Goal: Task Accomplishment & Management: Manage account settings

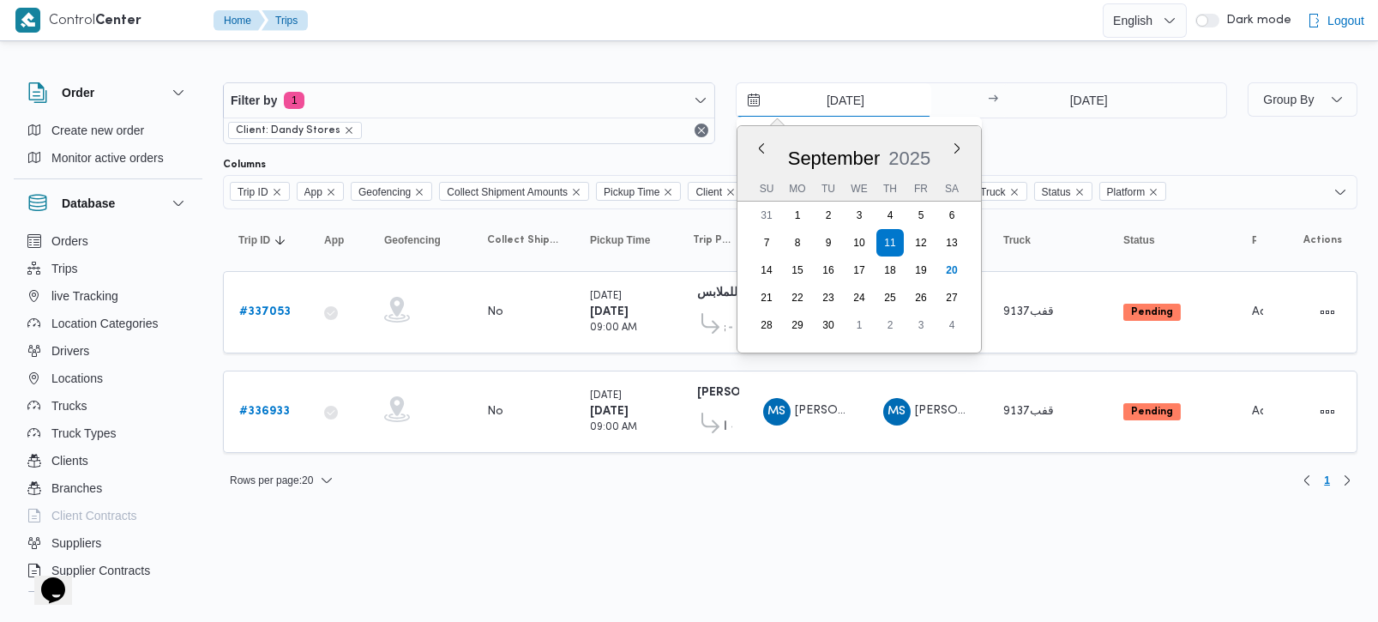
click at [838, 93] on input "11/9/2025" at bounding box center [834, 100] width 195 height 34
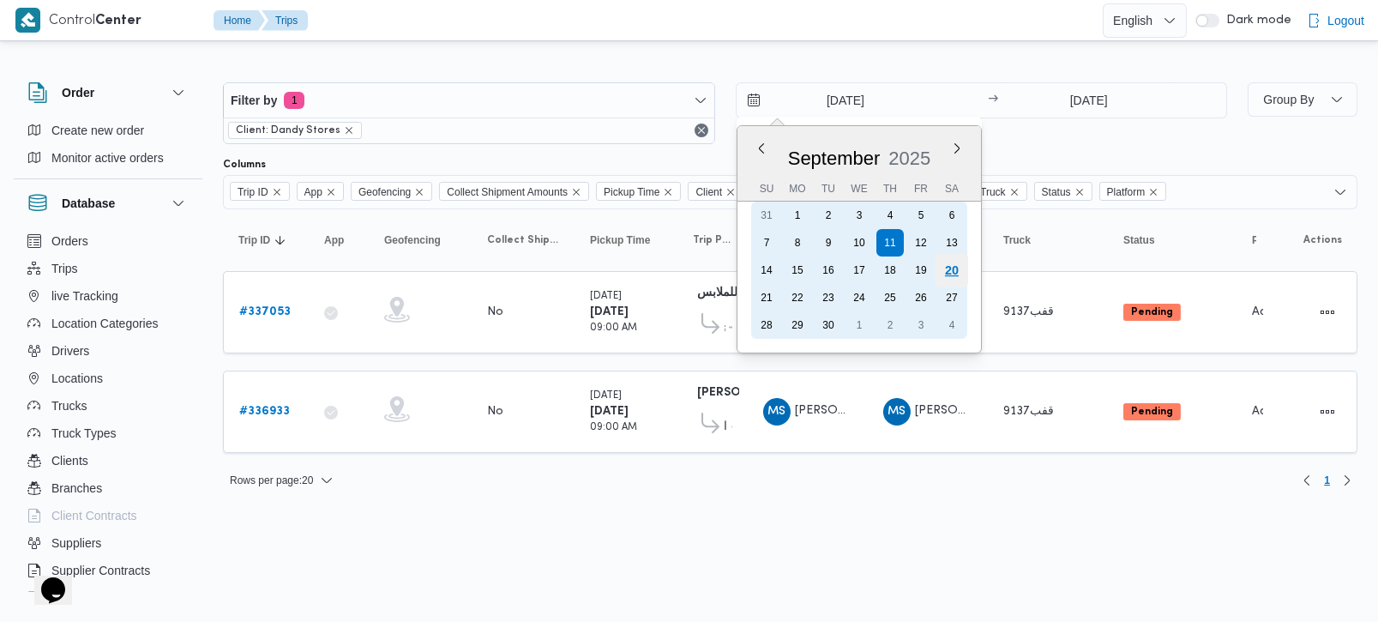
click at [961, 261] on div "20" at bounding box center [951, 270] width 33 height 33
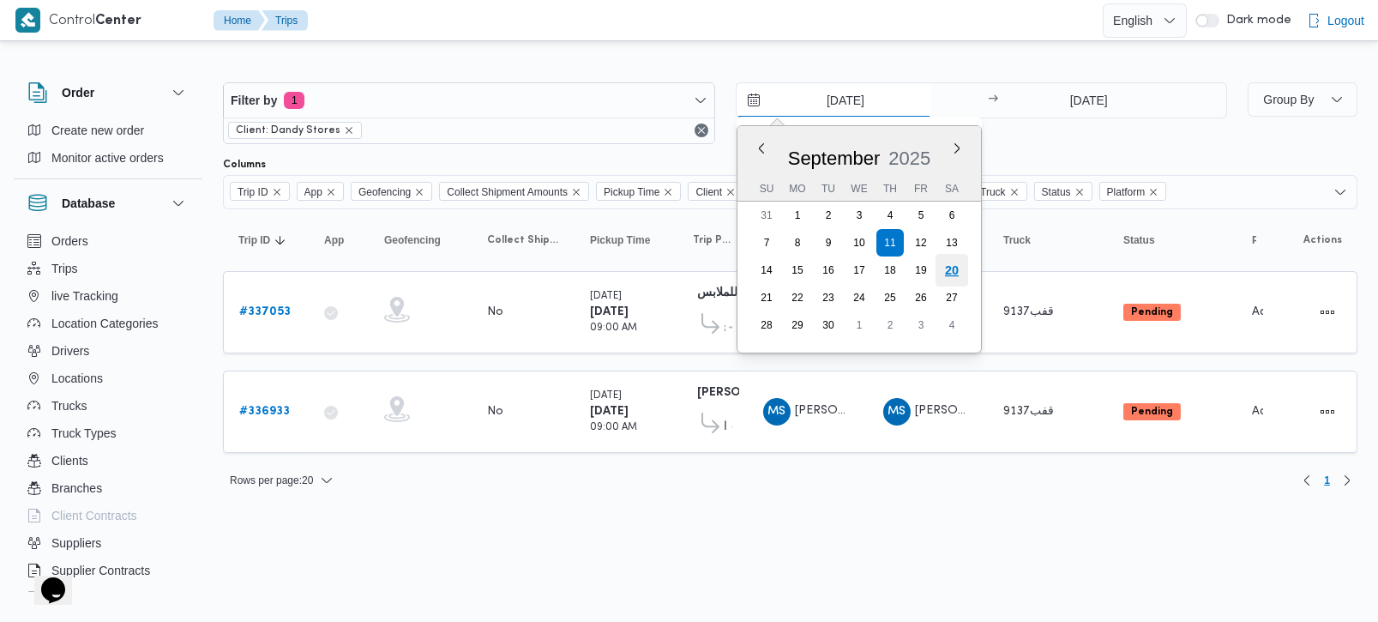
type input "20/9/2025"
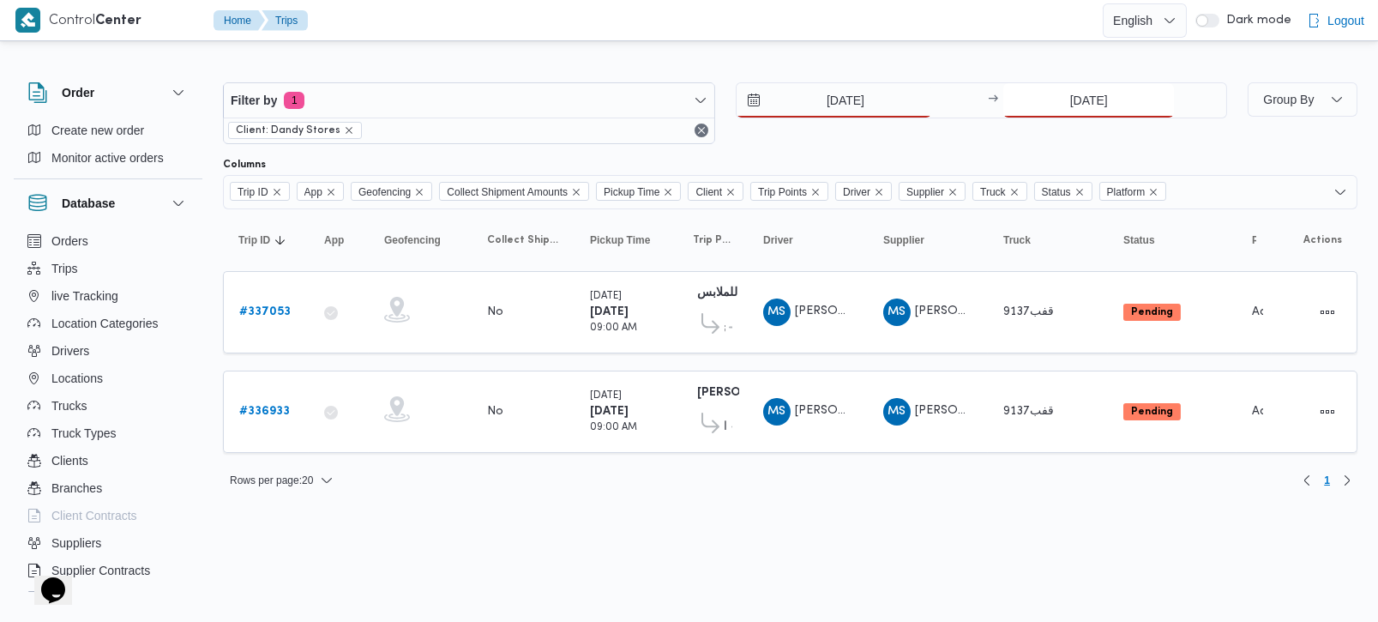
click at [1099, 113] on input "11/9/2025" at bounding box center [1088, 100] width 171 height 34
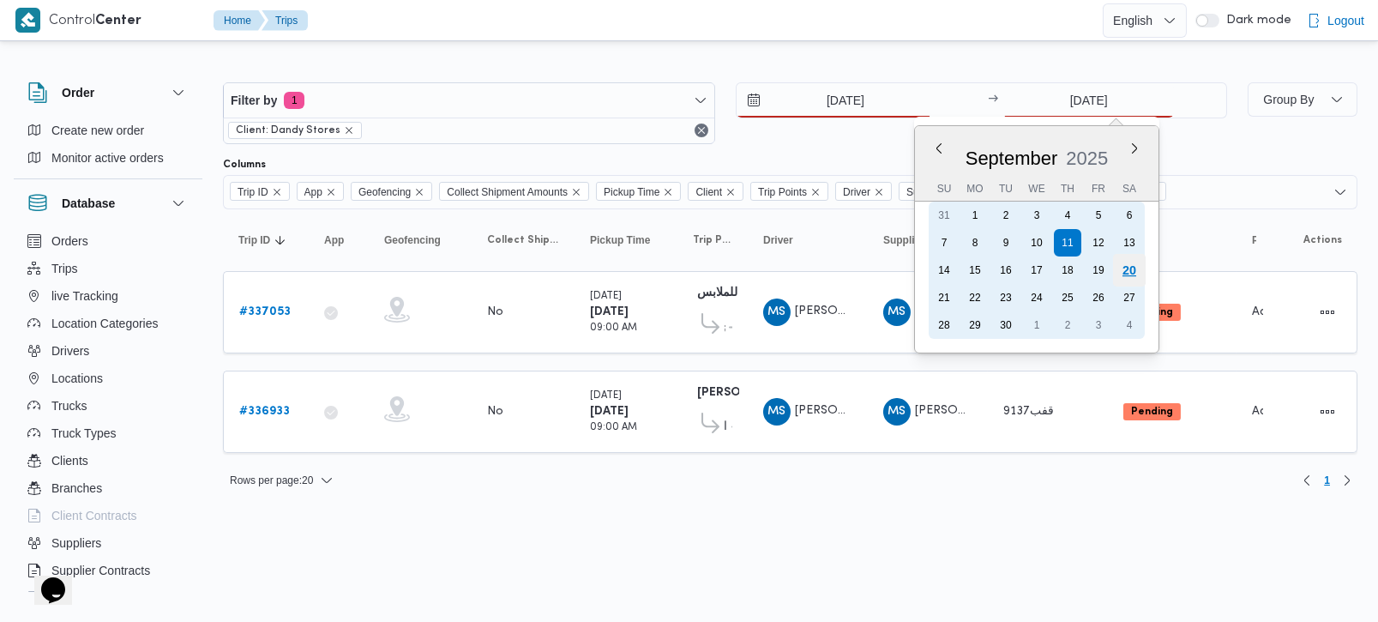
click at [1130, 265] on div "20" at bounding box center [1129, 270] width 33 height 33
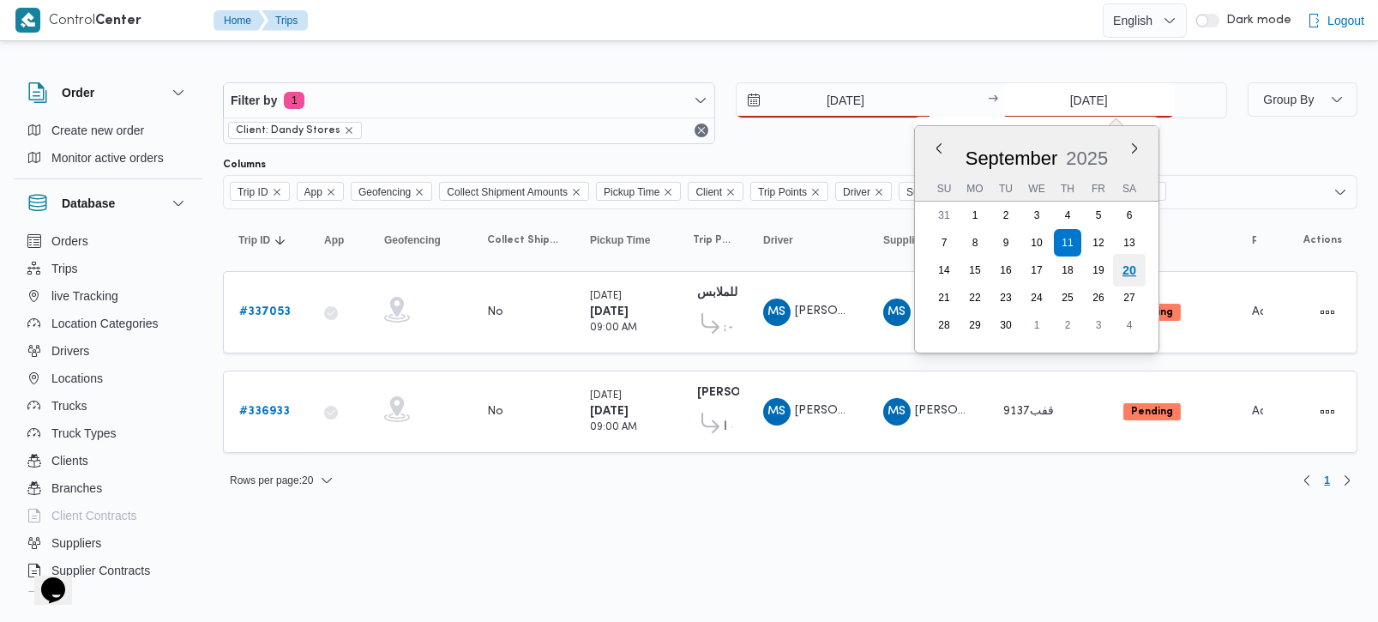
type input "20/9/2025"
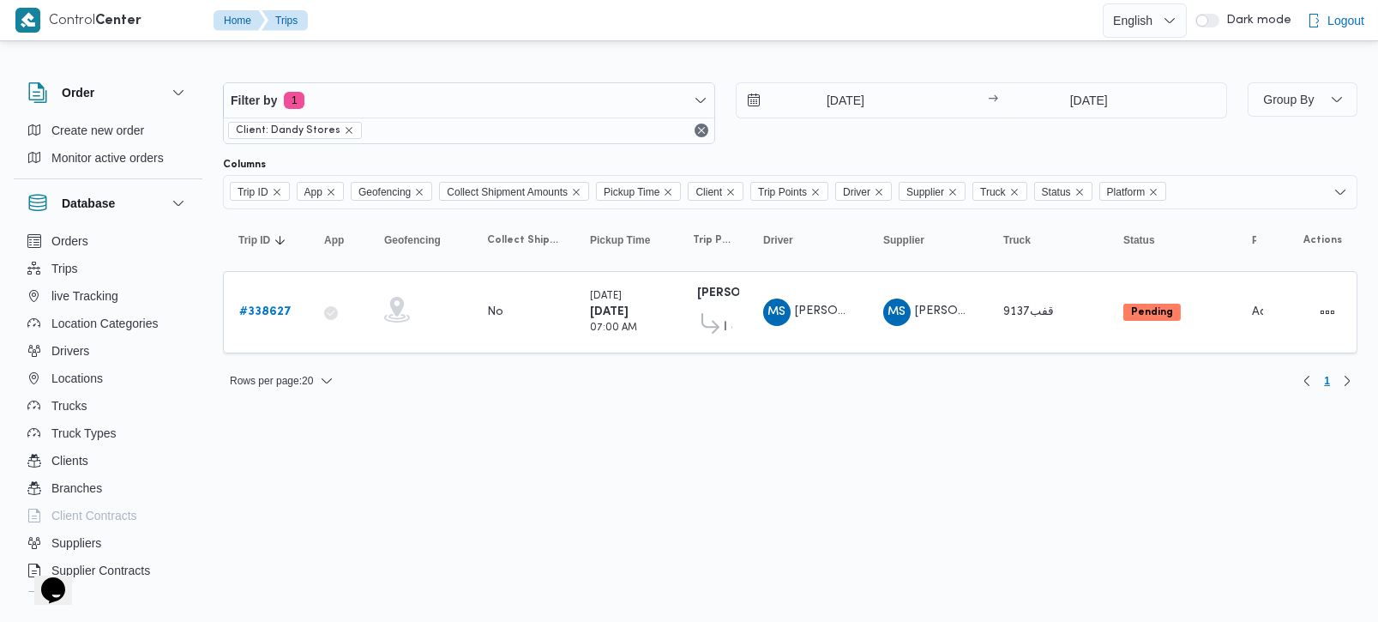
click at [738, 419] on html "Control Center Home Trips English عربي Dark mode Logout Order Create new order …" at bounding box center [689, 311] width 1378 height 622
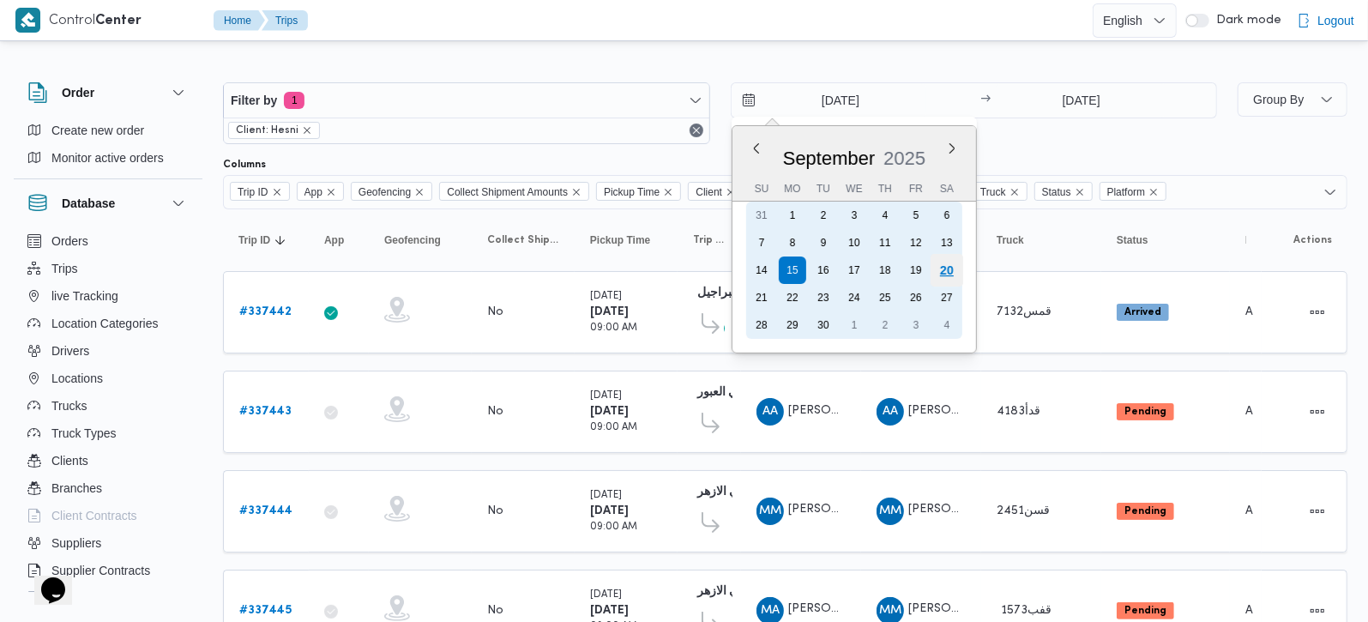
click at [939, 263] on div "20" at bounding box center [946, 270] width 33 height 33
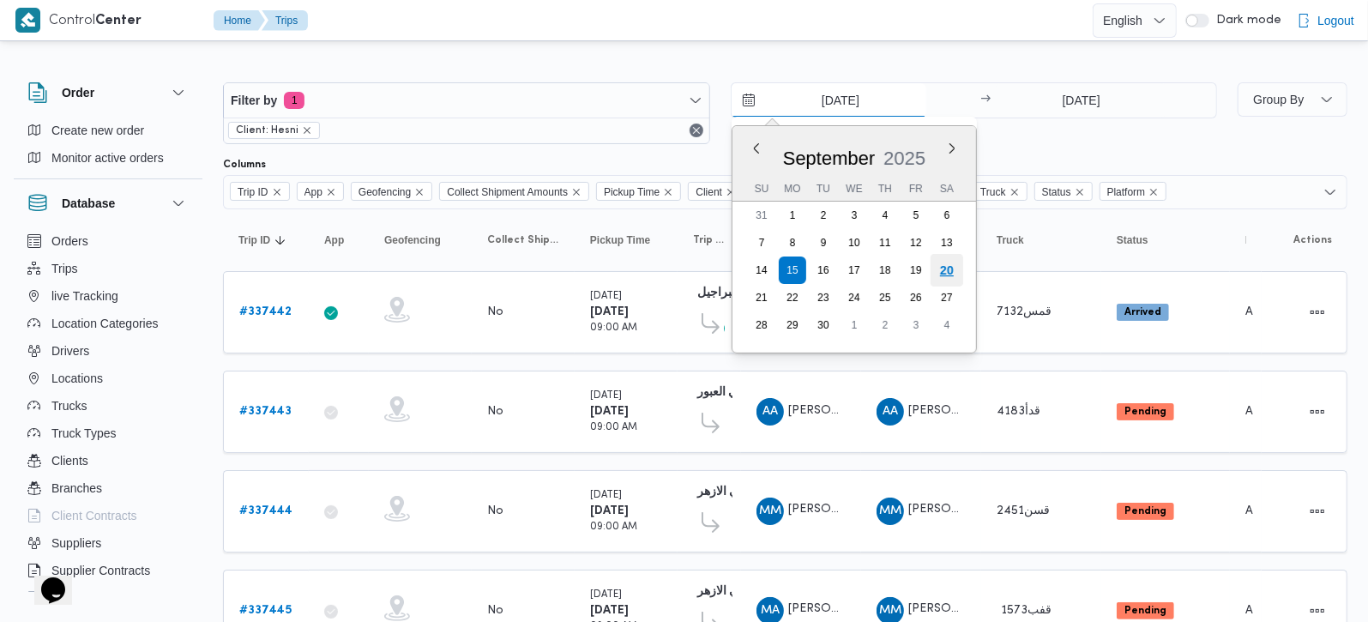
type input "20/9/2025"
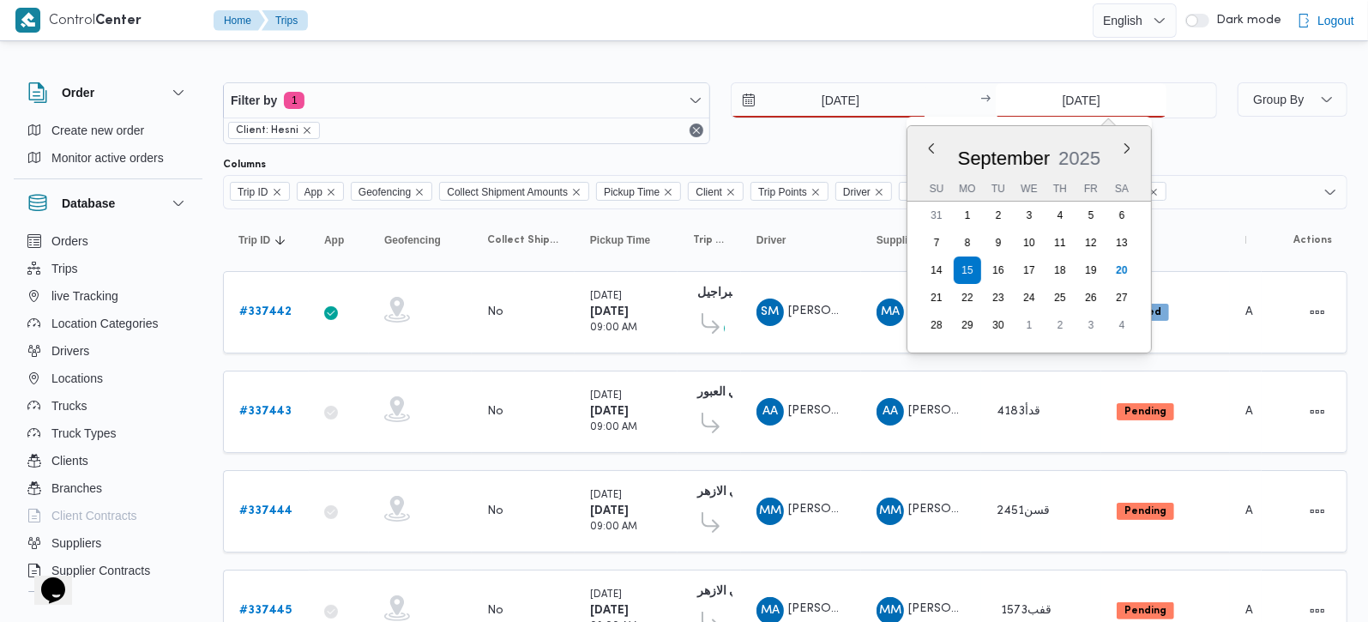
click at [1102, 104] on input "15/9/2025" at bounding box center [1081, 100] width 171 height 34
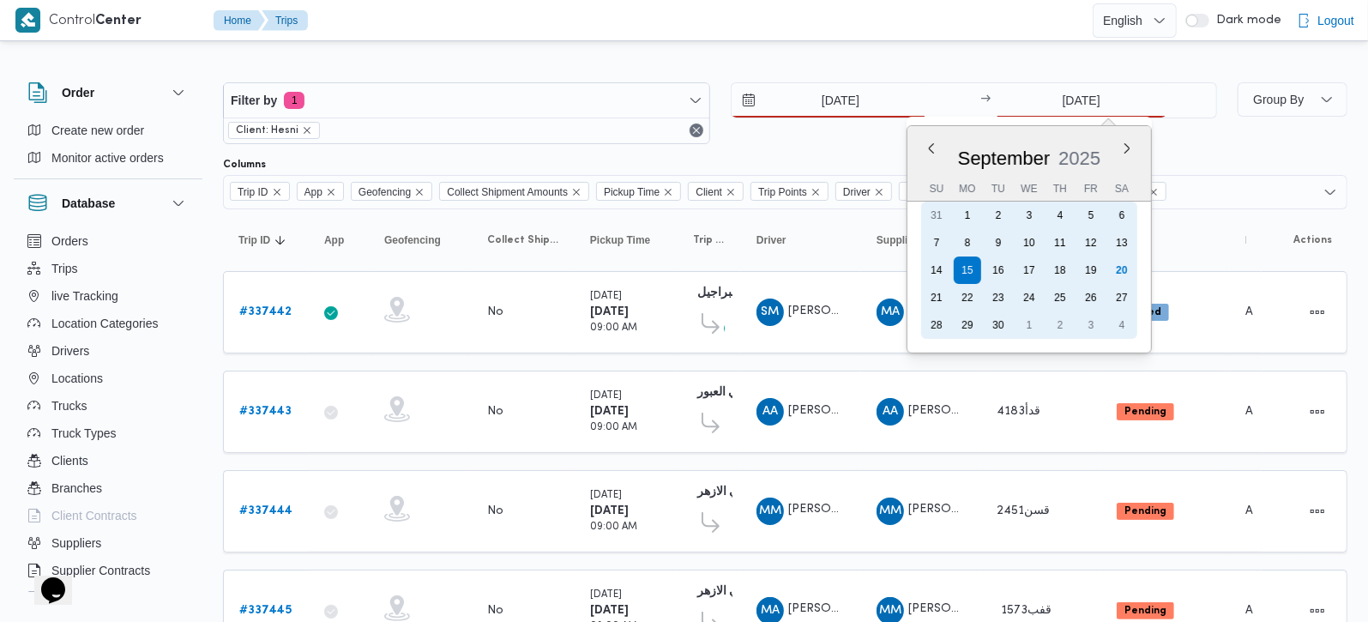
click at [1136, 271] on div "14 15 16 17 18 19 20" at bounding box center [1029, 269] width 216 height 27
click at [1133, 268] on div "20" at bounding box center [1122, 270] width 33 height 33
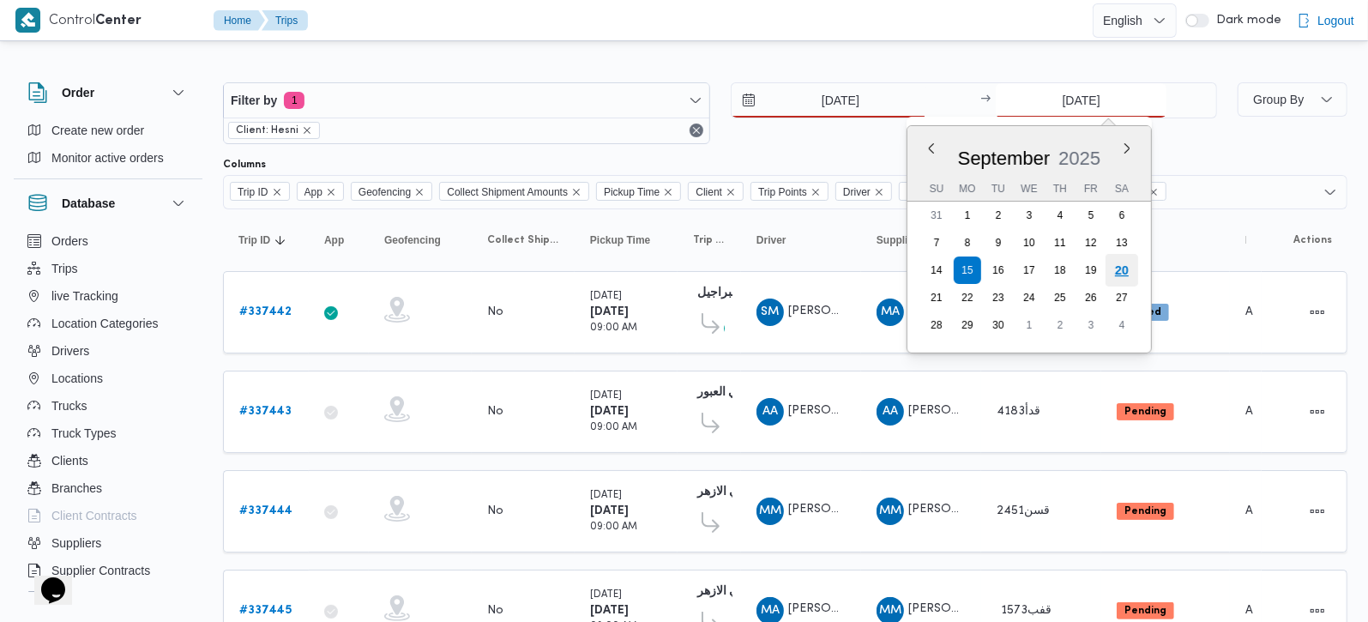
type input "20/9/2025"
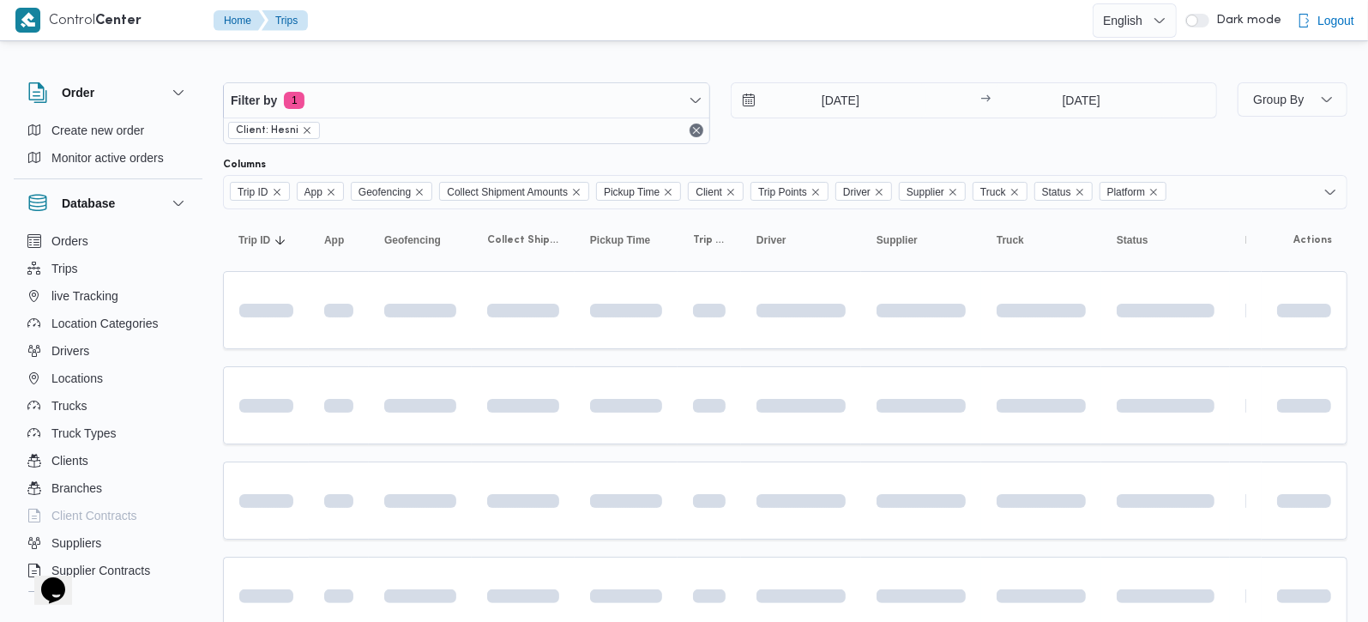
click at [774, 38] on div at bounding box center [704, 20] width 778 height 40
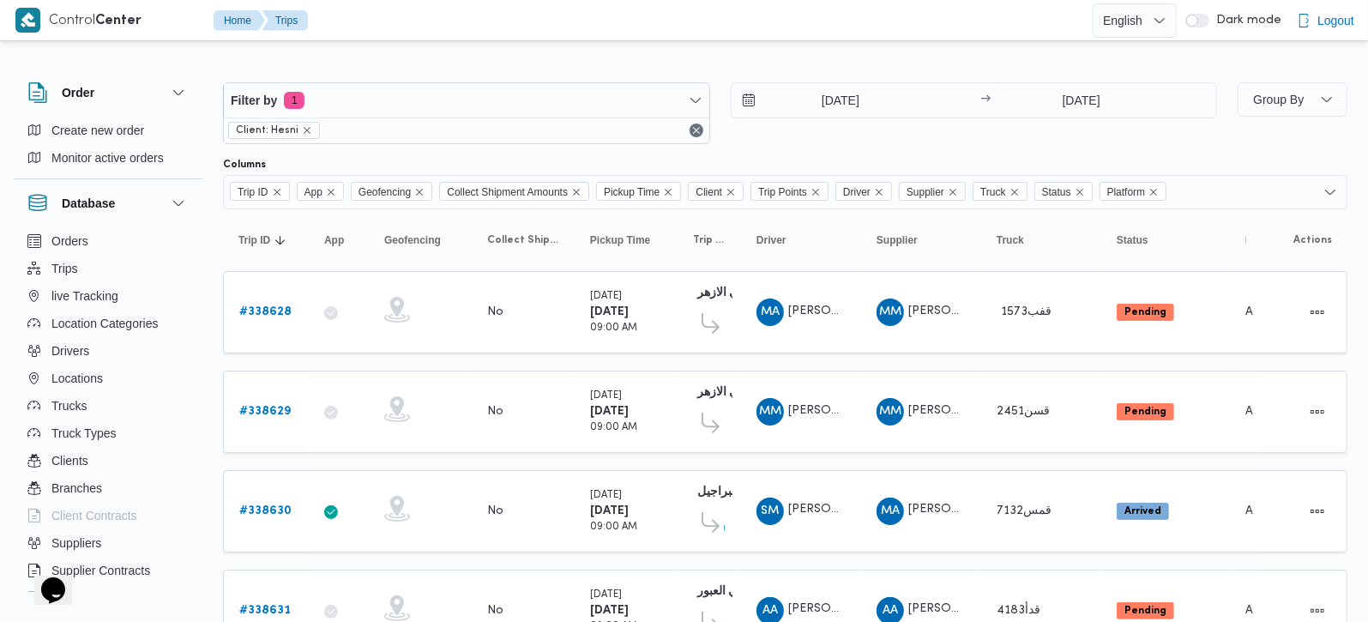
click at [774, 47] on div "Filter by 1 Client: Hesni 20/9/2025 → 20/9/2025 Group By Columns Trip ID App Ge…" at bounding box center [674, 378] width 1368 height 666
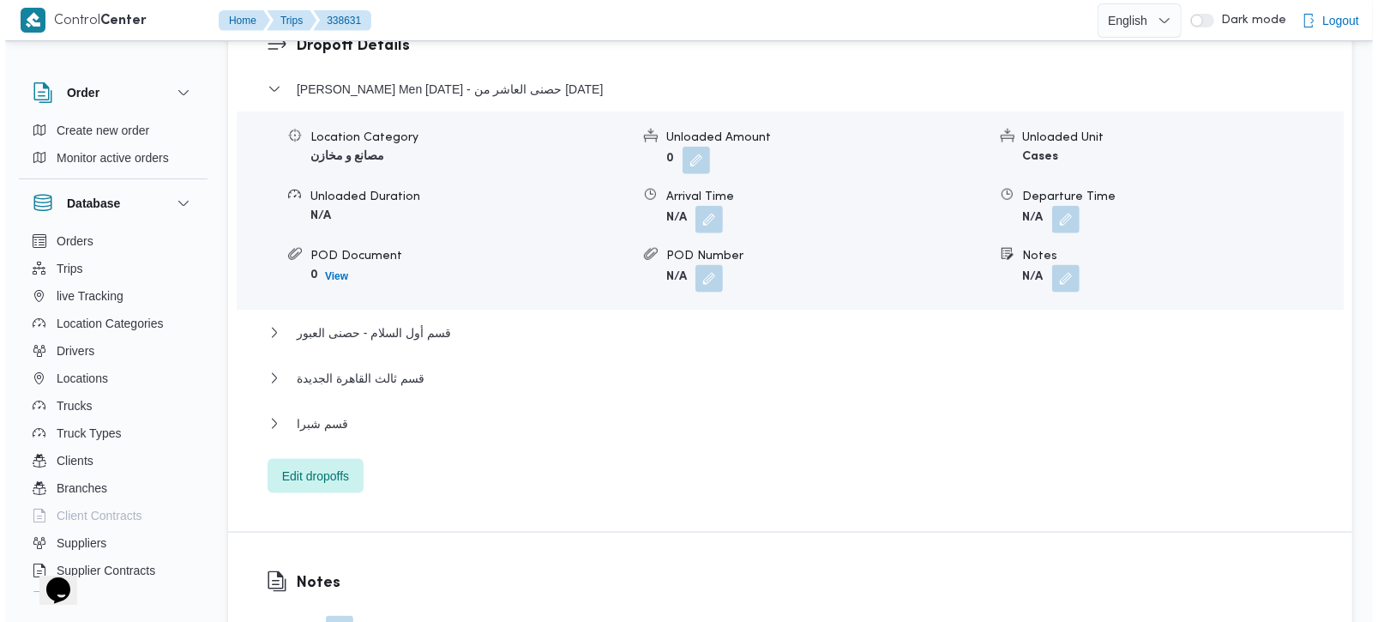
scroll to position [1513, 0]
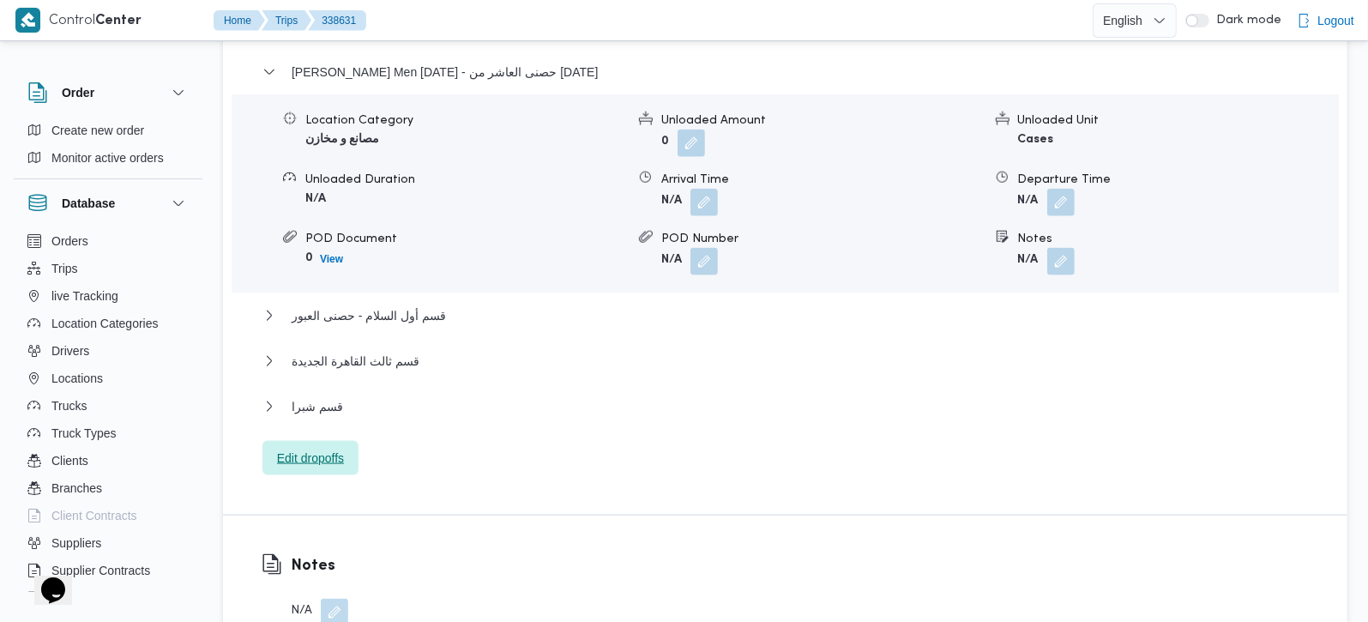
click at [299, 441] on span "Edit dropoffs" at bounding box center [310, 458] width 96 height 34
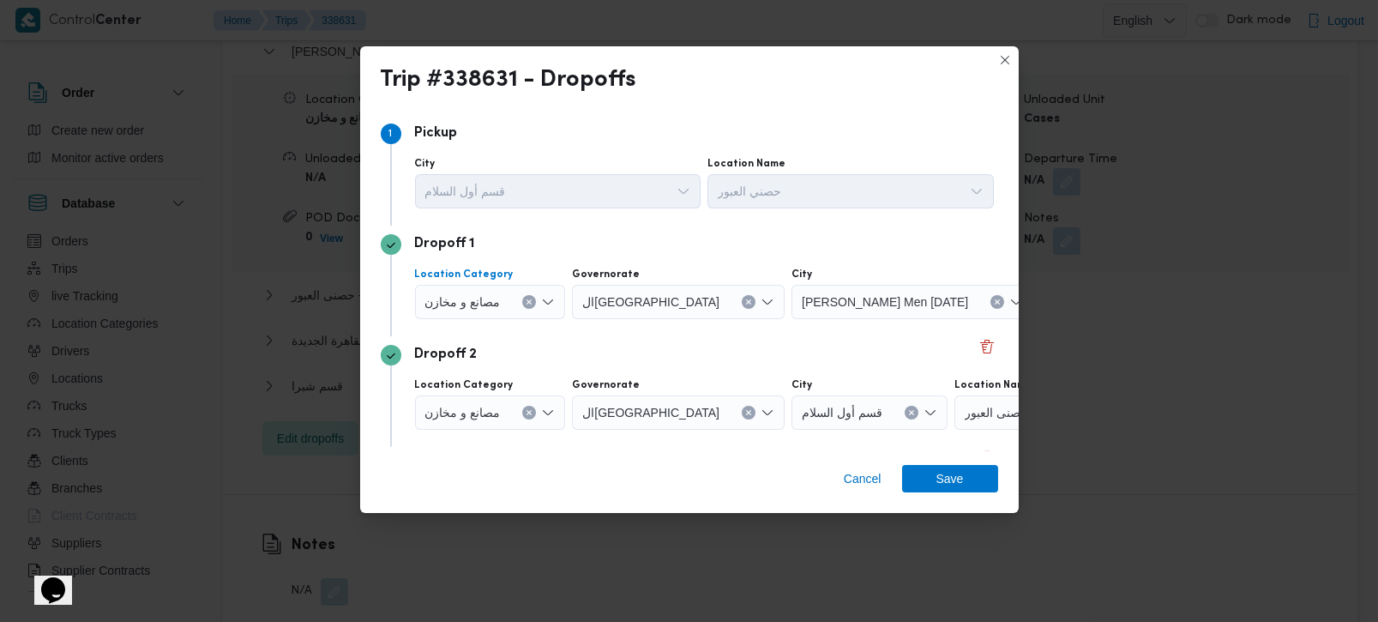
click at [528, 306] on button "Clear input" at bounding box center [529, 302] width 14 height 14
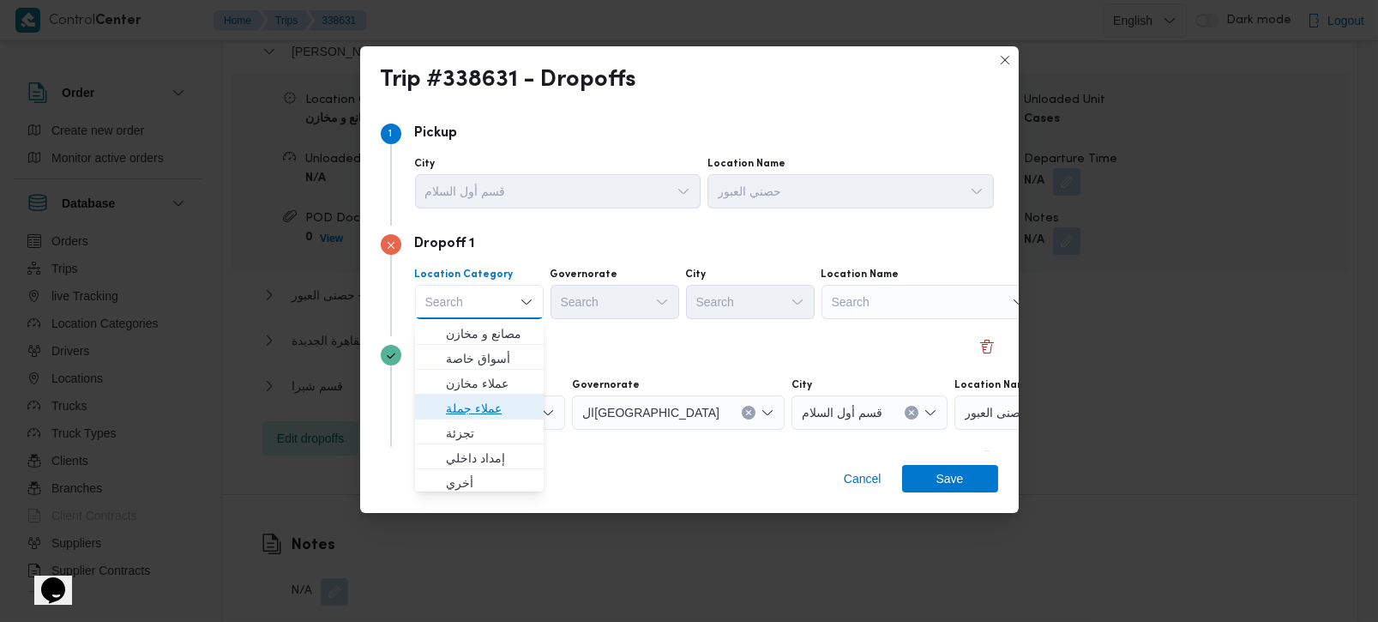
click at [491, 409] on span "عملاء جملة" at bounding box center [489, 408] width 87 height 21
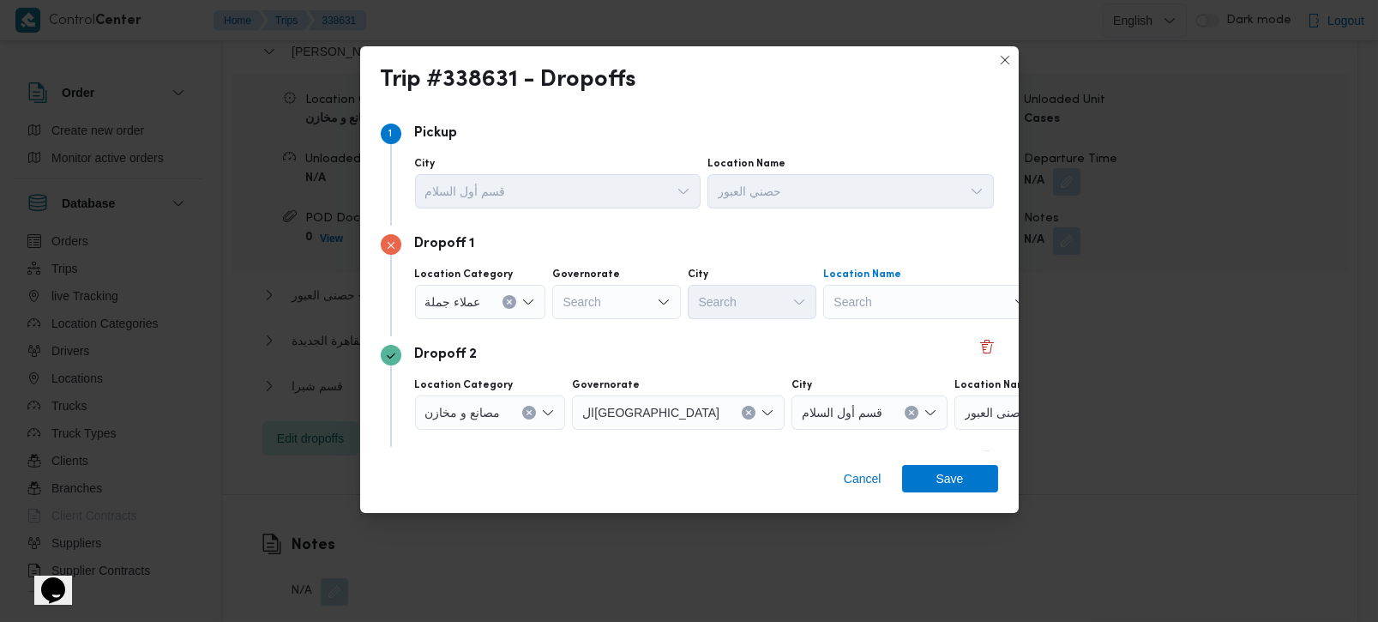
click at [962, 304] on div "Search" at bounding box center [930, 302] width 214 height 34
type input "شمس"
click at [620, 312] on div "Search" at bounding box center [616, 302] width 129 height 34
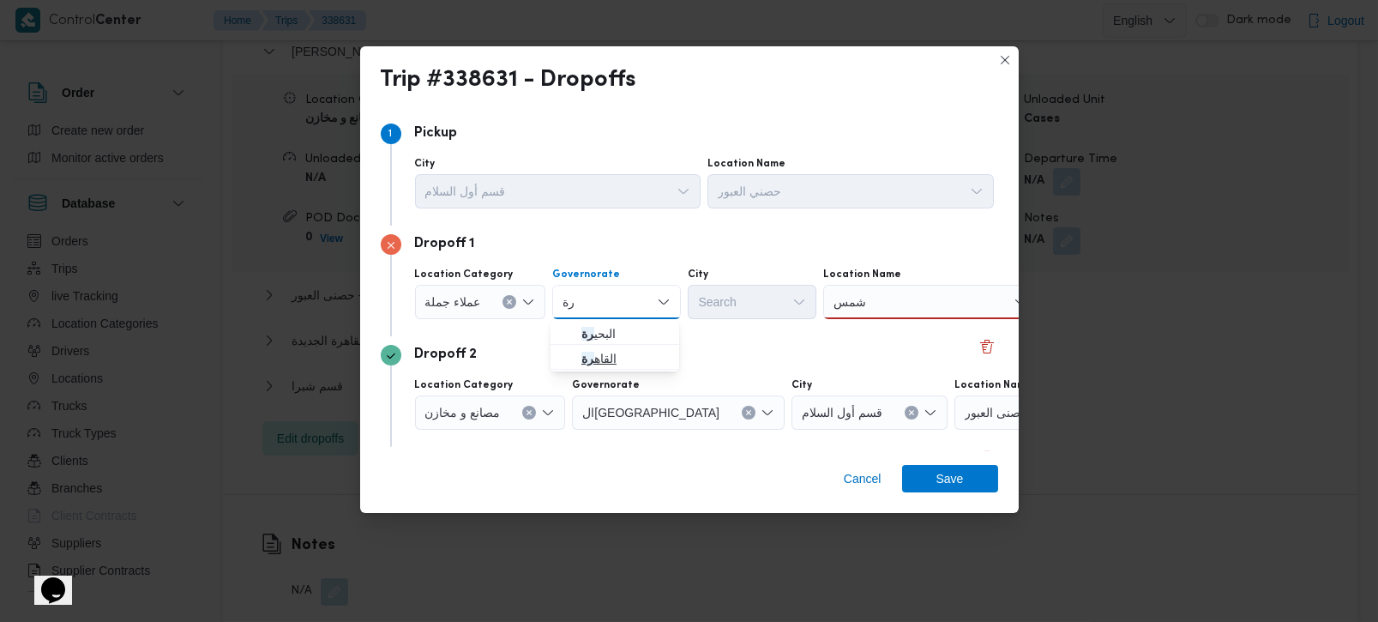
type input "رة"
click at [606, 367] on span "القاه رة" at bounding box center [624, 358] width 87 height 21
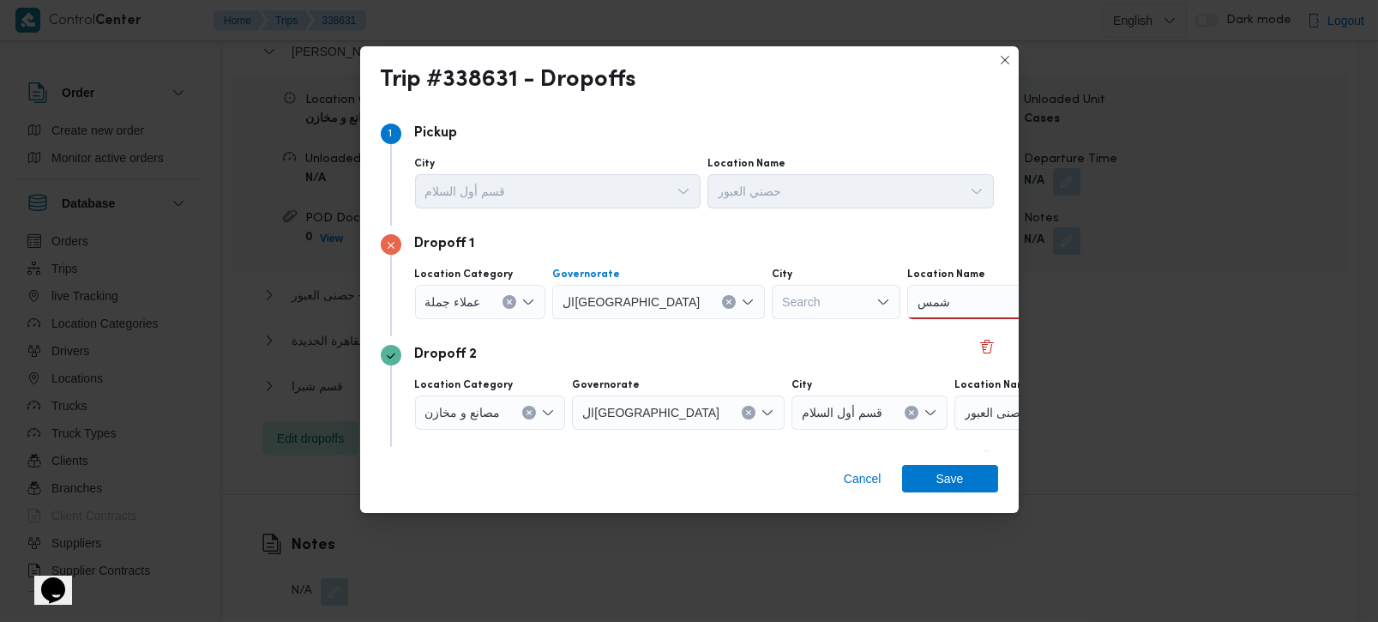
click at [918, 298] on input "شمس" at bounding box center [934, 302] width 33 height 21
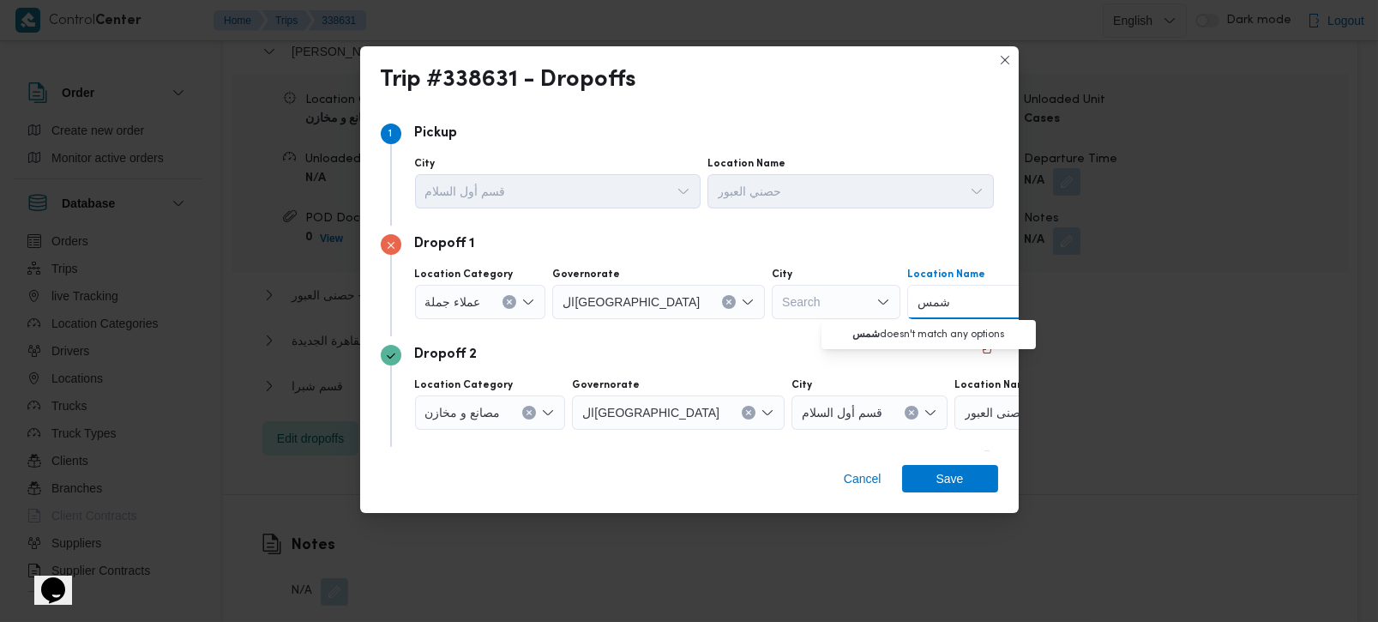
click at [918, 298] on input "شمس" at bounding box center [934, 302] width 33 height 21
click at [772, 304] on div "Search" at bounding box center [836, 302] width 129 height 34
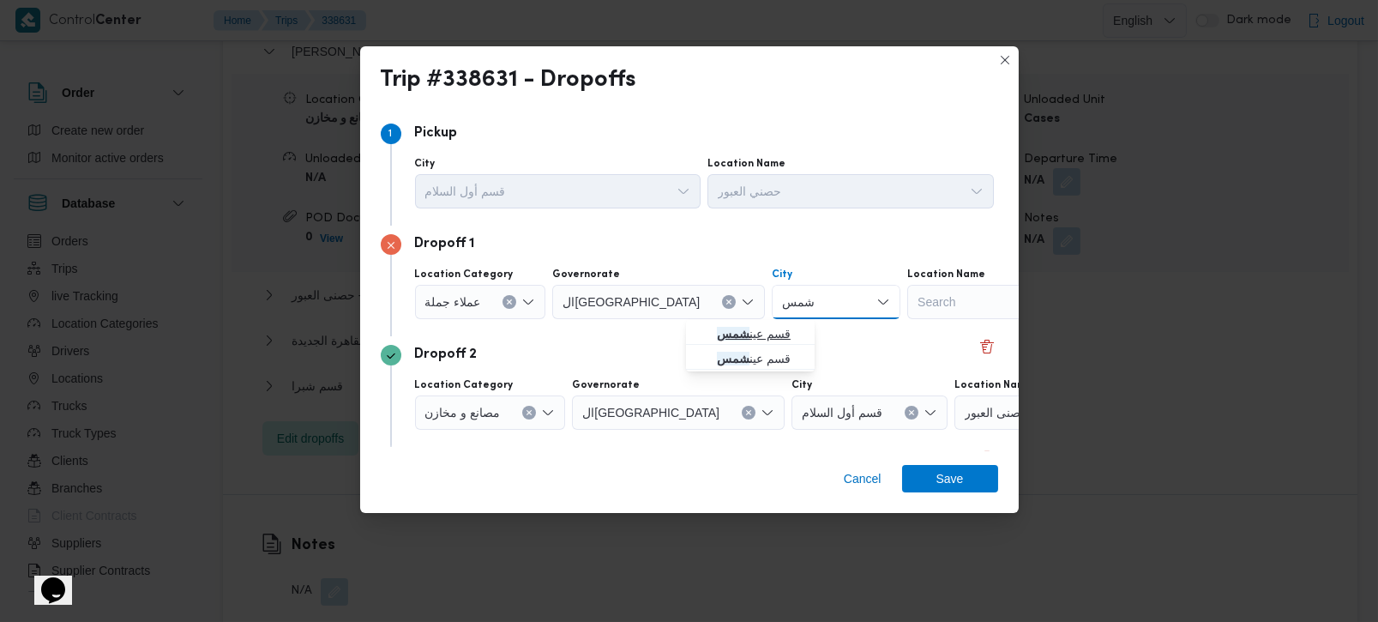
type input "شمس"
click at [759, 328] on span "قسم عين شمس" at bounding box center [760, 333] width 87 height 21
click at [706, 339] on div "Dropoff 2 Location Category مصانع و مخازن Governorate القاهرة City قسم أول السل…" at bounding box center [690, 391] width 618 height 111
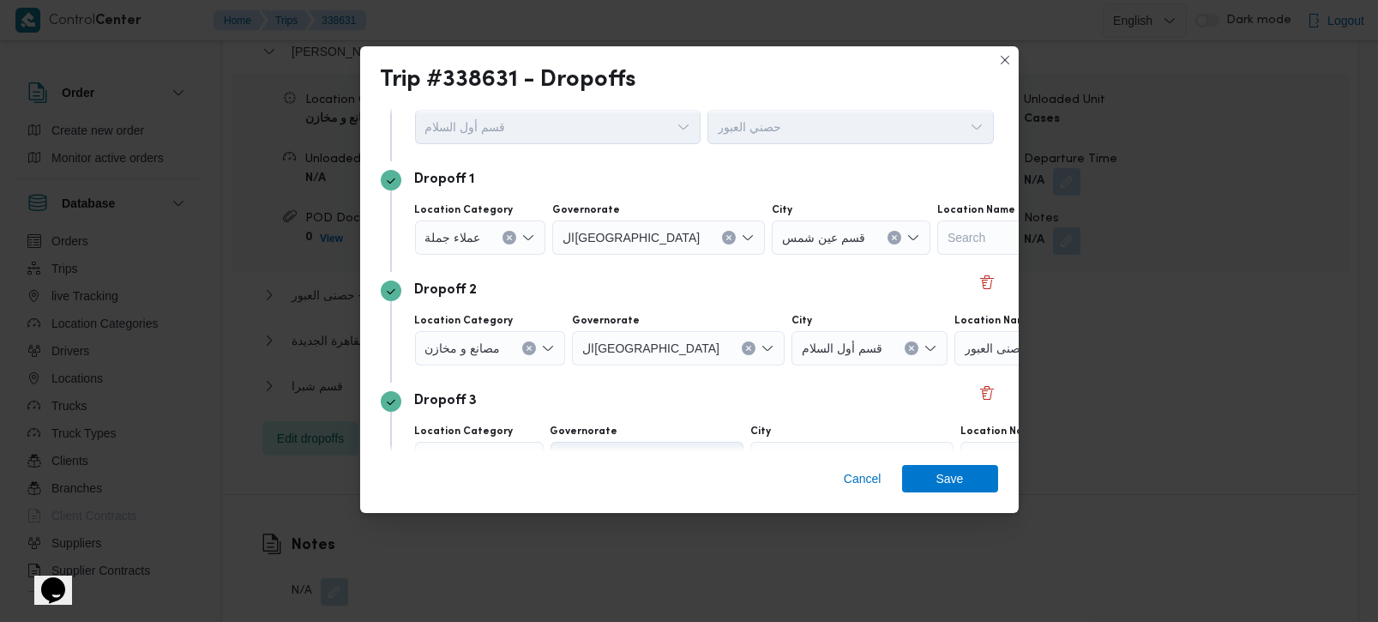
scroll to position [100, 0]
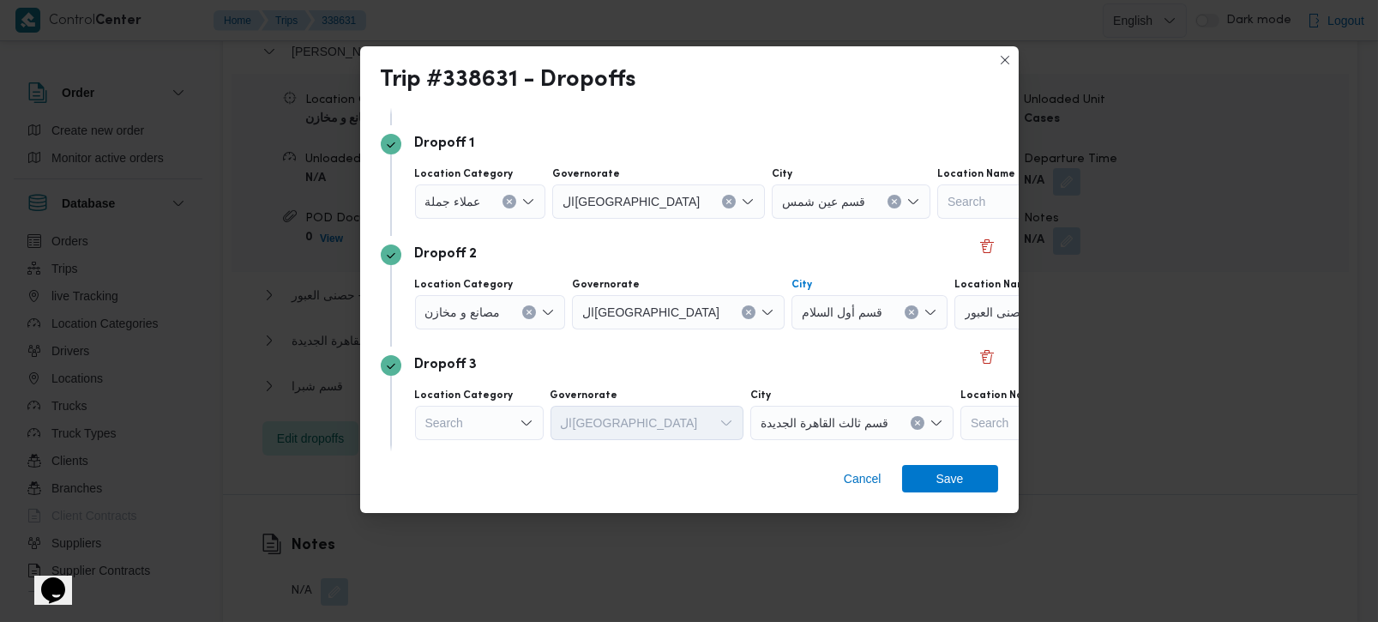
click at [908, 309] on icon "Clear input" at bounding box center [911, 312] width 7 height 7
type input "العب"
click at [759, 339] on mark "العب" at bounding box center [759, 343] width 16 height 14
click at [927, 325] on div "Search" at bounding box center [1034, 312] width 214 height 34
click at [910, 340] on span "مصنع نيو بورن | مصنع نيوبورن للملابس الجاهزه | null" at bounding box center [961, 343] width 173 height 21
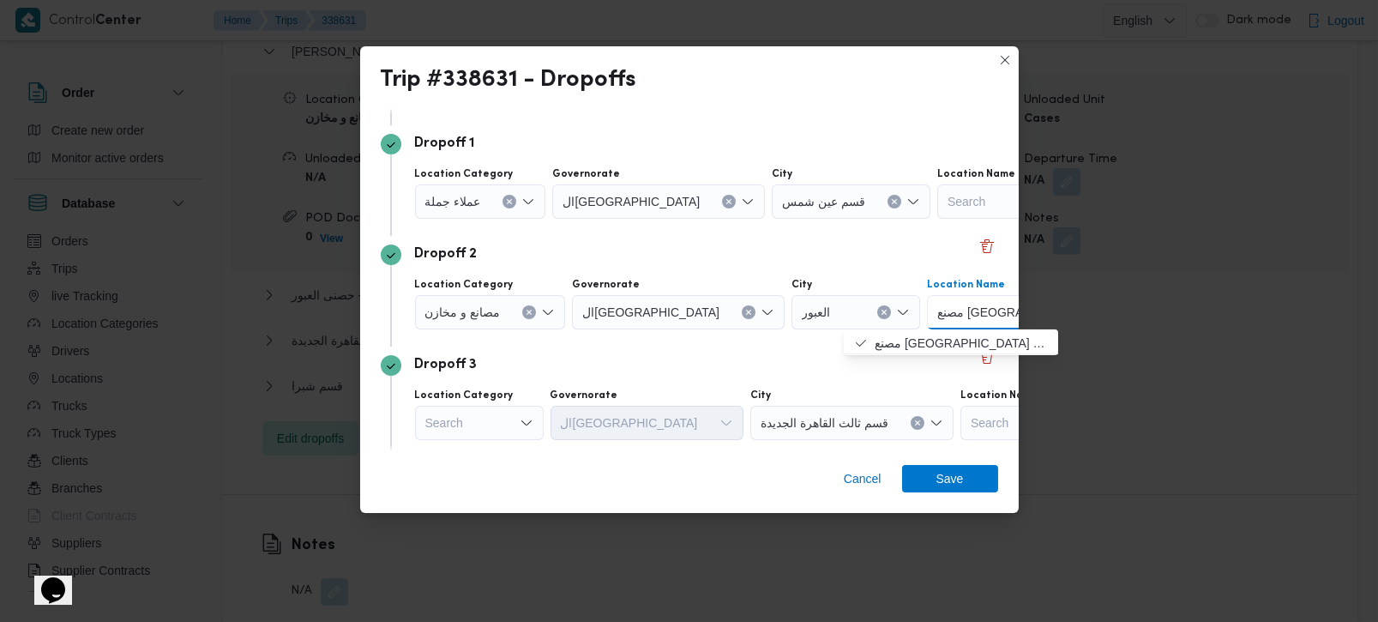
click at [518, 308] on div "مصانع و مخازن" at bounding box center [490, 312] width 151 height 34
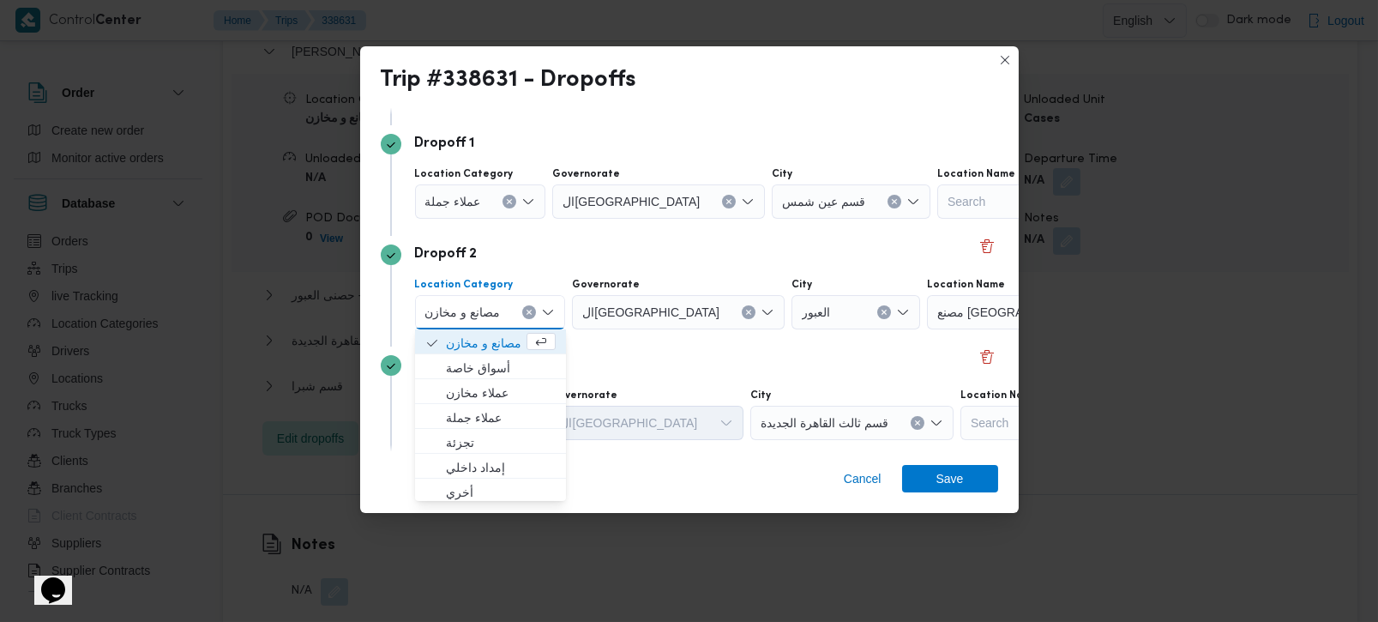
click at [527, 310] on icon "Clear input" at bounding box center [529, 312] width 4 height 4
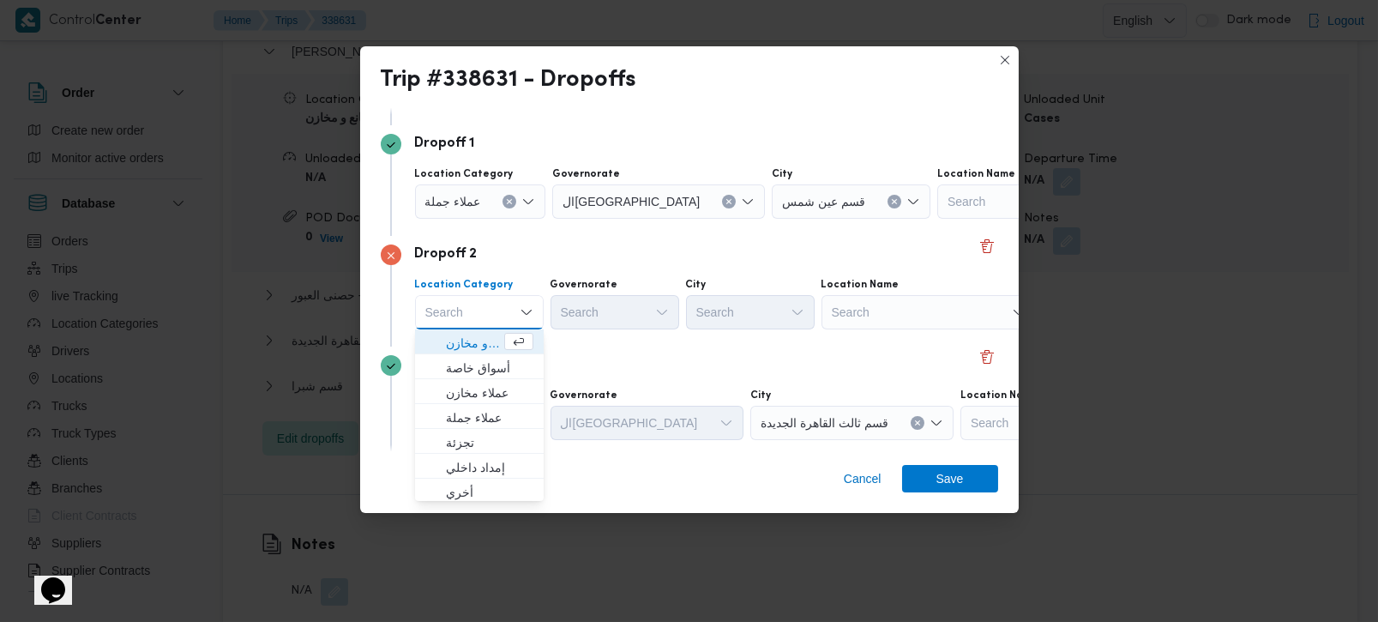
click at [936, 310] on div "Search" at bounding box center [929, 312] width 214 height 34
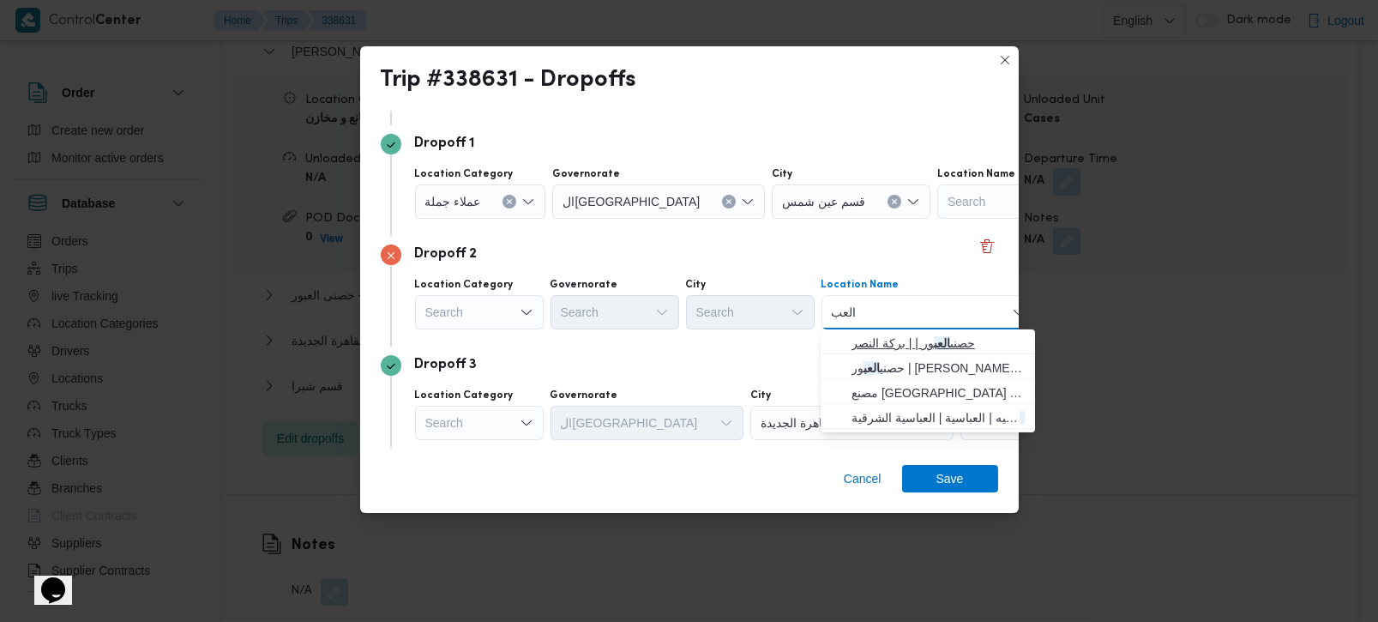
type input "العب"
click at [950, 338] on span "حصنى العب ور | | بركة النصر" at bounding box center [938, 343] width 173 height 21
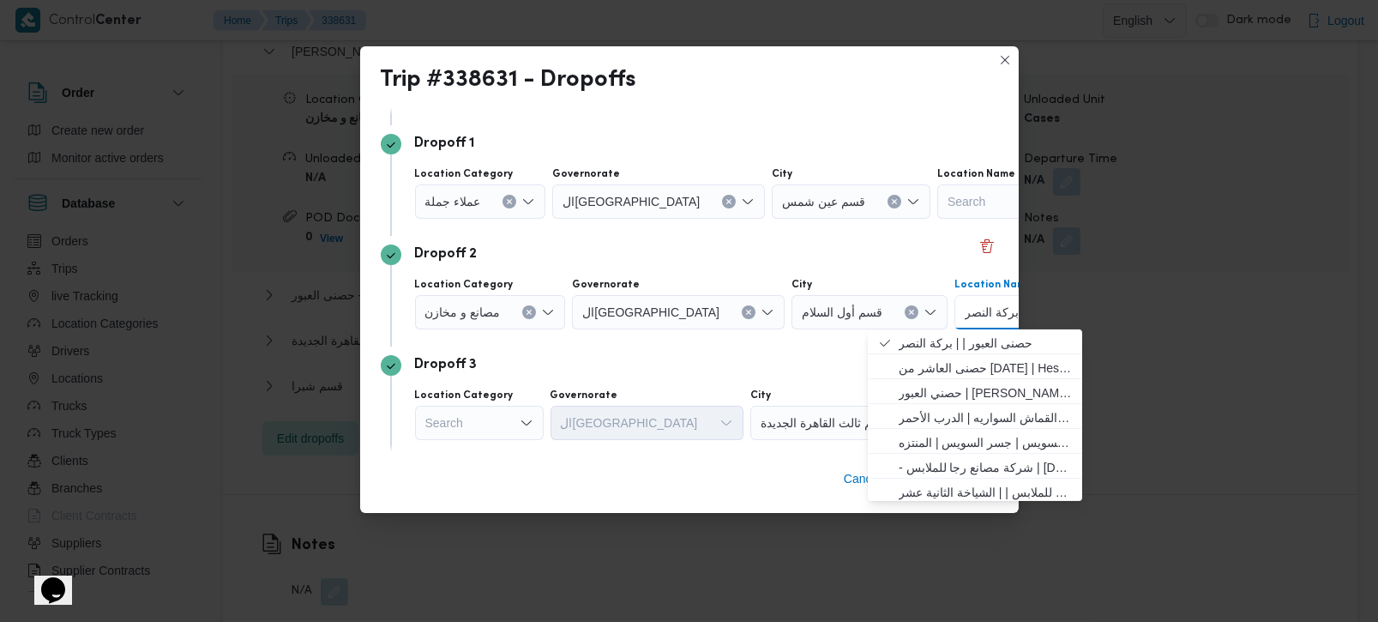
click at [630, 346] on div "Dropoff 3 Location Category Search Governorate القاهرة City قسم ثالث القاهرة ال…" at bounding box center [690, 401] width 618 height 111
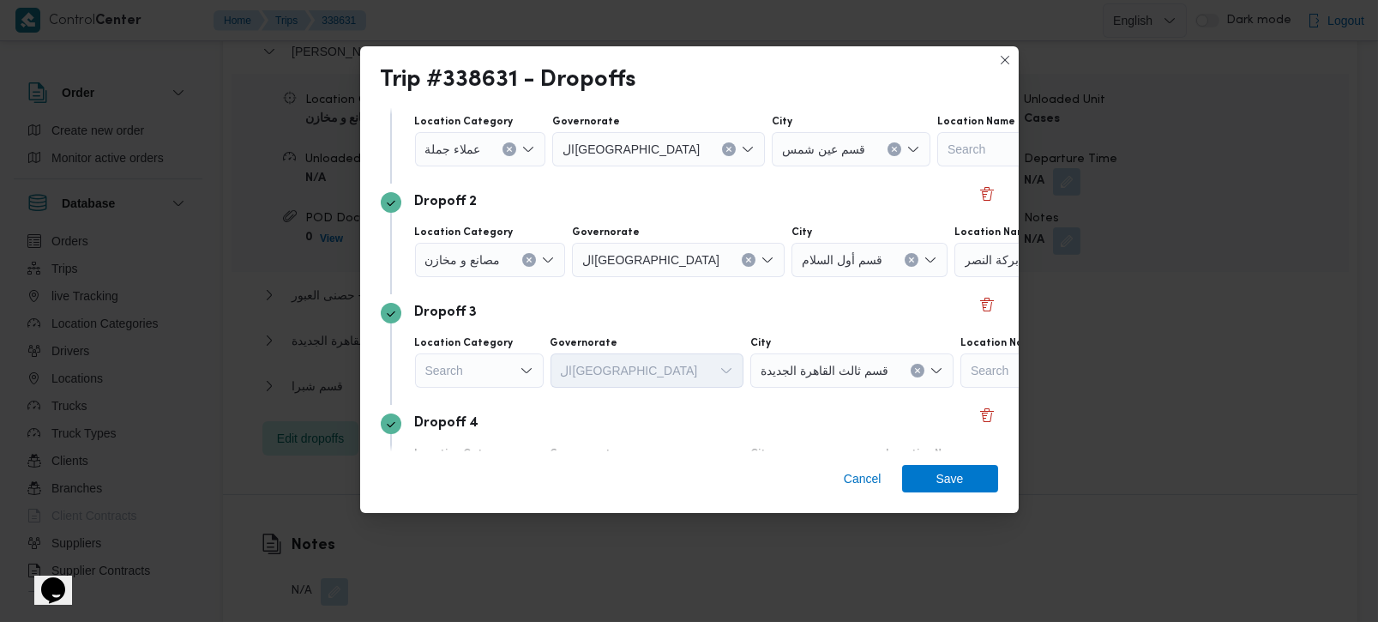
scroll to position [202, 0]
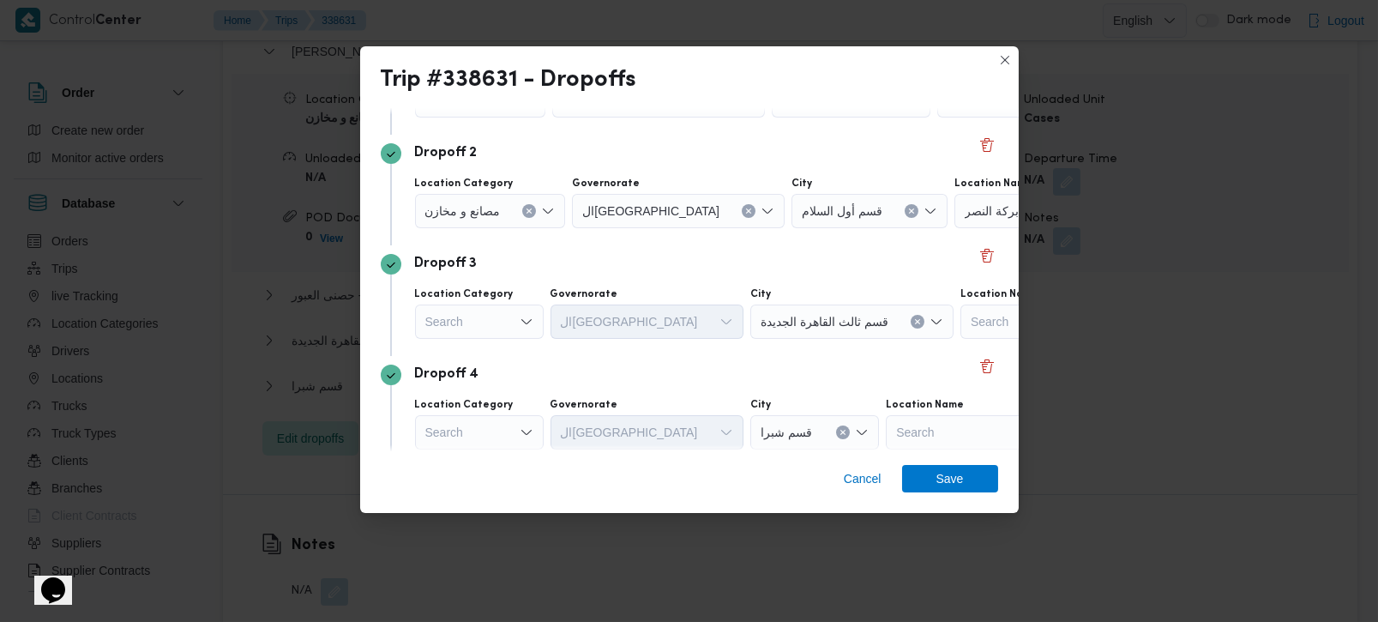
click at [473, 329] on div "Search" at bounding box center [479, 321] width 129 height 34
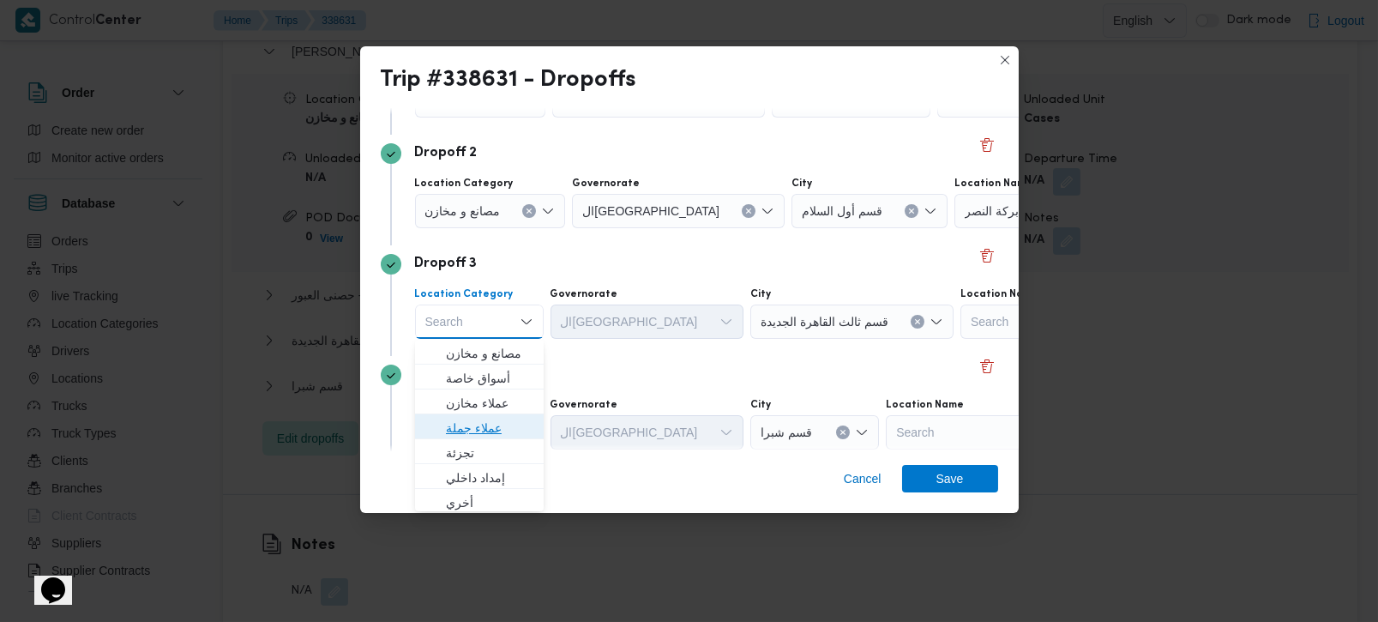
click at [482, 421] on span "عملاء جملة" at bounding box center [489, 428] width 87 height 21
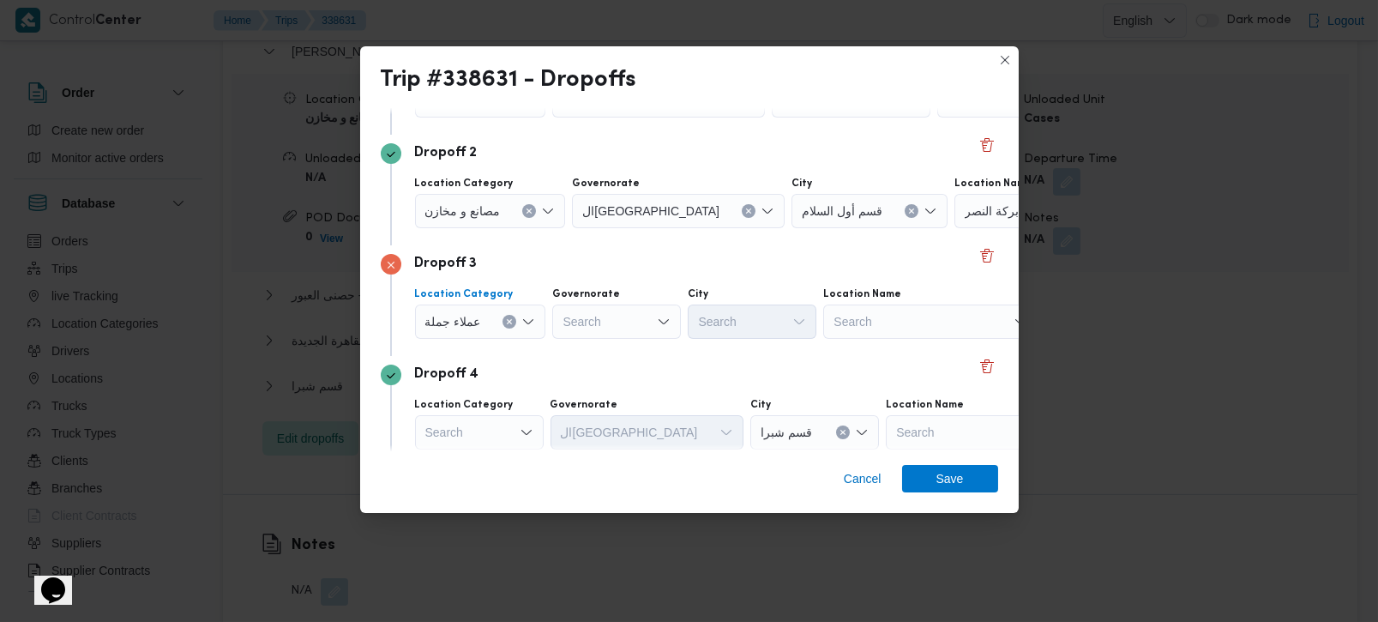
click at [581, 323] on div "Search" at bounding box center [616, 321] width 129 height 34
type input "رة"
click at [609, 377] on span "القاه رة" at bounding box center [624, 378] width 87 height 21
click at [772, 328] on div "Search" at bounding box center [836, 321] width 129 height 34
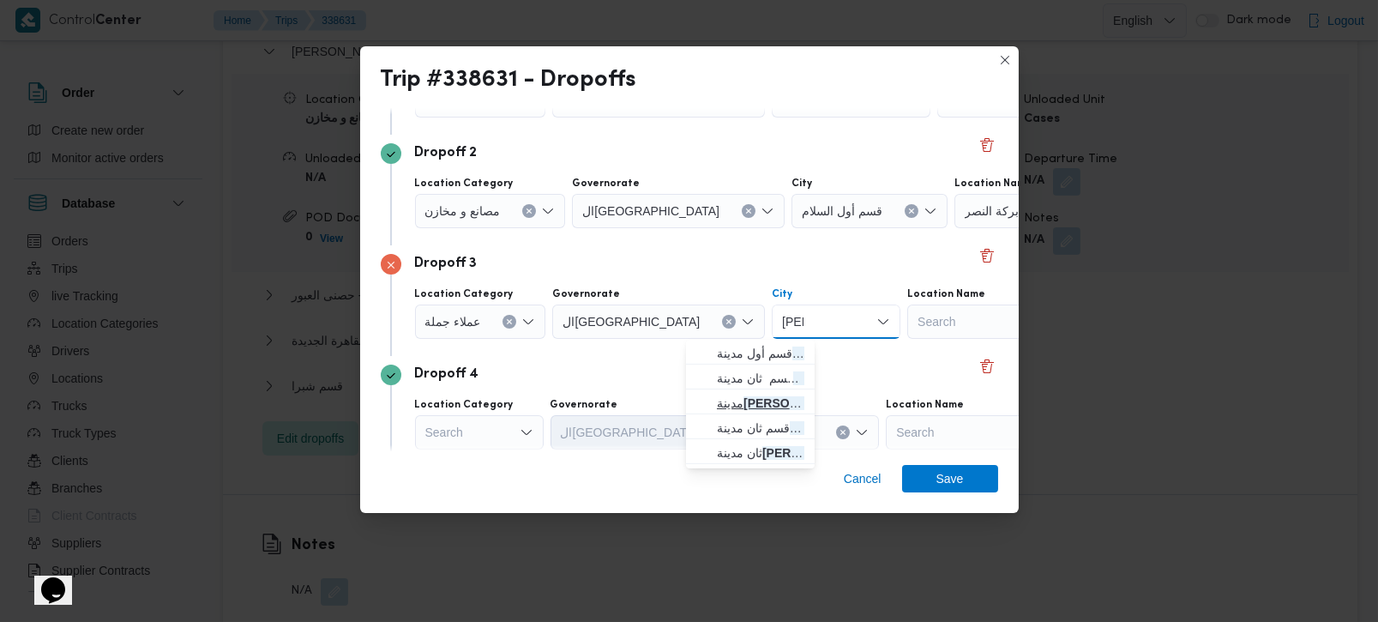
type input "نصر"
click at [762, 393] on span "مدينة نصر" at bounding box center [760, 403] width 87 height 21
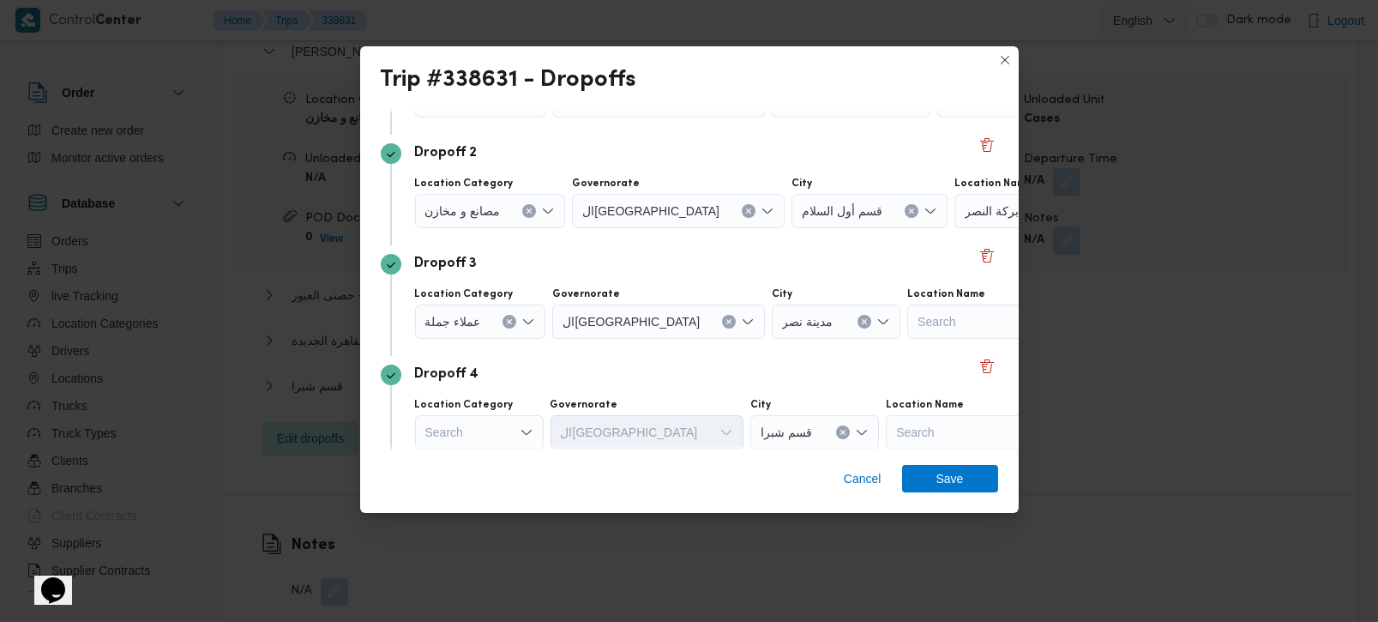
click at [558, 356] on div "Dropoff 4 Location Category Search Governorate القاهرة City قسم شبرا Location N…" at bounding box center [690, 411] width 618 height 111
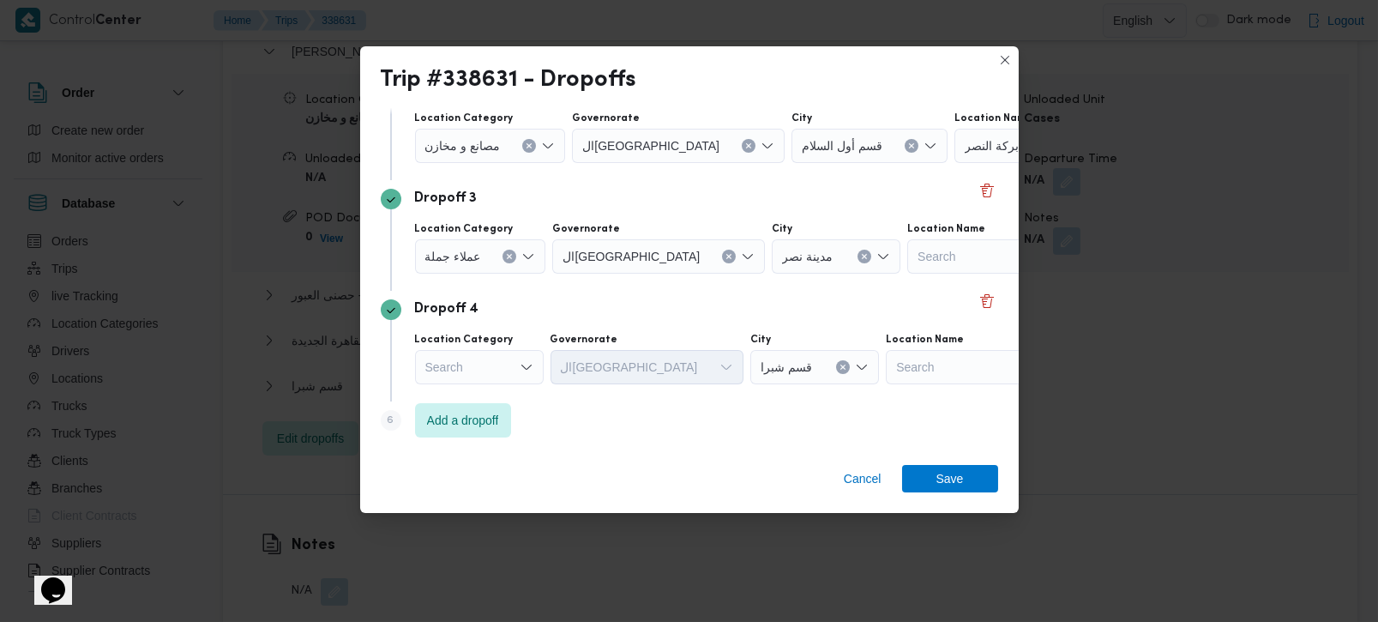
click at [493, 367] on div "Search" at bounding box center [479, 367] width 129 height 34
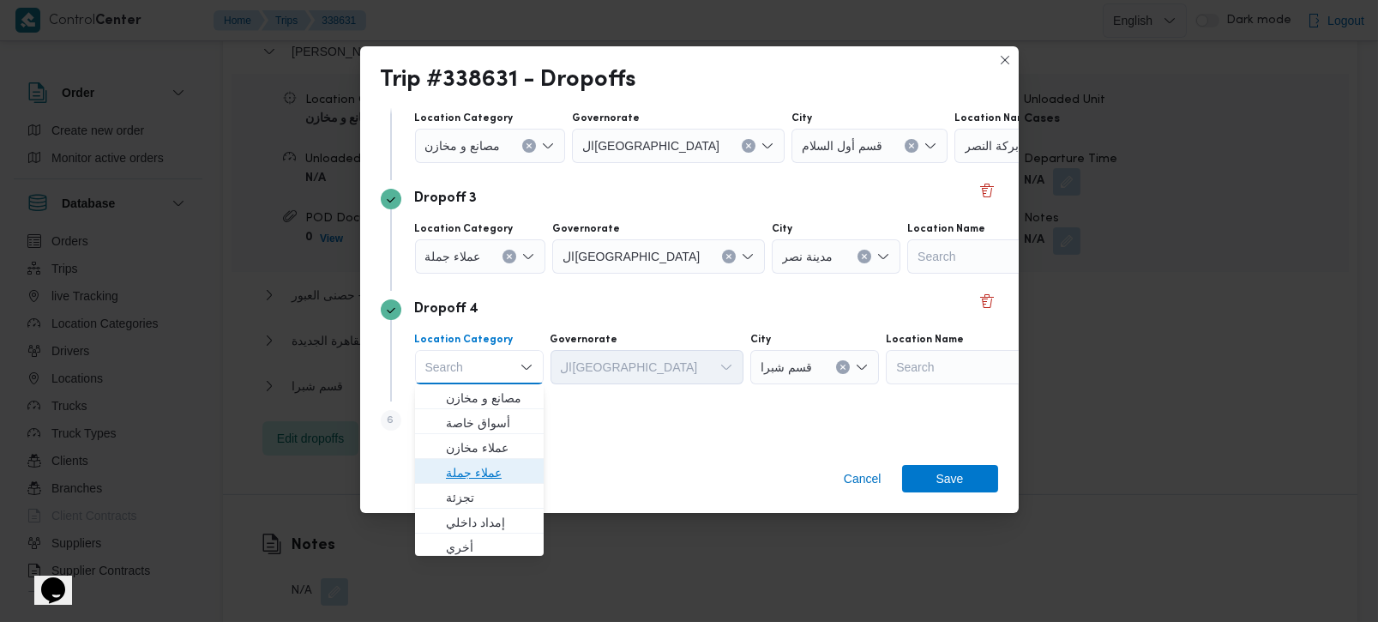
click at [486, 471] on span "عملاء جملة" at bounding box center [489, 472] width 87 height 21
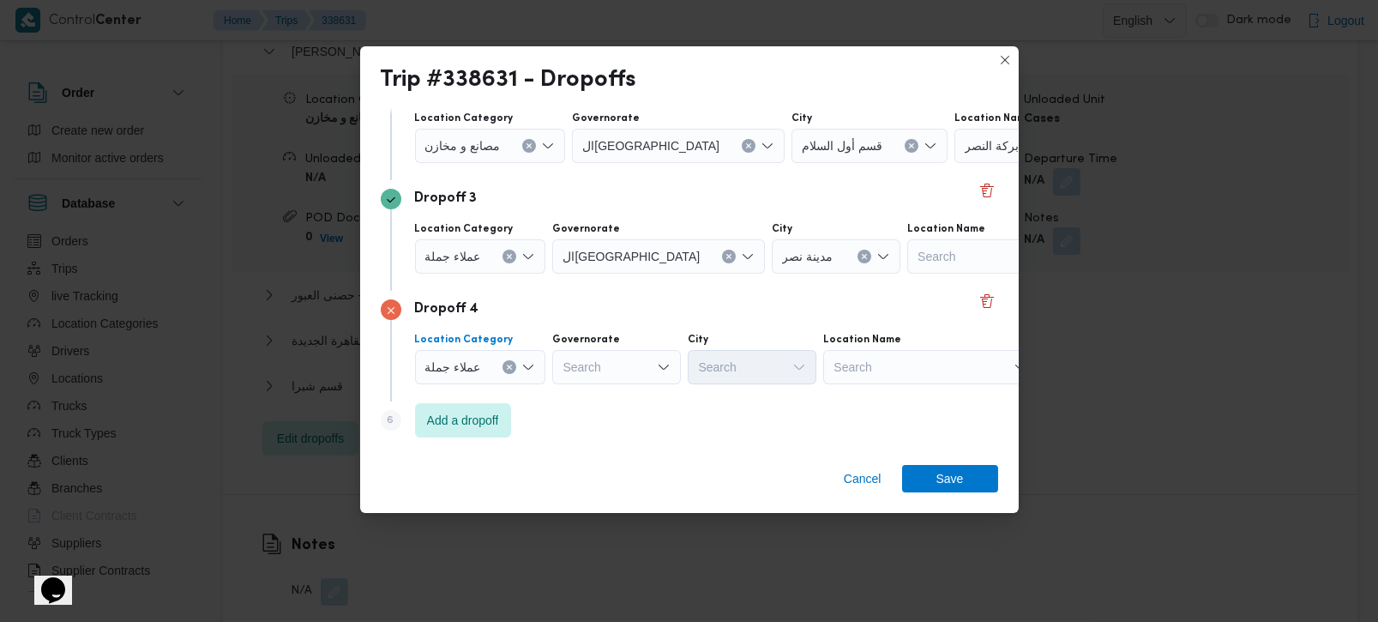
click at [507, 364] on icon "Clear input" at bounding box center [509, 367] width 7 height 7
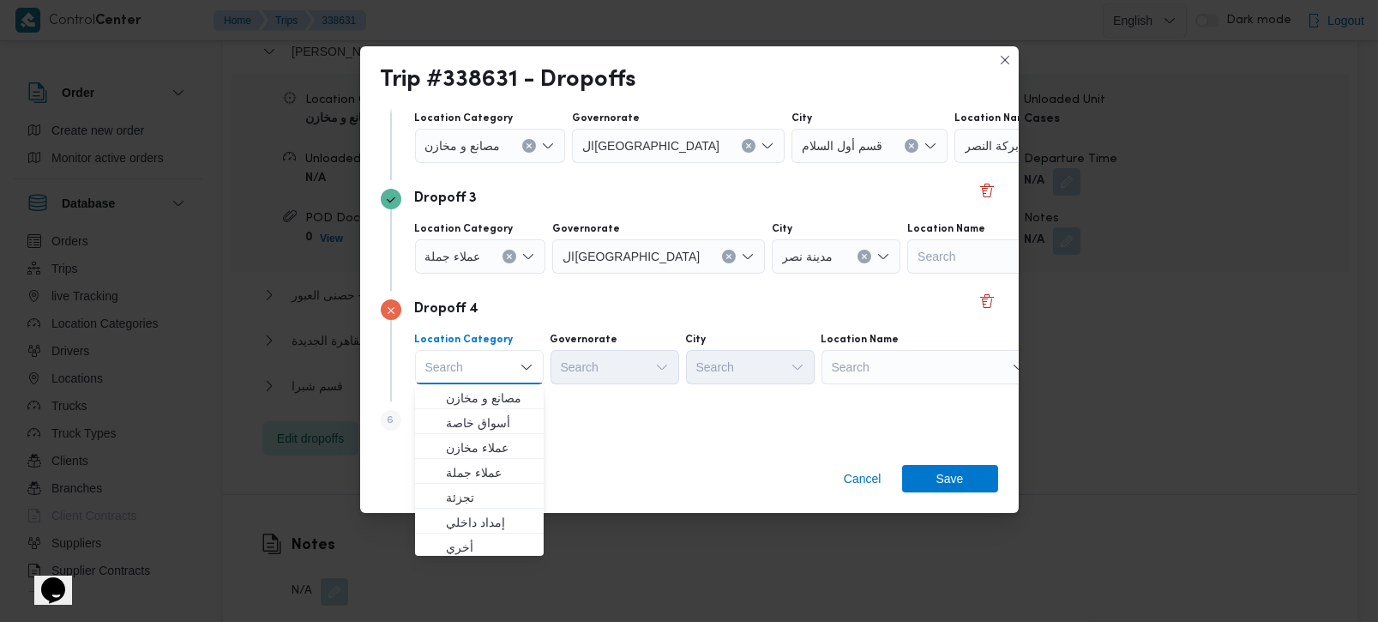
click at [871, 361] on div "Search" at bounding box center [929, 367] width 214 height 34
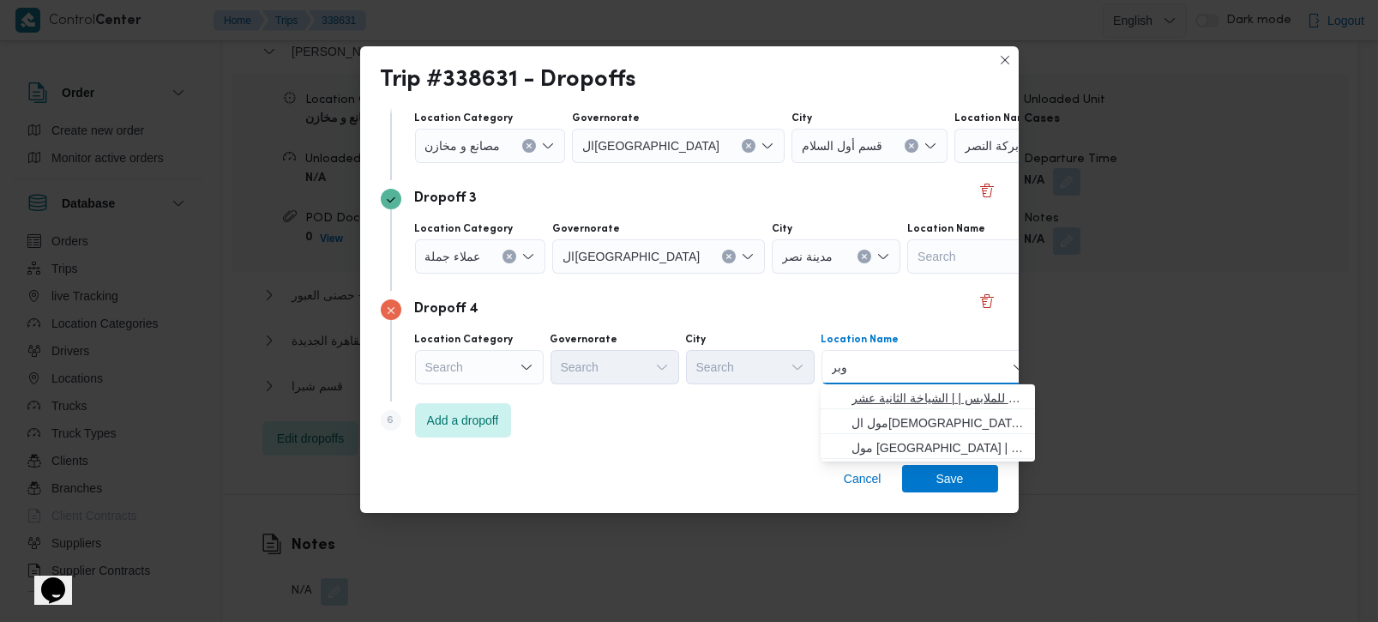
type input "وبر"
click at [881, 394] on span "شركه كونكريت للملابس | | الشياخة الثانية عشر" at bounding box center [938, 398] width 173 height 21
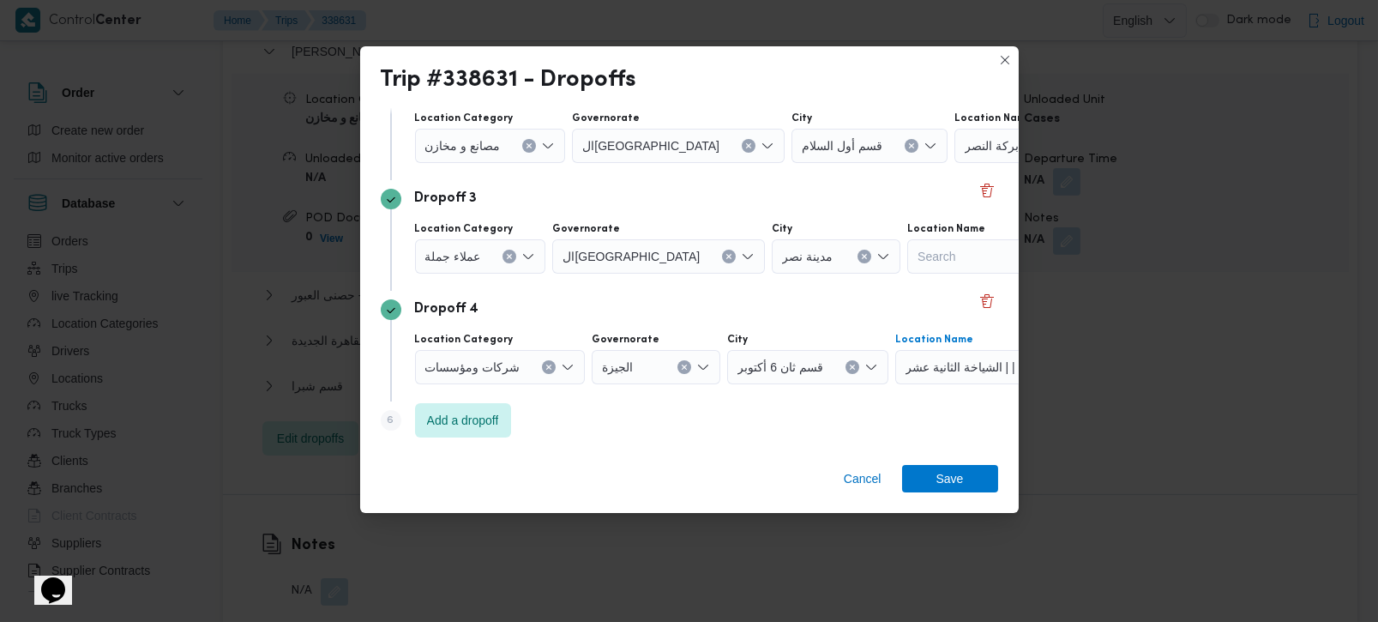
click at [937, 375] on div "شركه كونكريت للملابس | | الشياخة الثانية عشر Combo box. Selected. شركه كونكريت …" at bounding box center [1002, 367] width 214 height 34
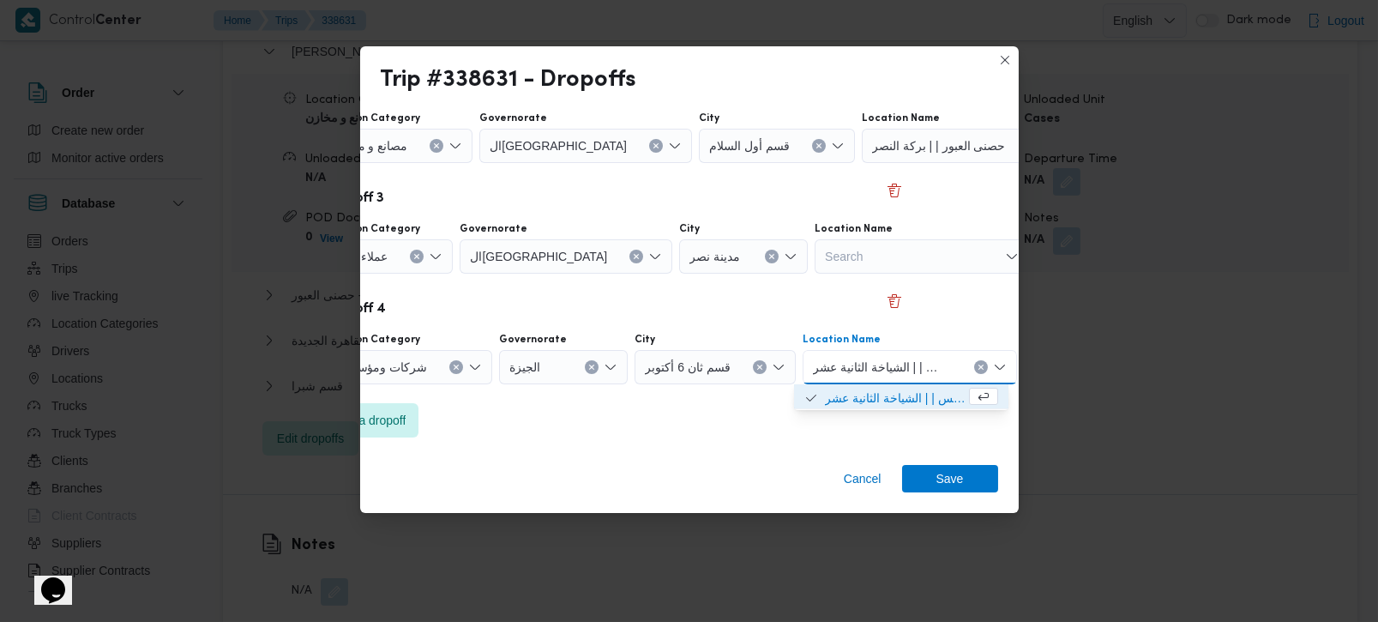
click at [455, 368] on icon "Clear input" at bounding box center [457, 367] width 4 height 4
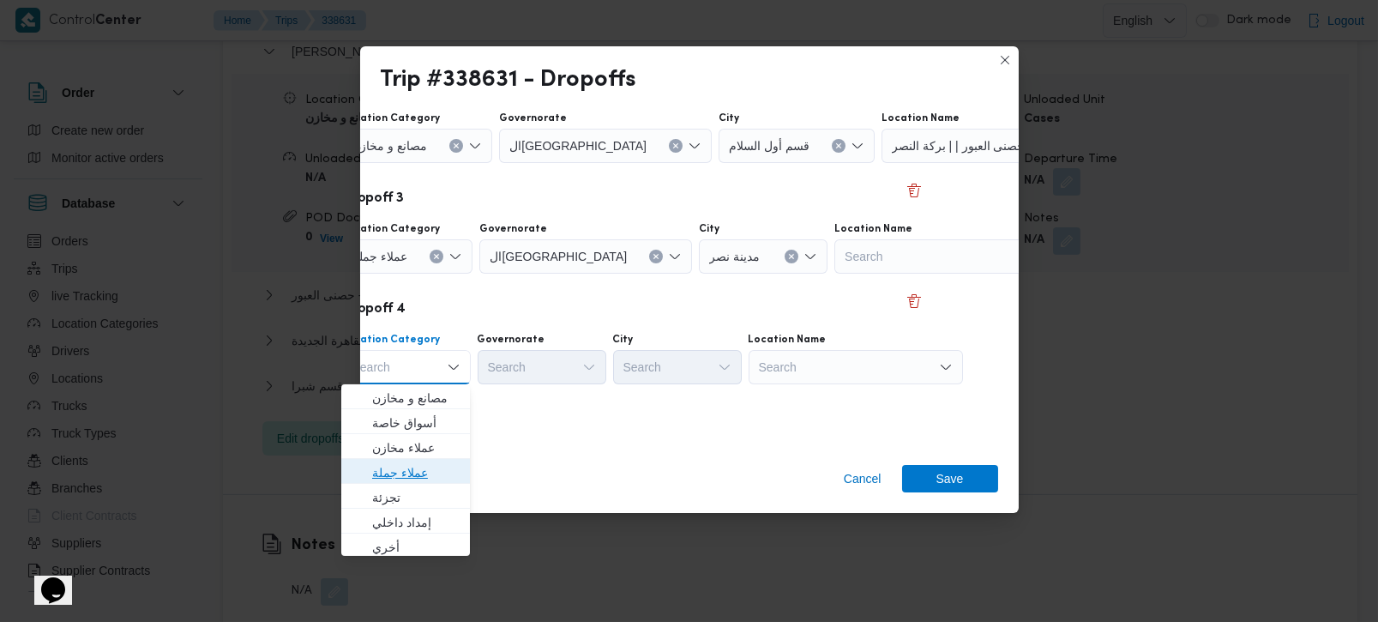
click at [427, 462] on span "عملاء جملة" at bounding box center [415, 472] width 87 height 21
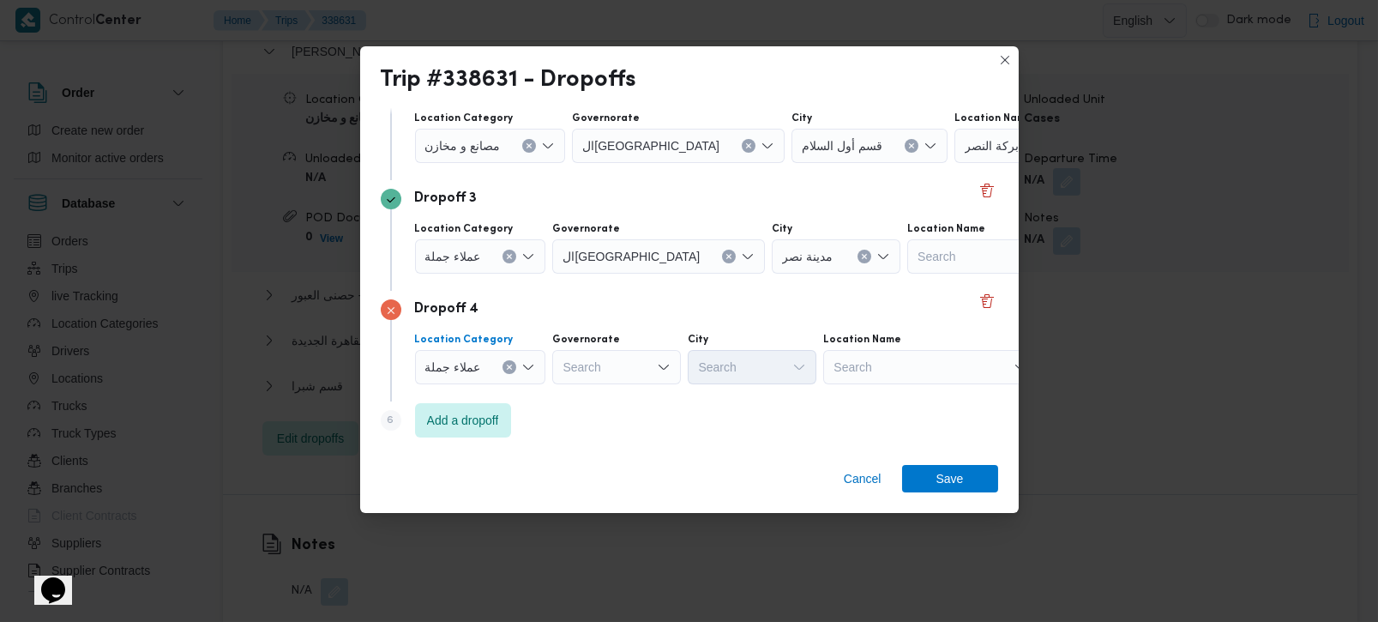
click at [600, 345] on label "Governorate" at bounding box center [586, 340] width 68 height 14
click at [707, 45] on input "Governorate" at bounding box center [708, 35] width 2 height 21
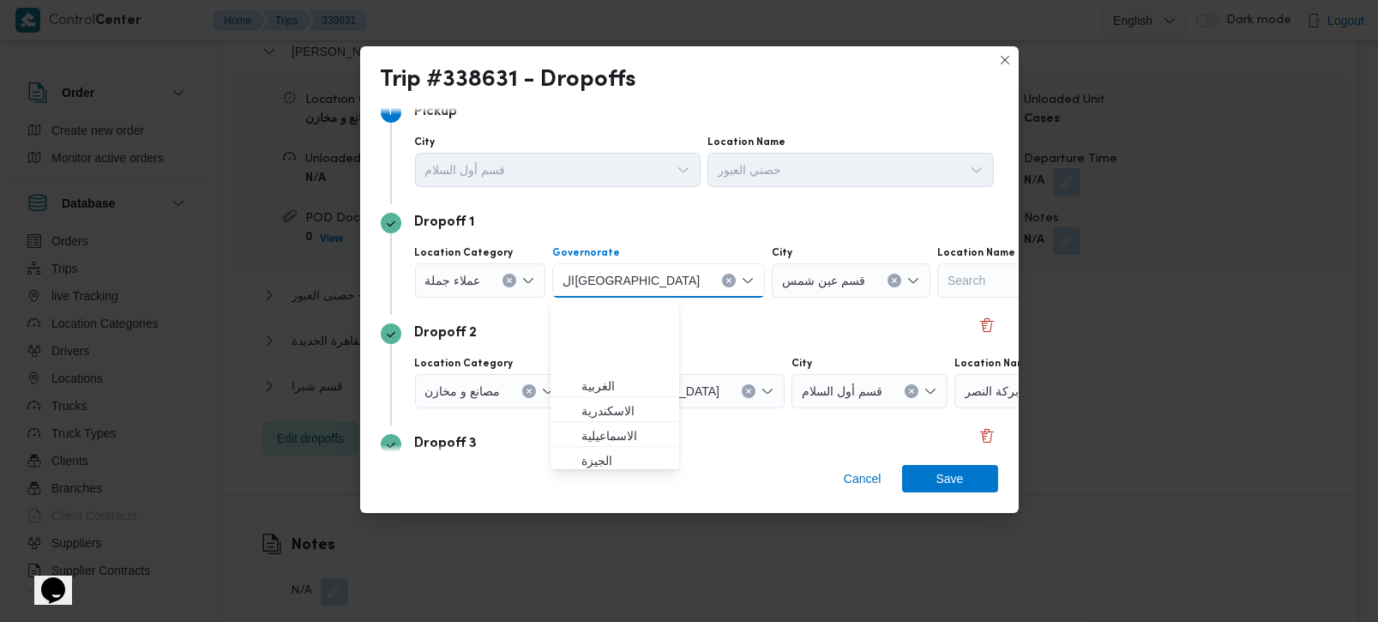
scroll to position [101, 0]
click at [670, 221] on div "Dropoff 1" at bounding box center [690, 223] width 618 height 21
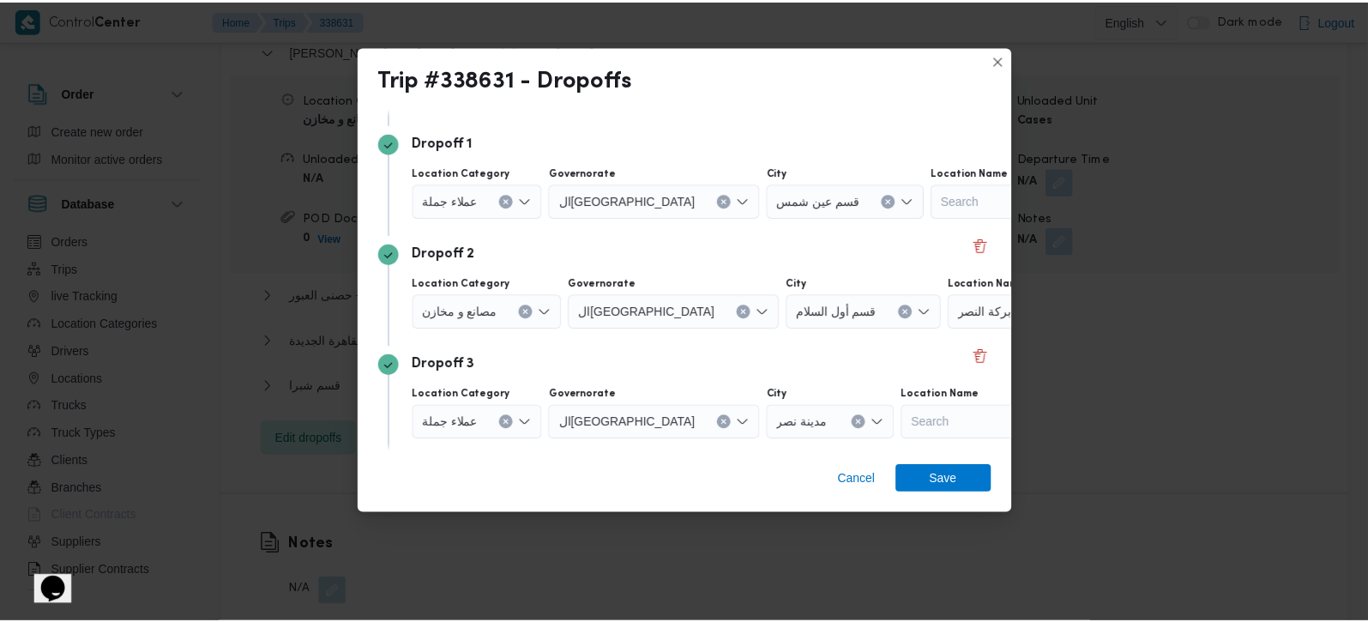
scroll to position [267, 0]
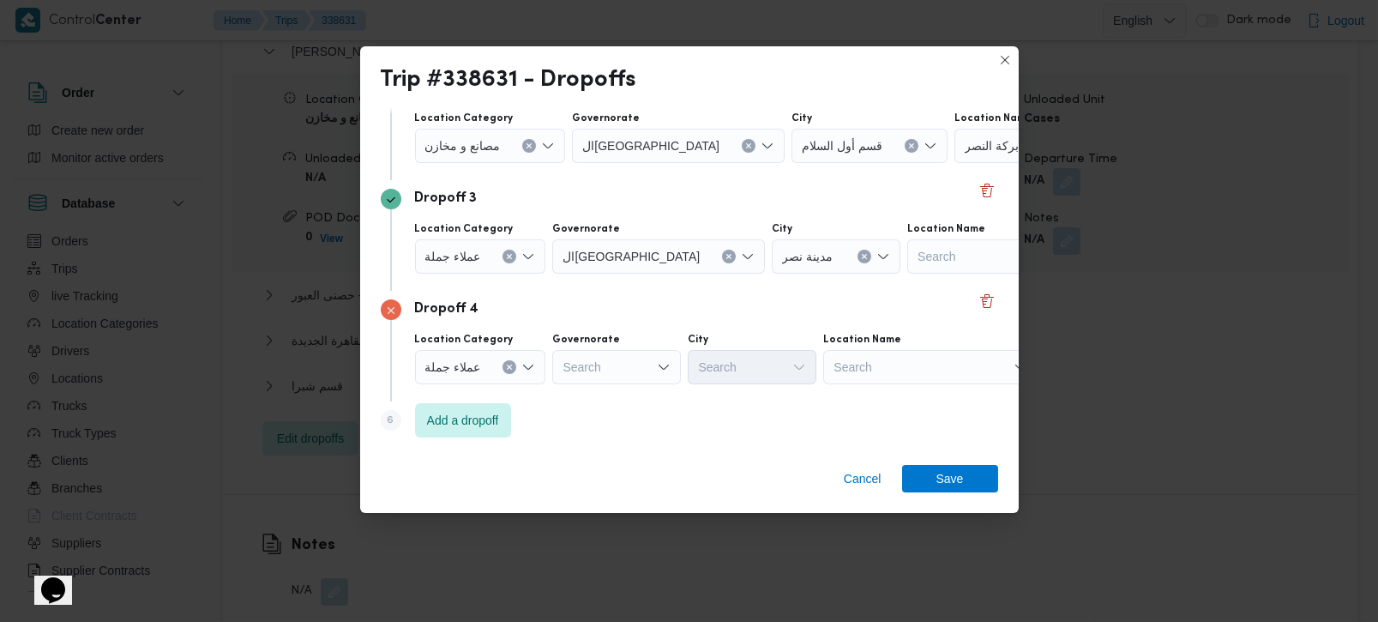
click at [605, 353] on div "Search" at bounding box center [616, 367] width 129 height 34
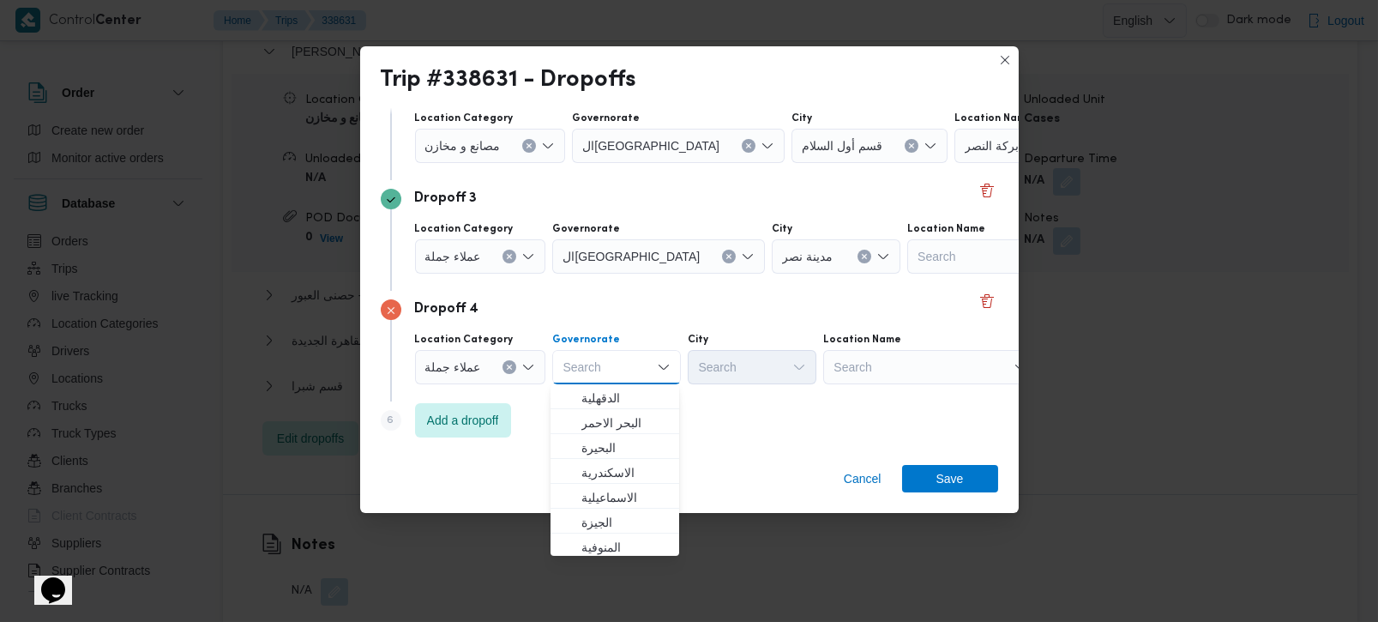
type input "ر"
type input "زة"
click at [632, 402] on span "البحر الاحمر" at bounding box center [624, 398] width 87 height 21
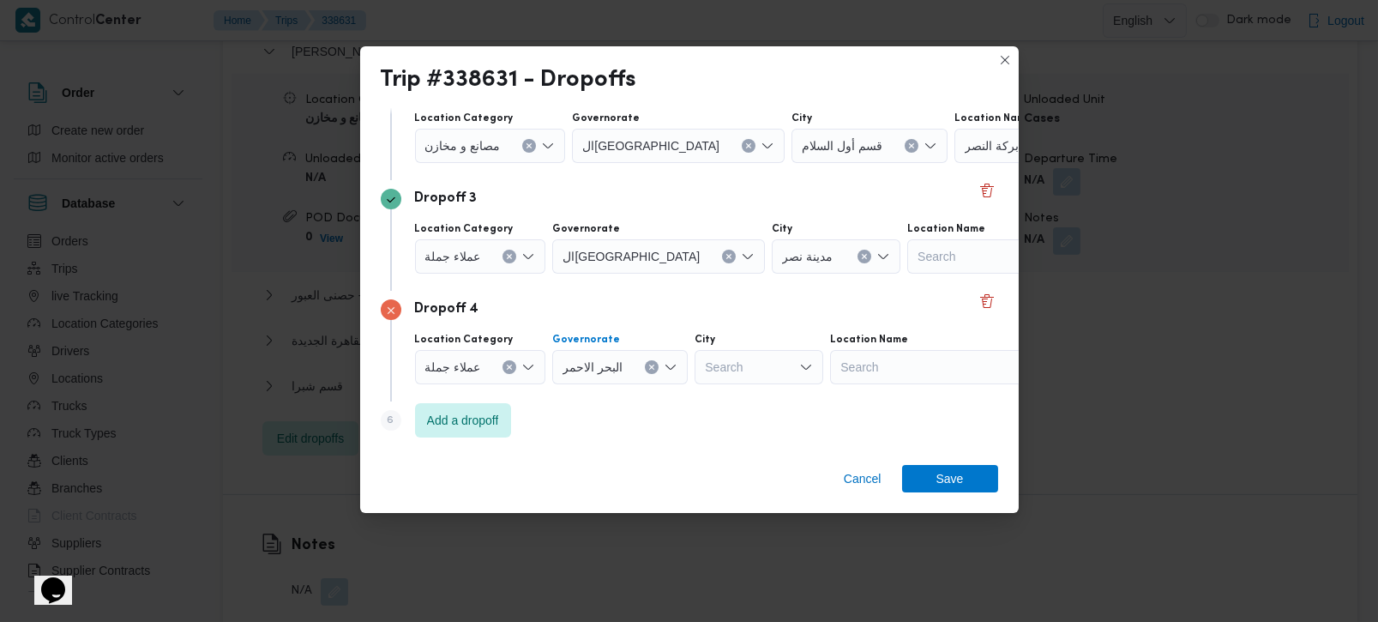
click at [648, 367] on icon "Clear input" at bounding box center [651, 367] width 7 height 7
type input "زة"
click at [606, 401] on mark "زة" at bounding box center [674, 398] width 137 height 14
click at [750, 372] on div "Search" at bounding box center [752, 367] width 129 height 34
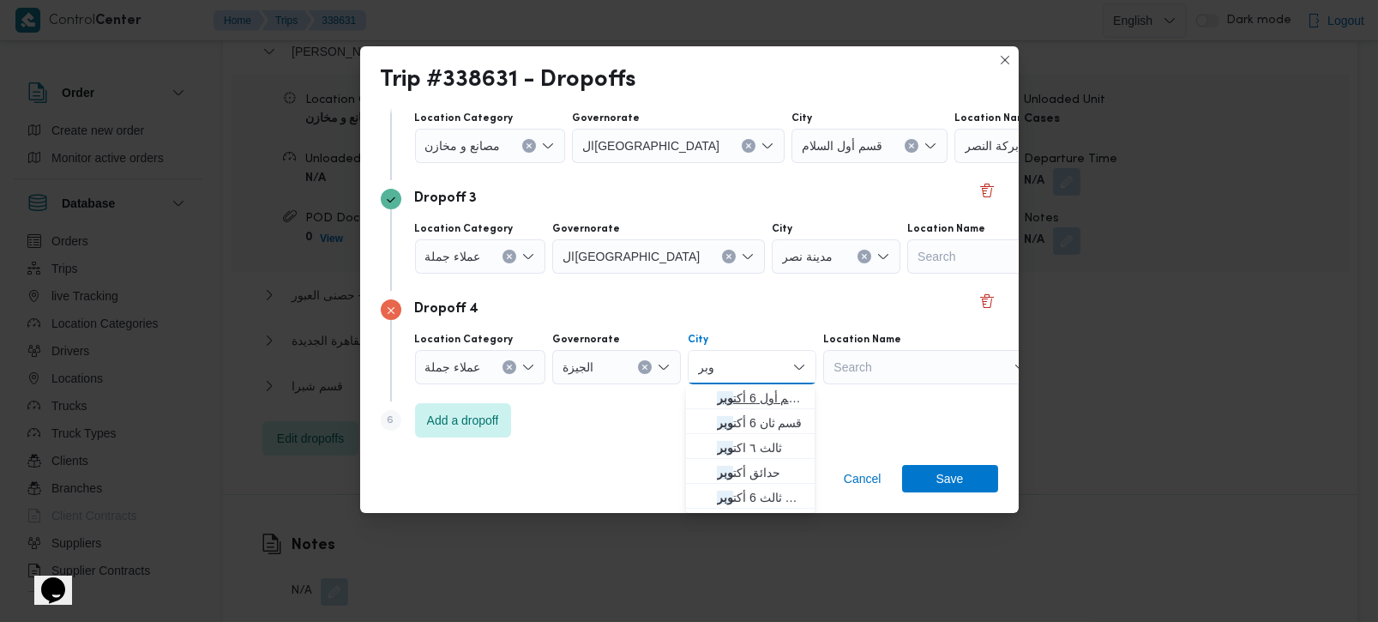
type input "وبر"
click at [750, 388] on span "قسم أول 6 أكت وبر" at bounding box center [760, 398] width 87 height 21
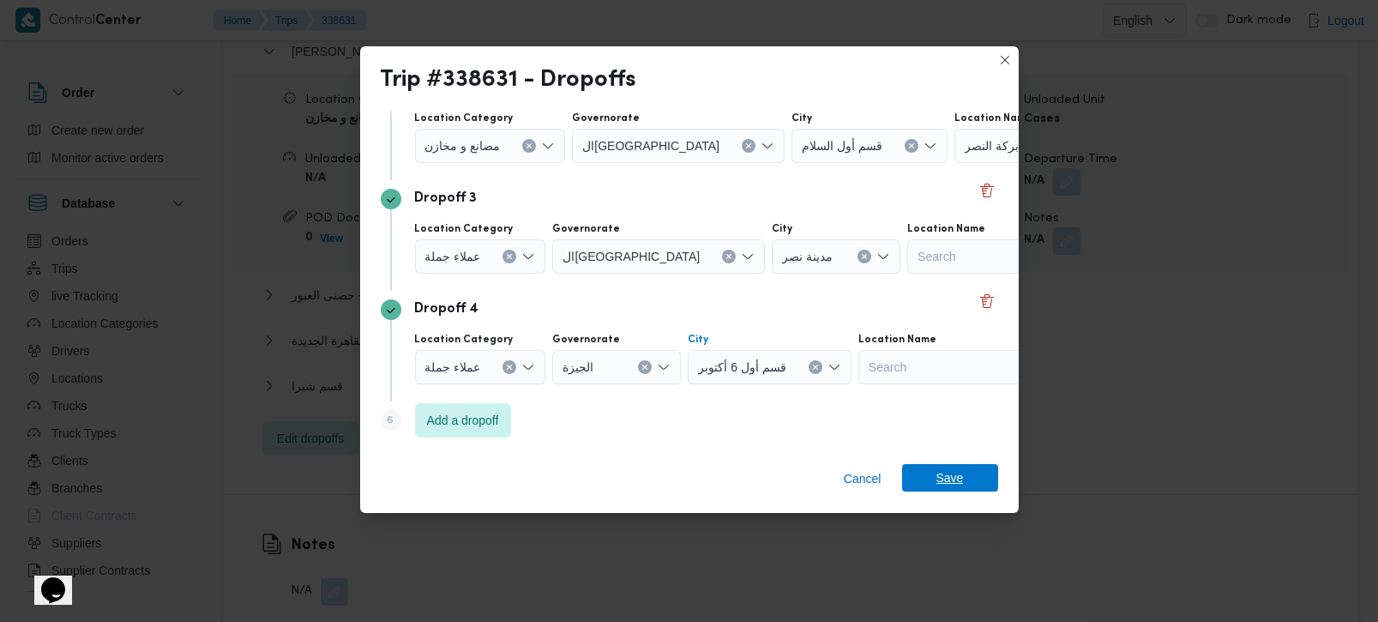
click at [933, 470] on span "Save" at bounding box center [950, 477] width 96 height 27
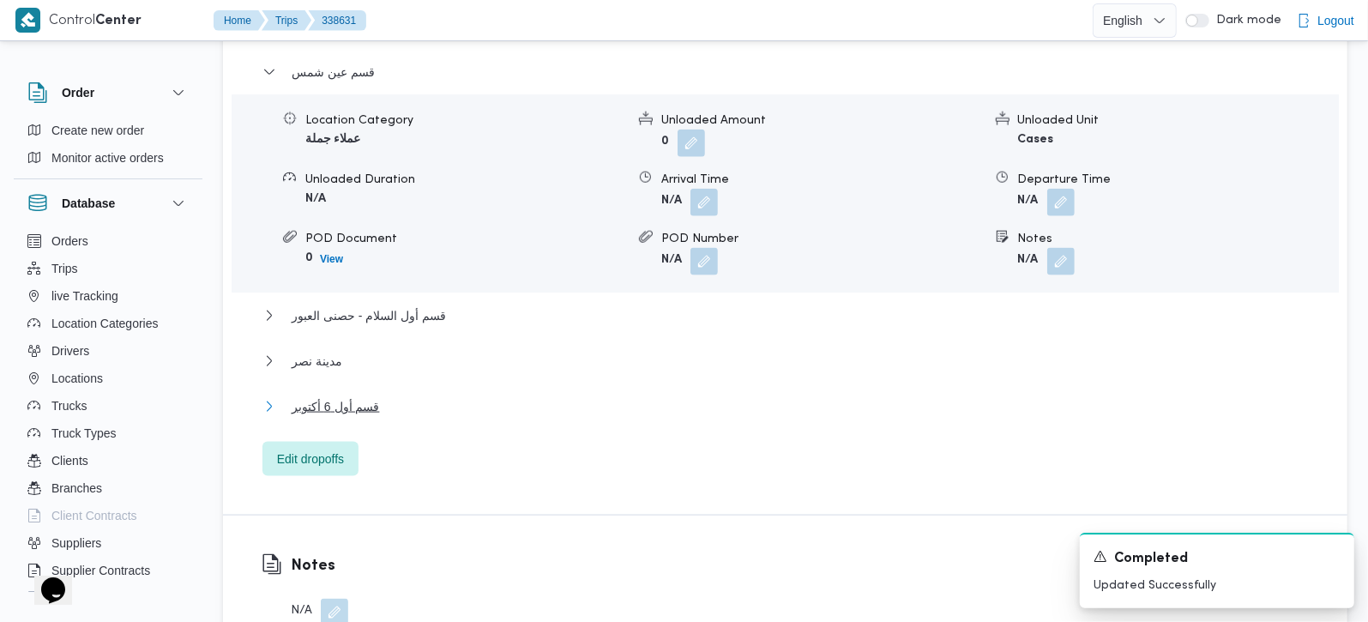
click at [336, 396] on span "قسم أول 6 أكتوبر" at bounding box center [335, 406] width 87 height 21
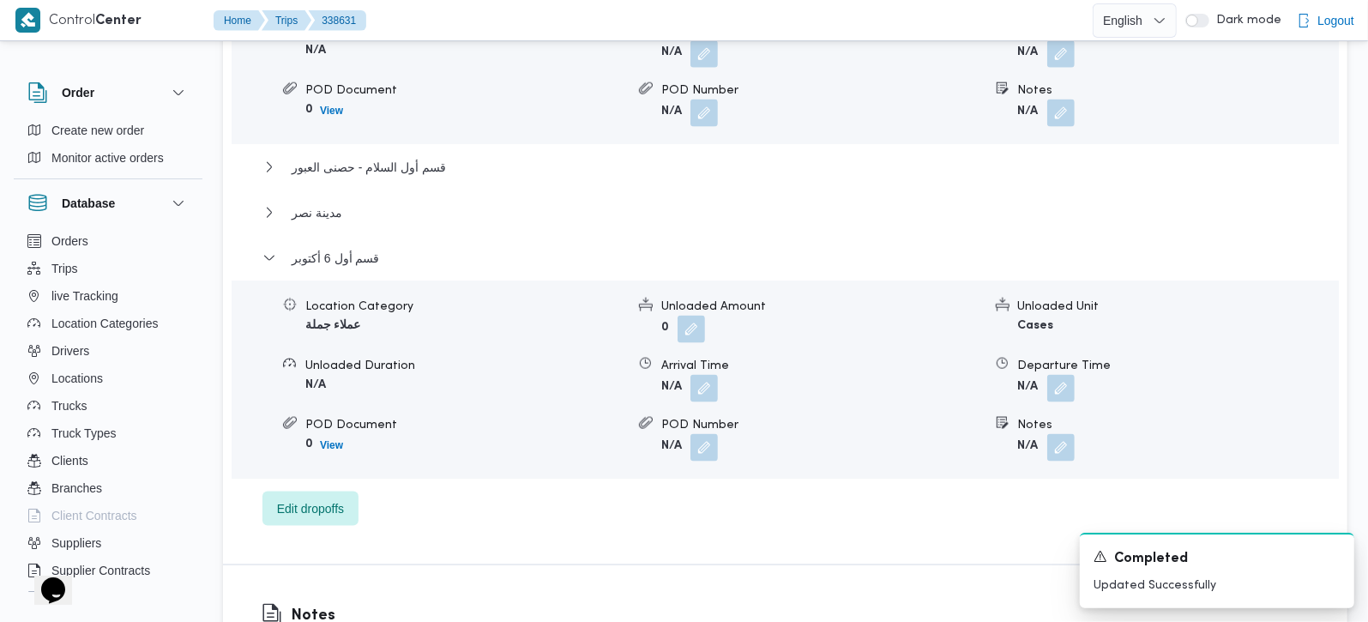
scroll to position [1715, 0]
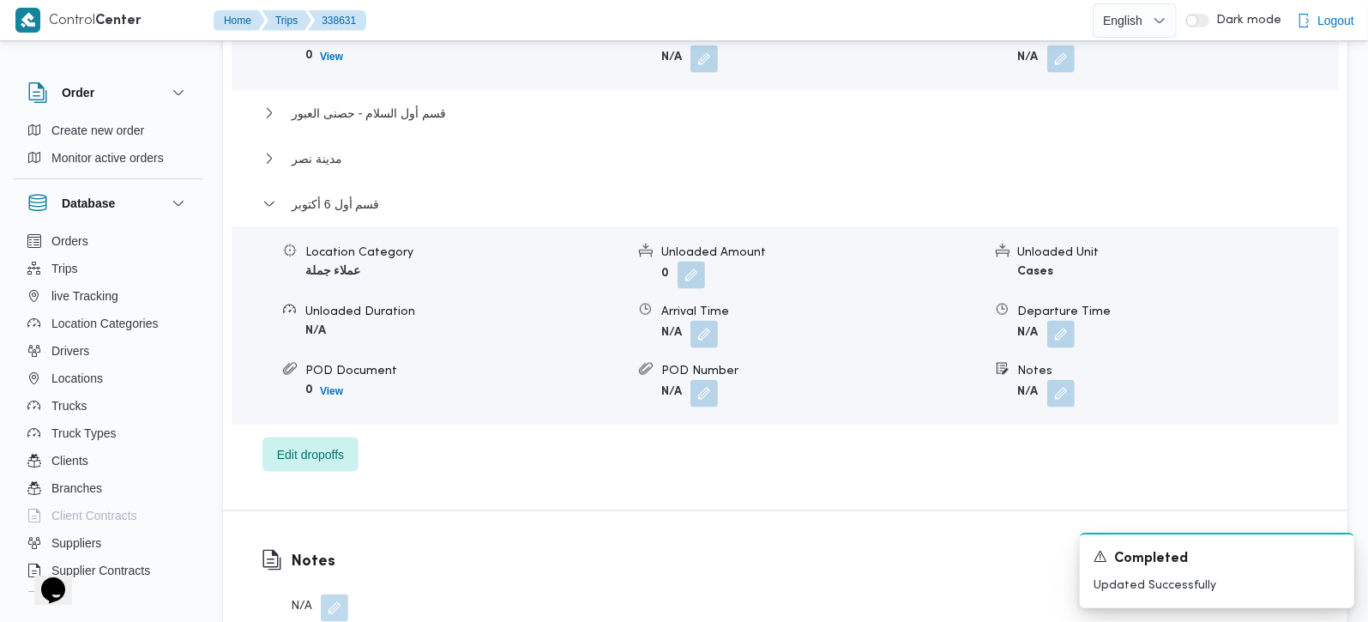
click at [1054, 304] on div "Location Category عملاء جملة Unloaded Amount 0 Unloaded Unit Cases Unloaded Dur…" at bounding box center [785, 325] width 1121 height 195
click at [1050, 320] on button "button" at bounding box center [1060, 333] width 27 height 27
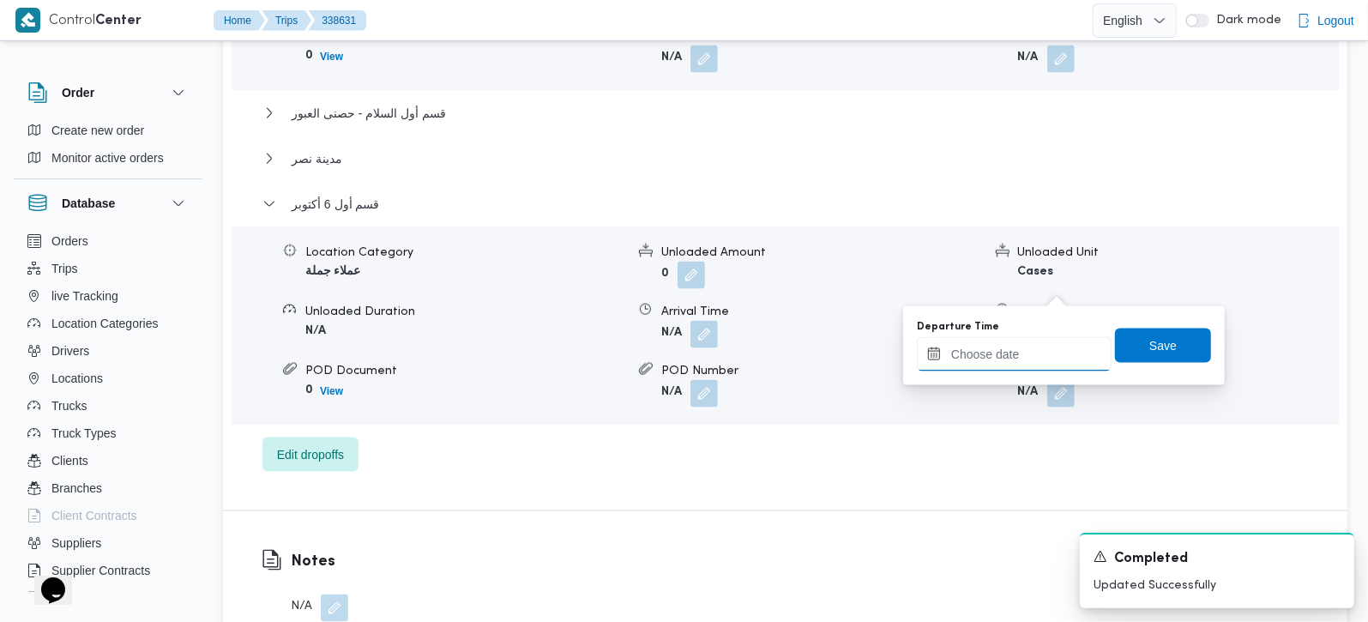
click at [1015, 364] on input "Departure Time" at bounding box center [1014, 354] width 195 height 34
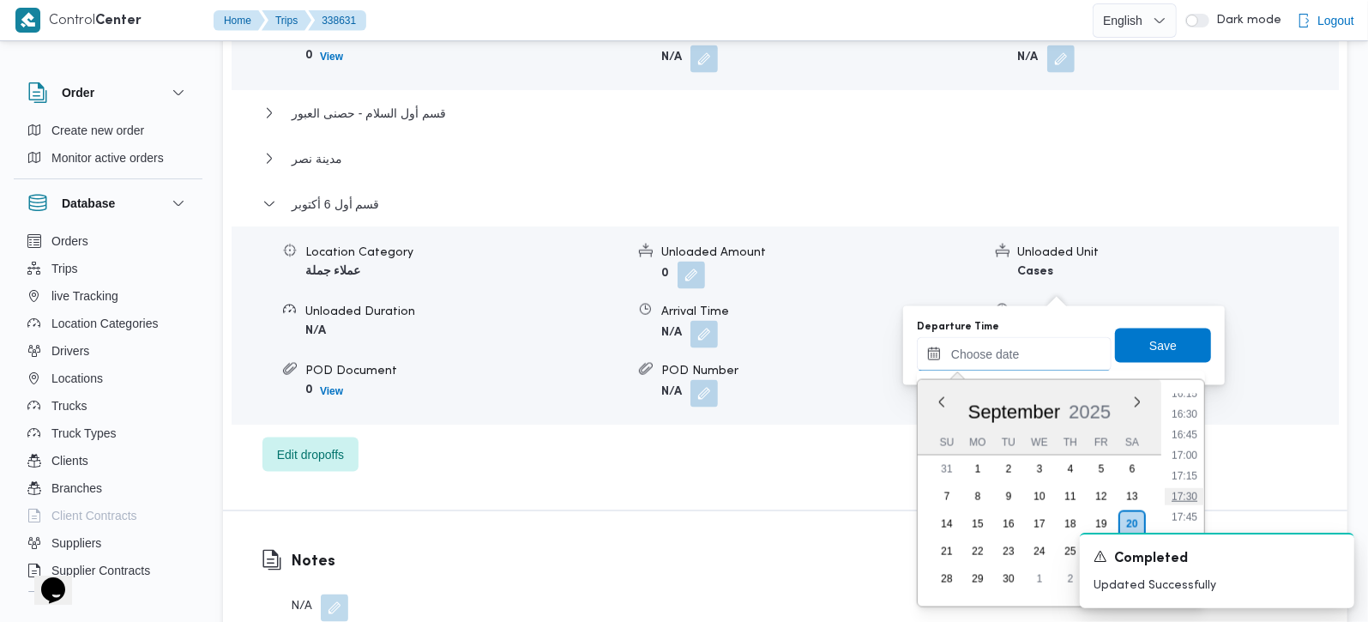
scroll to position [1298, 0]
click at [1183, 413] on li "16:00" at bounding box center [1184, 421] width 39 height 17
type input "20/09/2025 16:00"
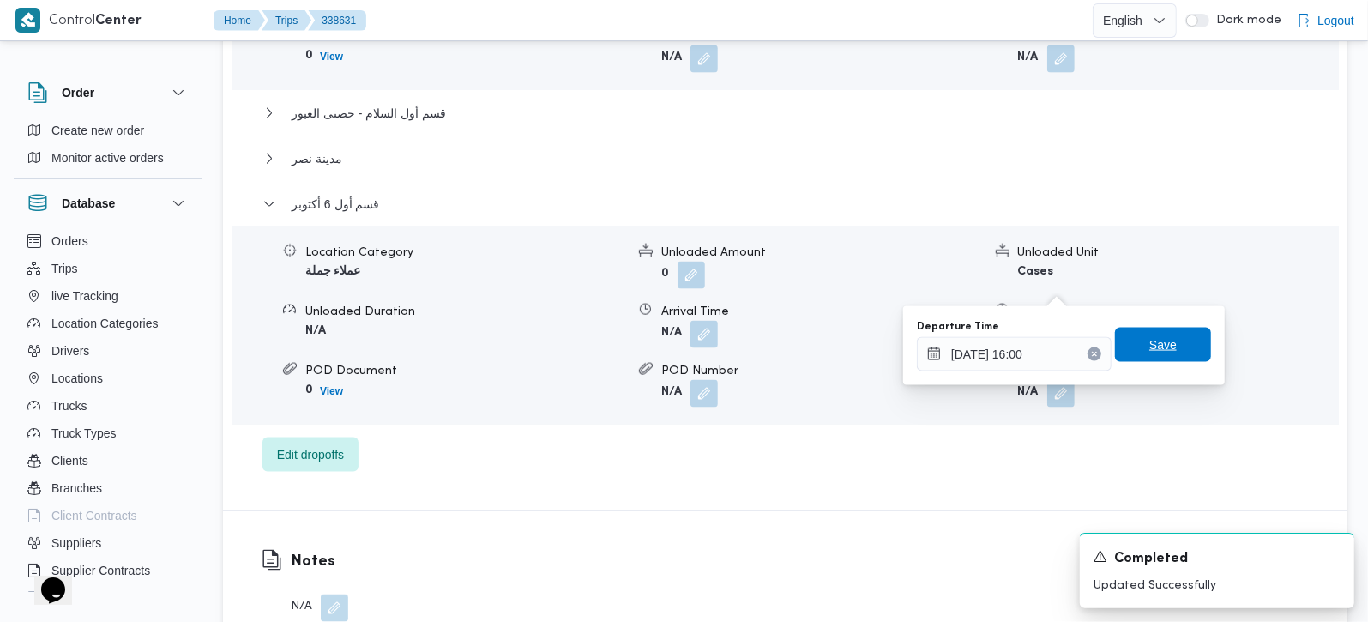
click at [1149, 341] on span "Save" at bounding box center [1162, 344] width 27 height 21
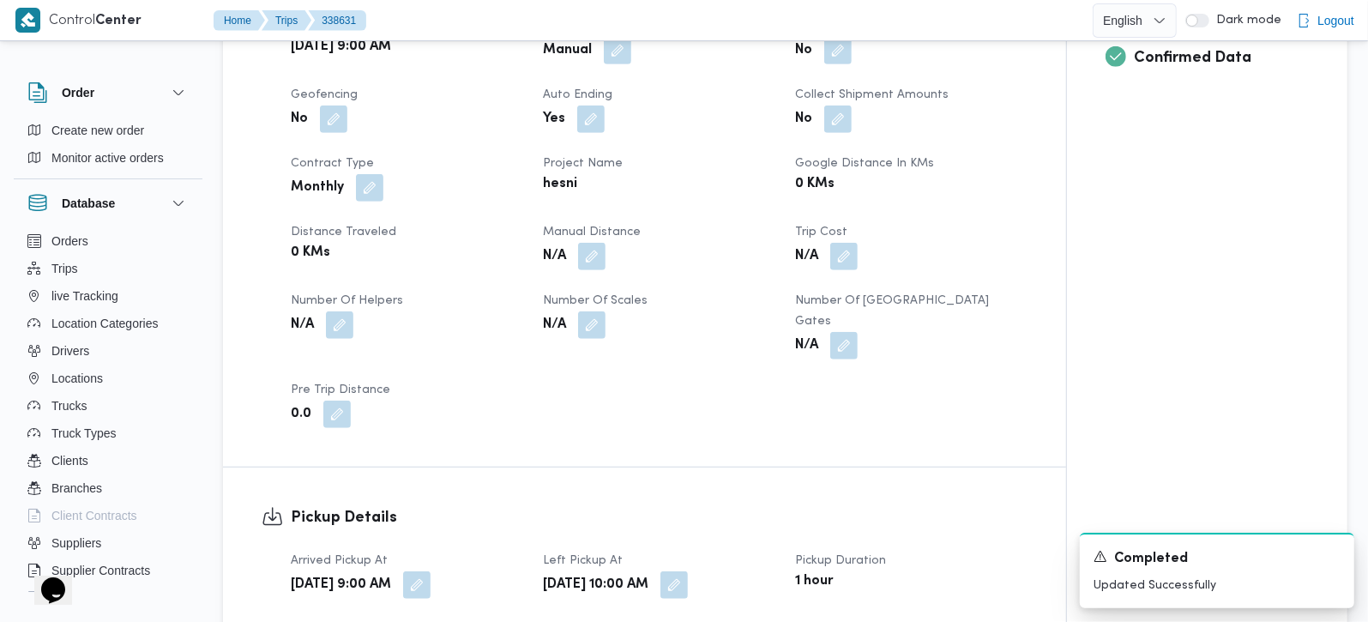
scroll to position [706, 0]
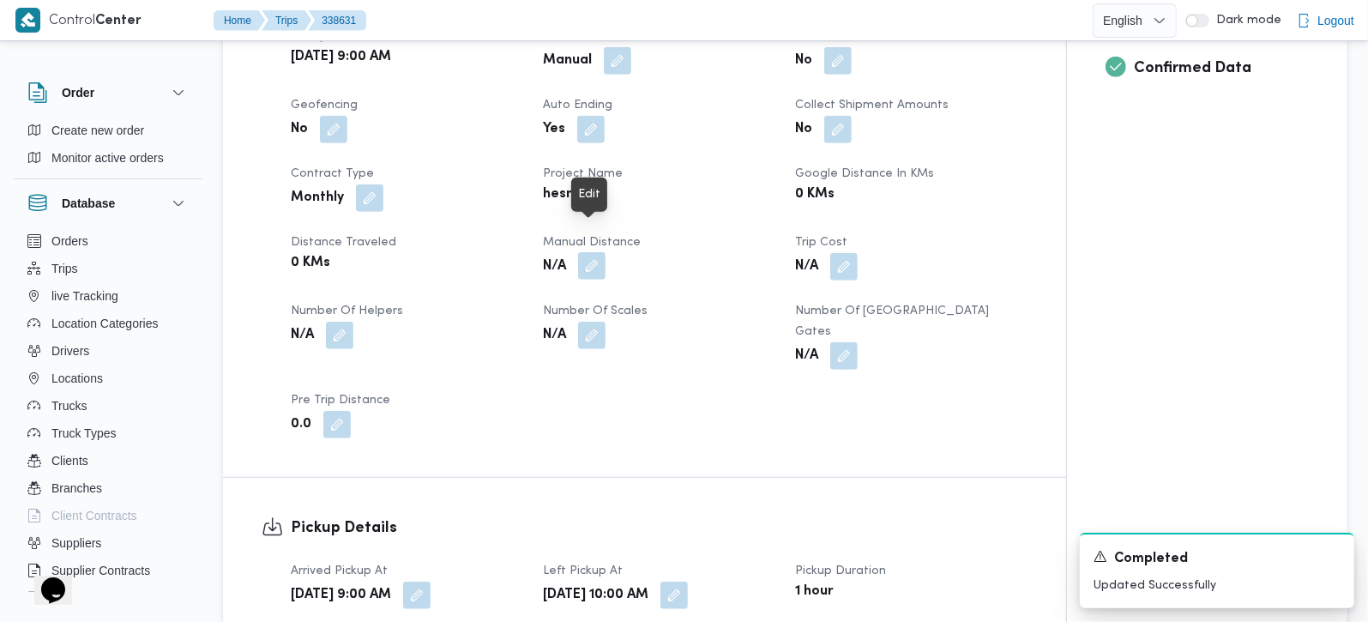
click at [596, 252] on button "button" at bounding box center [591, 265] width 27 height 27
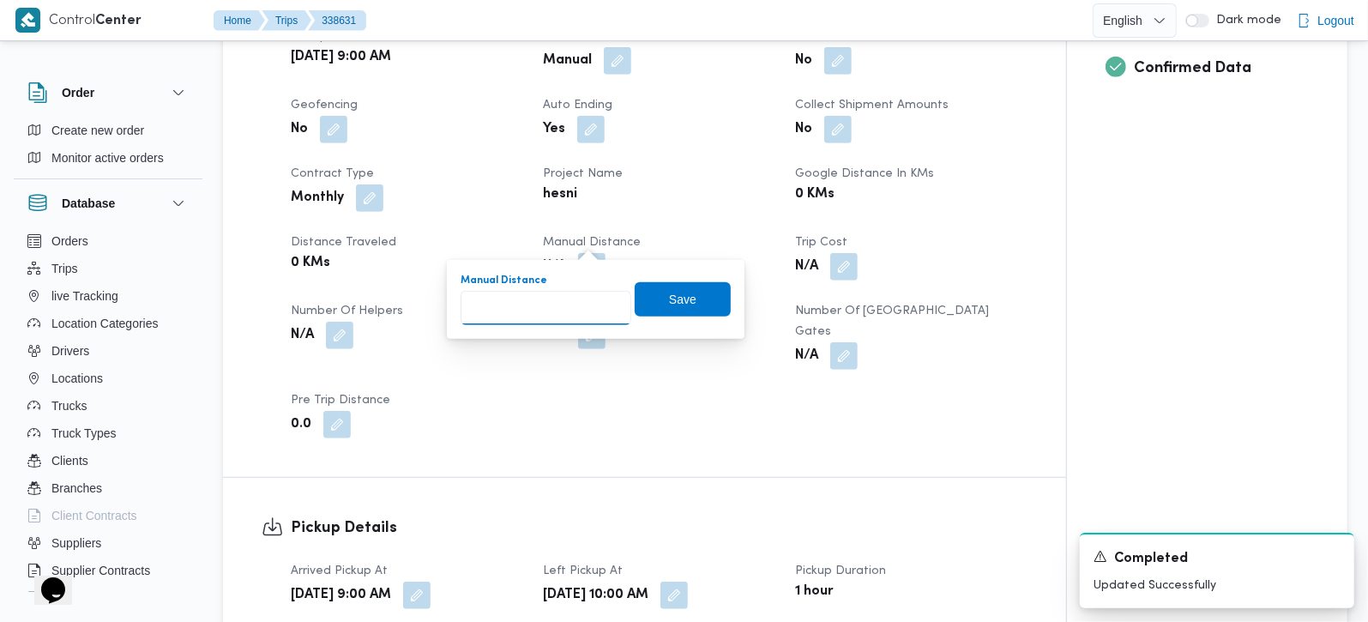
click at [540, 299] on input "Manual Distance" at bounding box center [546, 308] width 171 height 34
type input "145"
click at [670, 313] on span "Save" at bounding box center [683, 298] width 96 height 34
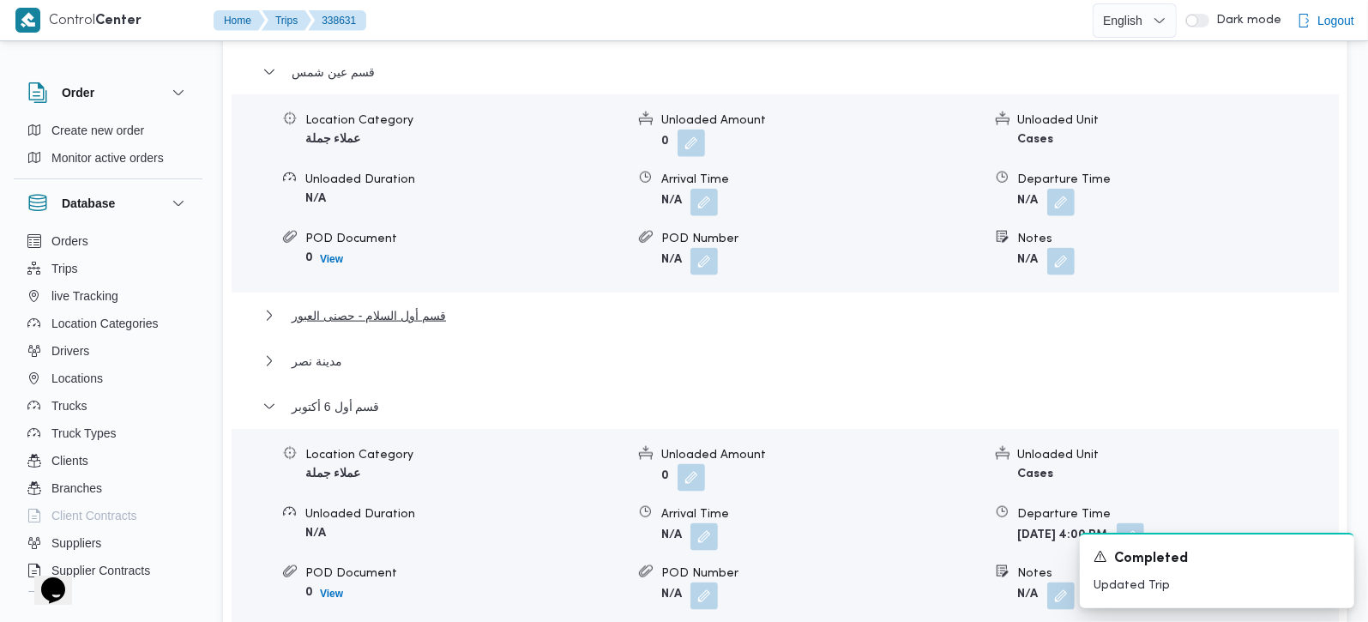
scroll to position [1413, 0]
click at [313, 351] on span "مدينة نصر" at bounding box center [317, 361] width 51 height 21
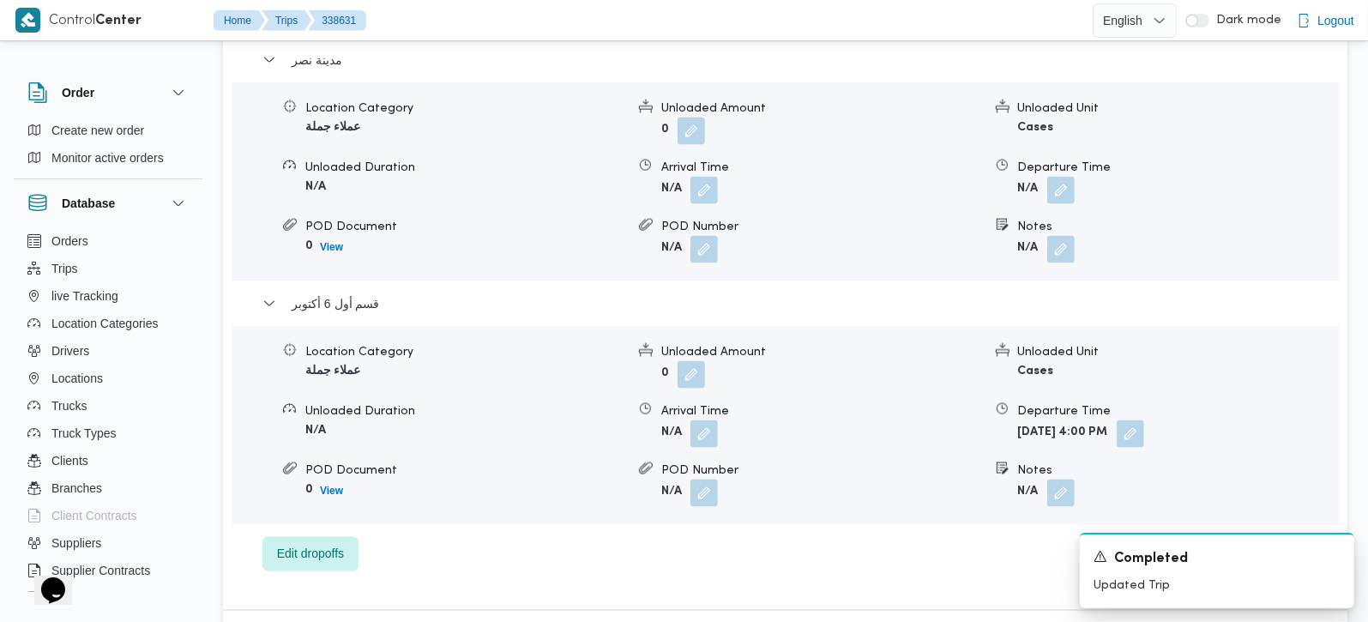
scroll to position [1816, 0]
click at [1056, 233] on button "button" at bounding box center [1060, 246] width 27 height 27
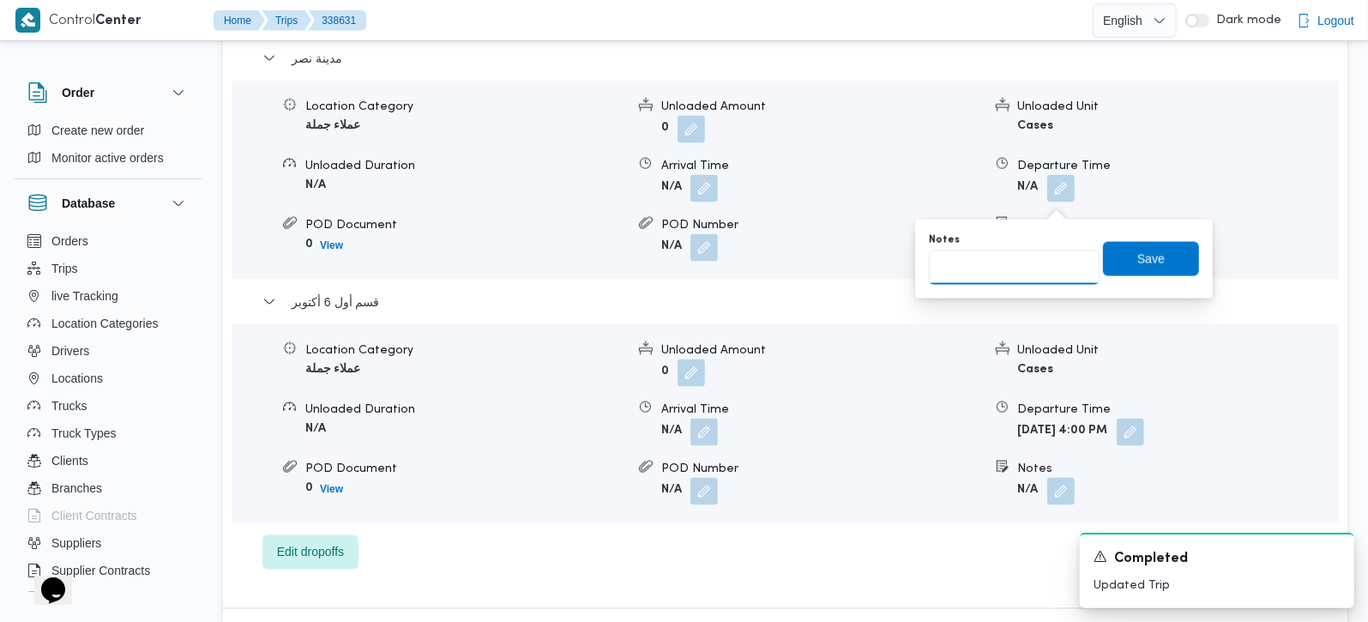
click at [1008, 275] on input "Notes" at bounding box center [1014, 267] width 171 height 34
type input "قباء"
click at [1112, 246] on span "Save" at bounding box center [1151, 258] width 96 height 34
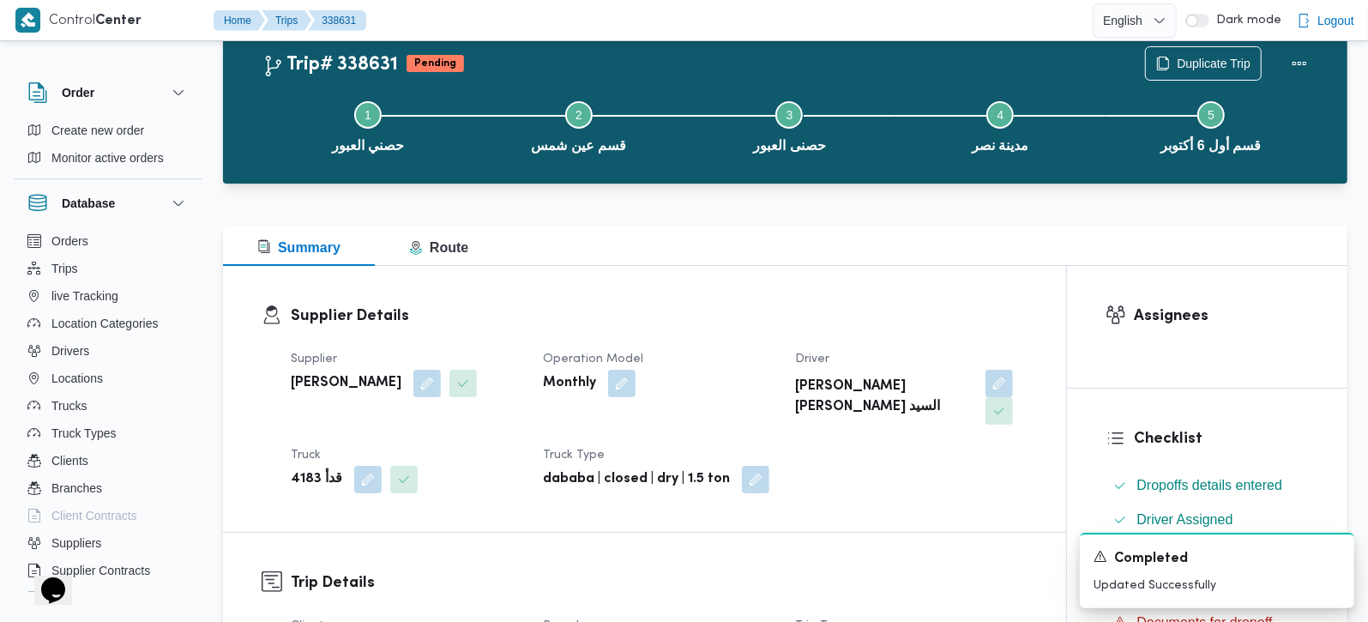
scroll to position [0, 0]
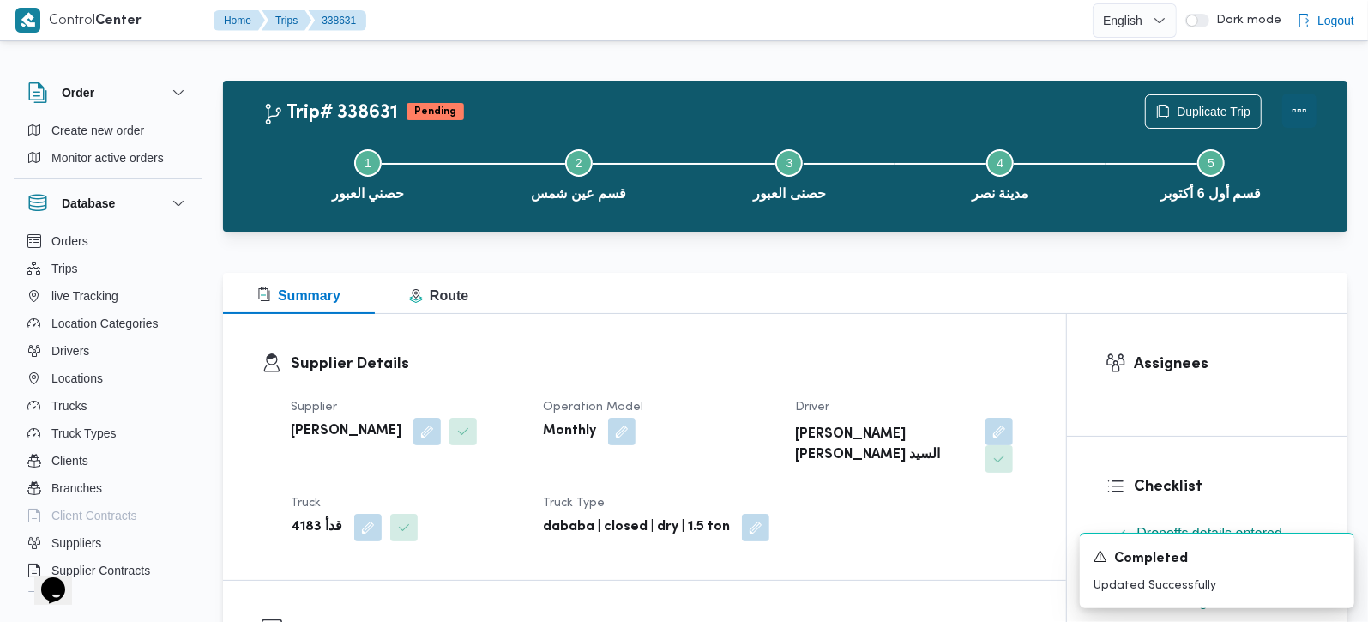
click at [1291, 115] on button "Actions" at bounding box center [1299, 110] width 34 height 34
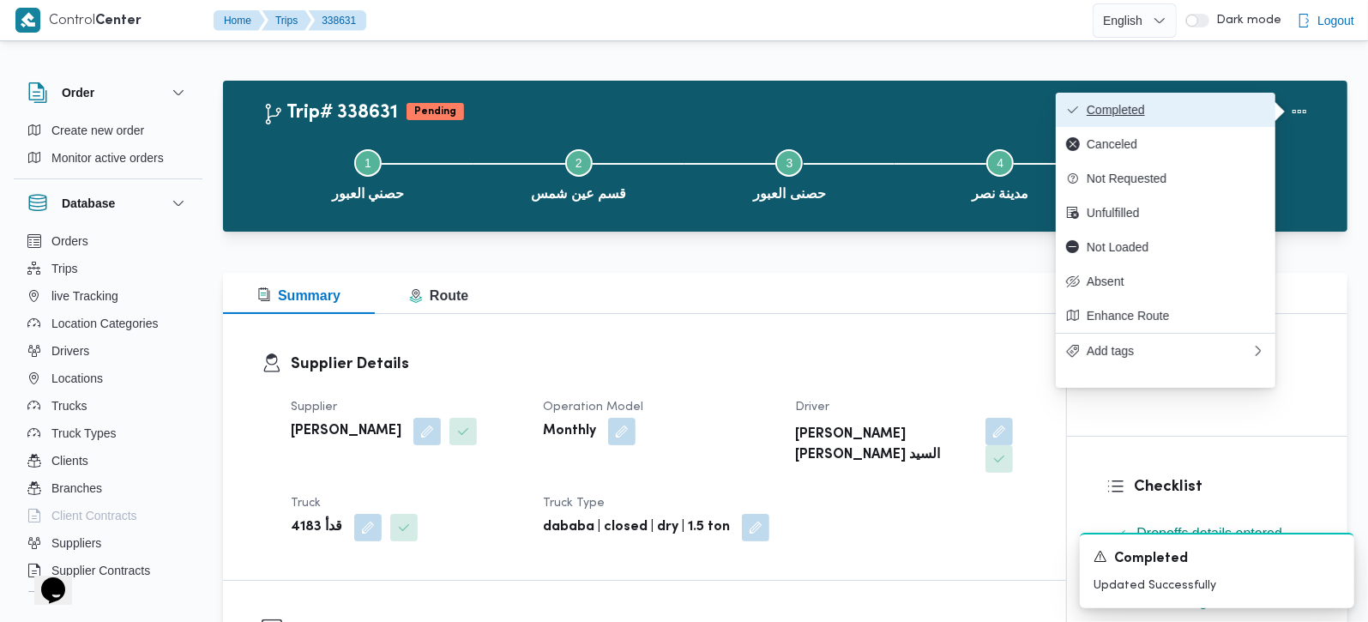
click at [1200, 101] on button "Completed" at bounding box center [1166, 110] width 220 height 34
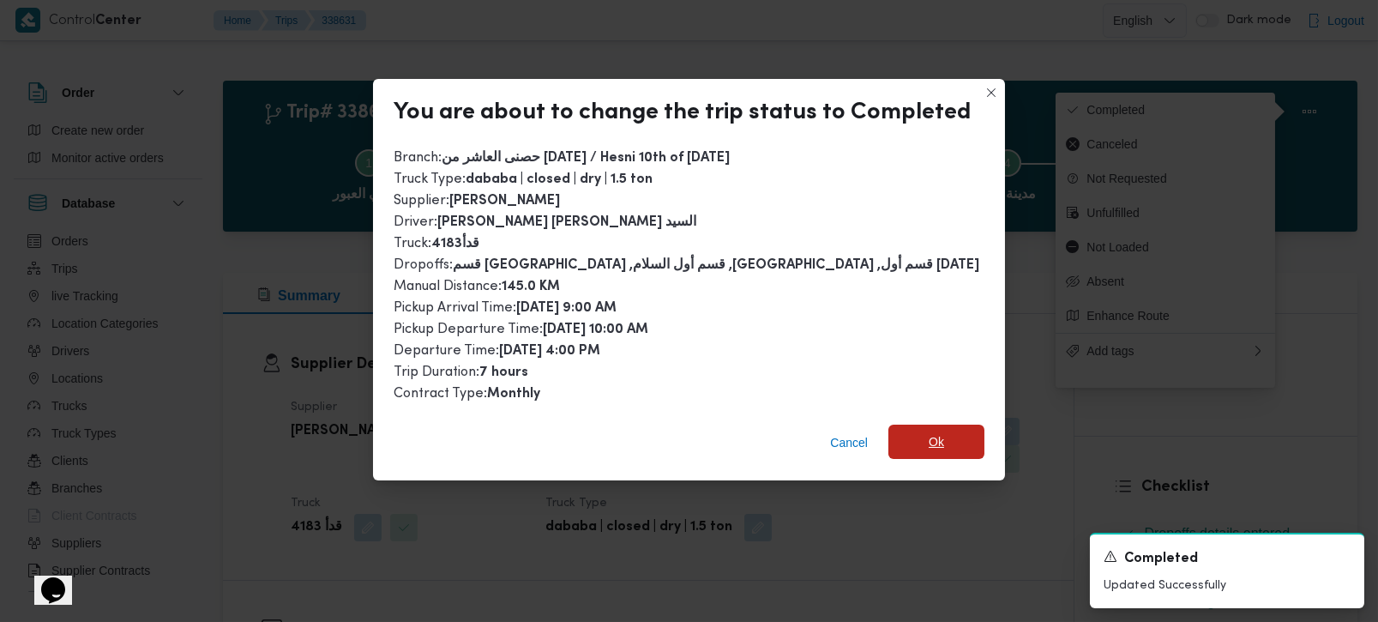
click at [941, 431] on span "Ok" at bounding box center [937, 442] width 96 height 34
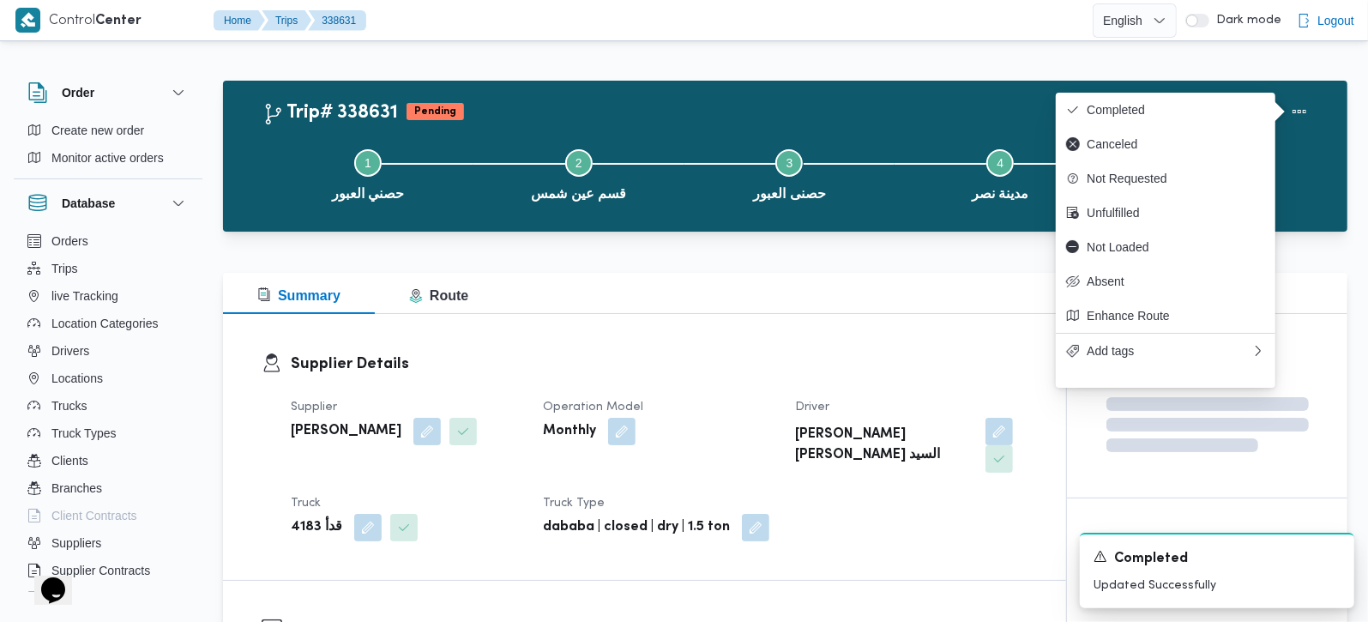
click at [859, 329] on div "Supplier Details Supplier عبدالحافظ السيد عبد الحافظ السيد Operation Model Mont…" at bounding box center [644, 447] width 843 height 266
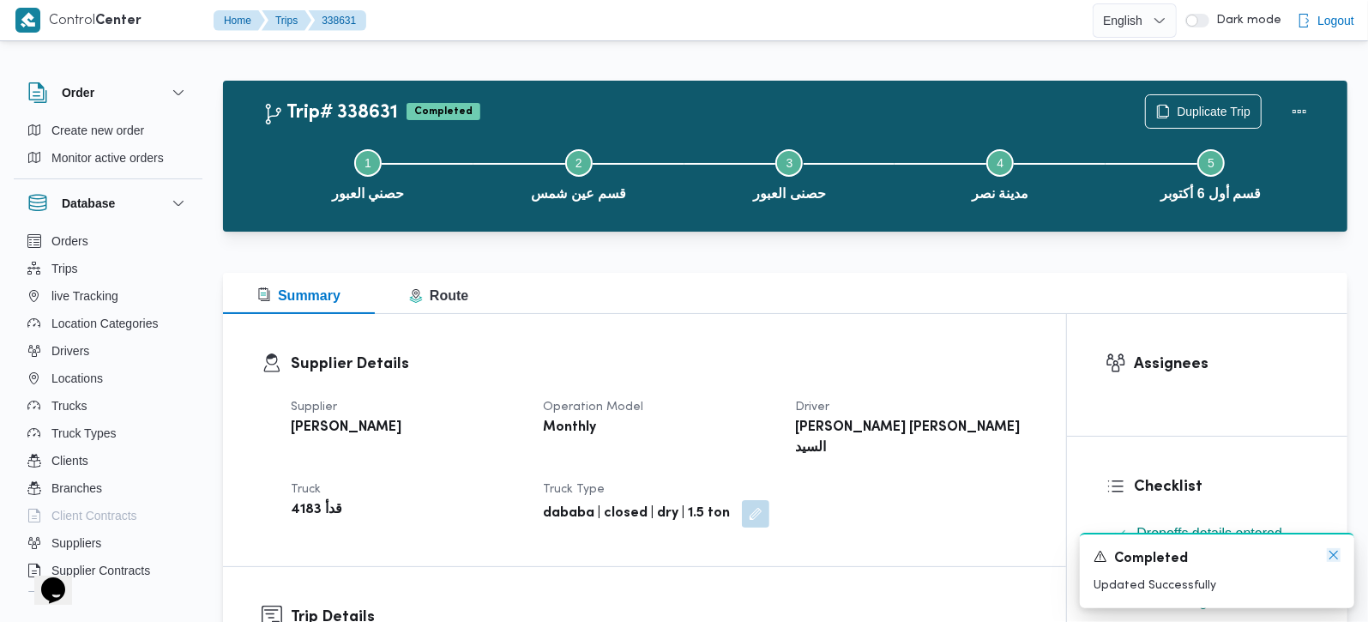
click at [1333, 562] on icon "Dismiss toast" at bounding box center [1334, 555] width 14 height 14
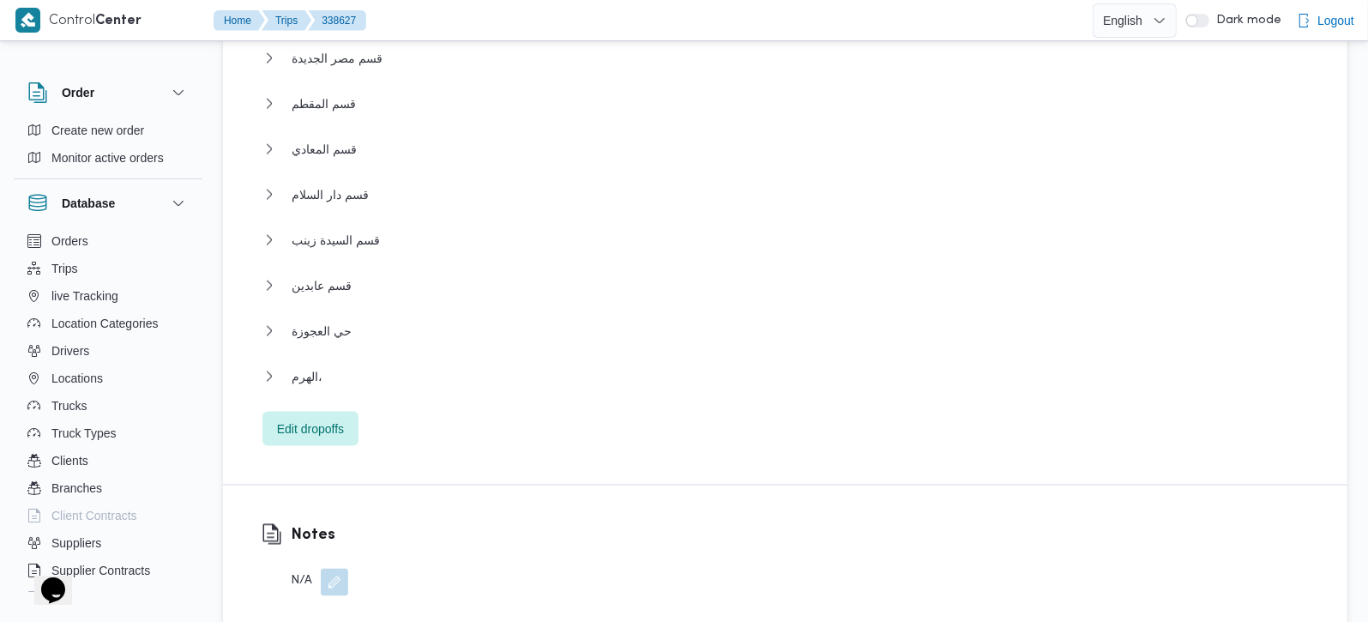
scroll to position [1917, 0]
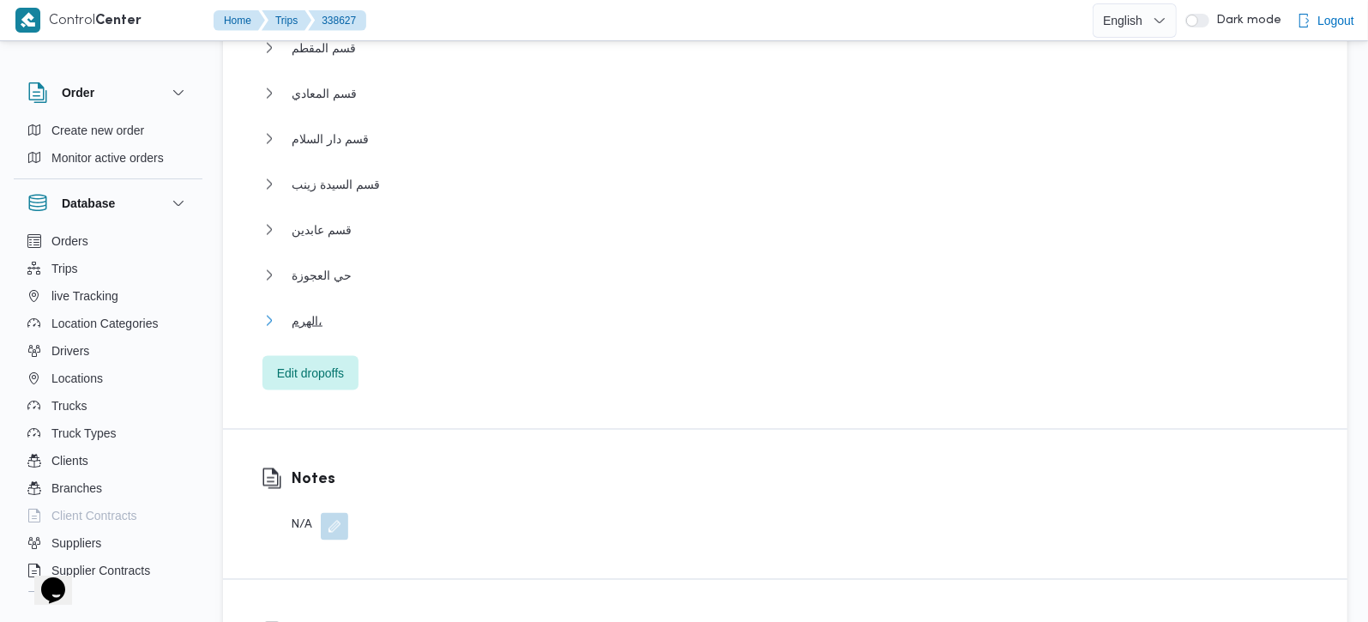
click at [316, 310] on span "الهرم،" at bounding box center [307, 320] width 31 height 21
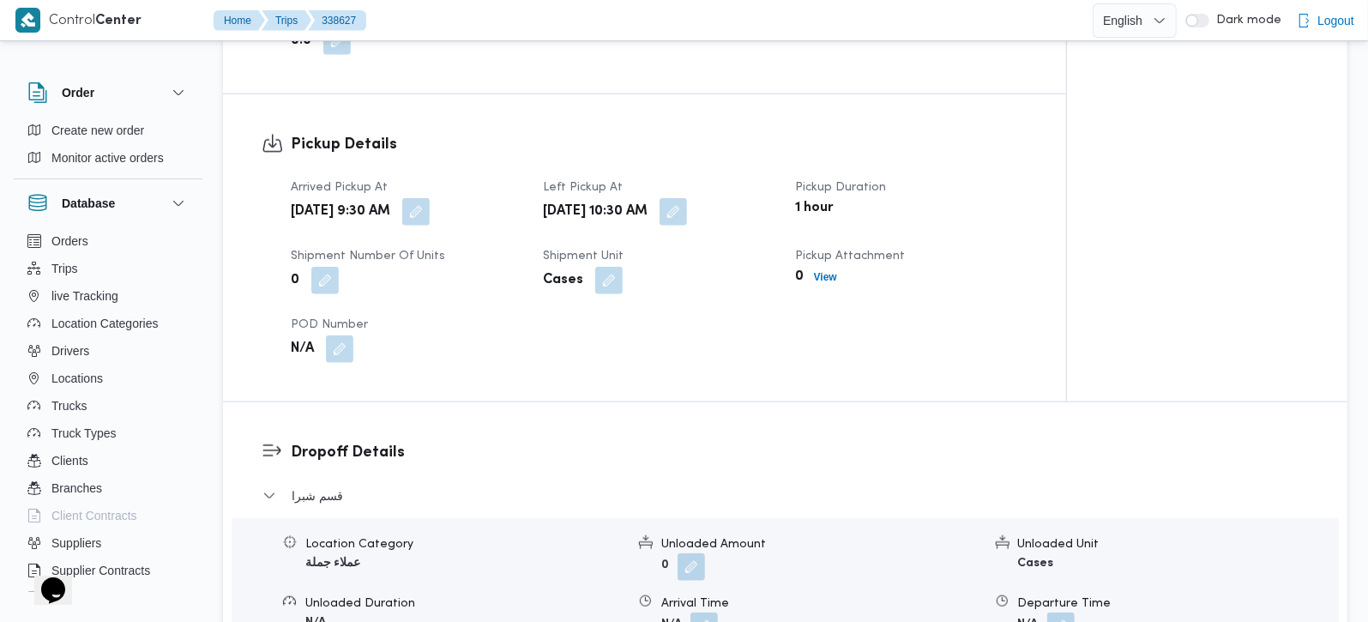
scroll to position [706, 0]
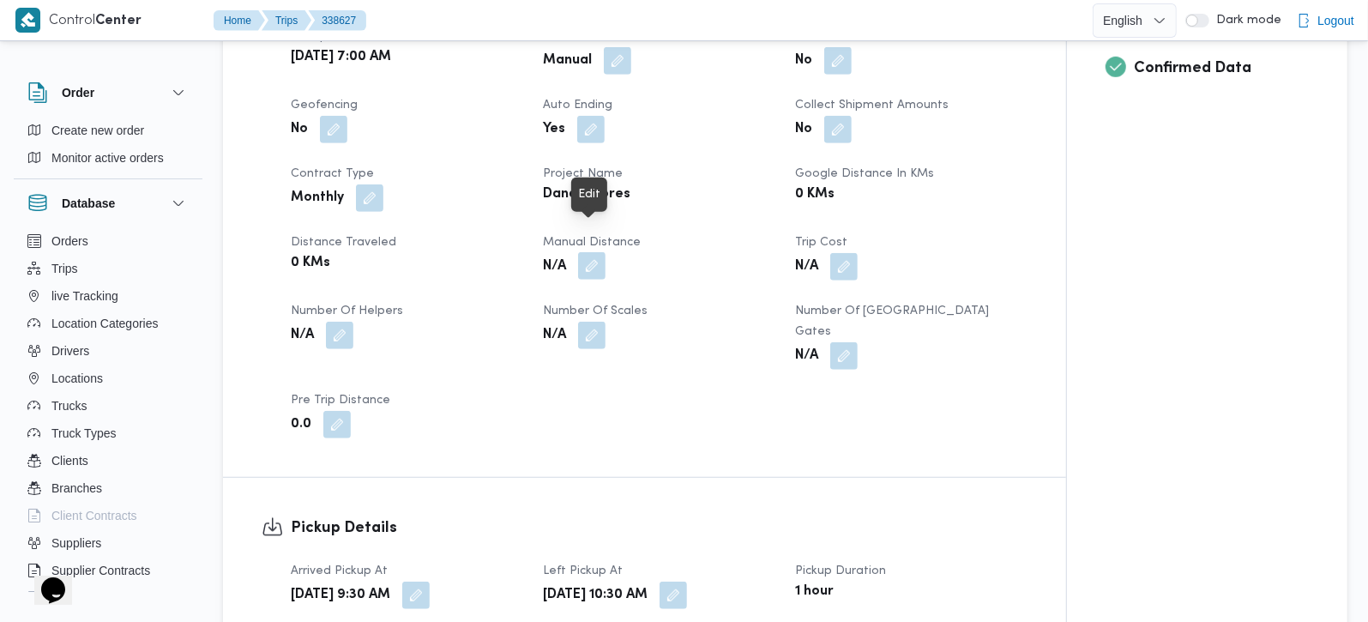
click at [585, 252] on button "button" at bounding box center [591, 265] width 27 height 27
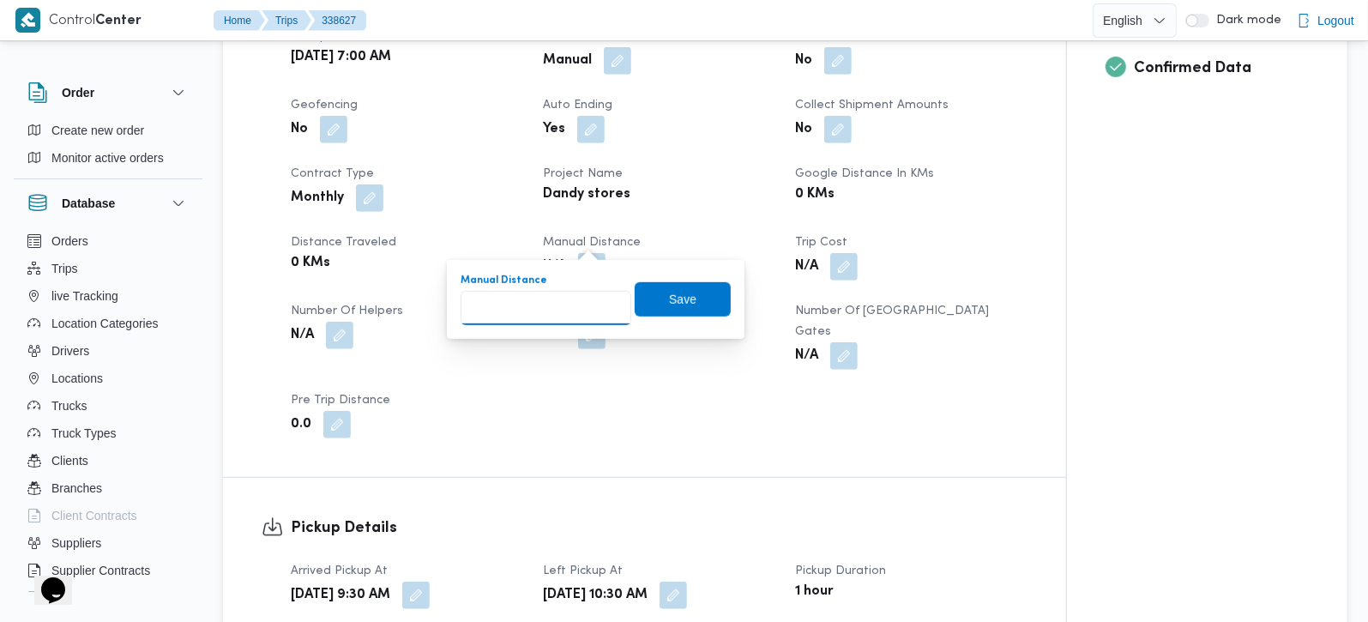
click at [565, 313] on input "Manual Distance" at bounding box center [546, 308] width 171 height 34
type input "160"
click at [707, 279] on div "Manual Distance 160 Save" at bounding box center [596, 299] width 274 height 55
click at [690, 293] on span "Save" at bounding box center [683, 298] width 96 height 34
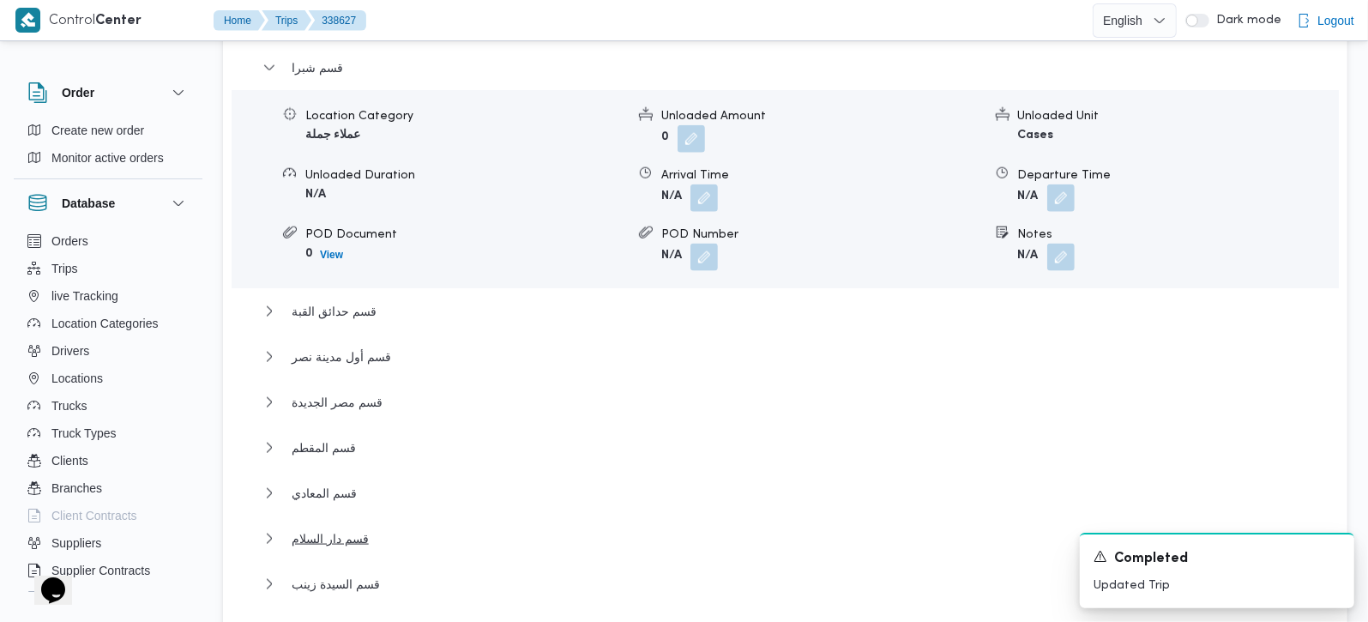
scroll to position [1917, 0]
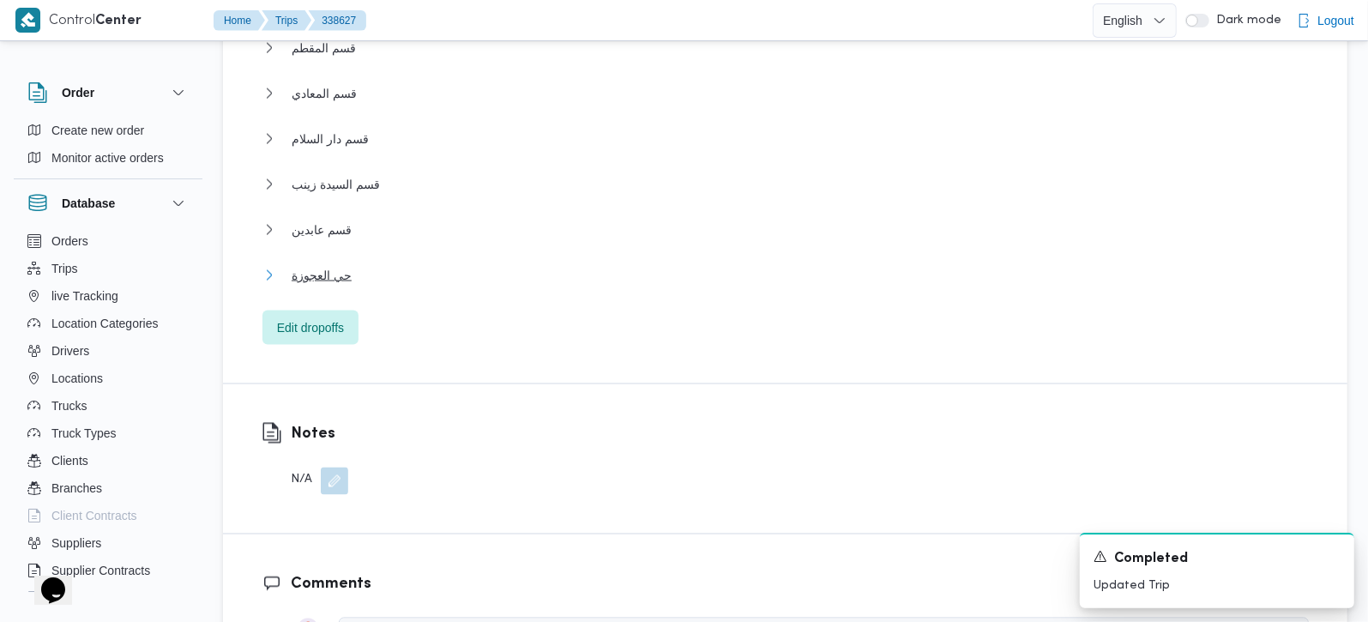
click at [287, 265] on button "حي العجوزة" at bounding box center [785, 275] width 1046 height 21
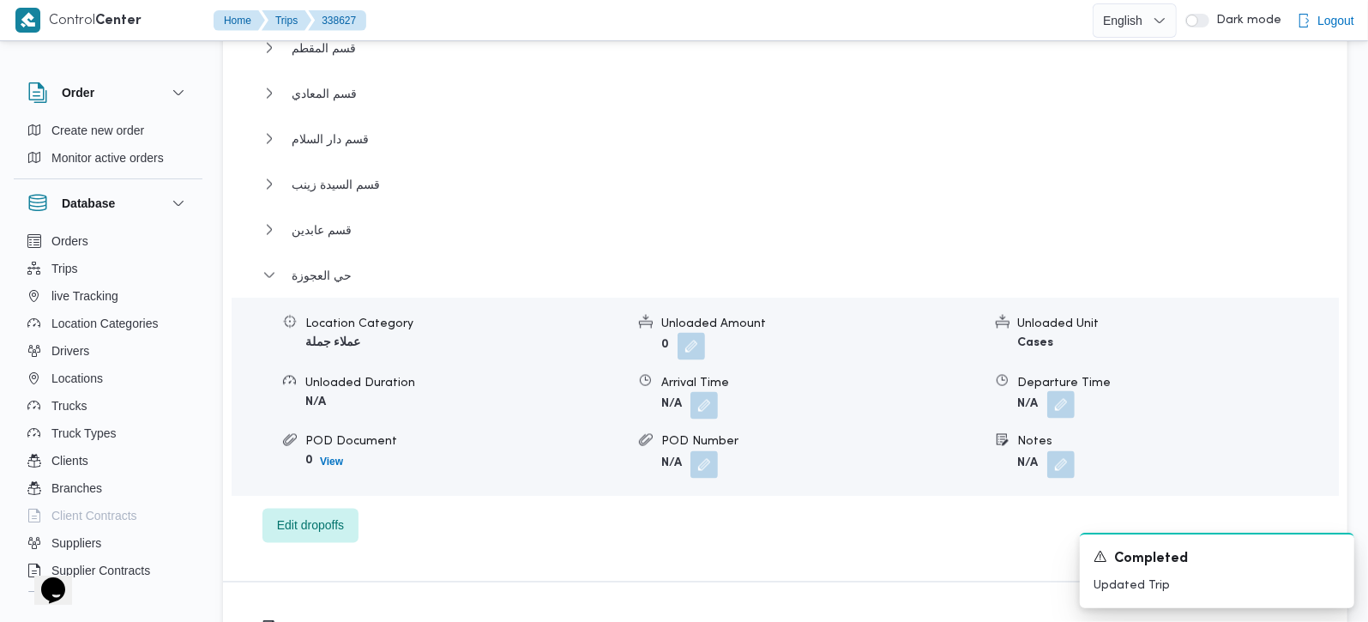
click at [1060, 391] on button "button" at bounding box center [1060, 404] width 27 height 27
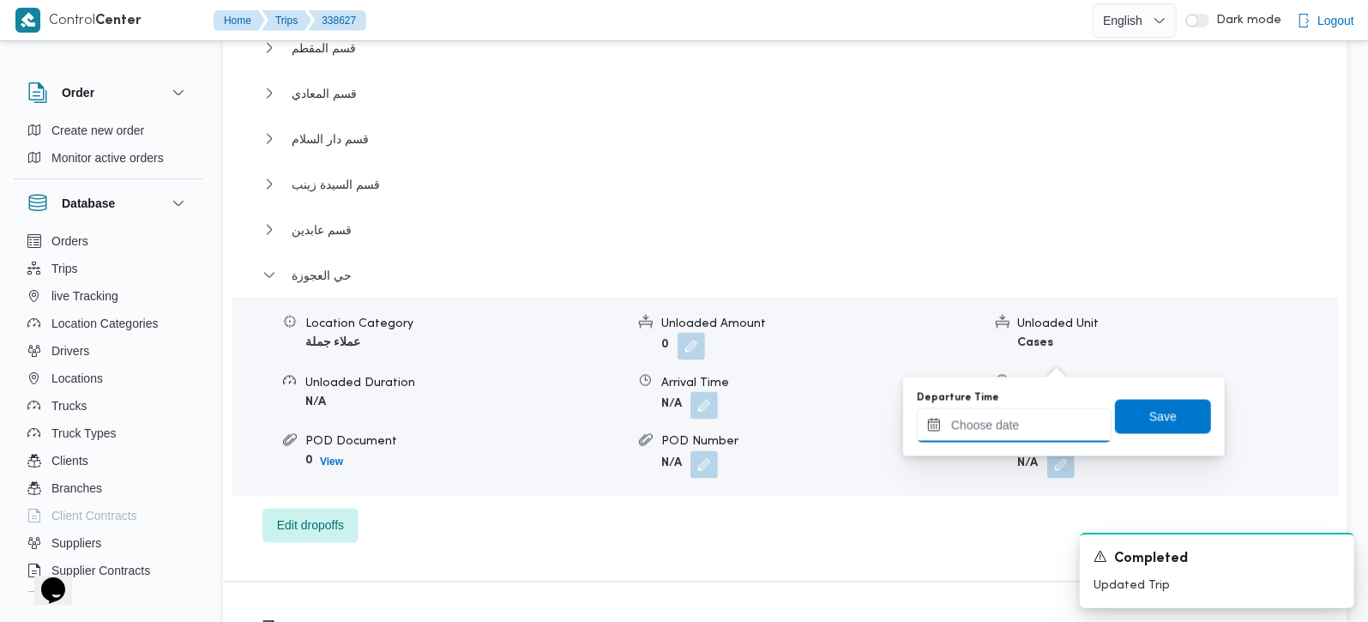
click at [1019, 410] on div at bounding box center [1014, 425] width 195 height 34
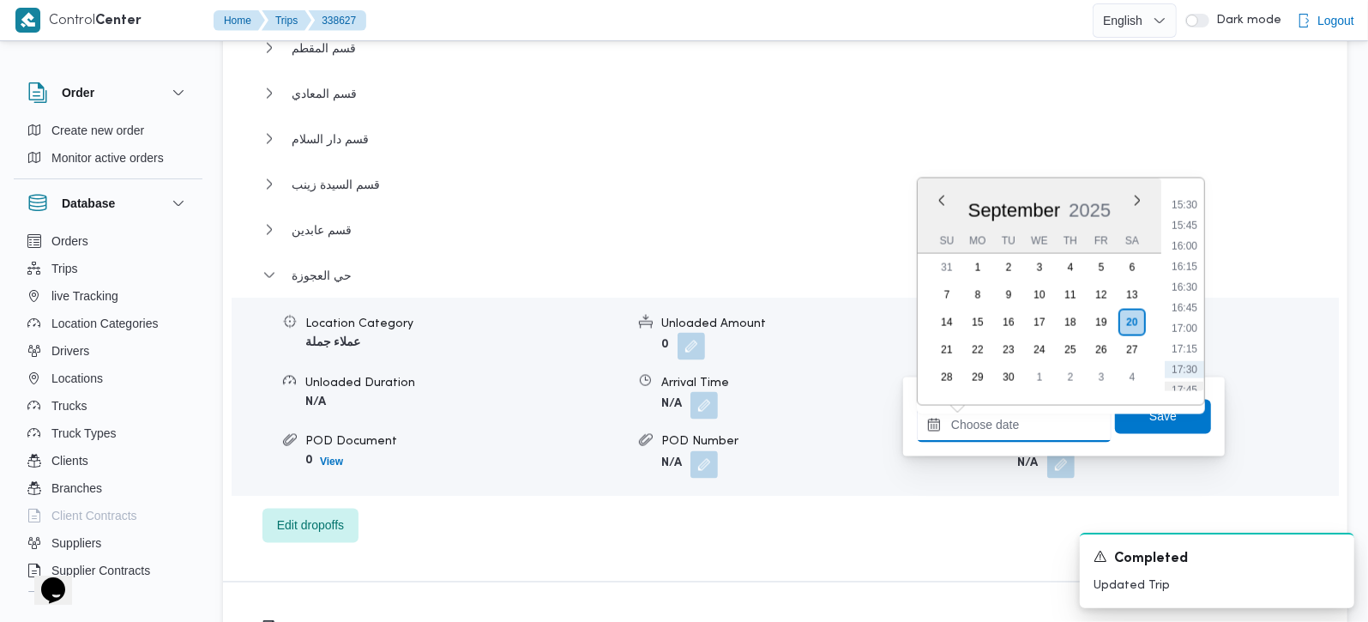
scroll to position [1237, 0]
click at [1186, 286] on li "16:00" at bounding box center [1184, 281] width 39 height 17
type input "20/09/2025 16:00"
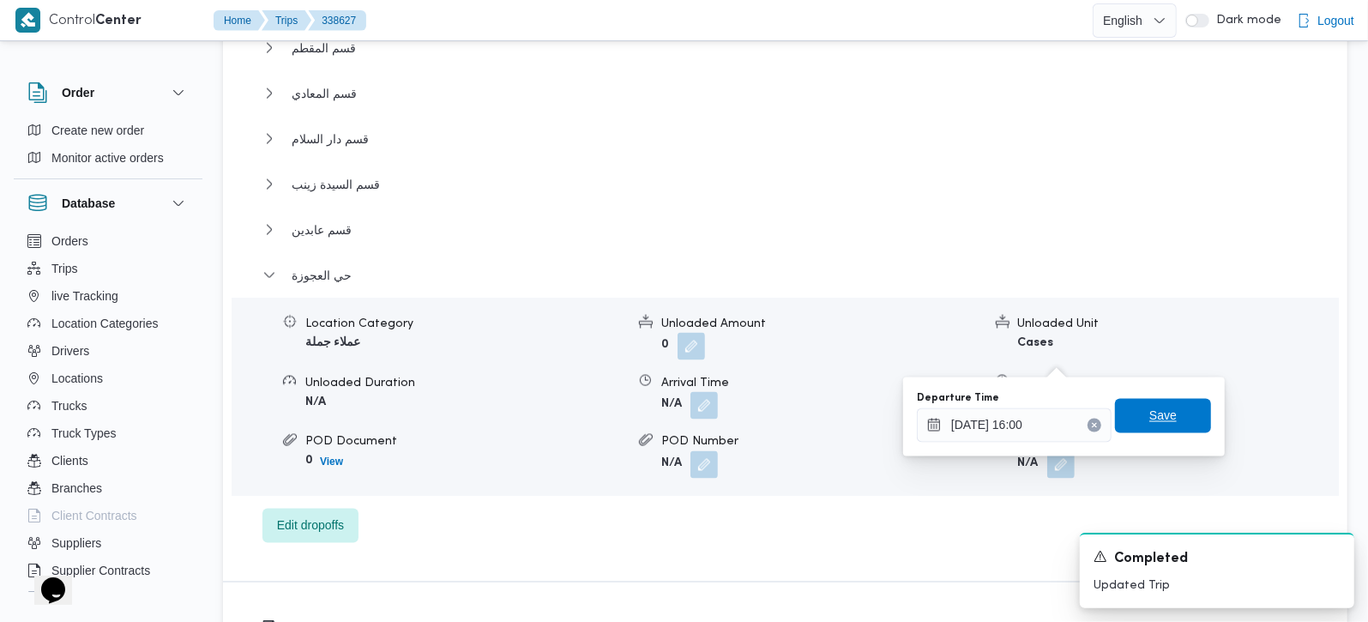
click at [1160, 432] on span "Save" at bounding box center [1163, 416] width 96 height 34
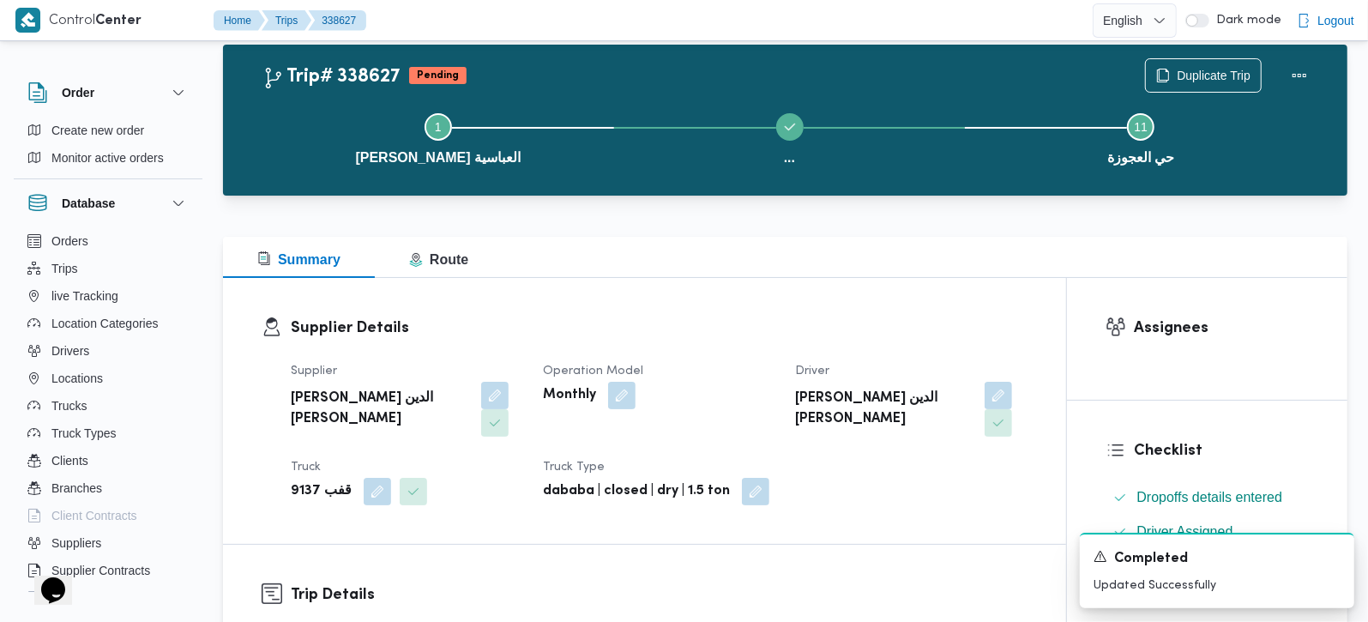
scroll to position [0, 0]
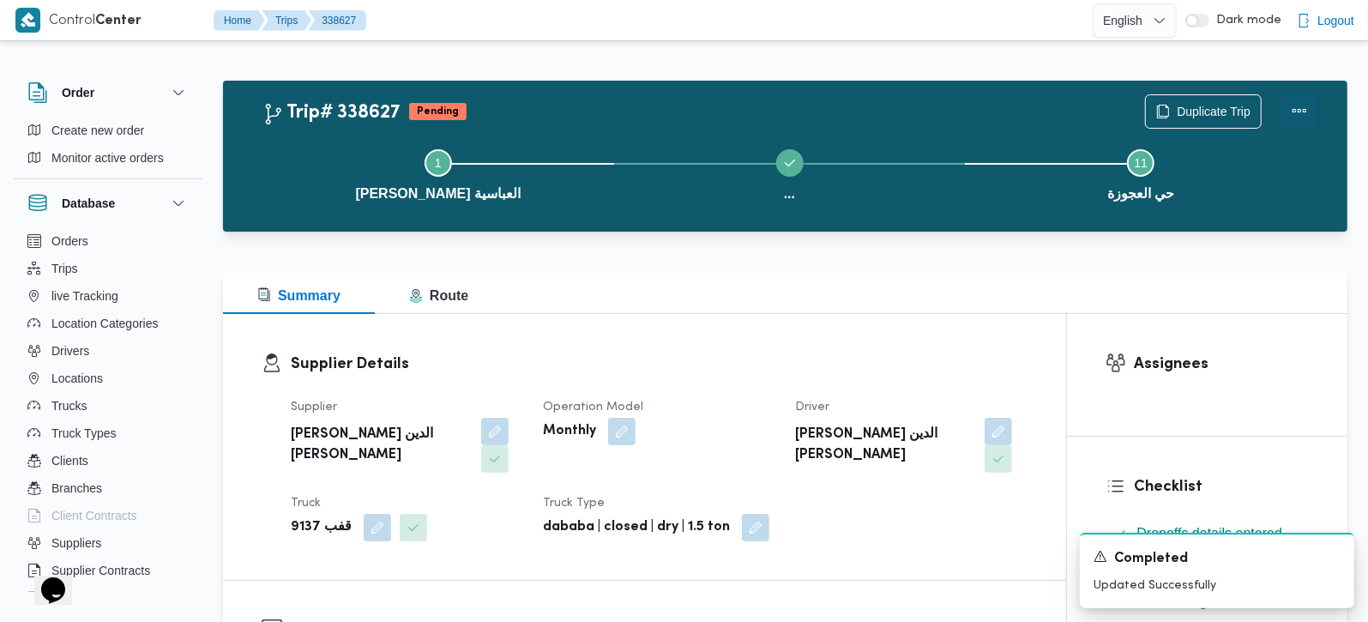
click at [1313, 110] on button "Actions" at bounding box center [1299, 110] width 34 height 34
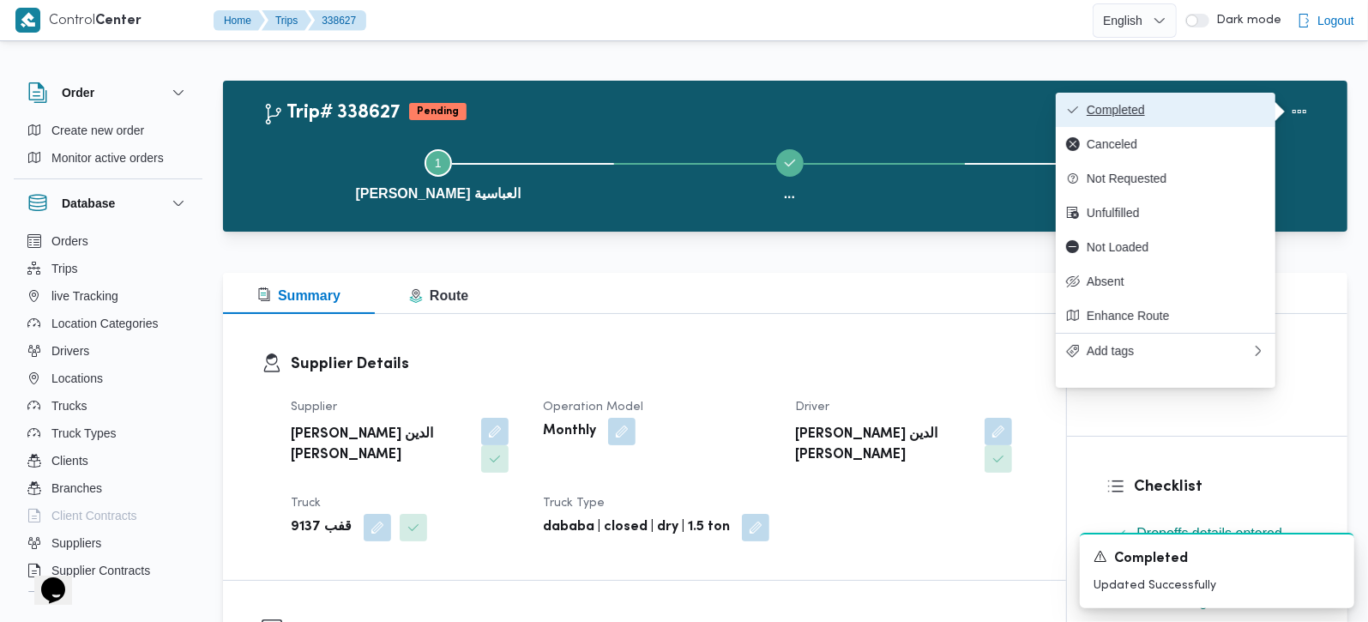
click at [1222, 117] on span "Completed" at bounding box center [1176, 110] width 178 height 14
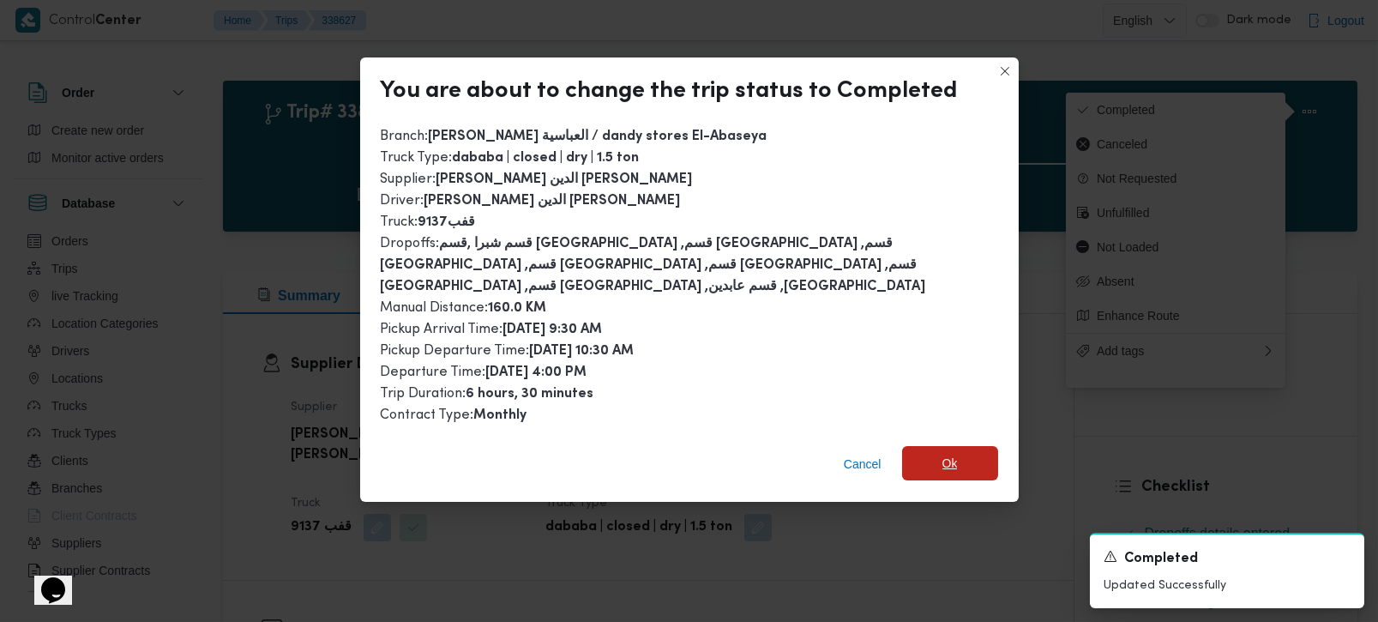
click at [945, 453] on span "Ok" at bounding box center [950, 463] width 15 height 21
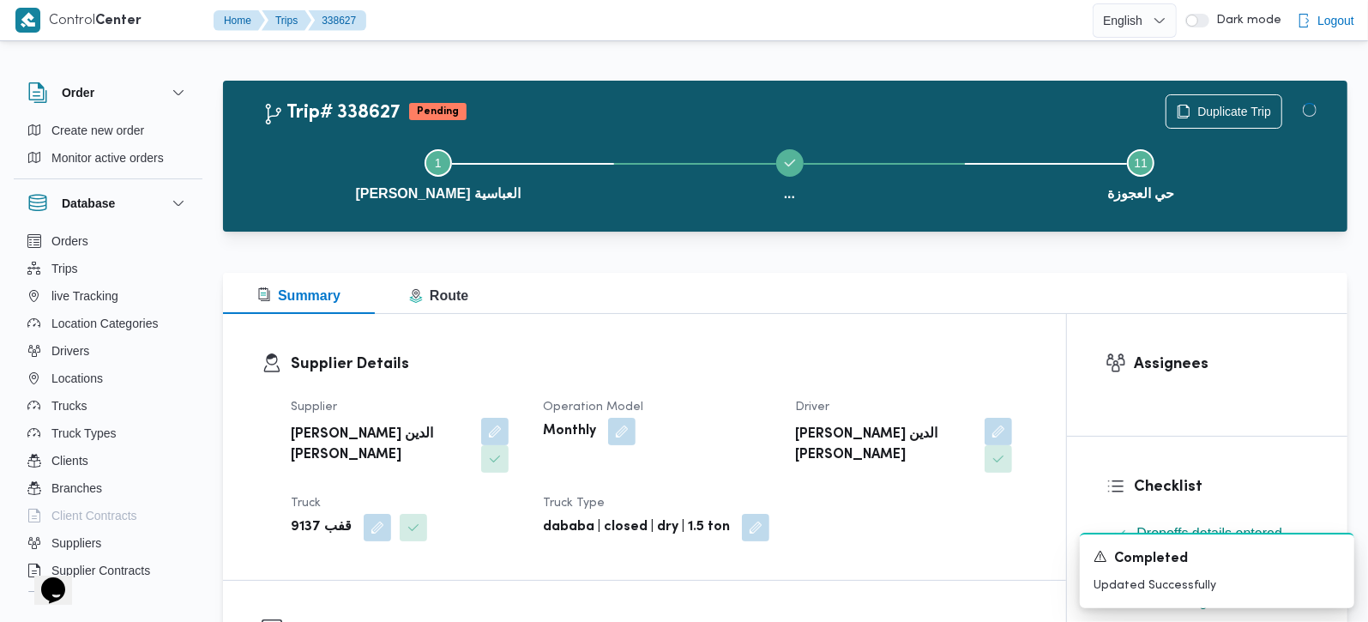
click at [860, 335] on div "Supplier Details Supplier محمد صلاح الدين سيد محمد Operation Model Monthly Driv…" at bounding box center [644, 447] width 843 height 266
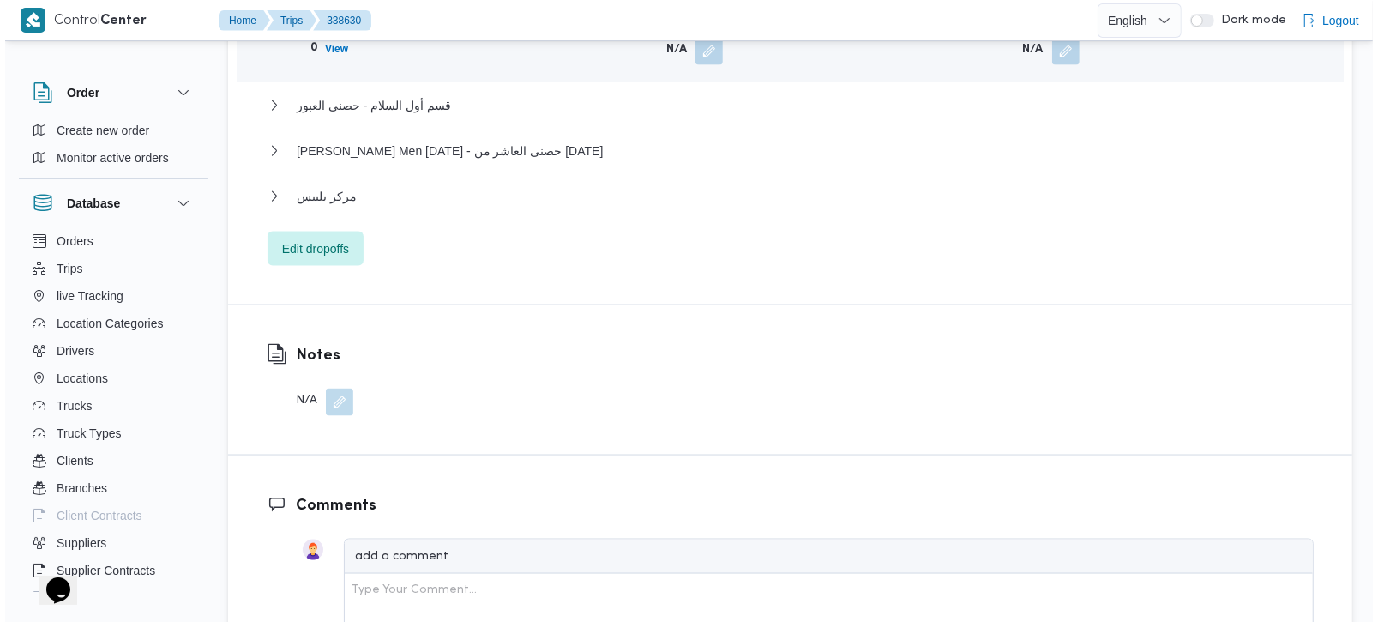
scroll to position [1715, 0]
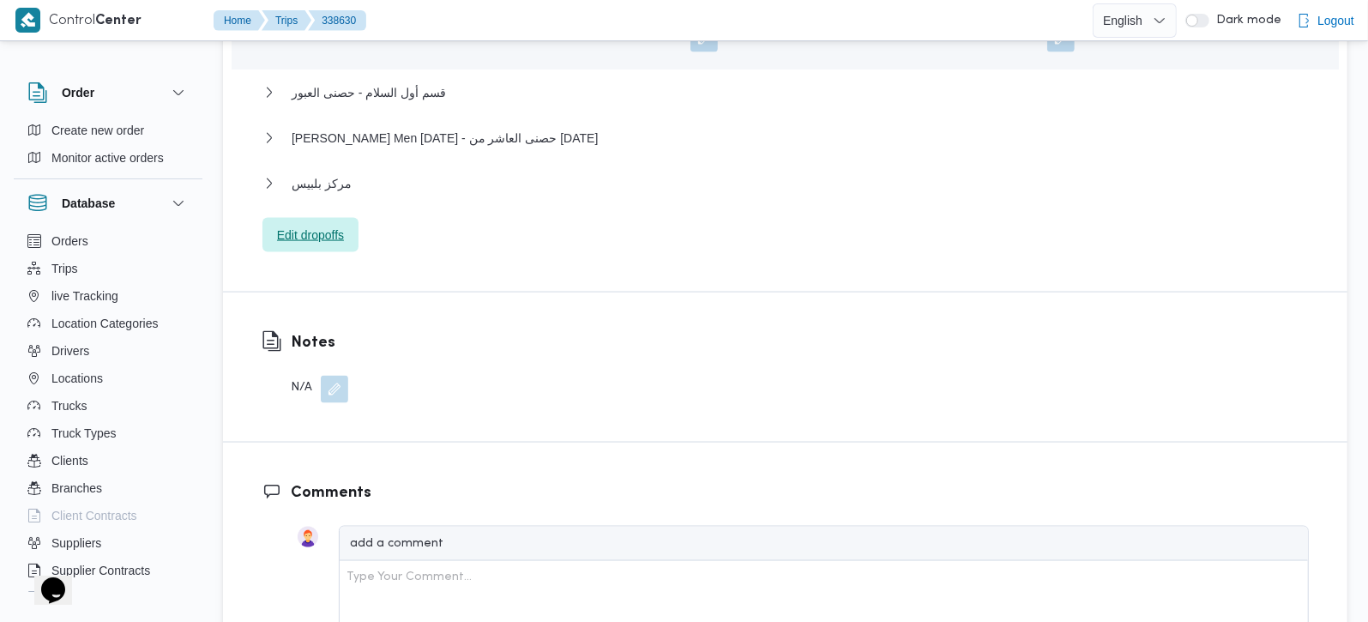
click at [328, 225] on span "Edit dropoffs" at bounding box center [310, 235] width 67 height 21
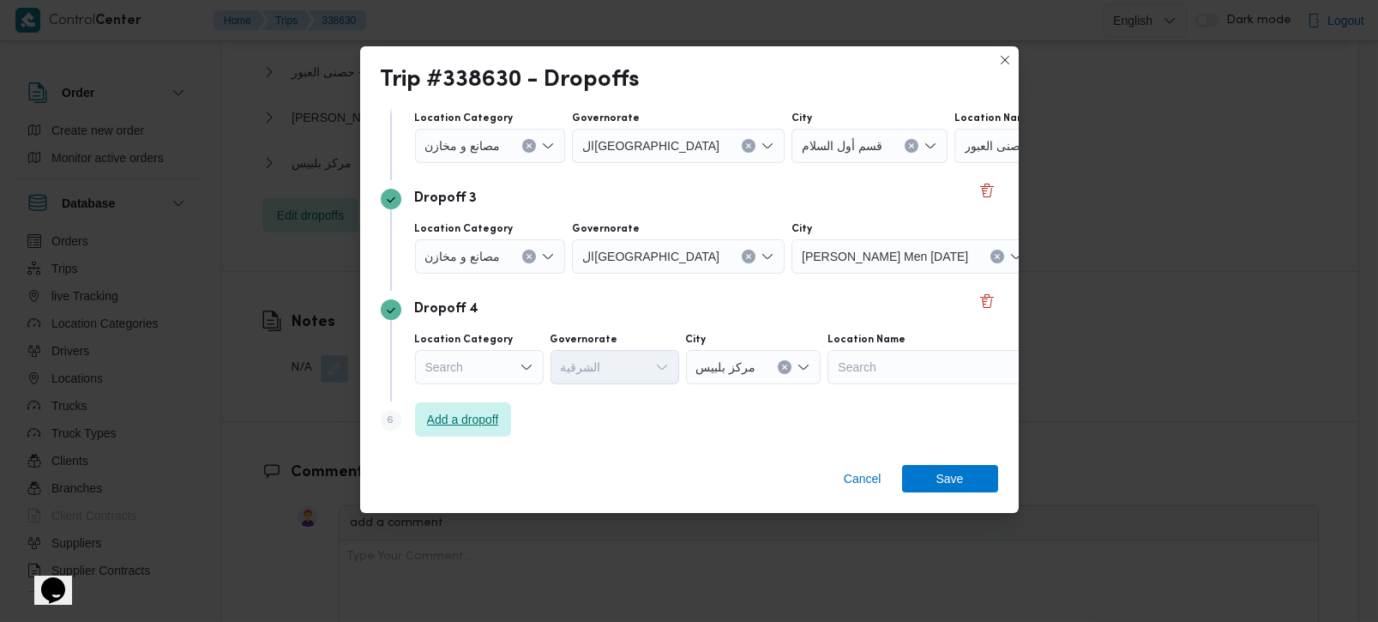
click at [484, 422] on span "Add a dropoff" at bounding box center [463, 419] width 72 height 21
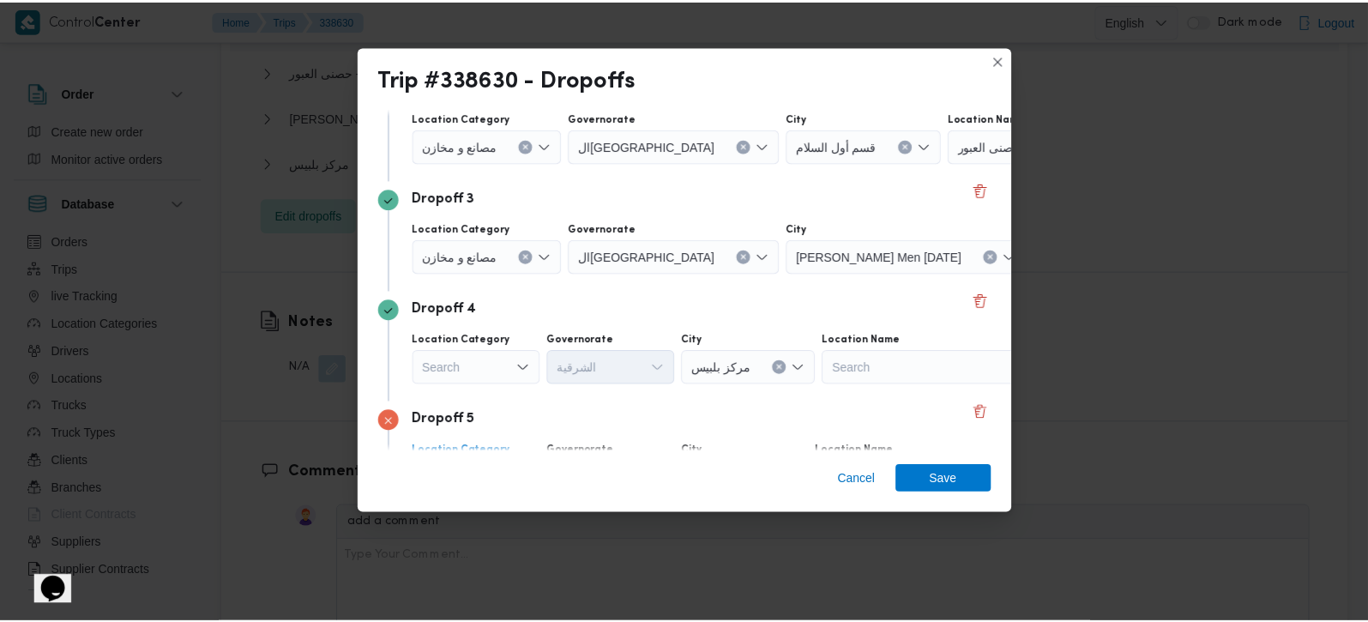
scroll to position [378, 0]
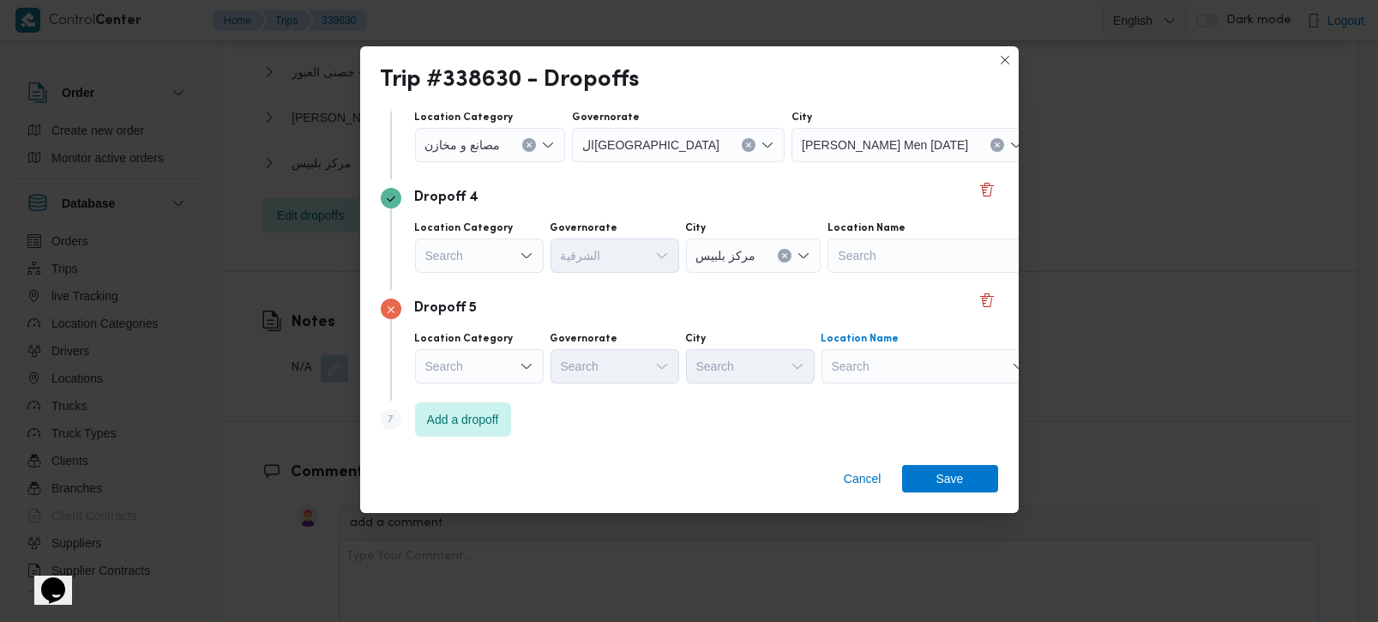
click at [867, 365] on div "Search" at bounding box center [929, 366] width 214 height 34
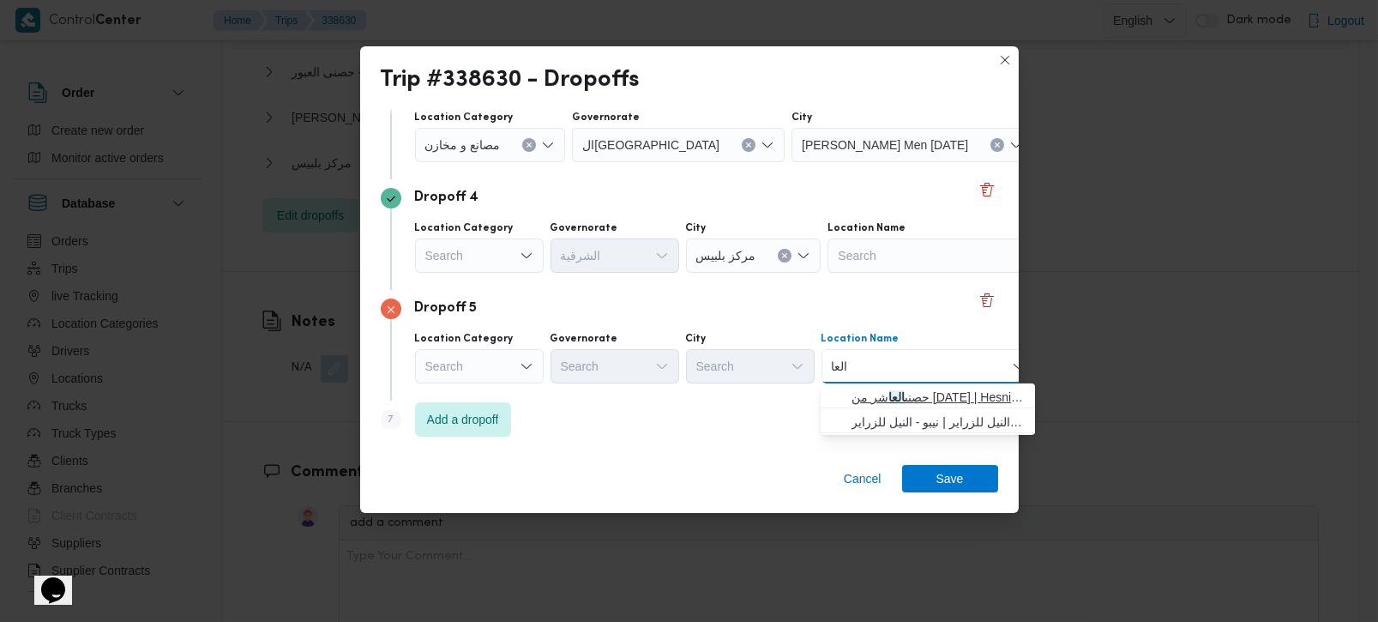
type input "العا"
click at [954, 405] on span "حصنى العا شر من [DATE] | Hesni Textiles Factory | جزء من مدينة العاشر-مجاورات" at bounding box center [938, 397] width 173 height 21
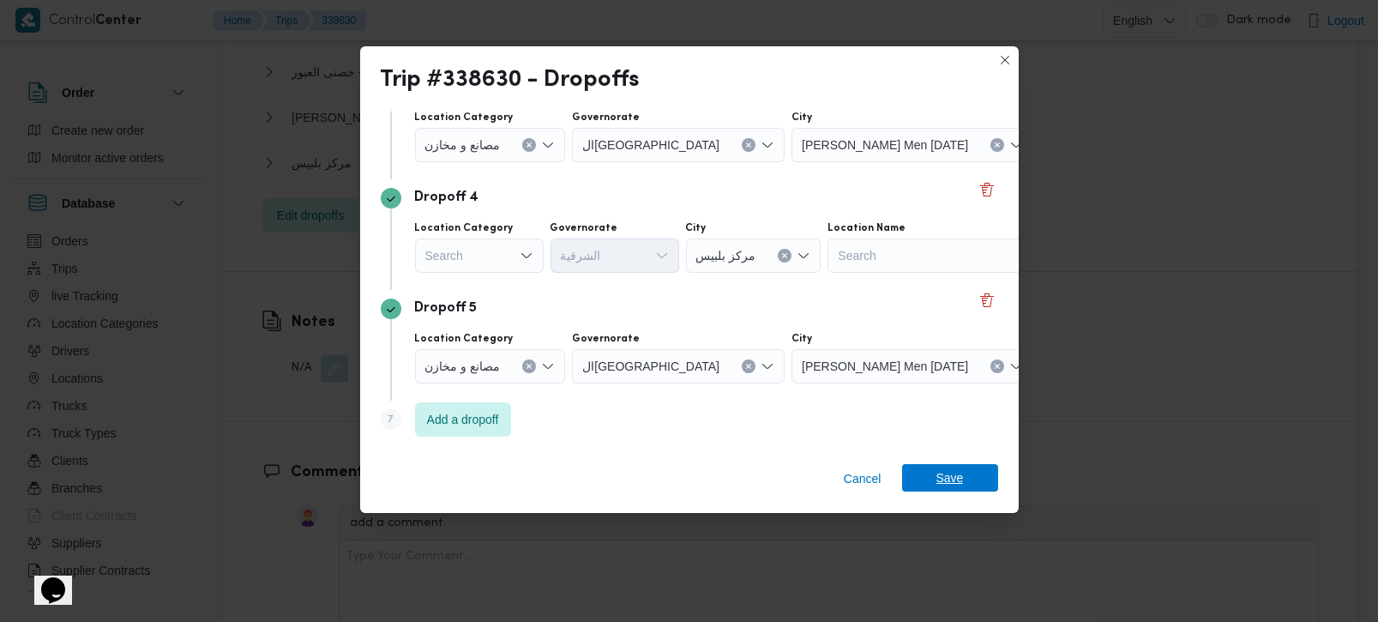
click at [960, 478] on span "Save" at bounding box center [950, 477] width 27 height 27
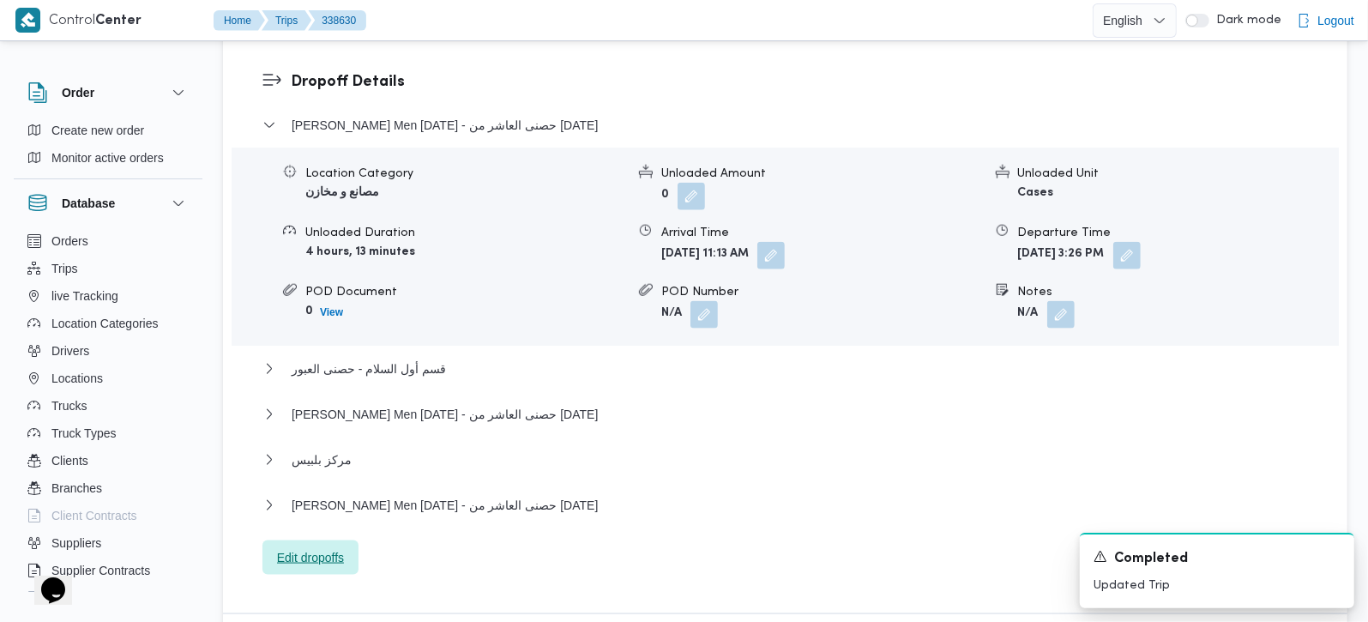
scroll to position [1413, 0]
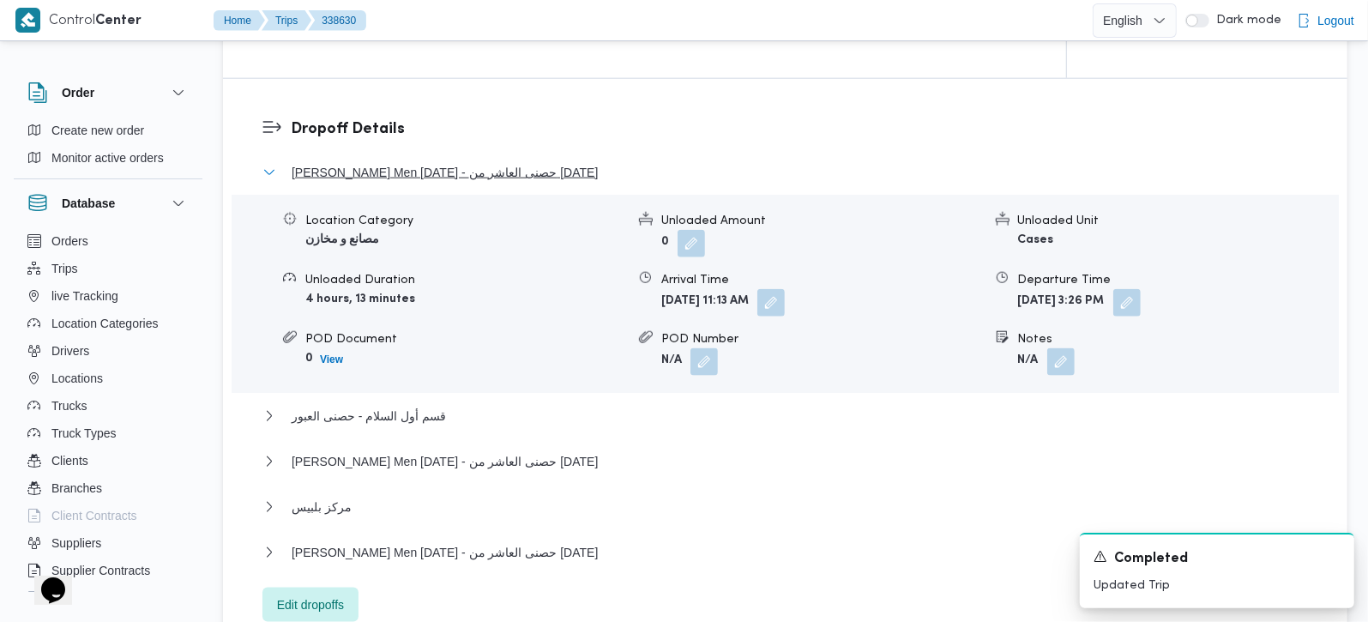
click at [374, 162] on span "[PERSON_NAME] Men [DATE] - حصنى العاشر من [DATE]" at bounding box center [445, 172] width 306 height 21
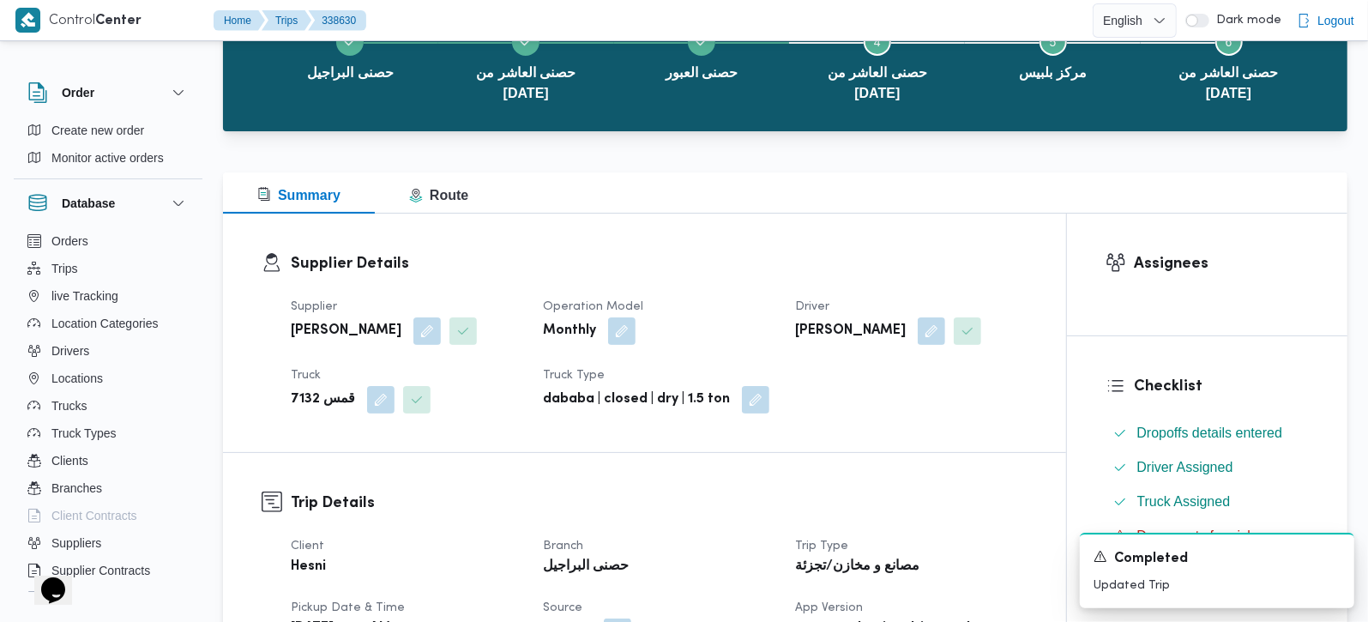
scroll to position [0, 0]
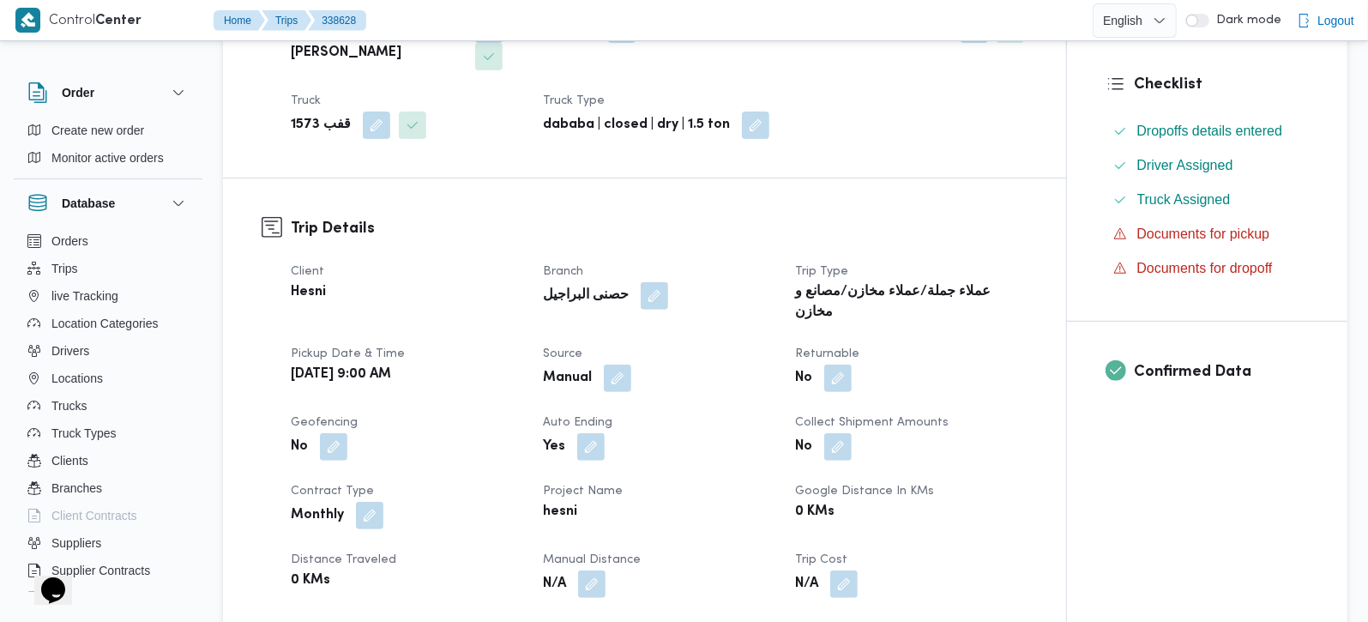
scroll to position [403, 0]
click at [593, 569] on button "button" at bounding box center [591, 582] width 27 height 27
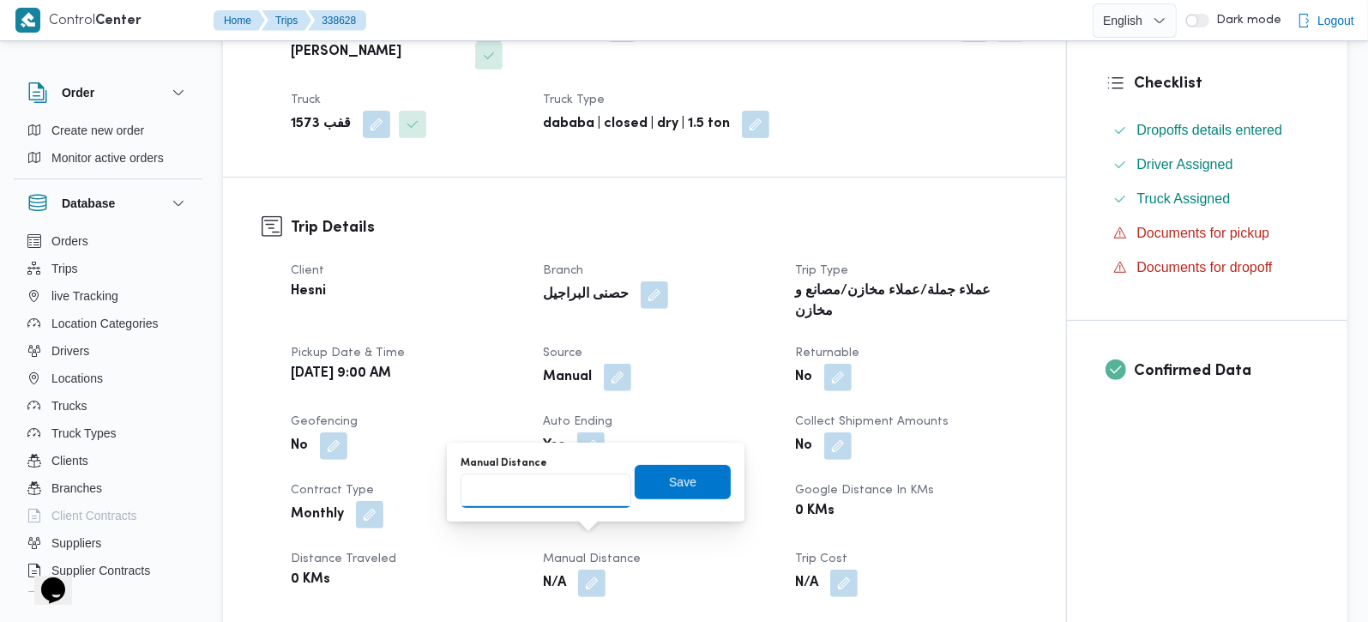
click at [504, 501] on input "Manual Distance" at bounding box center [546, 490] width 171 height 34
type input "134"
click at [645, 477] on span "Save" at bounding box center [683, 481] width 96 height 34
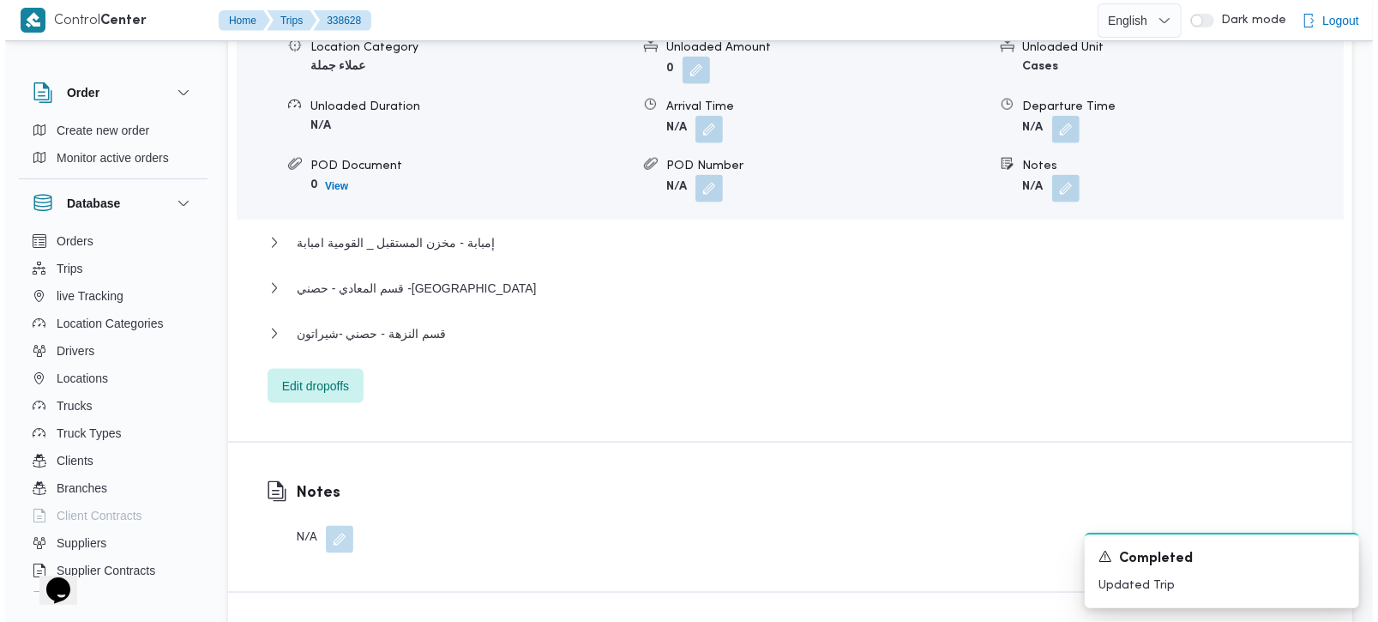
scroll to position [1614, 0]
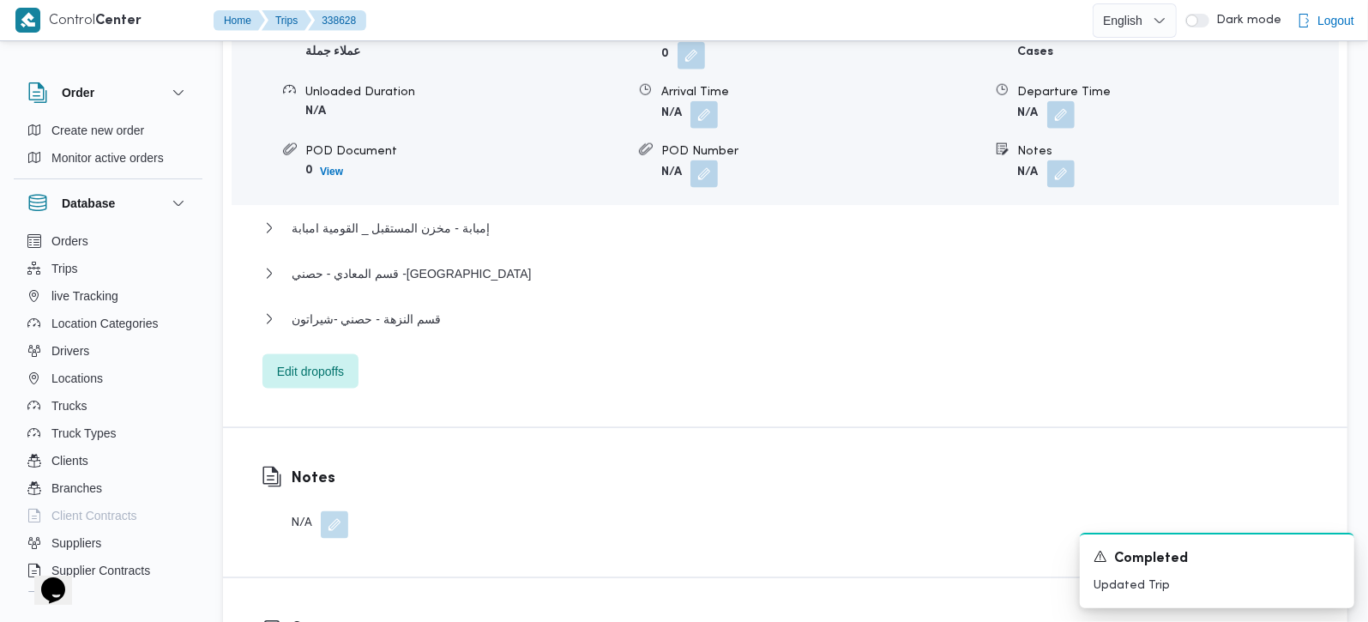
click at [350, 329] on div "Dropoff Details قسم أول القاهرة الجديدة Location Category عملاء جملة Unloaded A…" at bounding box center [785, 159] width 1124 height 536
click at [334, 360] on span "Edit dropoffs" at bounding box center [310, 370] width 67 height 21
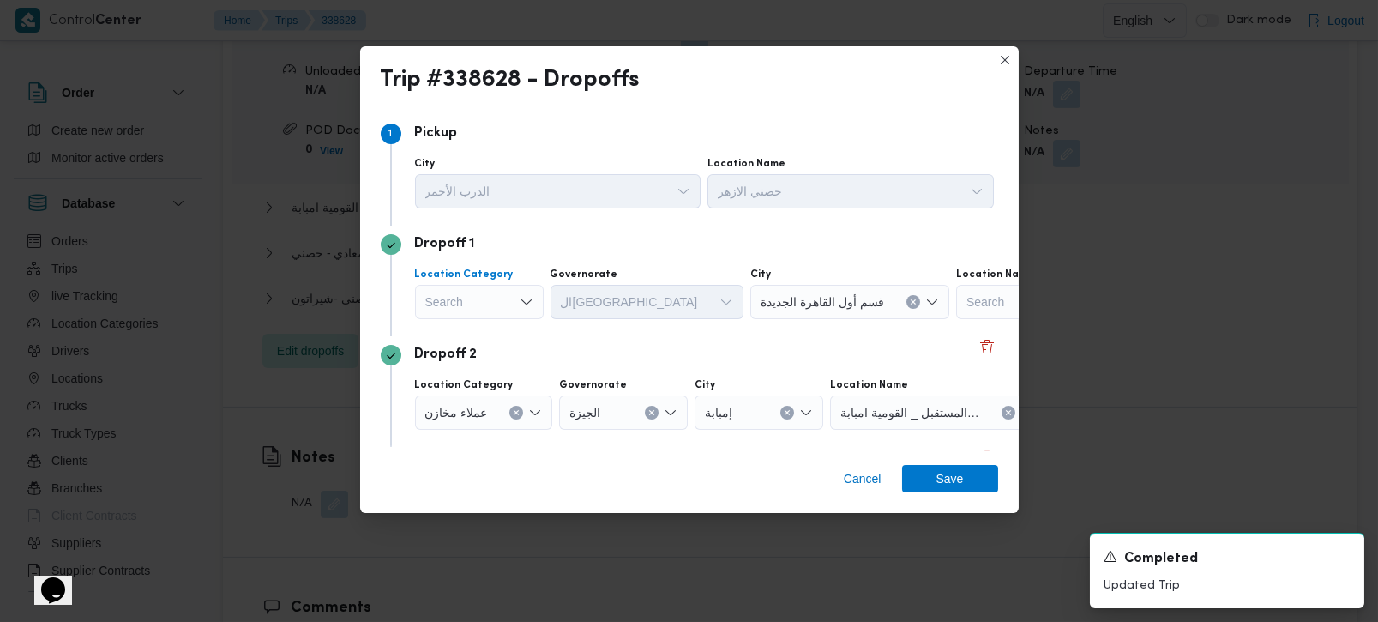
click at [525, 295] on icon "Open list of options" at bounding box center [527, 302] width 14 height 14
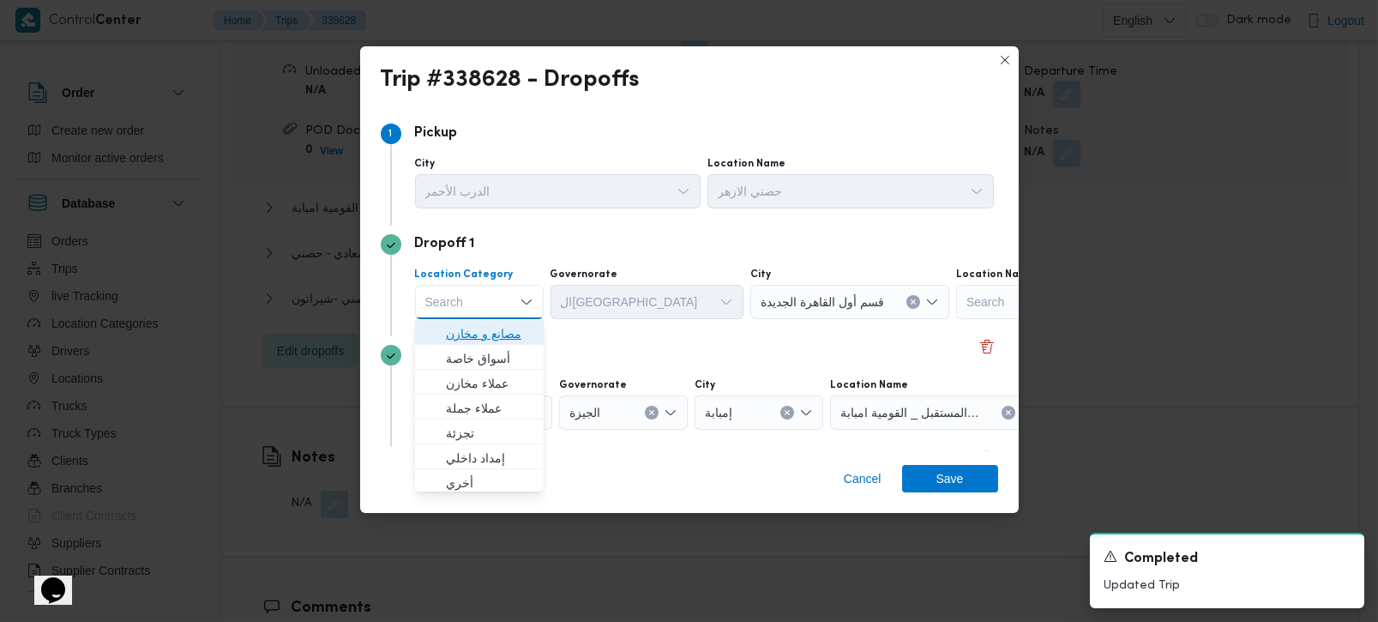
click at [486, 334] on span "مصانع و مخازن" at bounding box center [489, 333] width 87 height 21
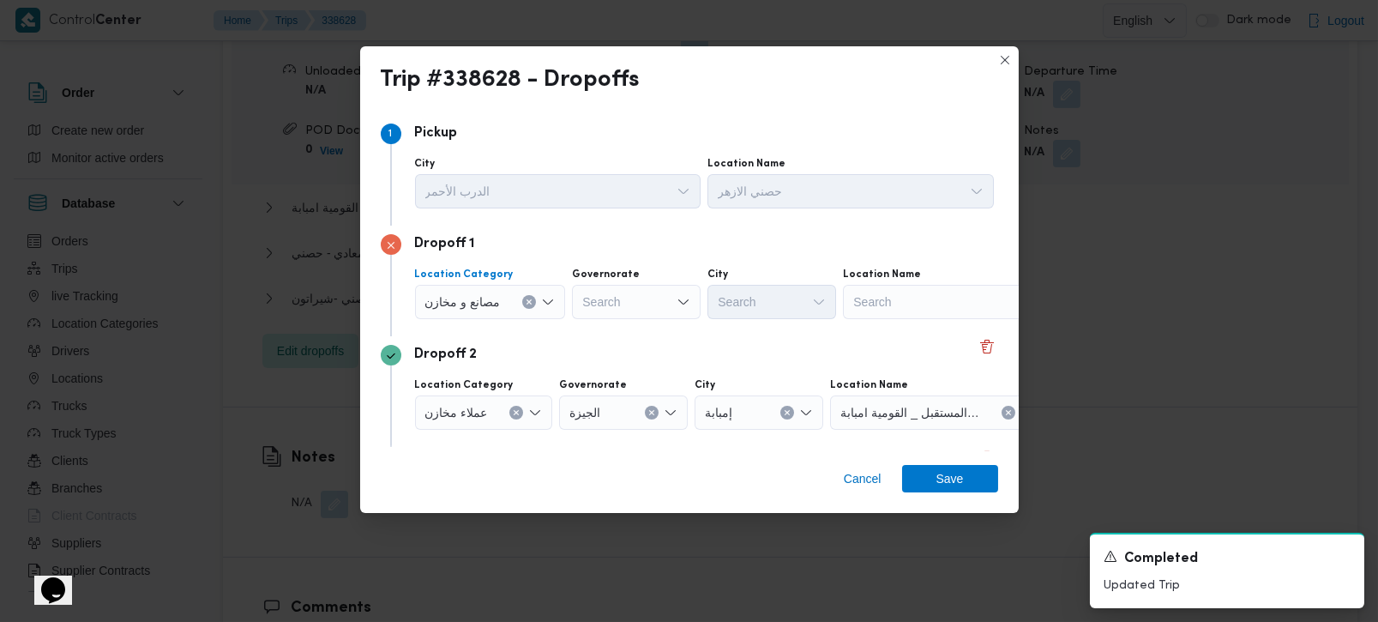
click at [527, 298] on icon "Clear input" at bounding box center [529, 301] width 7 height 7
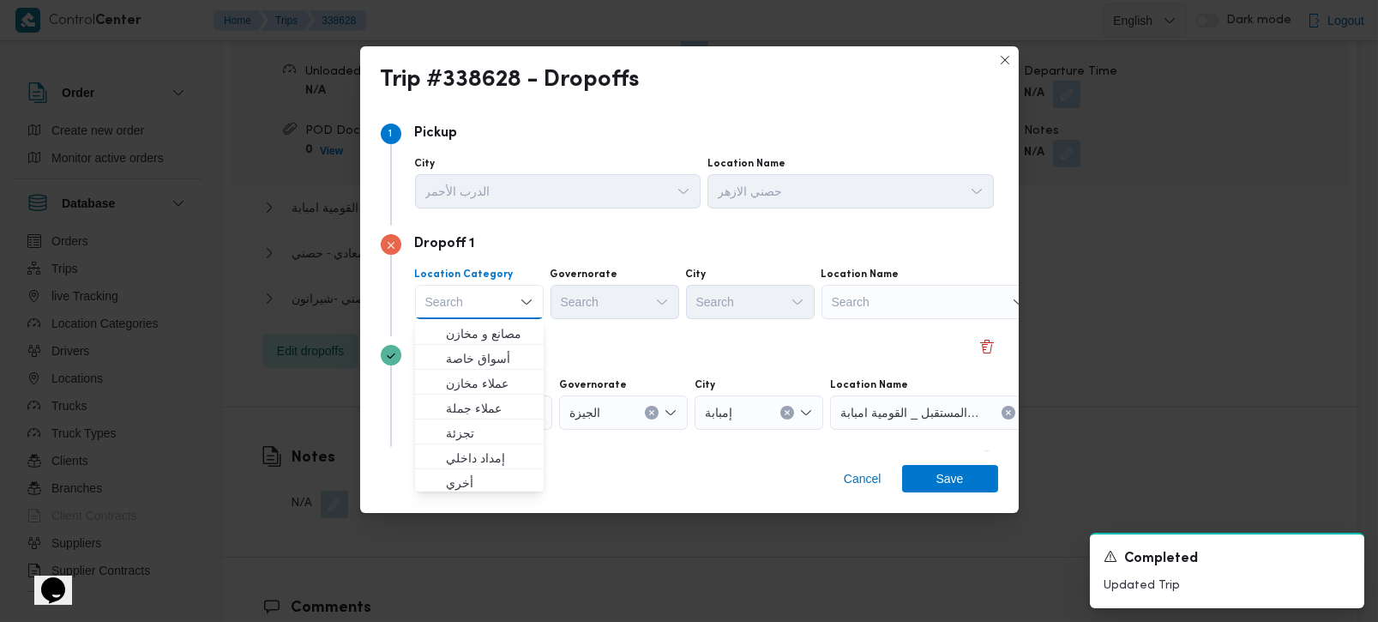
click at [894, 301] on div "Search" at bounding box center [929, 302] width 214 height 34
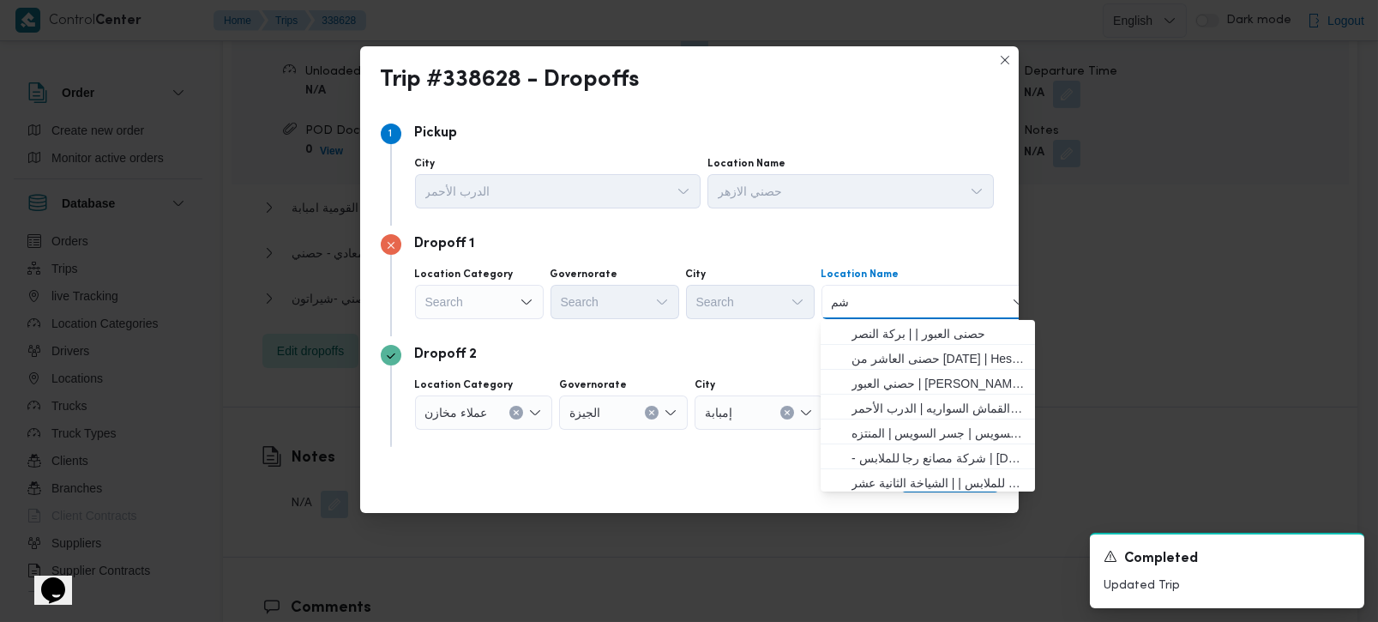
type input "شمس"
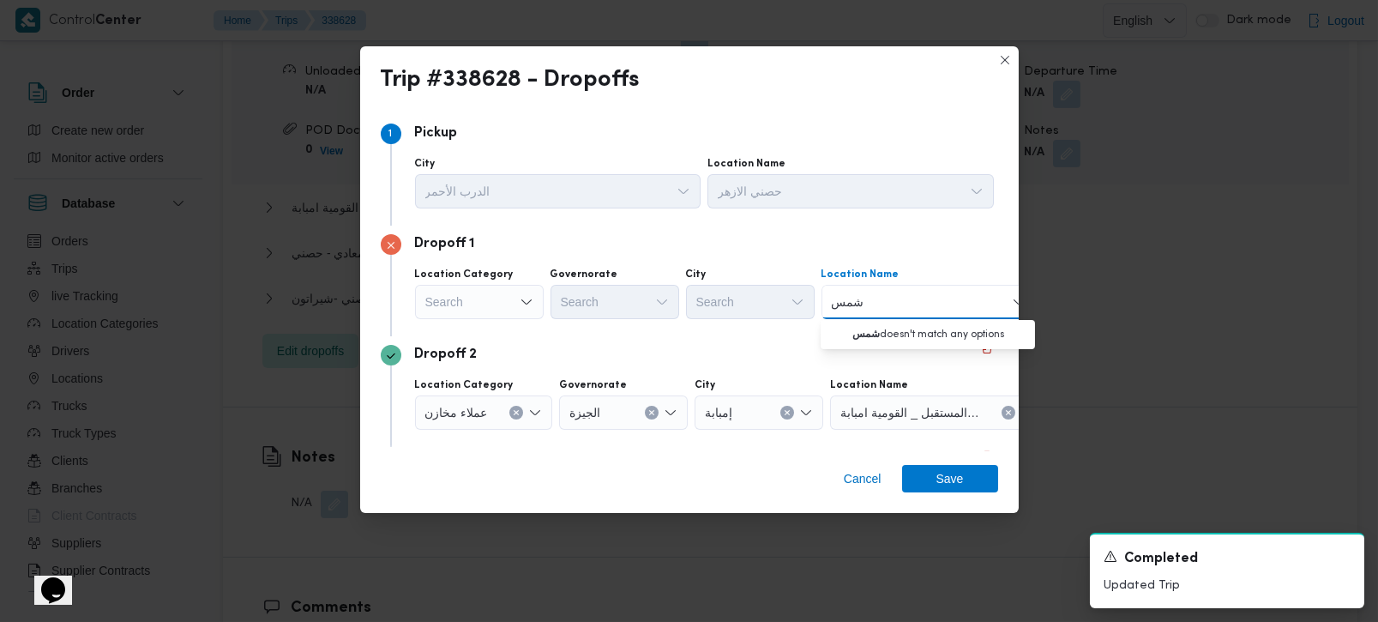
click at [843, 304] on input "شمس" at bounding box center [848, 302] width 33 height 21
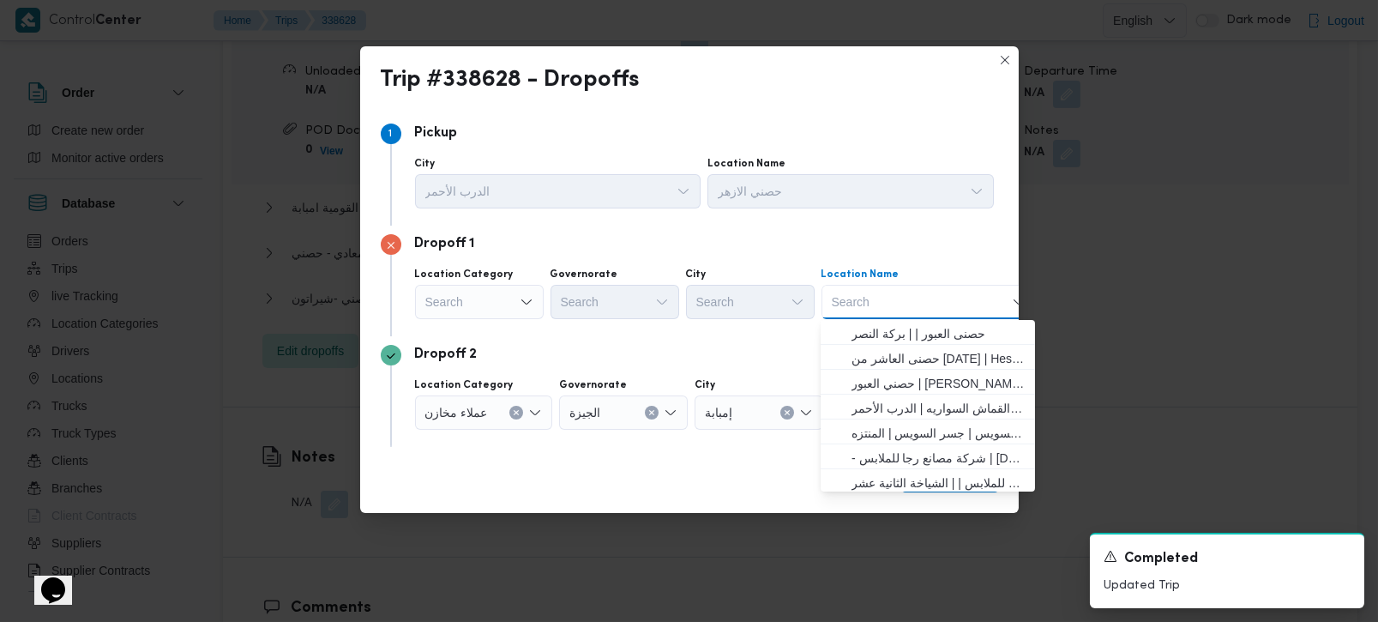
click at [506, 292] on div "Search" at bounding box center [479, 302] width 129 height 34
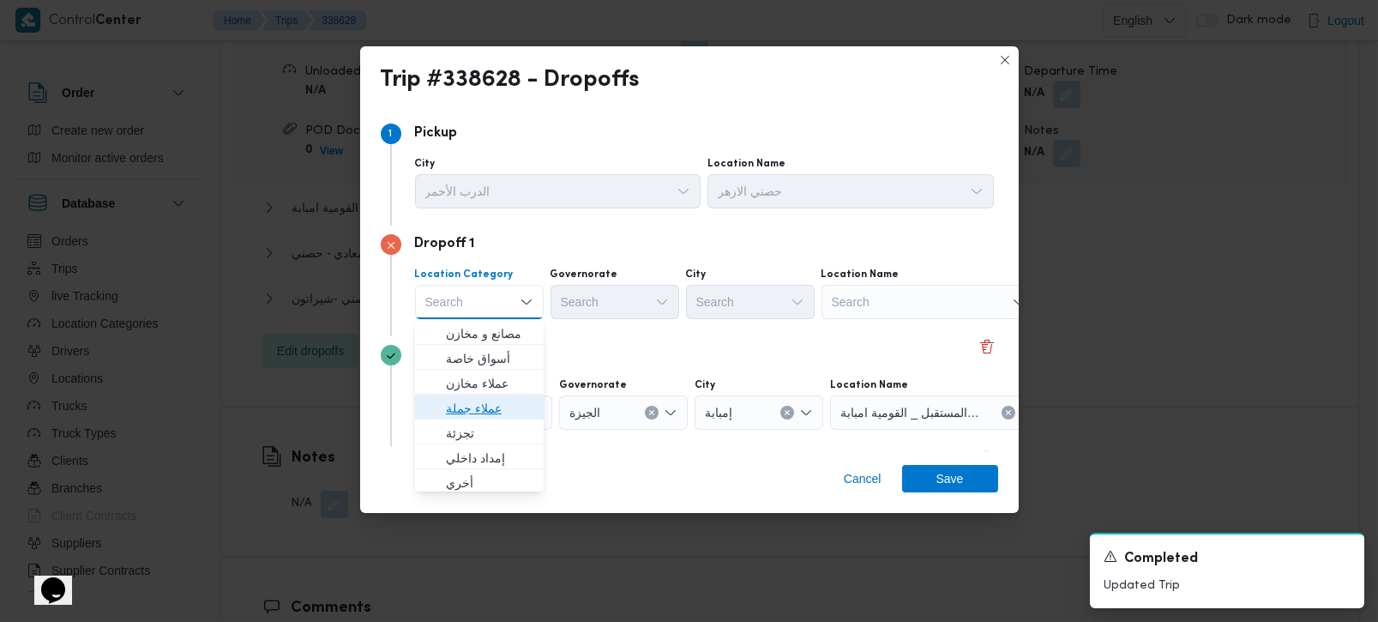
click at [498, 413] on span "عملاء جملة" at bounding box center [489, 408] width 87 height 21
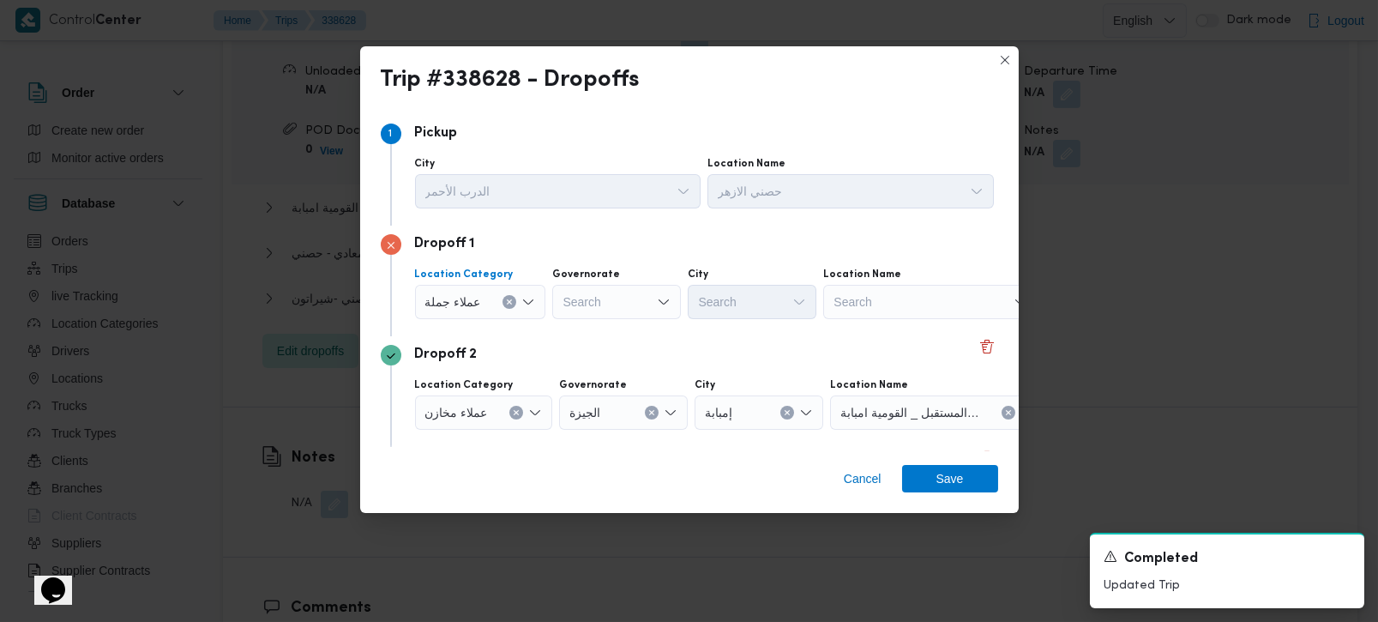
click at [595, 295] on div "Search" at bounding box center [616, 302] width 129 height 34
type input "رة"
click at [609, 353] on span "القاه رة" at bounding box center [624, 358] width 87 height 21
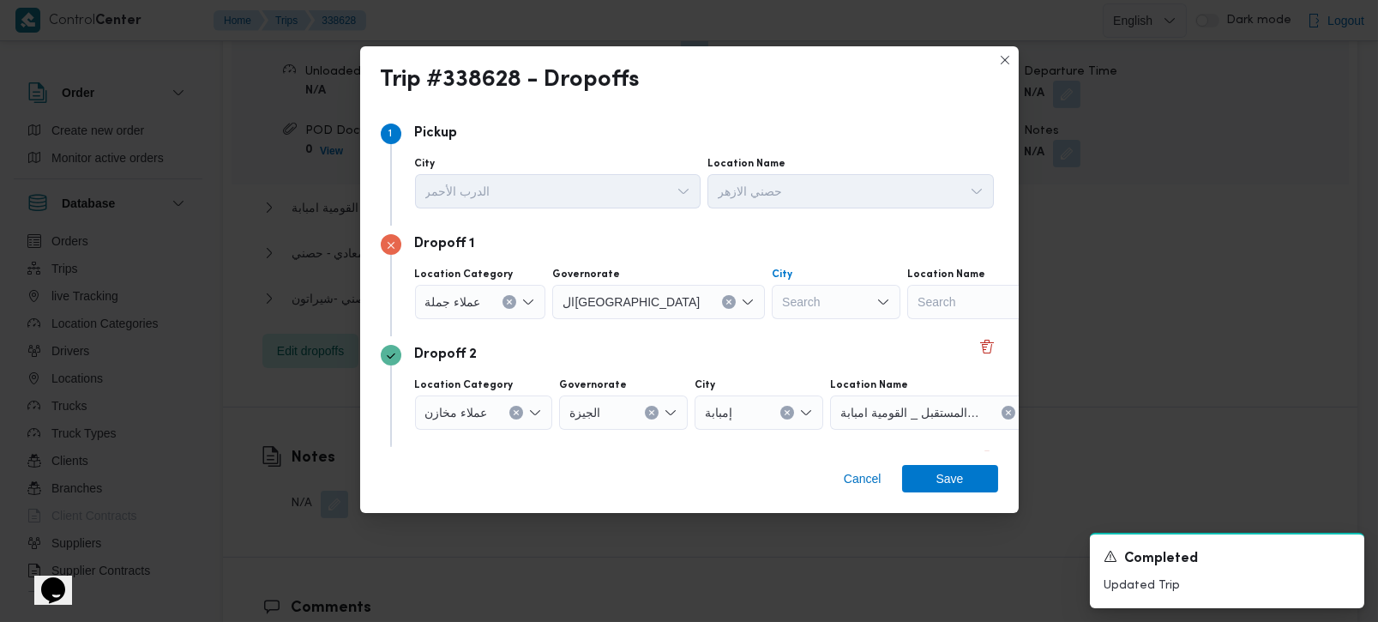
click at [772, 316] on div "Search" at bounding box center [836, 302] width 129 height 34
type input "شمس"
click at [751, 329] on span "قسم عين شمس" at bounding box center [760, 333] width 87 height 21
click at [695, 359] on div "Dropoff 2" at bounding box center [690, 355] width 618 height 21
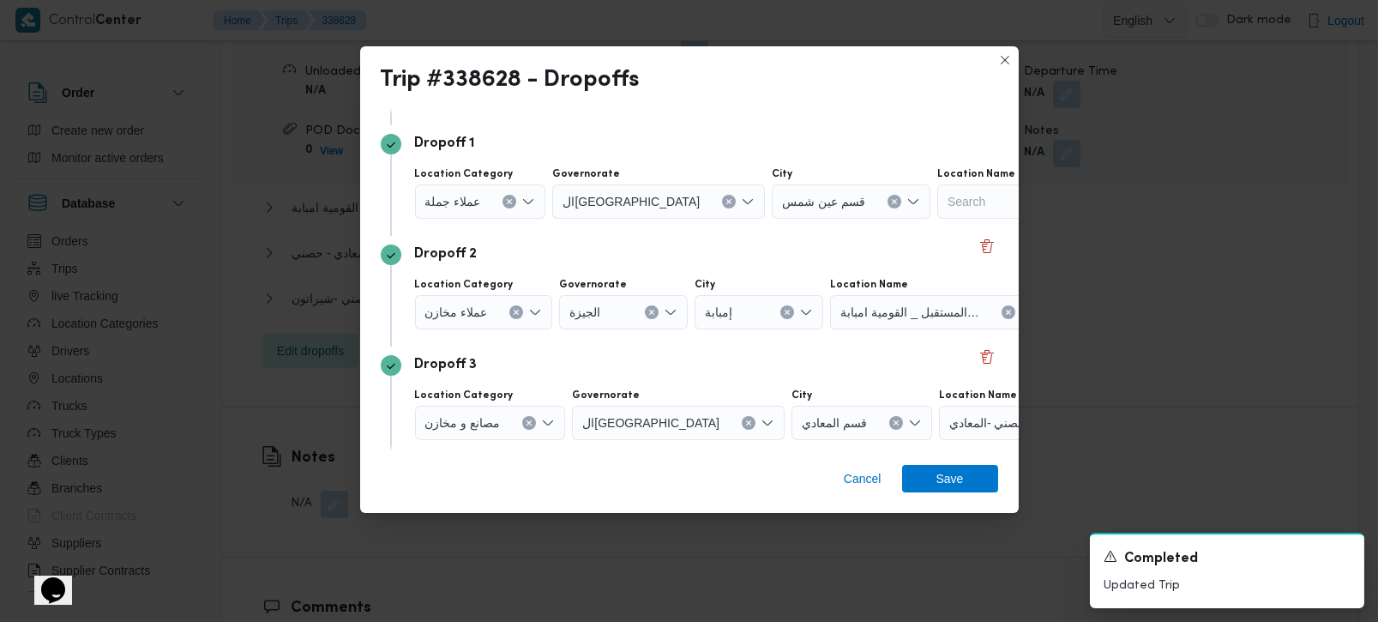
click at [513, 315] on icon "Clear input" at bounding box center [516, 312] width 7 height 7
click at [891, 310] on div "Search" at bounding box center [929, 312] width 214 height 34
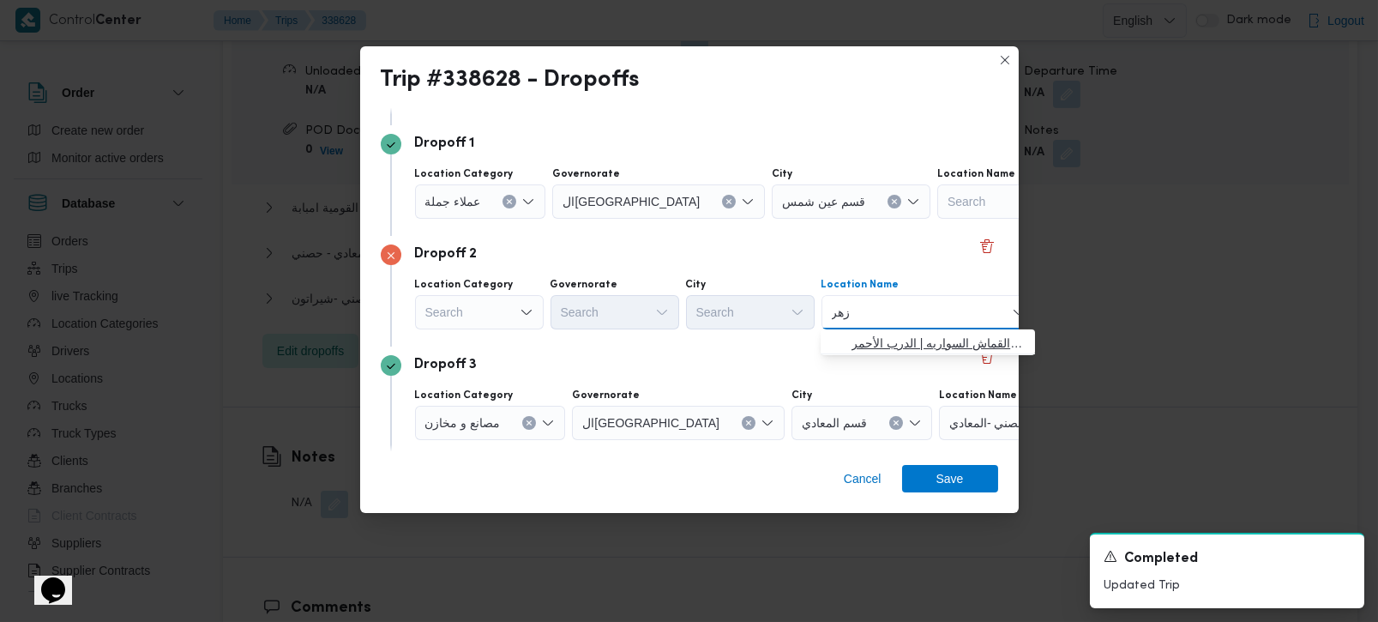
type input "زهر"
click at [905, 340] on span "حصني الا زهر | سوق الازهر كل انواع القماش السواريه | الدرب الأحمر" at bounding box center [938, 343] width 173 height 21
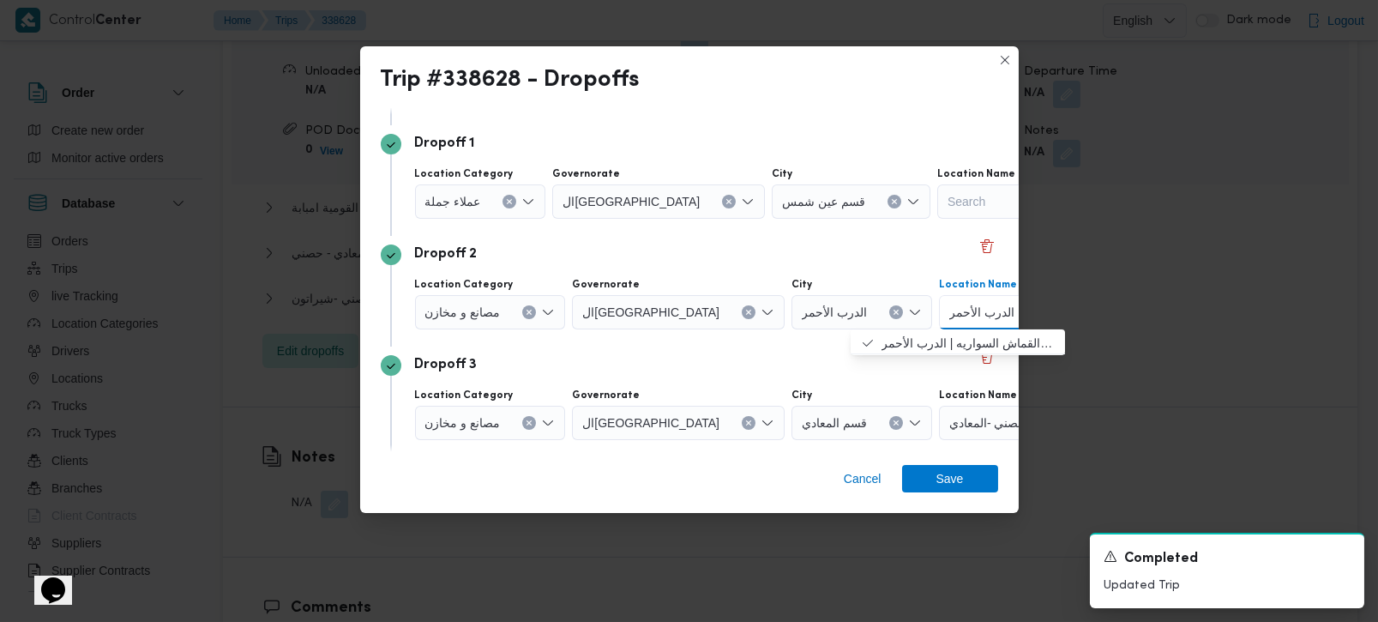
click at [595, 374] on div "Dropoff 3" at bounding box center [690, 365] width 618 height 21
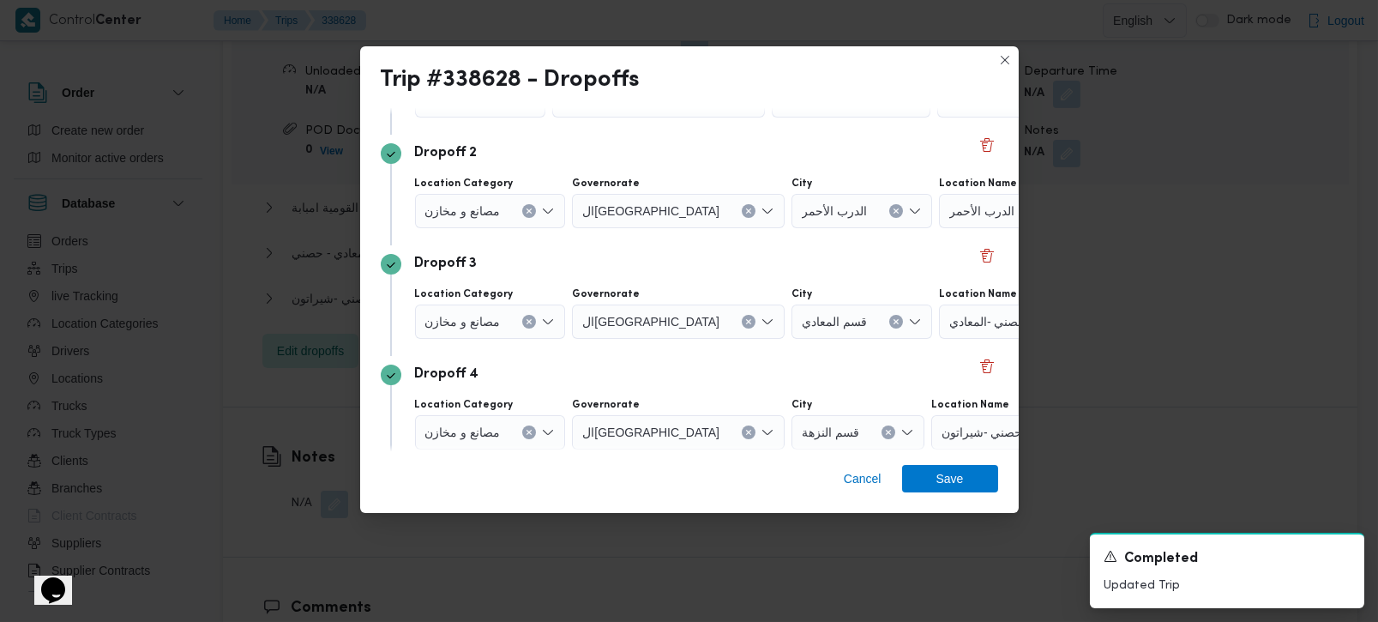
click at [529, 322] on icon "Clear input" at bounding box center [529, 321] width 7 height 7
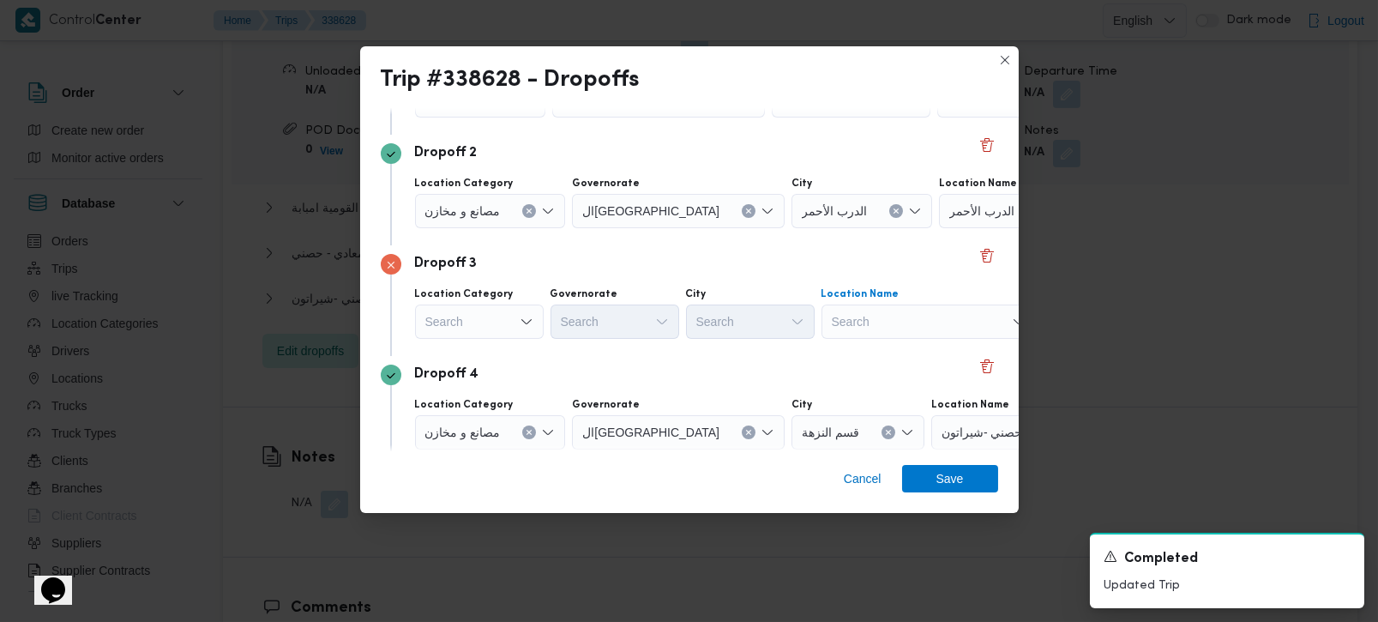
click at [868, 315] on div "Search" at bounding box center [929, 321] width 214 height 34
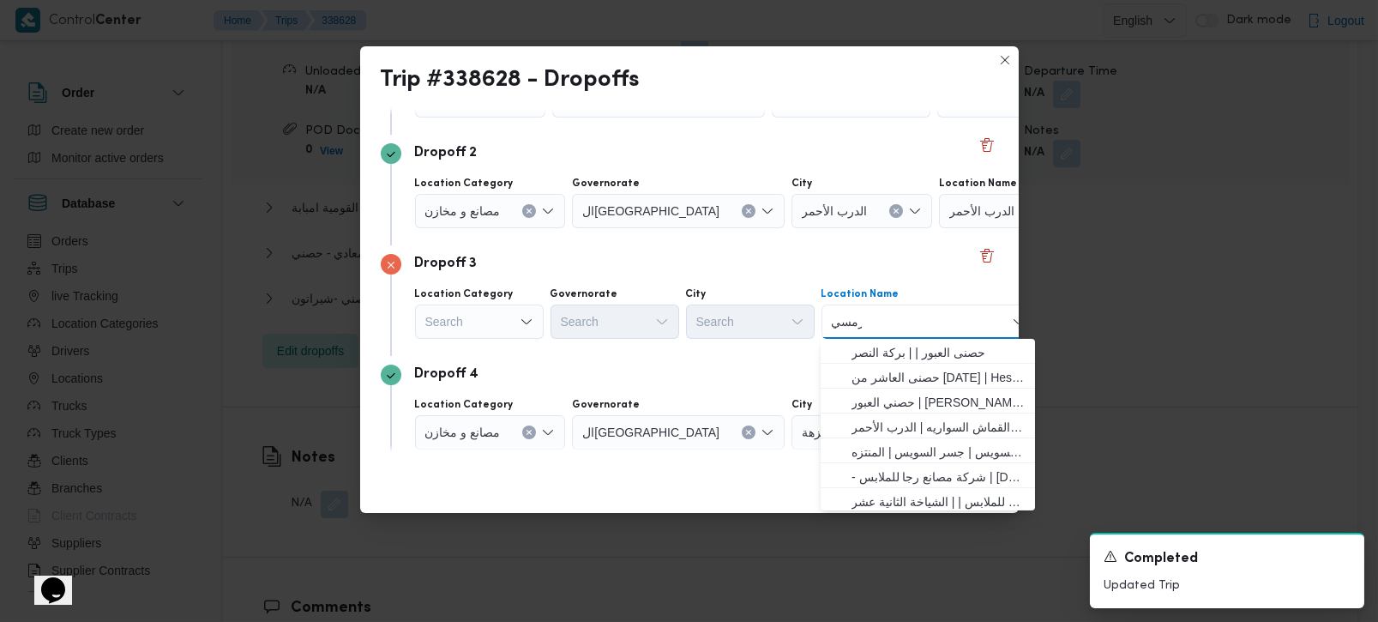
type input "رمسيس"
click at [515, 328] on div "Search" at bounding box center [479, 321] width 129 height 34
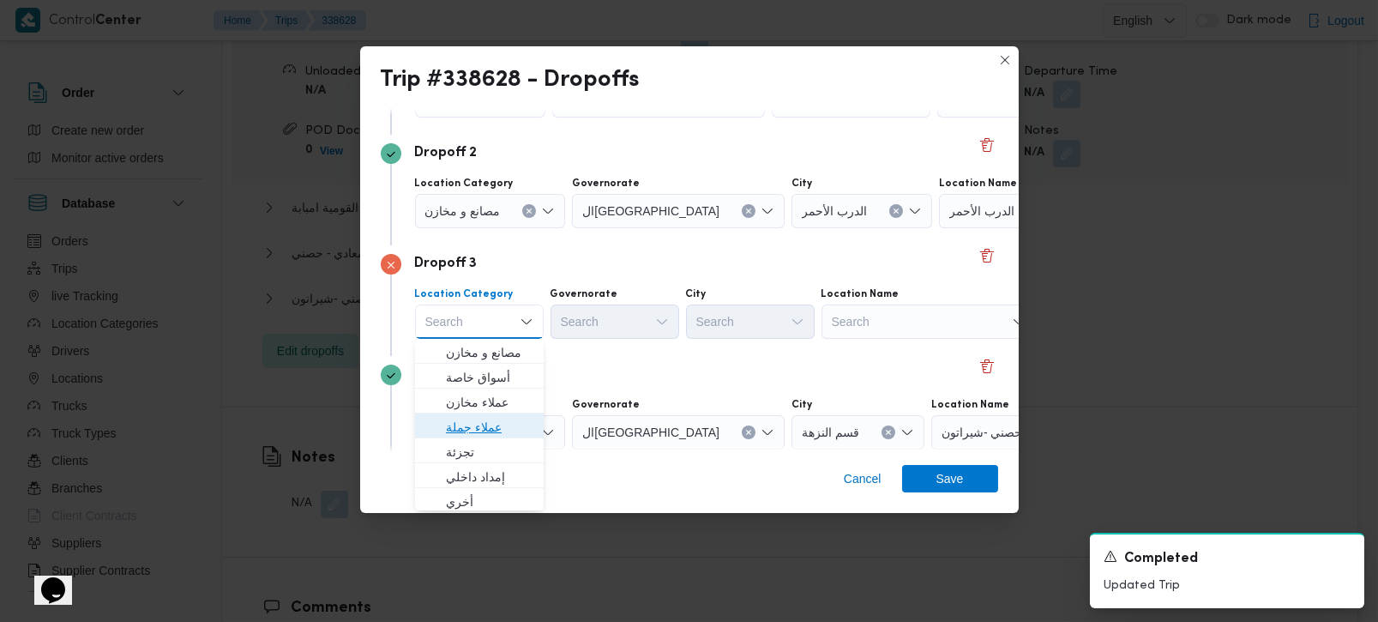
click at [486, 435] on span "عملاء جملة" at bounding box center [489, 427] width 87 height 21
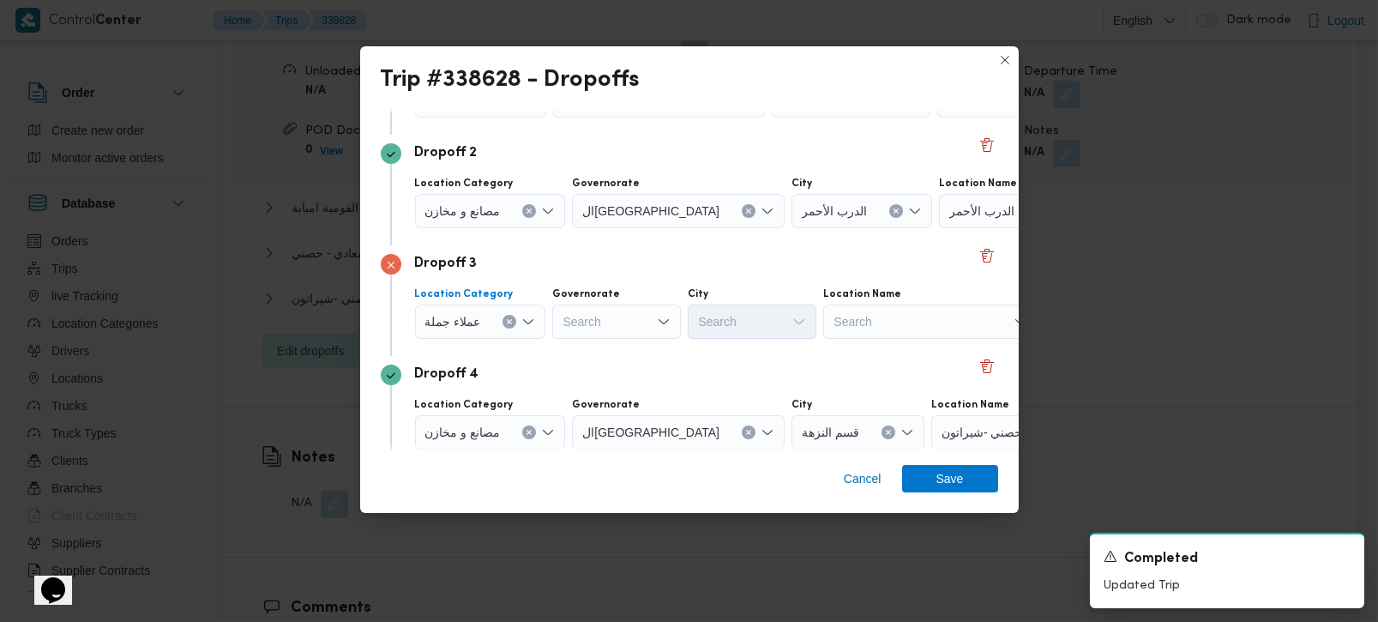
click at [617, 322] on div "Search" at bounding box center [616, 321] width 129 height 34
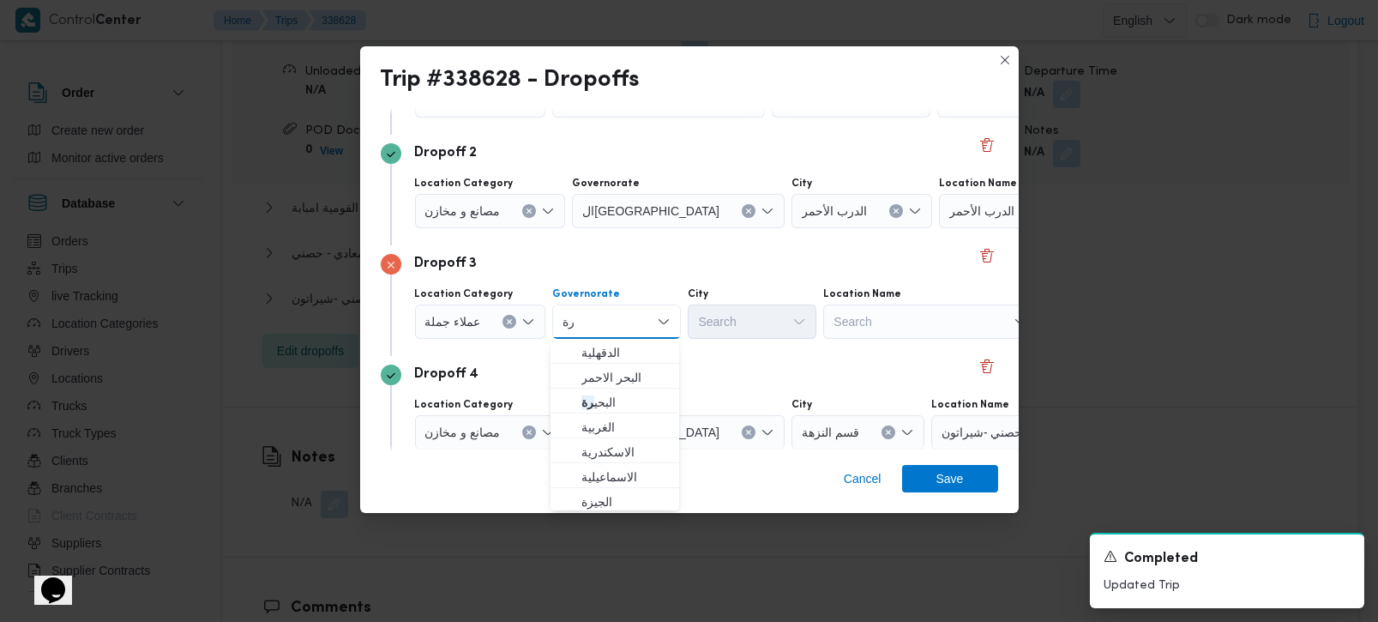
type input "رة"
click at [611, 370] on span "البحر الاحمر" at bounding box center [624, 377] width 87 height 21
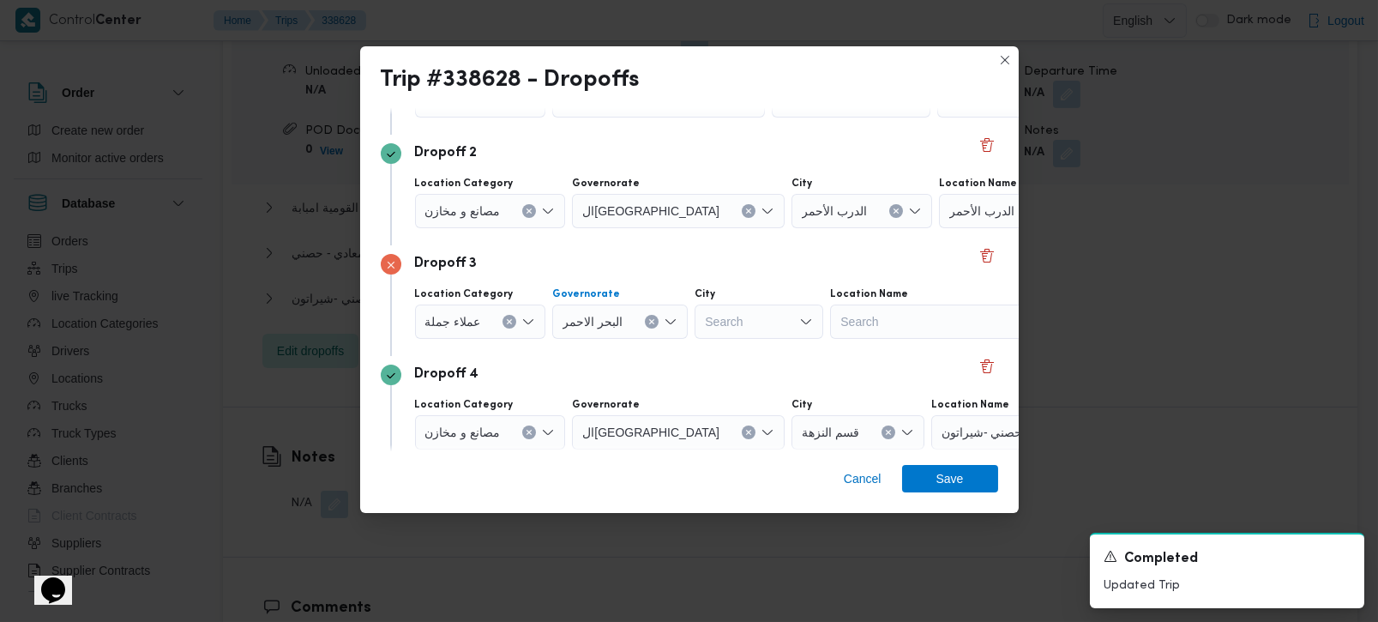
click at [647, 325] on button "Clear input" at bounding box center [652, 322] width 14 height 14
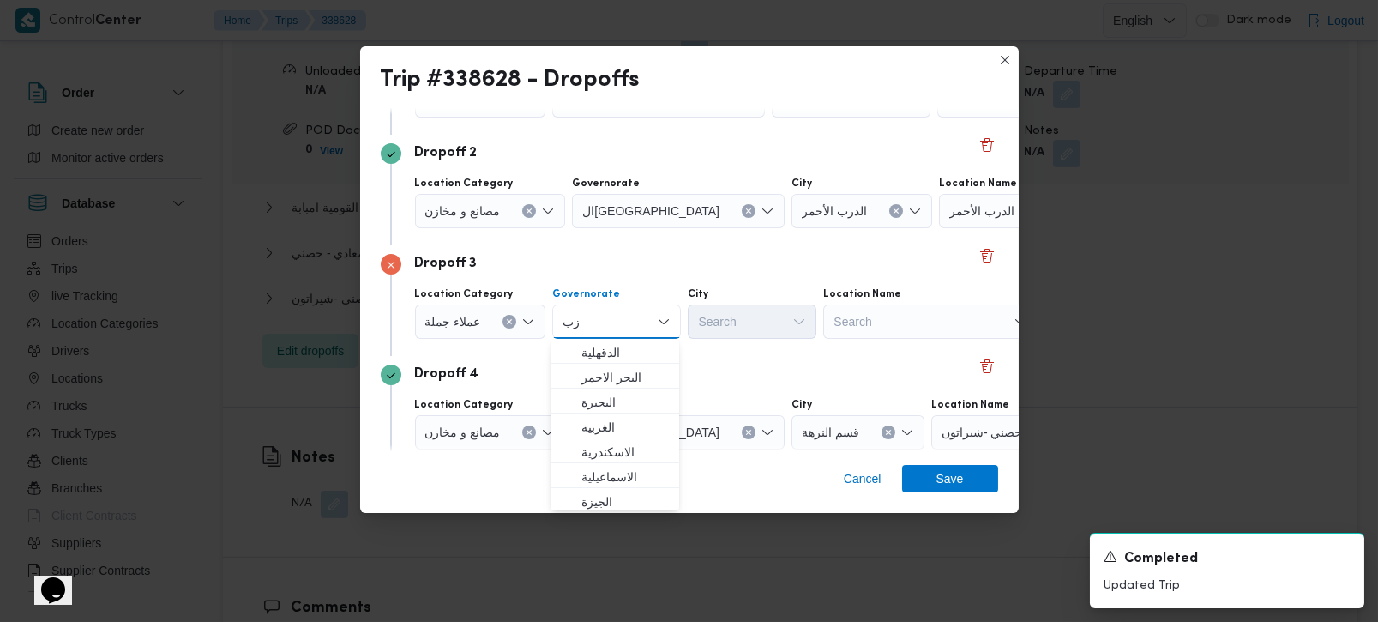
type input "ز"
type input "رة"
click at [617, 386] on span "القاه رة" at bounding box center [624, 377] width 87 height 21
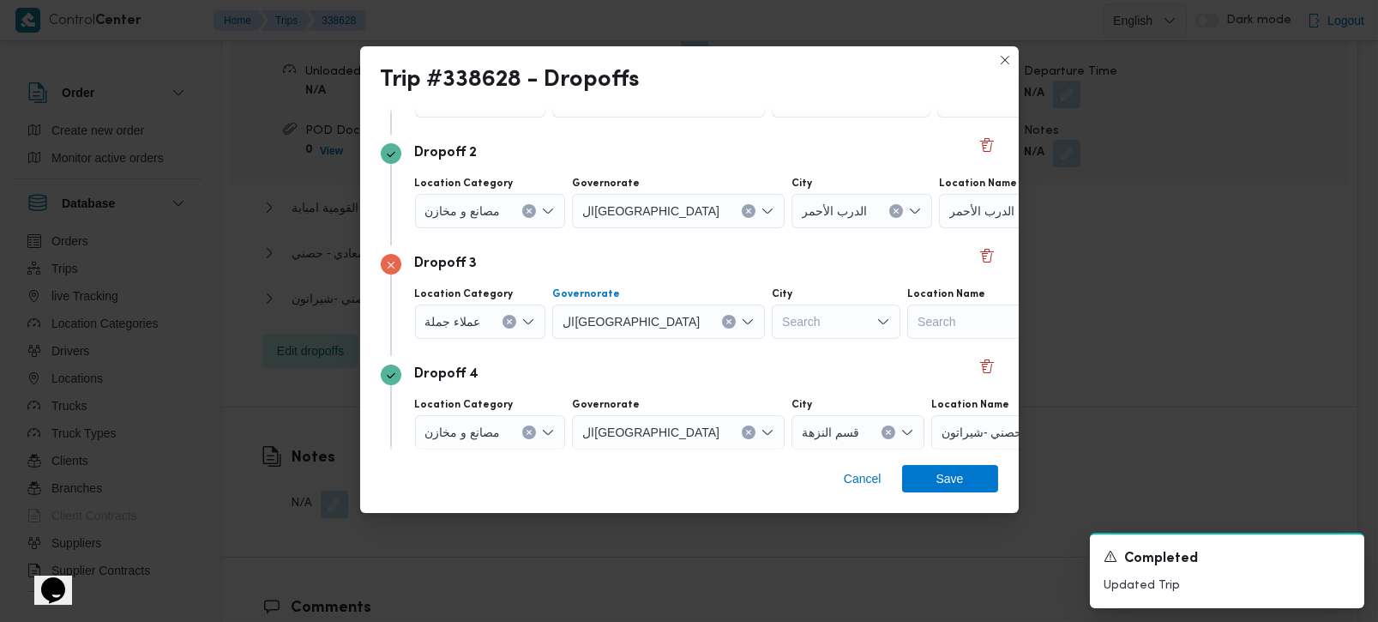
click at [772, 315] on div "Search" at bounding box center [836, 321] width 129 height 34
type input "زب"
click at [737, 346] on mark "زب" at bounding box center [738, 353] width 9 height 14
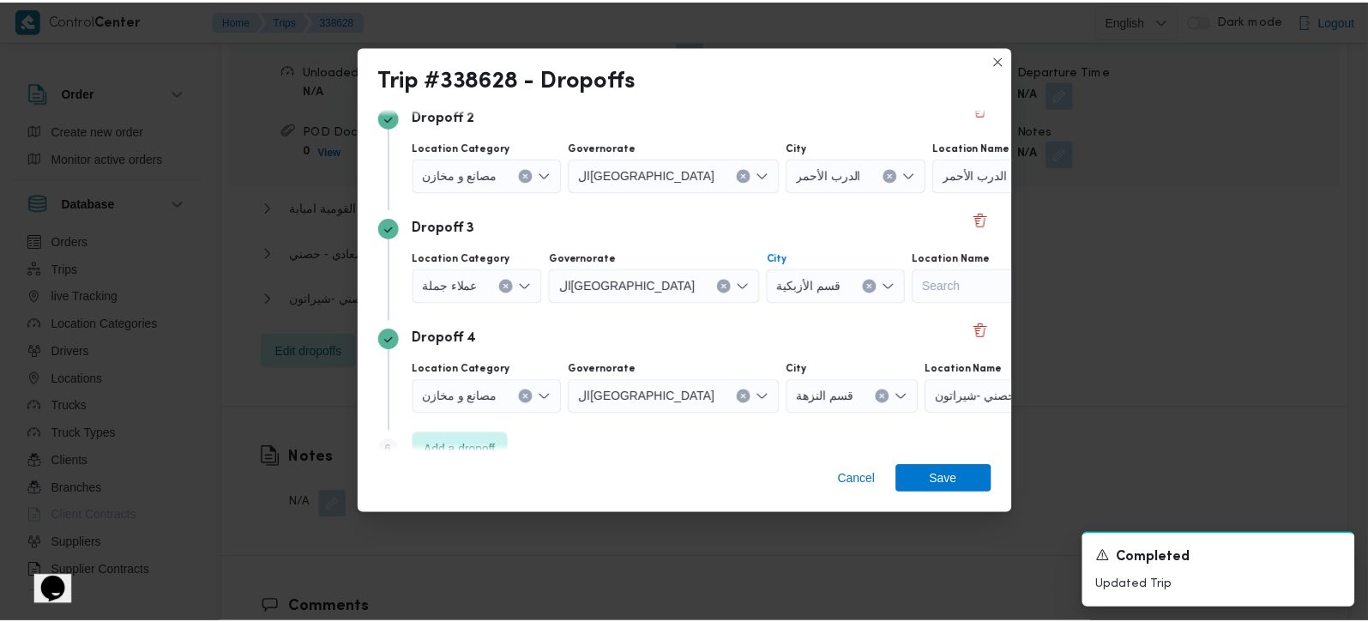
scroll to position [267, 0]
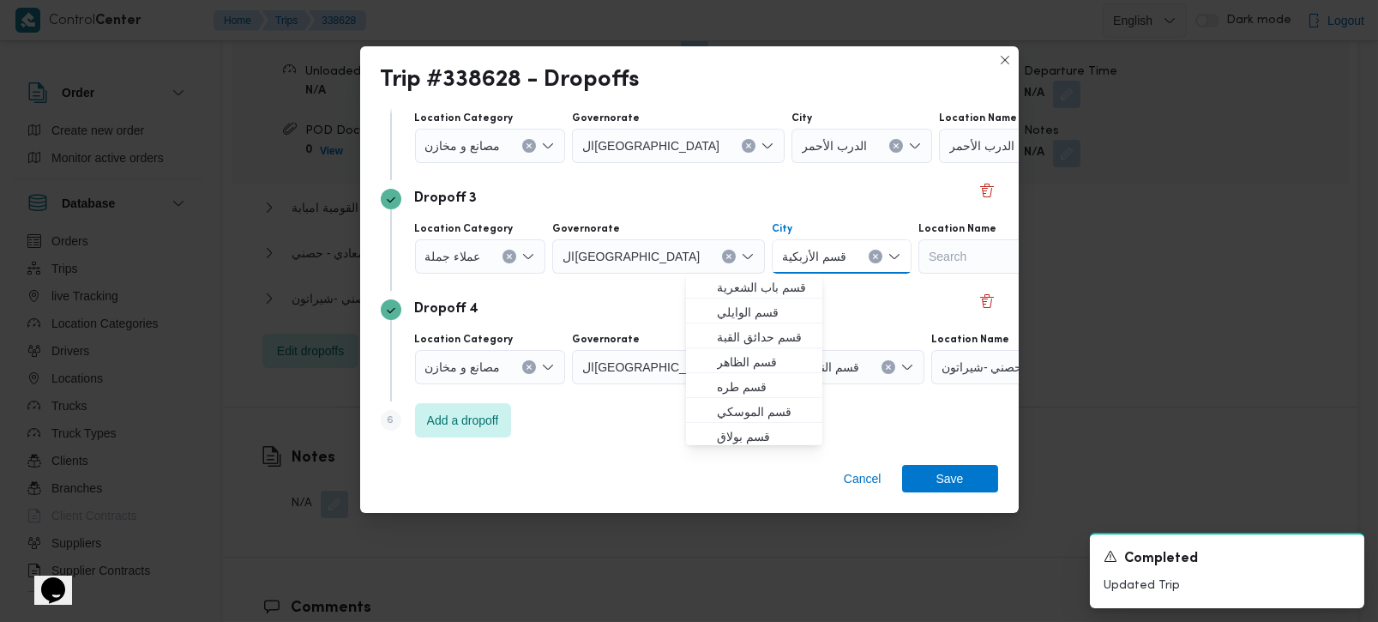
click at [573, 315] on div "Dropoff 4" at bounding box center [690, 309] width 618 height 21
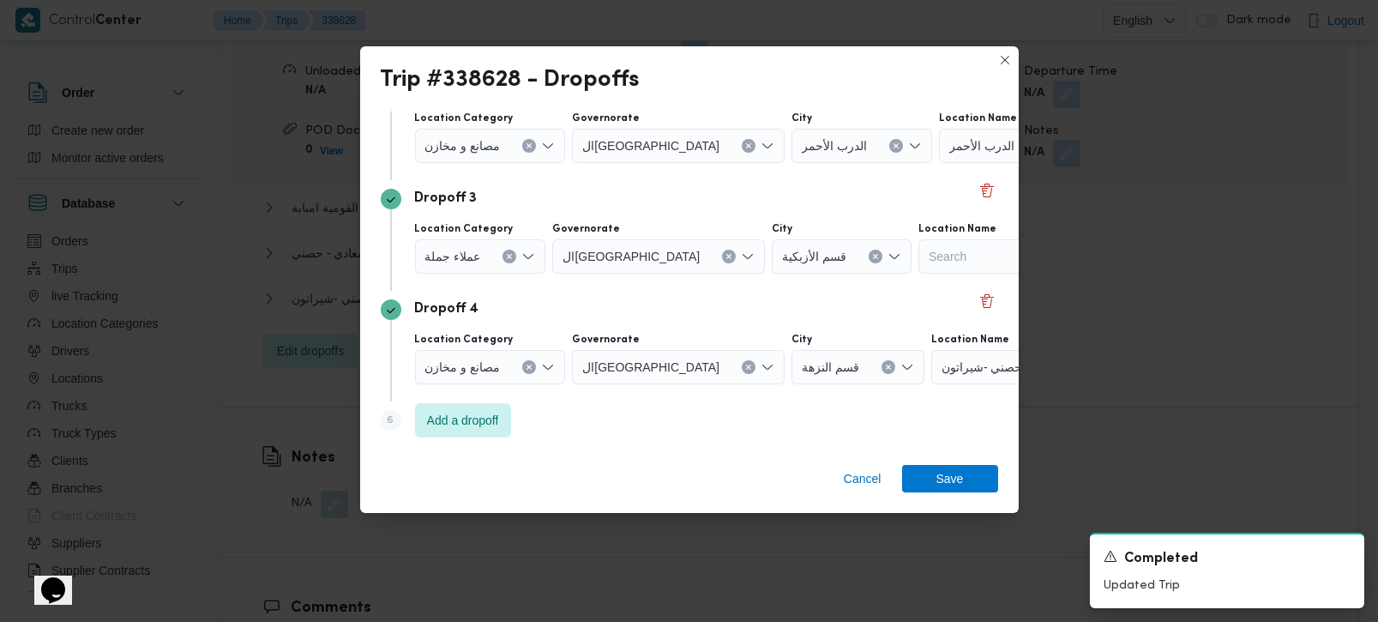
click at [529, 370] on button "Clear input" at bounding box center [529, 367] width 14 height 14
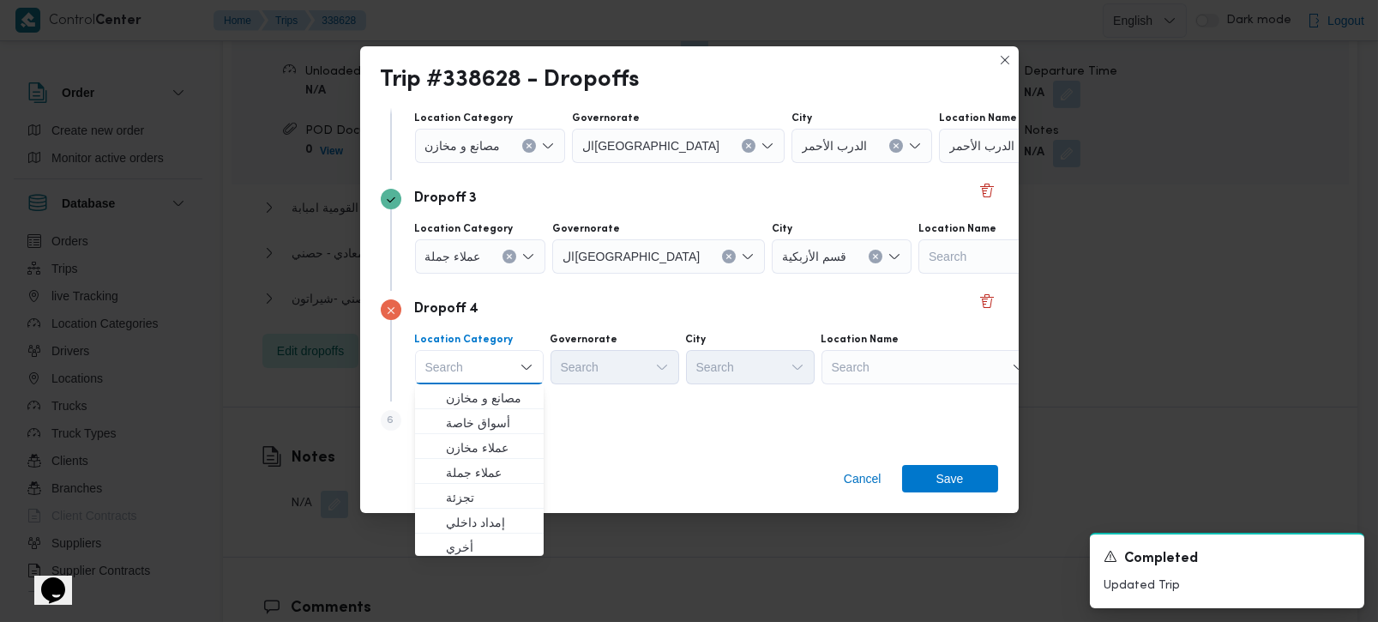
click at [902, 368] on div "Search" at bounding box center [929, 367] width 214 height 34
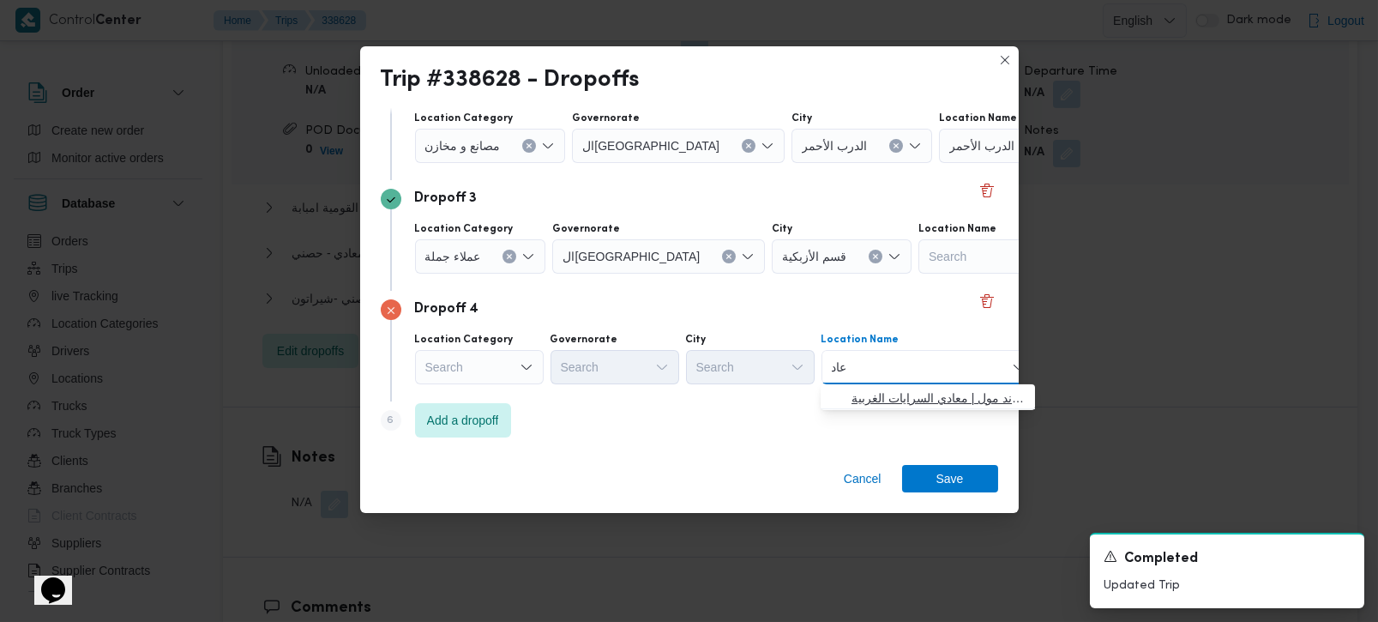
type input "عاد"
click at [907, 388] on span "حصني -الم عاد ي | ميدان المعادي جراند مول | معادي السرايات الغربية" at bounding box center [938, 398] width 173 height 21
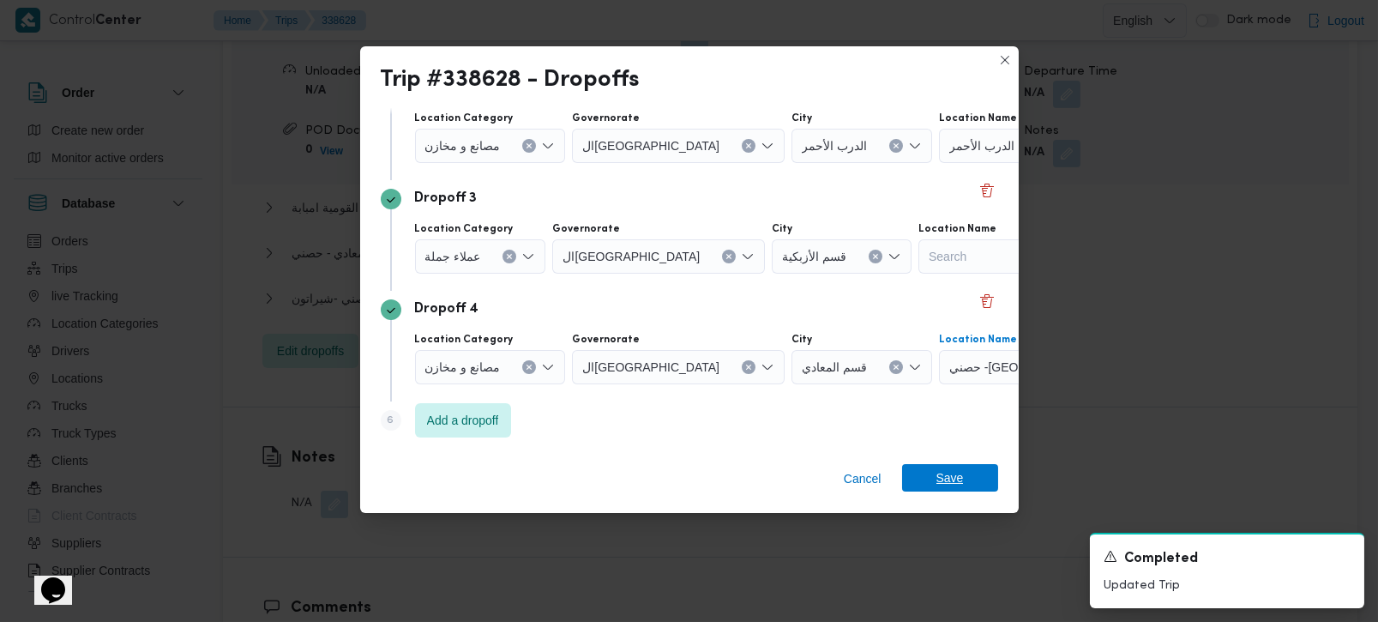
click at [942, 481] on span "Save" at bounding box center [950, 477] width 27 height 27
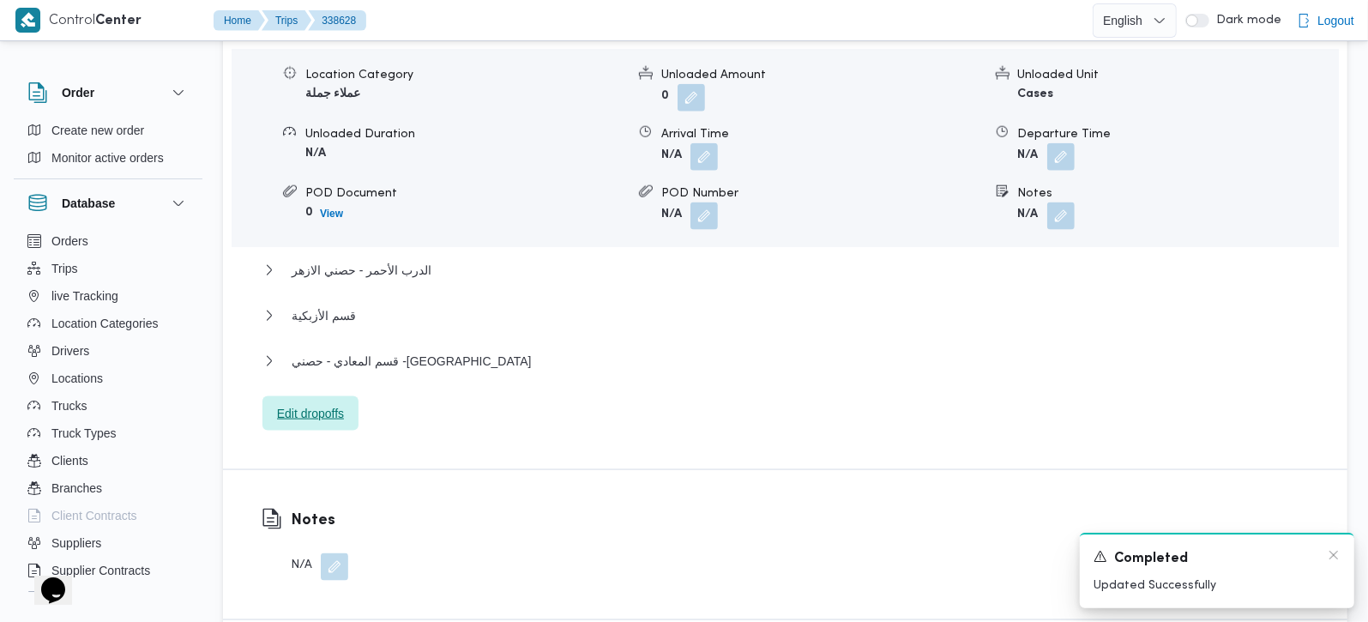
scroll to position [1513, 0]
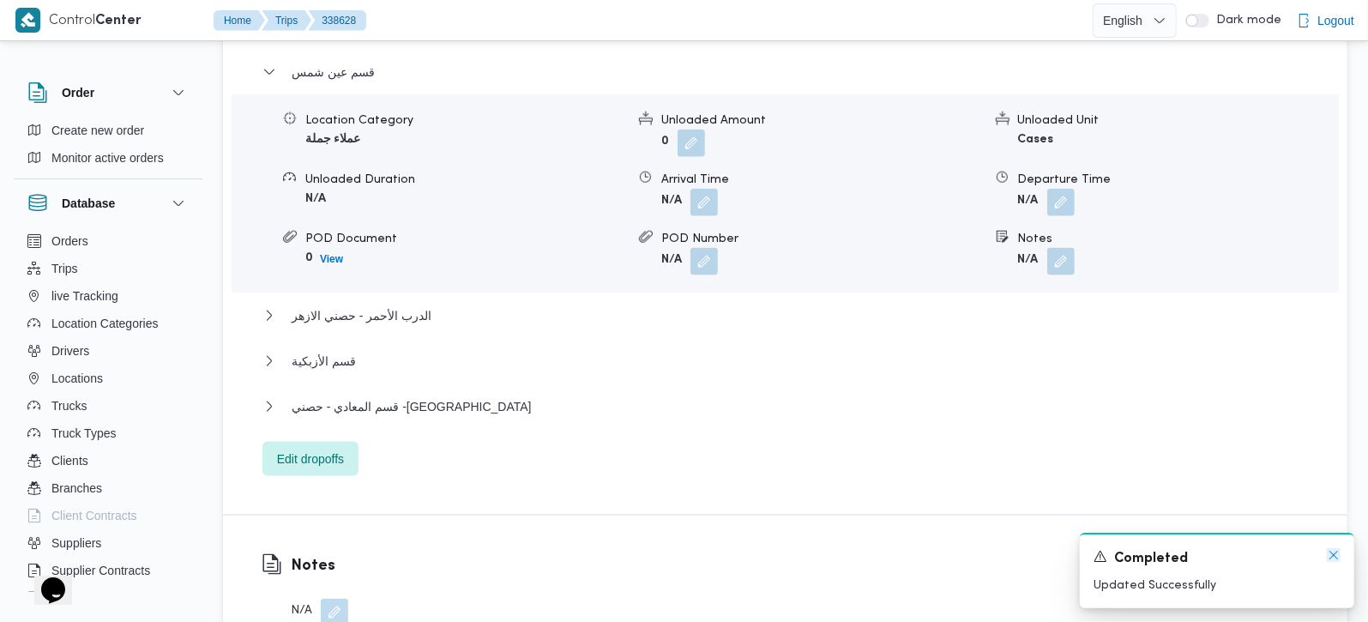
click at [1333, 557] on icon "Dismiss toast" at bounding box center [1333, 555] width 9 height 9
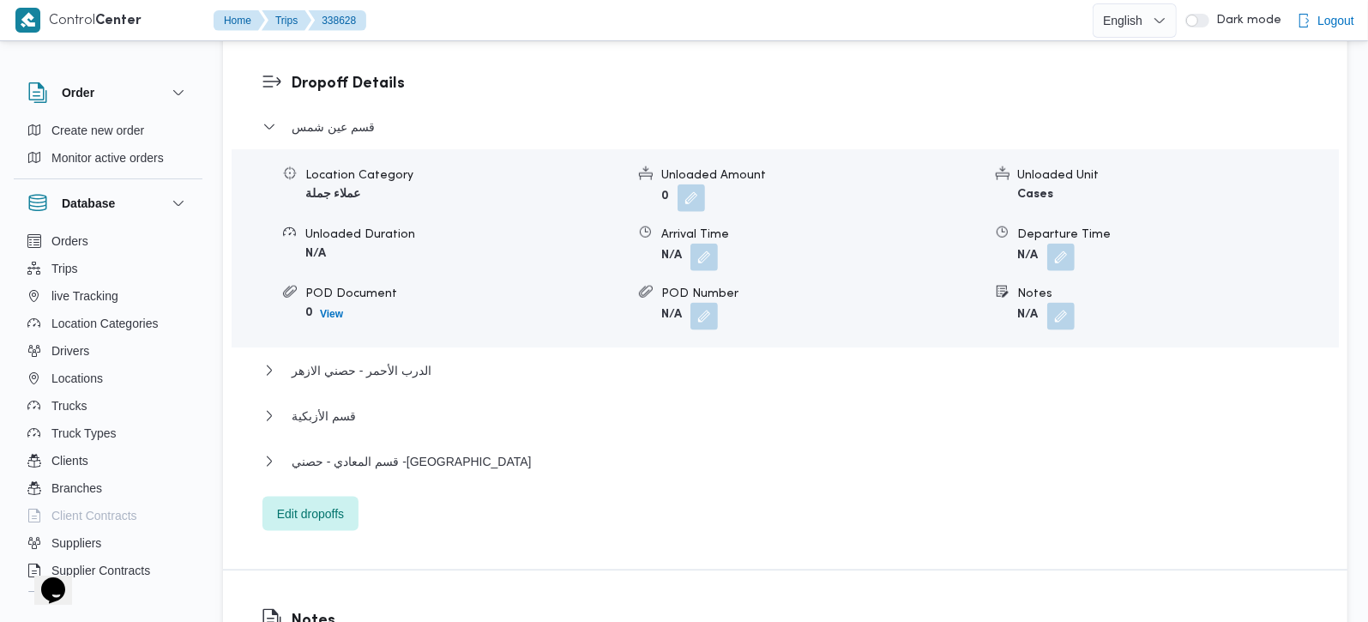
scroll to position [1413, 0]
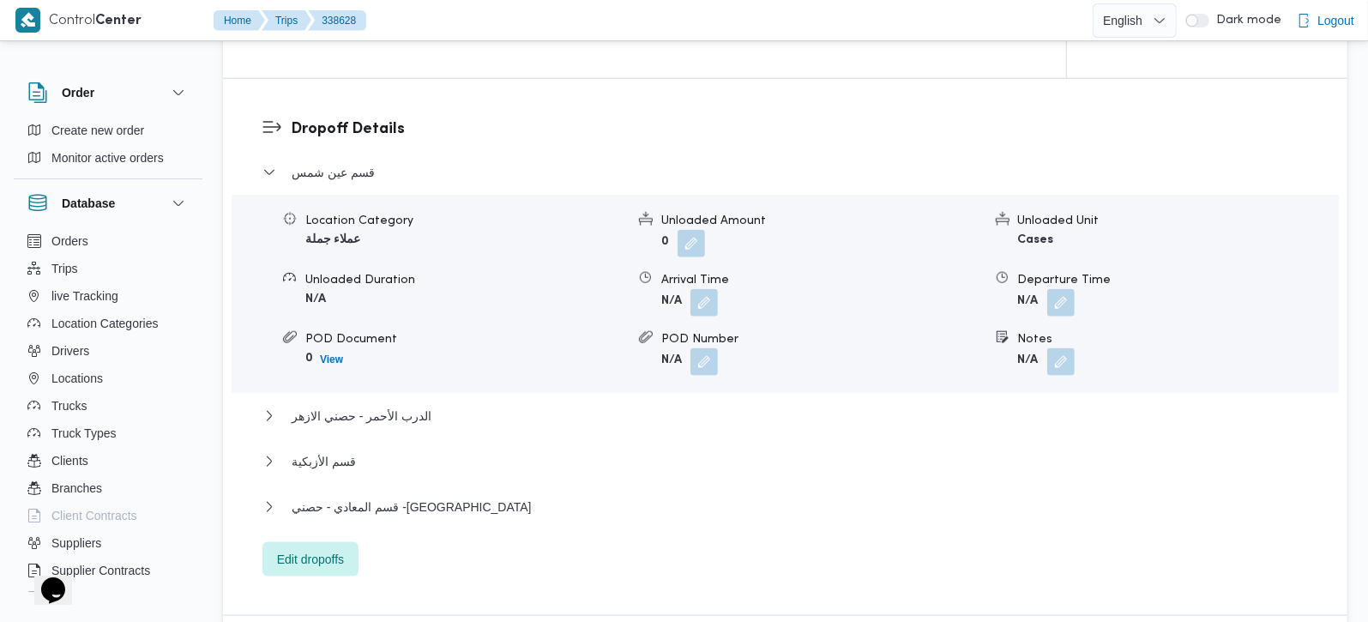
click at [332, 162] on div "قسم عين شمس" at bounding box center [785, 178] width 1046 height 33
click at [329, 162] on span "قسم عين شمس" at bounding box center [333, 172] width 83 height 21
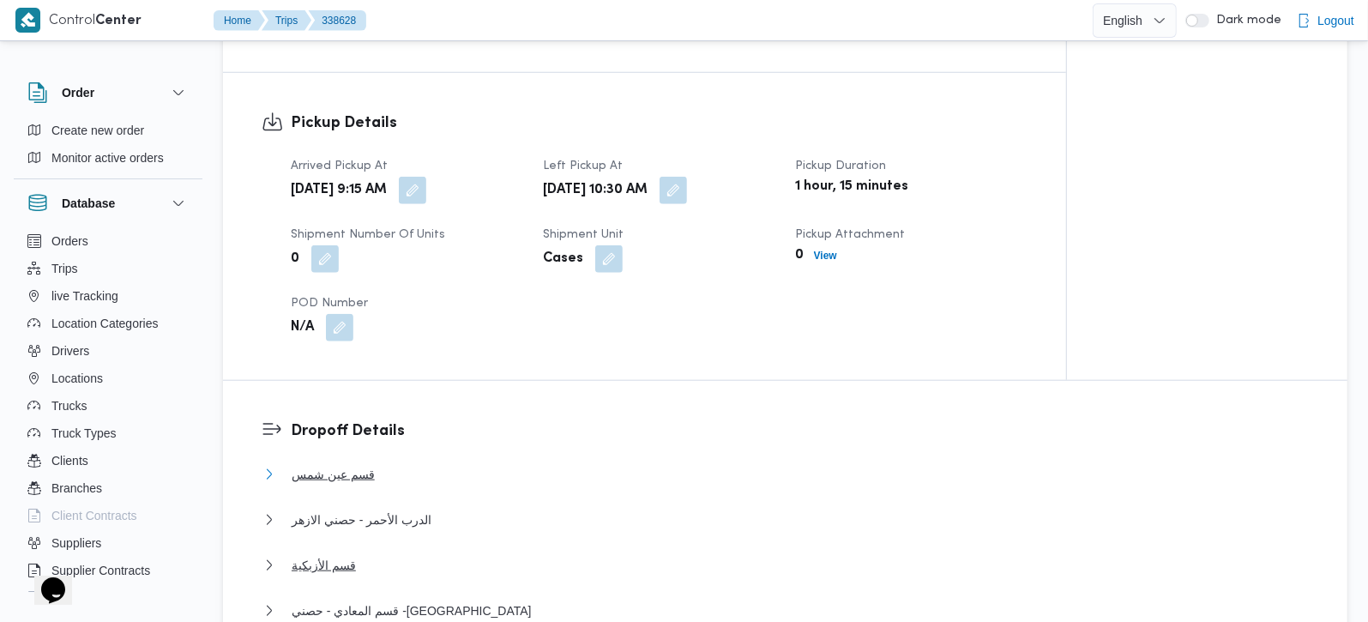
scroll to position [1110, 0]
click at [373, 601] on span "قسم المعادي - حصني -المعادي" at bounding box center [412, 611] width 240 height 21
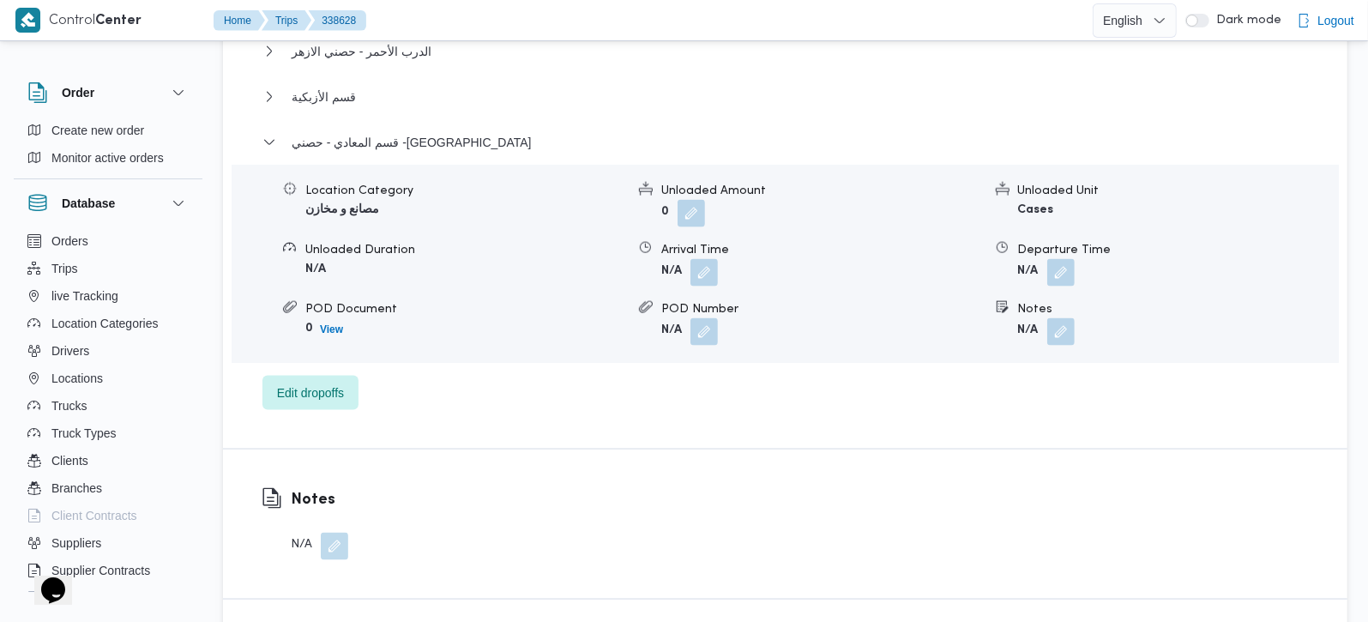
scroll to position [1614, 0]
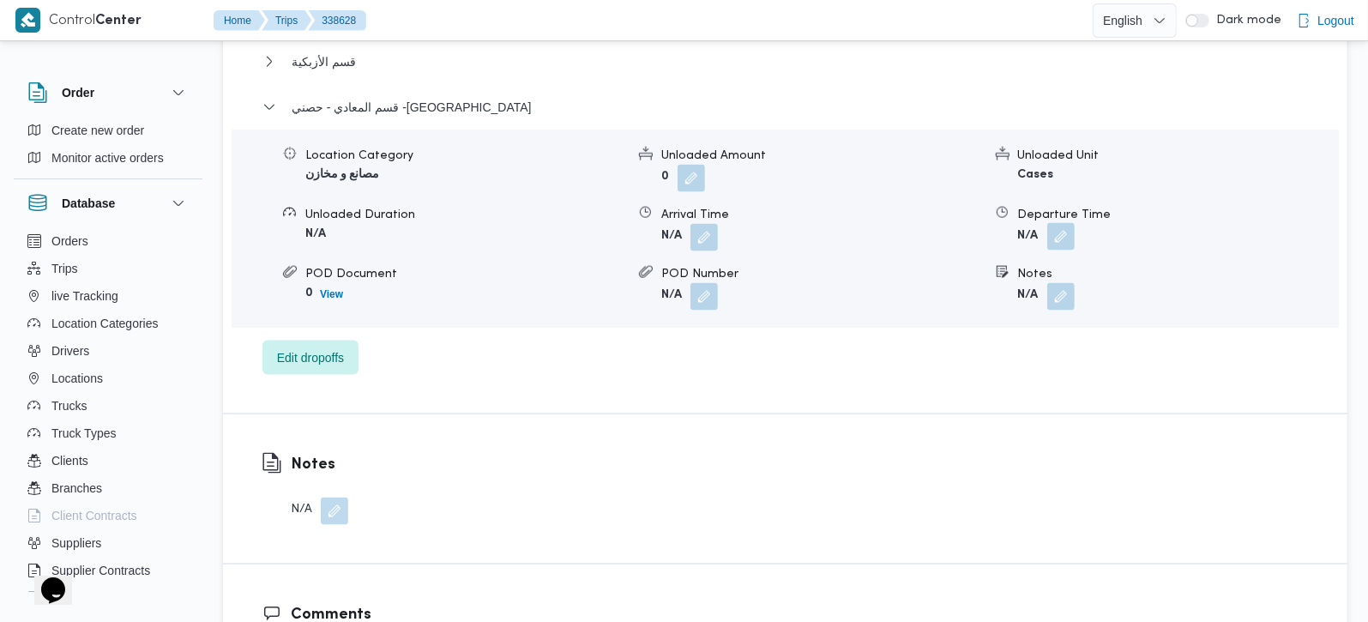
click at [1063, 223] on button "button" at bounding box center [1060, 236] width 27 height 27
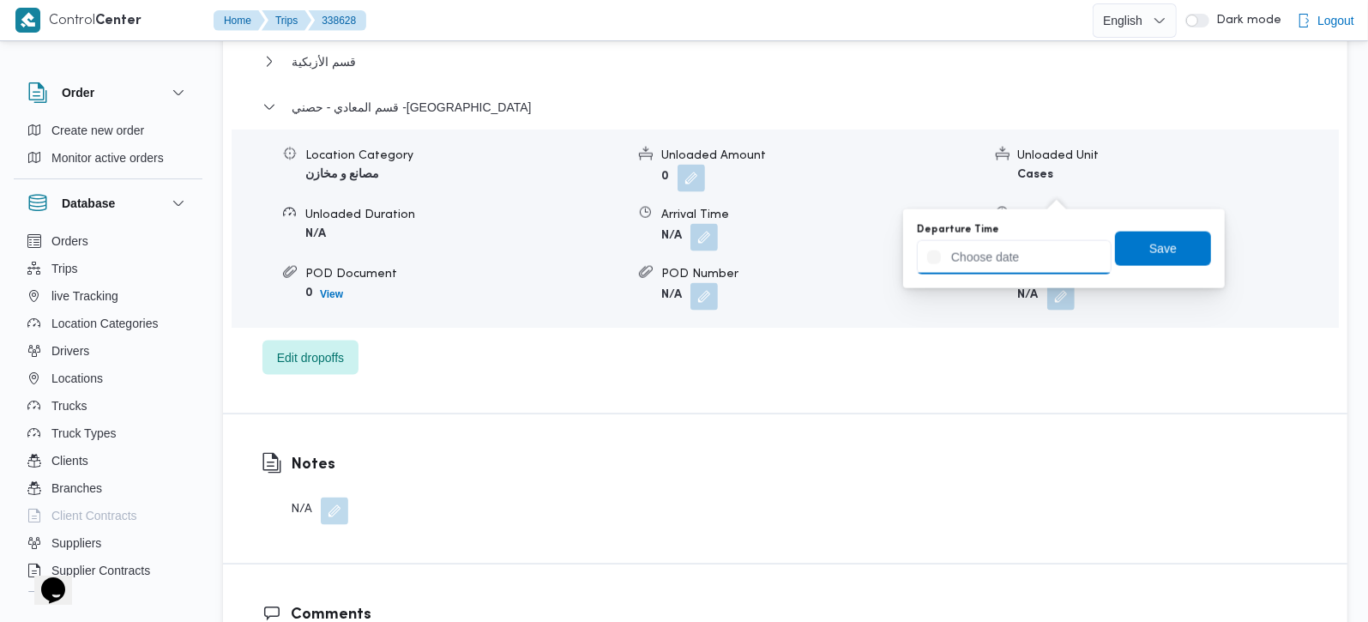
click at [1030, 262] on input "Departure Time" at bounding box center [1014, 257] width 195 height 34
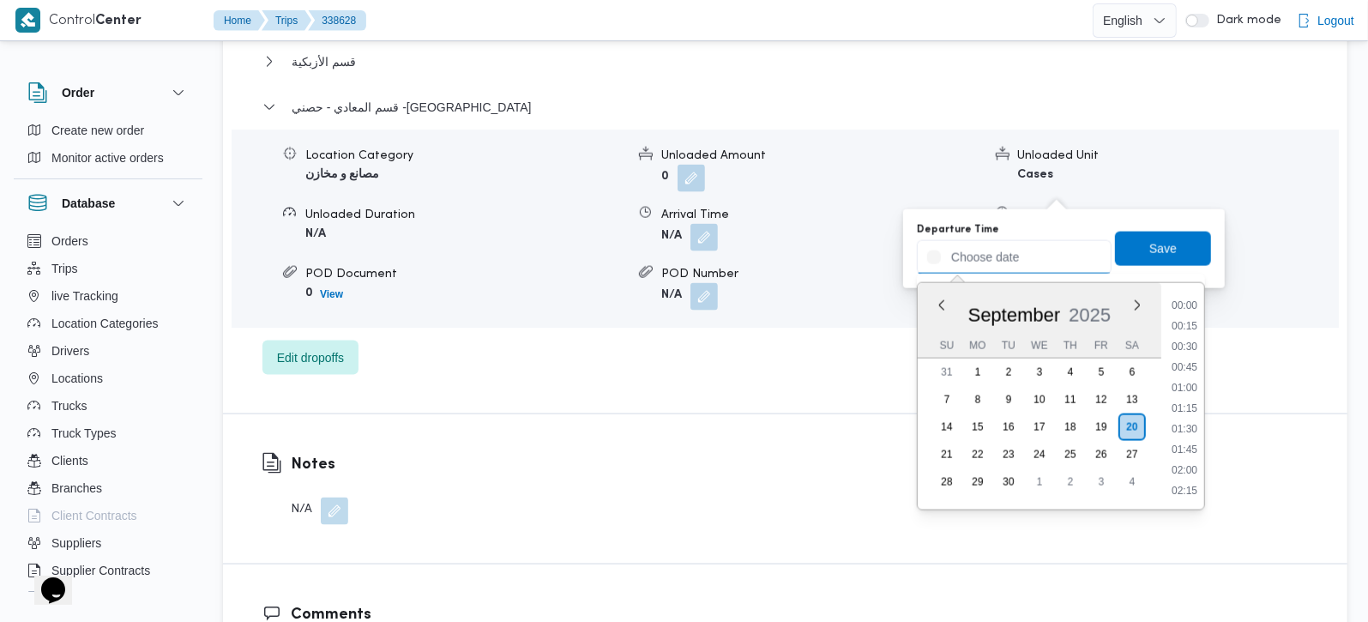
scroll to position [1358, 0]
click at [1185, 382] on li "17:30" at bounding box center [1184, 388] width 39 height 17
type input "20/09/2025 17:30"
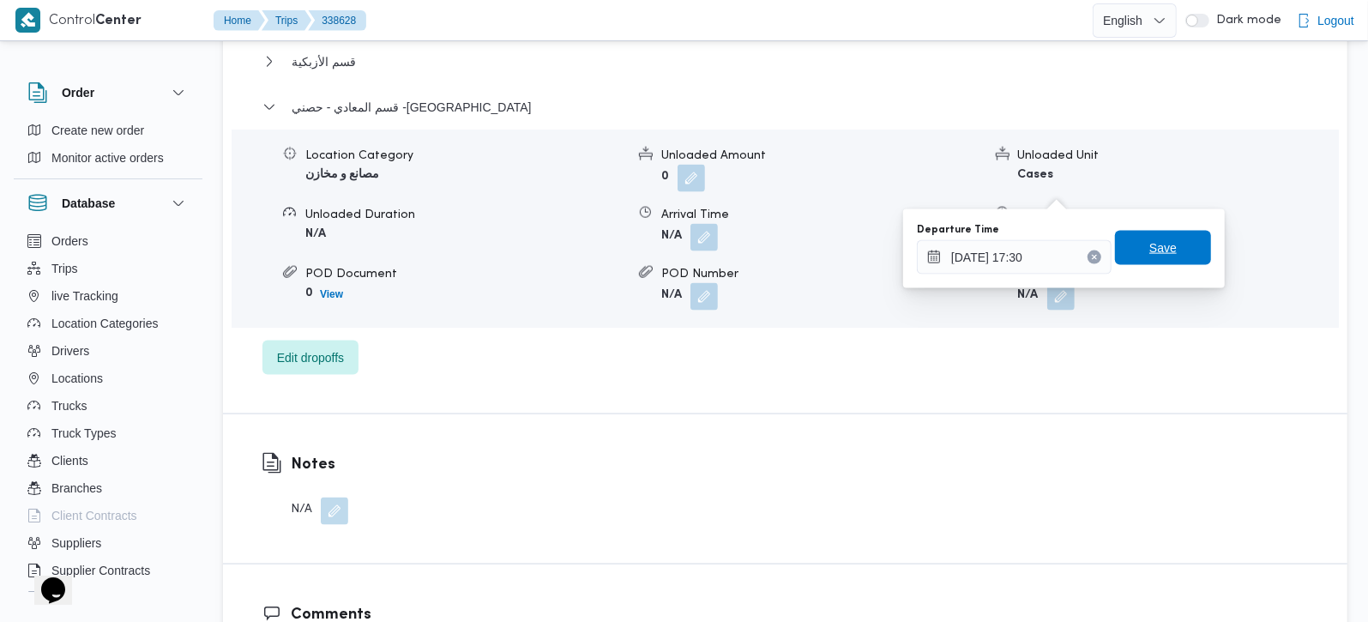
click at [1149, 255] on span "Save" at bounding box center [1162, 248] width 27 height 21
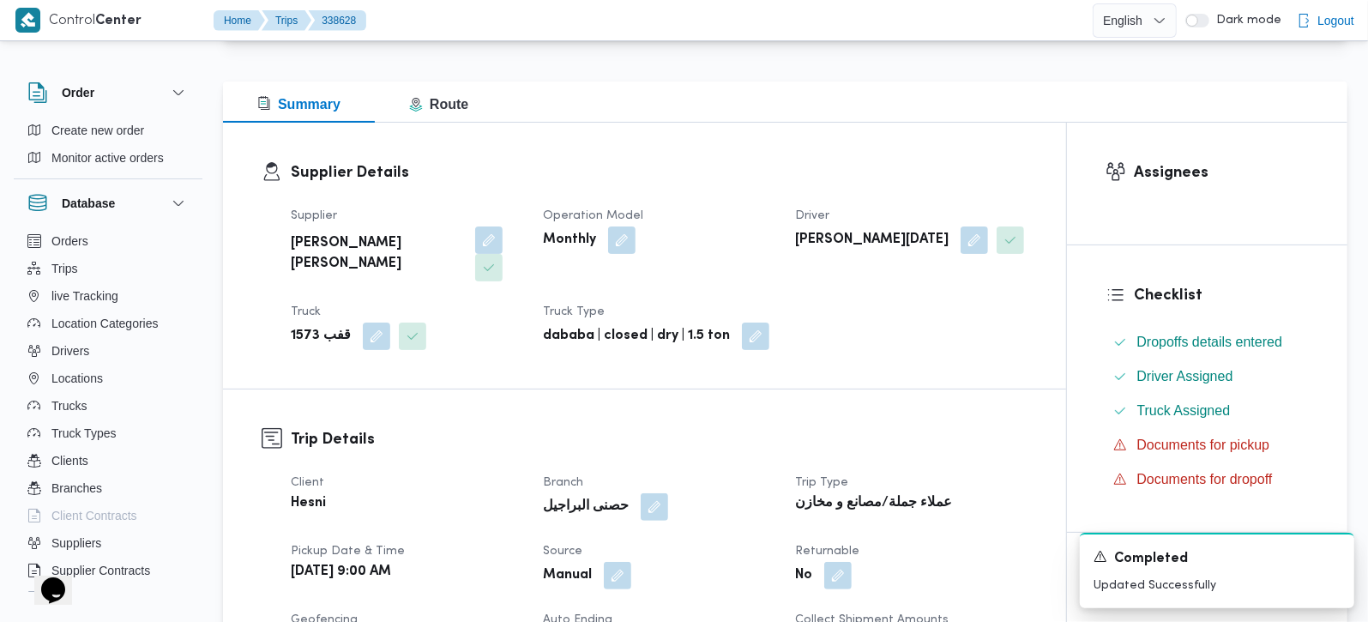
scroll to position [0, 0]
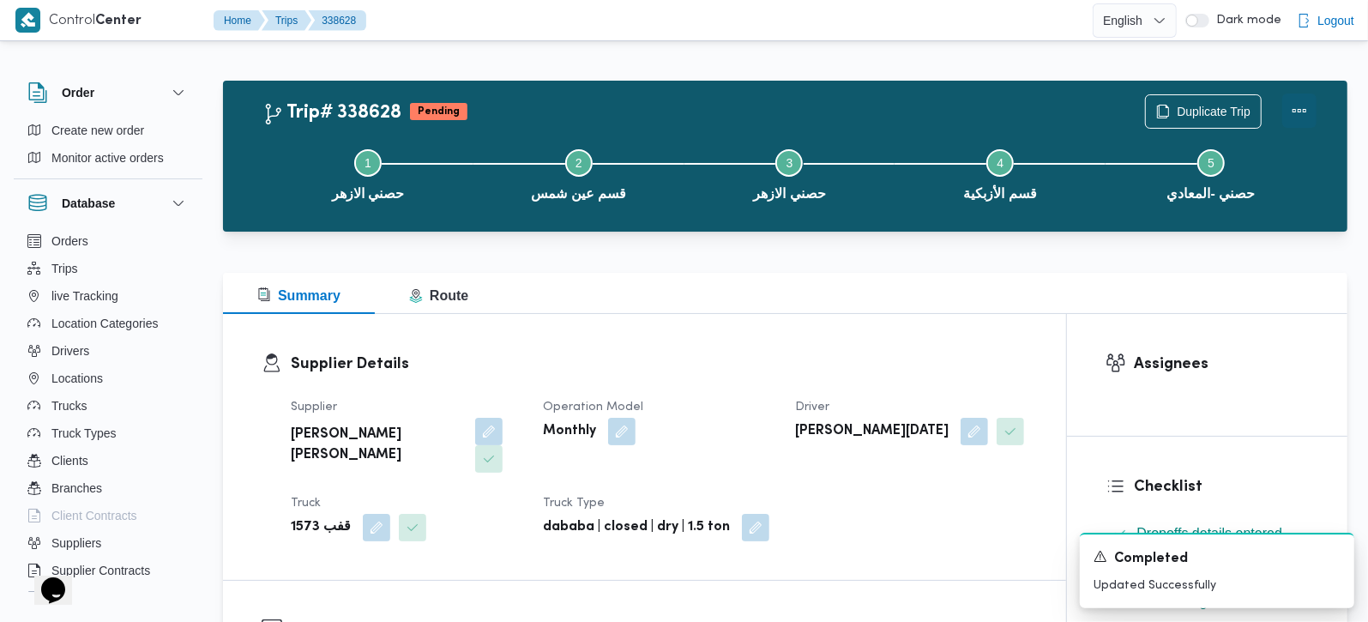
click at [1299, 105] on button "Actions" at bounding box center [1299, 110] width 34 height 34
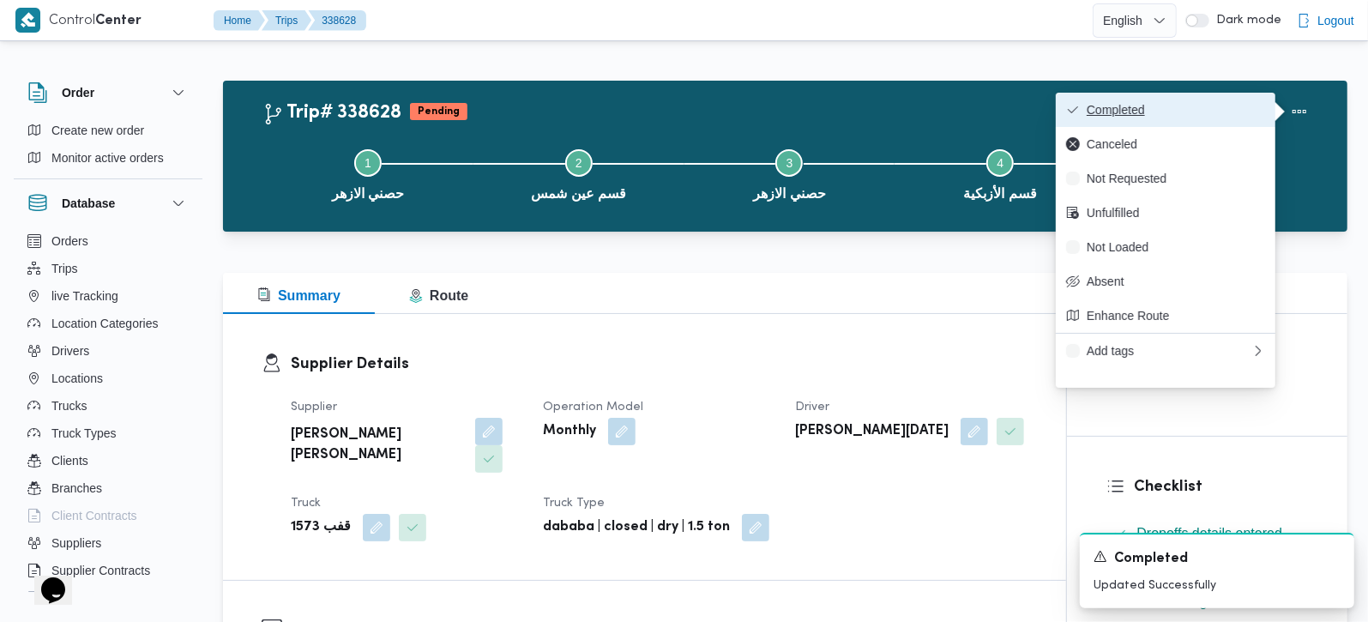
click at [1217, 111] on span "Completed" at bounding box center [1176, 110] width 178 height 14
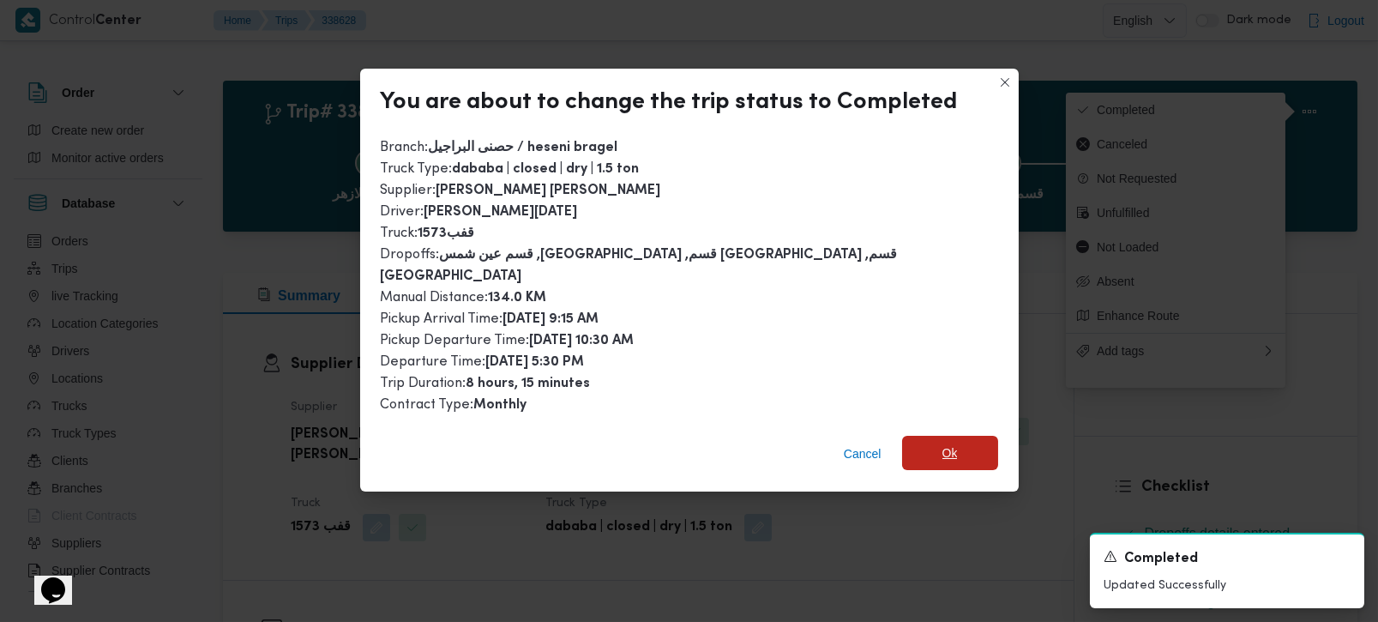
click at [919, 436] on span "Ok" at bounding box center [950, 453] width 96 height 34
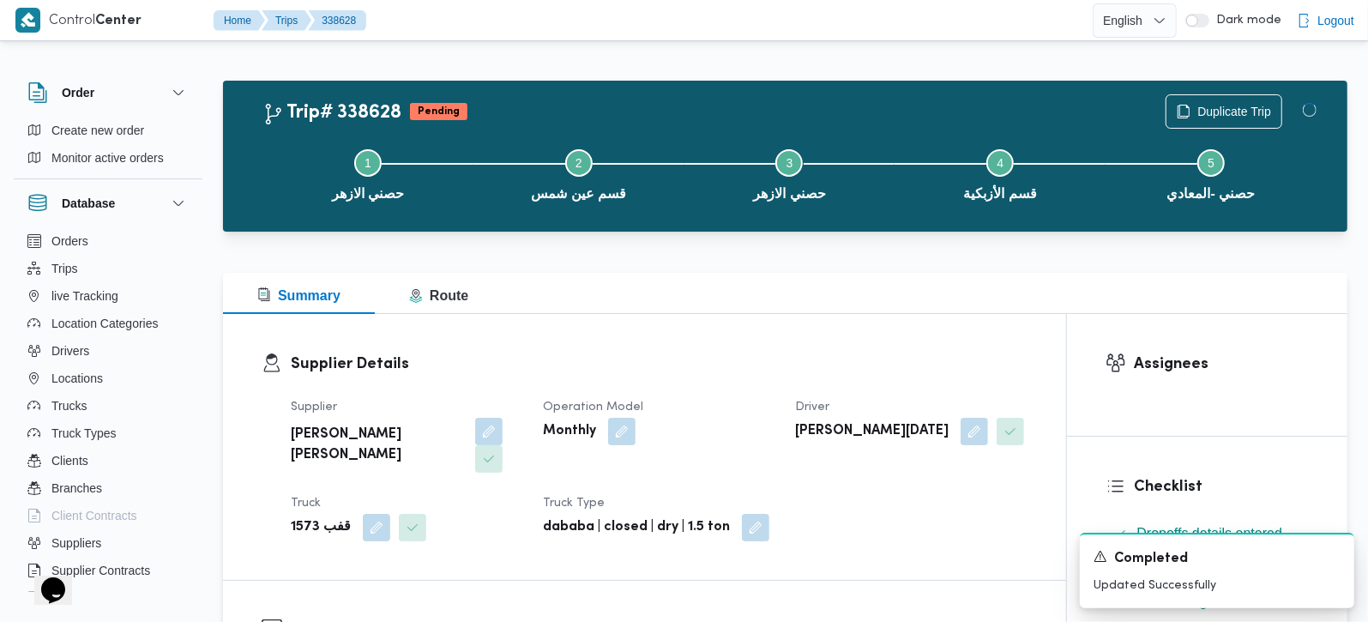
click at [850, 356] on h3 "Supplier Details" at bounding box center [659, 363] width 737 height 23
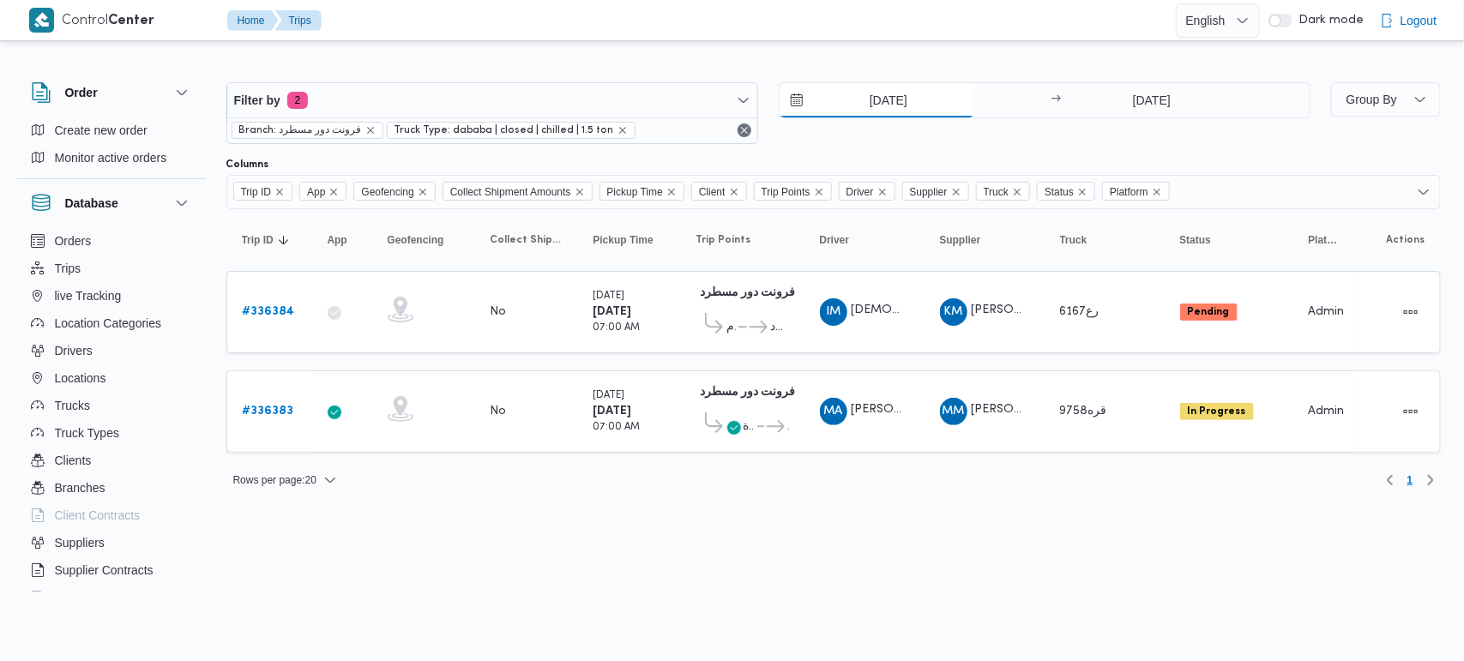
click at [905, 99] on input "9/9/2025" at bounding box center [877, 100] width 195 height 34
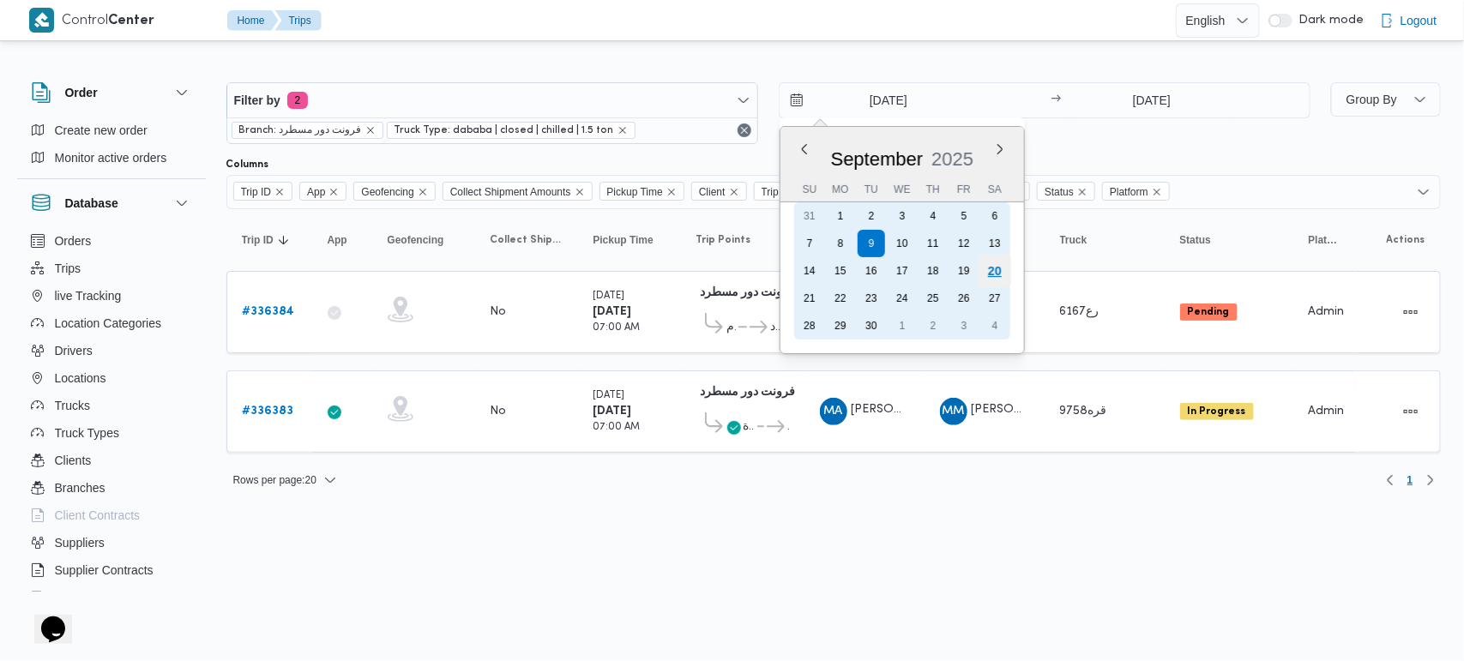
click at [993, 267] on div "20" at bounding box center [994, 271] width 33 height 33
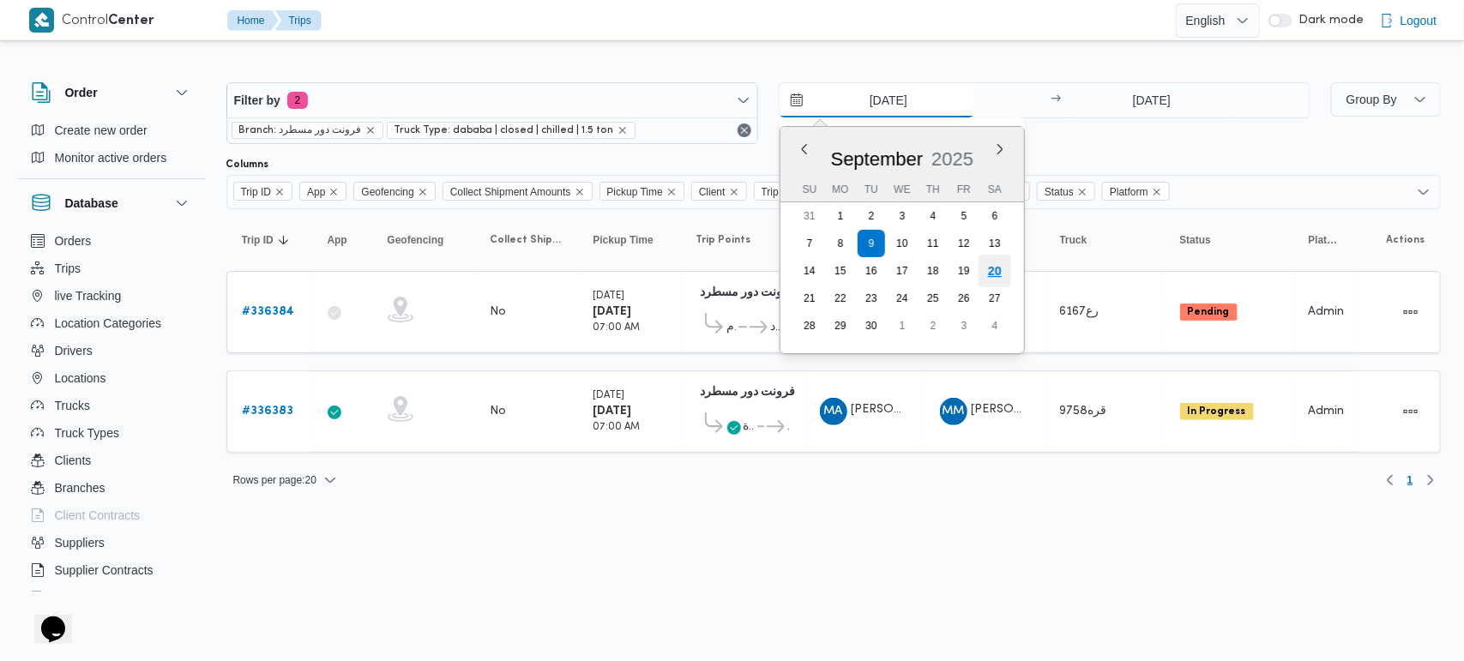
type input "[DATE]"
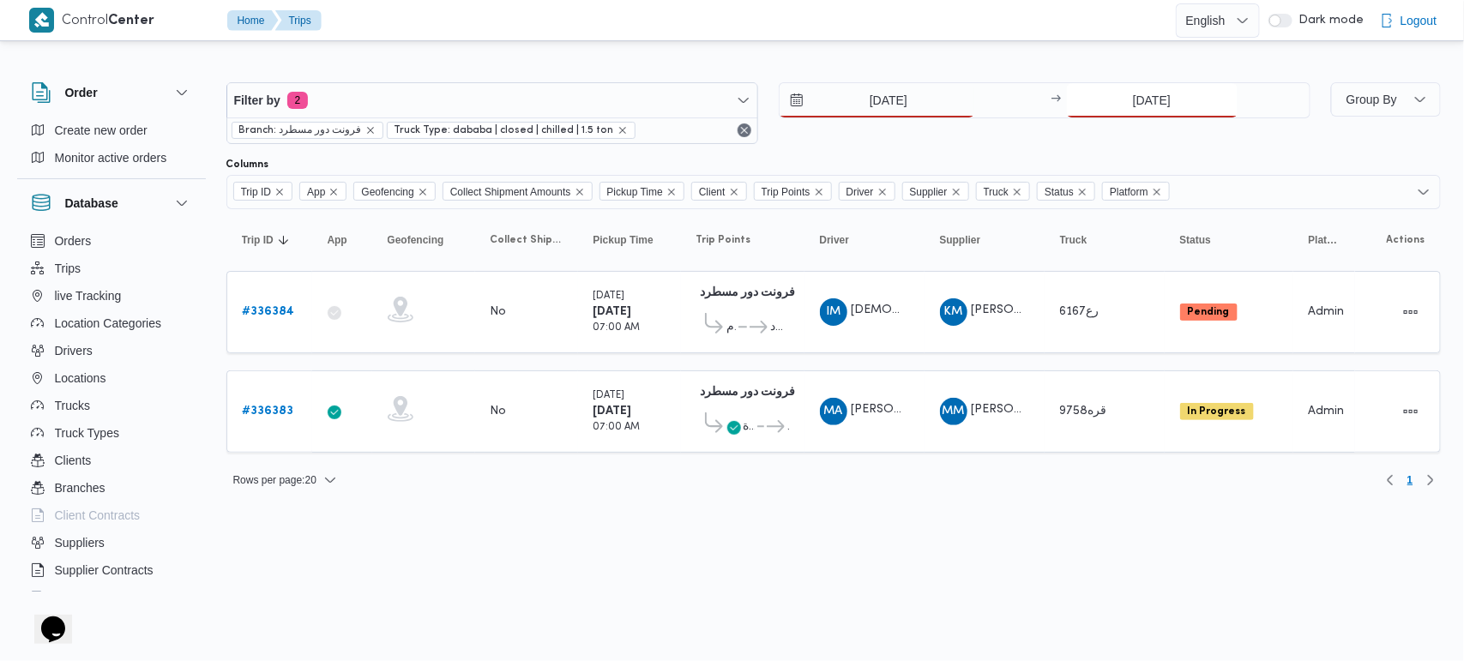
click at [1138, 107] on input "9/9/2025" at bounding box center [1152, 100] width 171 height 34
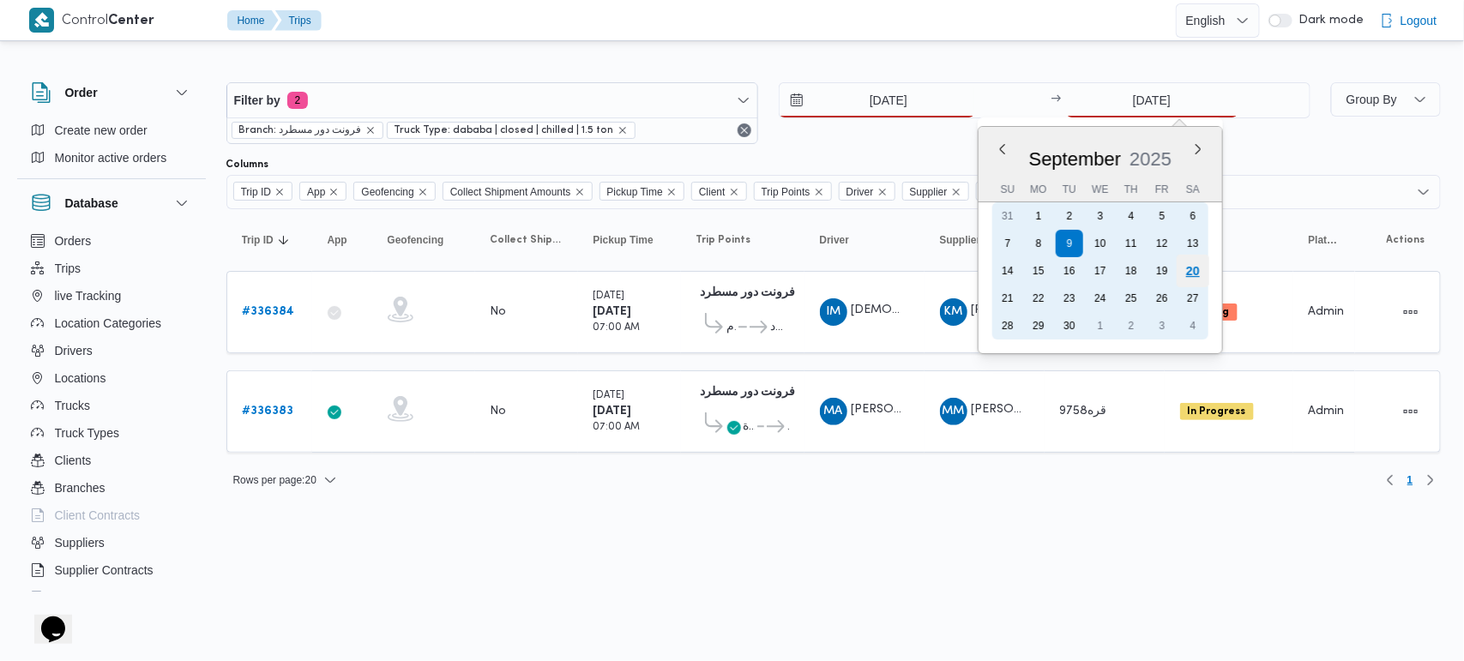
click at [1198, 270] on div "20" at bounding box center [1192, 271] width 33 height 33
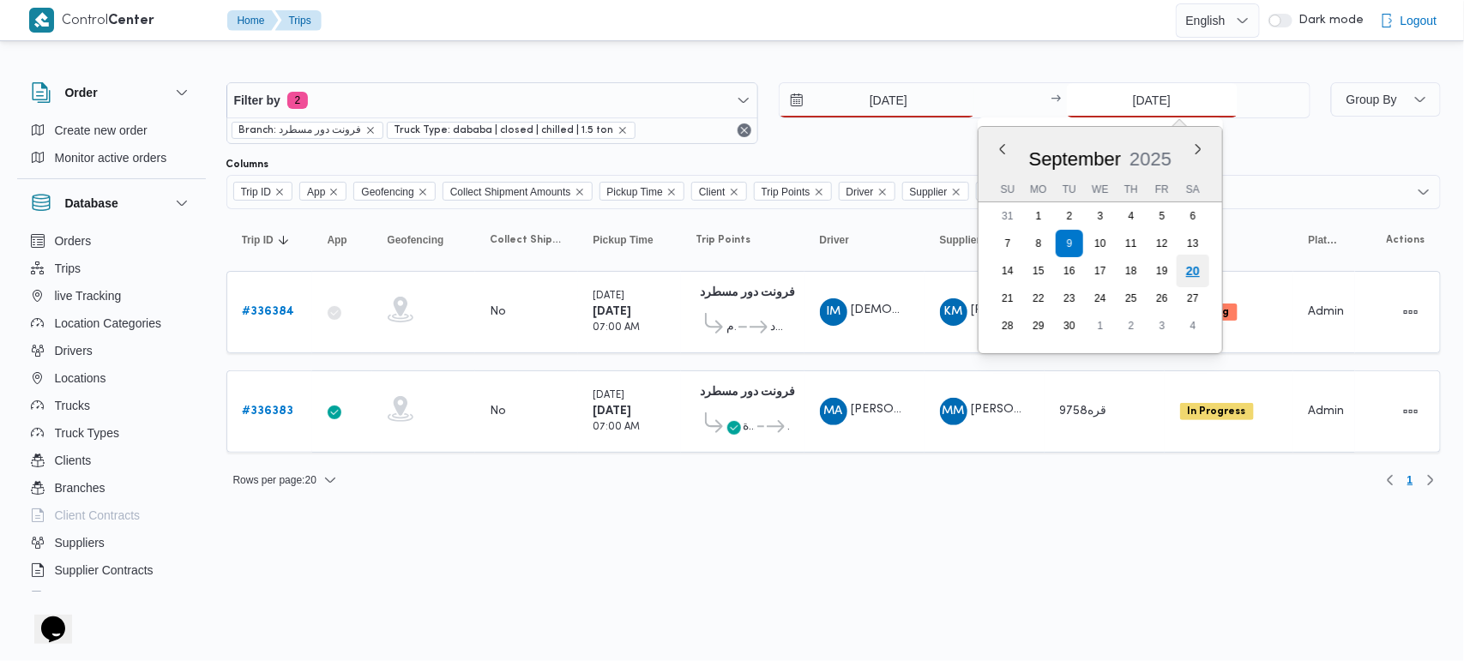
type input "20/9/2025"
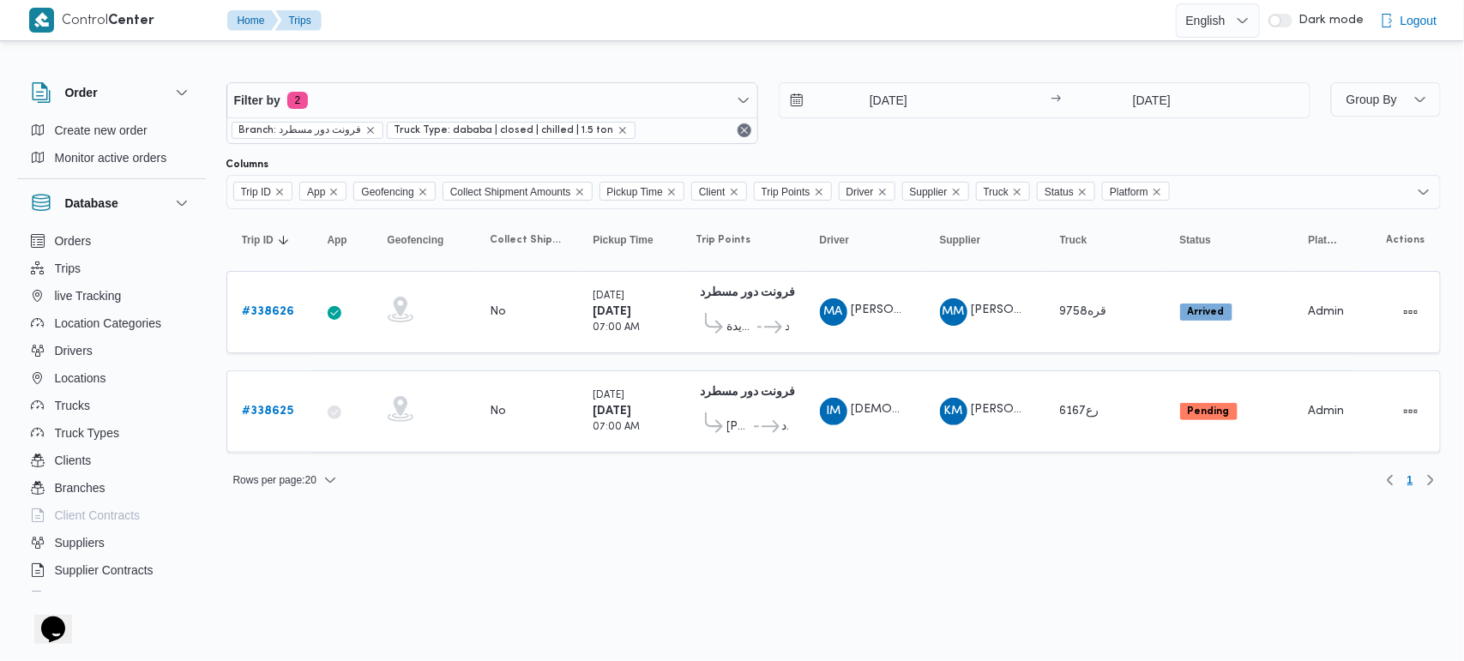
click at [809, 69] on div at bounding box center [833, 68] width 1214 height 27
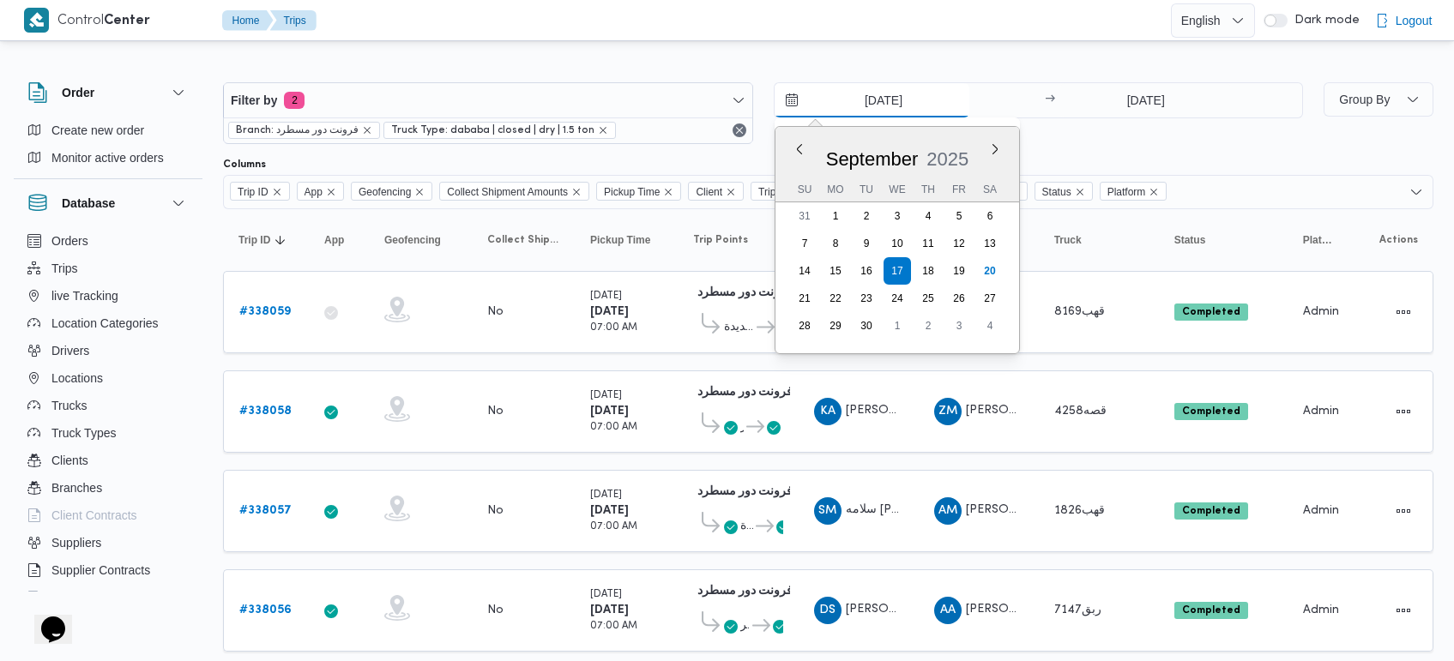
click at [880, 88] on input "[DATE]" at bounding box center [871, 100] width 195 height 34
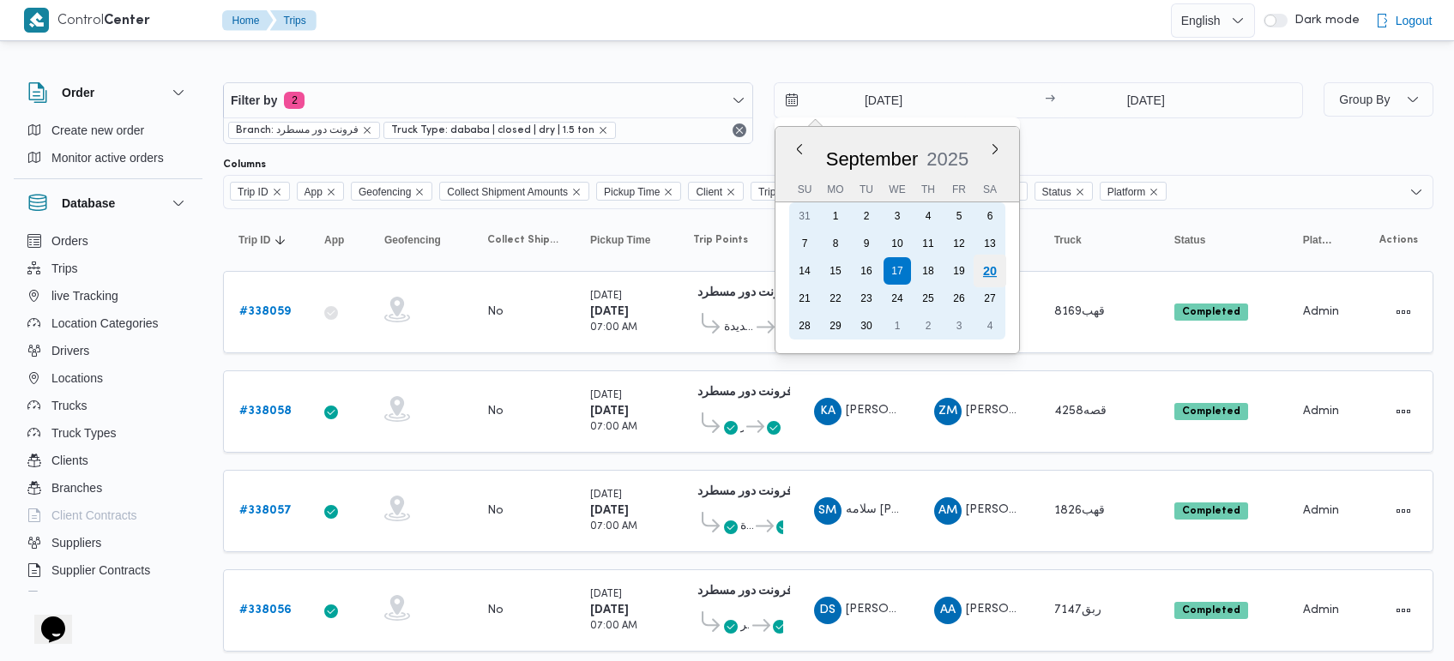
click at [999, 270] on div "20" at bounding box center [989, 271] width 33 height 33
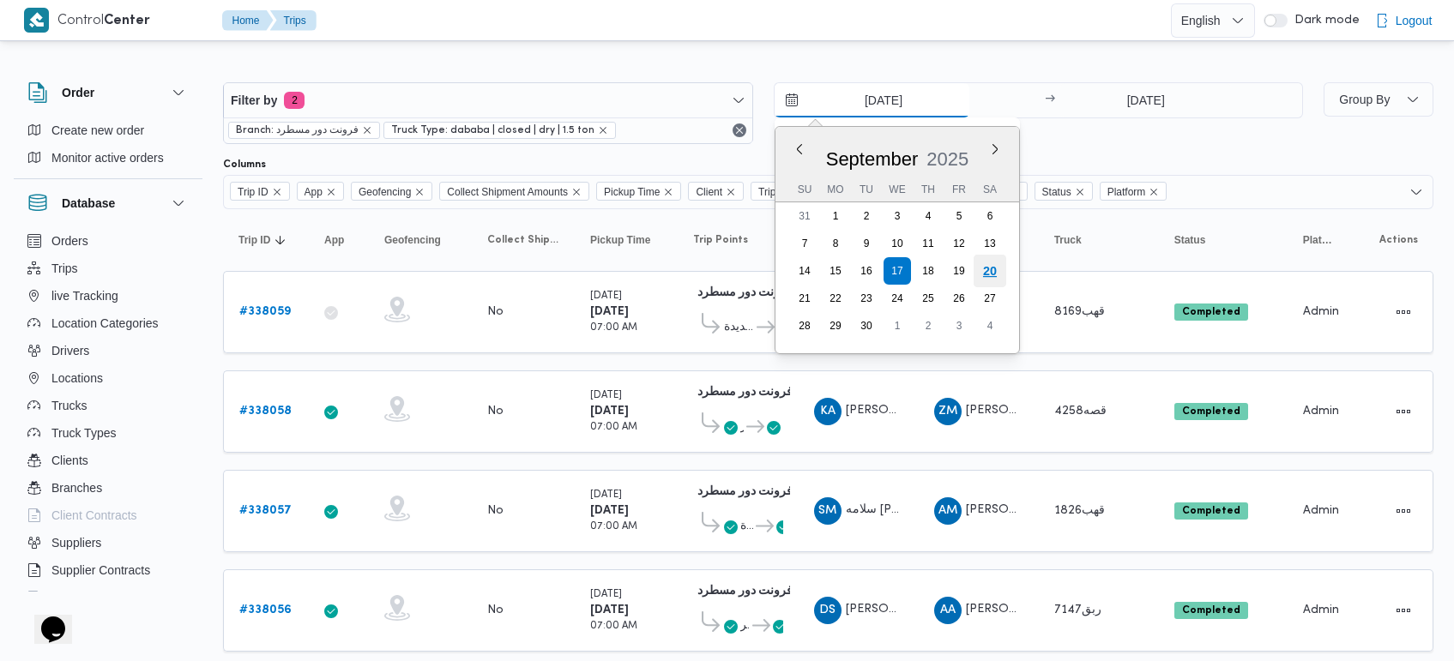
type input "[DATE]"
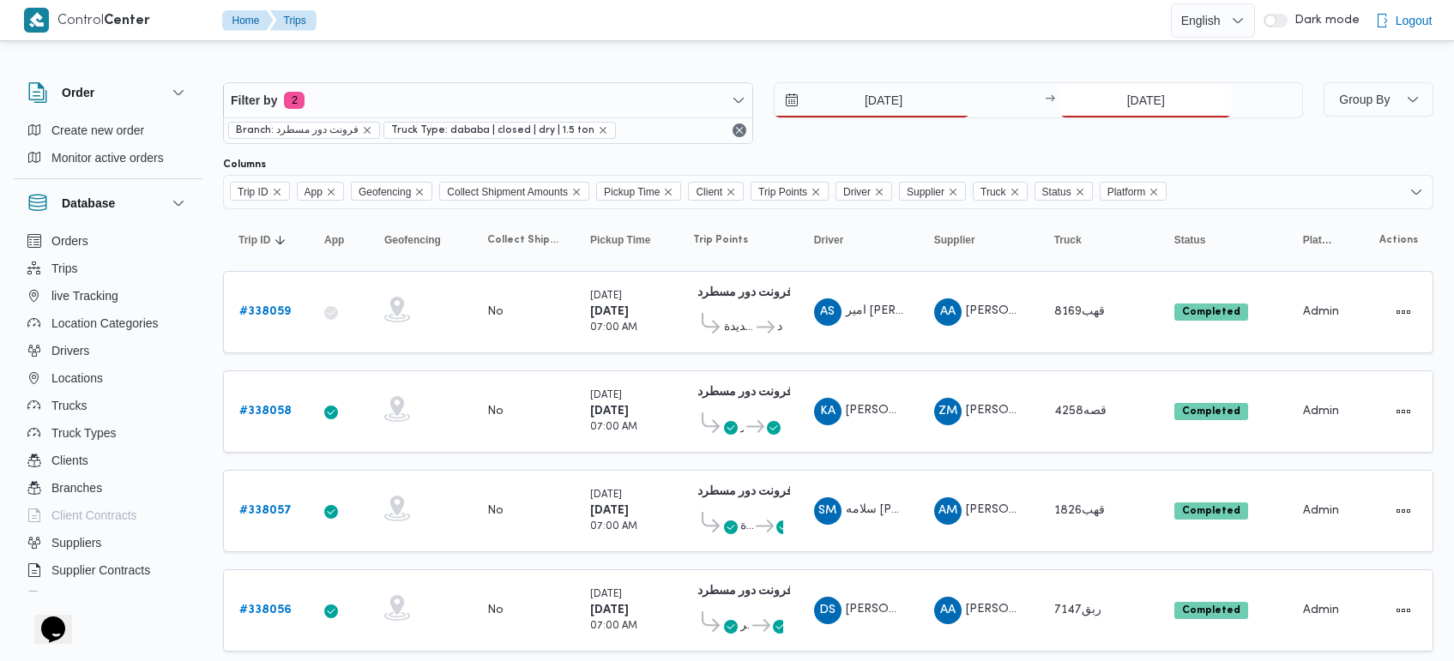
click at [1139, 104] on input "[DATE]" at bounding box center [1145, 100] width 171 height 34
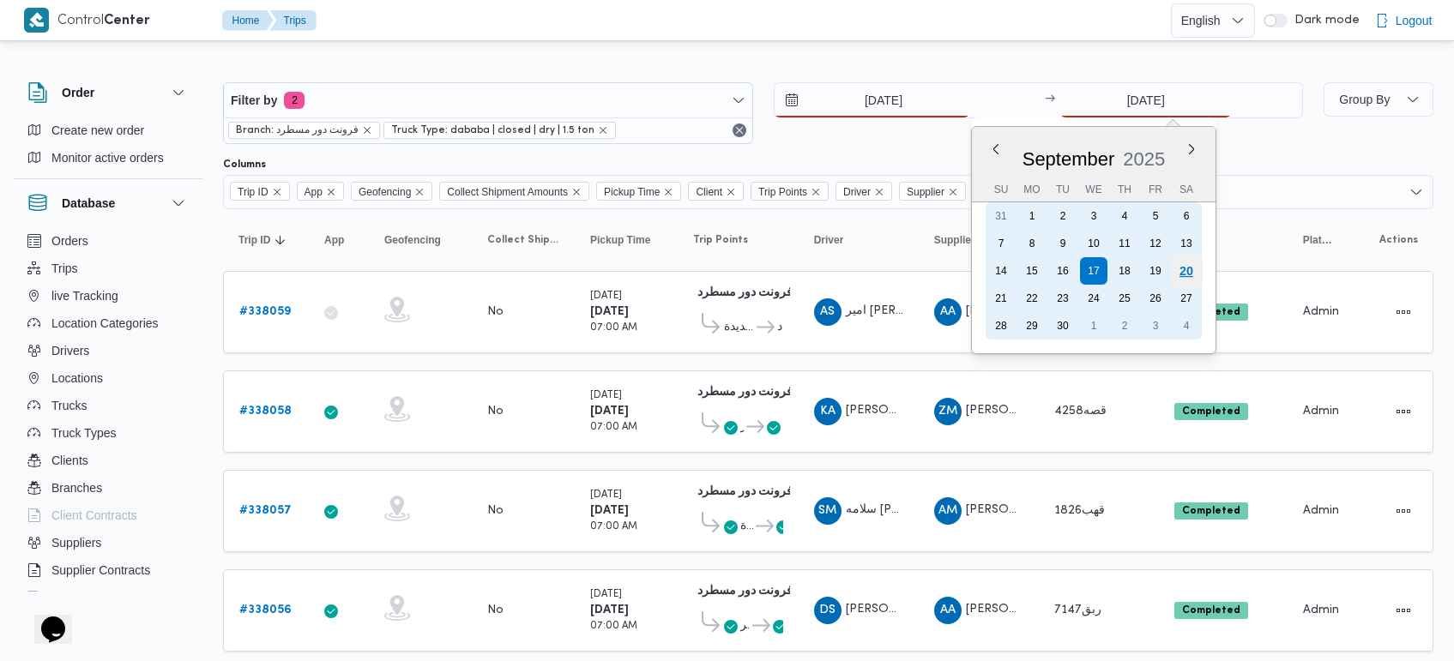
click at [1185, 276] on div "20" at bounding box center [1186, 271] width 33 height 33
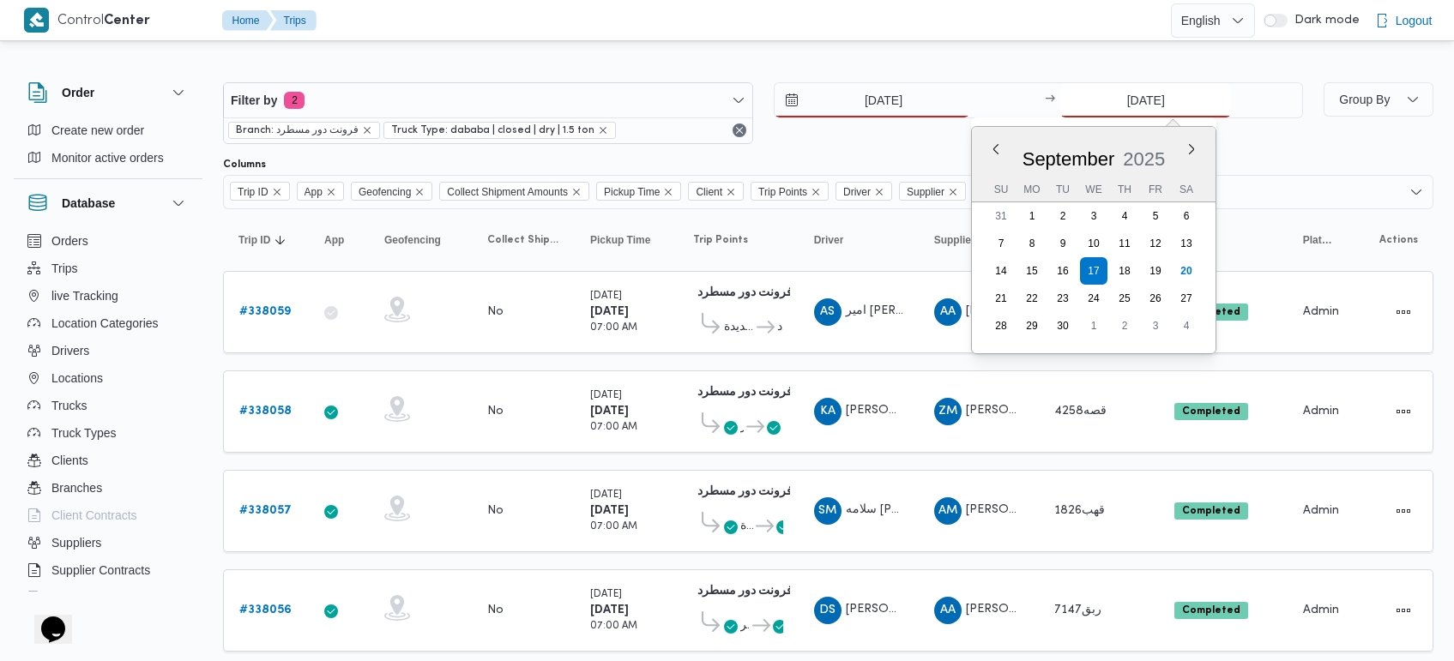
type input "[DATE]"
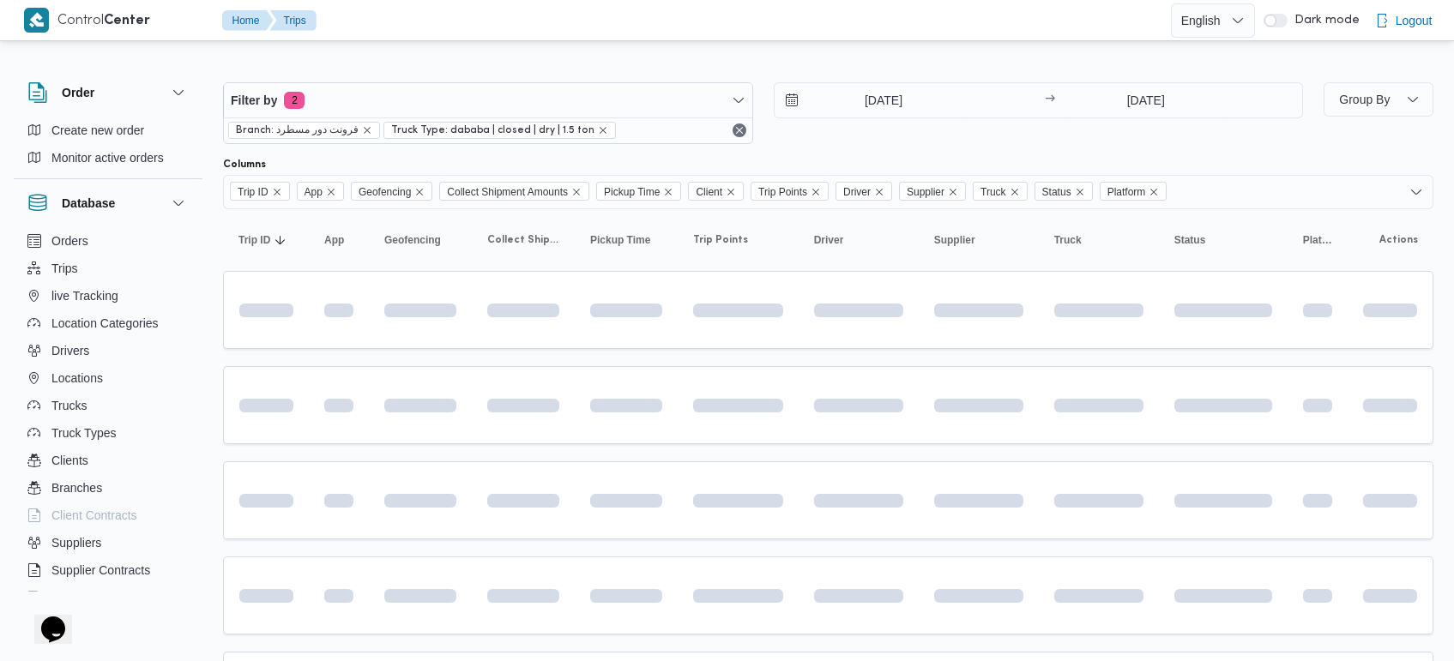
click at [859, 78] on div "Filter by 2 Branch: فرونت دور مسطرد Truck Type: dababa | closed | dry | 1.5 ton…" at bounding box center [763, 113] width 1100 height 82
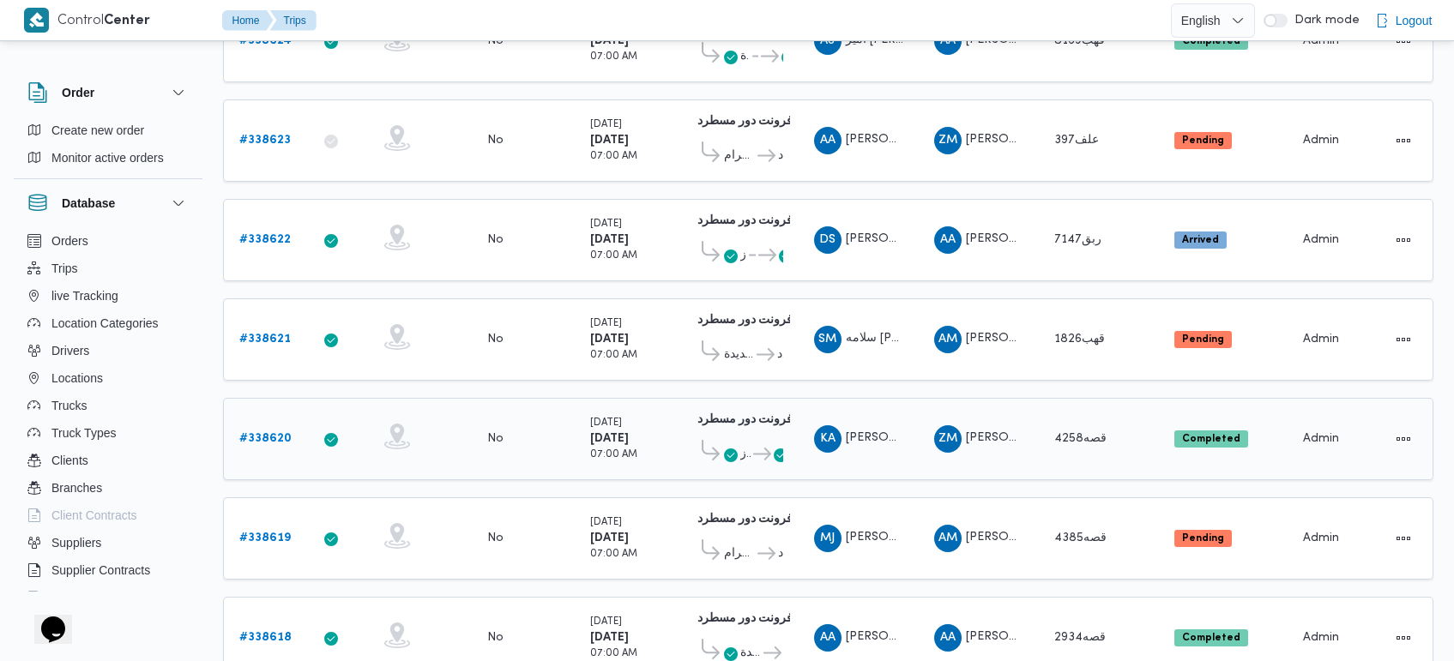
scroll to position [322, 0]
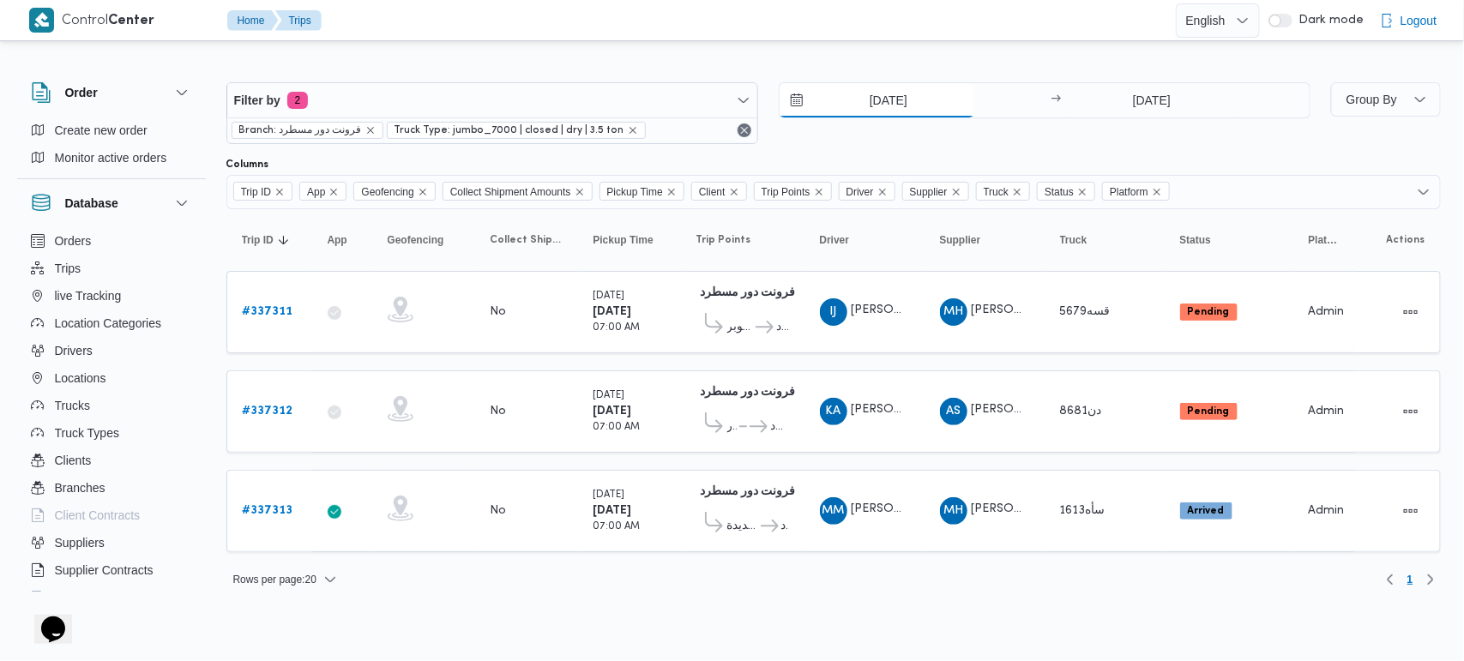
click at [863, 96] on input "14/9/2025" at bounding box center [877, 100] width 195 height 34
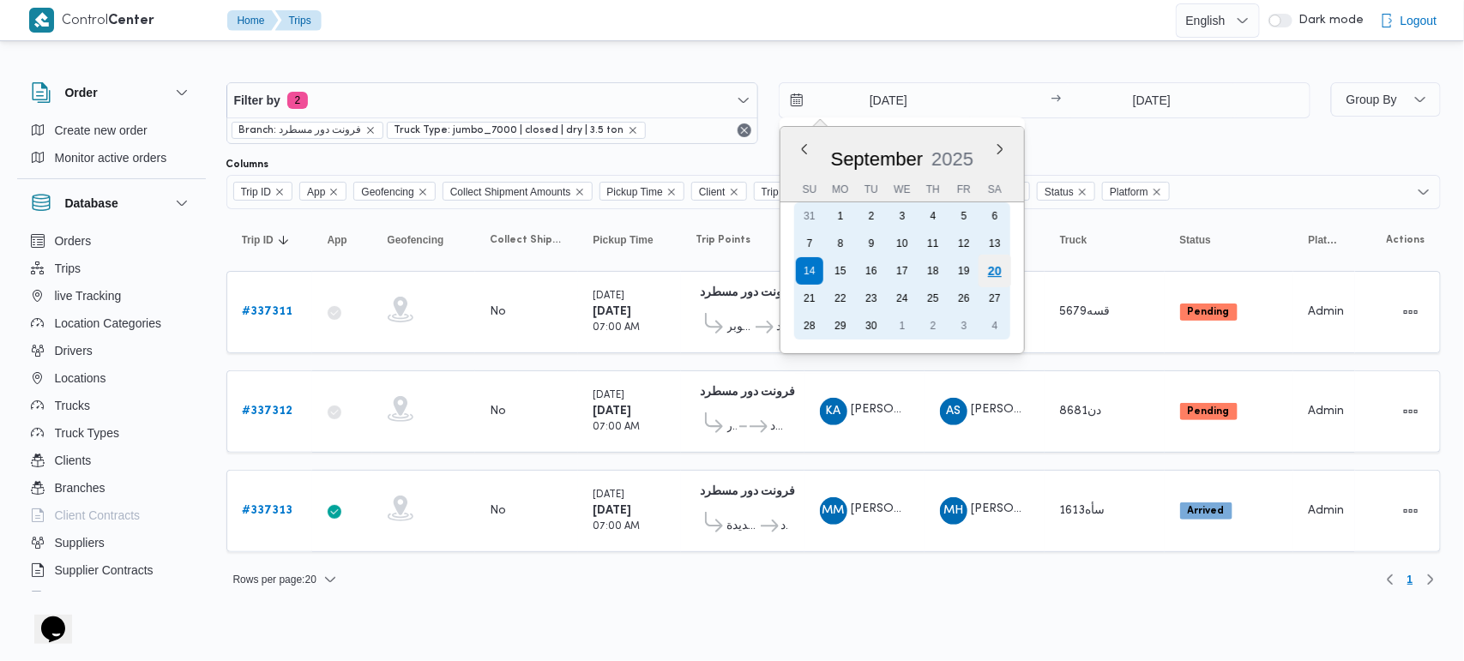
click at [992, 275] on div "20" at bounding box center [994, 271] width 33 height 33
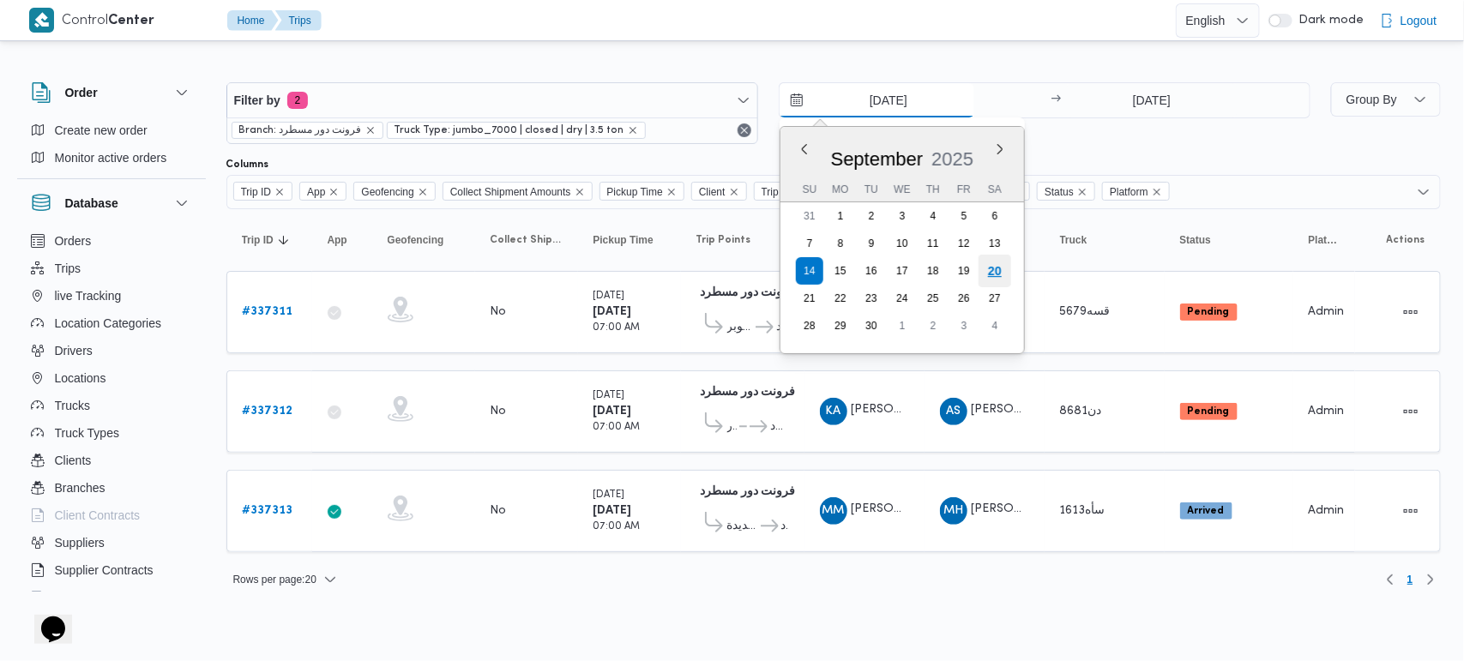
type input "20/9/2025"
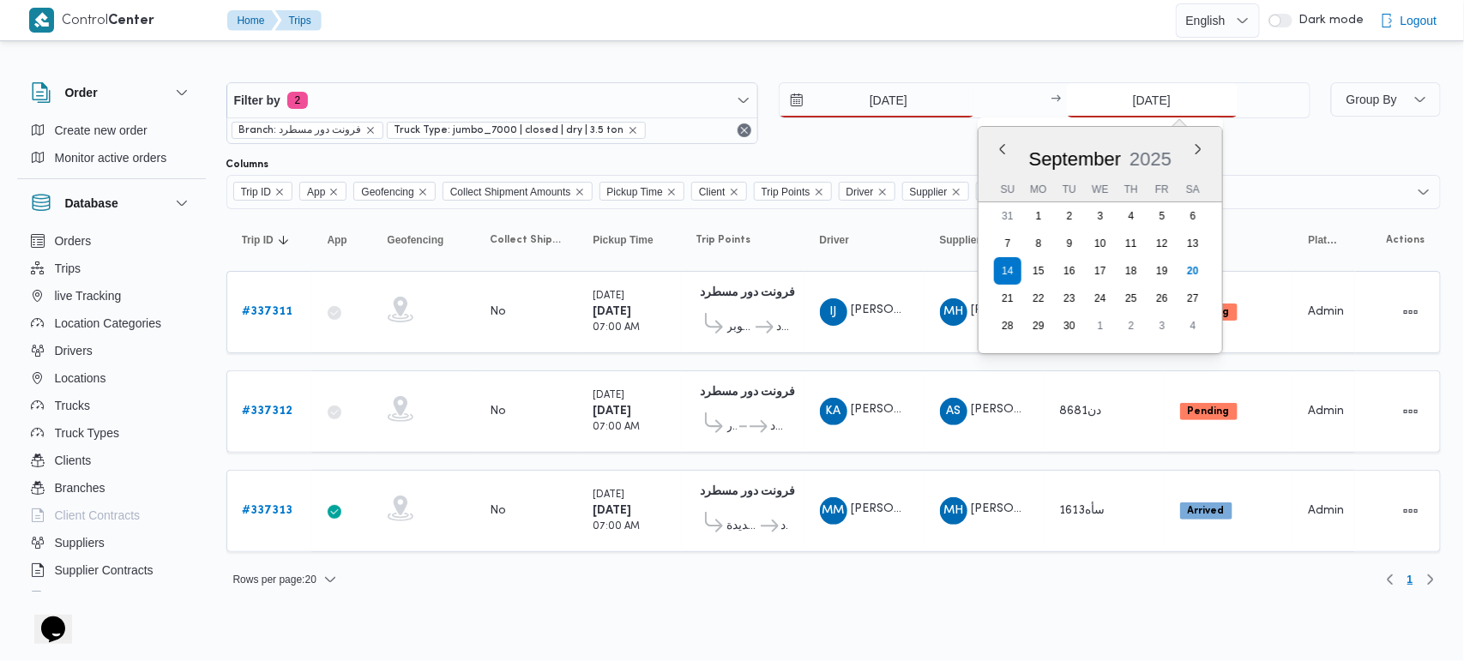
click at [1178, 92] on input "14/9/2025" at bounding box center [1152, 100] width 171 height 34
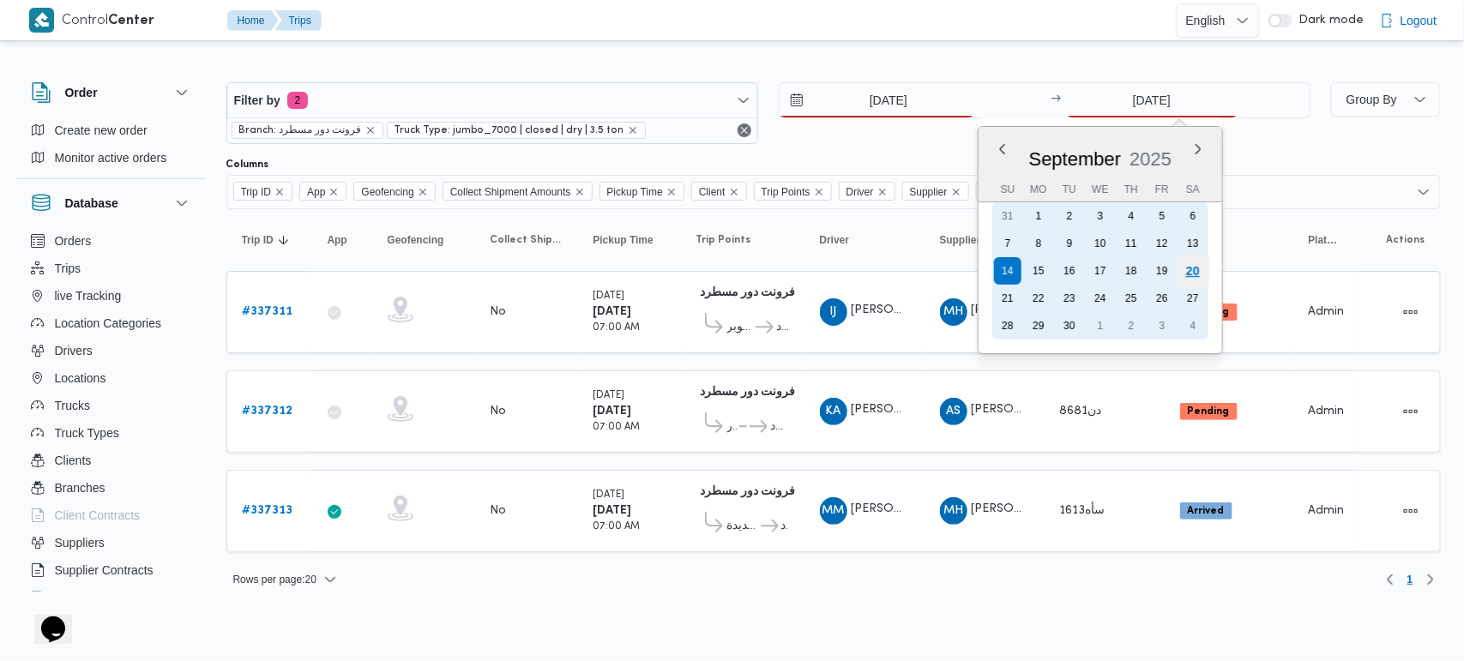
click at [1197, 268] on div "20" at bounding box center [1192, 271] width 33 height 33
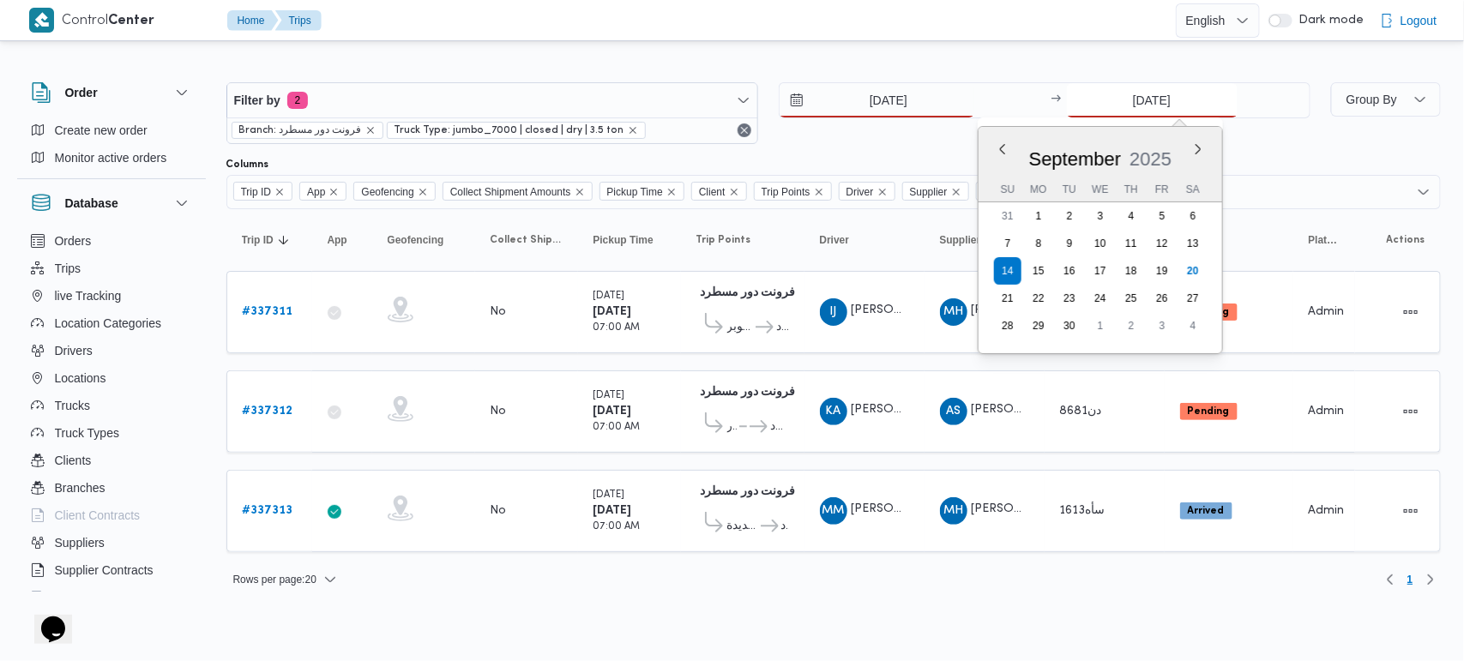
type input "20/9/2025"
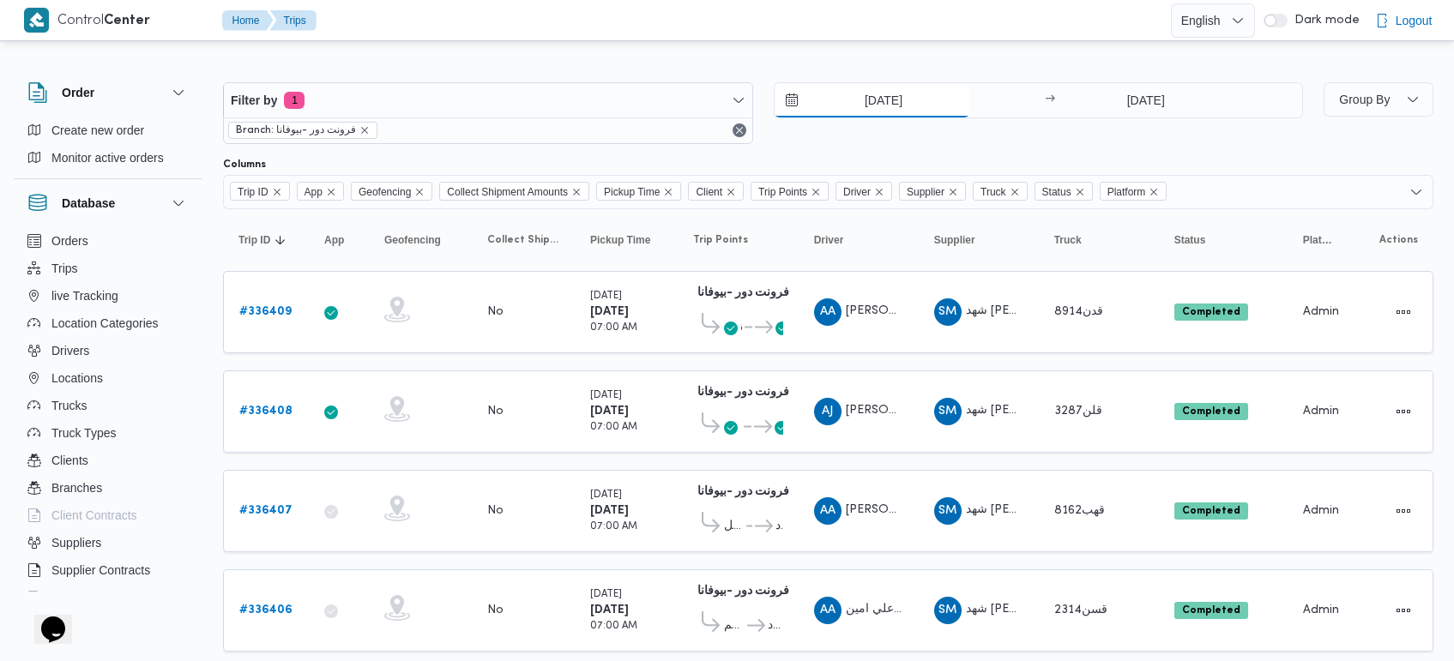
click at [902, 109] on input "9/9/2025" at bounding box center [871, 100] width 195 height 34
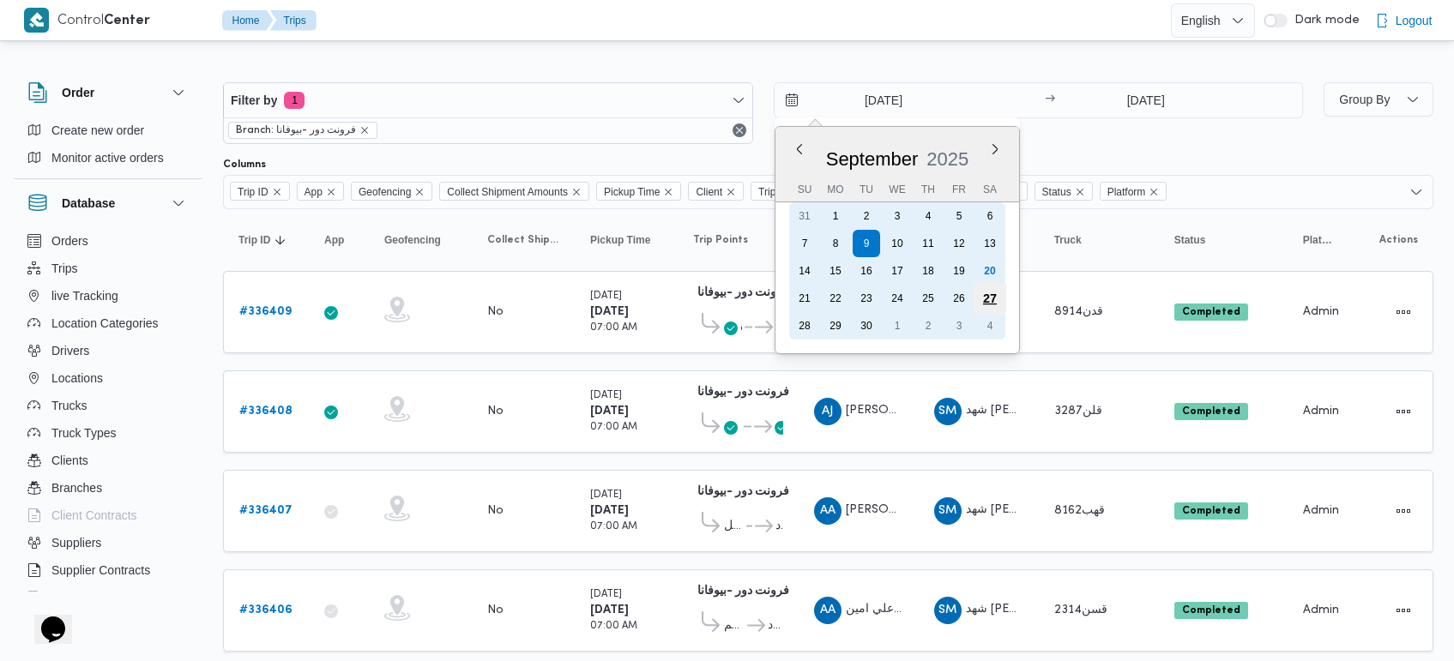
click at [993, 282] on div "27" at bounding box center [989, 298] width 33 height 33
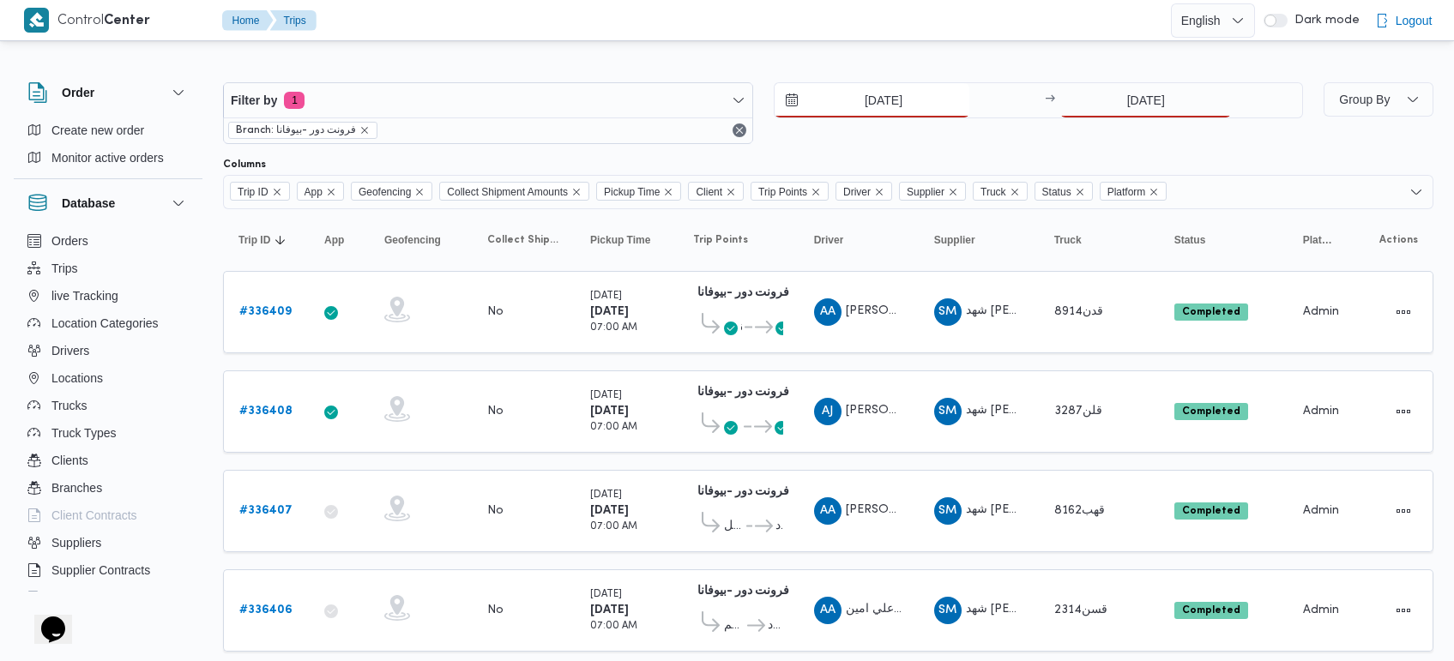
click at [864, 95] on input "27/9/2025" at bounding box center [871, 100] width 195 height 34
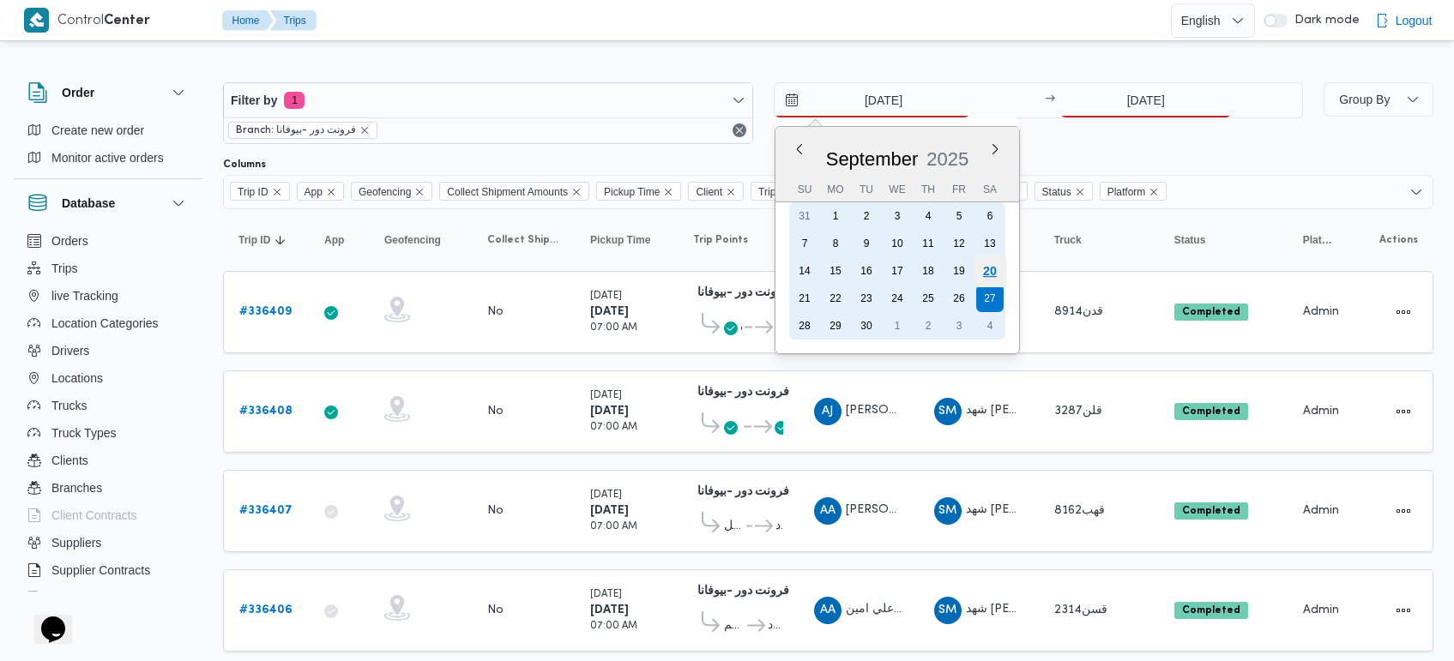
click at [985, 275] on div "20" at bounding box center [989, 271] width 33 height 33
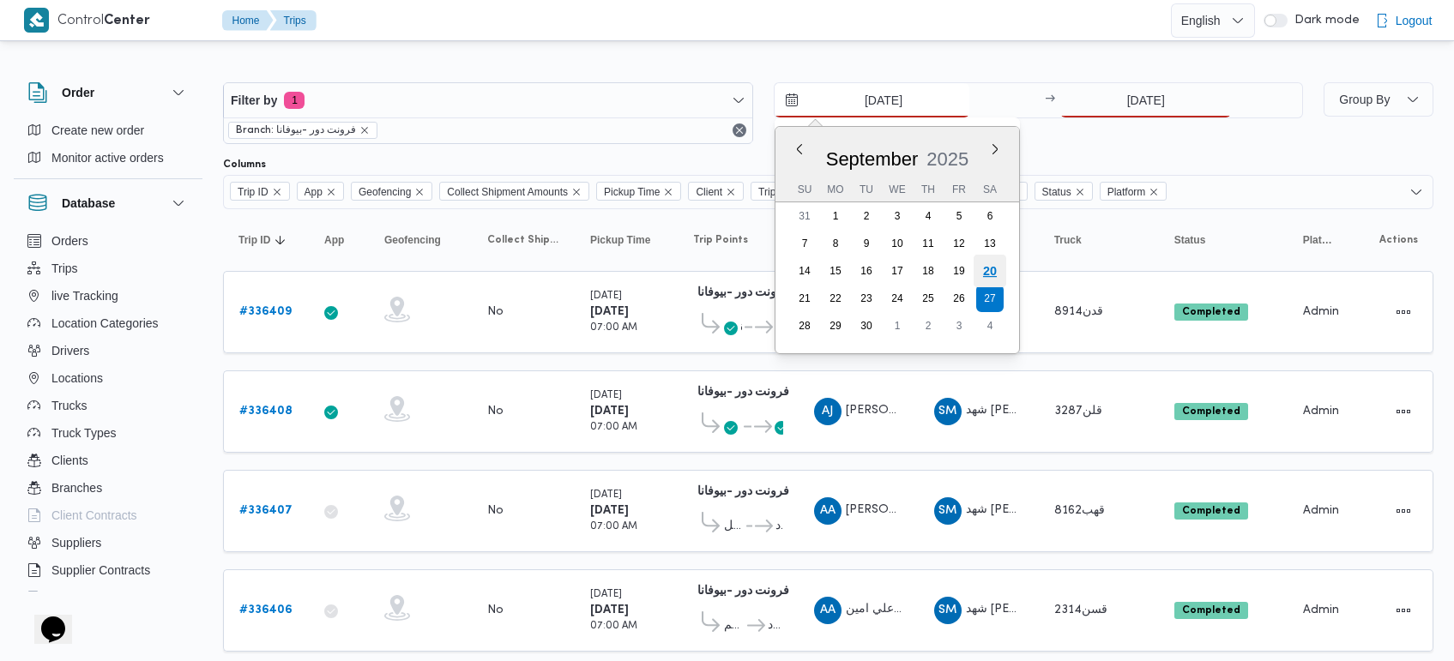
type input "[DATE]"
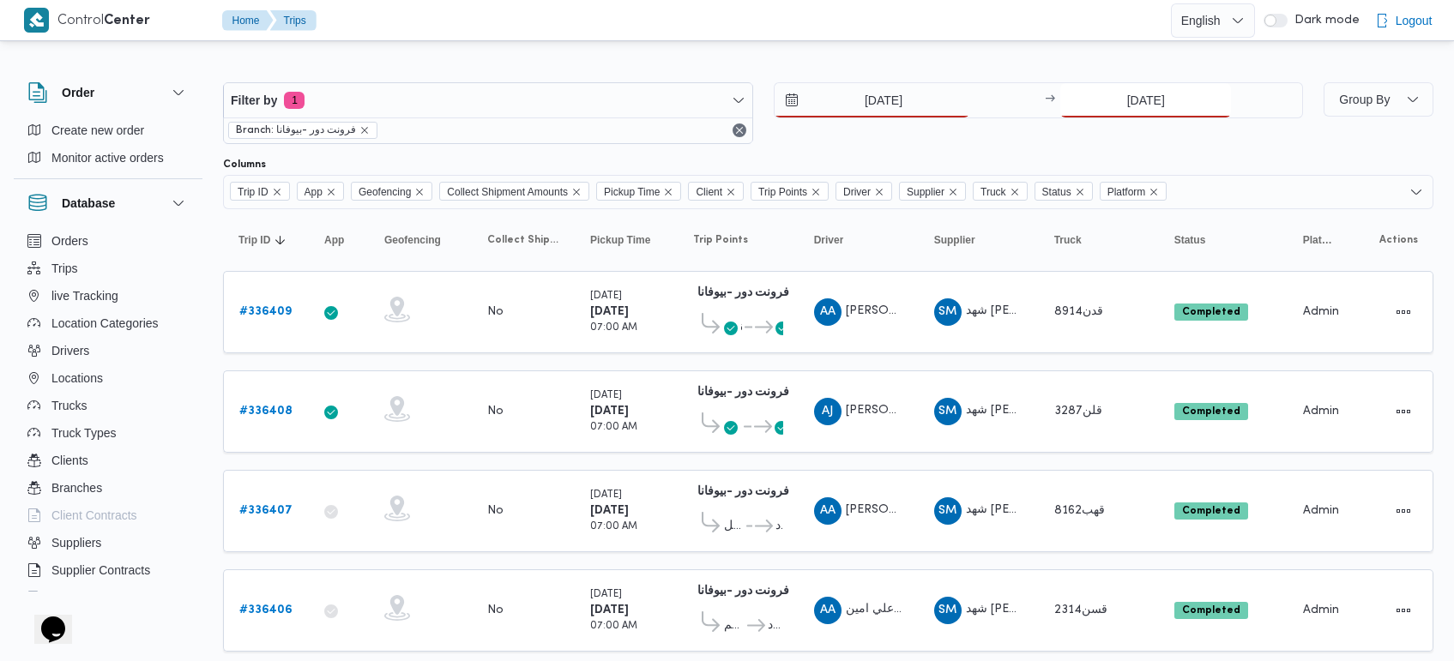
click at [1141, 99] on input "9/9/2025" at bounding box center [1145, 100] width 171 height 34
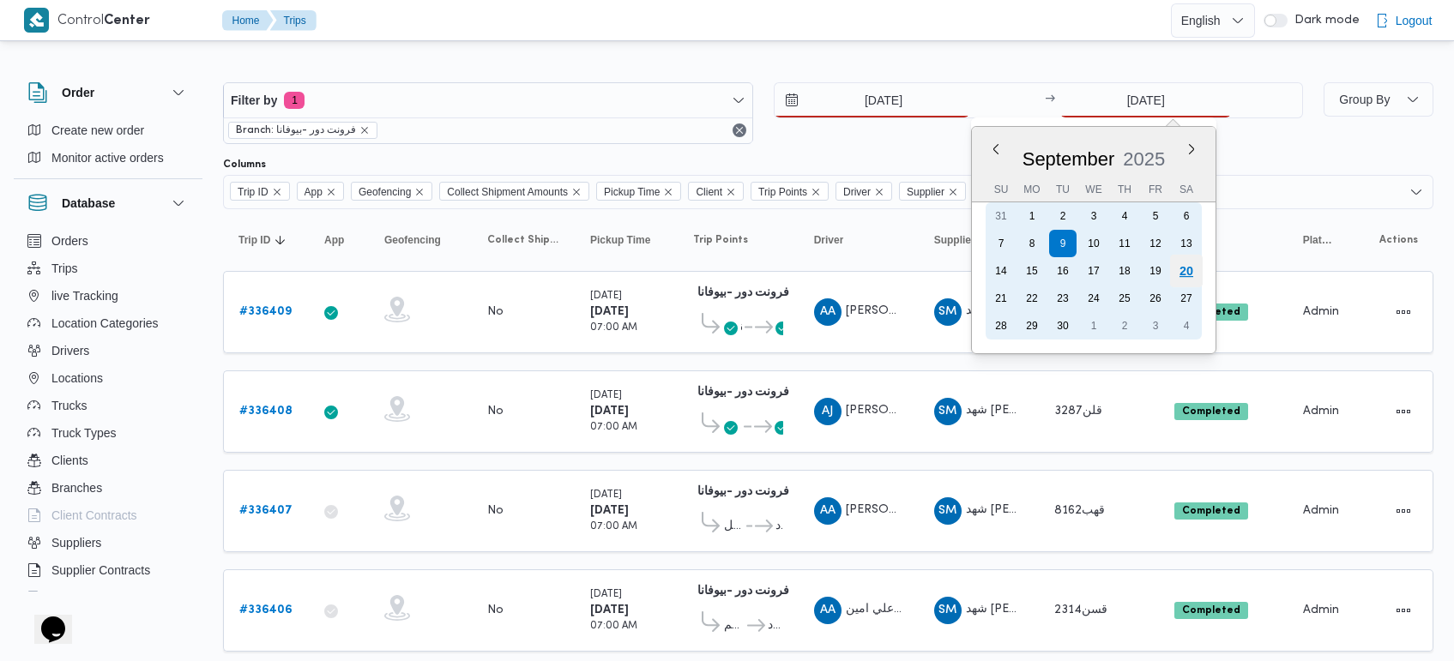
click at [1186, 263] on div "20" at bounding box center [1186, 271] width 33 height 33
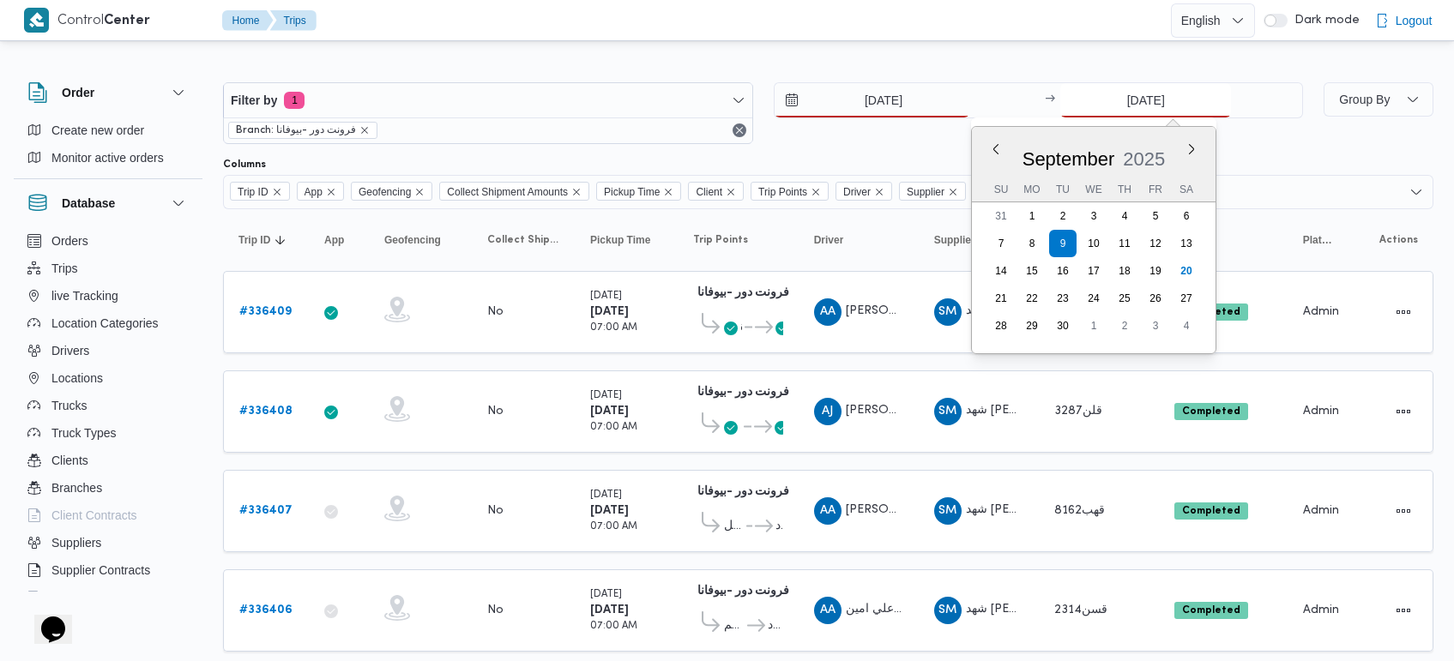
type input "[DATE]"
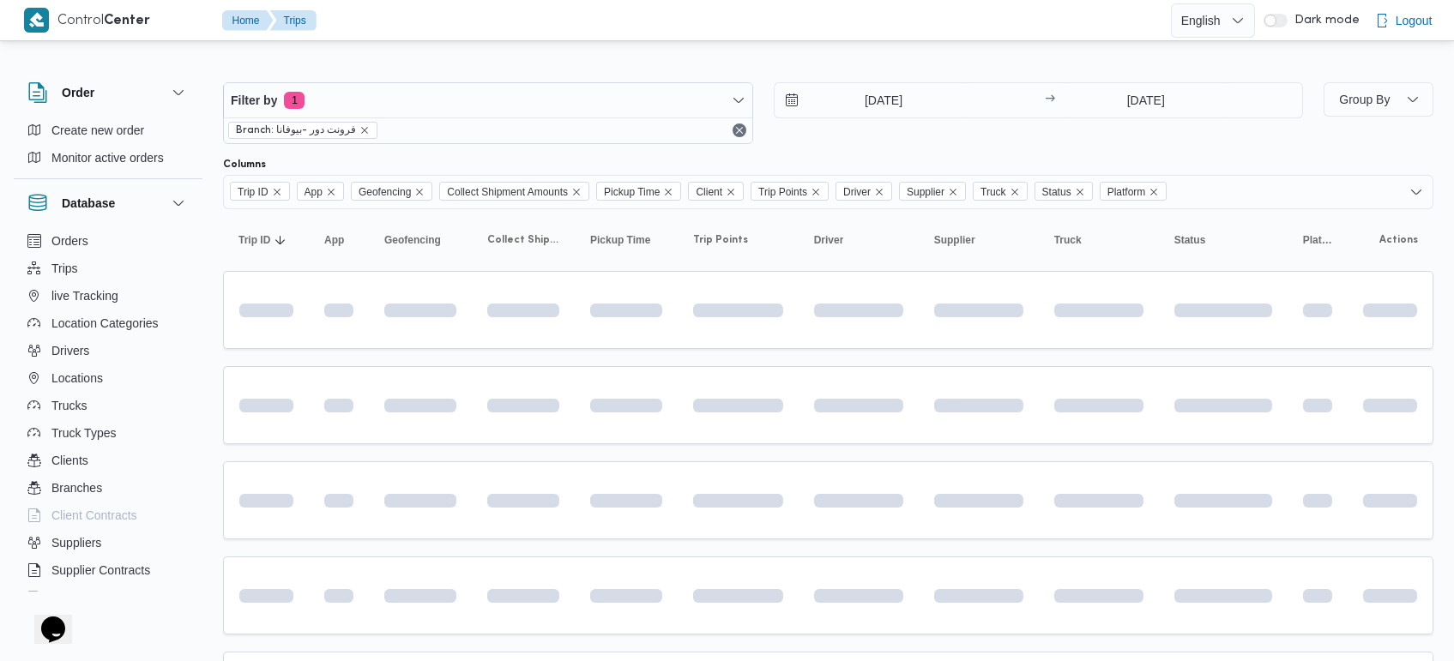
click at [850, 61] on div at bounding box center [828, 68] width 1210 height 27
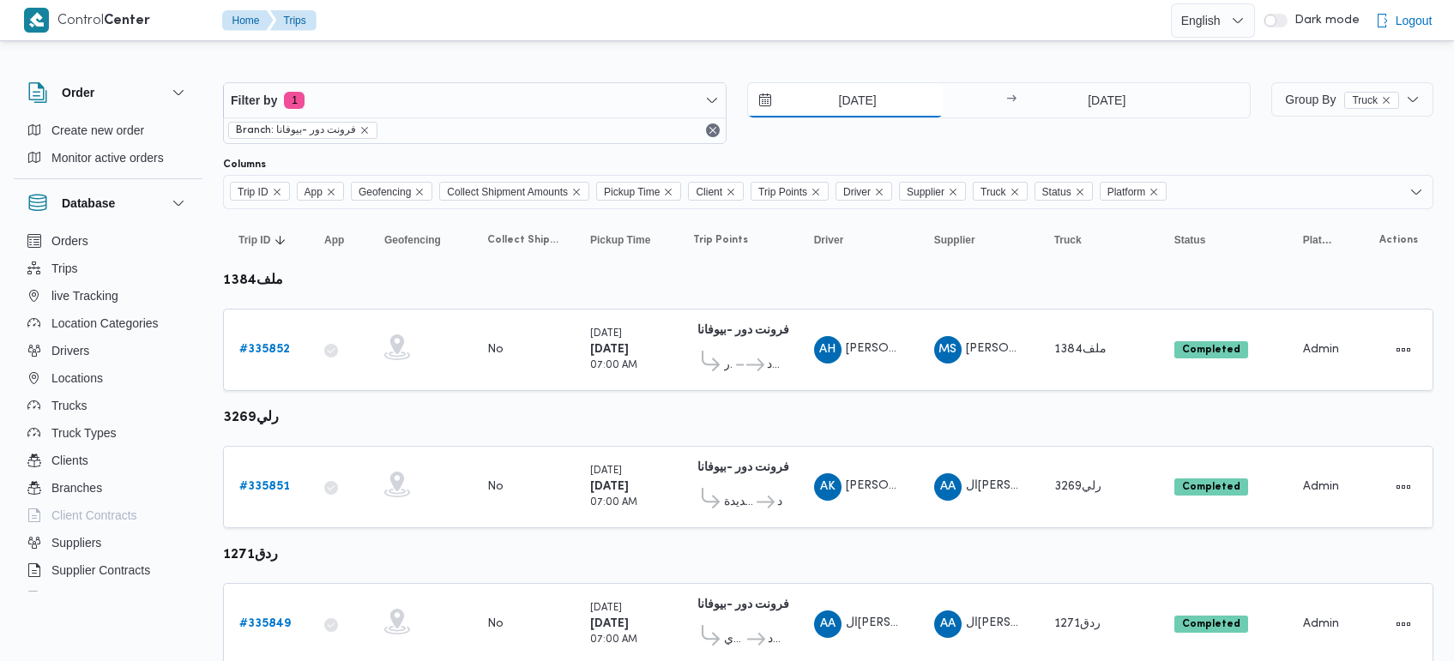
click at [849, 111] on input "[DATE]" at bounding box center [845, 100] width 195 height 34
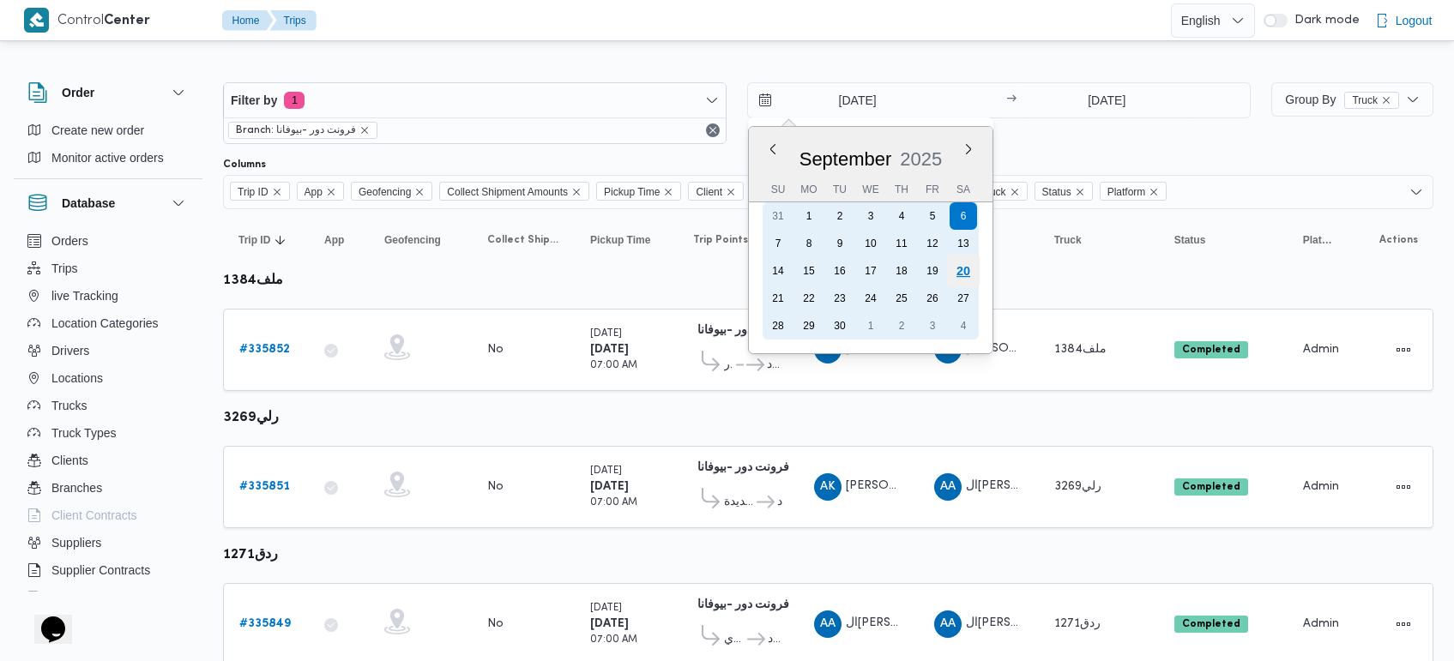
click at [971, 268] on div "20" at bounding box center [963, 271] width 33 height 33
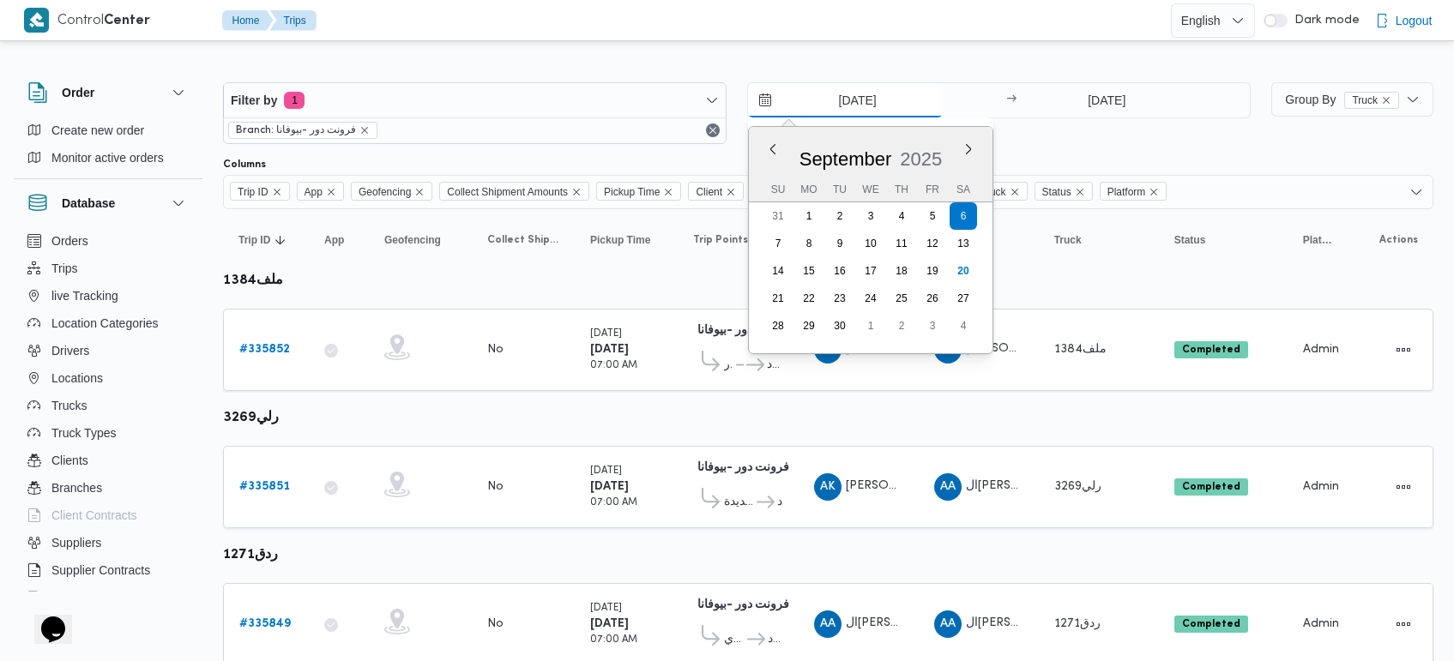
type input "[DATE]"
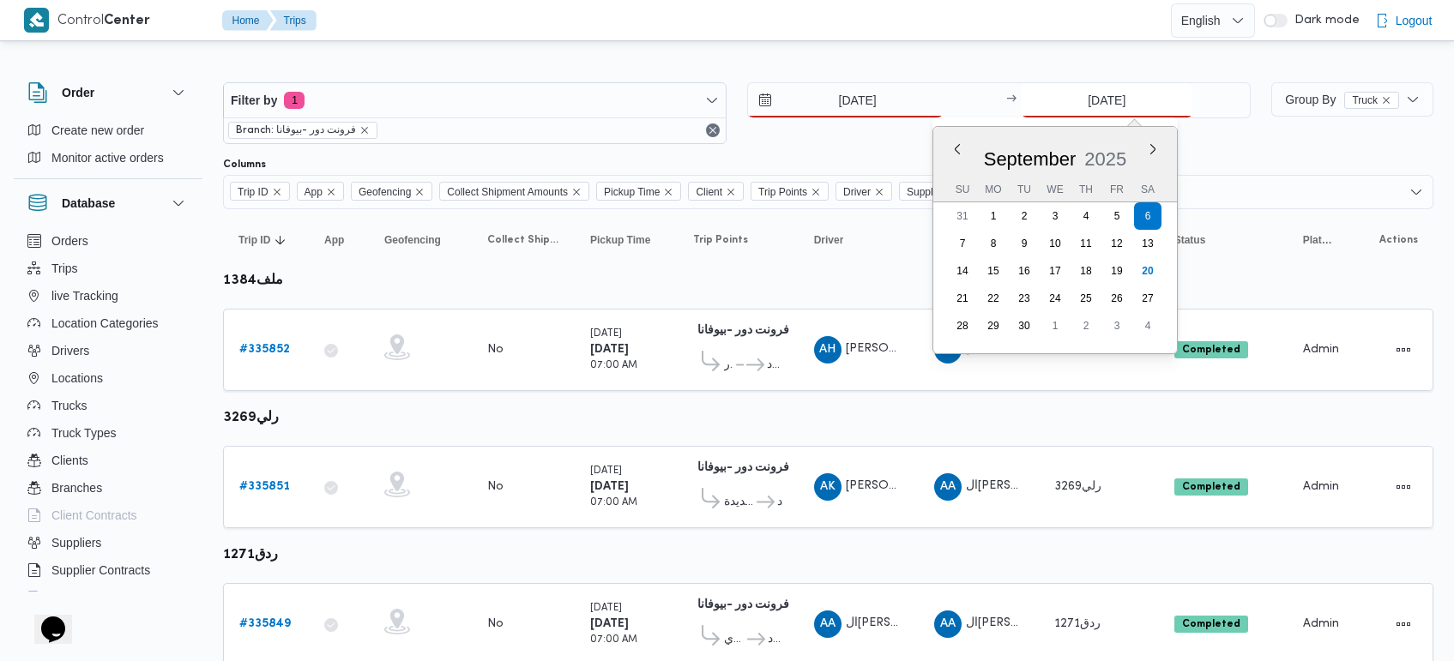
click at [1100, 110] on input "[DATE]" at bounding box center [1106, 100] width 171 height 34
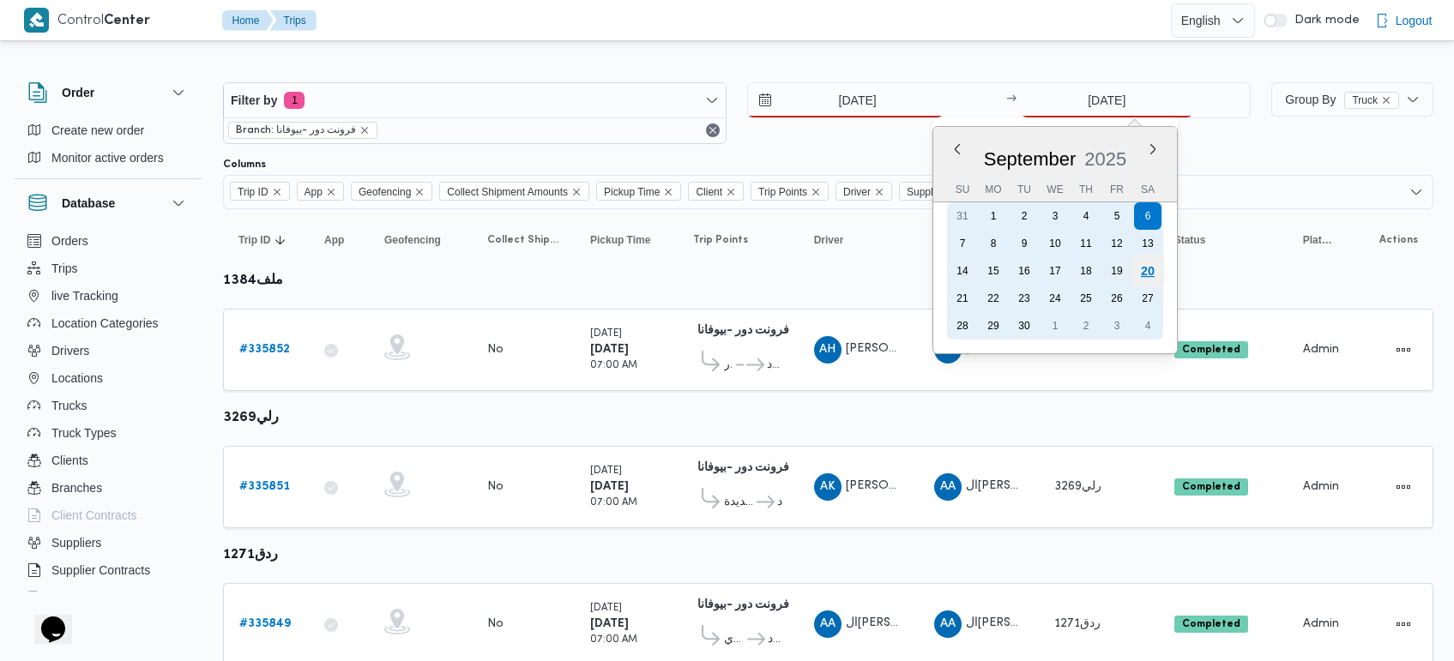
click at [1146, 280] on div "20" at bounding box center [1147, 271] width 33 height 33
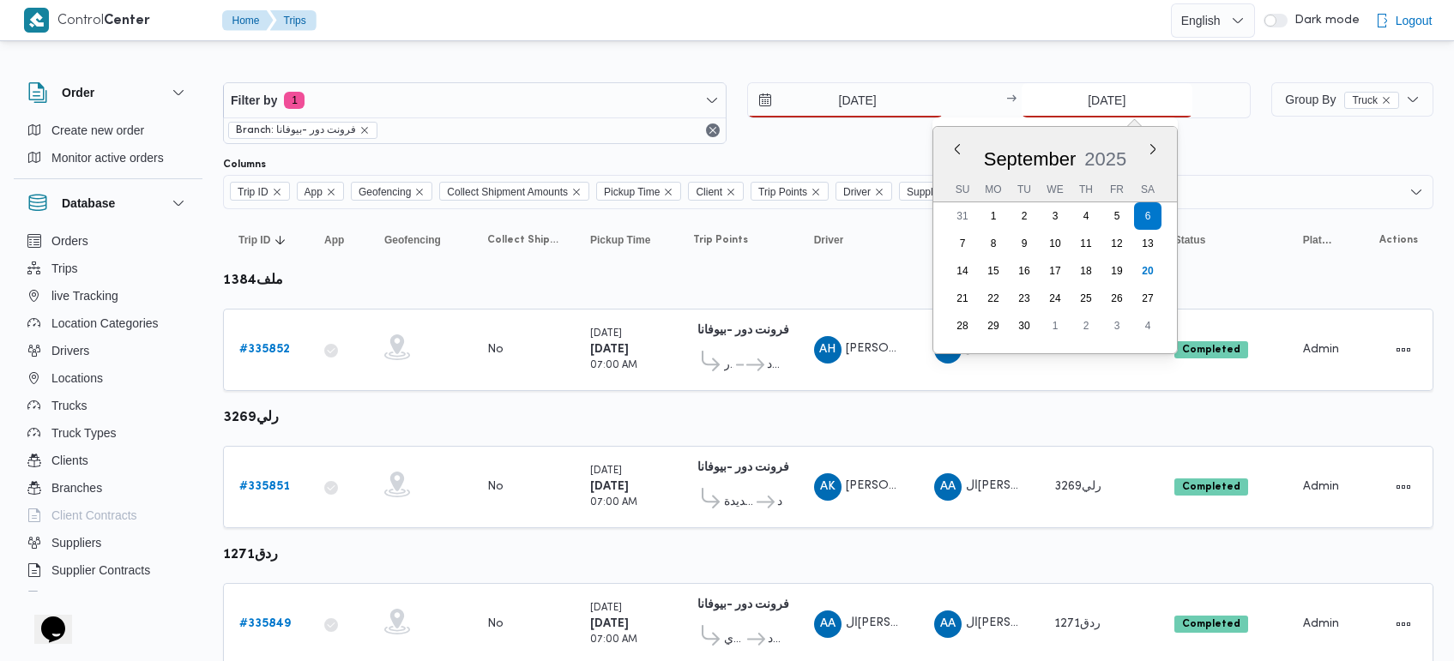
type input "[DATE]"
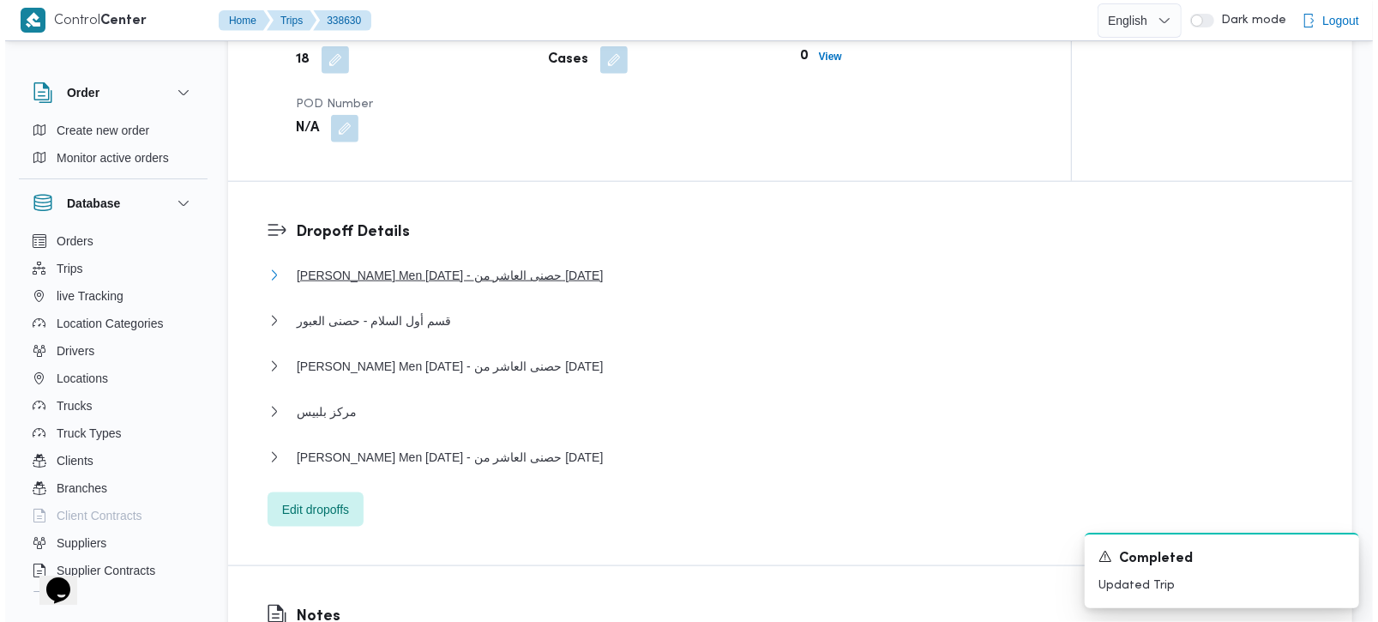
scroll to position [1413, 0]
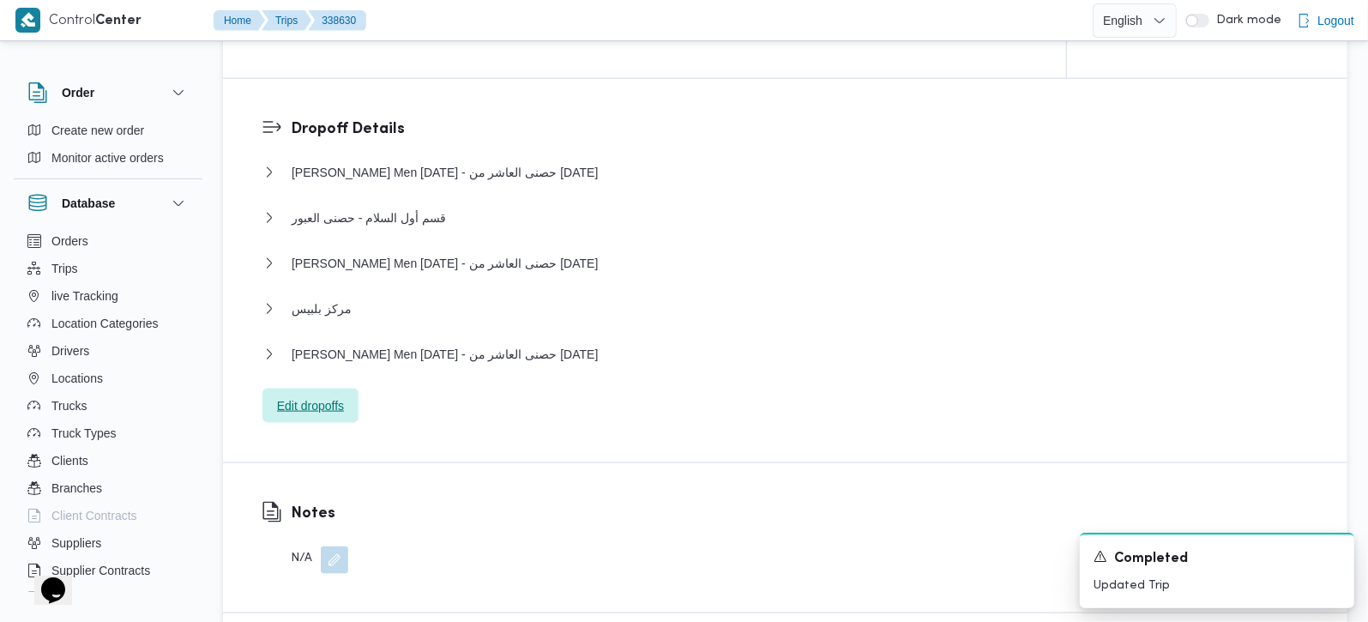
click at [322, 389] on span "Edit dropoffs" at bounding box center [310, 406] width 96 height 34
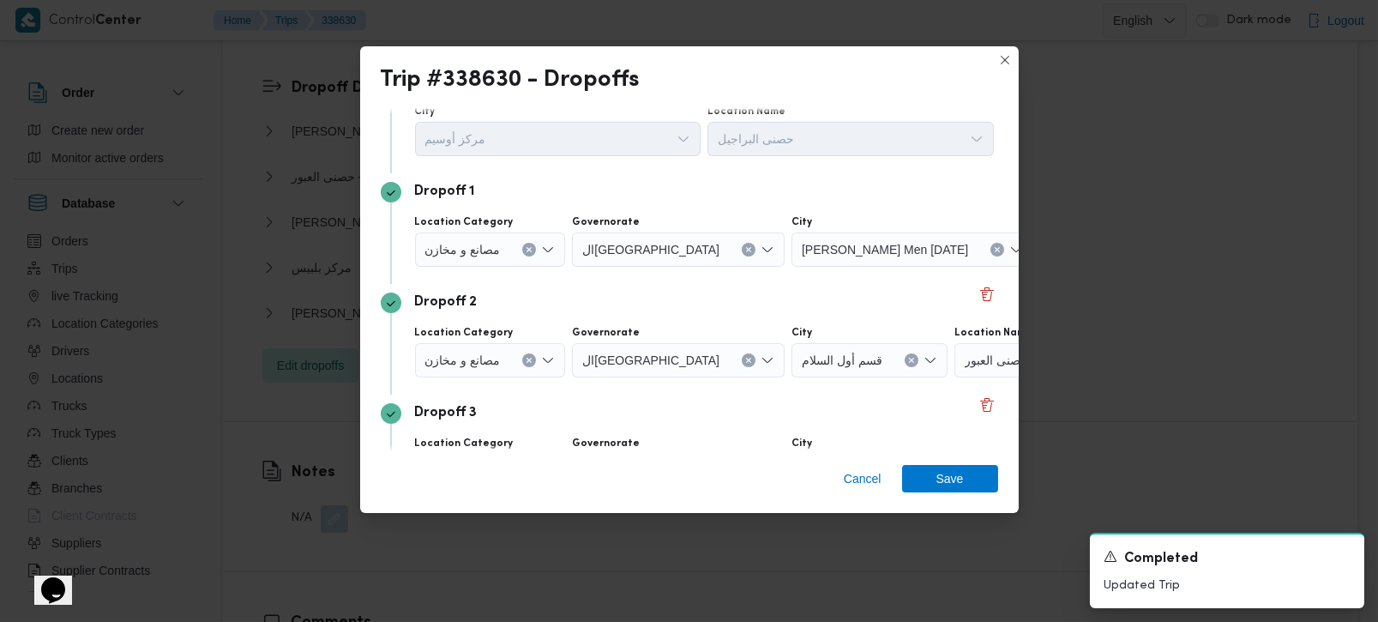
scroll to position [100, 0]
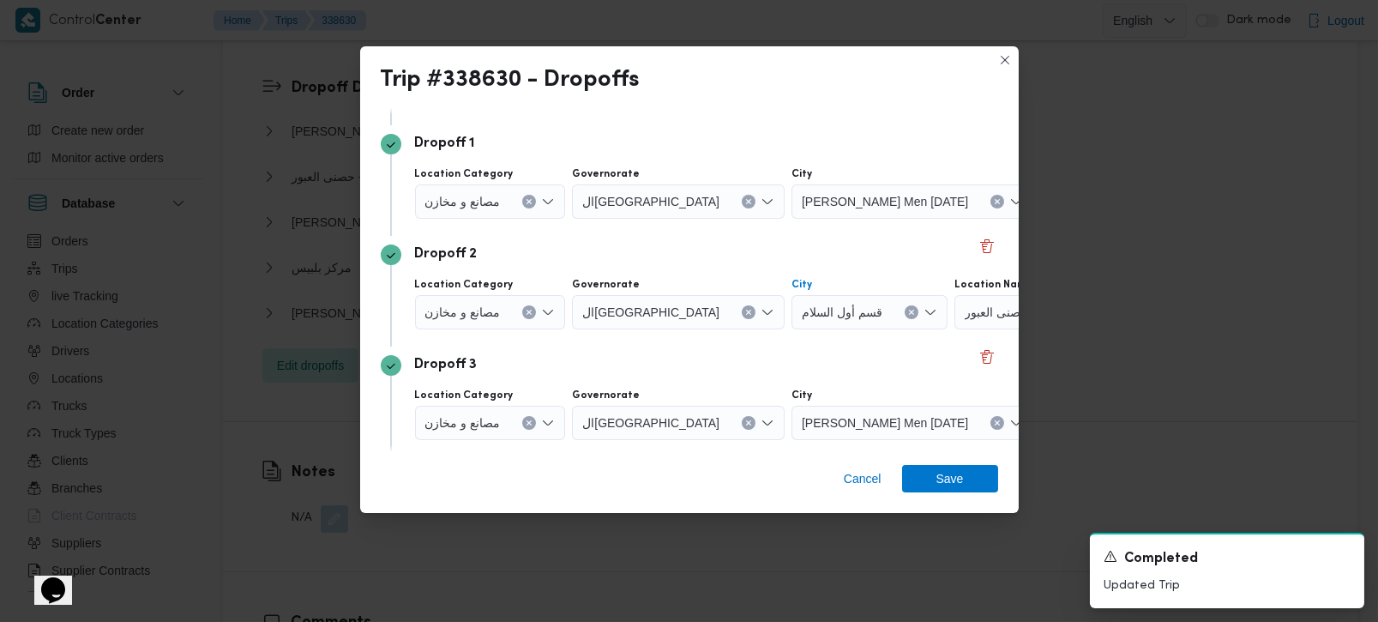
click at [908, 313] on icon "Clear input" at bounding box center [911, 312] width 7 height 7
type input "العا"
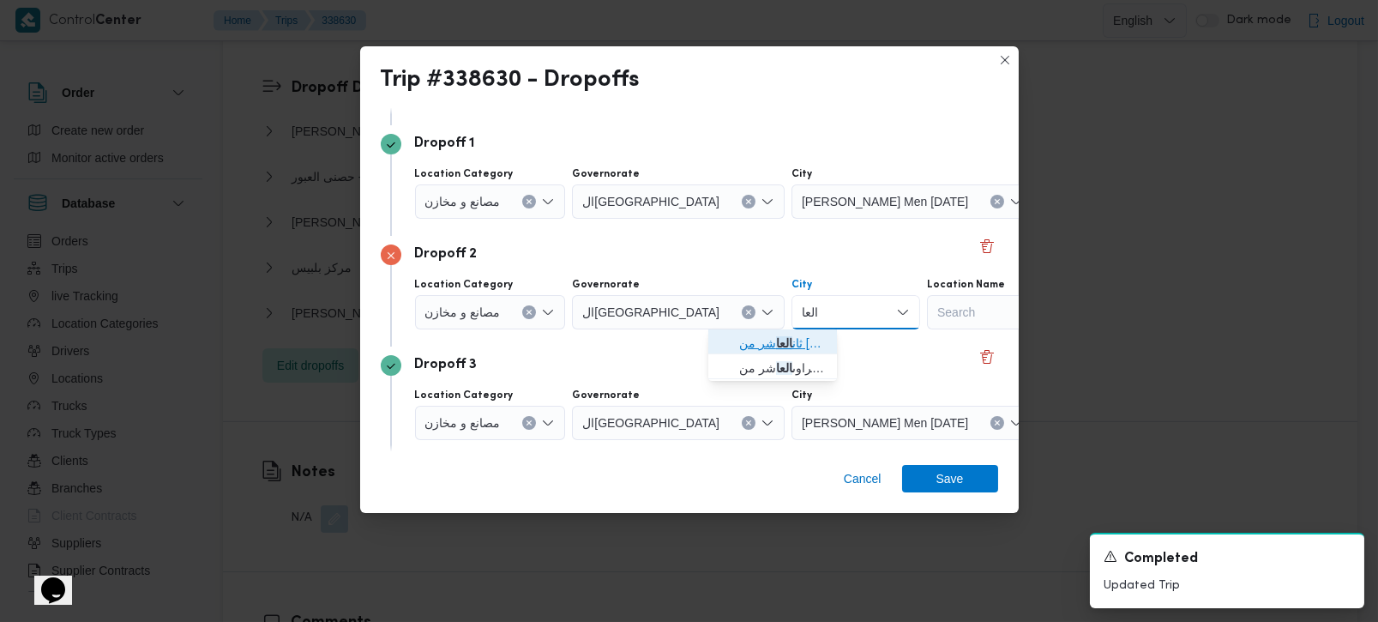
click at [792, 334] on span "ثان العا شر من رمضان" at bounding box center [782, 343] width 87 height 21
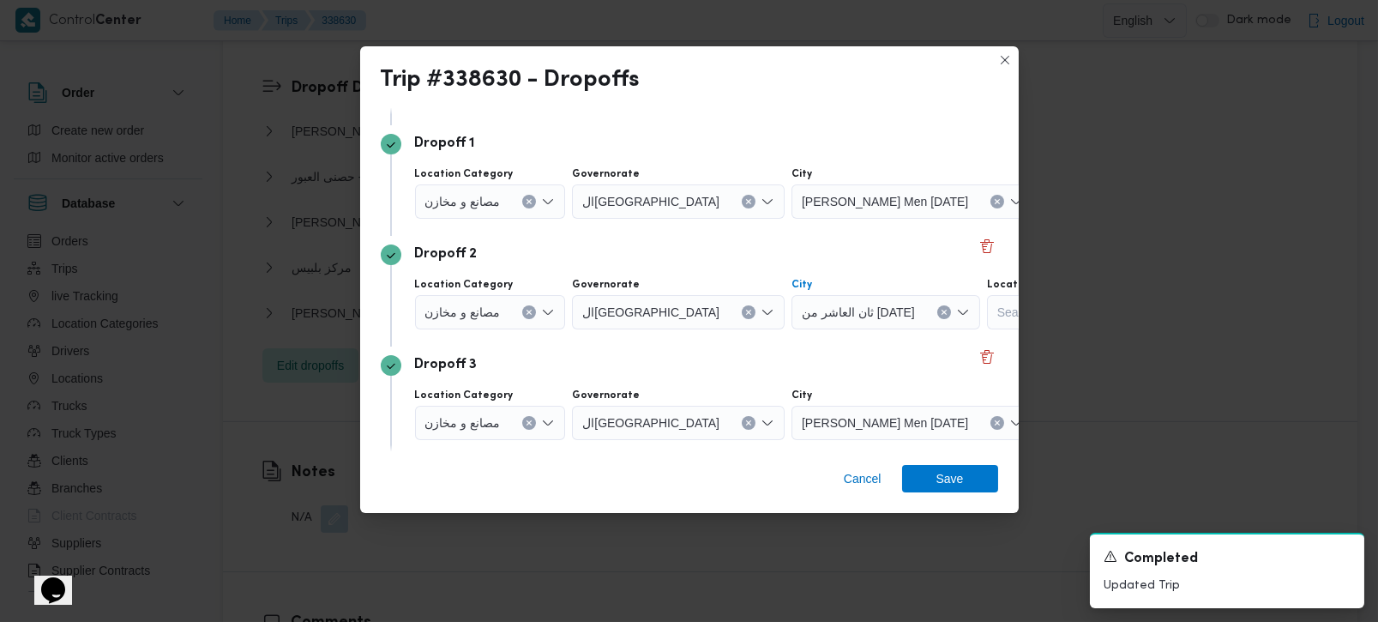
click at [941, 313] on icon "Clear input" at bounding box center [944, 312] width 7 height 7
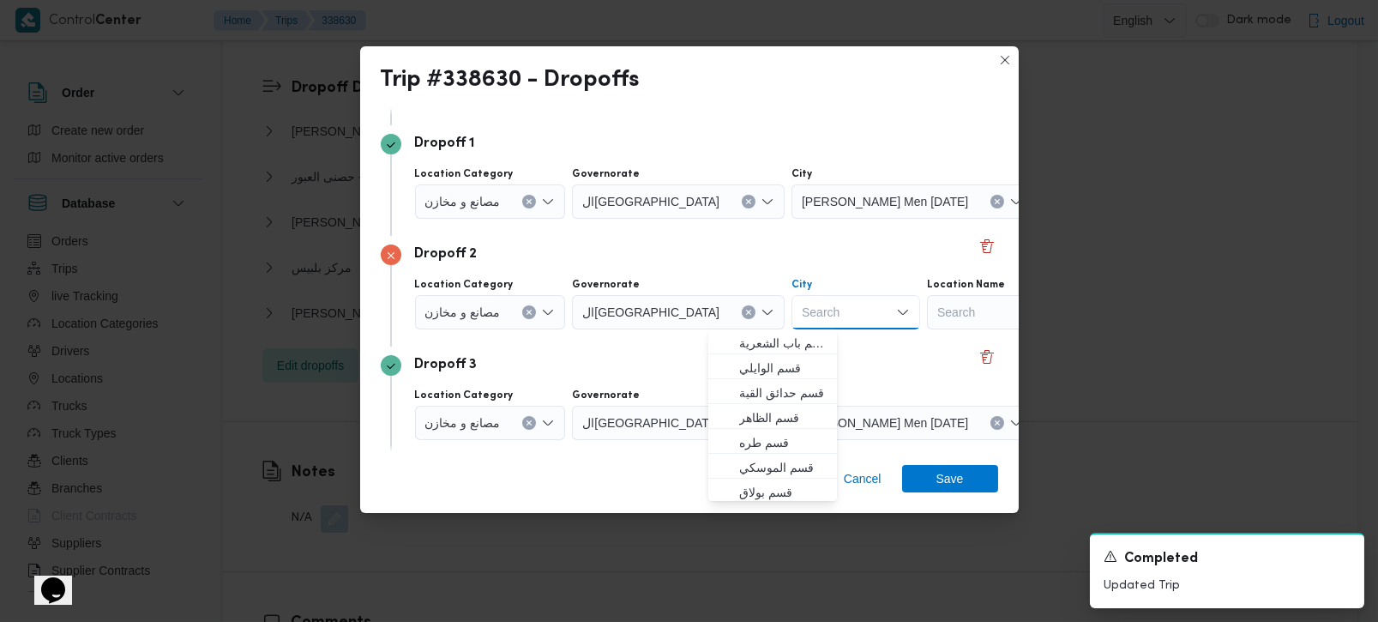
click at [941, 313] on div "Search" at bounding box center [1034, 312] width 214 height 34
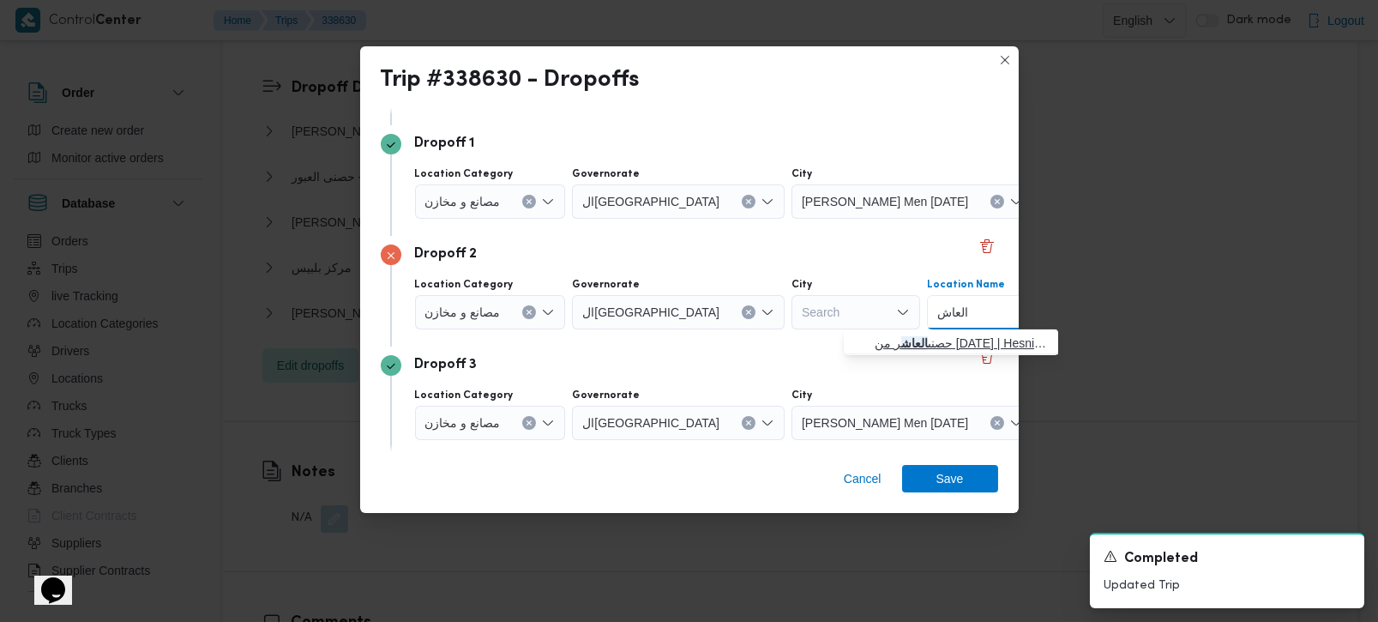
type input "العاش"
click at [928, 336] on mark "العاش" at bounding box center [914, 343] width 27 height 14
click at [534, 312] on button "Clear input" at bounding box center [529, 312] width 14 height 14
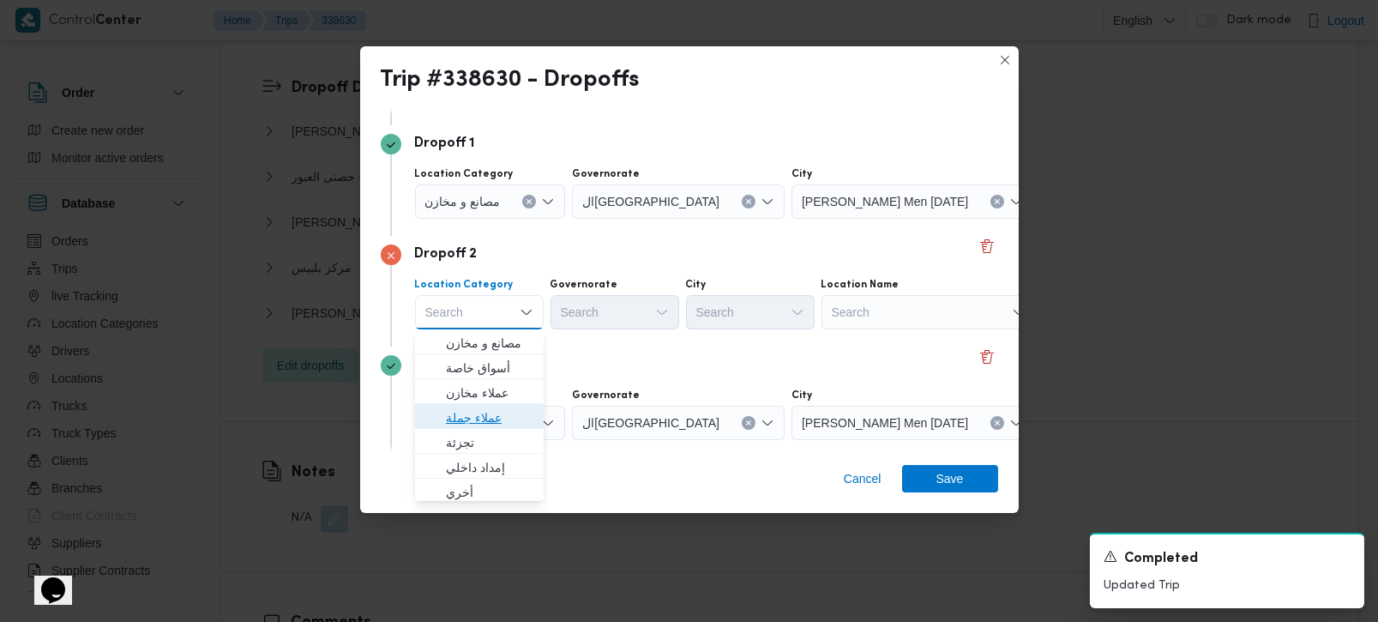
click at [484, 414] on span "عملاء جملة" at bounding box center [489, 417] width 87 height 21
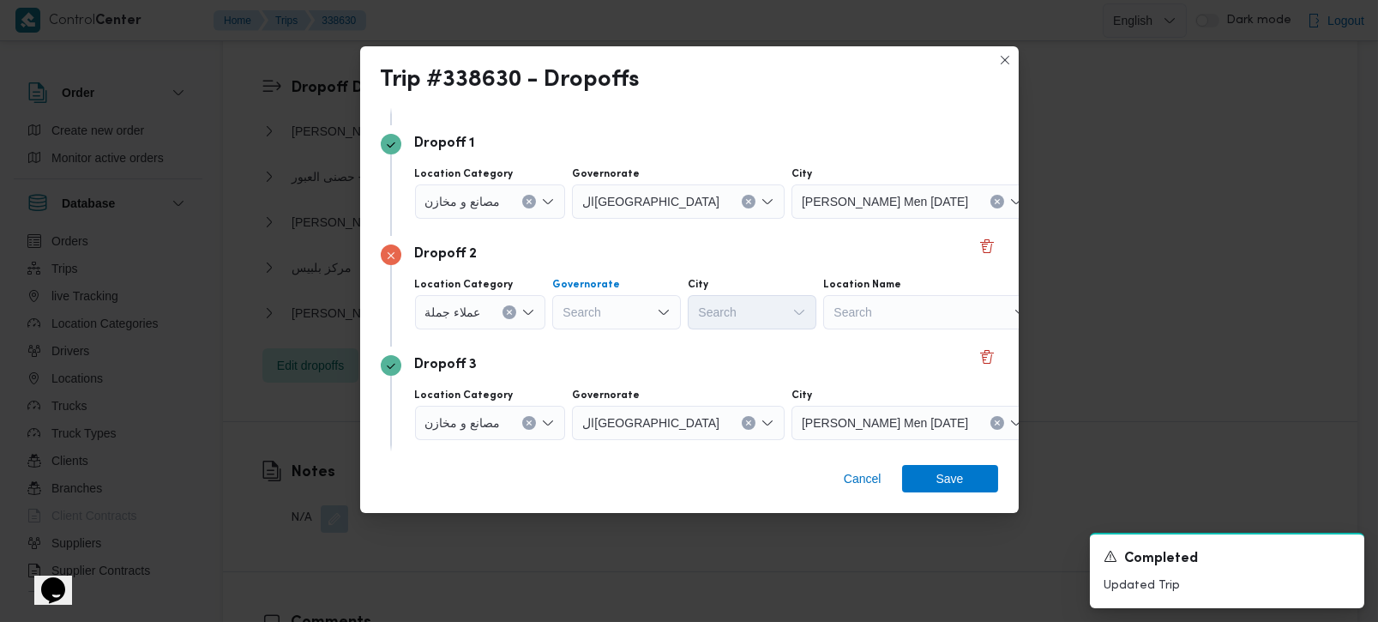
click at [630, 316] on div "Search" at bounding box center [616, 312] width 129 height 34
type input "قي"
click at [632, 346] on span "الشرقية" at bounding box center [624, 343] width 87 height 21
click at [731, 312] on div "Search" at bounding box center [752, 312] width 129 height 34
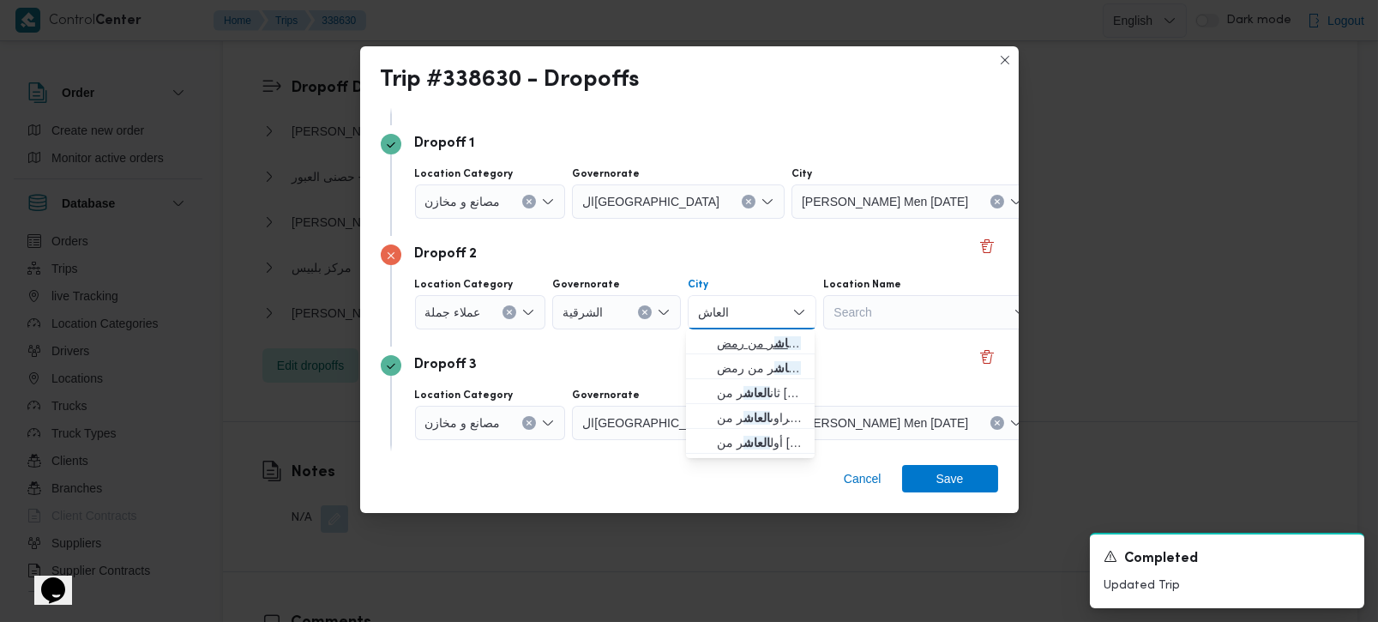
type input "العاش"
click at [754, 340] on span "قسم اول مدينة العاش ر من رمض" at bounding box center [760, 343] width 87 height 21
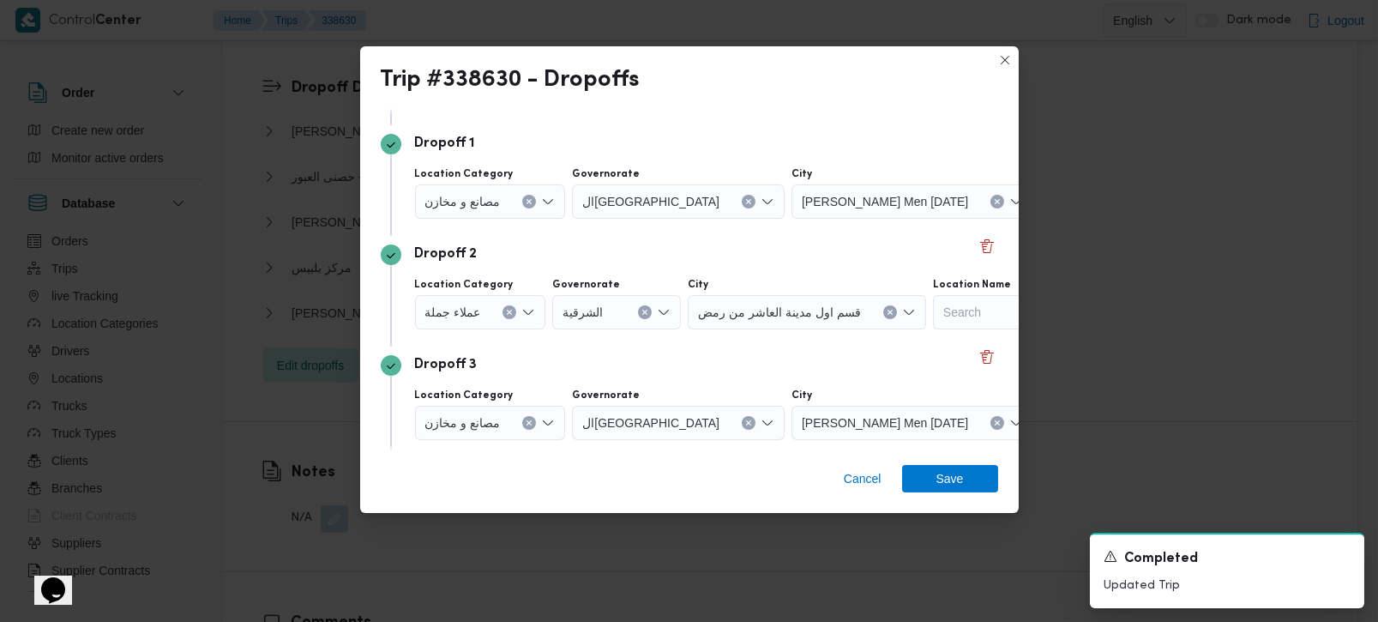
click at [679, 341] on div "Dropoff 2 Location Category عملاء جملة Governorate الشرقية City قسم اول مدينة ا…" at bounding box center [690, 291] width 618 height 111
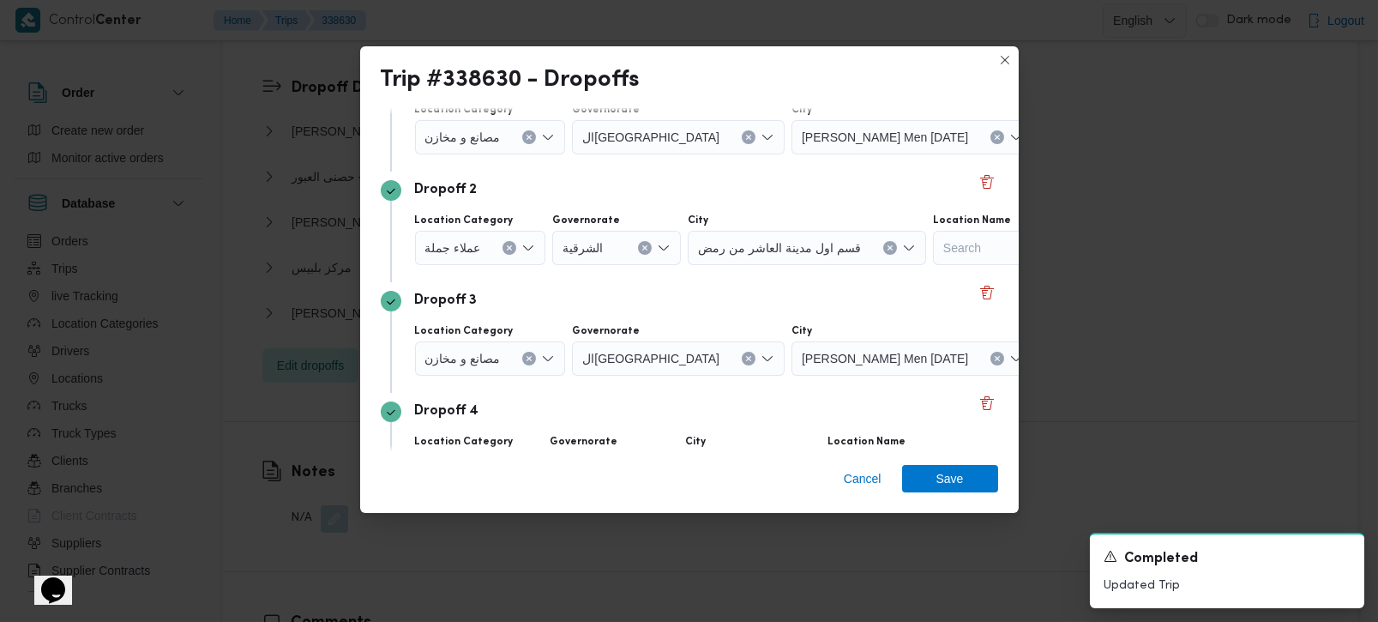
scroll to position [202, 0]
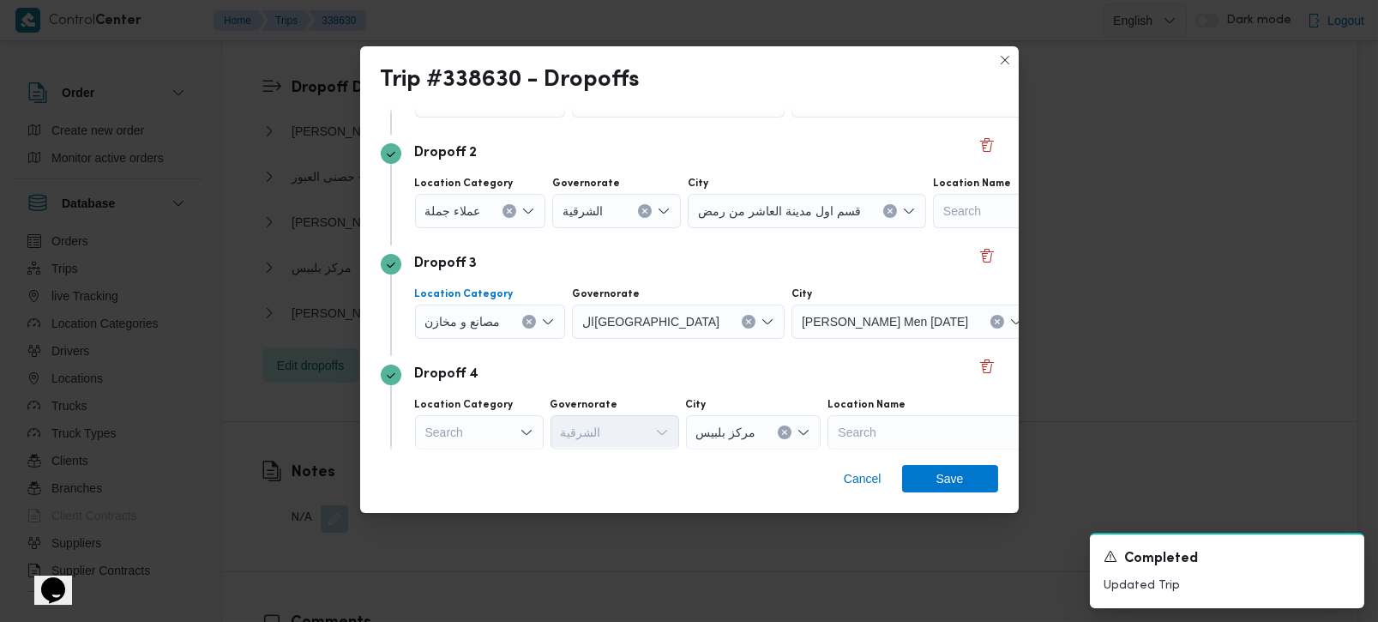
click at [528, 320] on icon "Clear input" at bounding box center [529, 322] width 4 height 4
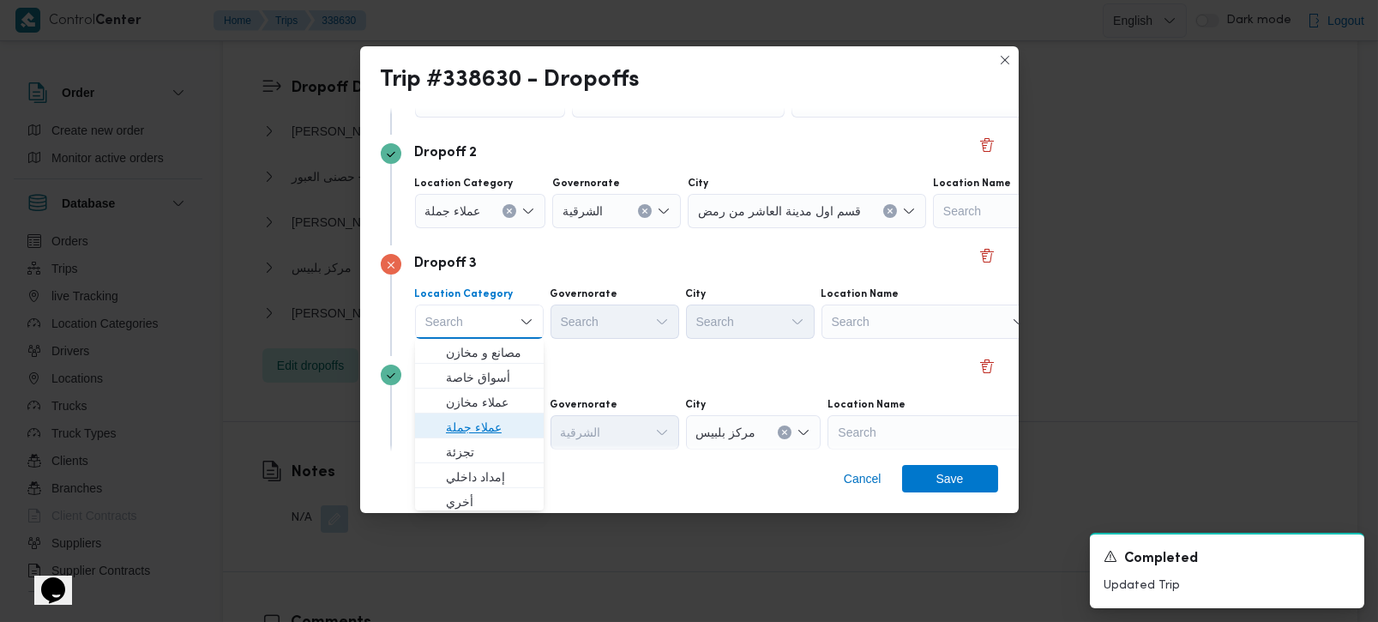
click at [478, 431] on span "عملاء جملة" at bounding box center [489, 427] width 87 height 21
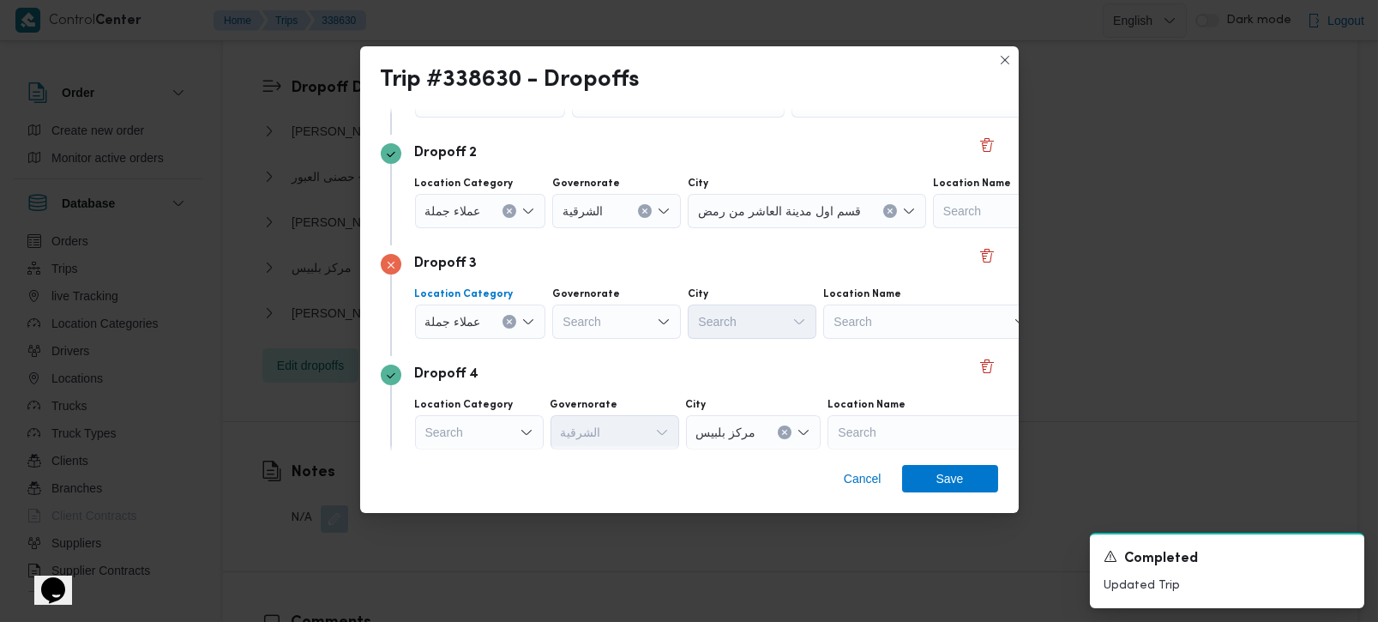
click at [579, 316] on div "Search" at bounding box center [616, 321] width 129 height 34
type input "قي"
click at [610, 346] on span "الشر قي ة" at bounding box center [624, 352] width 87 height 21
click at [709, 329] on div "Search" at bounding box center [752, 321] width 129 height 34
type input "بلبي"
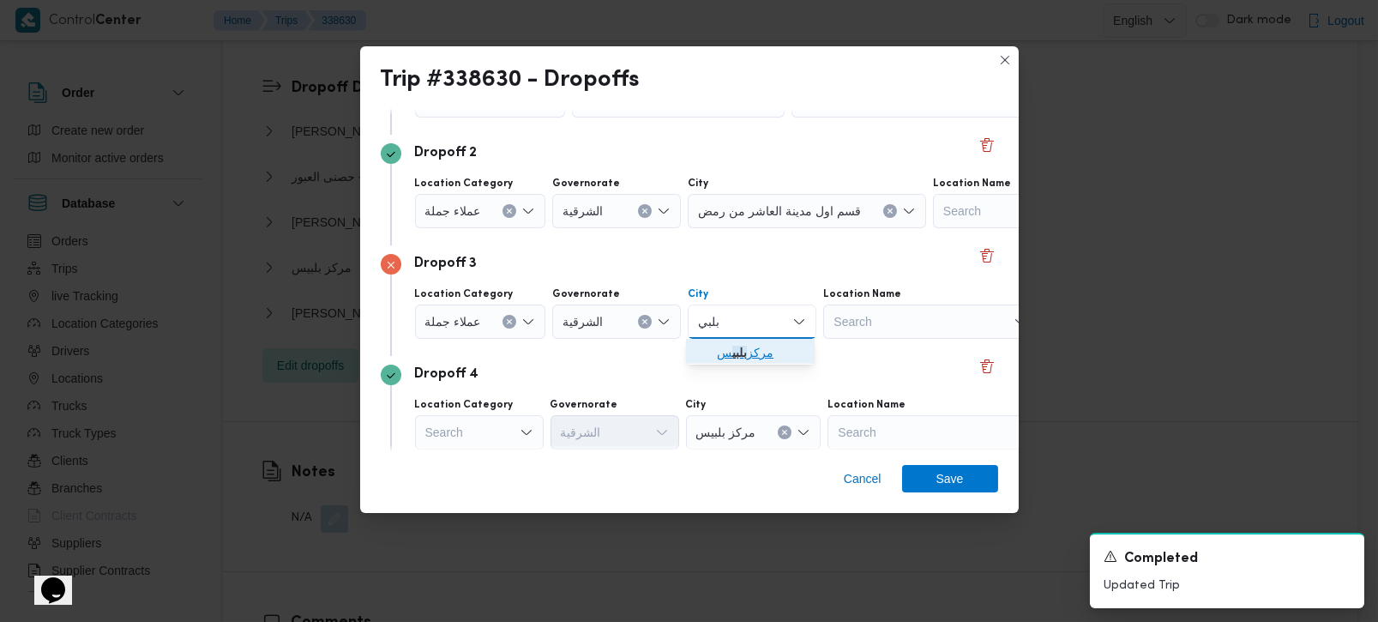
click at [742, 350] on mark "بلبي" at bounding box center [739, 353] width 15 height 14
click at [673, 369] on div "Dropoff 4" at bounding box center [690, 375] width 618 height 21
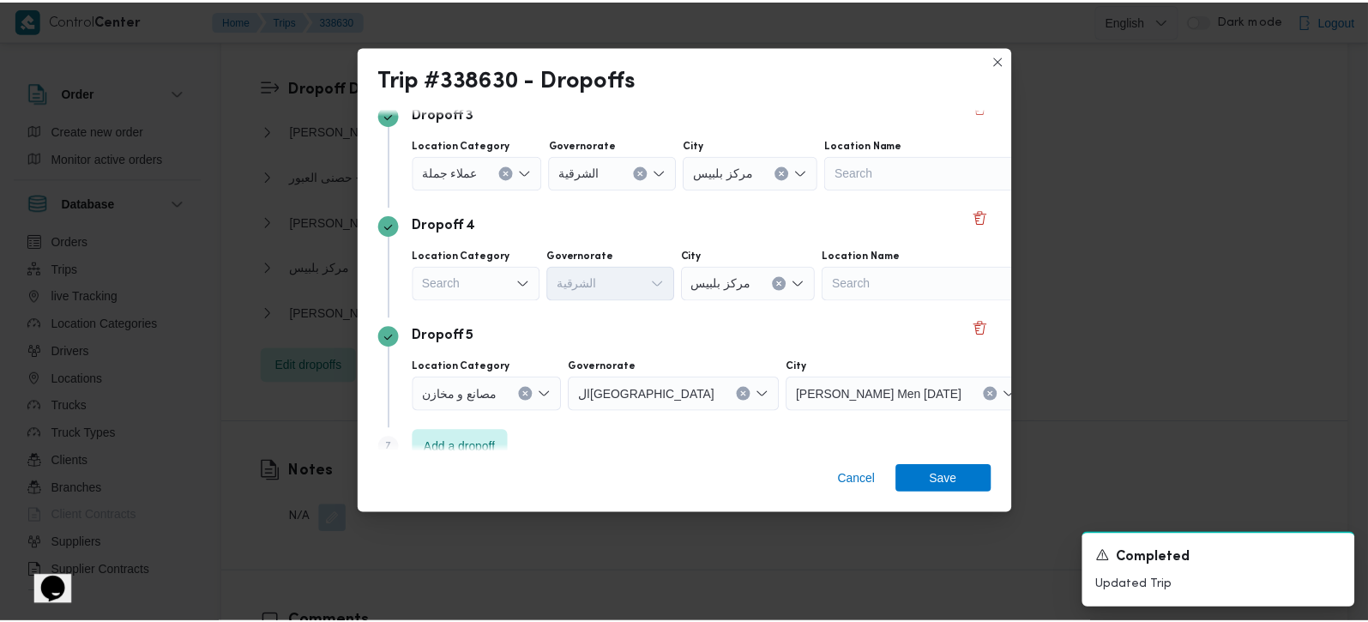
scroll to position [378, 0]
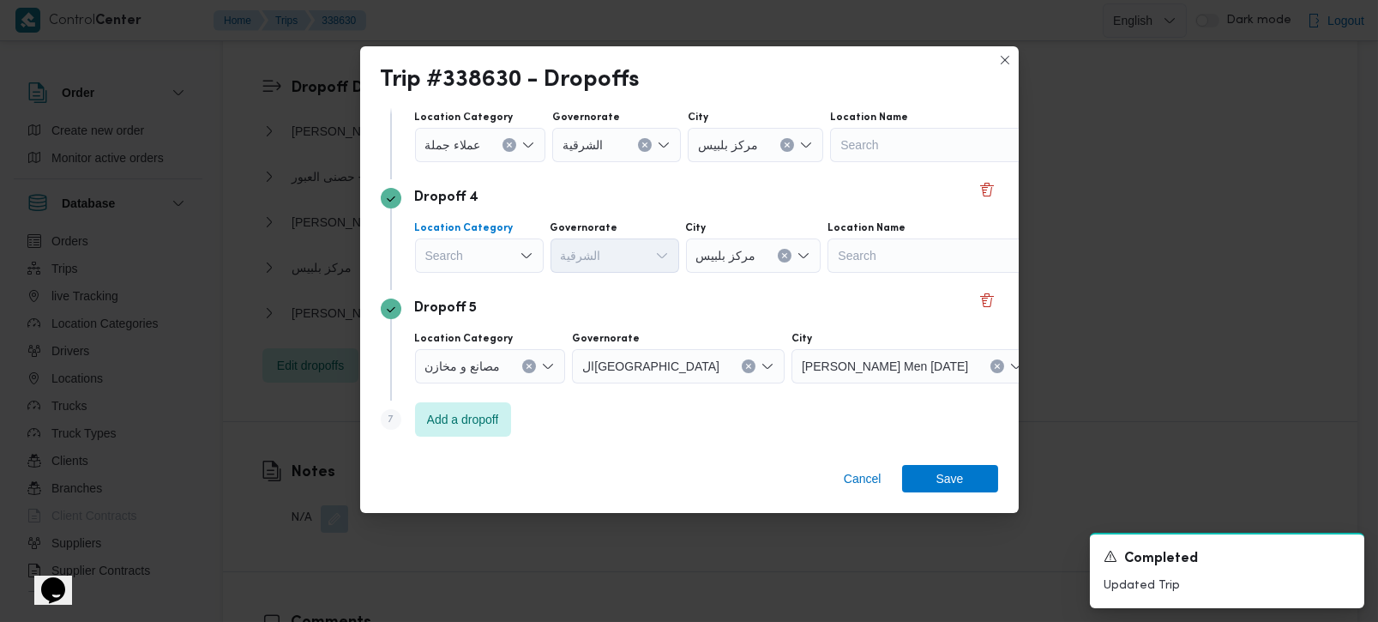
click at [508, 247] on div "Search" at bounding box center [479, 255] width 129 height 34
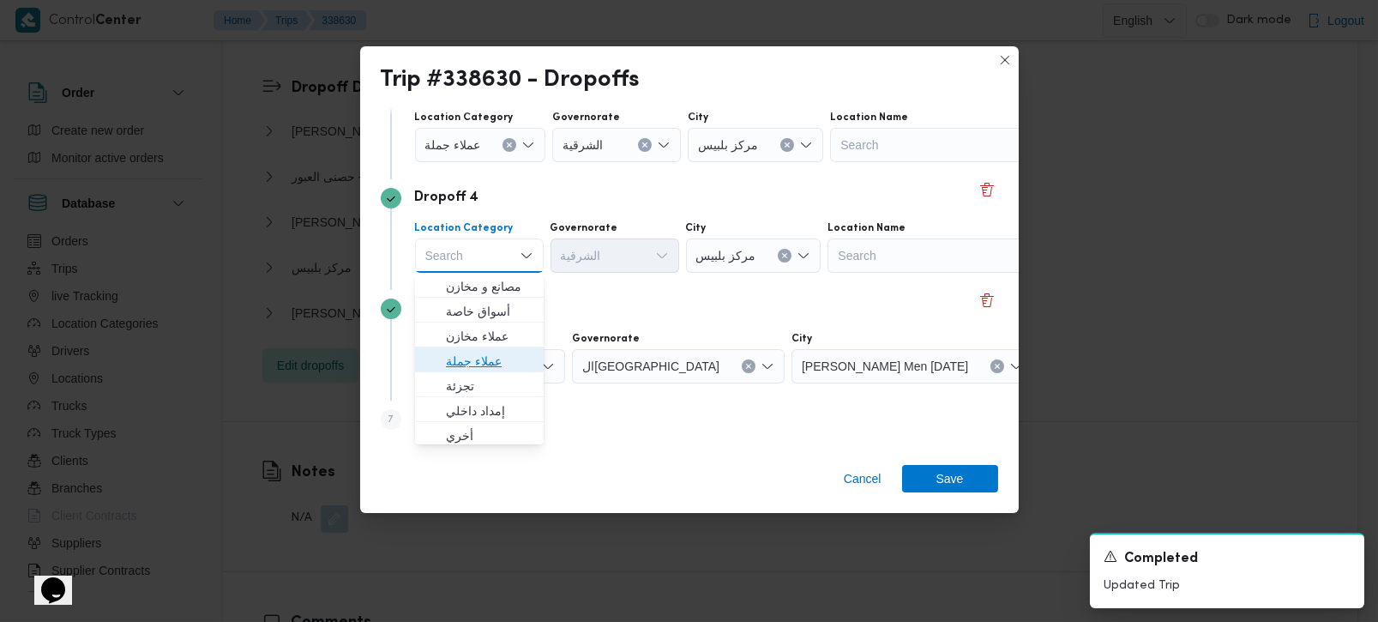
click at [487, 368] on span "عملاء جملة" at bounding box center [489, 361] width 87 height 21
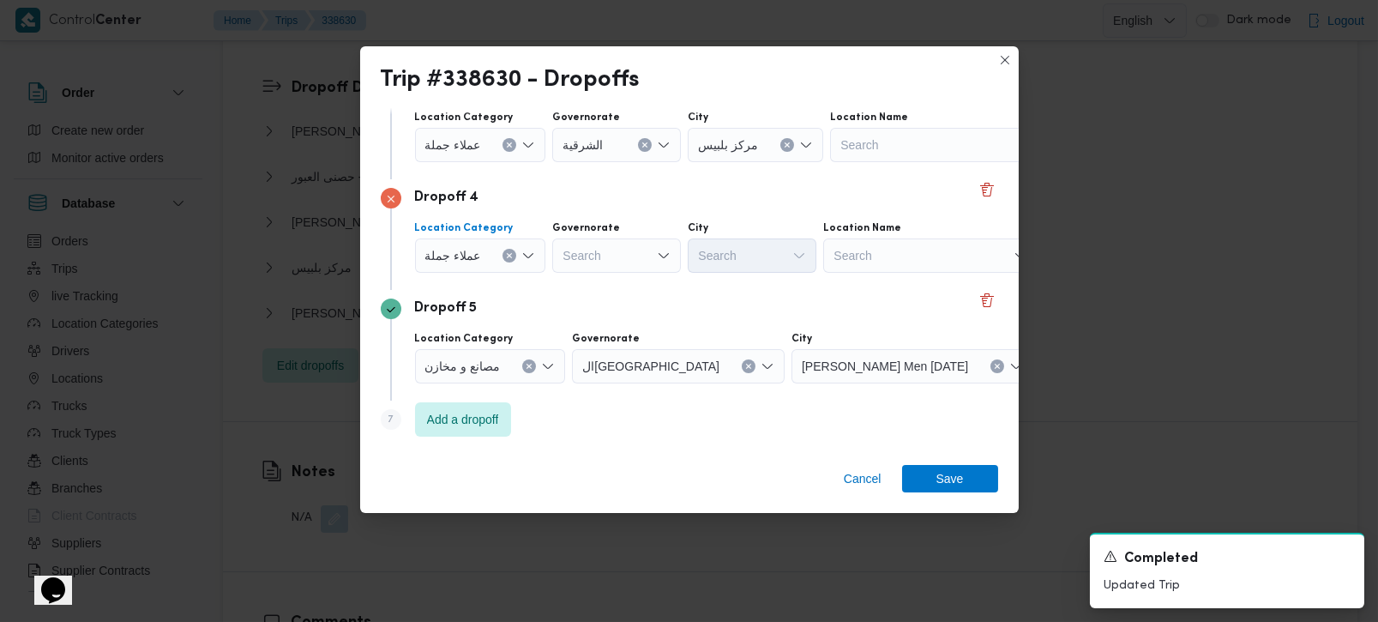
click at [604, 256] on div "Search" at bounding box center [616, 255] width 129 height 34
click at [793, 195] on div "Dropoff 4" at bounding box center [690, 198] width 618 height 21
click at [624, 252] on div "قي قي" at bounding box center [616, 255] width 129 height 34
type input "قي"
click at [615, 287] on span "الشرقية" at bounding box center [624, 286] width 87 height 21
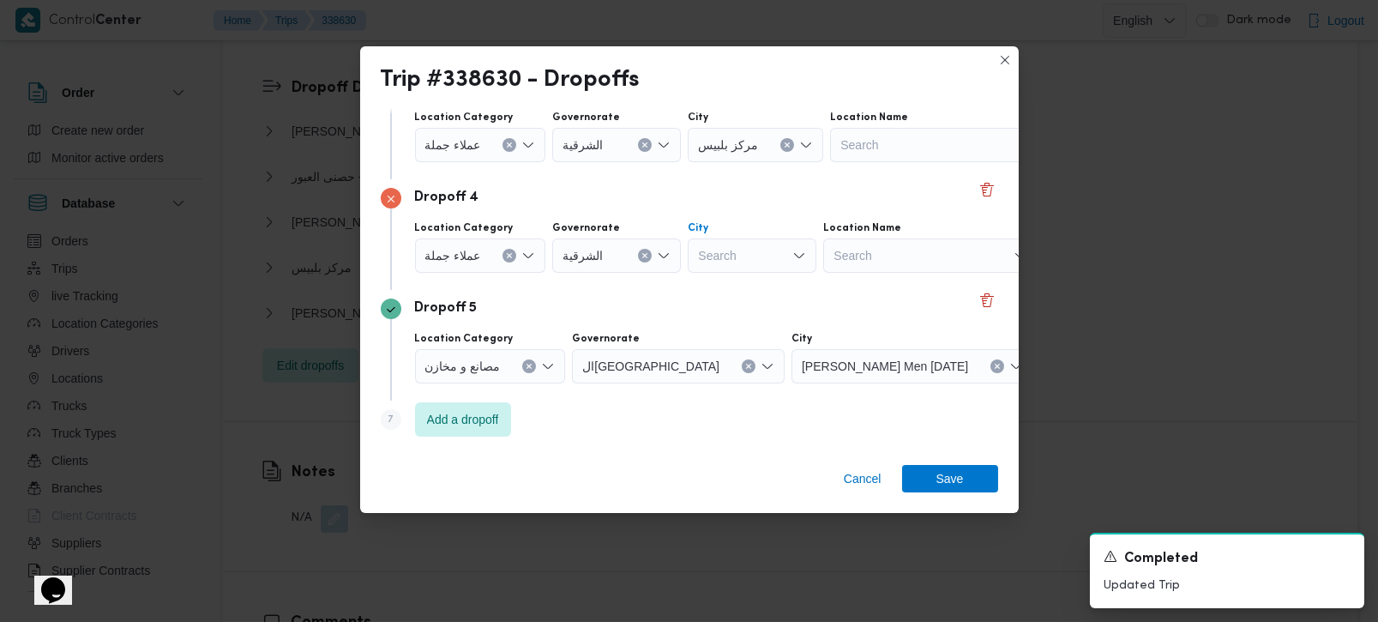
click at [731, 259] on div "Search" at bounding box center [752, 255] width 129 height 34
type input "العا"
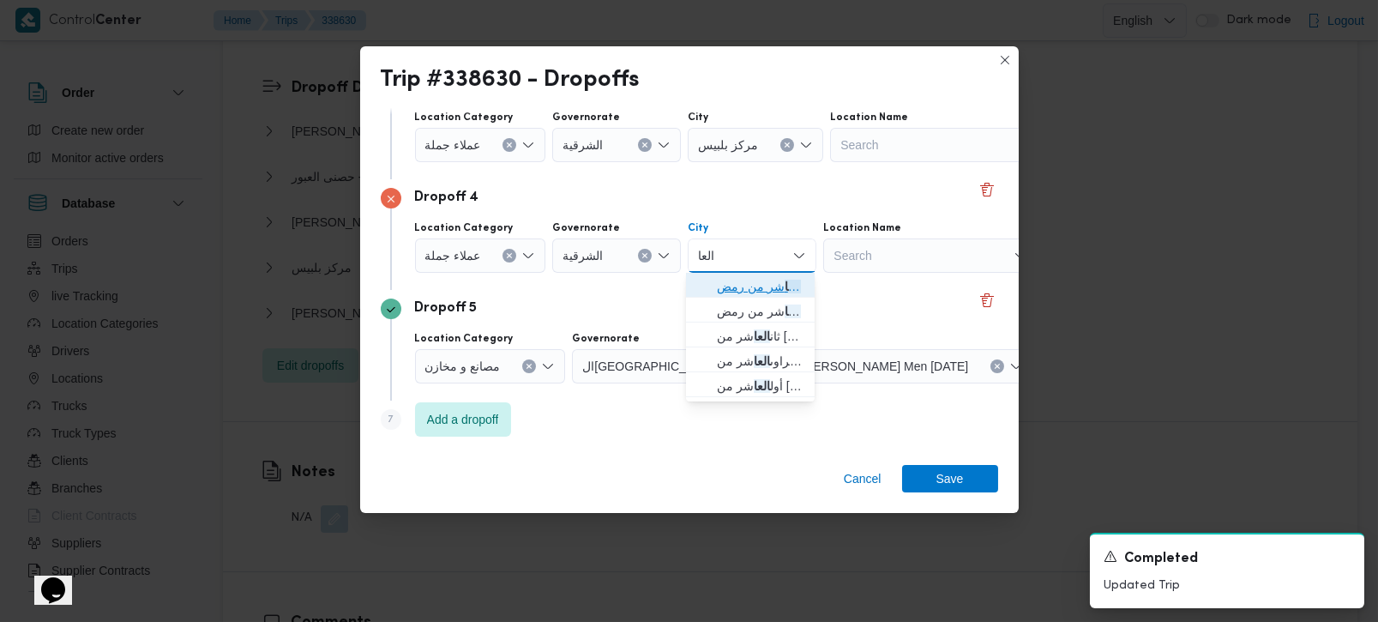
click at [748, 273] on span "قسم اول مدينة العا شر من رمض" at bounding box center [750, 286] width 115 height 27
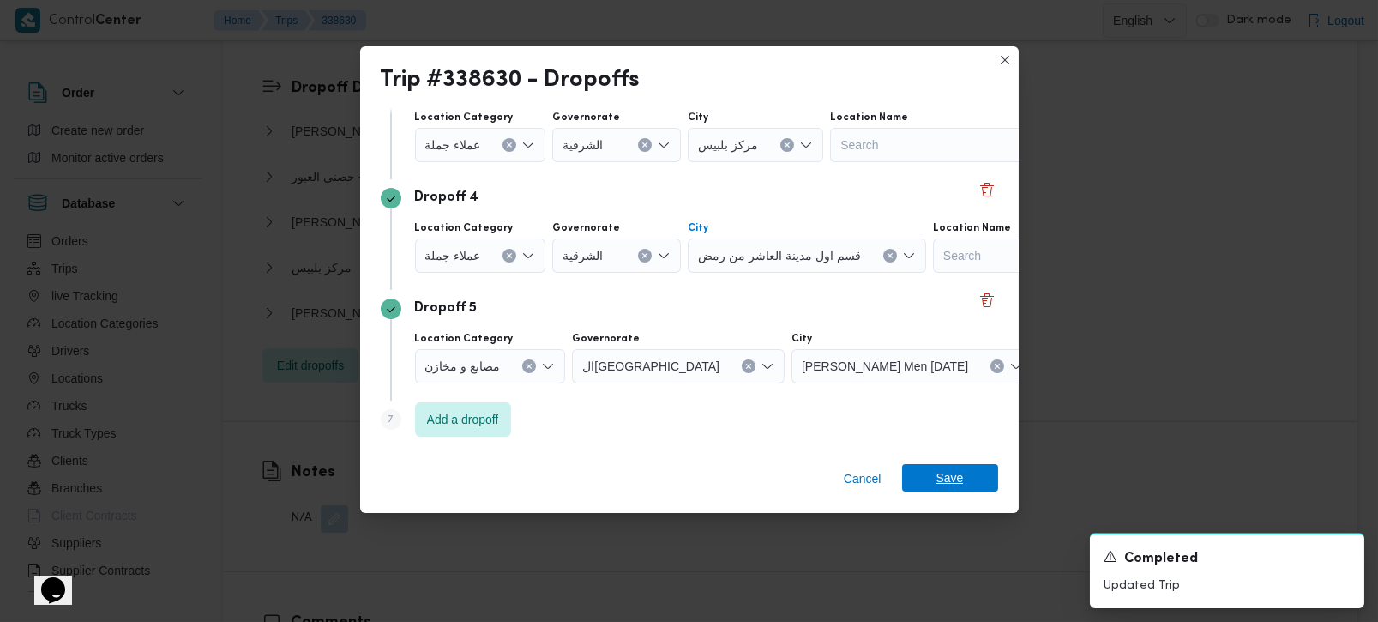
click at [963, 481] on span "Save" at bounding box center [950, 477] width 96 height 27
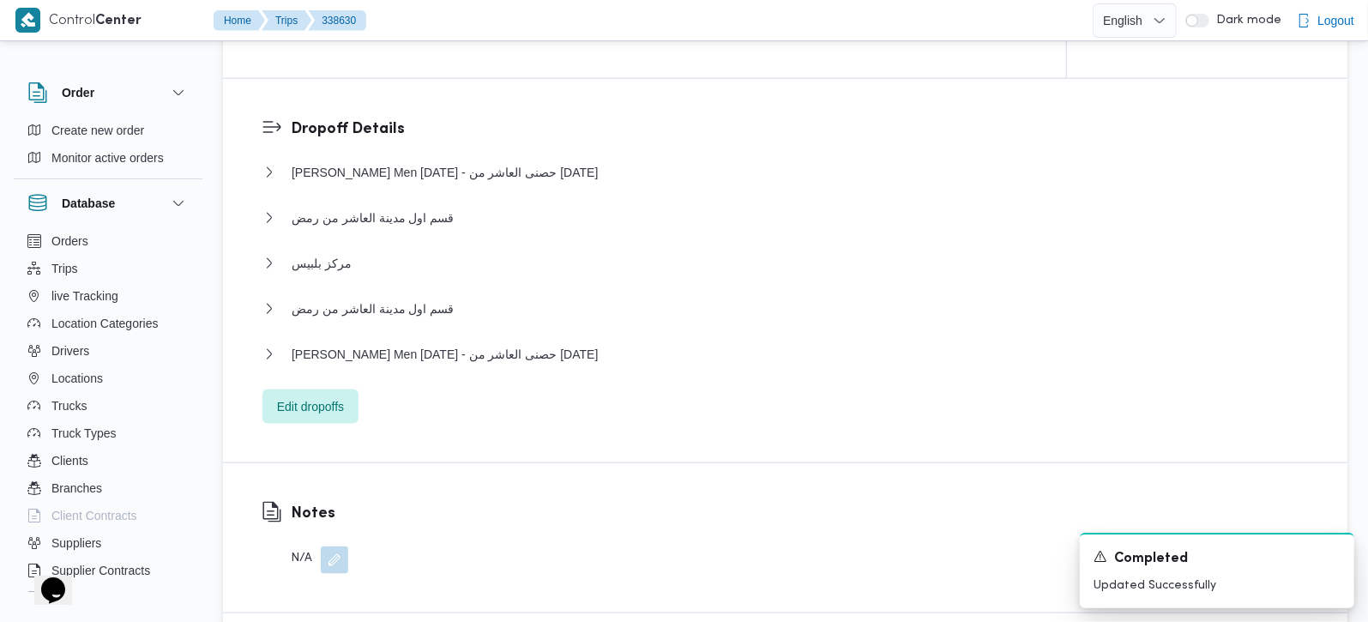
scroll to position [1433, 0]
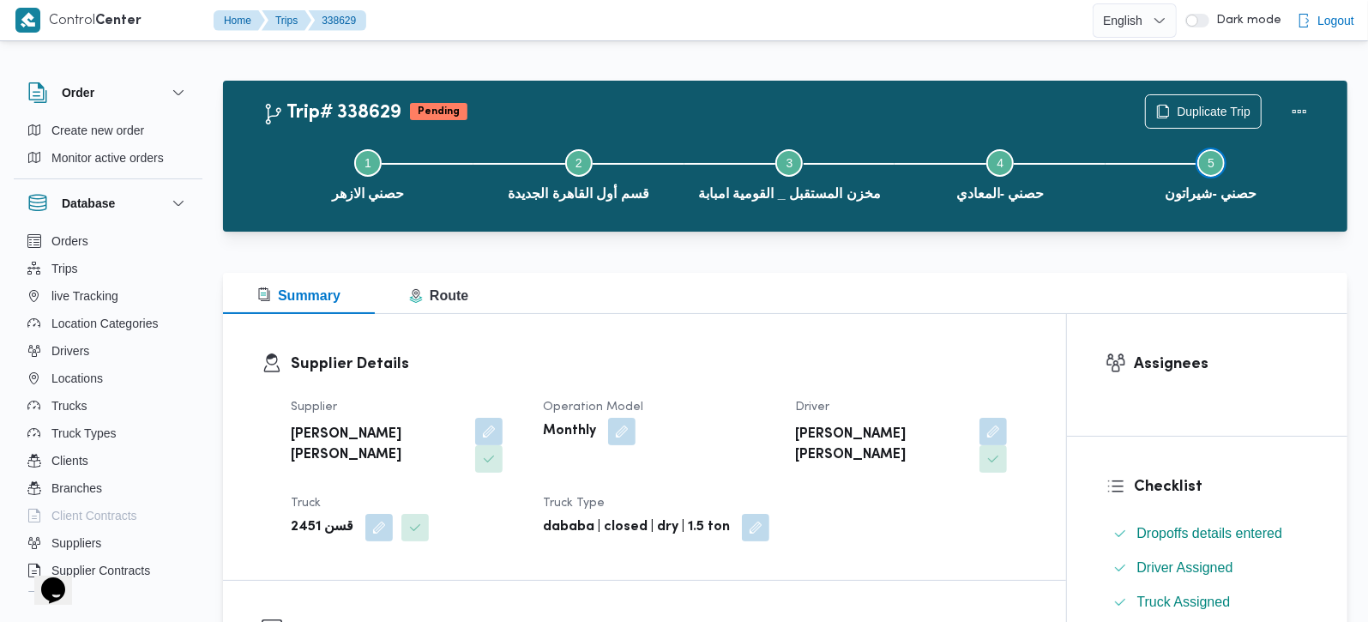
drag, startPoint x: 1220, startPoint y: 174, endPoint x: 1178, endPoint y: 174, distance: 41.2
click at [1220, 174] on button "Step 5 is incomplete 5 حصني -شيراتون" at bounding box center [1211, 173] width 211 height 89
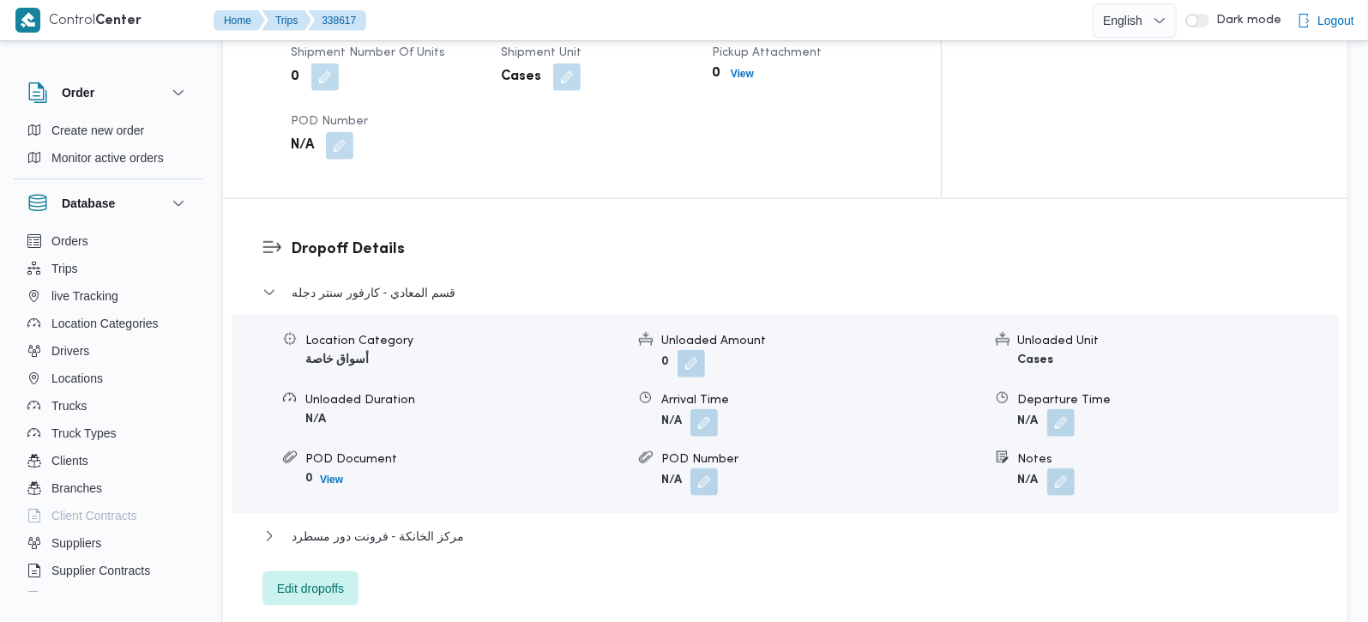
scroll to position [1311, 0]
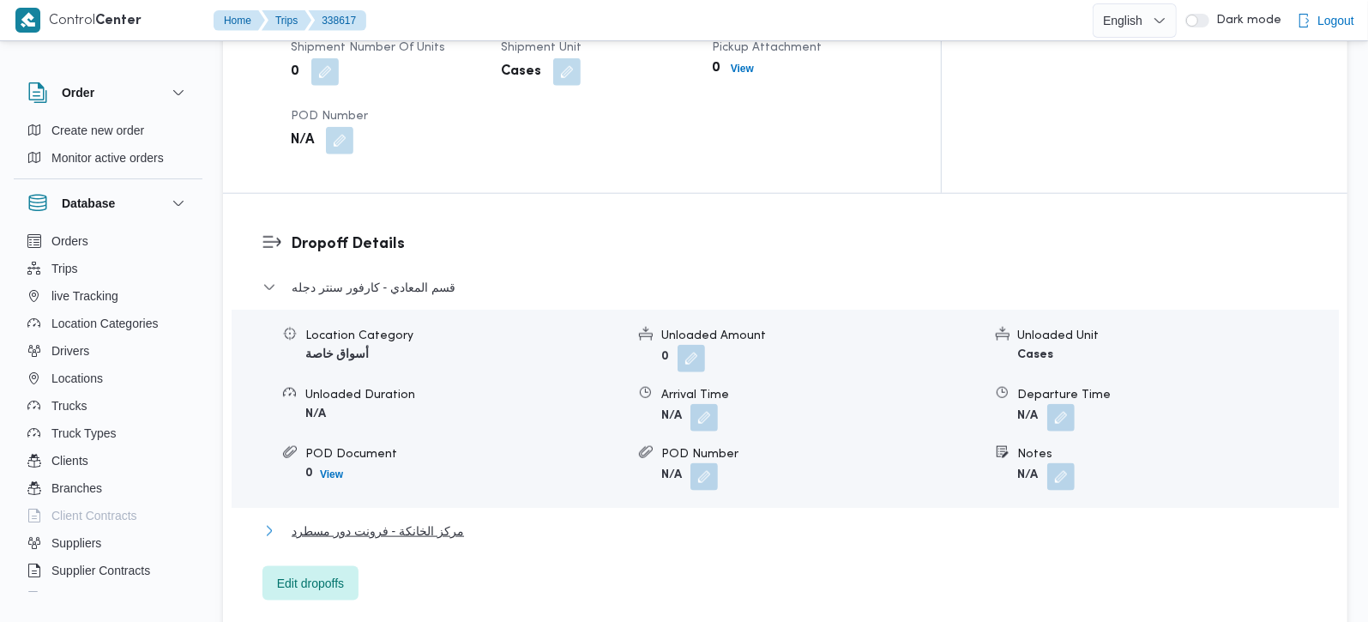
click at [381, 521] on span "مركز الخانكة - فرونت دور مسطرد" at bounding box center [378, 531] width 172 height 21
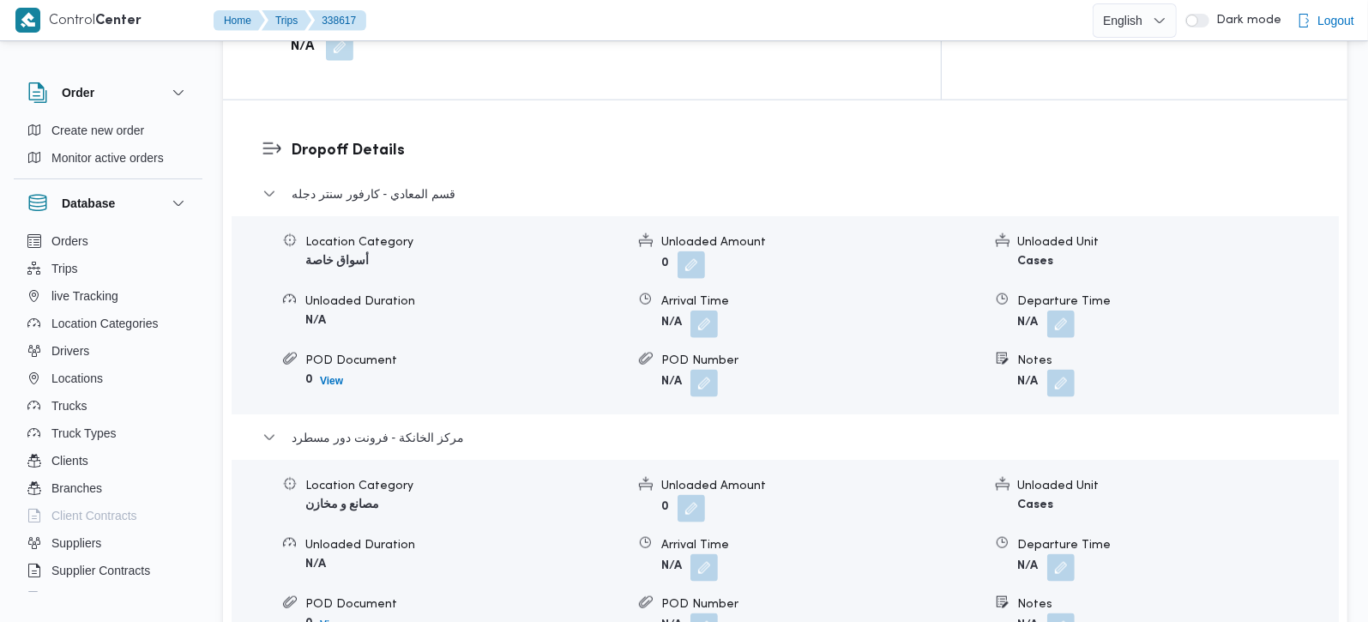
scroll to position [1513, 0]
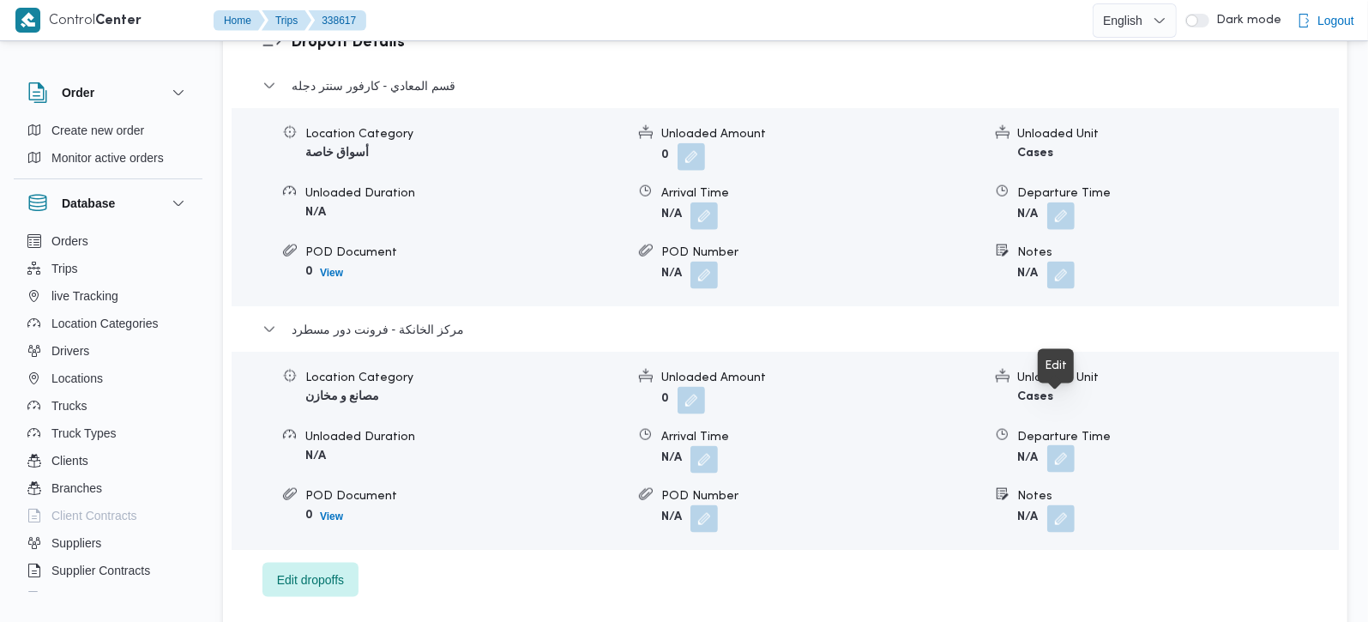
click at [1056, 445] on button "button" at bounding box center [1060, 458] width 27 height 27
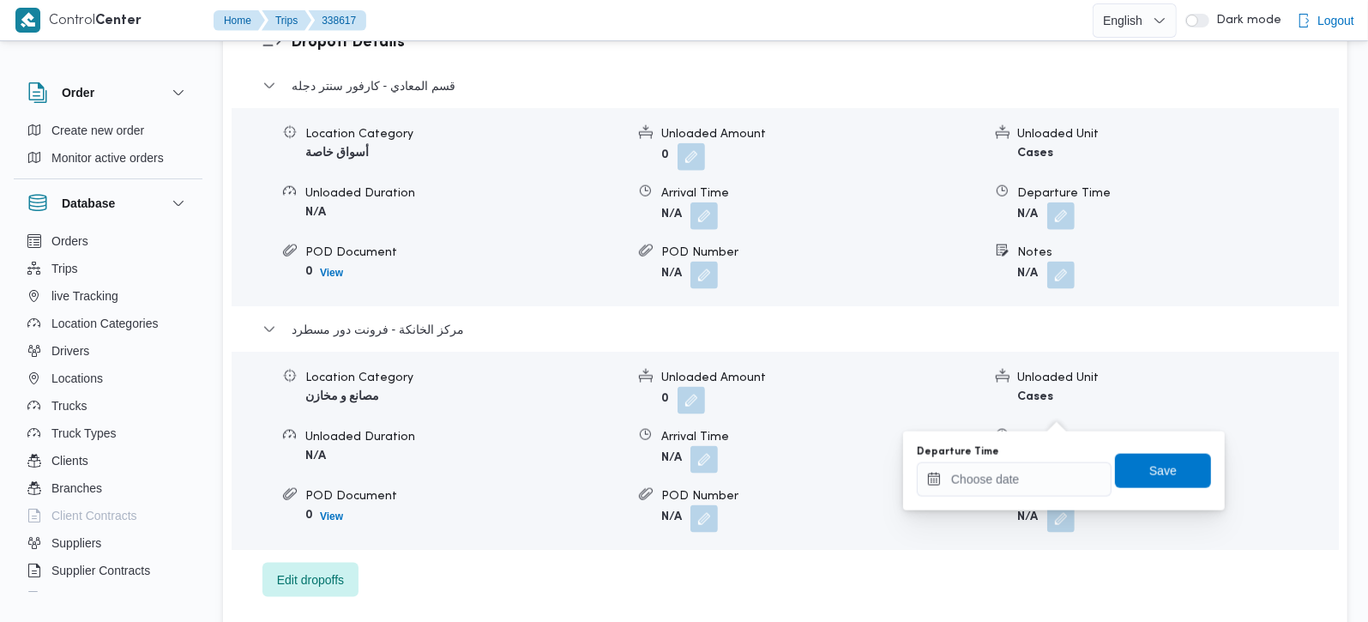
click at [1048, 454] on div "Departure Time" at bounding box center [1014, 452] width 195 height 14
click at [1048, 473] on input "Departure Time" at bounding box center [1014, 479] width 195 height 34
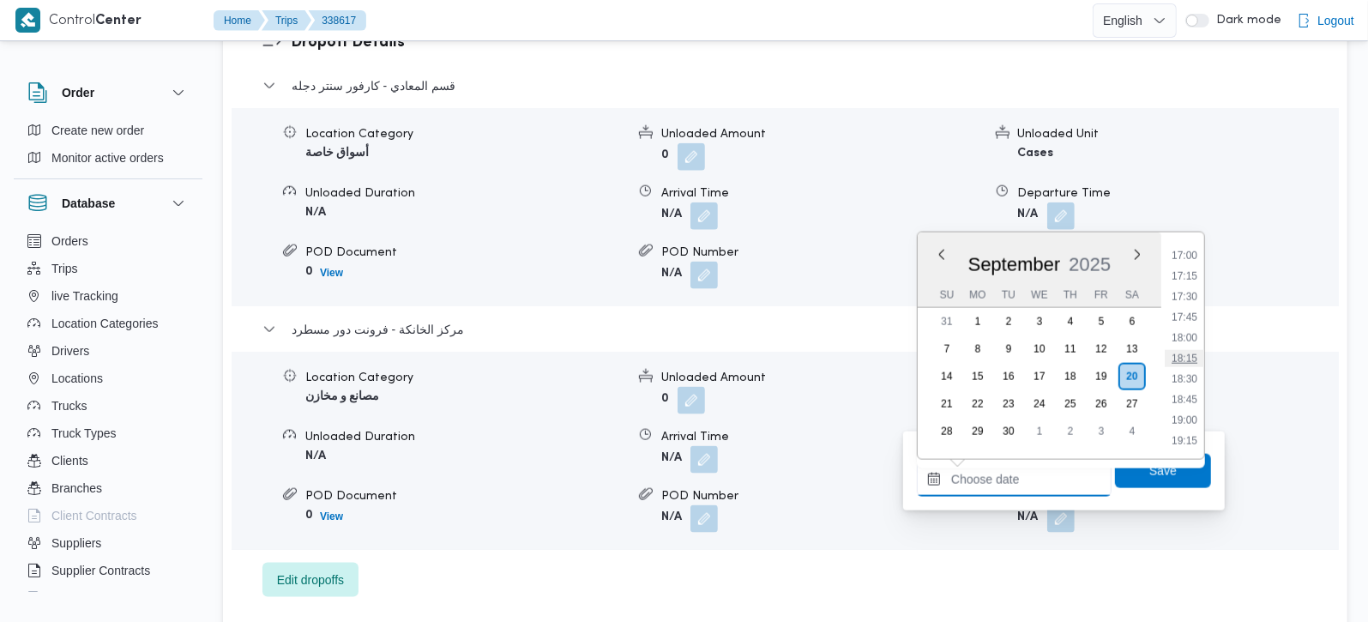
scroll to position [1298, 0]
click at [1181, 351] on li "17:00" at bounding box center [1184, 355] width 39 height 17
type input "20/09/2025 17:00"
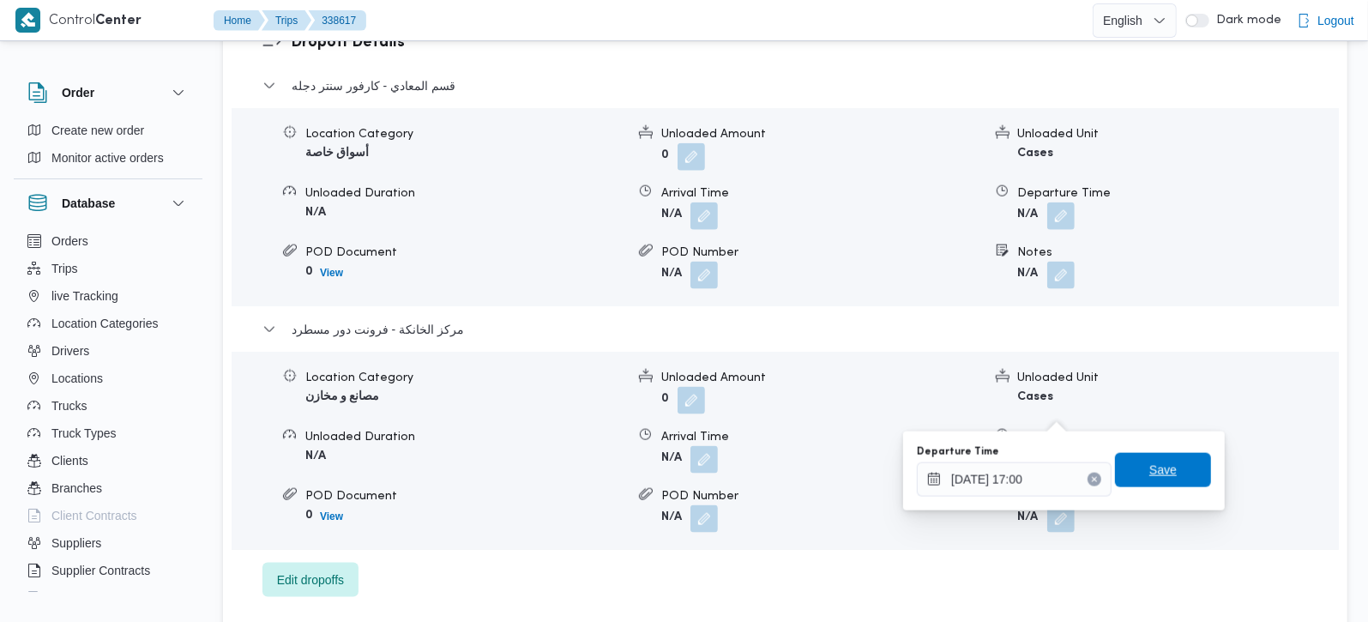
click at [1162, 464] on span "Save" at bounding box center [1163, 470] width 96 height 34
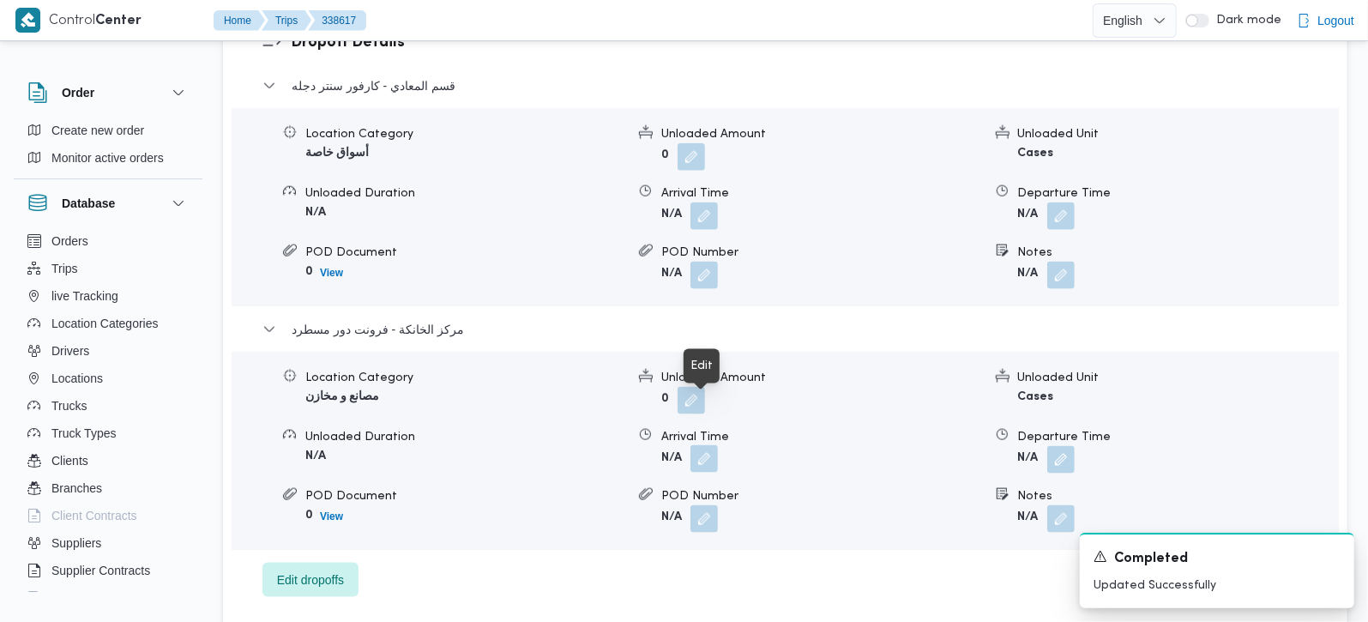
click at [707, 445] on button "button" at bounding box center [703, 458] width 27 height 27
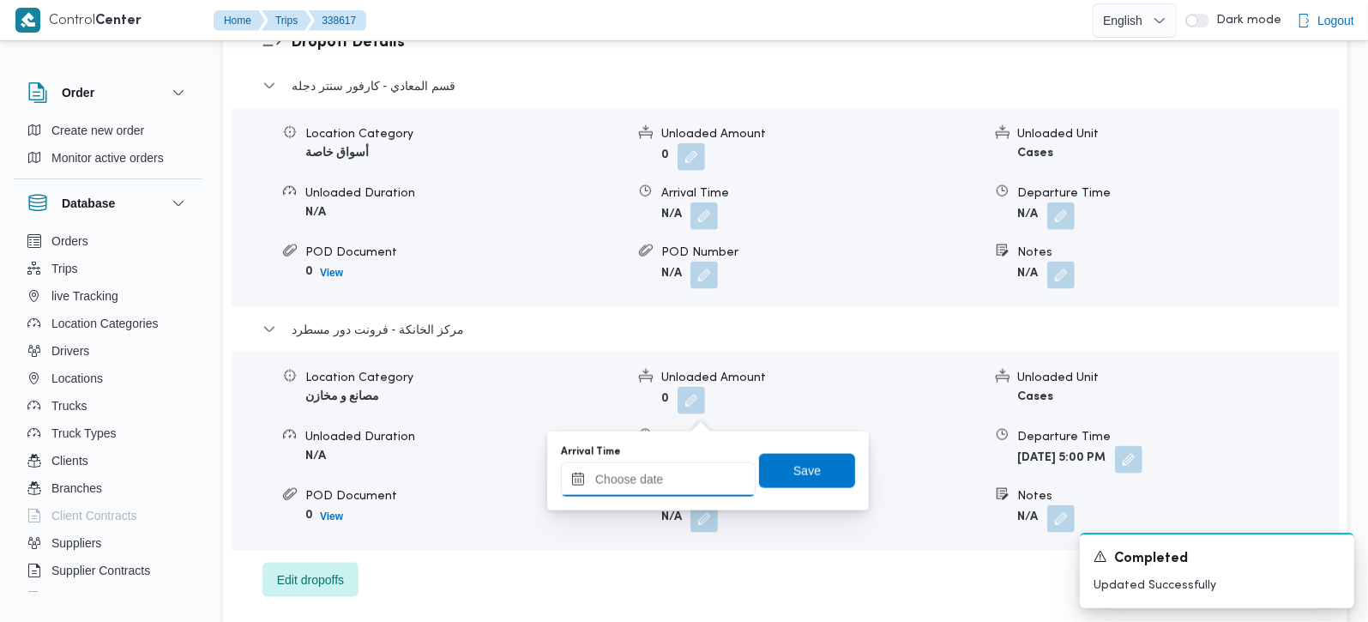
click at [696, 475] on input "Arrival Time" at bounding box center [658, 479] width 195 height 34
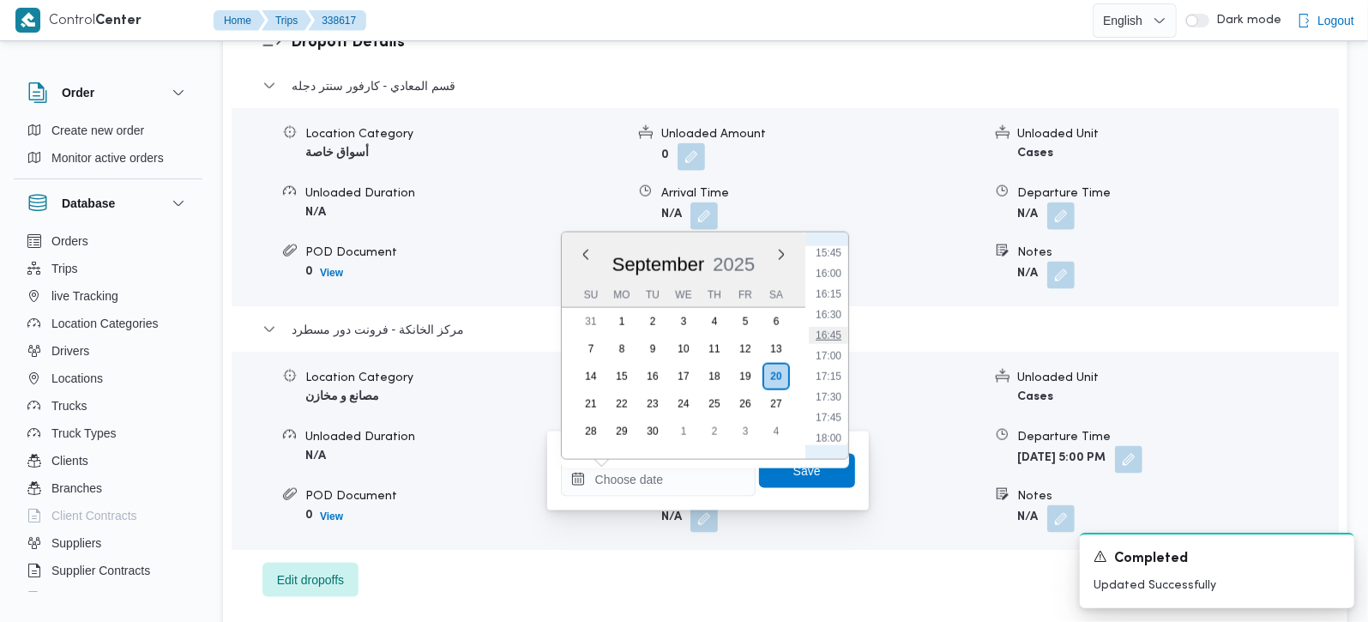
click at [844, 336] on li "16:45" at bounding box center [828, 335] width 39 height 17
type input "20/09/2025 16:45"
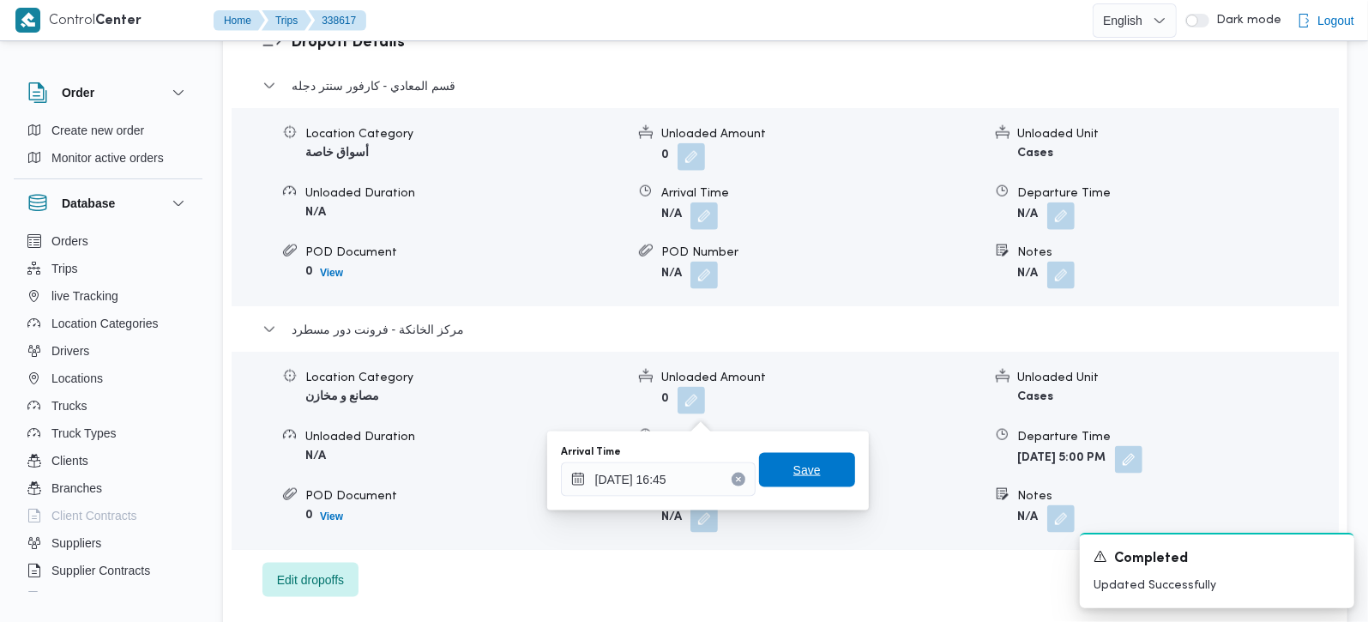
click at [816, 473] on span "Save" at bounding box center [807, 470] width 96 height 34
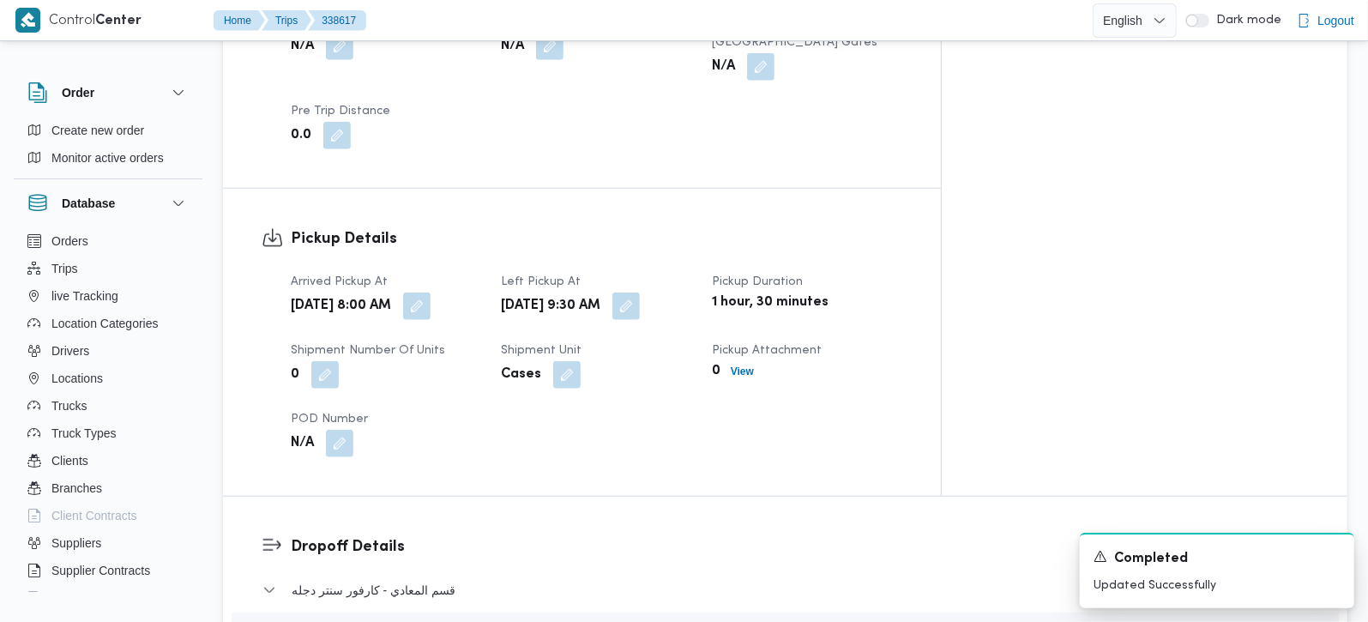
scroll to position [605, 0]
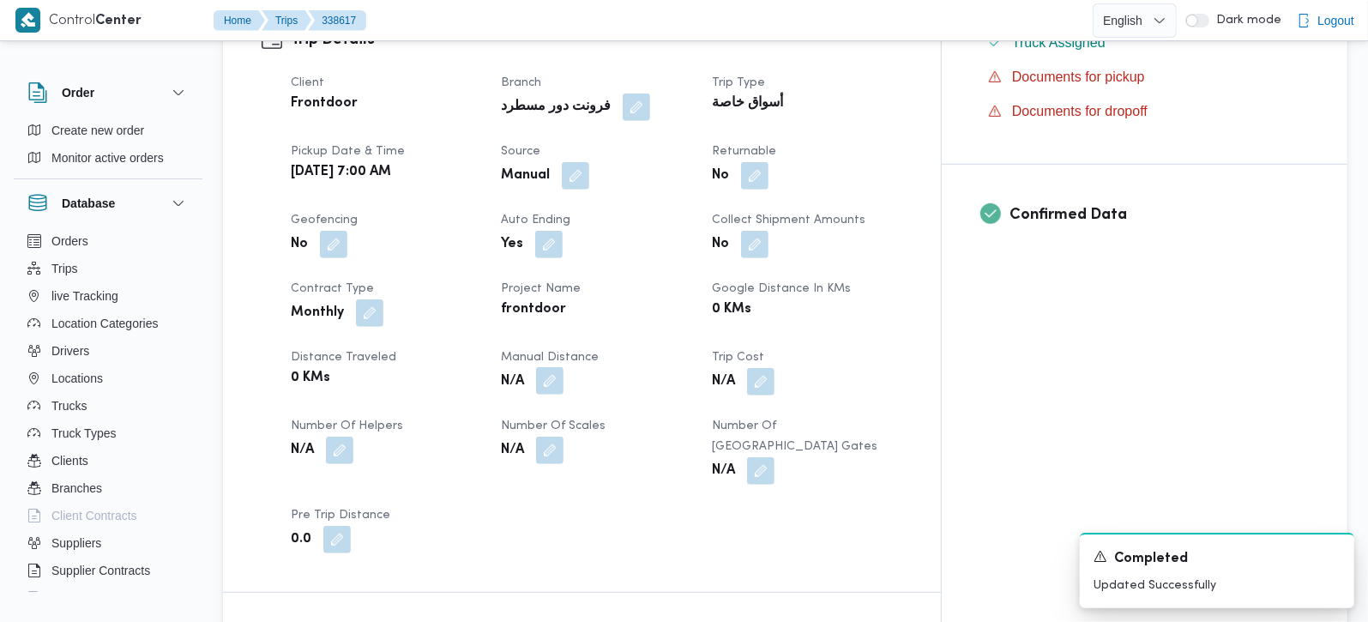
click at [563, 367] on button "button" at bounding box center [549, 380] width 27 height 27
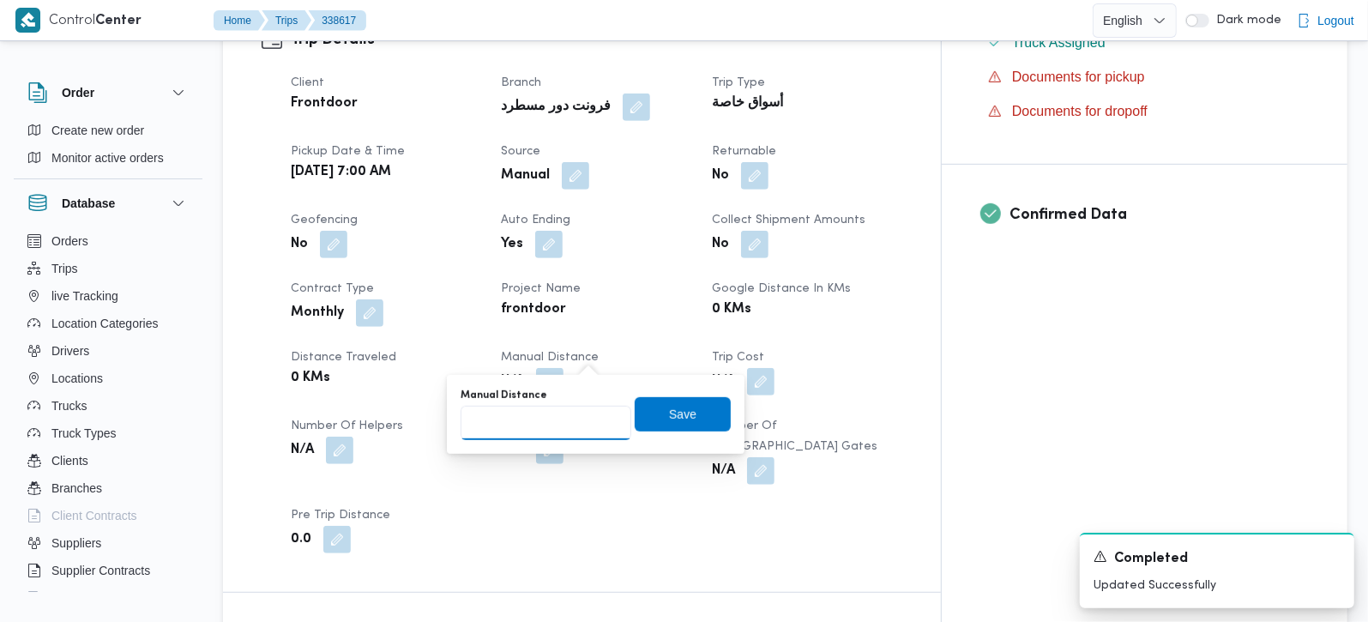
click at [519, 437] on input "Manual Distance" at bounding box center [546, 423] width 171 height 34
type input "115"
click at [673, 422] on span "Save" at bounding box center [682, 413] width 27 height 21
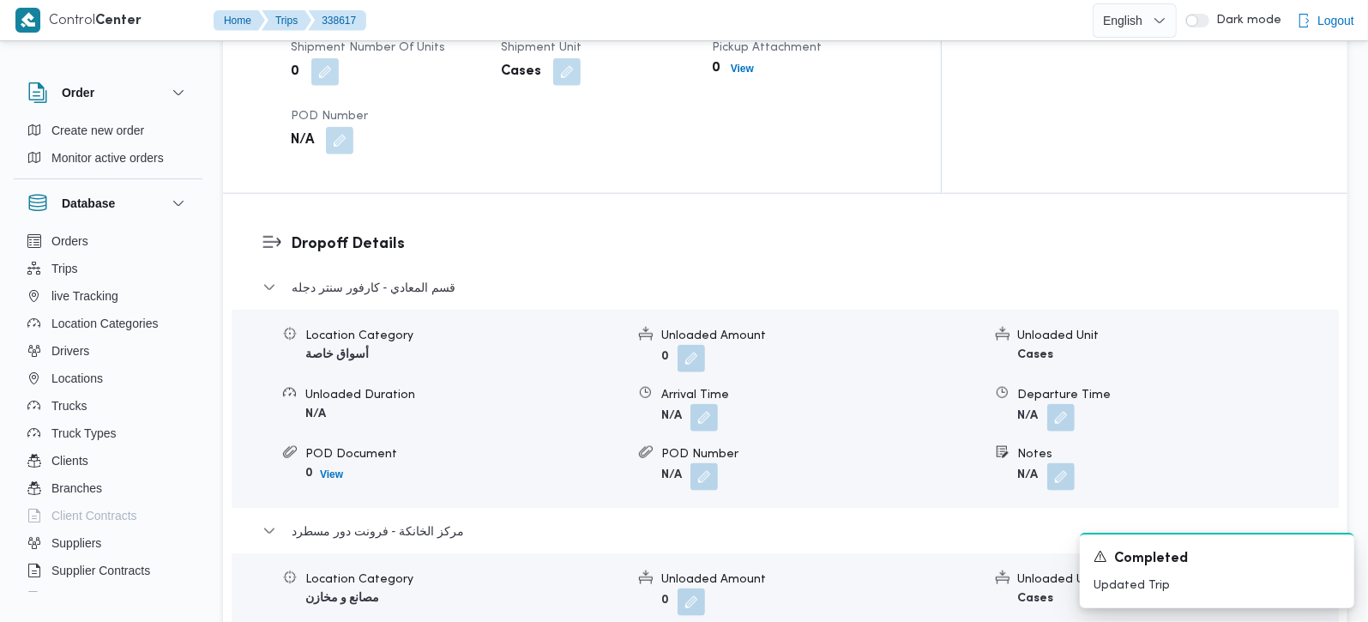
scroll to position [1413, 0]
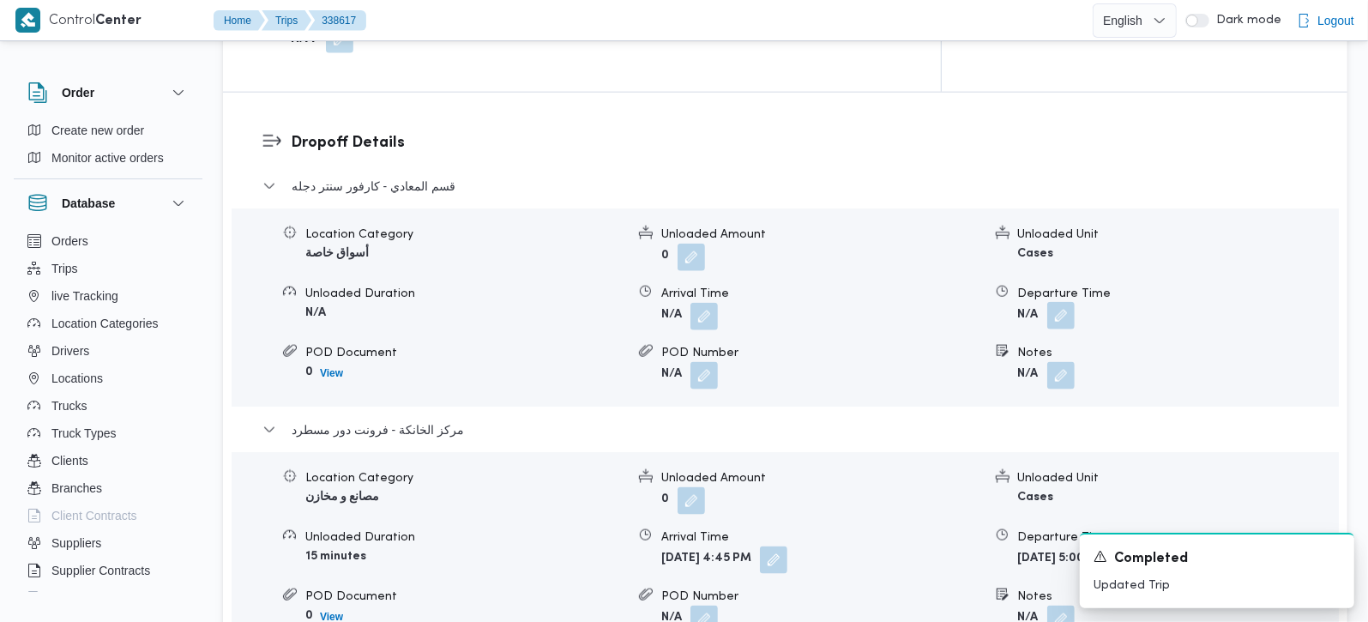
click at [1060, 302] on button "button" at bounding box center [1060, 315] width 27 height 27
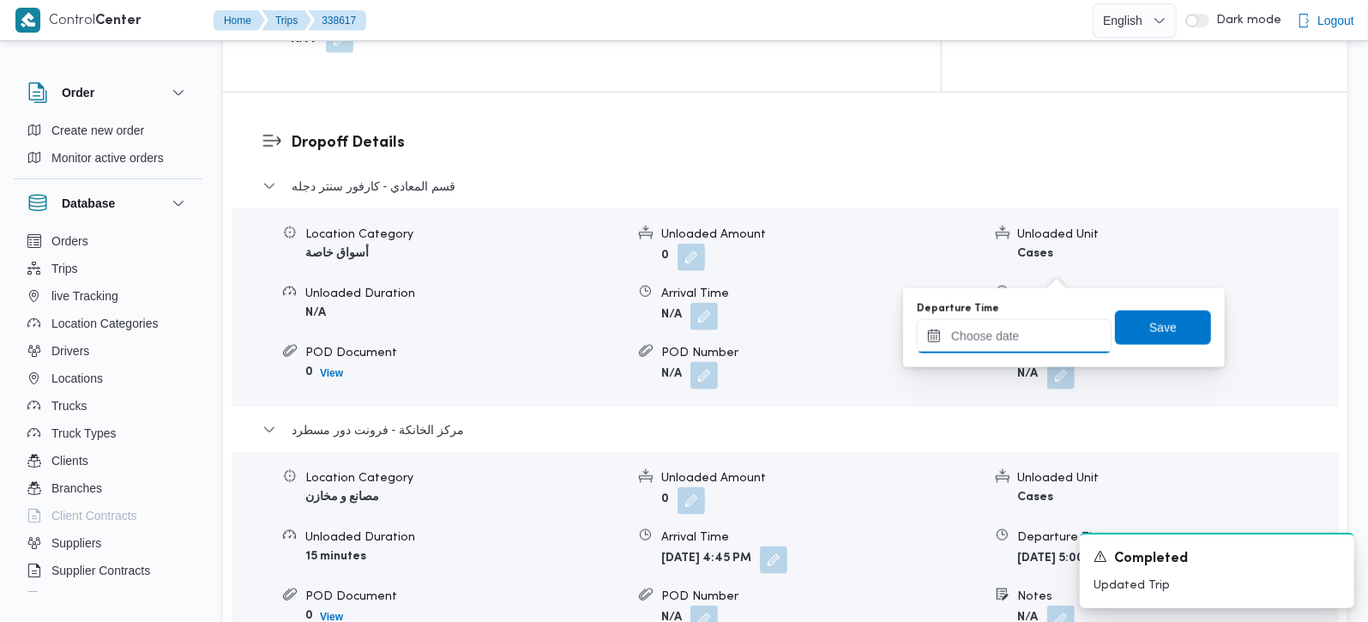
drag, startPoint x: 1047, startPoint y: 334, endPoint x: 1068, endPoint y: 338, distance: 21.0
click at [1047, 334] on input "Departure Time" at bounding box center [1014, 336] width 195 height 34
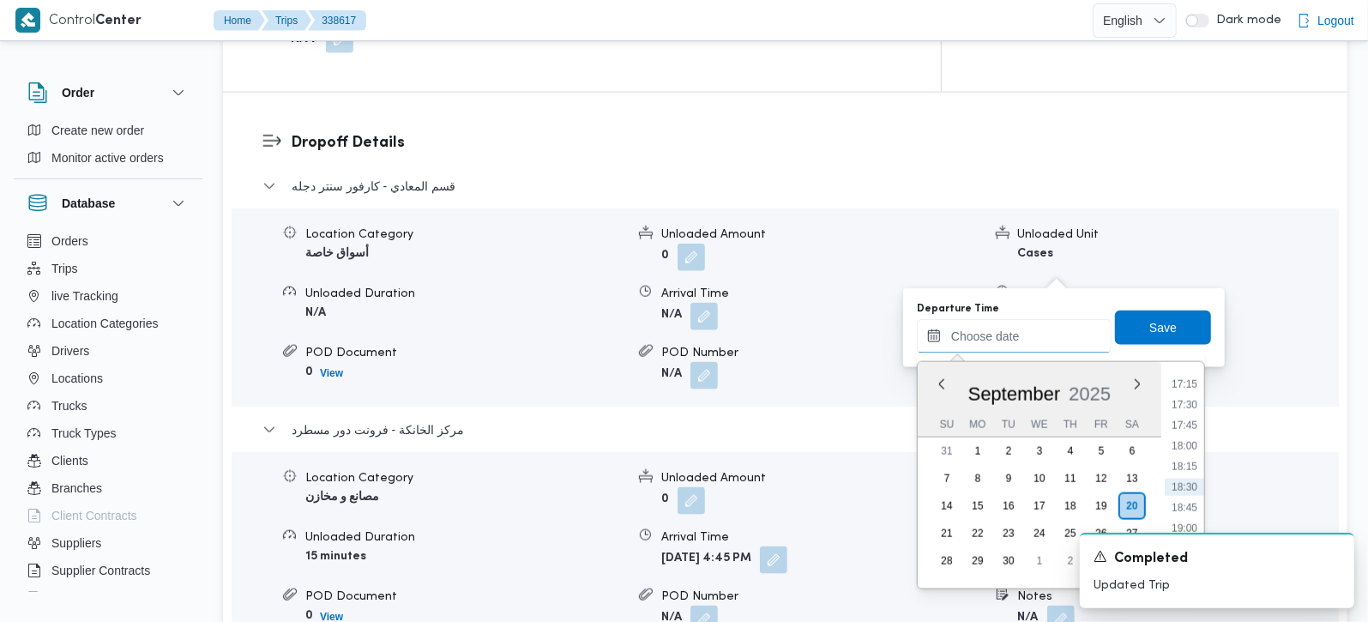
scroll to position [1319, 0]
click at [1181, 379] on li "16:00" at bounding box center [1184, 382] width 39 height 17
type input "[DATE] 16:00"
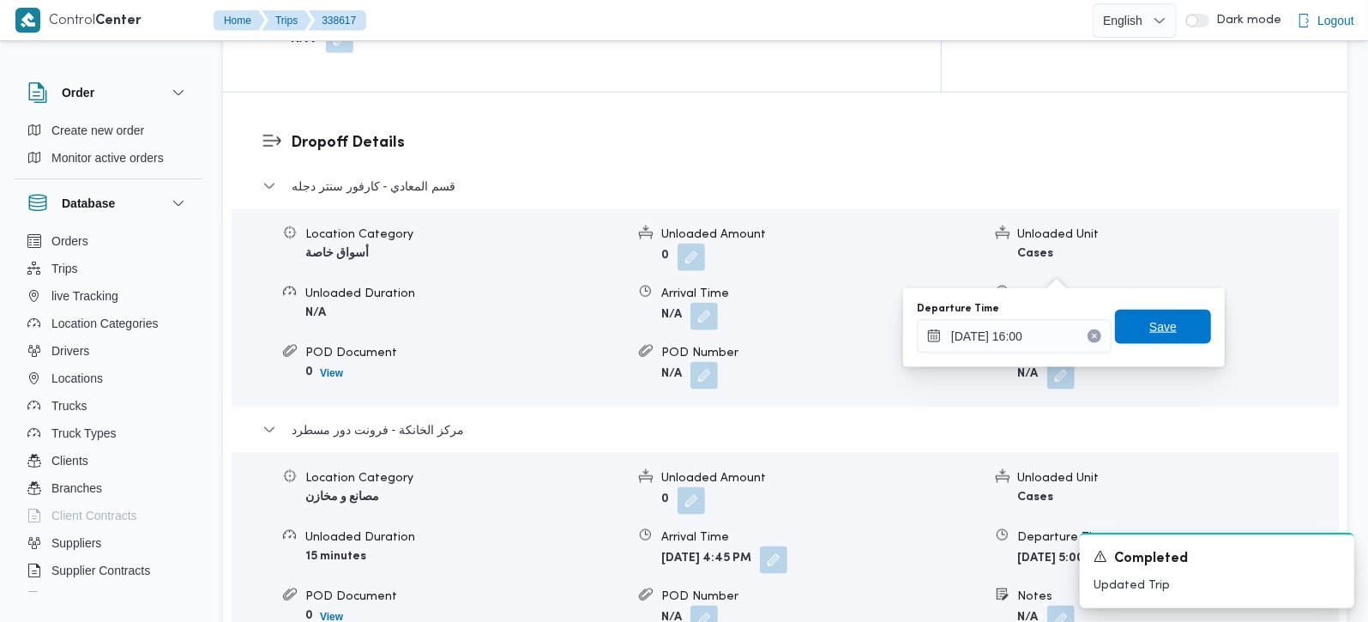
click at [1160, 322] on span "Save" at bounding box center [1162, 326] width 27 height 21
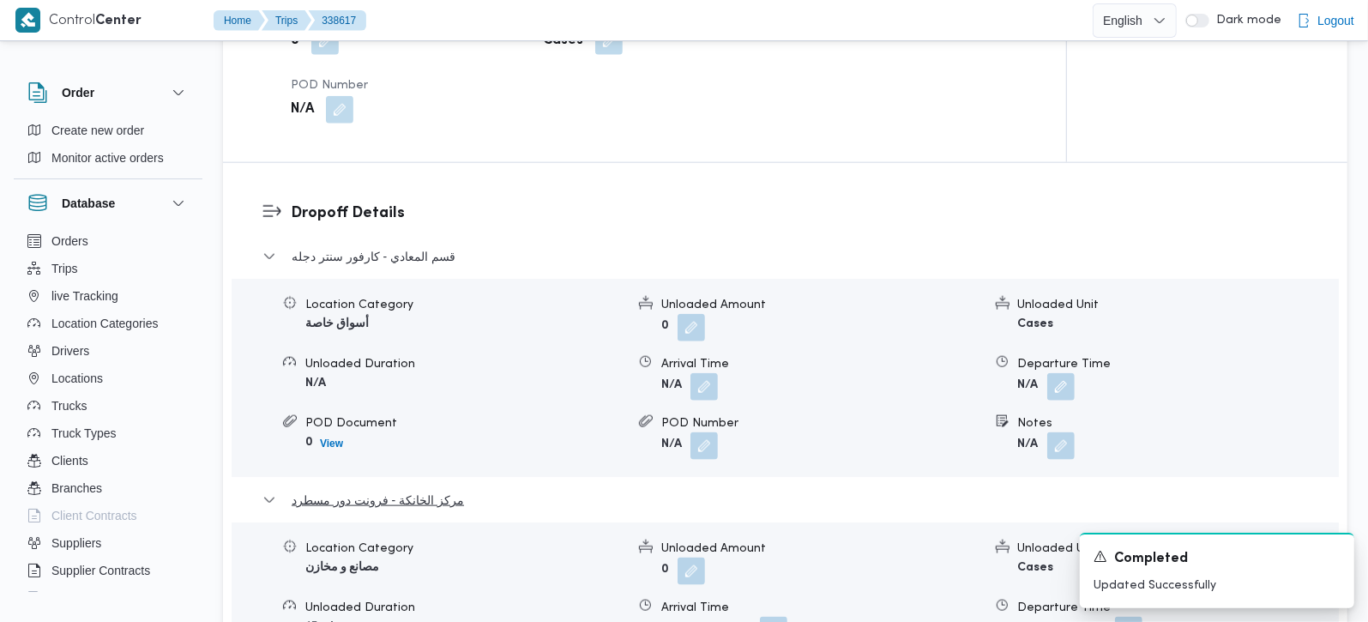
scroll to position [1210, 0]
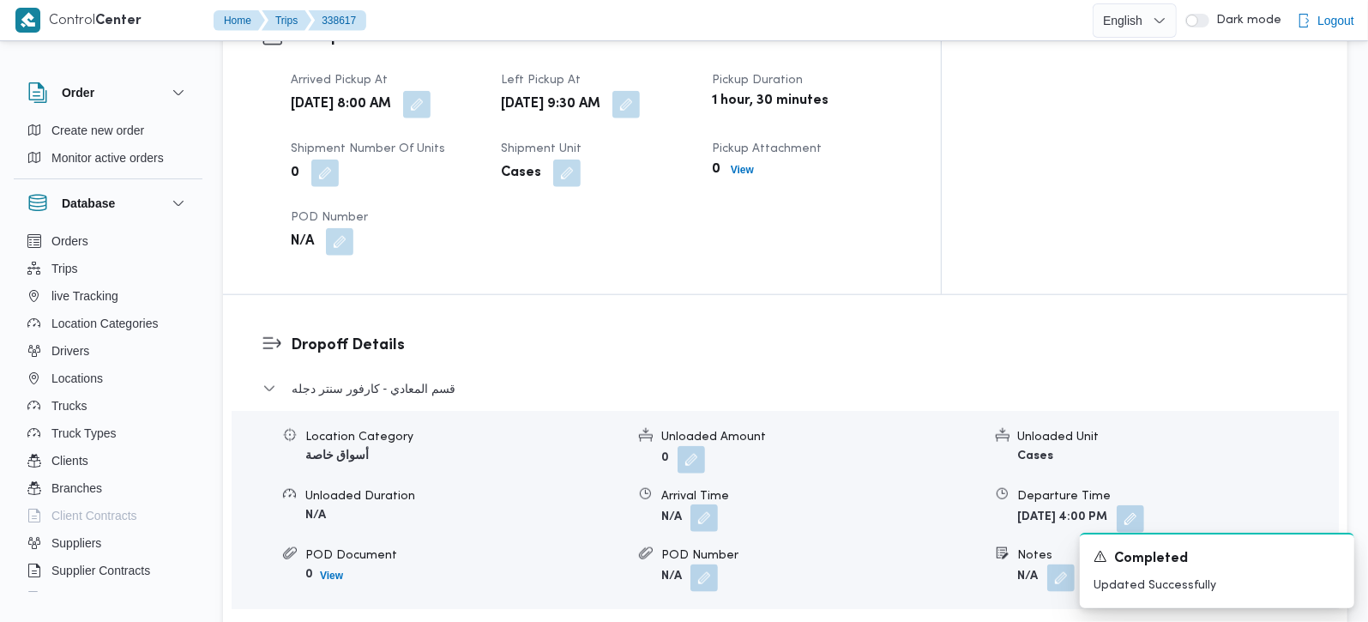
click at [714, 504] on button "button" at bounding box center [703, 517] width 27 height 27
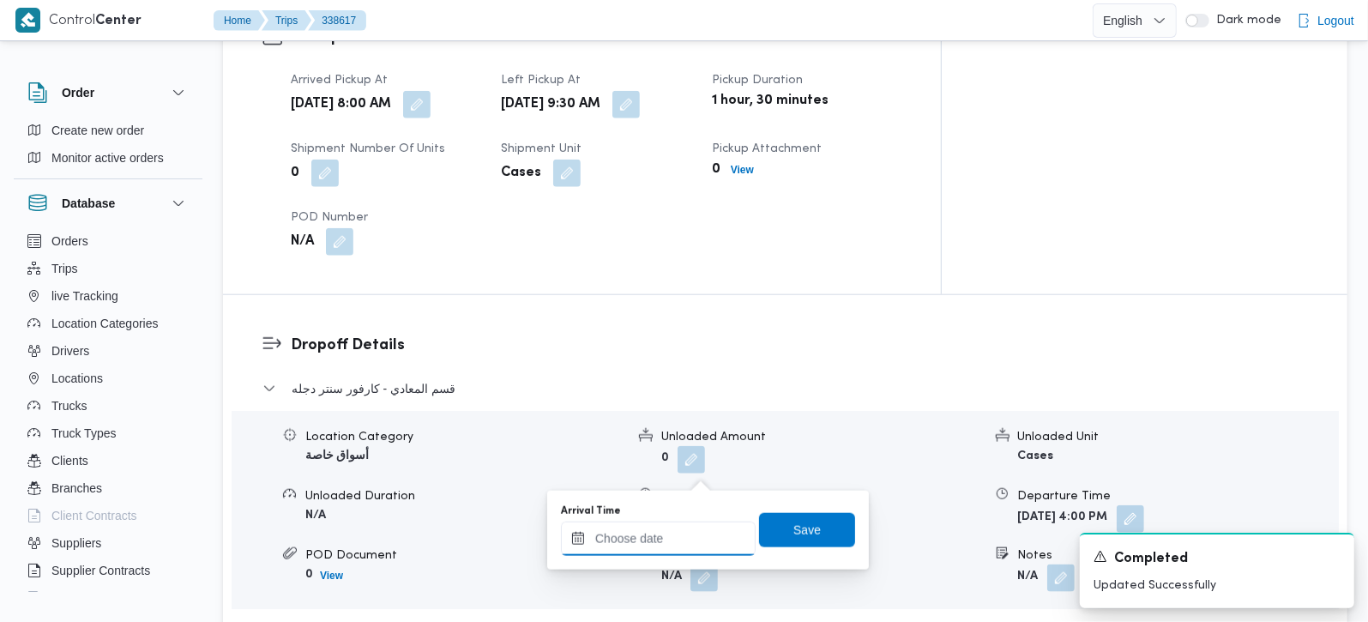
click at [692, 529] on input "Arrival Time" at bounding box center [658, 538] width 195 height 34
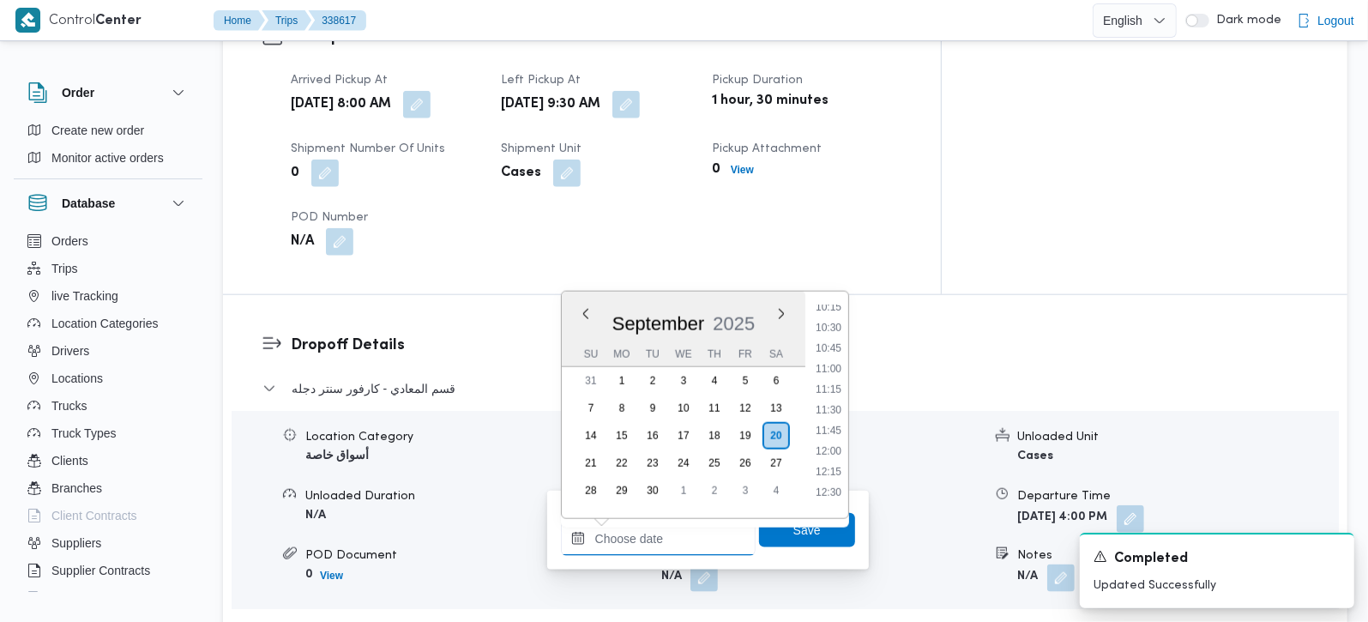
scroll to position [815, 0]
click at [834, 364] on li "10:30" at bounding box center [828, 363] width 39 height 17
type input "20/09/2025 10:30"
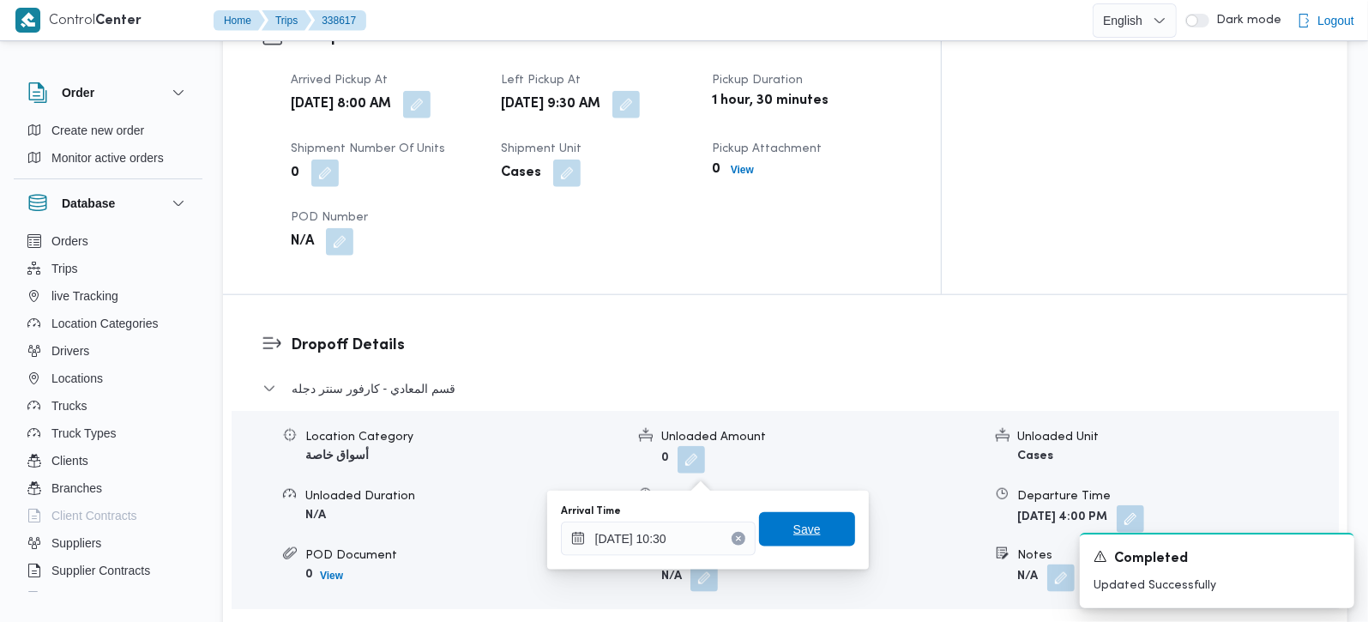
click at [821, 519] on span "Save" at bounding box center [807, 529] width 96 height 34
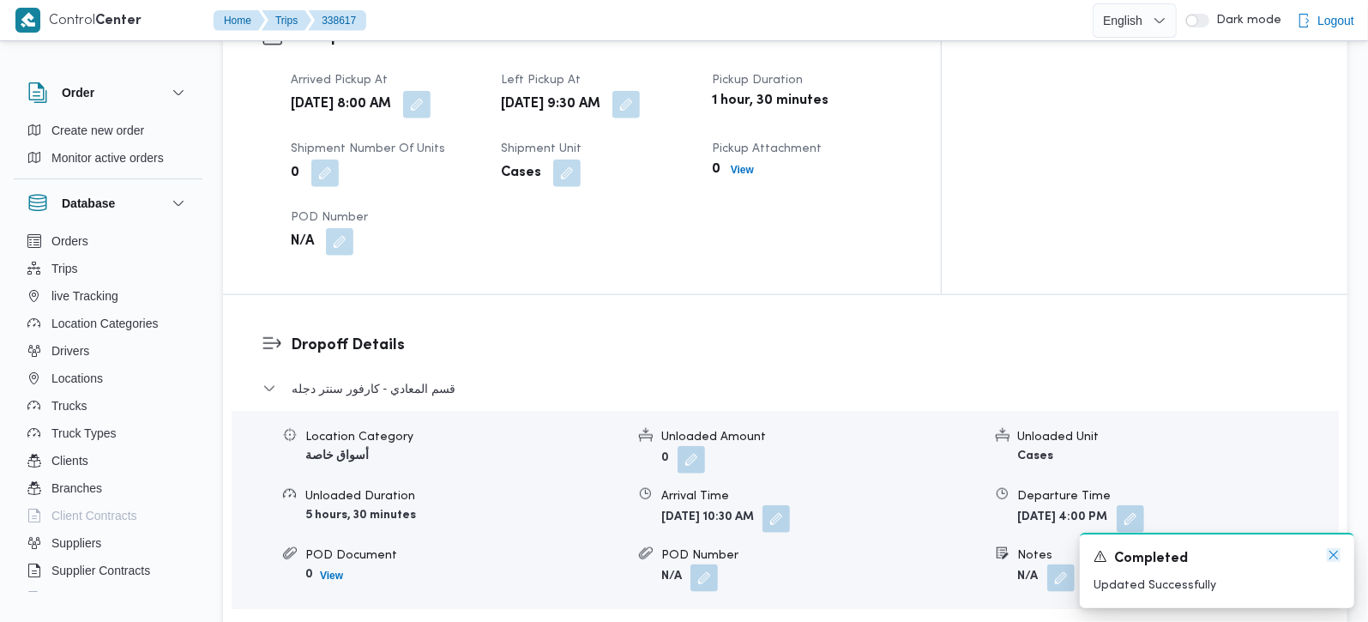
click at [1334, 555] on icon "Dismiss toast" at bounding box center [1334, 555] width 14 height 14
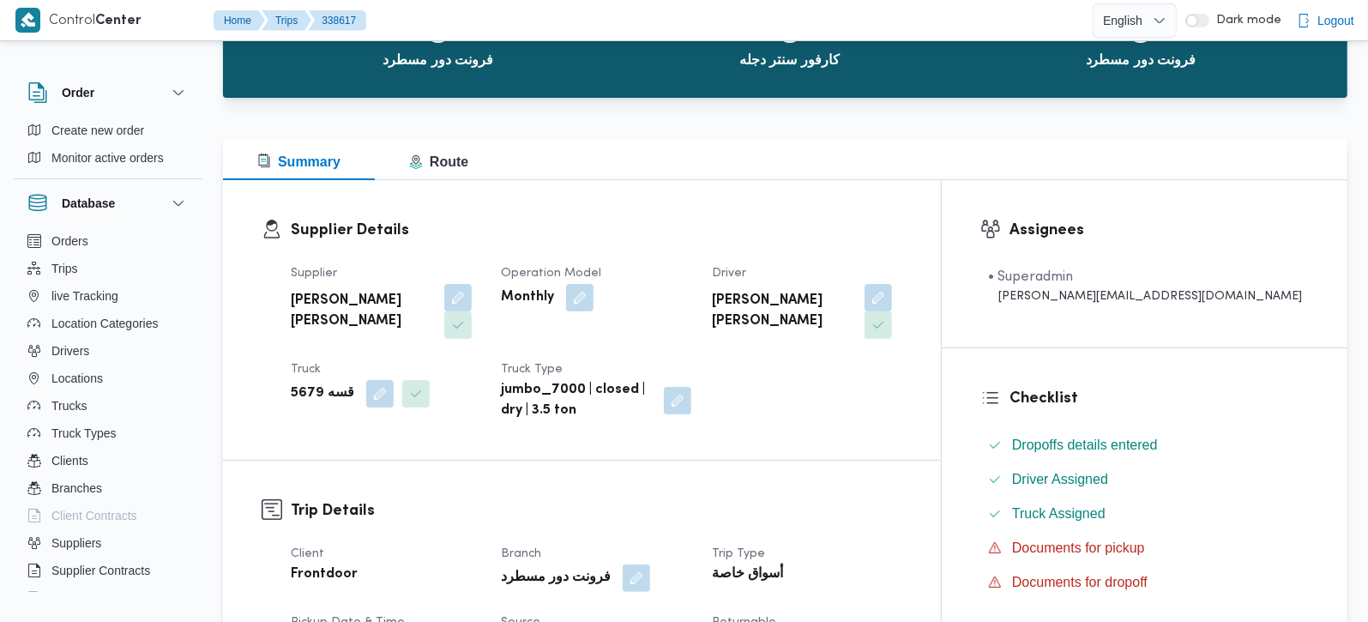
scroll to position [0, 0]
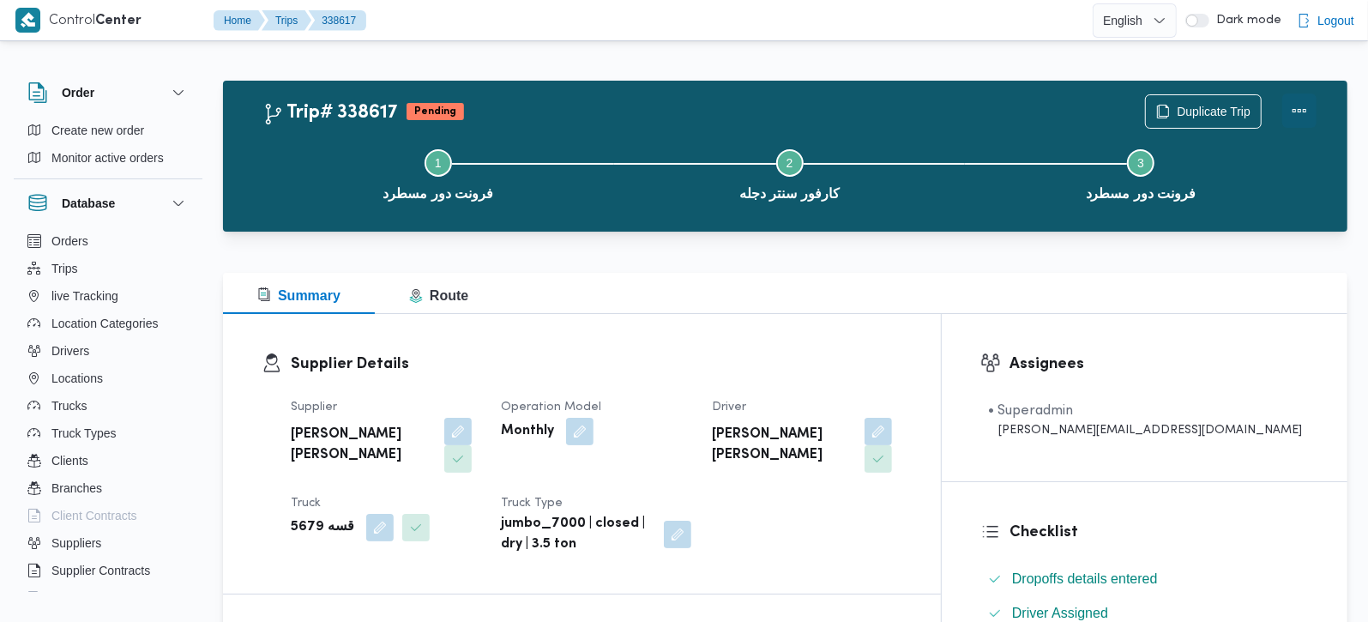
click at [1298, 102] on button "Actions" at bounding box center [1299, 110] width 34 height 34
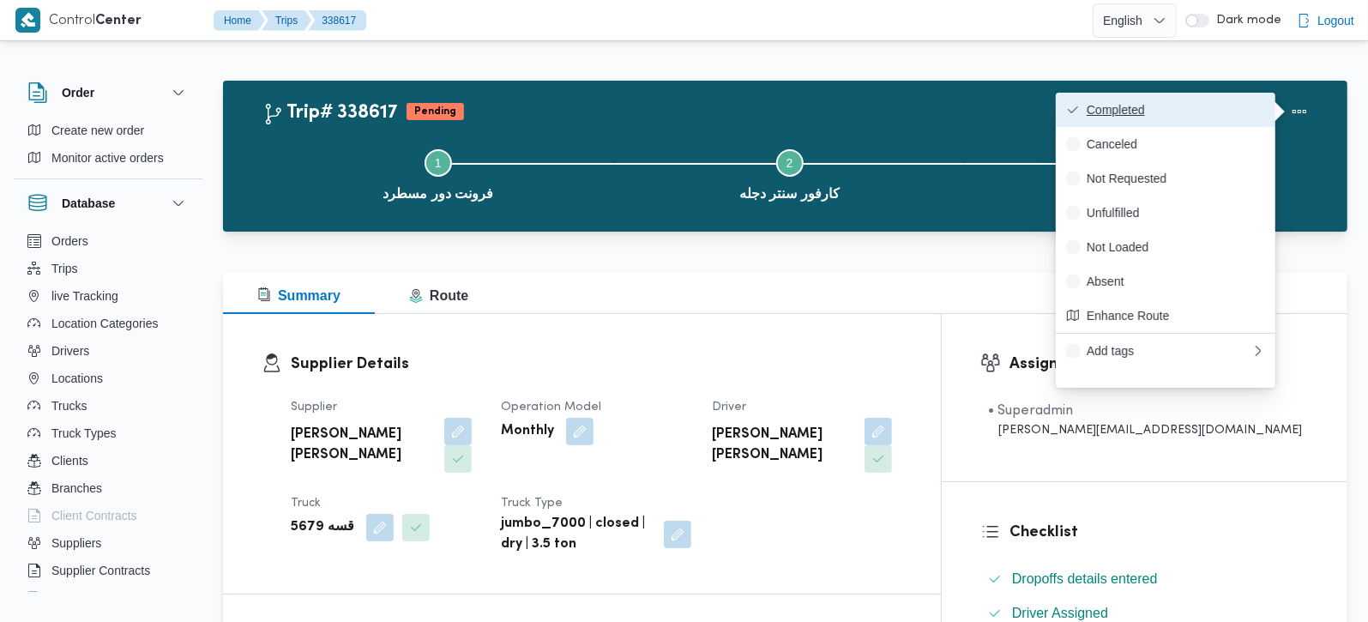
click at [1207, 110] on span "Completed" at bounding box center [1176, 110] width 178 height 14
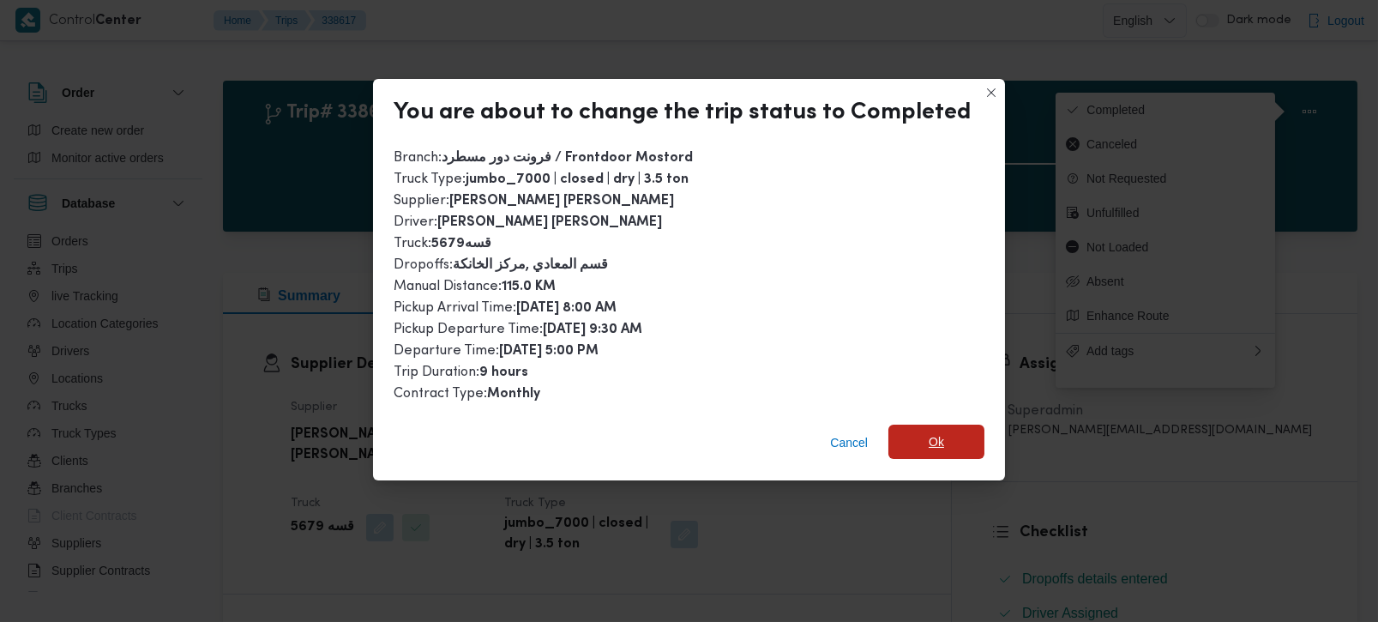
click at [946, 428] on span "Ok" at bounding box center [937, 442] width 96 height 34
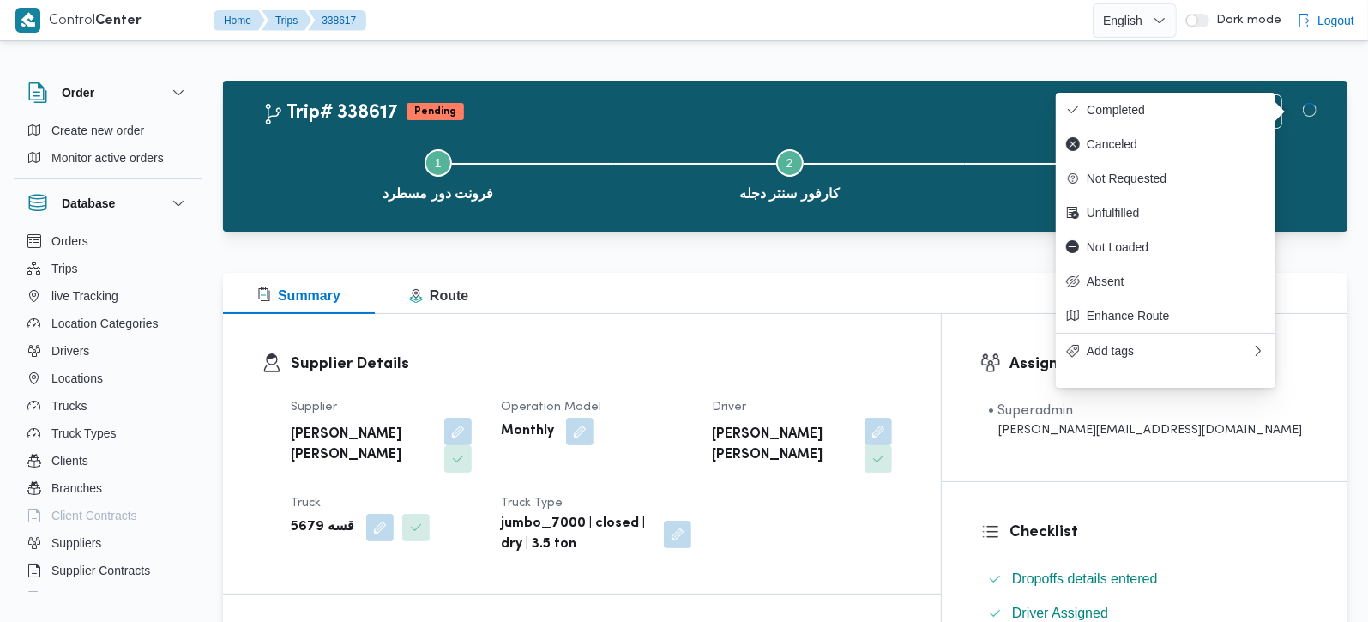
click at [756, 330] on div "Supplier Details Supplier محمد هاني محمد جوده محمود Operation Model Monthly Dri…" at bounding box center [582, 454] width 718 height 280
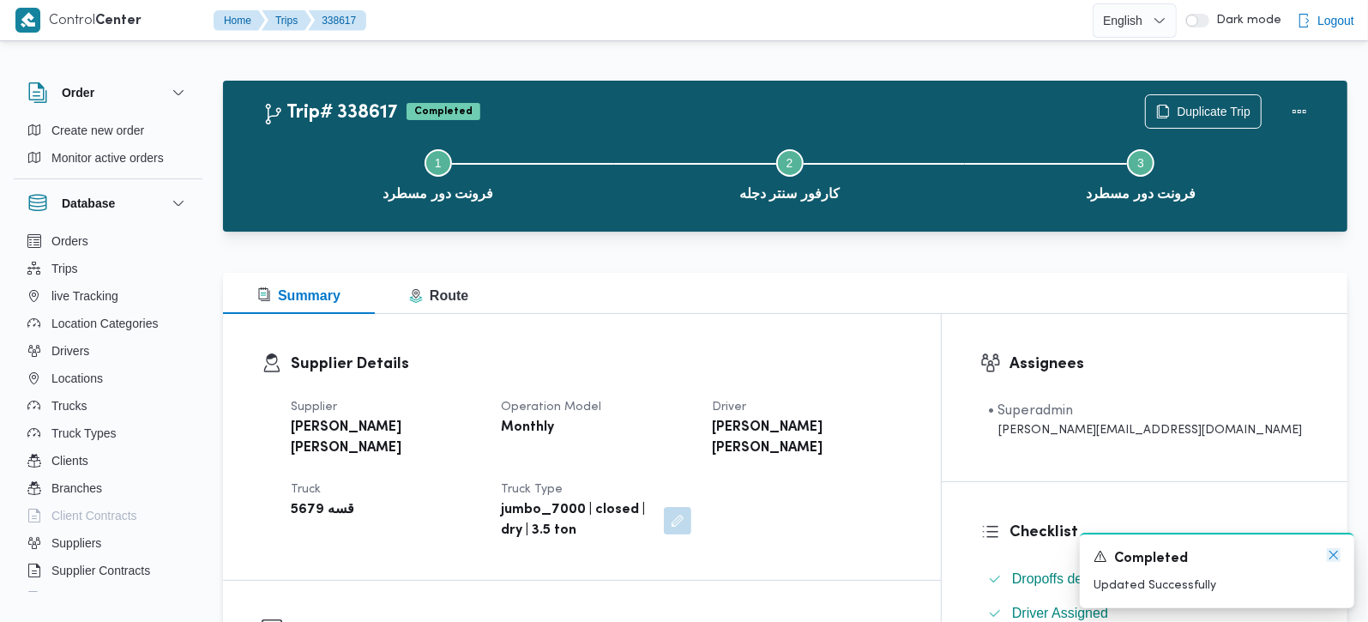
click at [1331, 562] on icon "Dismiss toast" at bounding box center [1334, 555] width 14 height 14
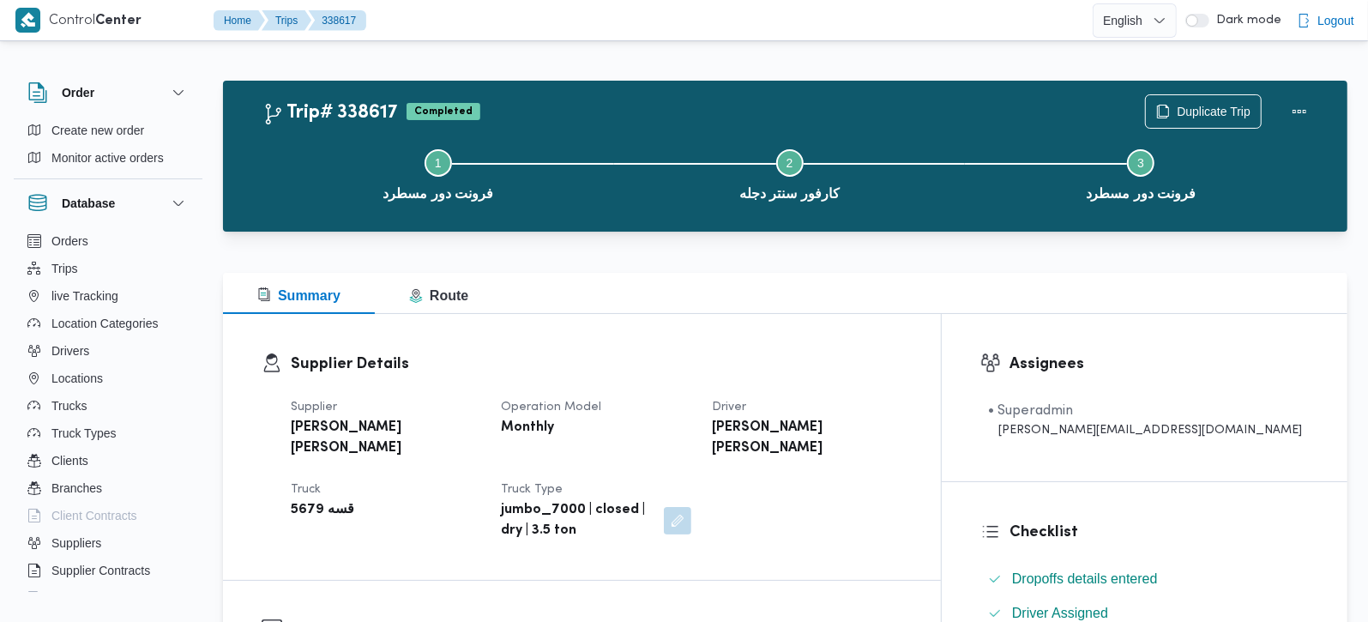
click at [301, 500] on b "قسه 5679" at bounding box center [322, 510] width 63 height 21
copy b "5679"
click at [671, 397] on dt "Operation Model" at bounding box center [596, 407] width 190 height 21
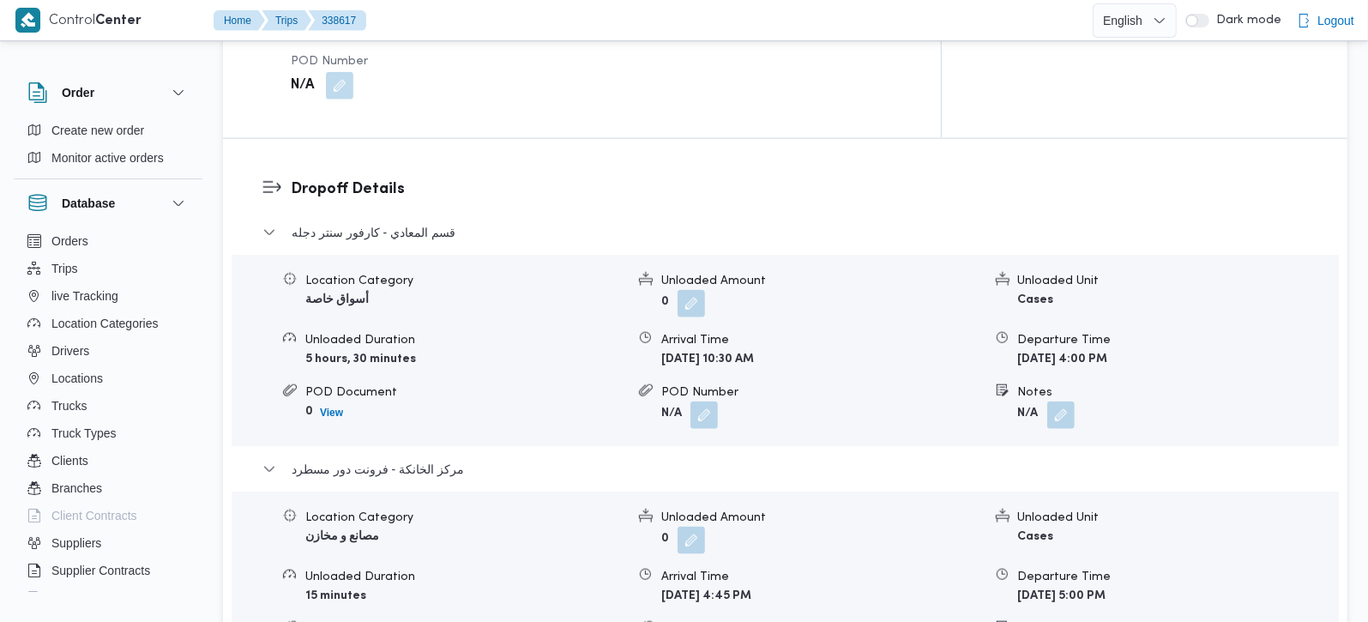
scroll to position [1413, 0]
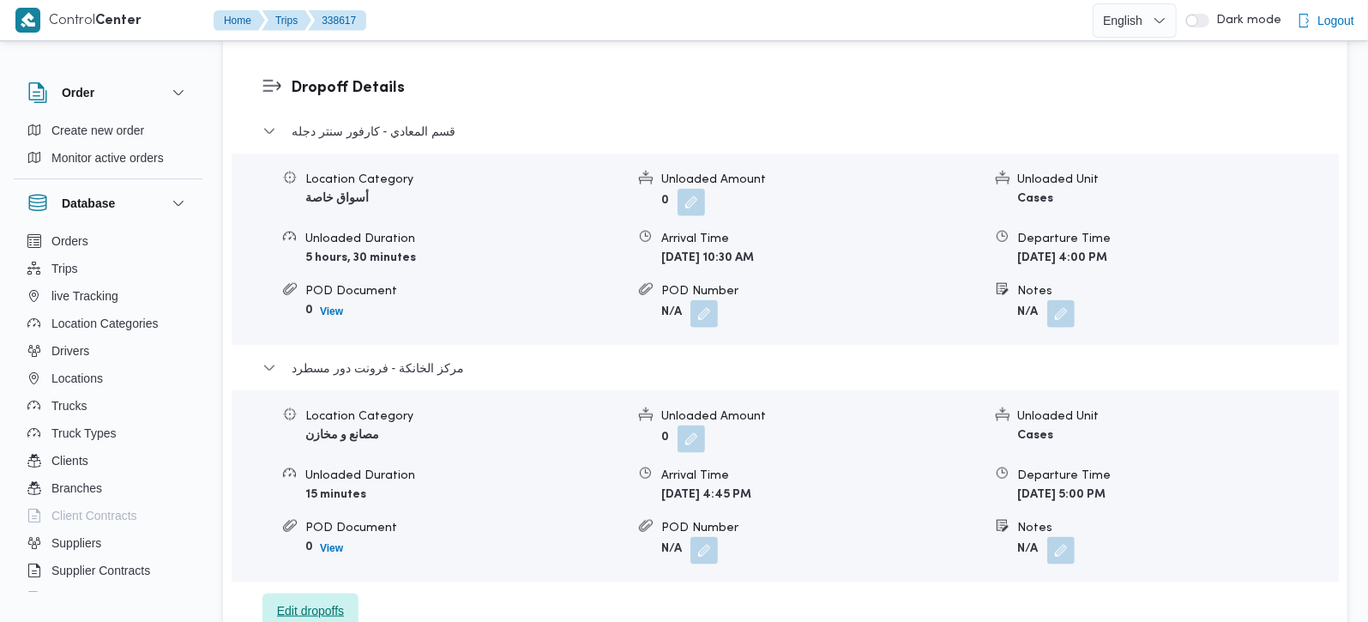
click at [323, 600] on span "Edit dropoffs" at bounding box center [310, 610] width 67 height 21
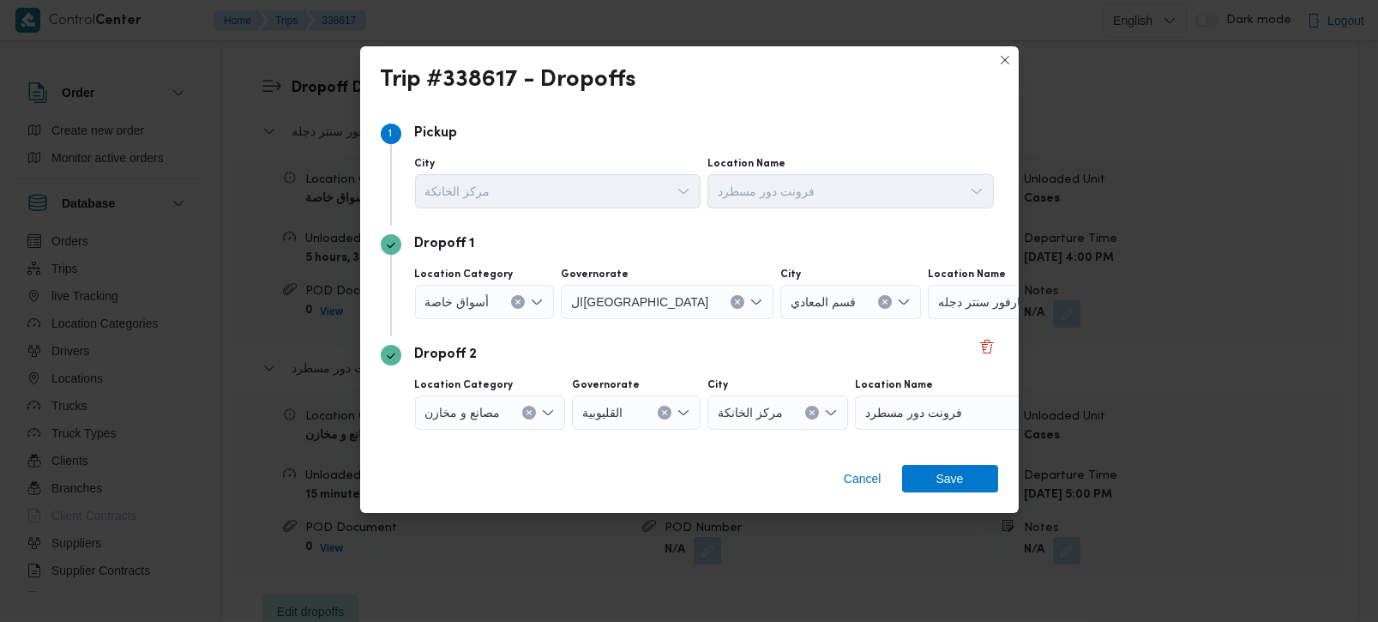
click at [882, 301] on icon "Clear input" at bounding box center [885, 301] width 7 height 7
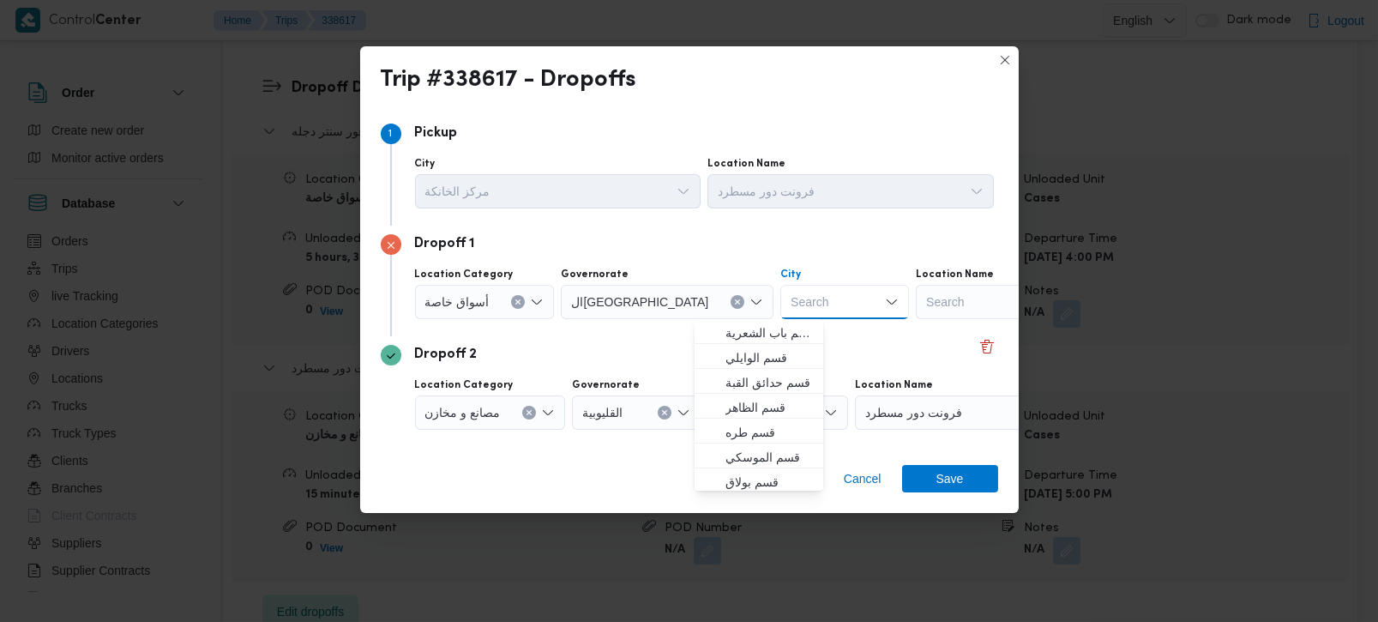
click at [916, 301] on div "Search" at bounding box center [1023, 302] width 214 height 34
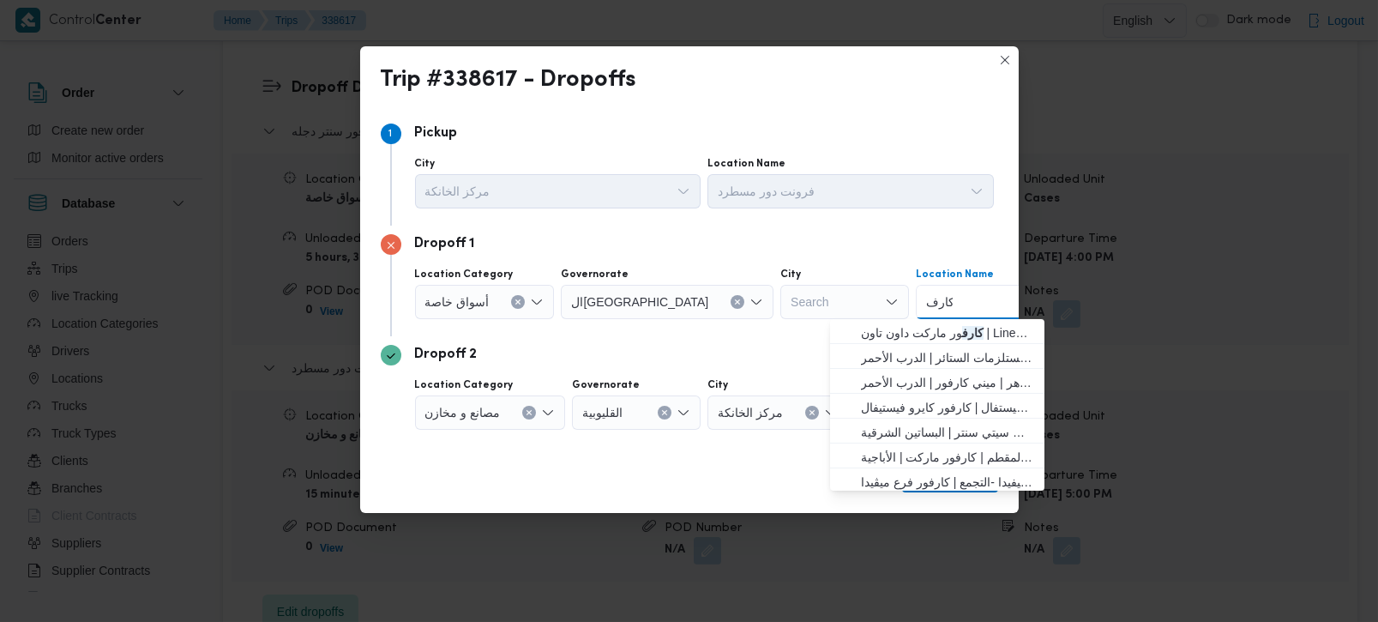
type input "كارفور المع"
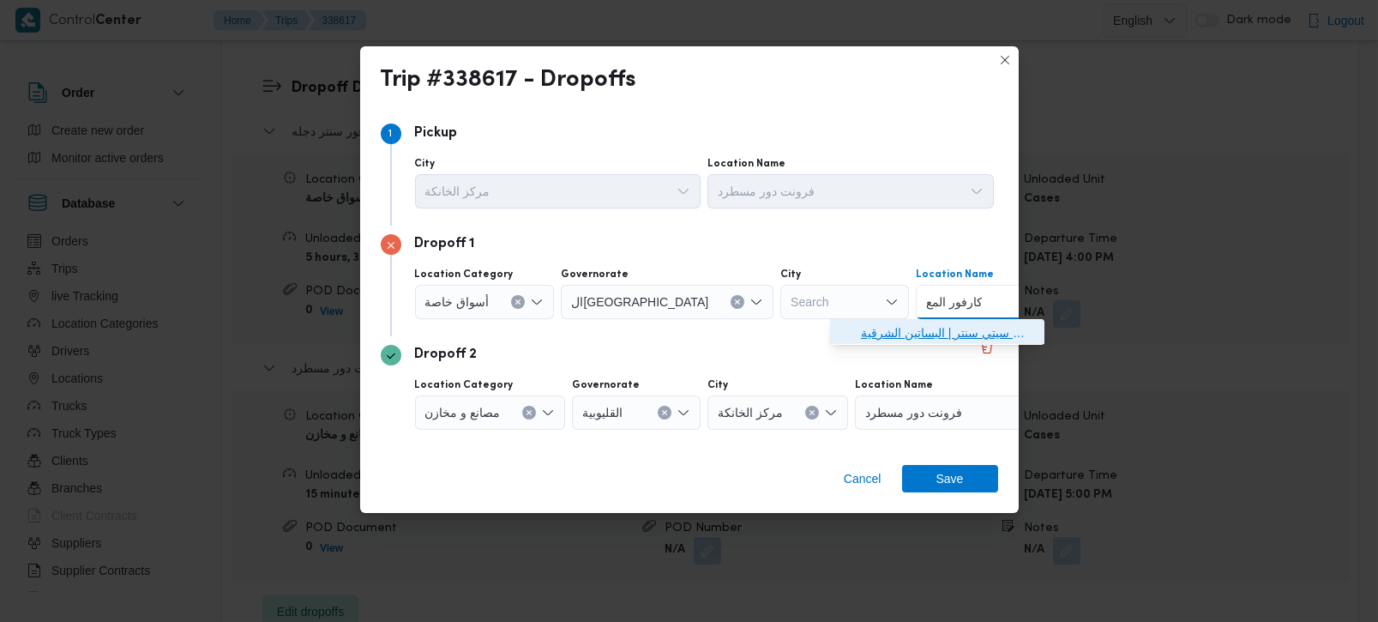
click at [925, 323] on span "كارفور المع ادي | كارفور المعادي سيتي سنتر | البساتين الشرقية" at bounding box center [947, 332] width 173 height 21
click at [941, 484] on span "Save" at bounding box center [950, 477] width 27 height 27
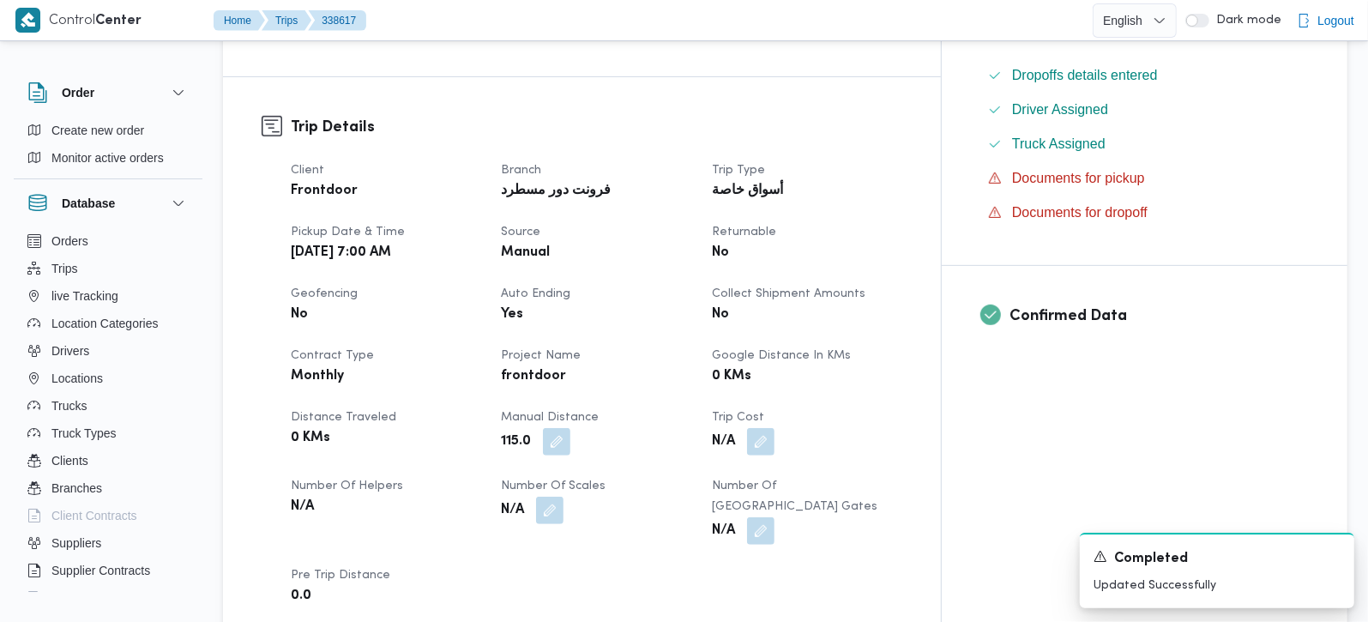
scroll to position [504, 0]
click at [570, 426] on button "button" at bounding box center [556, 439] width 27 height 27
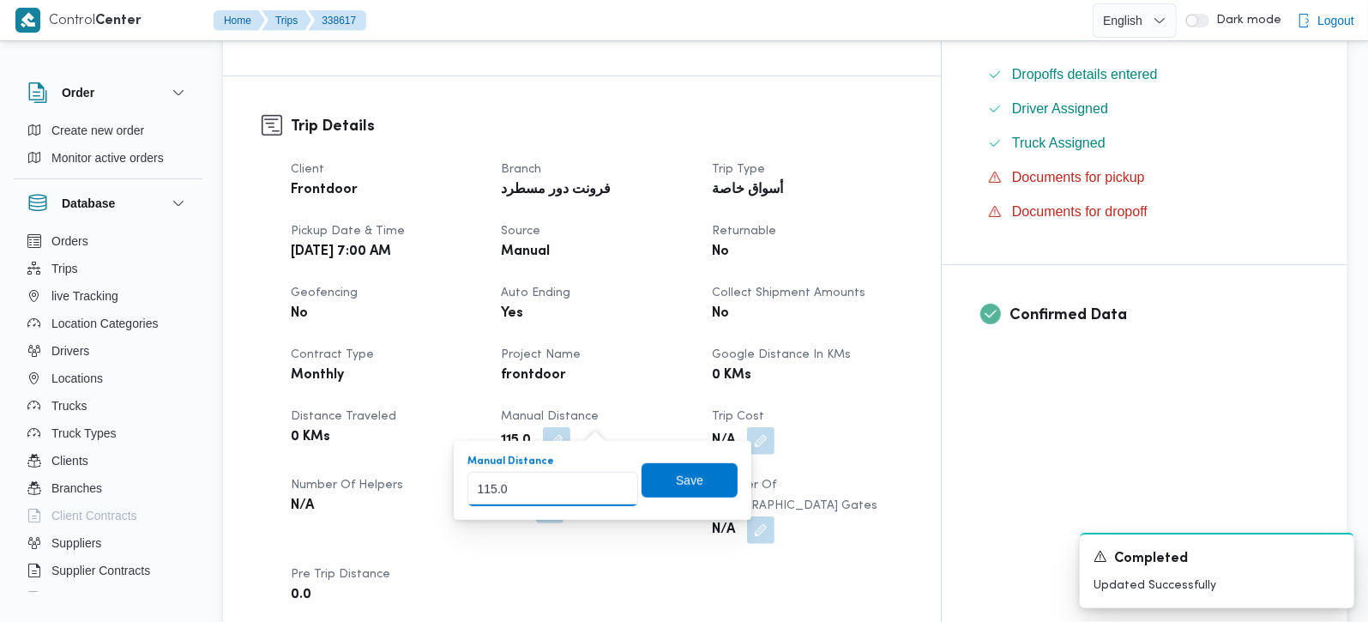
drag, startPoint x: 533, startPoint y: 490, endPoint x: 482, endPoint y: 495, distance: 51.7
click at [482, 495] on input "115.0" at bounding box center [552, 489] width 171 height 34
type input "105"
click at [699, 482] on span "Save" at bounding box center [690, 479] width 96 height 34
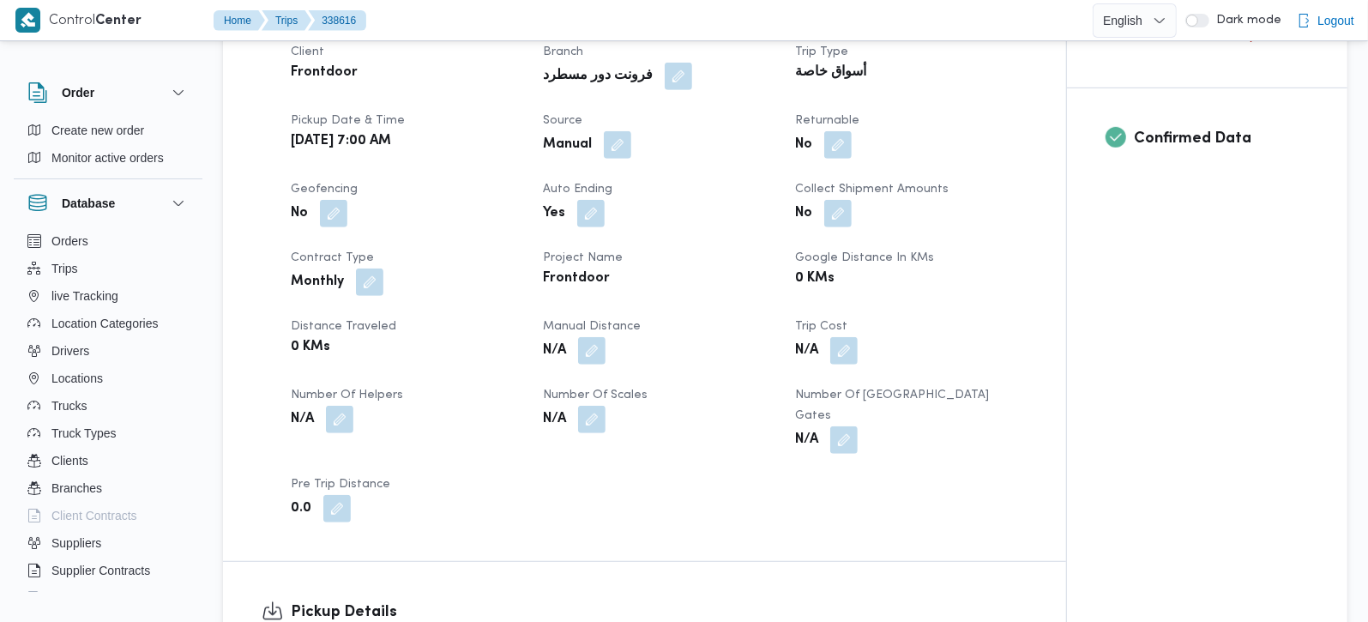
scroll to position [807, 0]
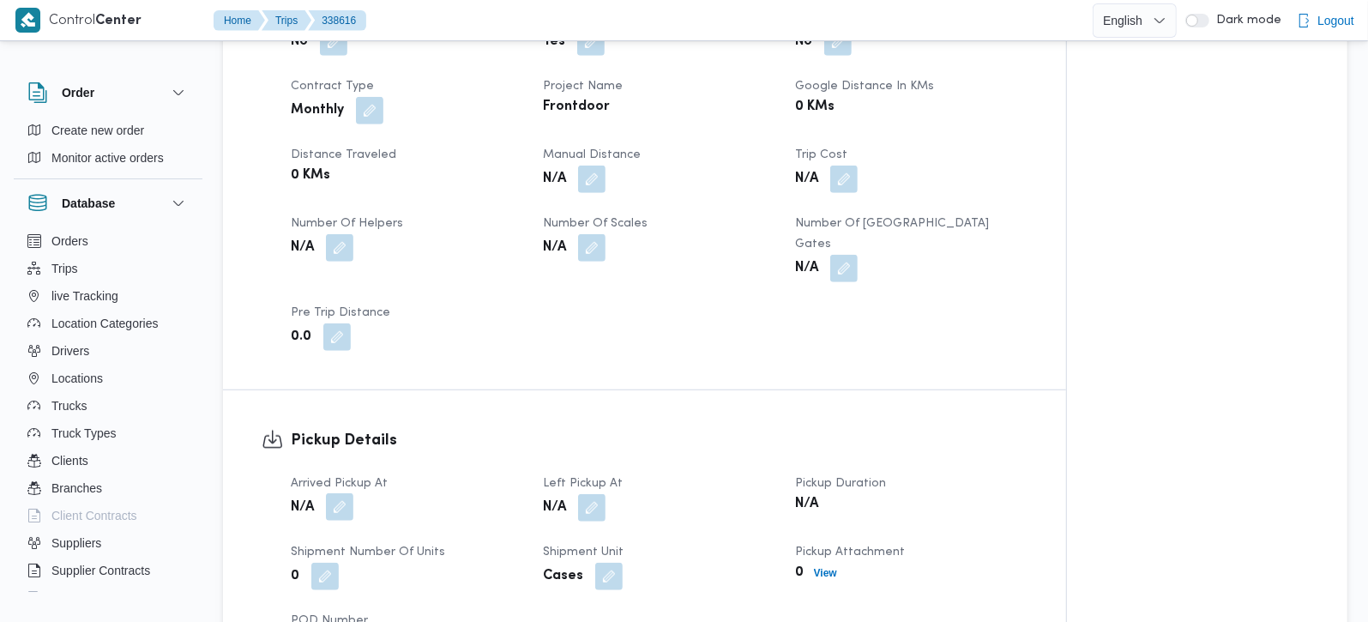
click at [352, 493] on button "button" at bounding box center [339, 506] width 27 height 27
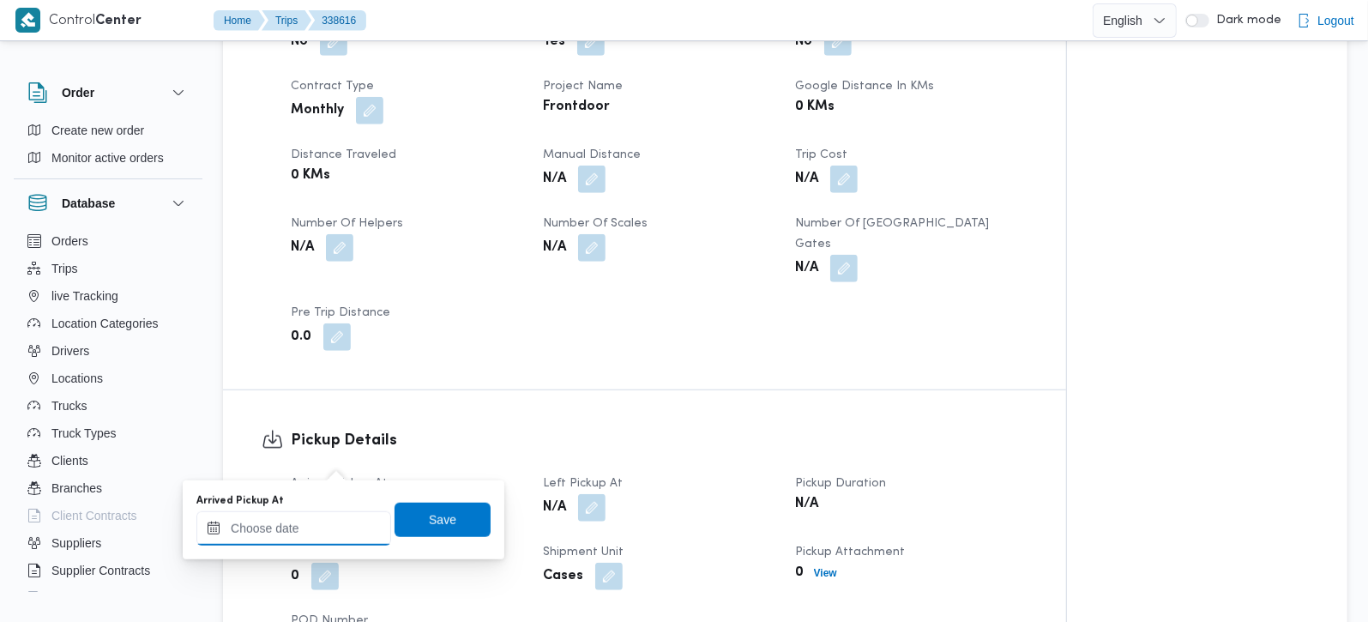
click at [299, 527] on input "Arrived Pickup At" at bounding box center [293, 528] width 195 height 34
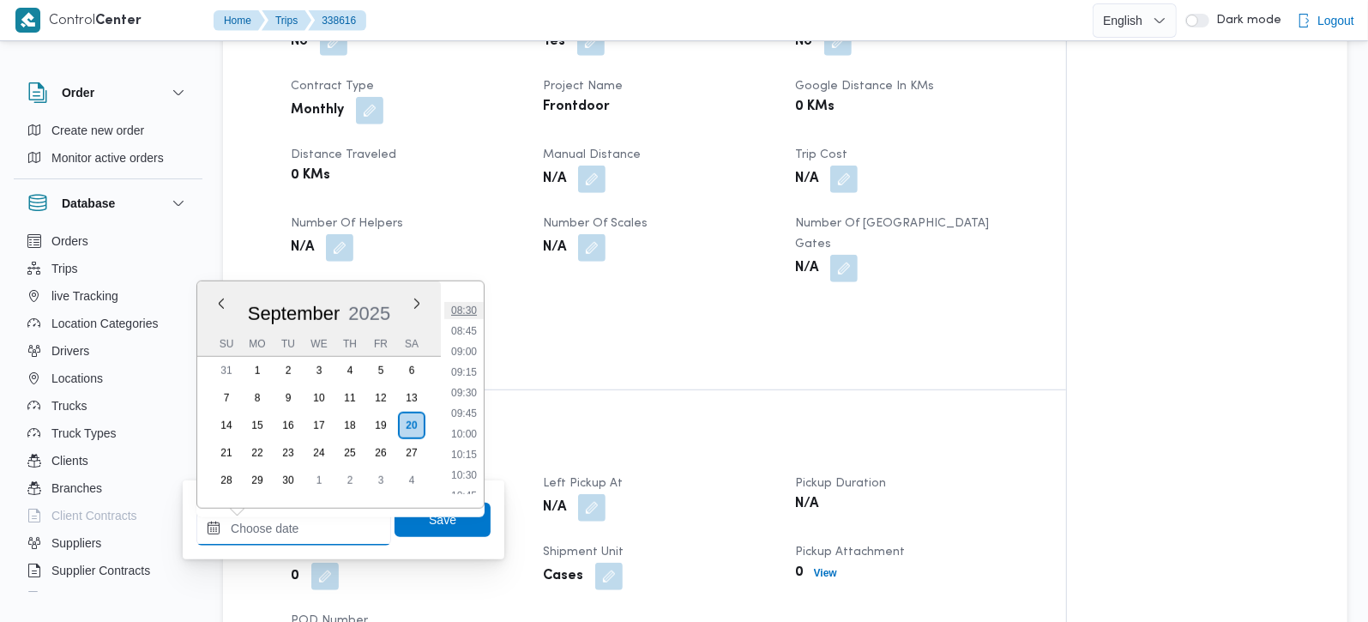
scroll to position [592, 0]
click at [465, 377] on li "08:00" at bounding box center [463, 370] width 39 height 17
type input "[DATE] 08:00"
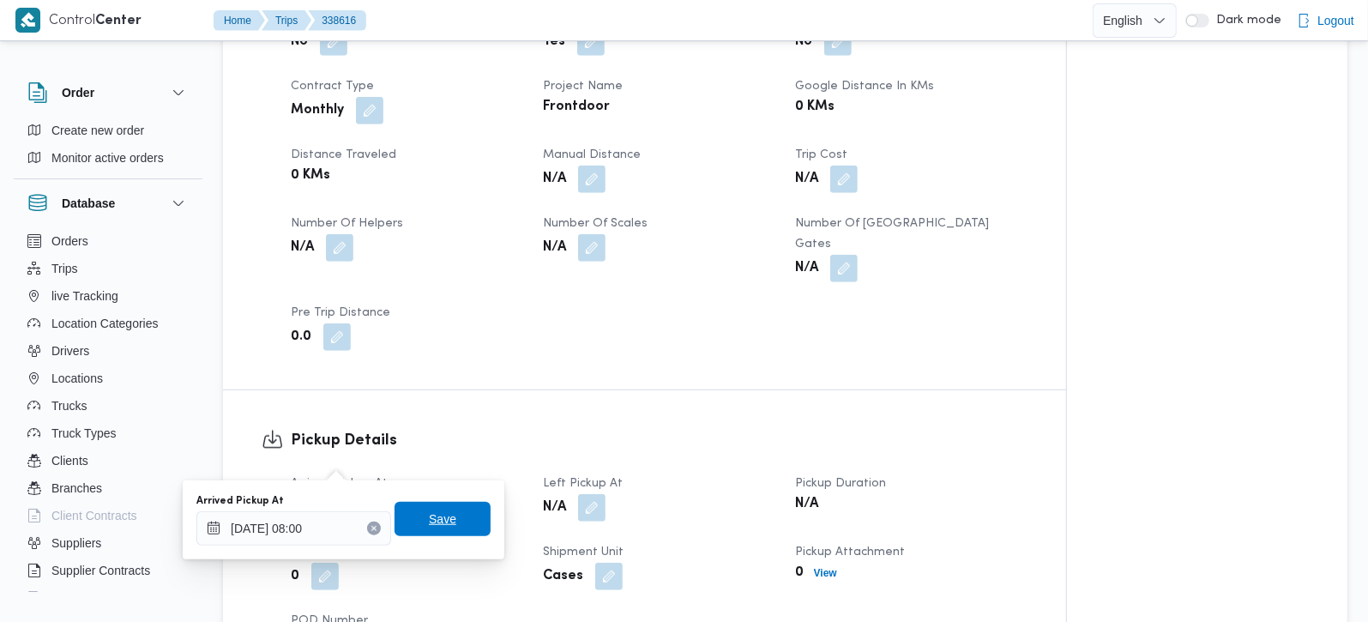
click at [432, 524] on span "Save" at bounding box center [442, 519] width 27 height 21
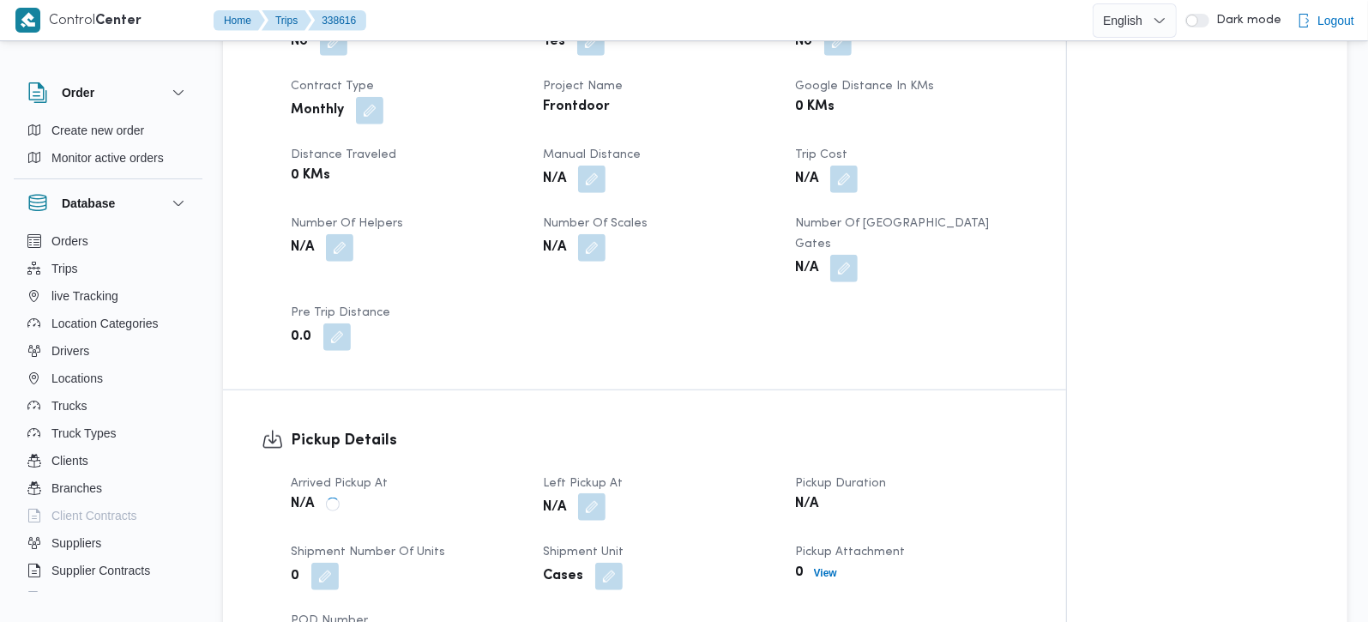
click at [590, 493] on button "button" at bounding box center [591, 506] width 27 height 27
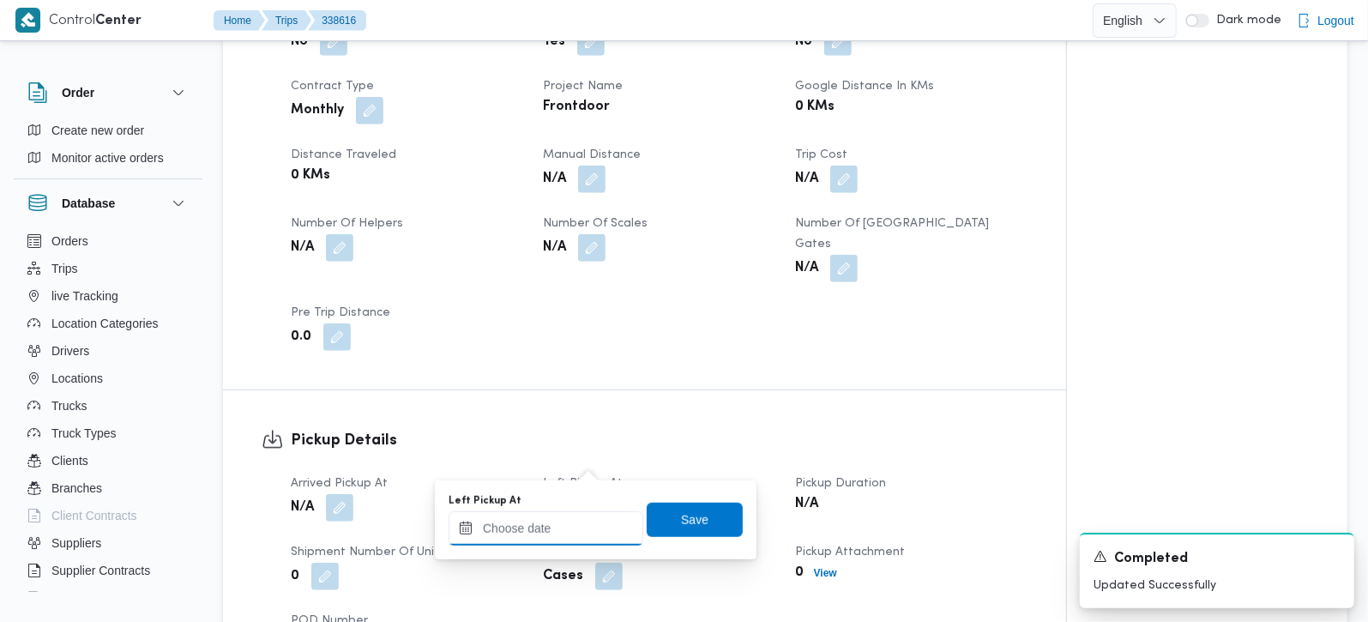
click at [568, 525] on input "Left Pickup At" at bounding box center [546, 528] width 195 height 34
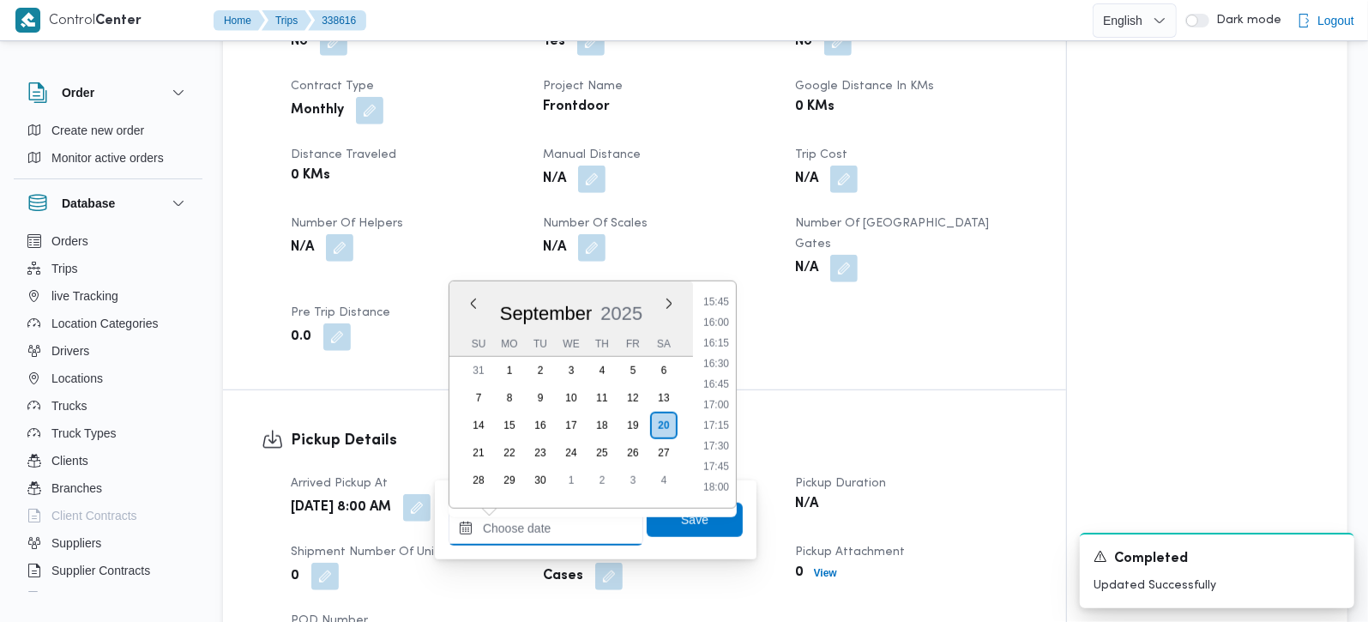
scroll to position [1197, 0]
click at [715, 339] on li "15:00" at bounding box center [715, 341] width 39 height 17
type input "[DATE] 15:00"
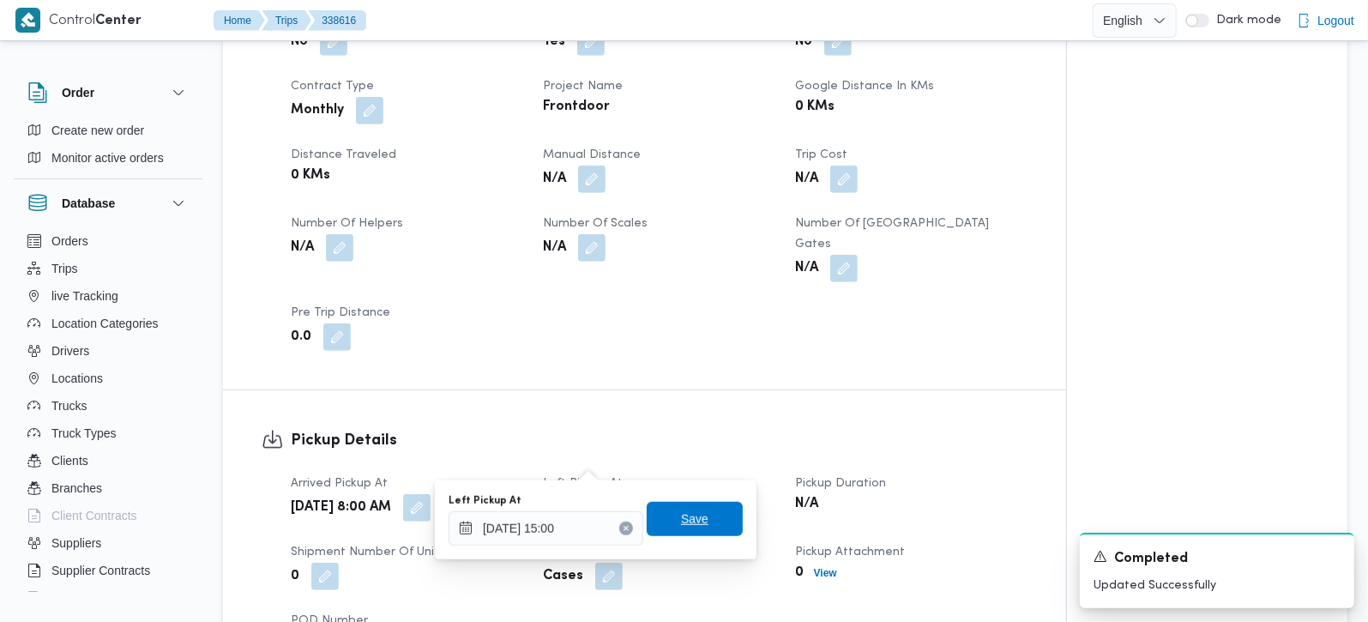
drag, startPoint x: 705, startPoint y: 498, endPoint x: 698, endPoint y: 509, distance: 13.1
click at [702, 500] on div "Left Pickup At [DATE] 15:00 Save" at bounding box center [596, 519] width 298 height 55
click at [696, 511] on span "Save" at bounding box center [695, 519] width 96 height 34
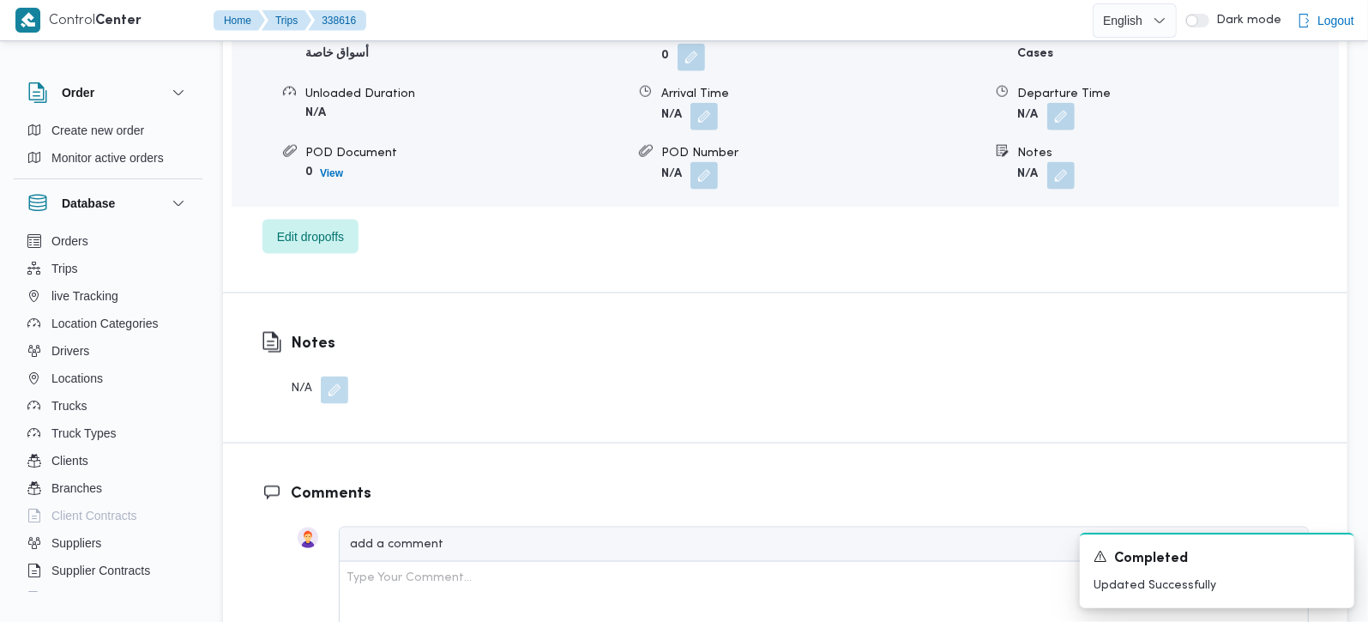
scroll to position [1614, 0]
click at [339, 355] on div "Notes N/A" at bounding box center [305, 366] width 164 height 149
click at [339, 374] on button "button" at bounding box center [334, 387] width 27 height 27
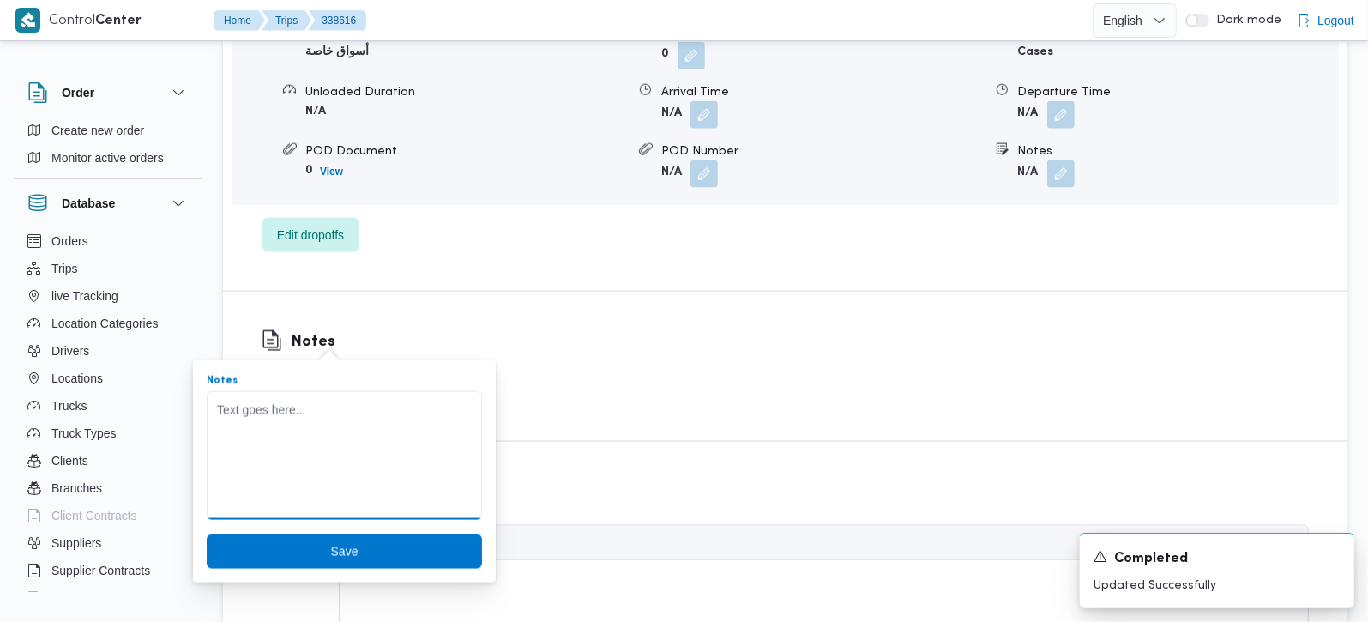
click at [318, 444] on textarea "Notes" at bounding box center [344, 455] width 275 height 129
type textarea "لم تحمل"
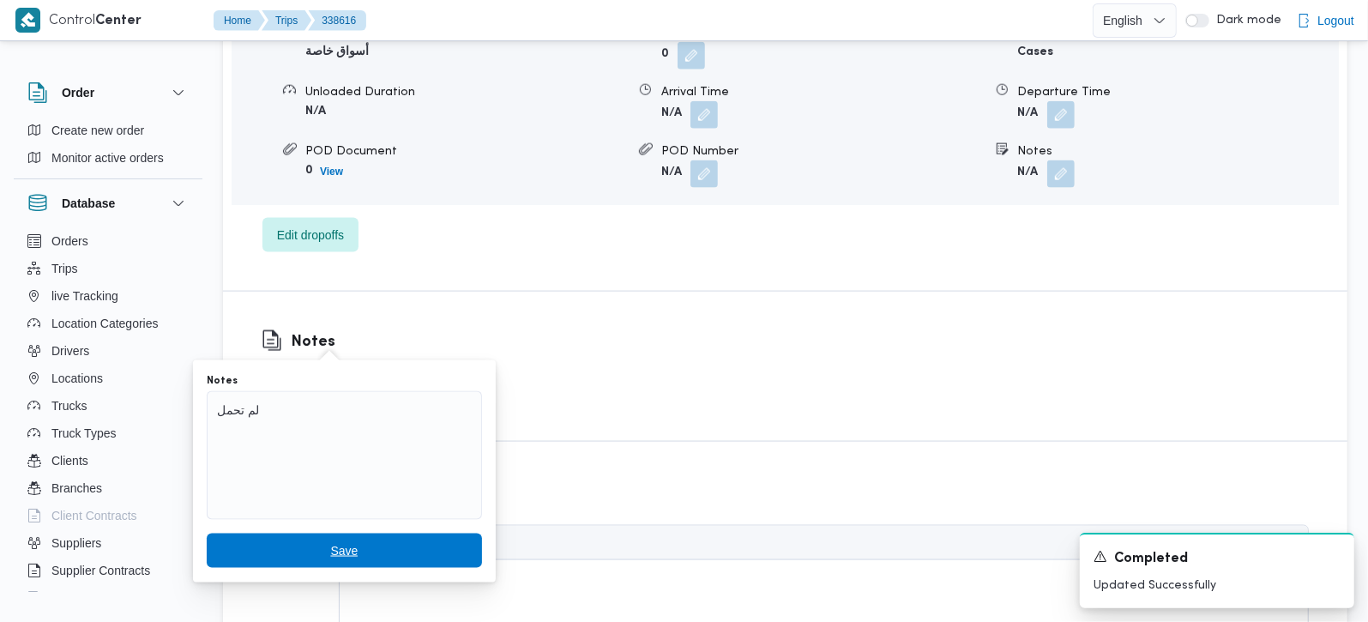
click at [390, 550] on span "Save" at bounding box center [344, 550] width 275 height 34
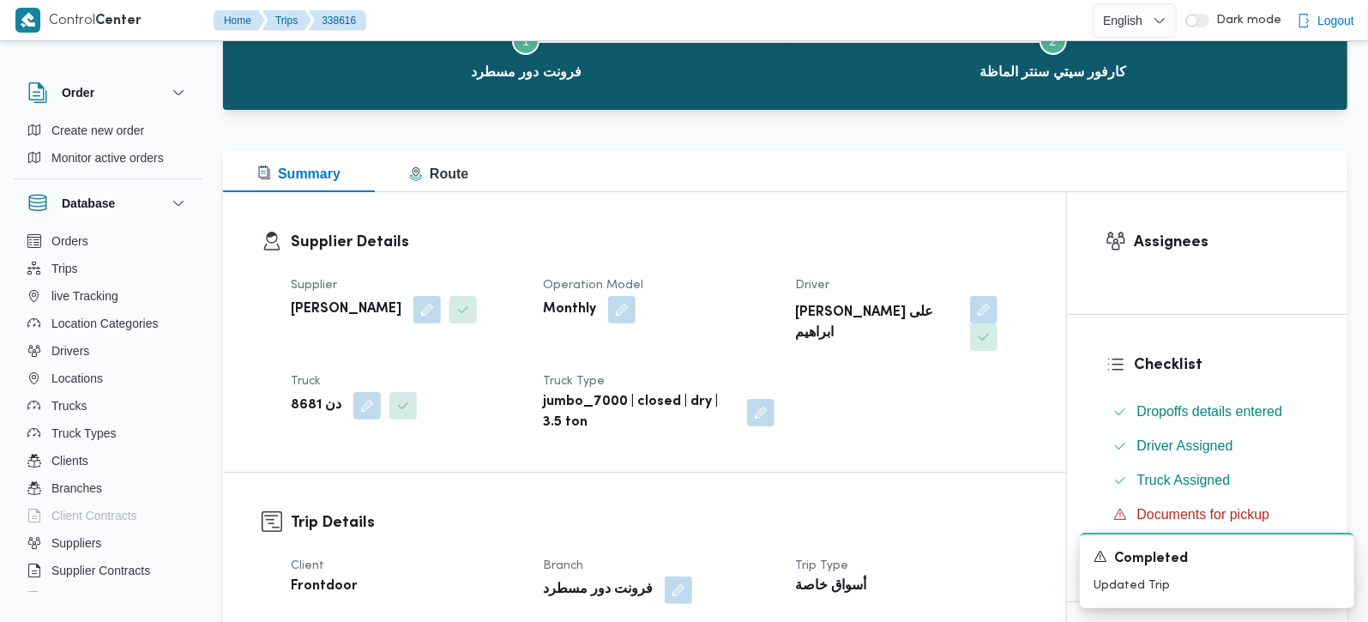
scroll to position [0, 0]
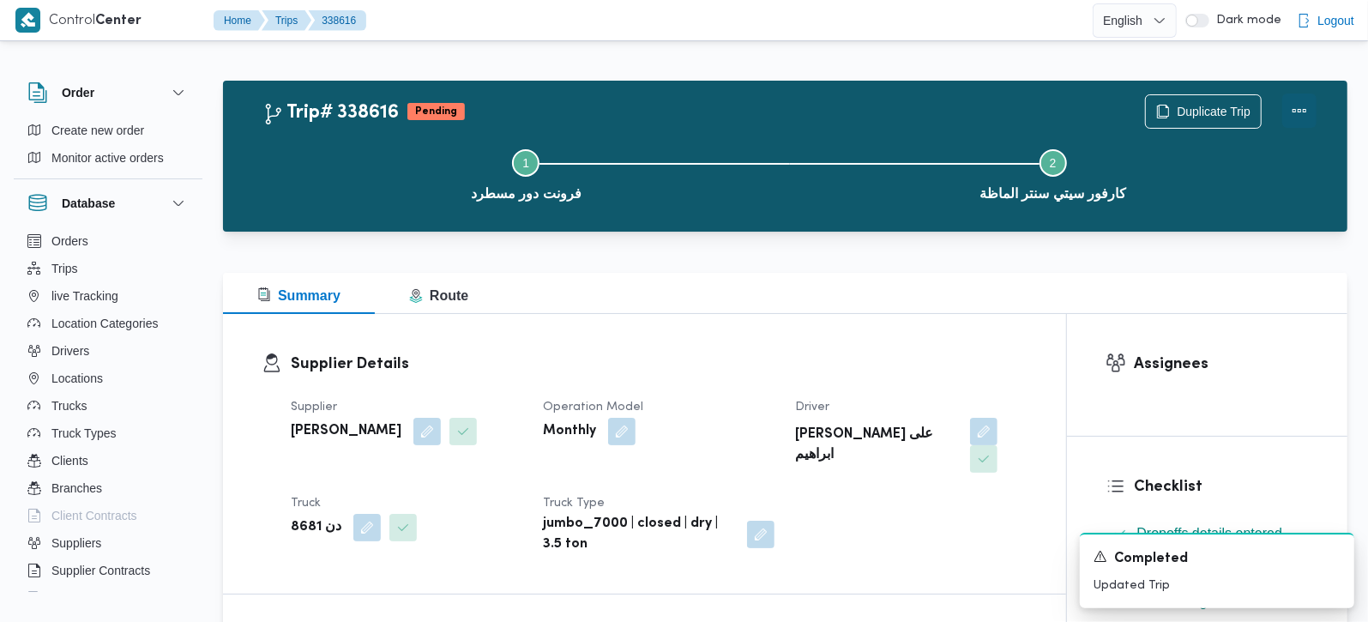
click at [1298, 110] on button "Actions" at bounding box center [1299, 110] width 34 height 34
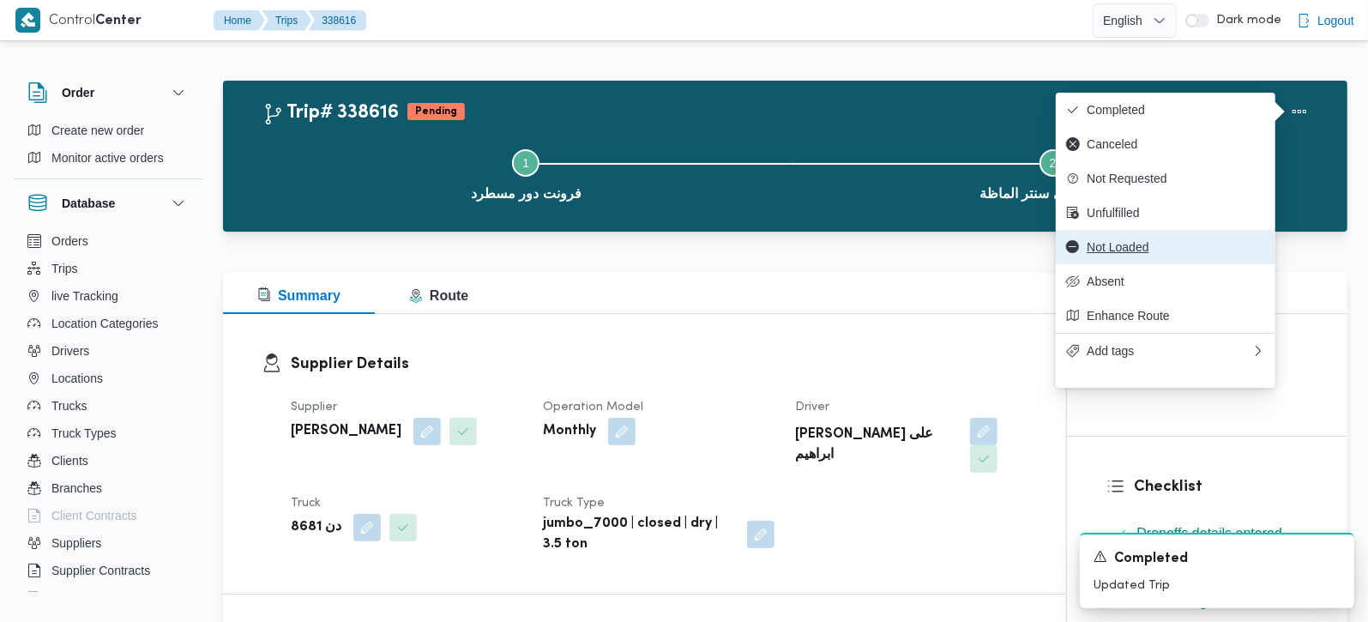
click at [1130, 264] on button "Not Loaded" at bounding box center [1166, 247] width 220 height 34
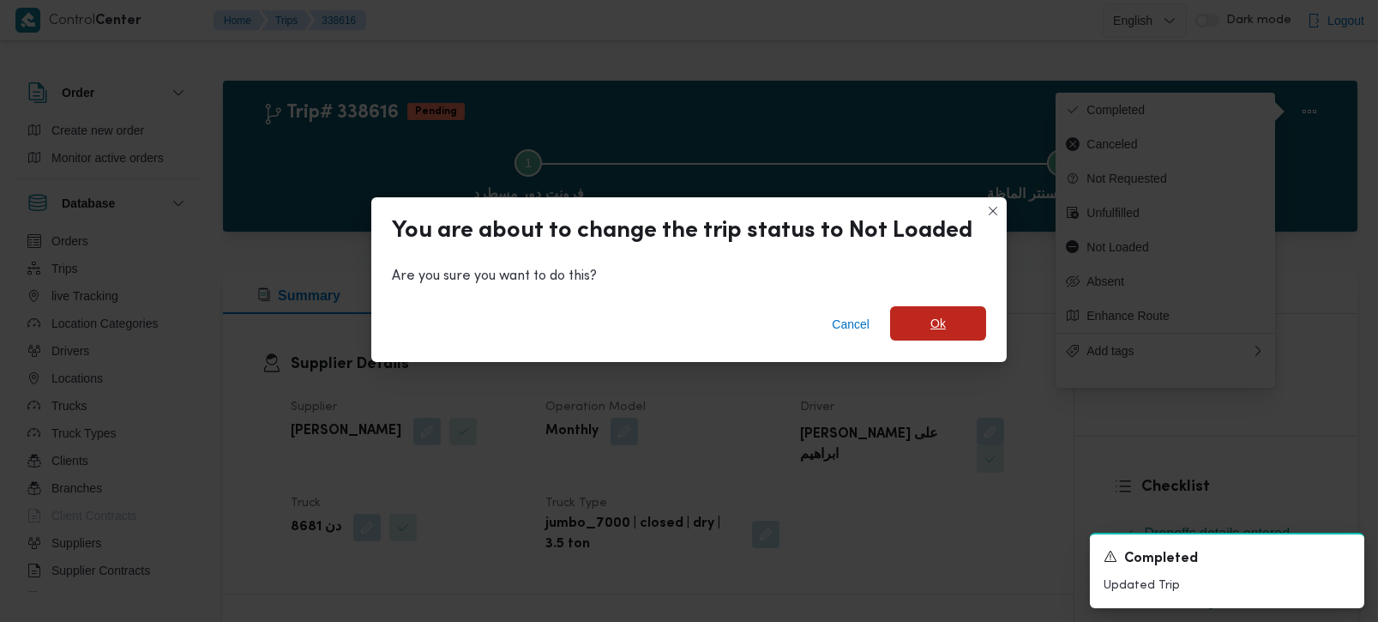
click at [940, 338] on span "Ok" at bounding box center [938, 323] width 96 height 34
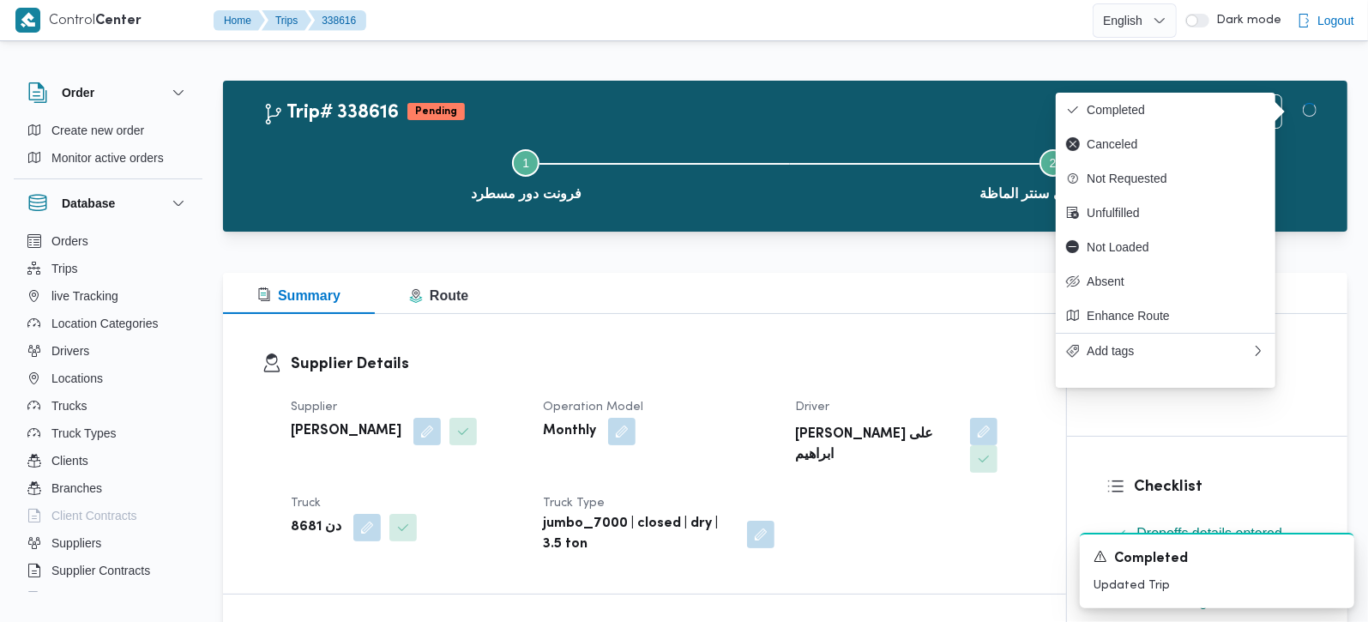
click at [822, 316] on div "Supplier Details Supplier [PERSON_NAME] Operation Model Monthly Driver [PERSON_…" at bounding box center [644, 454] width 843 height 280
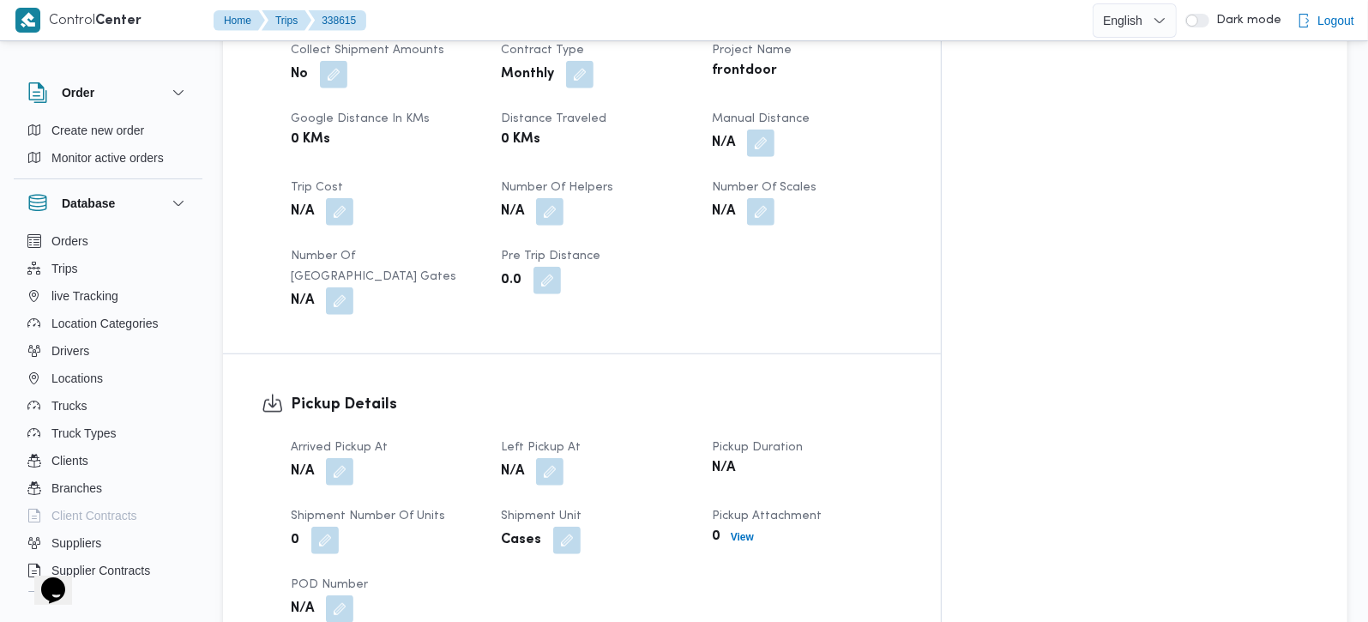
scroll to position [907, 0]
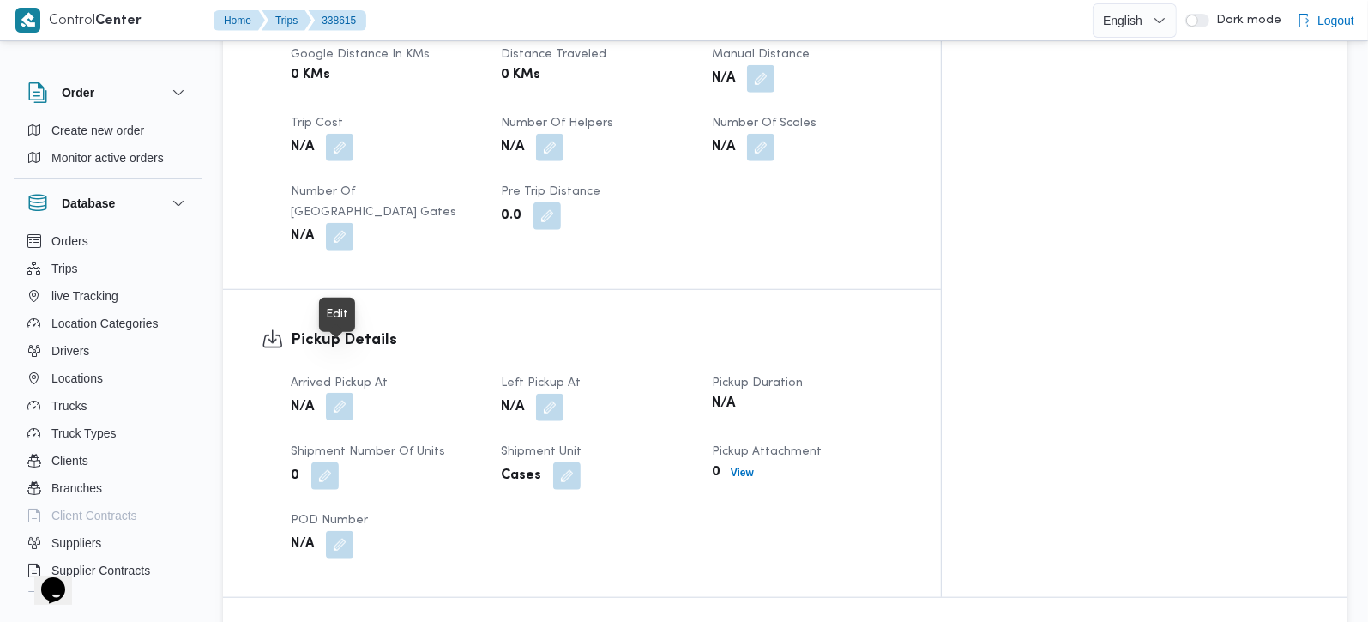
click at [334, 393] on button "button" at bounding box center [339, 406] width 27 height 27
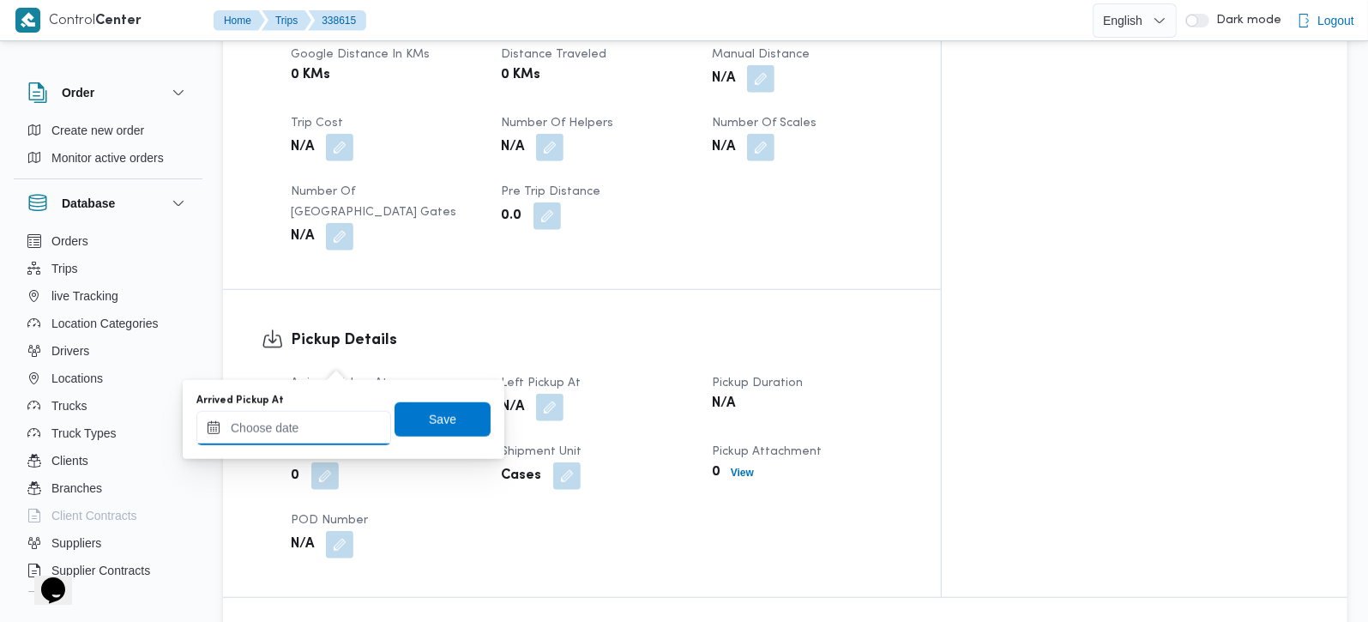
click at [323, 432] on input "Arrived Pickup At" at bounding box center [293, 428] width 195 height 34
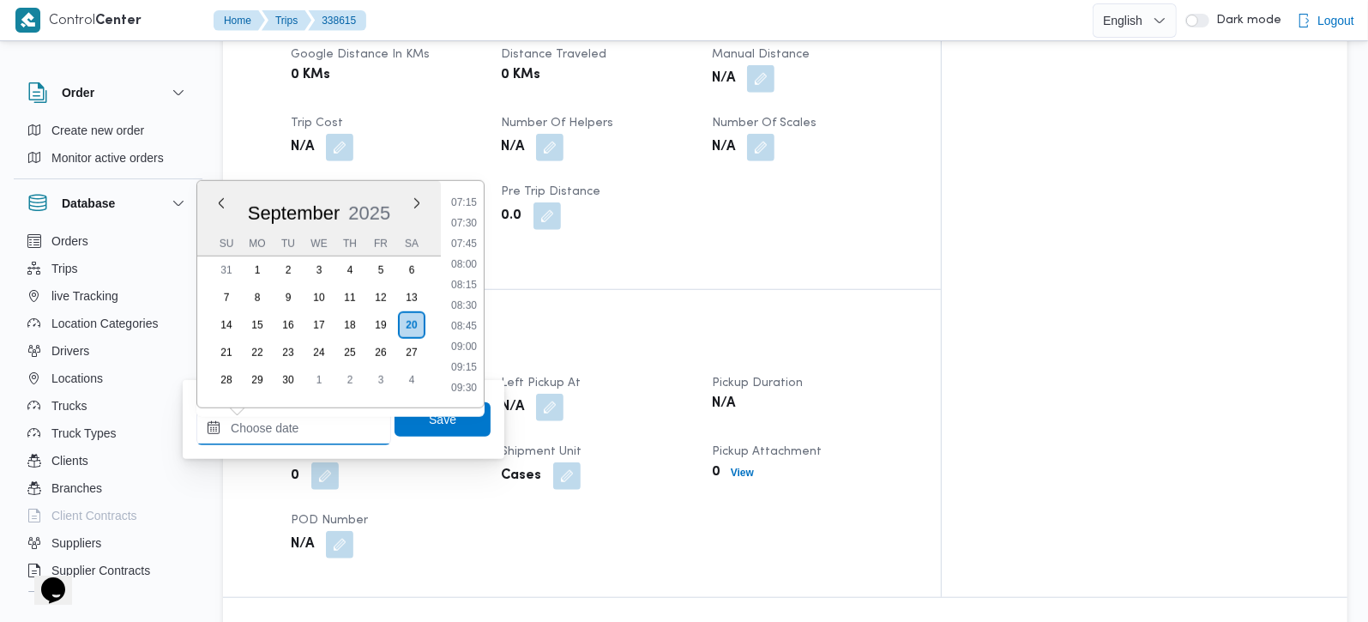
scroll to position [592, 0]
click at [467, 265] on li "08:00" at bounding box center [463, 270] width 39 height 17
type input "20/09/2025 08:00"
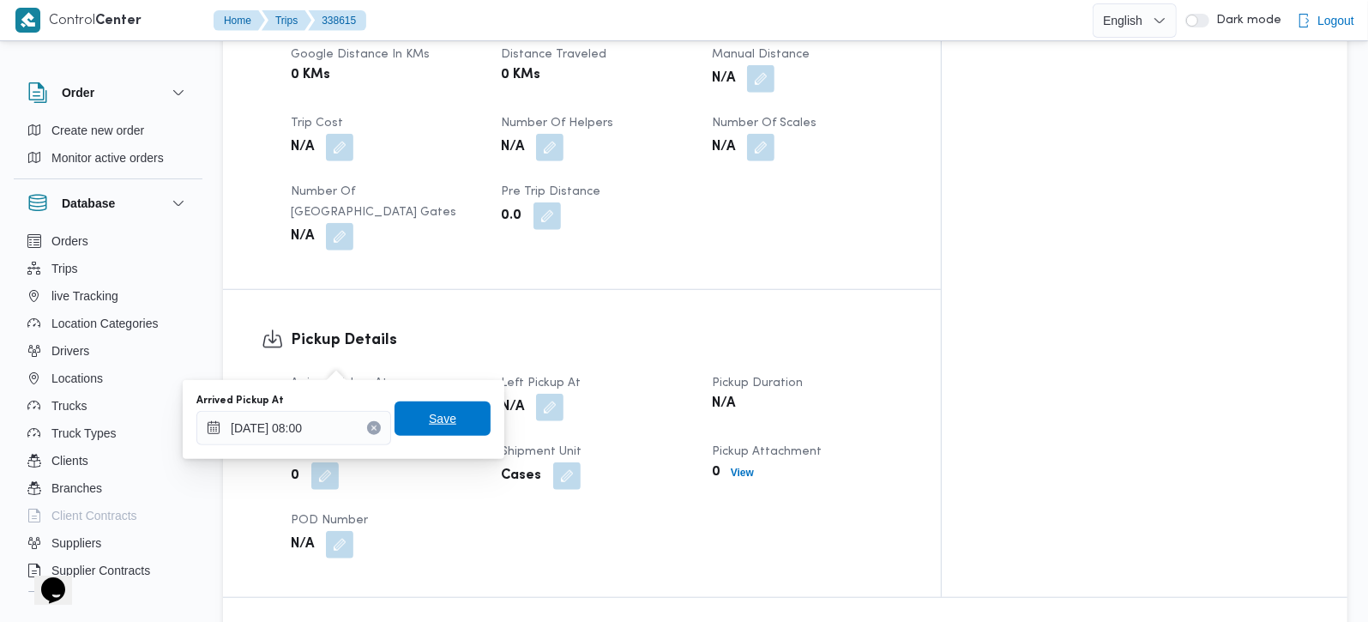
click at [429, 421] on span "Save" at bounding box center [442, 418] width 27 height 21
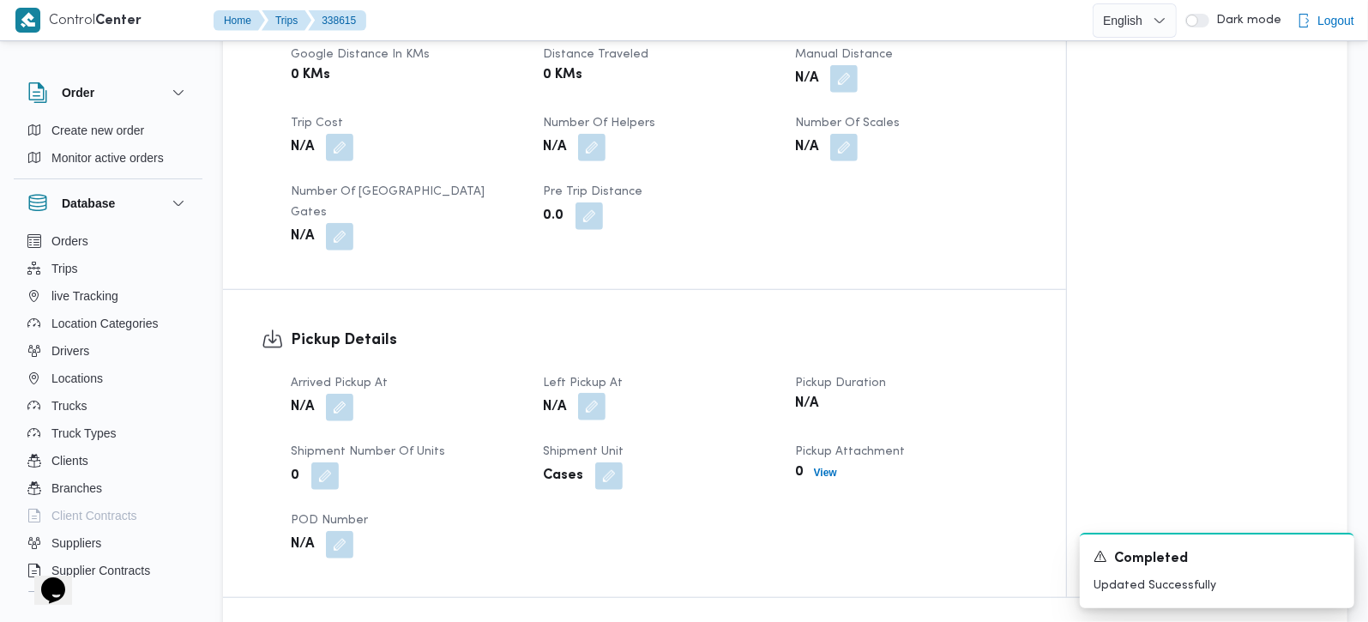
click at [579, 393] on button "button" at bounding box center [591, 406] width 27 height 27
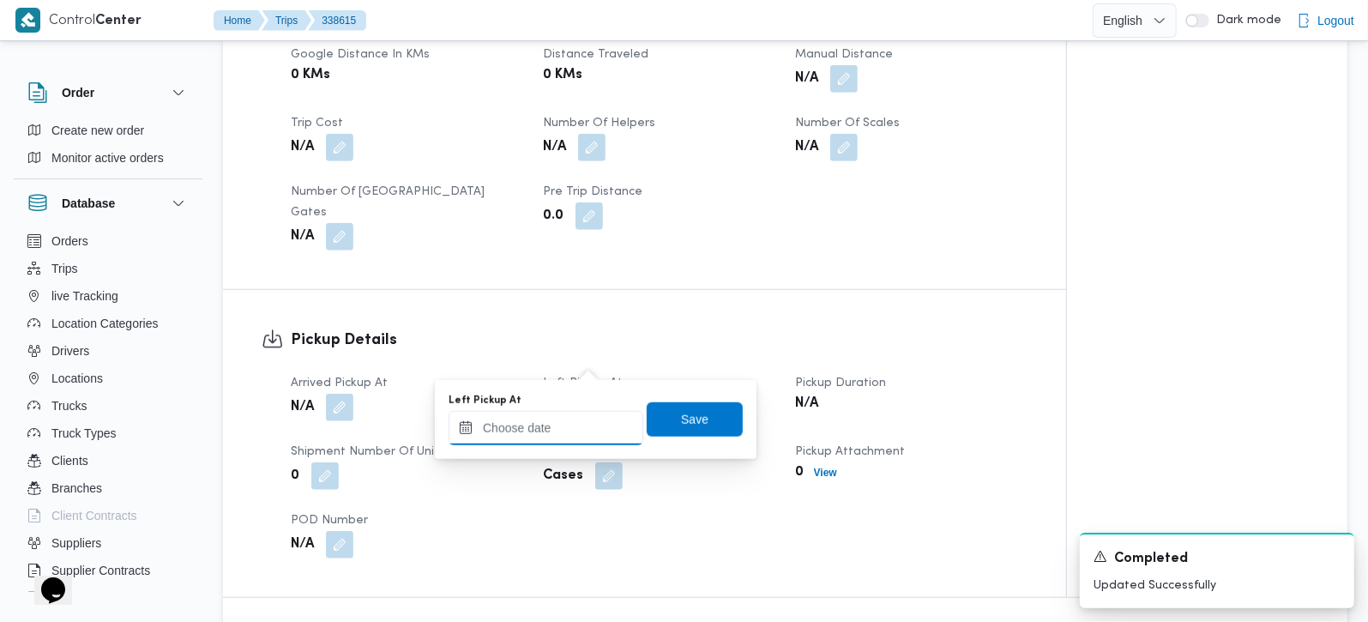
click at [557, 443] on input "Left Pickup At" at bounding box center [546, 428] width 195 height 34
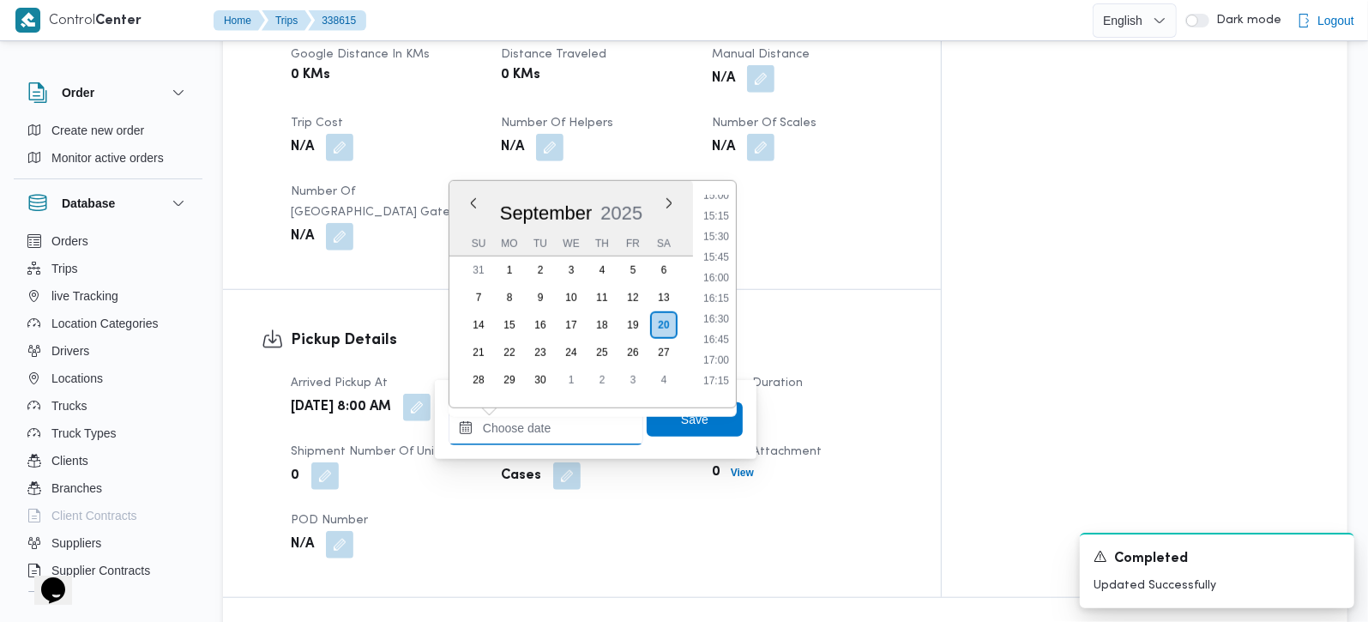
scroll to position [1197, 0]
click at [712, 238] on li "15:00" at bounding box center [715, 240] width 39 height 17
type input "[DATE] 15:00"
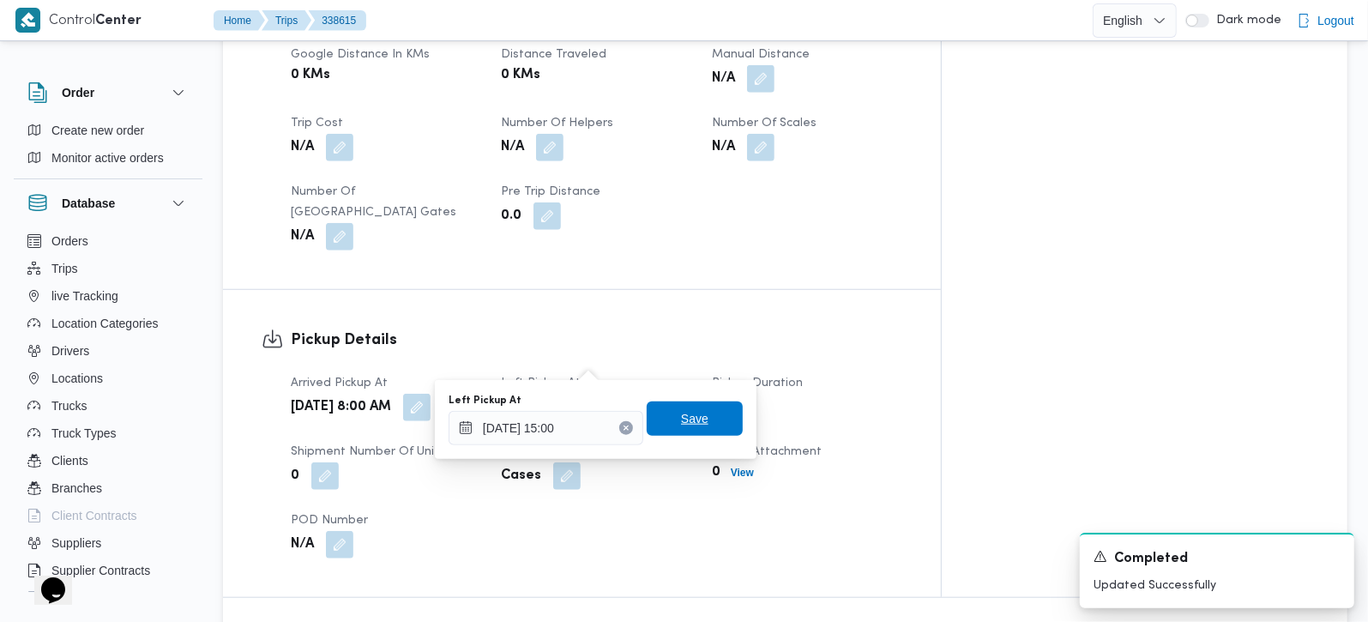
click at [681, 416] on span "Save" at bounding box center [694, 418] width 27 height 21
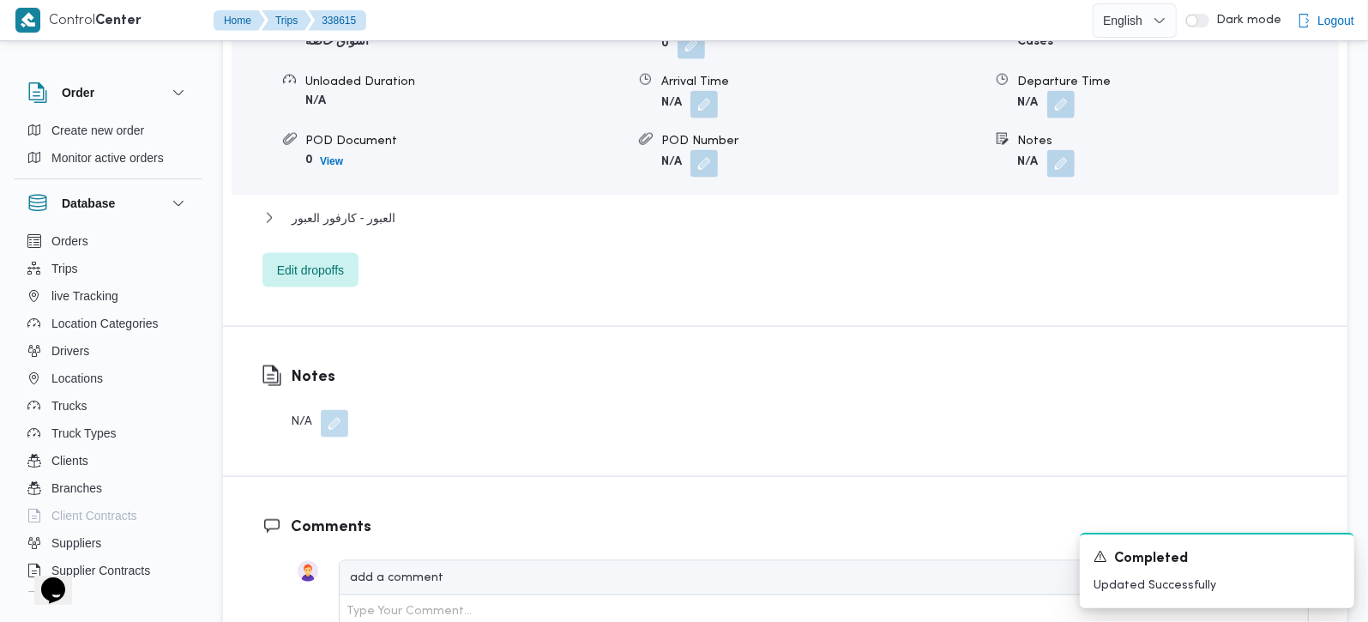
scroll to position [1816, 0]
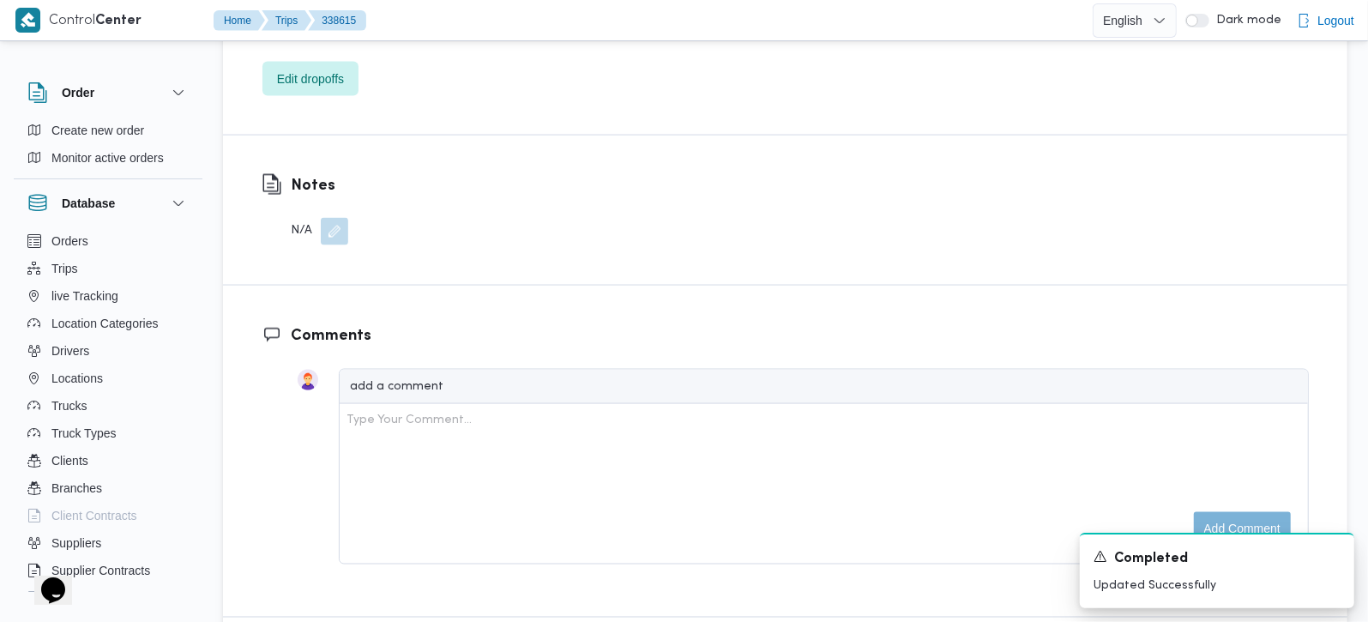
click at [336, 218] on button "button" at bounding box center [334, 231] width 27 height 27
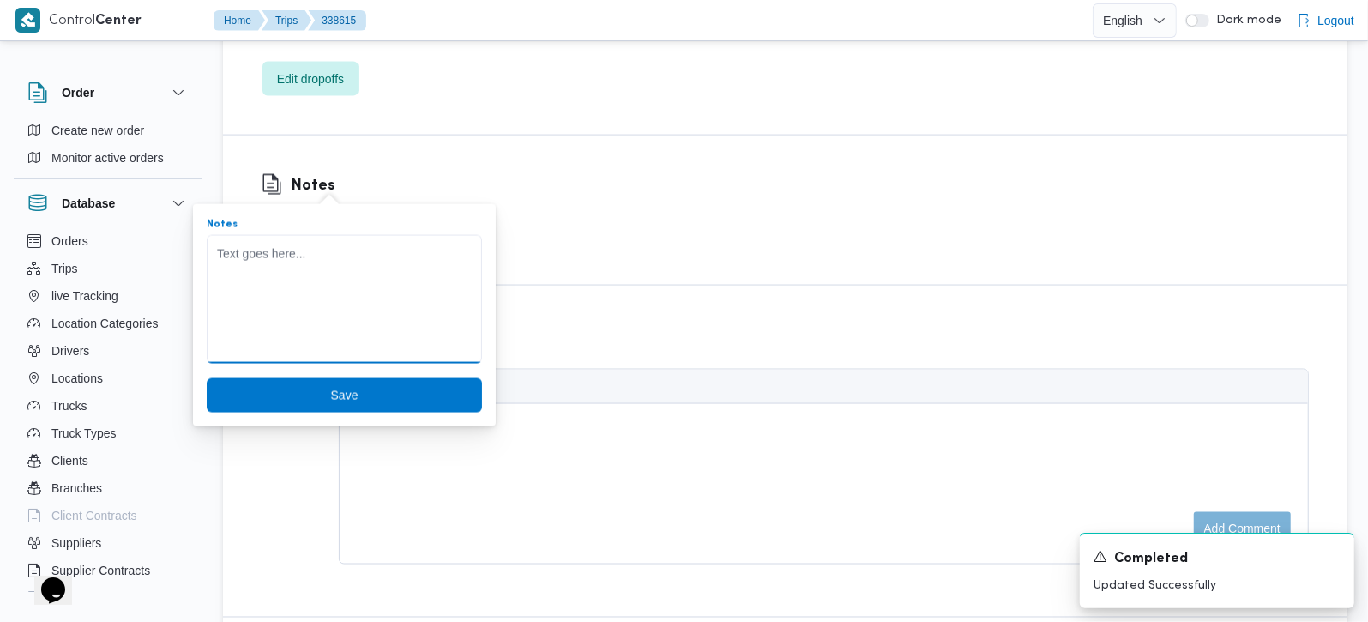
click at [322, 283] on textarea "Notes" at bounding box center [344, 299] width 275 height 129
type textarea "لم تحمل"
click at [301, 383] on span "Save" at bounding box center [344, 394] width 275 height 34
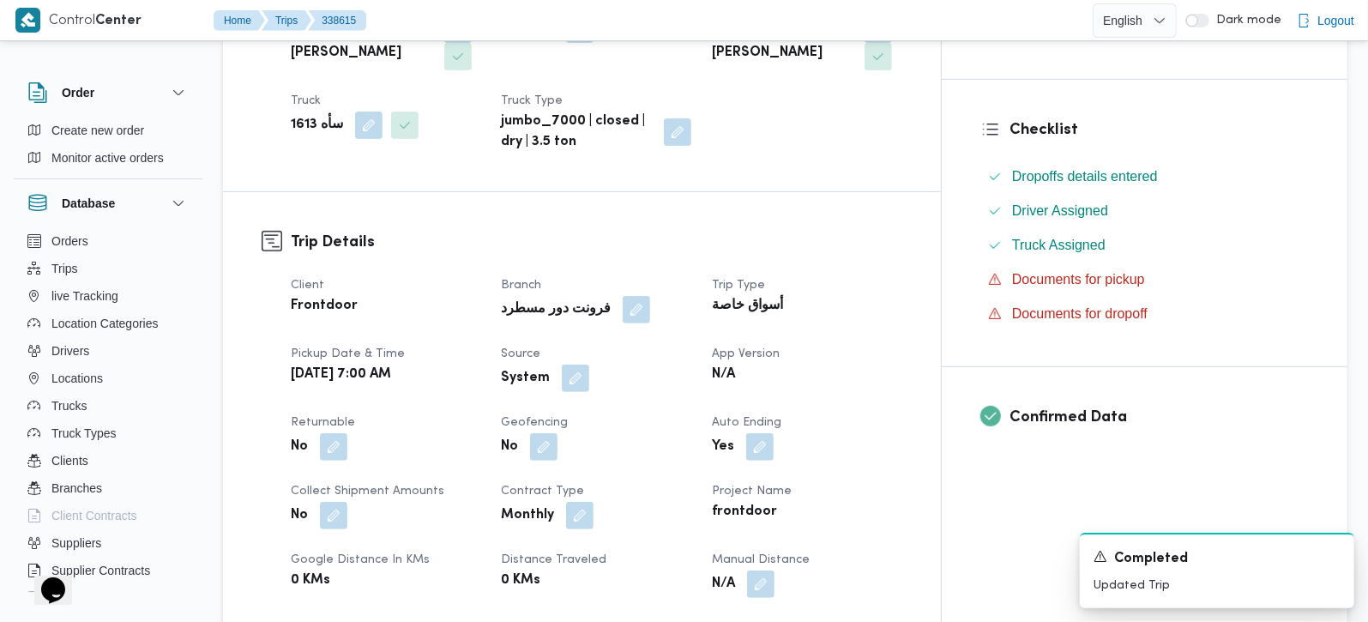
scroll to position [403, 0]
click at [589, 363] on button "button" at bounding box center [575, 376] width 27 height 27
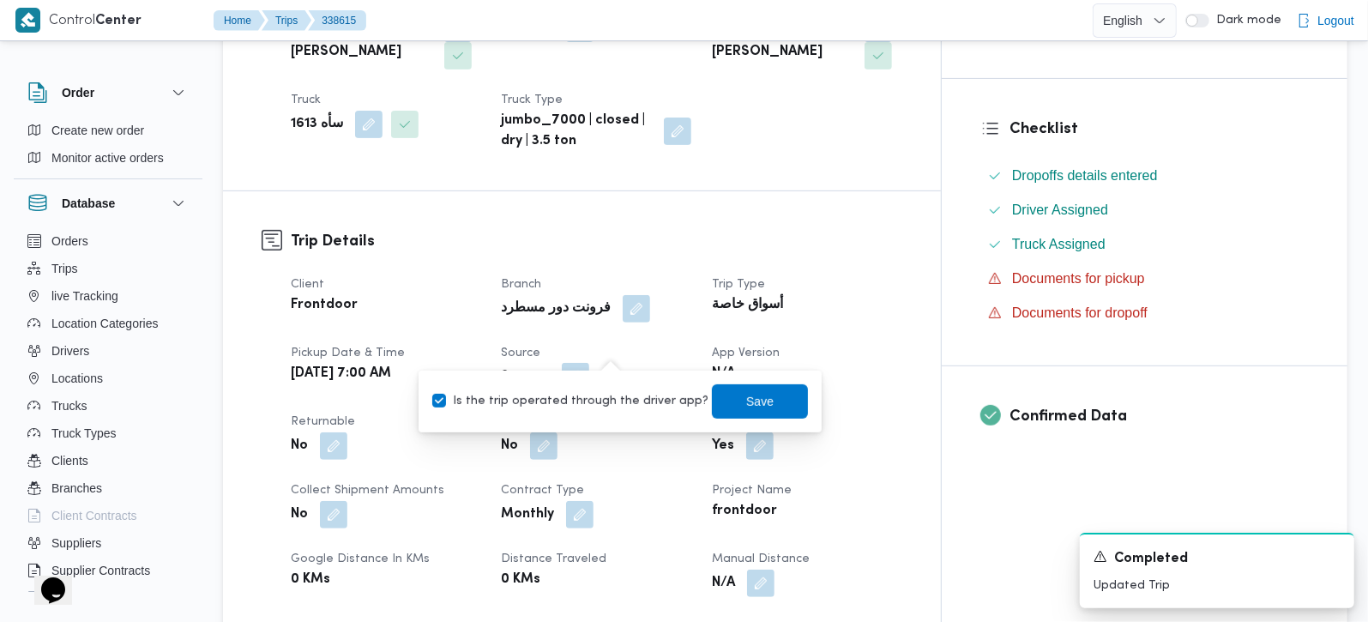
click at [601, 404] on label "Is the trip operated through the driver app?" at bounding box center [570, 401] width 276 height 21
checkbox input "false"
click at [723, 404] on span "Save" at bounding box center [760, 400] width 96 height 34
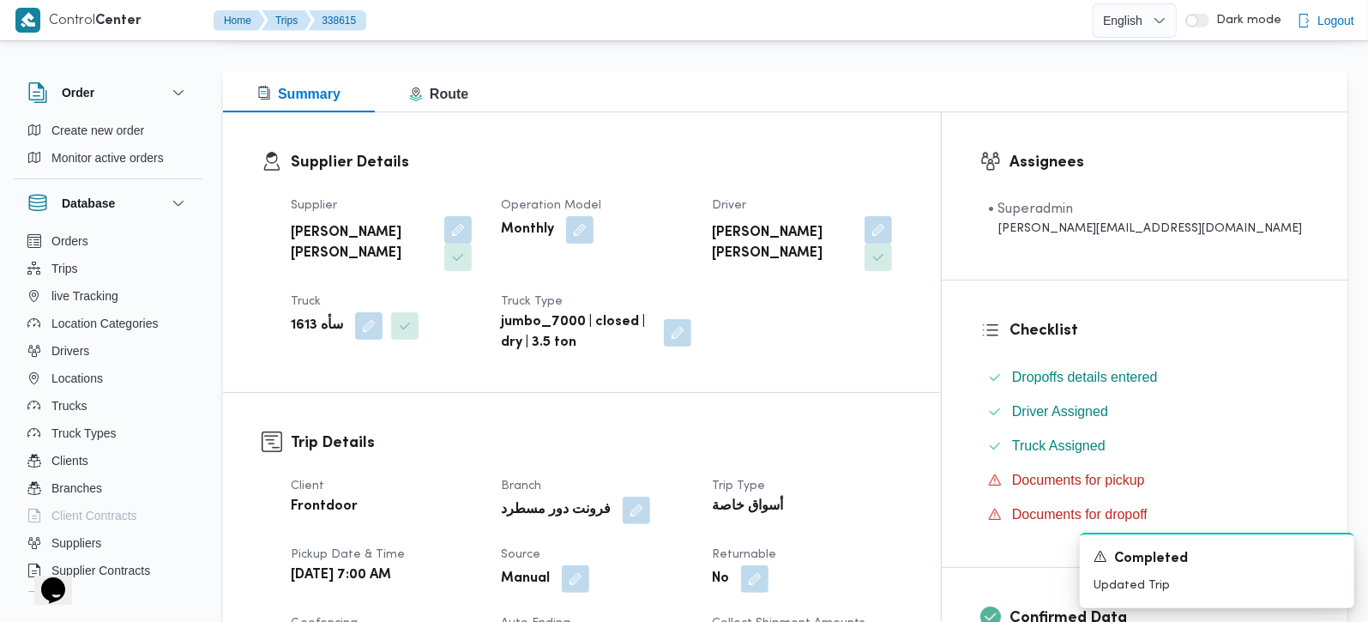
scroll to position [0, 0]
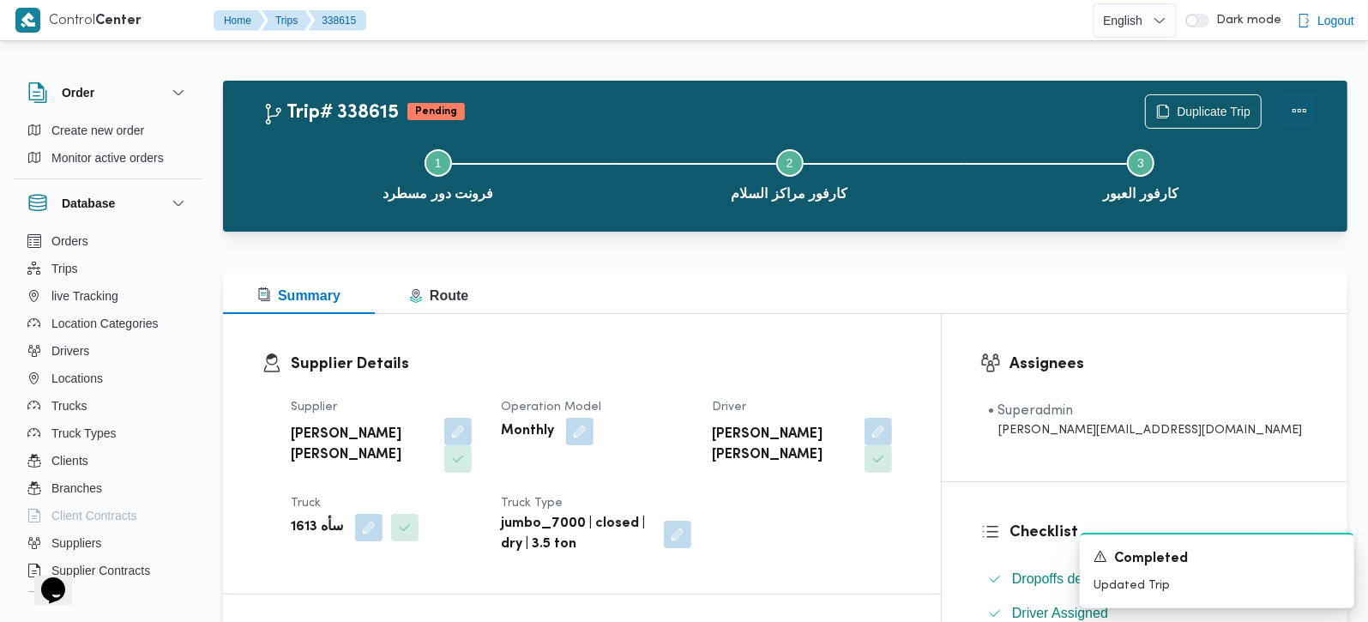
click at [1311, 102] on button "Actions" at bounding box center [1299, 110] width 34 height 34
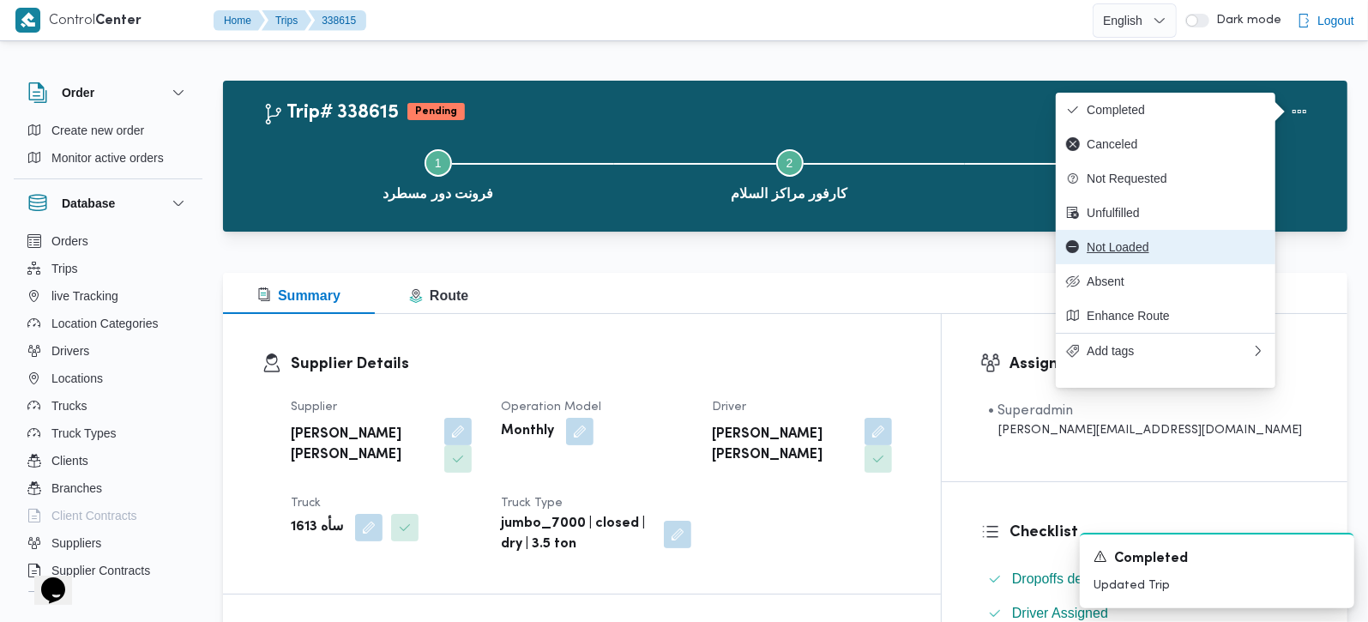
click at [1134, 254] on span "Not Loaded" at bounding box center [1176, 247] width 178 height 14
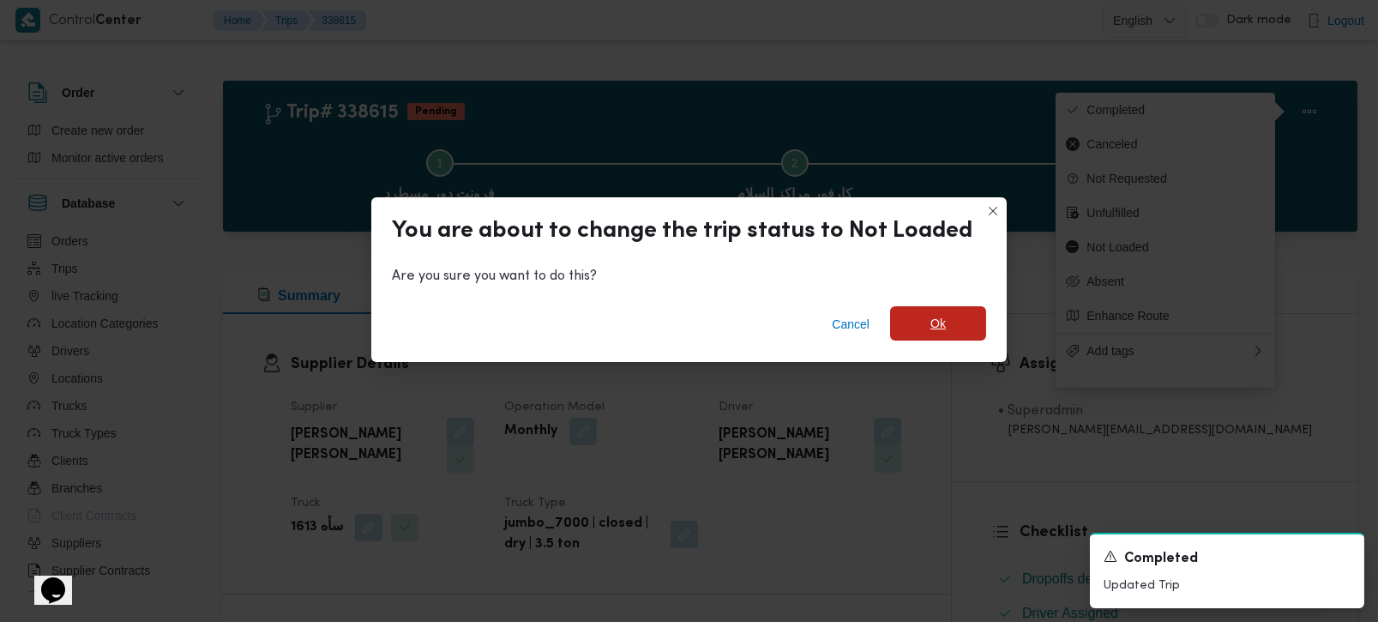
click at [916, 335] on span "Ok" at bounding box center [938, 323] width 96 height 34
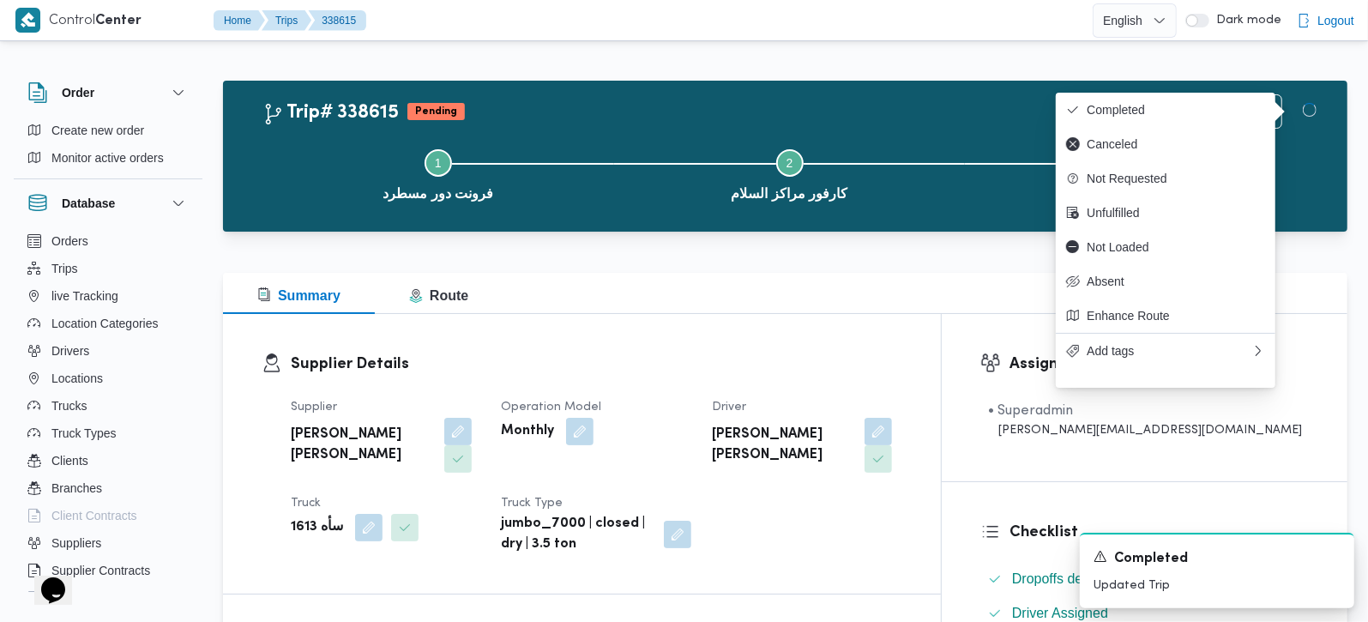
click at [735, 333] on div "Supplier Details Supplier محمد هاني محمد جوده محمود Operation Model Monthly Dri…" at bounding box center [582, 454] width 718 height 280
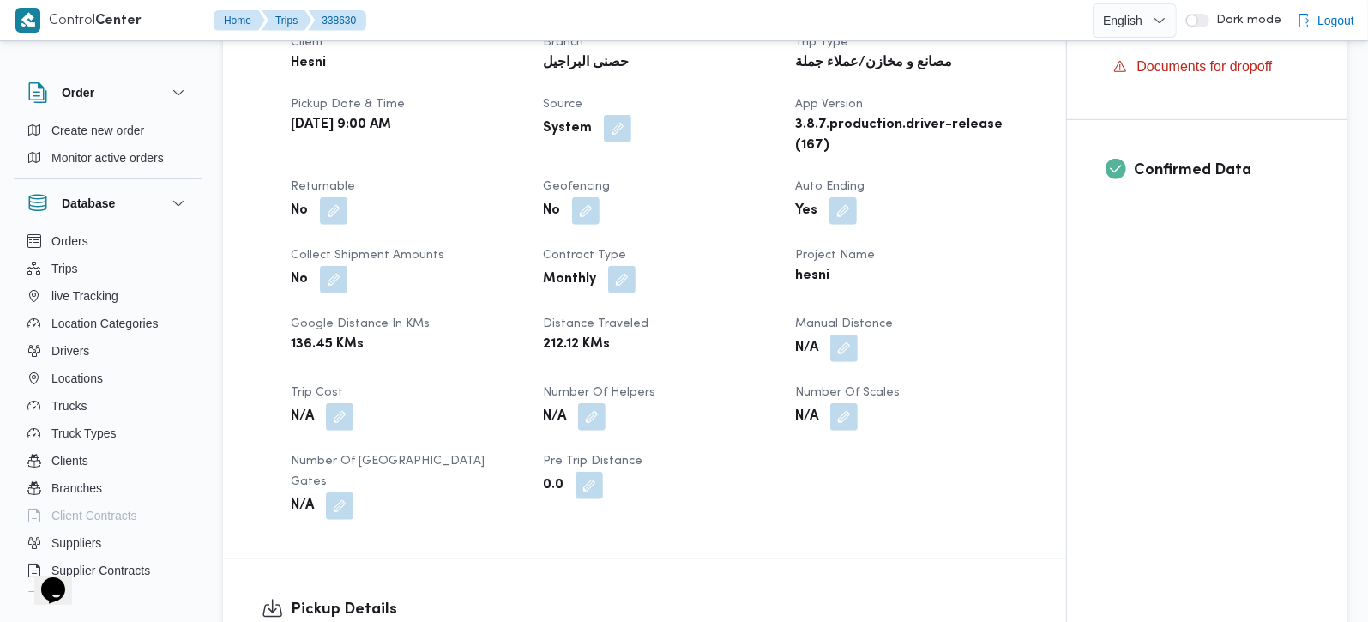
scroll to position [752, 0]
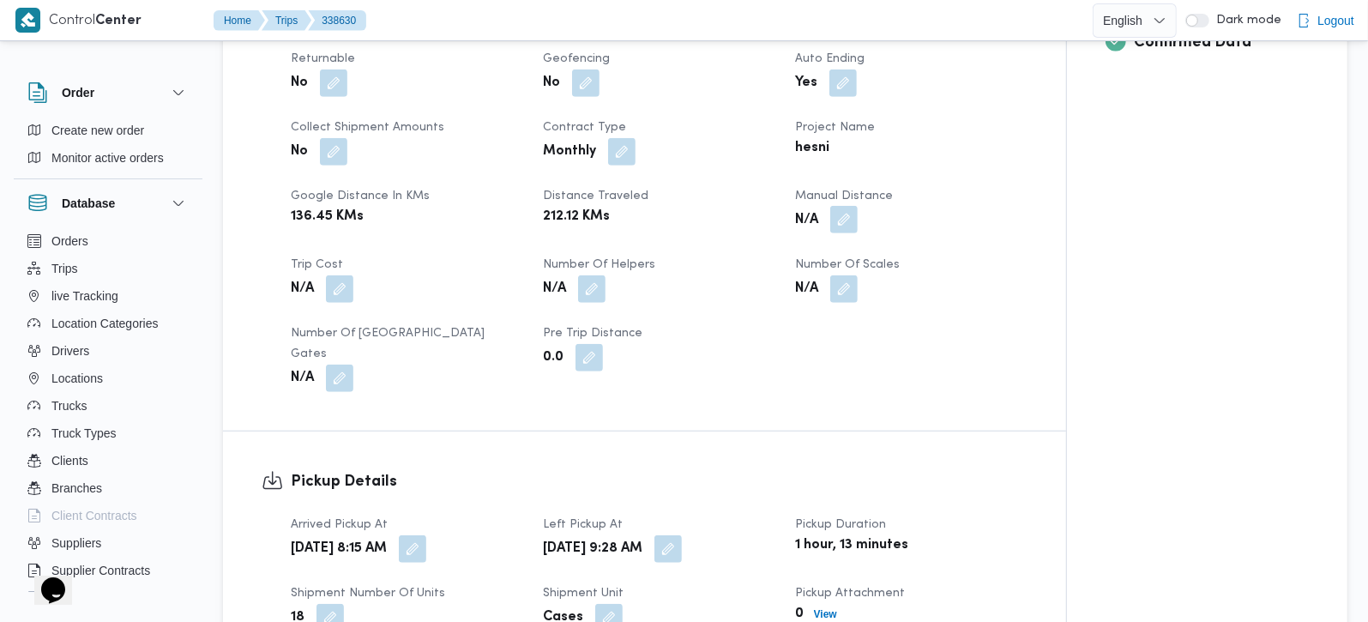
click at [842, 206] on button "button" at bounding box center [843, 219] width 27 height 27
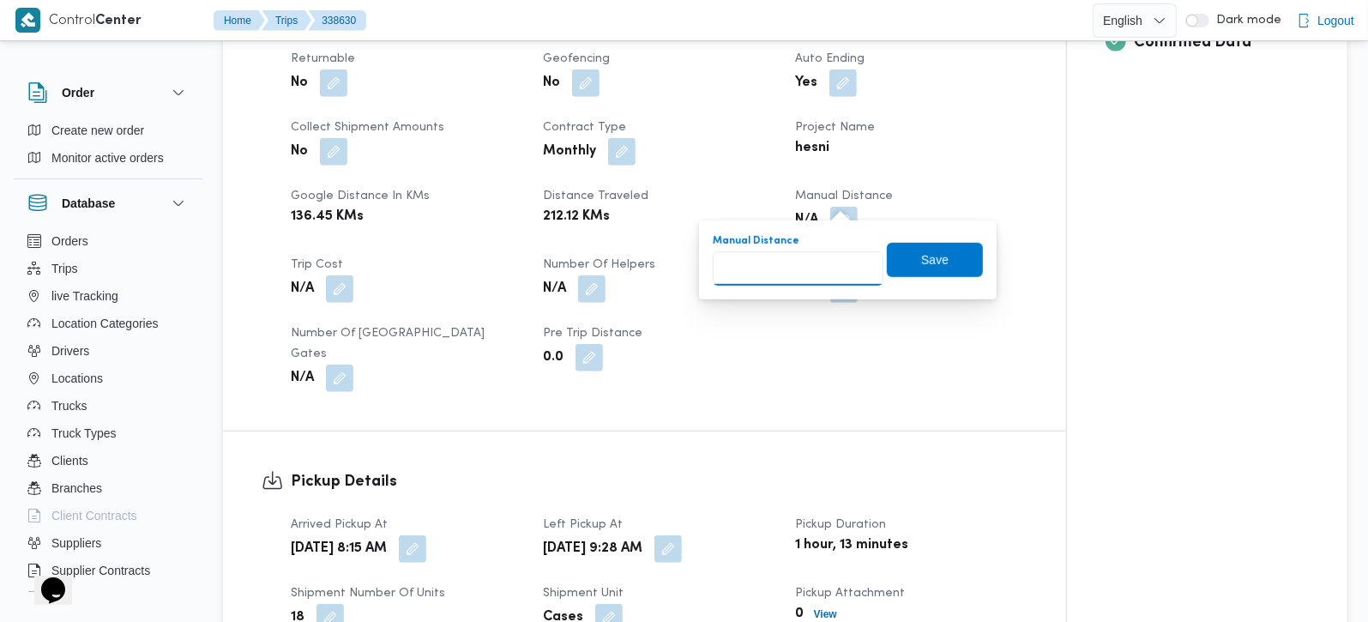
click at [793, 270] on input "Manual Distance" at bounding box center [798, 268] width 171 height 34
type input "225"
click at [921, 261] on span "Save" at bounding box center [934, 259] width 27 height 21
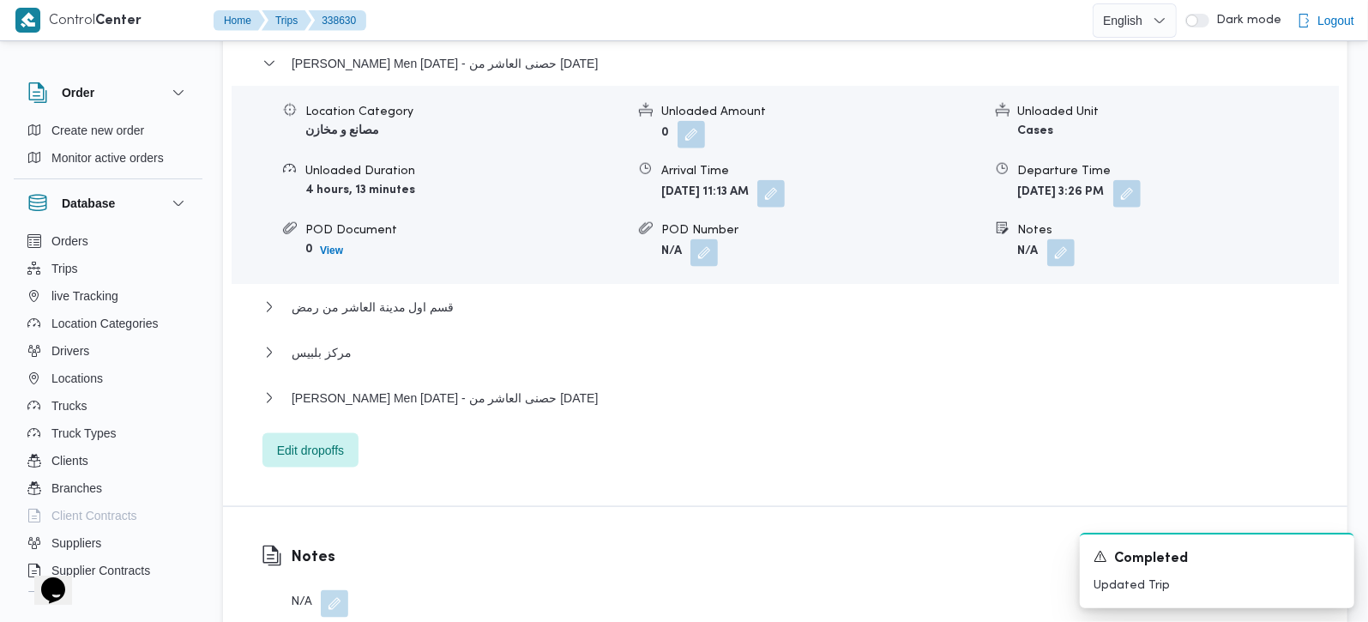
scroll to position [1567, 0]
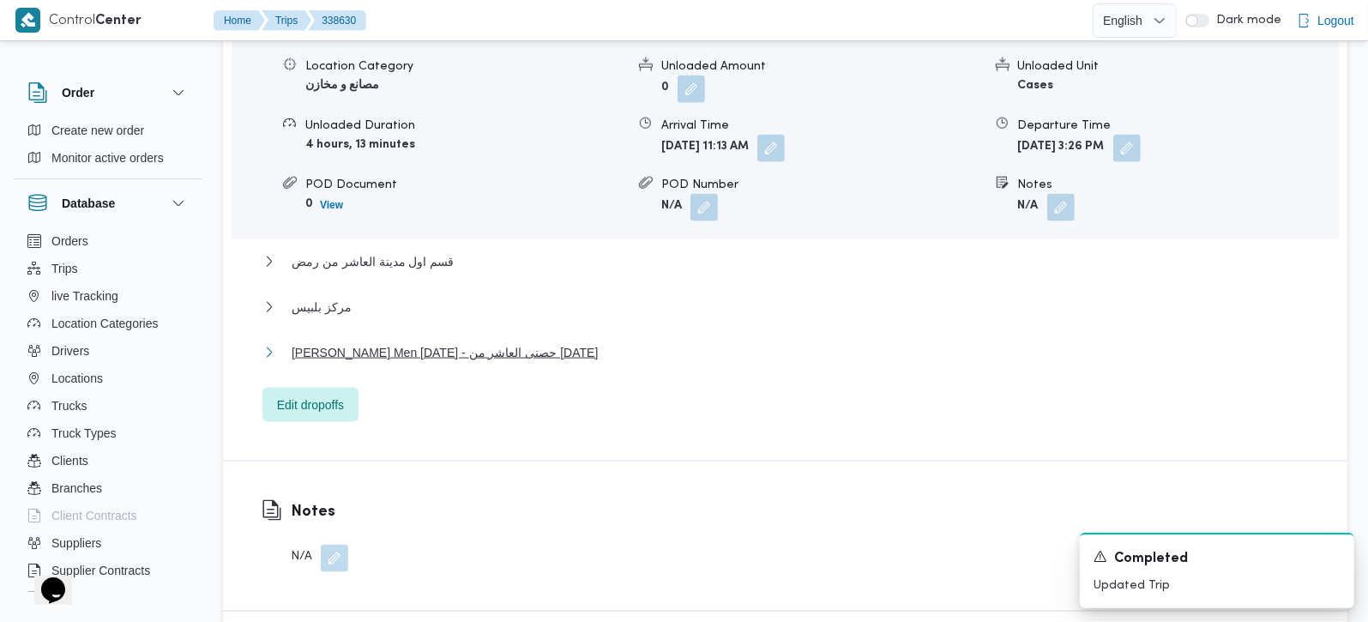
click at [482, 342] on span "[PERSON_NAME] Men [DATE] - حصنى العاشر من [DATE]" at bounding box center [445, 352] width 306 height 21
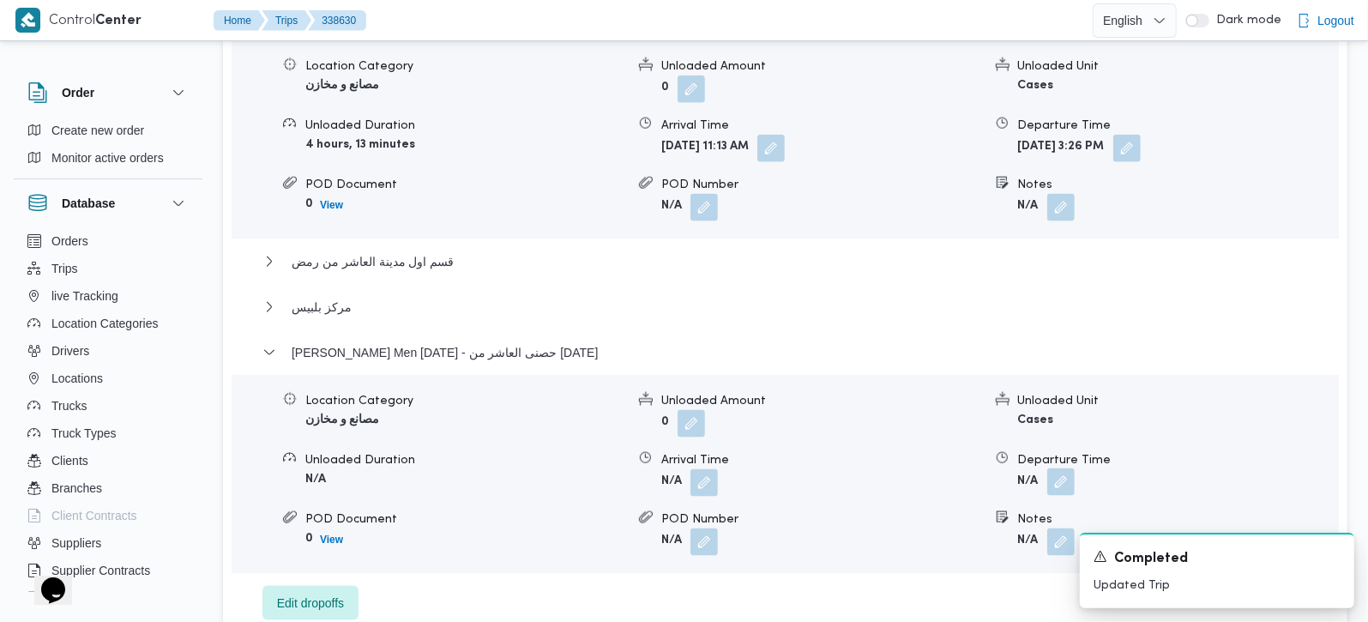
click at [1060, 468] on button "button" at bounding box center [1060, 481] width 27 height 27
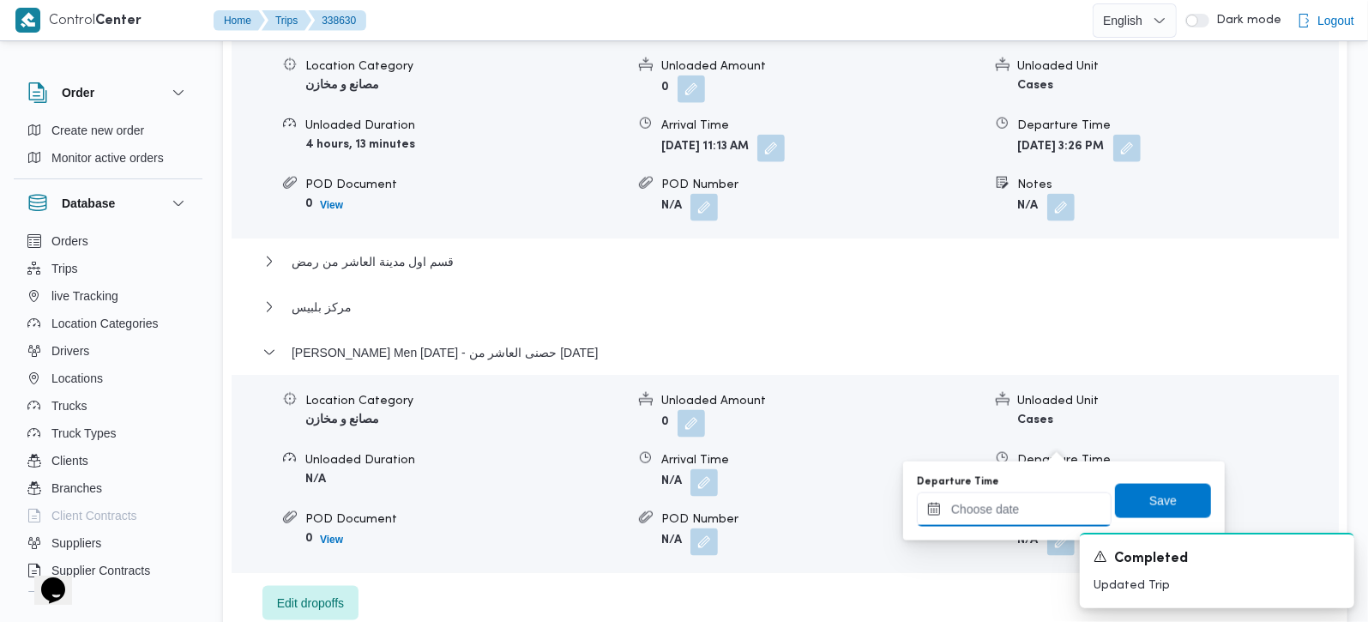
click at [1039, 502] on input "Departure Time" at bounding box center [1014, 509] width 195 height 34
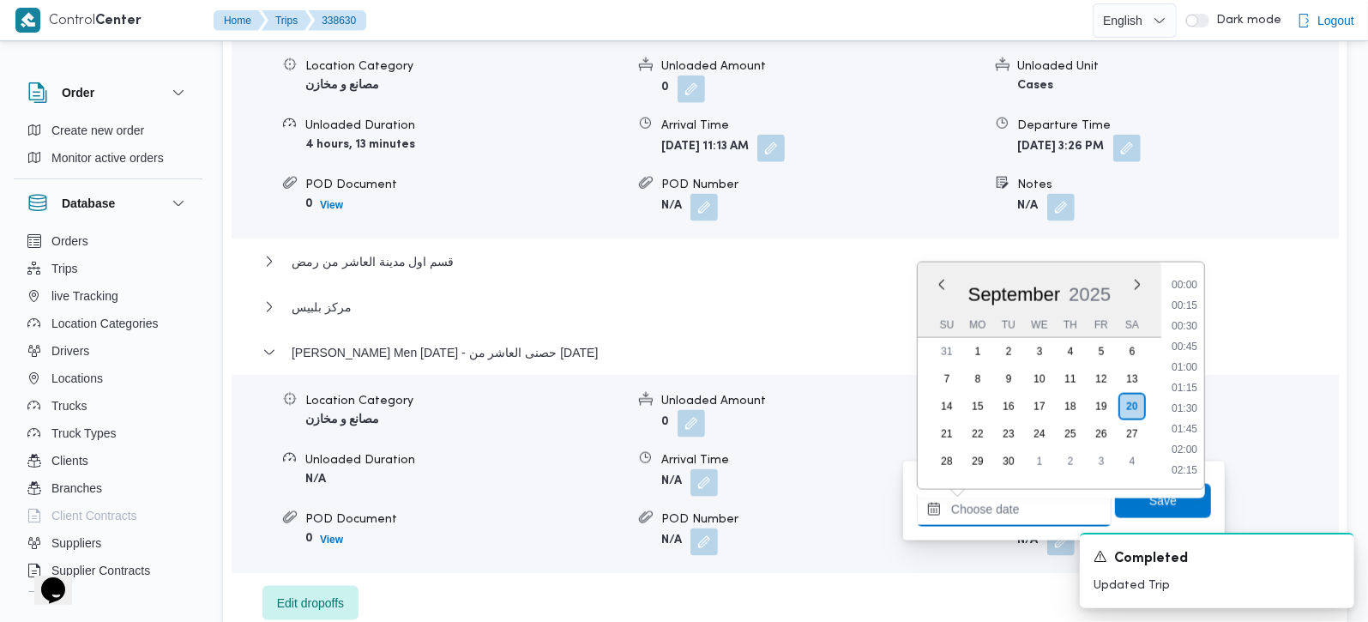
scroll to position [1420, 0]
drag, startPoint x: 1191, startPoint y: 385, endPoint x: 1192, endPoint y: 405, distance: 19.7
click at [1191, 385] on li "18:30" at bounding box center [1184, 387] width 39 height 17
type input "[DATE] 18:30"
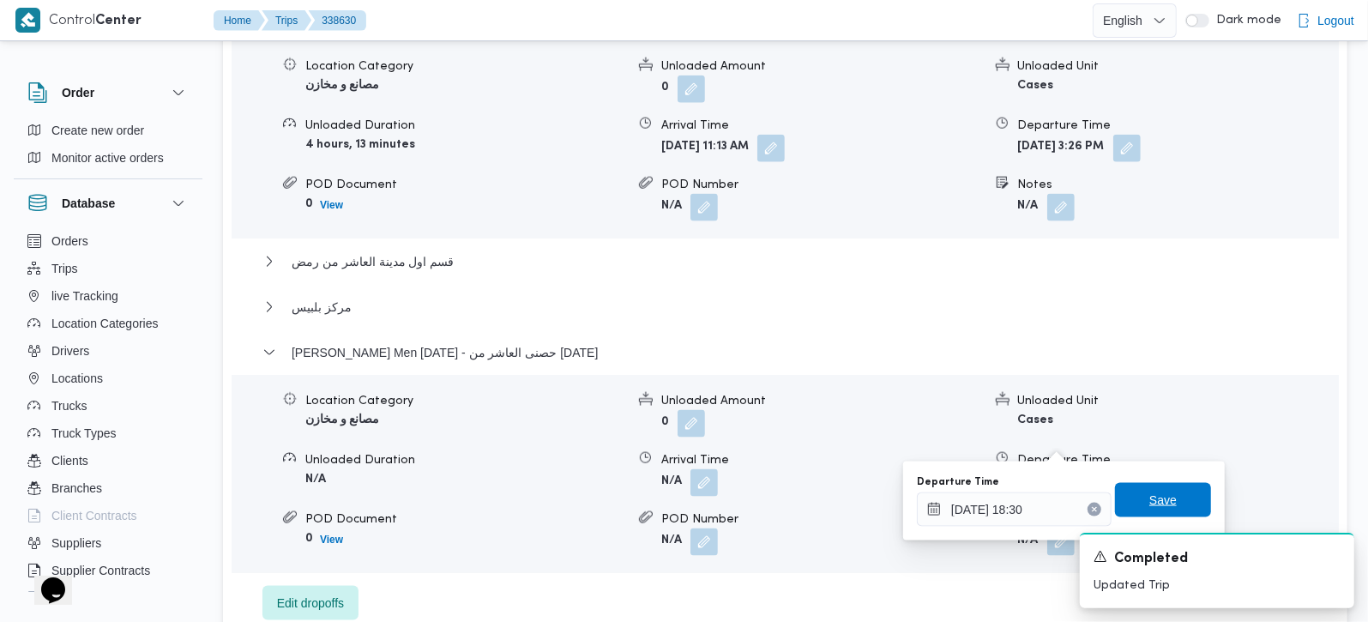
click at [1163, 491] on span "Save" at bounding box center [1163, 500] width 96 height 34
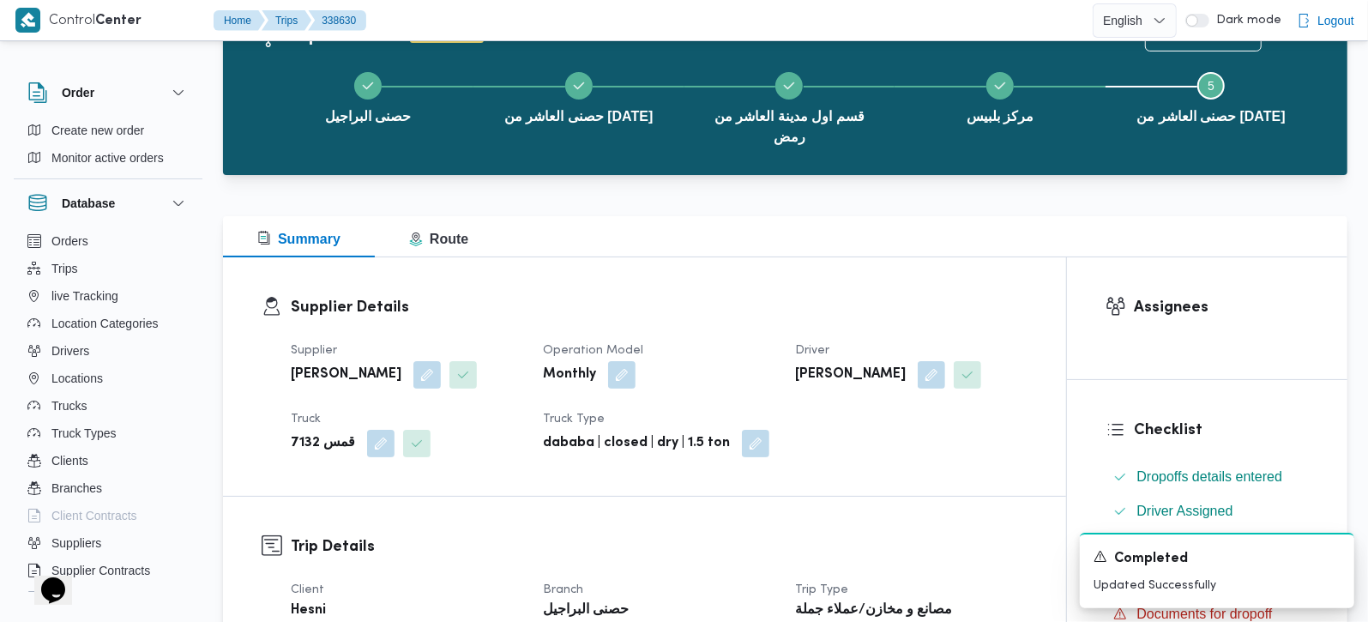
scroll to position [0, 0]
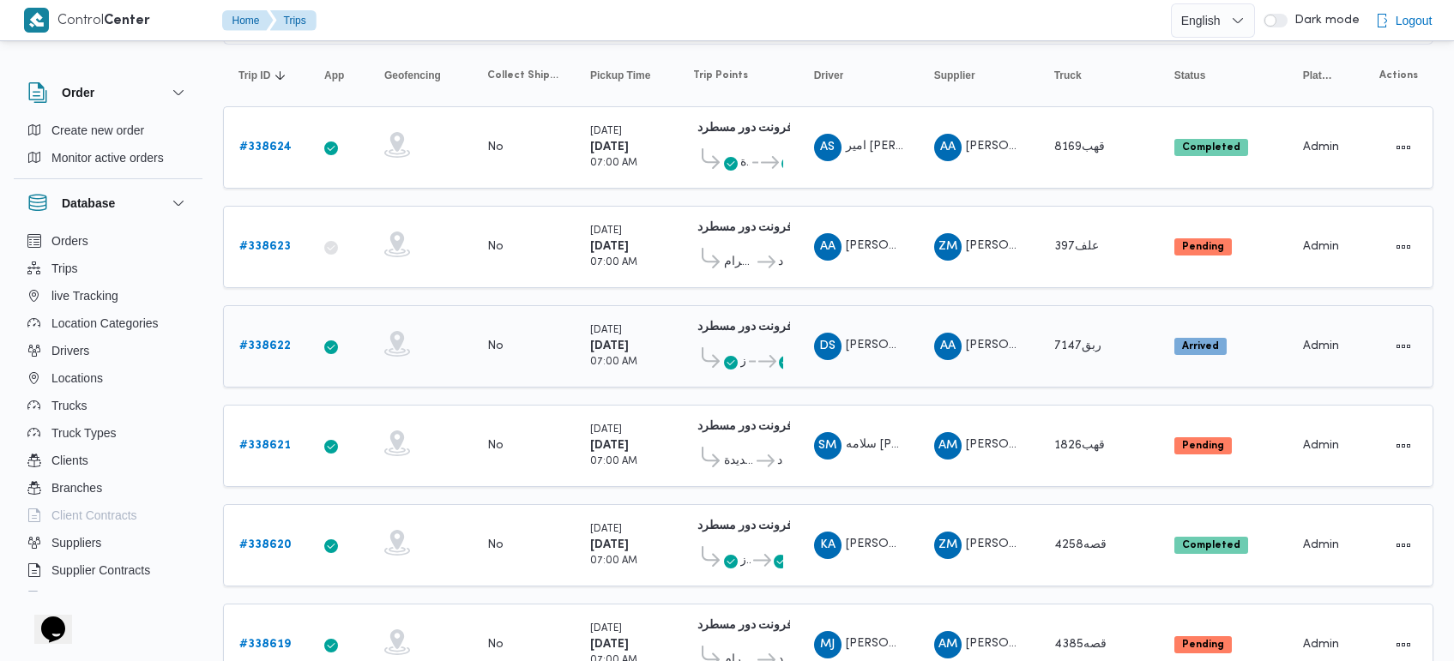
scroll to position [214, 0]
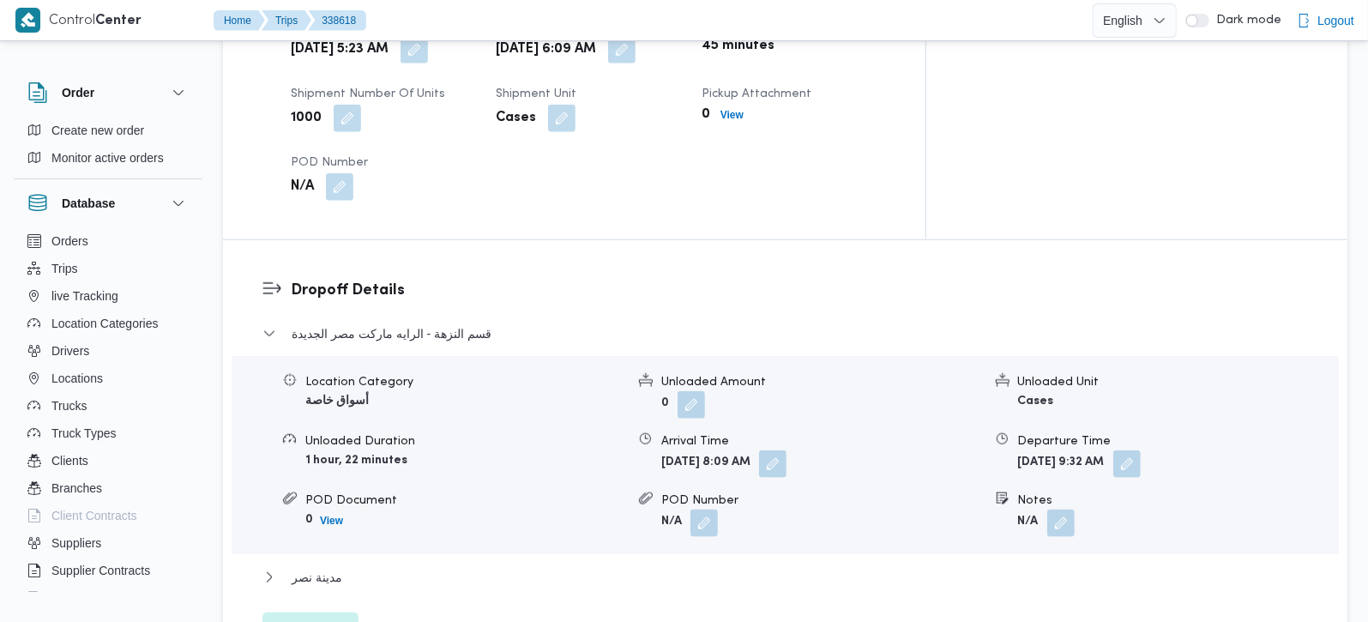
scroll to position [1311, 0]
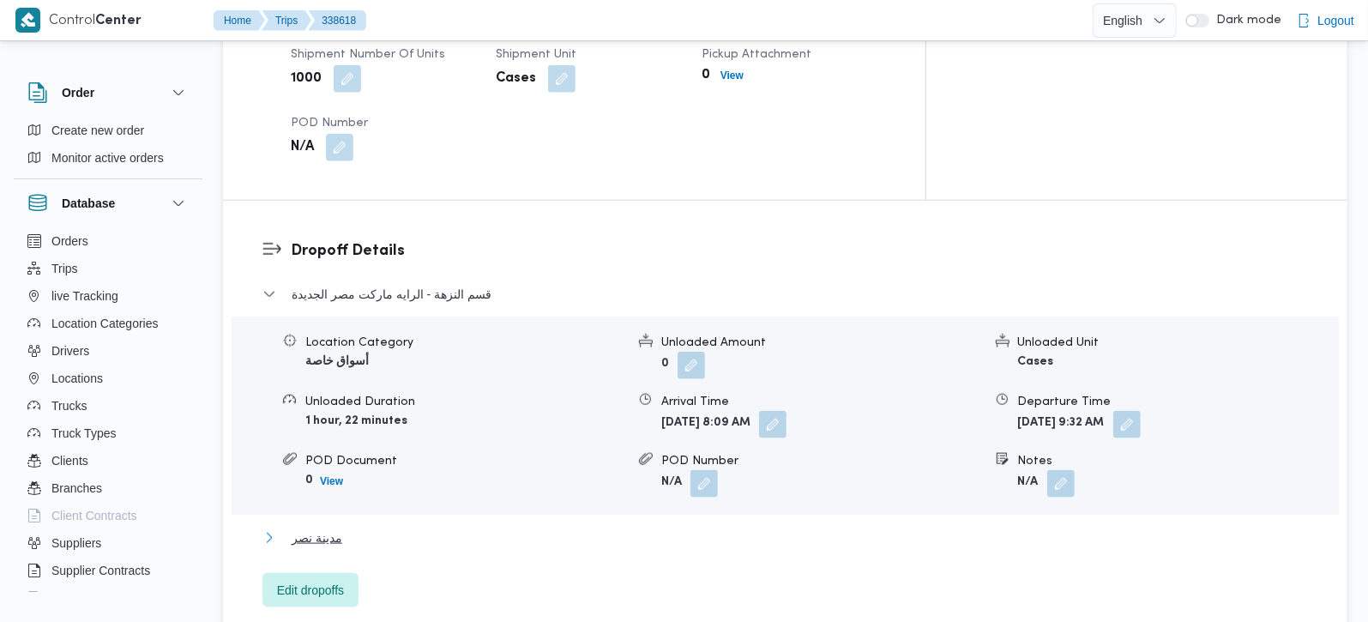
click at [313, 527] on span "مدينة نصر" at bounding box center [317, 537] width 51 height 21
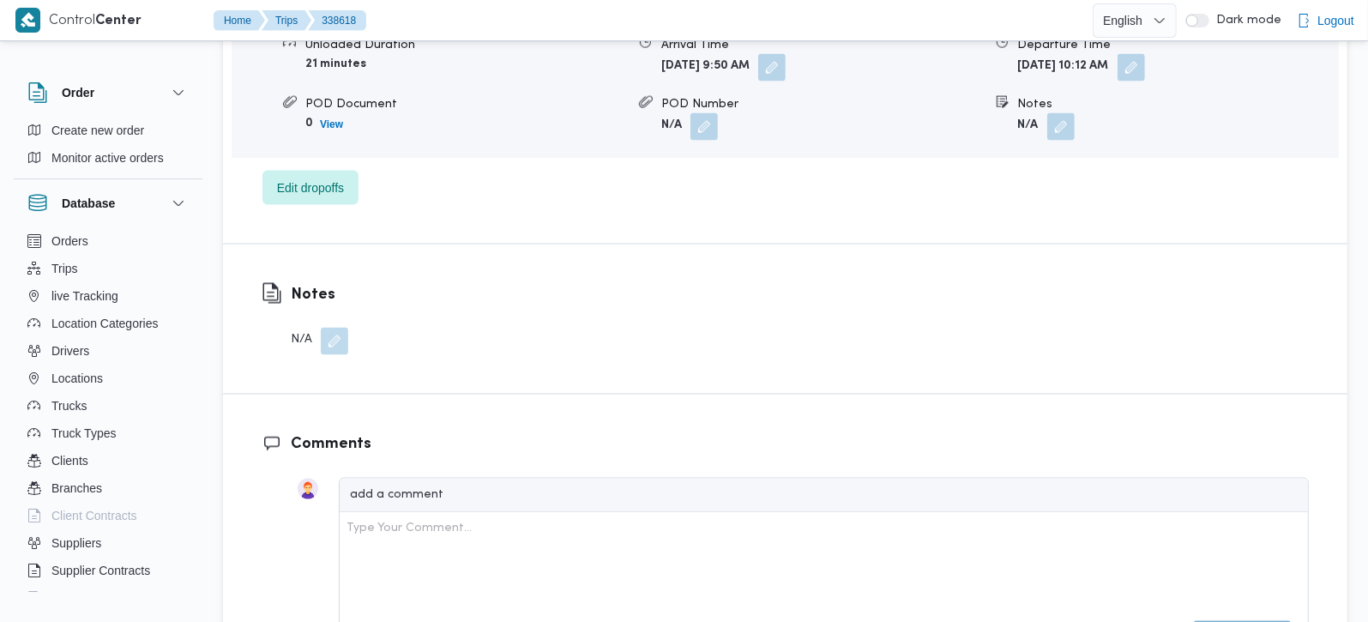
scroll to position [1917, 0]
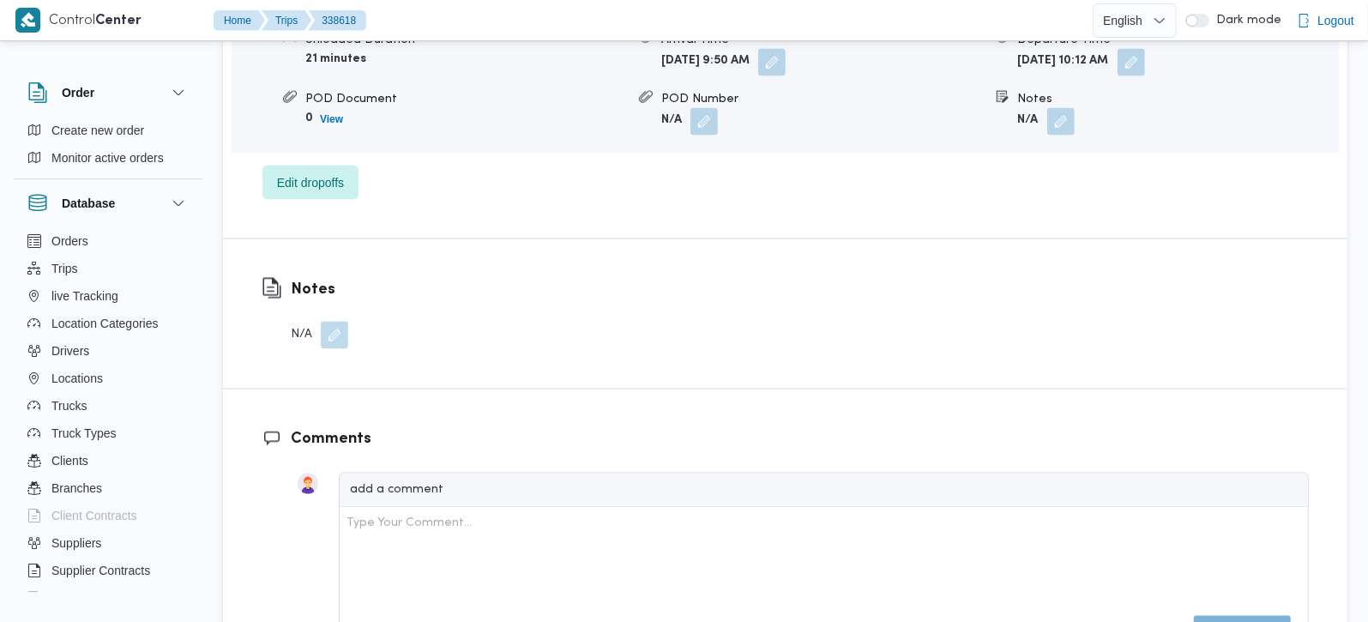
click at [324, 322] on button "button" at bounding box center [334, 335] width 27 height 27
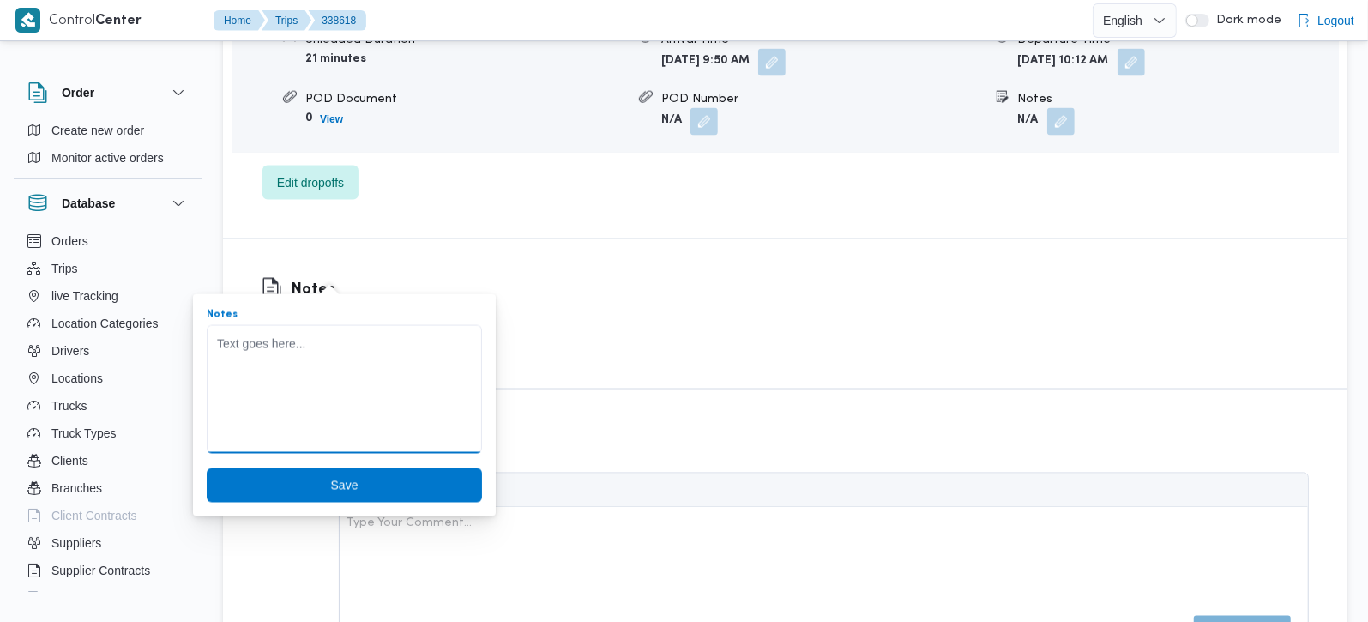
click at [313, 375] on textarea "Notes" at bounding box center [344, 389] width 275 height 129
type textarea "لم يحمل"
click at [353, 478] on span "Save" at bounding box center [344, 484] width 275 height 34
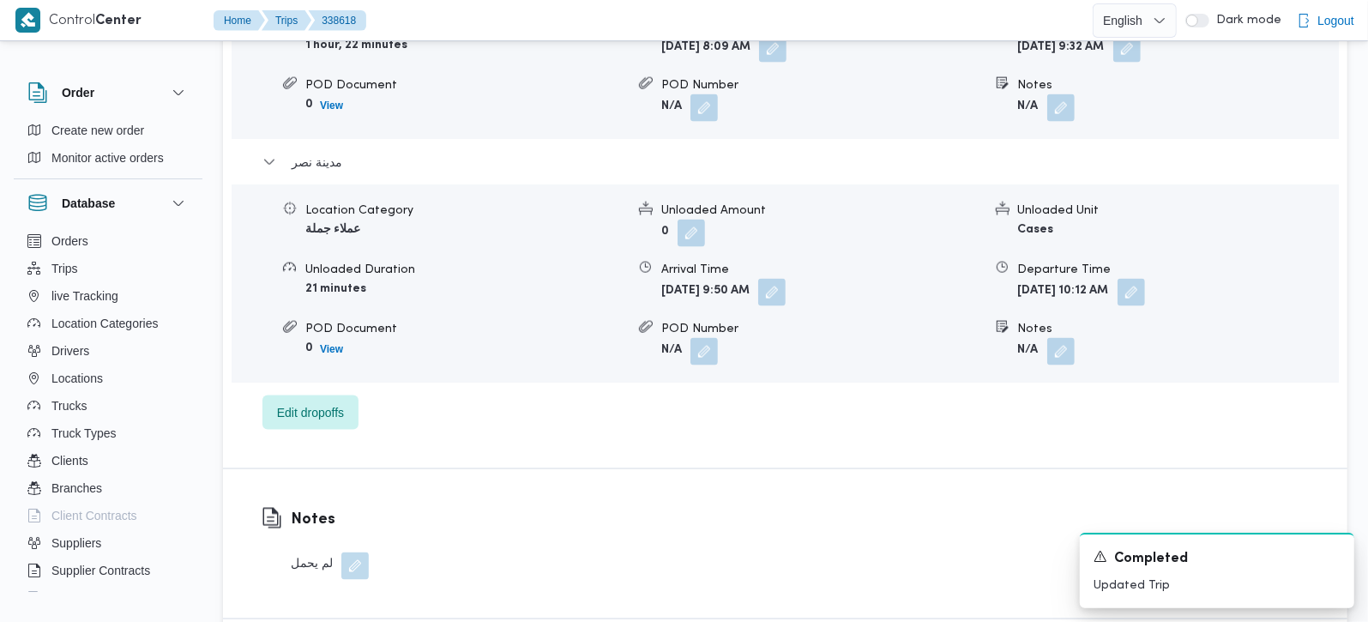
scroll to position [1513, 0]
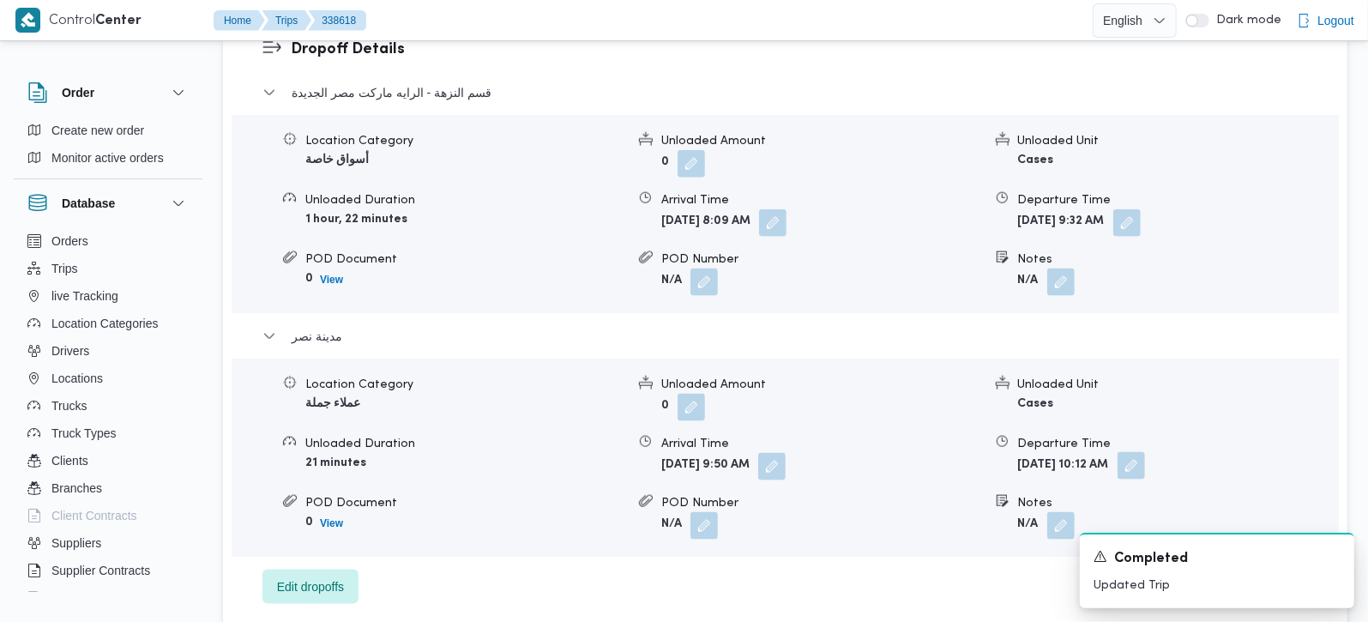
click at [1145, 452] on button "button" at bounding box center [1131, 465] width 27 height 27
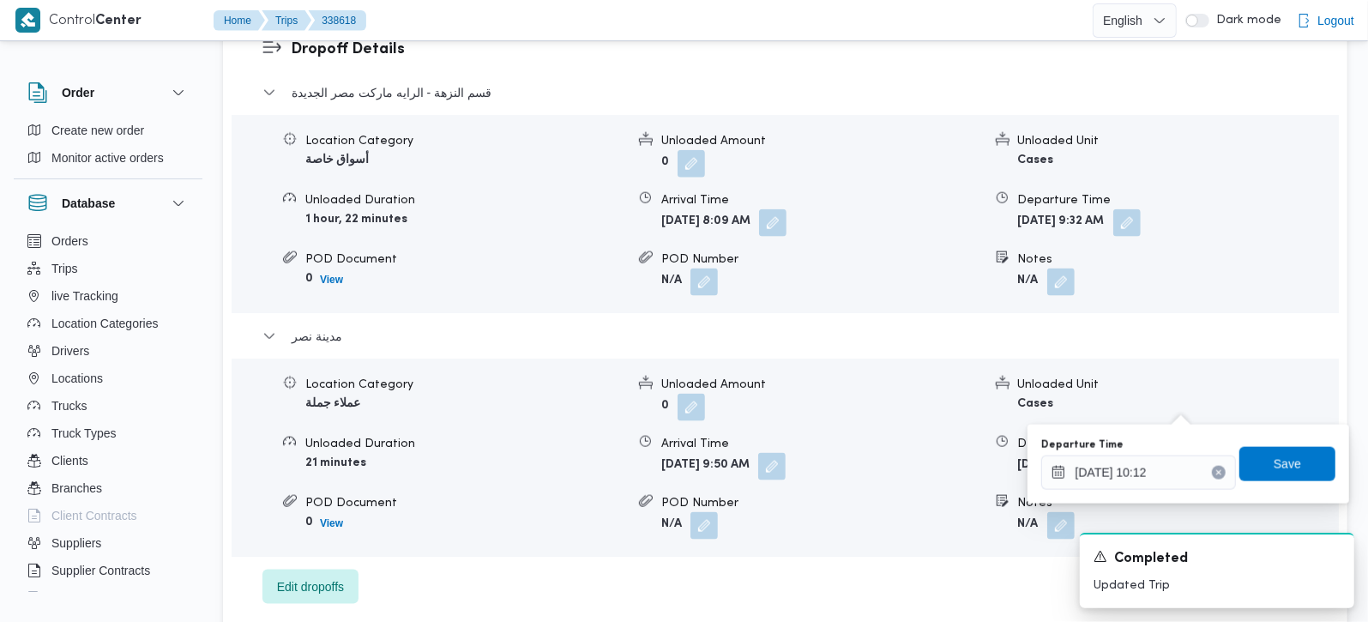
click at [1212, 473] on button "Clear input" at bounding box center [1219, 473] width 14 height 14
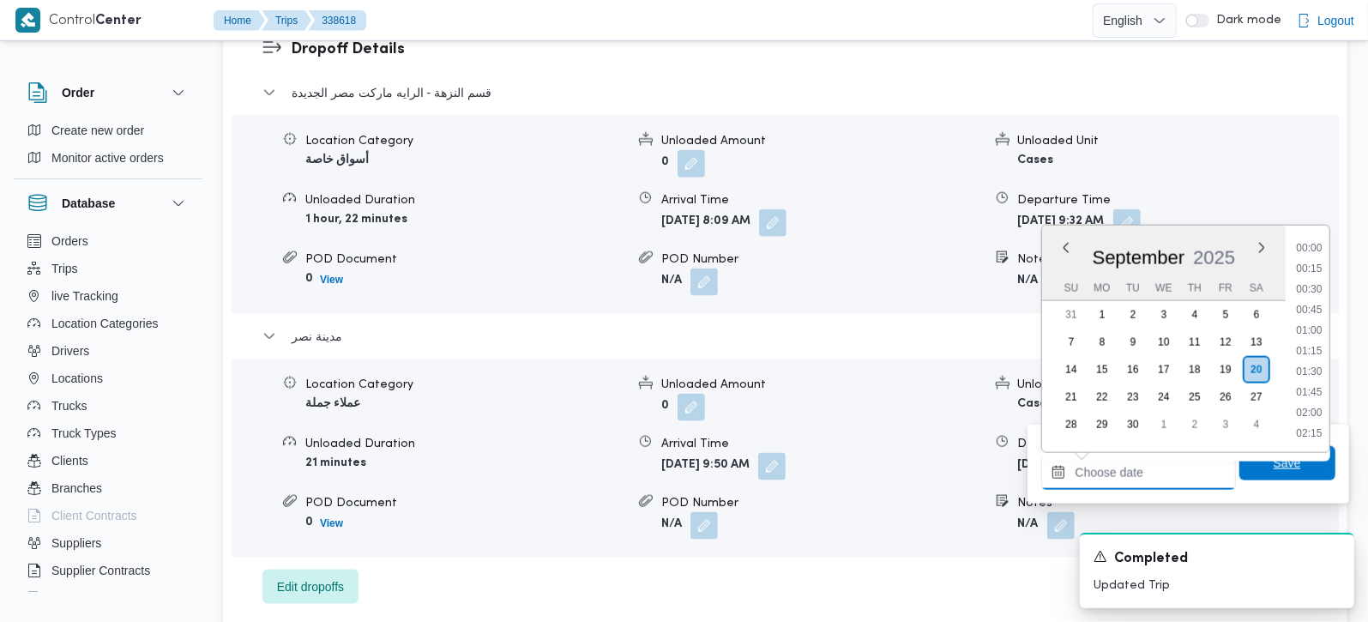
scroll to position [1441, 0]
click at [1239, 469] on span "Save" at bounding box center [1287, 463] width 96 height 34
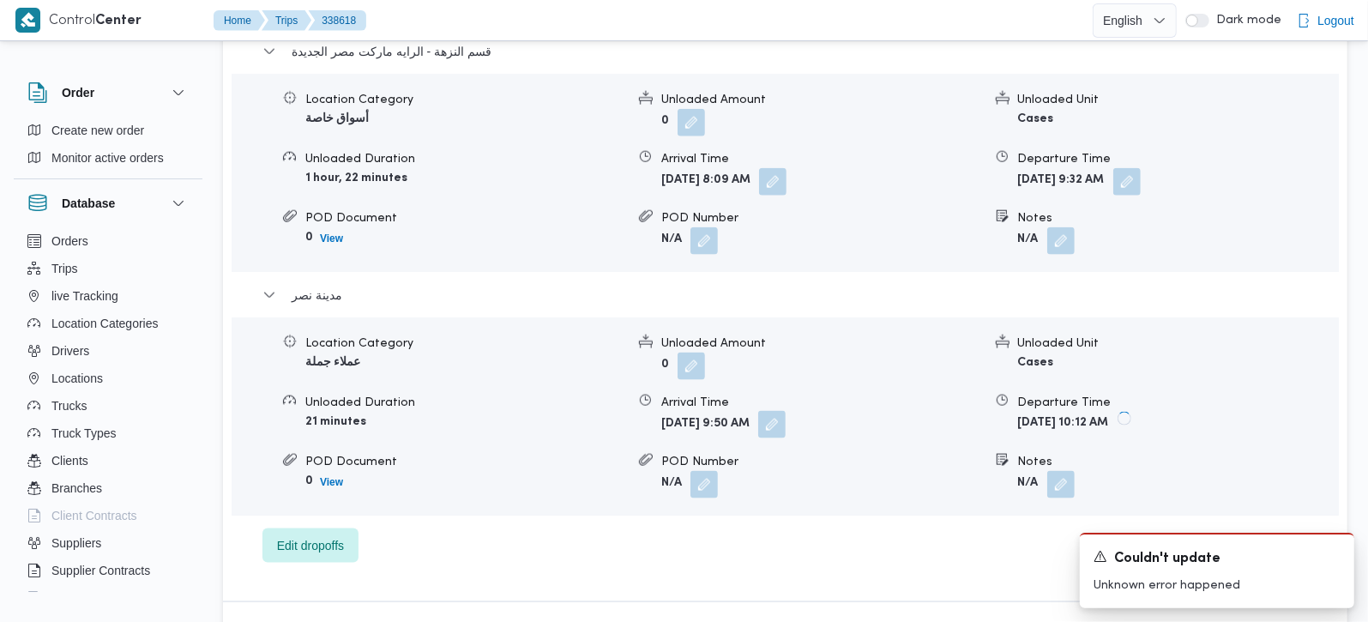
click at [786, 411] on button "button" at bounding box center [771, 424] width 27 height 27
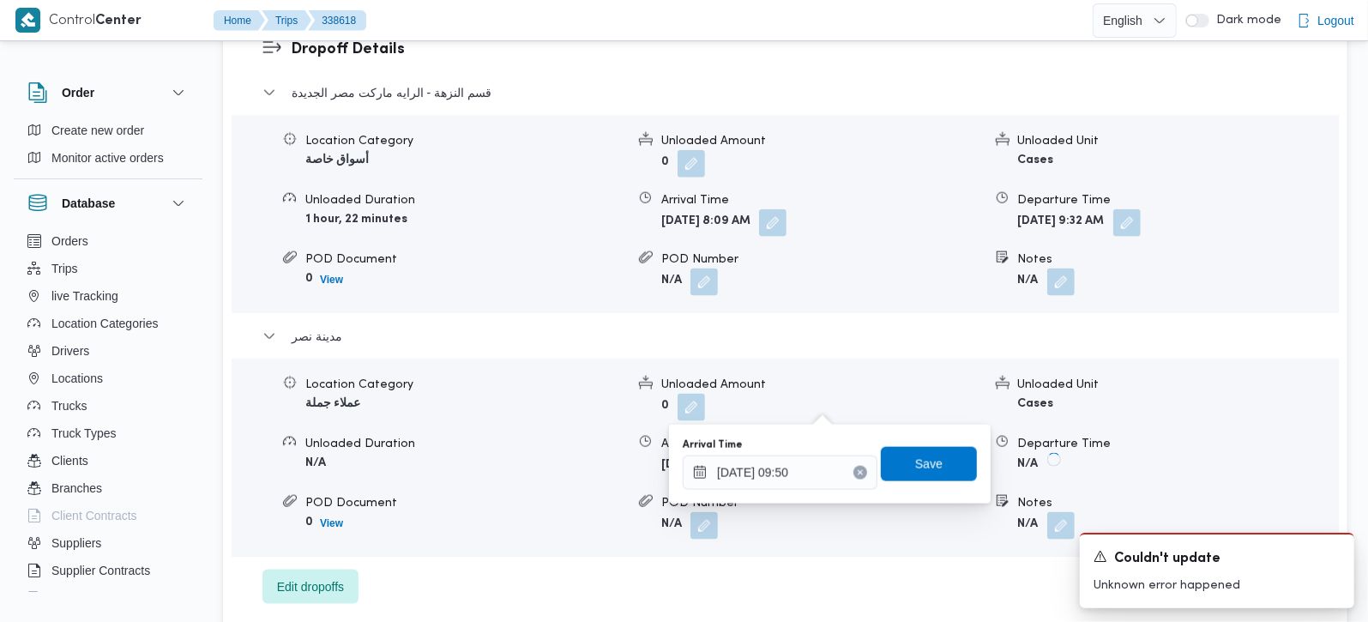
click at [857, 469] on icon "Clear input" at bounding box center [860, 472] width 7 height 7
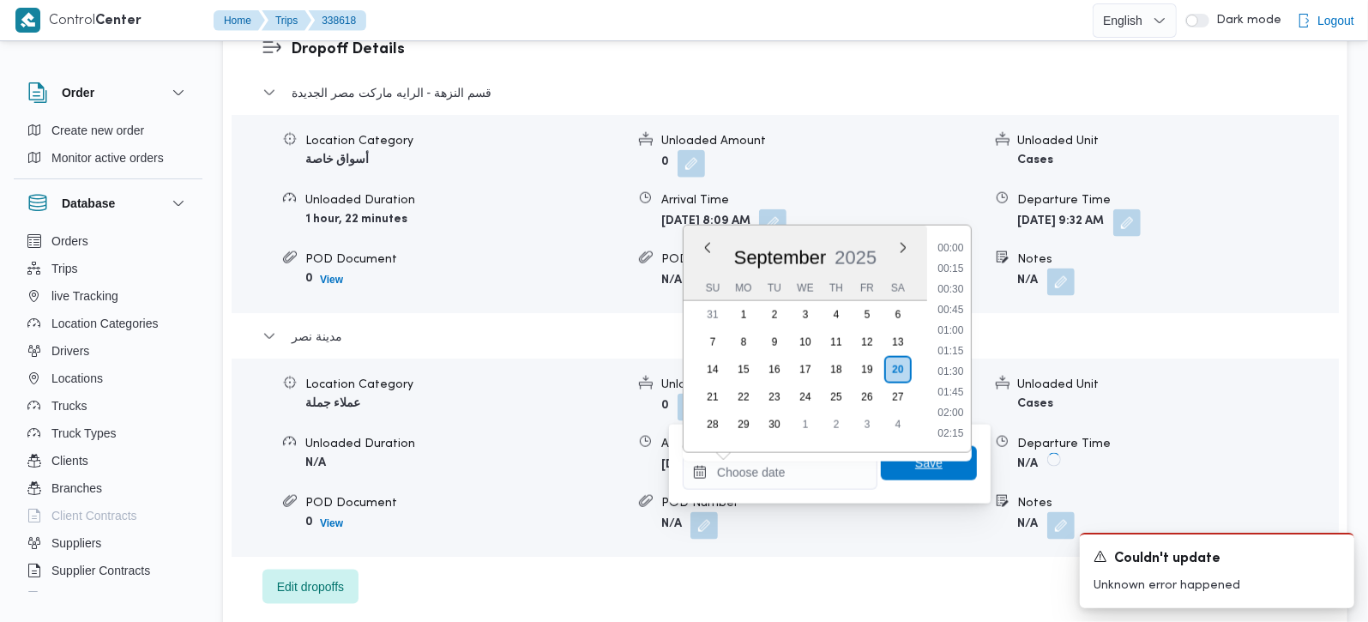
click at [899, 467] on span "Save" at bounding box center [929, 463] width 96 height 34
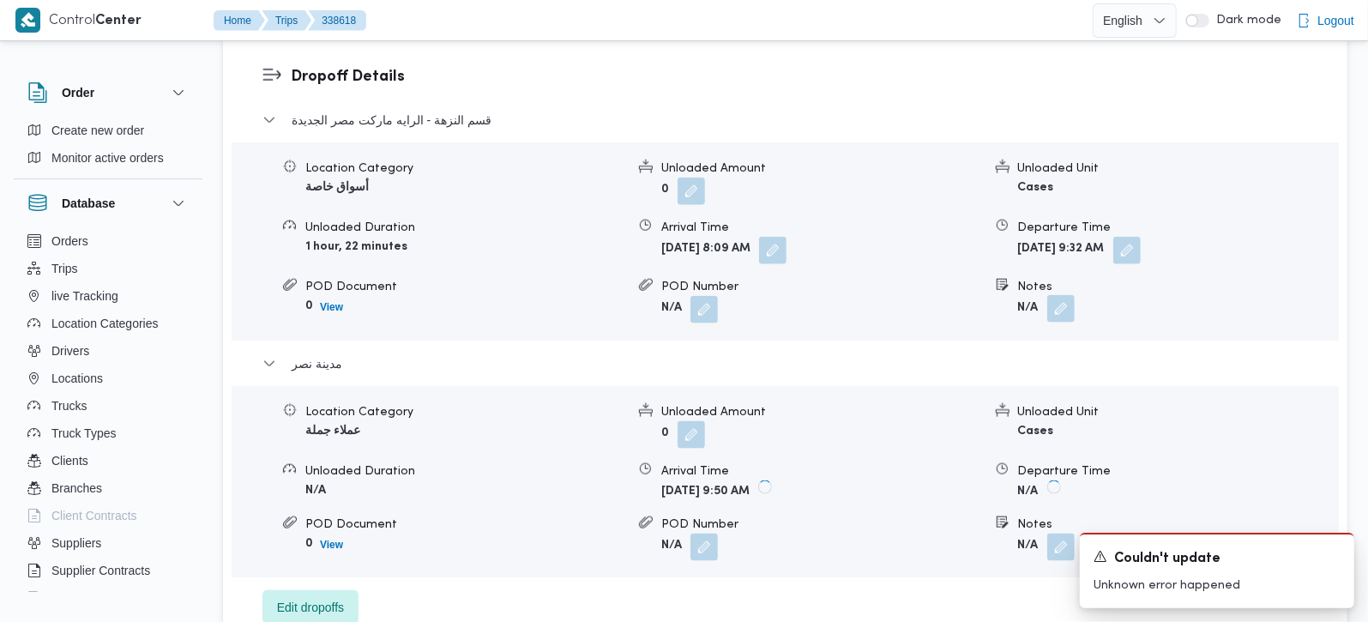
scroll to position [1413, 0]
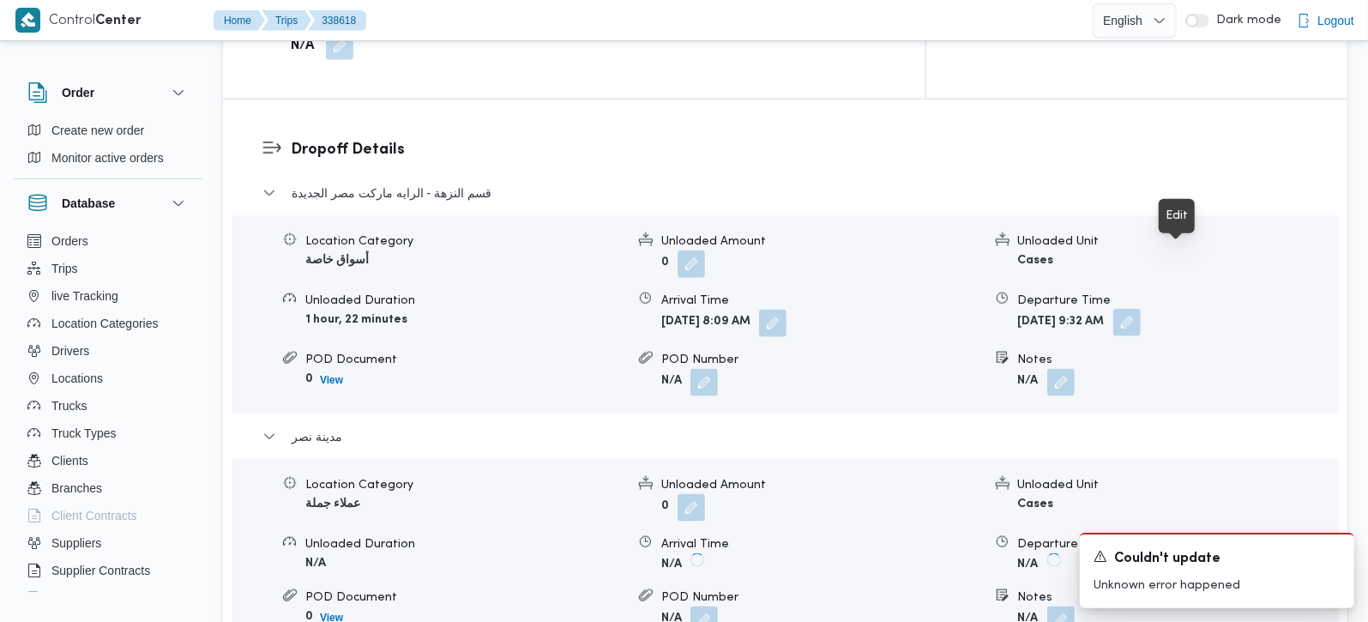
click at [1141, 309] on button "button" at bounding box center [1126, 322] width 27 height 27
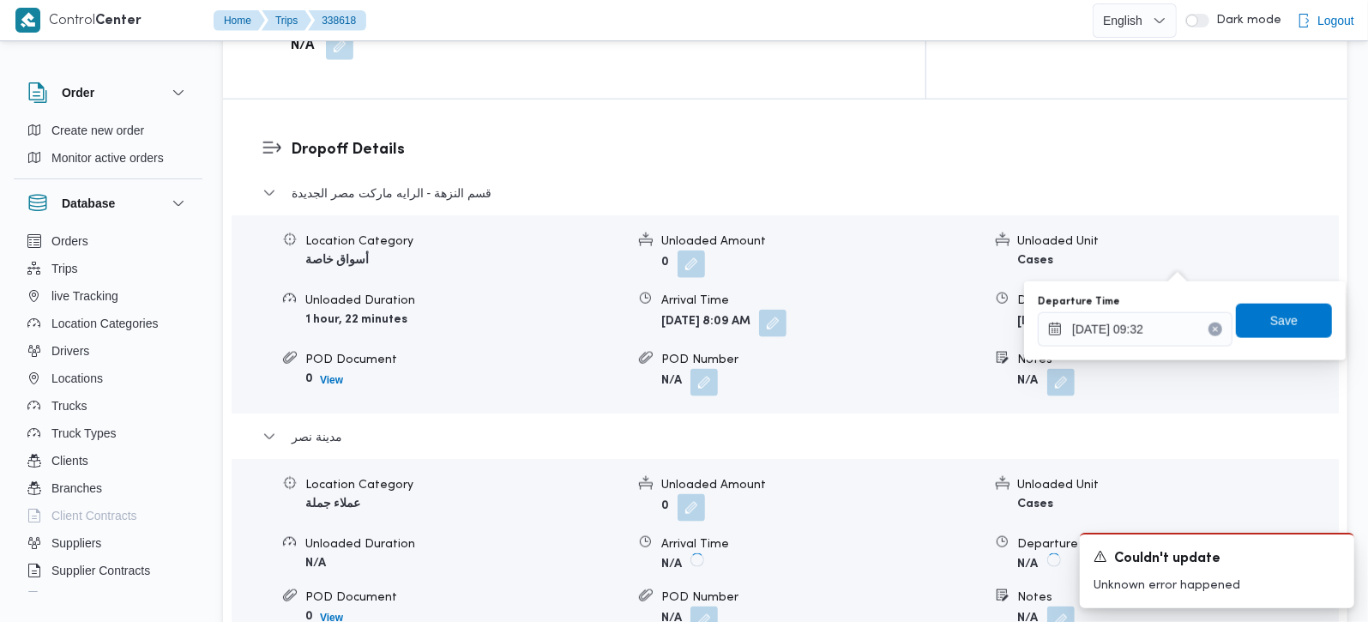
click at [1212, 328] on icon "Clear input" at bounding box center [1215, 329] width 7 height 7
click at [1238, 324] on span "Save" at bounding box center [1284, 320] width 96 height 34
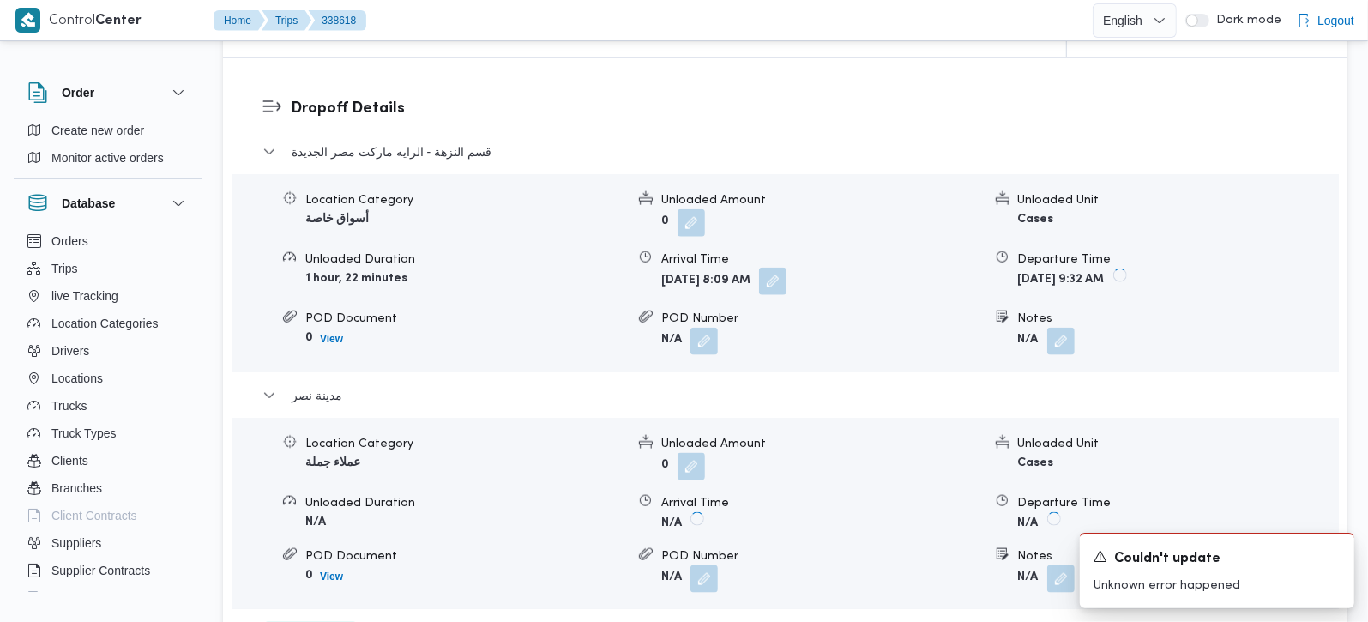
click at [786, 268] on button "button" at bounding box center [772, 281] width 27 height 27
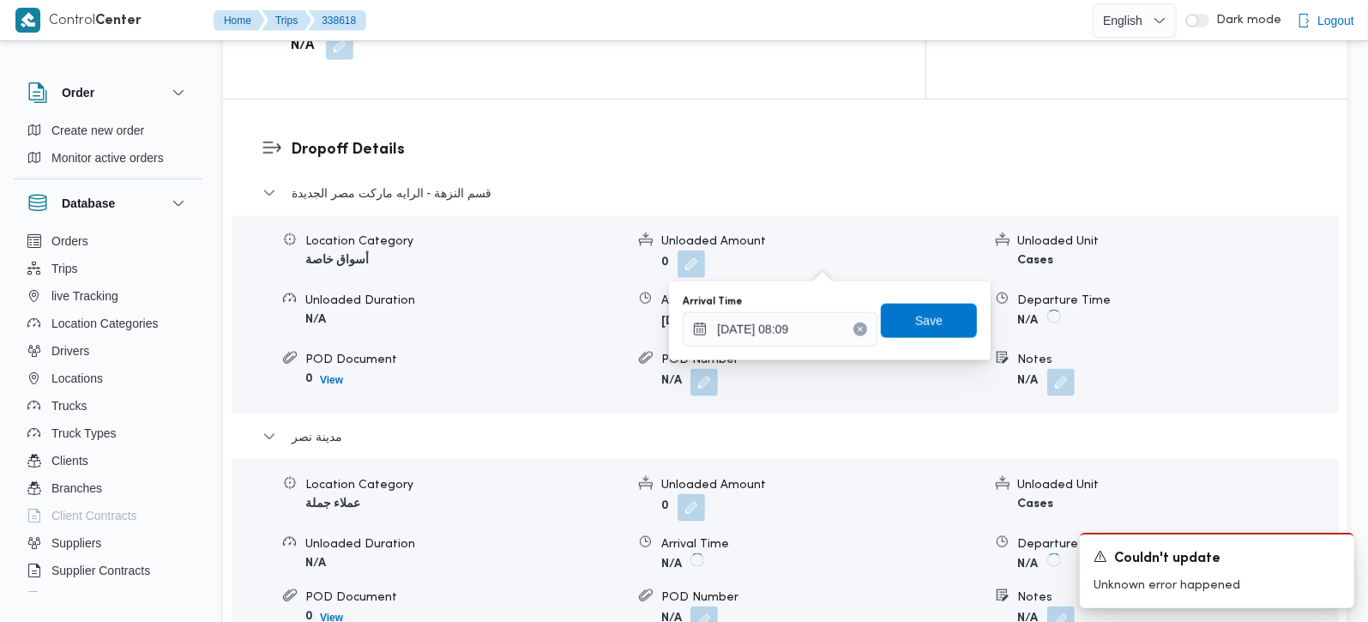
click at [857, 332] on icon "Clear input" at bounding box center [860, 329] width 7 height 7
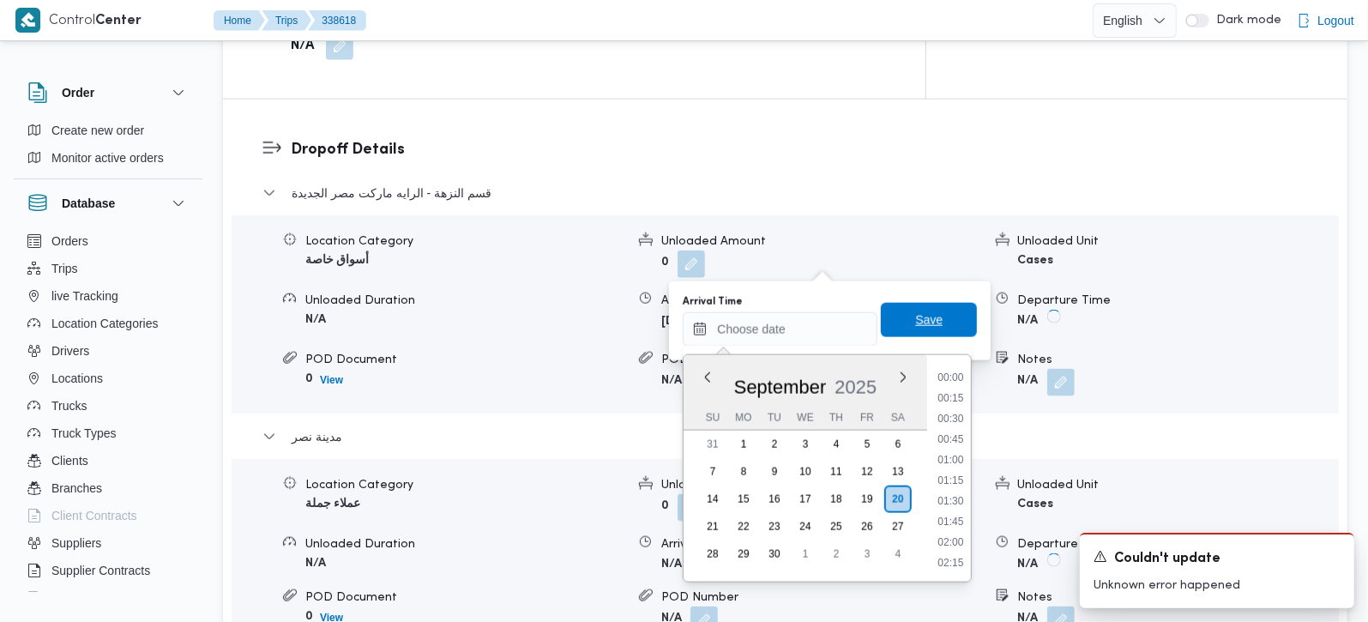
scroll to position [0, 0]
click at [896, 322] on span "Save" at bounding box center [929, 320] width 96 height 34
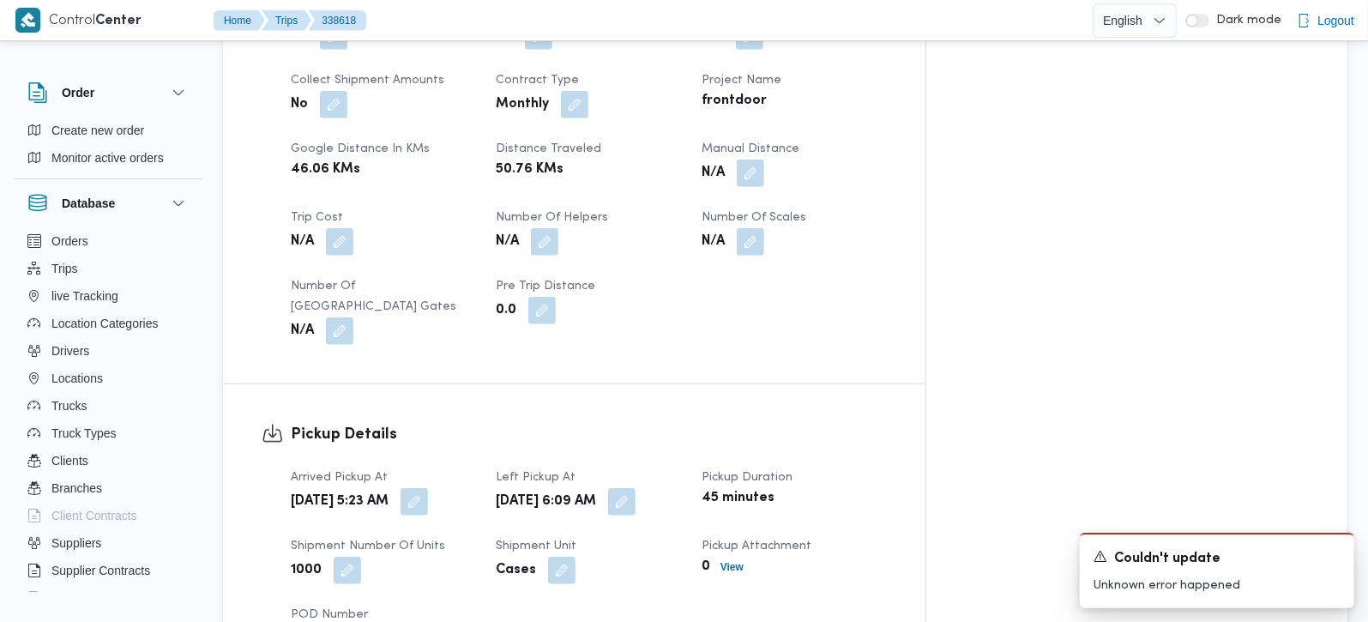
scroll to position [907, 0]
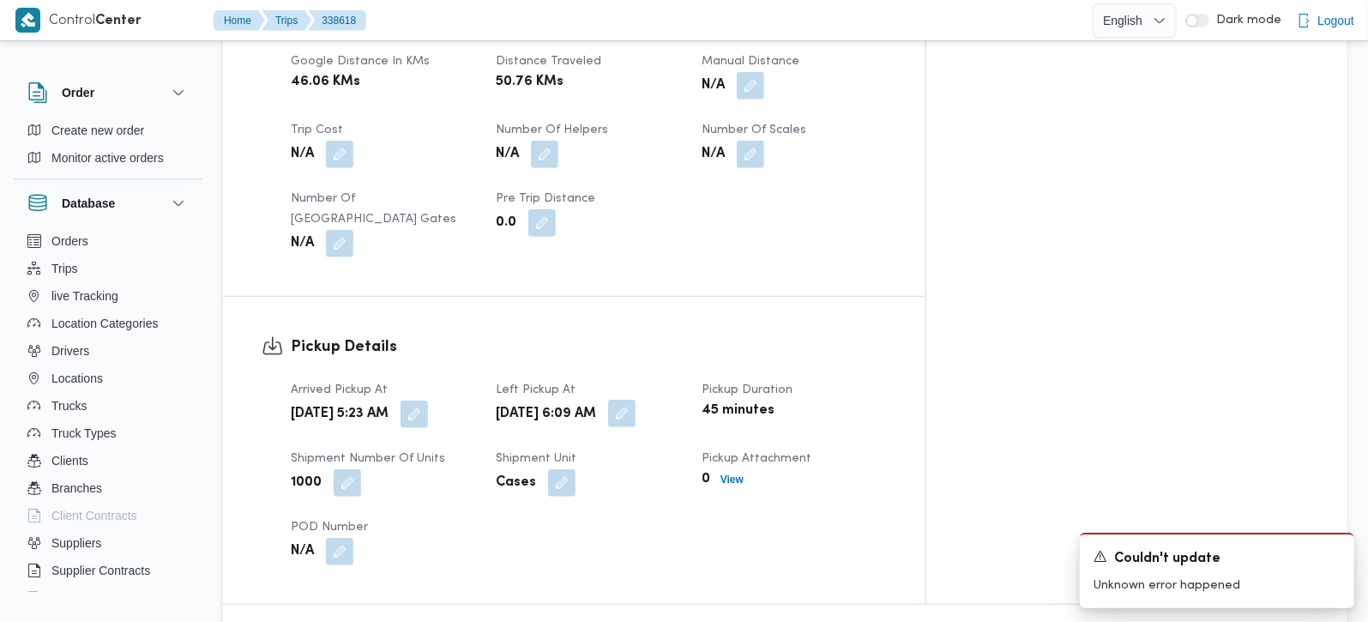
click at [636, 400] on button "button" at bounding box center [621, 413] width 27 height 27
click at [428, 400] on button "button" at bounding box center [414, 413] width 27 height 27
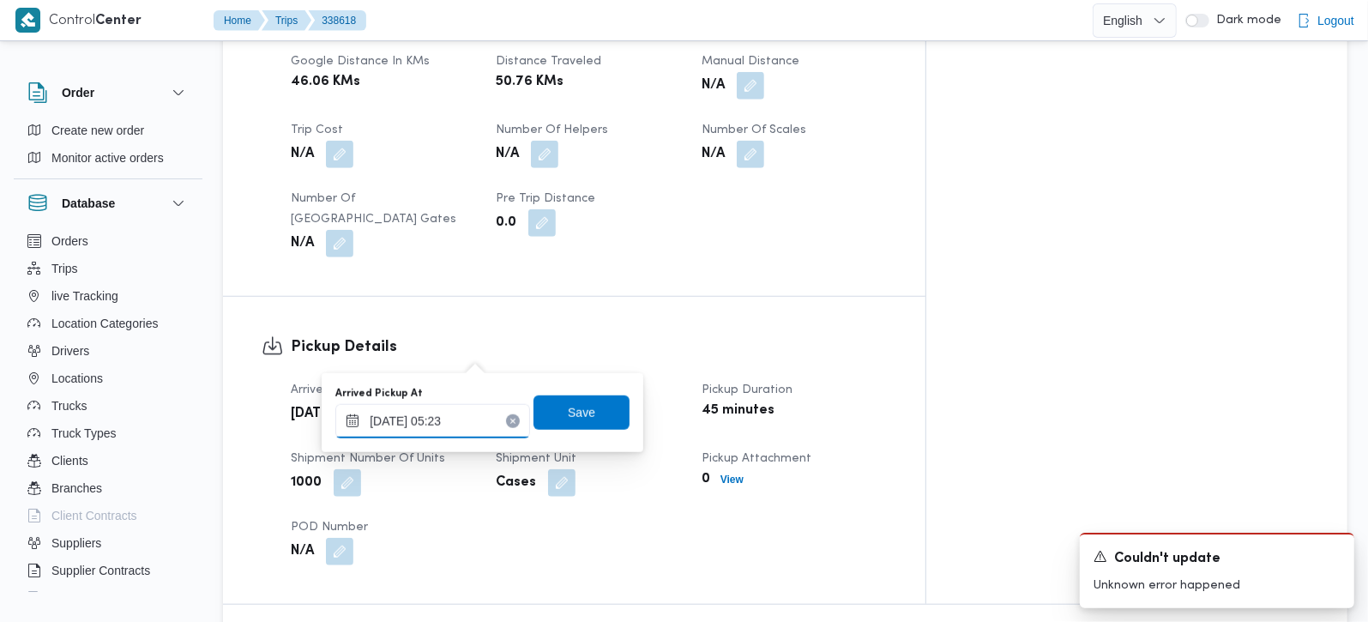
click at [441, 432] on input "[DATE] 05:23" at bounding box center [432, 421] width 195 height 34
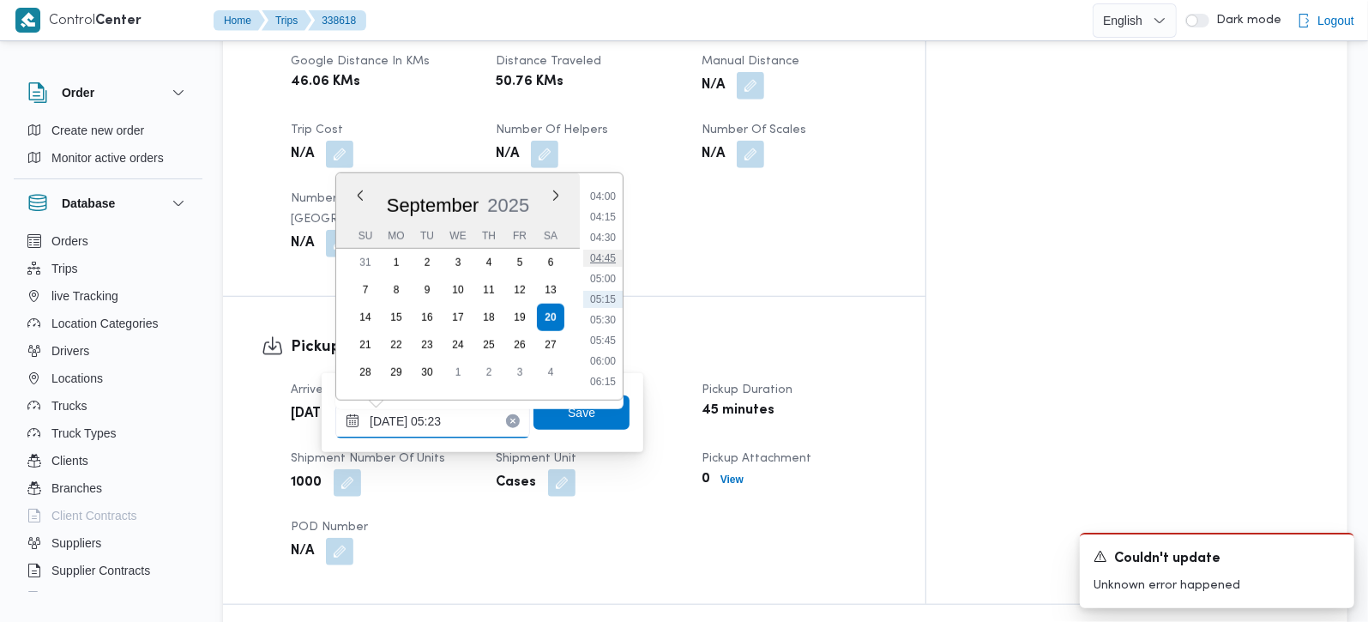
scroll to position [430, 0]
click at [603, 375] on li "07:30" at bounding box center [602, 383] width 39 height 17
type input "[DATE] 07:30"
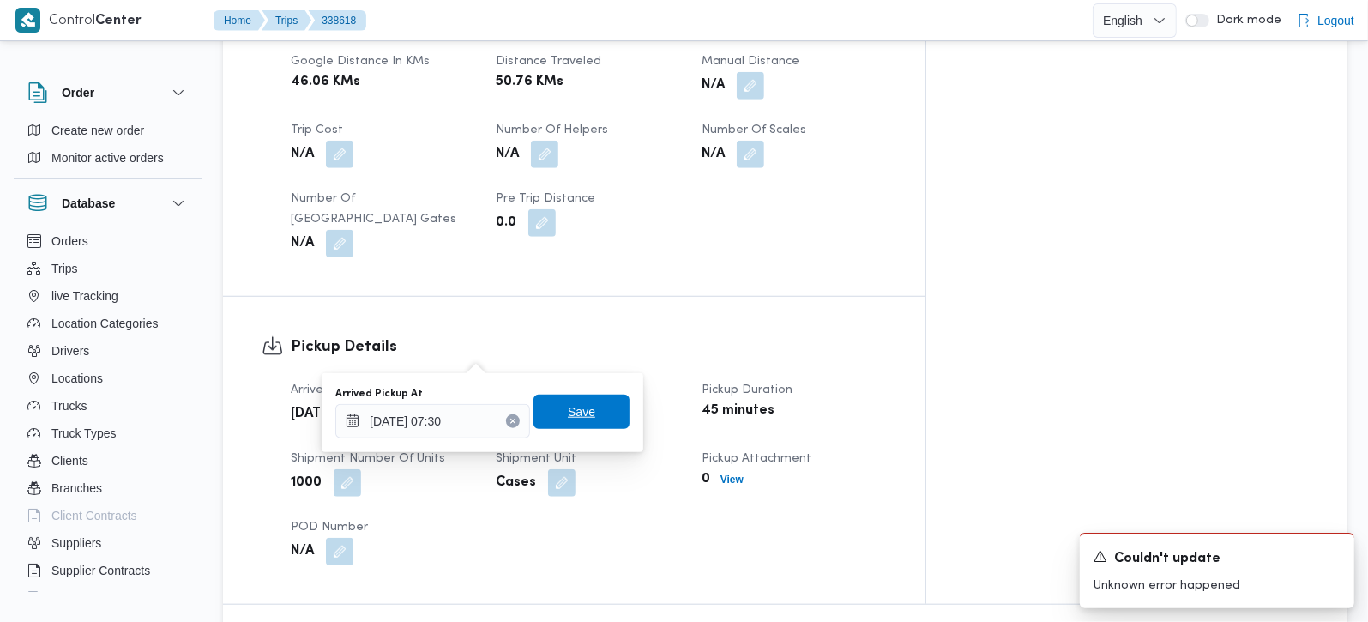
click at [586, 421] on span "Save" at bounding box center [581, 412] width 96 height 34
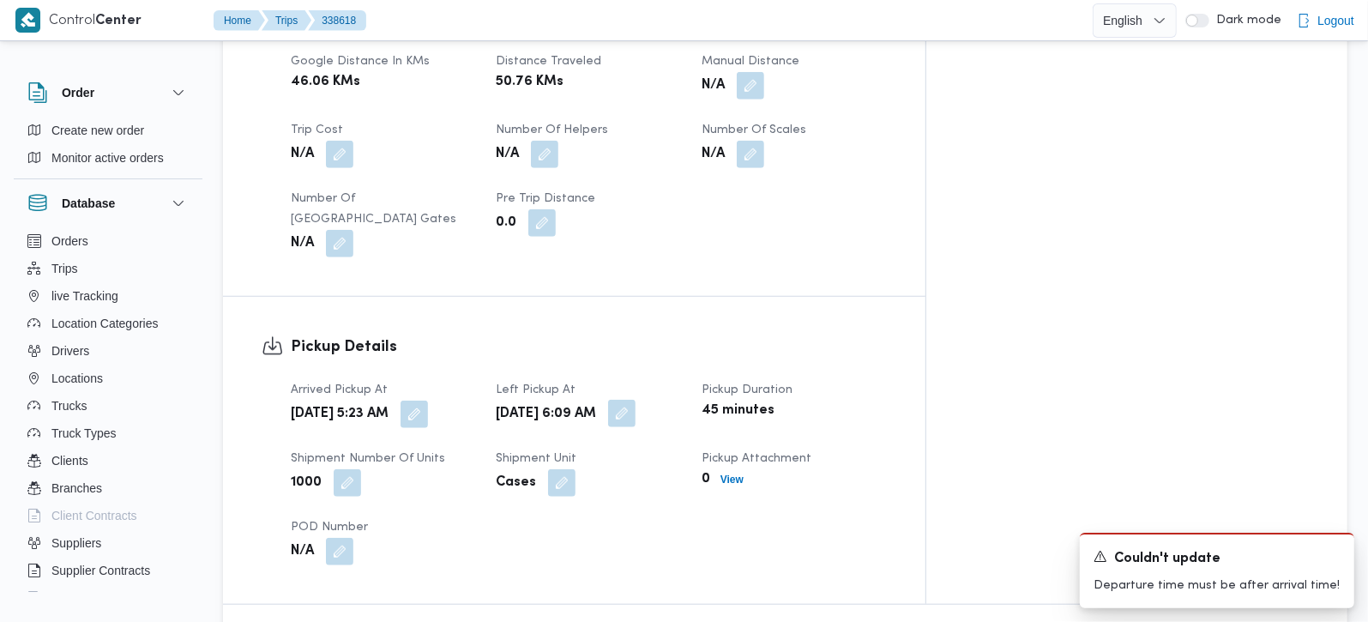
click at [636, 400] on button "button" at bounding box center [621, 413] width 27 height 27
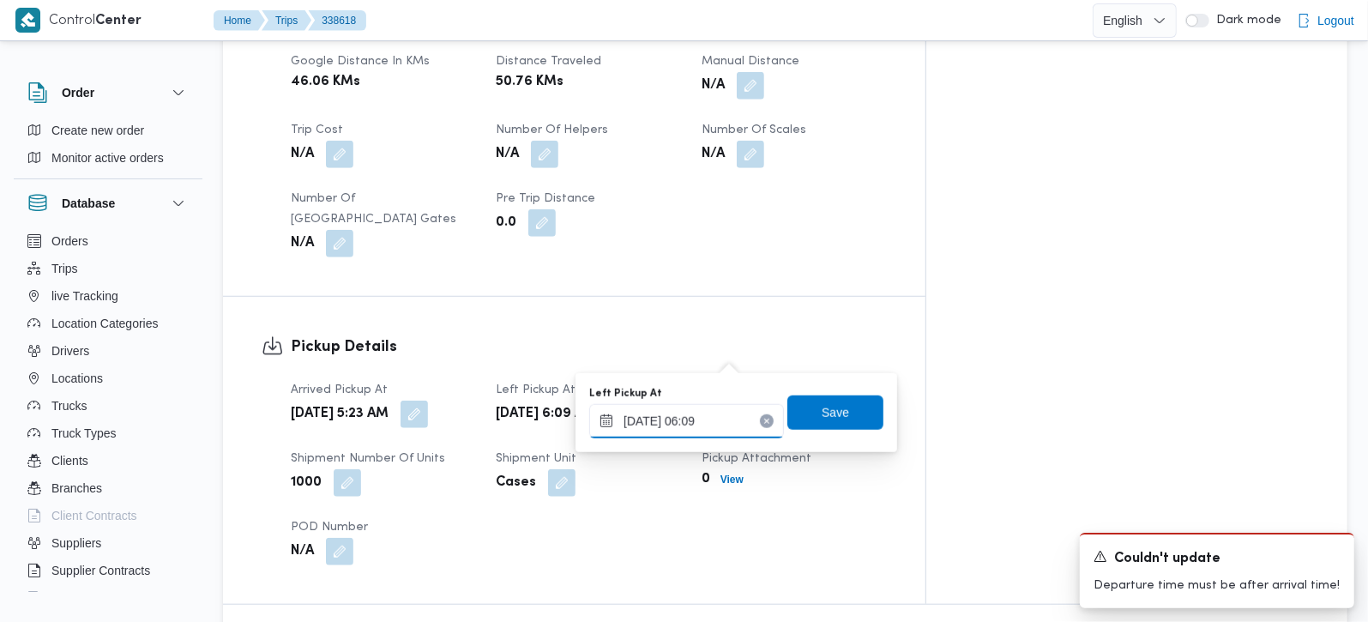
click at [710, 421] on input "[DATE] 06:09" at bounding box center [686, 421] width 195 height 34
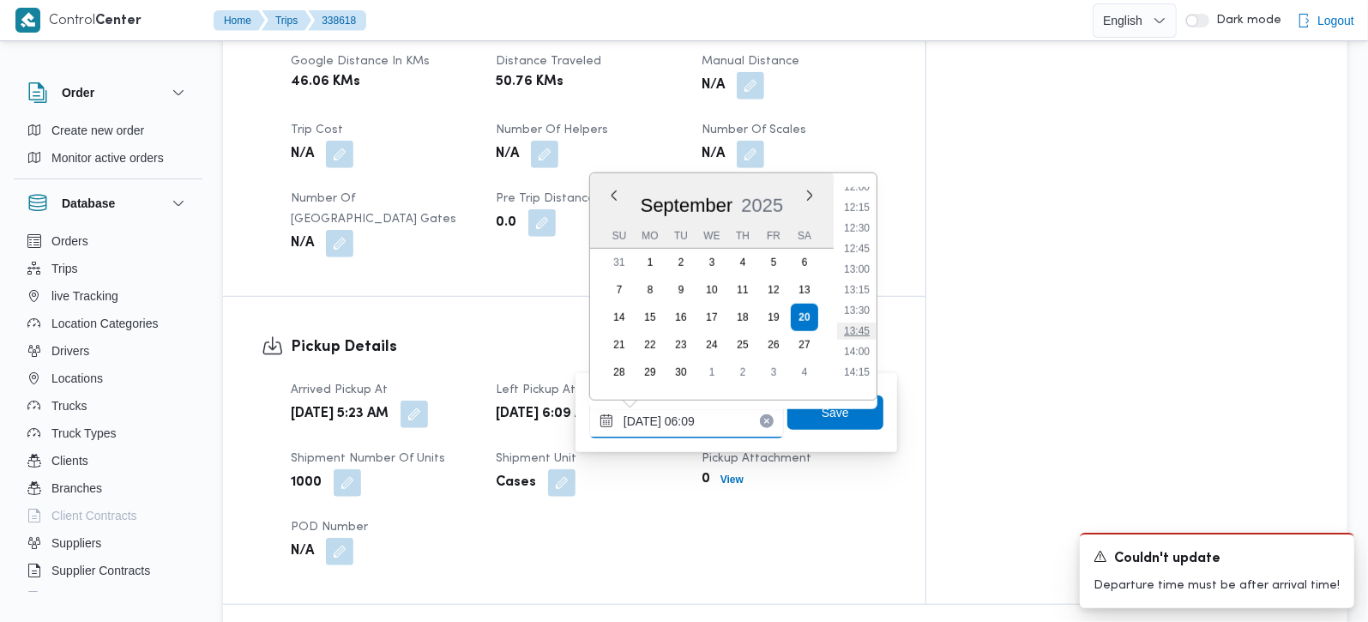
scroll to position [1098, 0]
click at [860, 329] on li "15:00" at bounding box center [856, 332] width 39 height 17
type input "[DATE] 15:00"
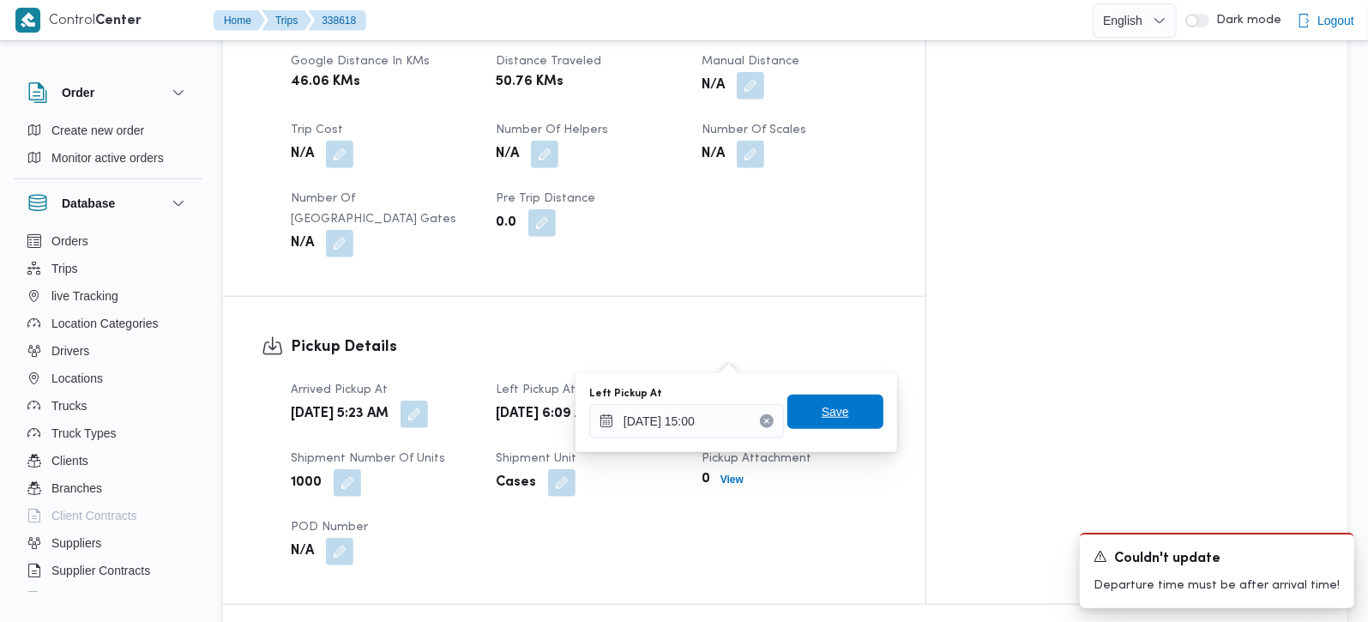
click at [840, 397] on span "Save" at bounding box center [835, 412] width 96 height 34
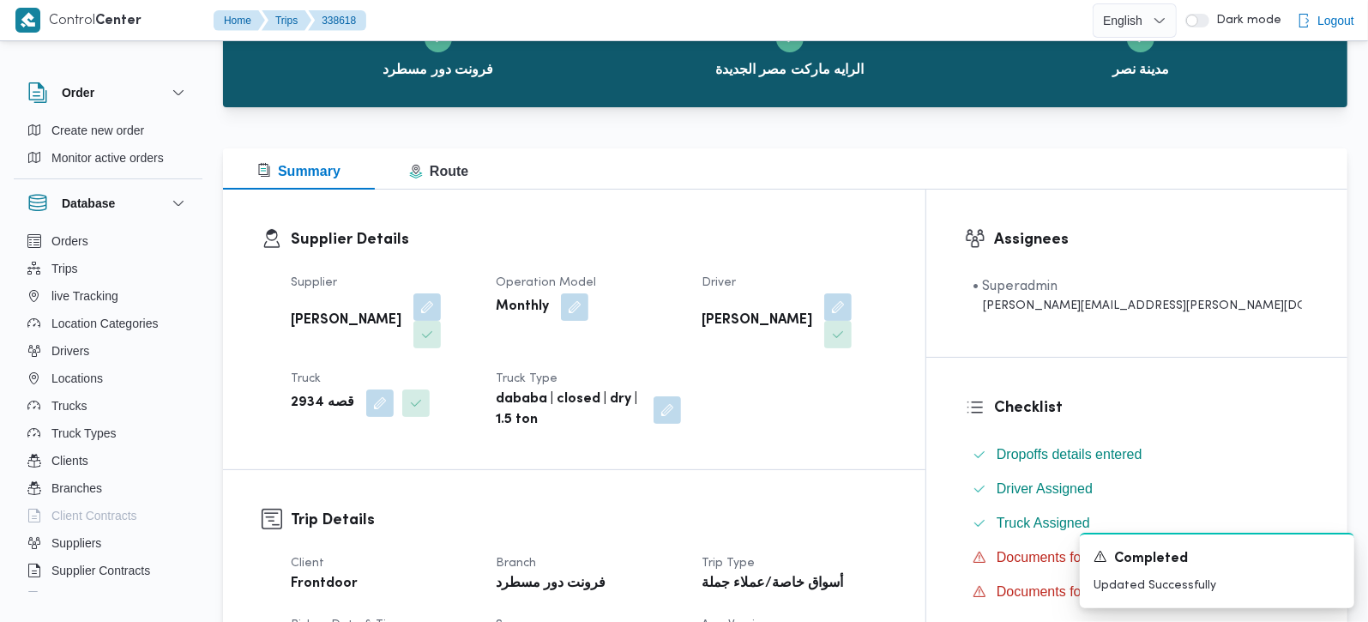
scroll to position [0, 0]
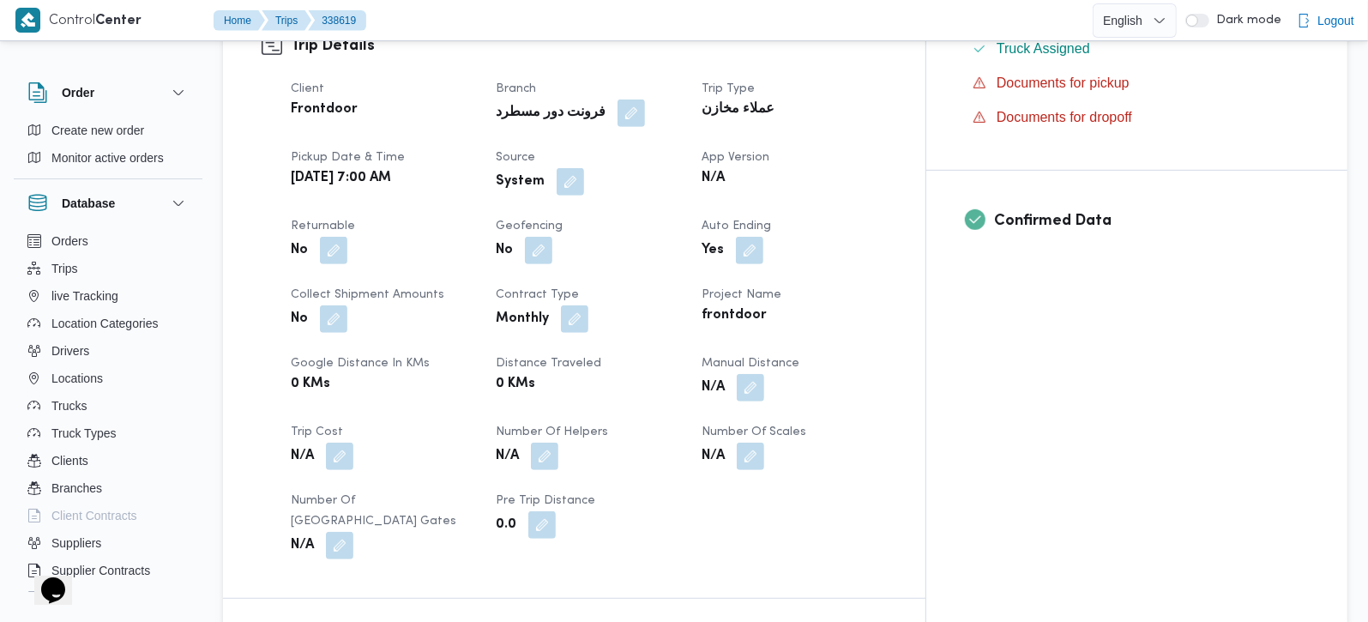
scroll to position [605, 0]
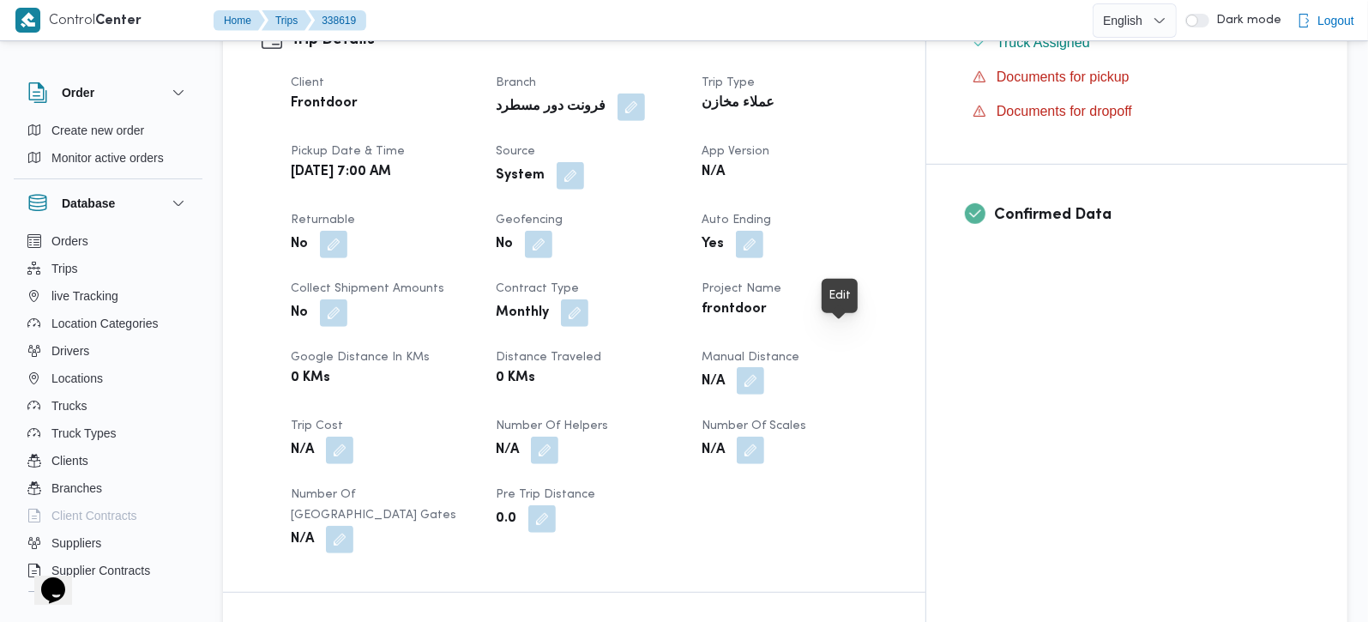
click at [764, 367] on button "button" at bounding box center [750, 380] width 27 height 27
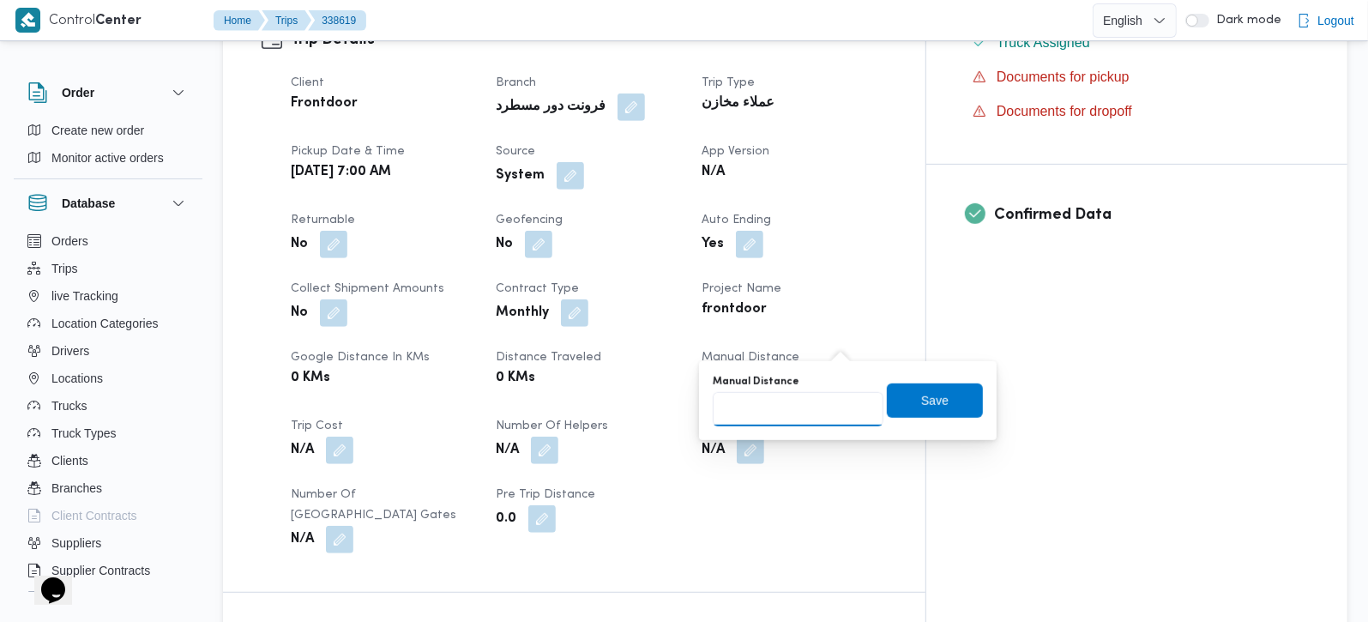
click at [791, 420] on input "Manual Distance" at bounding box center [798, 409] width 171 height 34
type input "105"
click at [930, 411] on span "Save" at bounding box center [935, 400] width 96 height 34
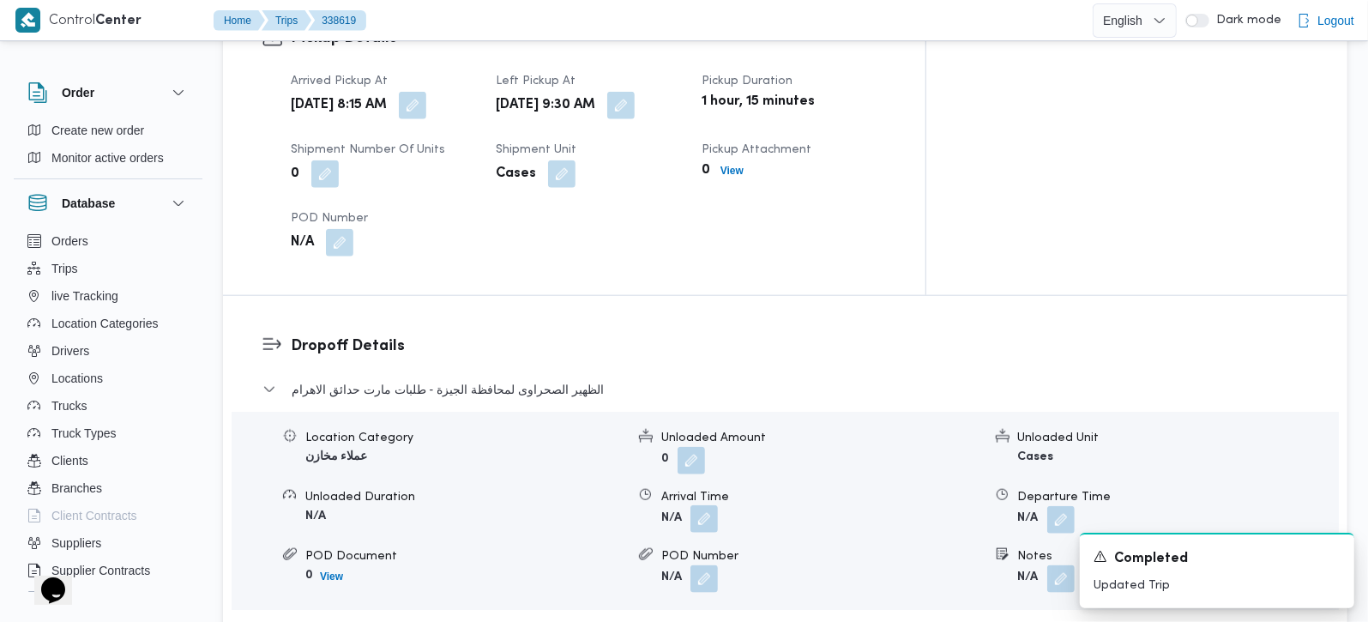
scroll to position [1210, 0]
click at [705, 504] on button "button" at bounding box center [703, 517] width 27 height 27
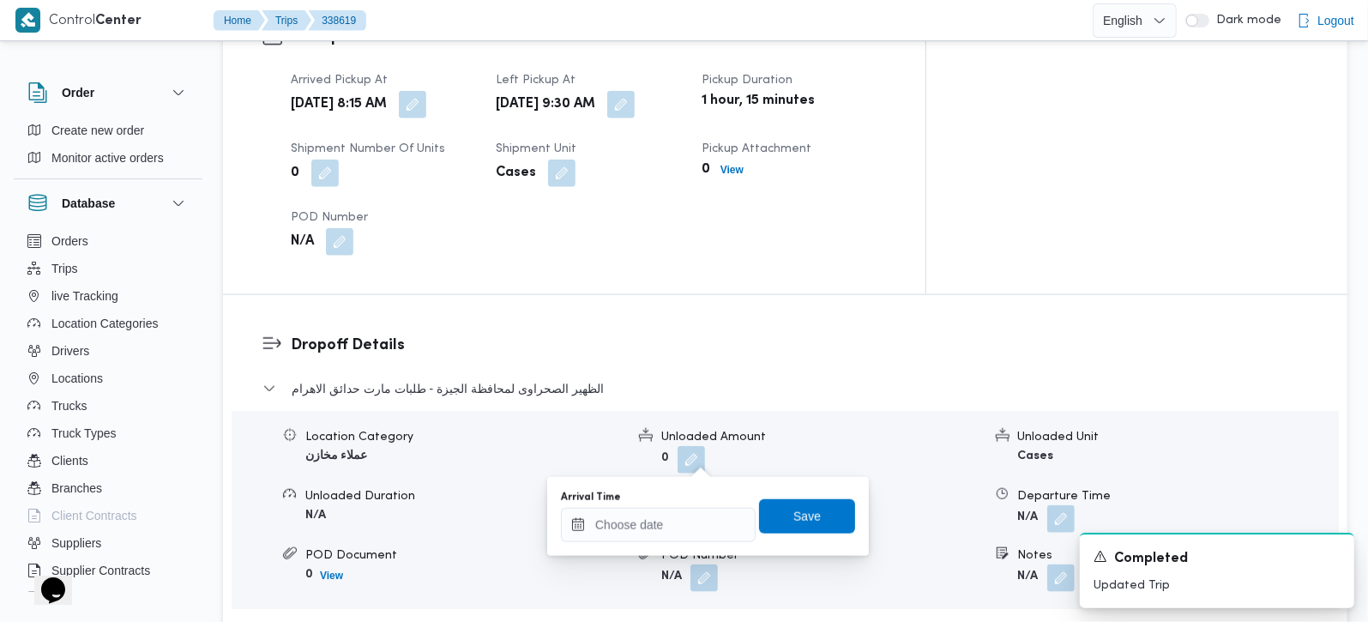
click at [692, 503] on div "Arrival Time" at bounding box center [658, 516] width 195 height 51
click at [702, 527] on input "Arrival Time" at bounding box center [658, 525] width 195 height 34
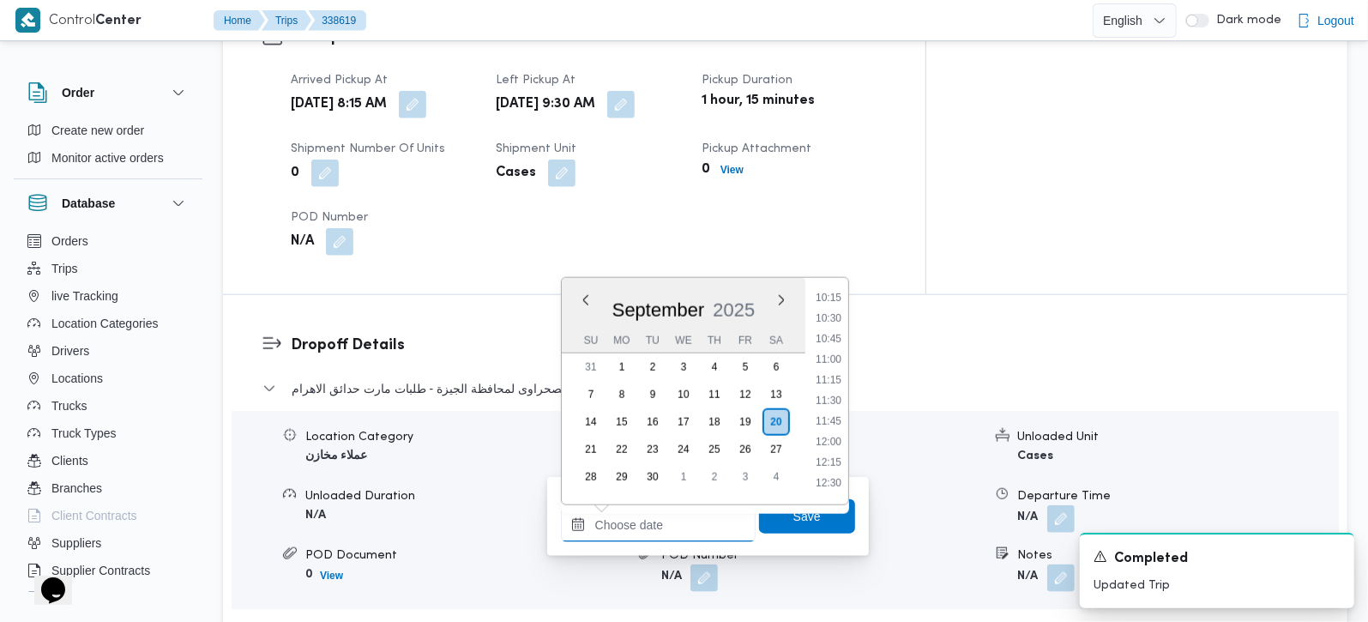
scroll to position [734, 0]
drag, startPoint x: 836, startPoint y: 425, endPoint x: 832, endPoint y: 470, distance: 45.7
click at [836, 425] on li "10:30" at bounding box center [828, 430] width 39 height 17
type input "[DATE] 10:30"
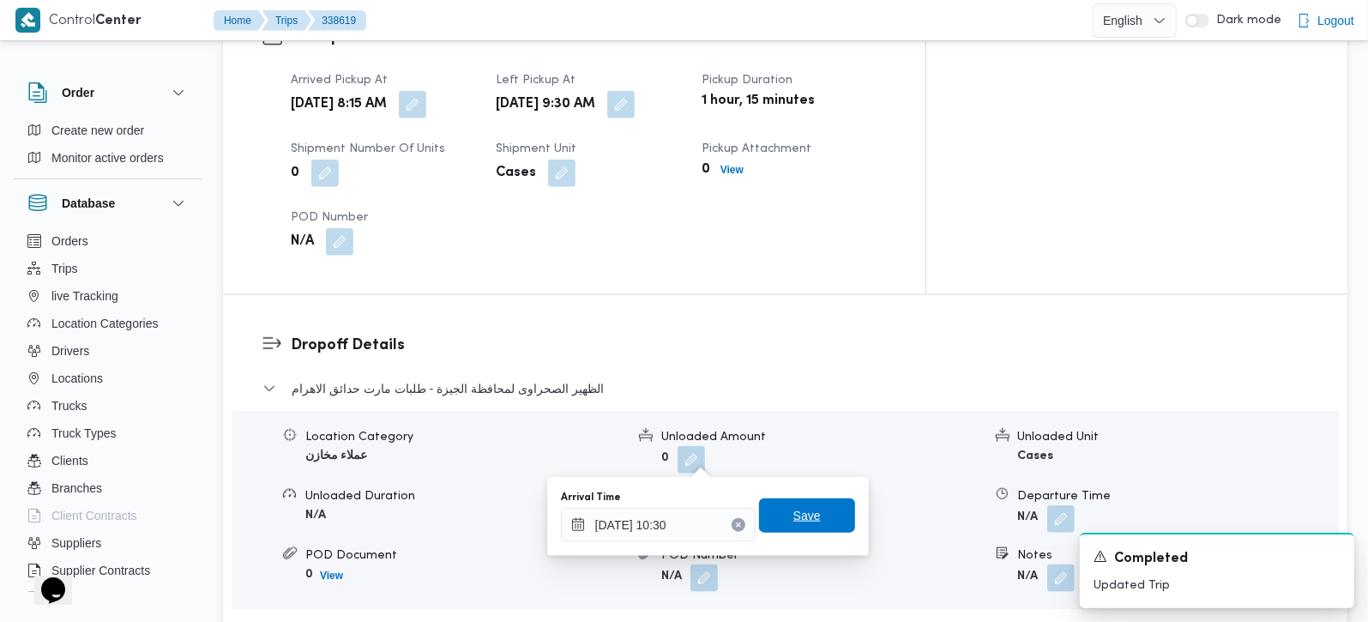
click at [816, 502] on span "Save" at bounding box center [807, 515] width 96 height 34
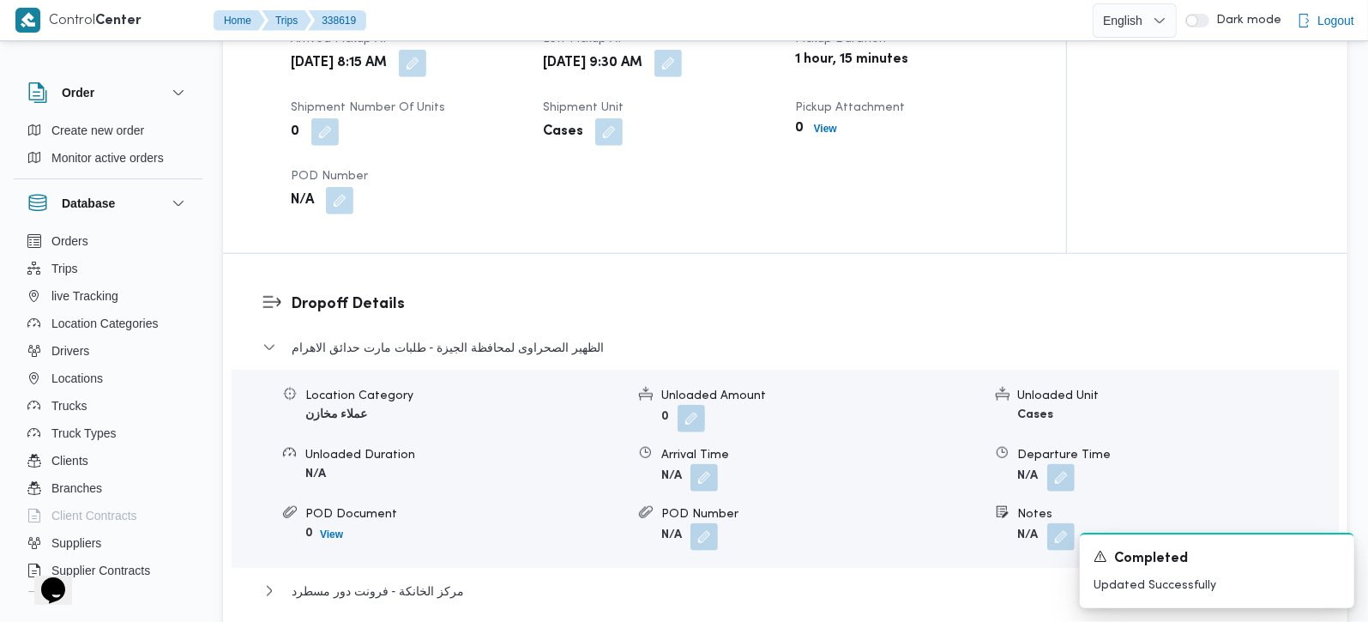
scroll to position [1413, 0]
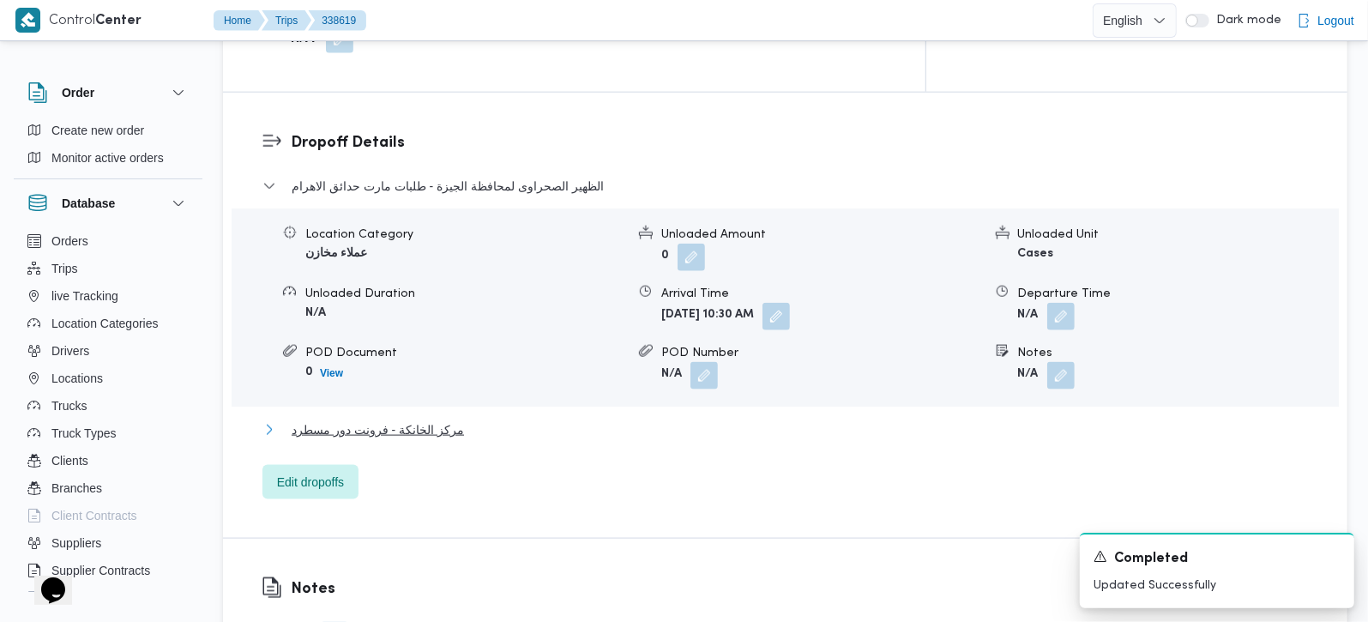
click at [408, 419] on span "مركز الخانكة - فرونت دور مسطرد" at bounding box center [378, 429] width 172 height 21
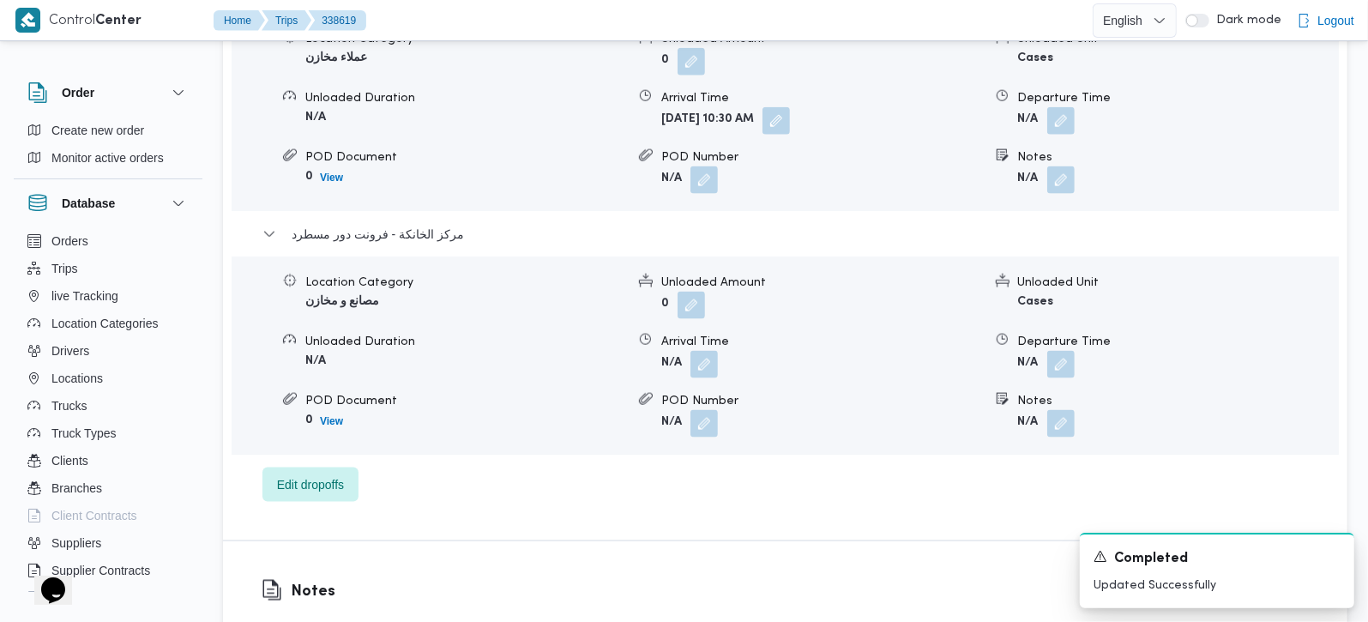
scroll to position [1614, 0]
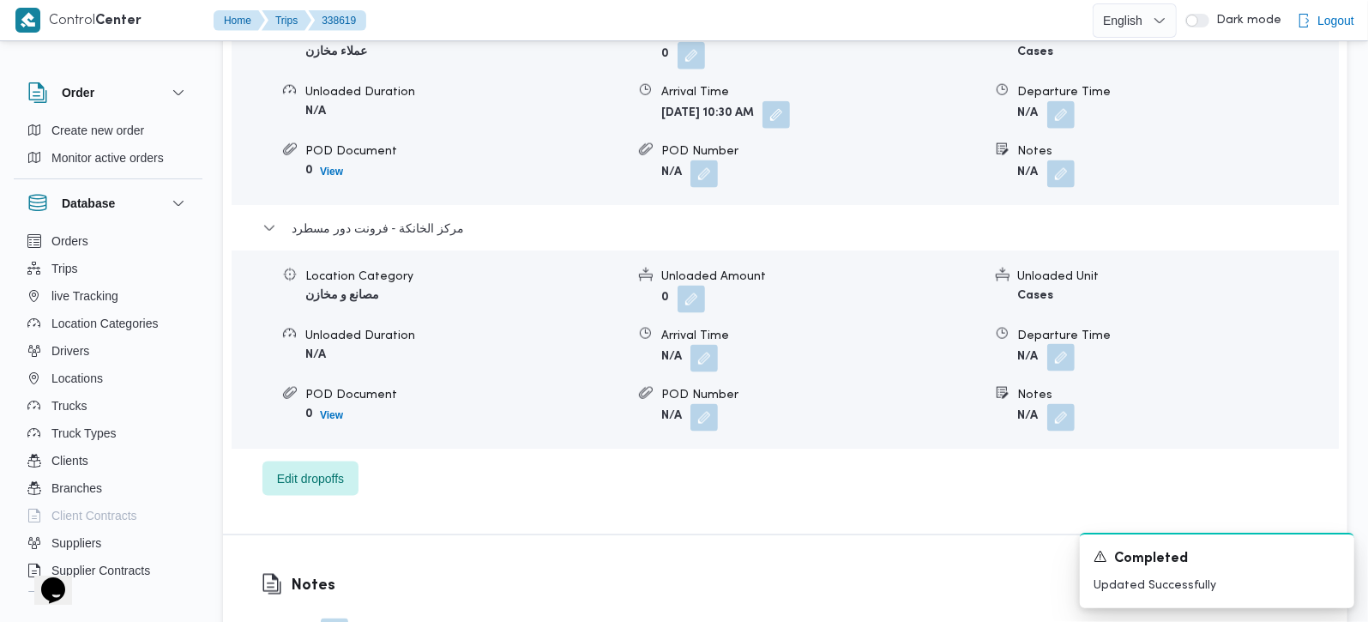
click at [1060, 344] on button "button" at bounding box center [1060, 357] width 27 height 27
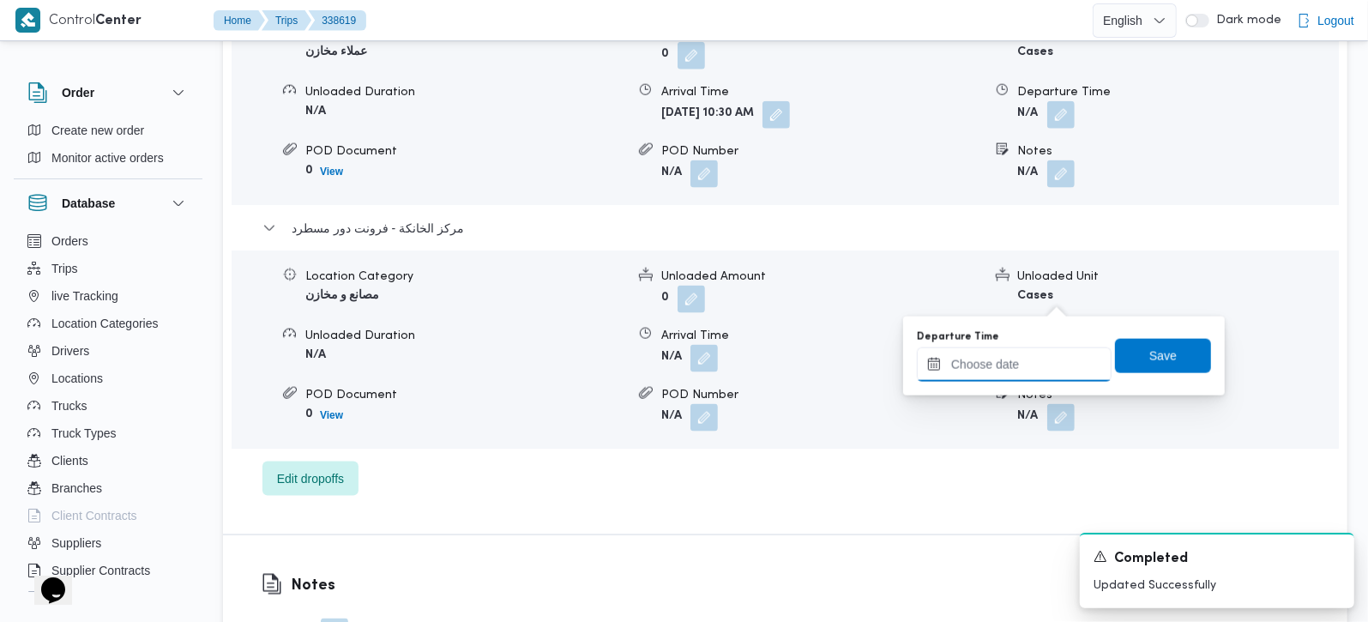
click at [1016, 376] on input "Departure Time" at bounding box center [1014, 364] width 195 height 34
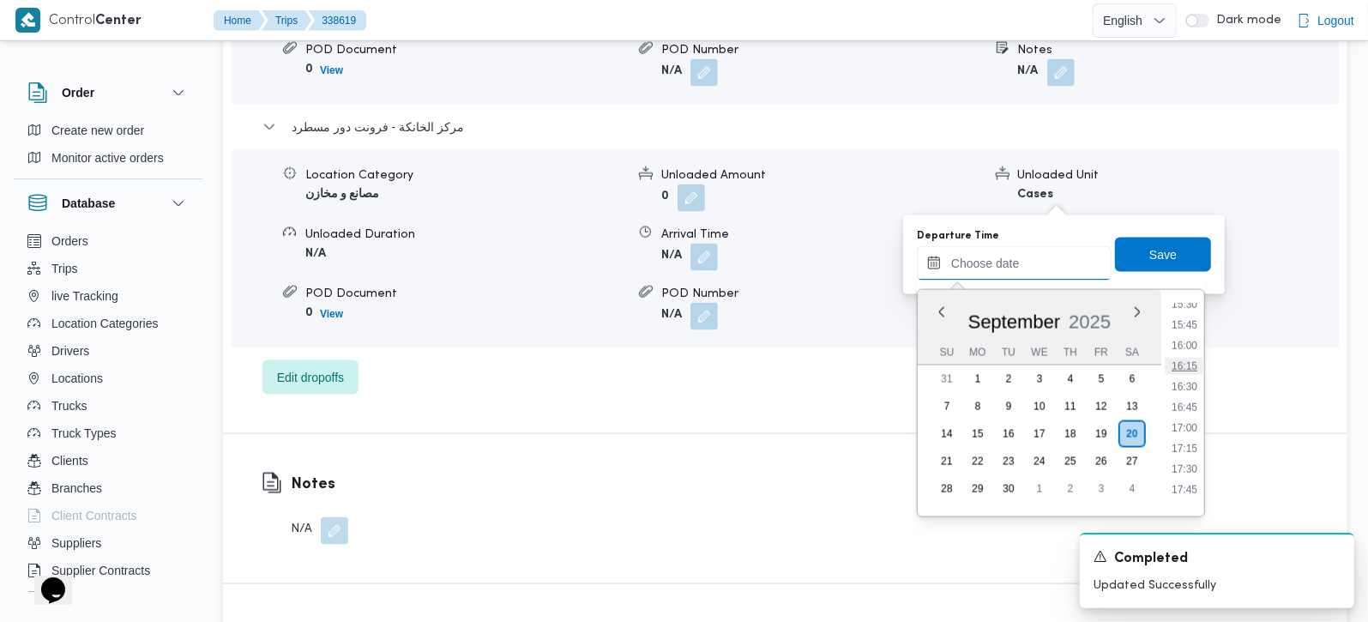
scroll to position [1238, 0]
click at [1182, 371] on li "15:45" at bounding box center [1184, 370] width 39 height 17
type input "[DATE] 15:45"
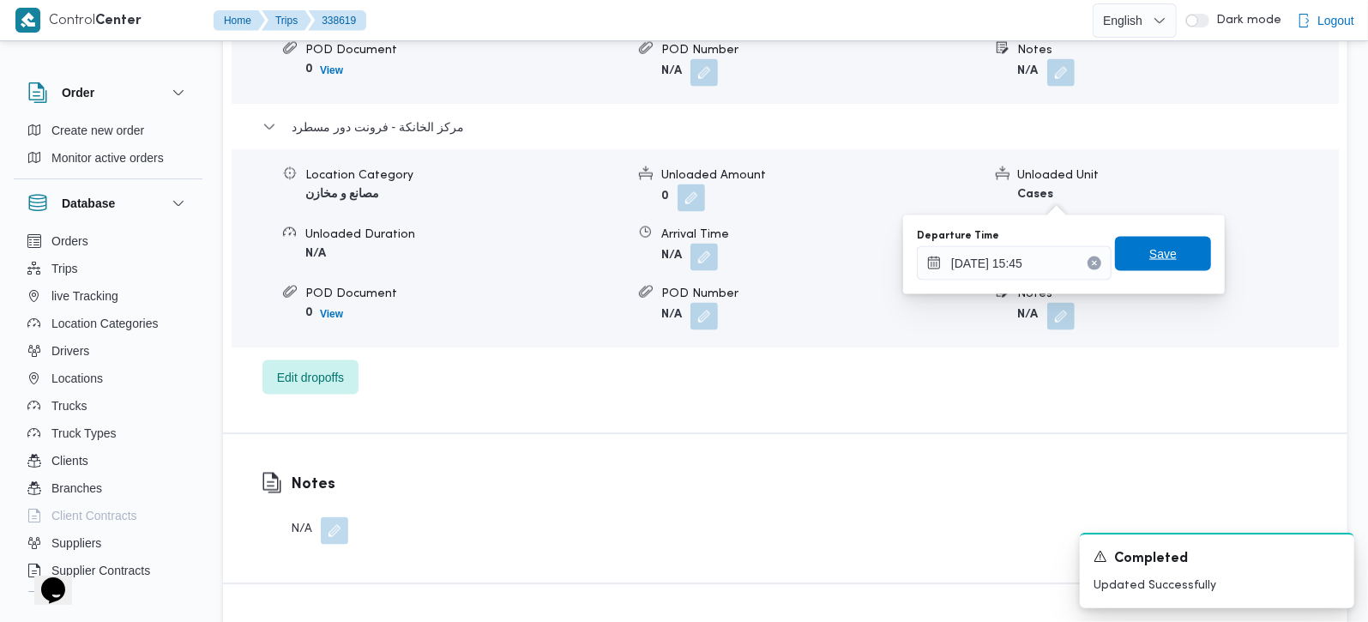
click at [1173, 255] on span "Save" at bounding box center [1163, 254] width 96 height 34
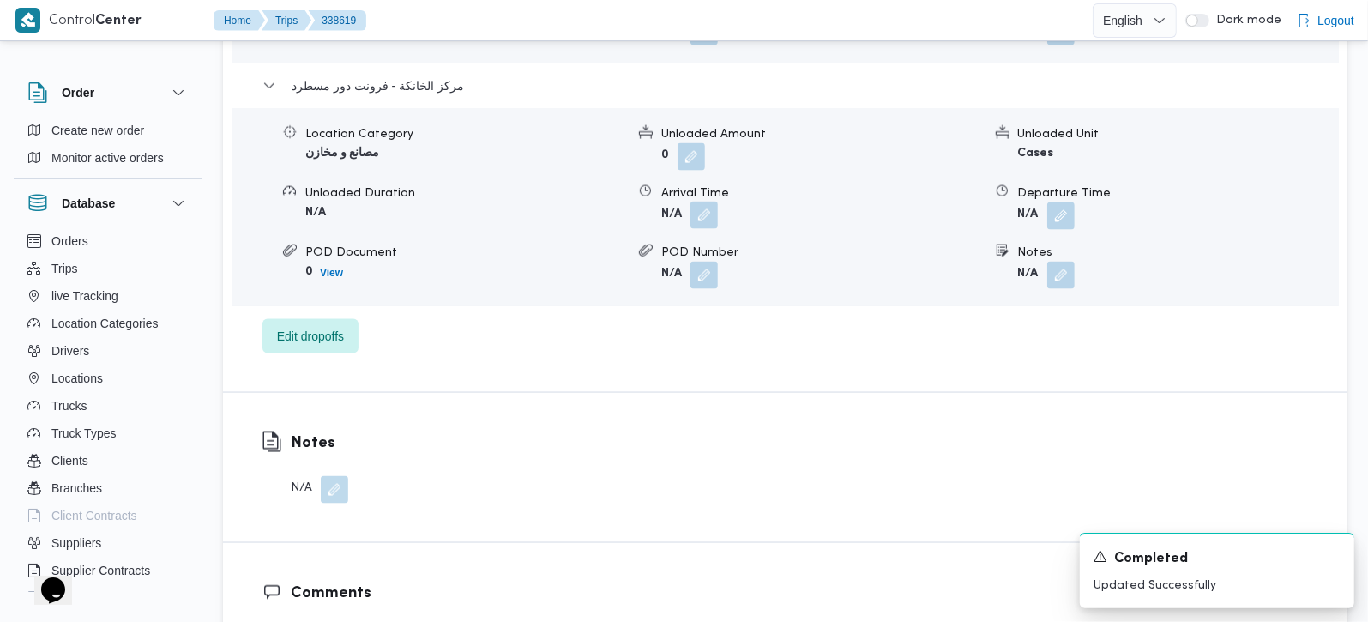
click at [712, 202] on button "button" at bounding box center [703, 215] width 27 height 27
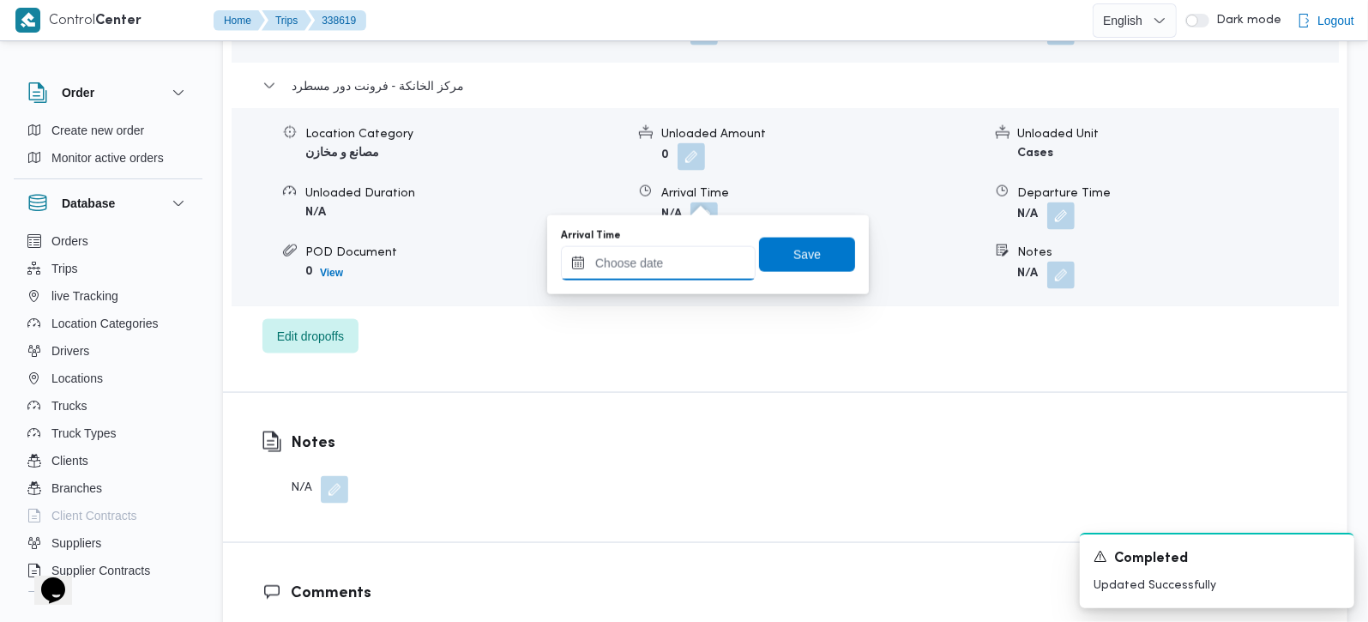
click at [668, 279] on div at bounding box center [658, 263] width 195 height 34
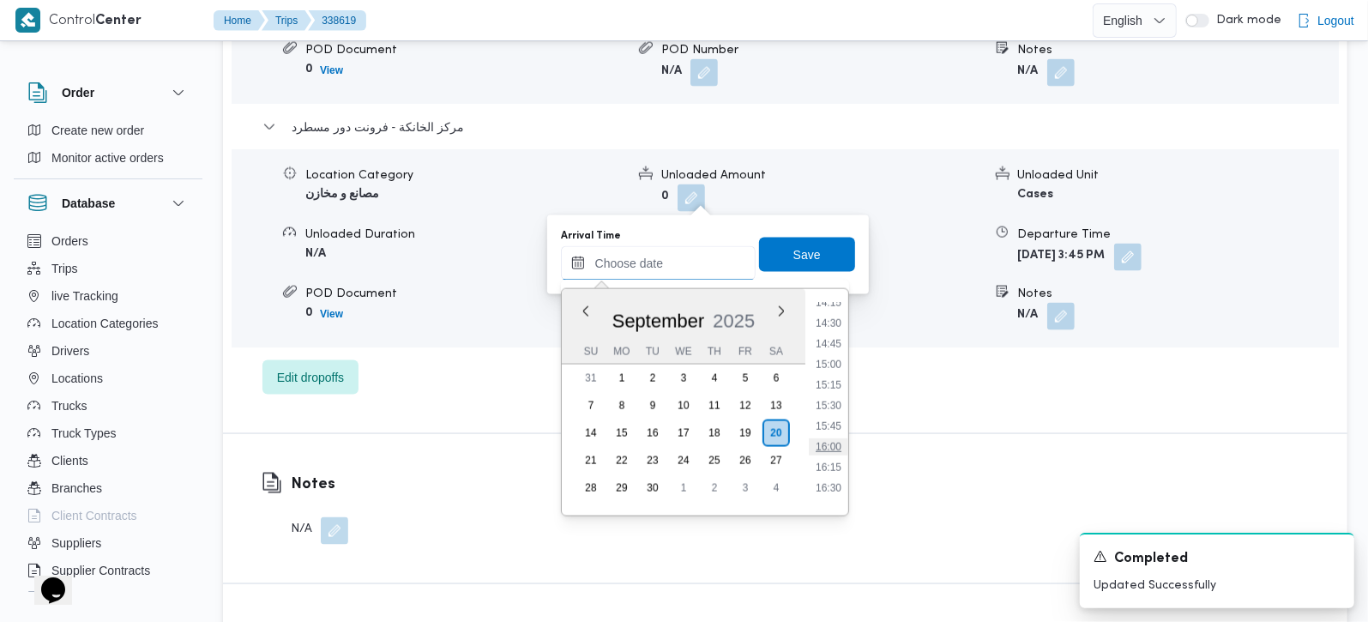
scroll to position [1138, 0]
click at [1142, 243] on button "button" at bounding box center [1127, 256] width 27 height 27
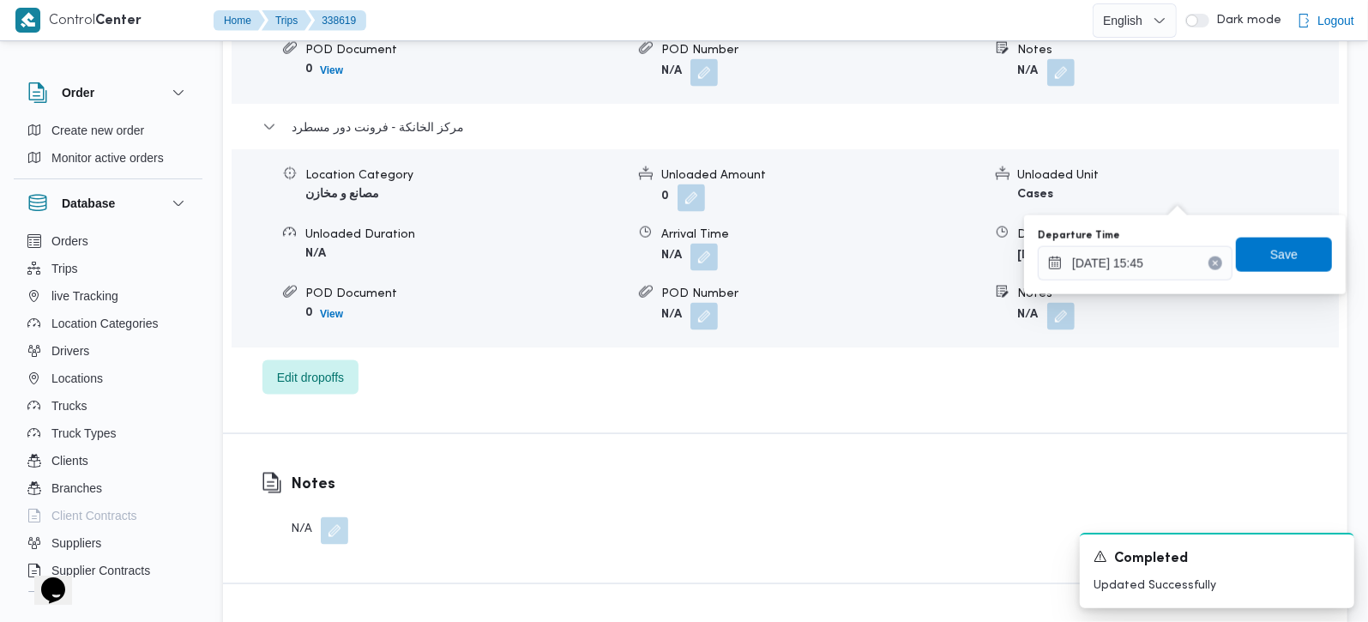
scroll to position [0, 0]
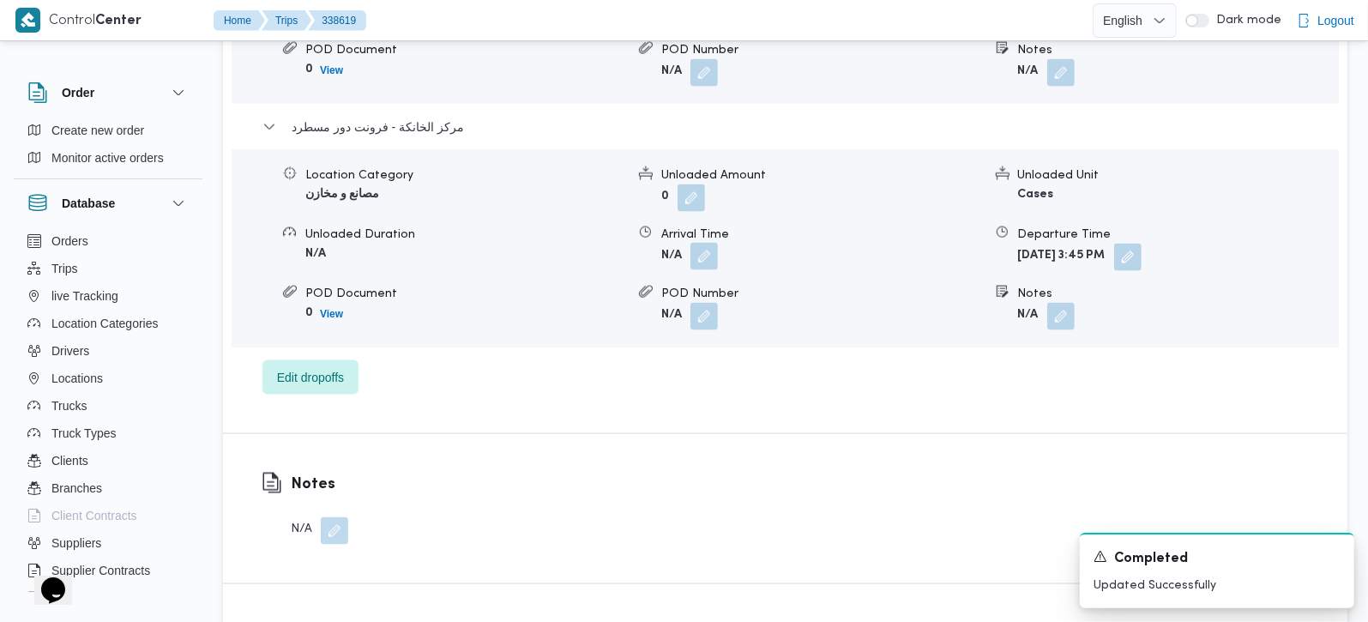
click at [704, 243] on button "button" at bounding box center [703, 256] width 27 height 27
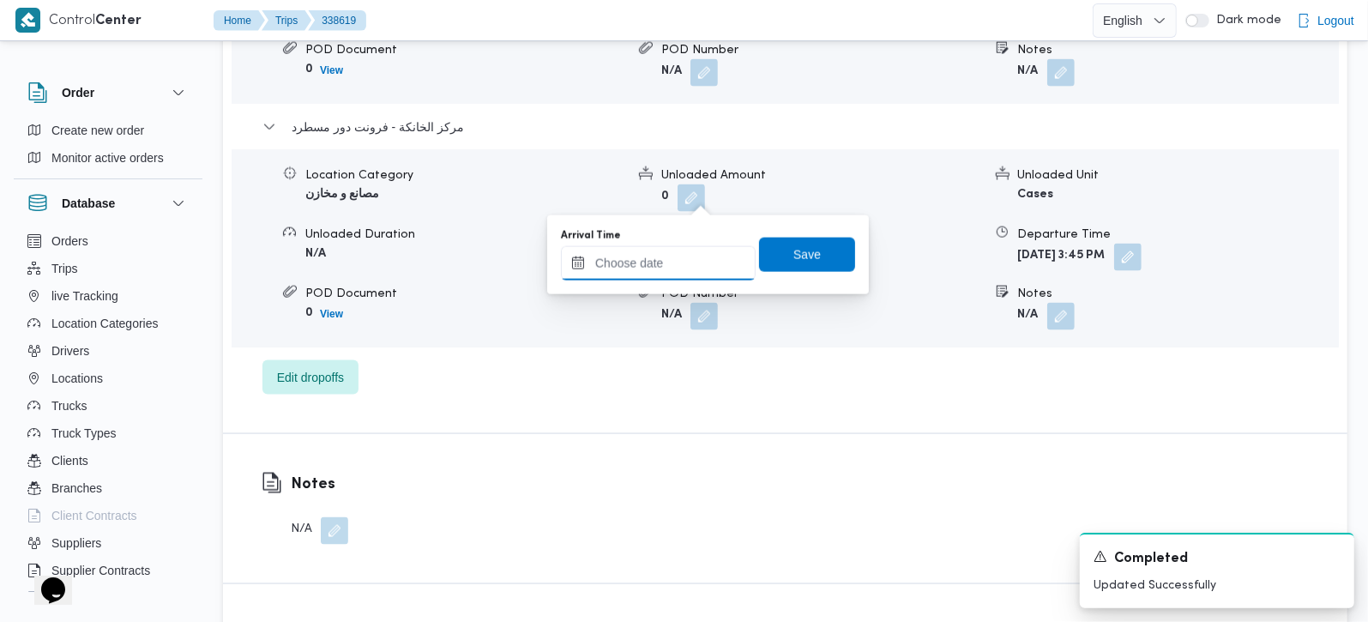
click at [710, 272] on input "Arrival Time" at bounding box center [658, 263] width 195 height 34
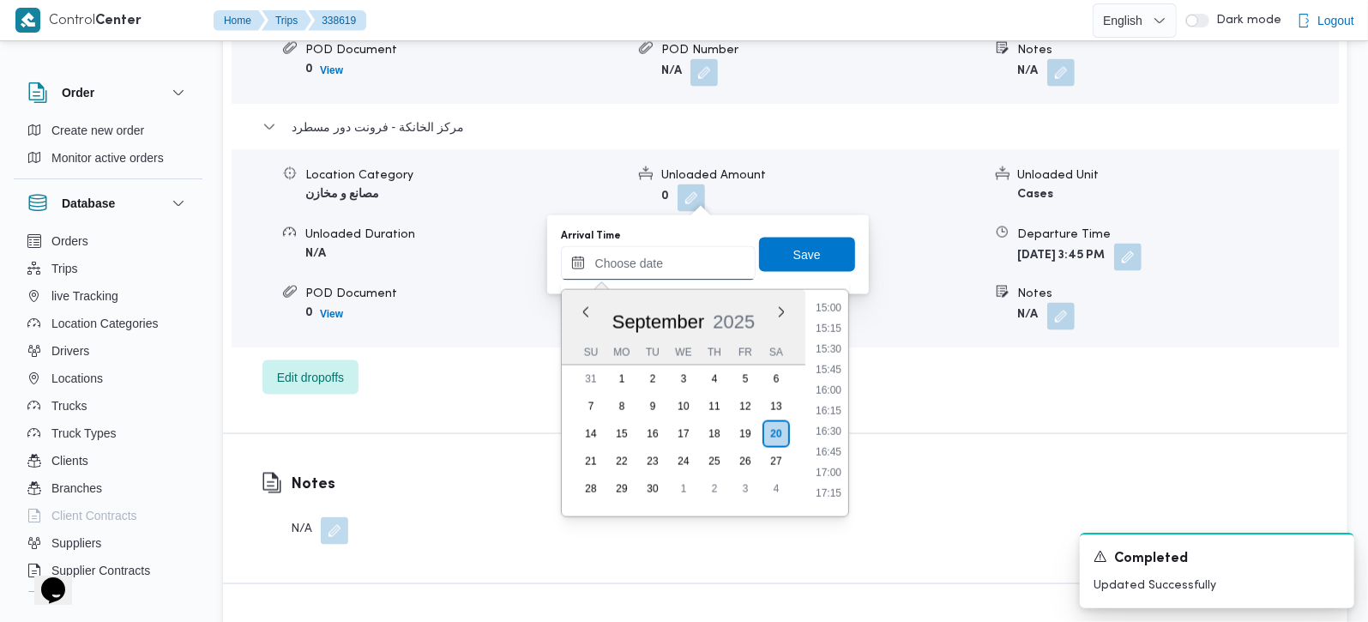
scroll to position [1238, 0]
click at [832, 356] on li "15:30" at bounding box center [828, 349] width 39 height 17
type input "[DATE] 15:30"
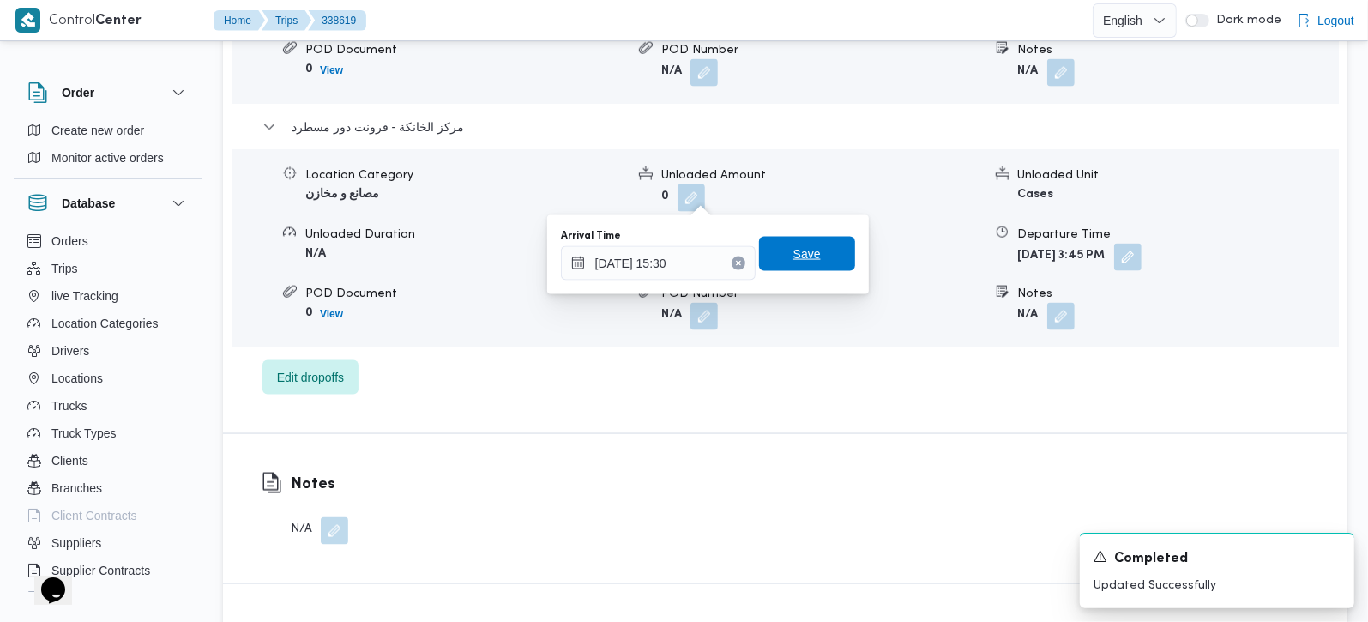
click at [795, 265] on span "Save" at bounding box center [807, 254] width 96 height 34
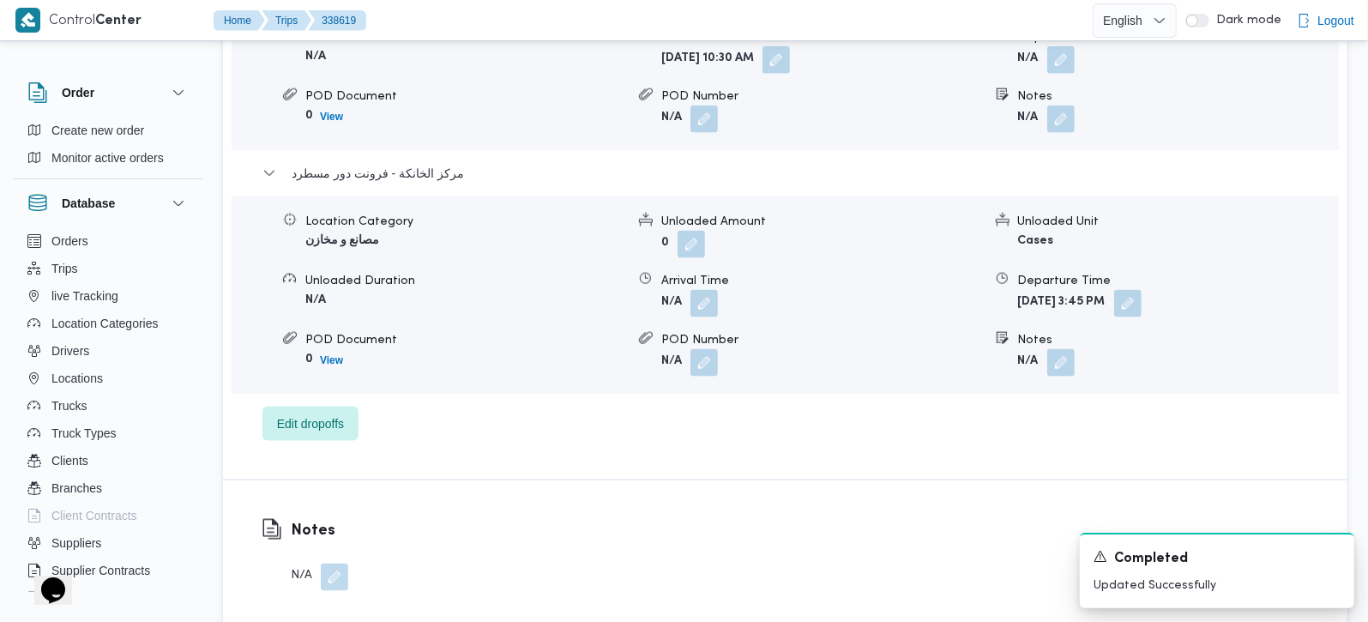
scroll to position [1513, 0]
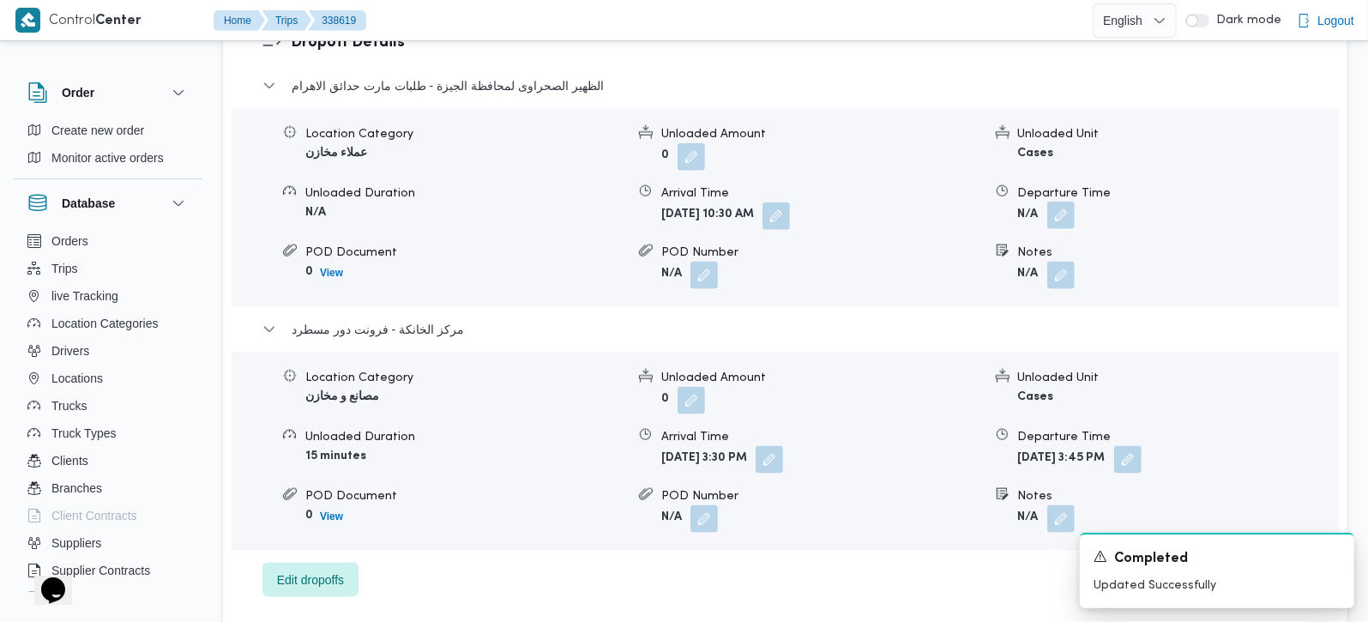
click at [1066, 202] on button "button" at bounding box center [1060, 215] width 27 height 27
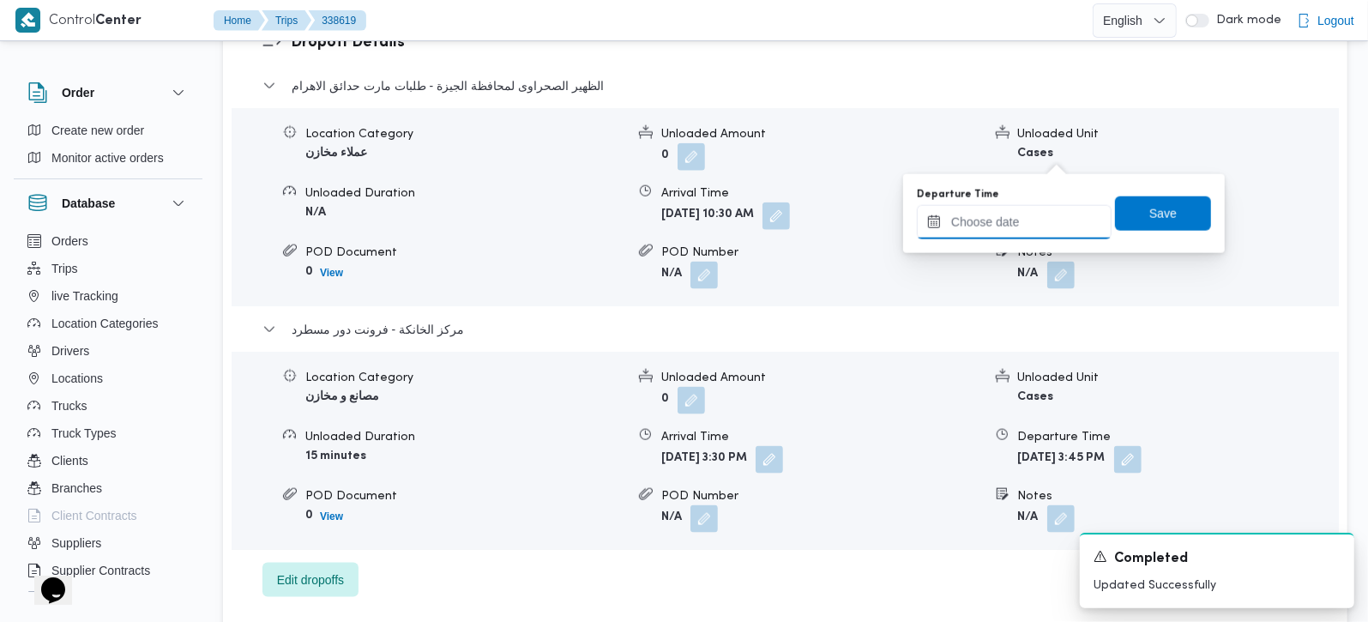
drag, startPoint x: 1027, startPoint y: 214, endPoint x: 1050, endPoint y: 237, distance: 31.5
click at [1027, 214] on input "Departure Time" at bounding box center [1014, 222] width 195 height 34
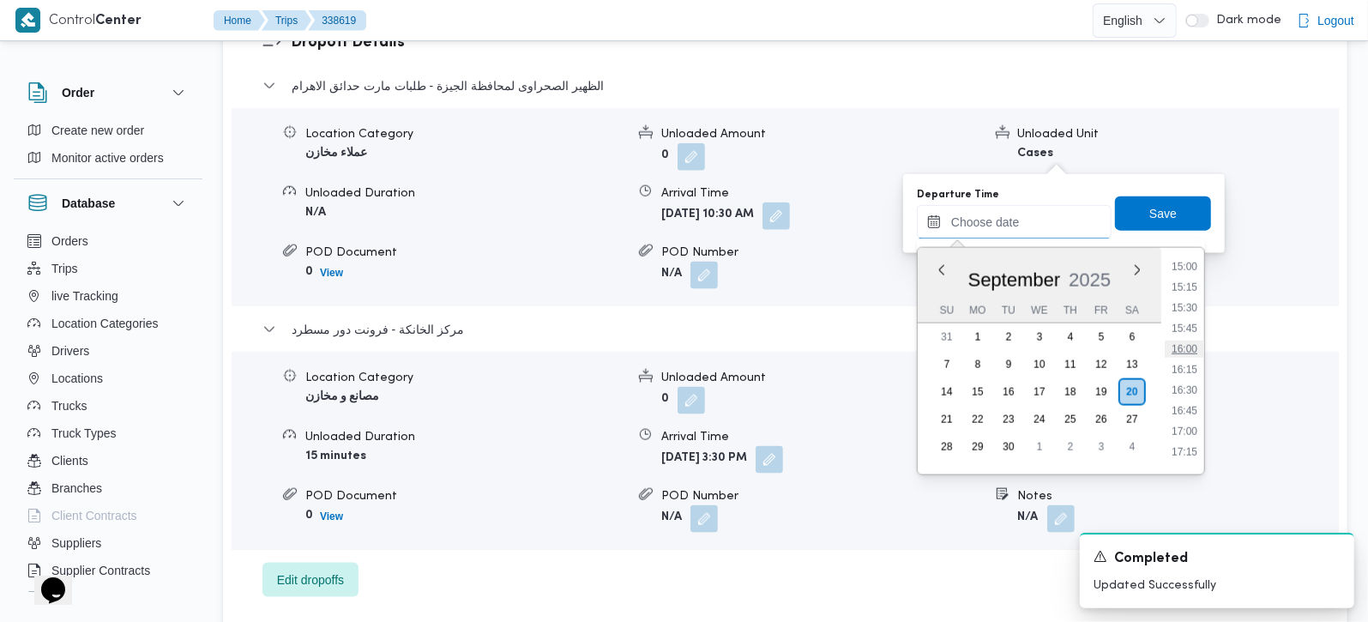
scroll to position [1138, 0]
drag, startPoint x: 1202, startPoint y: 318, endPoint x: 1190, endPoint y: 295, distance: 26.1
click at [1202, 318] on li "14:30" at bounding box center [1184, 325] width 39 height 17
type input "[DATE] 14:30"
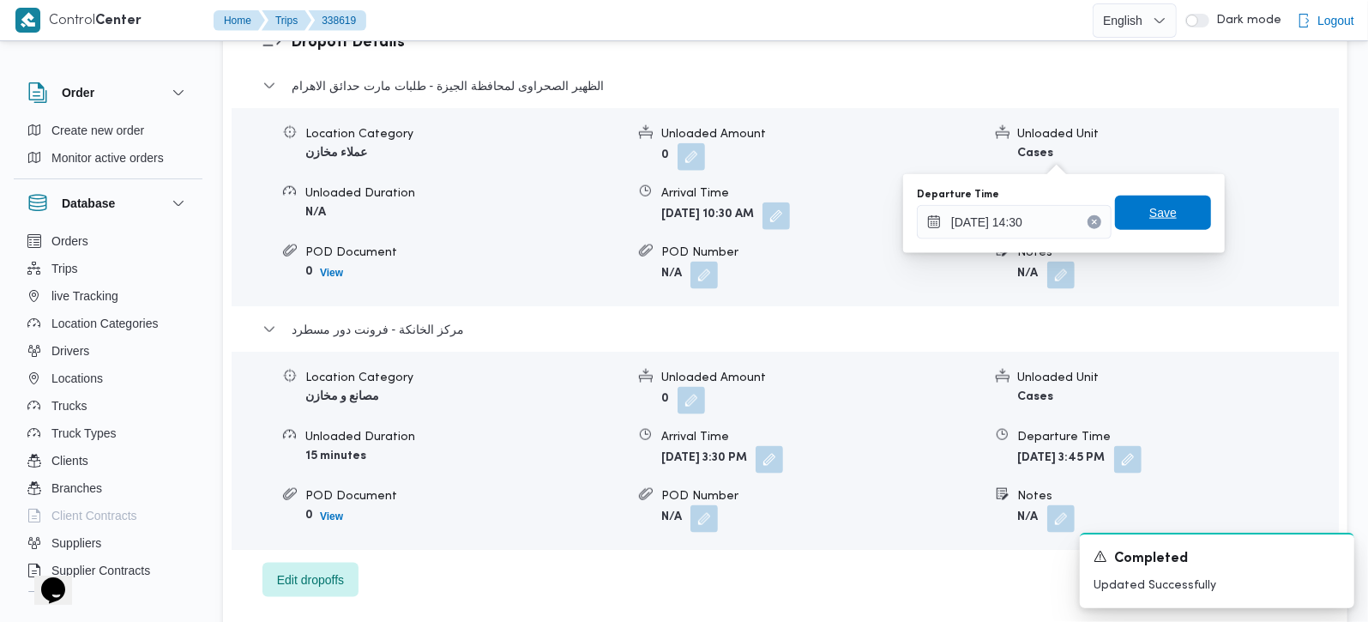
click at [1153, 220] on span "Save" at bounding box center [1162, 212] width 27 height 21
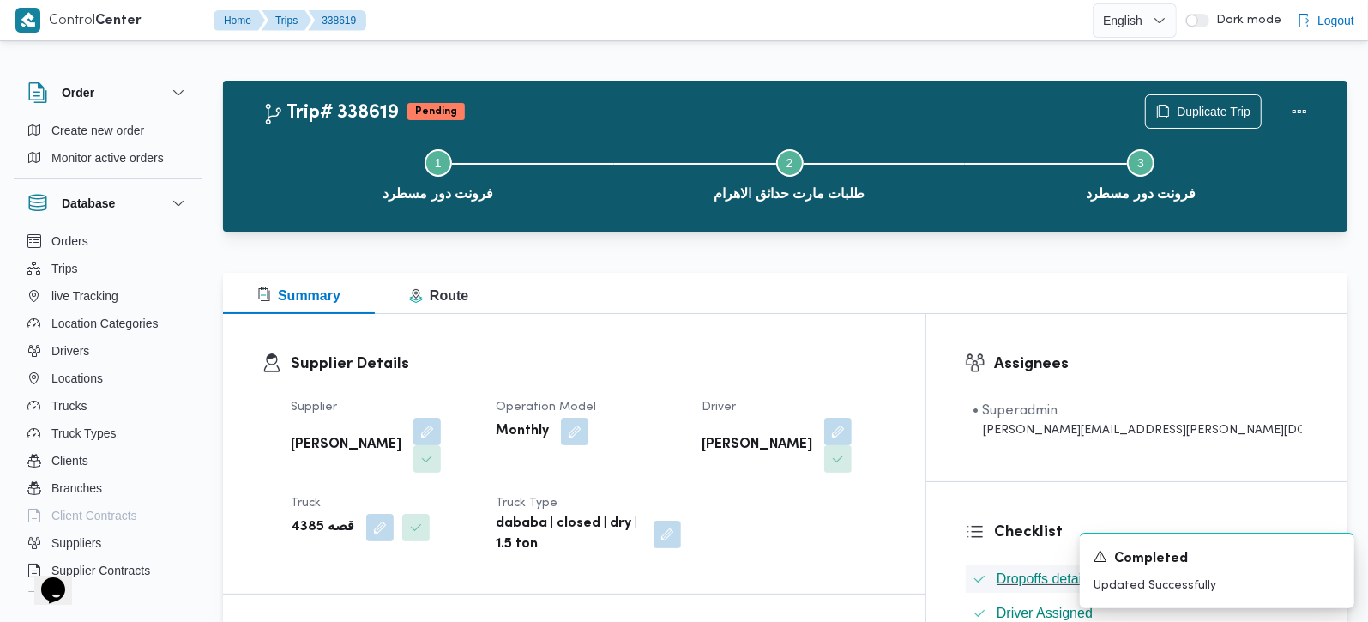
scroll to position [605, 0]
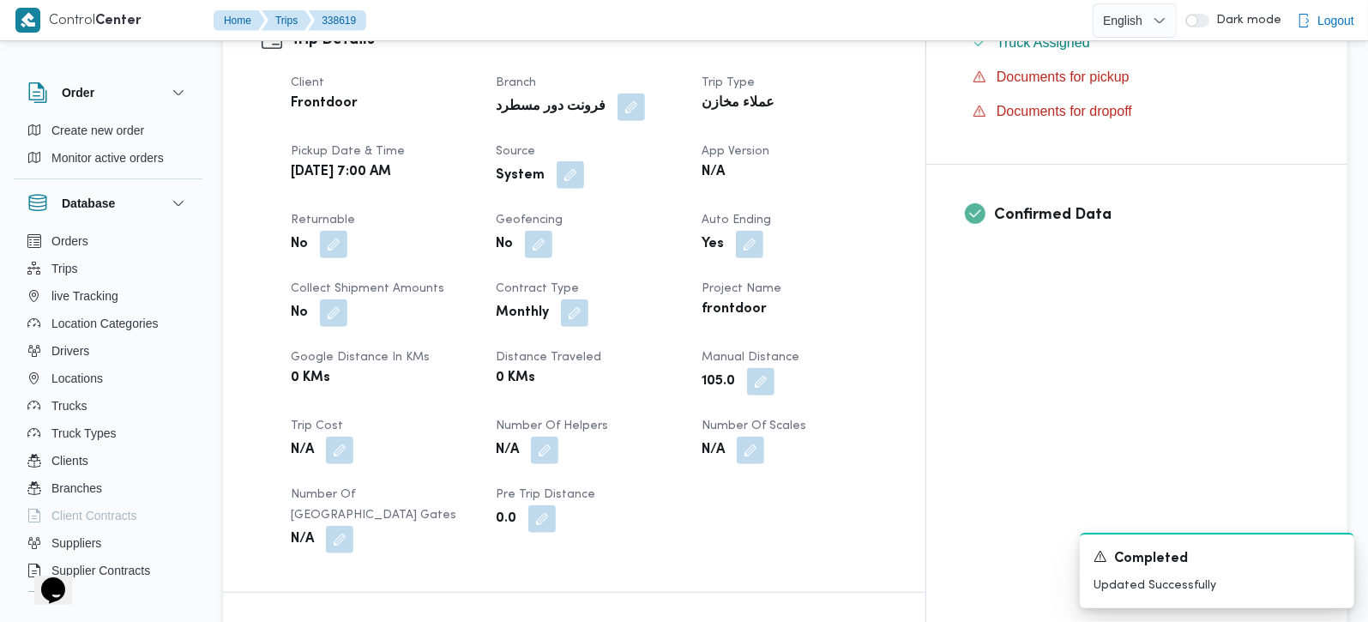
click at [584, 161] on button "button" at bounding box center [570, 174] width 27 height 27
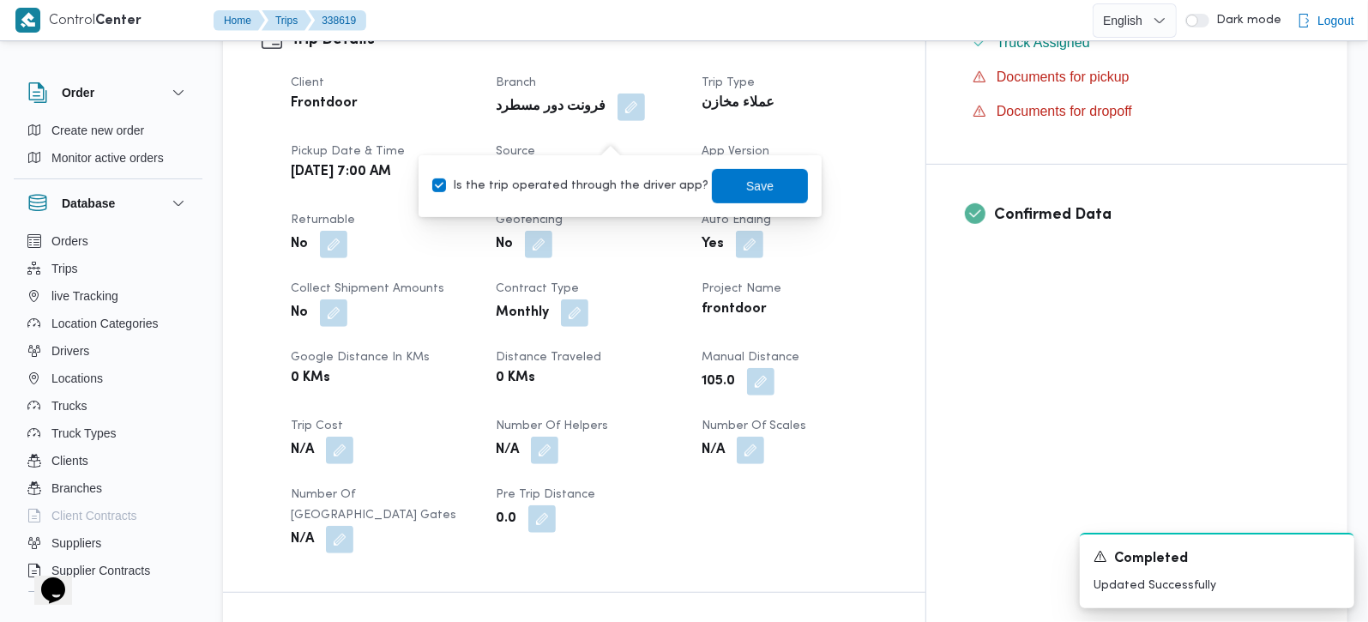
click at [587, 184] on label "Is the trip operated through the driver app?" at bounding box center [570, 186] width 276 height 21
checkbox input "false"
click at [771, 184] on span "Save" at bounding box center [760, 185] width 96 height 34
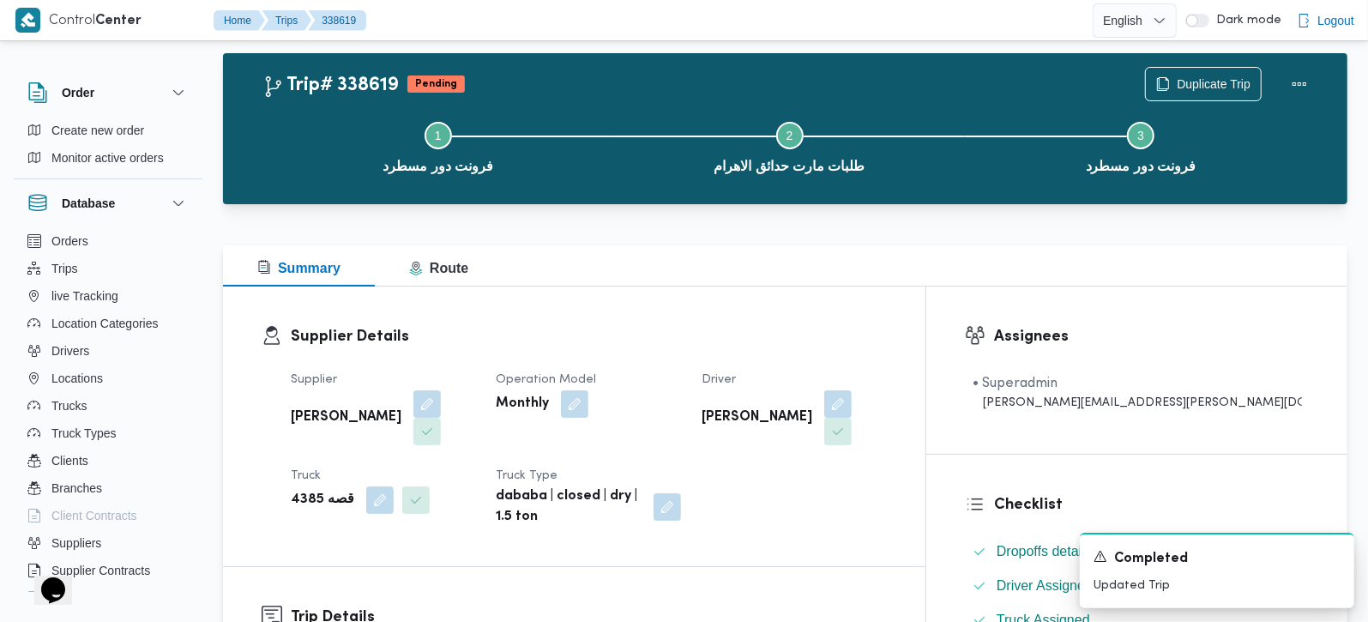
scroll to position [0, 0]
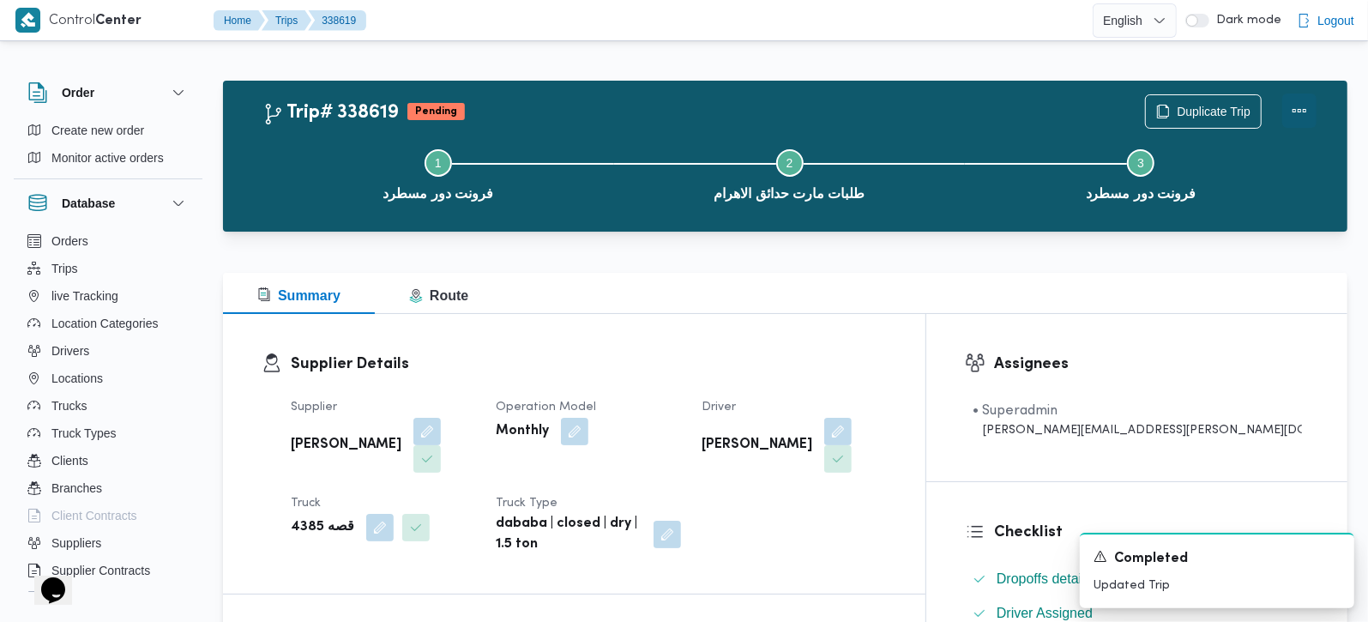
click at [1295, 112] on button "Actions" at bounding box center [1299, 110] width 34 height 34
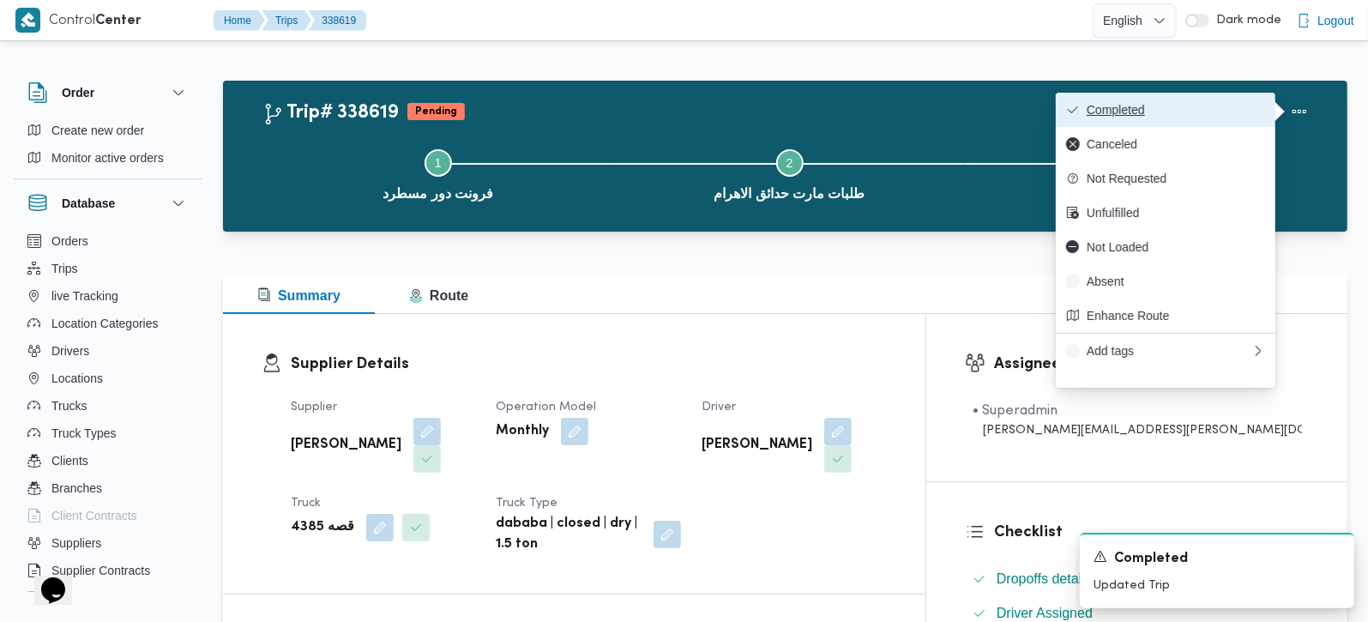
click at [1111, 111] on span "Completed" at bounding box center [1176, 110] width 178 height 14
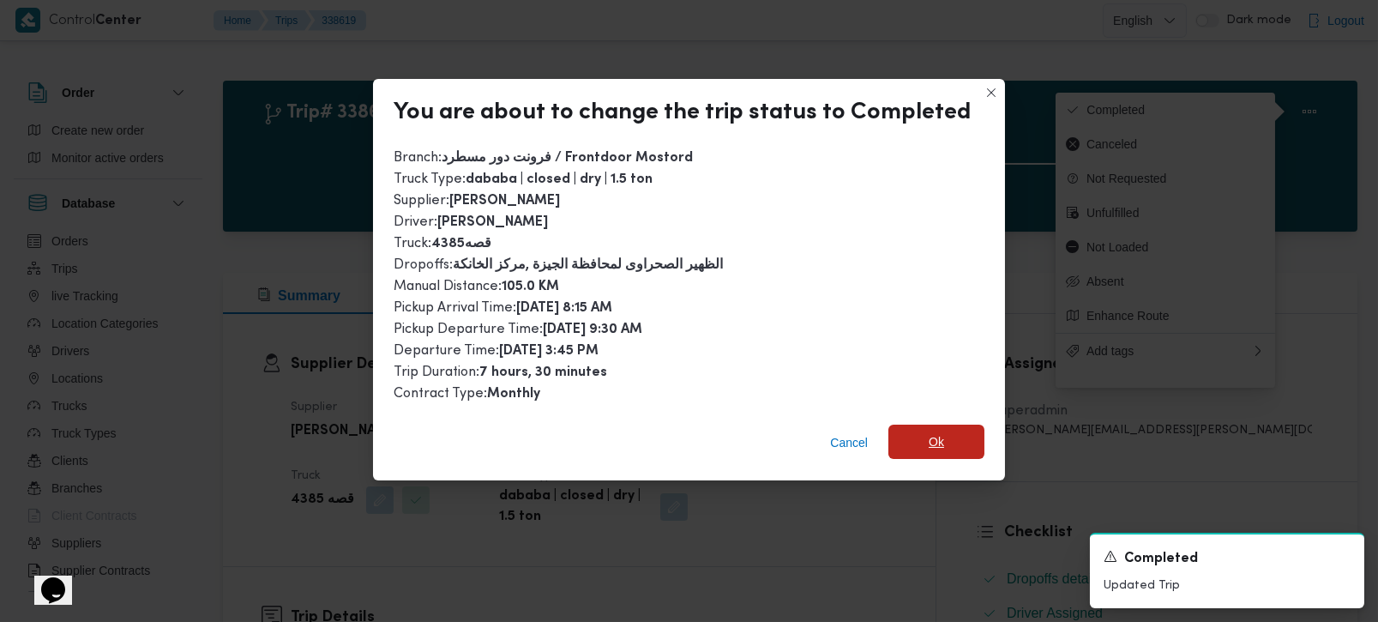
click at [907, 437] on span "Ok" at bounding box center [937, 442] width 96 height 34
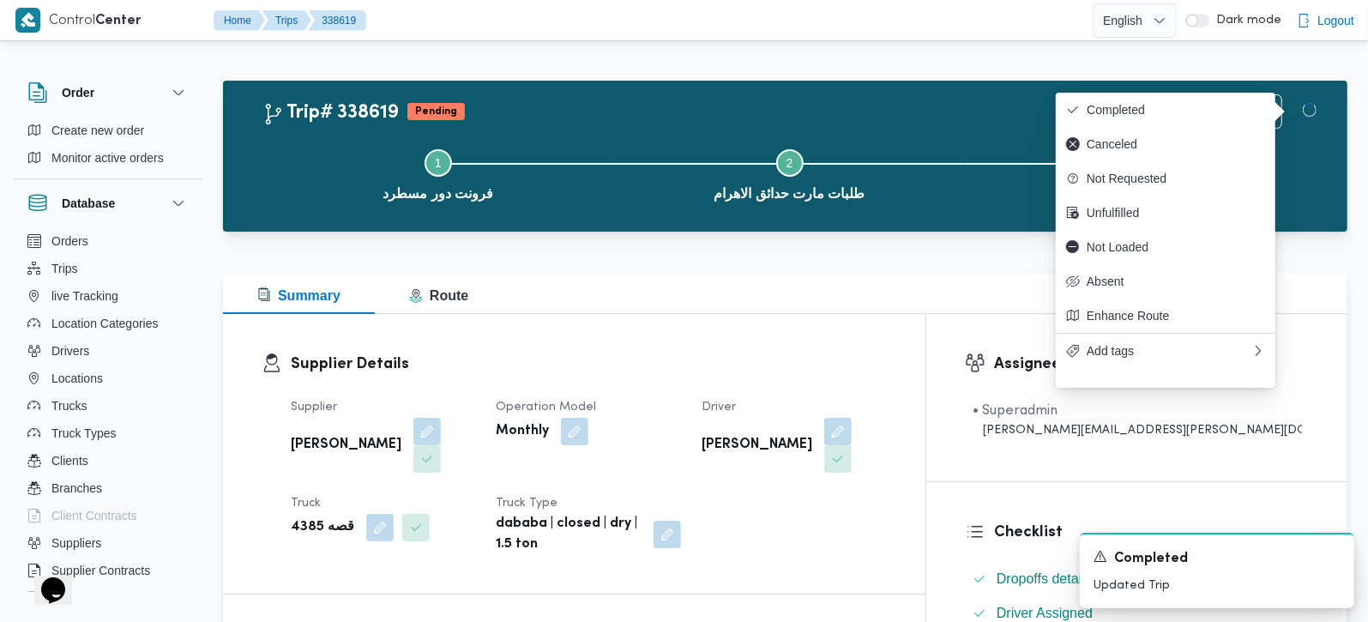
click at [850, 340] on div "Supplier Details Supplier [PERSON_NAME] عواد Operation Model Monthly Driver [PE…" at bounding box center [574, 454] width 702 height 280
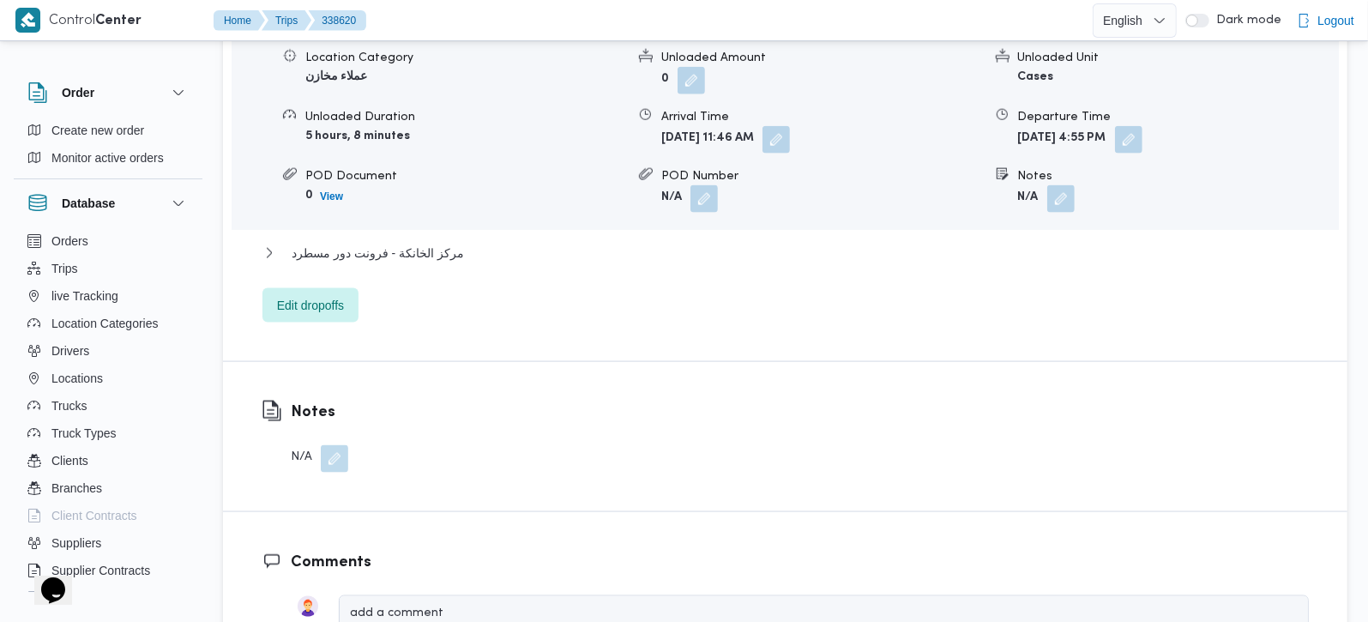
scroll to position [1614, 0]
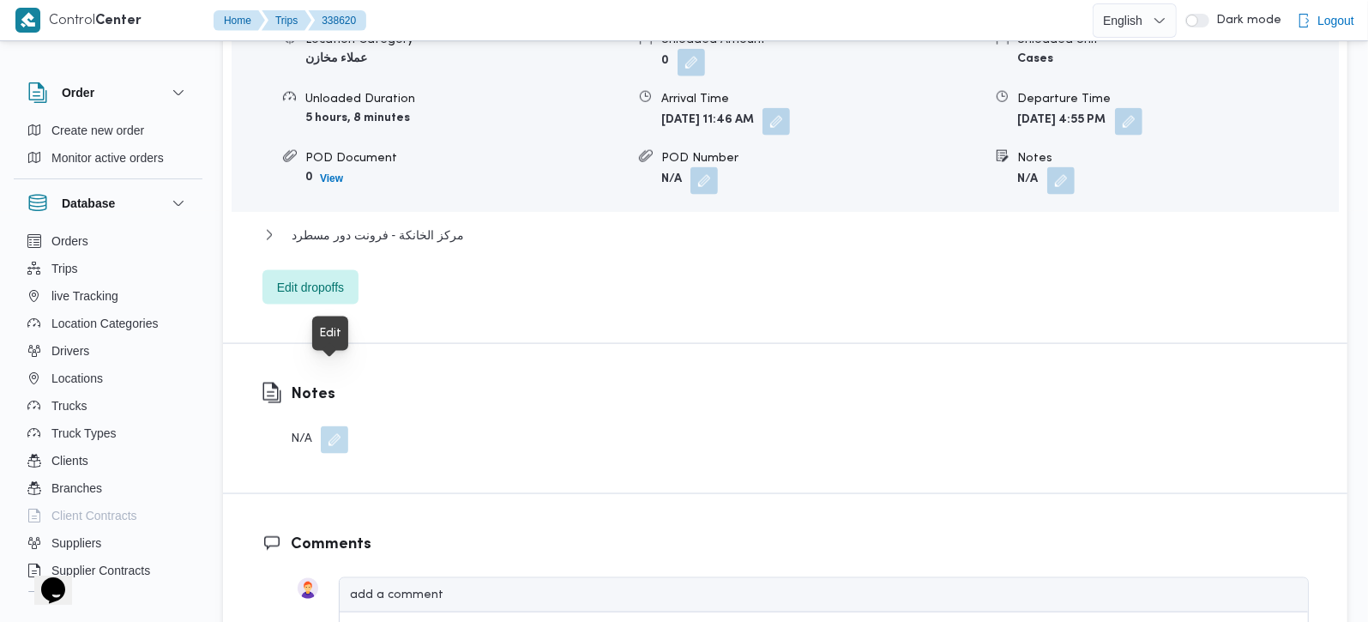
click at [334, 426] on button "button" at bounding box center [334, 439] width 27 height 27
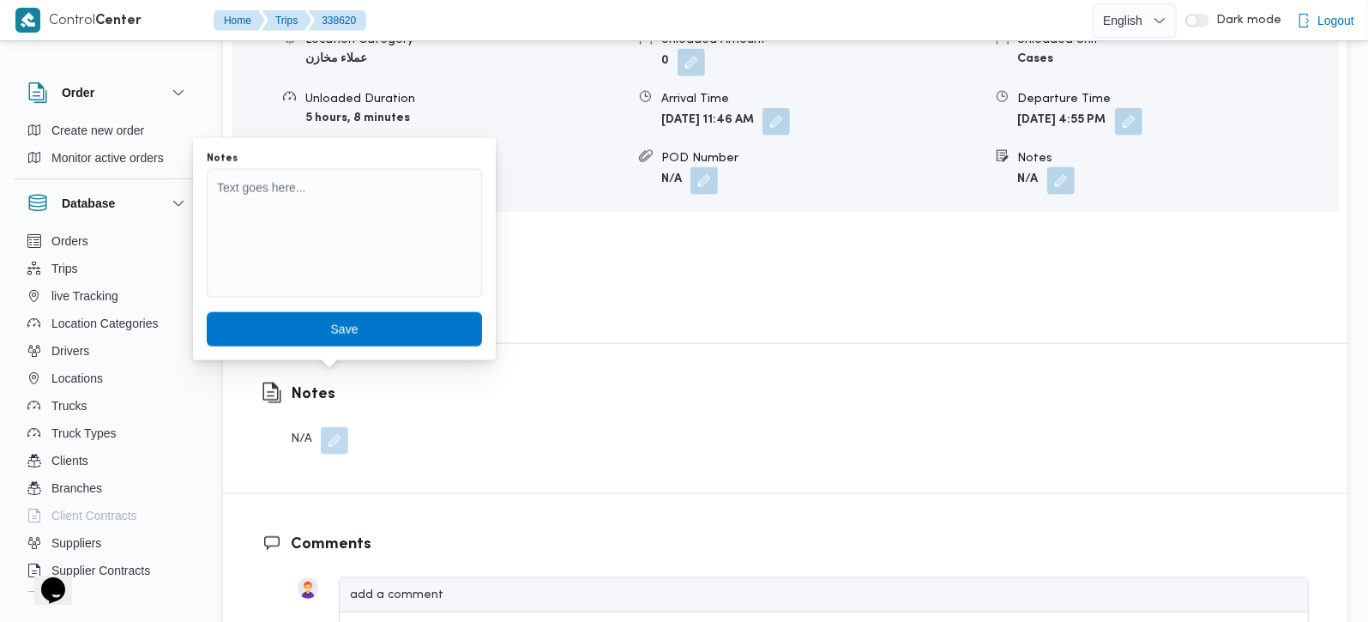
click at [321, 306] on div "Notes Save" at bounding box center [344, 249] width 279 height 198
click at [313, 253] on textarea "Notes" at bounding box center [344, 233] width 275 height 129
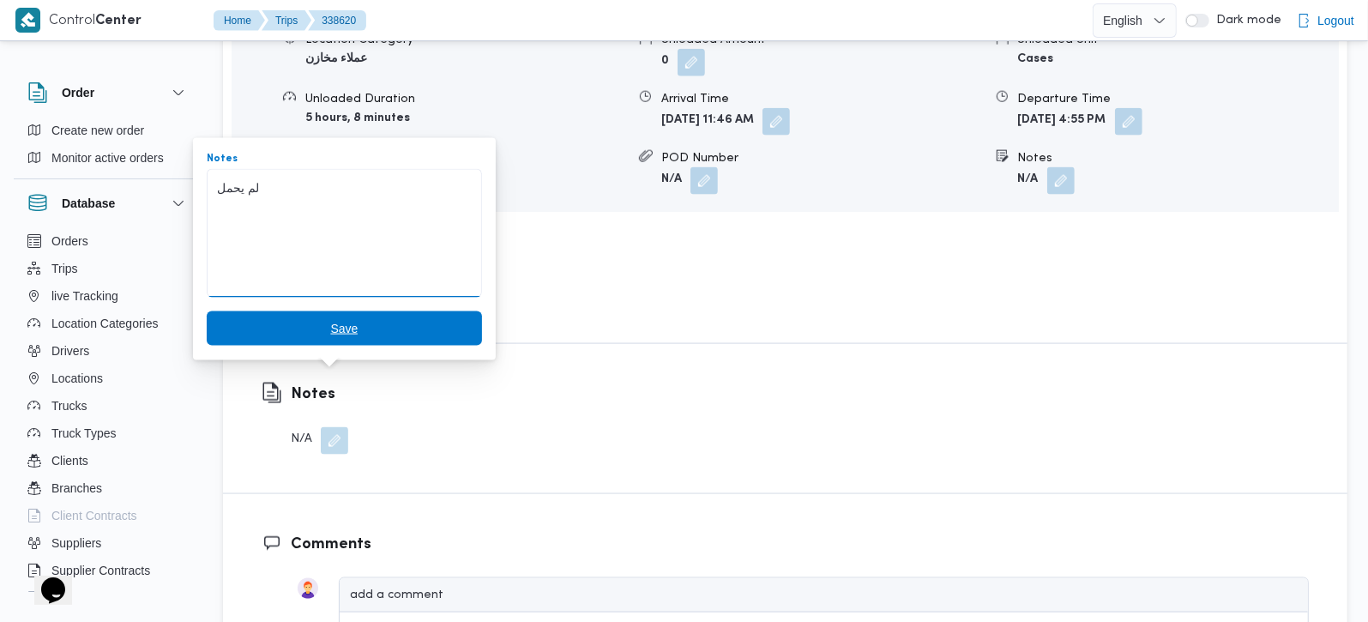
type textarea "لم يحمل"
click at [369, 316] on span "Save" at bounding box center [344, 328] width 275 height 34
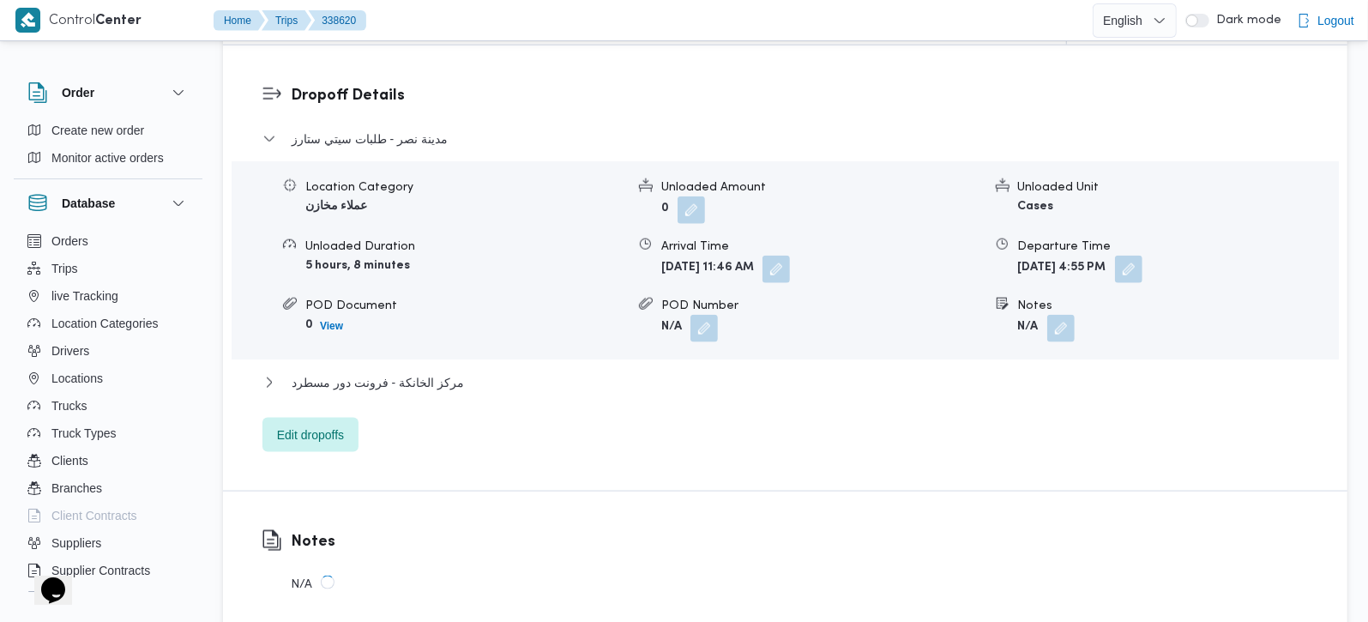
scroll to position [1110, 0]
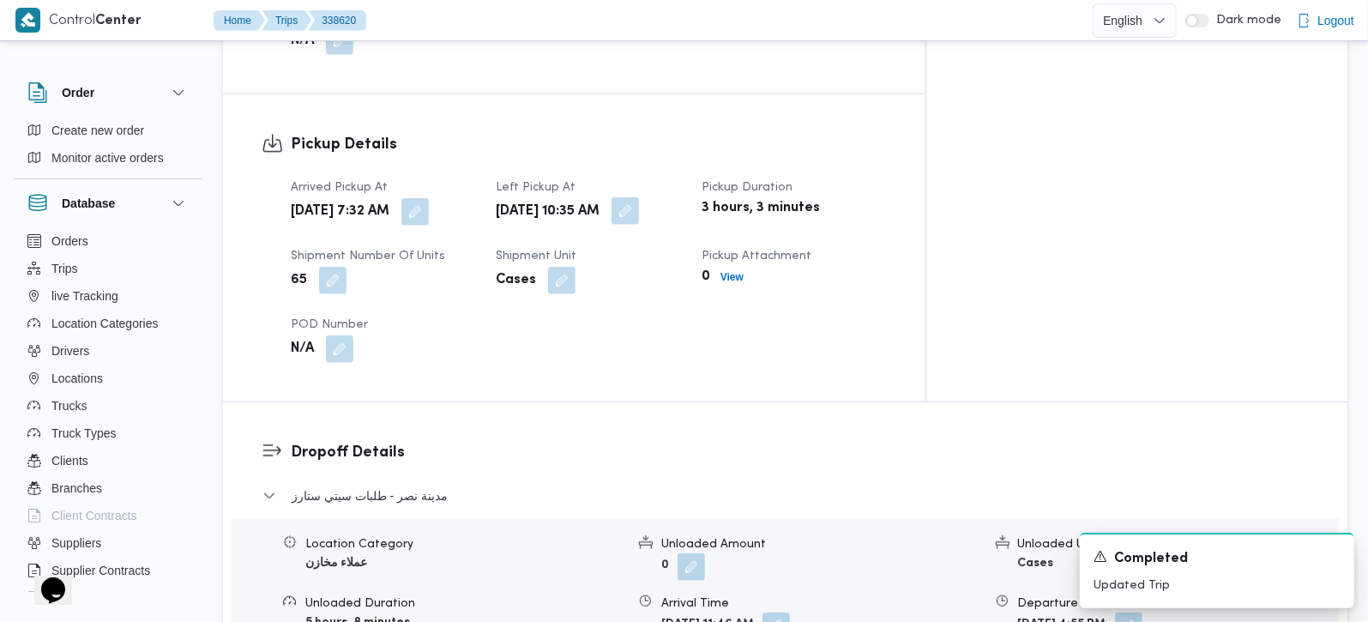
click at [639, 197] on button "button" at bounding box center [625, 210] width 27 height 27
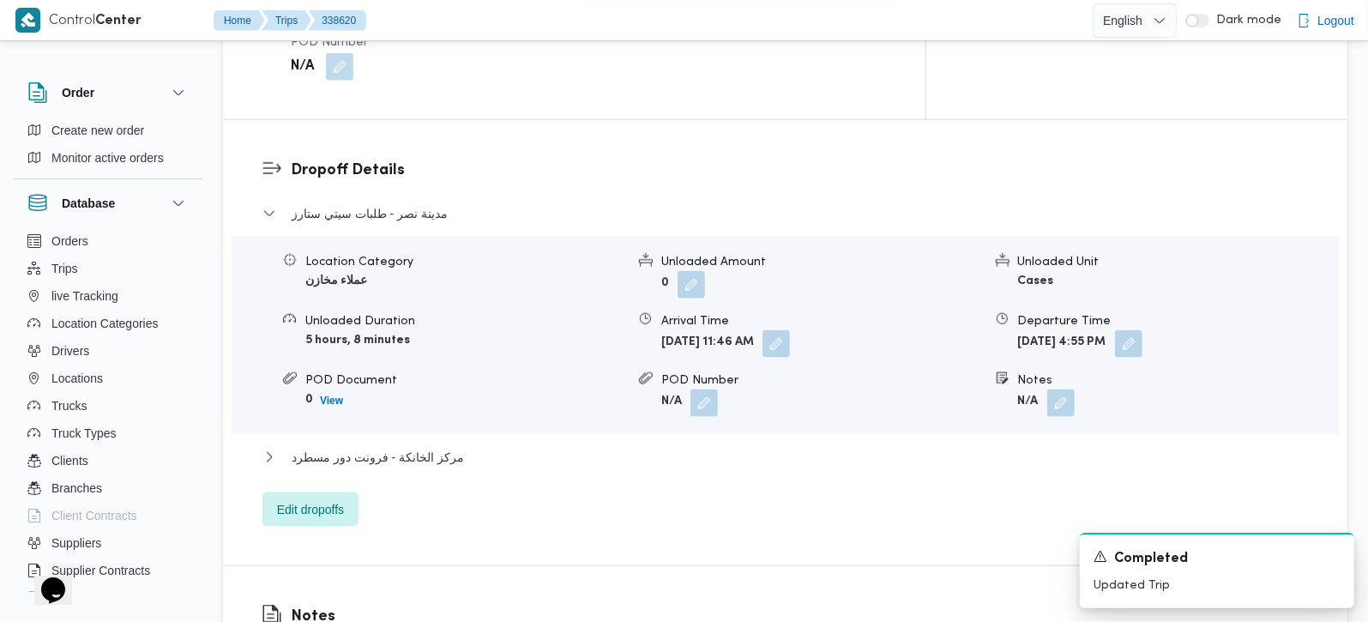
scroll to position [1413, 0]
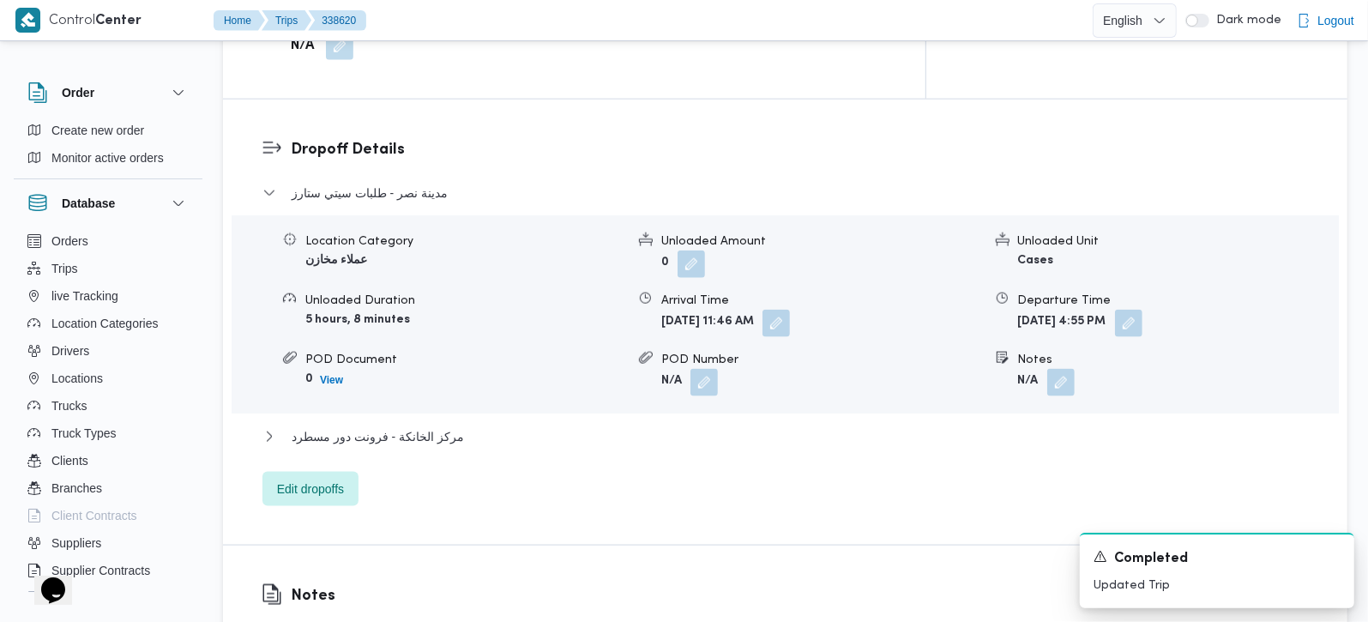
click at [366, 426] on div "مركز الخانكة - فرونت دور مسطرد" at bounding box center [785, 442] width 1046 height 33
click at [401, 359] on div "مدينة نصر - طلبات سيتي ستارز Location Category عملاء مخازن Unloaded Amount 0 Un…" at bounding box center [785, 344] width 1046 height 323
click at [413, 426] on span "مركز الخانكة - فرونت دور مسطرد" at bounding box center [378, 436] width 172 height 21
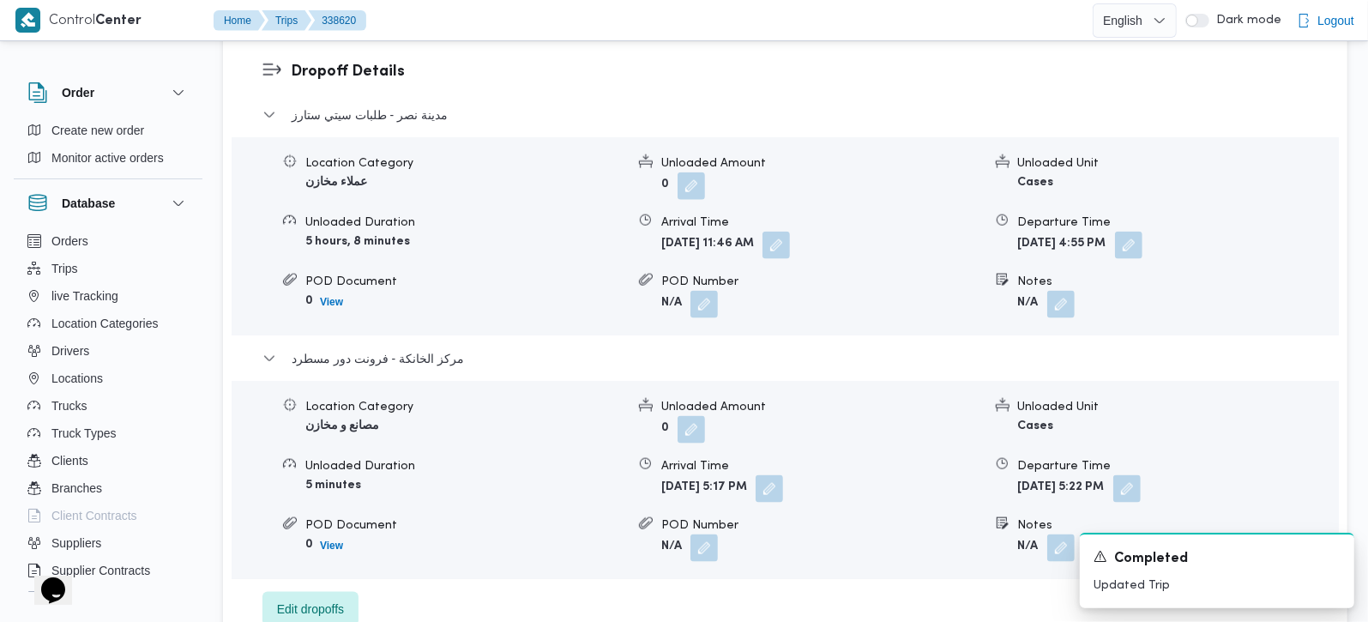
scroll to position [1513, 0]
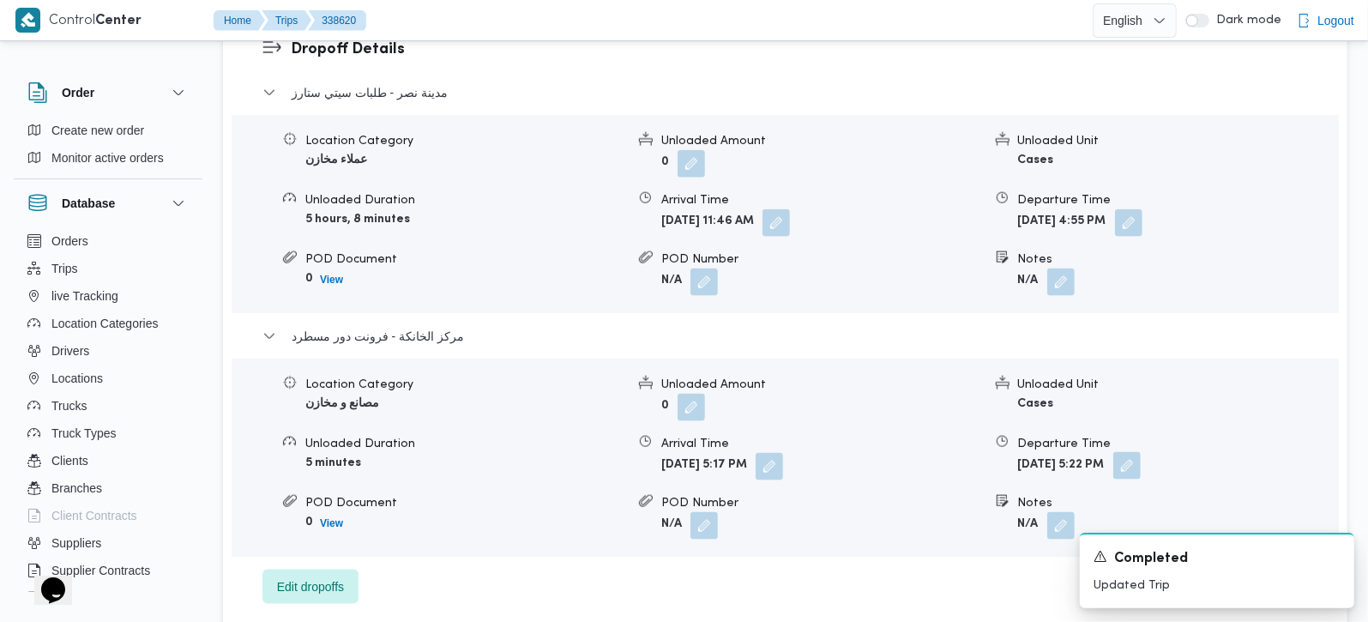
click at [1141, 452] on button "button" at bounding box center [1126, 465] width 27 height 27
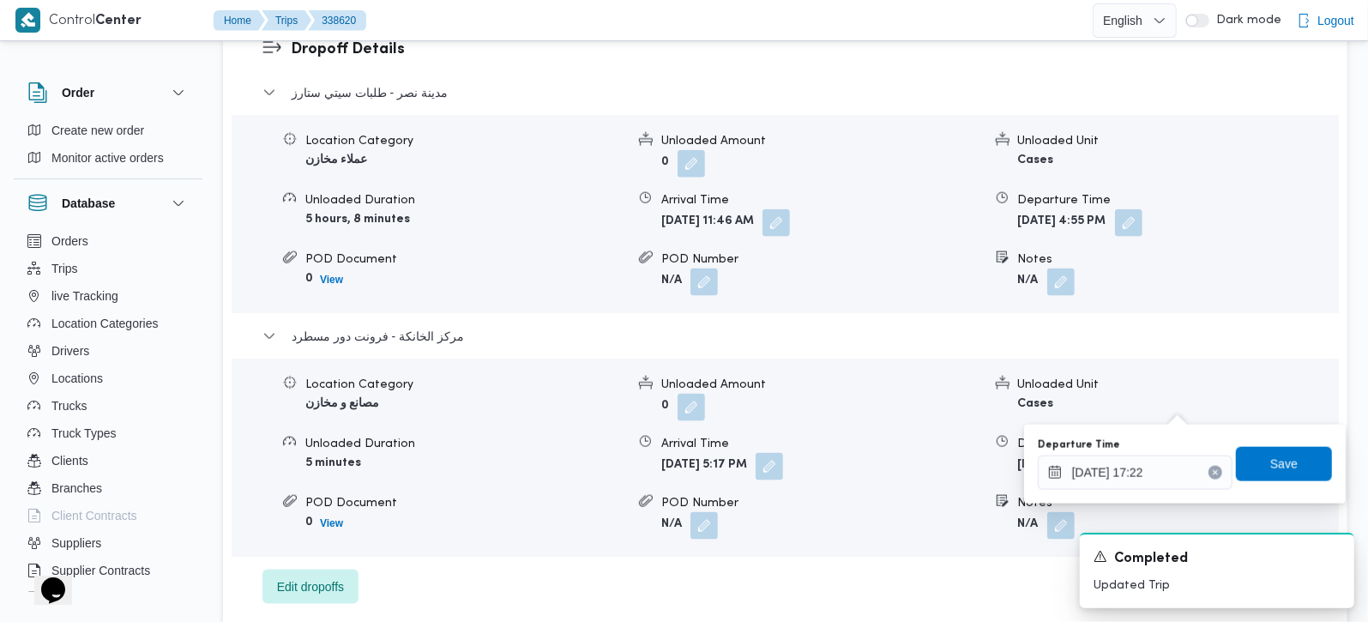
click at [1212, 472] on icon "Clear input" at bounding box center [1215, 472] width 7 height 7
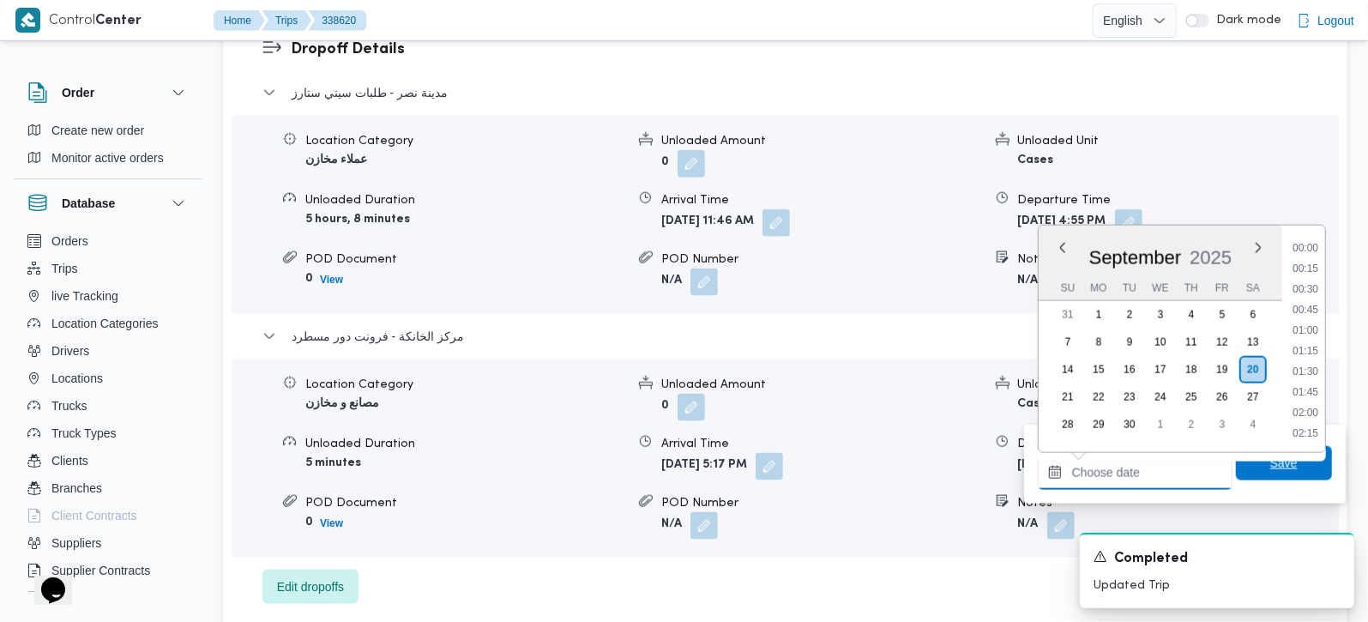
scroll to position [1420, 0]
click at [1244, 456] on span "Save" at bounding box center [1284, 463] width 96 height 34
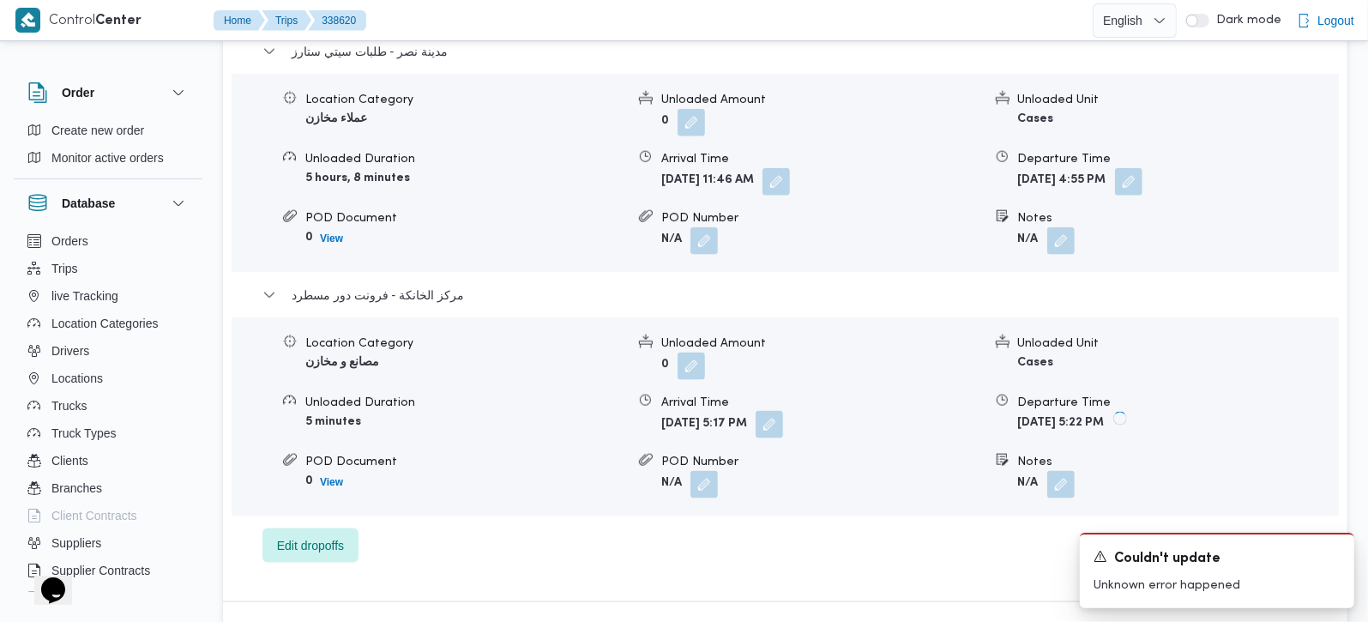
click at [783, 411] on button "button" at bounding box center [769, 424] width 27 height 27
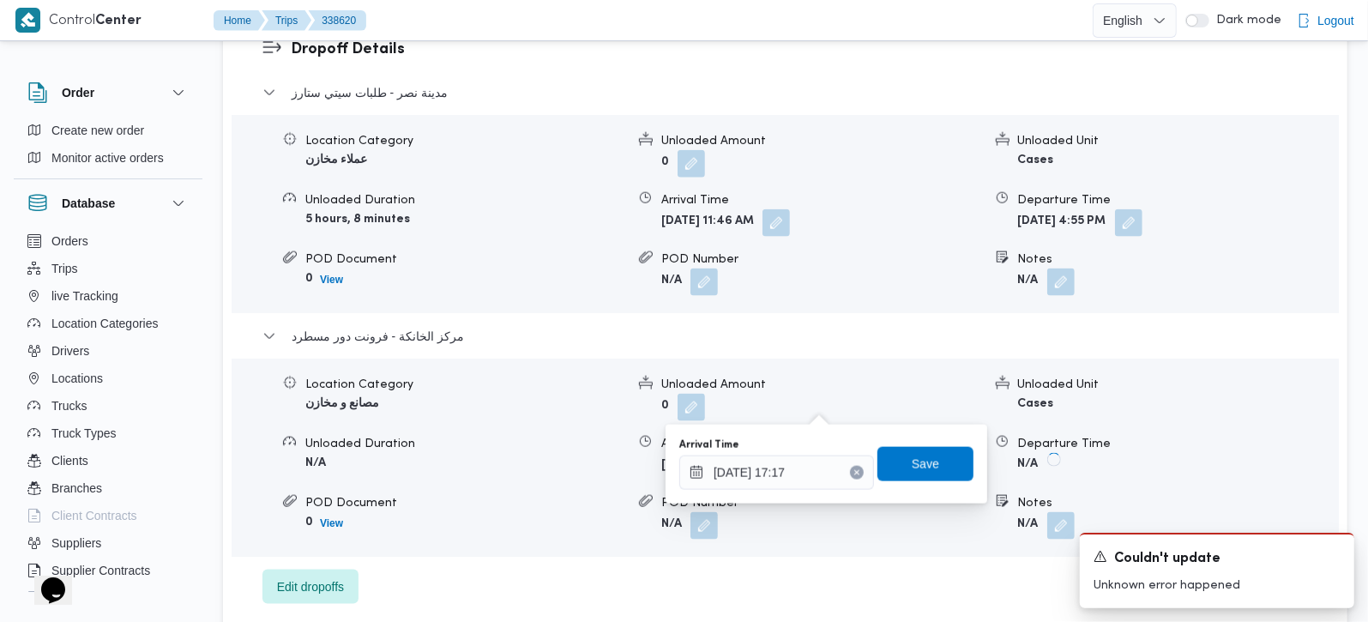
click at [854, 471] on icon "Clear input" at bounding box center [856, 473] width 4 height 4
click at [878, 461] on span "Save" at bounding box center [925, 463] width 96 height 34
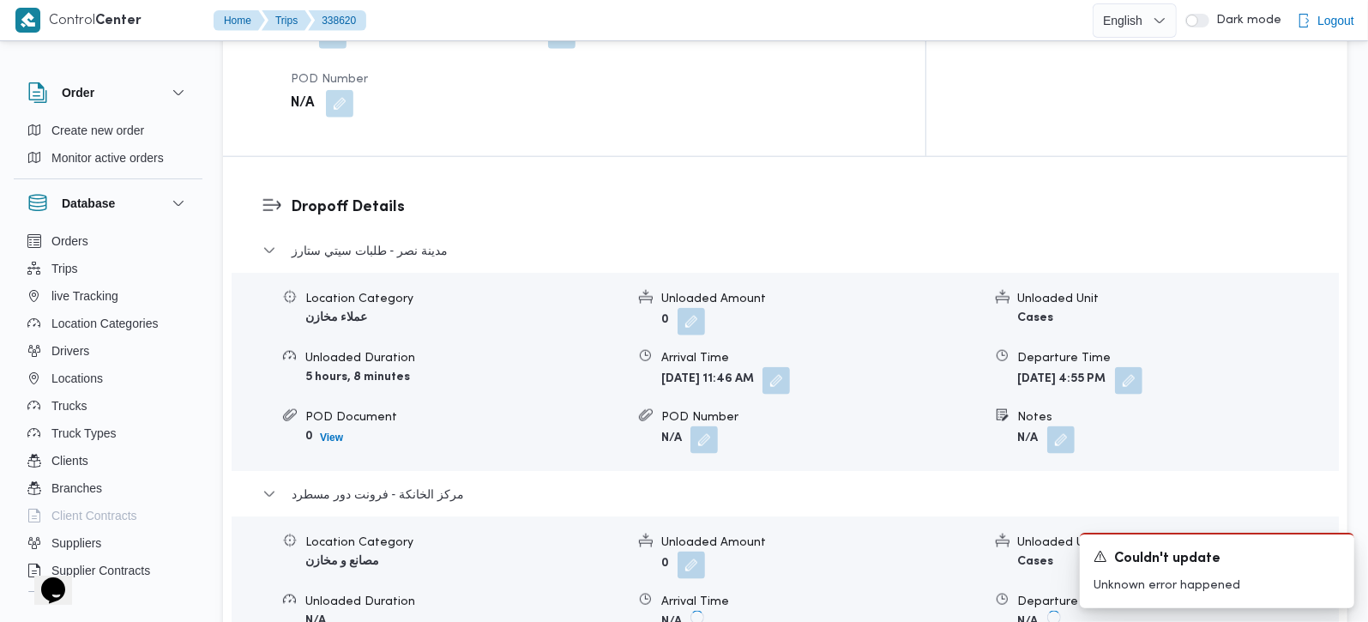
scroll to position [1413, 0]
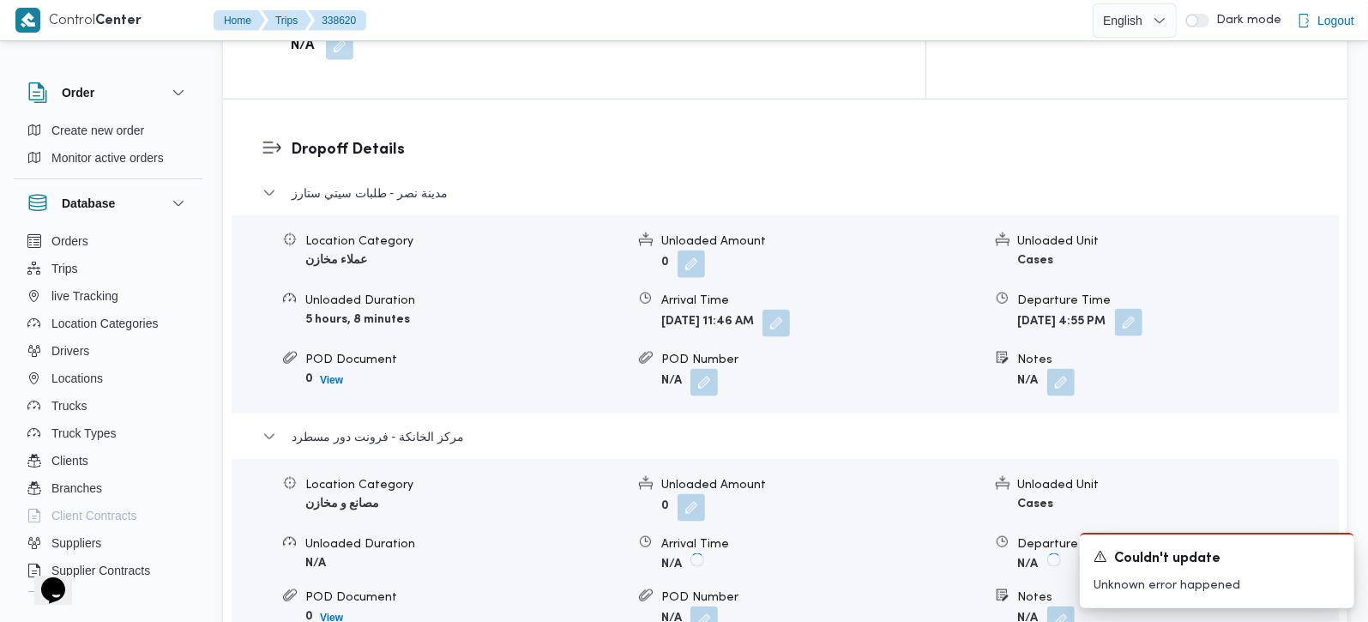
click at [1142, 309] on button "button" at bounding box center [1128, 322] width 27 height 27
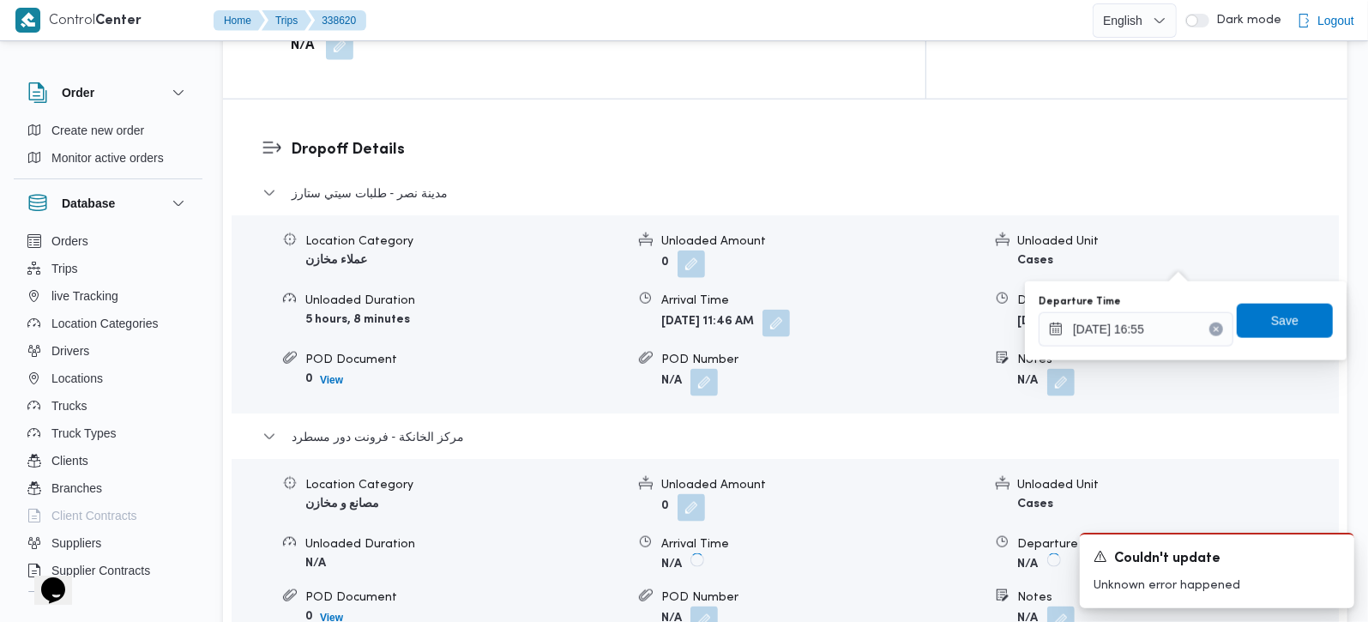
click at [1209, 322] on button "Clear input" at bounding box center [1216, 329] width 14 height 14
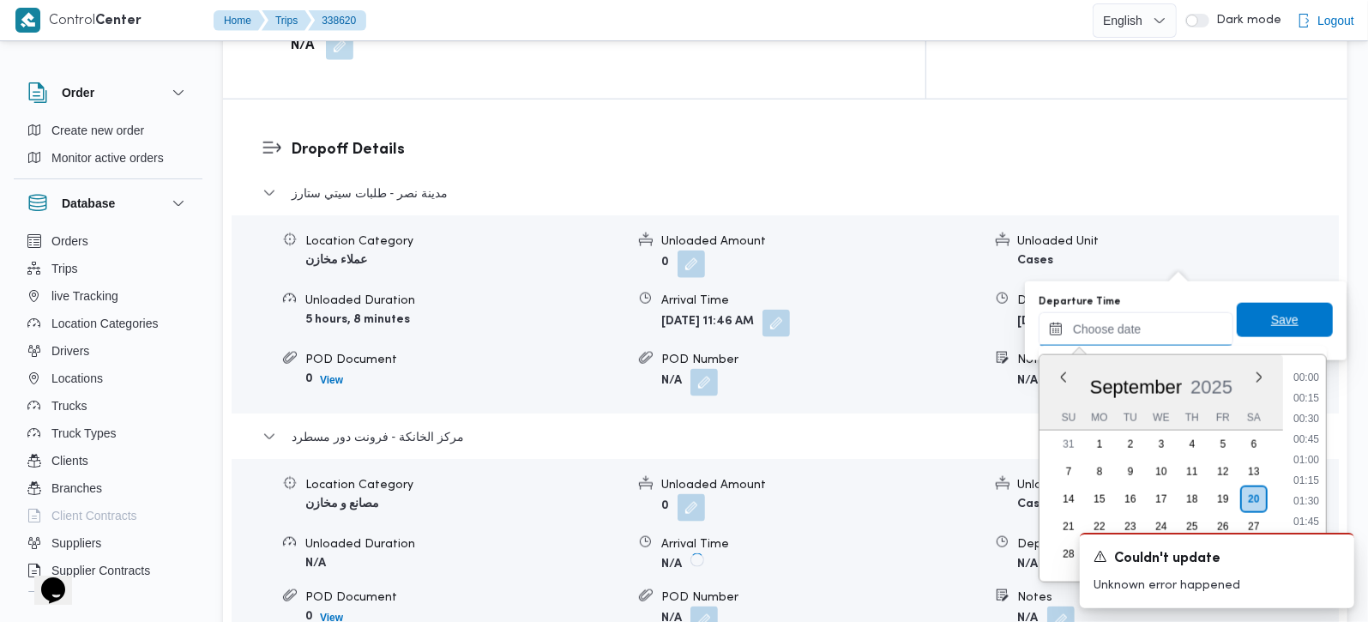
scroll to position [1420, 0]
click at [1237, 316] on span "Save" at bounding box center [1285, 320] width 96 height 34
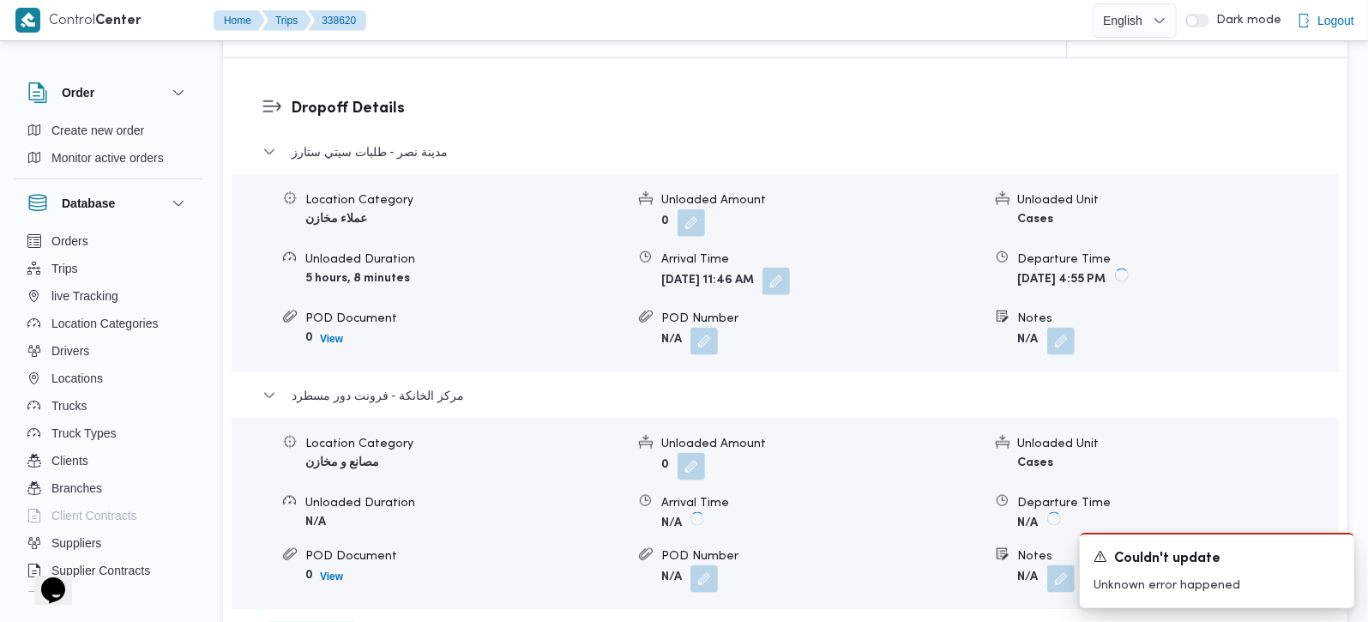
click at [790, 268] on button "button" at bounding box center [775, 281] width 27 height 27
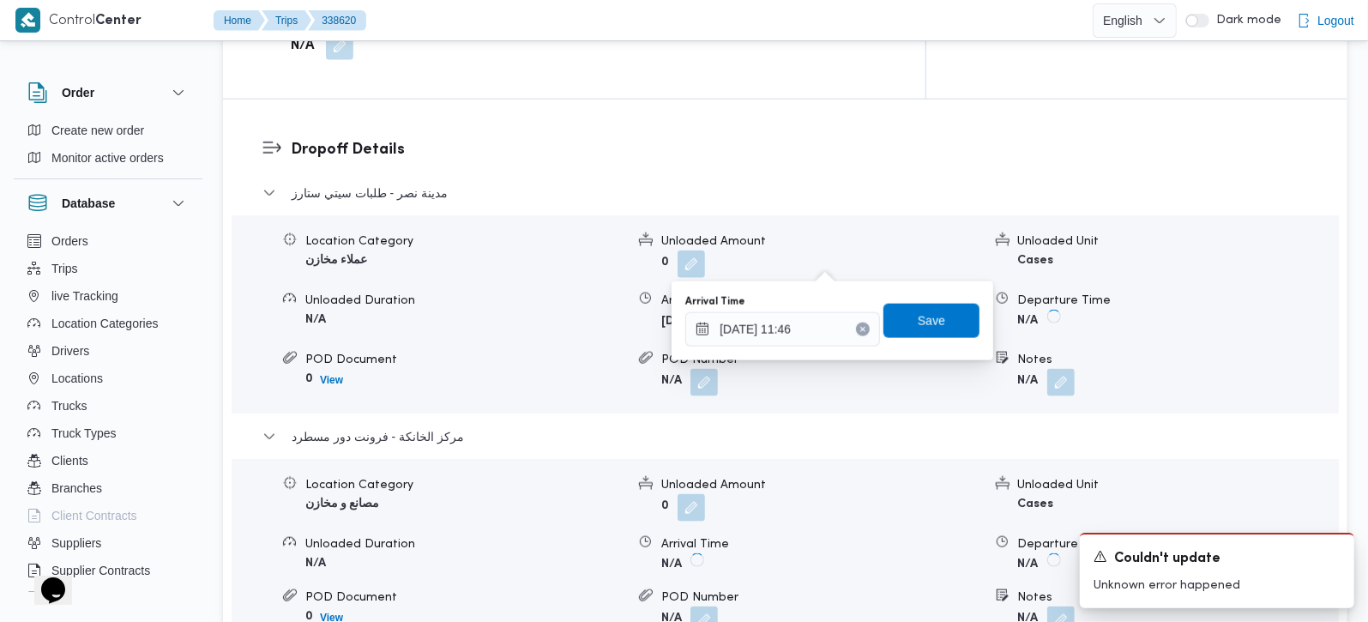
click at [856, 324] on button "Clear input" at bounding box center [863, 329] width 14 height 14
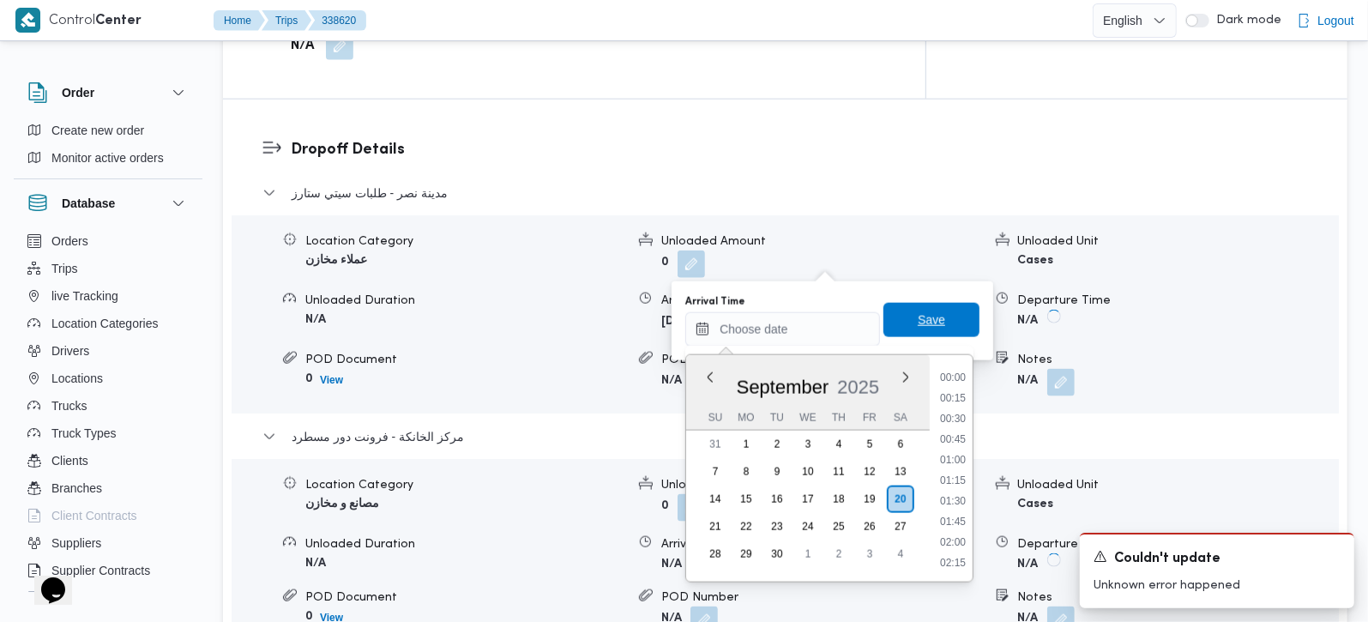
scroll to position [0, 0]
click at [936, 312] on span "Save" at bounding box center [931, 320] width 96 height 34
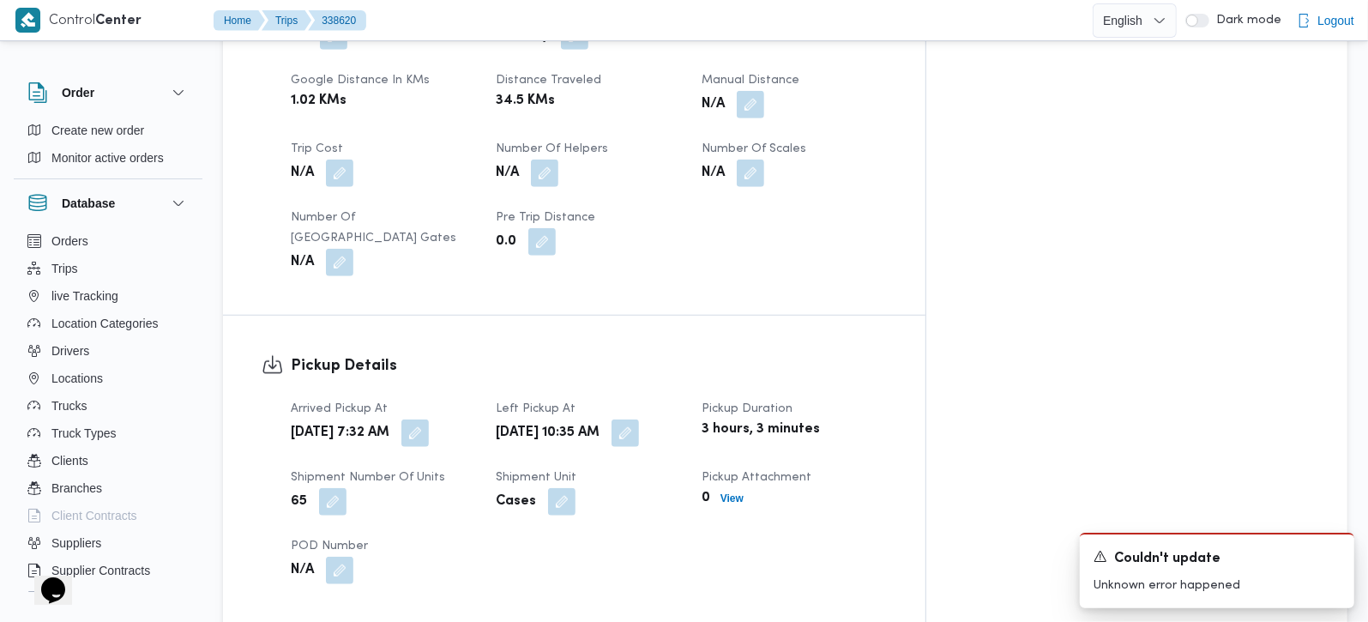
scroll to position [1009, 0]
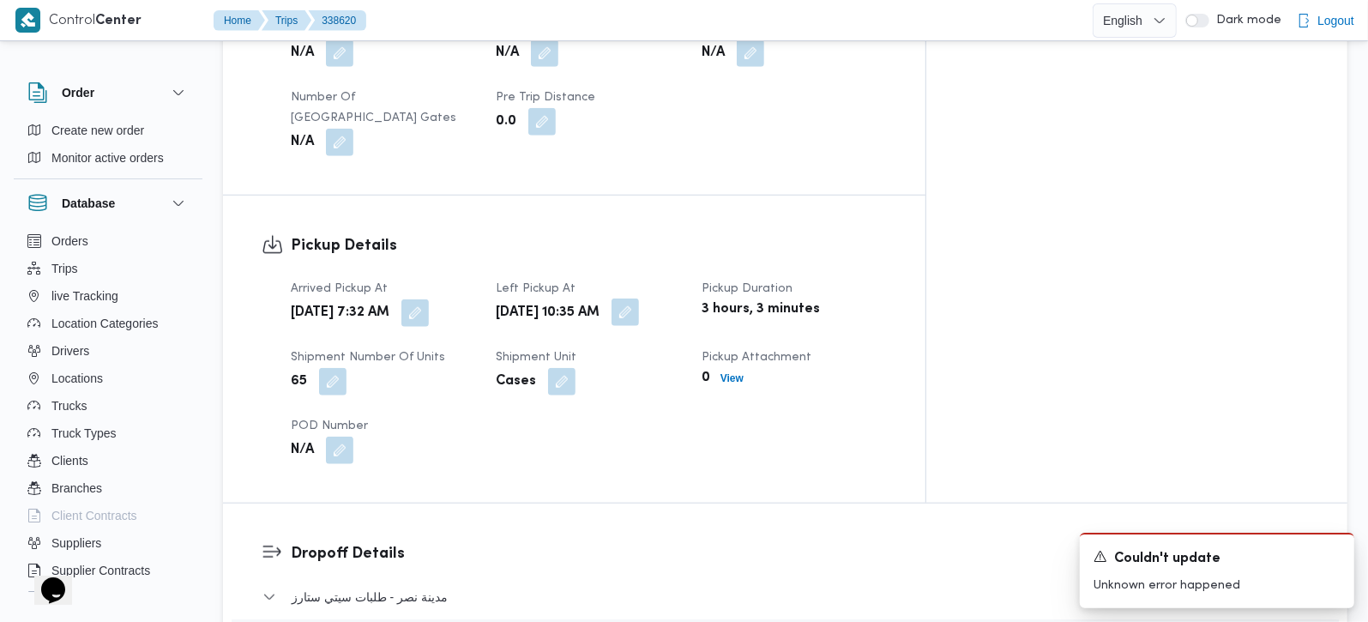
click at [639, 299] on span at bounding box center [621, 312] width 36 height 27
click at [680, 347] on dt "Shipment Unit" at bounding box center [588, 357] width 184 height 21
click at [639, 298] on button "button" at bounding box center [625, 311] width 27 height 27
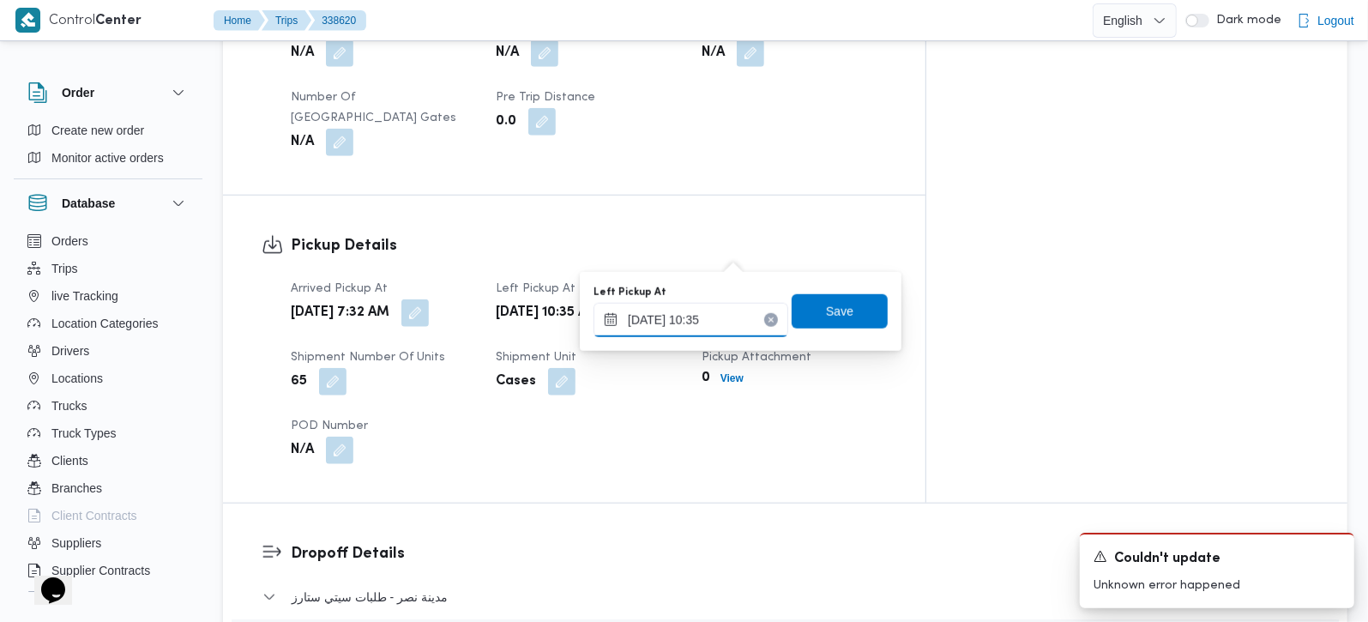
click at [705, 332] on input "[DATE] 10:35" at bounding box center [690, 320] width 195 height 34
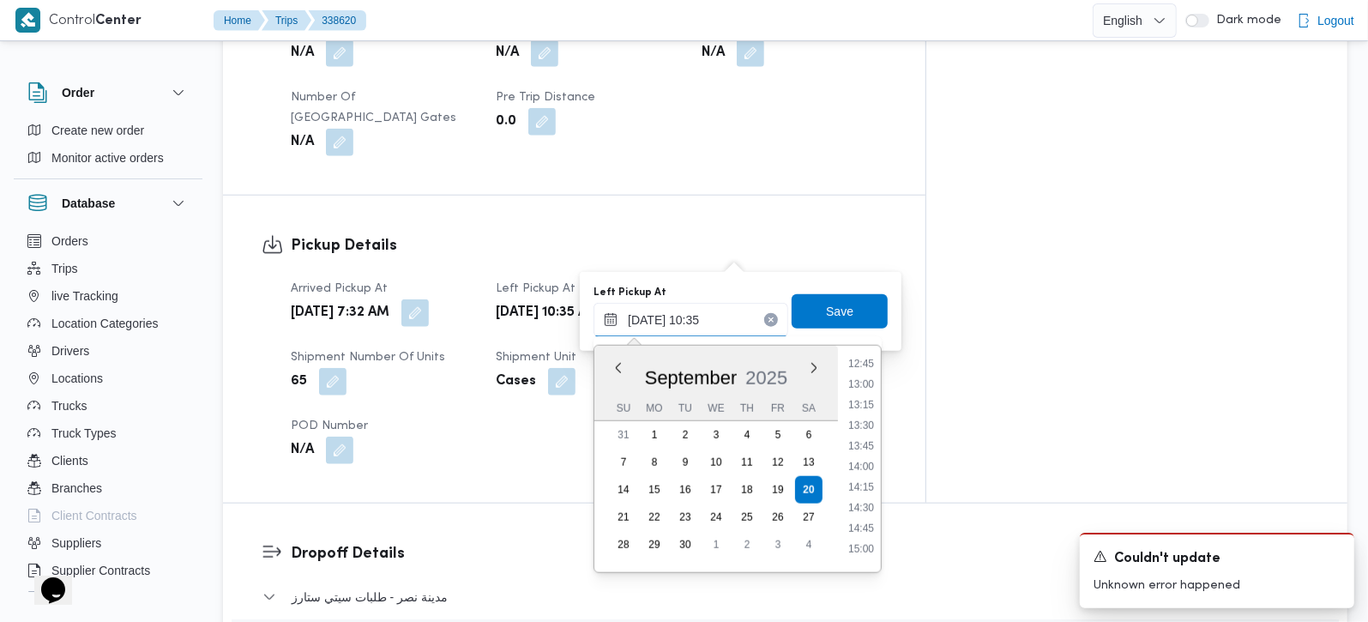
scroll to position [1064, 0]
click at [862, 538] on li "15:00" at bounding box center [860, 538] width 39 height 17
type input "[DATE] 15:00"
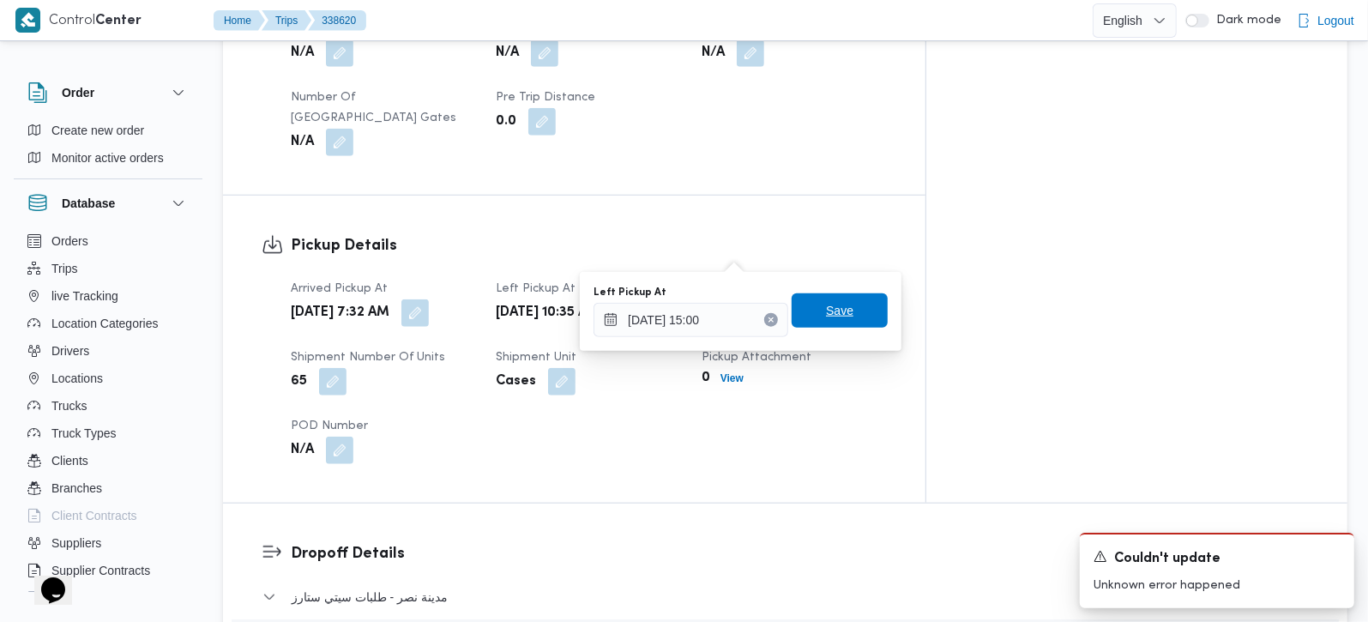
click at [829, 323] on span "Save" at bounding box center [840, 310] width 96 height 34
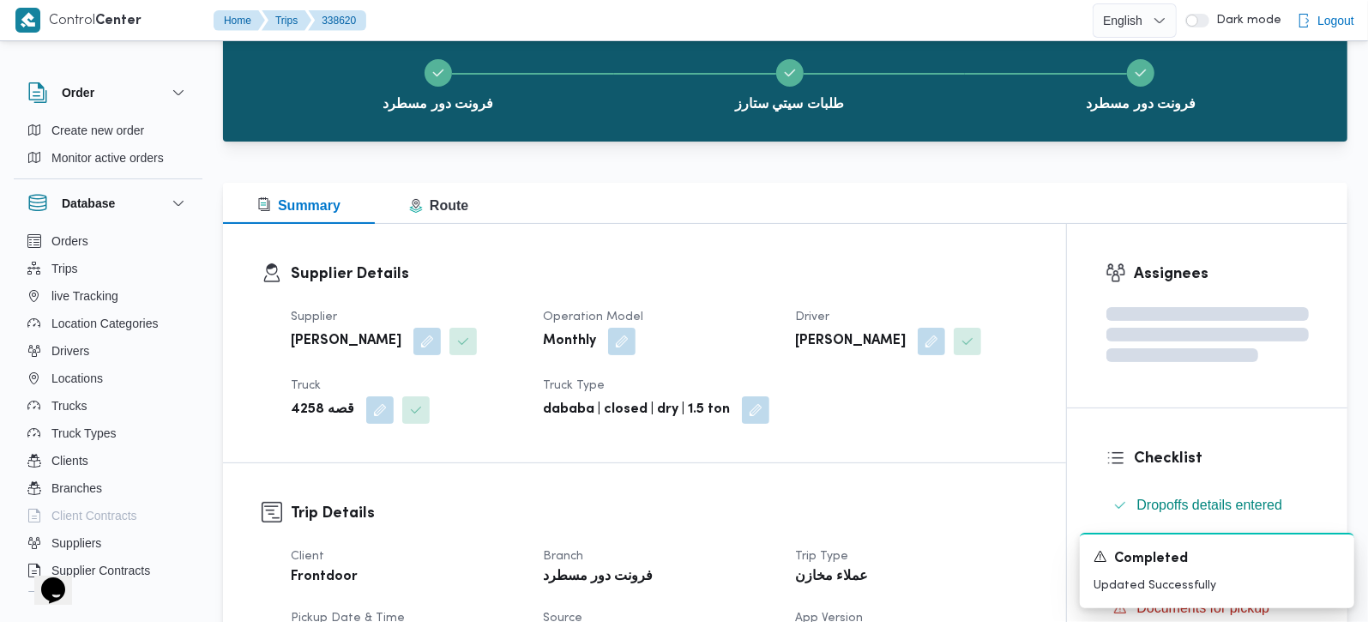
scroll to position [0, 0]
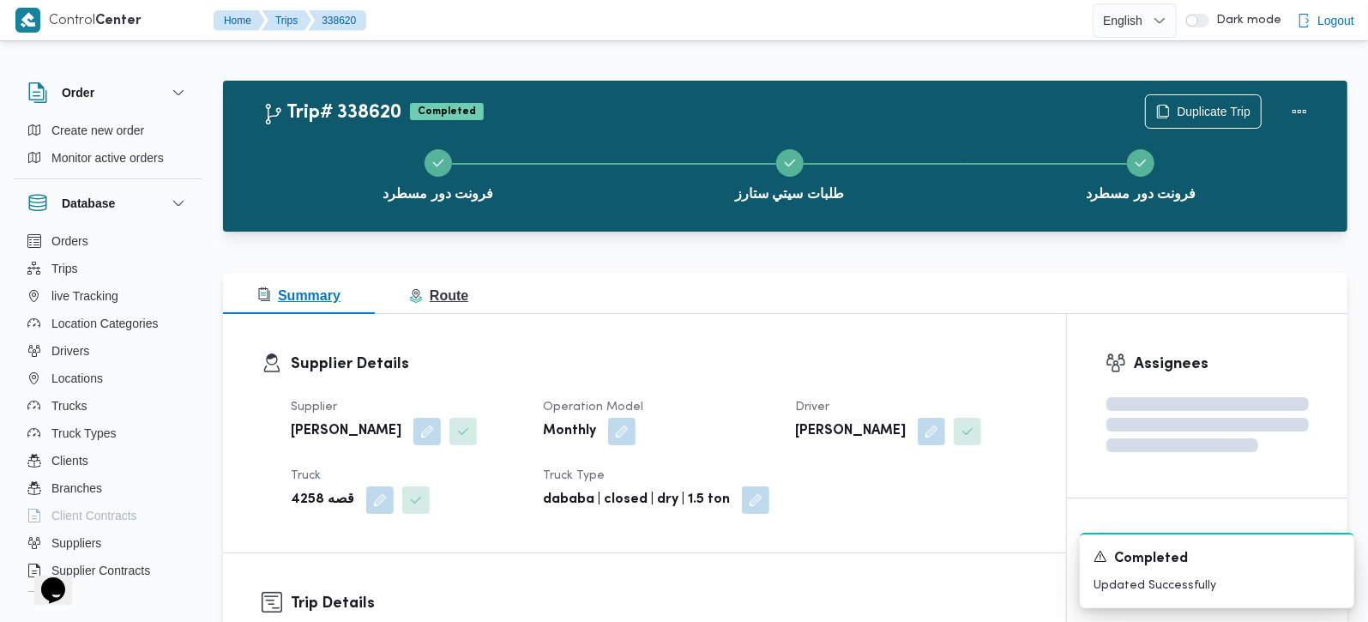
click at [449, 288] on span "Route" at bounding box center [438, 295] width 59 height 15
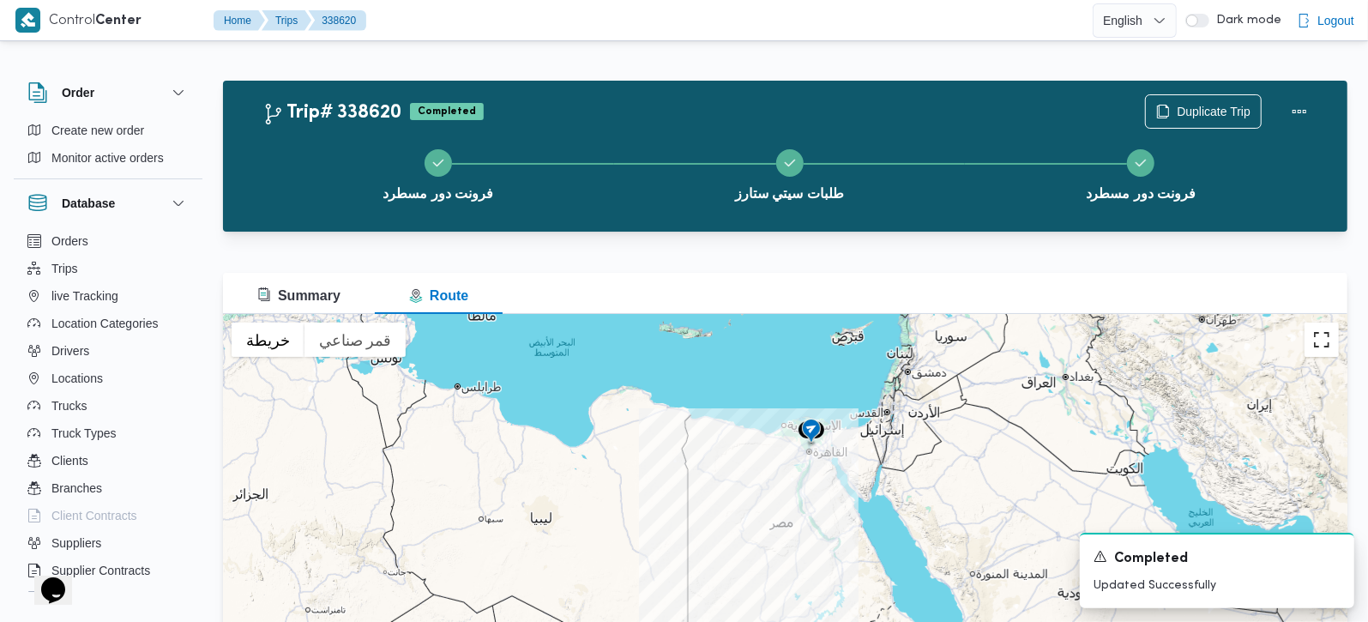
click at [1319, 345] on button "تبديل إلى العرض ملء الشاشة" at bounding box center [1321, 339] width 34 height 34
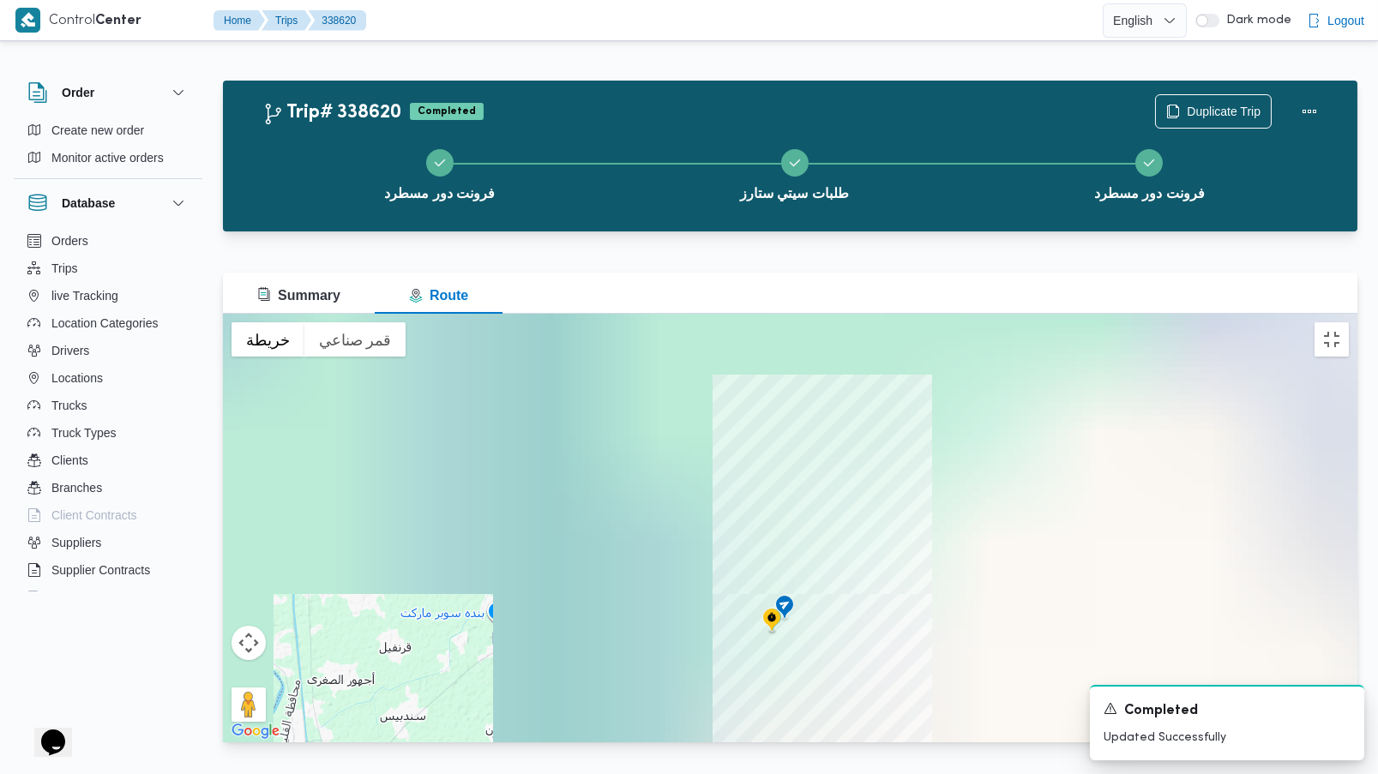
drag, startPoint x: 786, startPoint y: 565, endPoint x: 782, endPoint y: 449, distance: 115.9
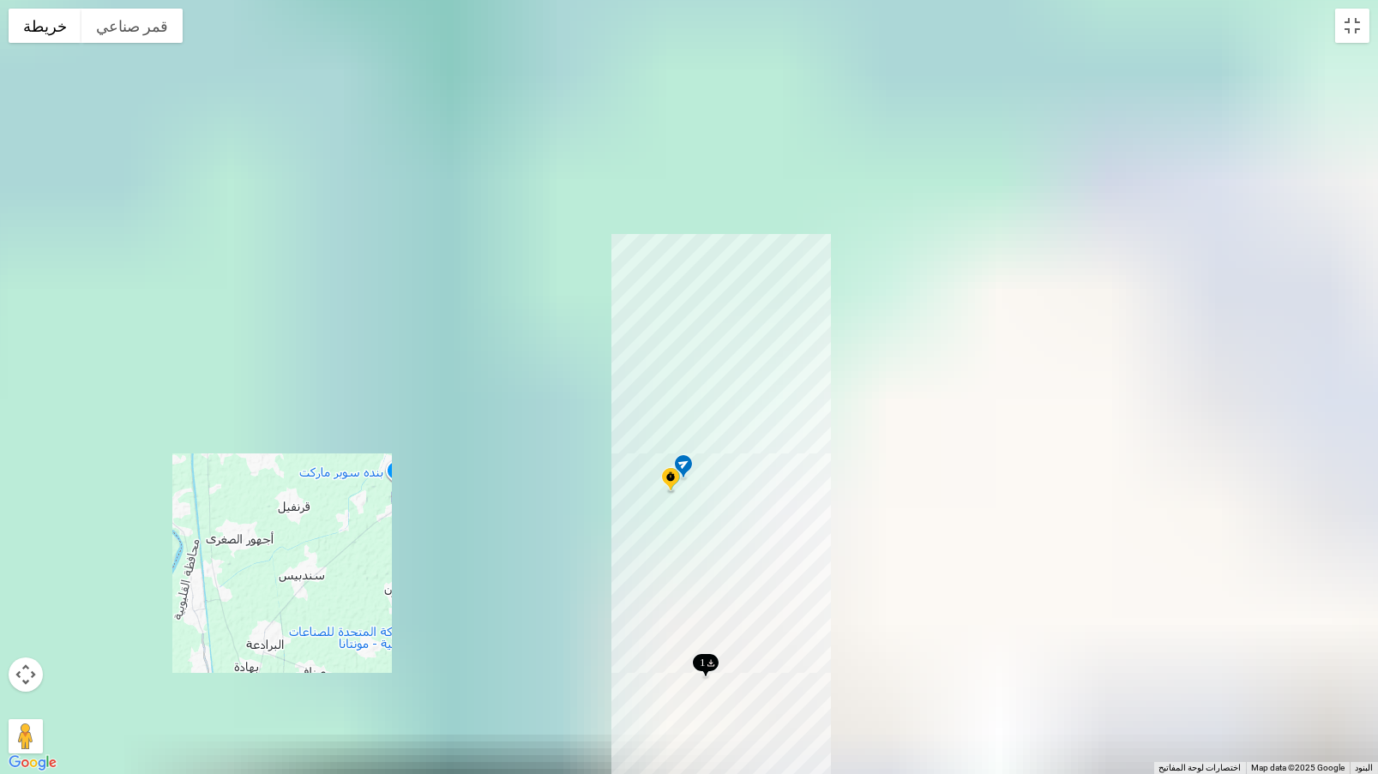
click at [782, 449] on div at bounding box center [689, 387] width 1378 height 774
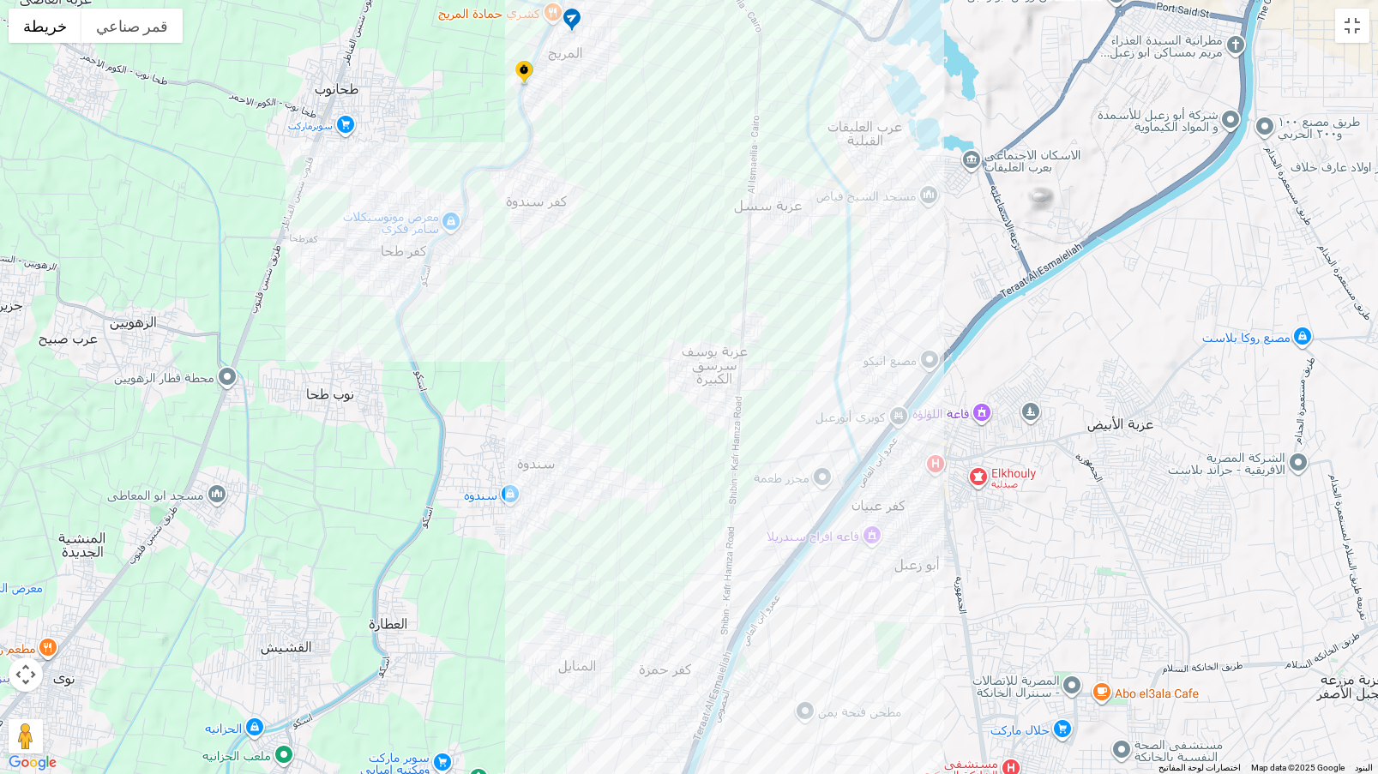
drag, startPoint x: 631, startPoint y: 579, endPoint x: 650, endPoint y: 193, distance: 386.4
click at [650, 193] on div at bounding box center [689, 387] width 1378 height 774
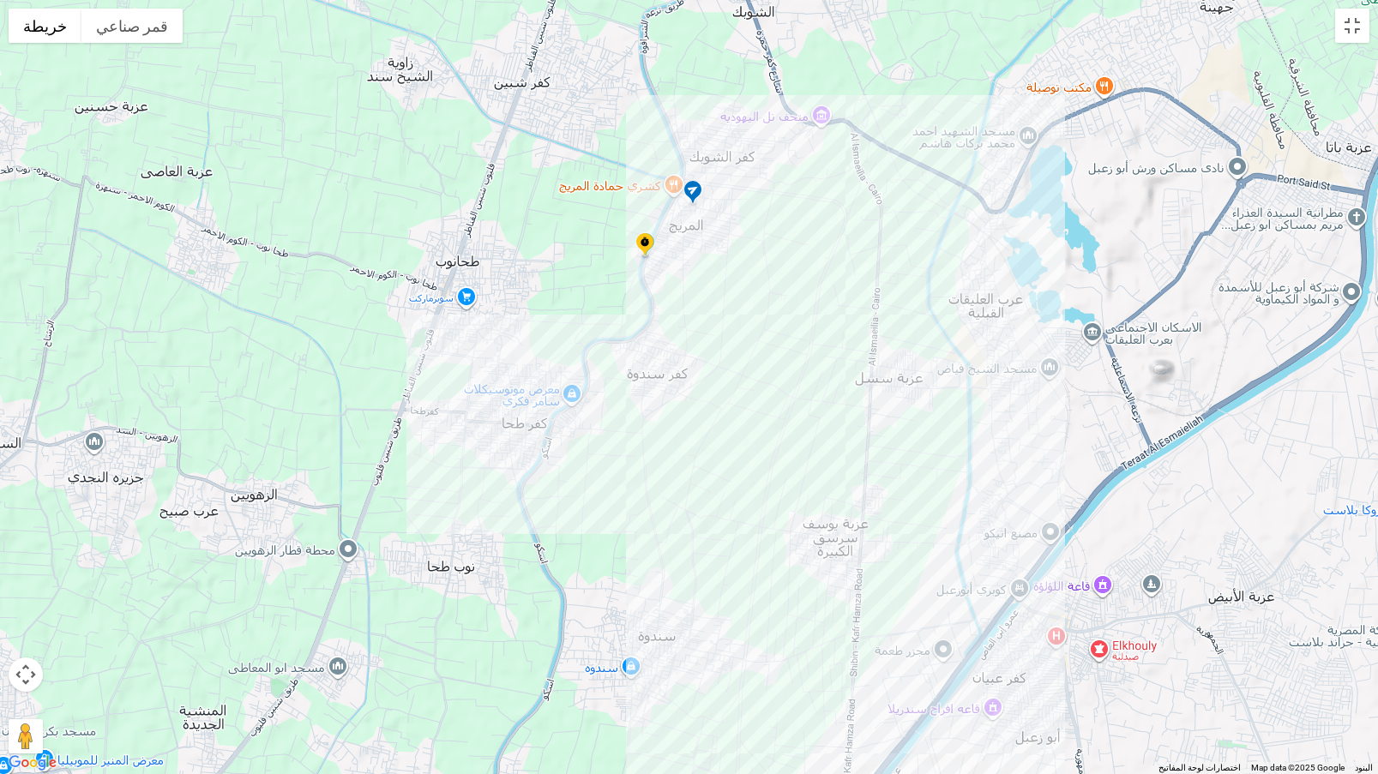
drag, startPoint x: 579, startPoint y: 193, endPoint x: 683, endPoint y: 608, distance: 427.9
click at [683, 621] on div at bounding box center [689, 387] width 1378 height 774
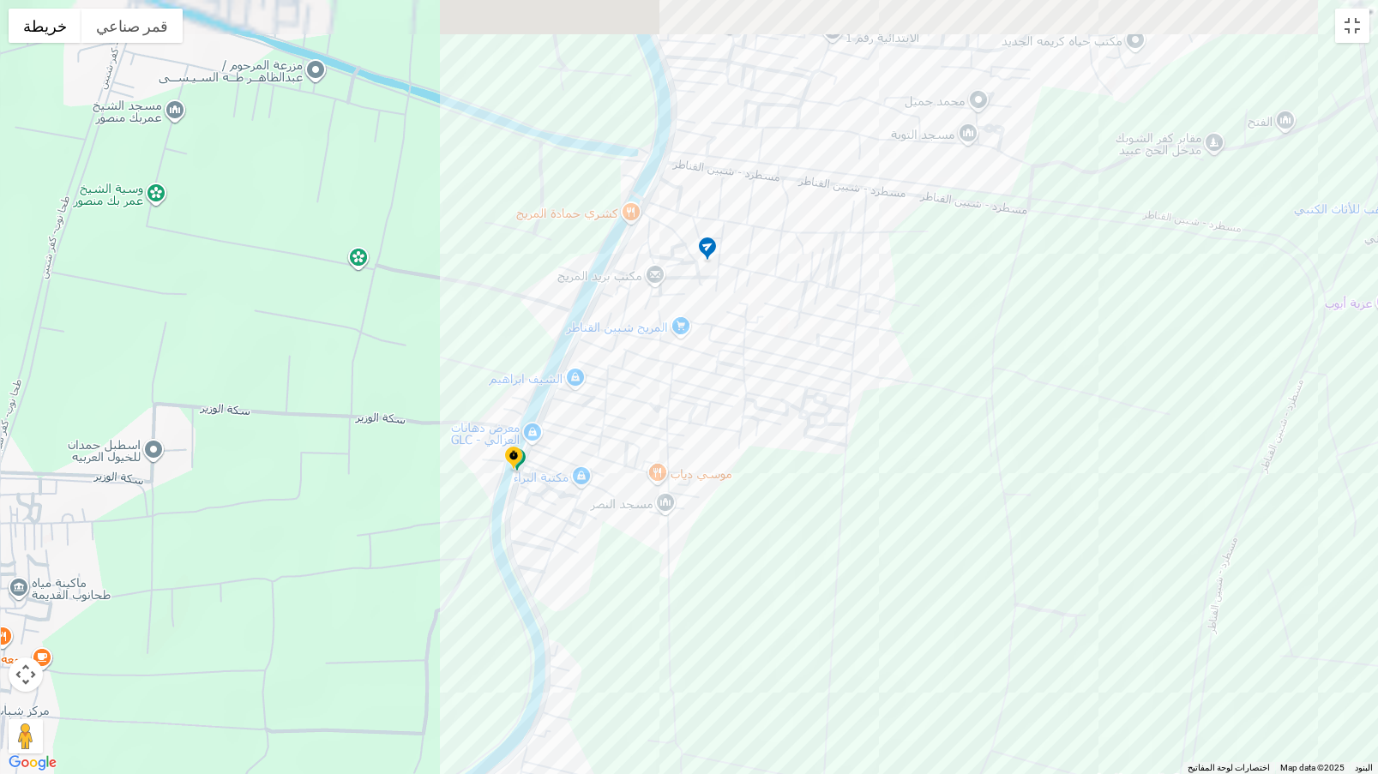
drag, startPoint x: 682, startPoint y: 237, endPoint x: 666, endPoint y: 475, distance: 238.9
click at [684, 476] on div at bounding box center [689, 387] width 1378 height 774
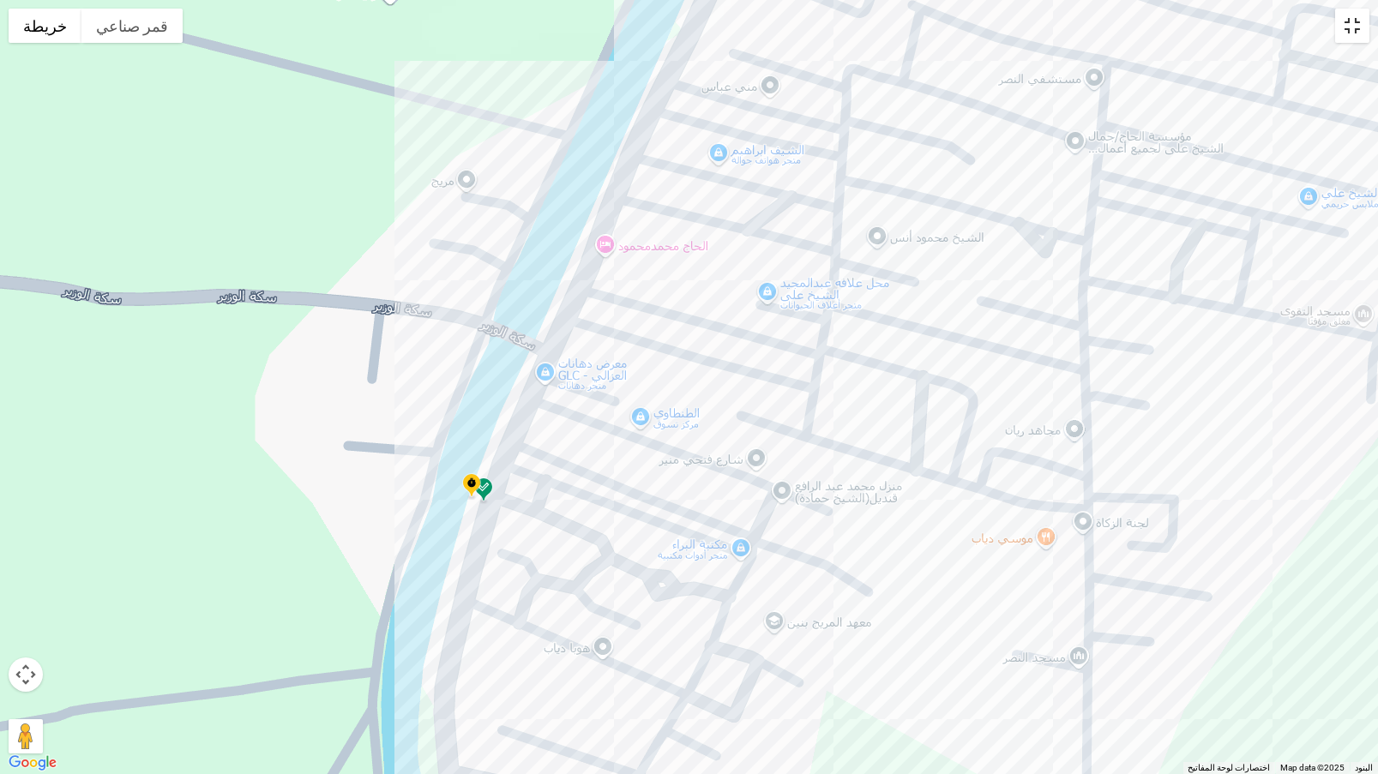
click at [1350, 24] on button "تبديل إلى العرض ملء الشاشة" at bounding box center [1352, 26] width 34 height 34
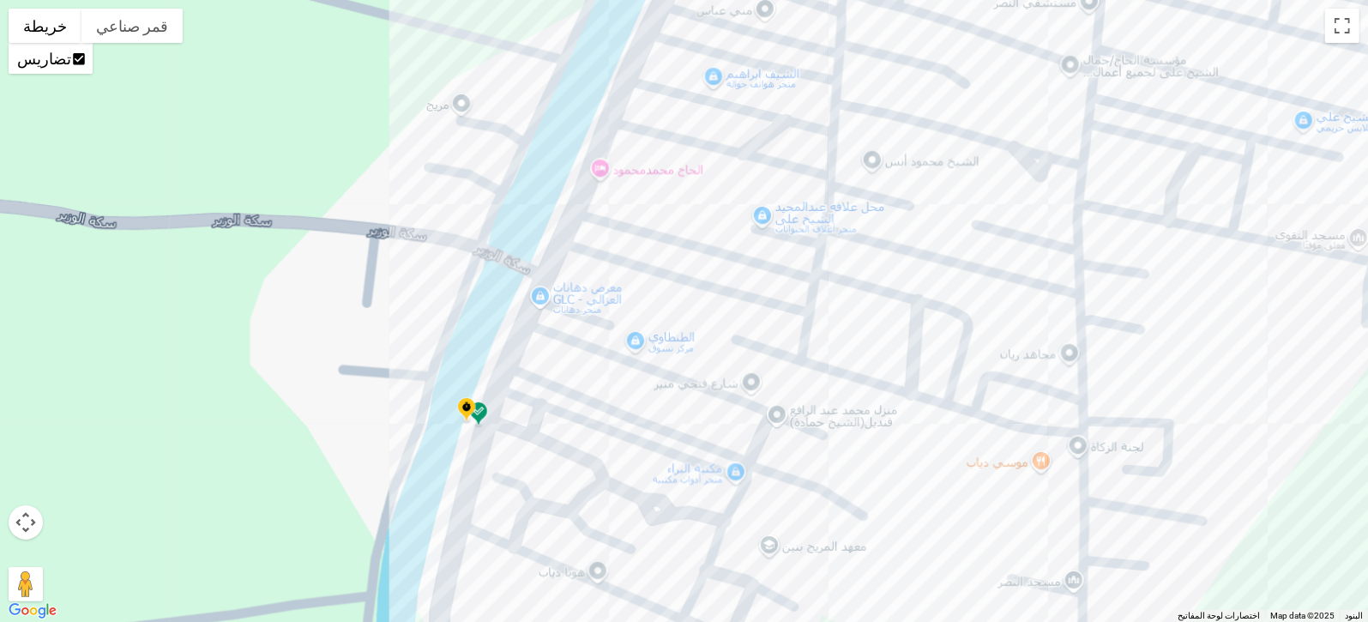
drag, startPoint x: 318, startPoint y: 304, endPoint x: 647, endPoint y: 299, distance: 328.5
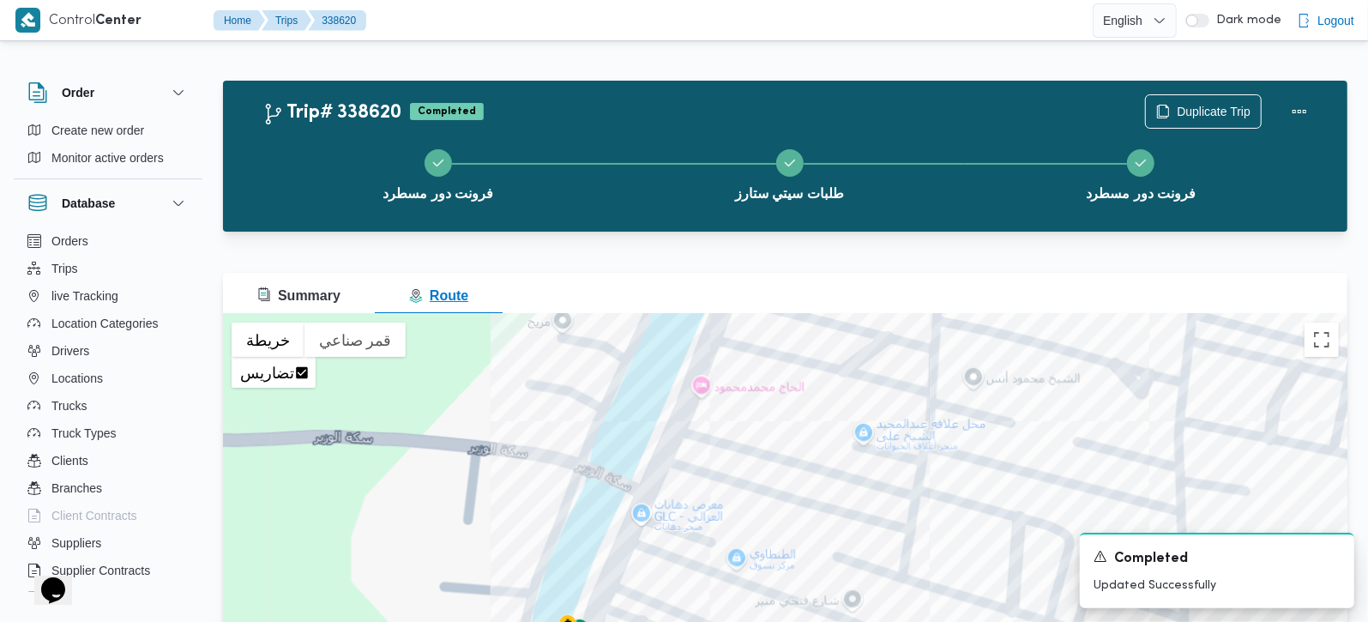
click at [318, 303] on span "Summary" at bounding box center [298, 295] width 83 height 15
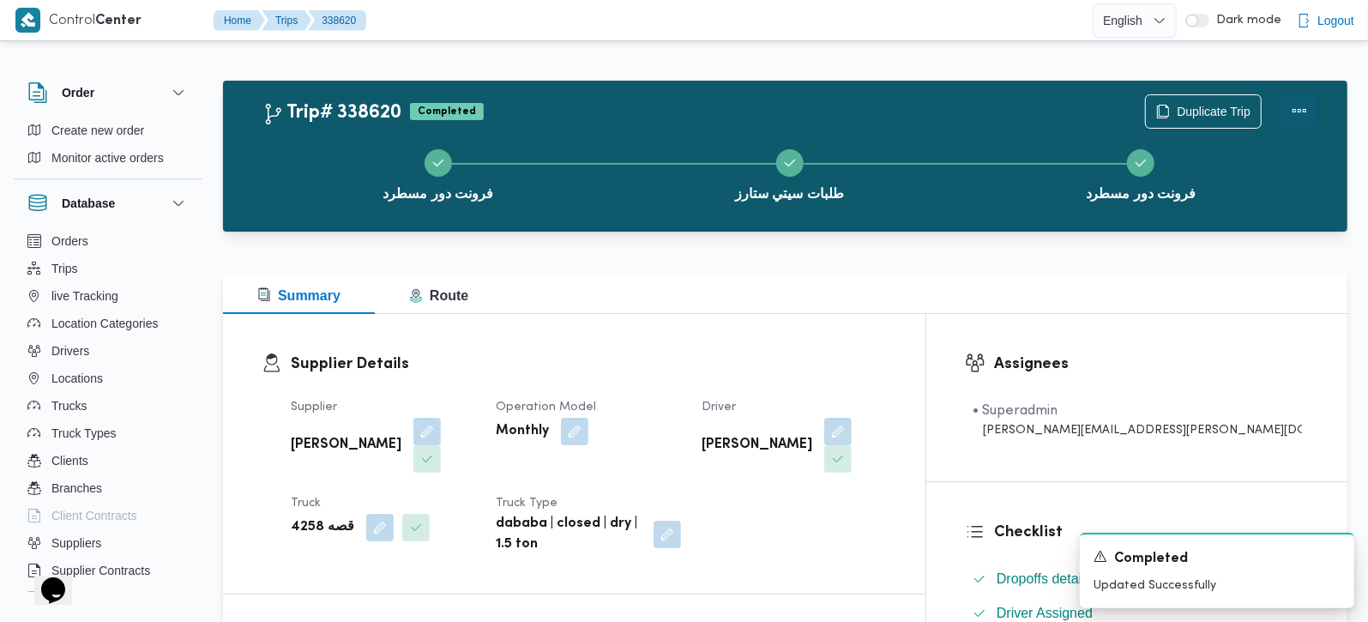
click at [1287, 110] on button "Actions" at bounding box center [1299, 110] width 34 height 34
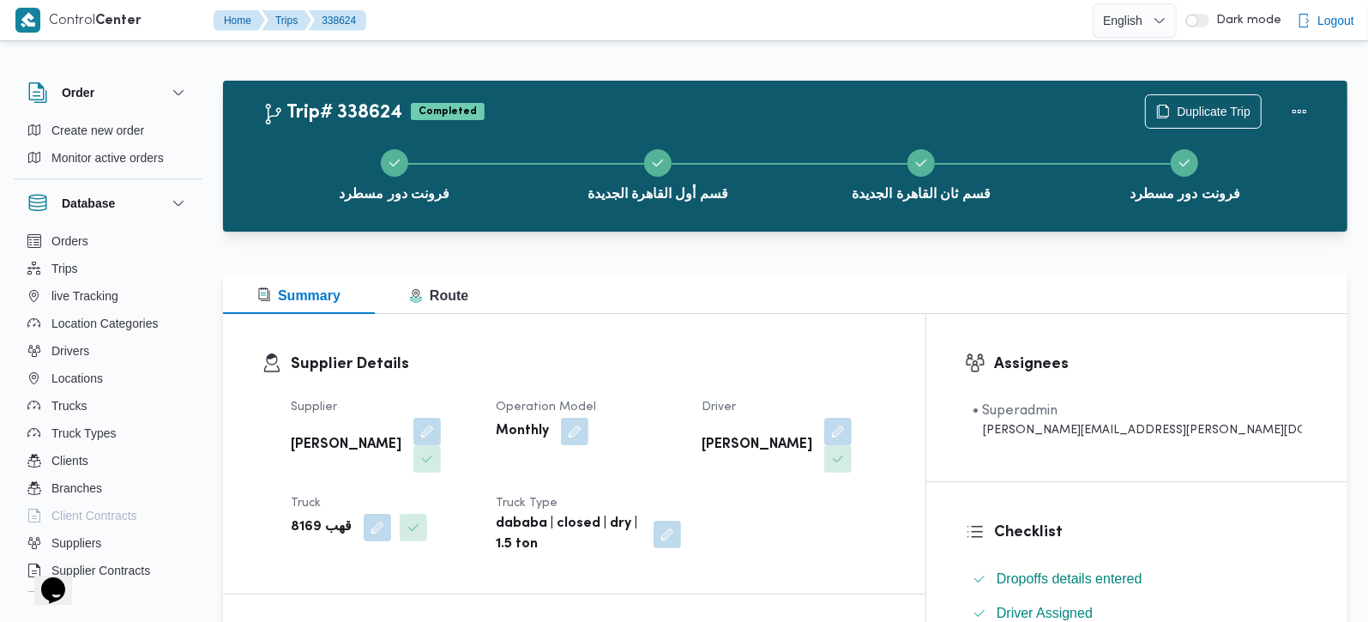
click at [305, 517] on b "قهب 8169" at bounding box center [321, 527] width 61 height 21
copy b "8169"
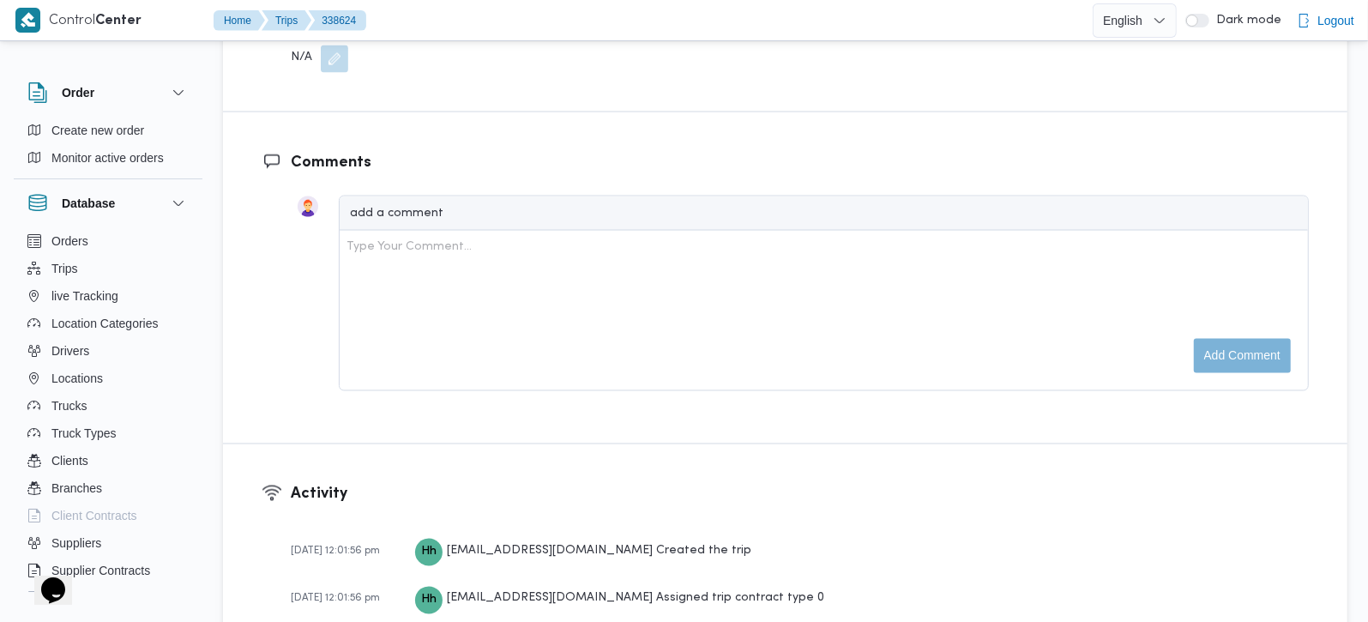
scroll to position [1626, 0]
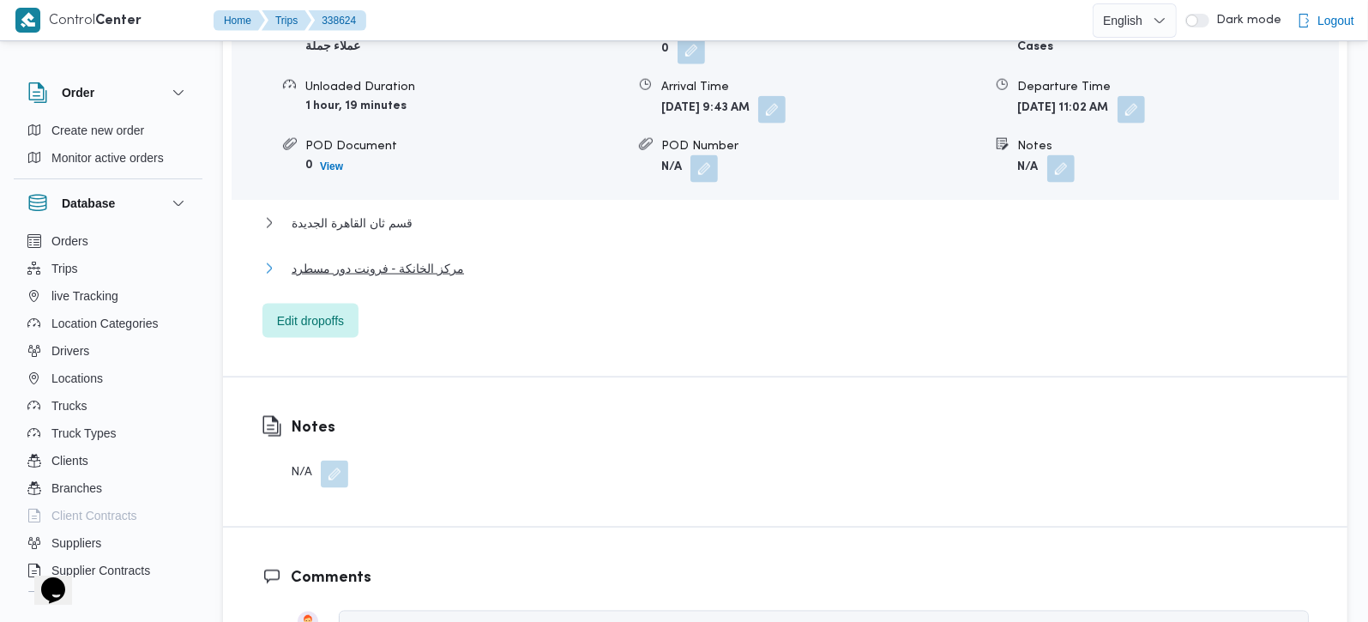
click at [372, 258] on span "مركز الخانكة - فرونت دور مسطرد" at bounding box center [378, 268] width 172 height 21
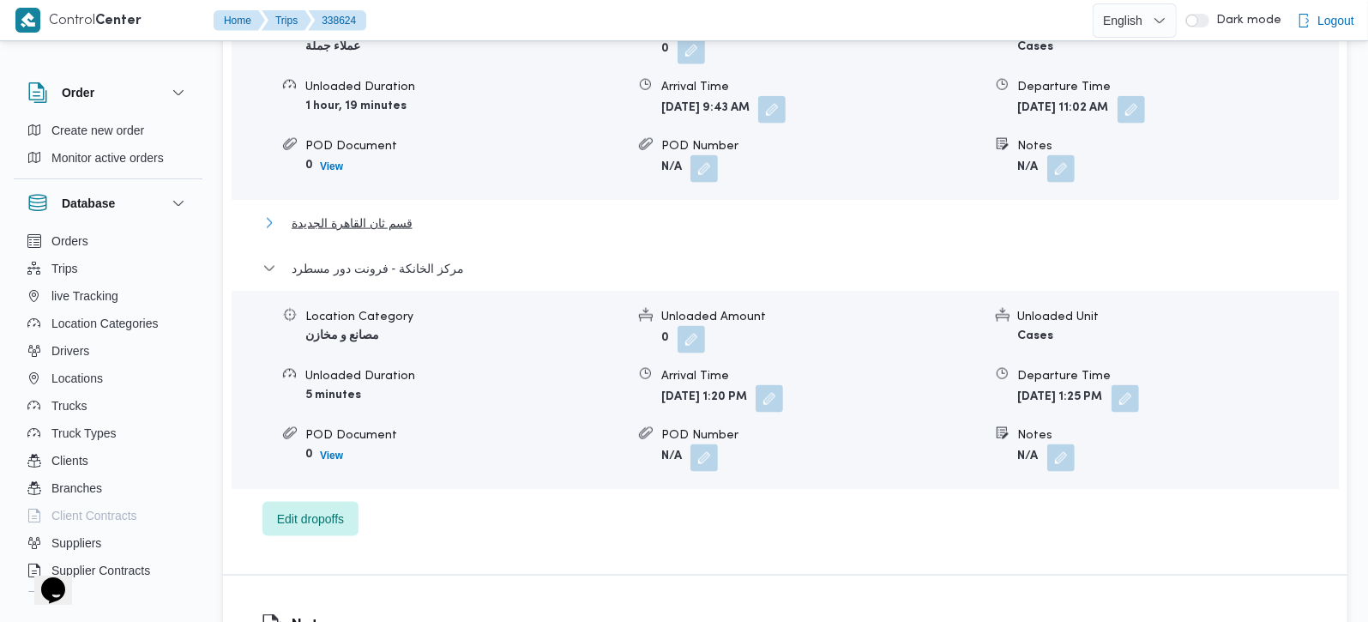
click at [372, 213] on span "قسم ثان القاهرة الجديدة" at bounding box center [352, 223] width 121 height 21
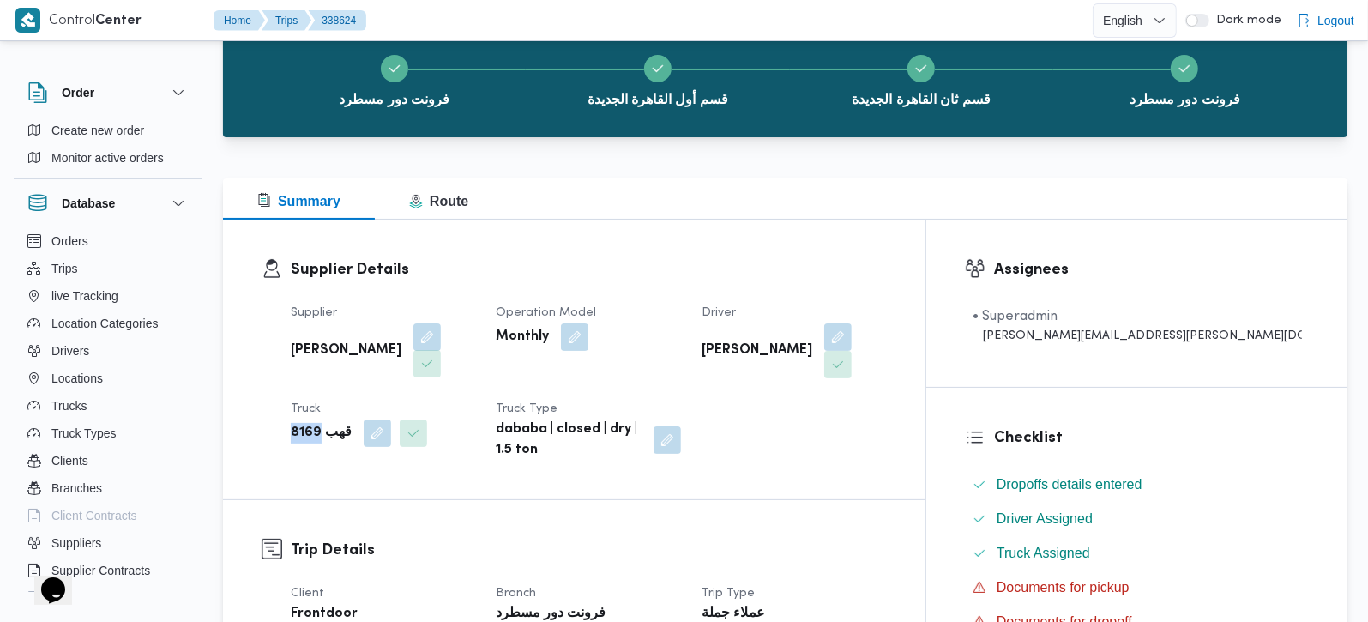
scroll to position [0, 0]
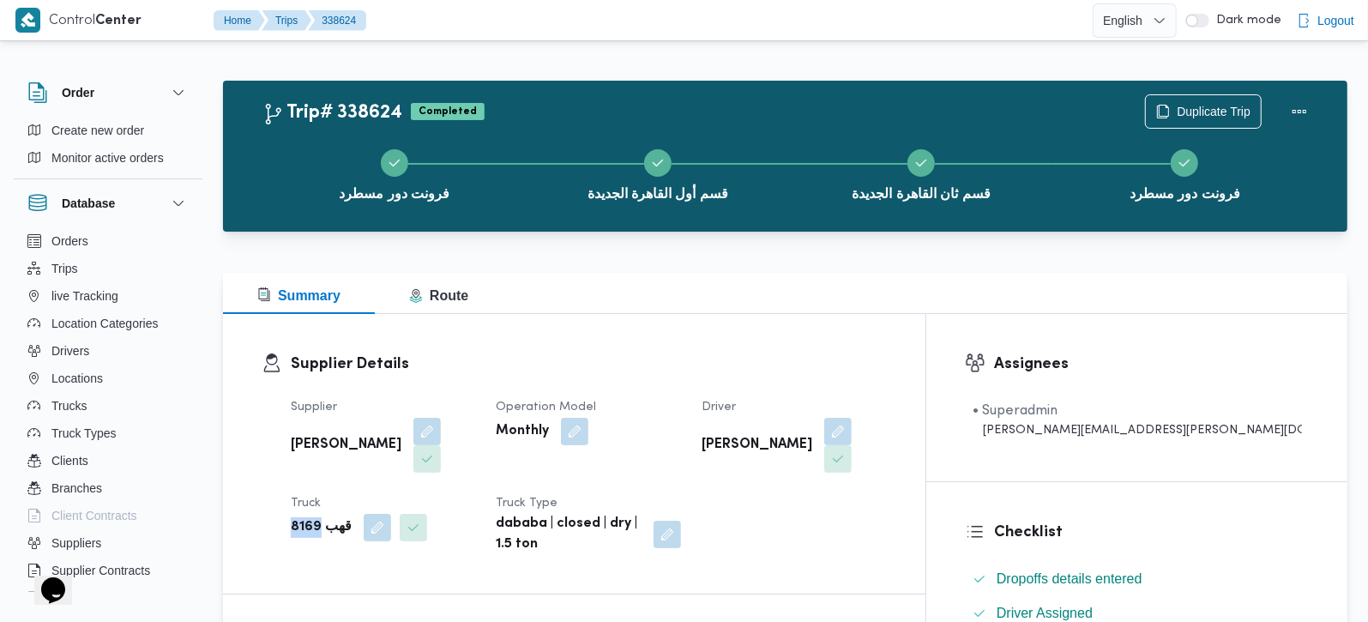
copy b "8169"
click at [767, 329] on div "Supplier Details Supplier [PERSON_NAME] Operation Model Monthly Driver امير [PE…" at bounding box center [574, 454] width 702 height 280
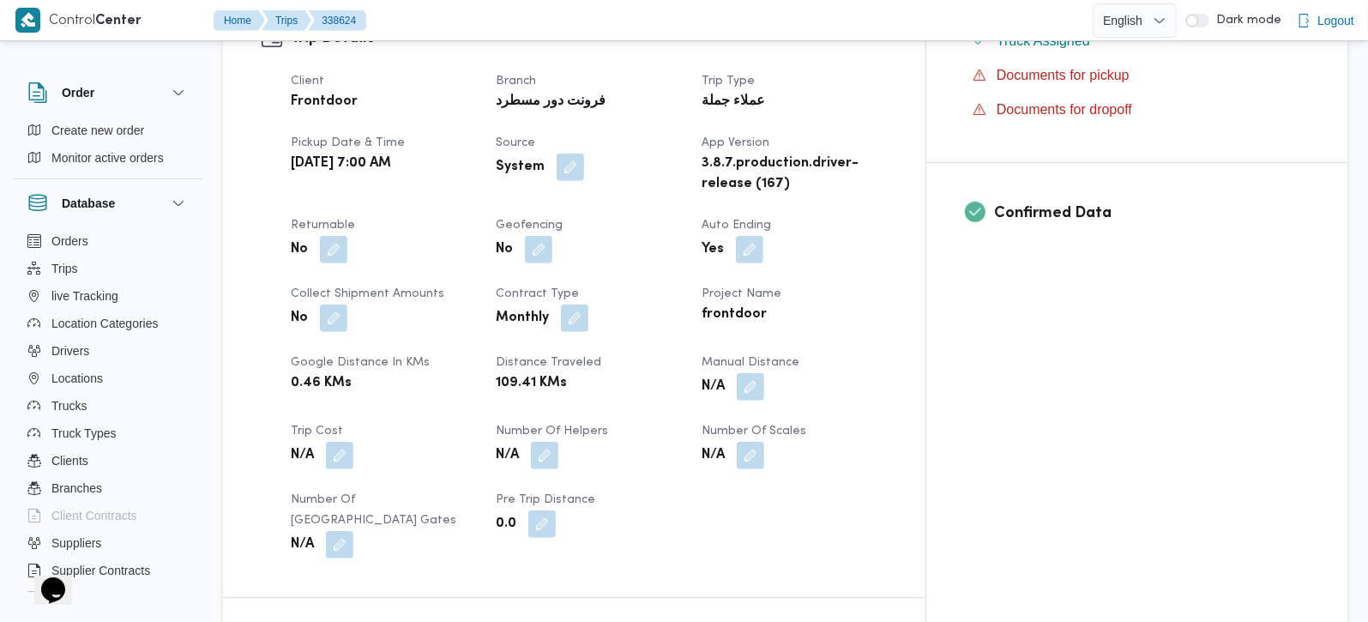
scroll to position [605, 0]
drag, startPoint x: 838, startPoint y: 342, endPoint x: 816, endPoint y: 382, distance: 45.3
click at [764, 375] on button "button" at bounding box center [750, 388] width 27 height 27
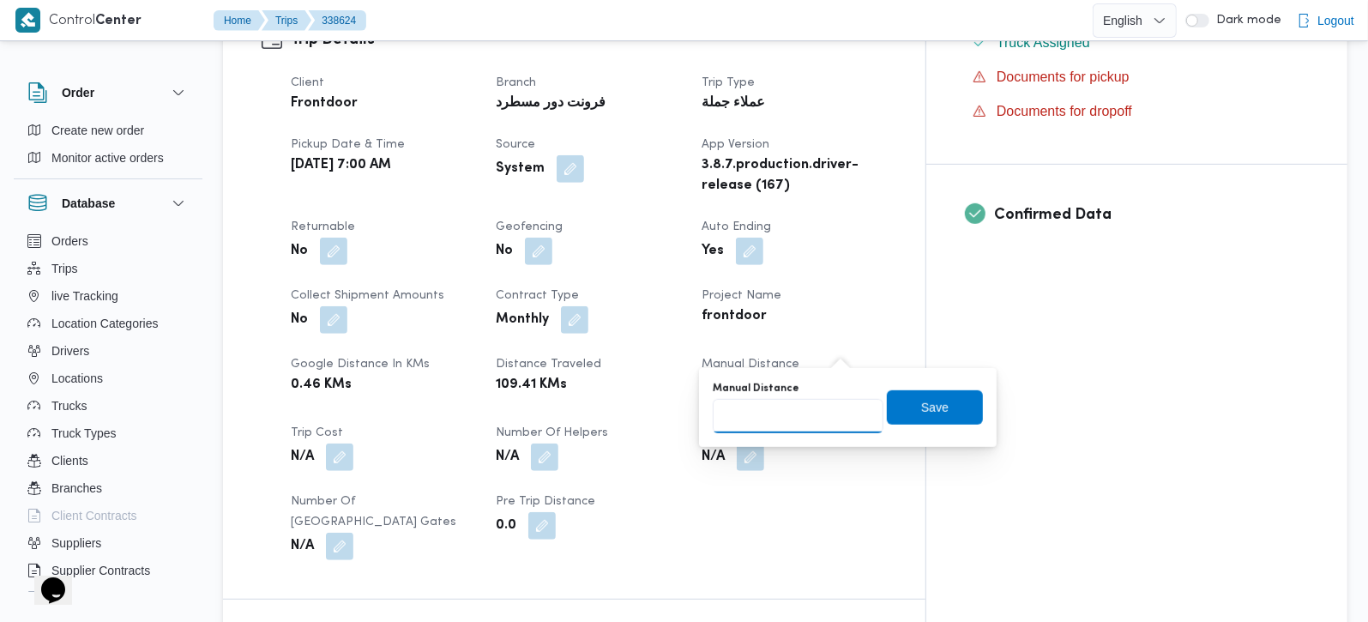
click at [786, 420] on input "Manual Distance" at bounding box center [798, 416] width 171 height 34
type input "80"
click at [930, 392] on span "Save" at bounding box center [935, 406] width 96 height 34
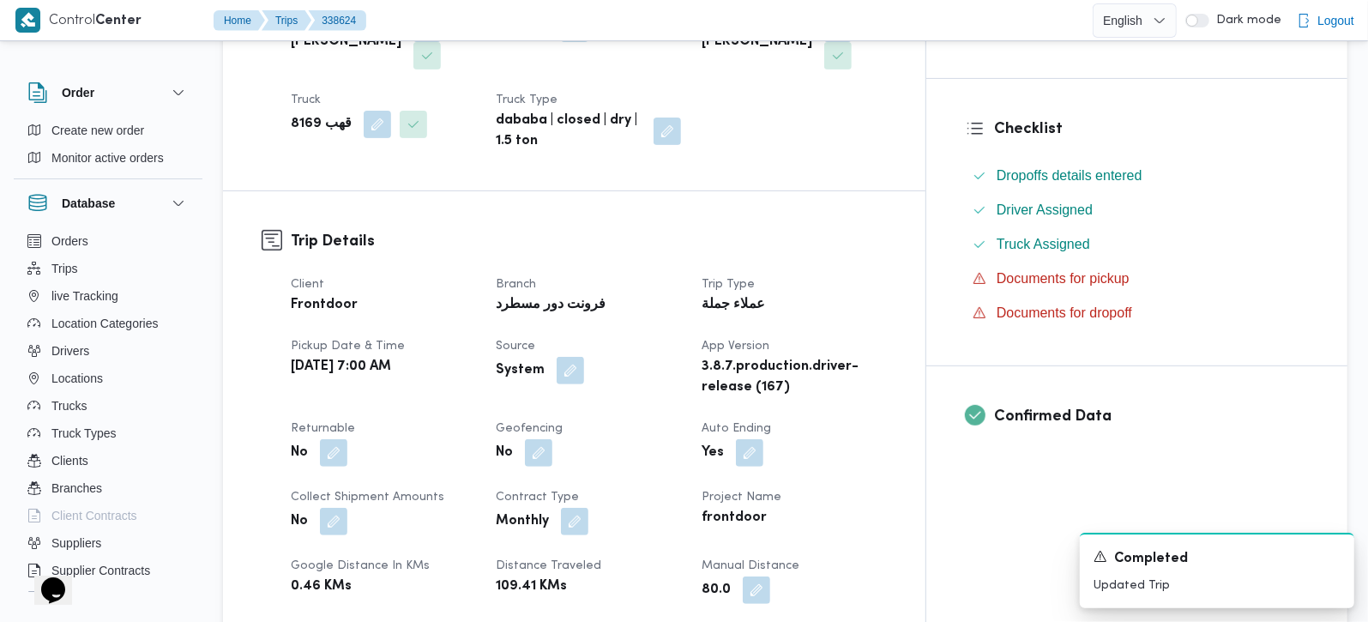
scroll to position [0, 0]
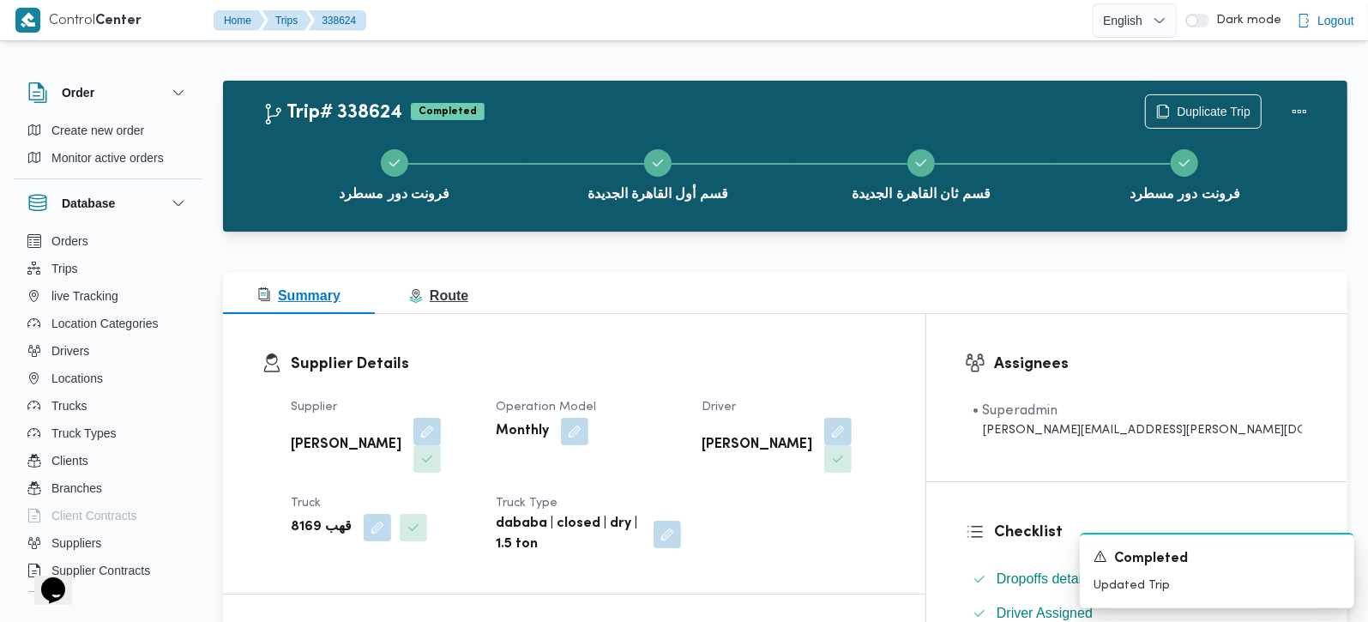
click at [454, 292] on span "Route" at bounding box center [438, 295] width 59 height 15
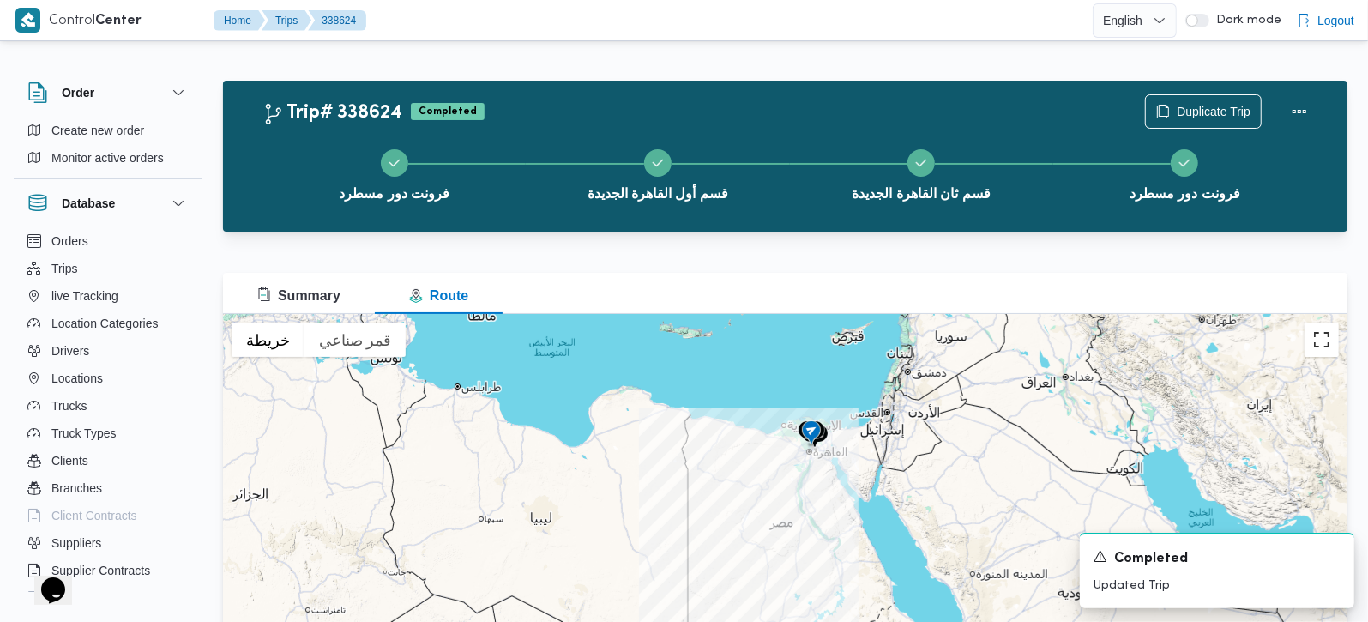
click at [1318, 339] on button "تبديل إلى العرض ملء الشاشة" at bounding box center [1321, 339] width 34 height 34
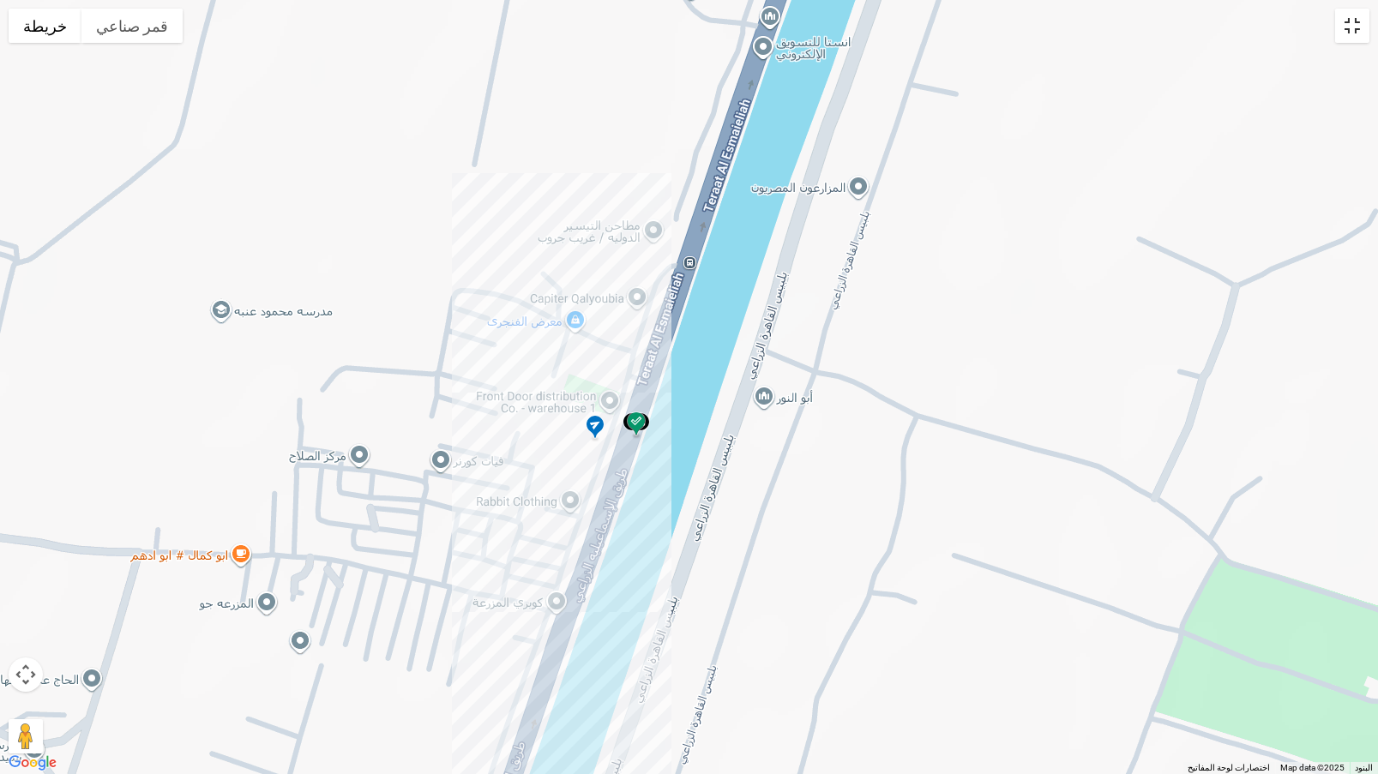
click at [1347, 24] on button "تبديل إلى العرض ملء الشاشة" at bounding box center [1352, 26] width 34 height 34
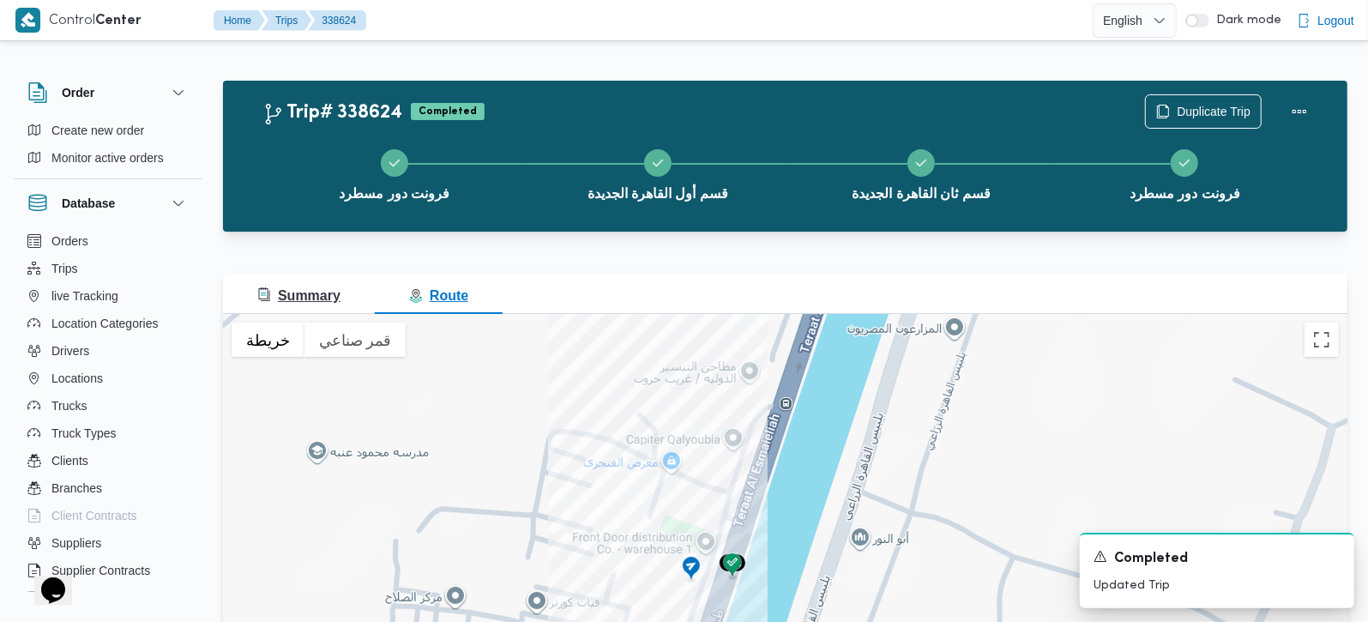
click at [288, 302] on span "Summary" at bounding box center [298, 295] width 83 height 15
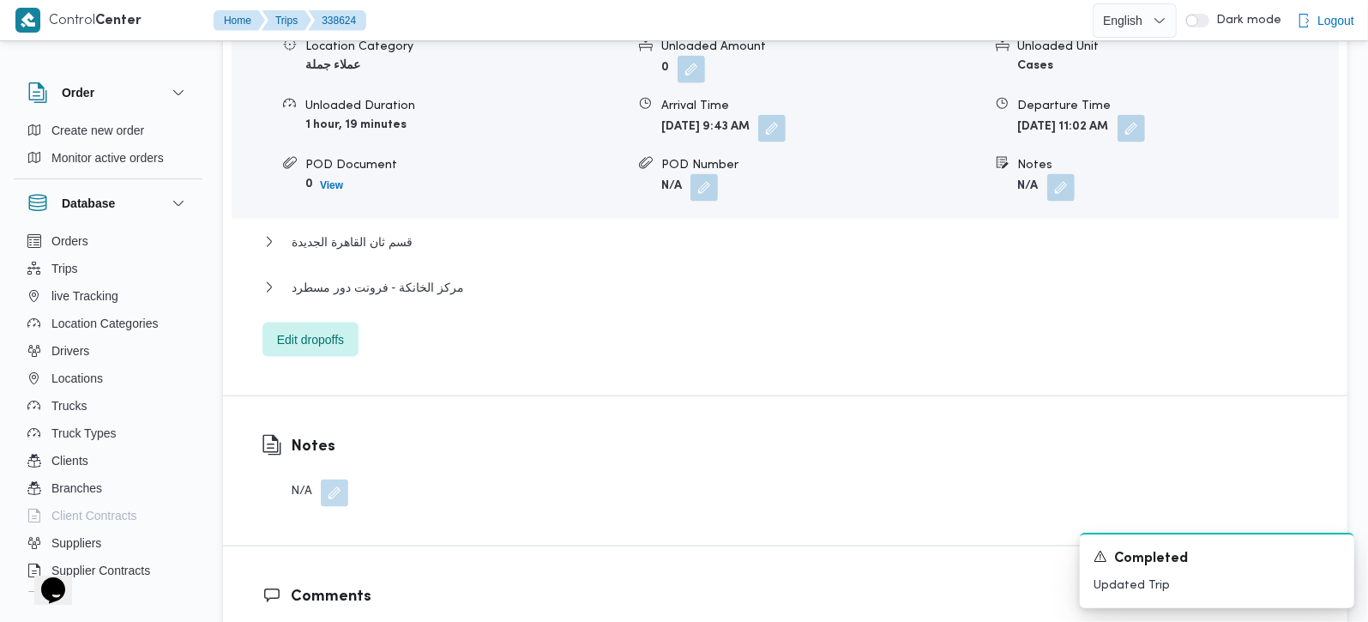
scroll to position [1614, 0]
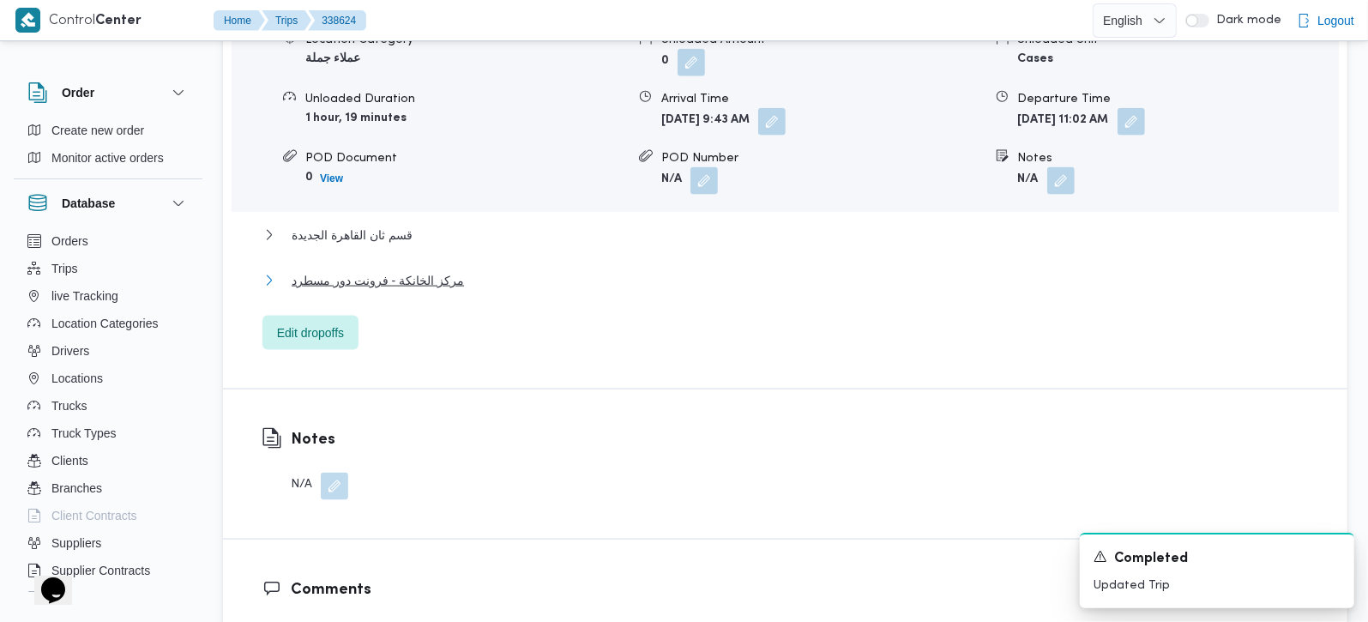
click at [377, 270] on span "مركز الخانكة - فرونت دور مسطرد" at bounding box center [378, 280] width 172 height 21
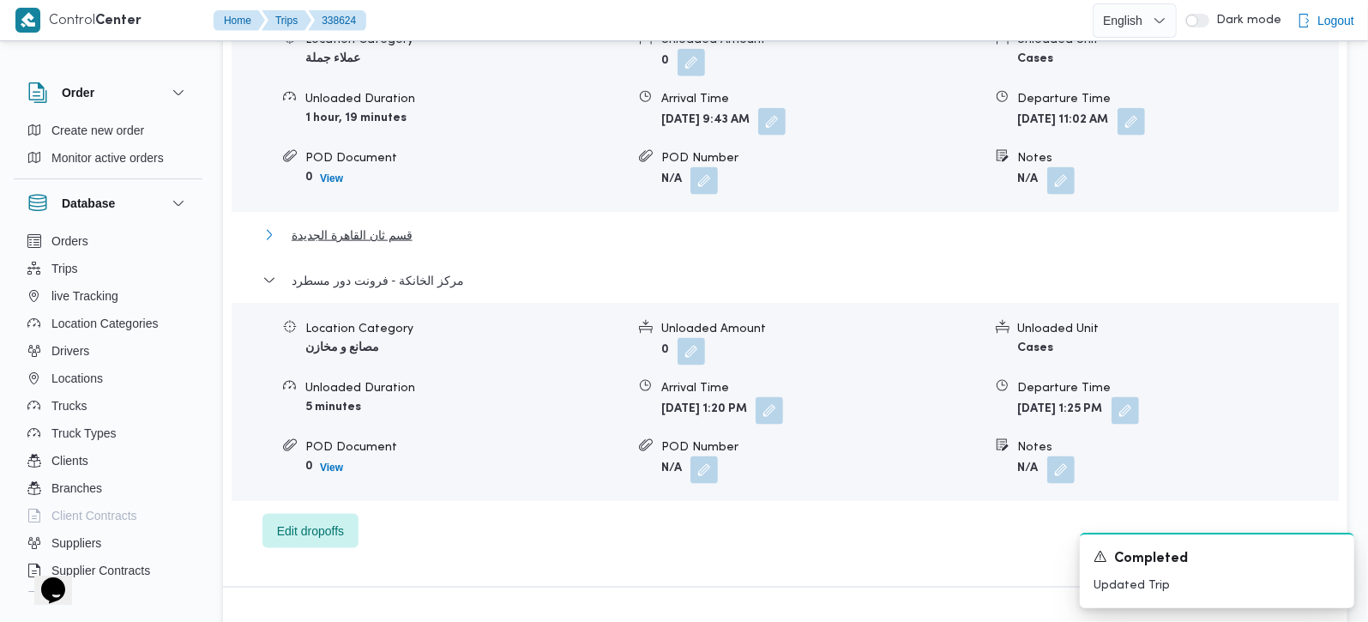
click at [374, 225] on span "قسم ثان القاهرة الجديدة" at bounding box center [352, 235] width 121 height 21
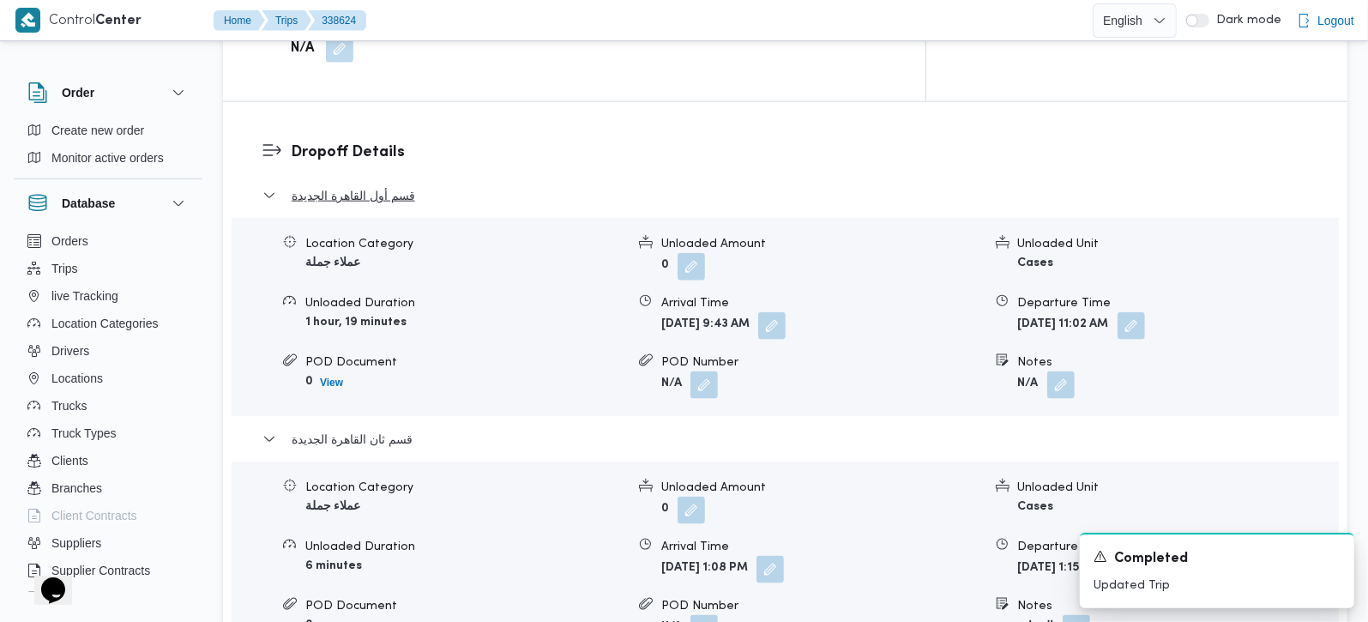
scroll to position [1715, 0]
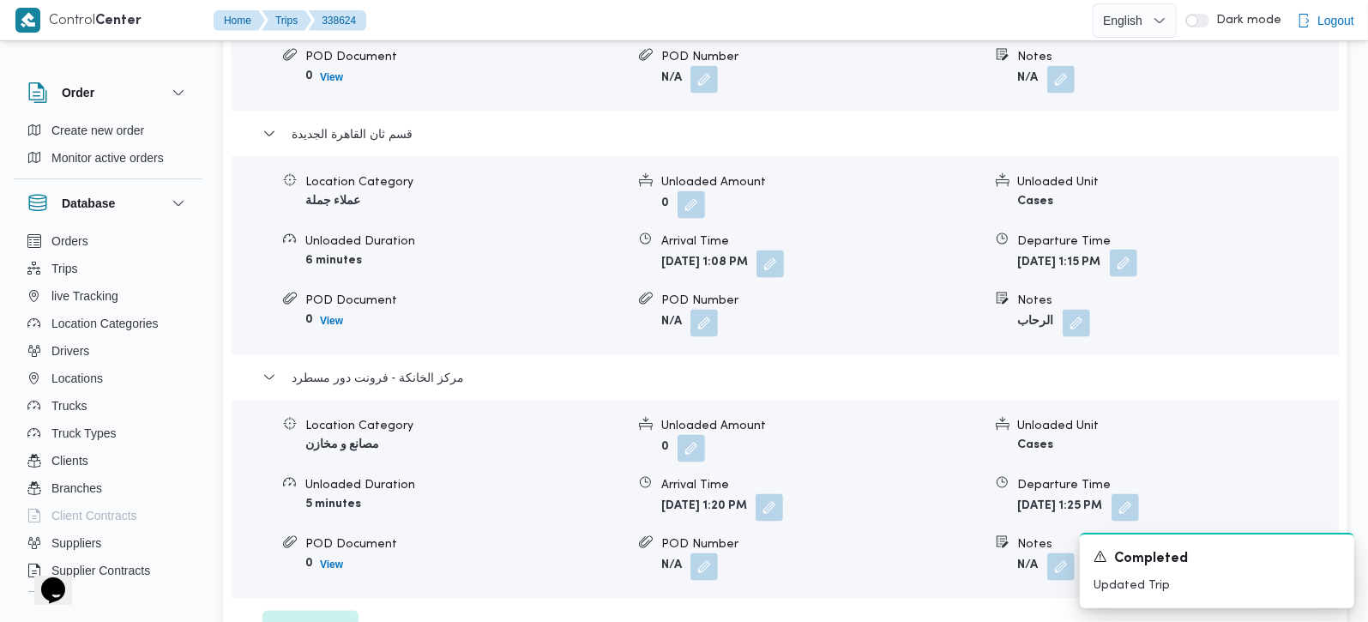
click at [1137, 250] on button "button" at bounding box center [1123, 263] width 27 height 27
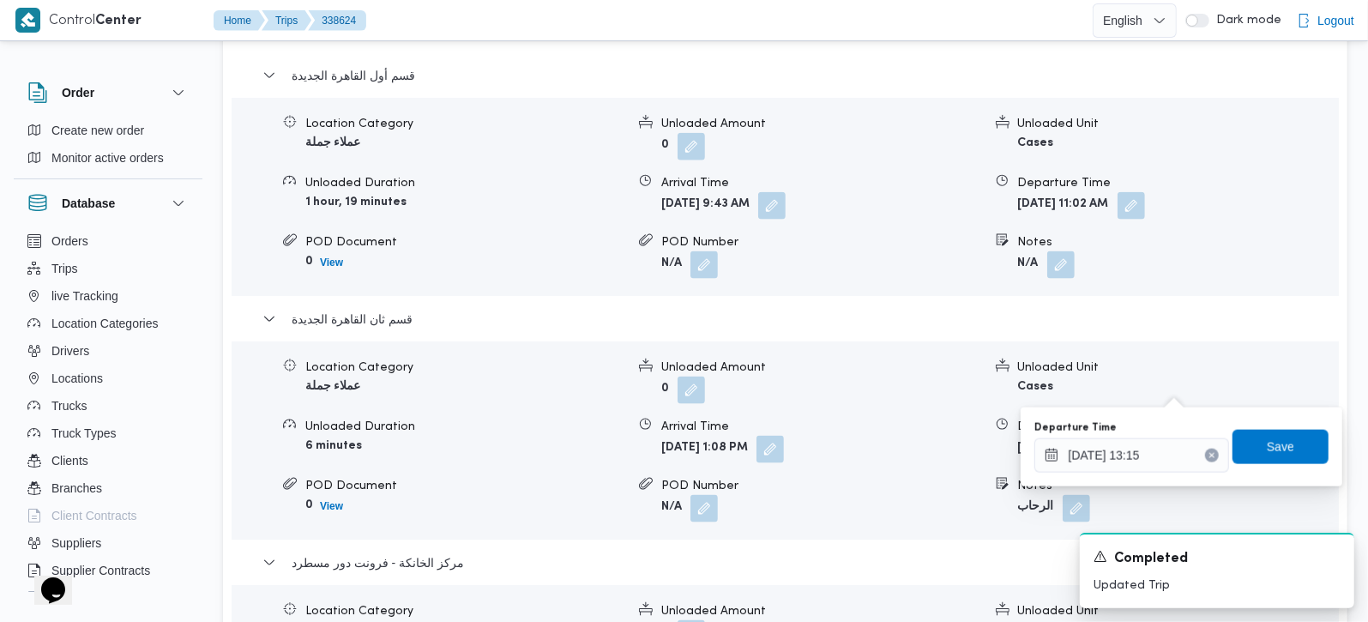
scroll to position [1513, 0]
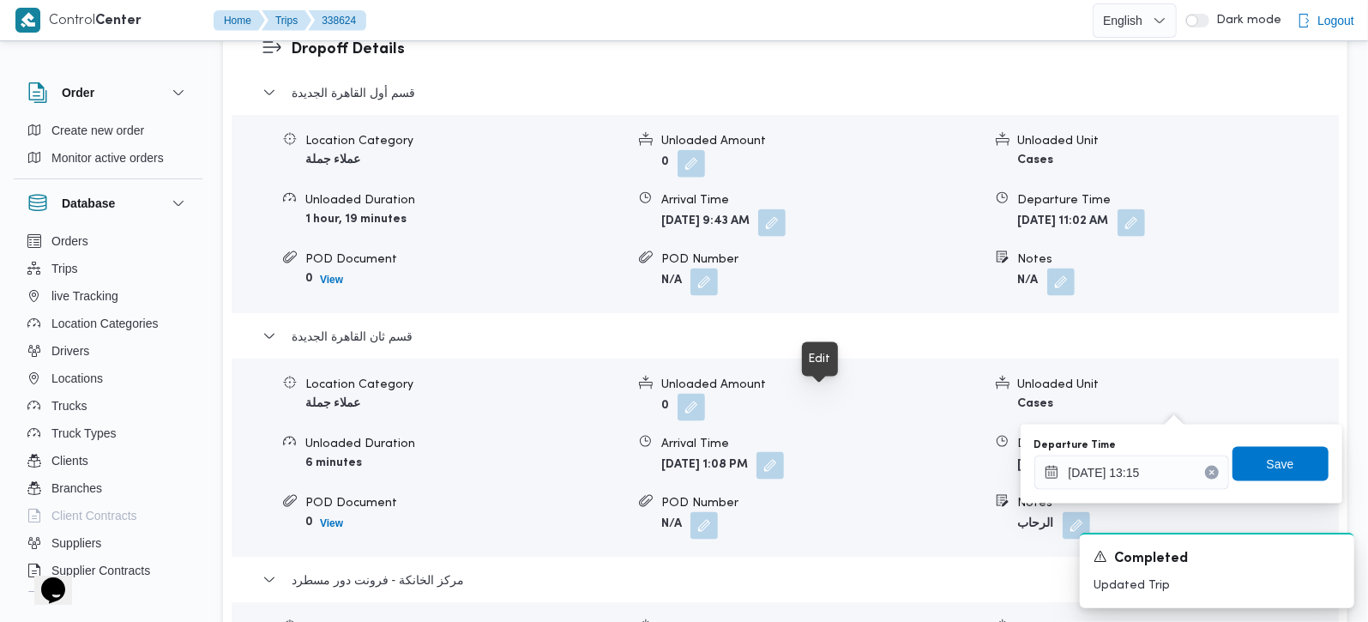
click at [784, 452] on button "button" at bounding box center [769, 465] width 27 height 27
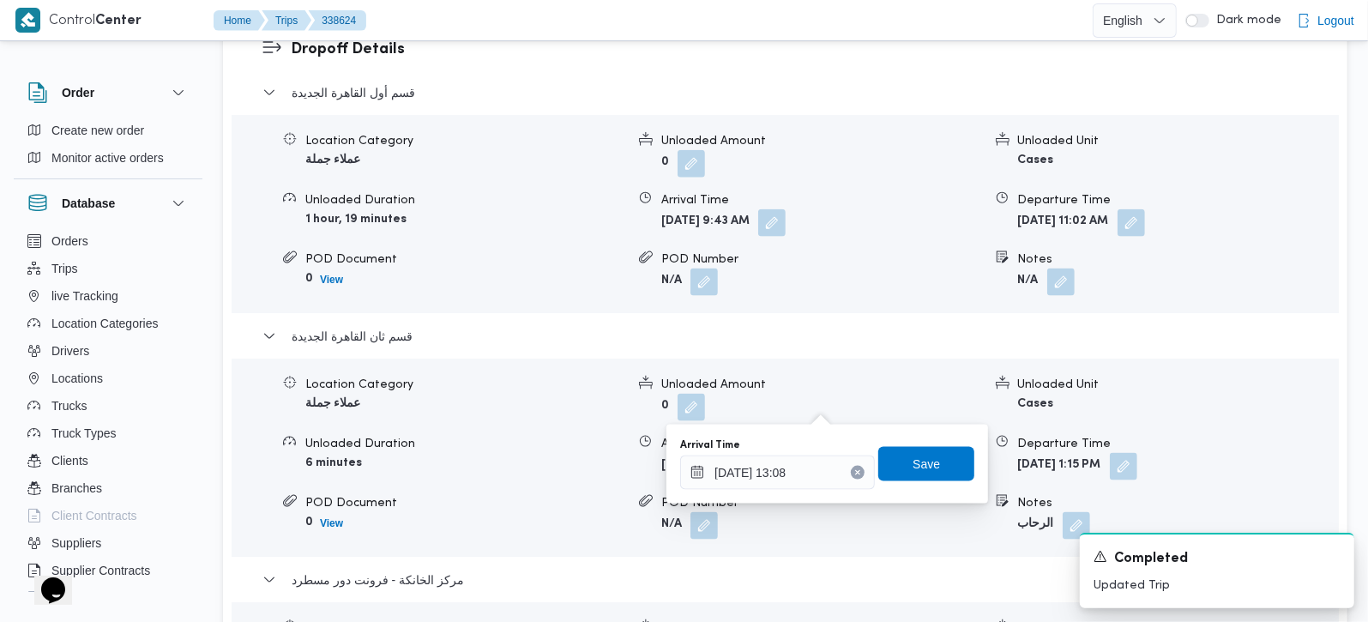
click at [854, 469] on icon "Clear input" at bounding box center [857, 472] width 7 height 7
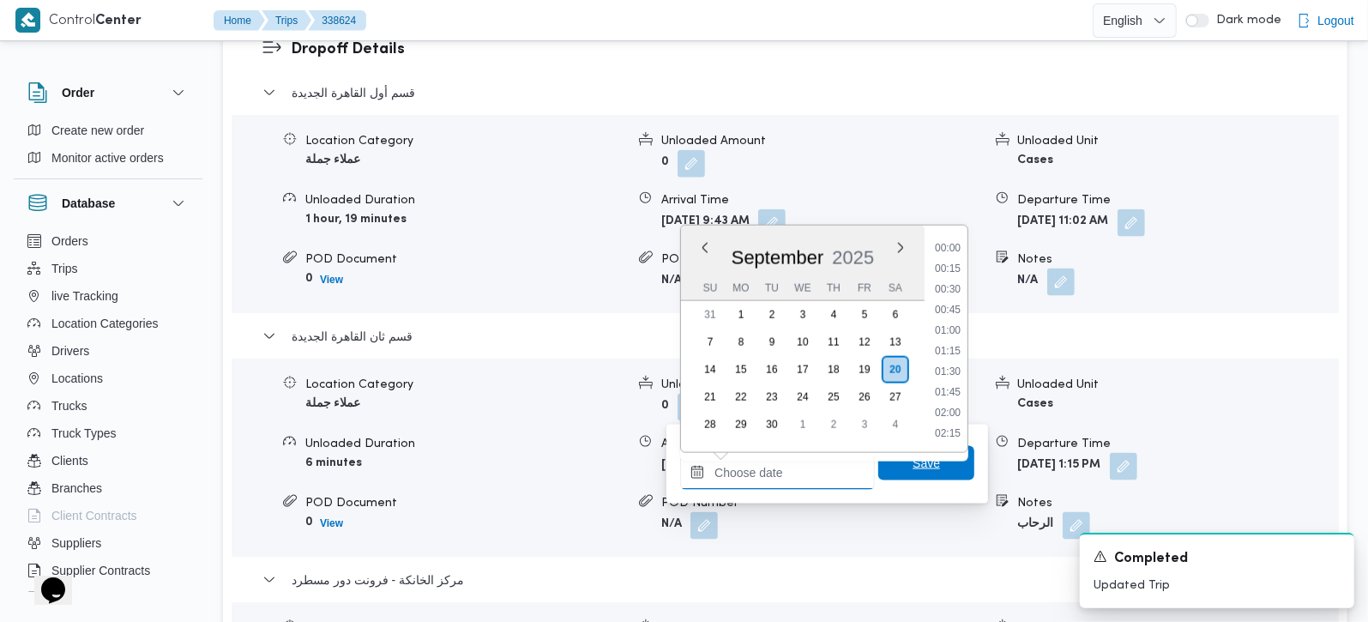
scroll to position [1461, 0]
click at [878, 461] on span "Save" at bounding box center [926, 463] width 96 height 34
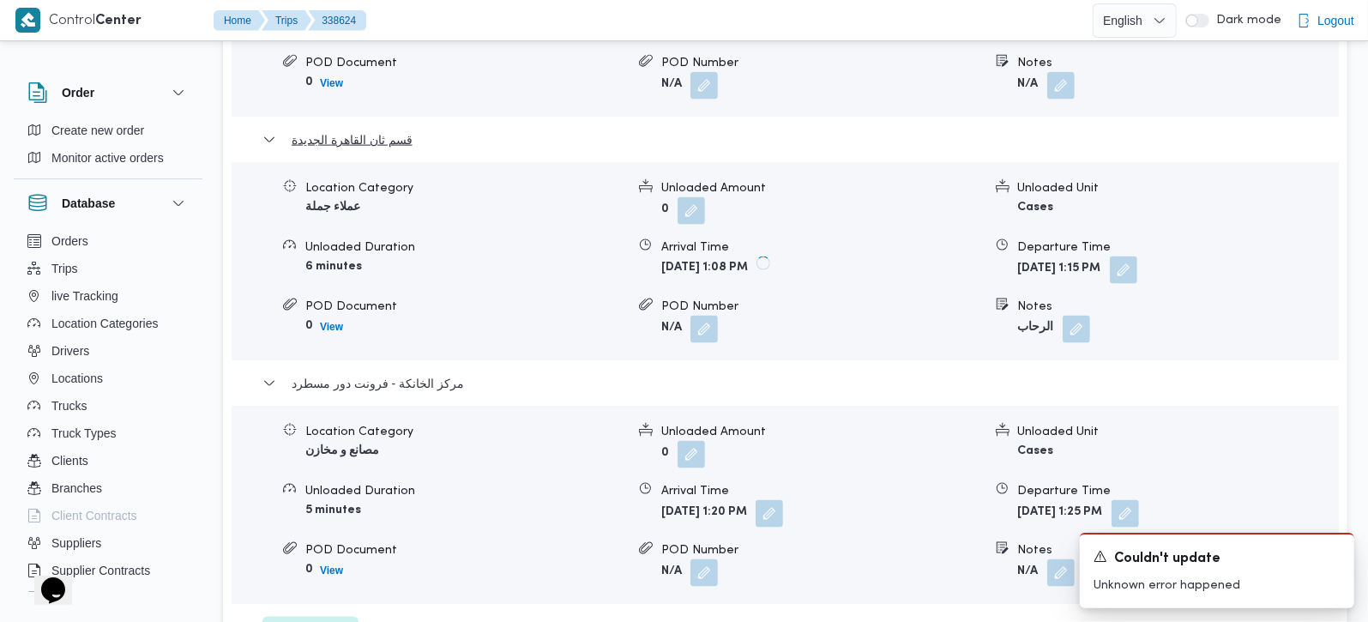
scroll to position [1715, 0]
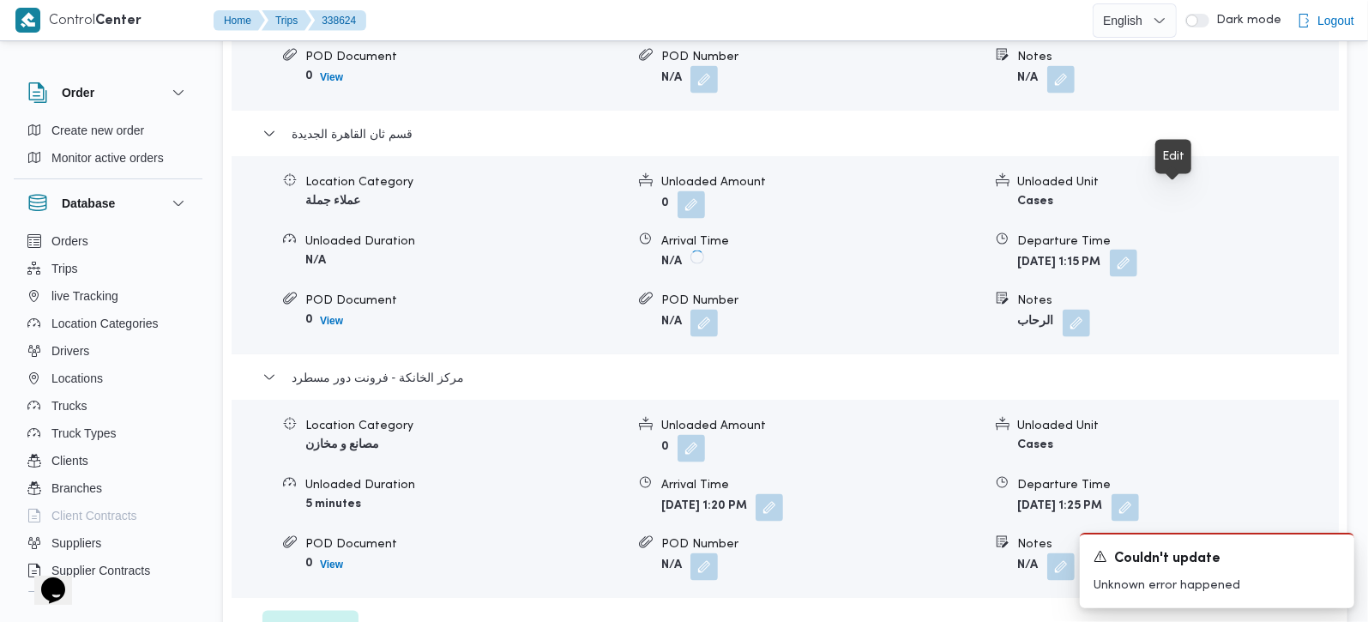
click at [1137, 250] on button "button" at bounding box center [1123, 263] width 27 height 27
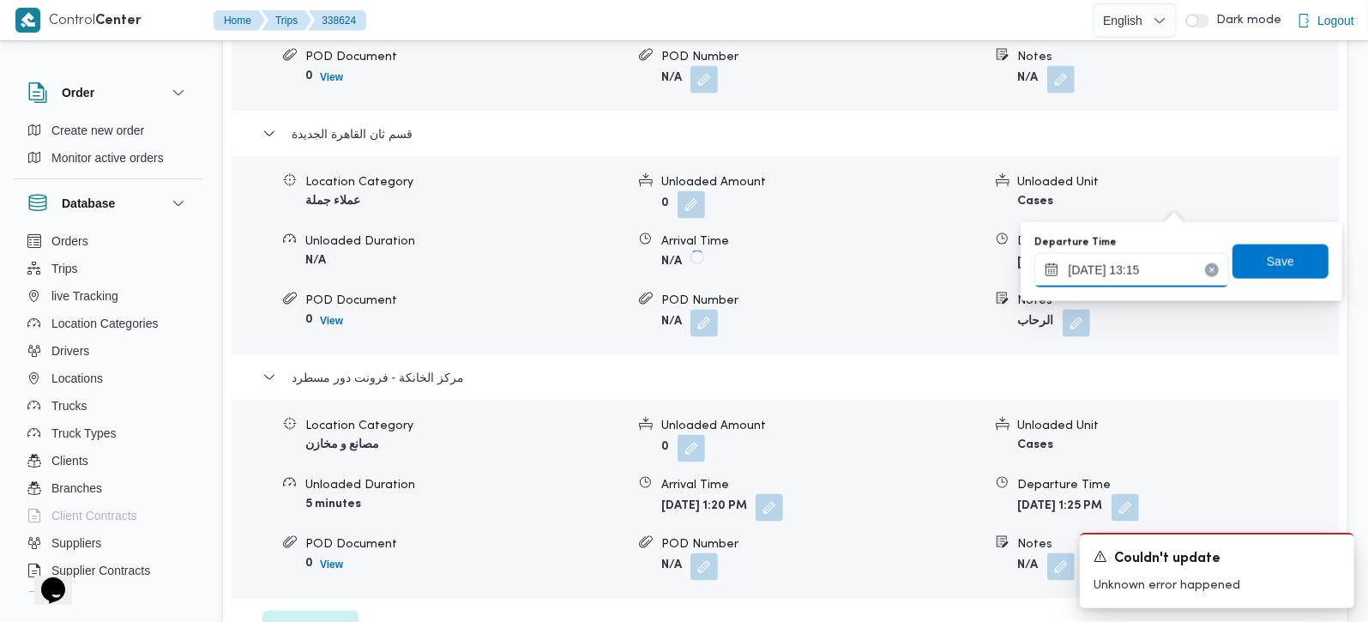
click at [1136, 279] on input "20/09/2025 13:15" at bounding box center [1131, 270] width 195 height 34
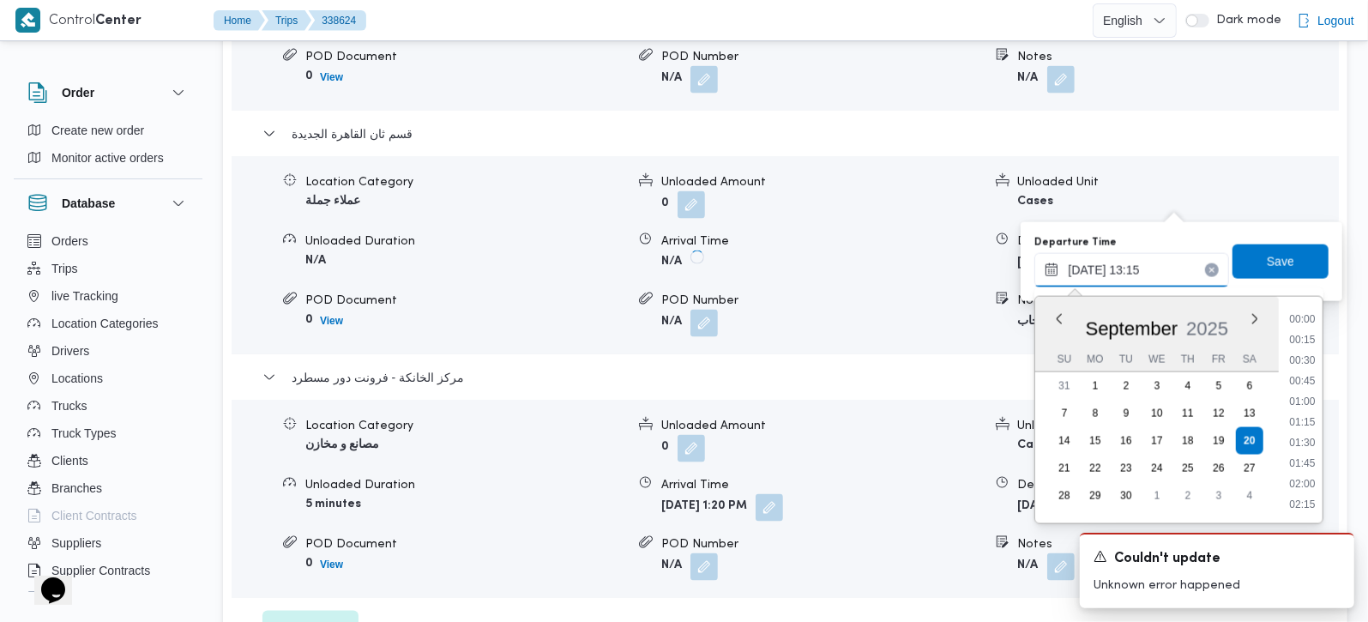
scroll to position [986, 0]
click at [1311, 380] on li "12:45" at bounding box center [1301, 382] width 39 height 17
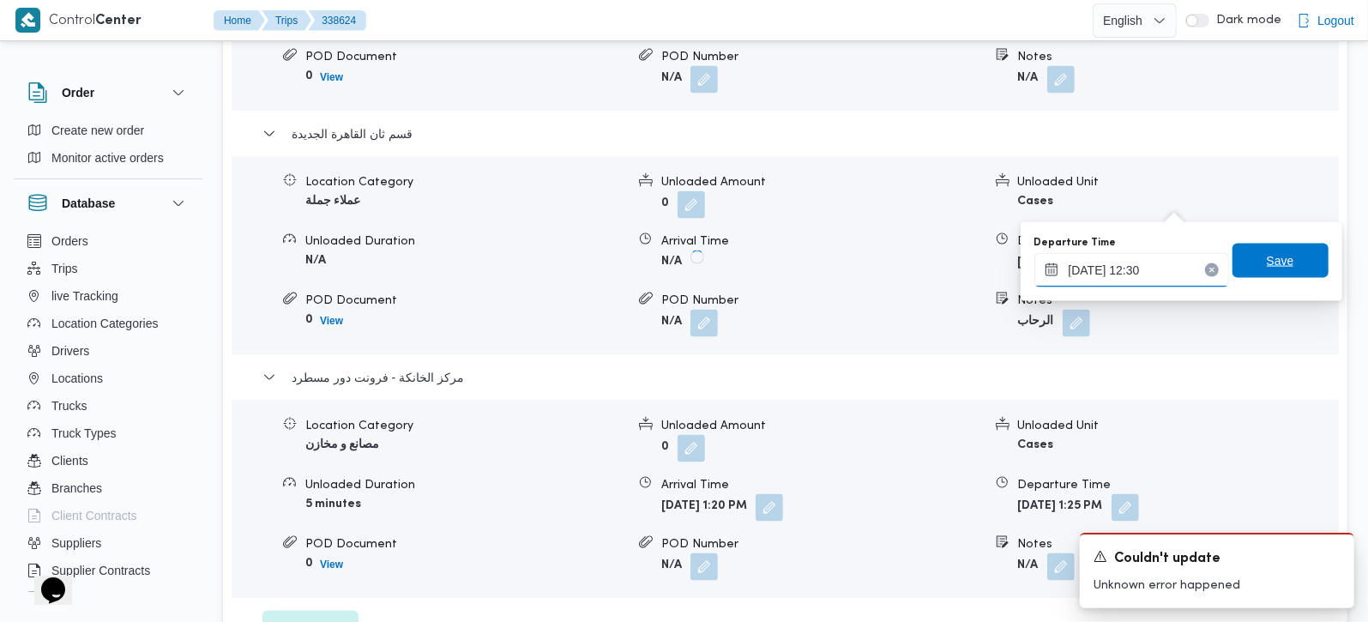
type input "20/09/2025 12:30"
click at [1281, 258] on span "Save" at bounding box center [1280, 261] width 96 height 34
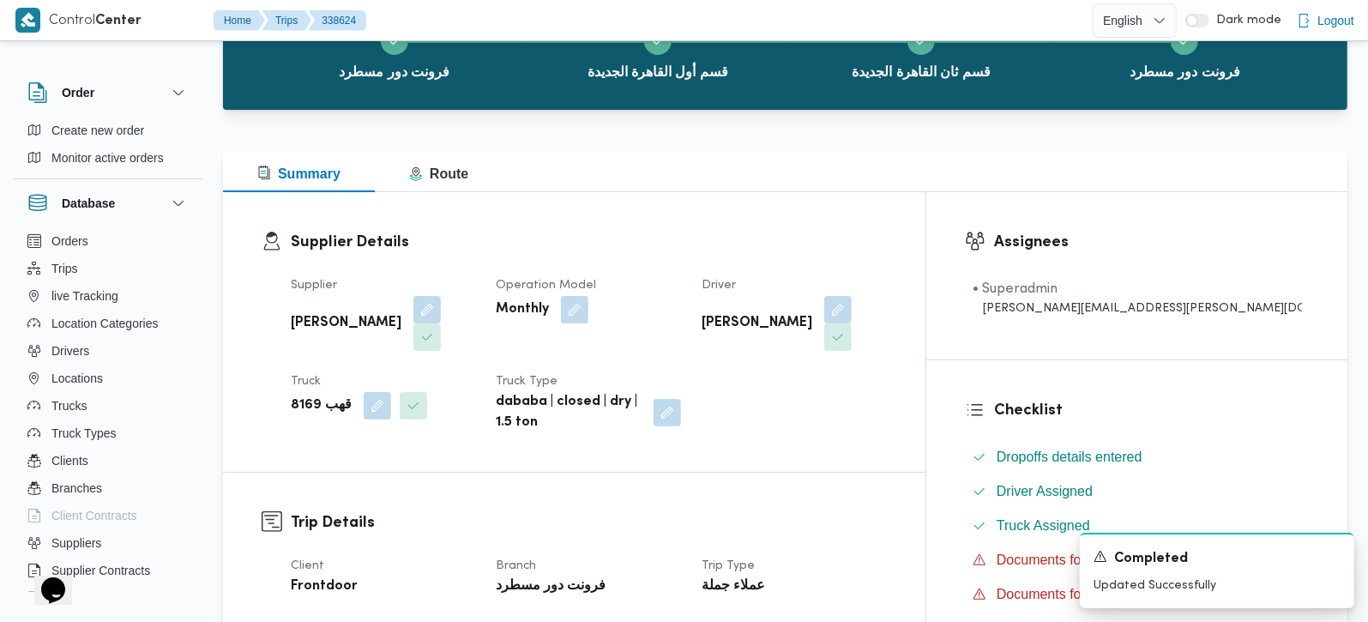
scroll to position [0, 0]
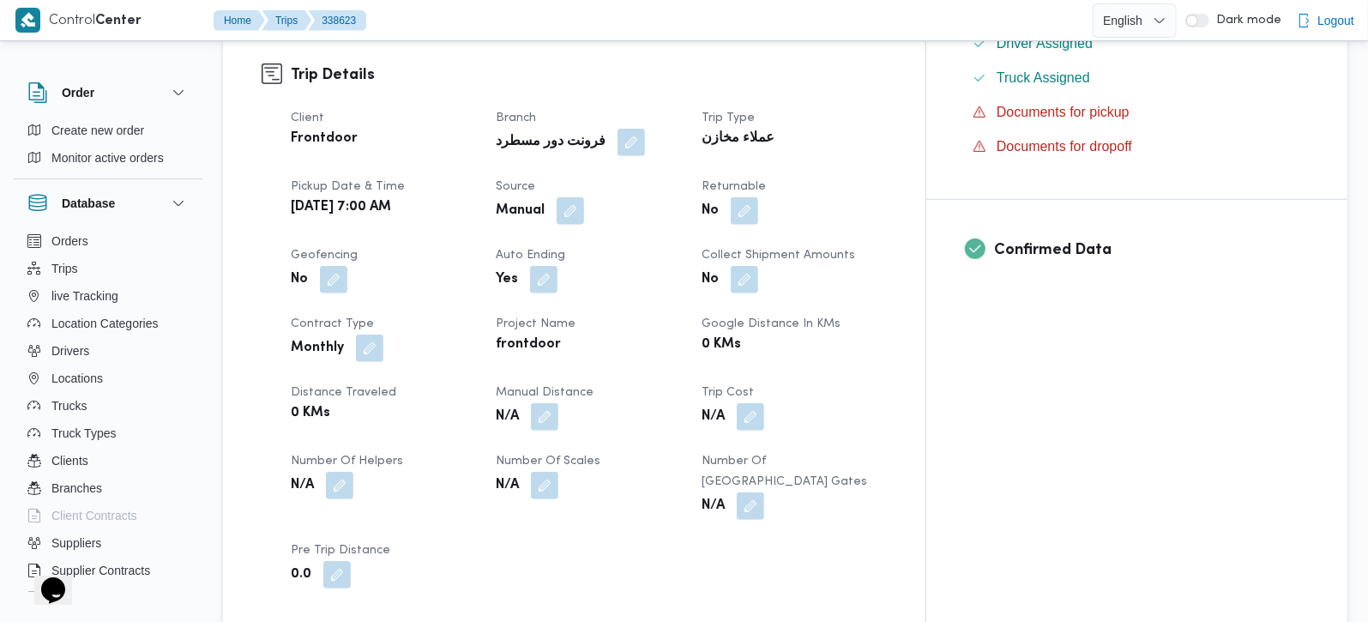
scroll to position [605, 0]
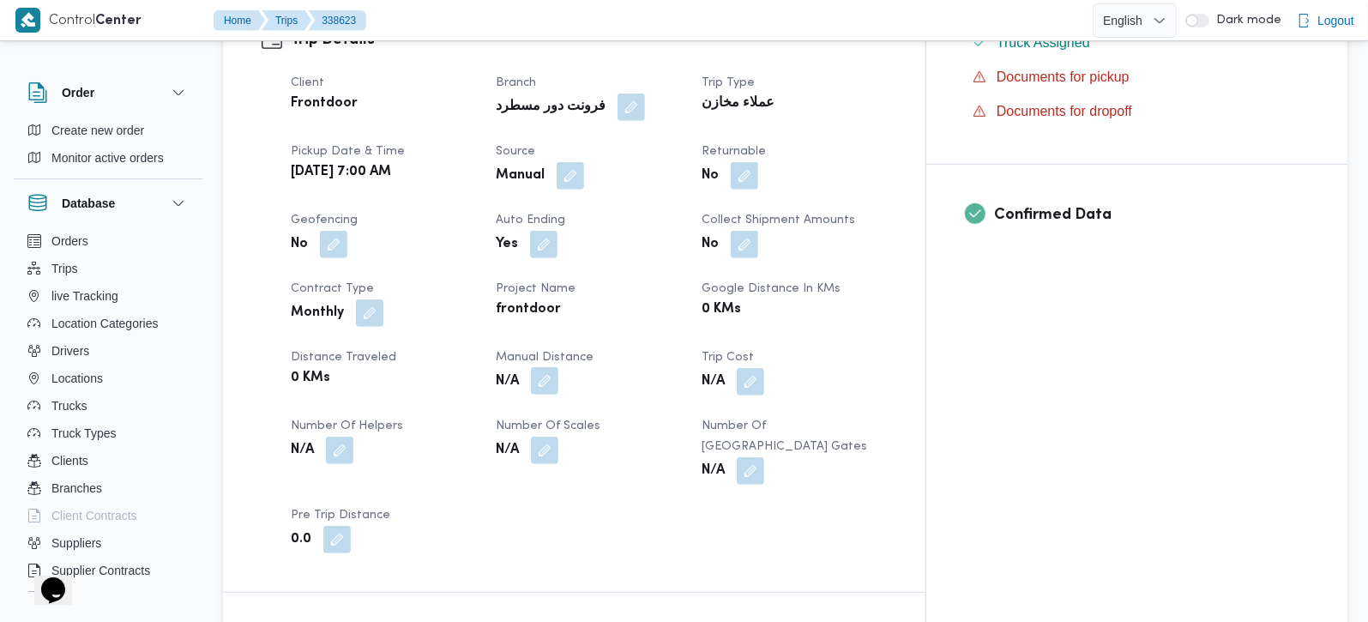
click at [558, 367] on button "button" at bounding box center [544, 380] width 27 height 27
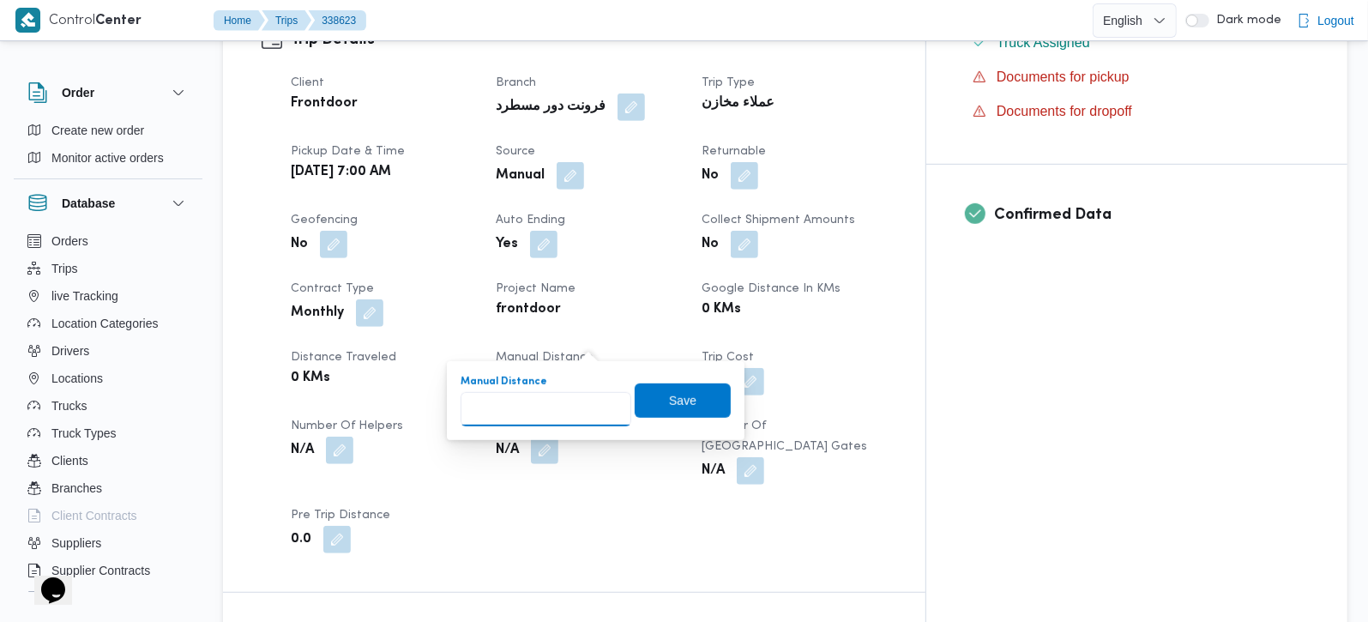
click at [555, 421] on input "Manual Distance" at bounding box center [546, 409] width 171 height 34
type input "105"
click at [669, 398] on span "Save" at bounding box center [682, 399] width 27 height 21
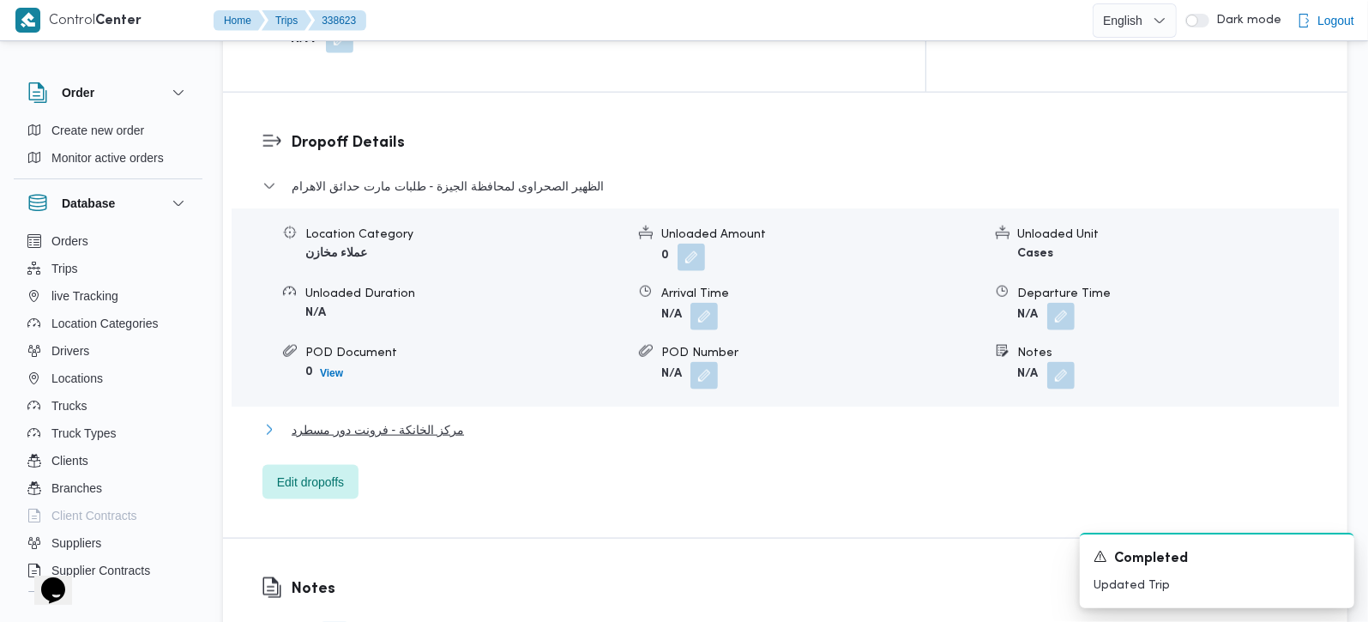
click at [373, 419] on span "مركز الخانكة - فرونت دور مسطرد" at bounding box center [378, 429] width 172 height 21
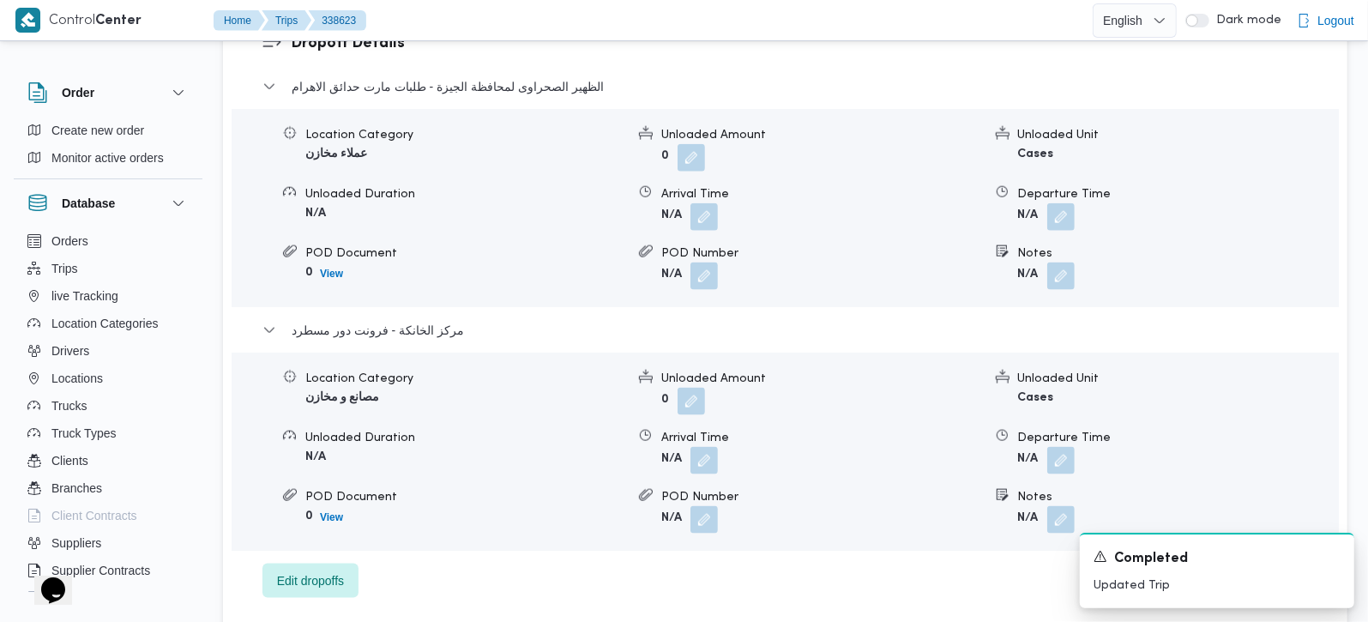
scroll to position [1513, 0]
click at [1063, 445] on button "button" at bounding box center [1060, 458] width 27 height 27
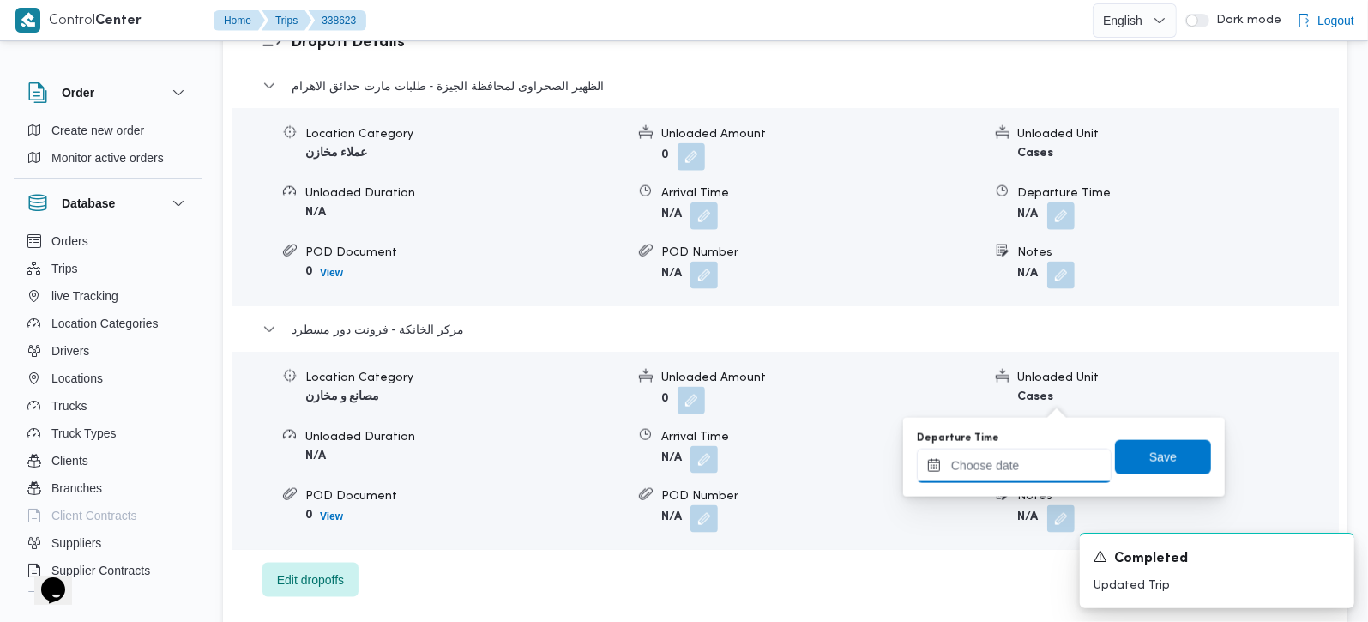
click at [1042, 461] on input "Departure Time" at bounding box center [1014, 466] width 195 height 34
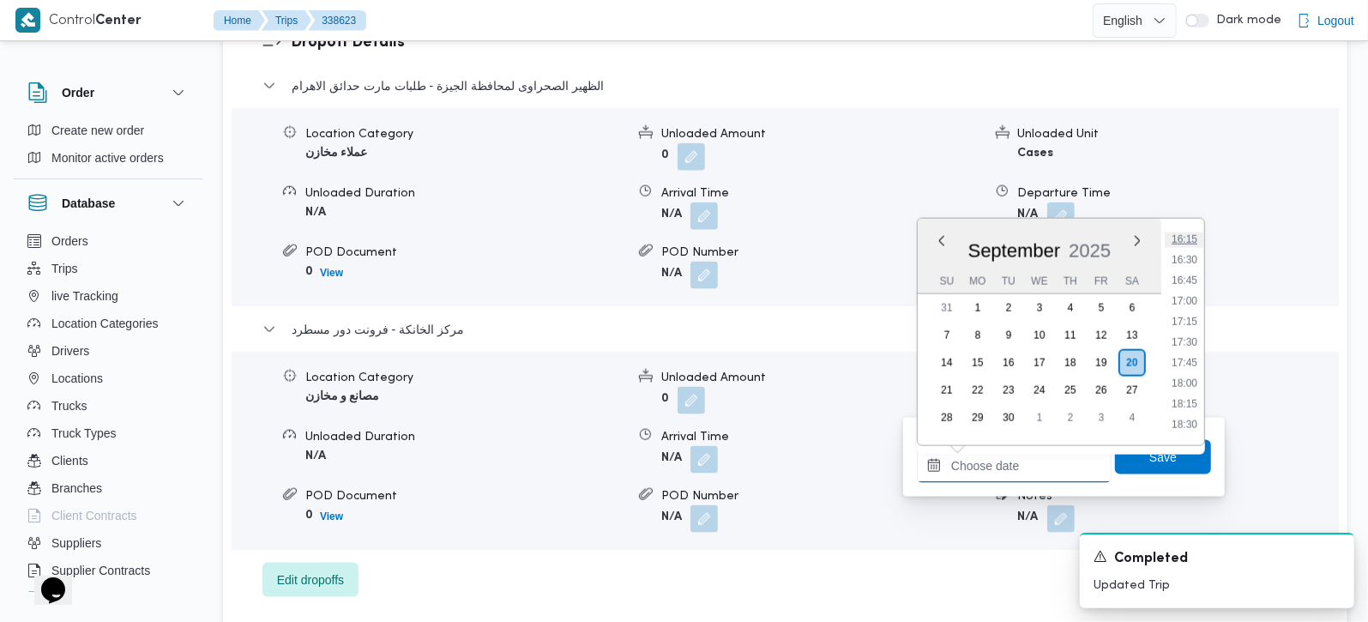
scroll to position [1238, 0]
click at [1191, 323] on li "16:00" at bounding box center [1184, 319] width 39 height 17
type input "20/09/2025 16:00"
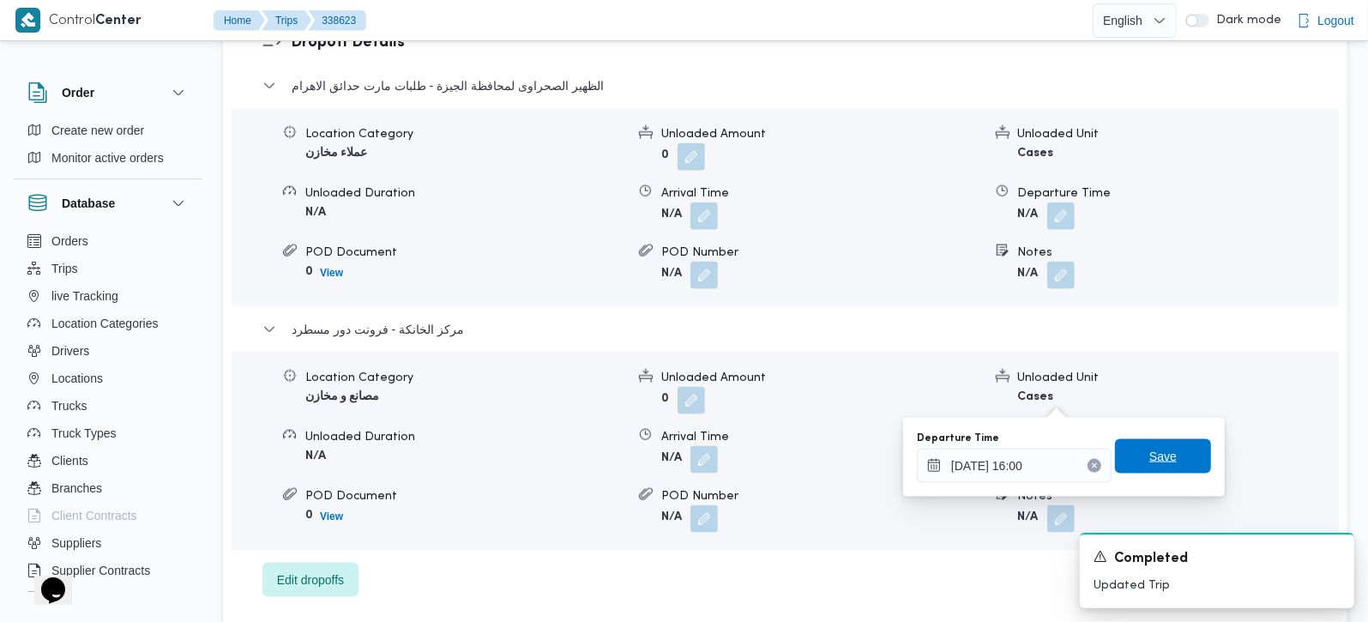
click at [1168, 442] on span "Save" at bounding box center [1163, 456] width 96 height 34
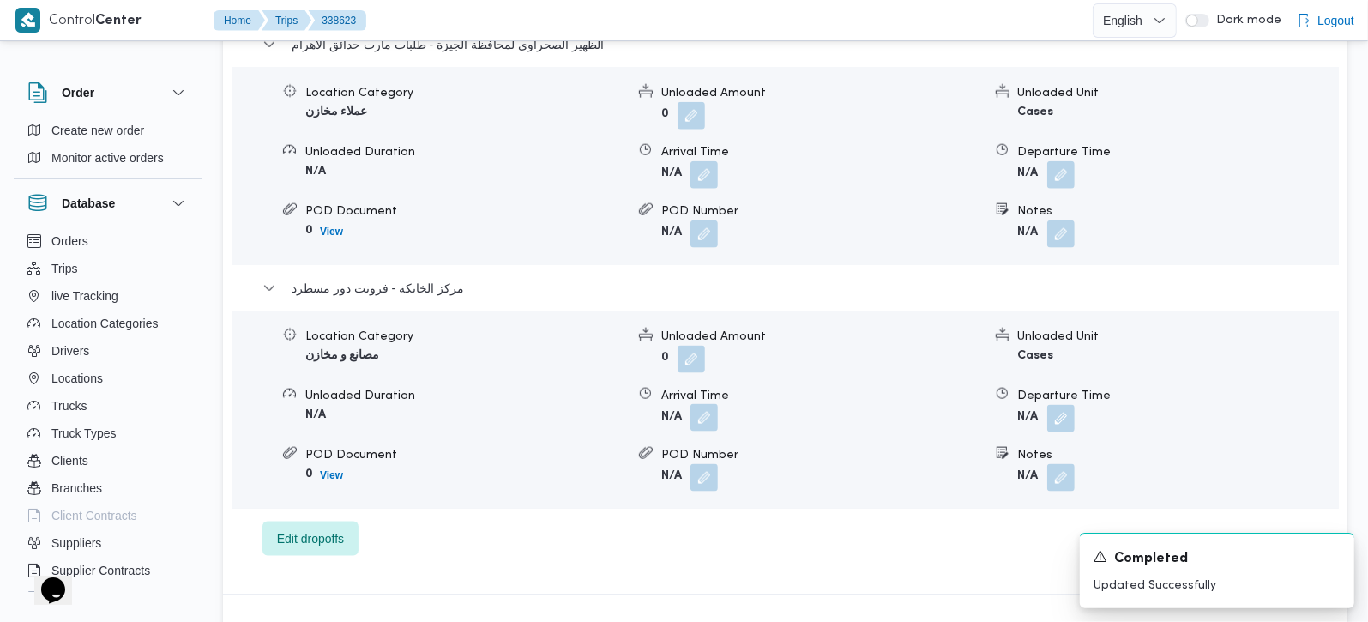
click at [704, 404] on button "button" at bounding box center [703, 417] width 27 height 27
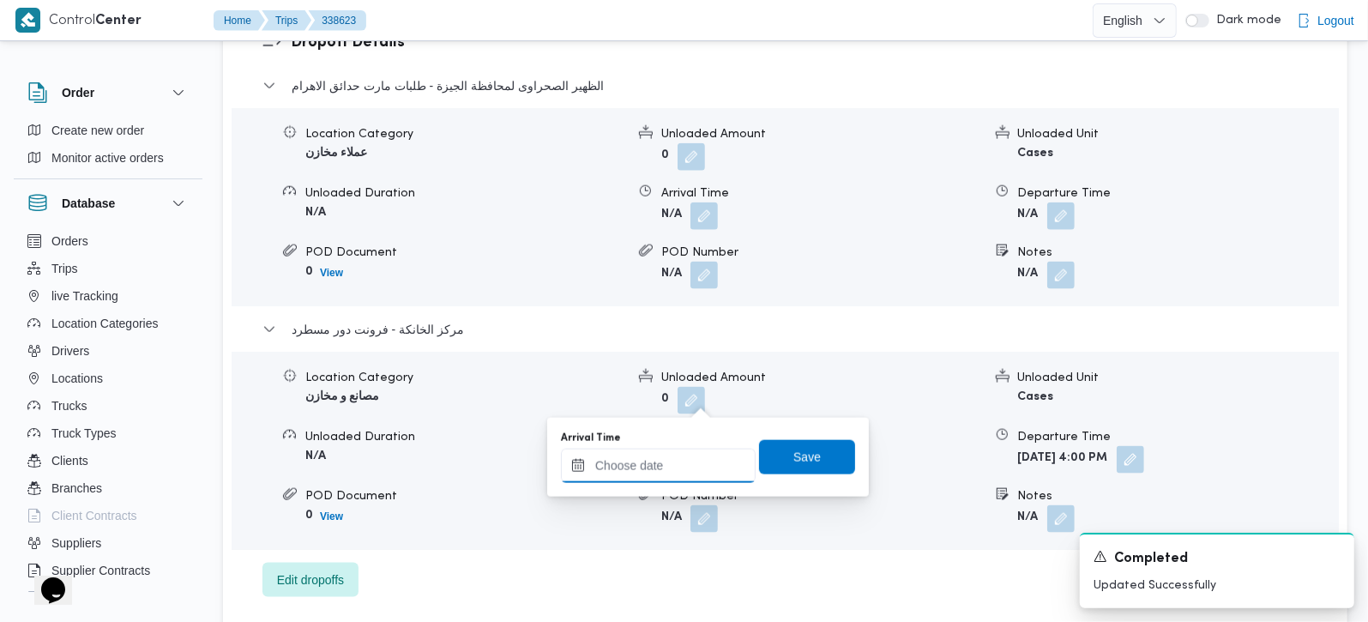
click at [682, 470] on input "Arrival Time" at bounding box center [658, 466] width 195 height 34
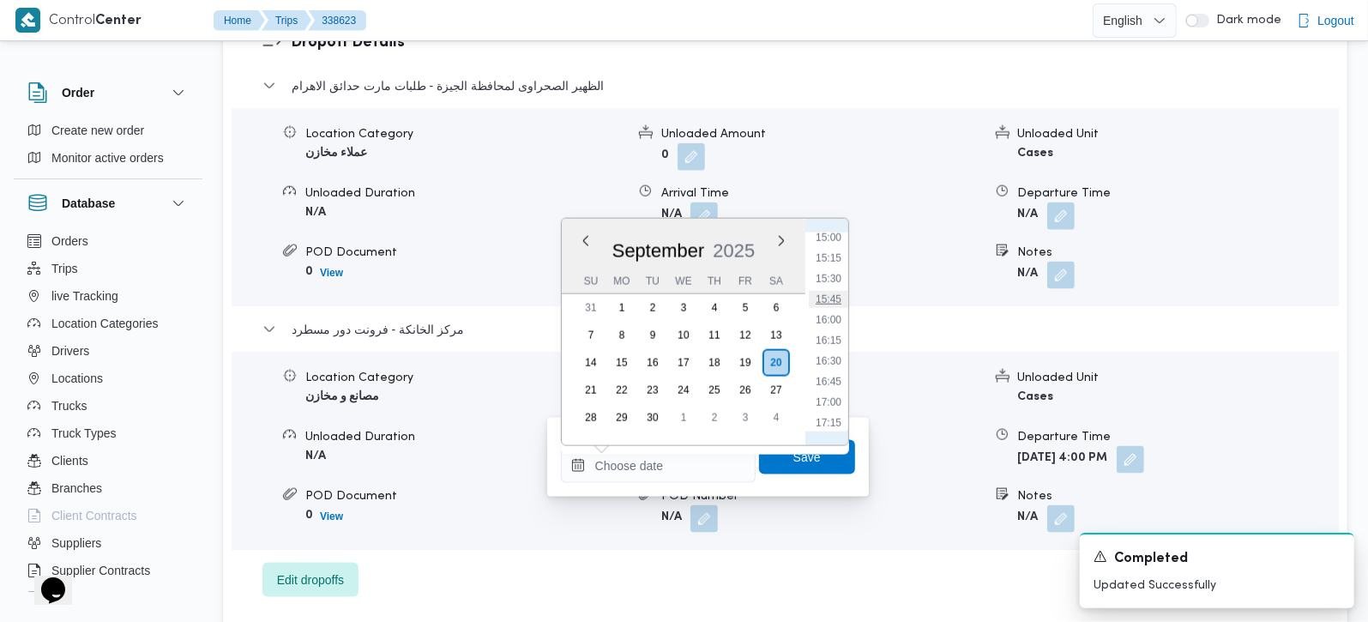
click at [834, 292] on li "15:45" at bounding box center [828, 299] width 39 height 17
type input "20/09/2025 15:45"
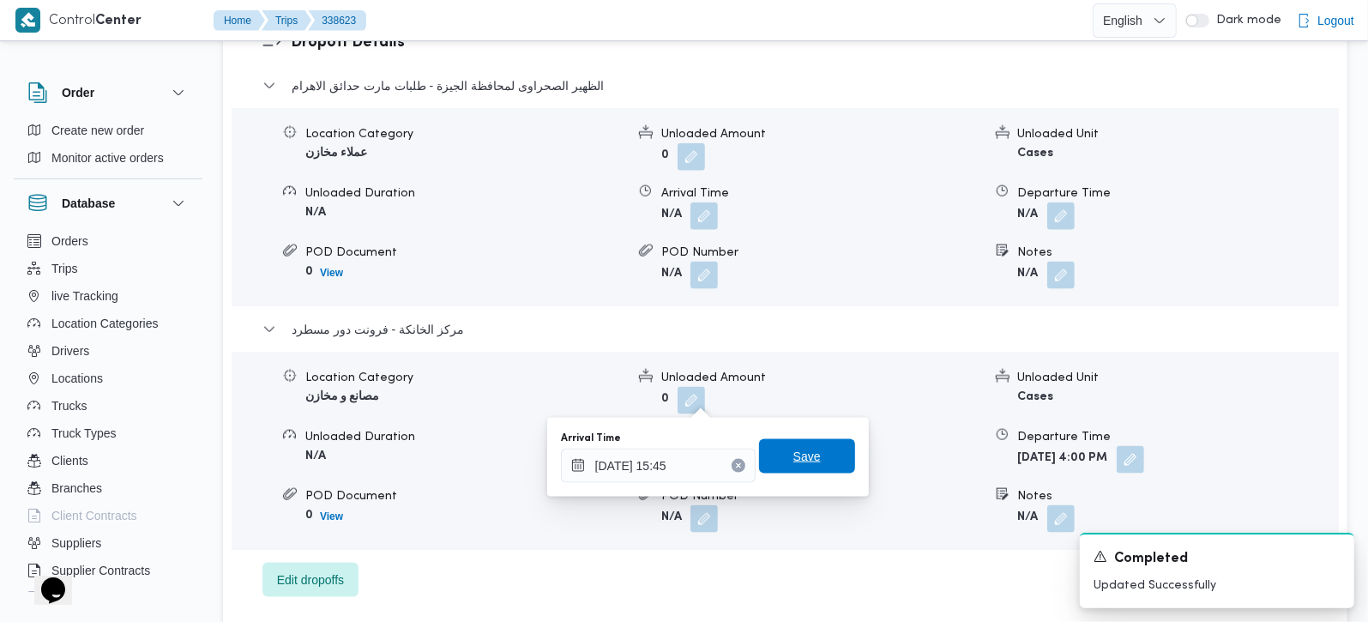
click at [793, 464] on span "Save" at bounding box center [806, 456] width 27 height 21
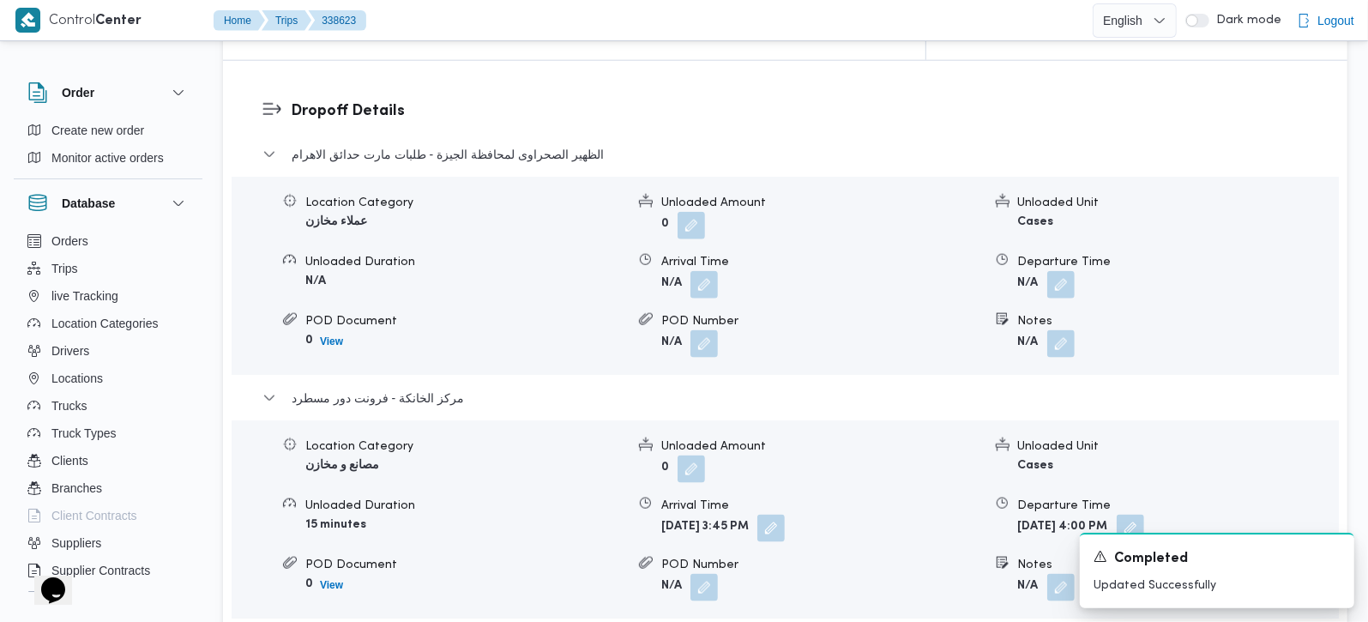
scroll to position [1413, 0]
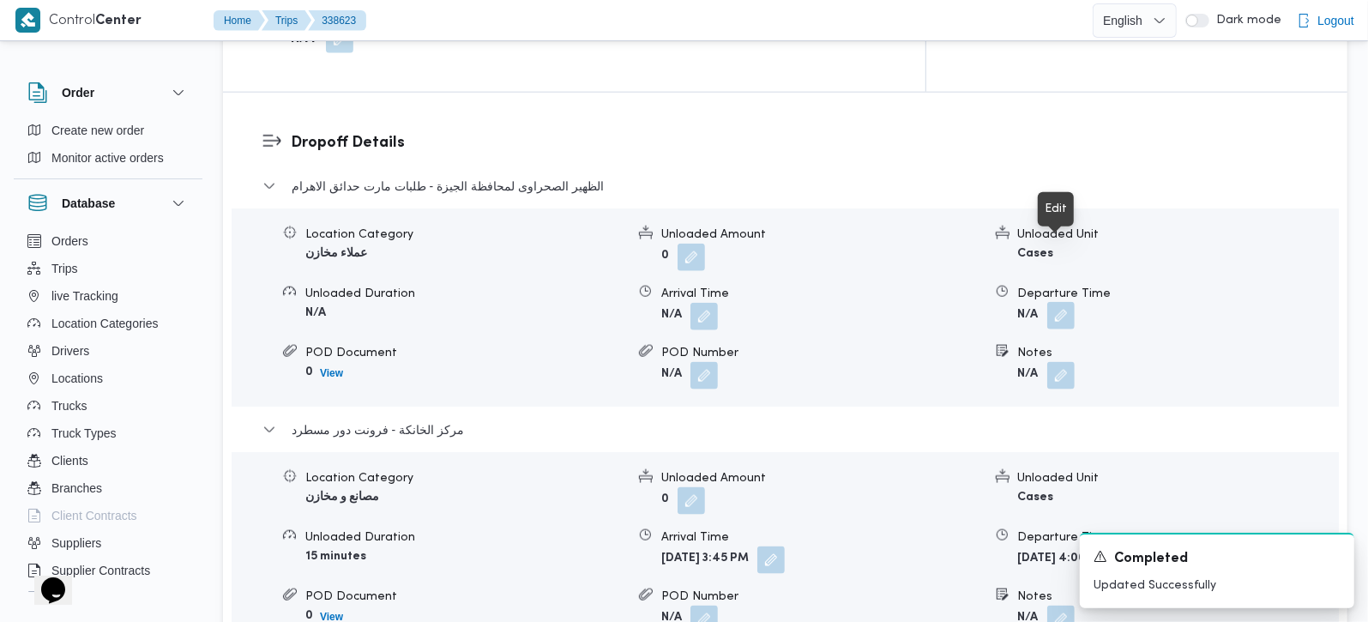
click at [1063, 303] on span at bounding box center [1057, 316] width 36 height 27
click at [1064, 302] on button "button" at bounding box center [1060, 315] width 27 height 27
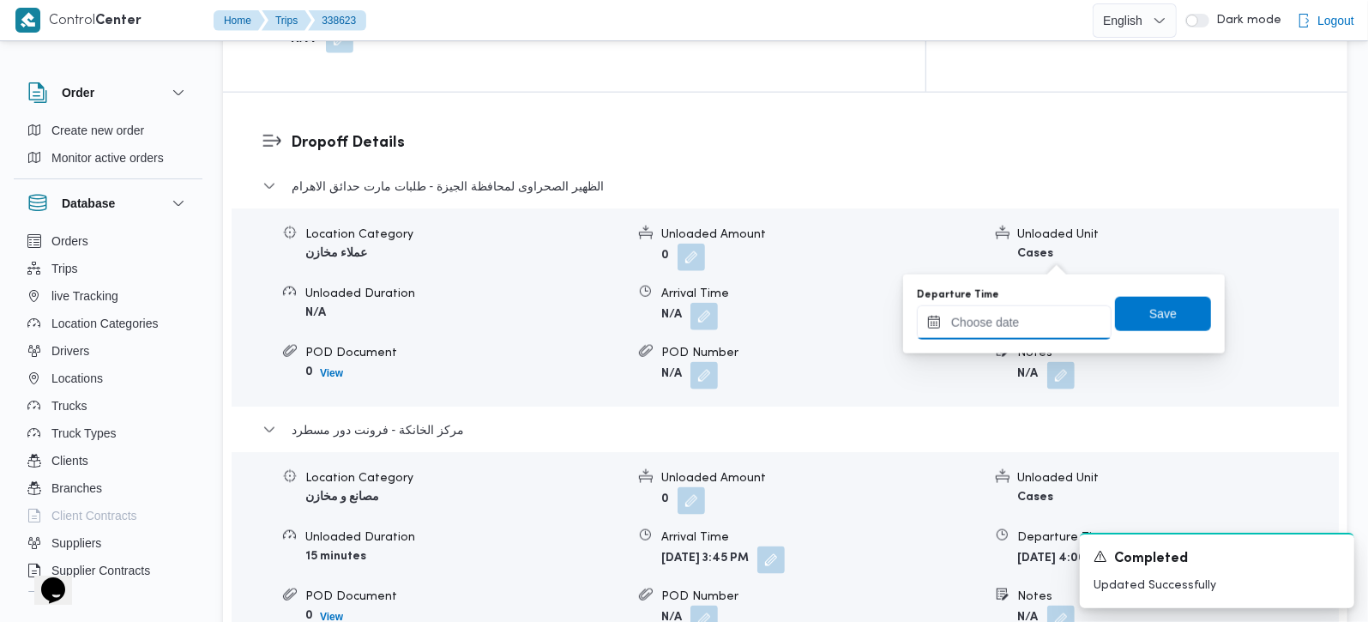
click at [1042, 328] on input "Departure Time" at bounding box center [1014, 322] width 195 height 34
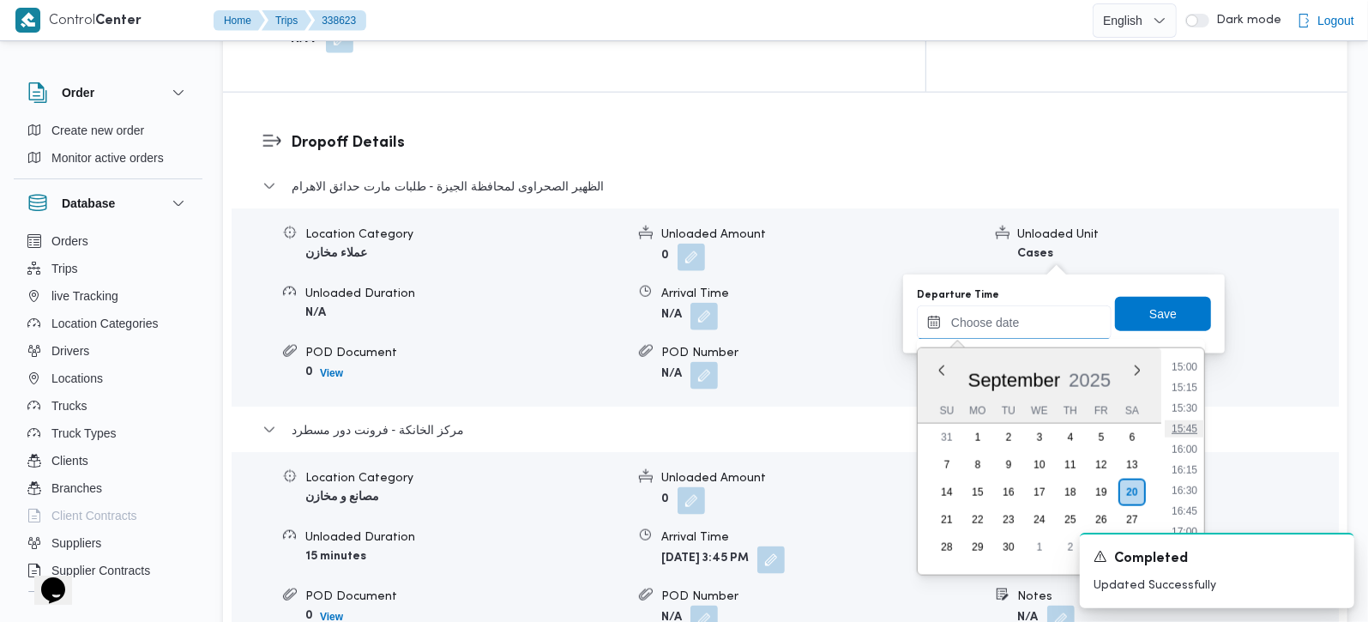
scroll to position [1138, 0]
drag, startPoint x: 1191, startPoint y: 438, endPoint x: 1187, endPoint y: 411, distance: 27.8
click at [1191, 438] on li "14:45" at bounding box center [1184, 446] width 39 height 17
type input "20/09/2025 14:45"
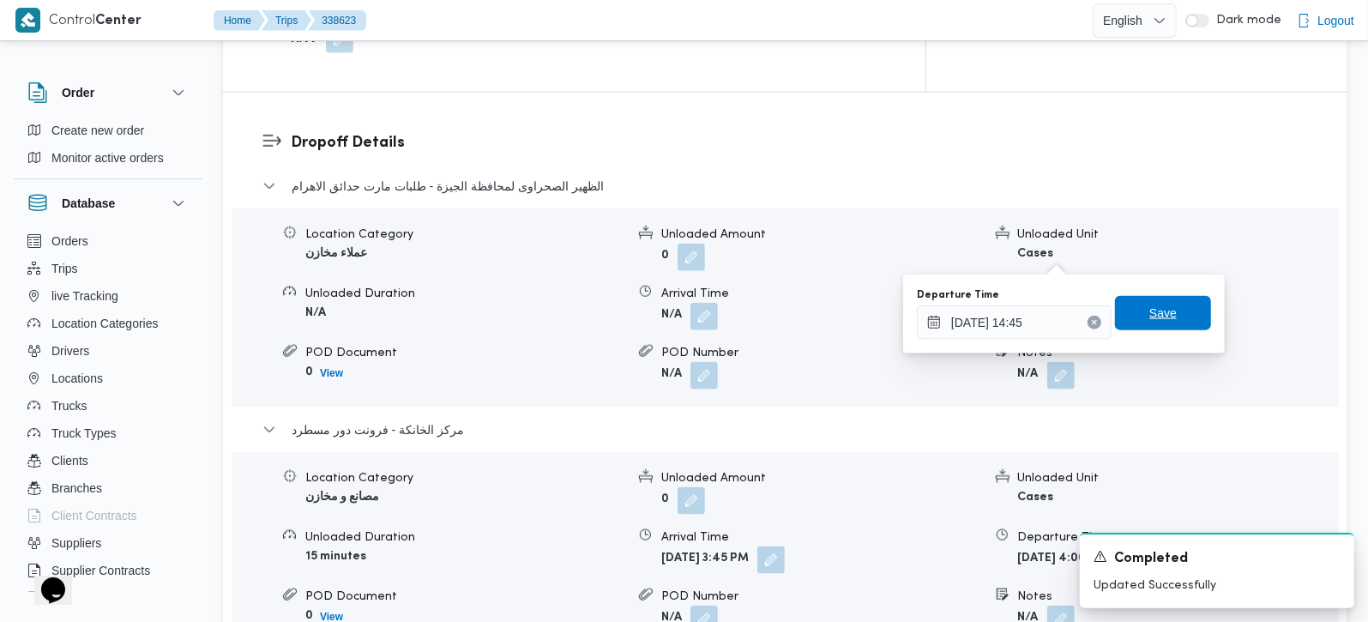
click at [1145, 329] on span "Save" at bounding box center [1163, 313] width 96 height 34
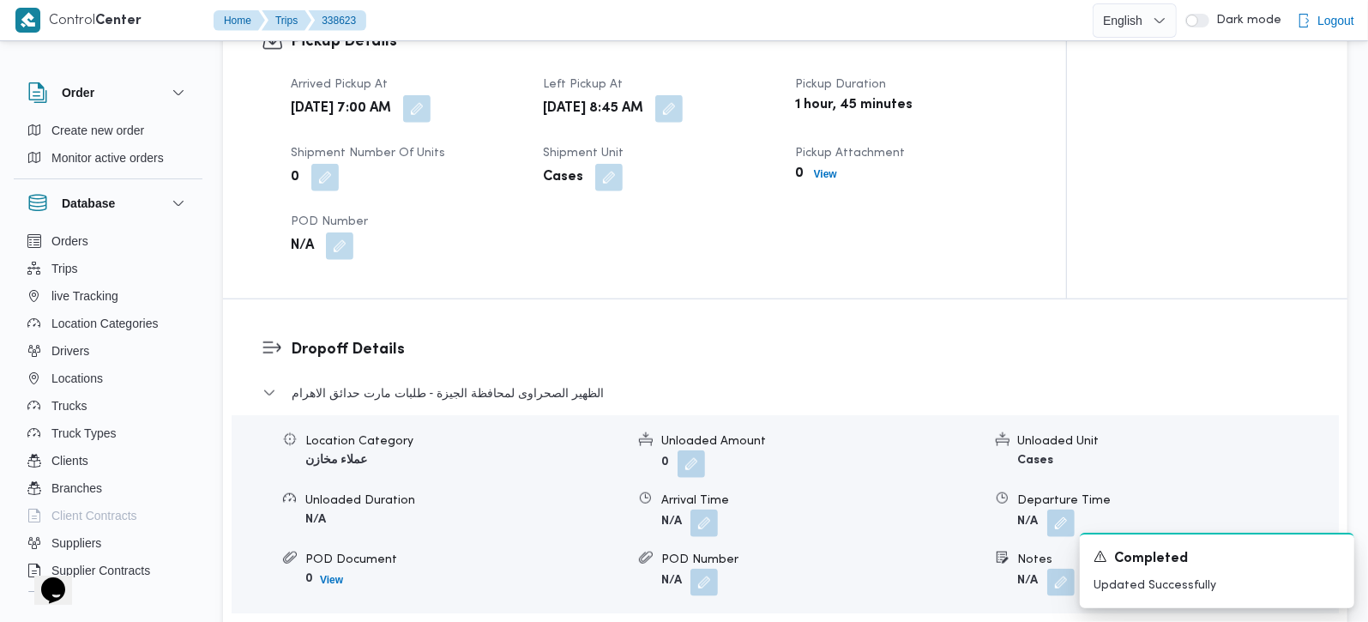
scroll to position [1210, 0]
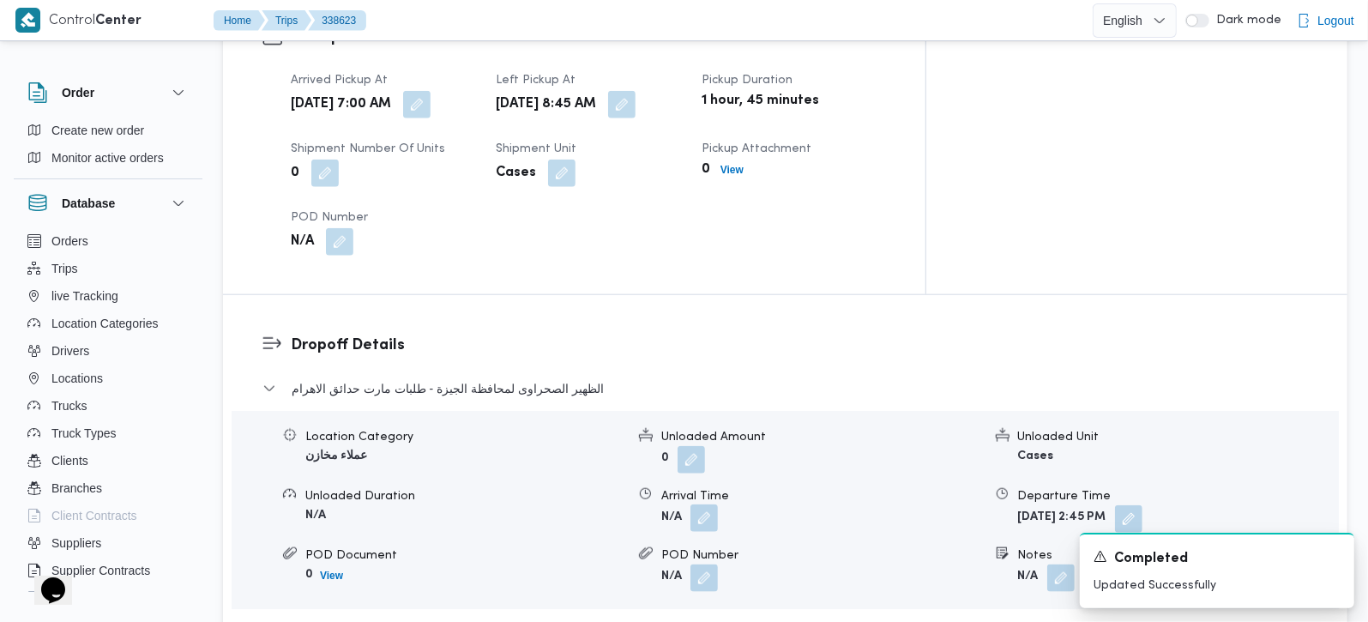
click at [704, 504] on button "button" at bounding box center [703, 517] width 27 height 27
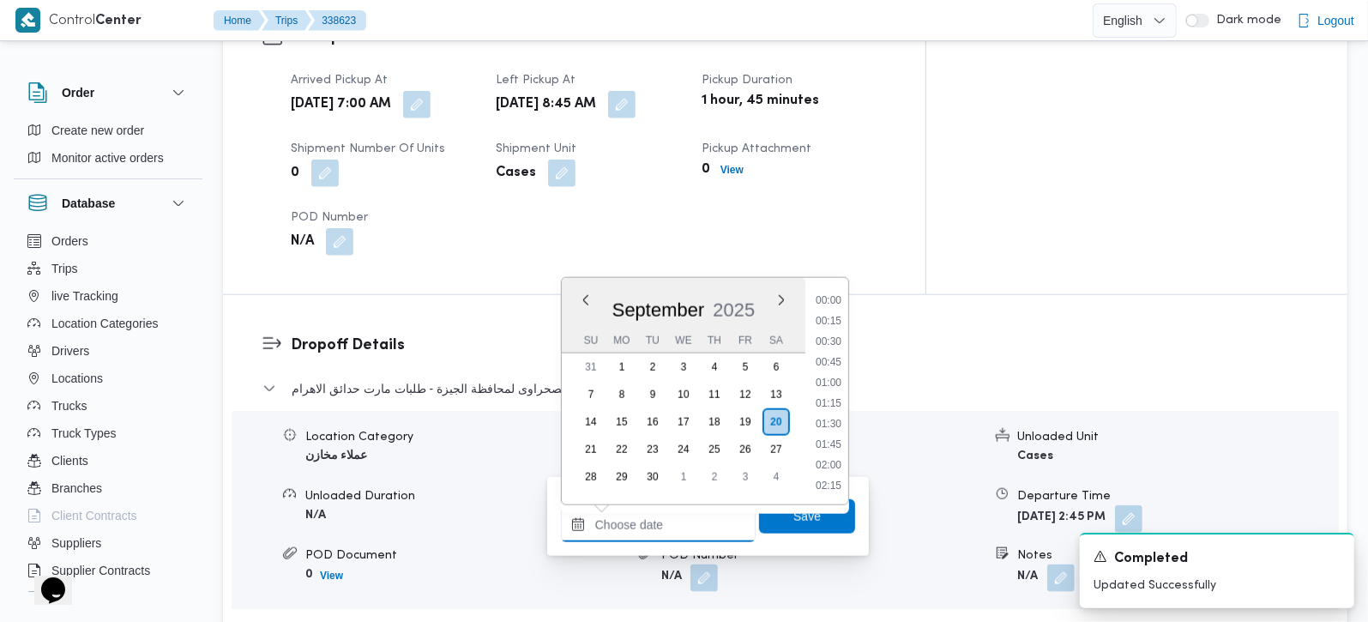
drag, startPoint x: 687, startPoint y: 530, endPoint x: 828, endPoint y: 419, distance: 179.0
click at [687, 530] on input "Arrival Time" at bounding box center [658, 525] width 195 height 34
click at [839, 365] on li "09:45" at bounding box center [828, 368] width 39 height 17
type input "20/09/2025 09:45"
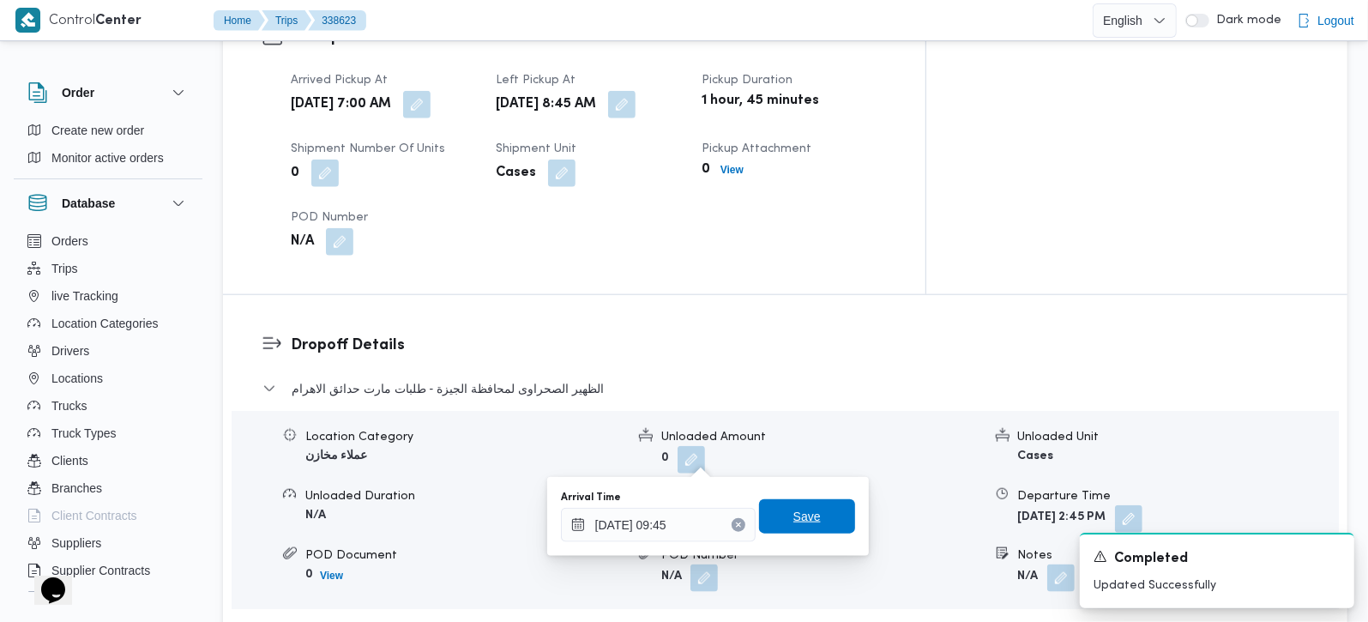
click at [814, 504] on span "Save" at bounding box center [807, 516] width 96 height 34
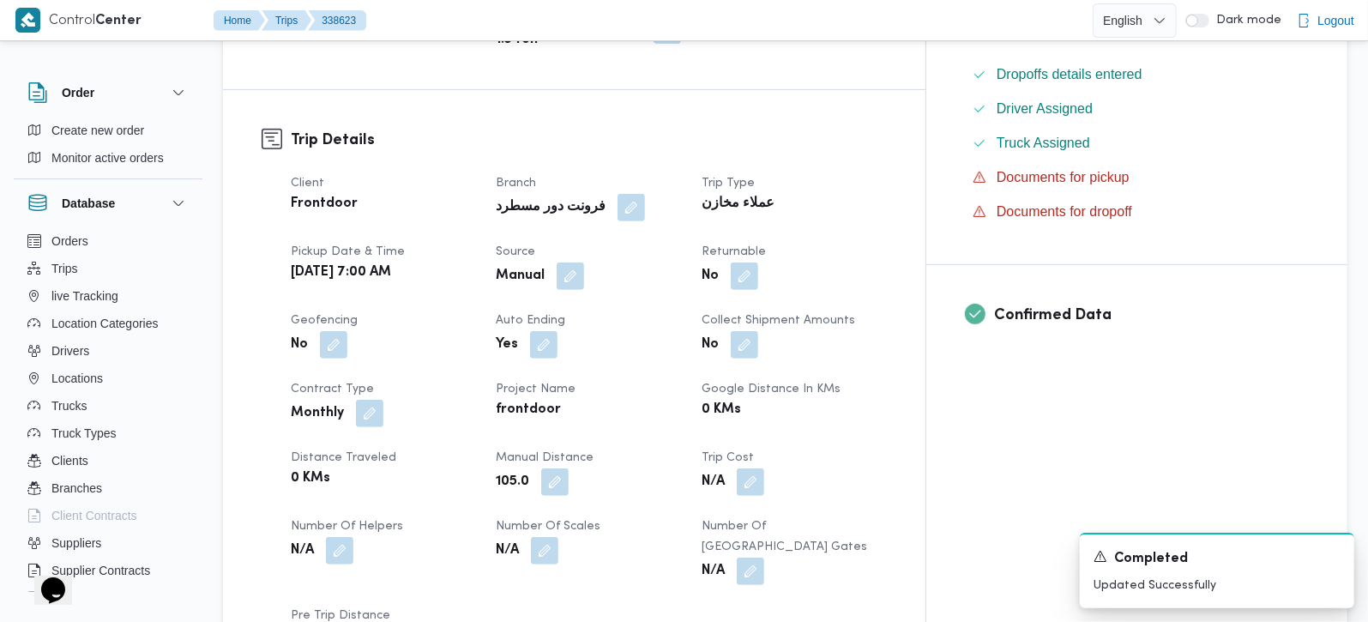
scroll to position [0, 0]
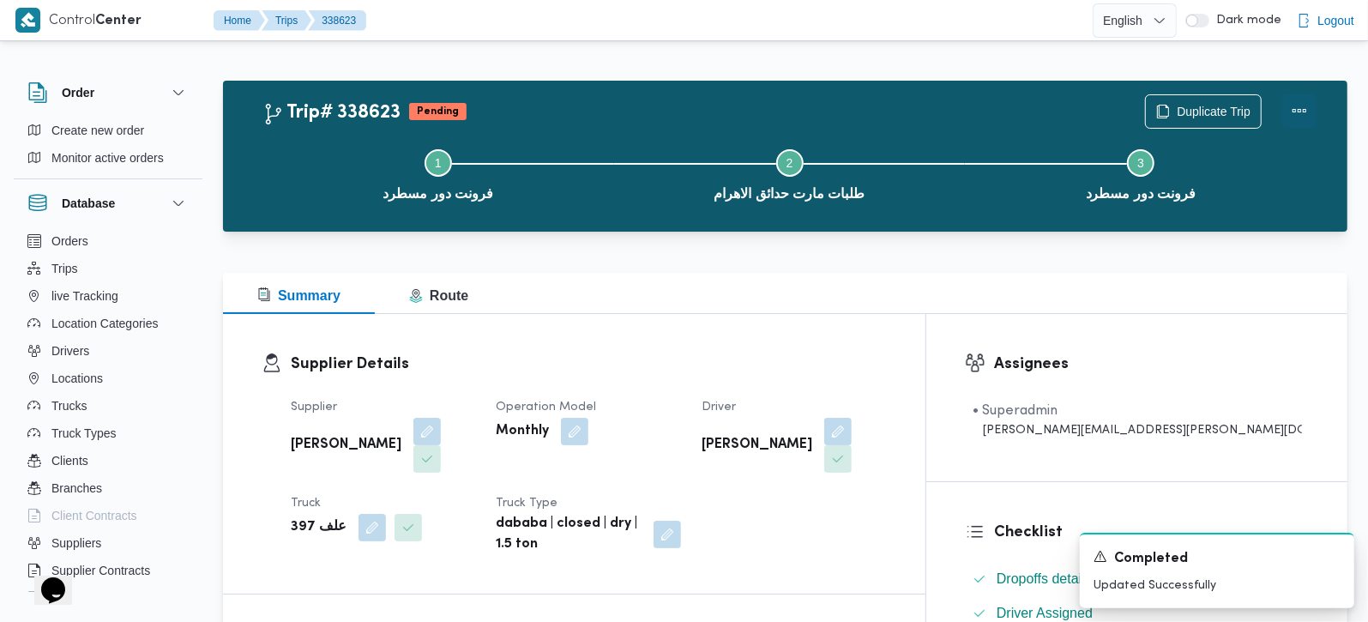
click at [1301, 110] on button "Actions" at bounding box center [1299, 110] width 34 height 34
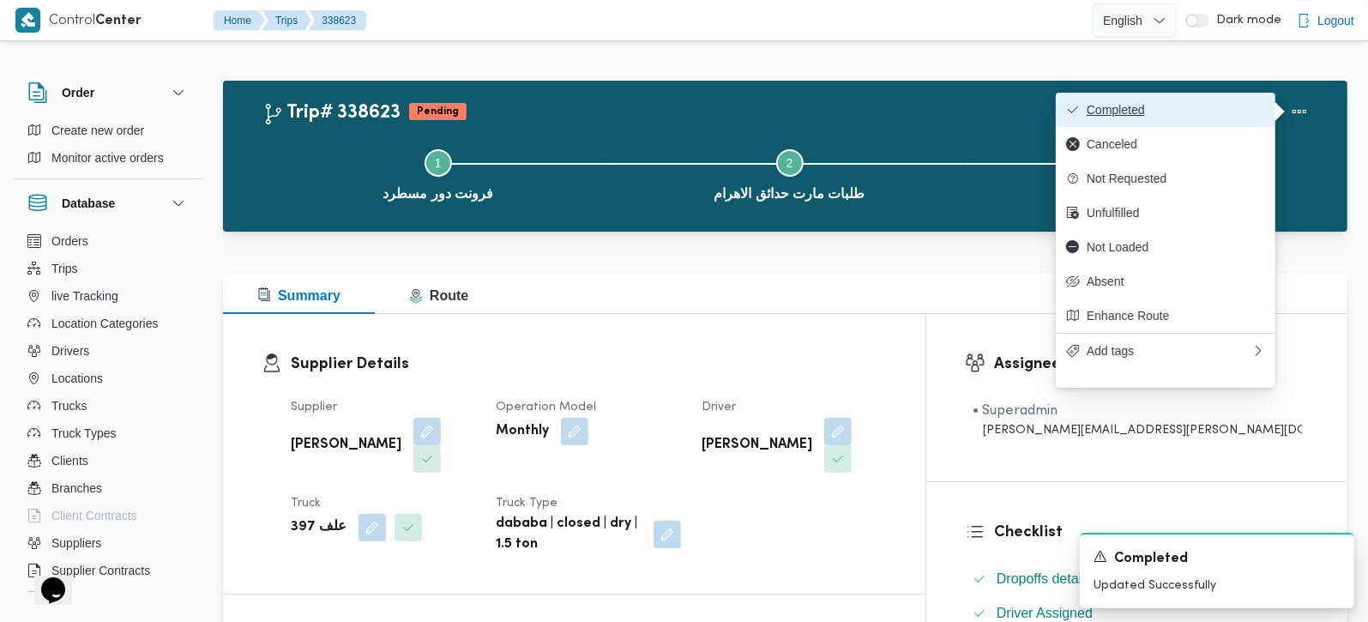
click at [1167, 116] on span "Completed" at bounding box center [1176, 110] width 178 height 14
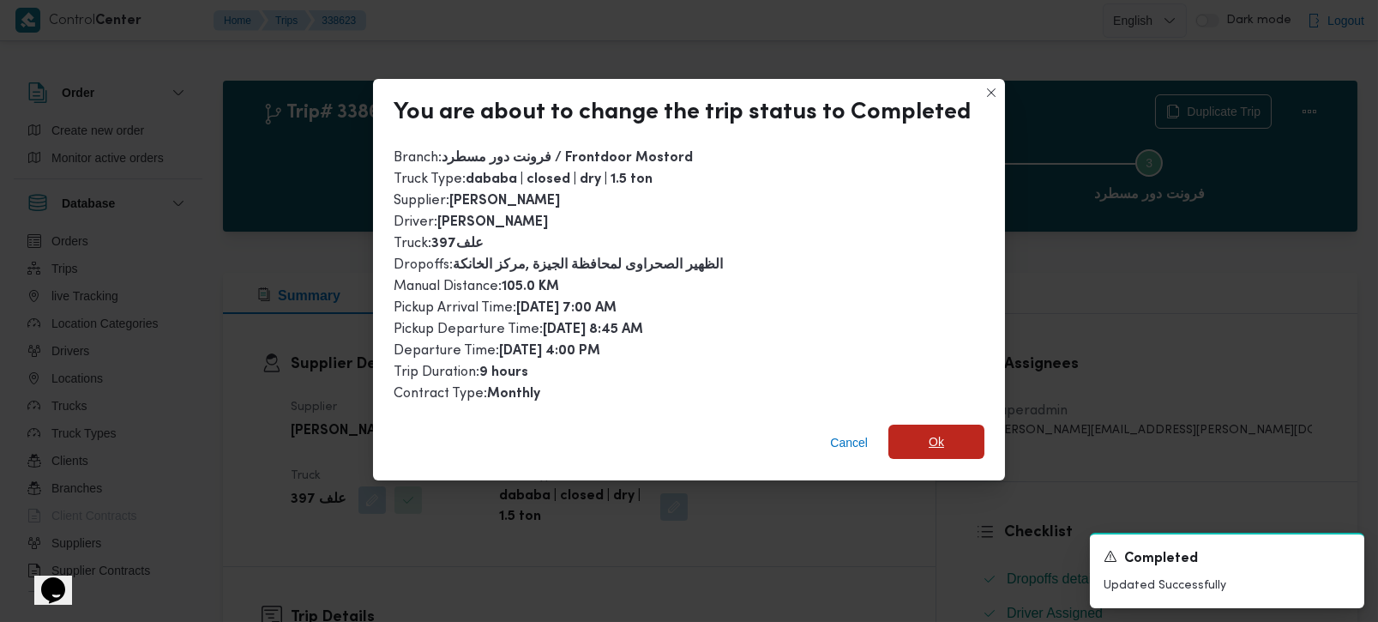
click at [937, 431] on span "Ok" at bounding box center [936, 441] width 15 height 21
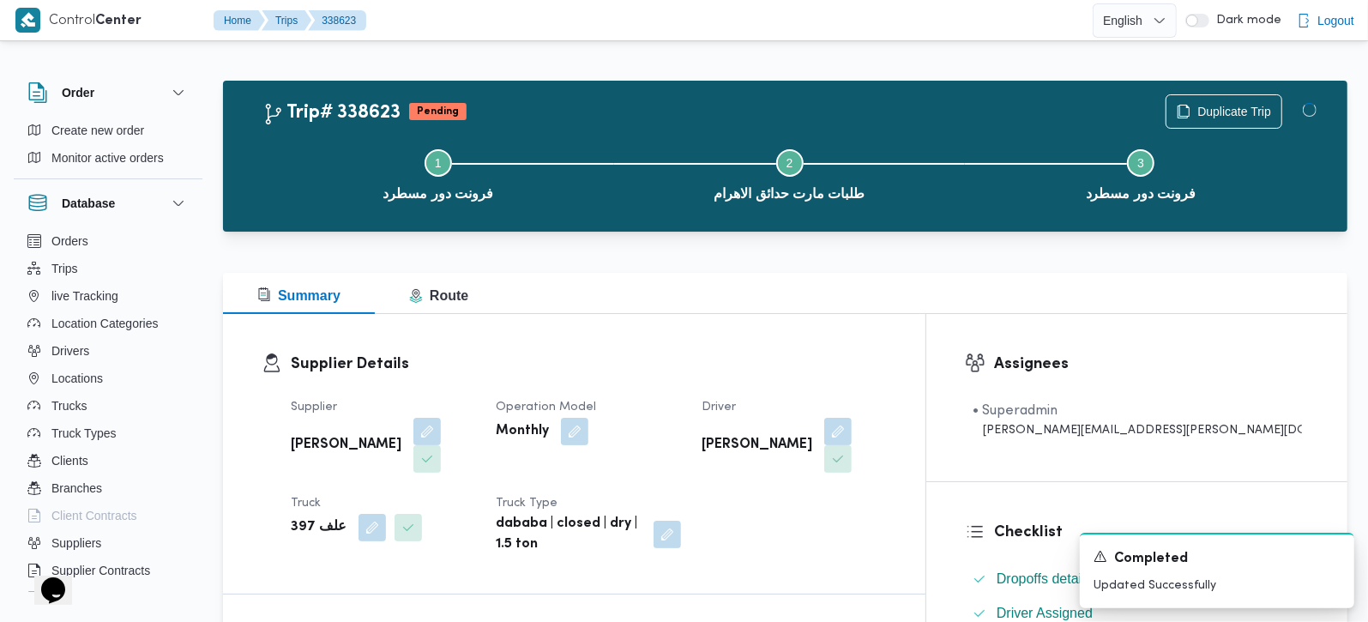
click at [895, 292] on div "Summary Route" at bounding box center [785, 293] width 1124 height 41
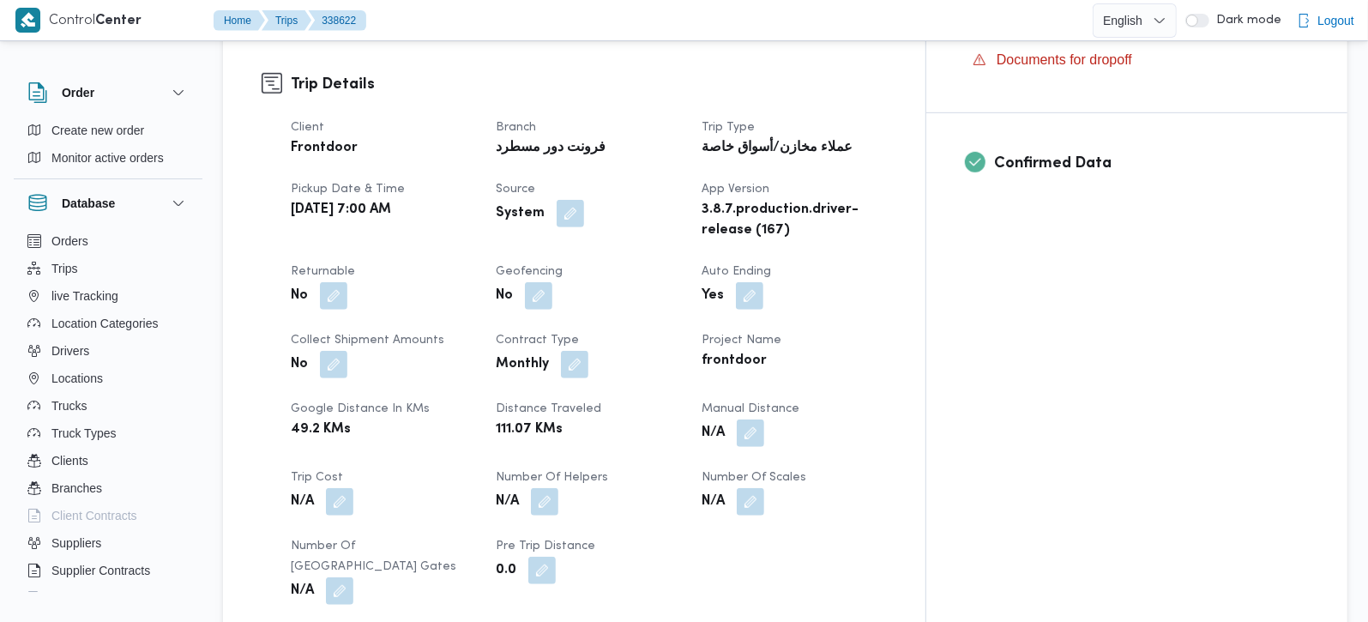
scroll to position [706, 0]
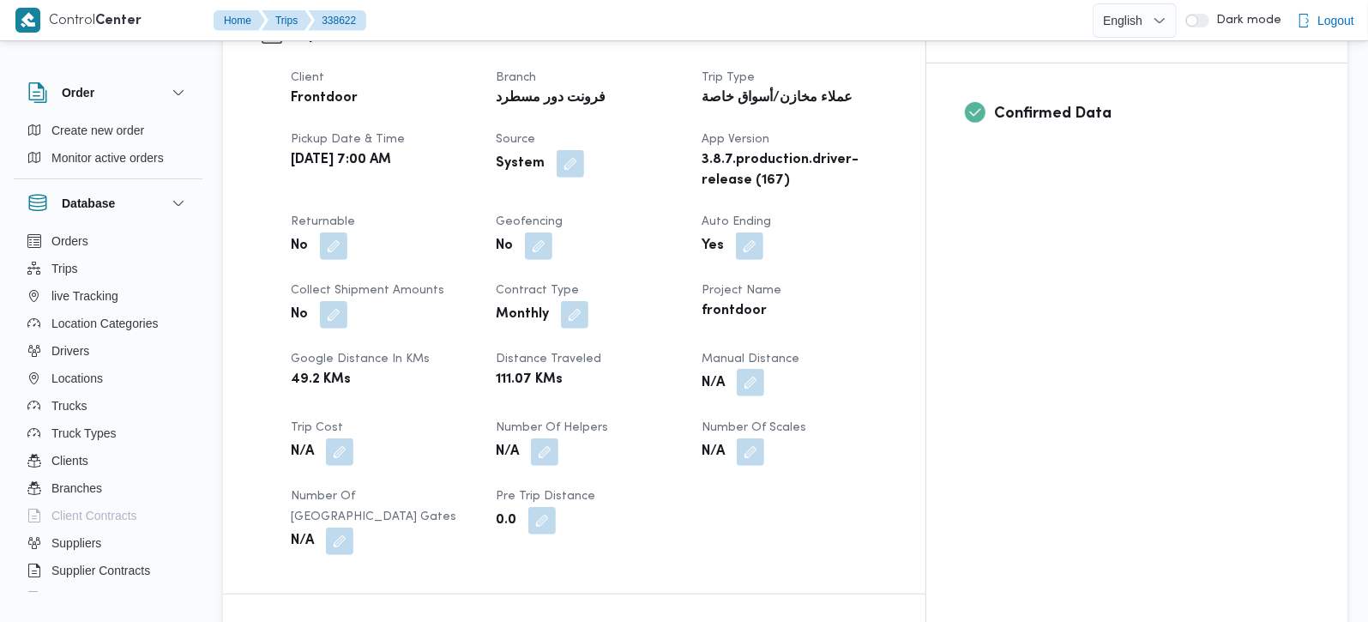
click at [764, 369] on button "button" at bounding box center [750, 382] width 27 height 27
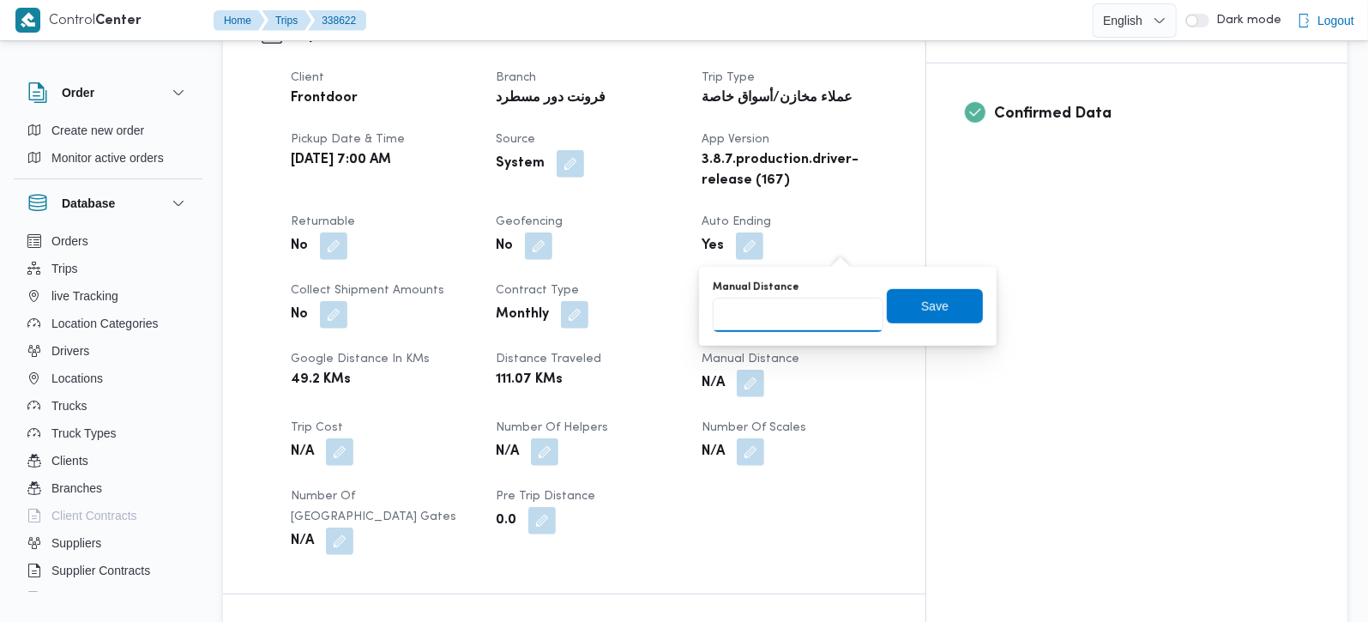
click at [793, 305] on input "Manual Distance" at bounding box center [798, 315] width 171 height 34
type input "50"
click at [921, 299] on span "Save" at bounding box center [934, 305] width 27 height 21
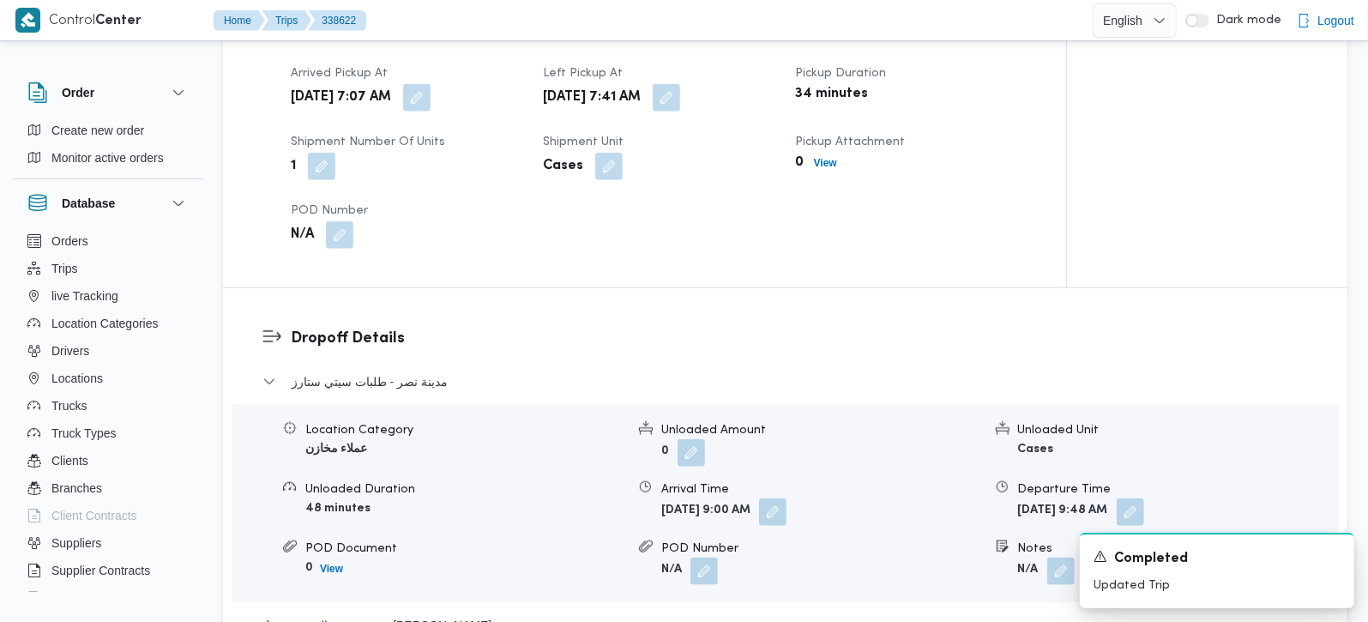
scroll to position [1419, 0]
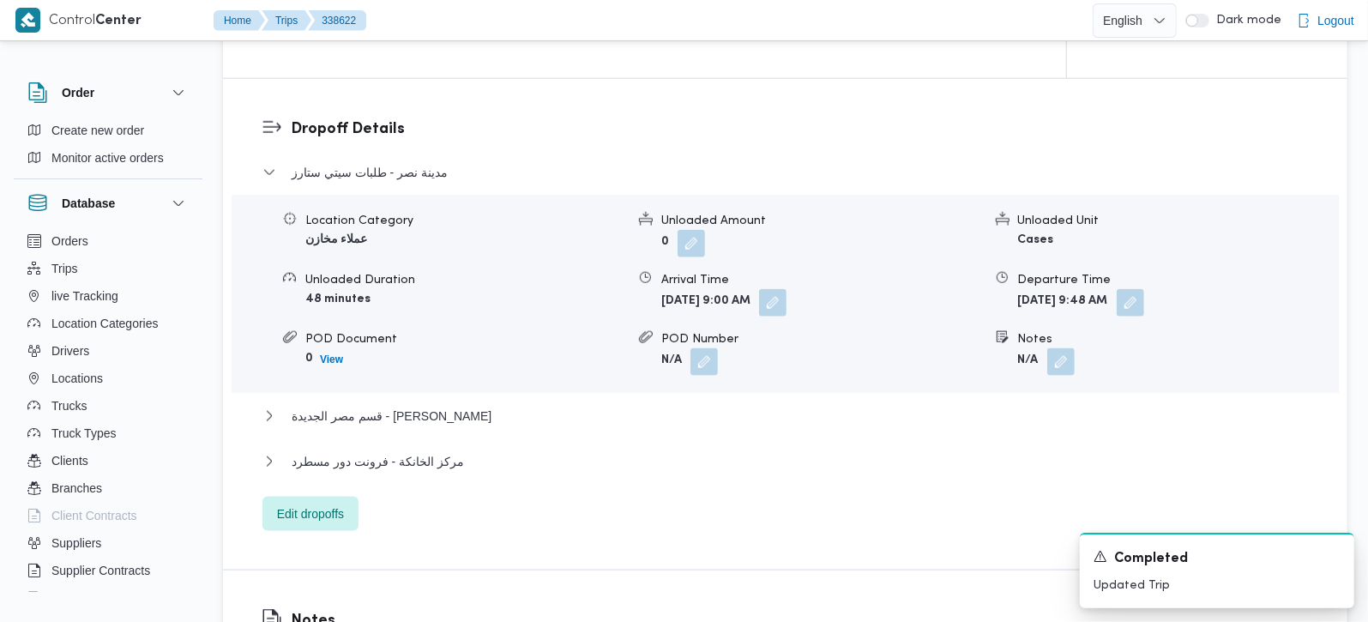
click at [391, 451] on div "مركز الخانكة - فرونت دور مسطرد" at bounding box center [785, 467] width 1046 height 33
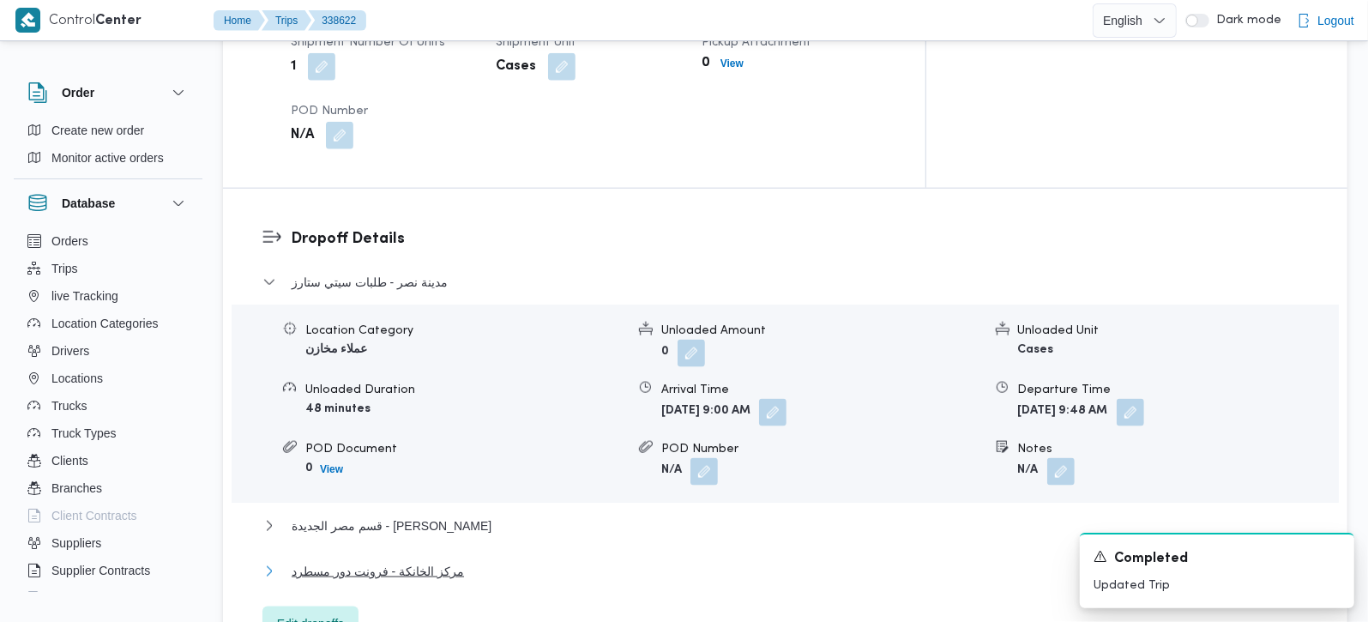
click at [389, 561] on span "مركز الخانكة - فرونت دور مسطرد" at bounding box center [378, 571] width 172 height 21
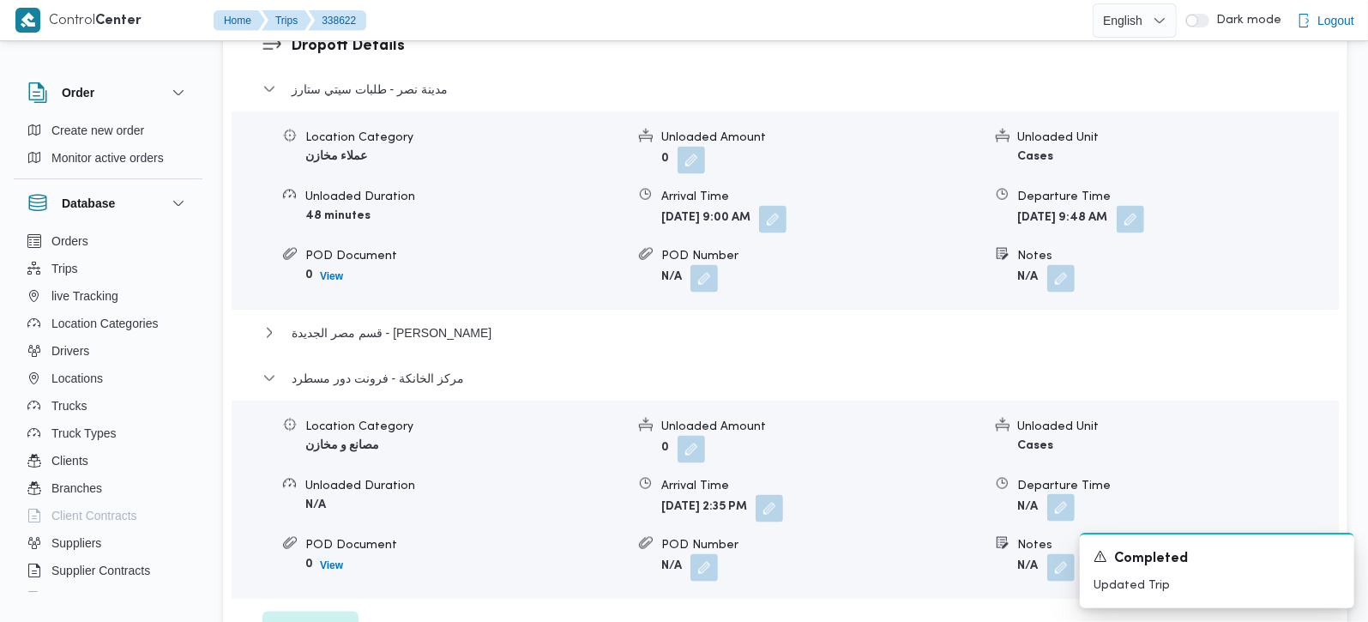
scroll to position [1621, 0]
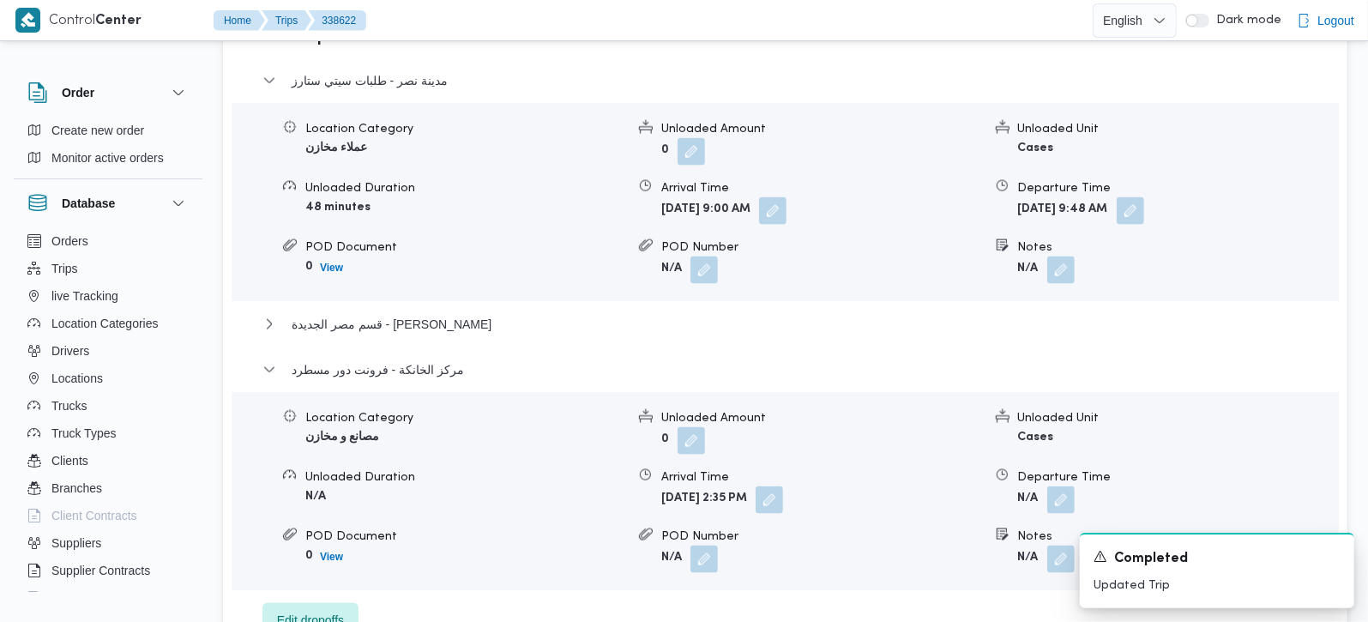
click at [385, 150] on div "مدينة نصر - طلبات سيتي ستارز Location Category عملاء مخازن Unloaded Amount 0 Un…" at bounding box center [785, 353] width 1046 height 567
click at [396, 314] on span "قسم مصر الجديدة - [PERSON_NAME]" at bounding box center [392, 324] width 200 height 21
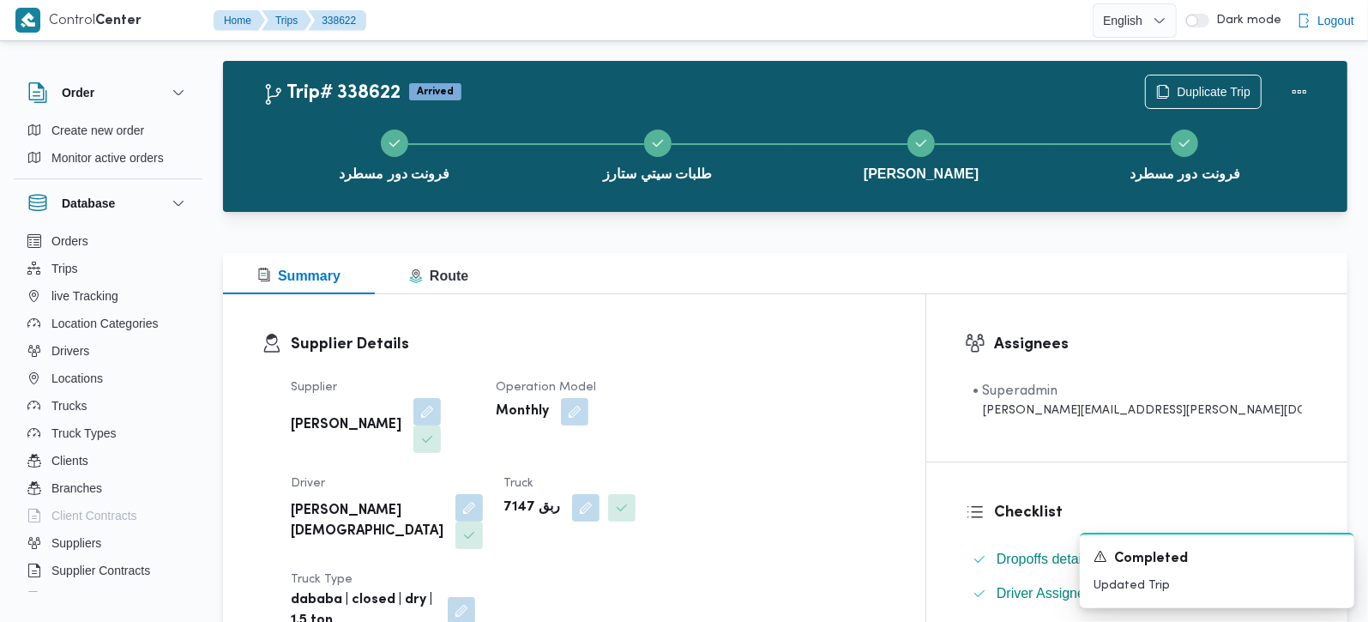
scroll to position [0, 0]
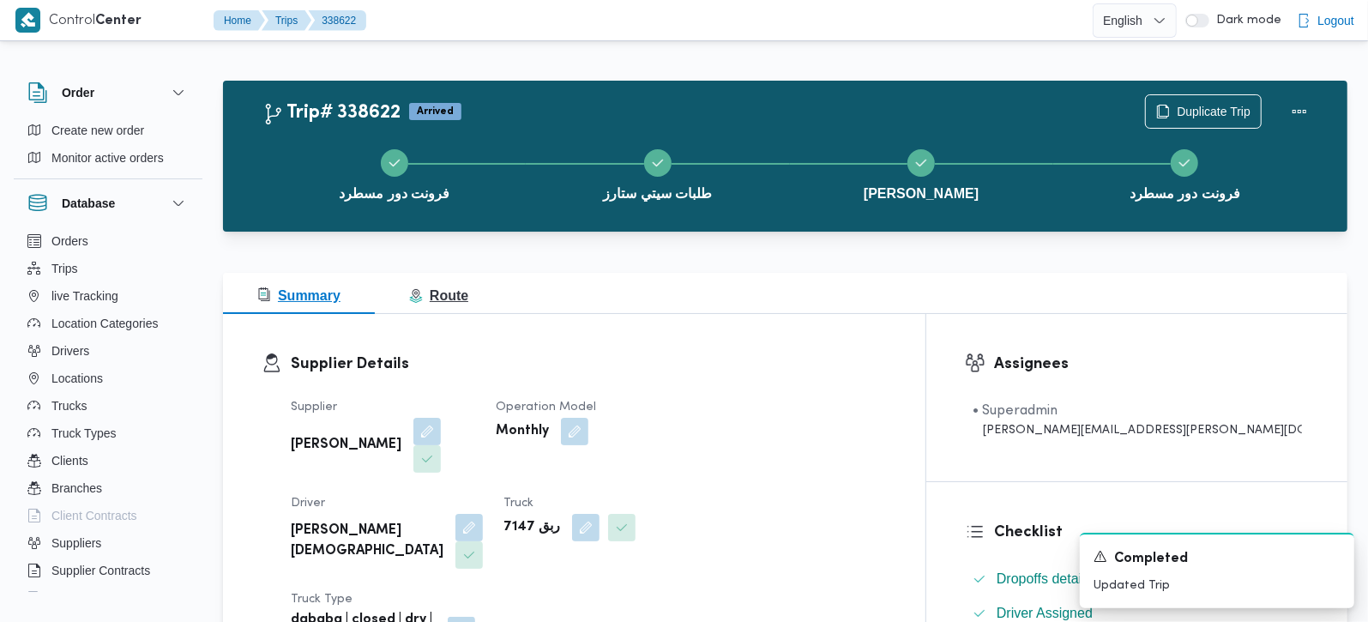
click at [445, 290] on span "Route" at bounding box center [438, 295] width 59 height 15
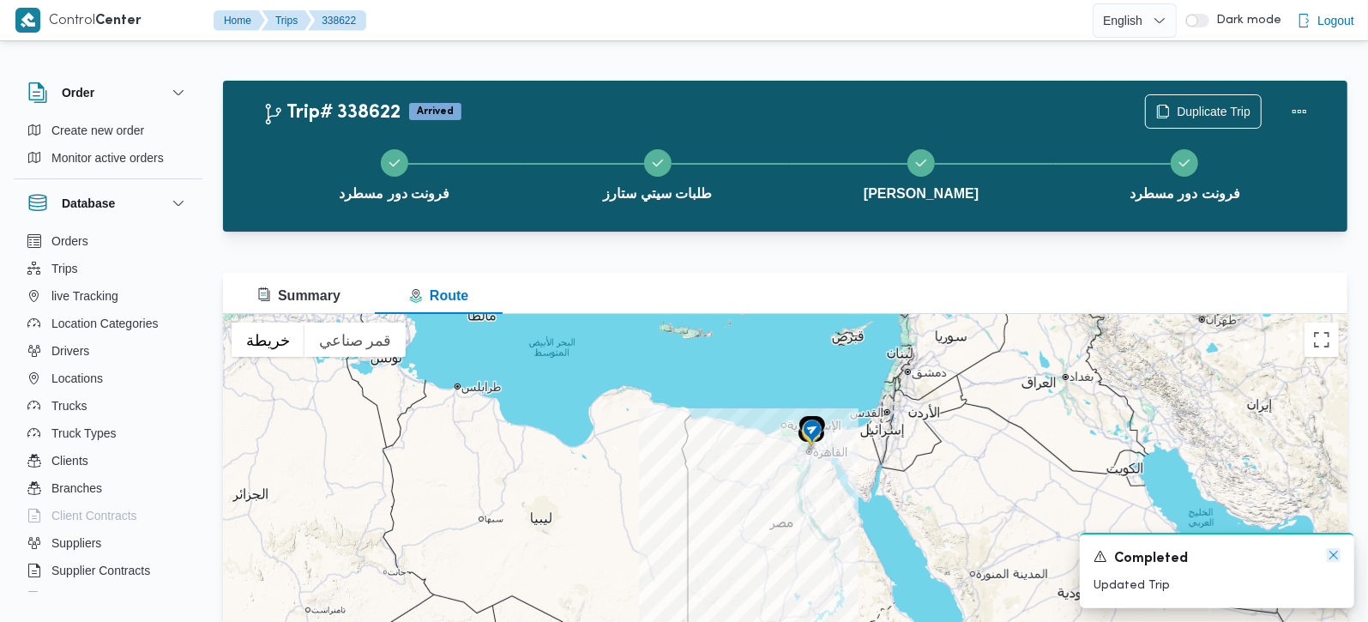
click at [1334, 558] on icon "Dismiss toast" at bounding box center [1334, 555] width 14 height 14
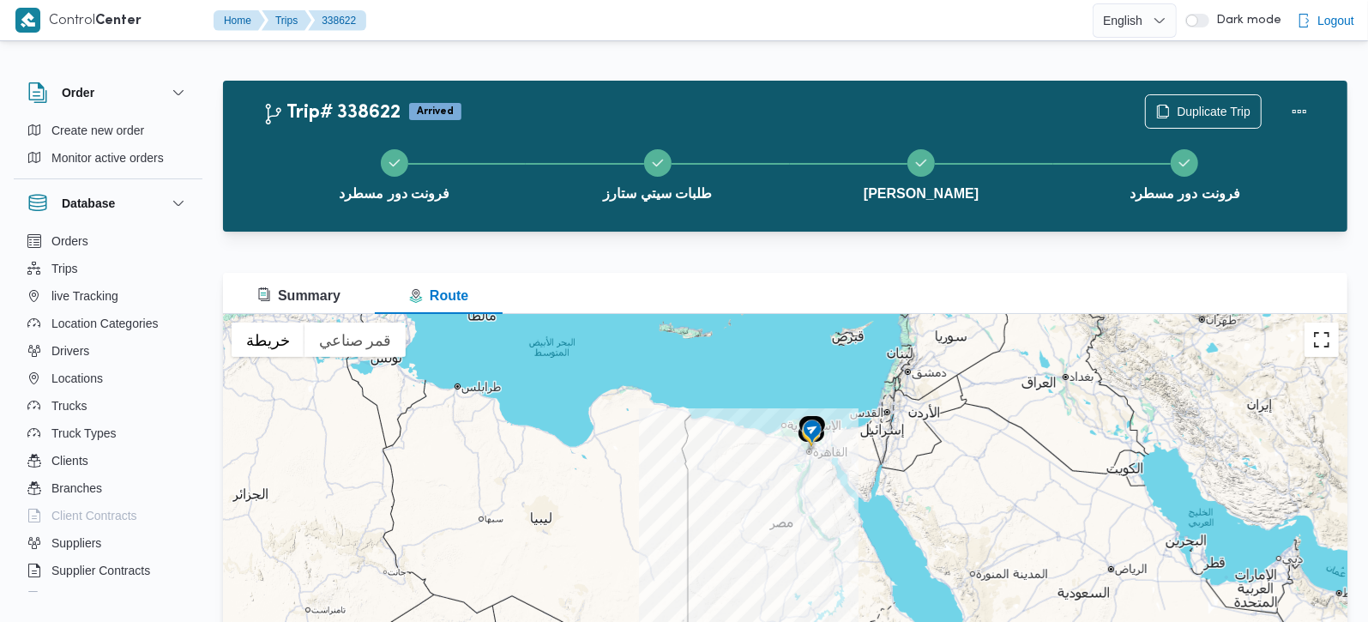
click at [1317, 351] on button "تبديل إلى العرض ملء الشاشة" at bounding box center [1321, 339] width 34 height 34
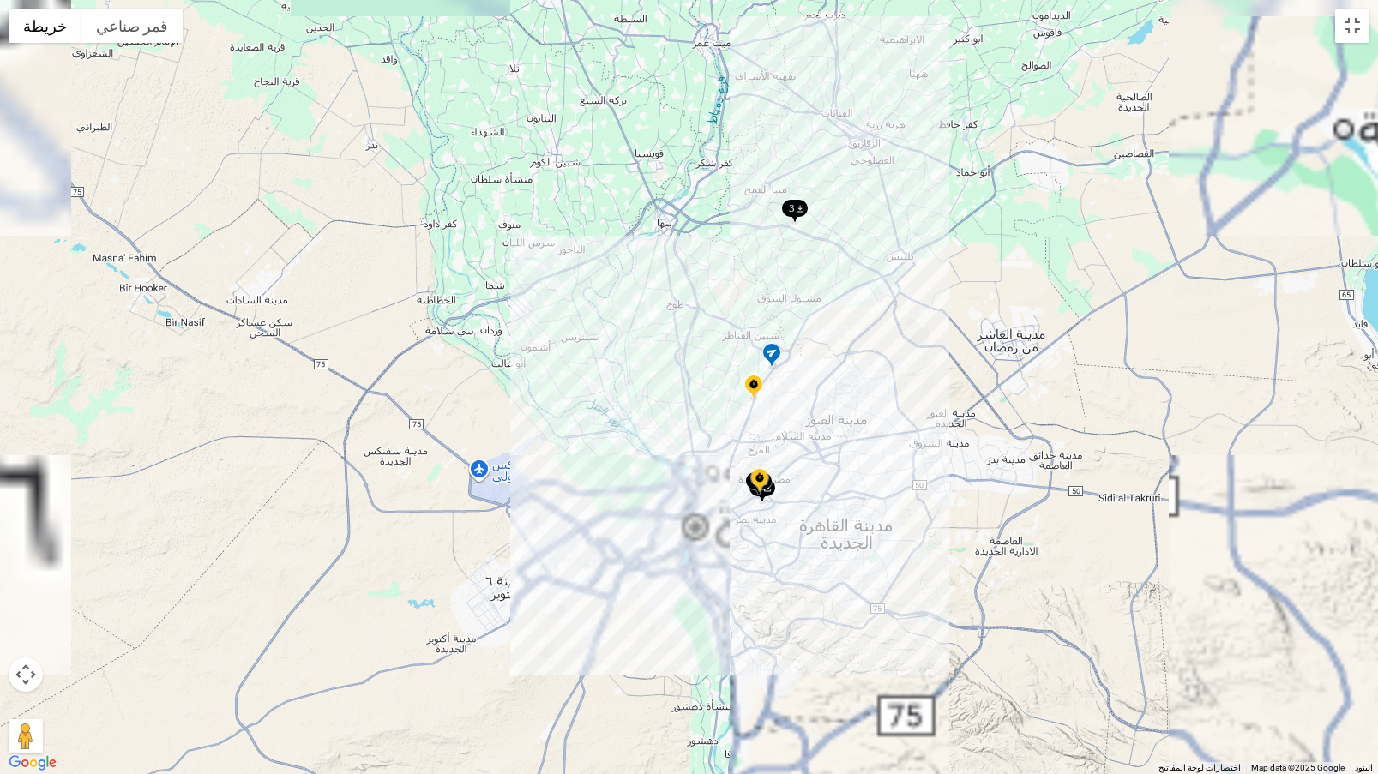
click at [801, 208] on img at bounding box center [794, 212] width 27 height 28
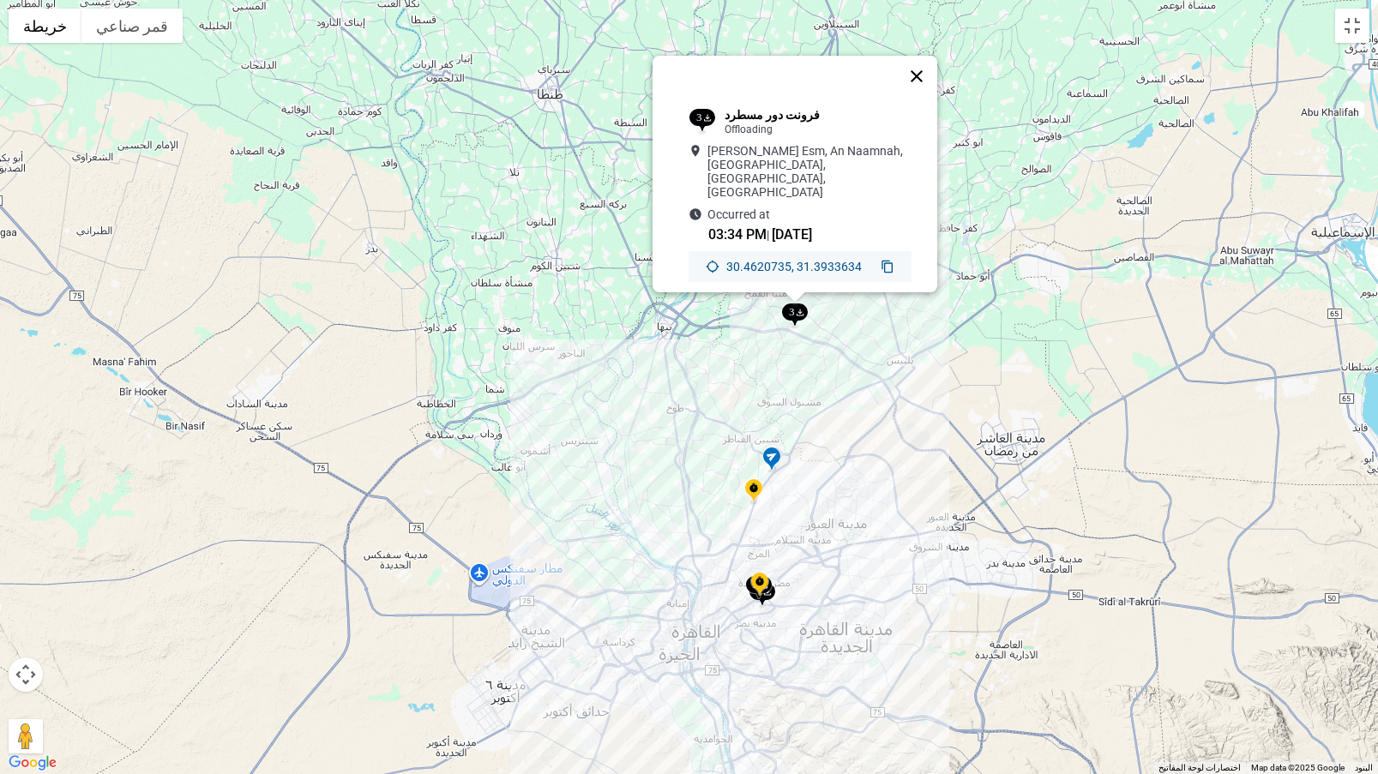
click at [923, 77] on button "إغلاق" at bounding box center [916, 76] width 41 height 41
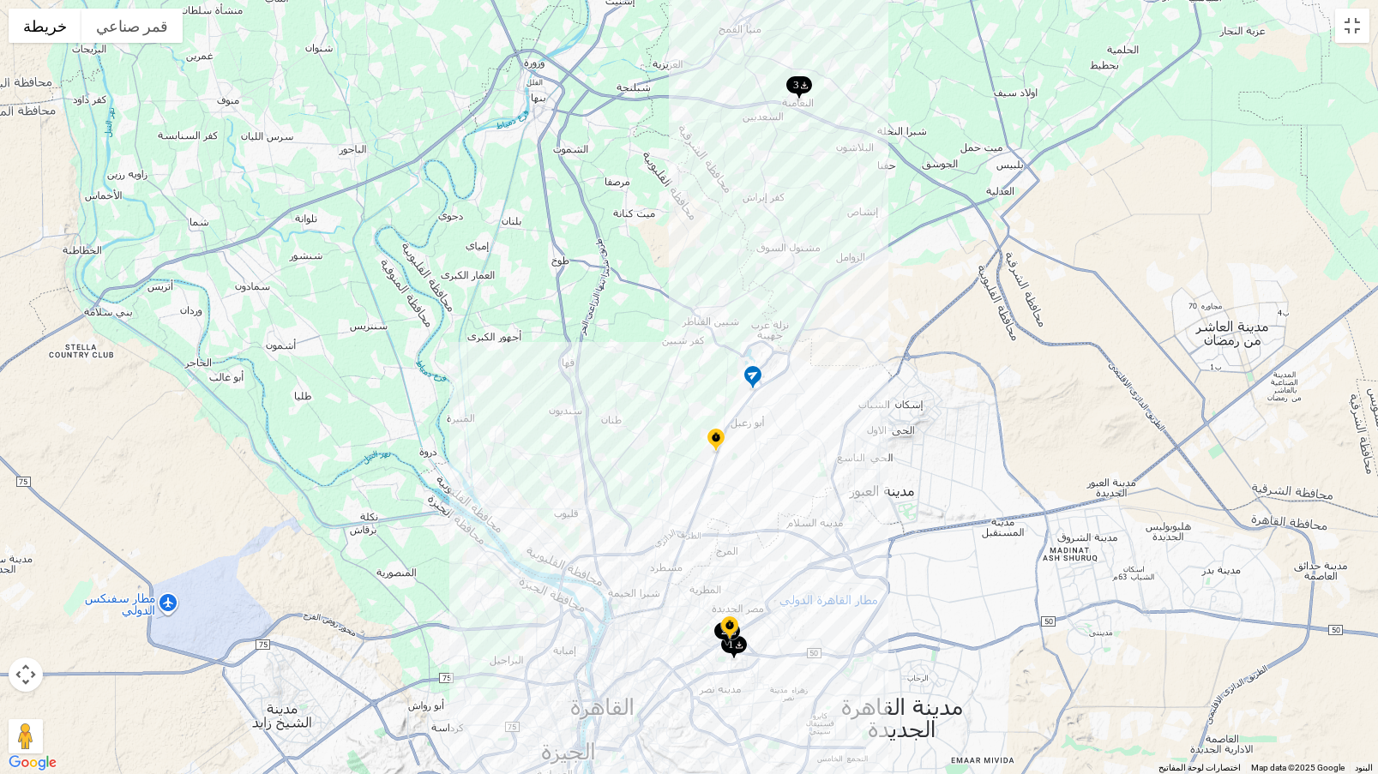
click at [715, 443] on img at bounding box center [715, 441] width 27 height 28
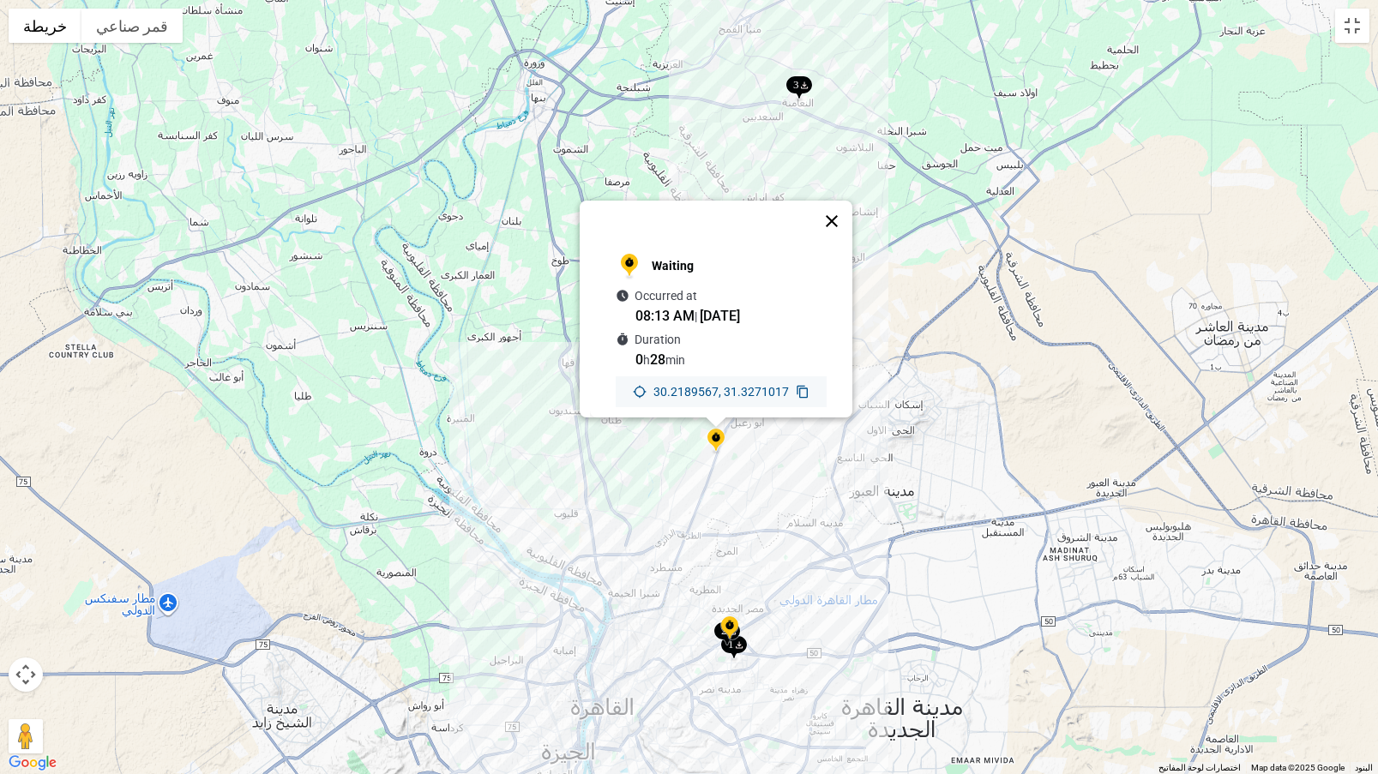
click at [844, 201] on button "إغلاق" at bounding box center [831, 221] width 41 height 41
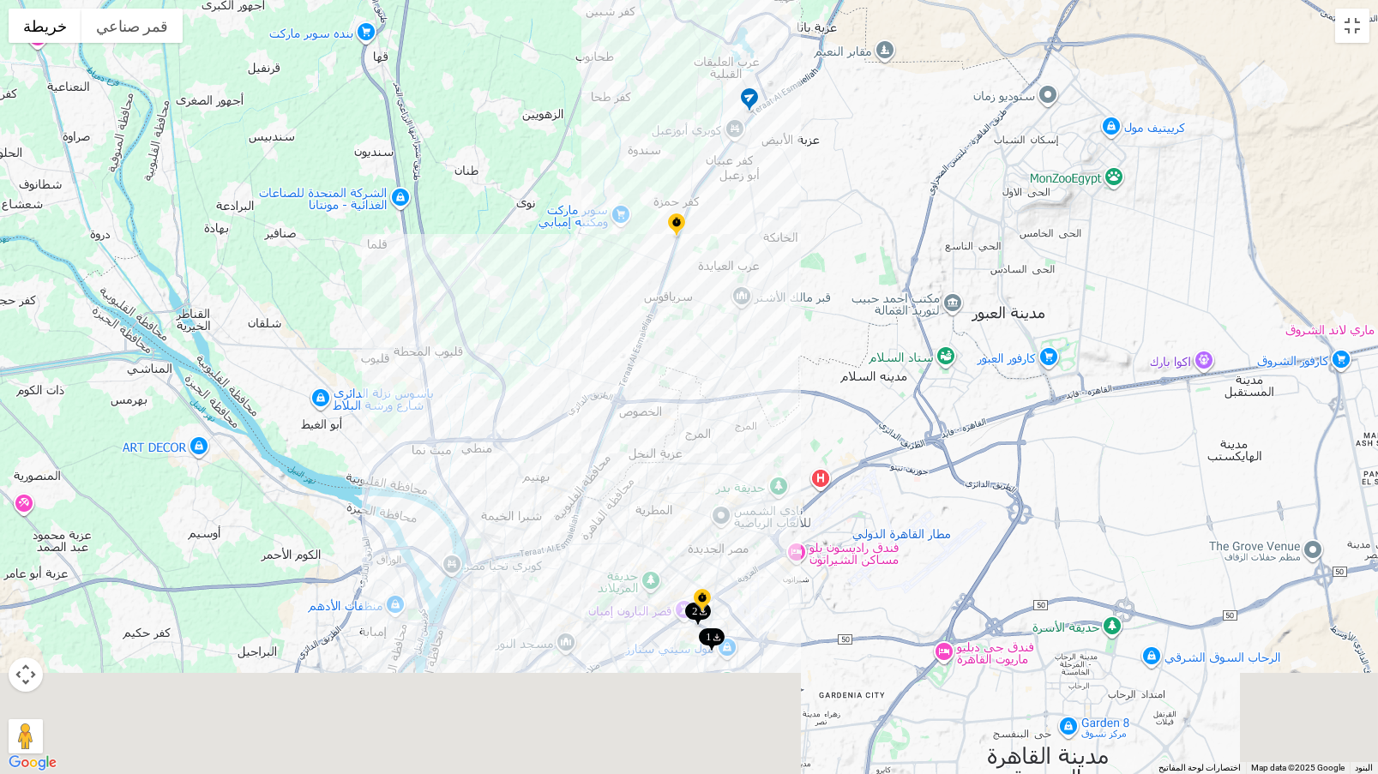
drag, startPoint x: 734, startPoint y: 572, endPoint x: 752, endPoint y: 420, distance: 152.9
click at [752, 420] on div at bounding box center [689, 387] width 1378 height 774
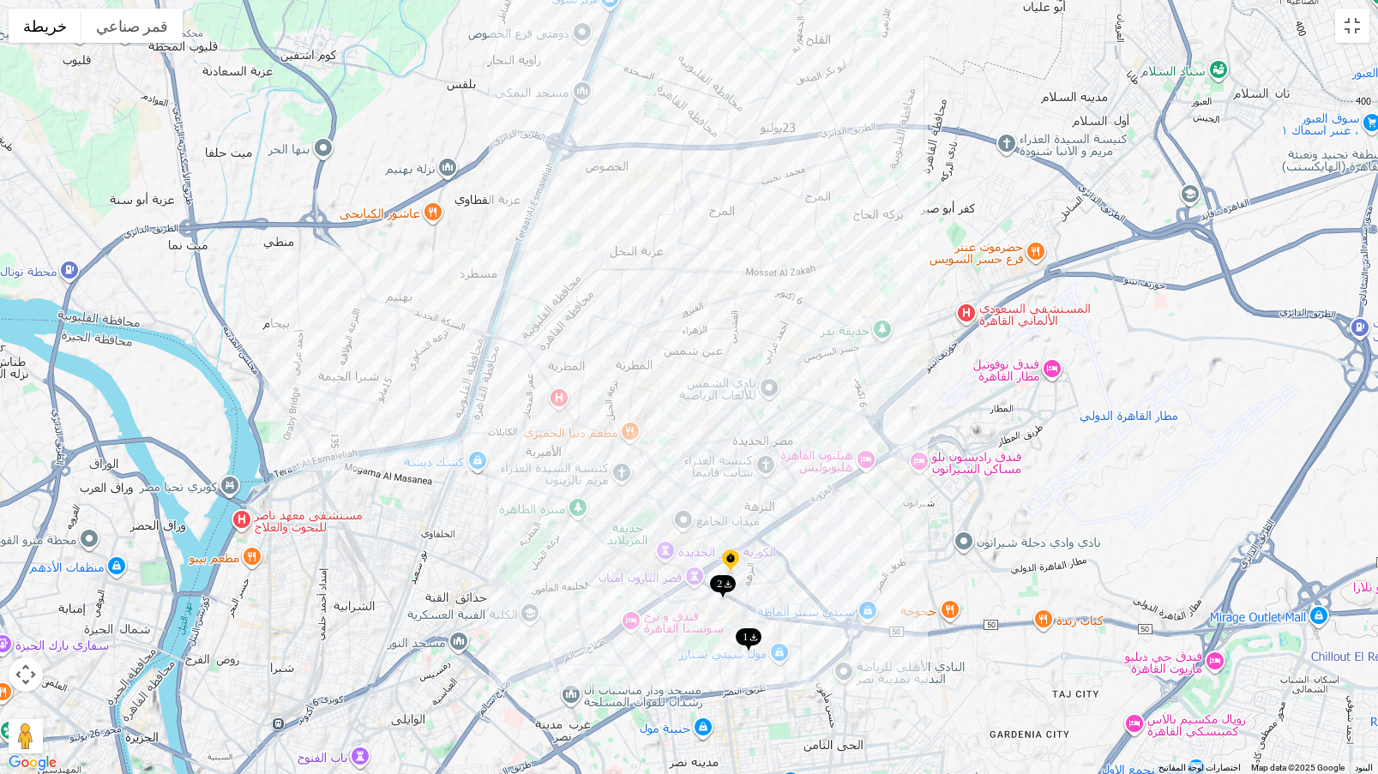
click at [724, 586] on img at bounding box center [722, 588] width 27 height 28
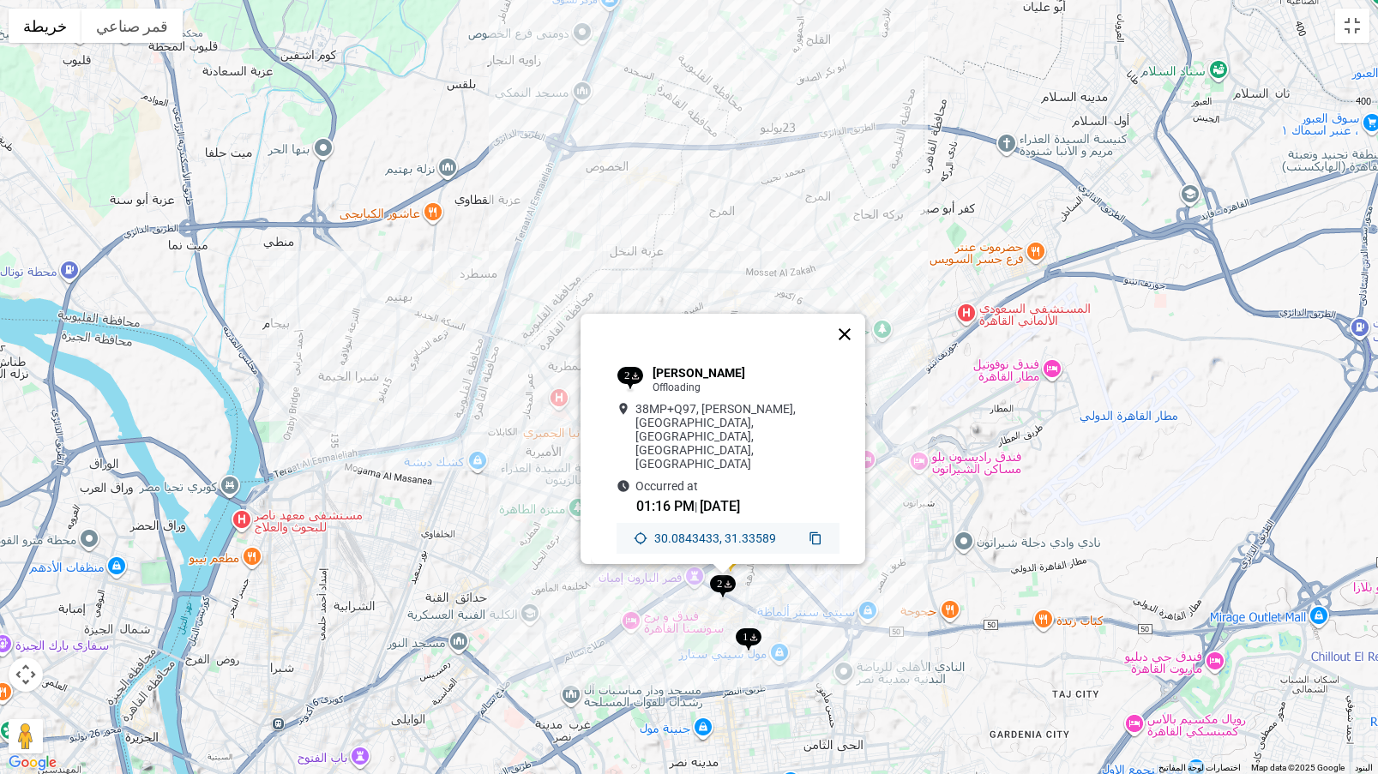
click at [857, 347] on button "إغلاق" at bounding box center [844, 334] width 41 height 41
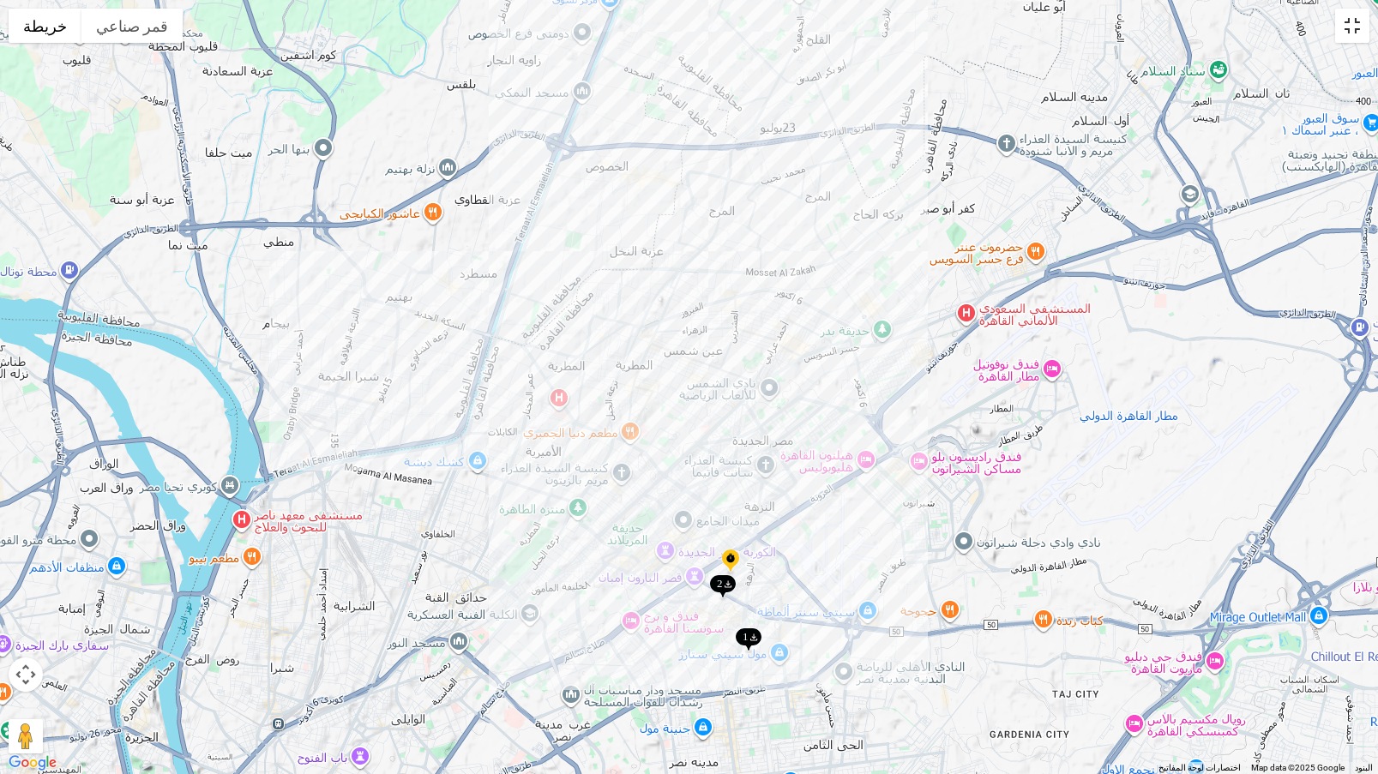
click at [1365, 12] on button "تبديل إلى العرض ملء الشاشة" at bounding box center [1352, 26] width 34 height 34
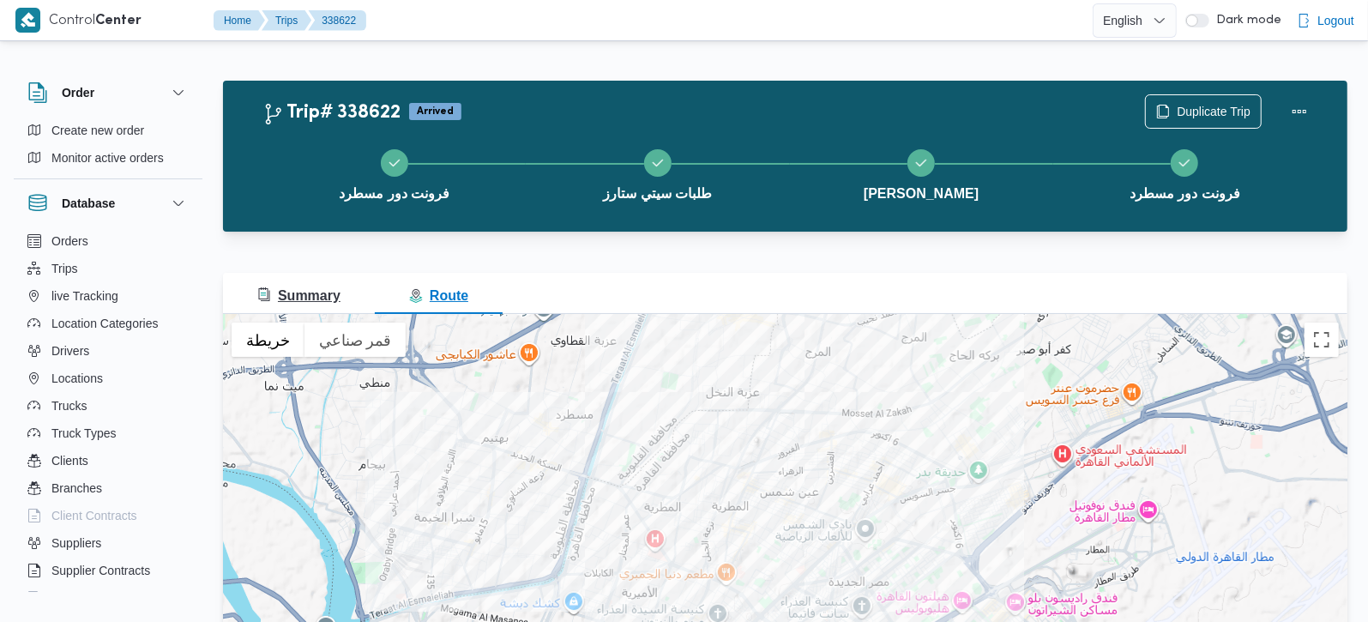
click at [312, 298] on span "Summary" at bounding box center [298, 295] width 83 height 15
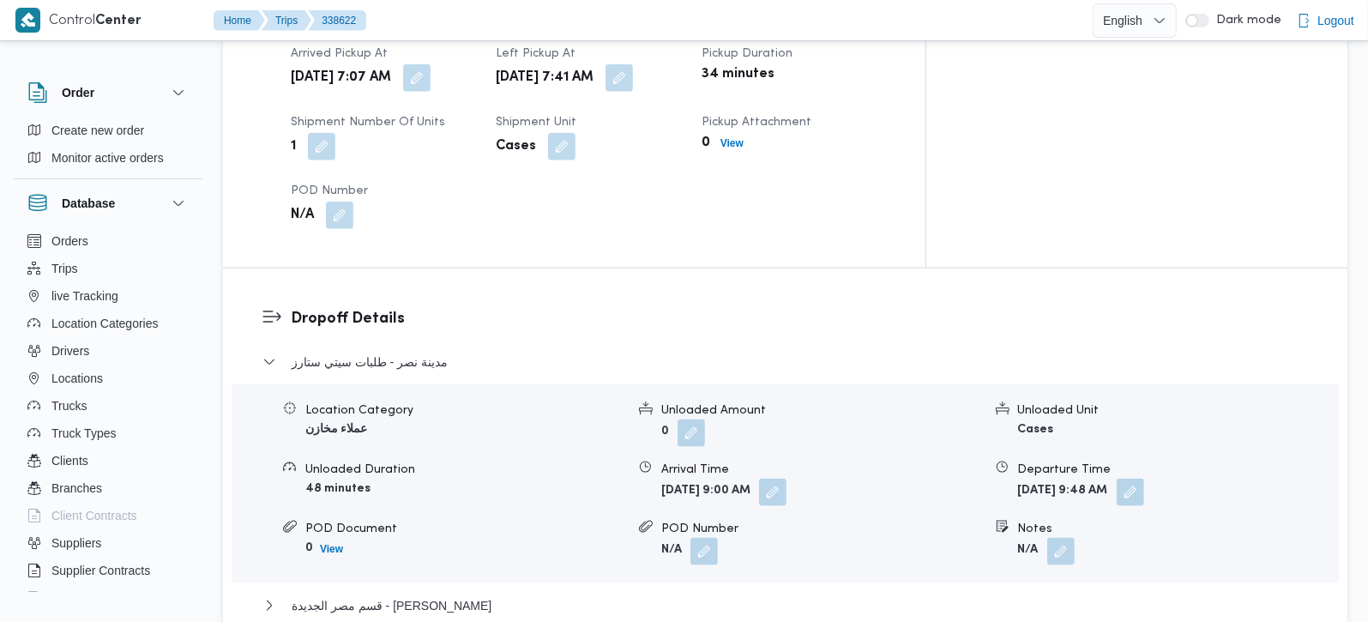
scroll to position [1513, 0]
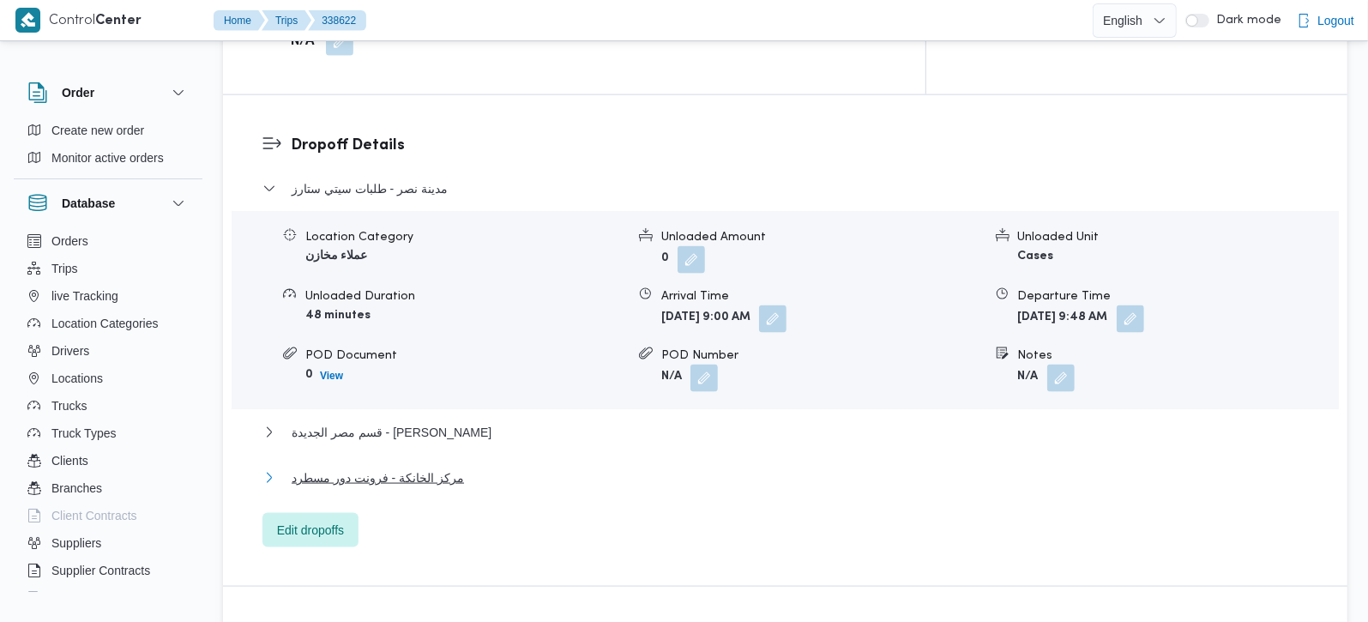
click at [357, 467] on span "مركز الخانكة - فرونت دور مسطرد" at bounding box center [378, 477] width 172 height 21
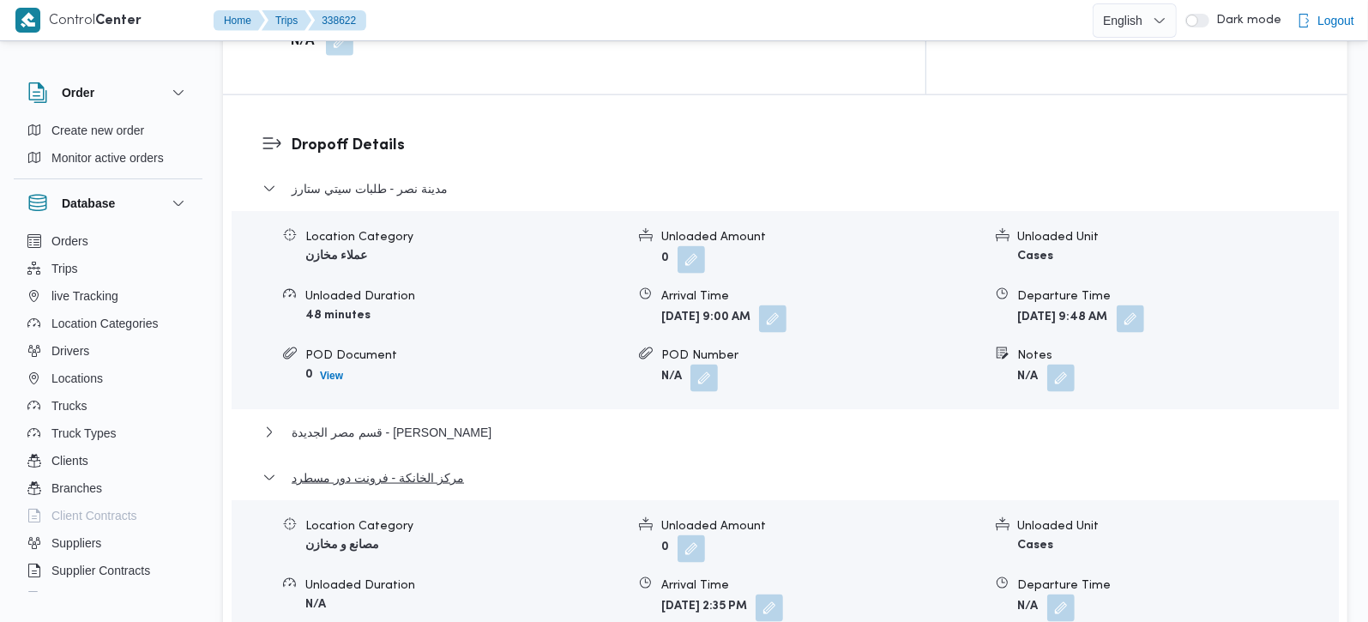
scroll to position [1614, 0]
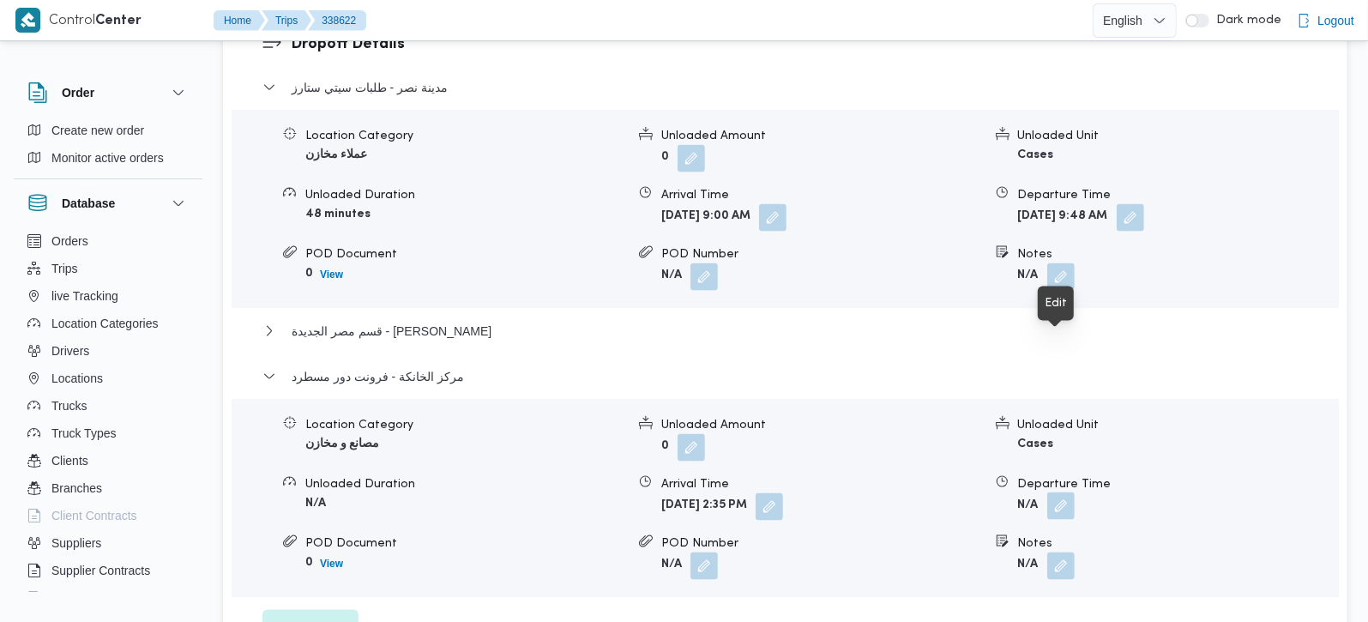
click at [1059, 492] on button "button" at bounding box center [1060, 505] width 27 height 27
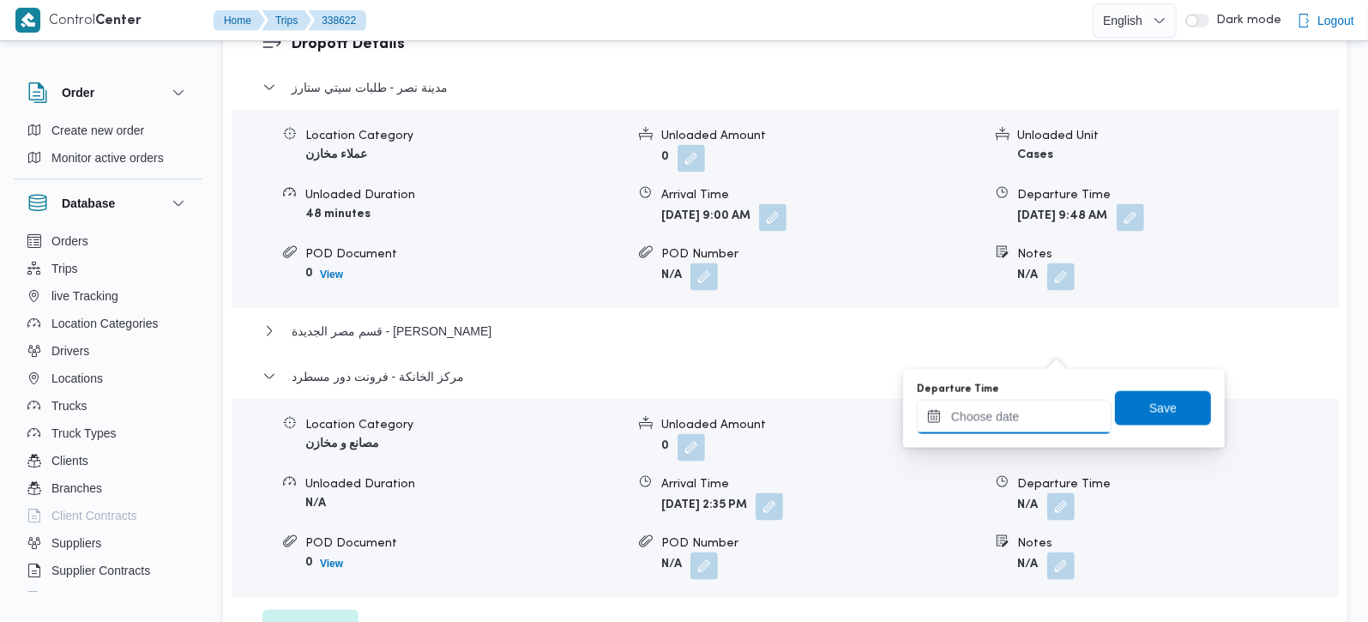
click at [1027, 425] on input "Departure Time" at bounding box center [1014, 417] width 195 height 34
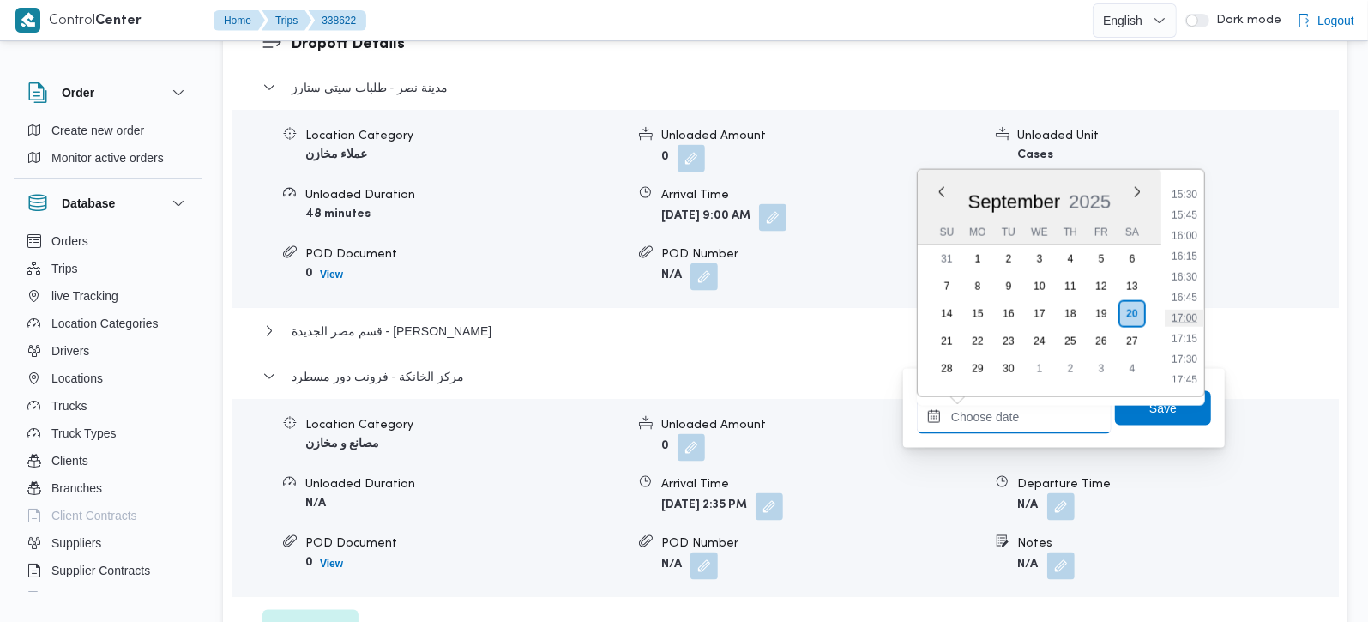
scroll to position [1238, 0]
drag, startPoint x: 1181, startPoint y: 193, endPoint x: 1181, endPoint y: 231, distance: 37.7
click at [1181, 193] on li "15:00" at bounding box center [1184, 188] width 39 height 17
type input "[DATE] 15:00"
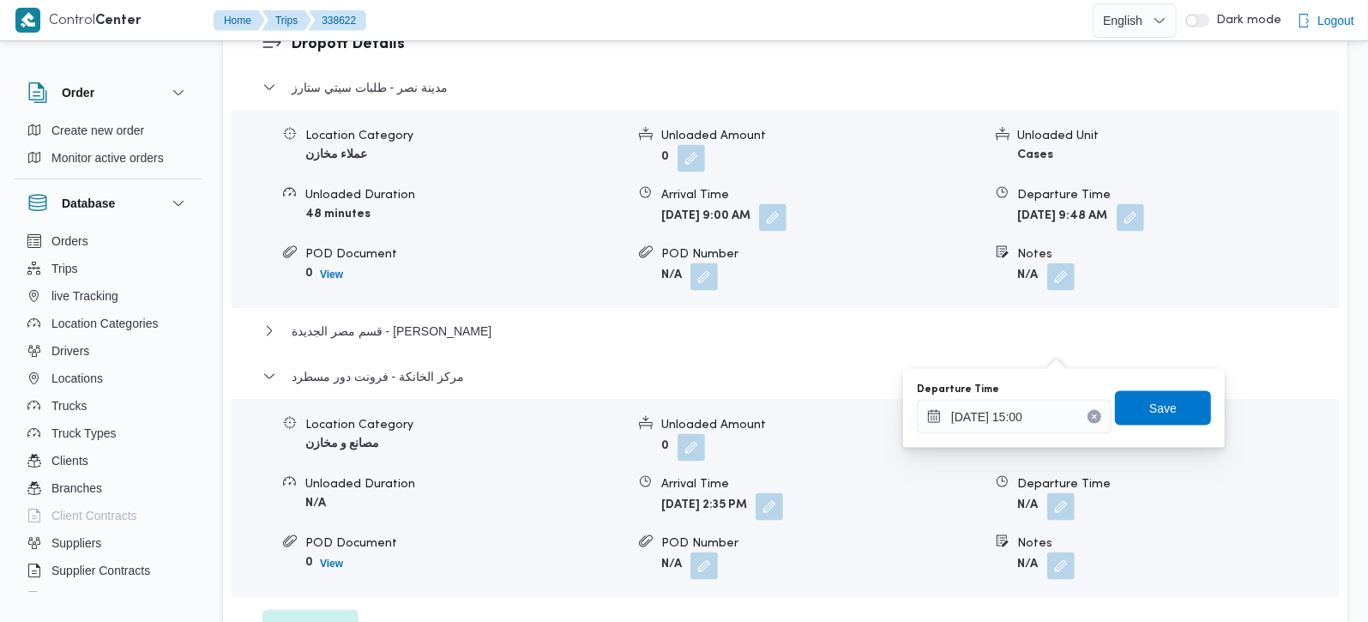
click at [1139, 426] on div "Departure Time [DATE] 15:00 Save" at bounding box center [1064, 408] width 298 height 55
click at [1133, 418] on span "Save" at bounding box center [1163, 407] width 96 height 34
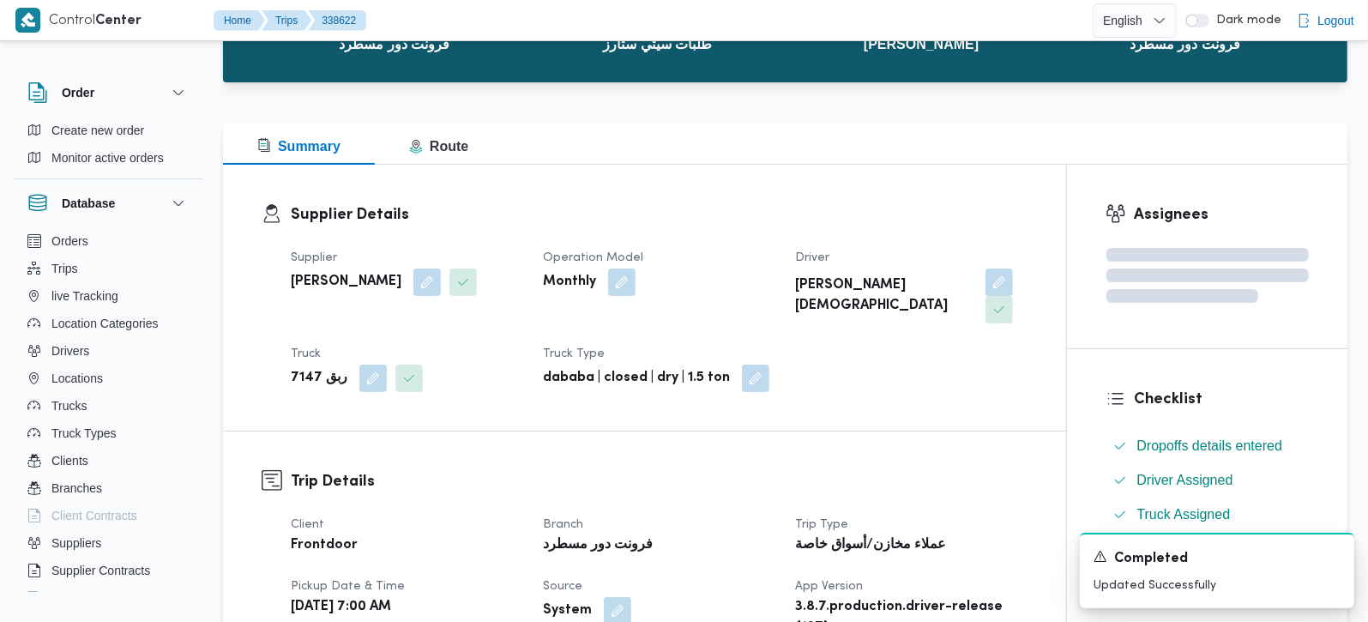
scroll to position [0, 0]
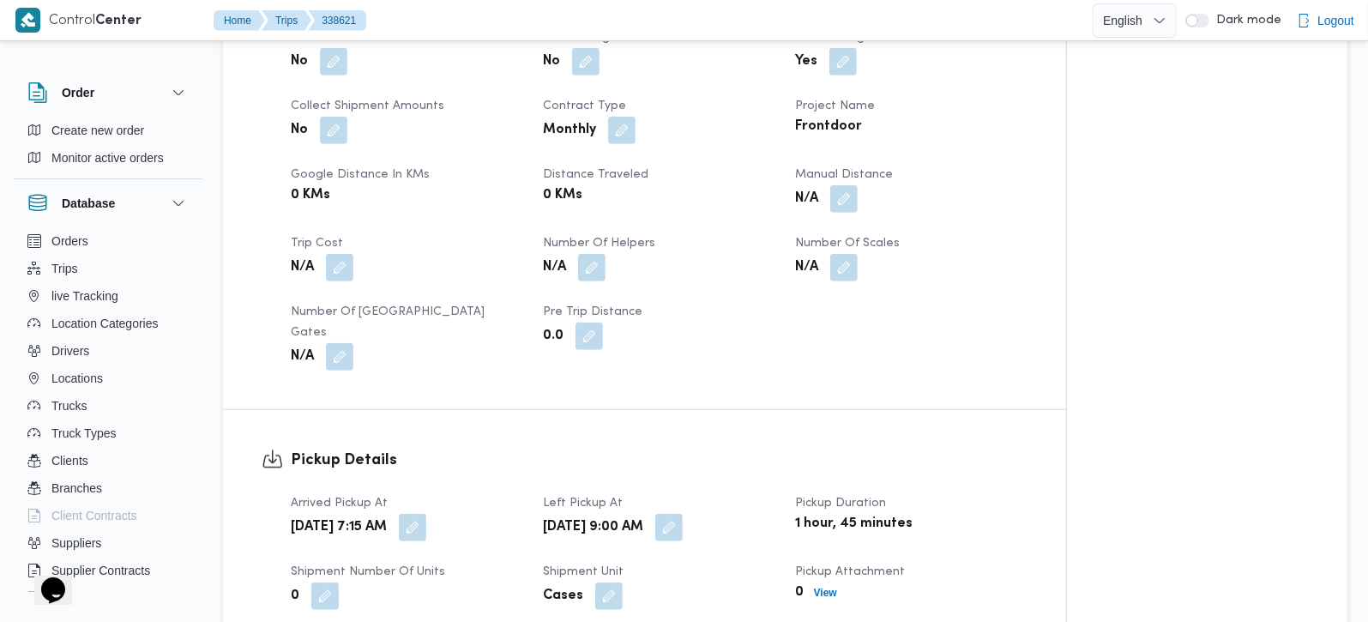
scroll to position [706, 0]
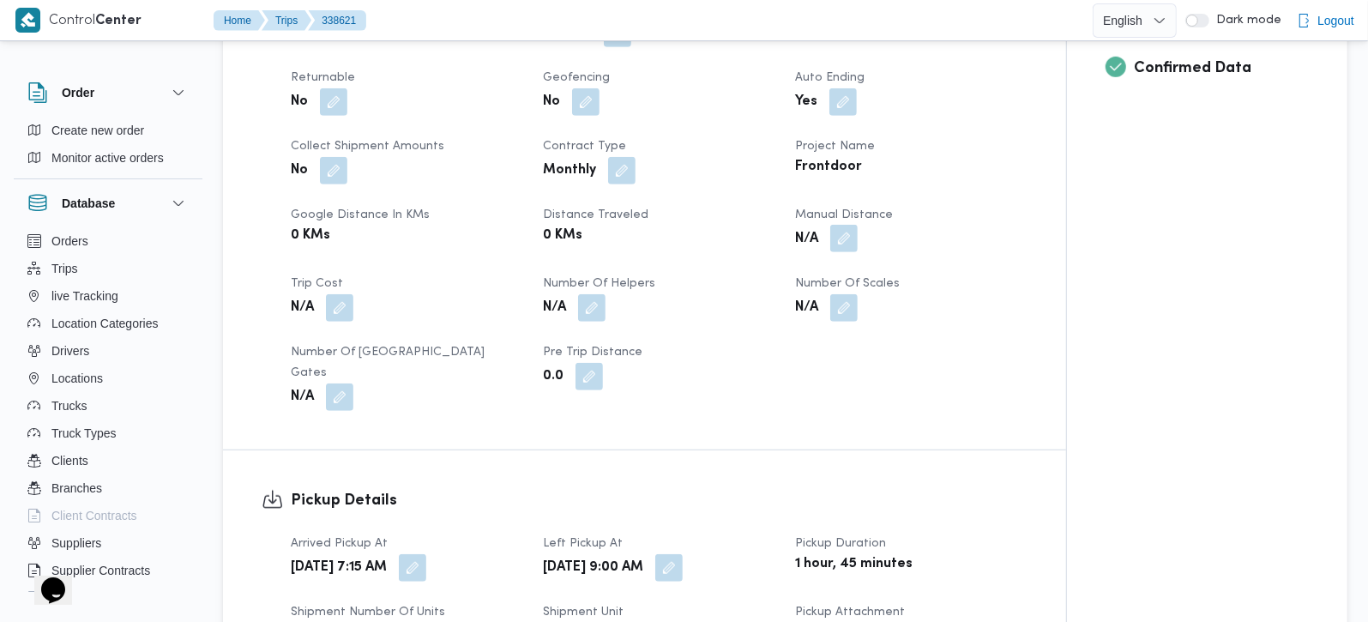
click at [842, 233] on button "button" at bounding box center [843, 238] width 27 height 27
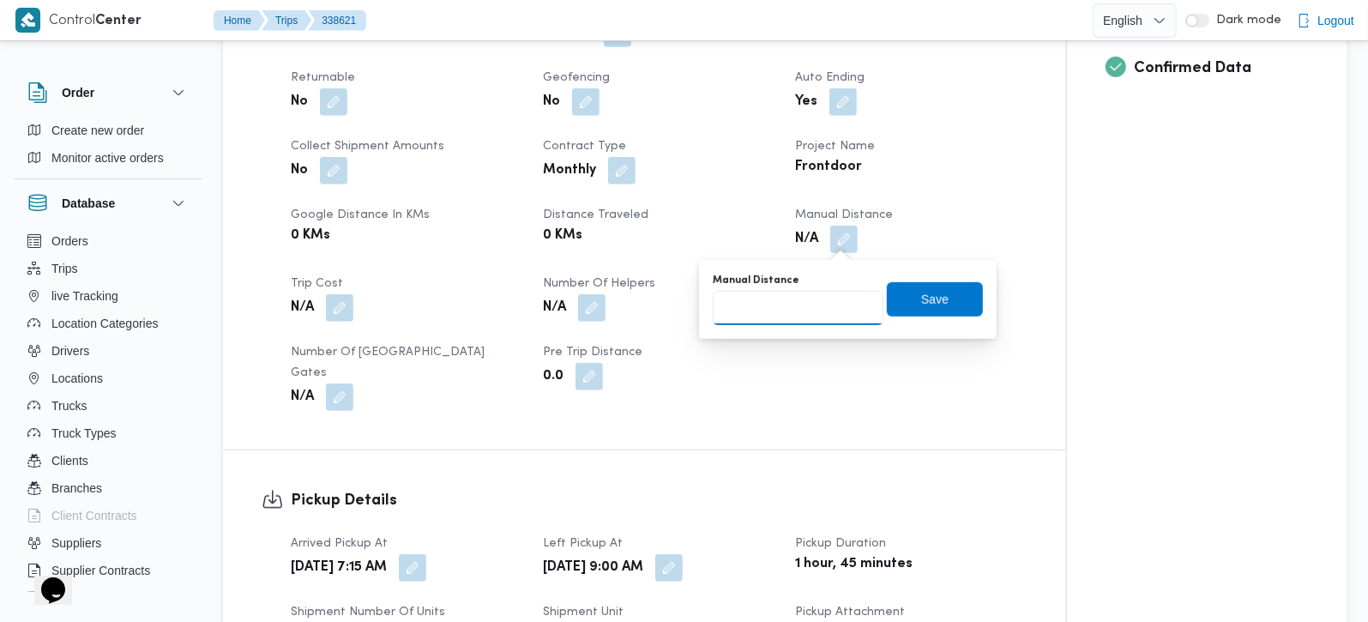
click at [803, 310] on input "Manual Distance" at bounding box center [798, 308] width 171 height 34
type input "90"
click at [921, 294] on span "Save" at bounding box center [934, 298] width 27 height 21
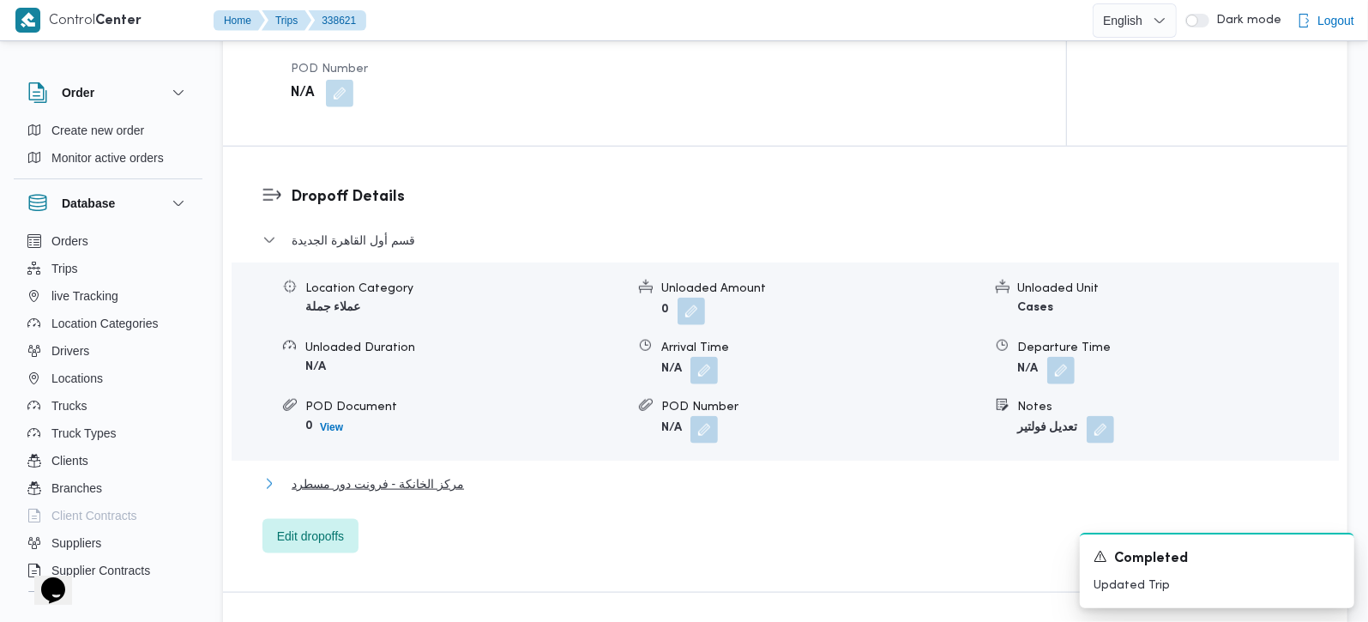
click at [375, 473] on span "مركز الخانكة - فرونت دور مسطرد" at bounding box center [378, 483] width 172 height 21
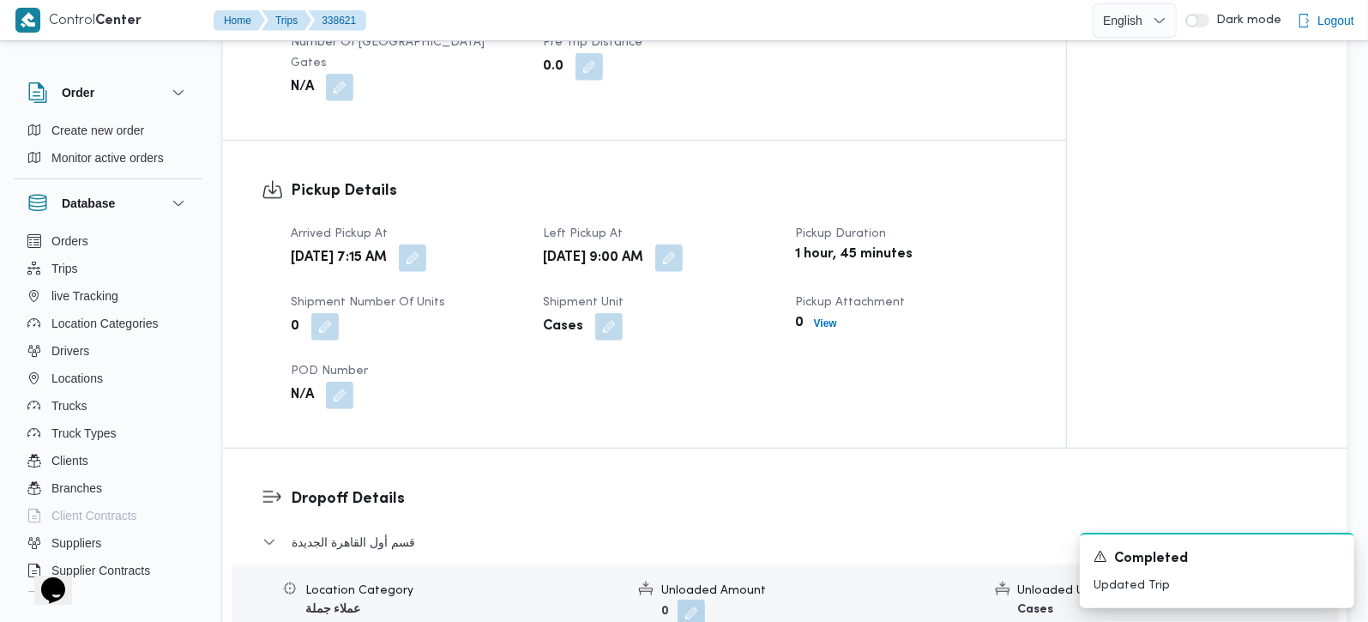
scroll to position [1015, 0]
click at [683, 244] on button "button" at bounding box center [668, 257] width 27 height 27
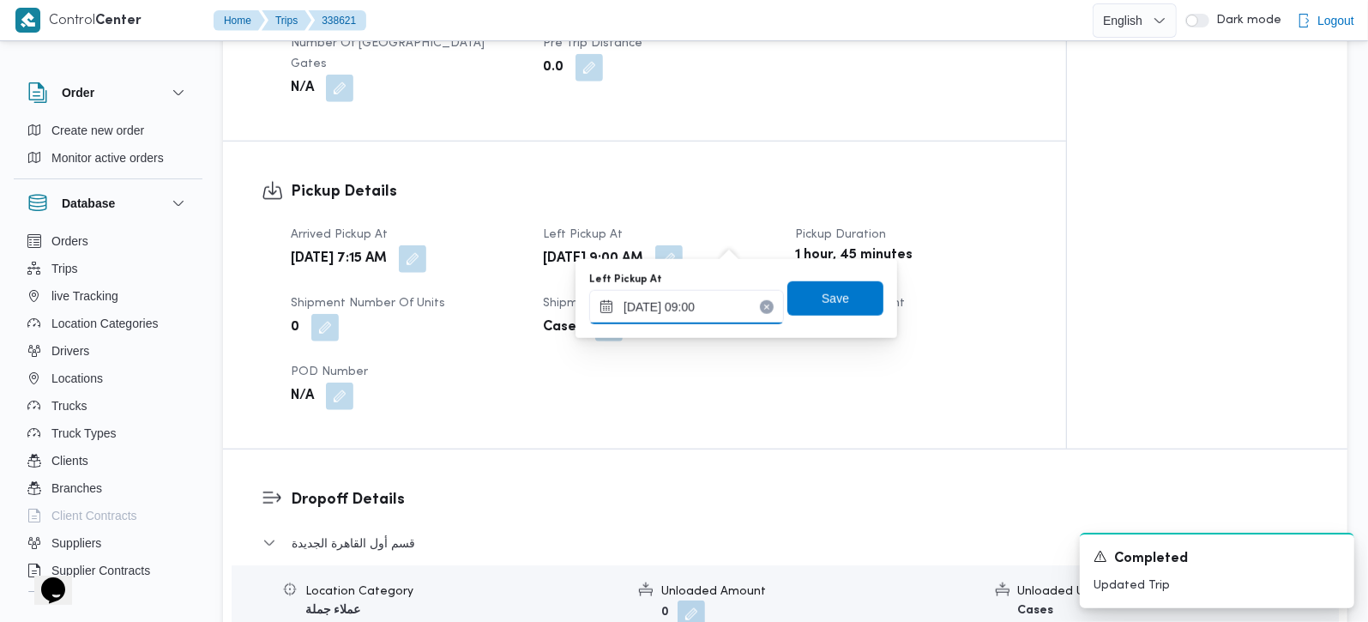
click at [705, 304] on input "[DATE] 09:00" at bounding box center [686, 307] width 195 height 34
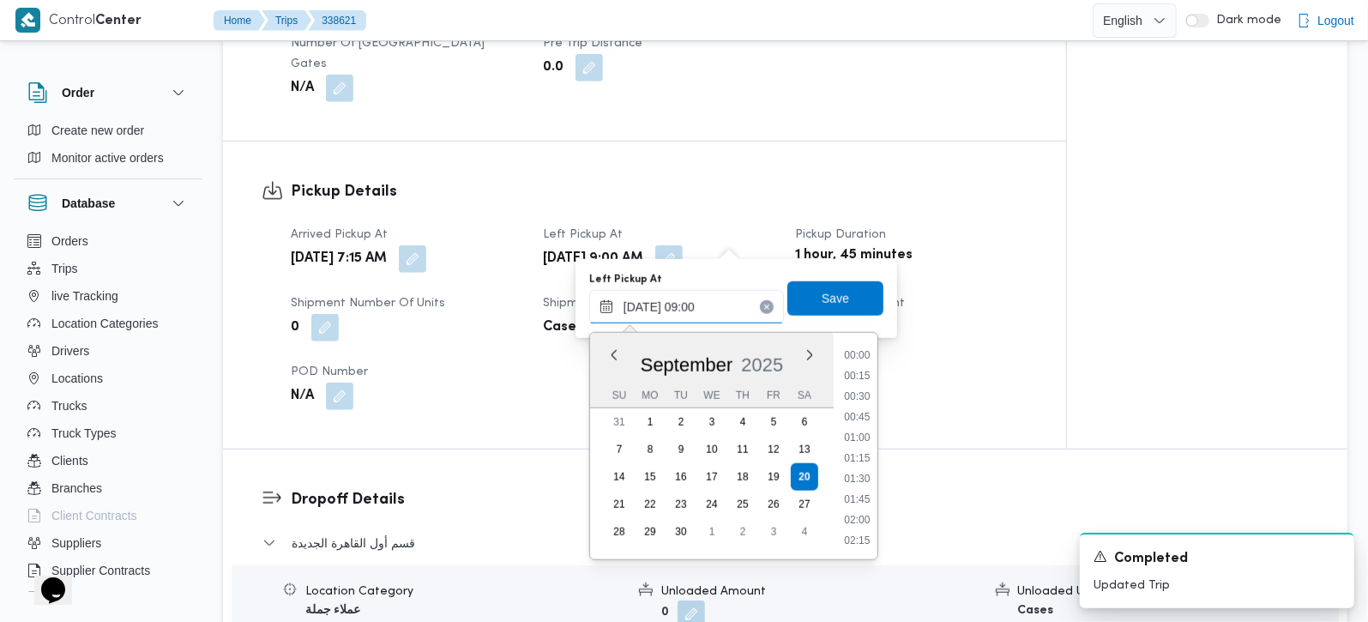
scroll to position [637, 0]
click at [997, 340] on div "Arrived Pickup At [DATE] 7:15 AM Left Pickup At [DATE] 9:00 AM Pickup Duration …" at bounding box center [658, 317] width 757 height 206
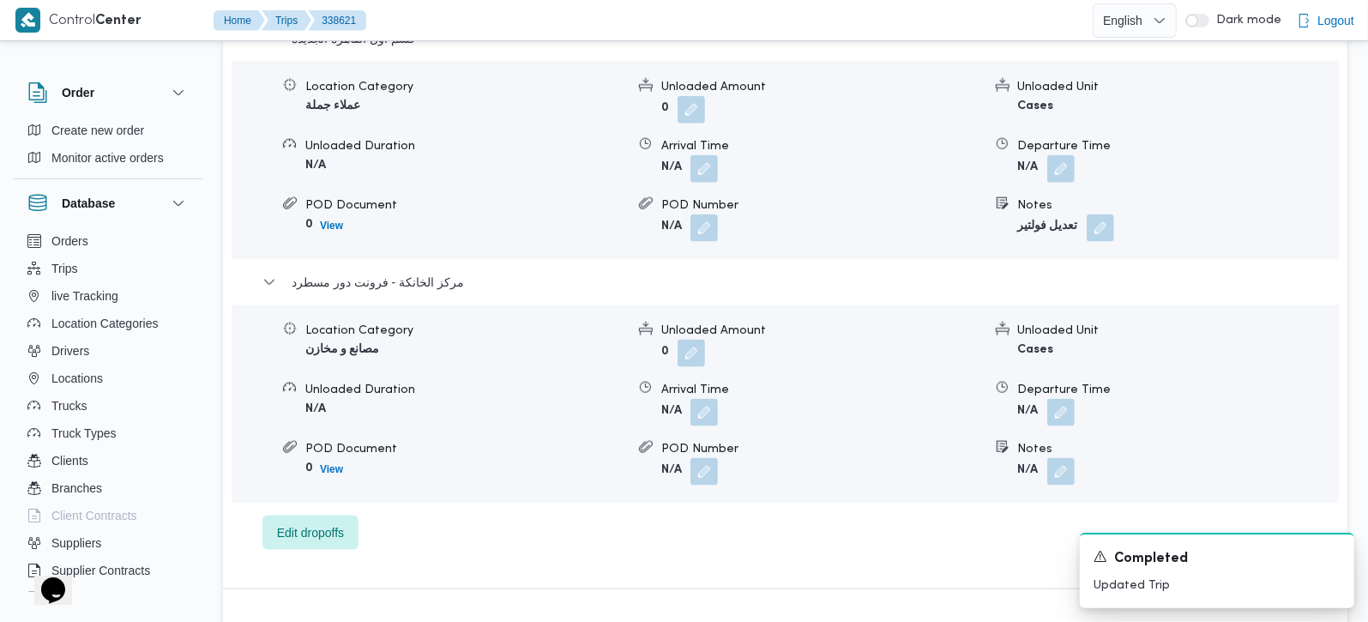
scroll to position [1721, 0]
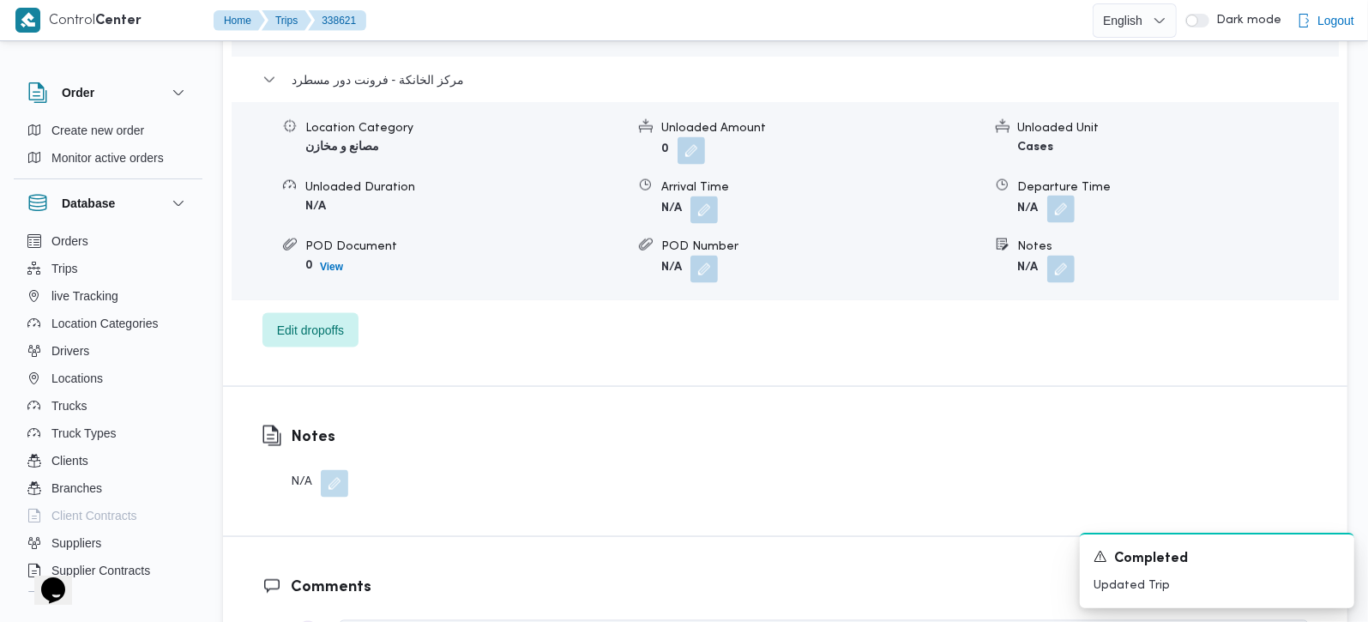
click at [1065, 196] on button "button" at bounding box center [1060, 209] width 27 height 27
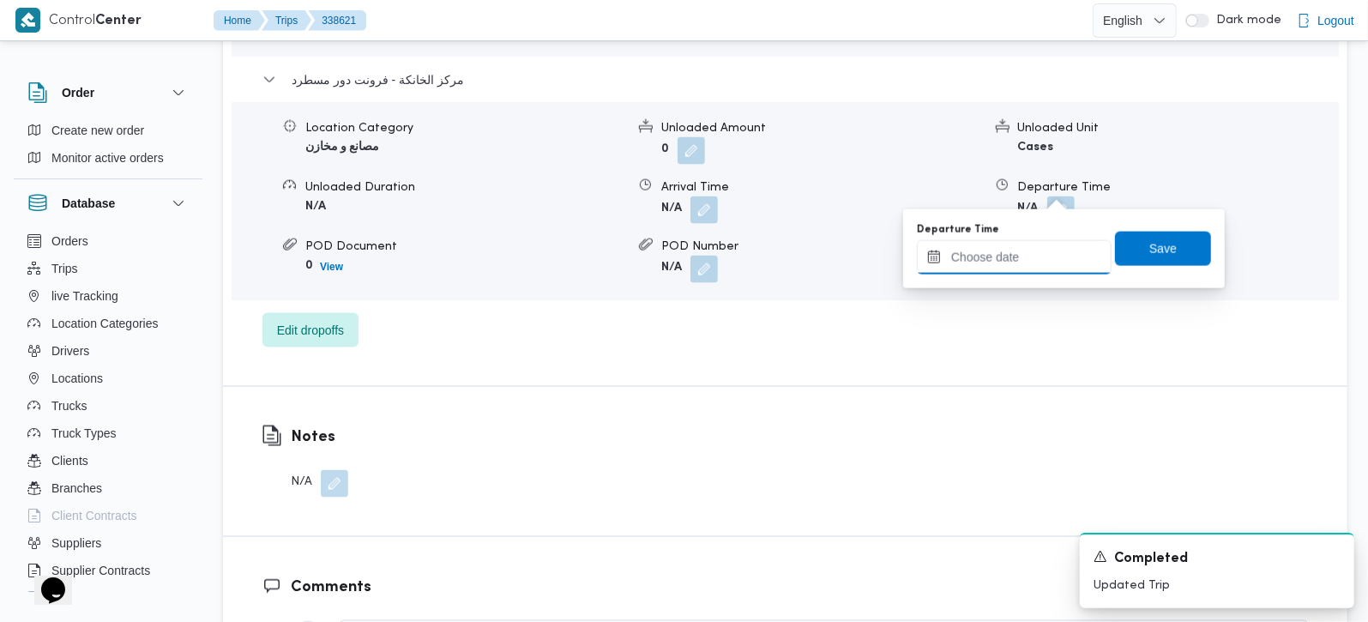
drag, startPoint x: 1065, startPoint y: 188, endPoint x: 1011, endPoint y: 271, distance: 99.2
click at [1009, 268] on input "Departure Time" at bounding box center [1014, 257] width 195 height 34
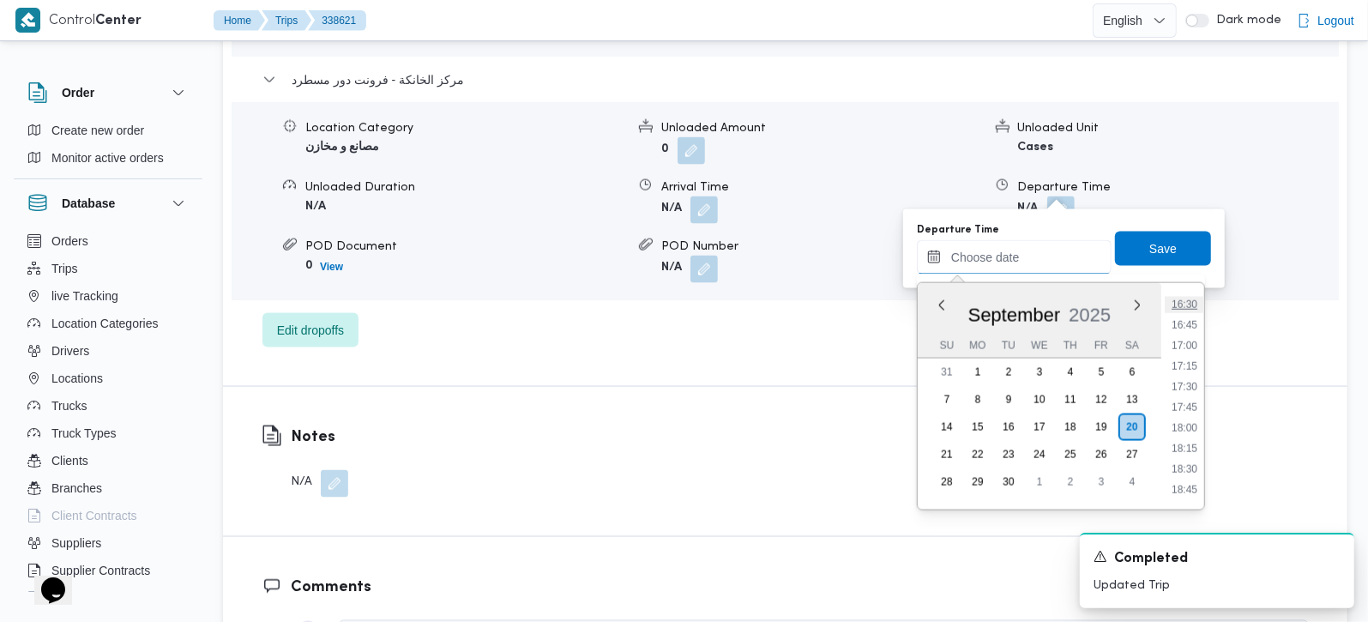
scroll to position [1259, 0]
click at [1192, 379] on li "16:15" at bounding box center [1184, 384] width 39 height 17
type input "[DATE] 16:15"
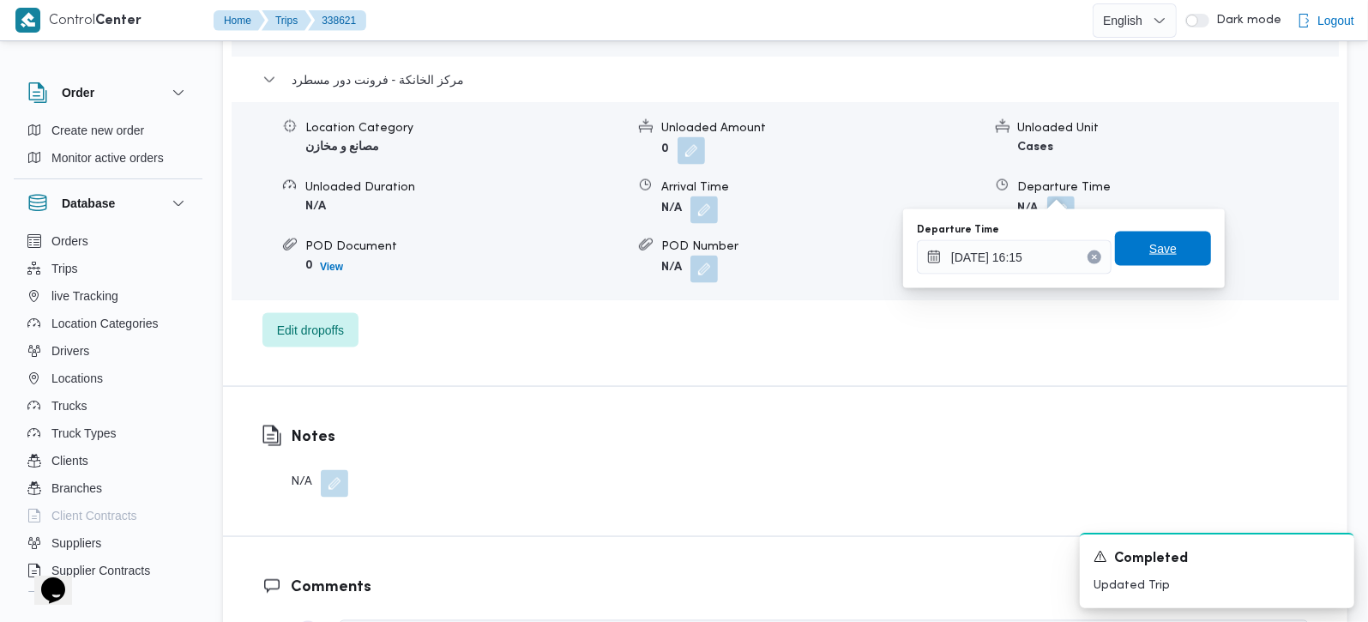
click at [1166, 242] on span "Save" at bounding box center [1163, 249] width 96 height 34
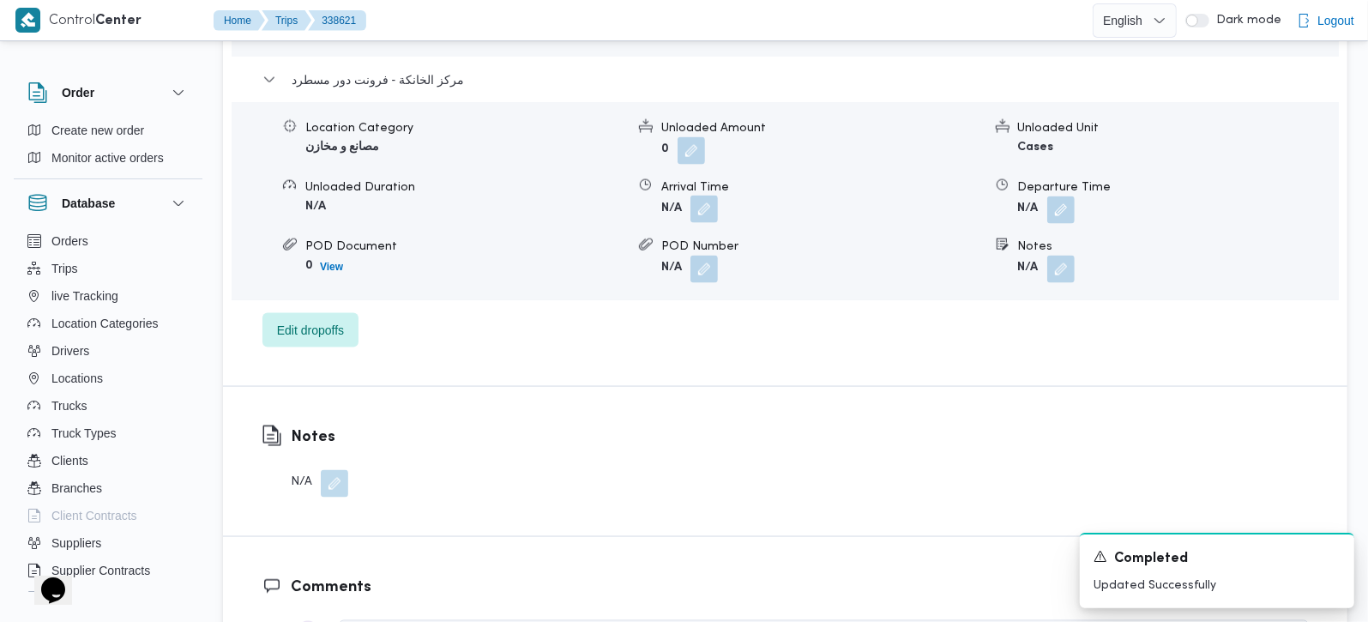
click at [709, 196] on button "button" at bounding box center [703, 209] width 27 height 27
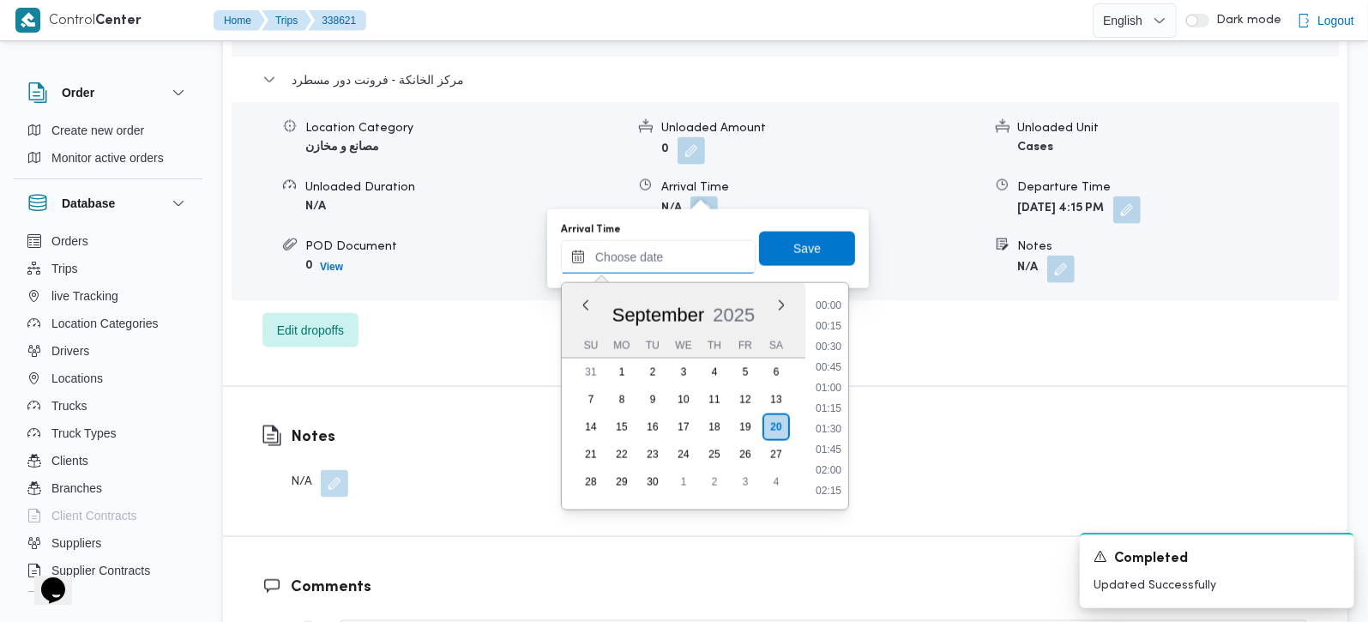
drag, startPoint x: 677, startPoint y: 250, endPoint x: 699, endPoint y: 269, distance: 29.8
click at [677, 250] on input "Arrival Time" at bounding box center [658, 257] width 195 height 34
click at [829, 362] on li "16:00" at bounding box center [828, 363] width 39 height 17
type input "[DATE] 16:00"
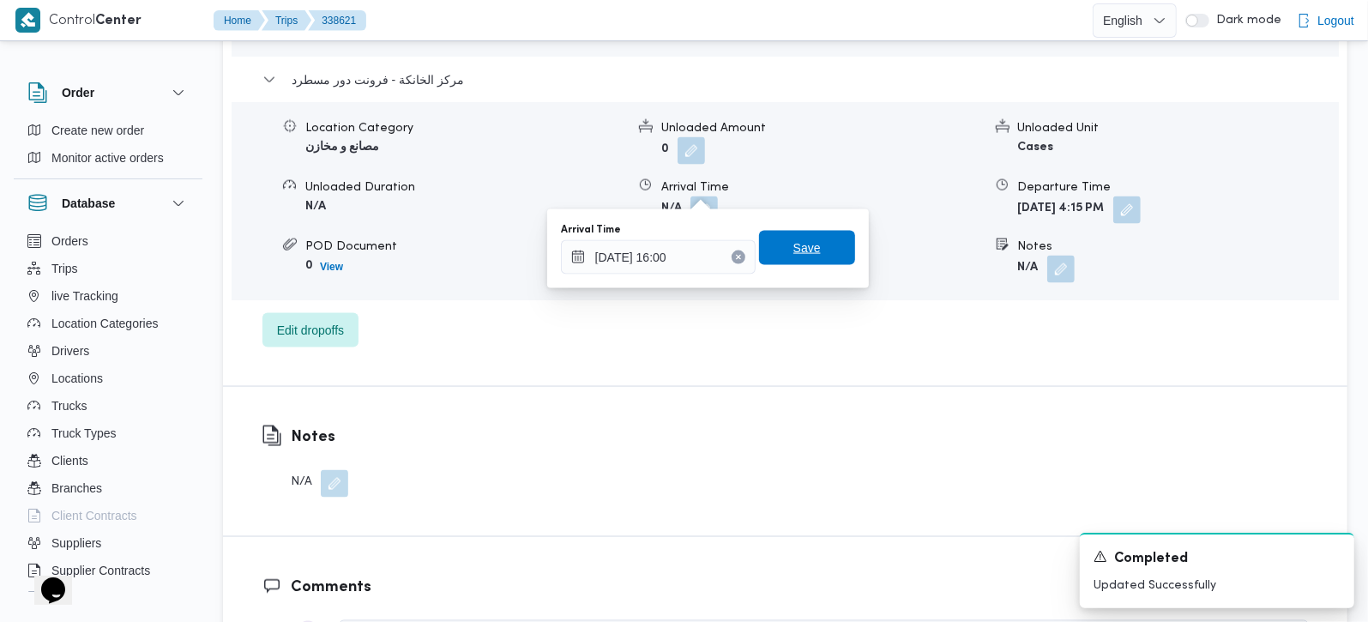
click at [786, 262] on span "Save" at bounding box center [807, 248] width 96 height 34
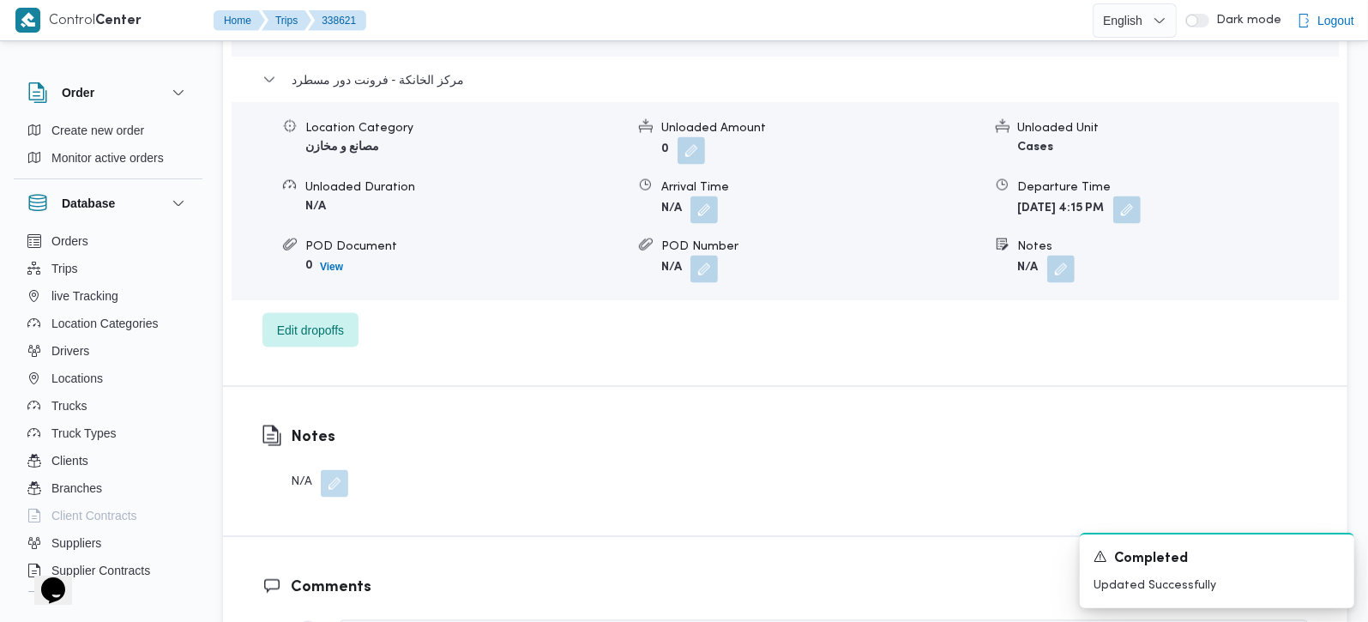
scroll to position [1419, 0]
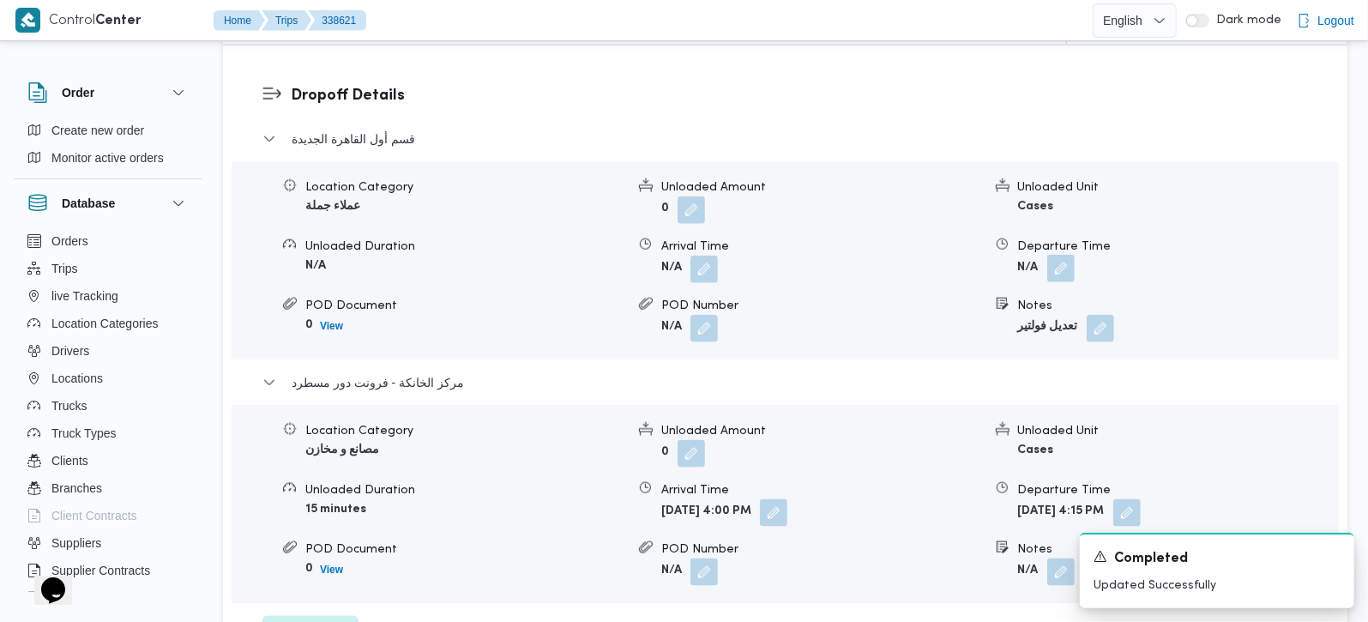
click at [1066, 255] on button "button" at bounding box center [1060, 268] width 27 height 27
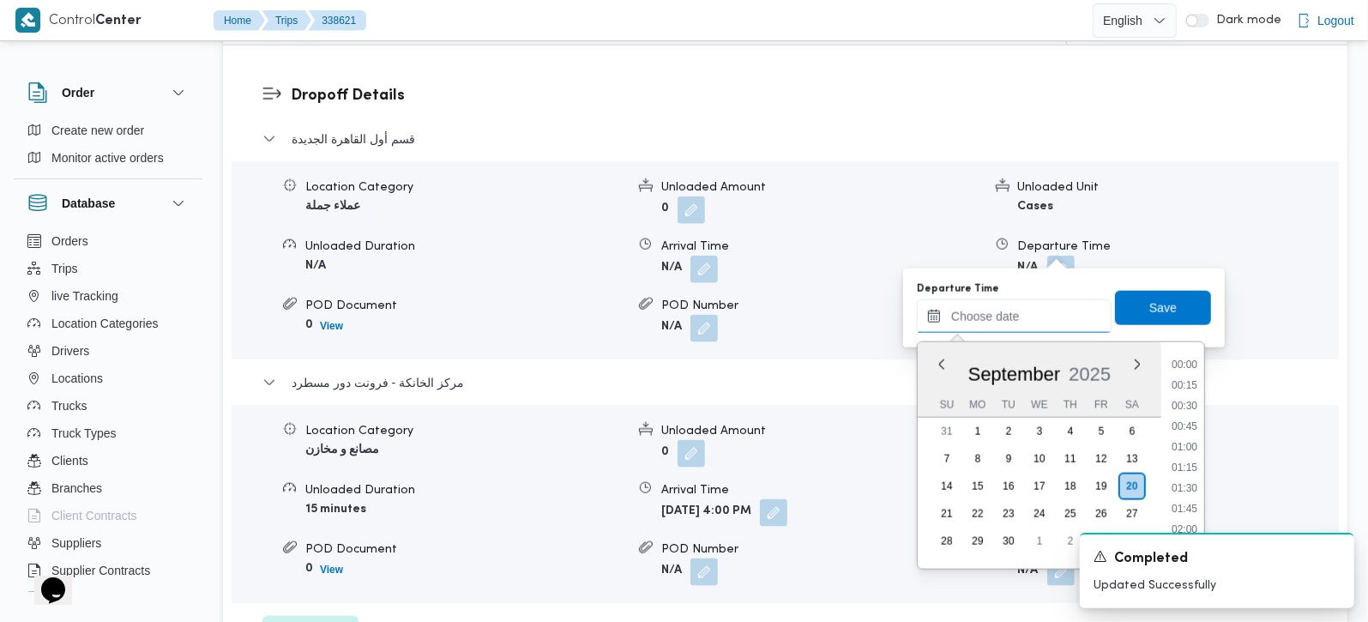
click at [1032, 317] on input "Departure Time" at bounding box center [1014, 316] width 195 height 34
drag, startPoint x: 1182, startPoint y: 441, endPoint x: 1181, endPoint y: 397, distance: 43.7
click at [1182, 441] on li "15:00" at bounding box center [1184, 441] width 39 height 17
type input "20/09/2025 15:00"
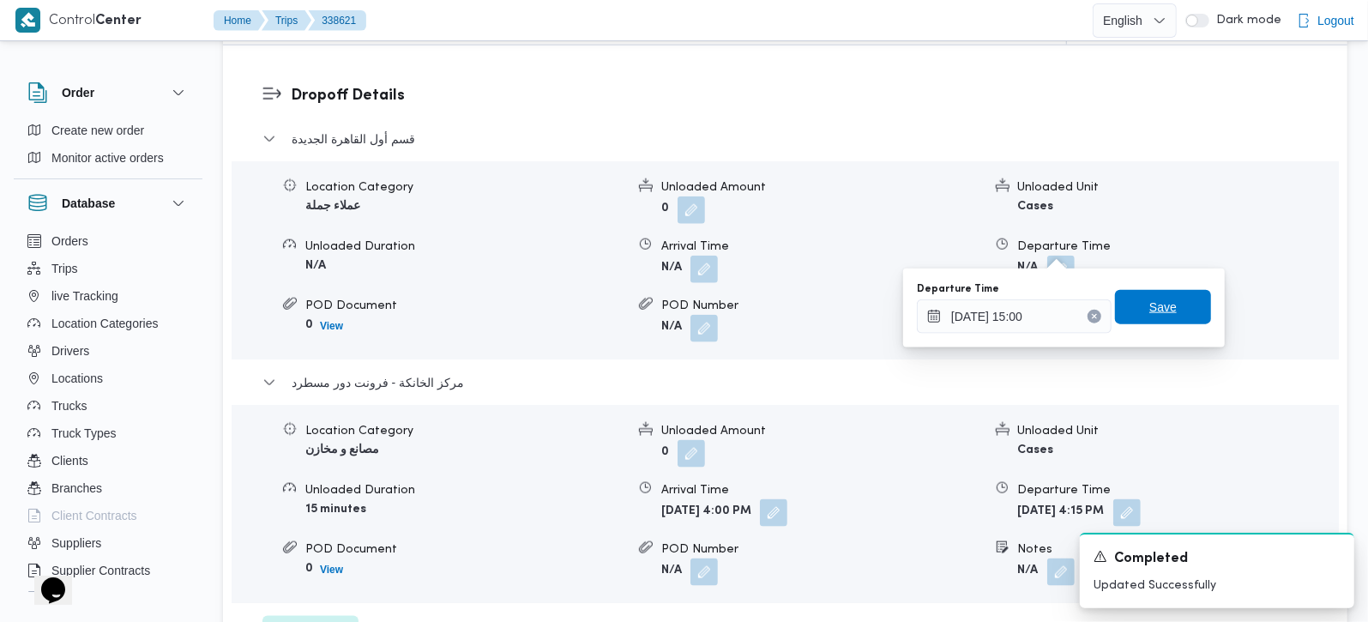
click at [1154, 313] on span "Save" at bounding box center [1162, 307] width 27 height 21
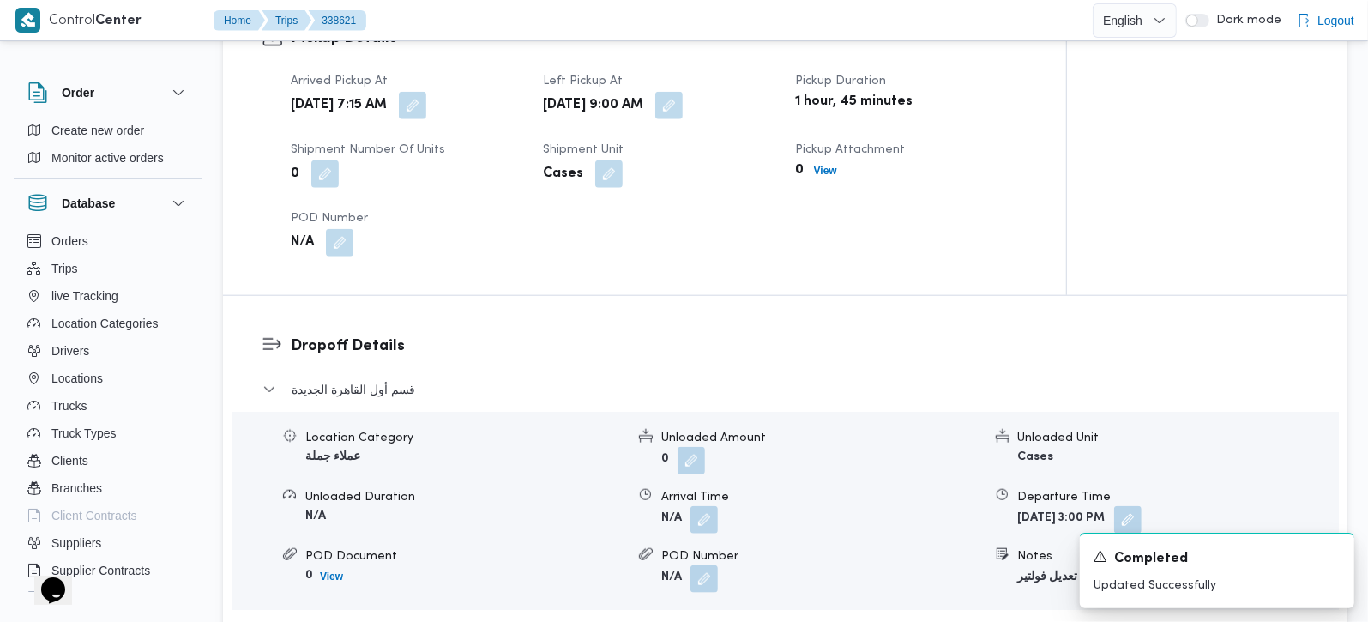
scroll to position [1216, 0]
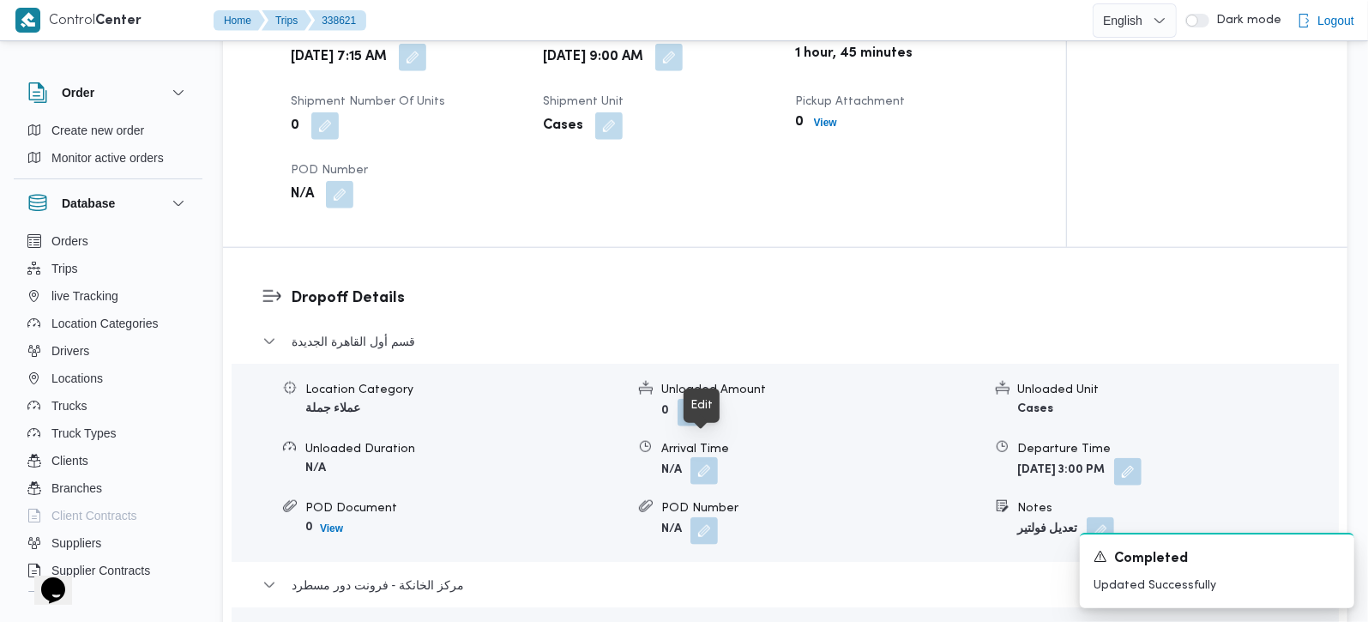
drag, startPoint x: 698, startPoint y: 452, endPoint x: 701, endPoint y: 461, distance: 9.8
click at [700, 457] on button "button" at bounding box center [703, 470] width 27 height 27
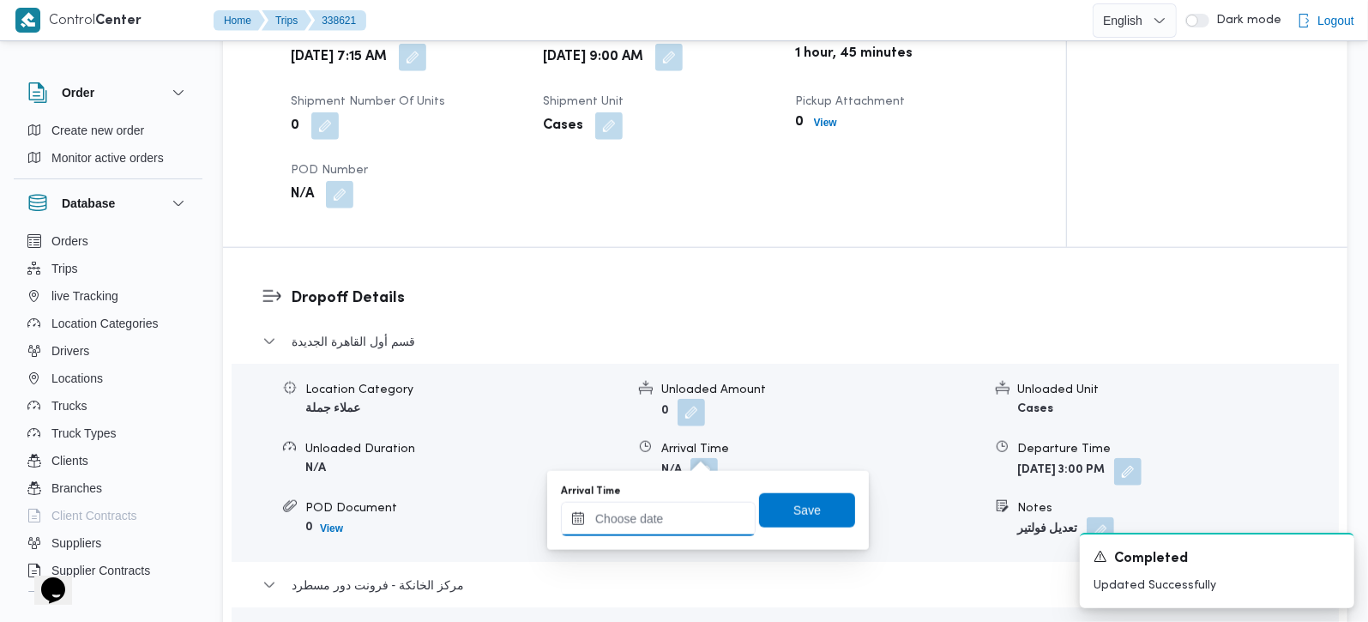
click at [706, 504] on input "Arrival Time" at bounding box center [658, 519] width 195 height 34
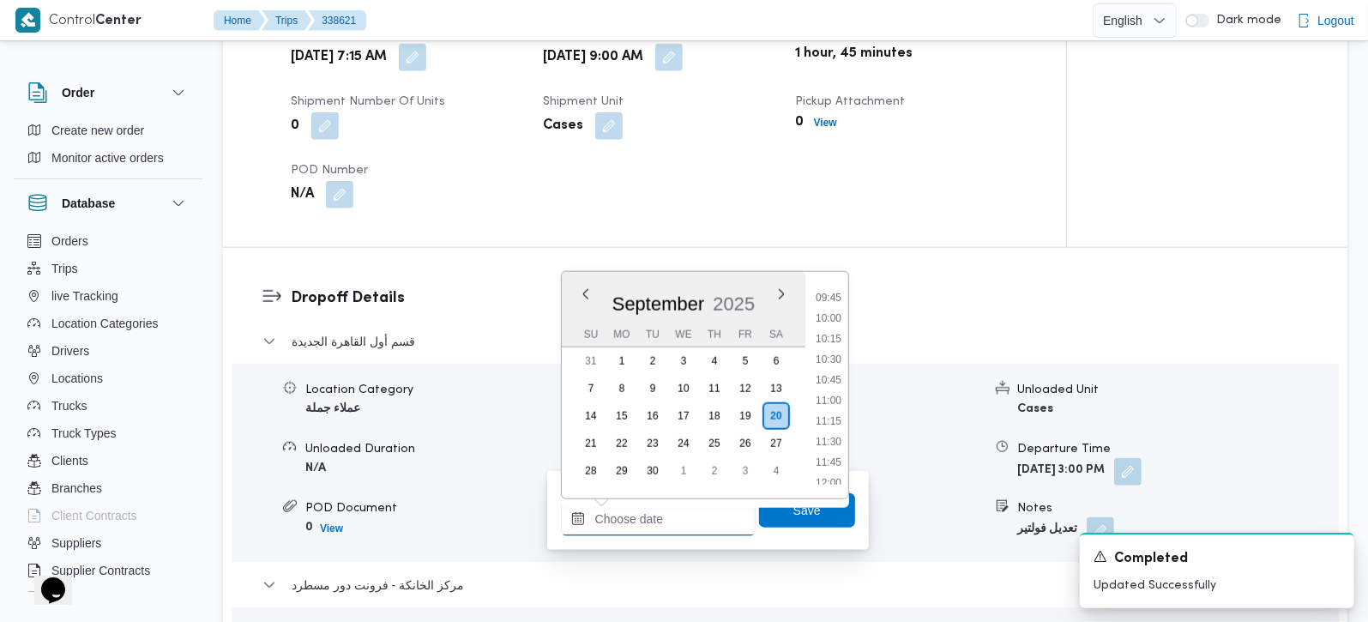
scroll to position [755, 0]
click at [839, 364] on li "10:00" at bounding box center [828, 362] width 39 height 17
type input "20/09/2025 10:00"
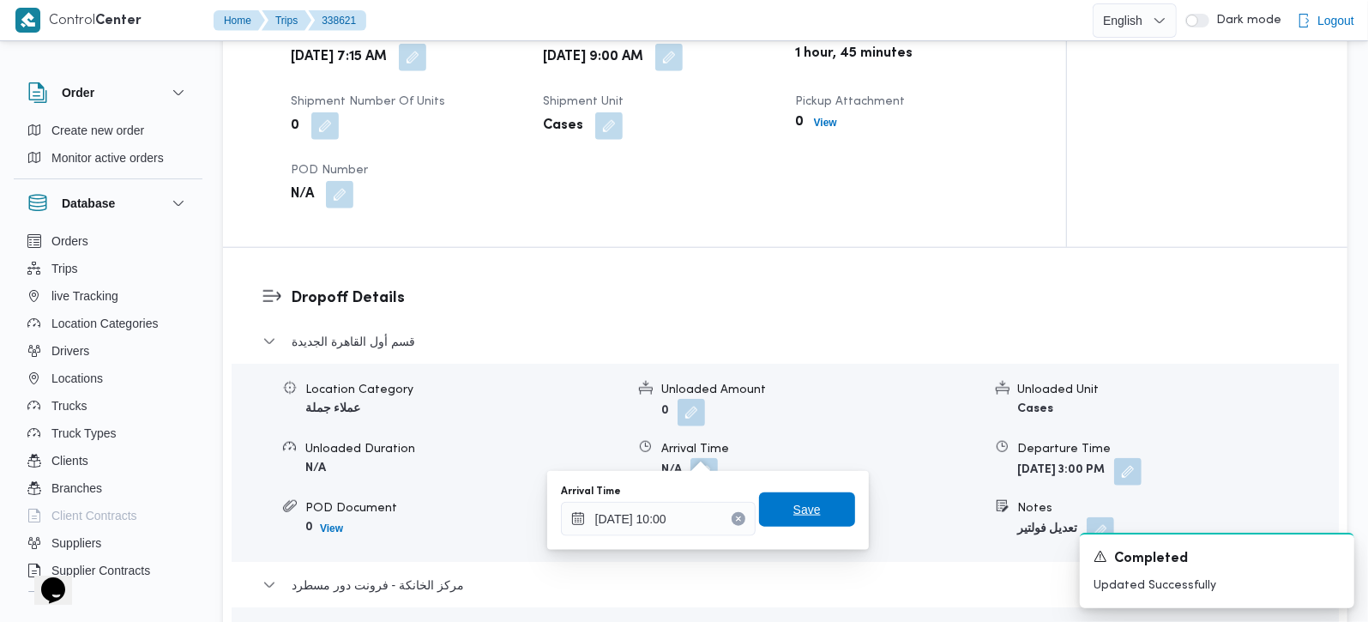
click at [816, 500] on span "Save" at bounding box center [807, 509] width 96 height 34
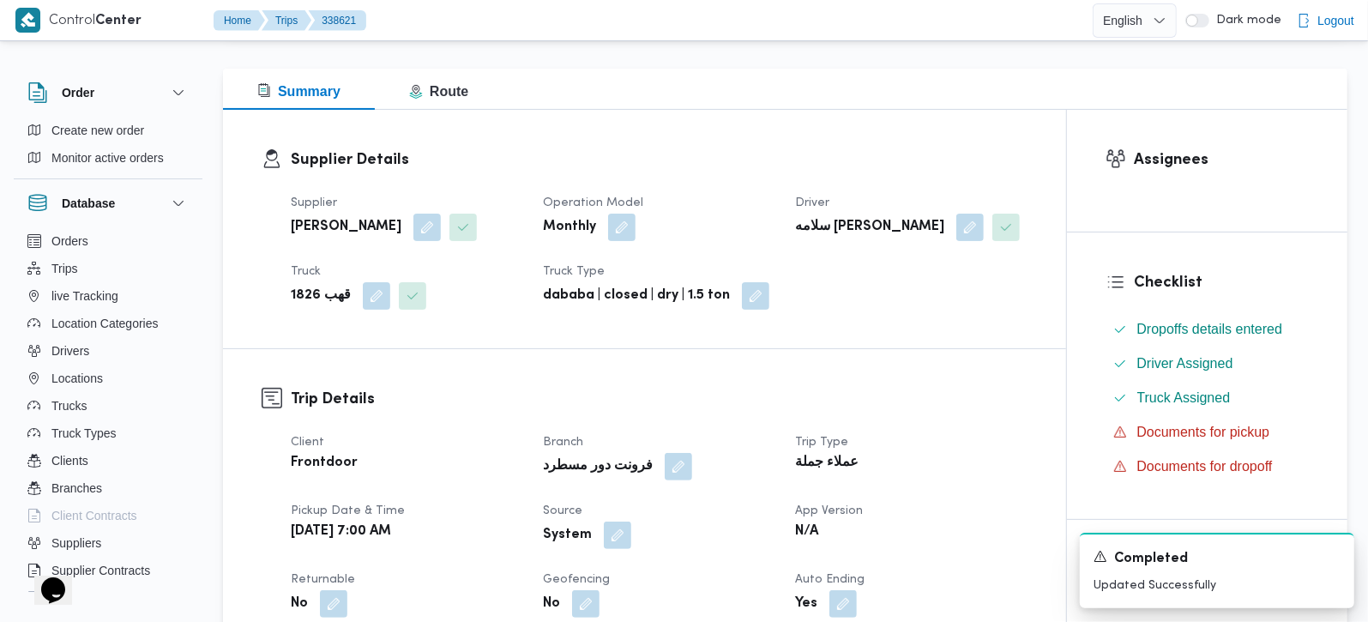
scroll to position [302, 0]
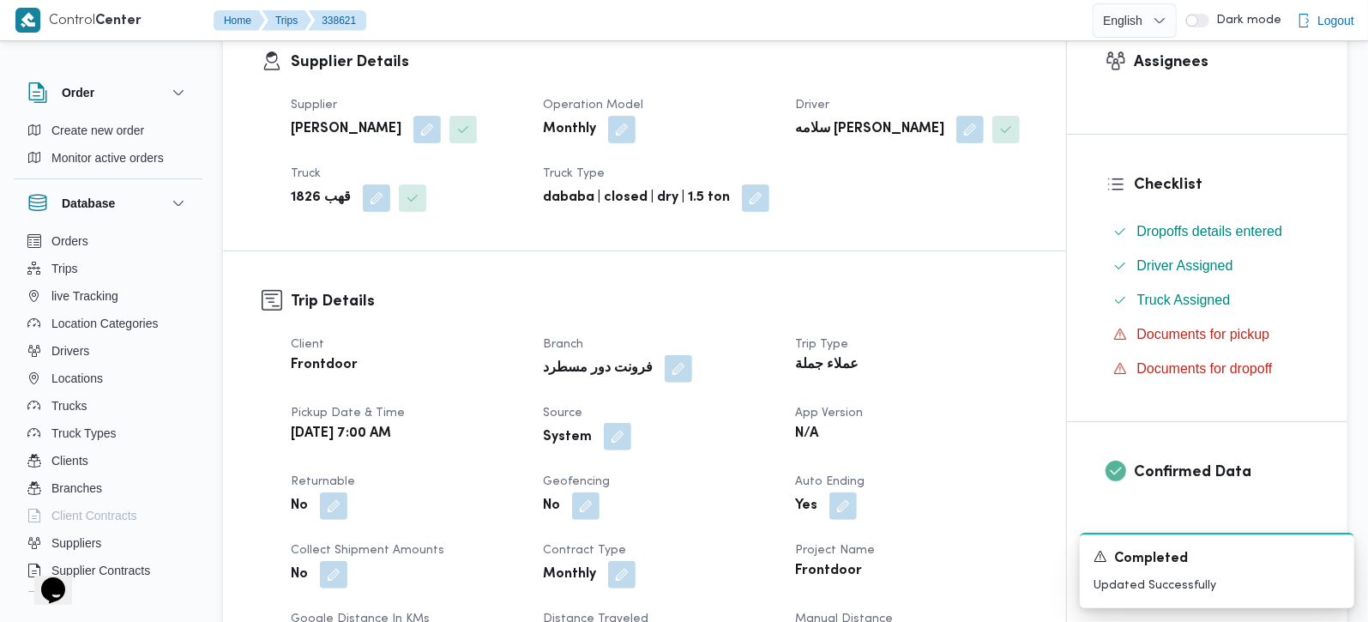
click at [626, 431] on button "button" at bounding box center [617, 436] width 27 height 27
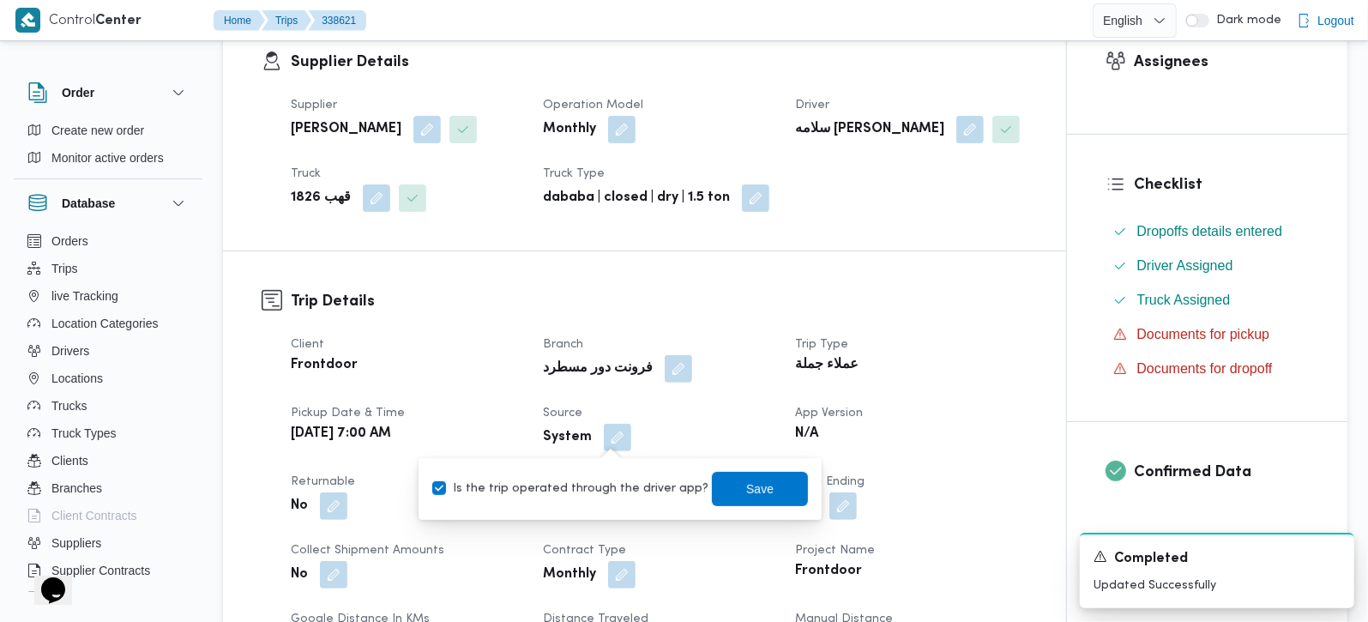
click at [611, 475] on div "Is the trip operated through the driver app? Save" at bounding box center [620, 489] width 379 height 38
click at [622, 483] on label "Is the trip operated through the driver app?" at bounding box center [570, 489] width 276 height 21
checkbox input "false"
click at [712, 483] on span "Save" at bounding box center [760, 488] width 96 height 34
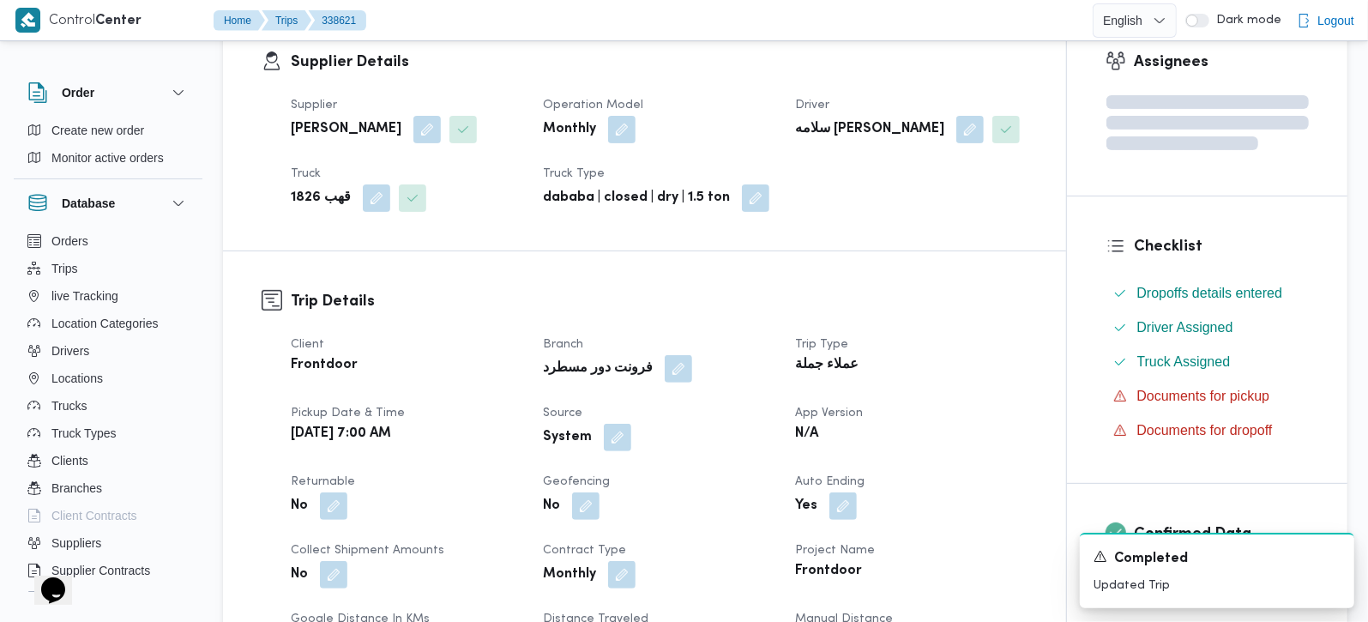
scroll to position [0, 0]
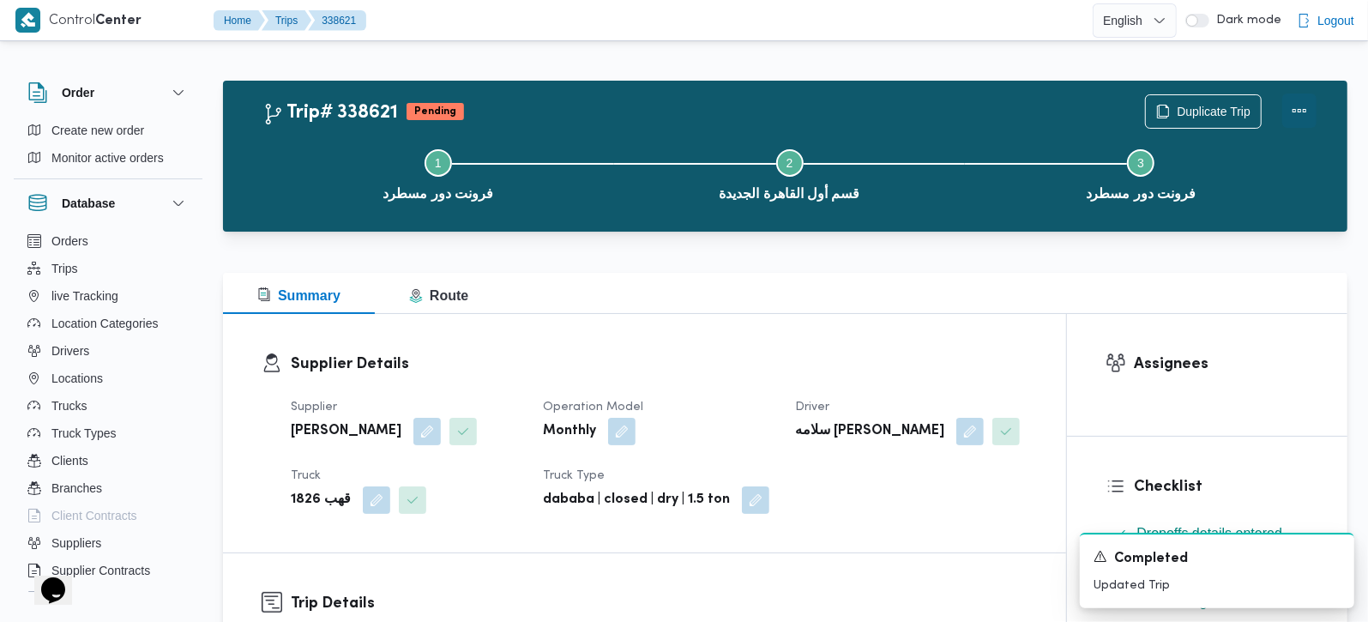
click at [1300, 109] on button "Actions" at bounding box center [1299, 110] width 34 height 34
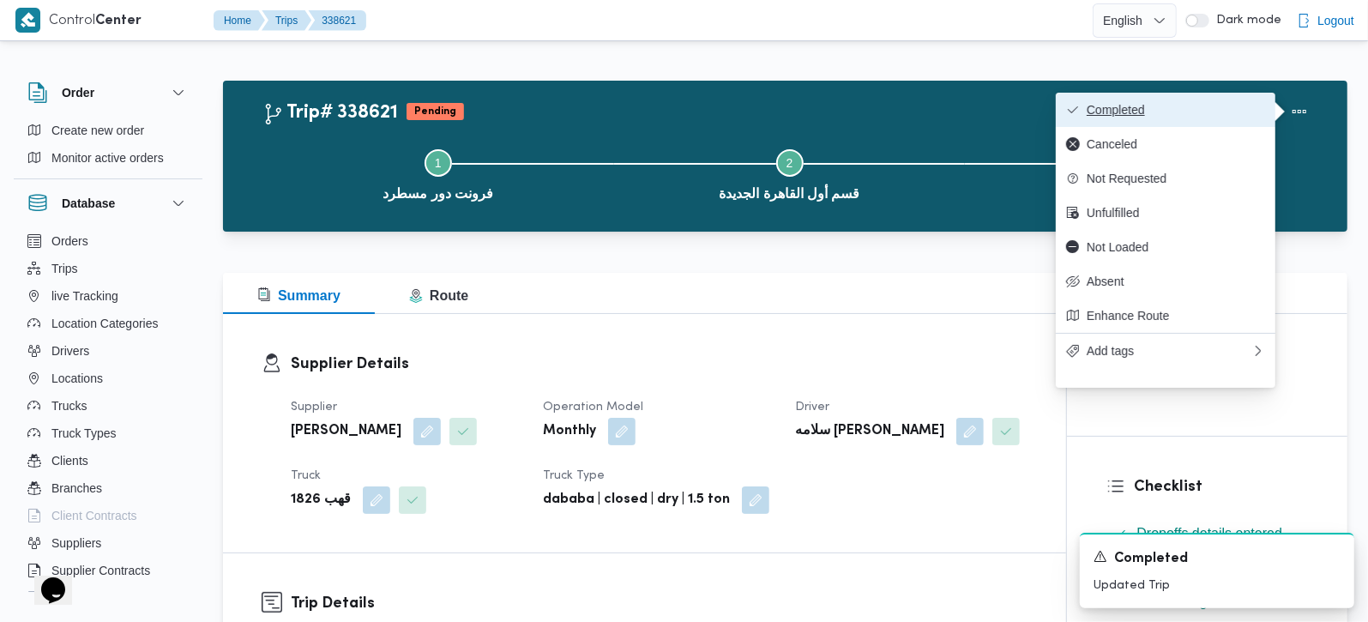
click at [1158, 112] on span "Completed" at bounding box center [1176, 110] width 178 height 14
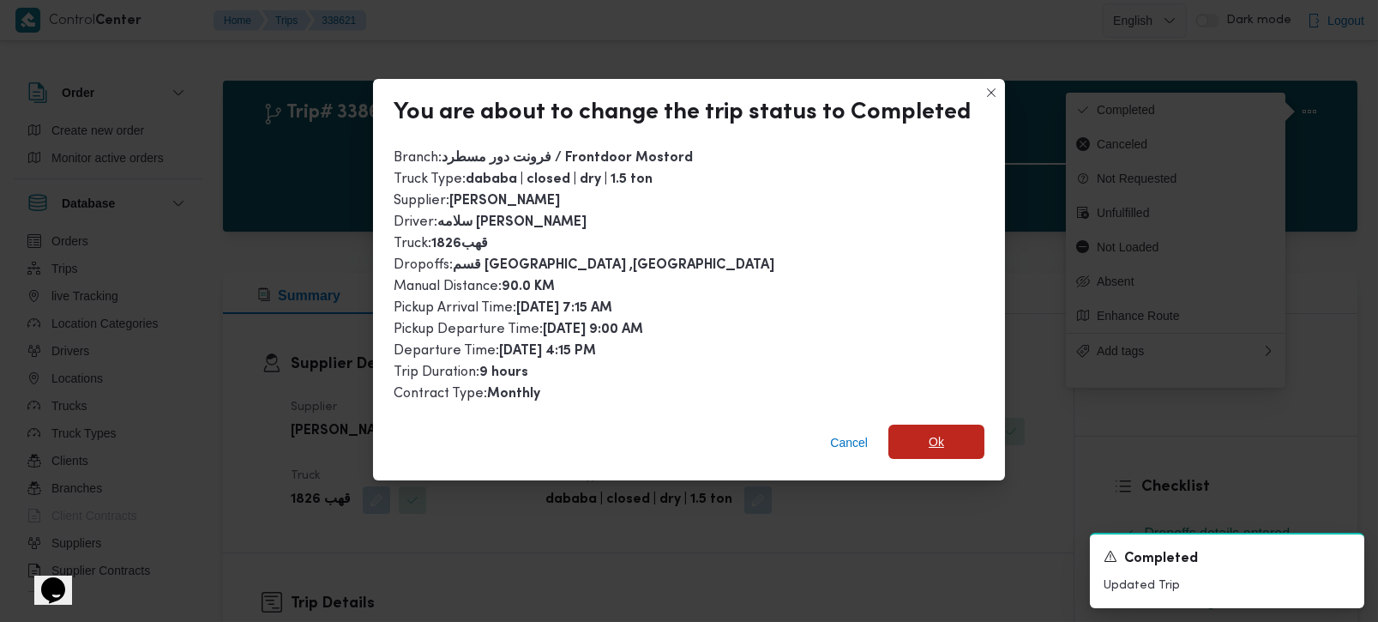
click at [917, 442] on span "Ok" at bounding box center [937, 442] width 96 height 34
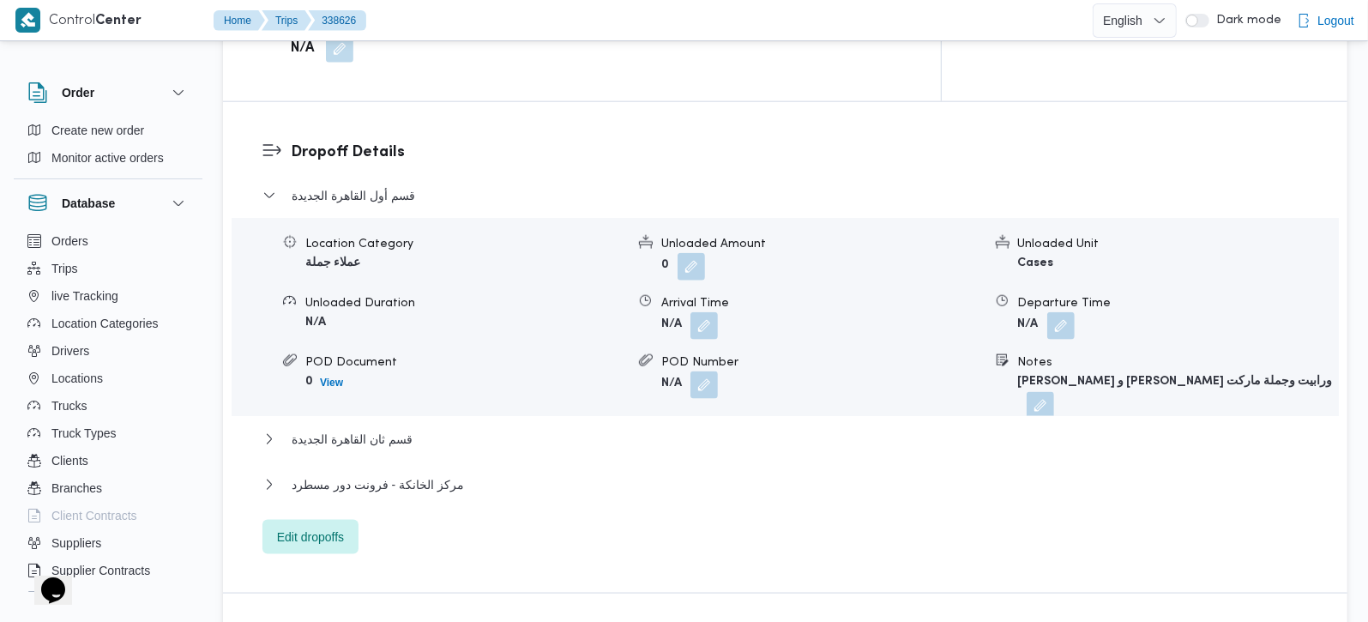
scroll to position [1413, 0]
click at [377, 426] on span "قسم ثان القاهرة الجديدة" at bounding box center [352, 436] width 121 height 21
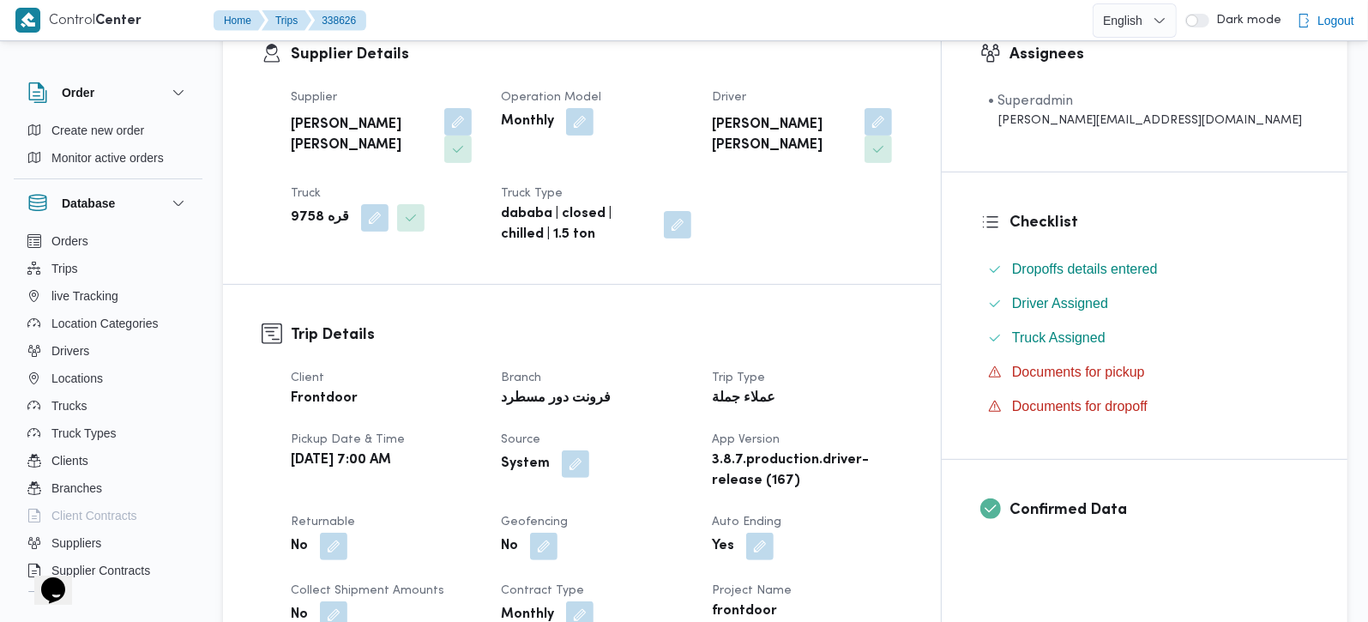
scroll to position [302, 0]
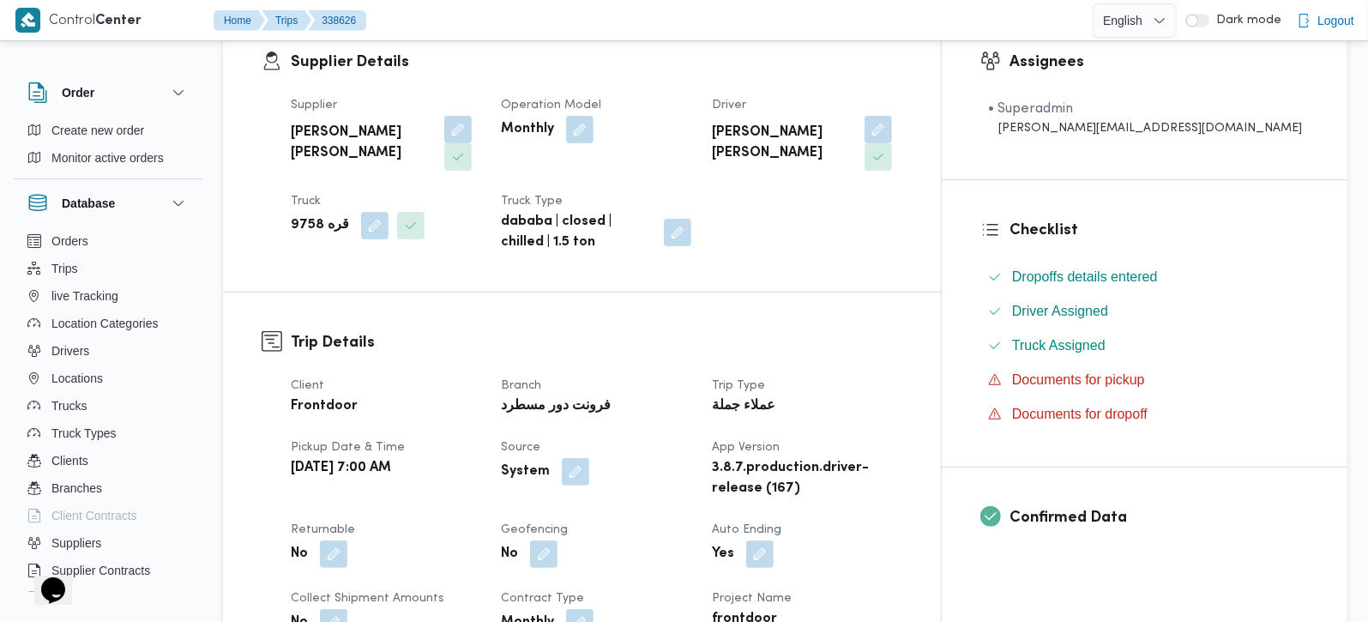
click at [304, 215] on b "قره 9758" at bounding box center [320, 225] width 58 height 21
copy b "9758"
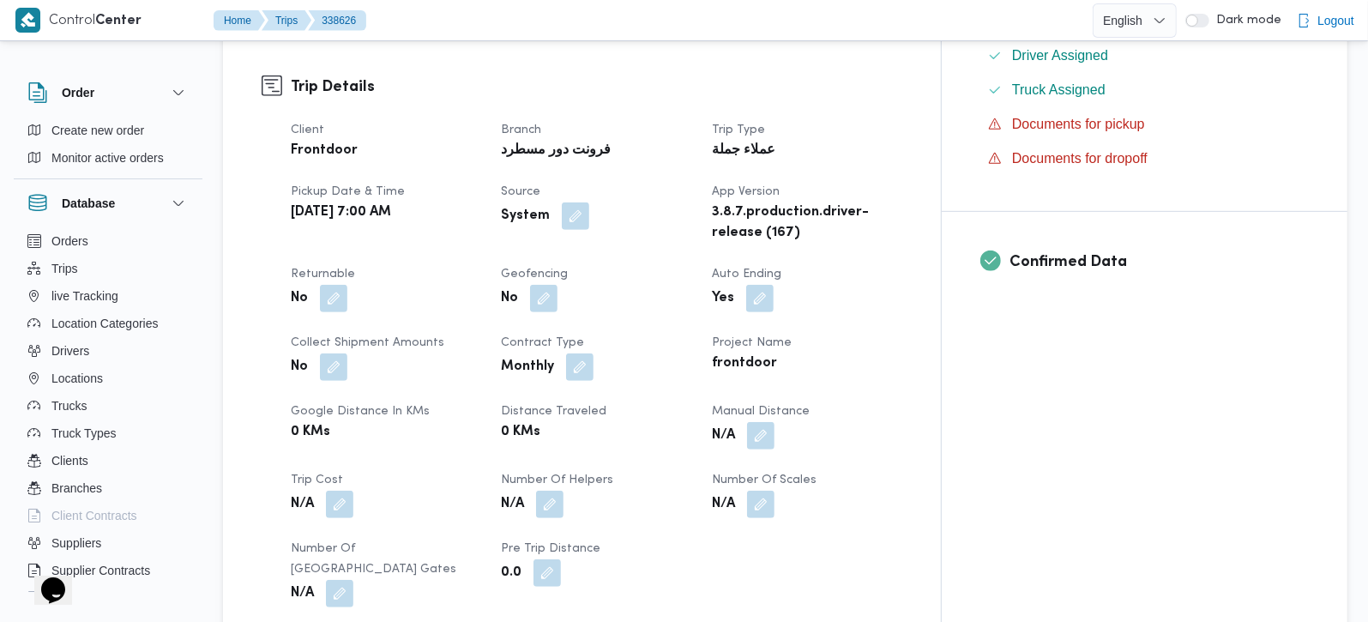
scroll to position [605, 0]
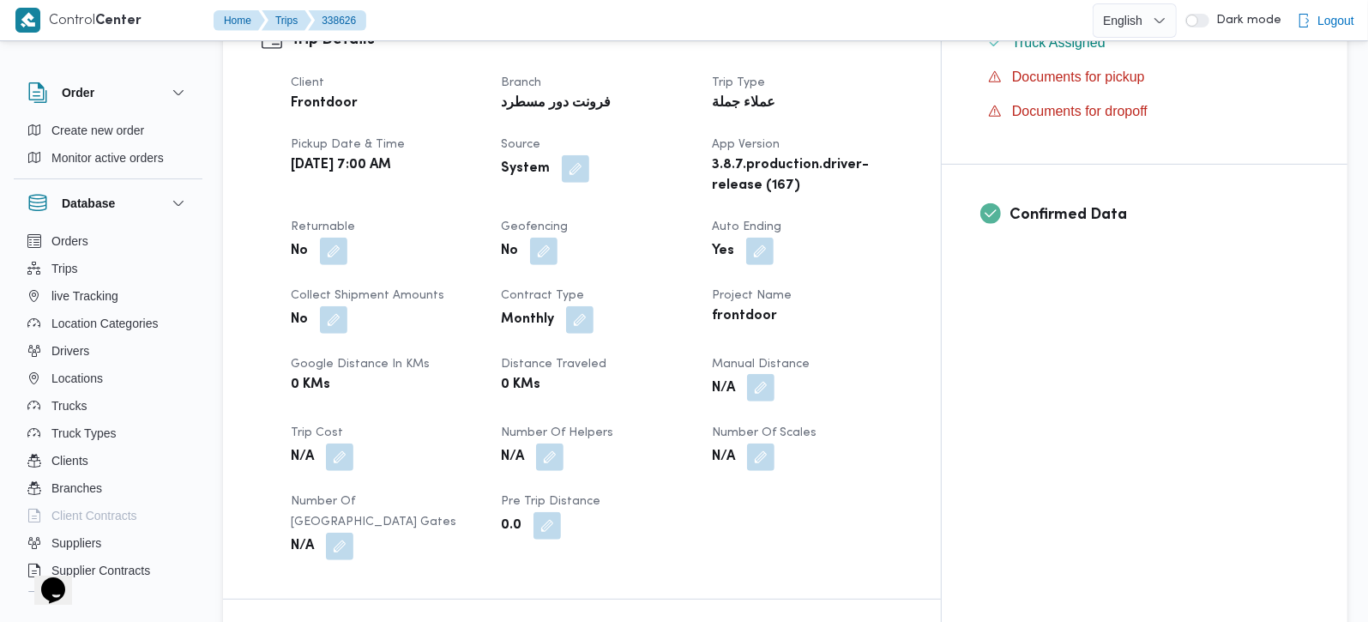
click at [774, 374] on button "button" at bounding box center [760, 387] width 27 height 27
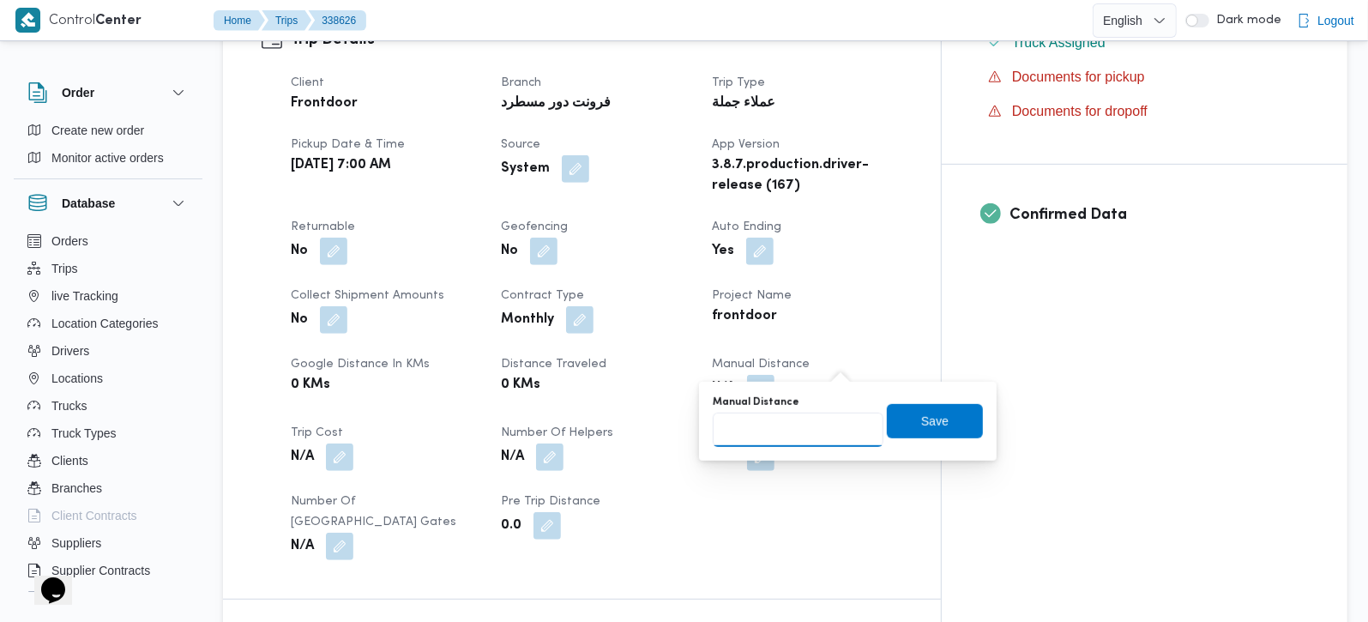
click at [818, 428] on input "Manual Distance" at bounding box center [798, 430] width 171 height 34
type input "160"
click at [941, 431] on span "Save" at bounding box center [935, 420] width 96 height 34
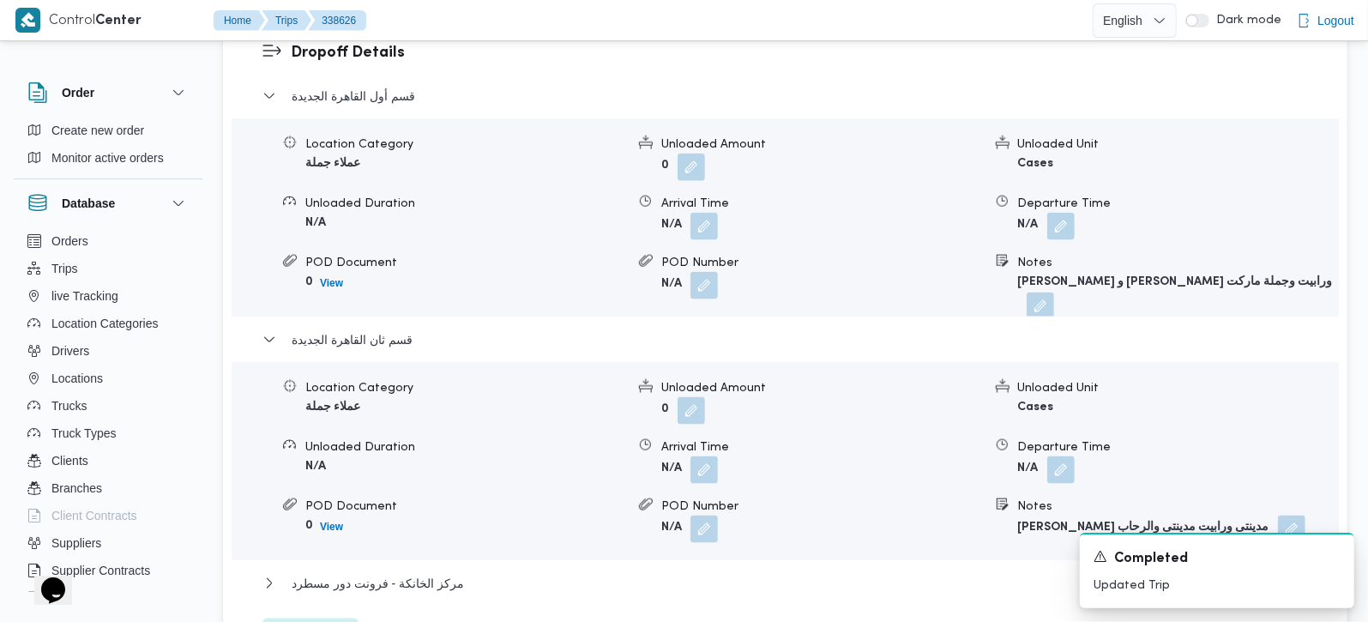
scroll to position [1816, 0]
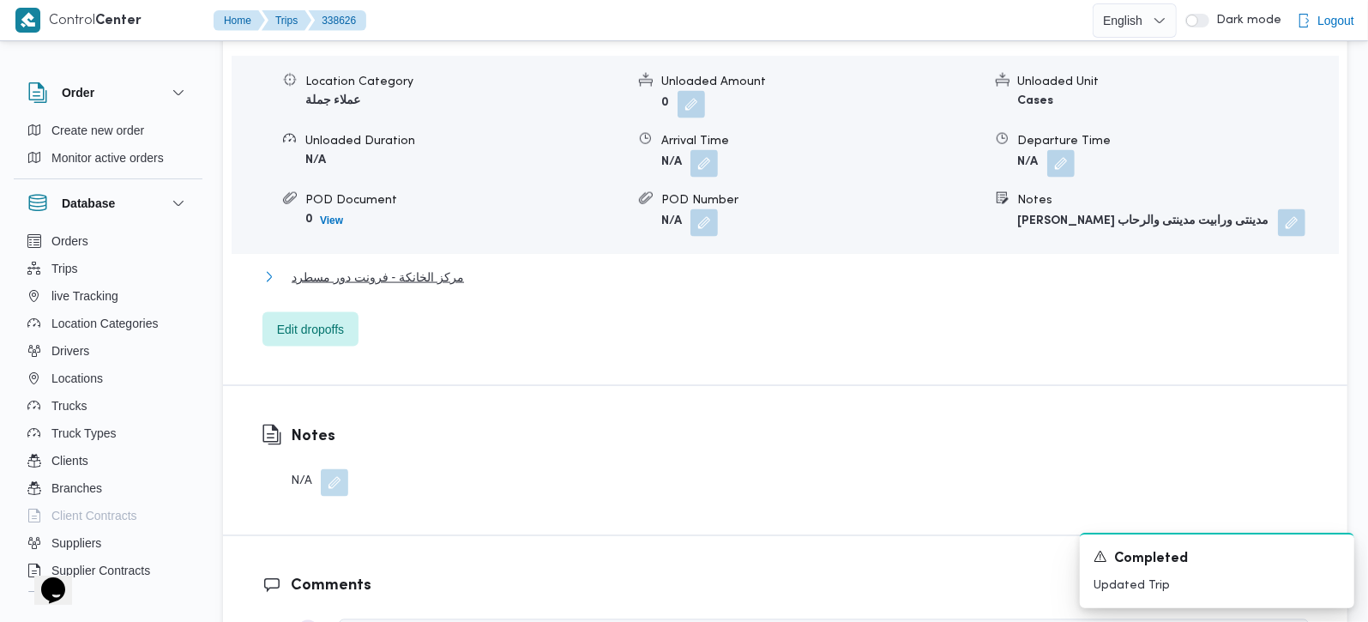
click at [396, 267] on span "مركز الخانكة - فرونت دور مسطرد" at bounding box center [378, 277] width 172 height 21
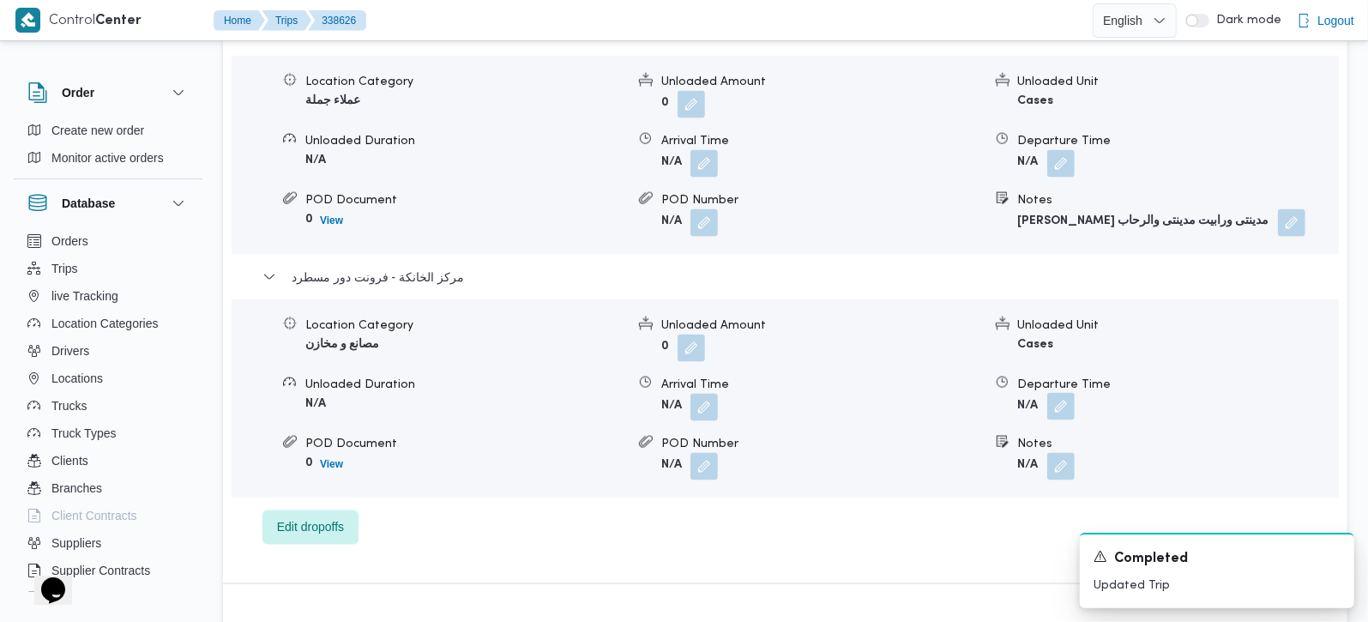
click at [1067, 393] on button "button" at bounding box center [1060, 406] width 27 height 27
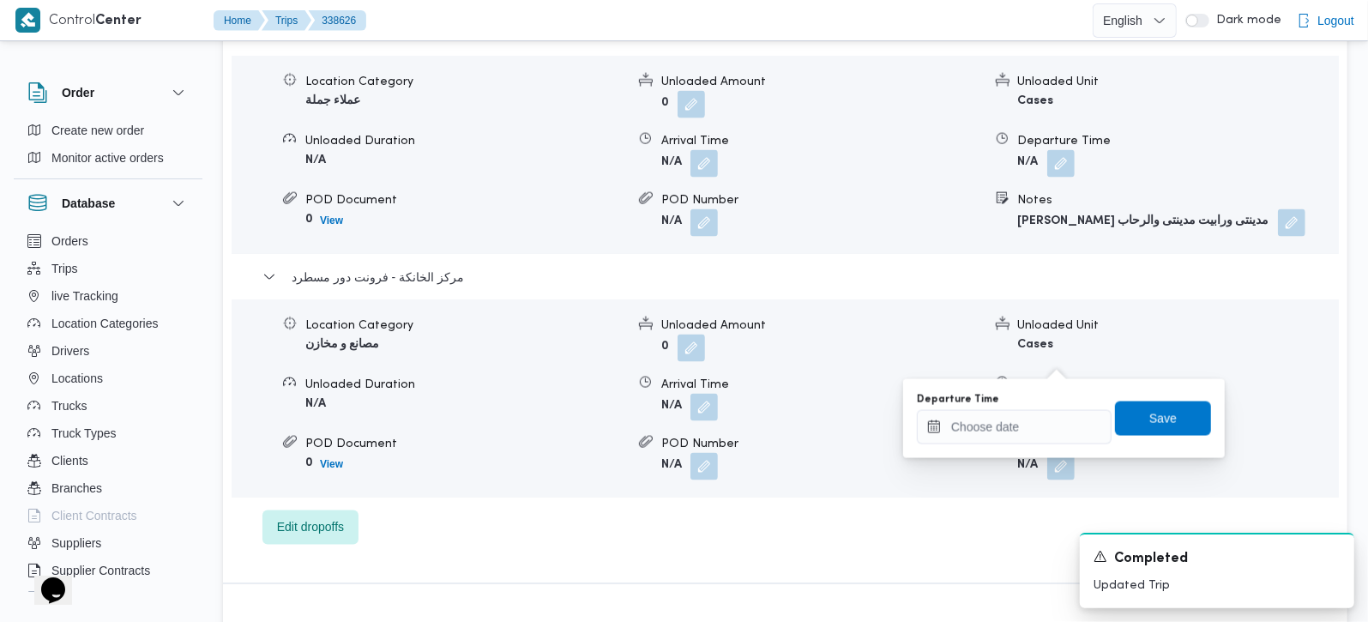
click at [1030, 452] on div "You are in a dialog. To close this dialog, hit escape. Departure Time Save" at bounding box center [1064, 418] width 322 height 79
click at [982, 424] on input "Departure Time" at bounding box center [1014, 427] width 195 height 34
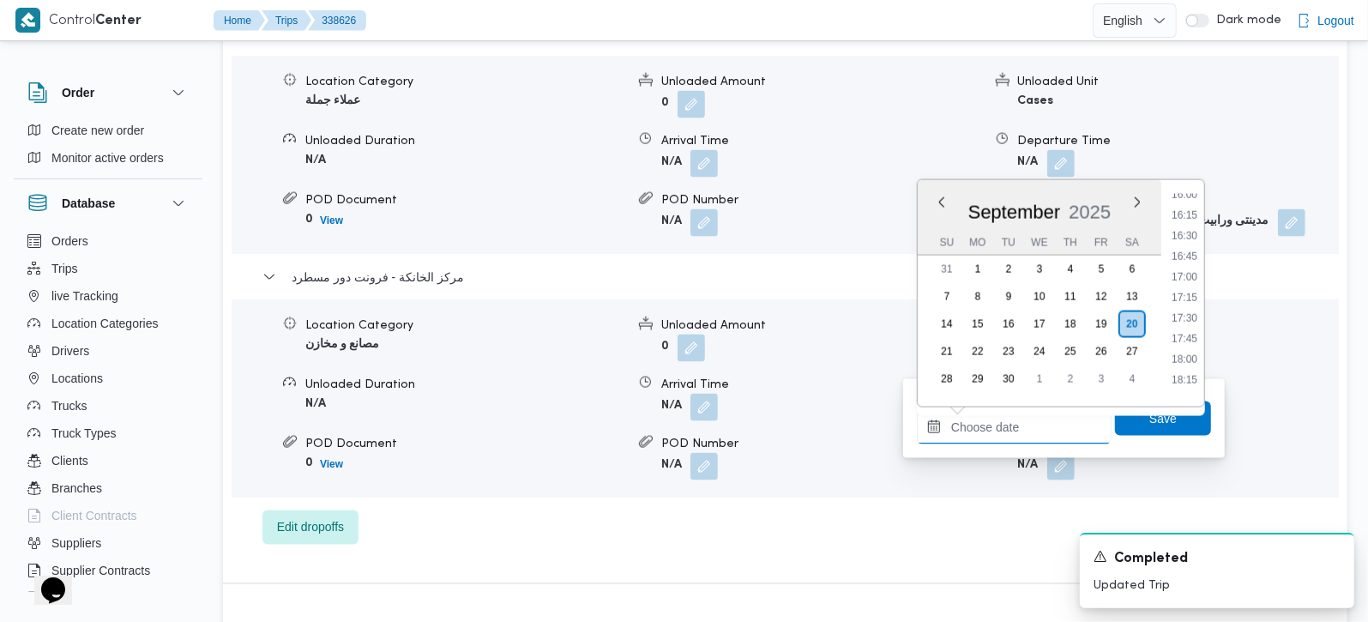
scroll to position [1280, 0]
drag, startPoint x: 1190, startPoint y: 232, endPoint x: 1175, endPoint y: 214, distance: 23.2
click at [1190, 232] on li "16:00" at bounding box center [1184, 240] width 39 height 17
type input "20/09/2025 16:00"
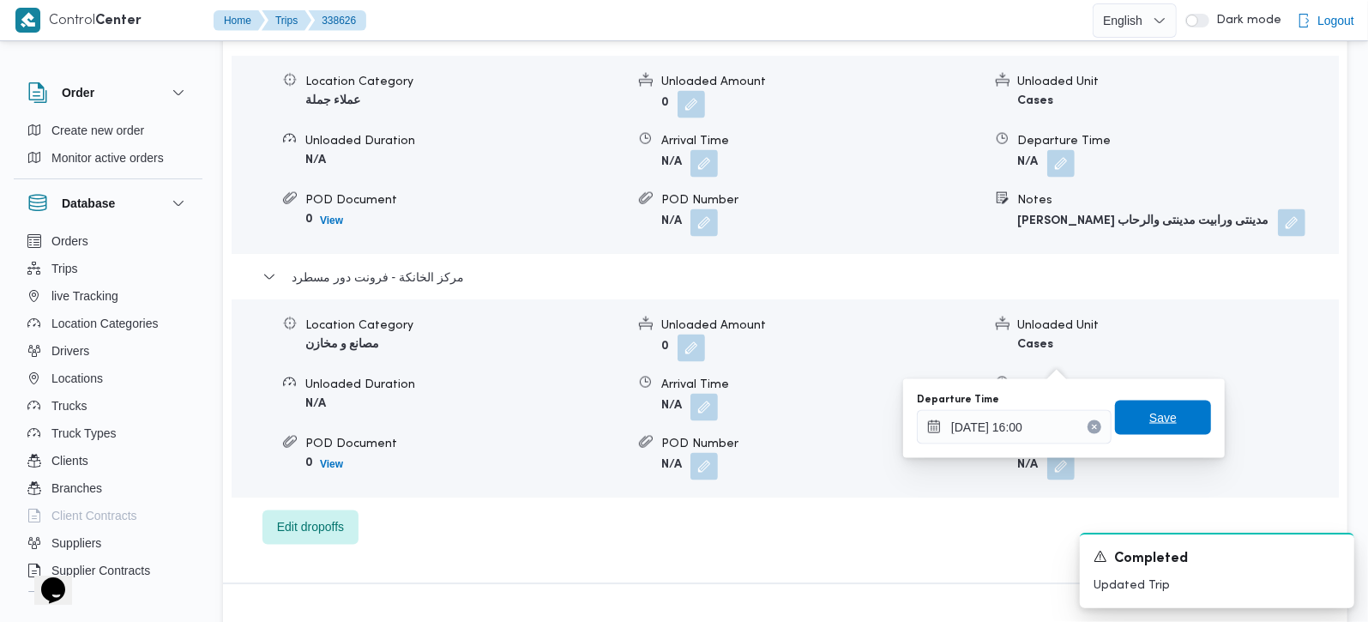
click at [1190, 419] on span "Save" at bounding box center [1163, 418] width 96 height 34
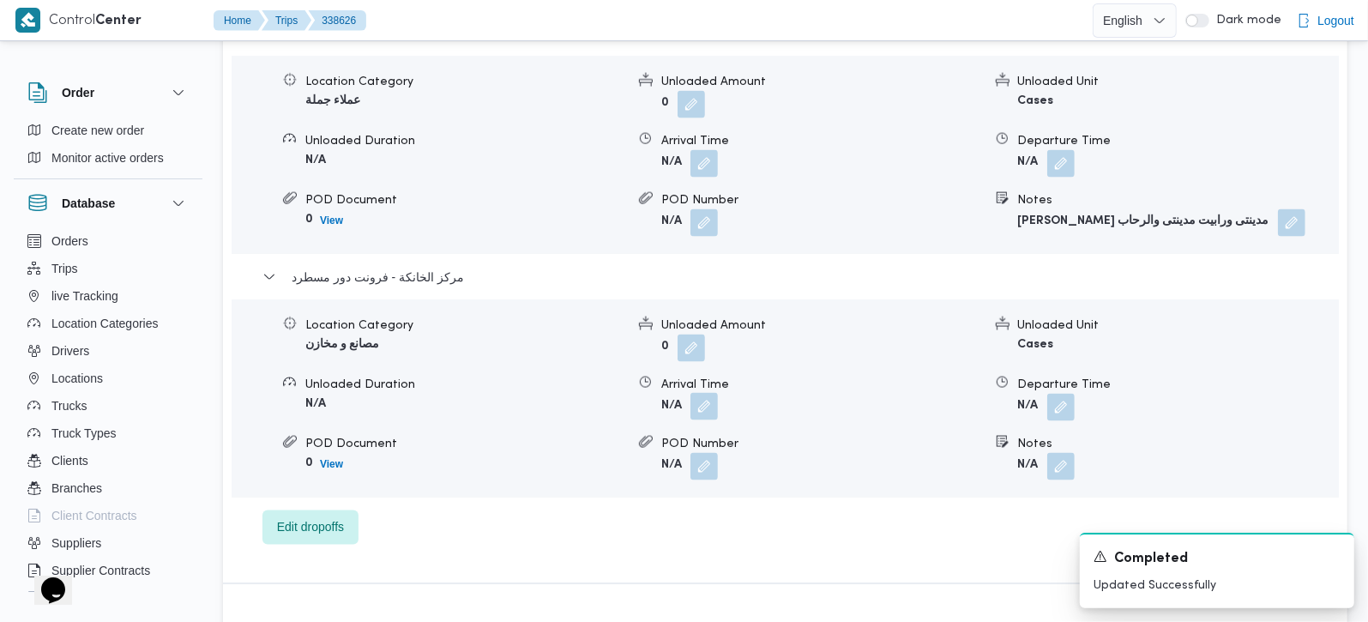
click at [696, 393] on button "button" at bounding box center [703, 406] width 27 height 27
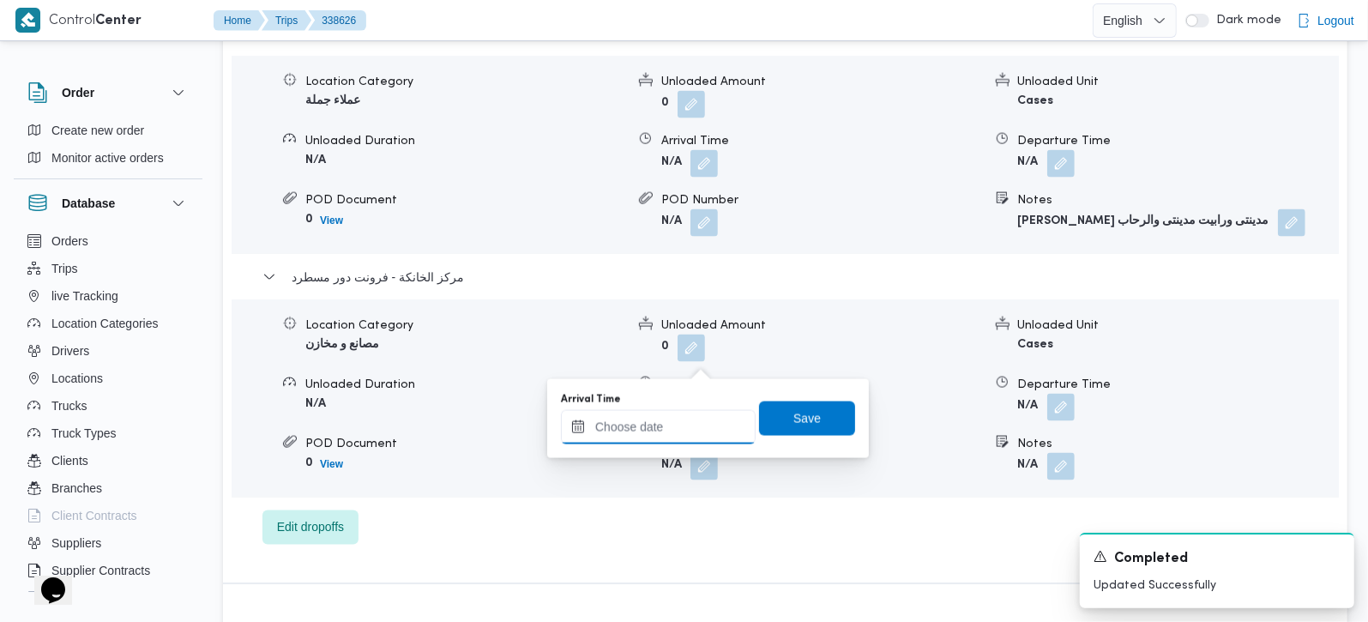
click at [688, 437] on input "Arrival Time" at bounding box center [658, 427] width 195 height 34
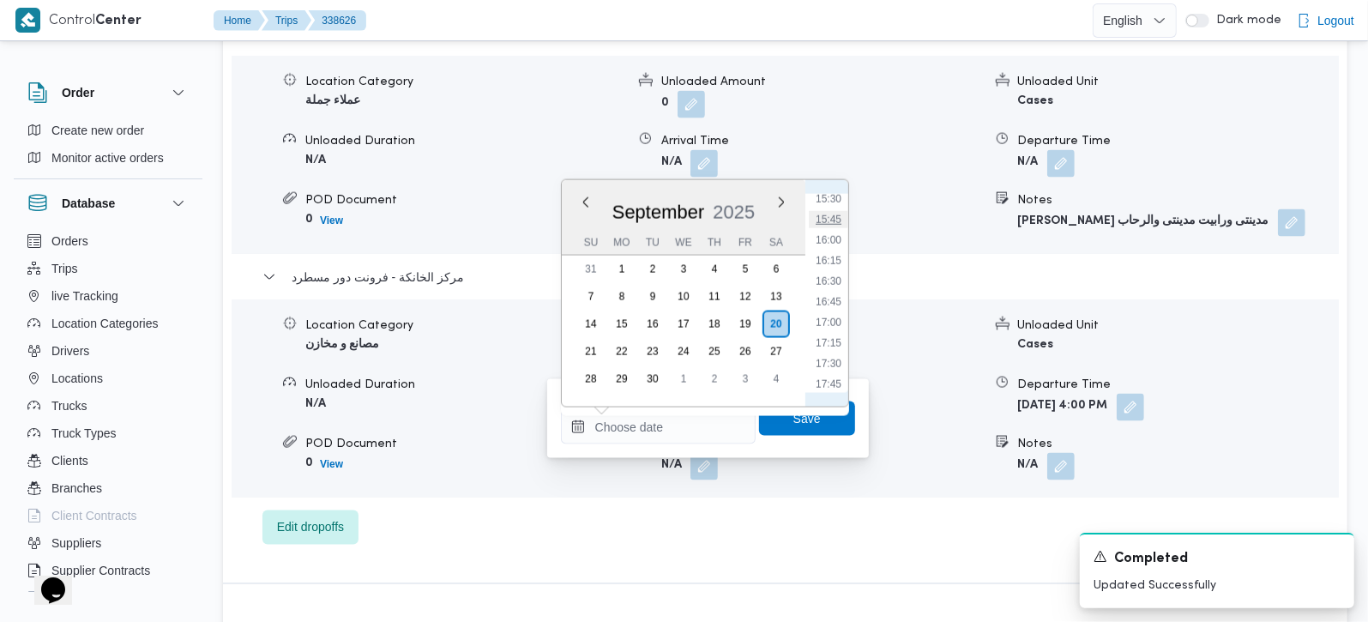
click at [828, 224] on li "15:45" at bounding box center [828, 219] width 39 height 17
type input "20/09/2025 15:45"
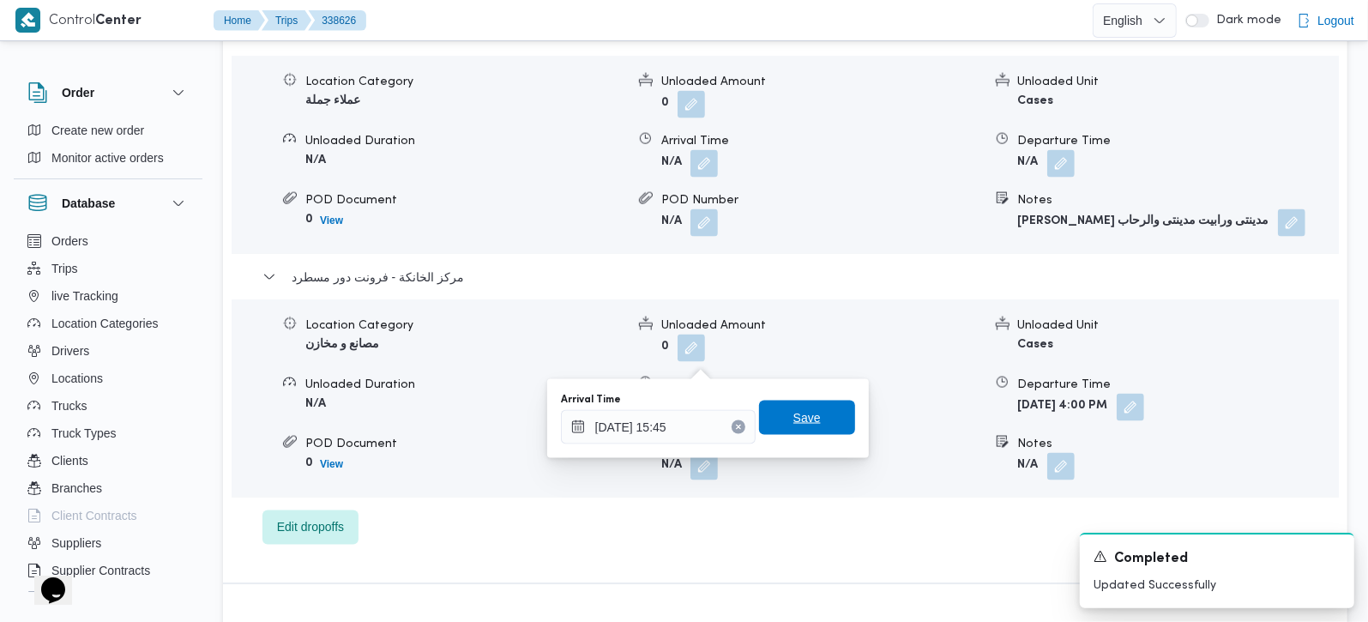
click at [786, 433] on span "Save" at bounding box center [807, 418] width 96 height 34
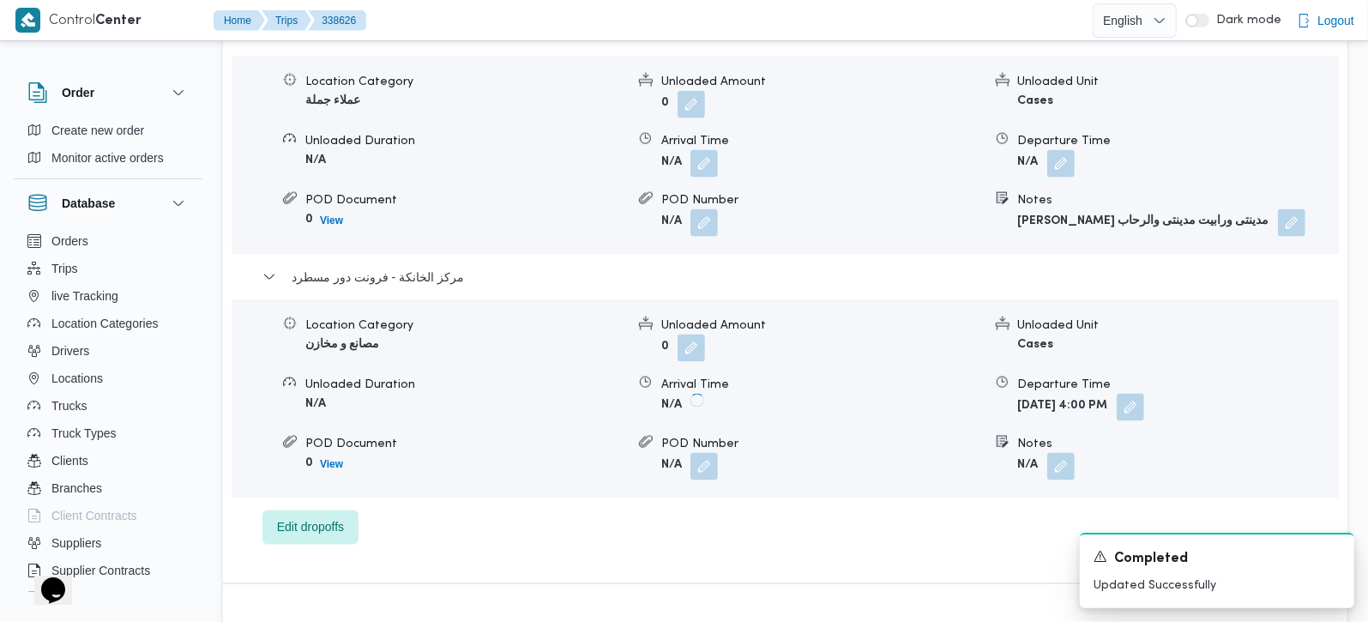
click at [780, 453] on form "N/A" at bounding box center [821, 466] width 320 height 27
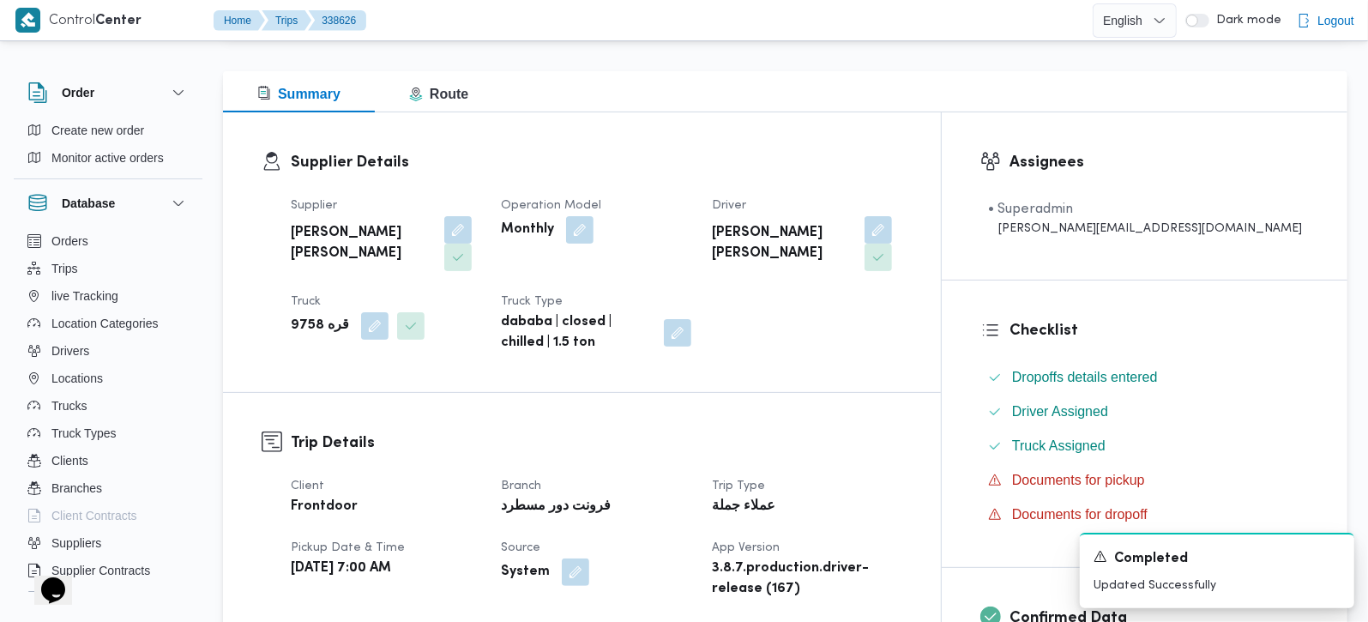
scroll to position [0, 0]
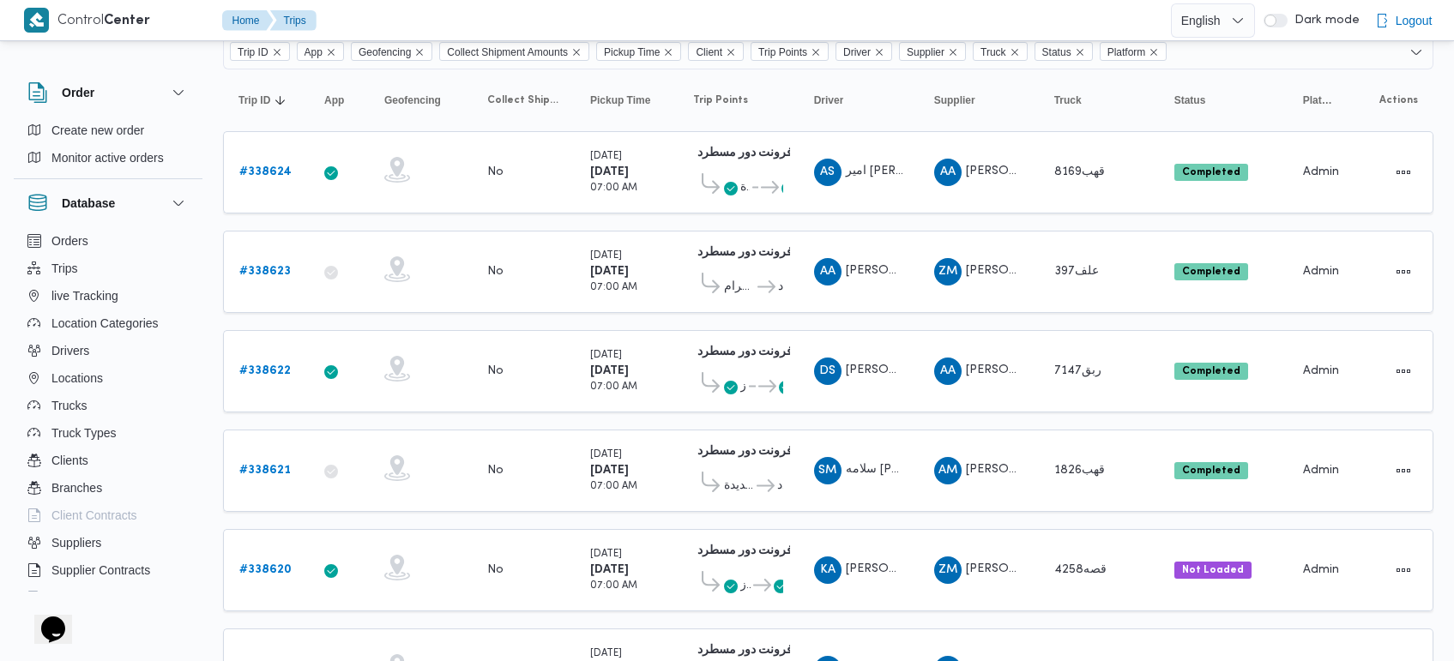
scroll to position [107, 0]
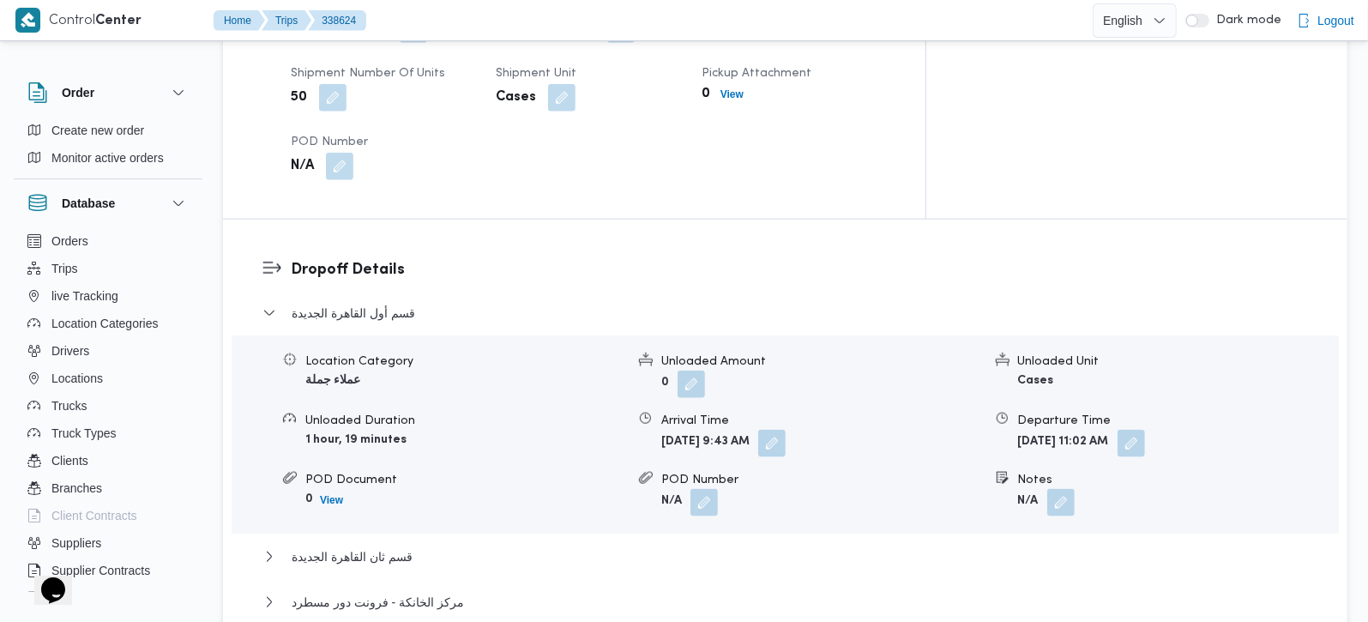
scroll to position [1413, 0]
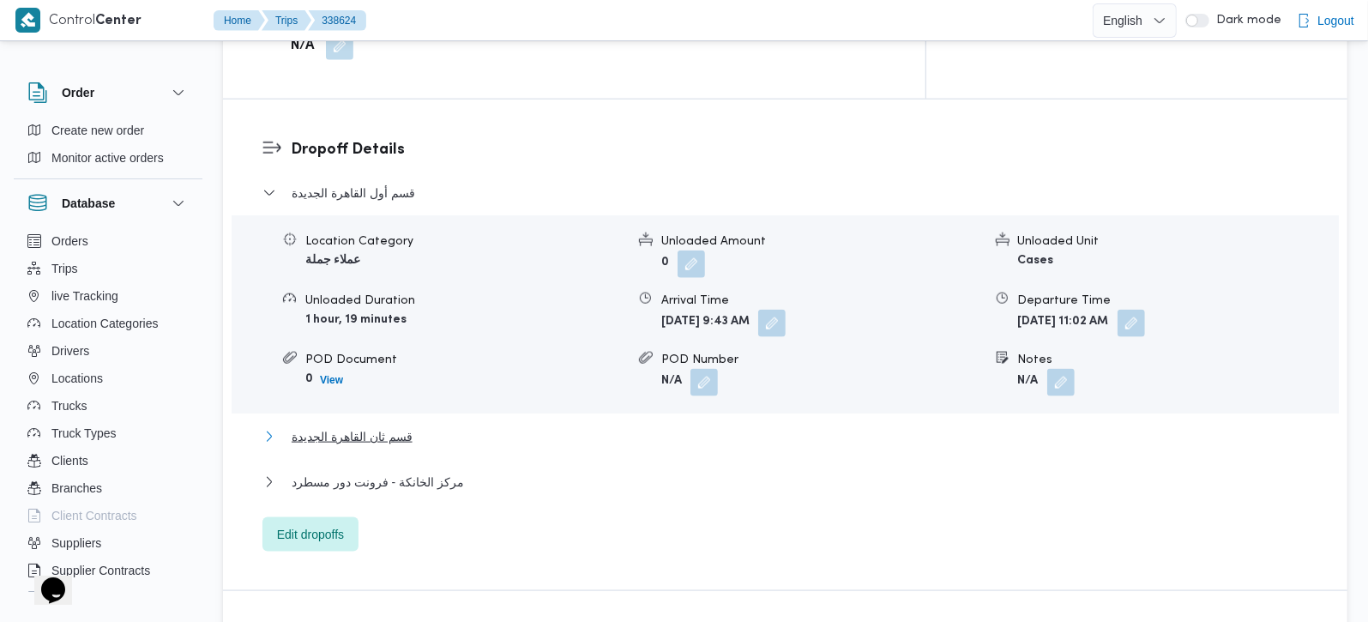
click at [399, 426] on span "قسم ثان القاهرة الجديدة" at bounding box center [352, 436] width 121 height 21
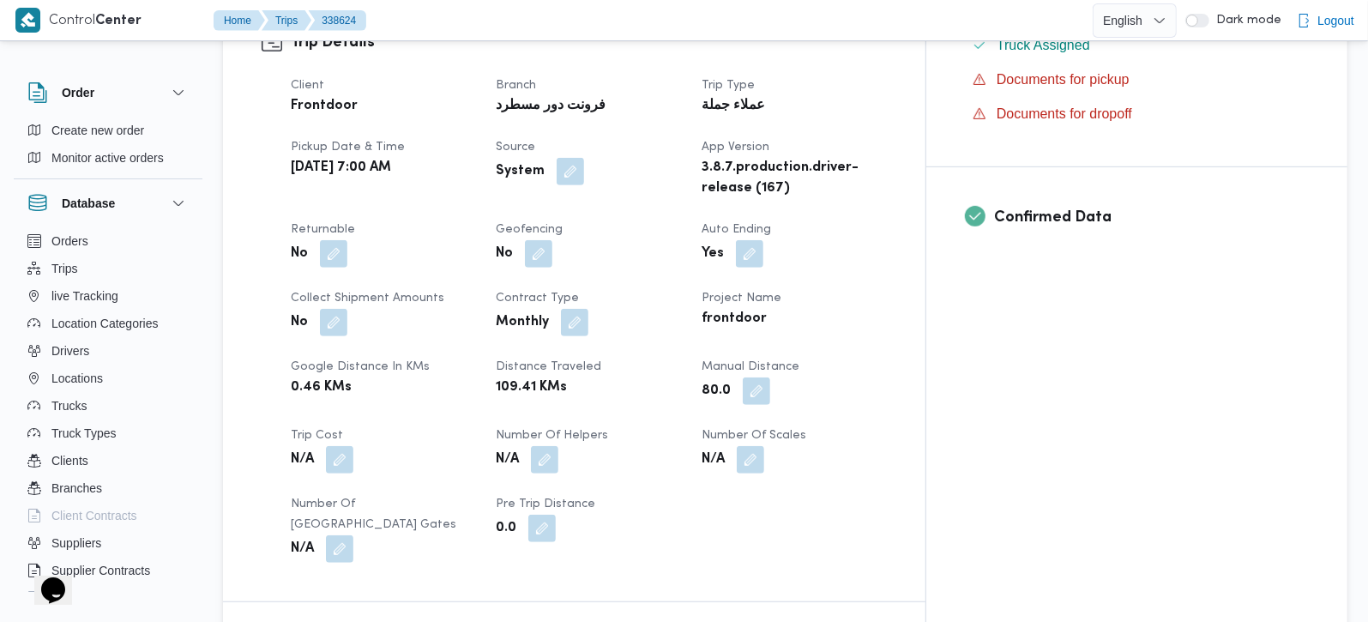
scroll to position [605, 0]
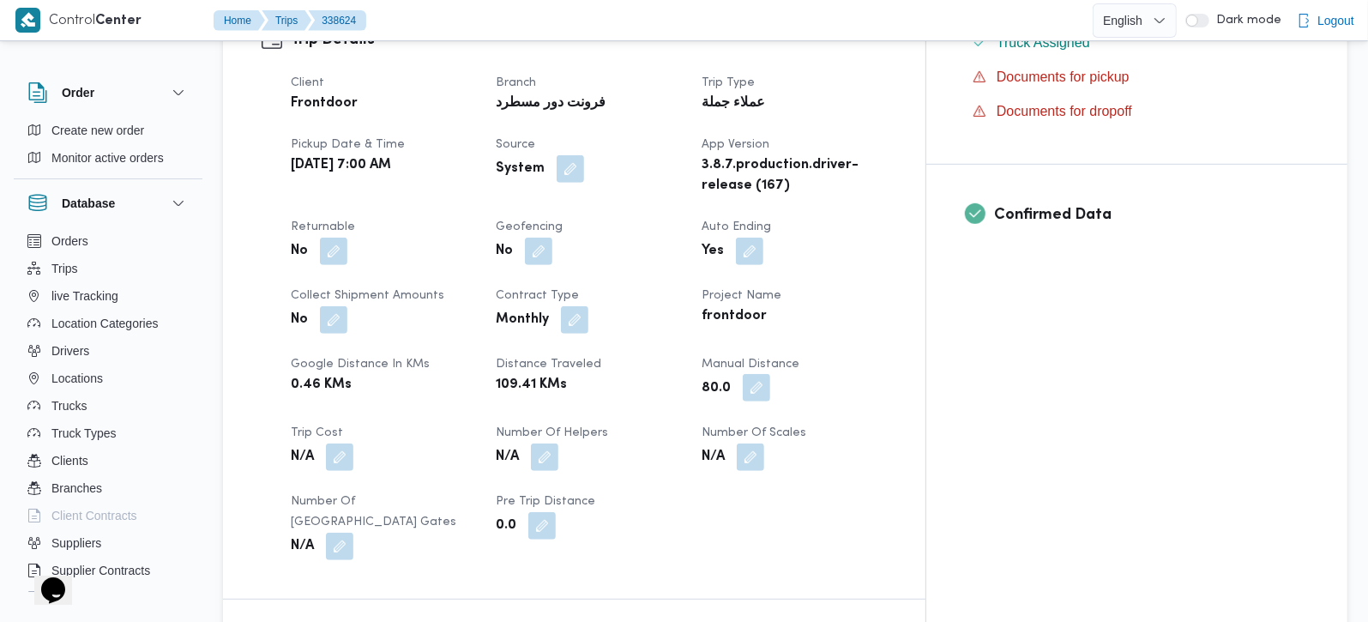
click at [770, 374] on button "button" at bounding box center [756, 387] width 27 height 27
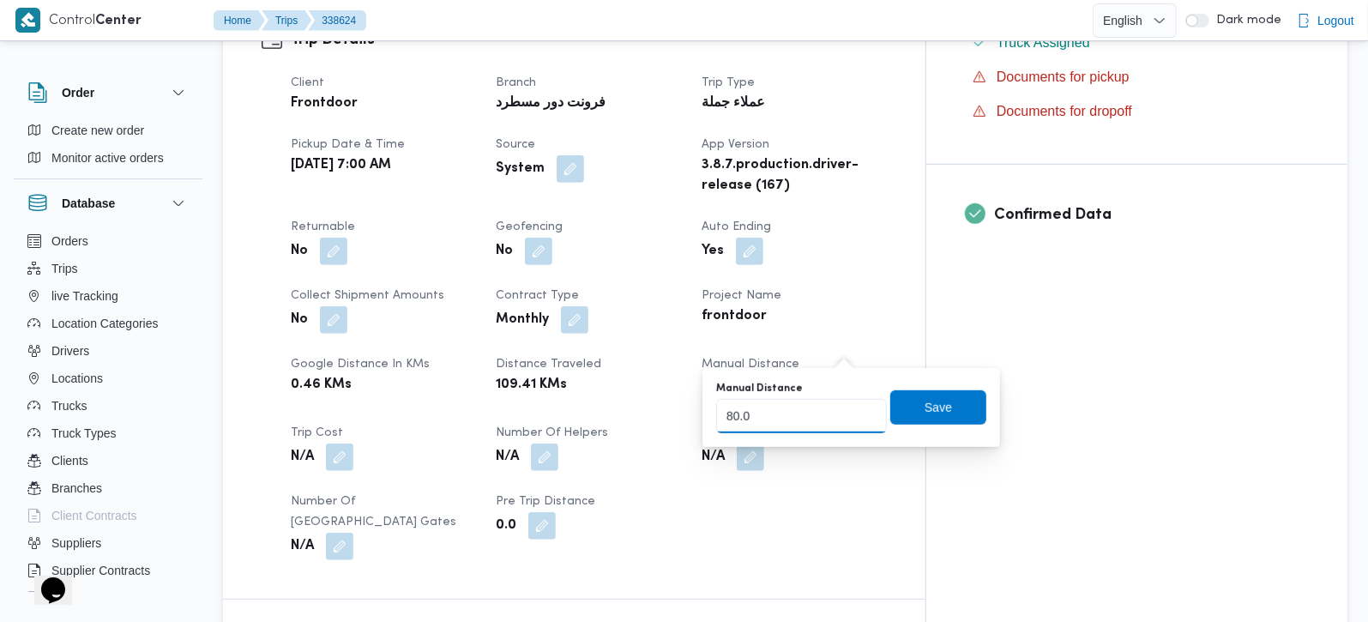
drag, startPoint x: 812, startPoint y: 415, endPoint x: 562, endPoint y: 453, distance: 253.3
type input "105"
click at [928, 409] on span "Save" at bounding box center [938, 406] width 27 height 21
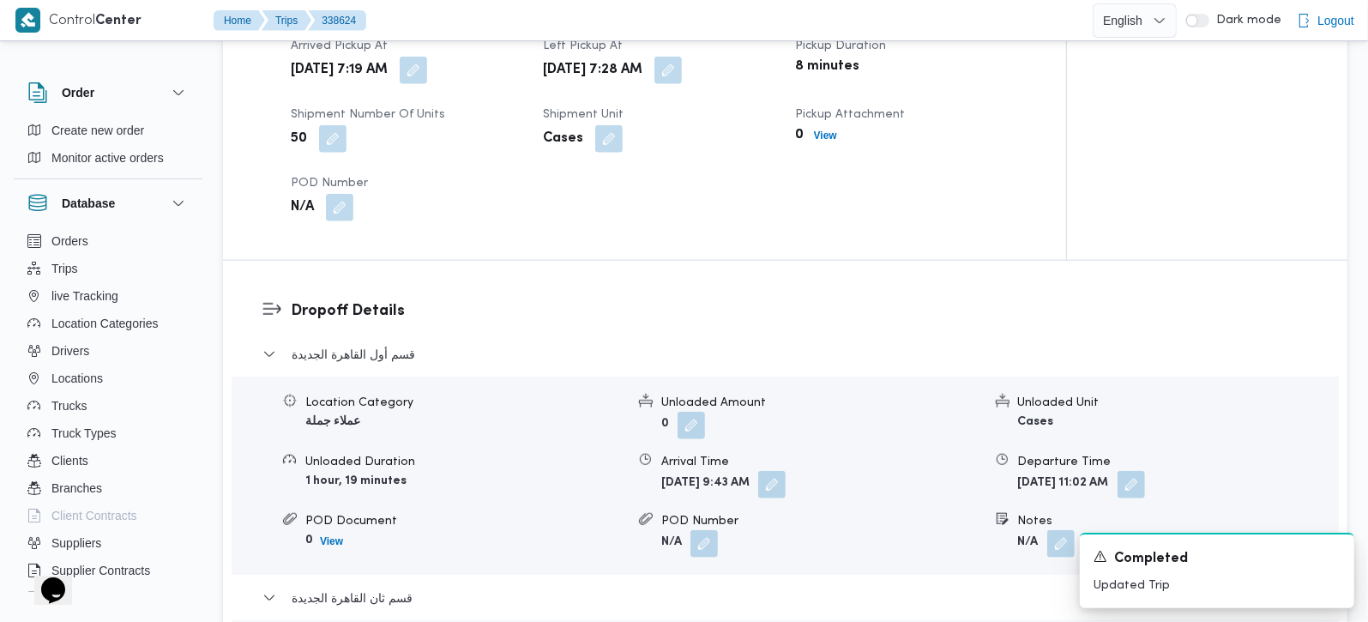
scroll to position [1722, 0]
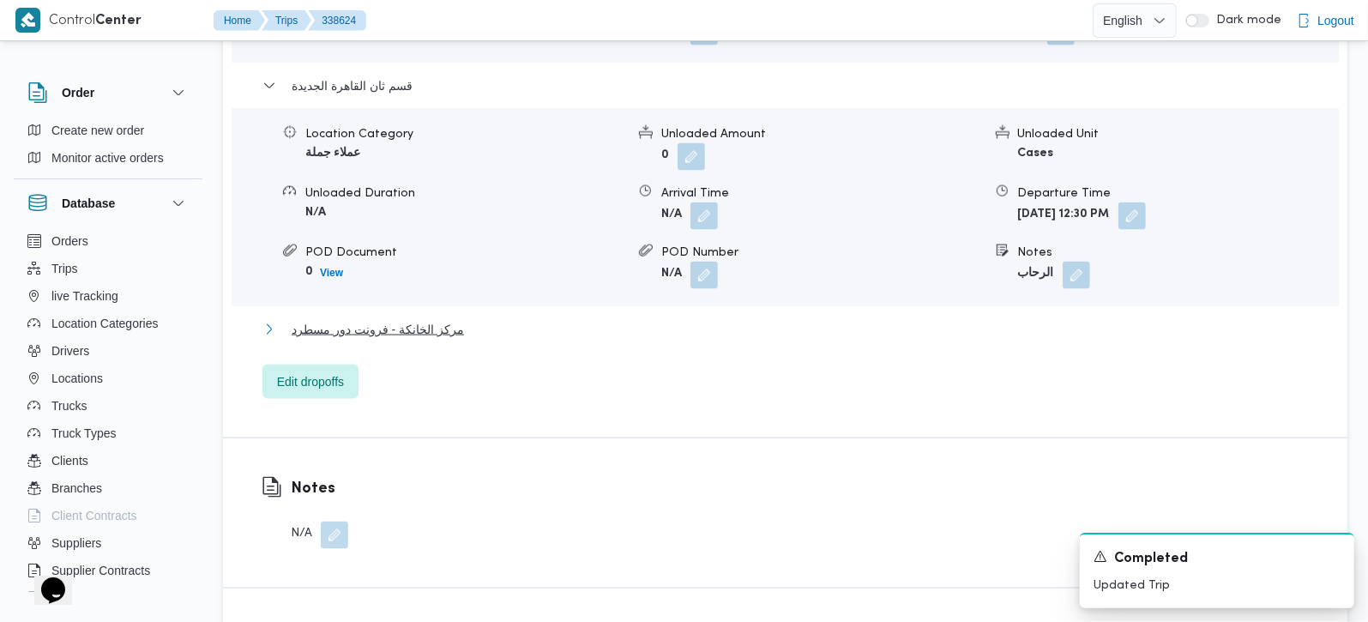
click at [381, 319] on span "مركز الخانكة - فرونت دور مسطرد" at bounding box center [378, 329] width 172 height 21
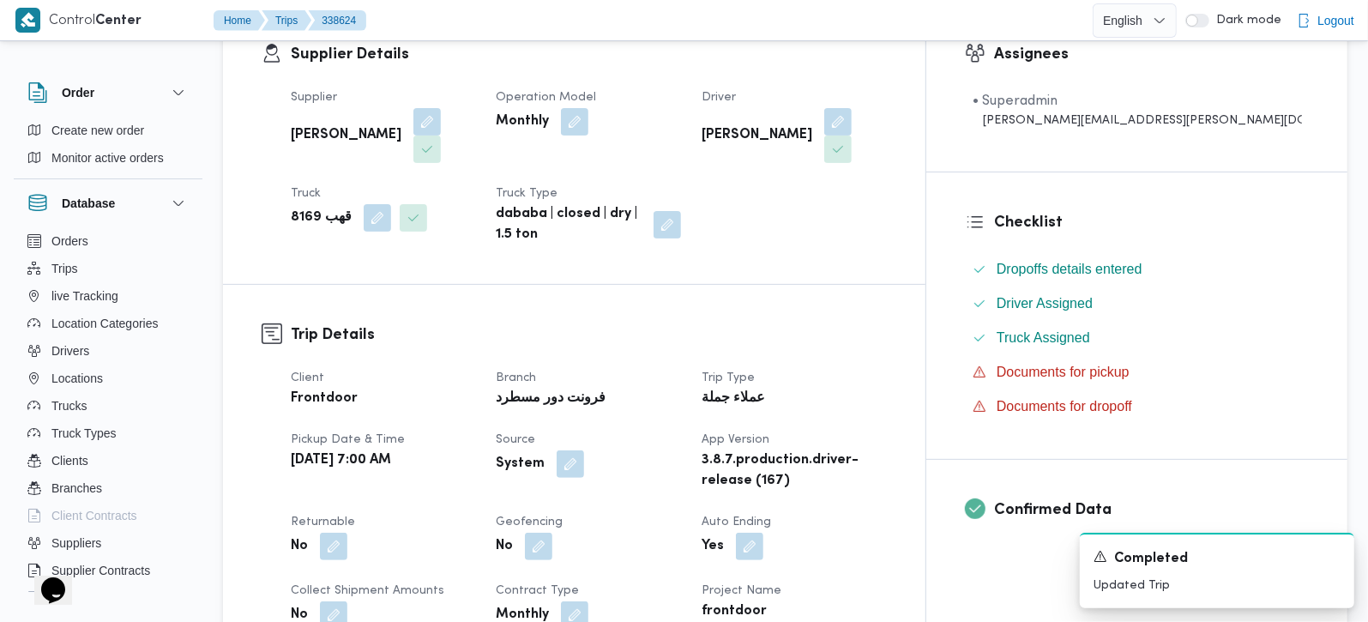
scroll to position [0, 0]
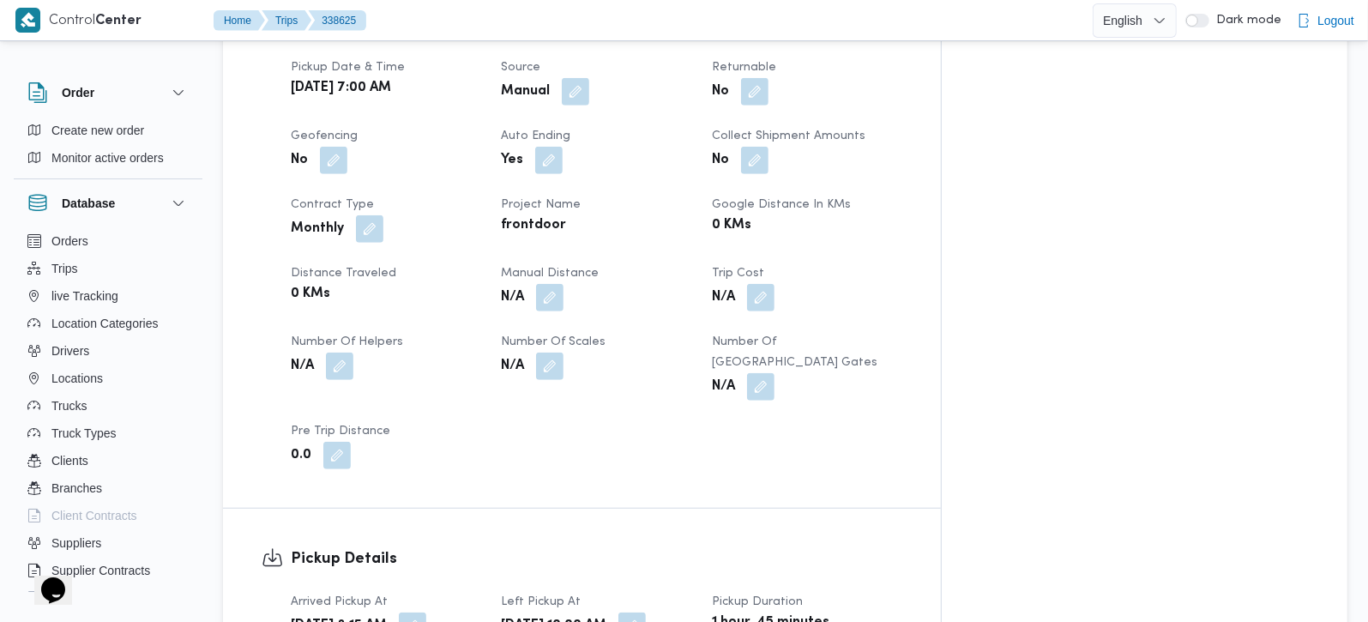
scroll to position [807, 0]
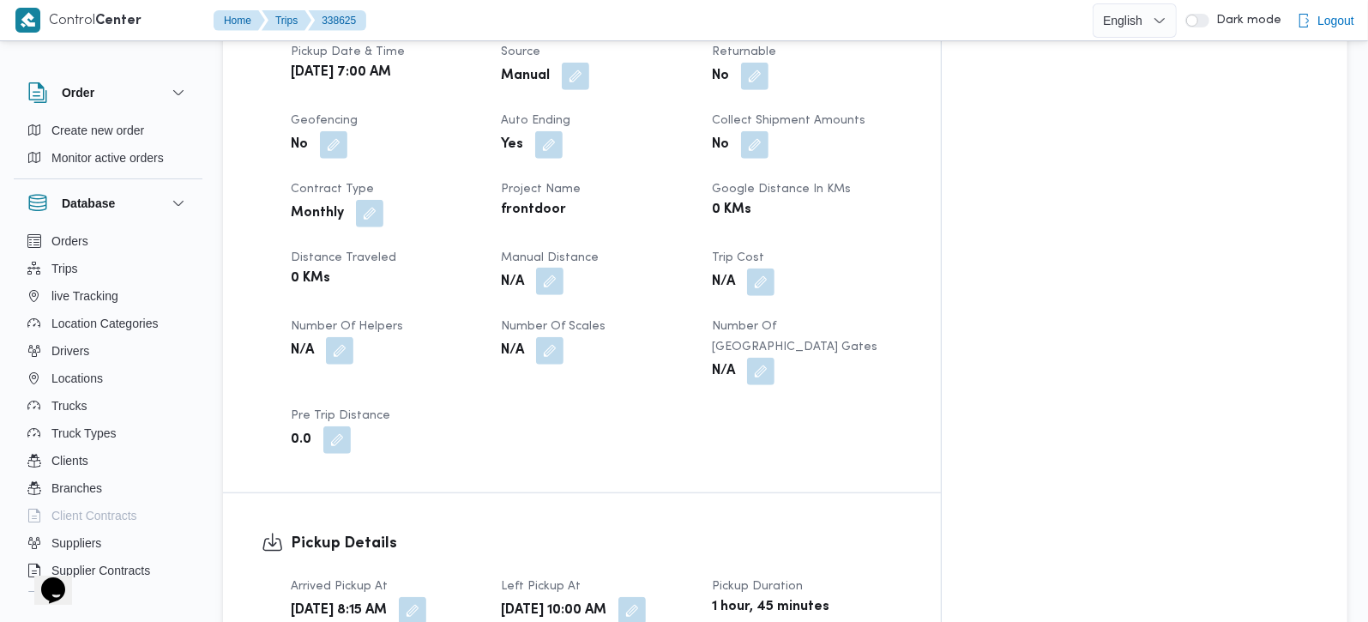
click at [563, 268] on button "button" at bounding box center [549, 281] width 27 height 27
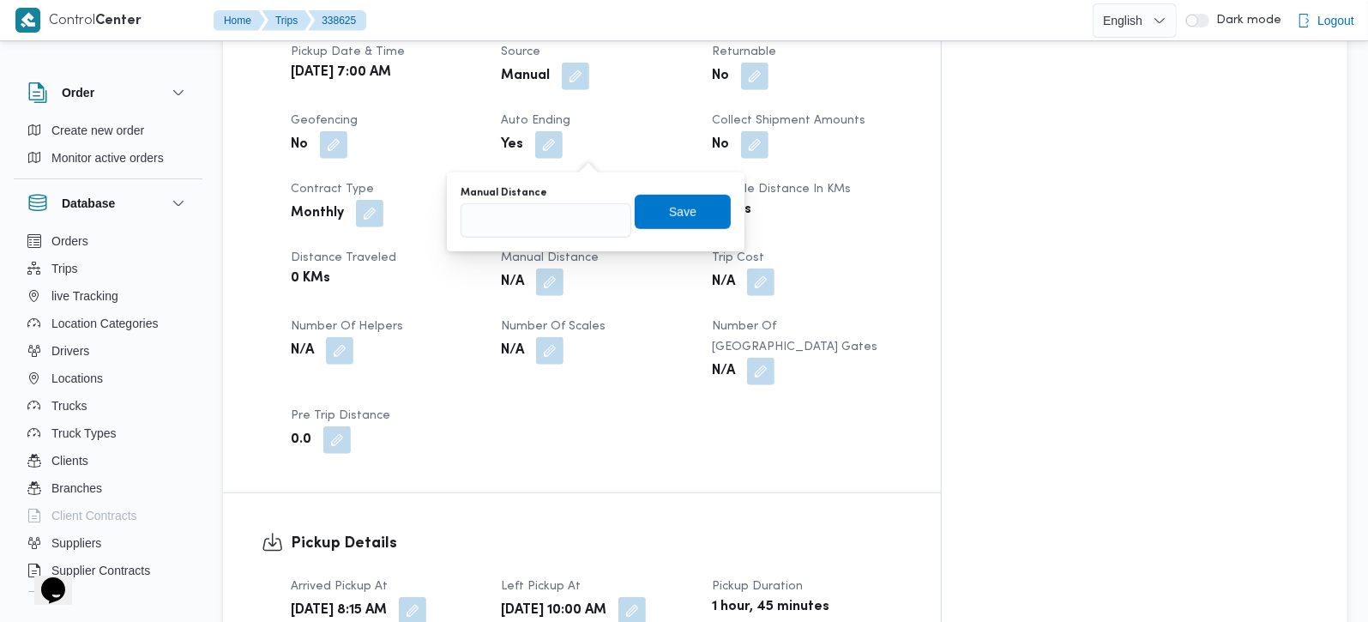
click at [567, 238] on div "You are in a dialog. To close this dialog, hit escape. Manual Distance Save" at bounding box center [596, 211] width 298 height 79
click at [553, 222] on input "Manual Distance" at bounding box center [546, 220] width 171 height 34
type input "158"
click at [672, 227] on span "Save" at bounding box center [683, 212] width 96 height 34
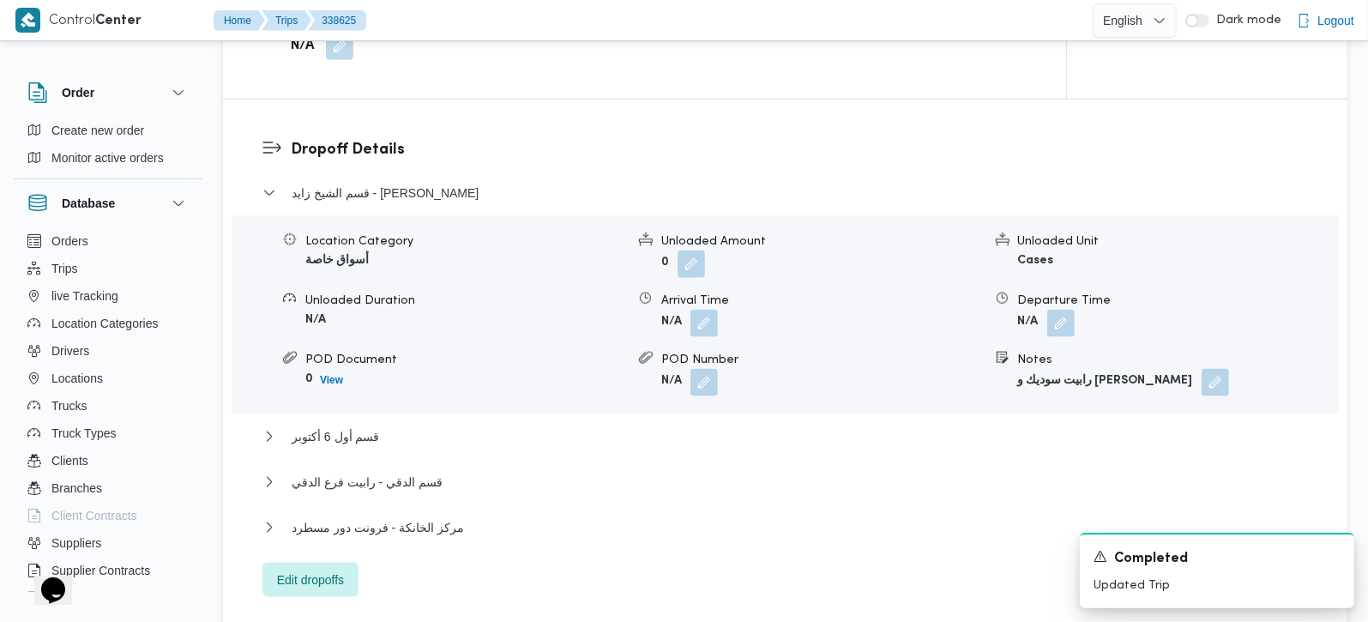
scroll to position [1715, 0]
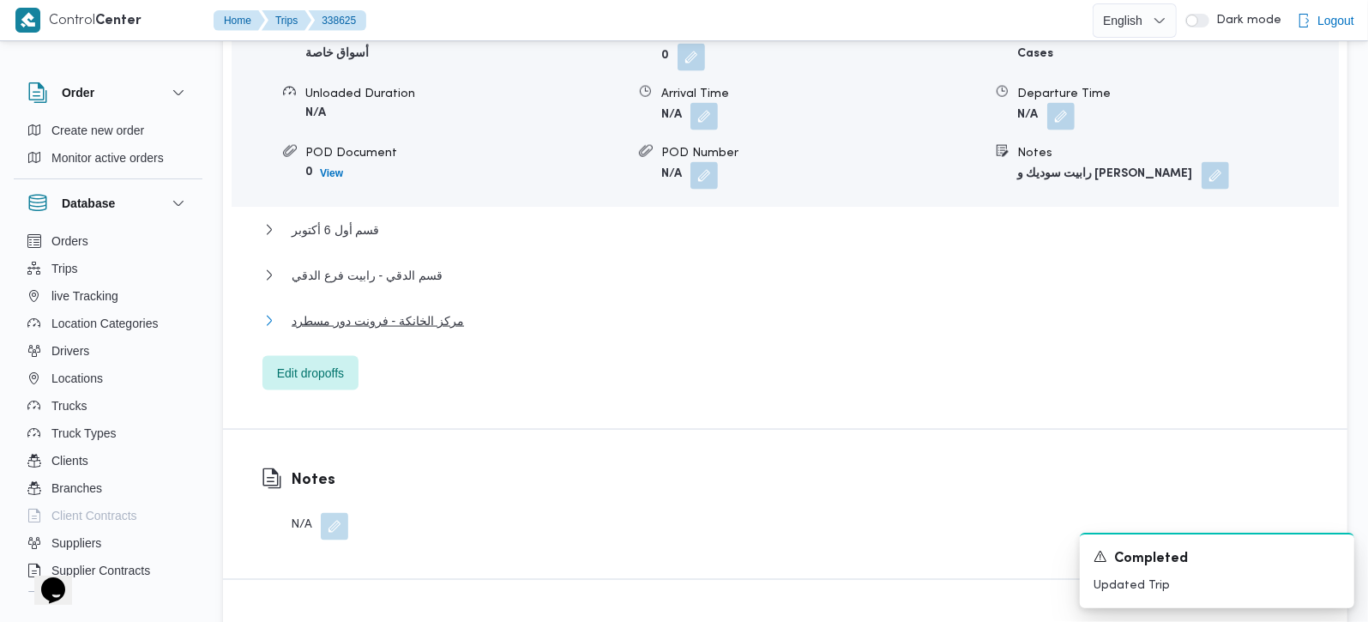
click at [403, 310] on span "مركز الخانكة - فرونت دور مسطرد" at bounding box center [378, 320] width 172 height 21
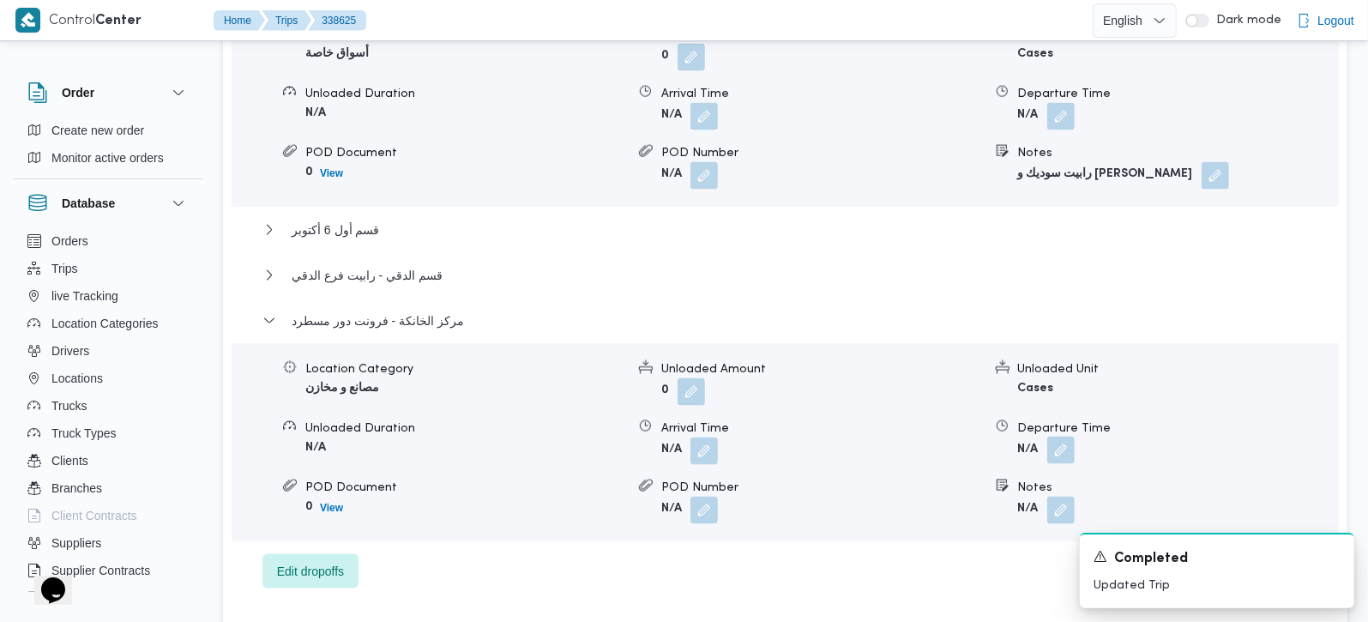
click at [1056, 437] on button "button" at bounding box center [1060, 450] width 27 height 27
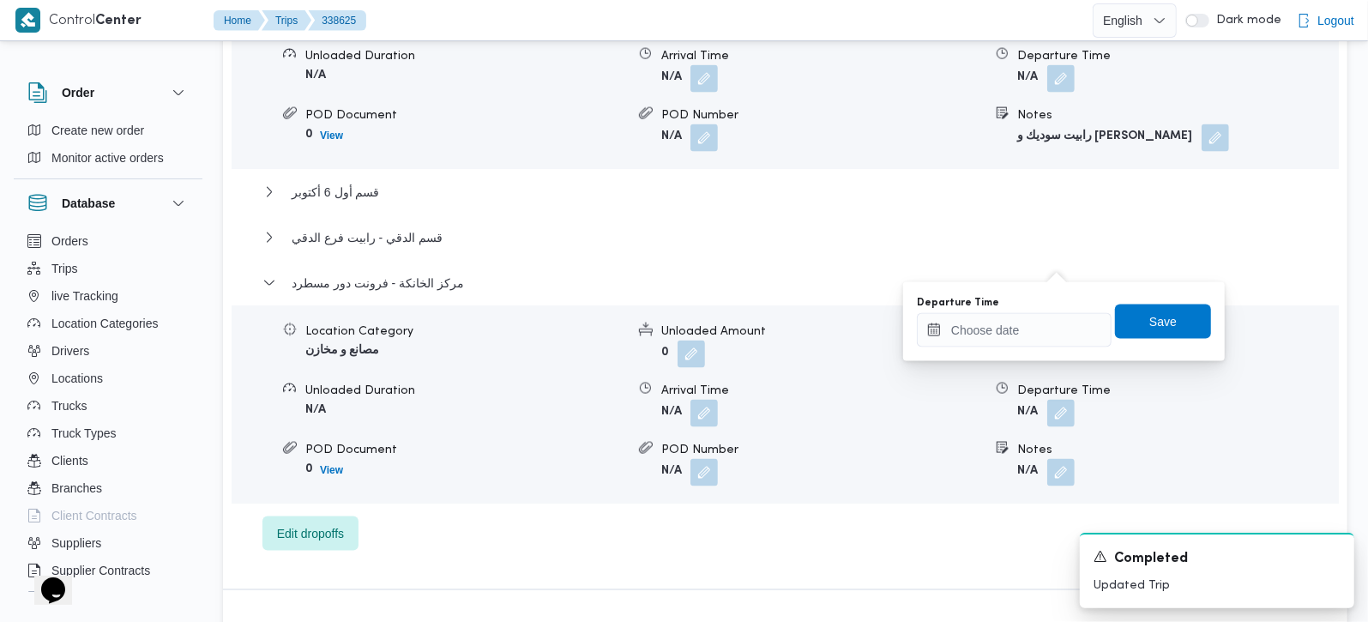
scroll to position [1816, 0]
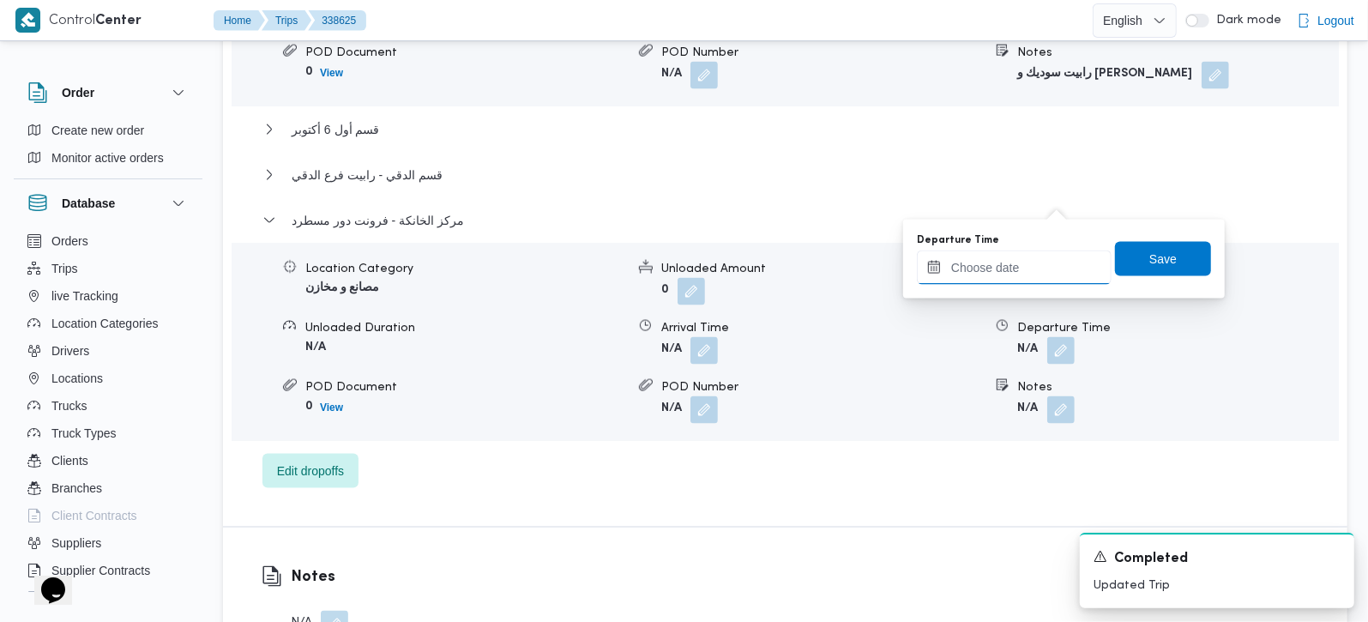
click at [1021, 266] on input "Departure Time" at bounding box center [1014, 267] width 195 height 34
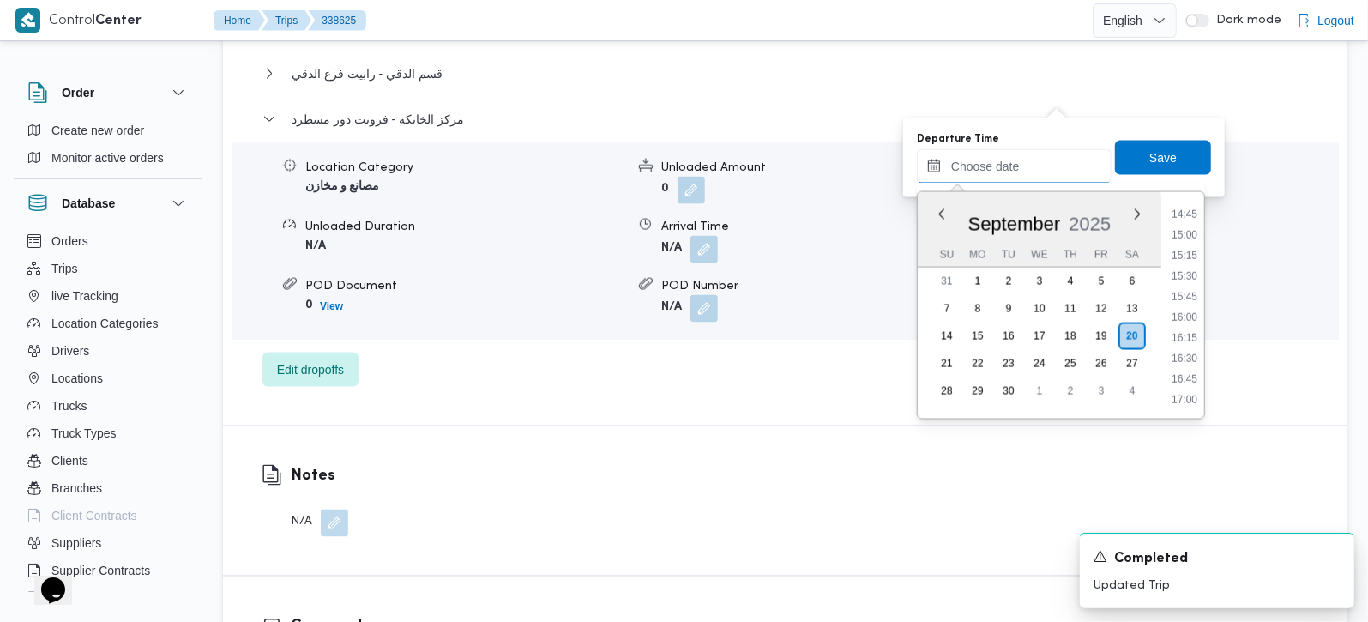
scroll to position [1179, 0]
click at [1184, 334] on li "15:45" at bounding box center [1184, 331] width 39 height 17
type input "[DATE] 15:45"
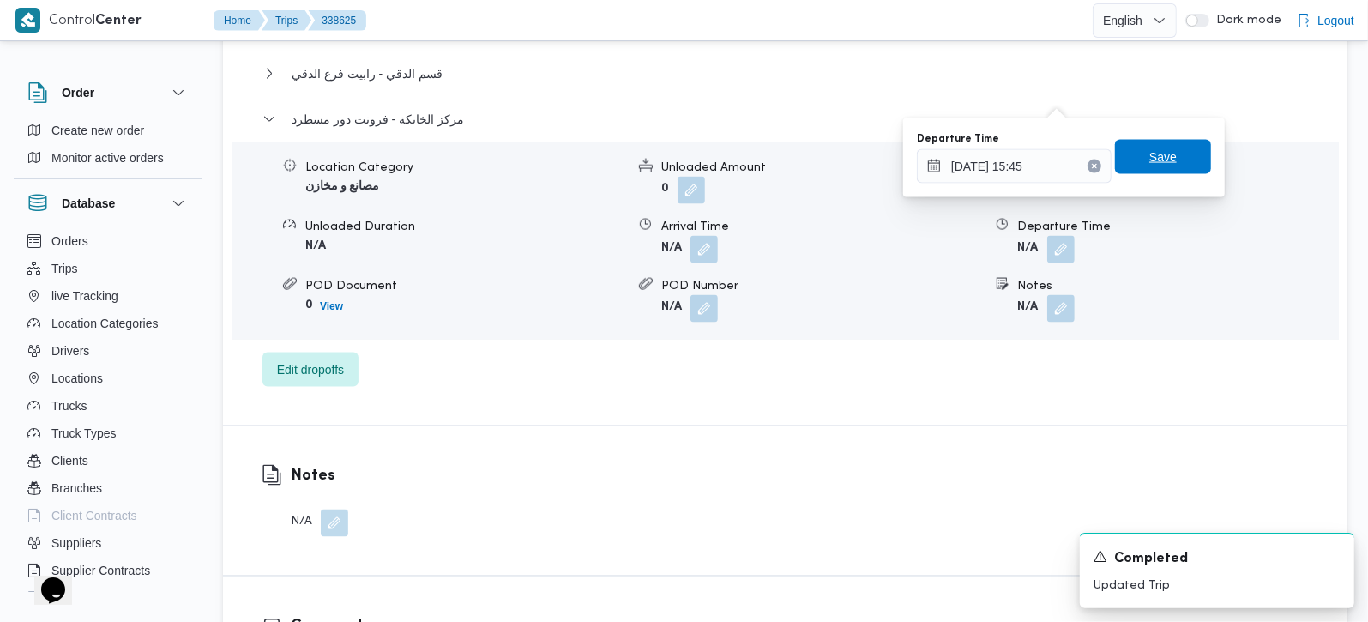
click at [1166, 172] on span "Save" at bounding box center [1163, 157] width 96 height 34
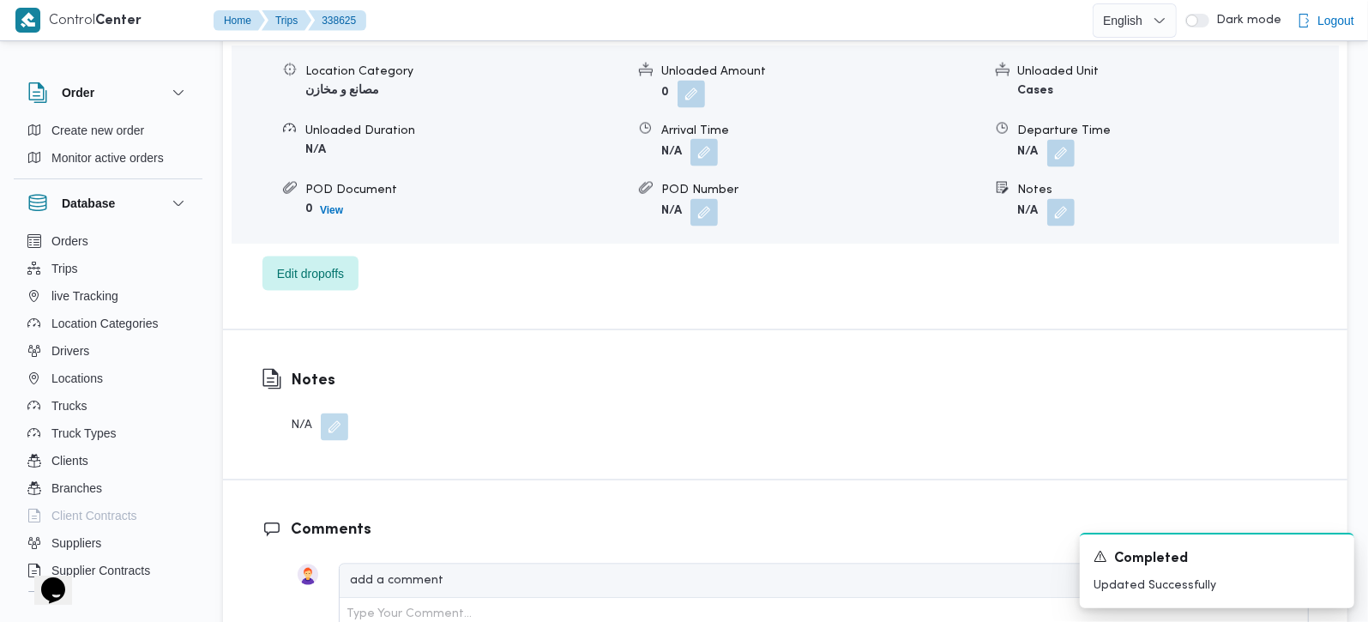
click at [717, 139] on button "button" at bounding box center [703, 152] width 27 height 27
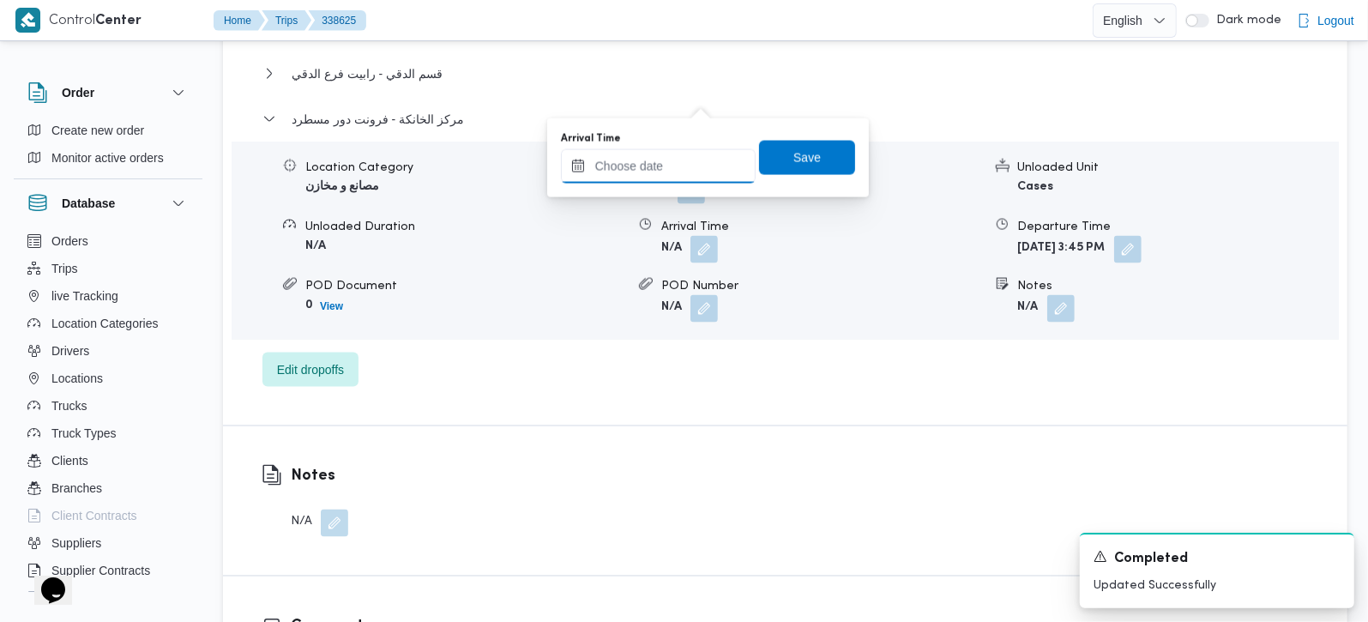
click at [672, 154] on input "Arrival Time" at bounding box center [658, 166] width 195 height 34
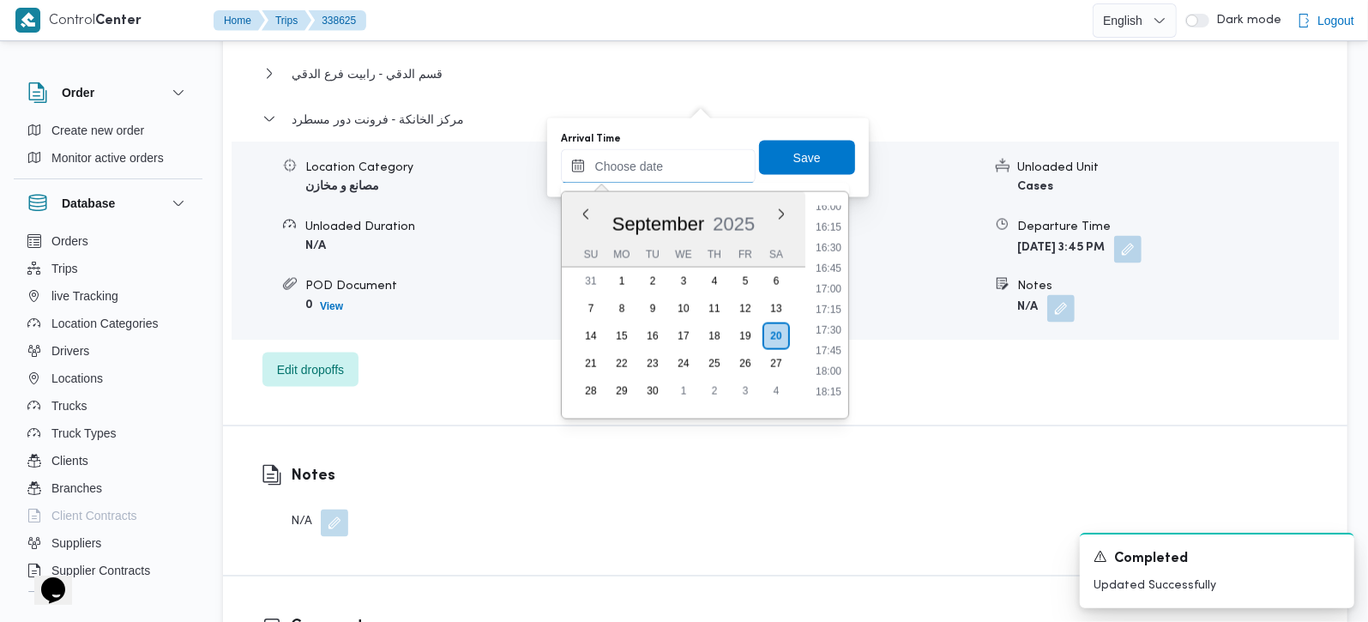
scroll to position [1280, 0]
click at [825, 213] on li "15:30" at bounding box center [828, 210] width 39 height 17
type input "[DATE] 15:30"
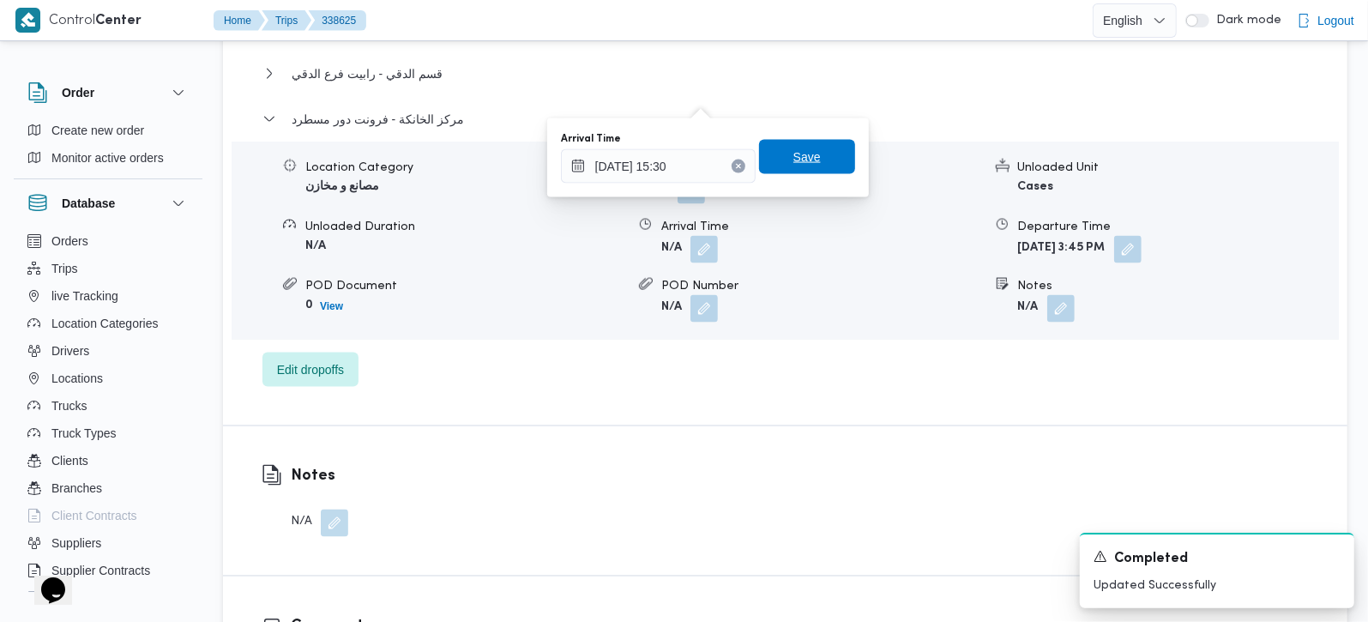
click at [812, 167] on span "Save" at bounding box center [807, 157] width 96 height 34
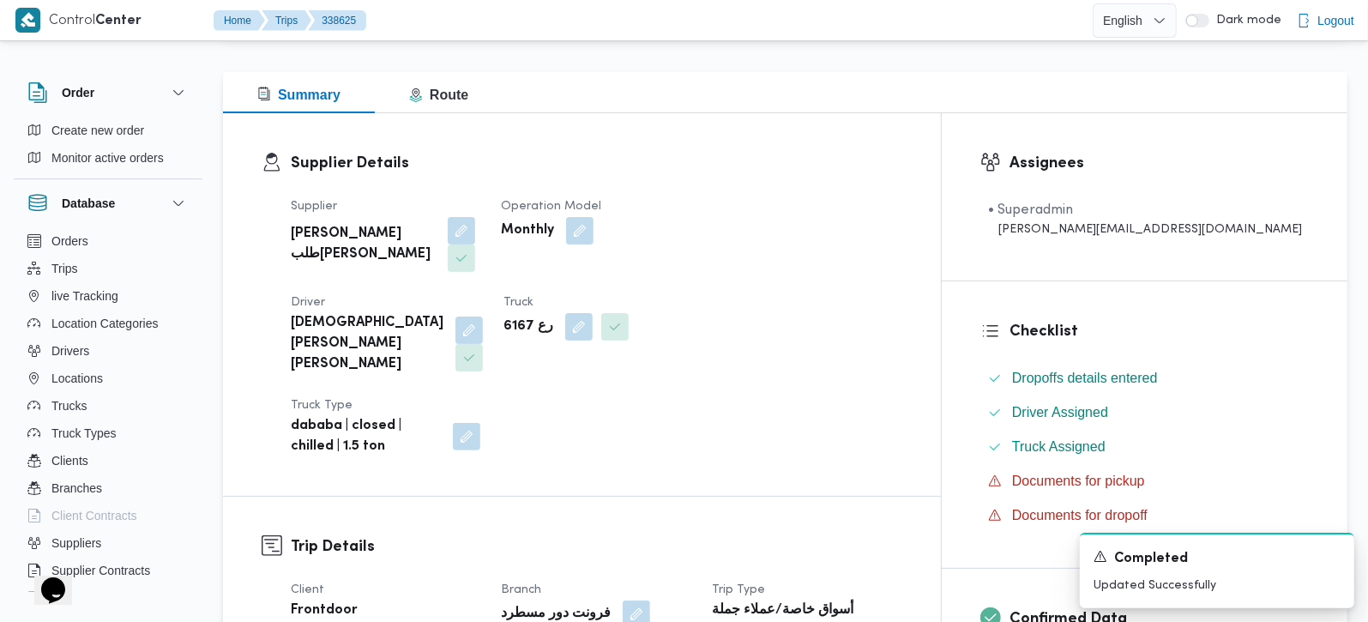
scroll to position [0, 0]
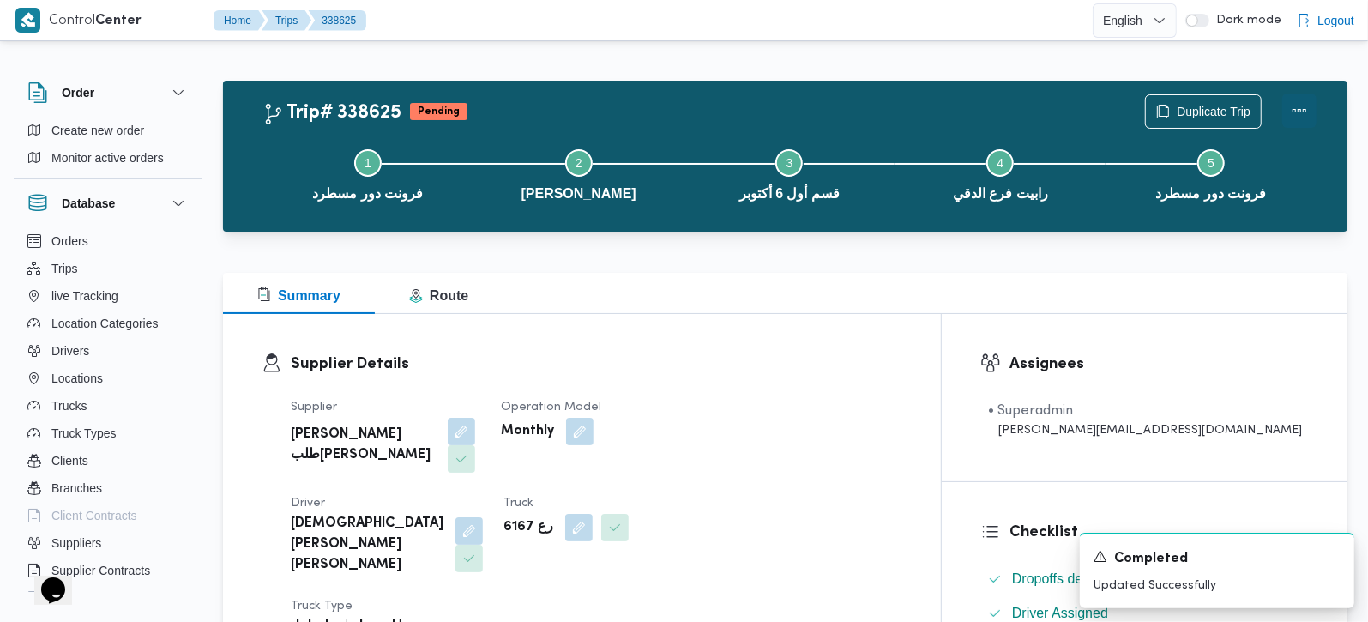
click at [1304, 99] on button "Actions" at bounding box center [1299, 110] width 34 height 34
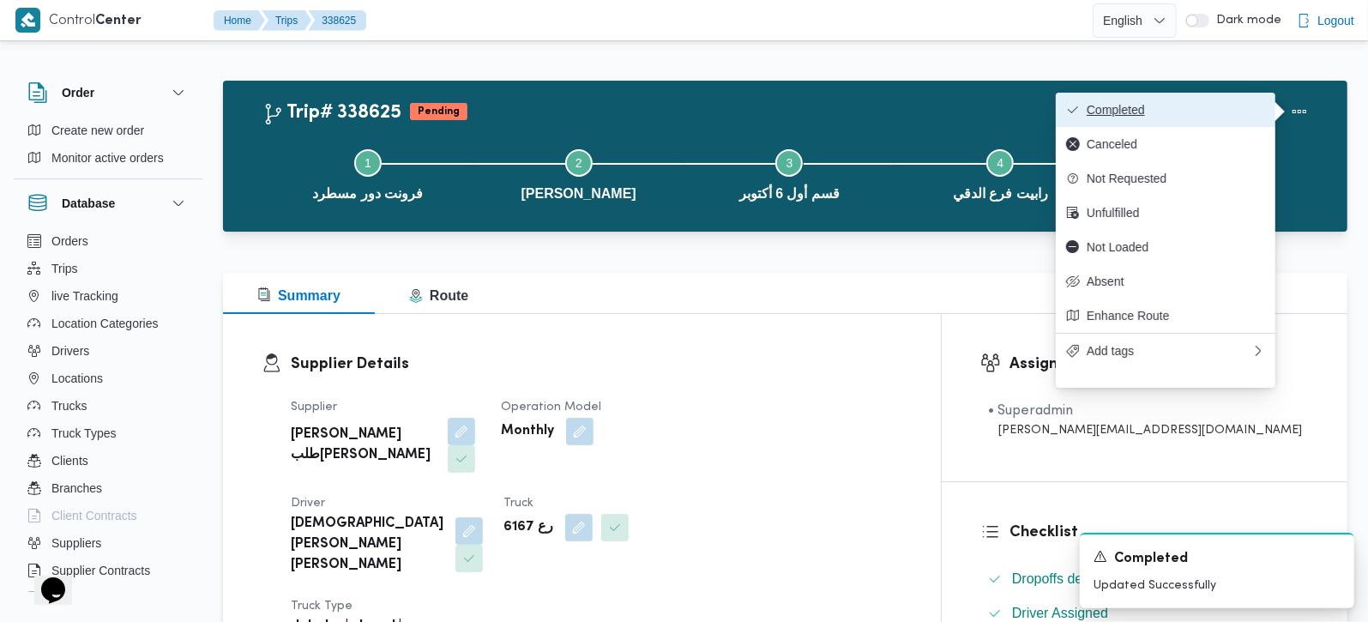
click at [1179, 104] on span "Completed" at bounding box center [1176, 110] width 178 height 14
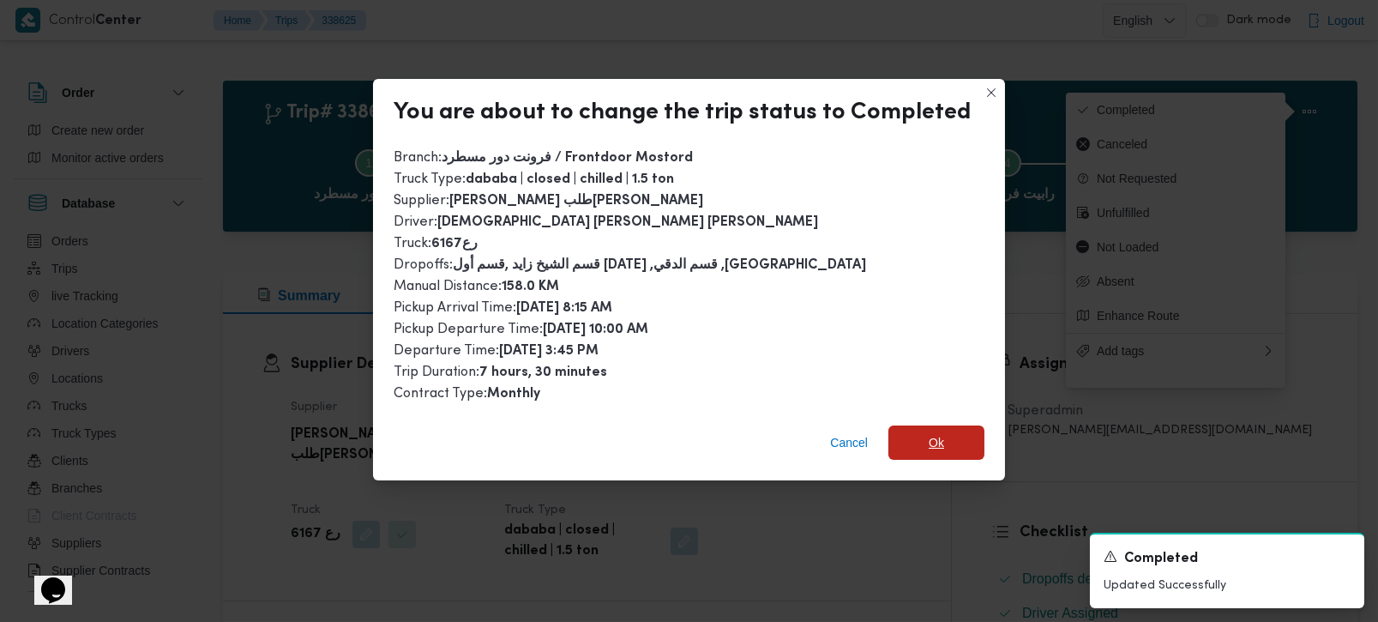
click at [959, 425] on span "Ok" at bounding box center [937, 442] width 96 height 34
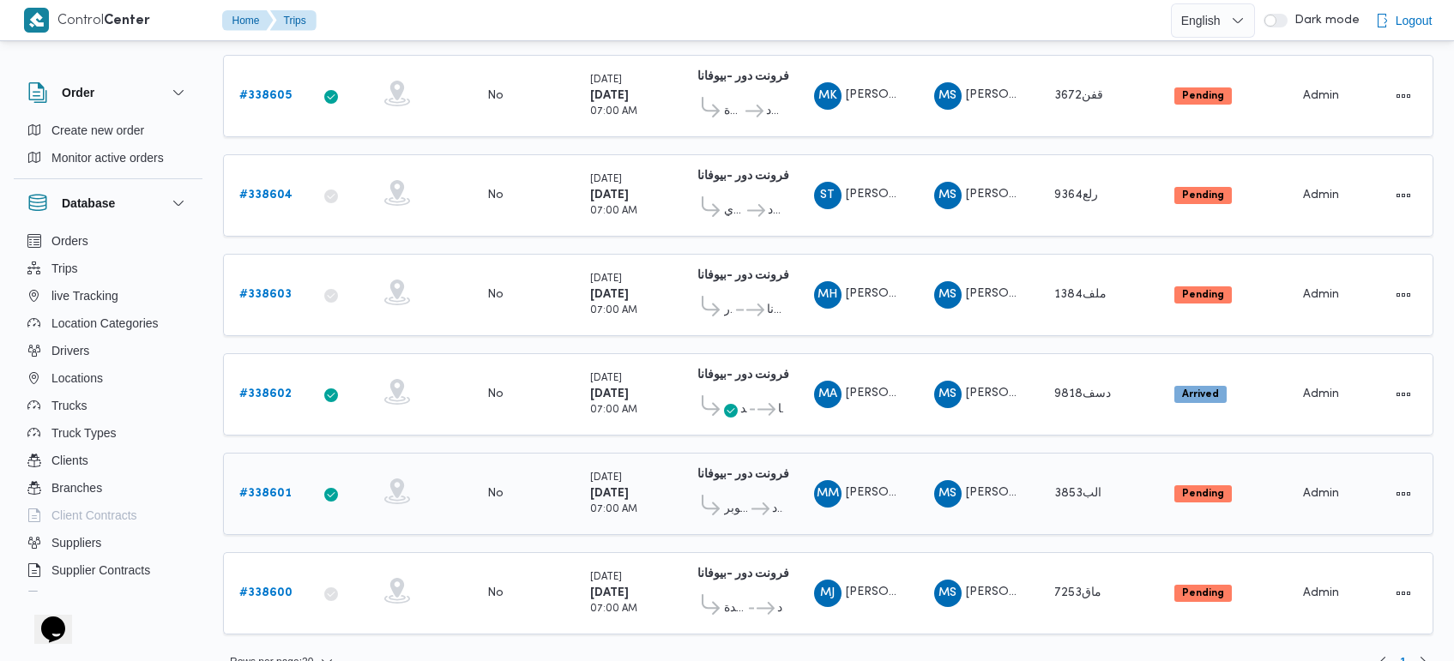
scroll to position [1121, 0]
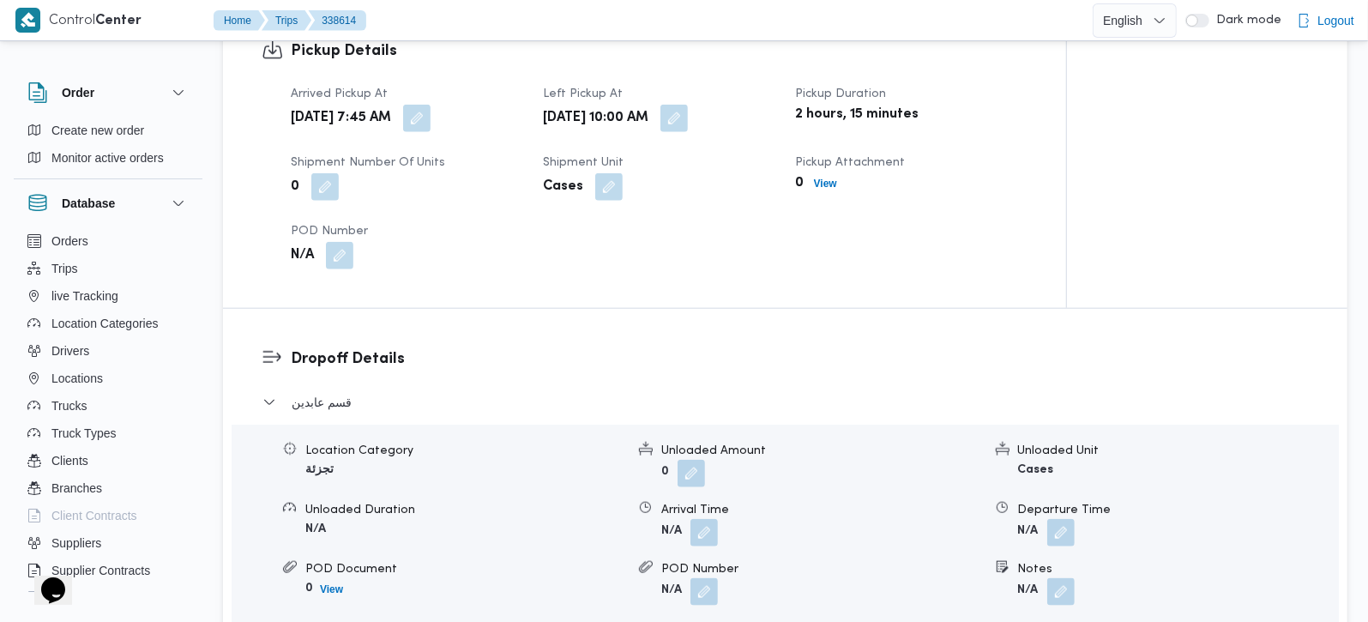
scroll to position [1311, 0]
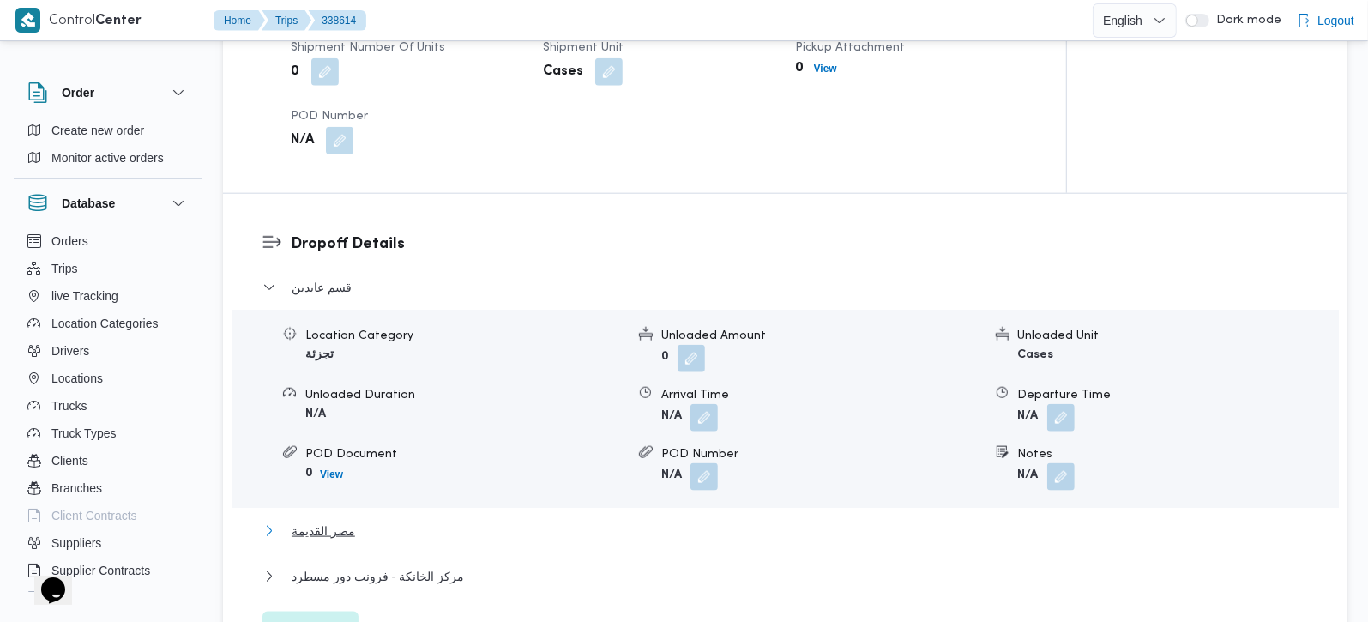
click at [325, 521] on span "مصر القديمة" at bounding box center [323, 531] width 63 height 21
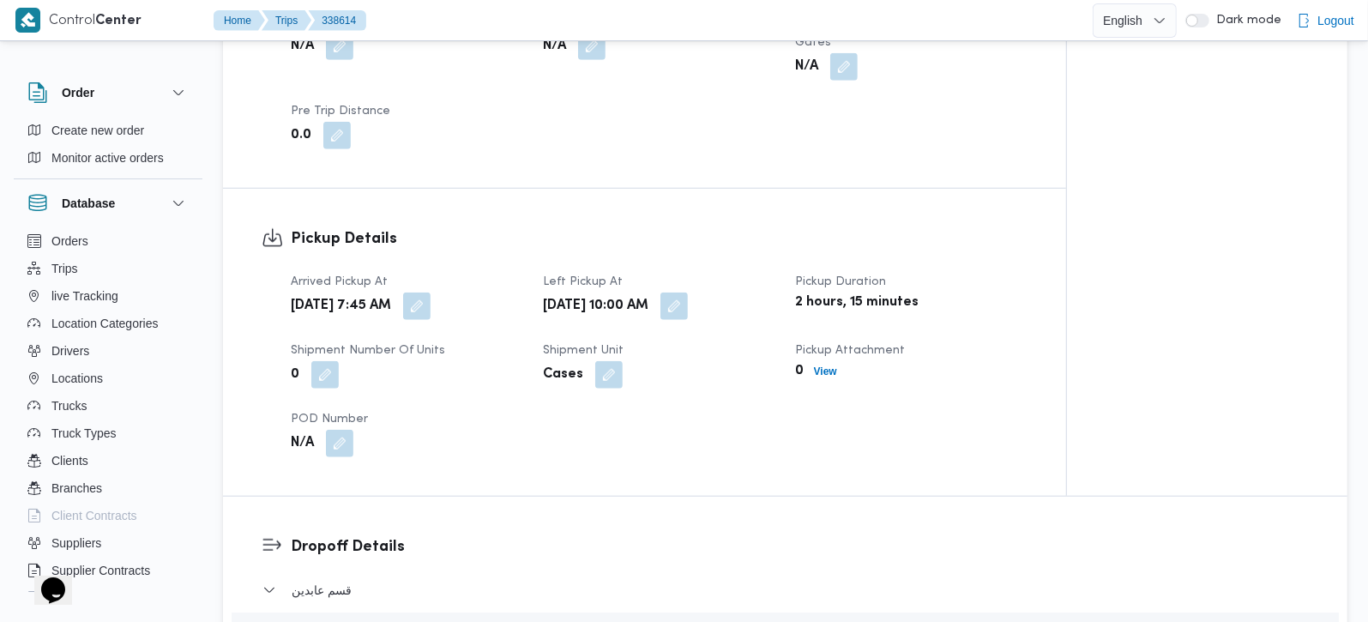
scroll to position [706, 0]
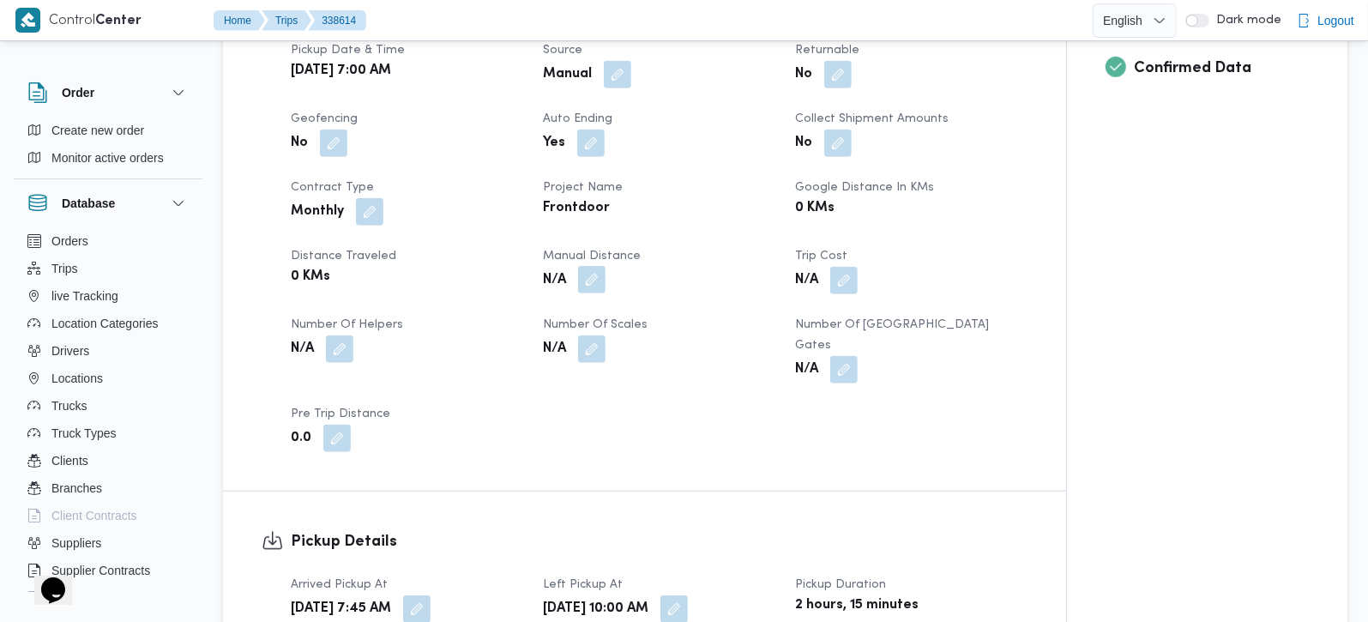
click at [589, 286] on button "button" at bounding box center [591, 279] width 27 height 27
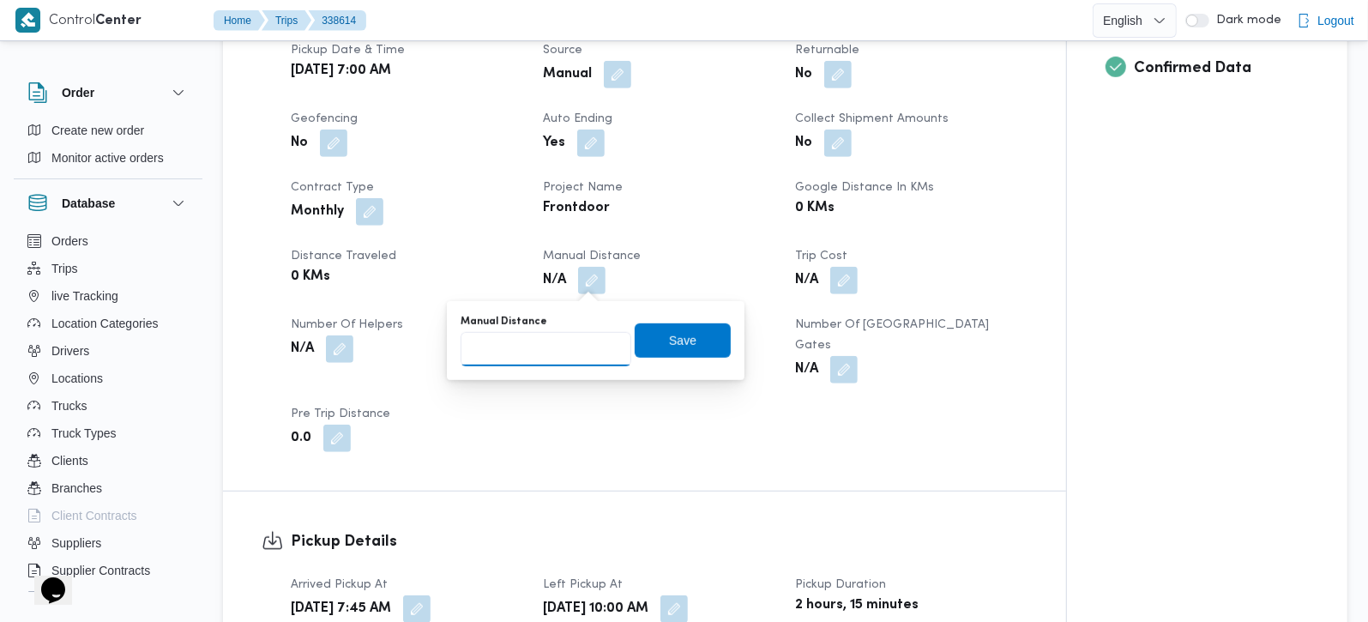
click at [563, 352] on input "Manual Distance" at bounding box center [546, 349] width 171 height 34
type input "90"
click at [669, 334] on span "Save" at bounding box center [682, 339] width 27 height 21
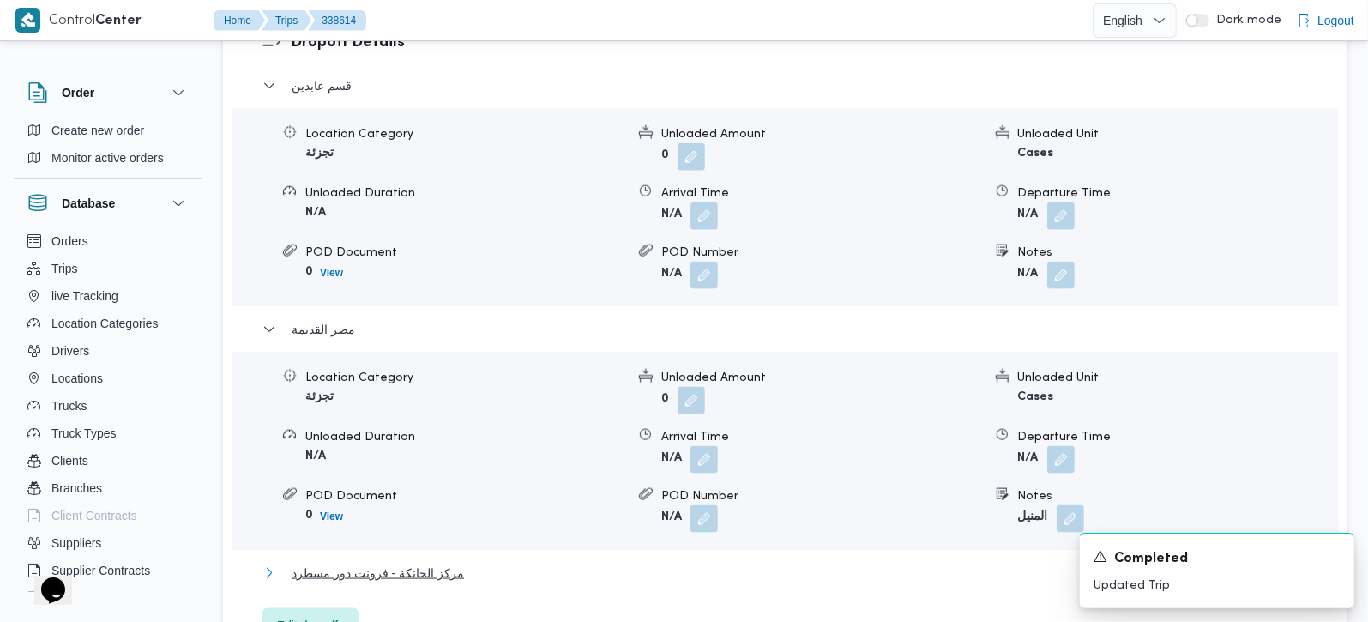
click at [351, 563] on span "مركز الخانكة - فرونت دور مسطرد" at bounding box center [378, 573] width 172 height 21
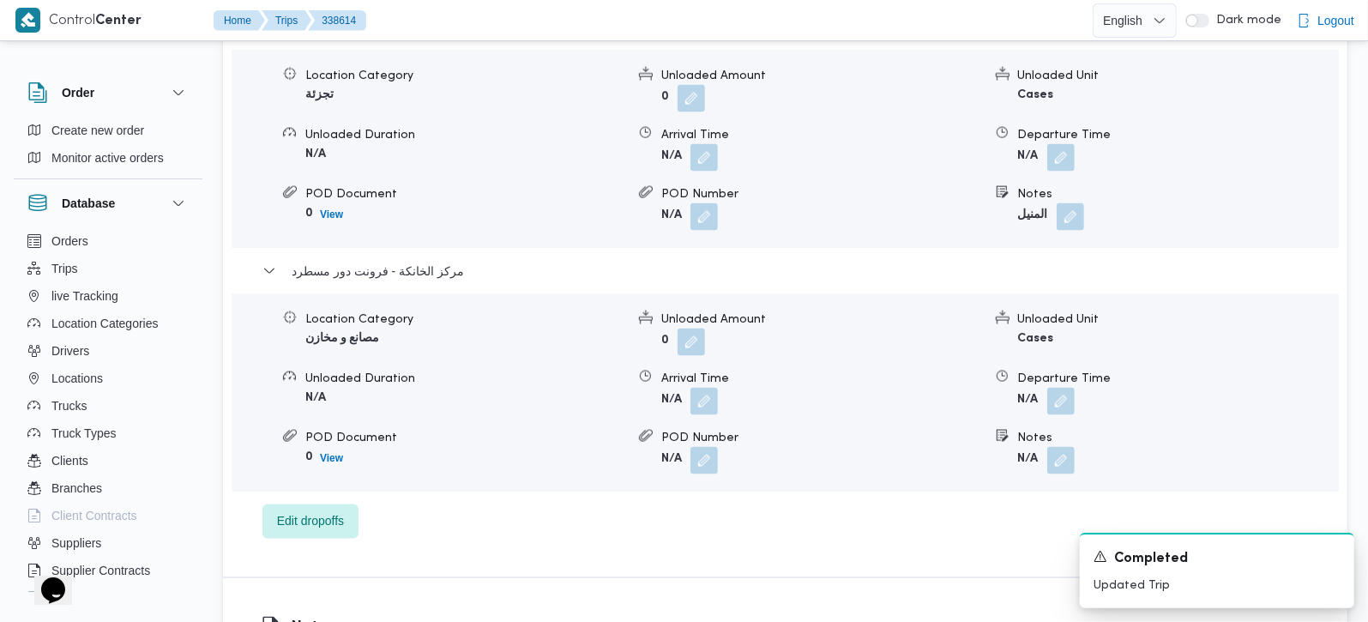
scroll to position [1816, 0]
click at [1060, 386] on button "button" at bounding box center [1060, 399] width 27 height 27
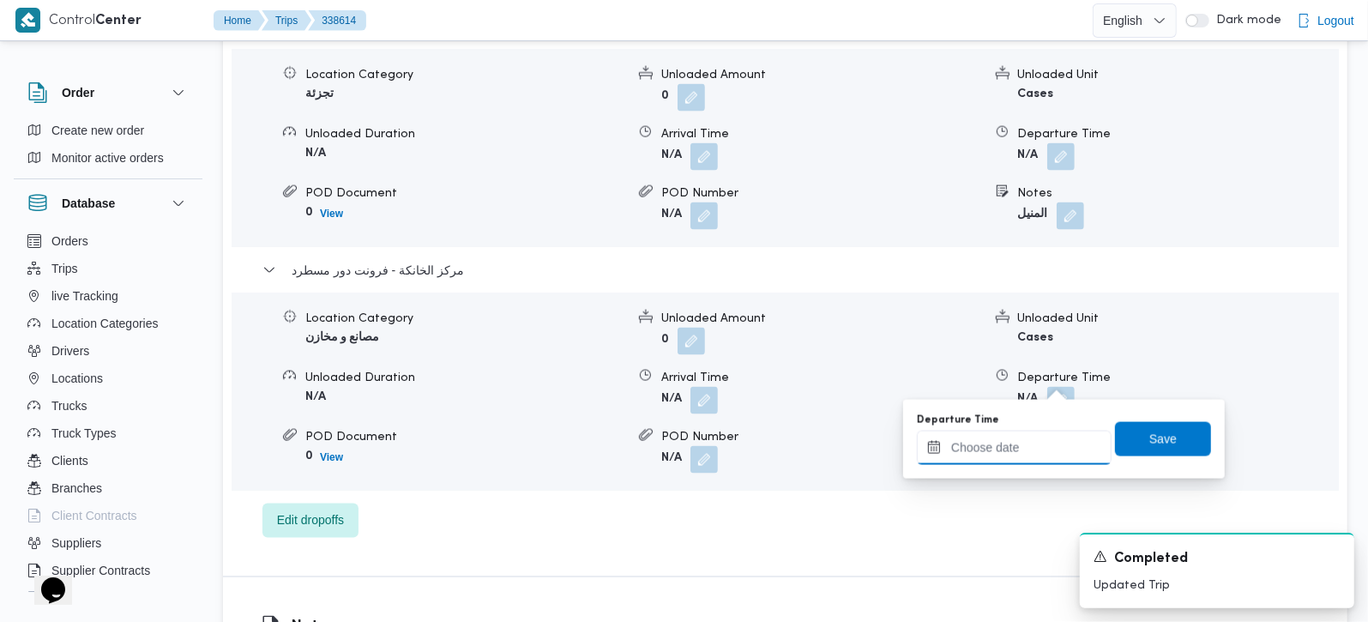
click at [1022, 437] on input "Departure Time" at bounding box center [1014, 448] width 195 height 34
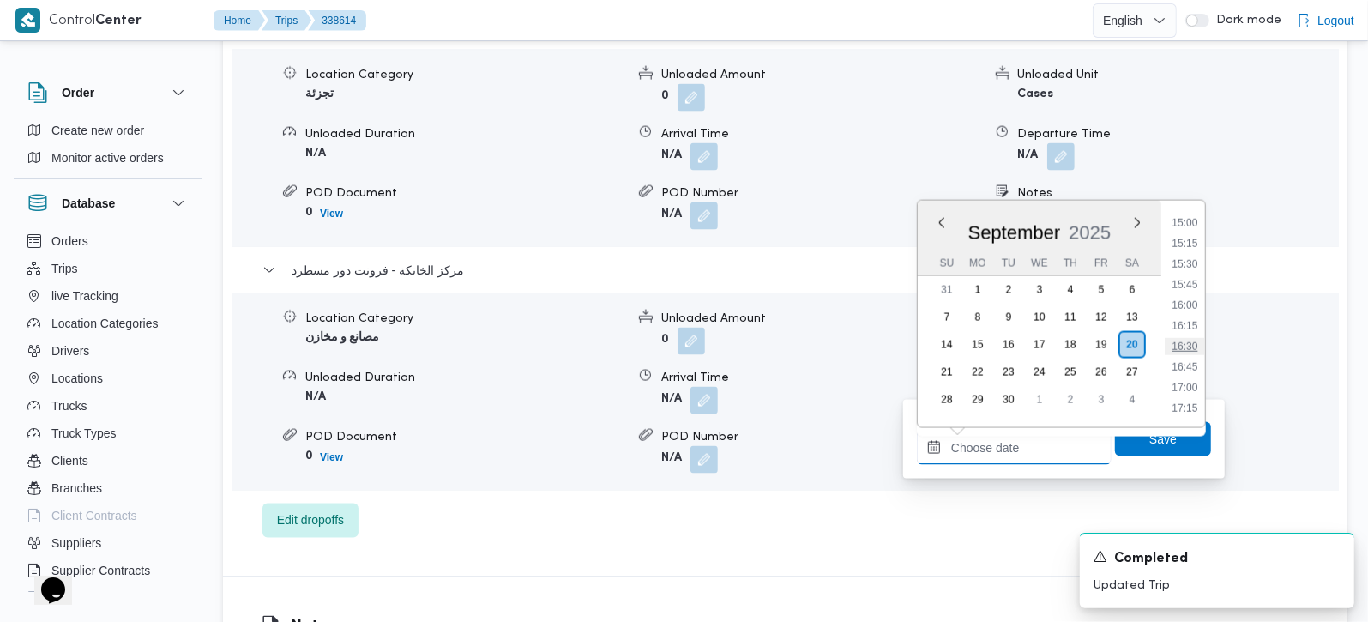
scroll to position [1199, 0]
click at [1188, 375] on li "16:30" at bounding box center [1184, 382] width 39 height 17
type input "[DATE] 16:30"
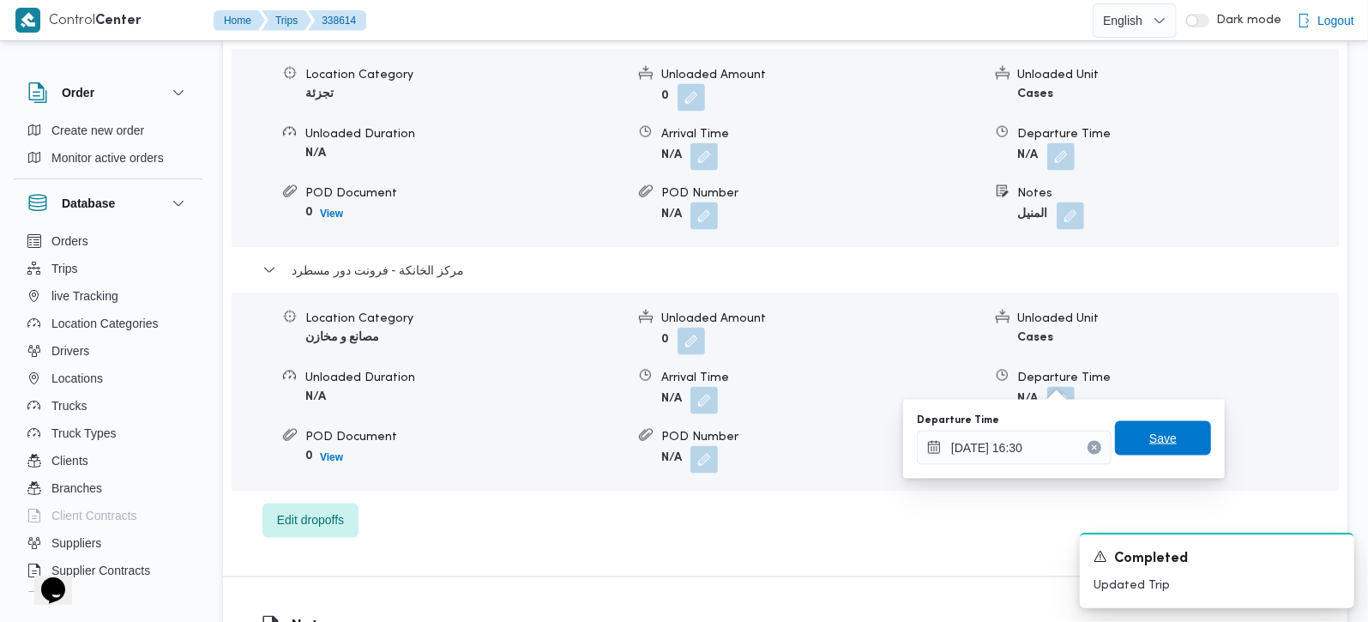
click at [1164, 447] on span "Save" at bounding box center [1163, 438] width 96 height 34
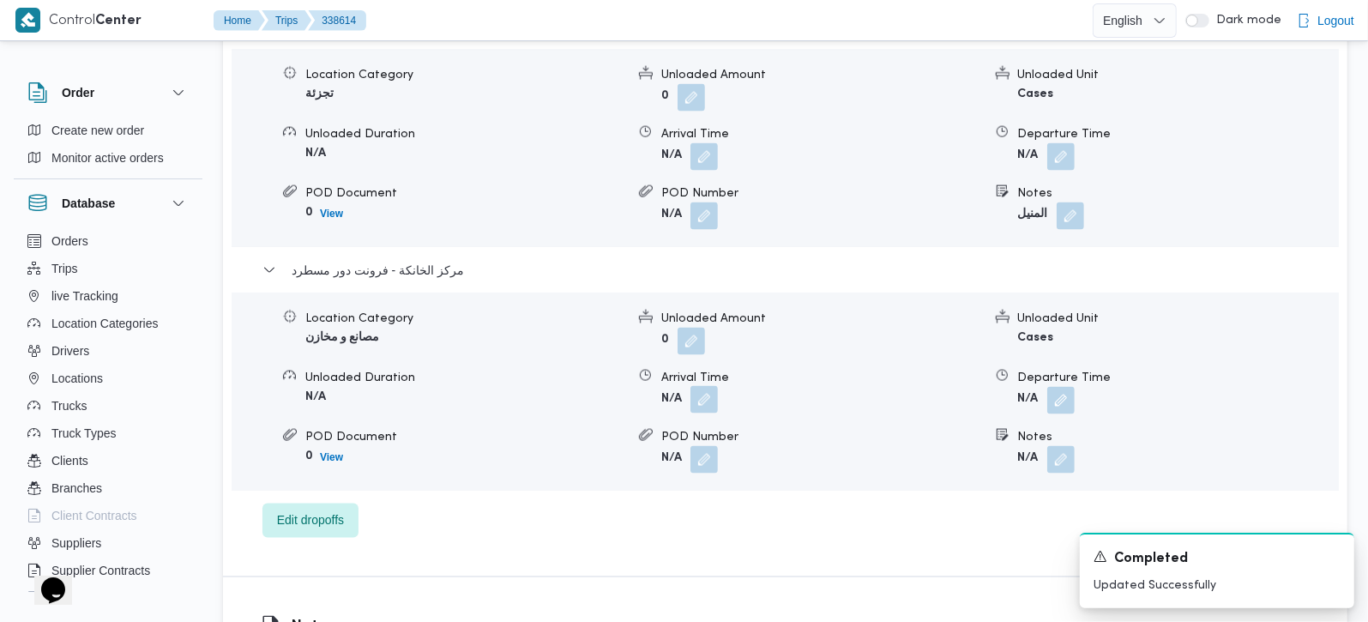
click at [713, 386] on button "button" at bounding box center [703, 399] width 27 height 27
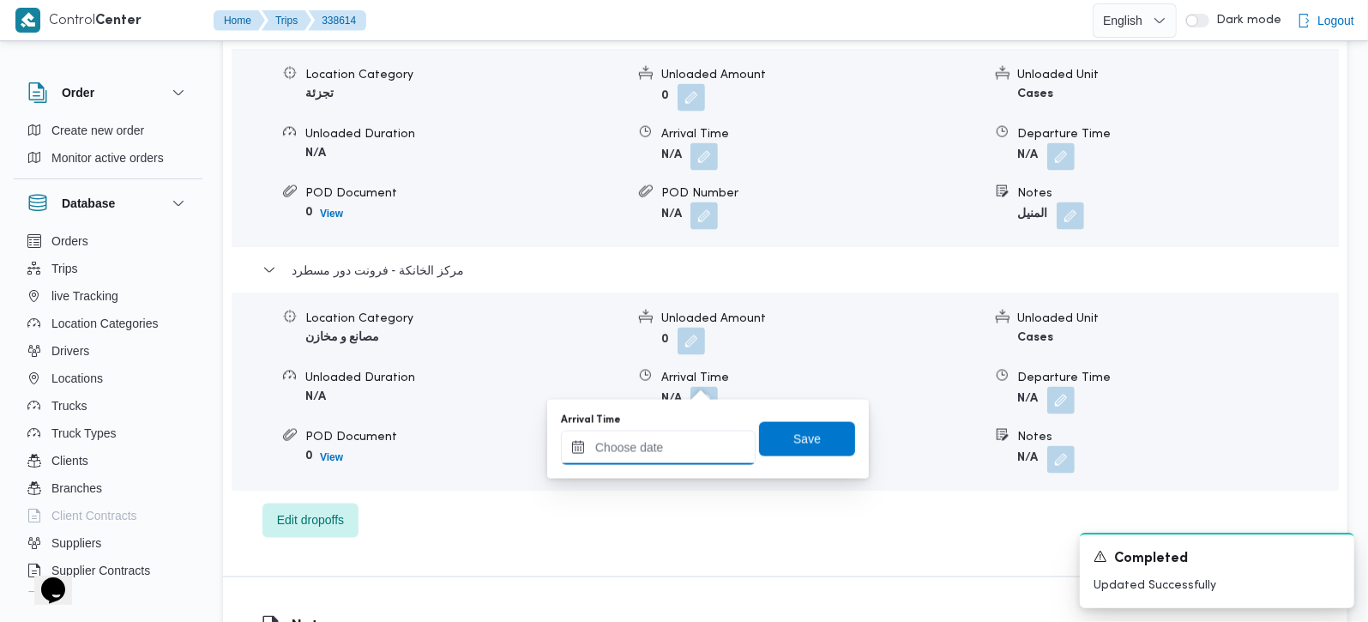
click at [692, 437] on input "Arrival Time" at bounding box center [658, 448] width 195 height 34
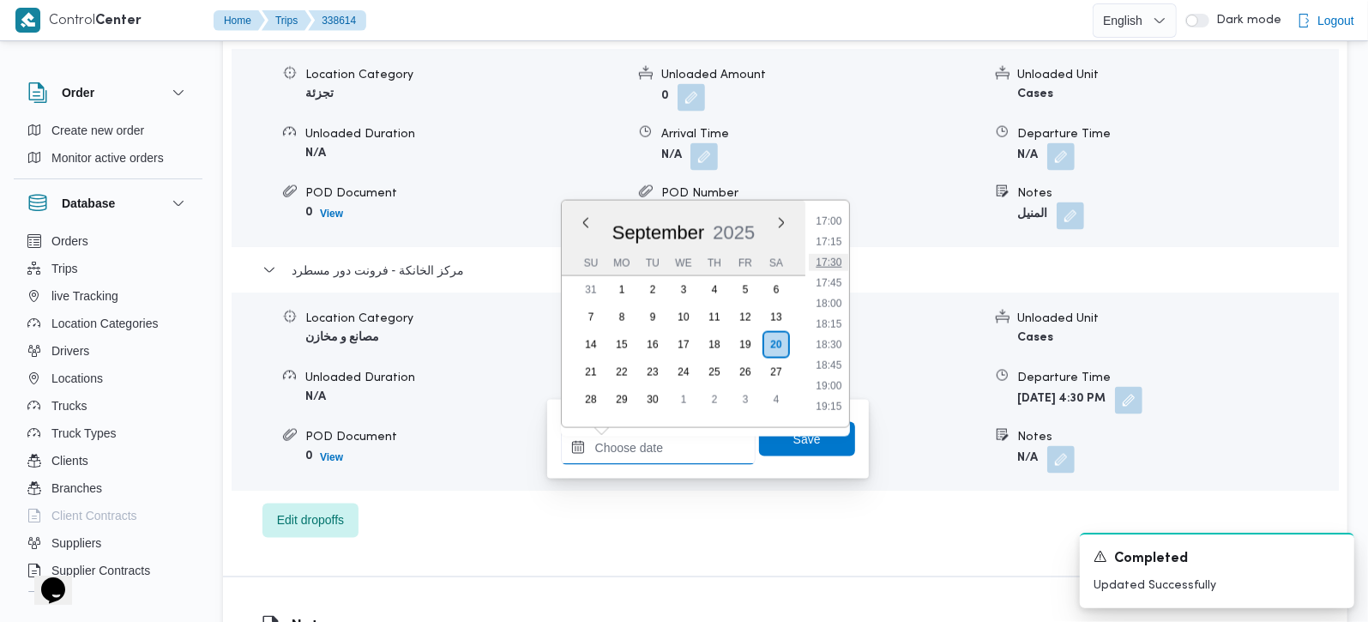
scroll to position [1300, 0]
click at [836, 262] on li "16:15" at bounding box center [828, 260] width 39 height 17
type input "[DATE] 16:15"
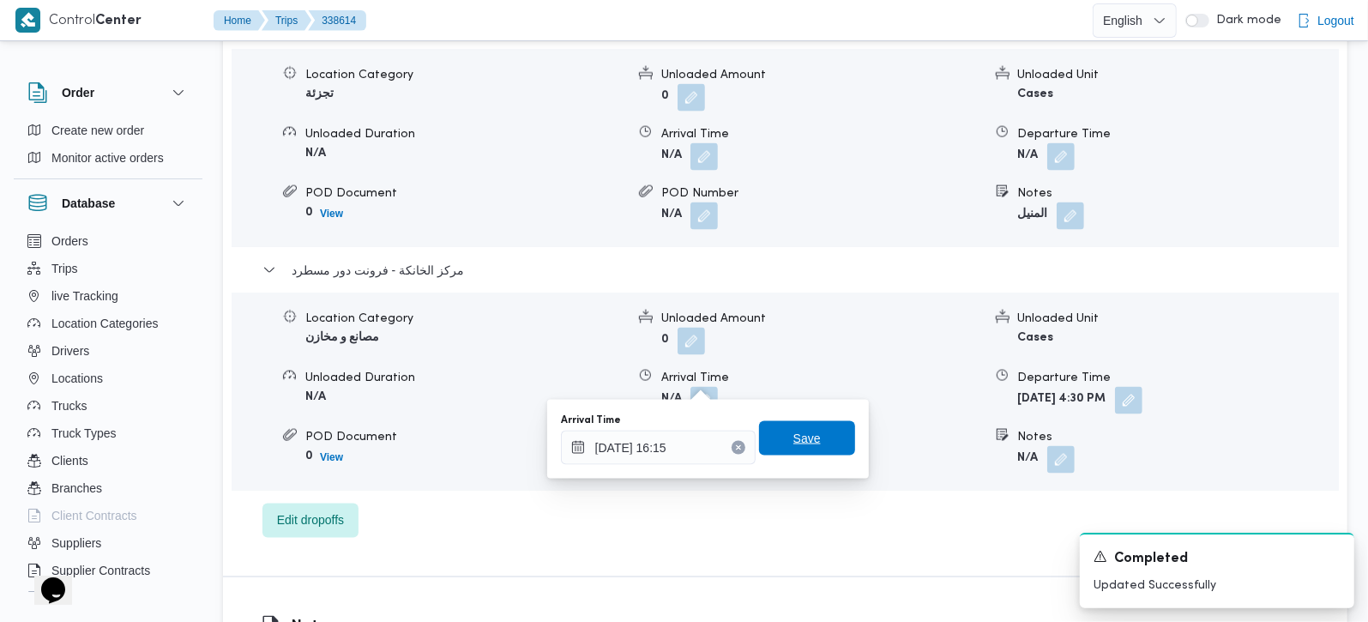
click at [799, 431] on span "Save" at bounding box center [806, 438] width 27 height 21
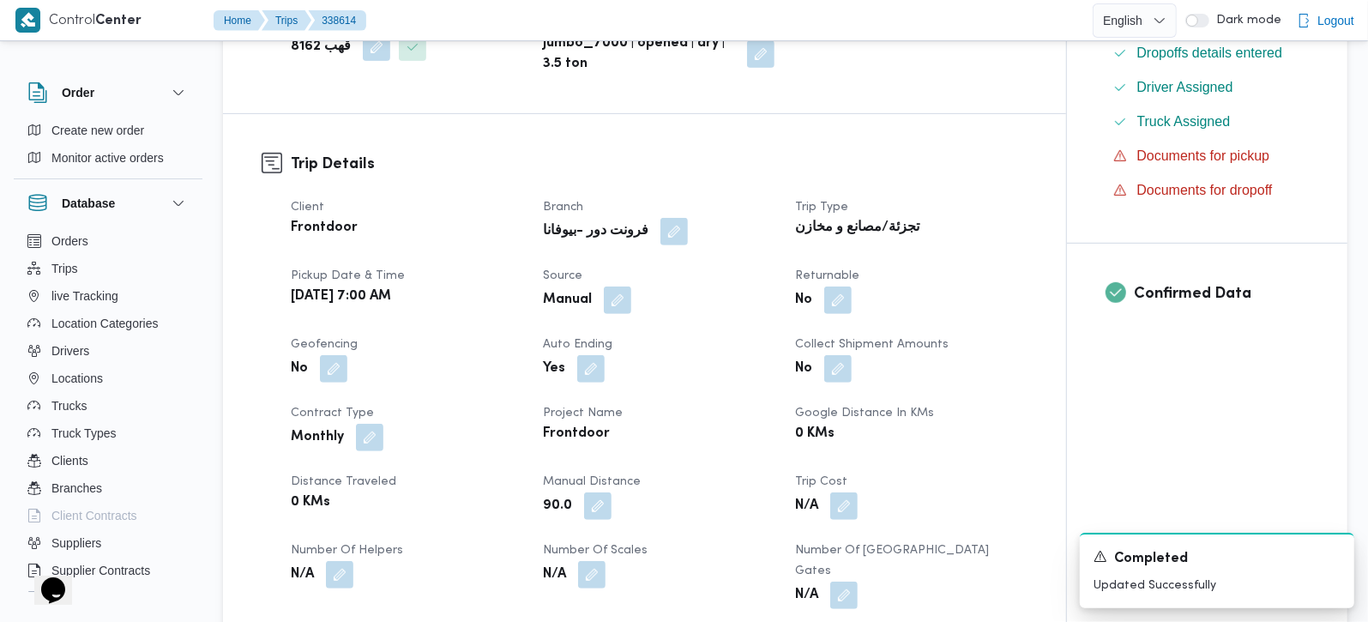
scroll to position [0, 0]
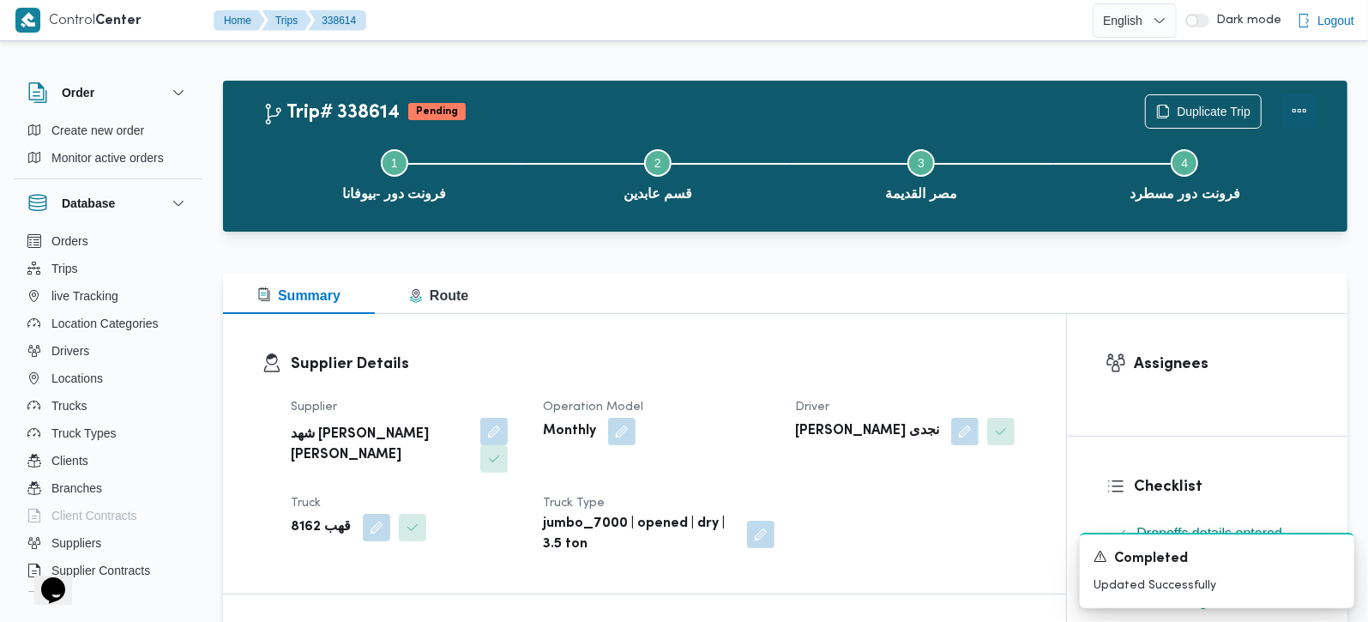
click at [1297, 112] on button "Actions" at bounding box center [1299, 110] width 34 height 34
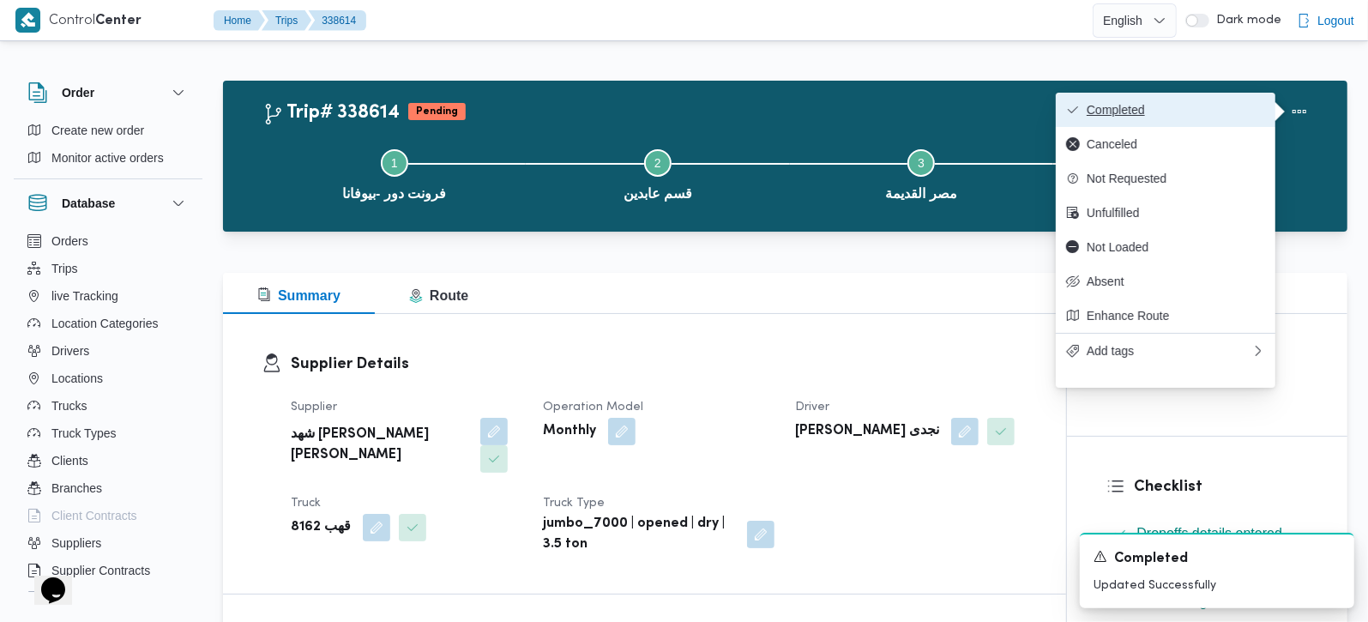
click at [1196, 117] on span "Completed" at bounding box center [1176, 110] width 178 height 14
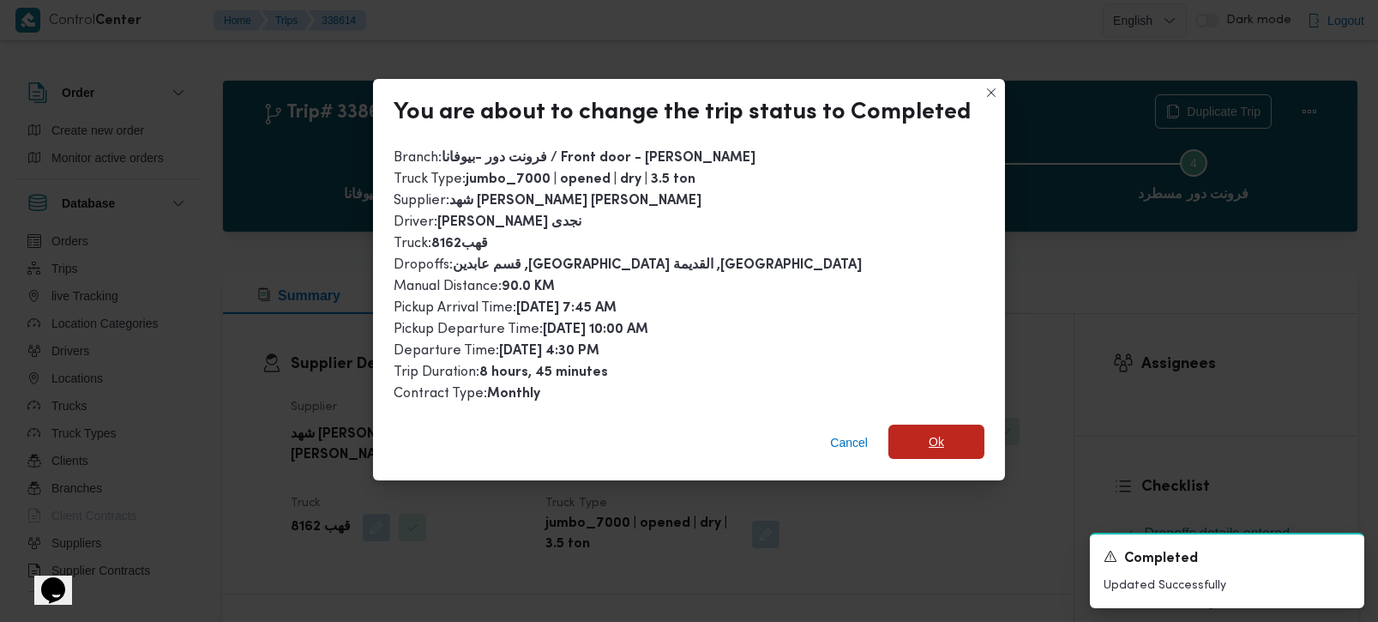
click at [947, 441] on span "Ok" at bounding box center [937, 442] width 96 height 34
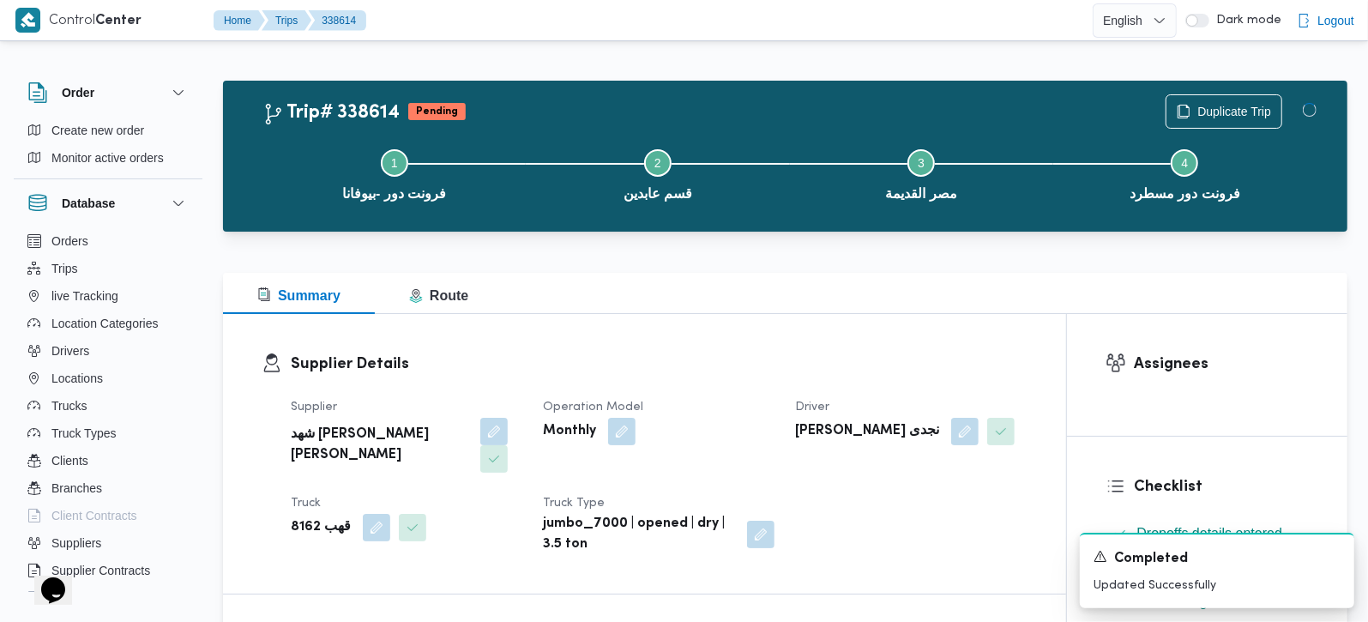
click at [925, 301] on div "Summary Route" at bounding box center [785, 293] width 1124 height 41
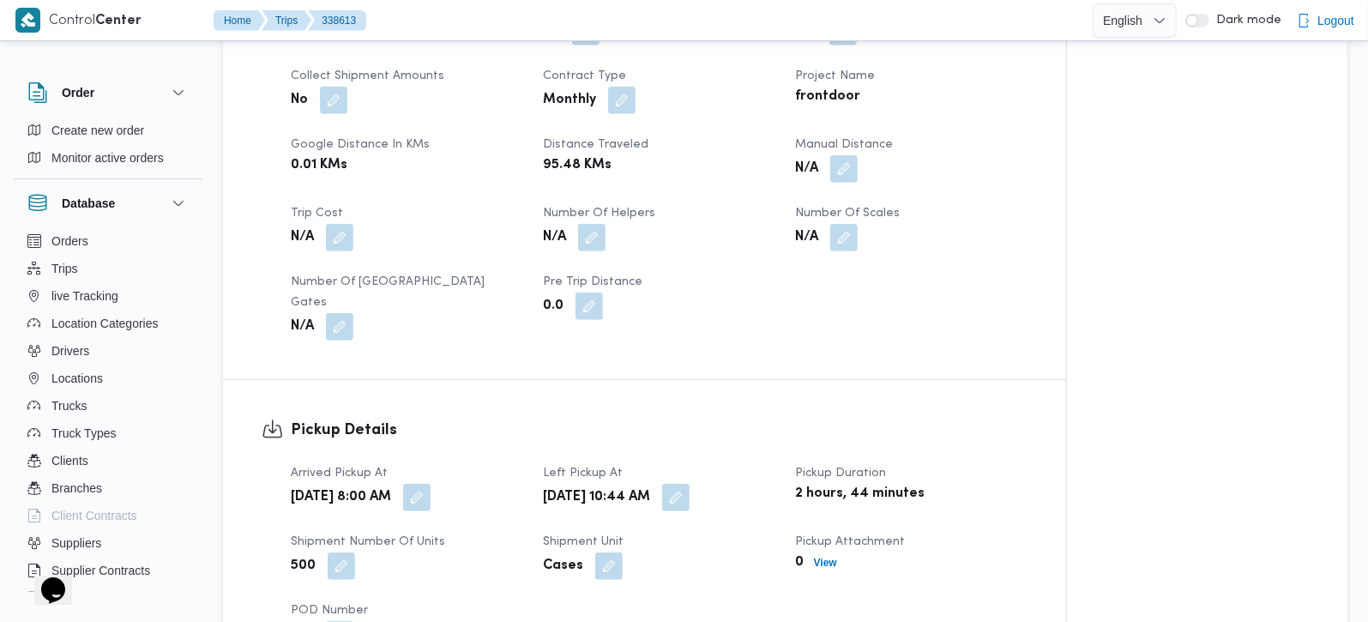
scroll to position [807, 0]
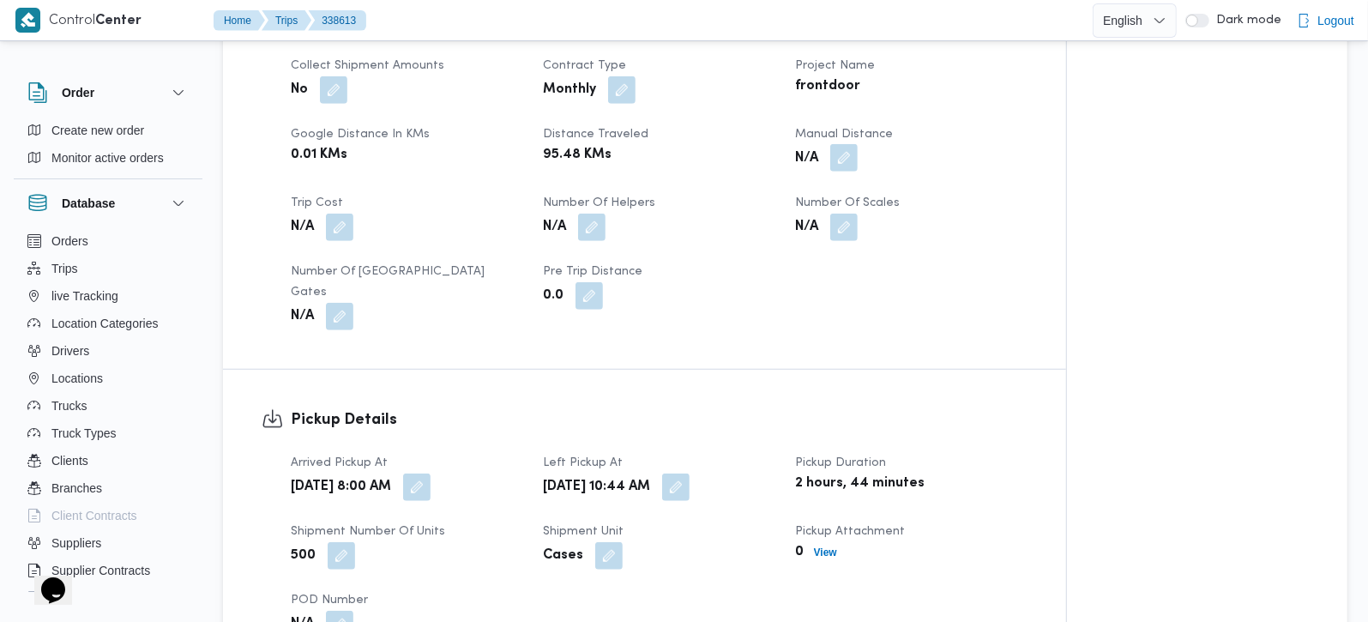
click at [841, 172] on button "button" at bounding box center [843, 157] width 27 height 27
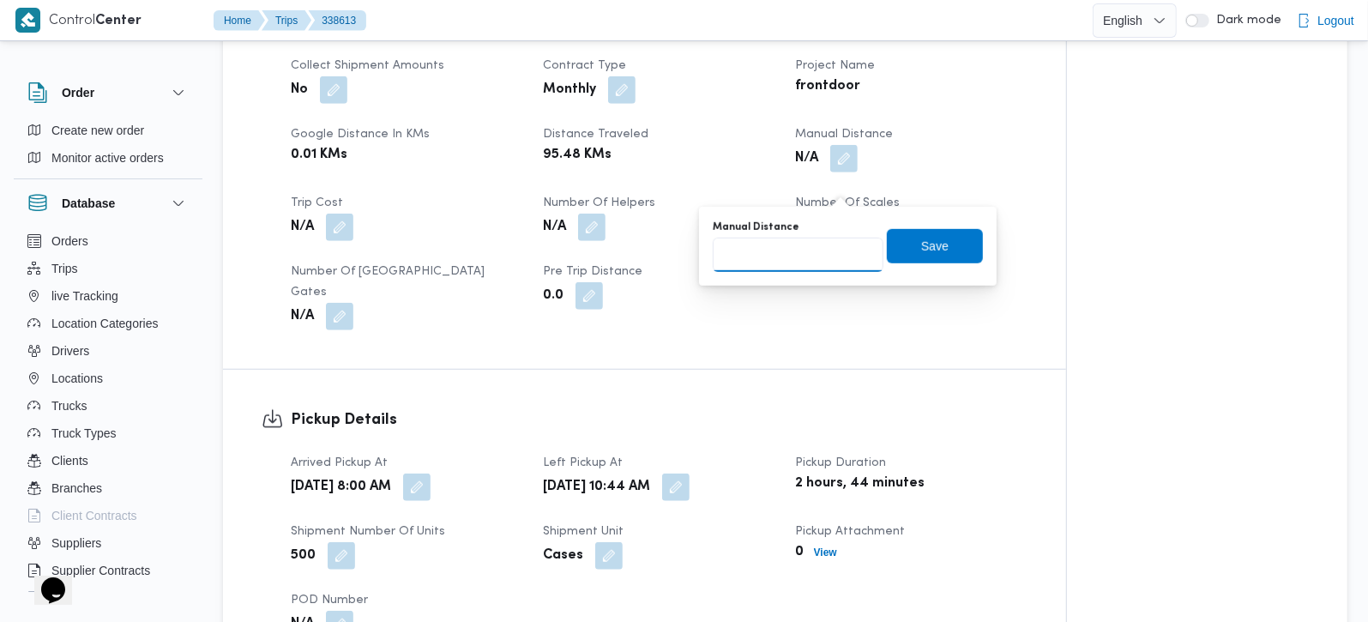
click at [819, 238] on input "Manual Distance" at bounding box center [798, 255] width 171 height 34
type input "2"
type input "120"
click at [901, 238] on span "Save" at bounding box center [935, 245] width 96 height 34
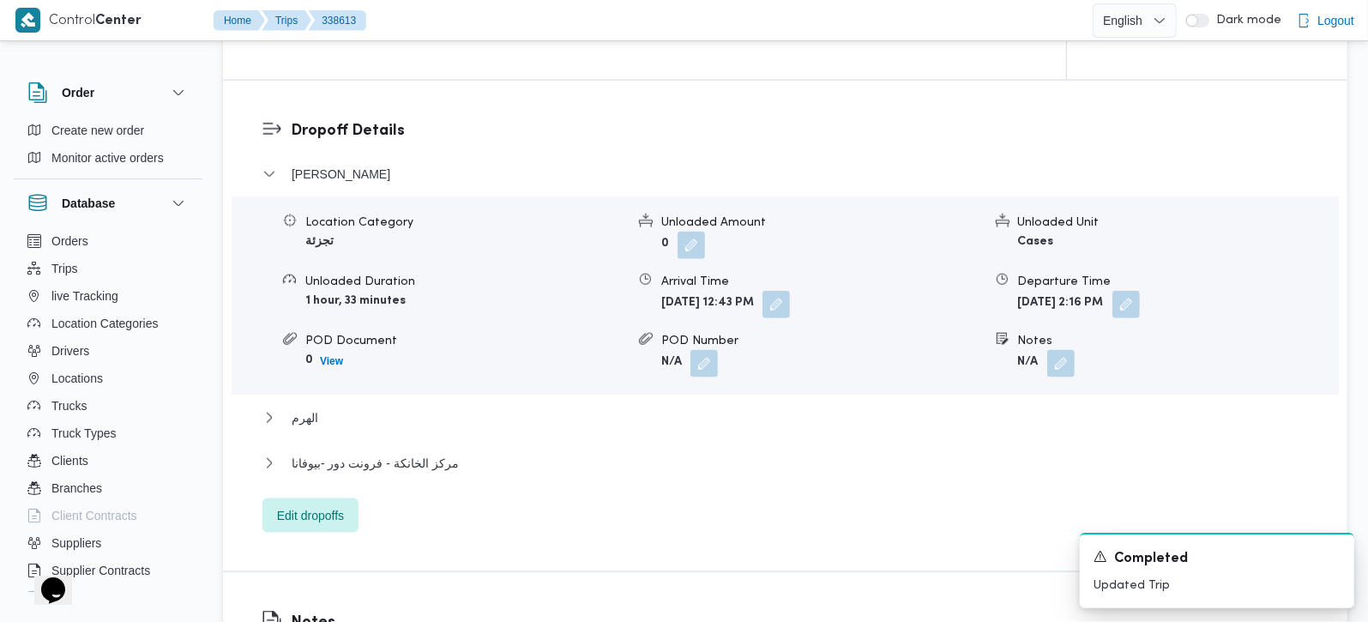
scroll to position [1520, 0]
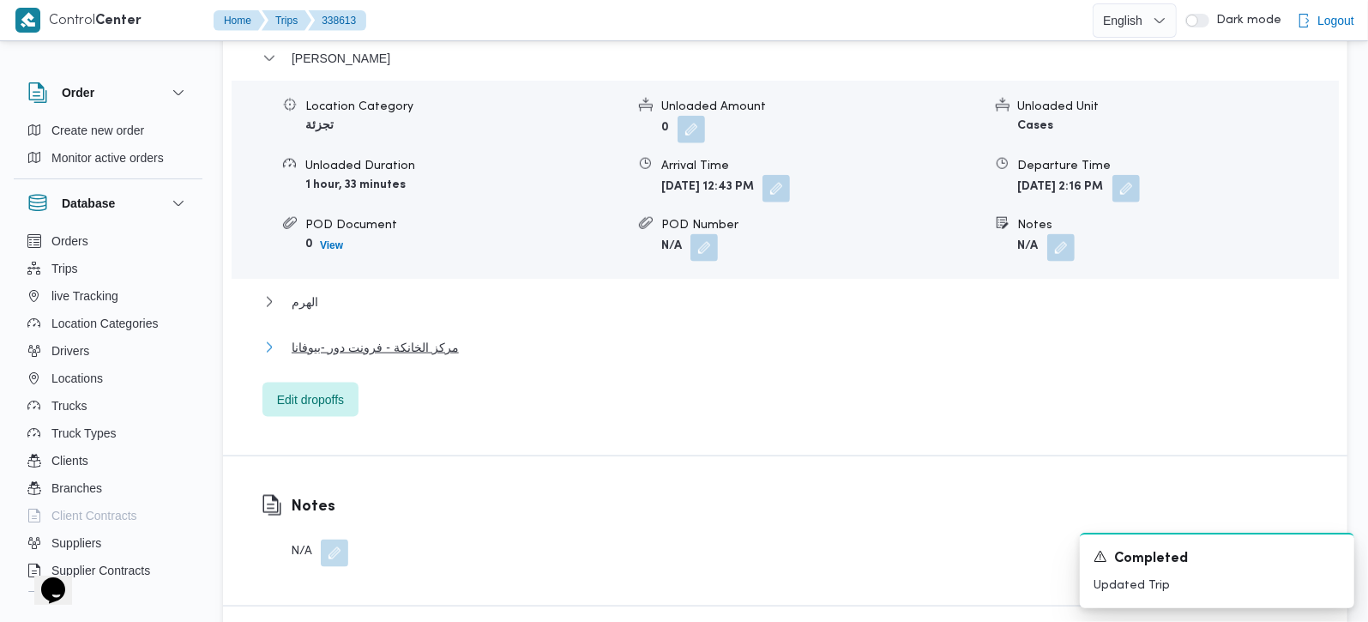
click at [315, 342] on span "مركز الخانكة - فرونت دور -بيوفانا" at bounding box center [375, 347] width 167 height 21
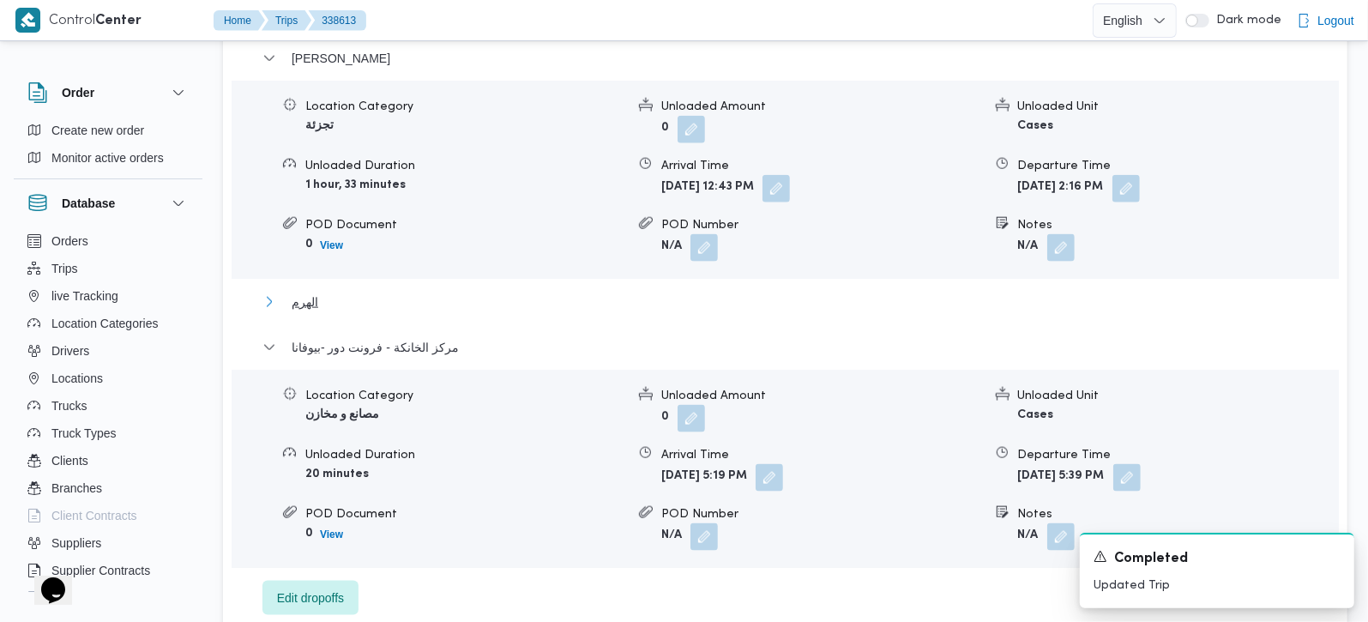
click at [301, 312] on span "الهرم" at bounding box center [305, 302] width 27 height 21
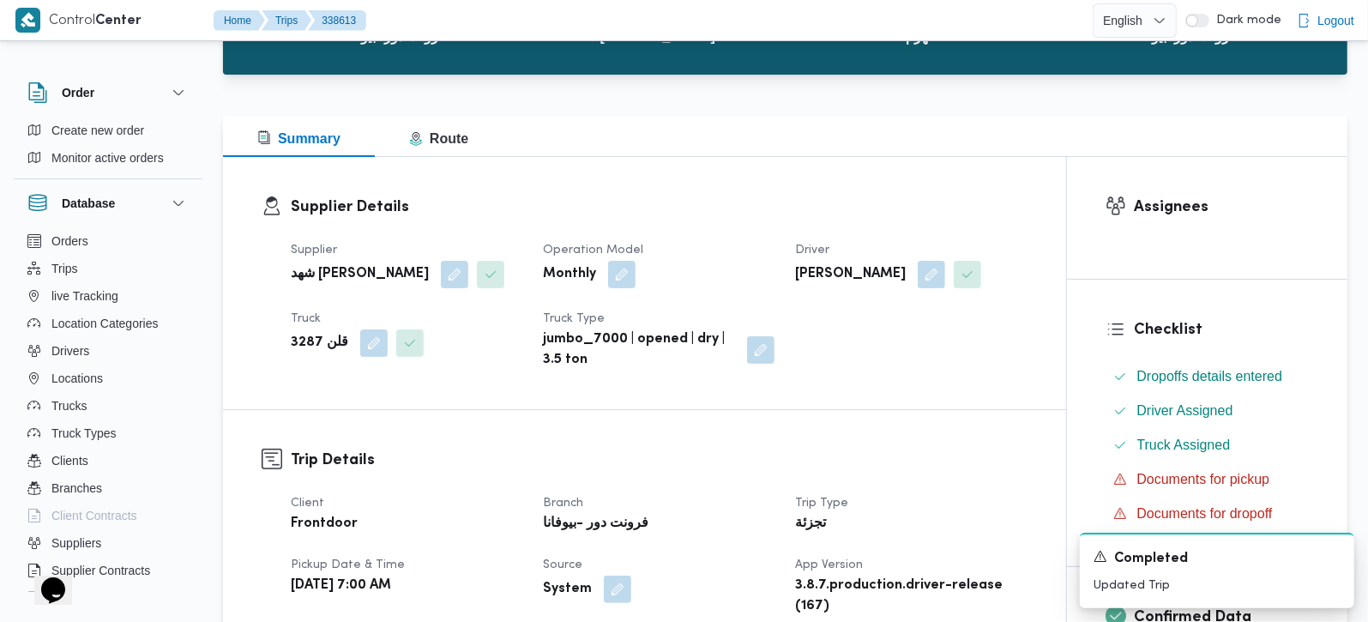
scroll to position [0, 0]
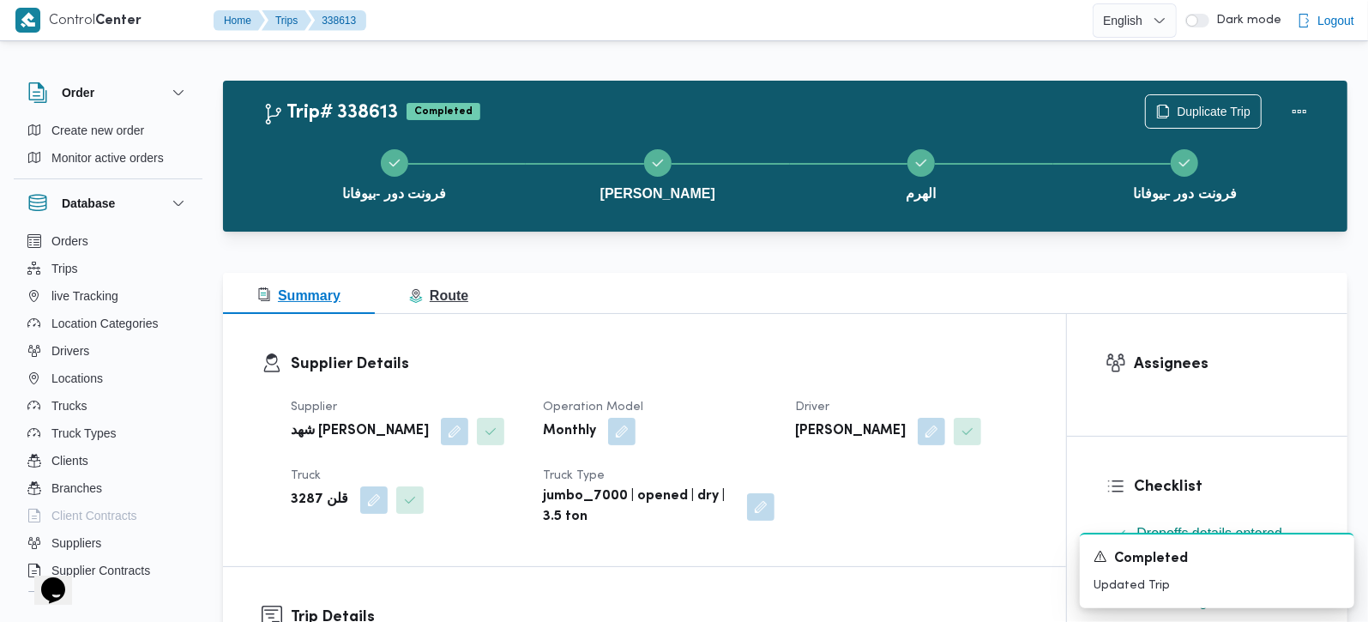
click at [439, 282] on button "Route" at bounding box center [439, 293] width 128 height 41
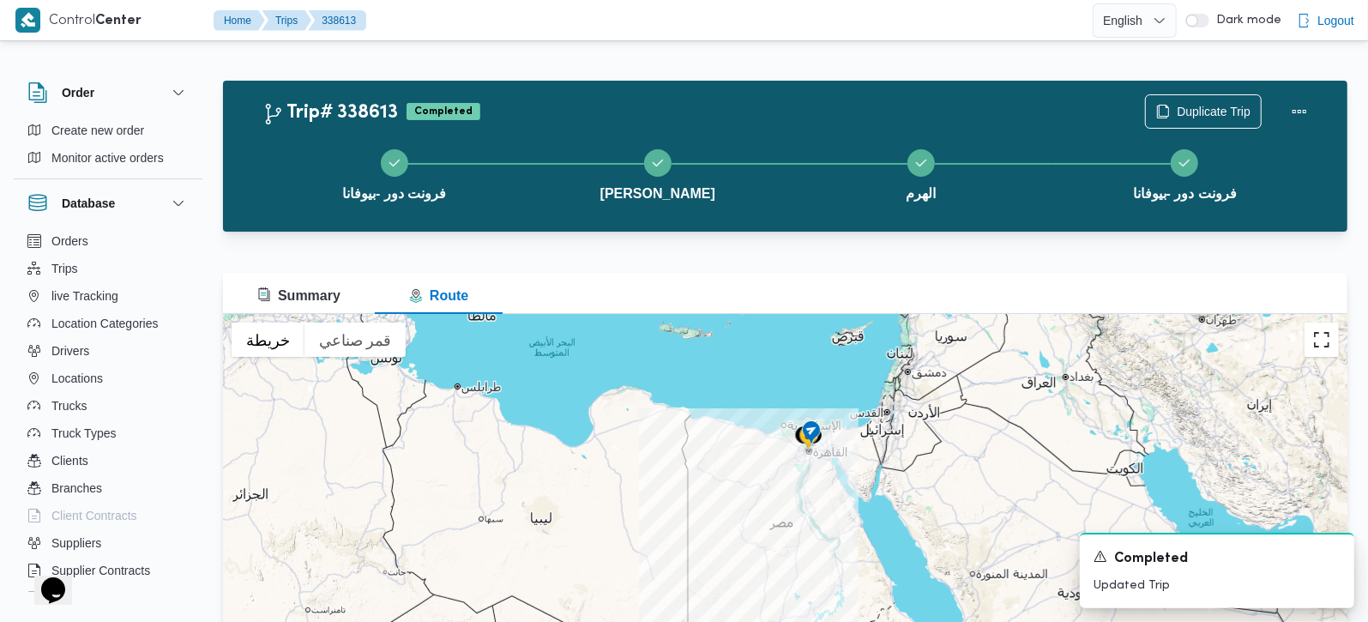
click at [1317, 351] on button "تبديل إلى العرض ملء الشاشة" at bounding box center [1321, 339] width 34 height 34
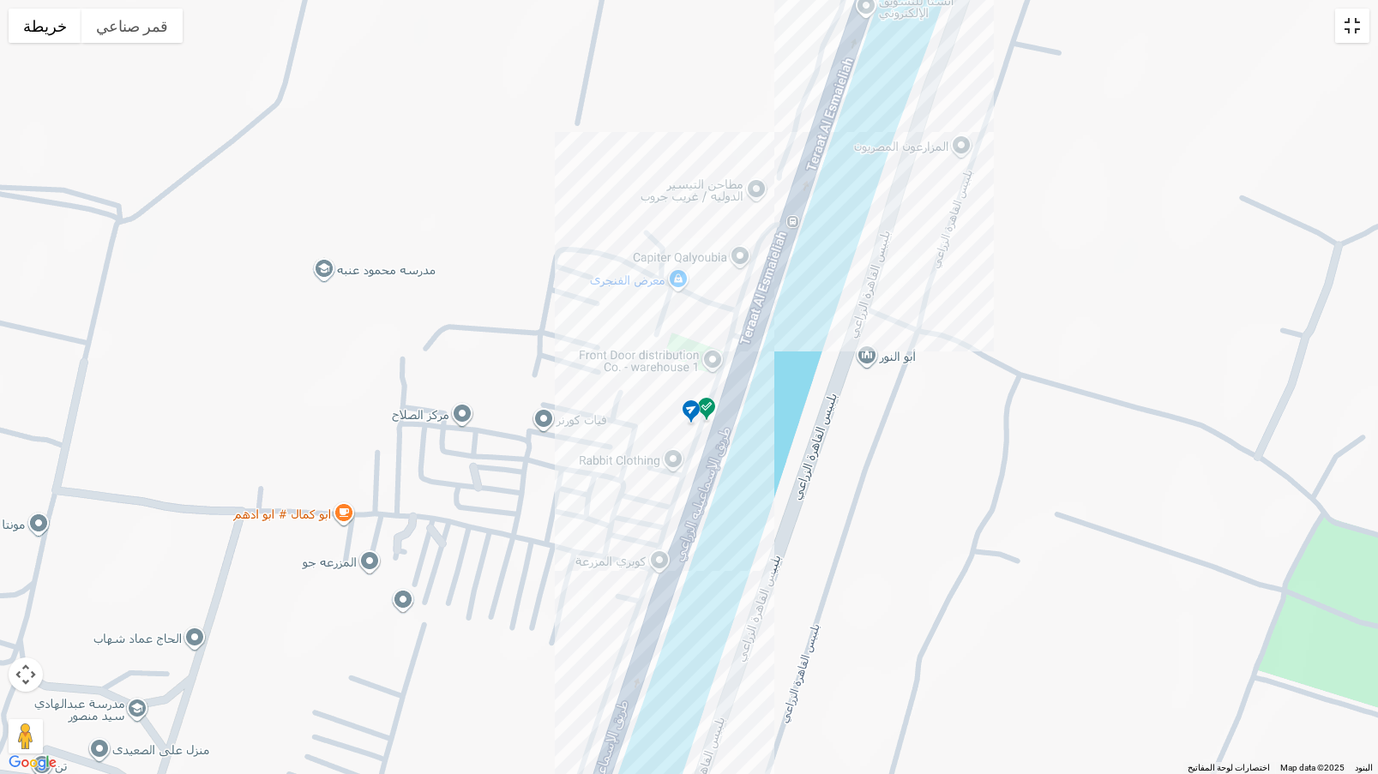
click at [1335, 39] on button "تبديل إلى العرض ملء الشاشة" at bounding box center [1352, 26] width 34 height 34
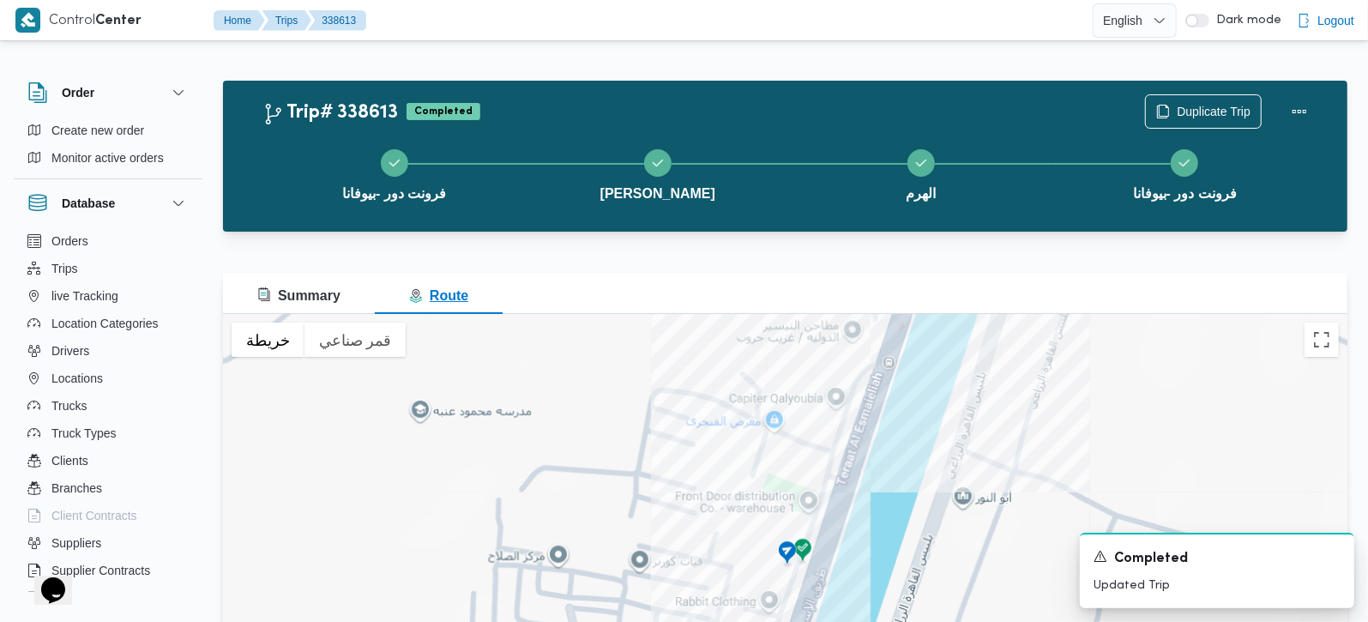
drag, startPoint x: 294, startPoint y: 289, endPoint x: 390, endPoint y: 286, distance: 96.1
click at [294, 289] on span "Summary" at bounding box center [298, 295] width 83 height 15
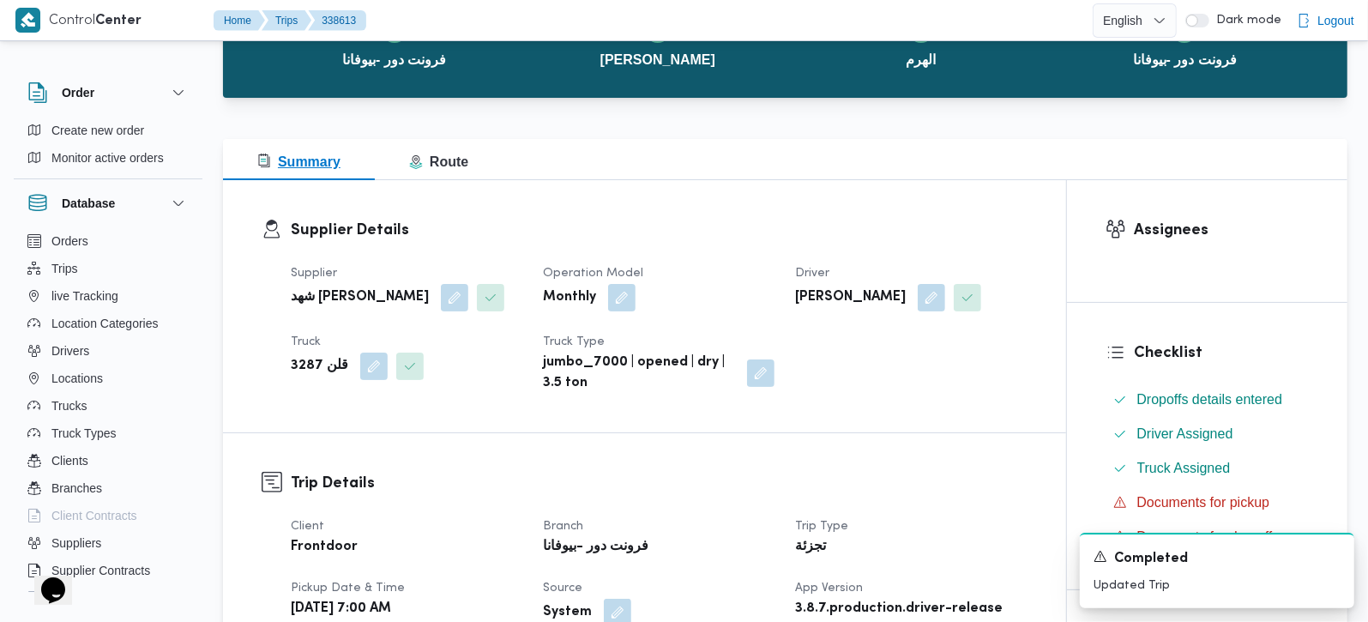
scroll to position [504, 0]
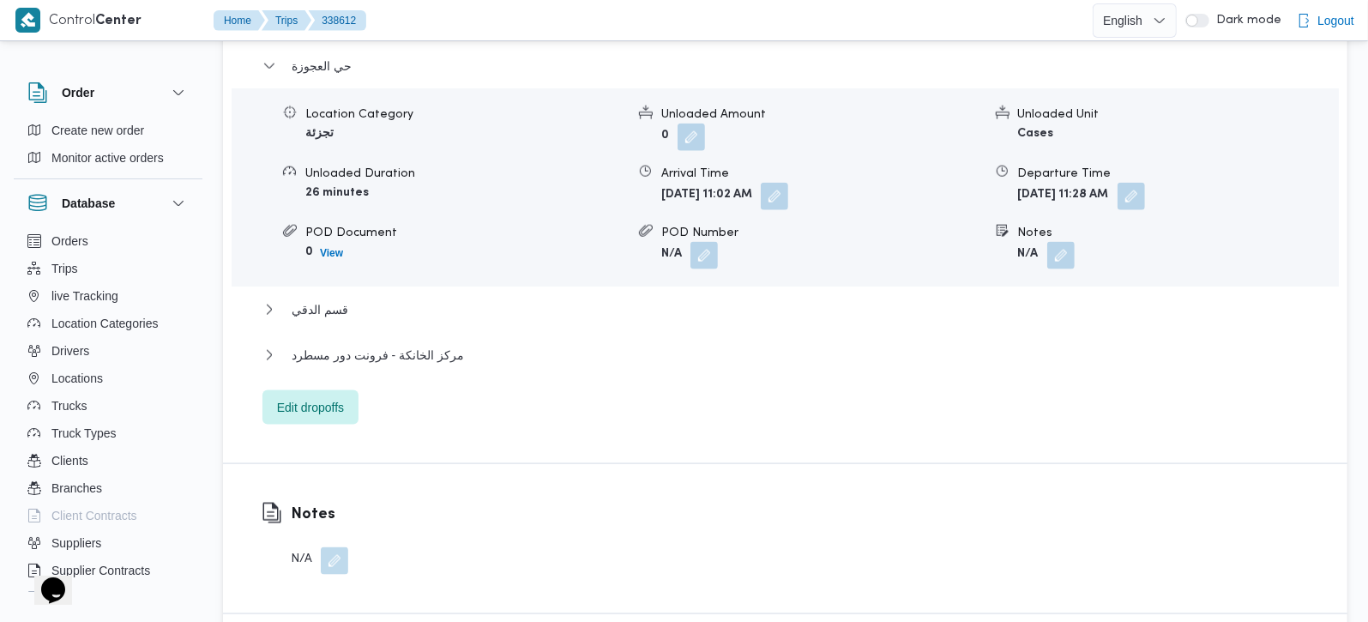
scroll to position [1513, 0]
click at [351, 310] on button "قسم الدقي" at bounding box center [785, 308] width 1046 height 21
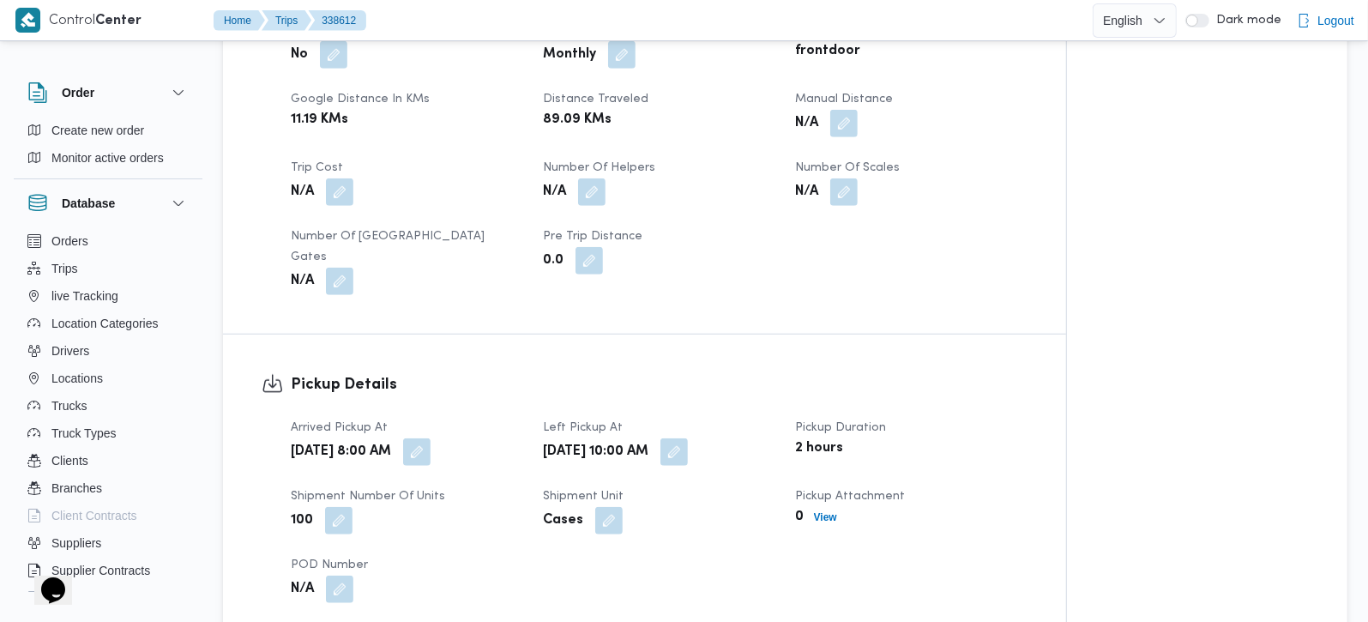
scroll to position [807, 0]
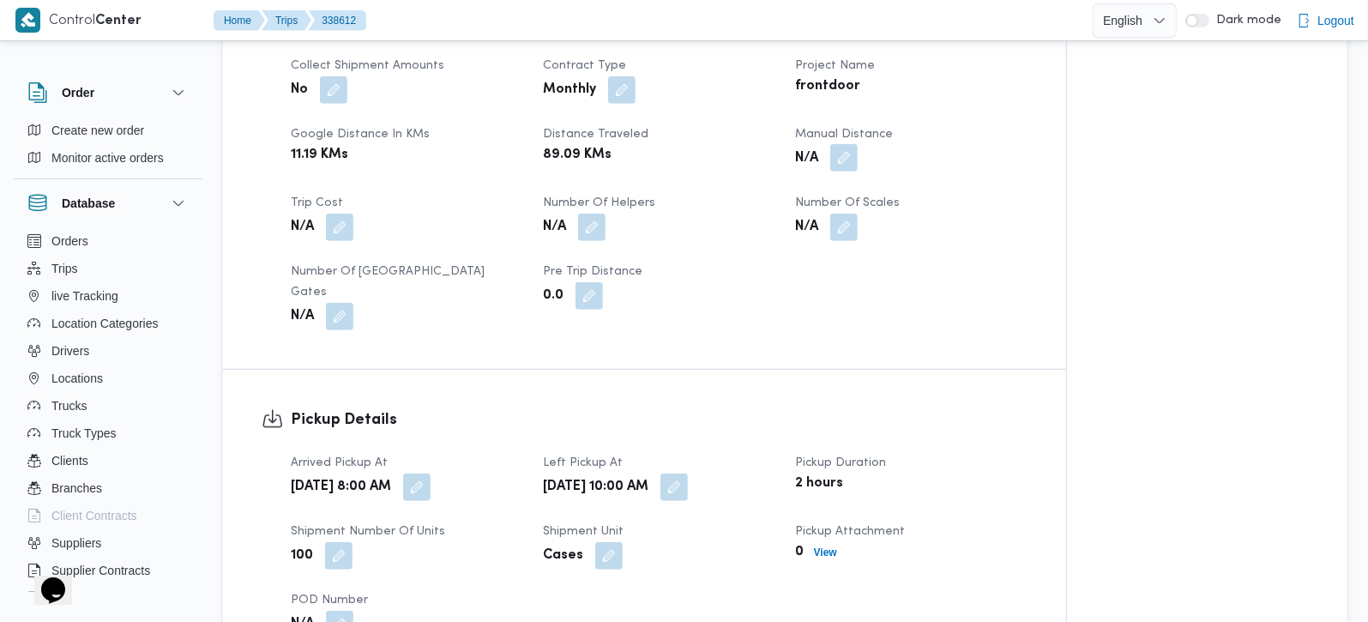
click at [847, 172] on button "button" at bounding box center [843, 157] width 27 height 27
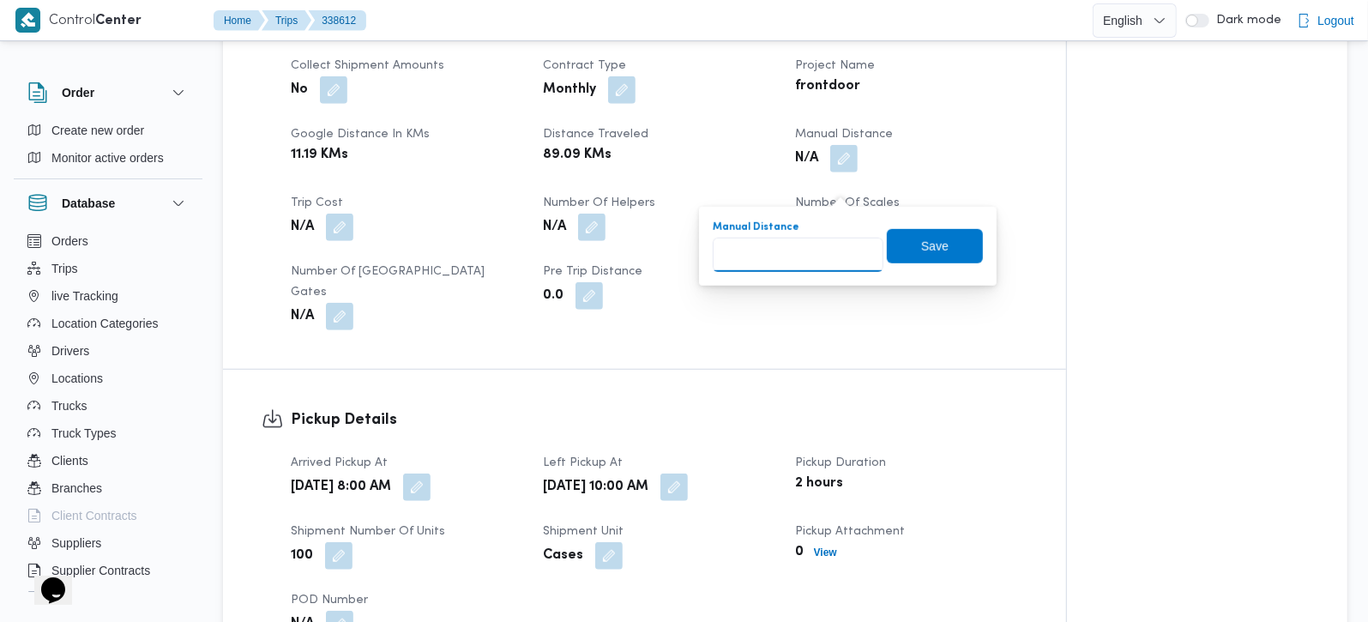
click at [793, 250] on input "Manual Distance" at bounding box center [798, 255] width 171 height 34
type input "90"
click at [894, 232] on span "Save" at bounding box center [935, 245] width 96 height 34
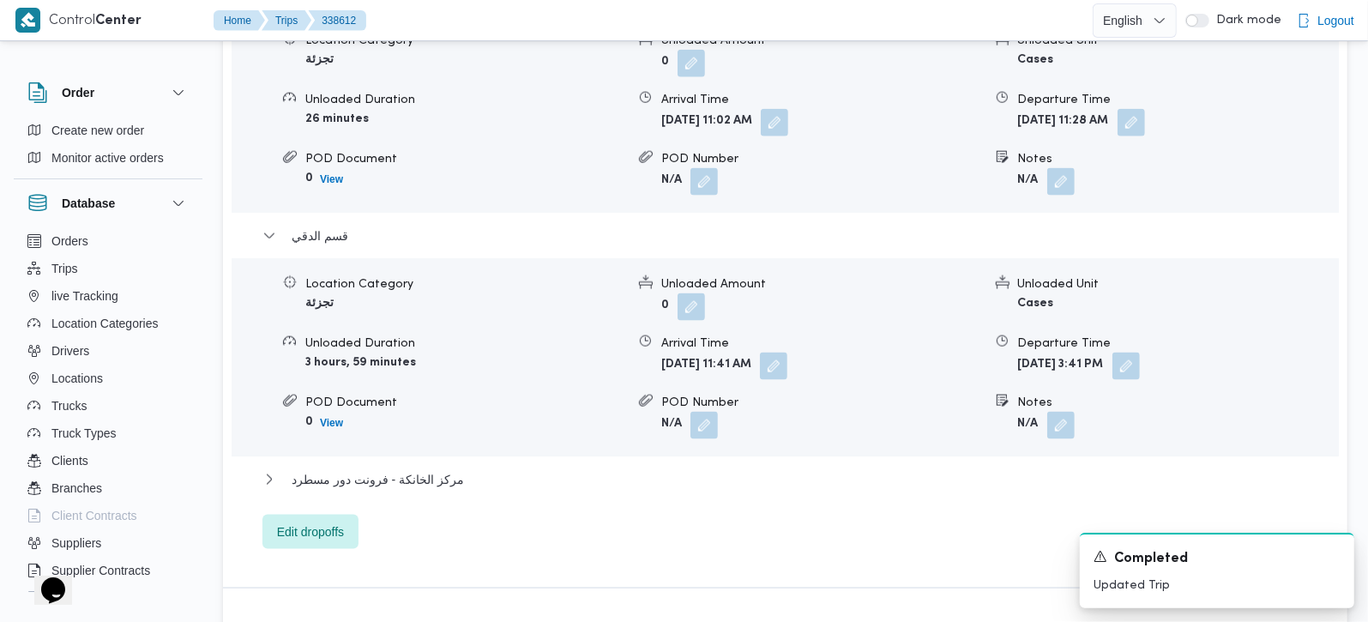
scroll to position [1621, 0]
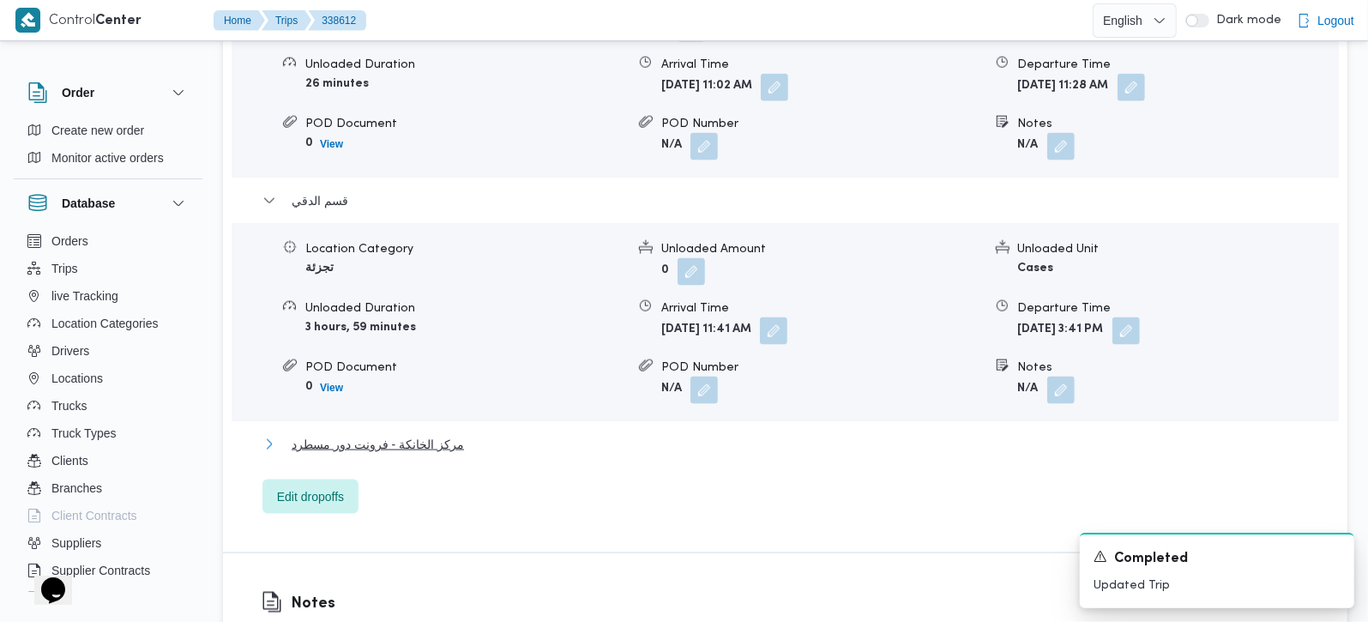
click at [401, 442] on span "مركز الخانكة - فرونت دور مسطرد" at bounding box center [378, 444] width 172 height 21
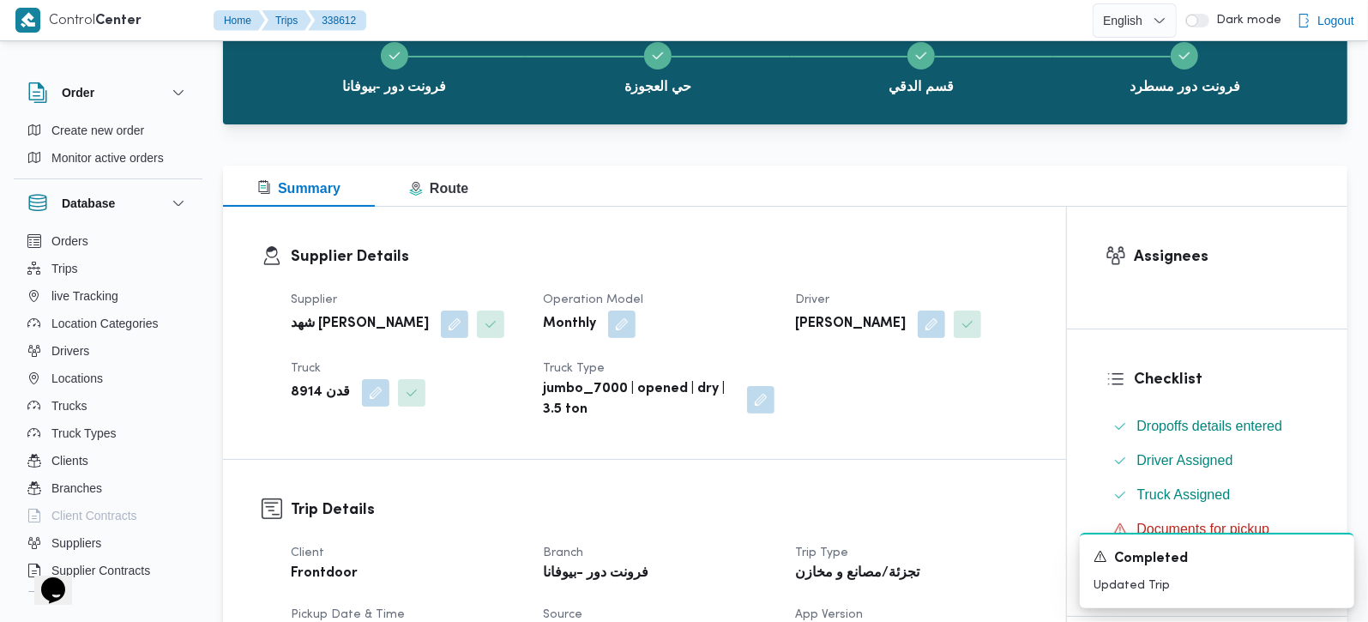
scroll to position [0, 0]
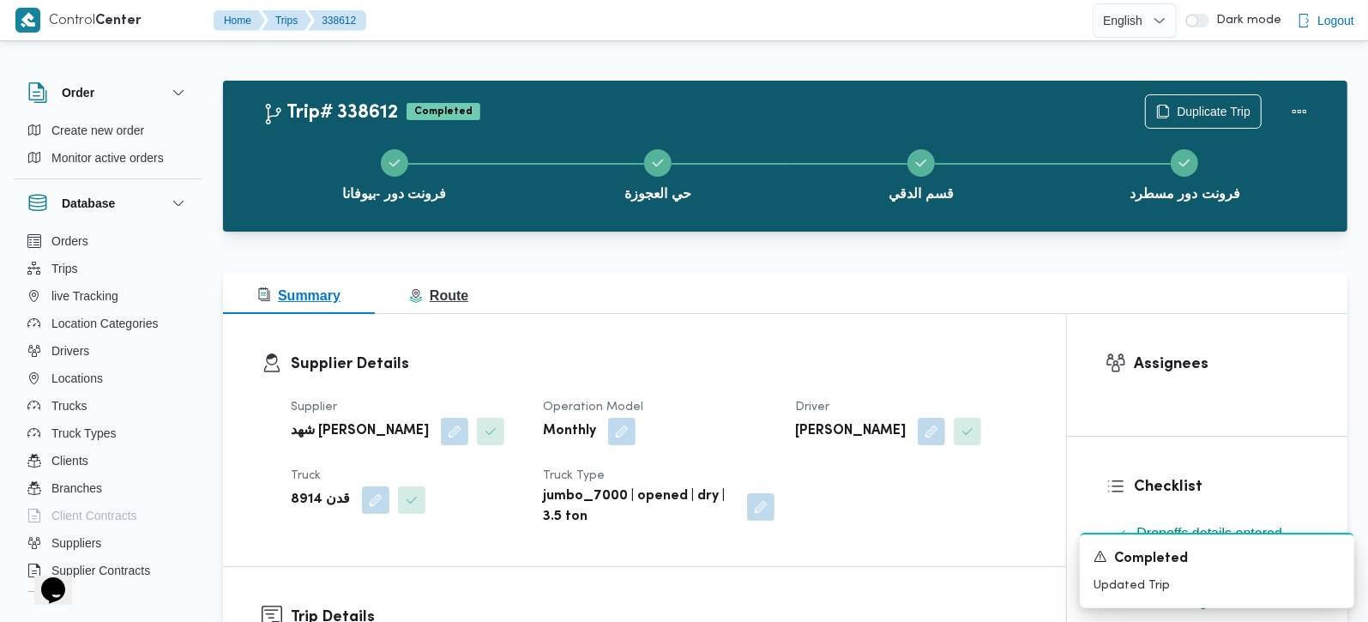
click at [438, 305] on span "Route" at bounding box center [438, 296] width 59 height 21
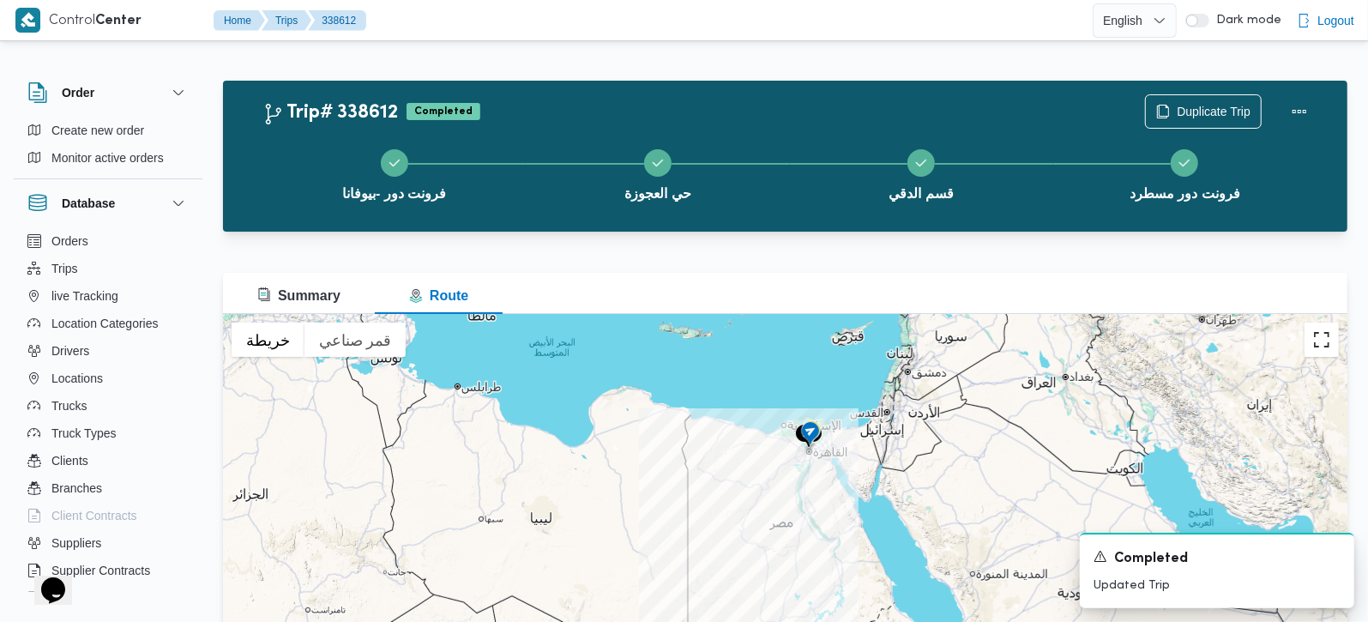
click at [1317, 335] on button "تبديل إلى العرض ملء الشاشة" at bounding box center [1321, 339] width 34 height 34
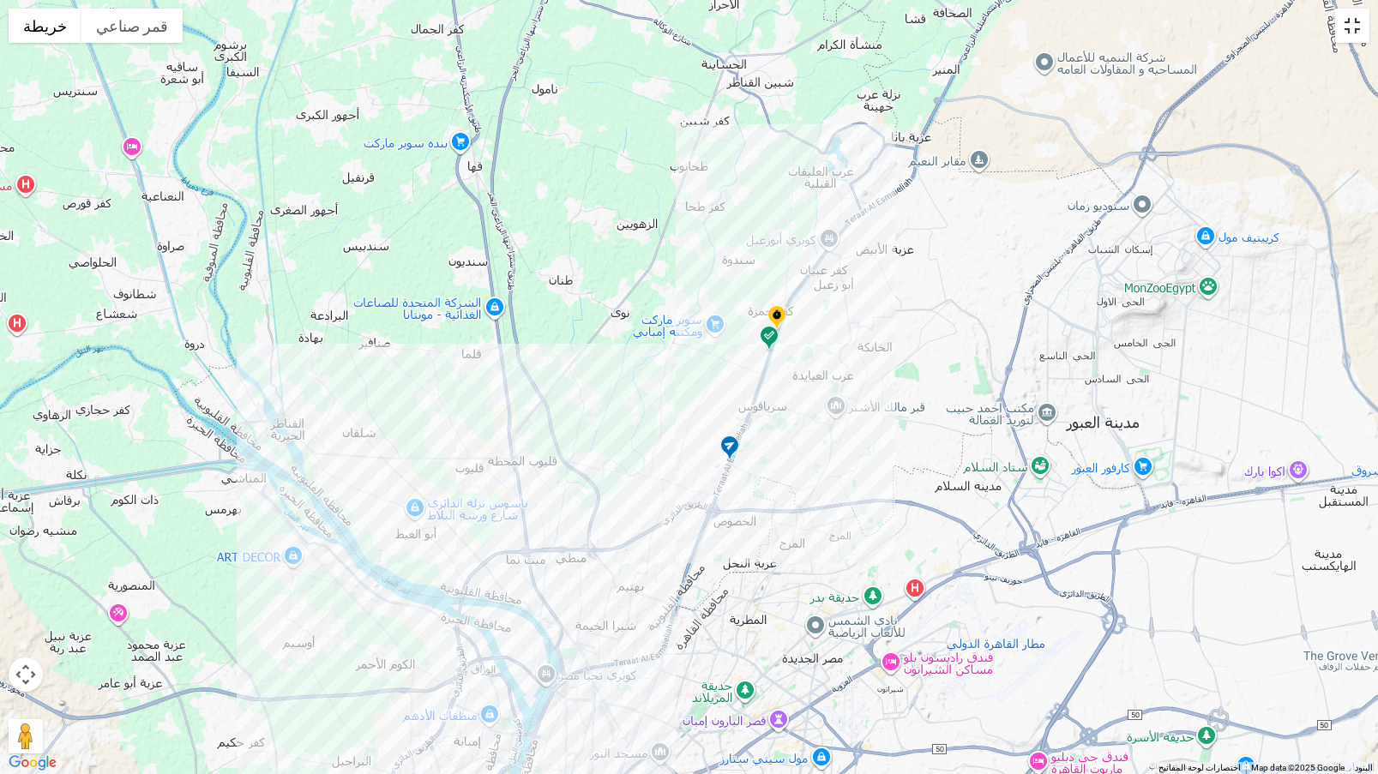
click at [1348, 16] on button "تبديل إلى العرض ملء الشاشة" at bounding box center [1352, 26] width 34 height 34
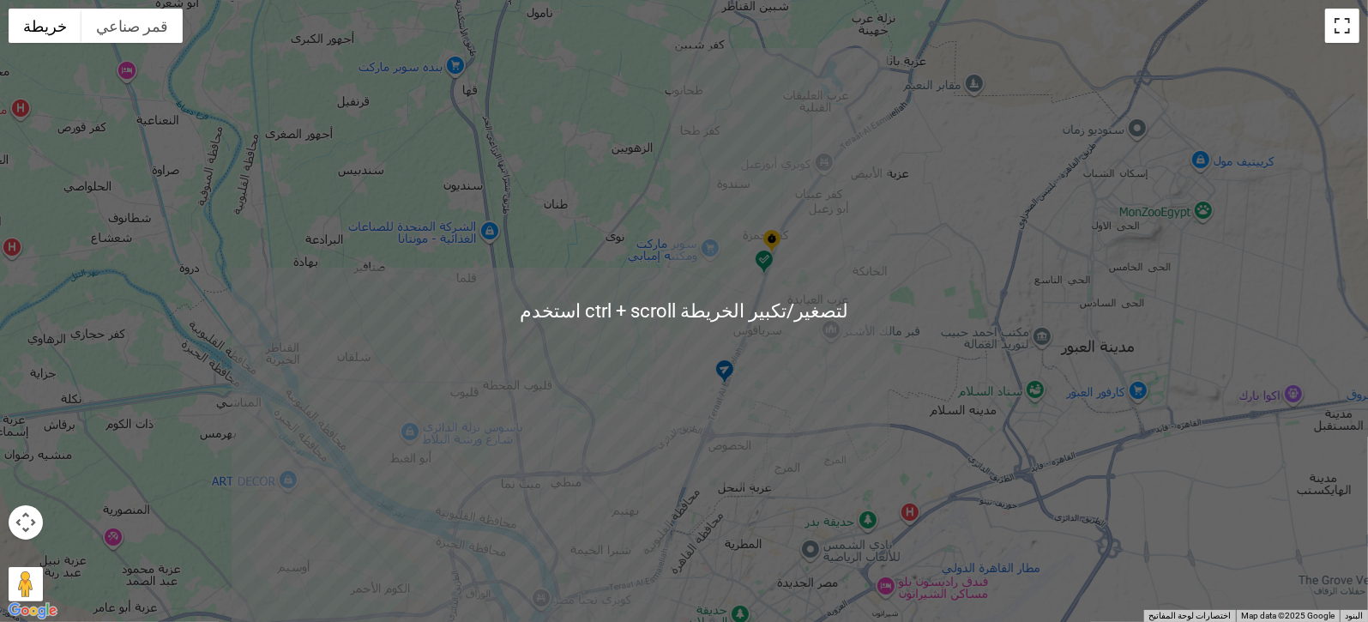
scroll to position [141, 0]
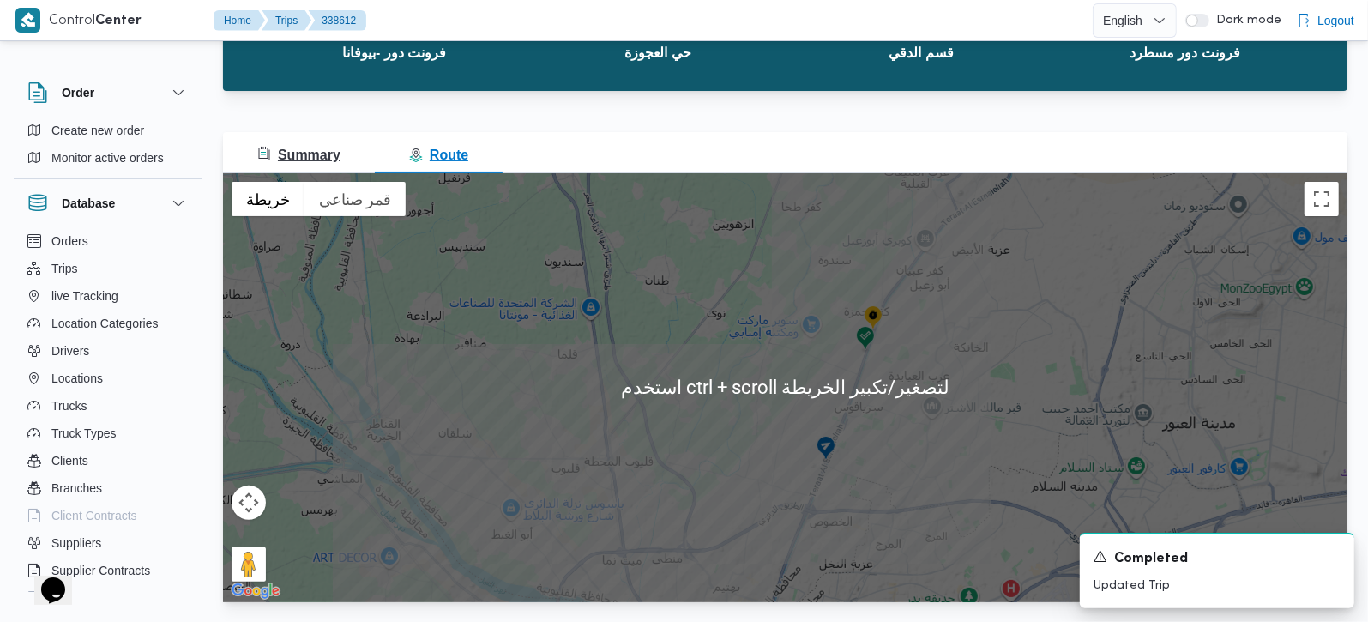
click at [322, 157] on span "Summary" at bounding box center [298, 155] width 83 height 15
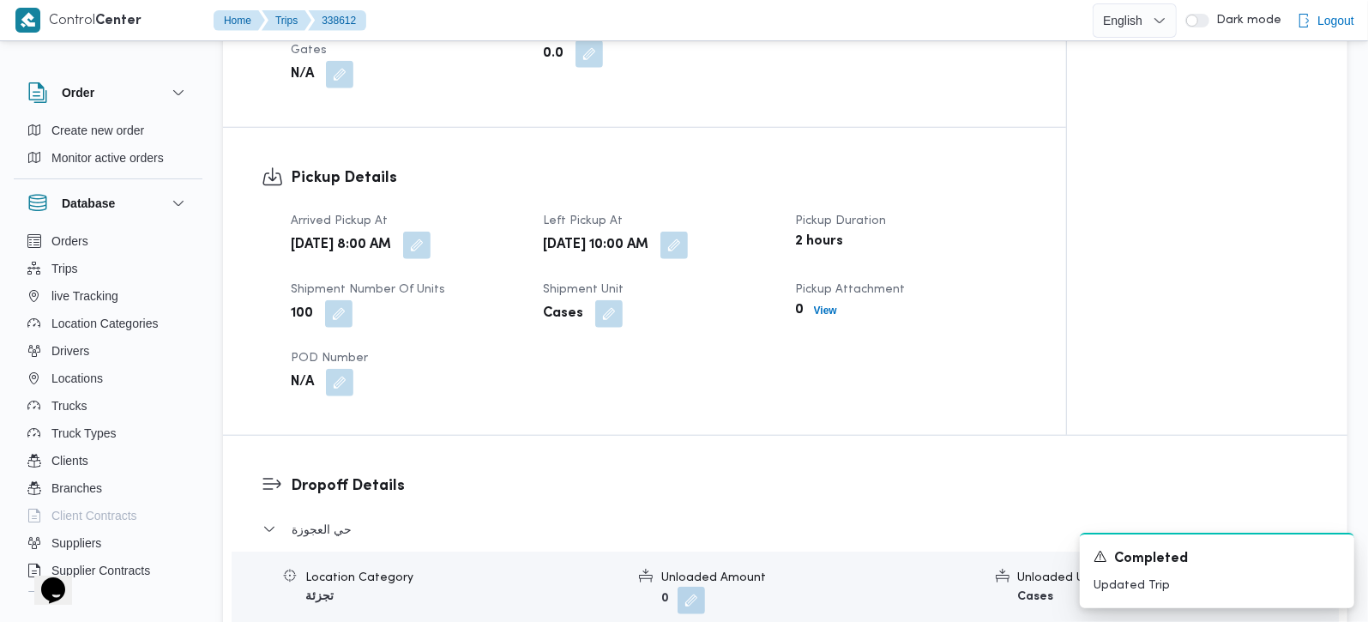
scroll to position [1150, 0]
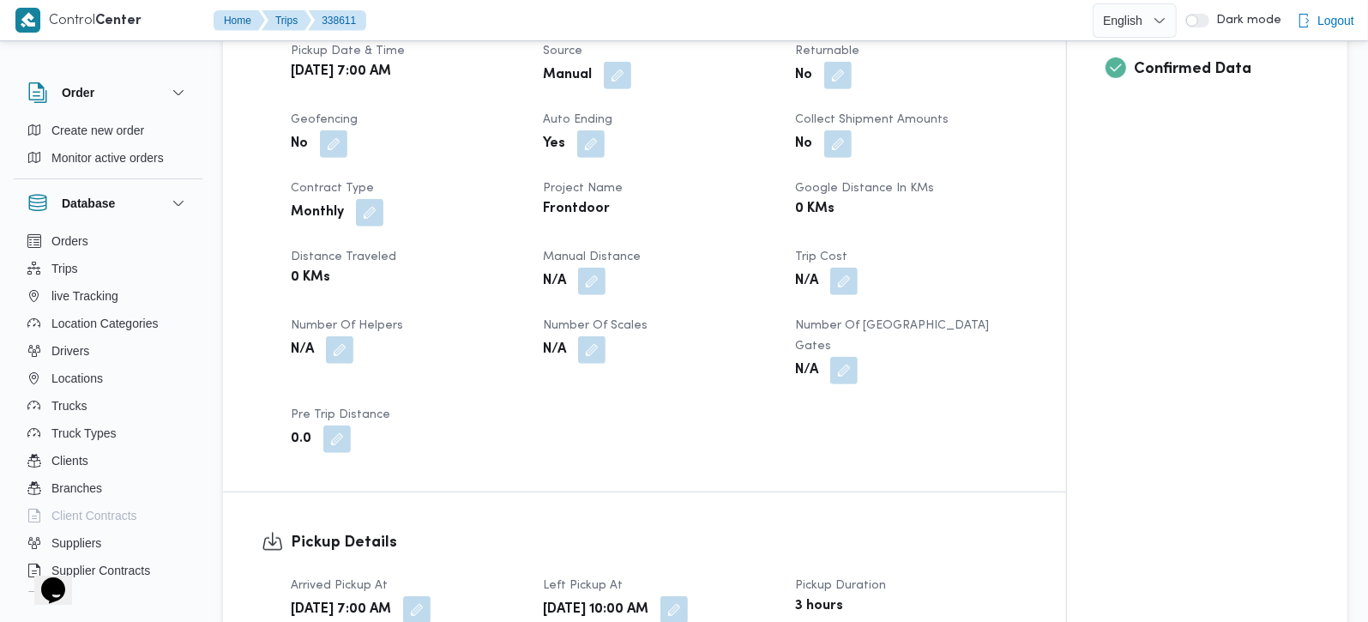
scroll to position [706, 0]
click at [587, 290] on button "button" at bounding box center [591, 279] width 27 height 27
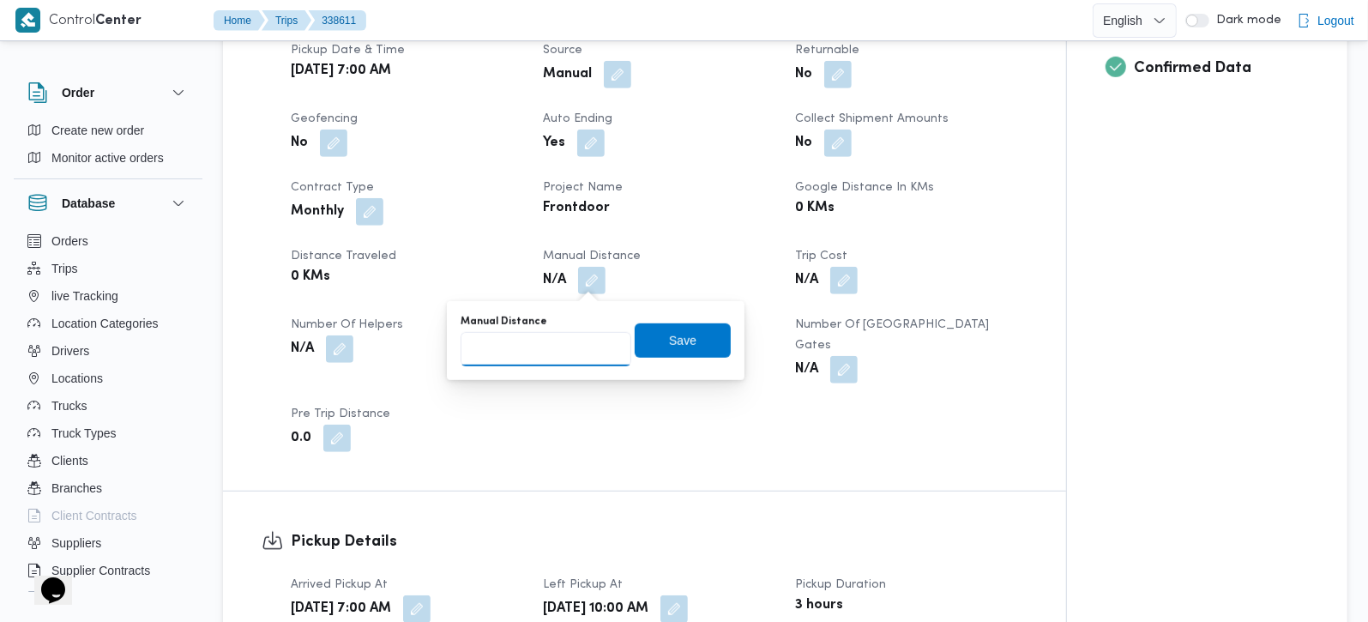
click at [570, 364] on input "Manual Distance" at bounding box center [546, 349] width 171 height 34
type input "127"
click at [669, 349] on span "Save" at bounding box center [682, 339] width 27 height 21
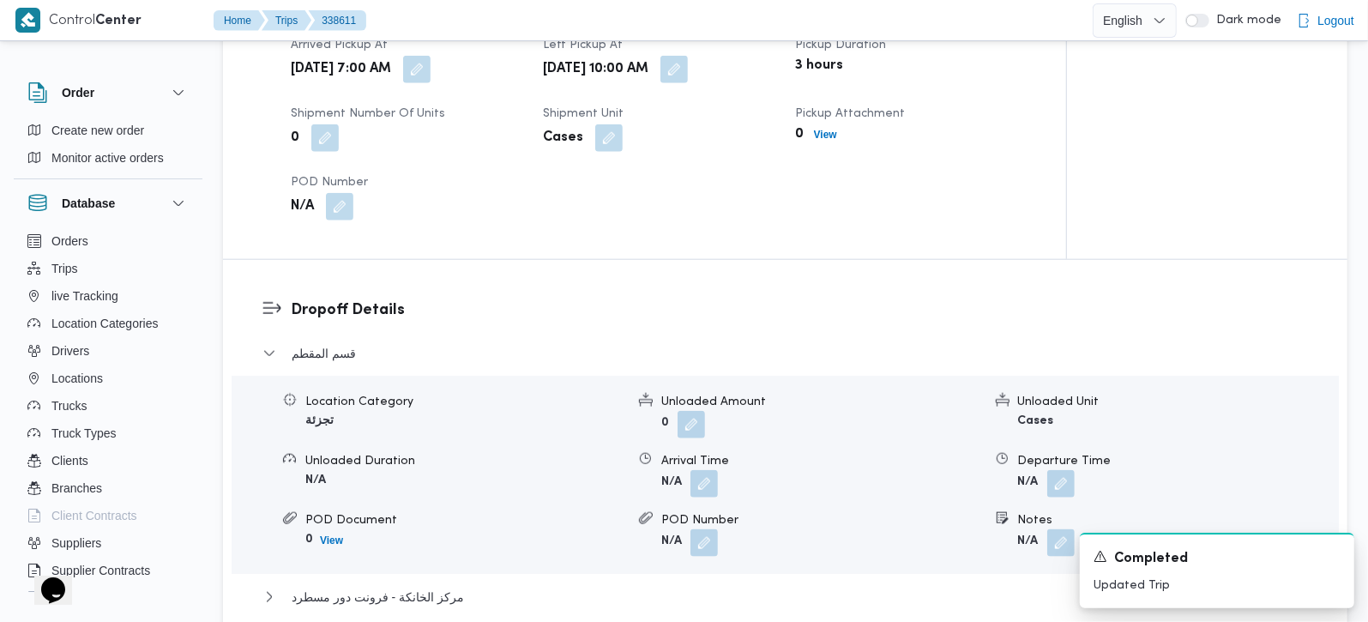
scroll to position [1210, 0]
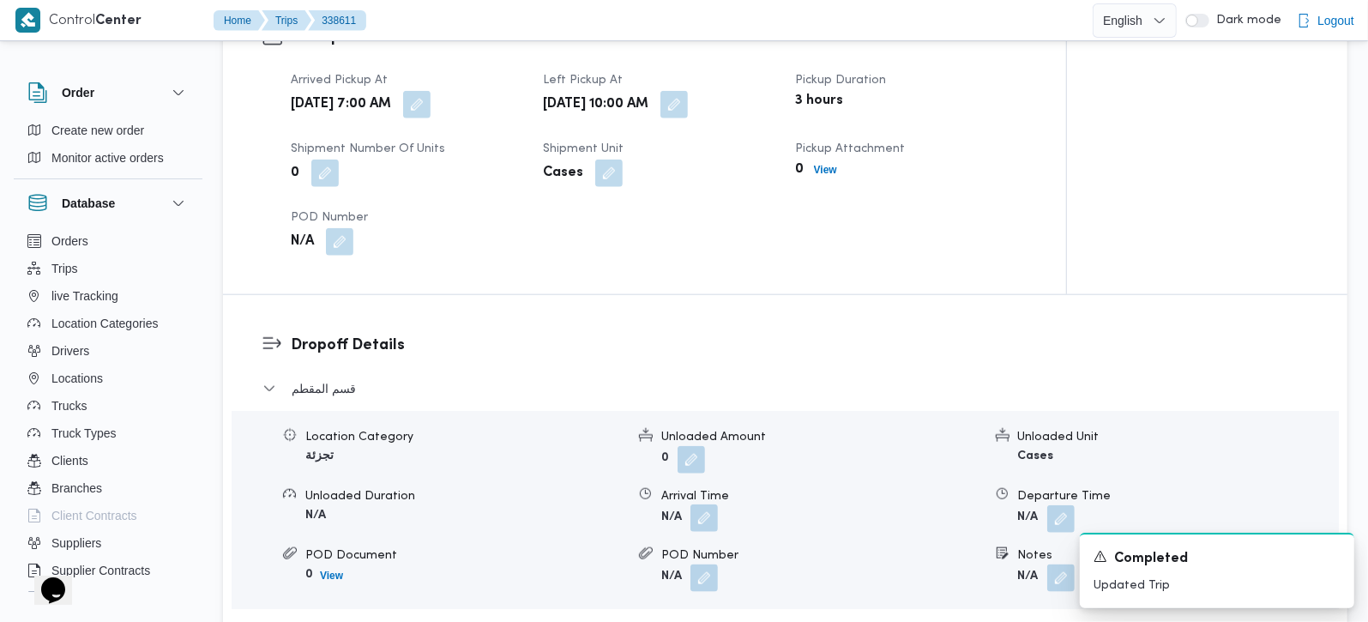
click at [713, 504] on button "button" at bounding box center [703, 517] width 27 height 27
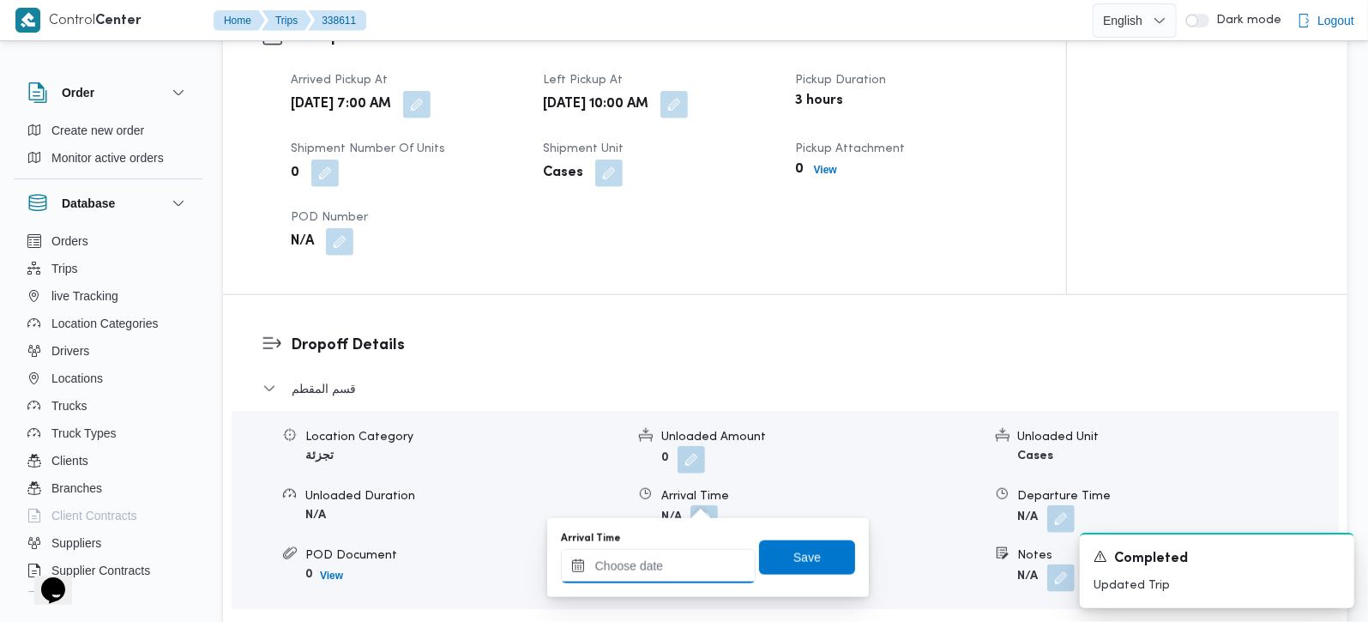
drag, startPoint x: 695, startPoint y: 562, endPoint x: 719, endPoint y: 550, distance: 26.8
click at [695, 562] on input "Arrival Time" at bounding box center [658, 566] width 195 height 34
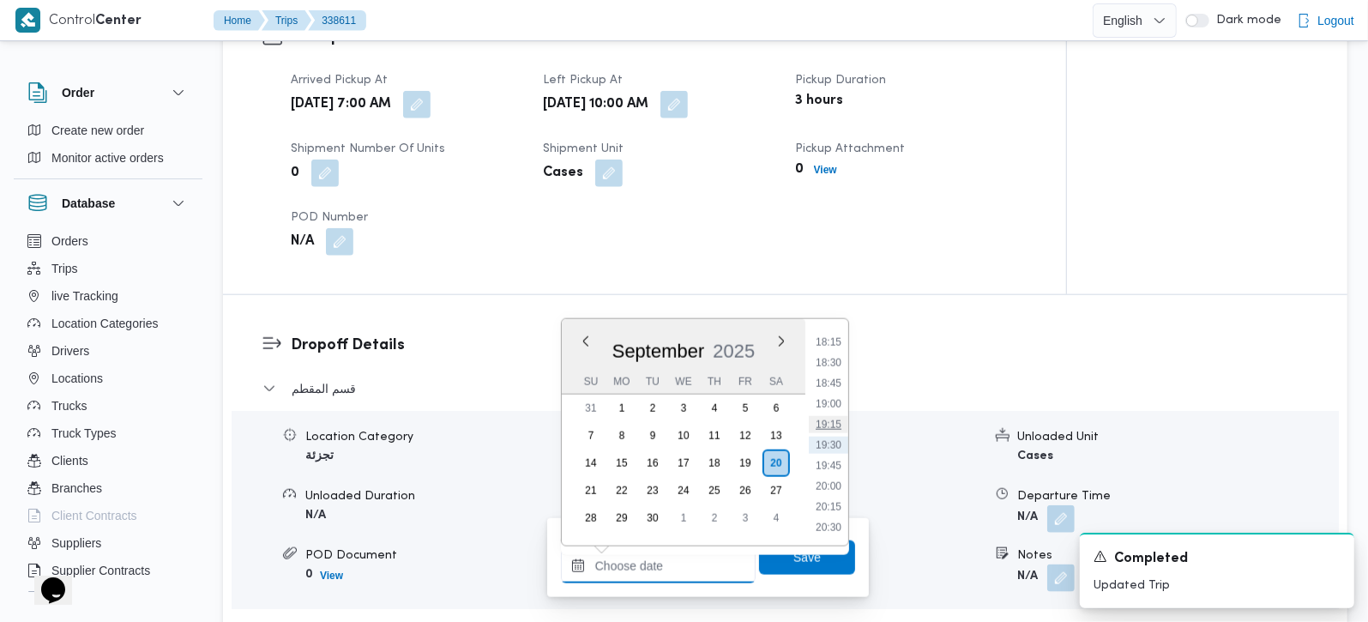
scroll to position [796, 0]
click at [841, 447] on li "11:00" at bounding box center [828, 451] width 39 height 17
type input "[DATE] 11:00"
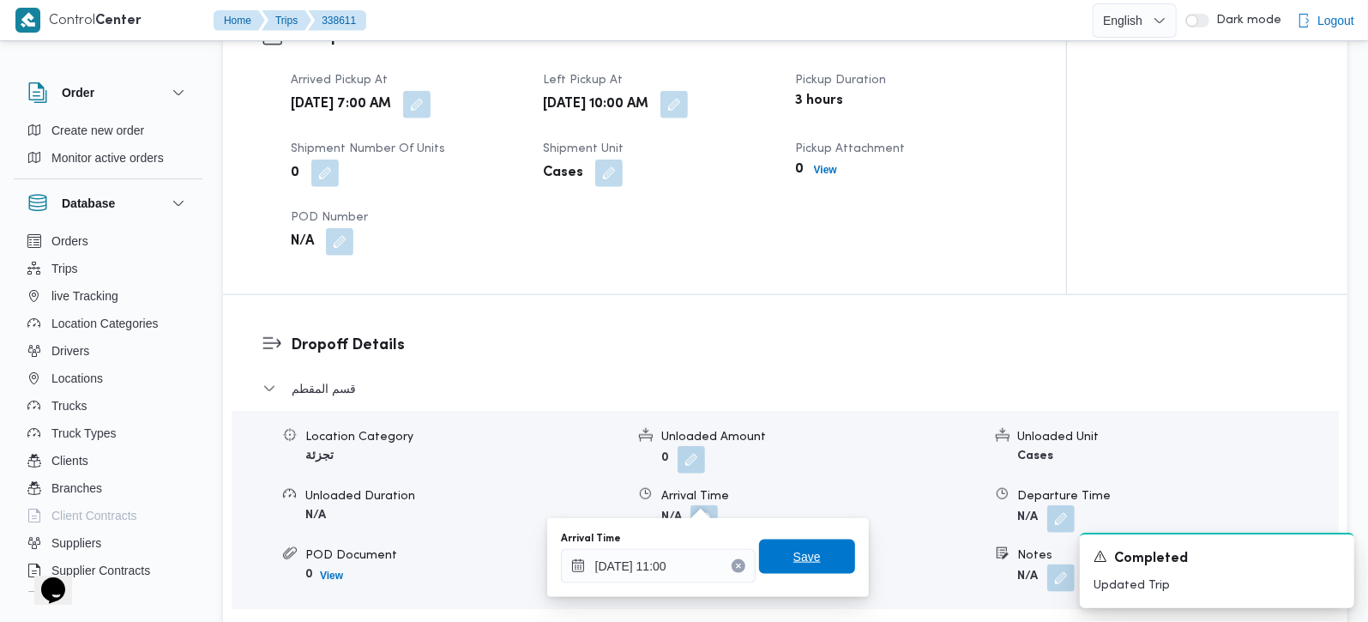
click at [802, 551] on span "Save" at bounding box center [806, 556] width 27 height 21
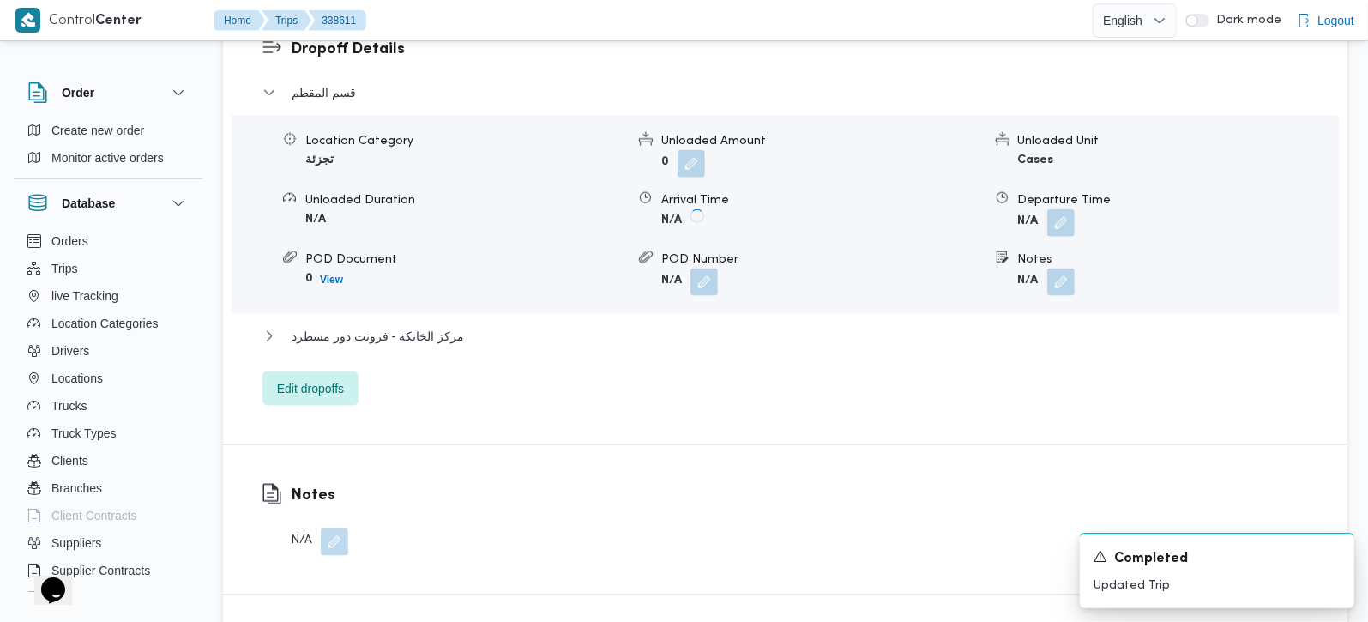
scroll to position [1513, 0]
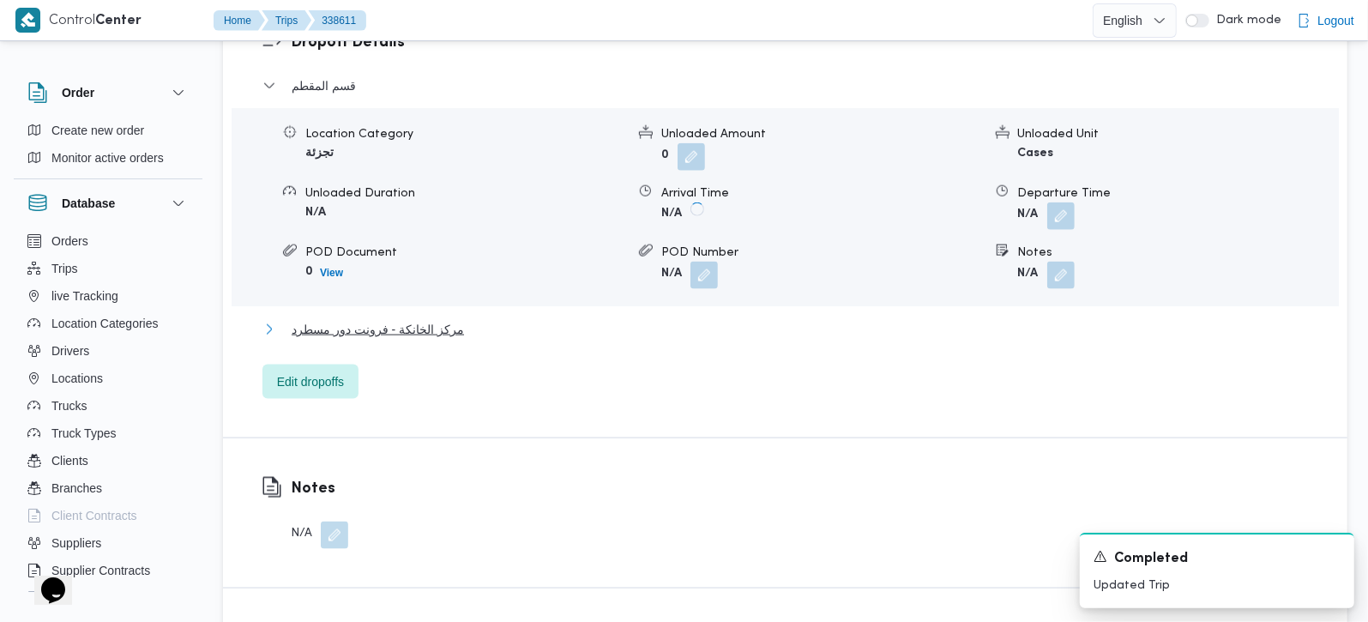
click at [334, 319] on span "مركز الخانكة - فرونت دور مسطرد" at bounding box center [378, 329] width 172 height 21
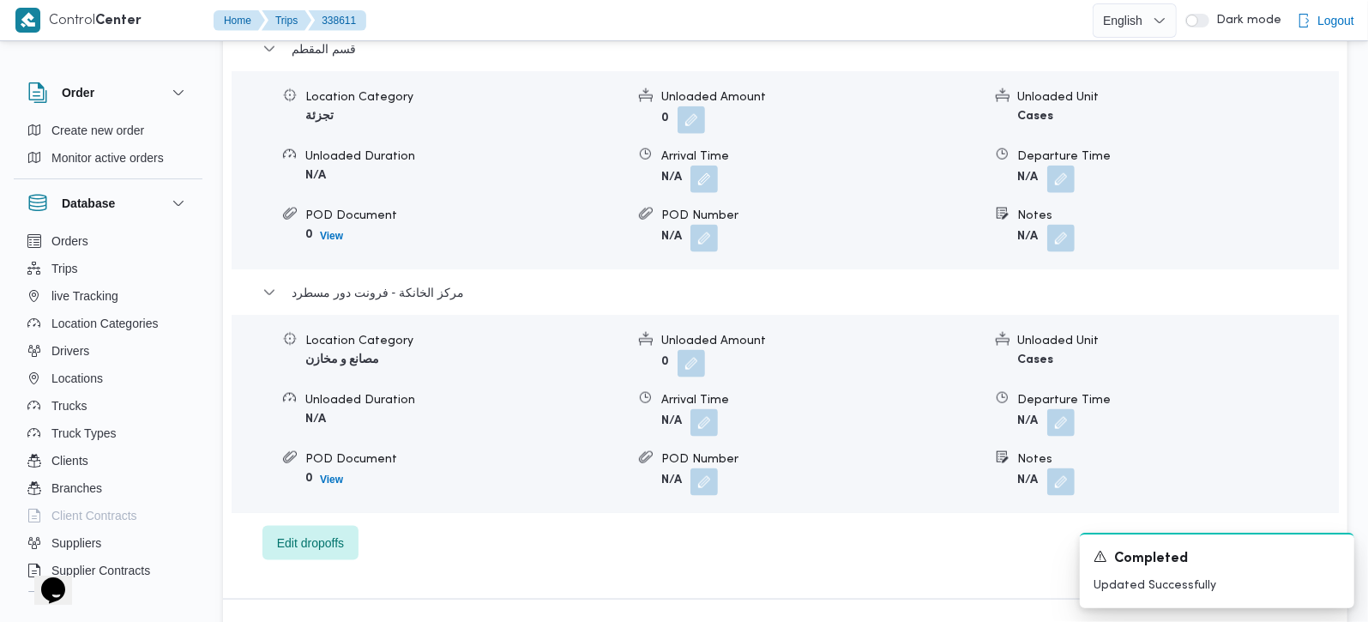
scroll to position [1614, 0]
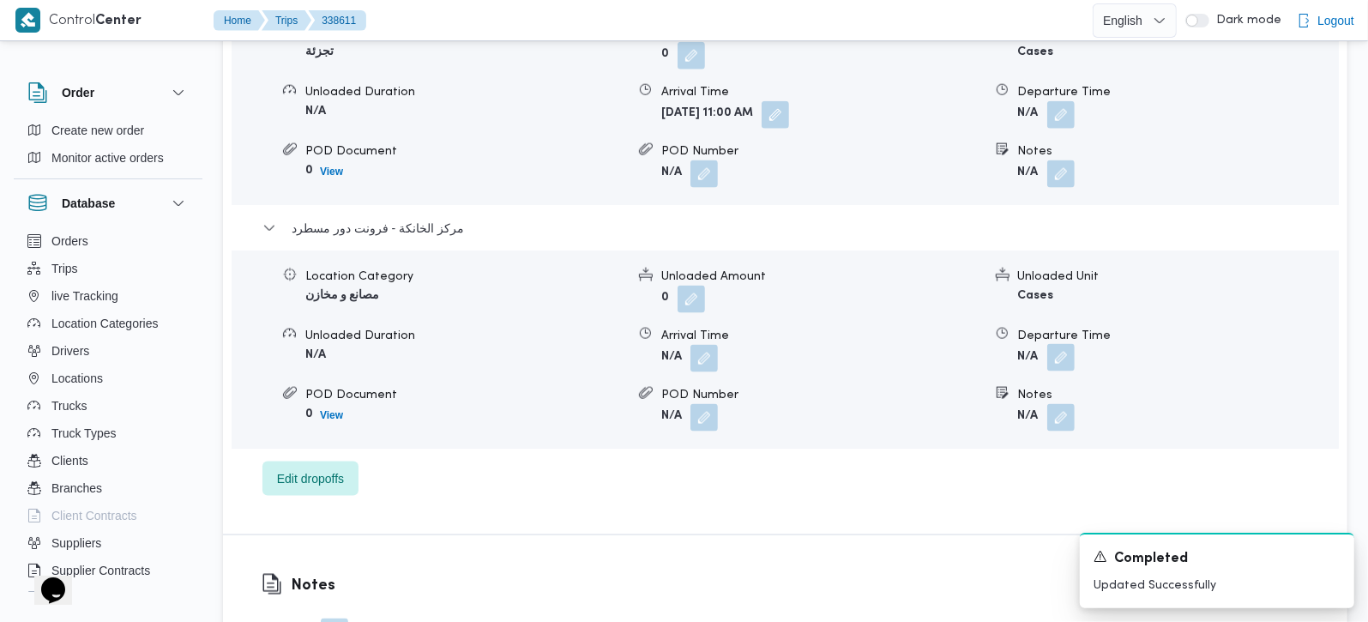
click at [1059, 344] on button "button" at bounding box center [1060, 357] width 27 height 27
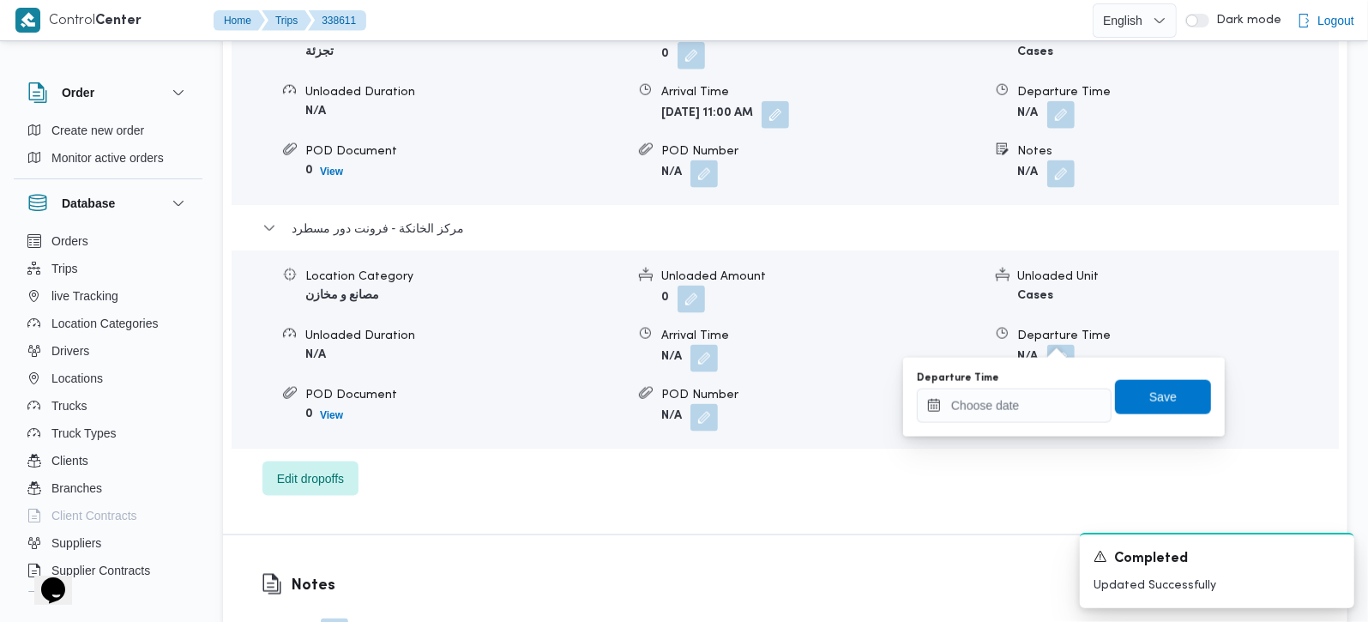
click at [1008, 425] on div "You are in a dialog. To close this dialog, hit escape. Departure Time Save" at bounding box center [1064, 397] width 322 height 79
click at [1063, 403] on input "Departure Time" at bounding box center [1014, 406] width 195 height 34
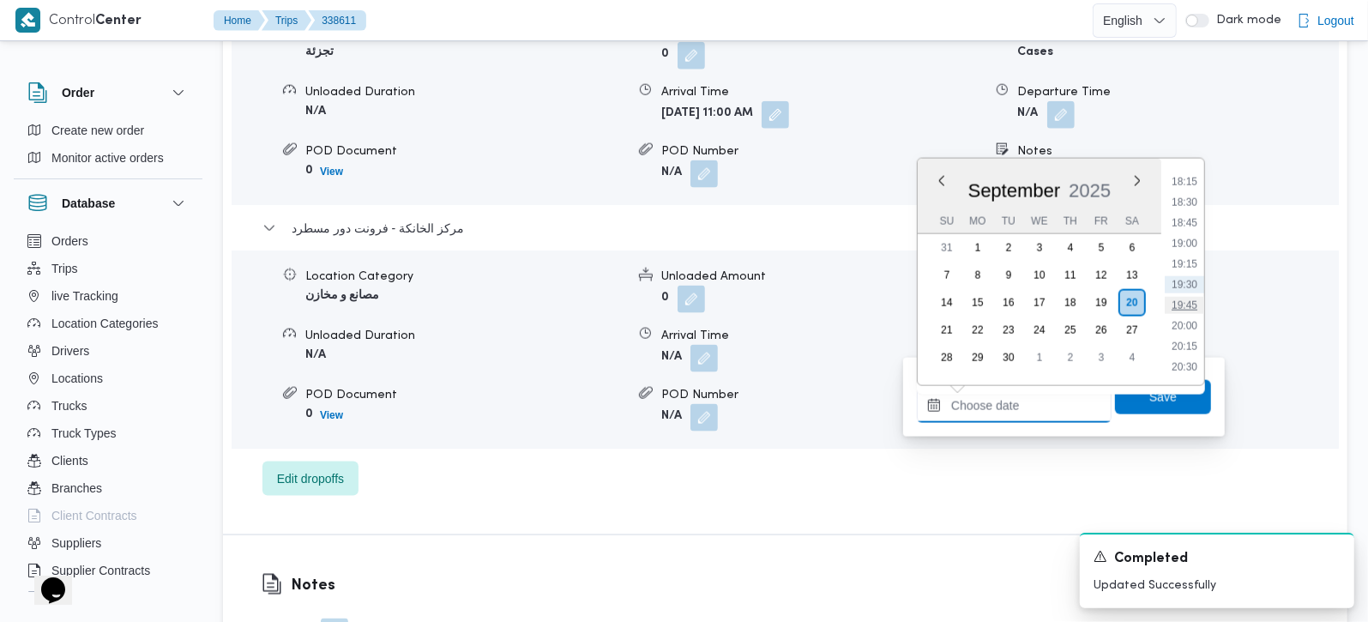
scroll to position [1401, 0]
click at [1188, 186] on ul "00:00 00:15 00:30 00:45 01:00 01:15 01:30 01:45 02:00 02:15 02:30 02:45 03:00 0…" at bounding box center [1184, 271] width 39 height 199
click at [1185, 180] on li "17:00" at bounding box center [1184, 179] width 39 height 17
type input "20/09/2025 17:00"
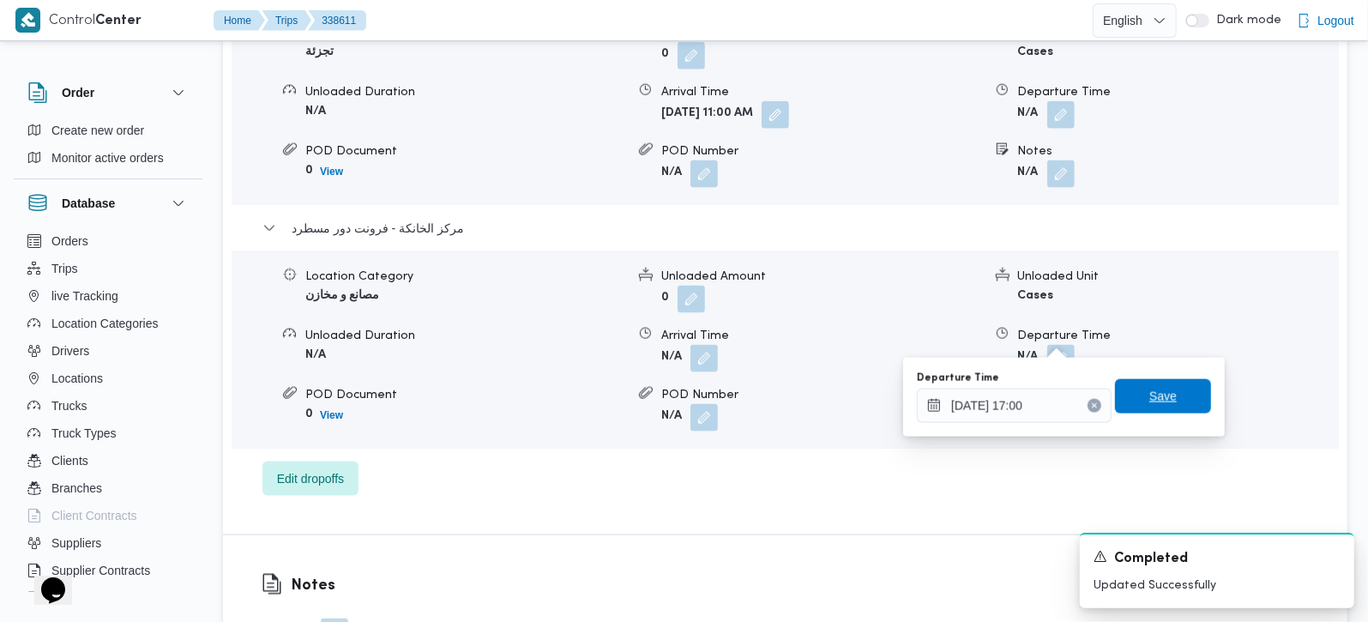
click at [1157, 391] on span "Save" at bounding box center [1162, 396] width 27 height 21
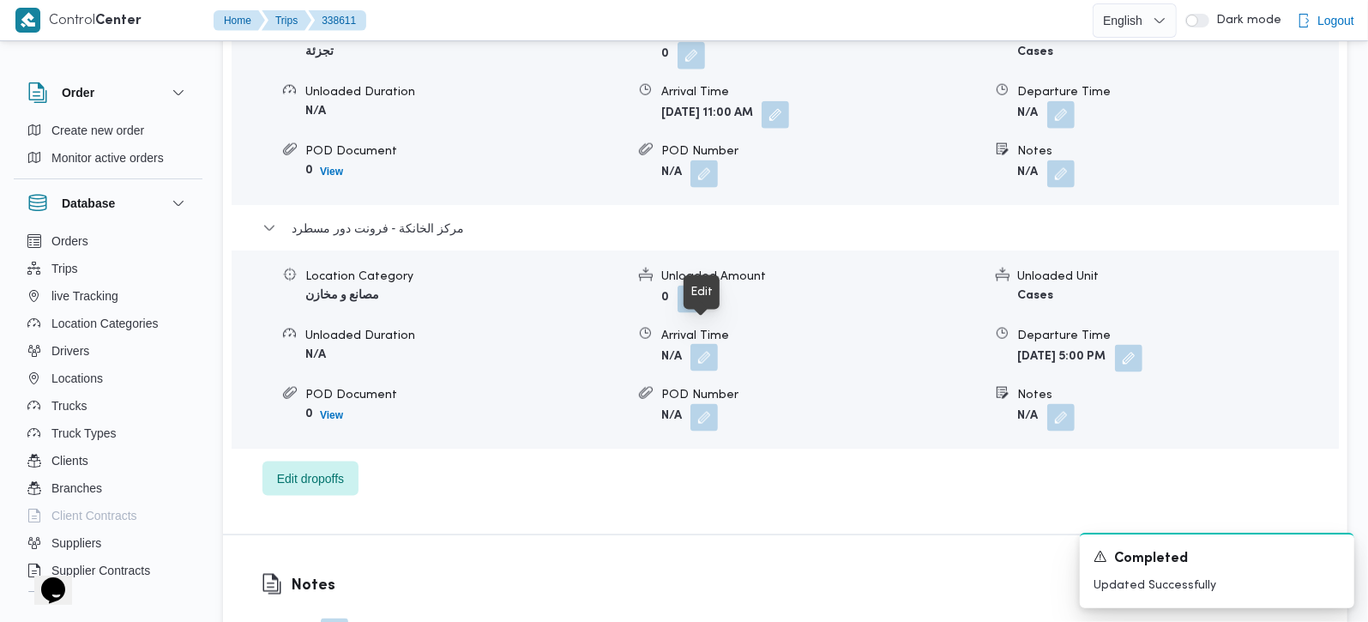
click at [696, 344] on button "button" at bounding box center [703, 357] width 27 height 27
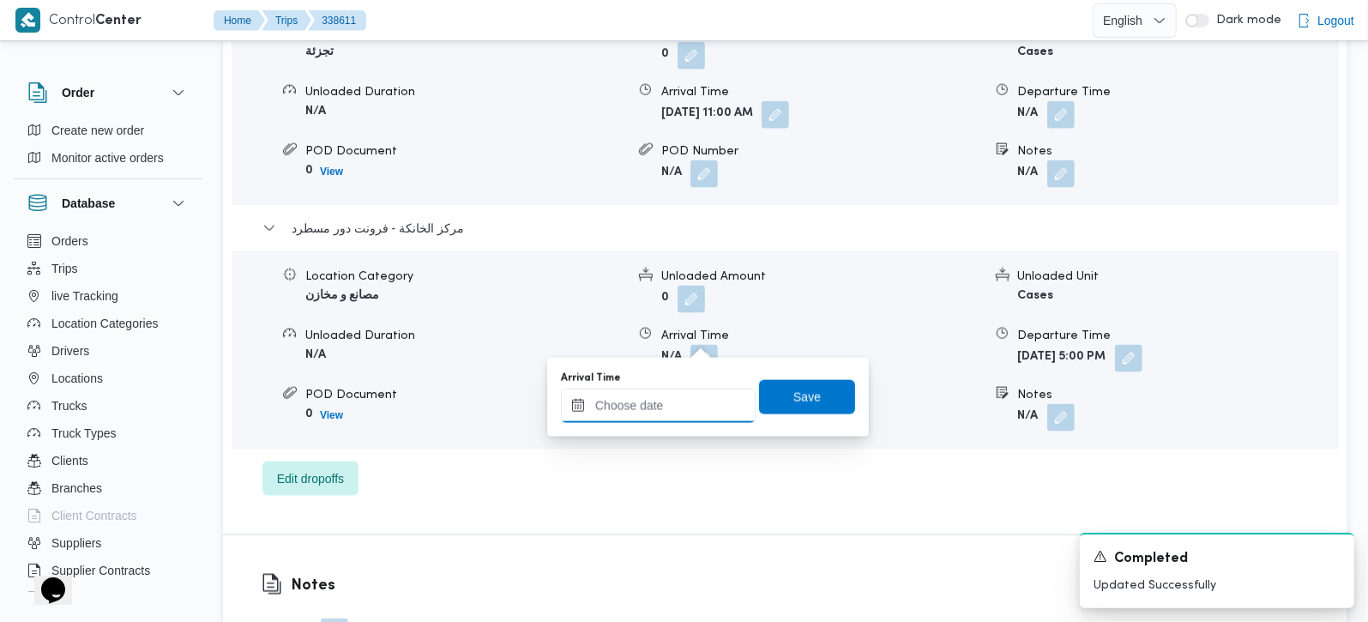
click at [689, 413] on input "Arrival Time" at bounding box center [658, 406] width 195 height 34
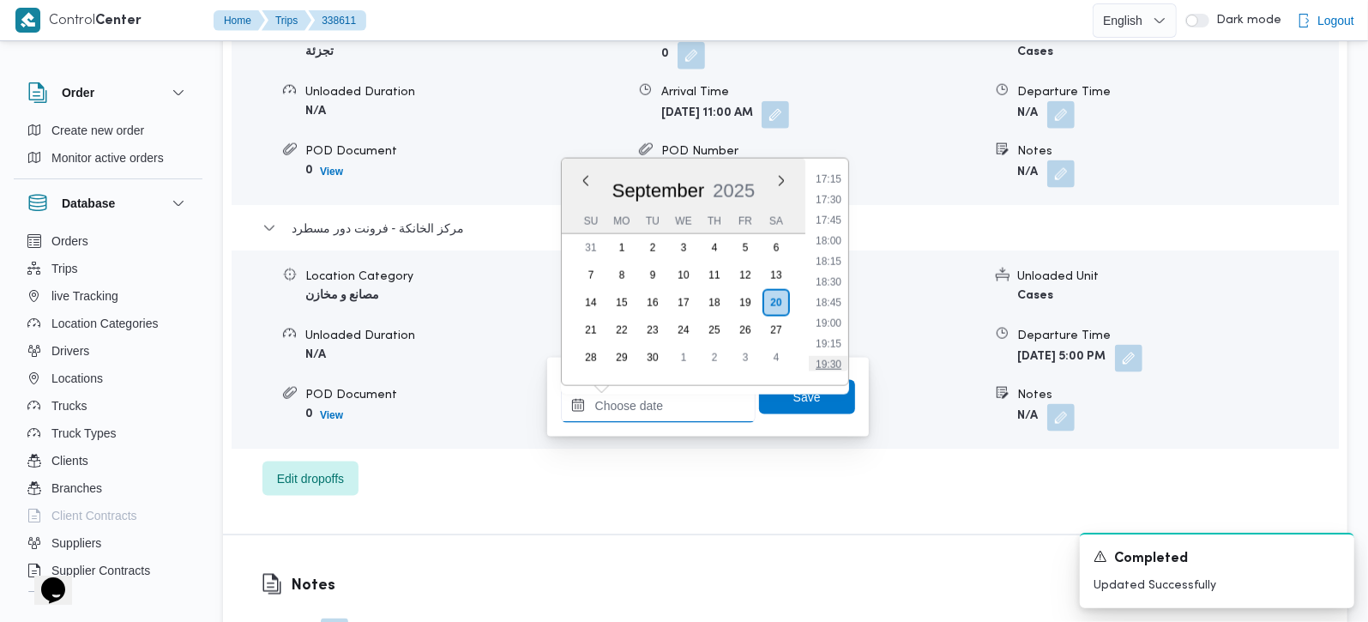
scroll to position [1300, 0]
click at [837, 260] on li "16:45" at bounding box center [828, 259] width 39 height 17
type input "20/09/2025 16:45"
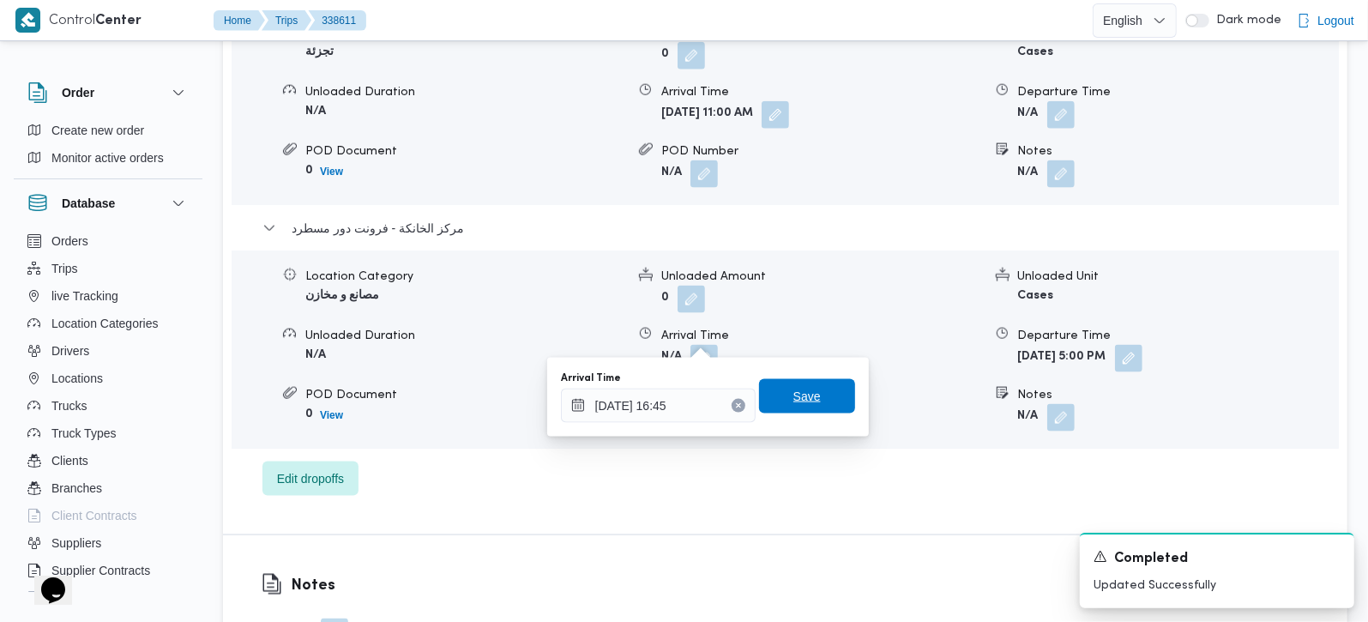
click at [812, 382] on span "Save" at bounding box center [807, 396] width 96 height 34
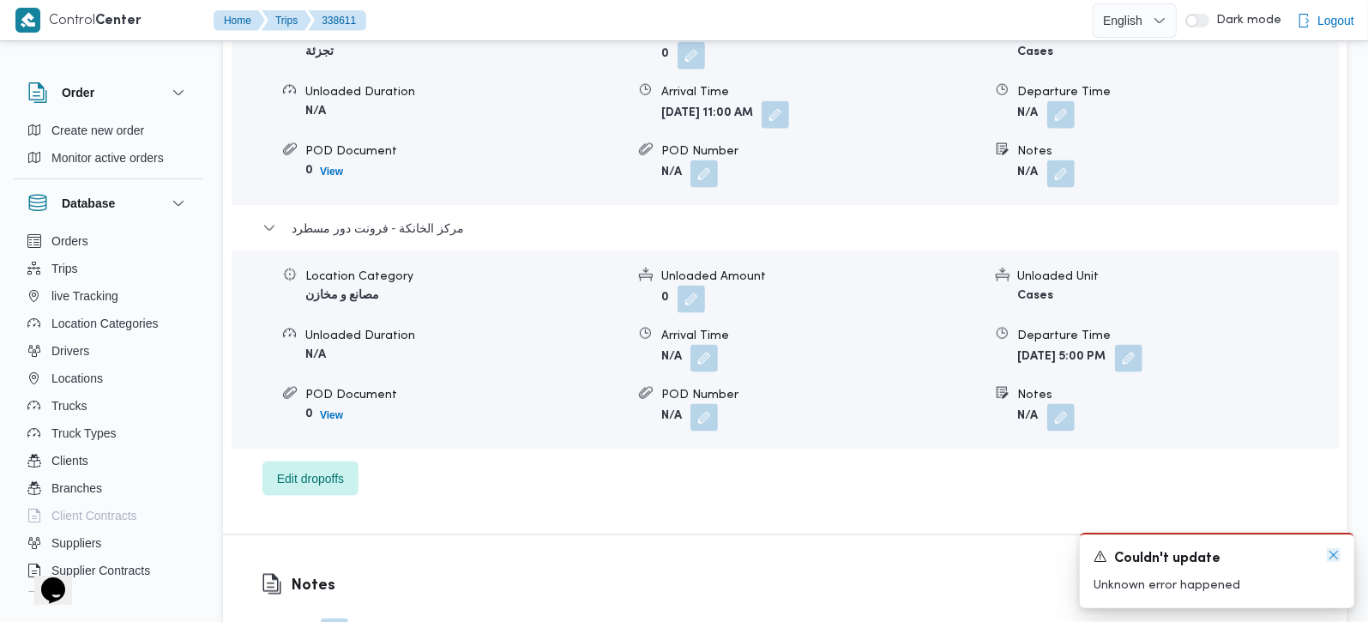
click at [1328, 557] on icon "Dismiss toast" at bounding box center [1334, 555] width 14 height 14
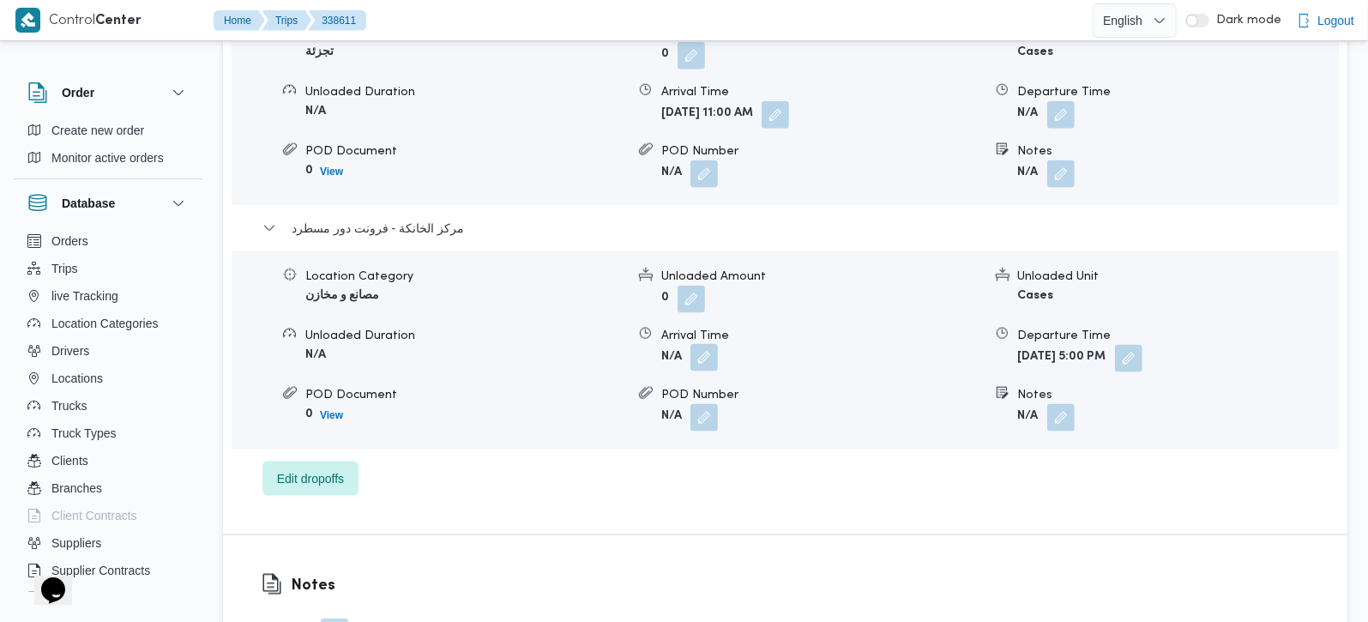
click at [713, 344] on button "button" at bounding box center [703, 357] width 27 height 27
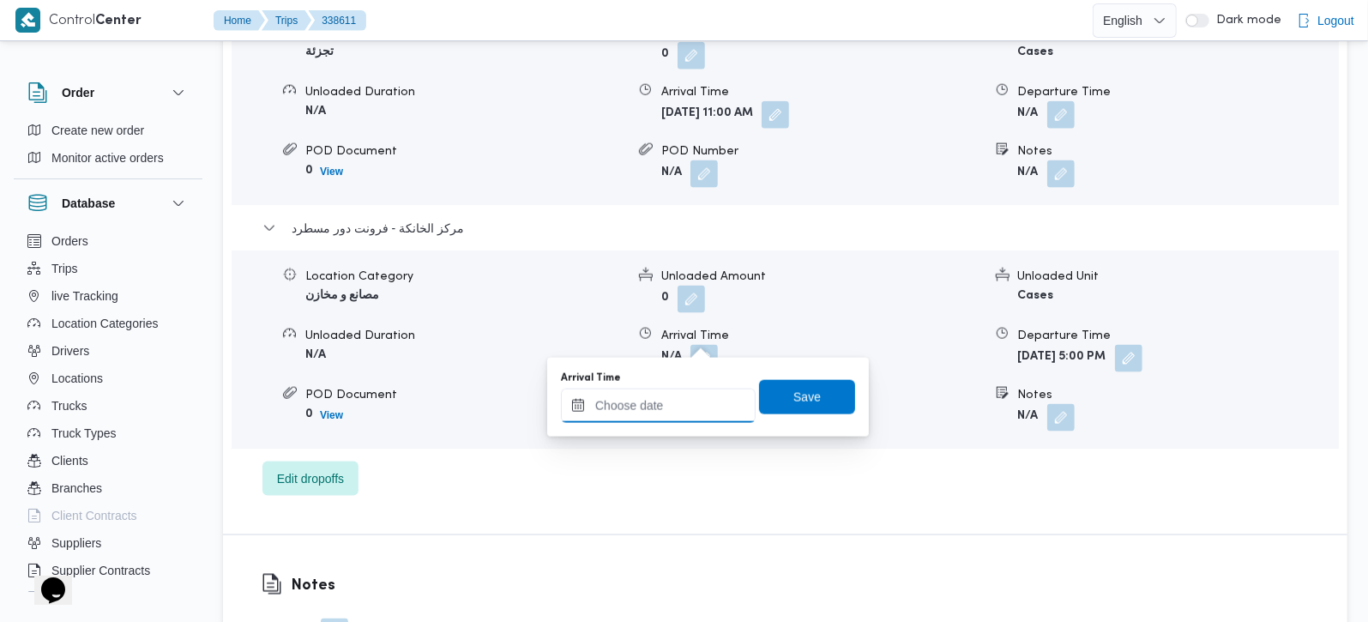
click at [673, 399] on input "Arrival Time" at bounding box center [658, 406] width 195 height 34
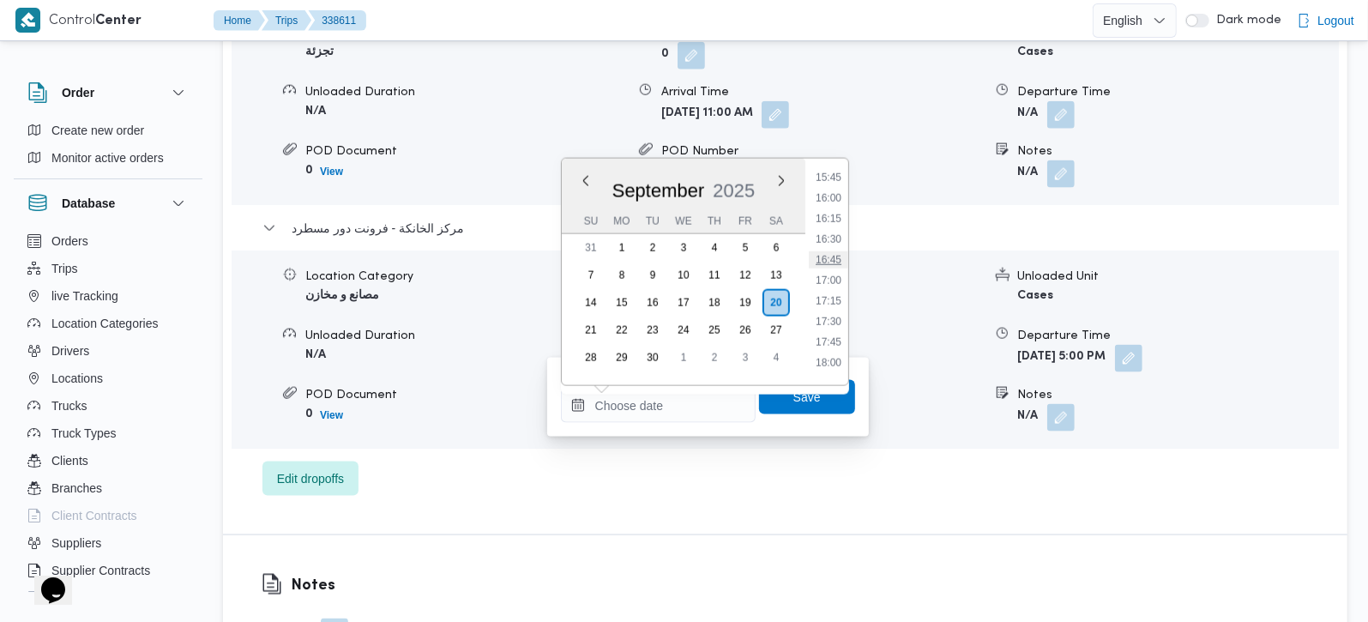
click at [831, 262] on li "16:45" at bounding box center [828, 259] width 39 height 17
type input "20/09/2025 16:45"
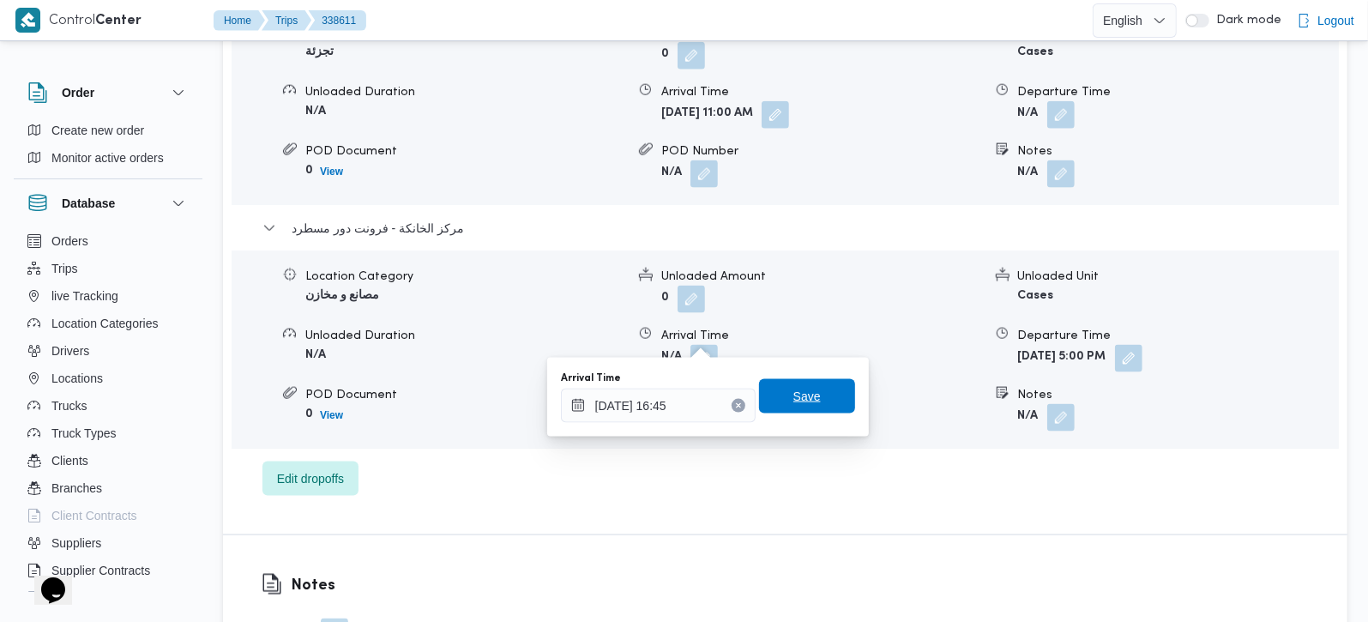
click at [815, 385] on span "Save" at bounding box center [807, 396] width 96 height 34
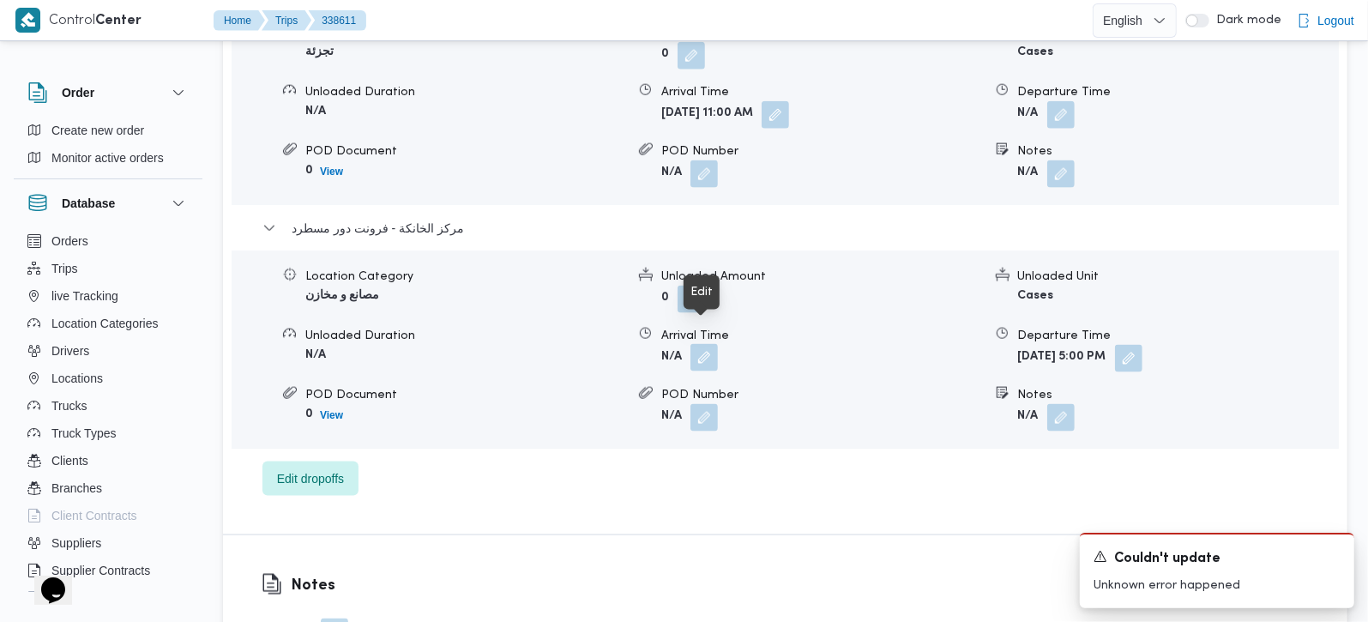
click at [702, 344] on button "button" at bounding box center [703, 357] width 27 height 27
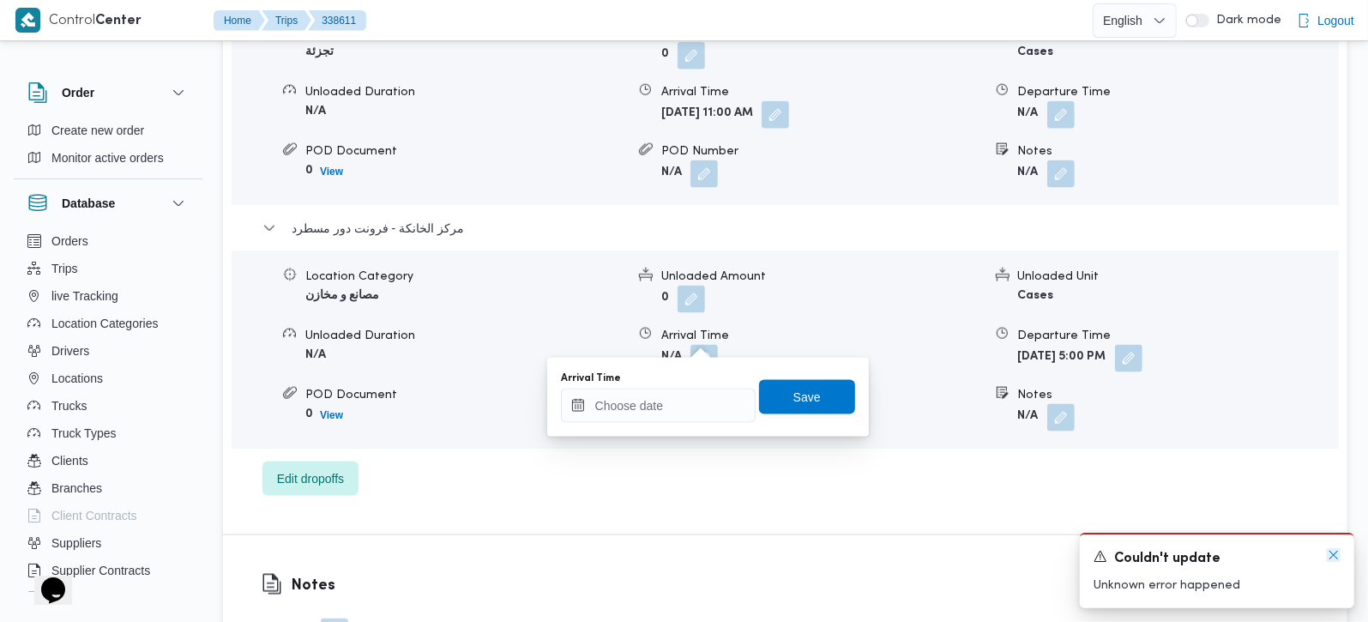
click at [1334, 551] on icon "Dismiss toast" at bounding box center [1334, 555] width 14 height 14
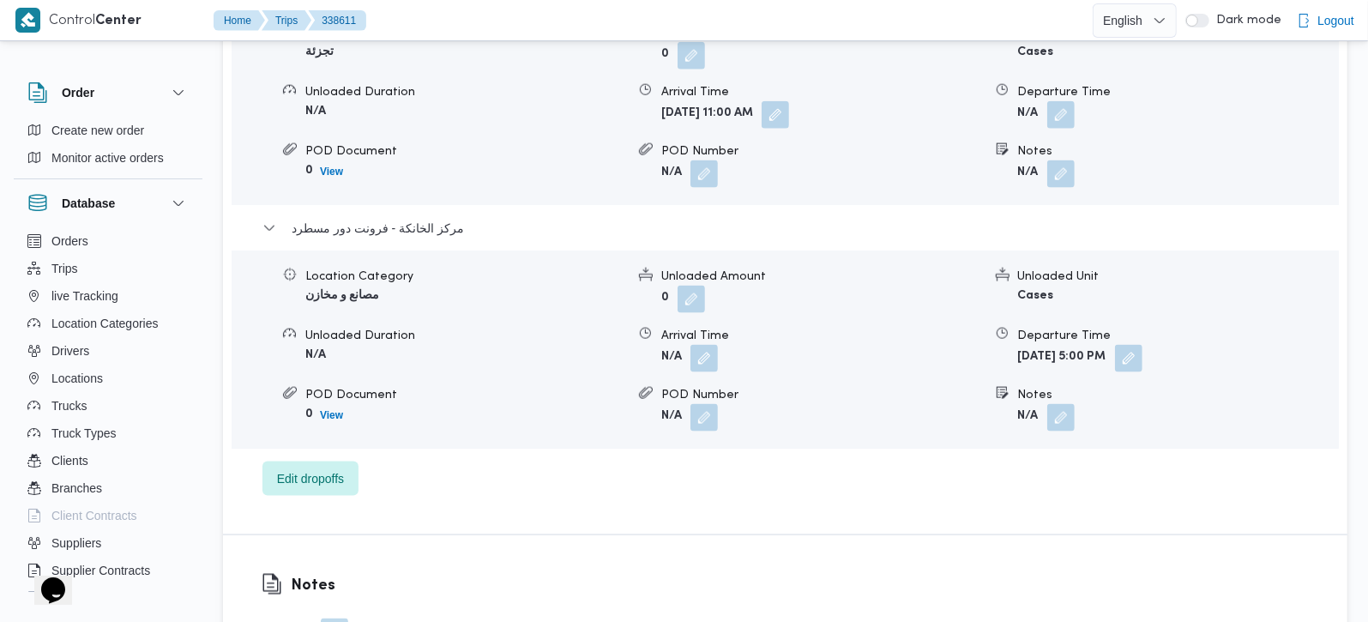
click at [631, 563] on div "Notes N/A" at bounding box center [785, 609] width 1124 height 149
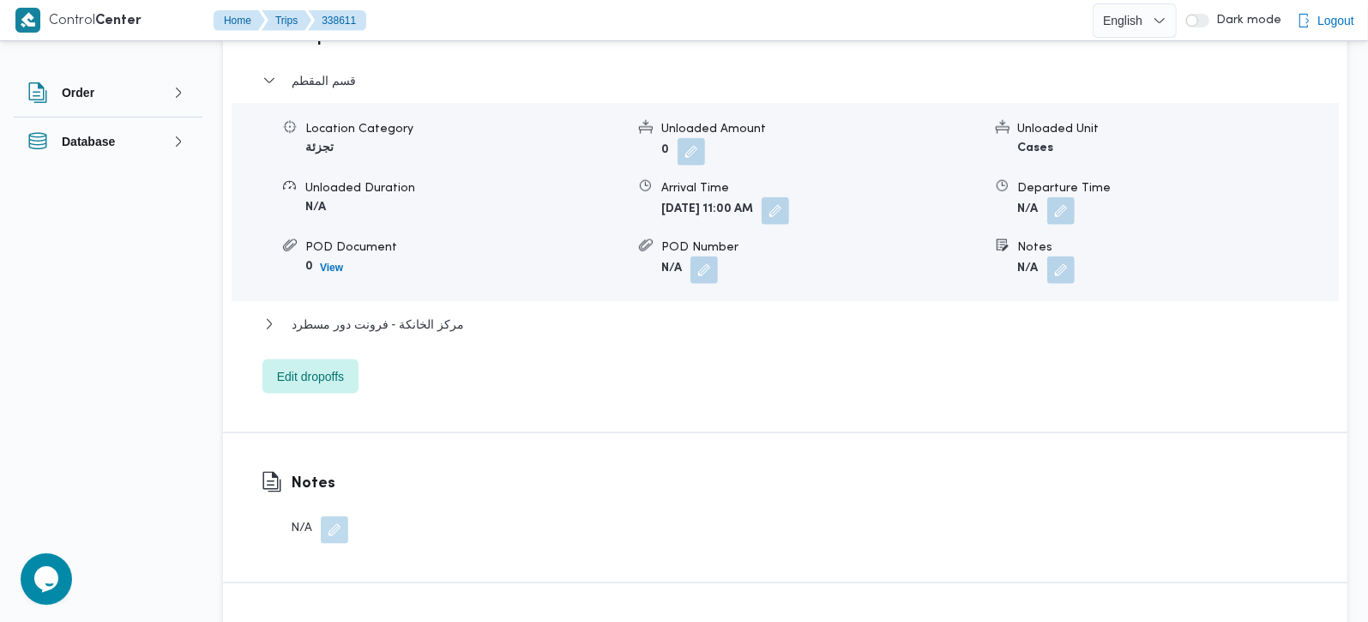
scroll to position [1614, 0]
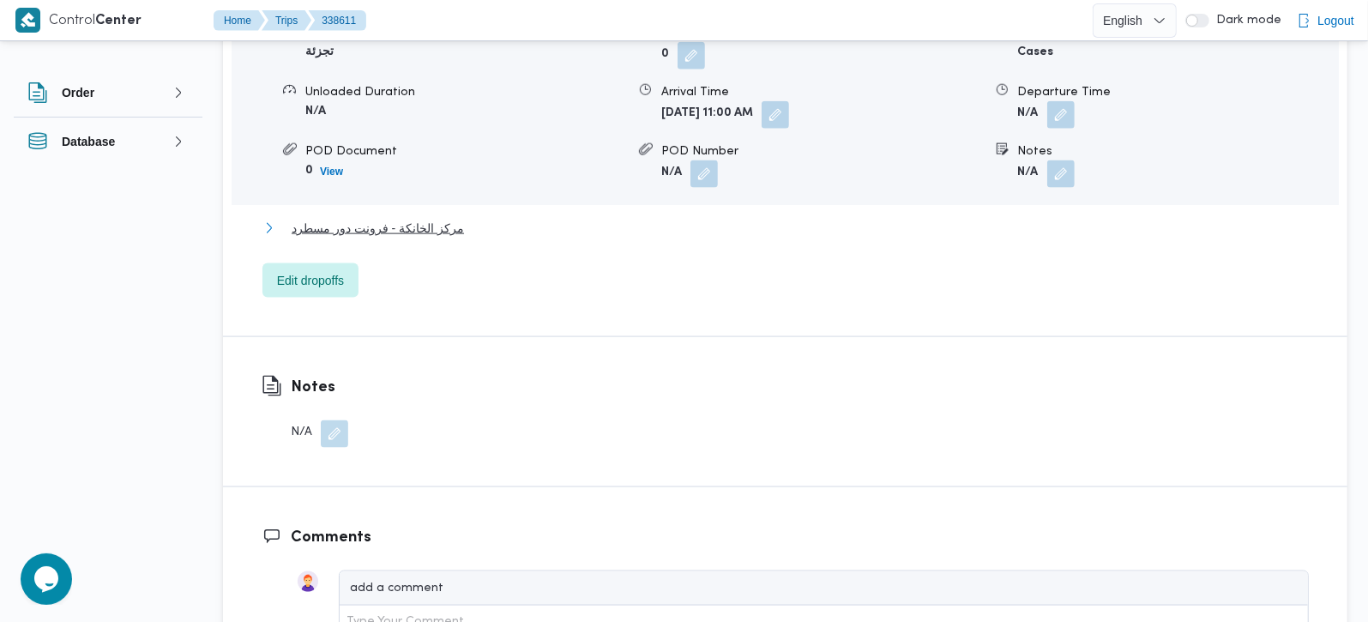
click at [404, 218] on span "مركز الخانكة - فرونت دور مسطرد" at bounding box center [378, 228] width 172 height 21
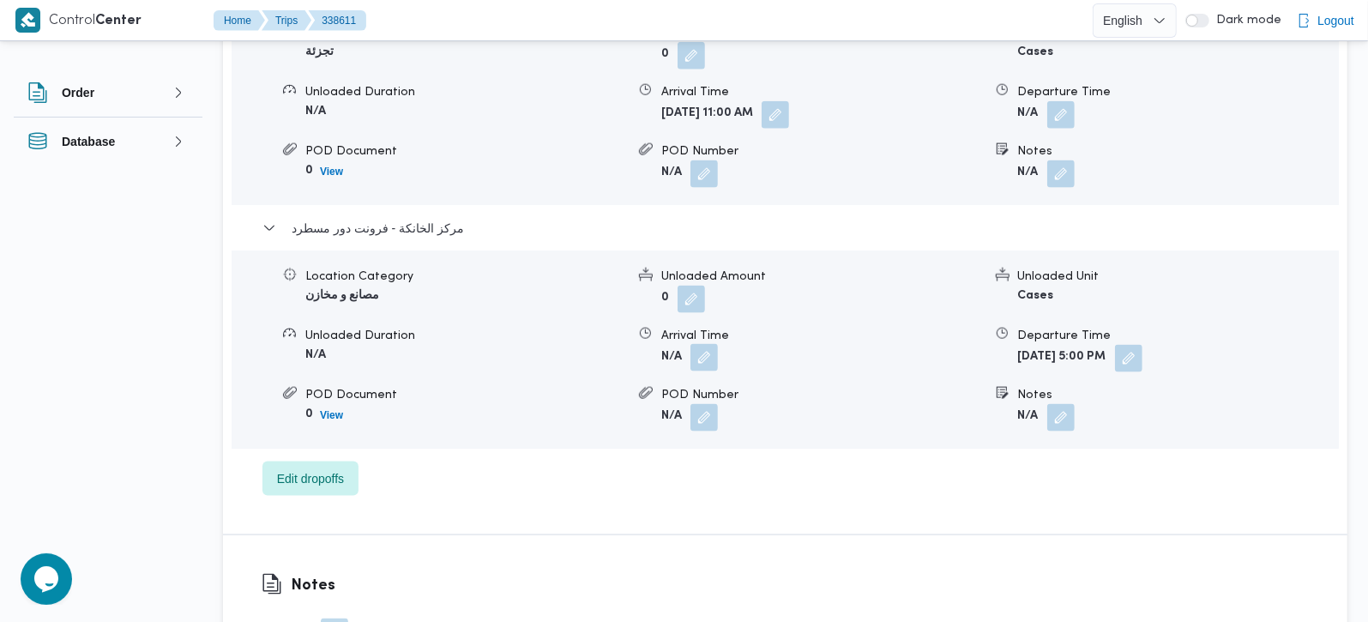
click at [718, 344] on button "button" at bounding box center [703, 357] width 27 height 27
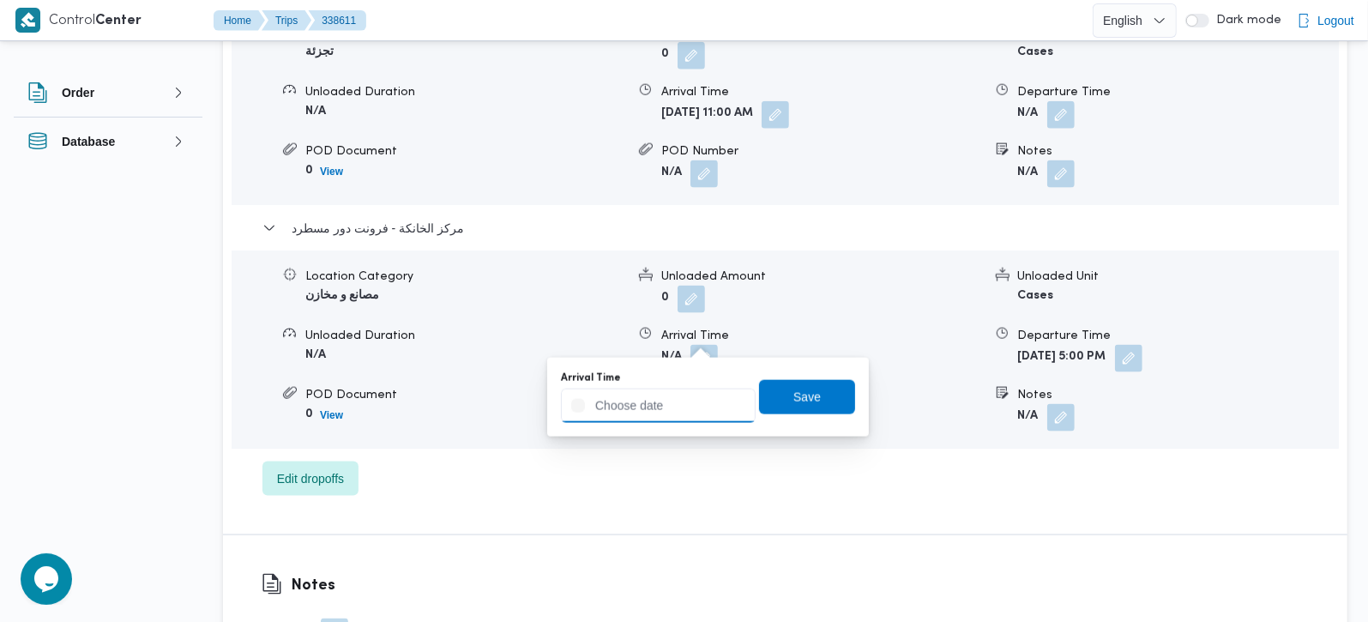
click at [682, 419] on input "Arrival Time" at bounding box center [658, 406] width 195 height 34
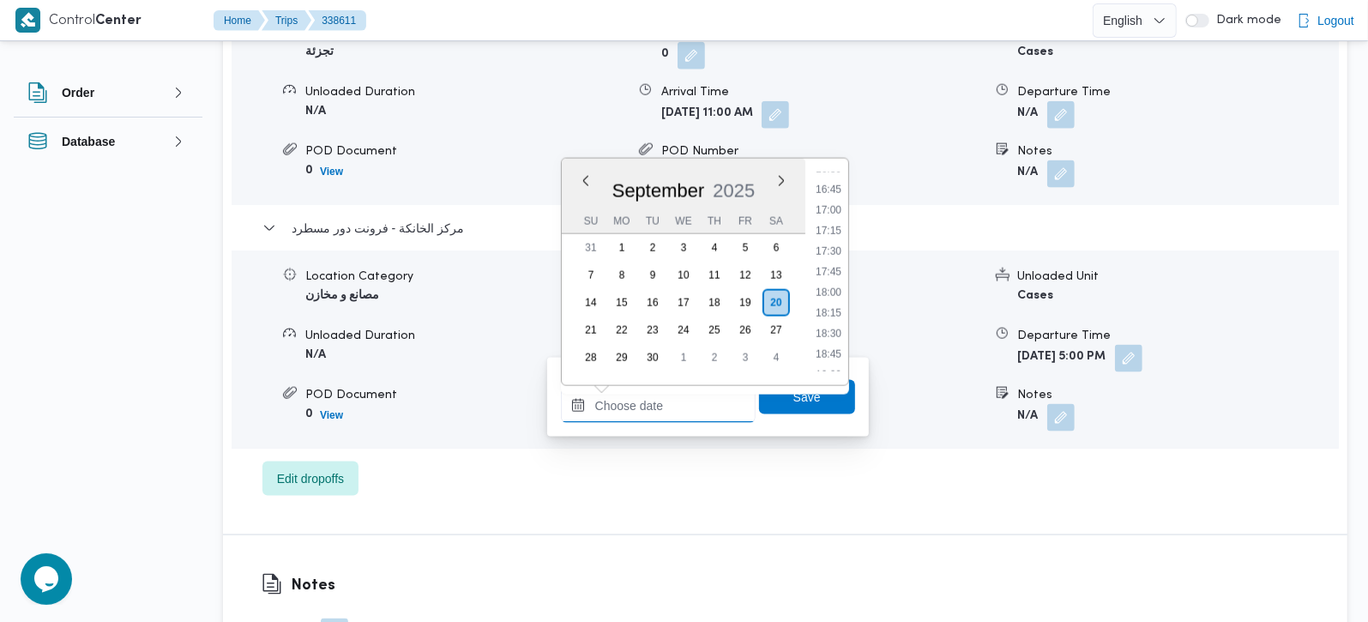
scroll to position [1322, 0]
click at [831, 233] on li "16:45" at bounding box center [828, 238] width 39 height 17
type input "20/09/2025 16:45"
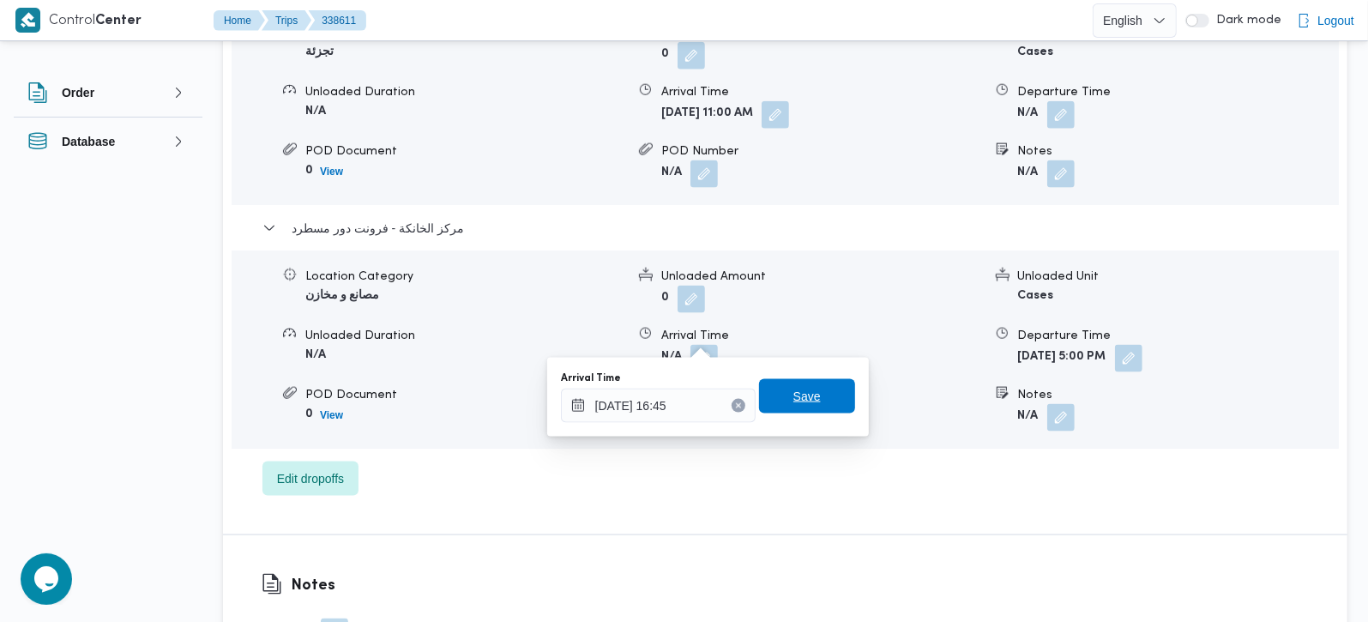
click at [802, 394] on span "Save" at bounding box center [806, 396] width 27 height 21
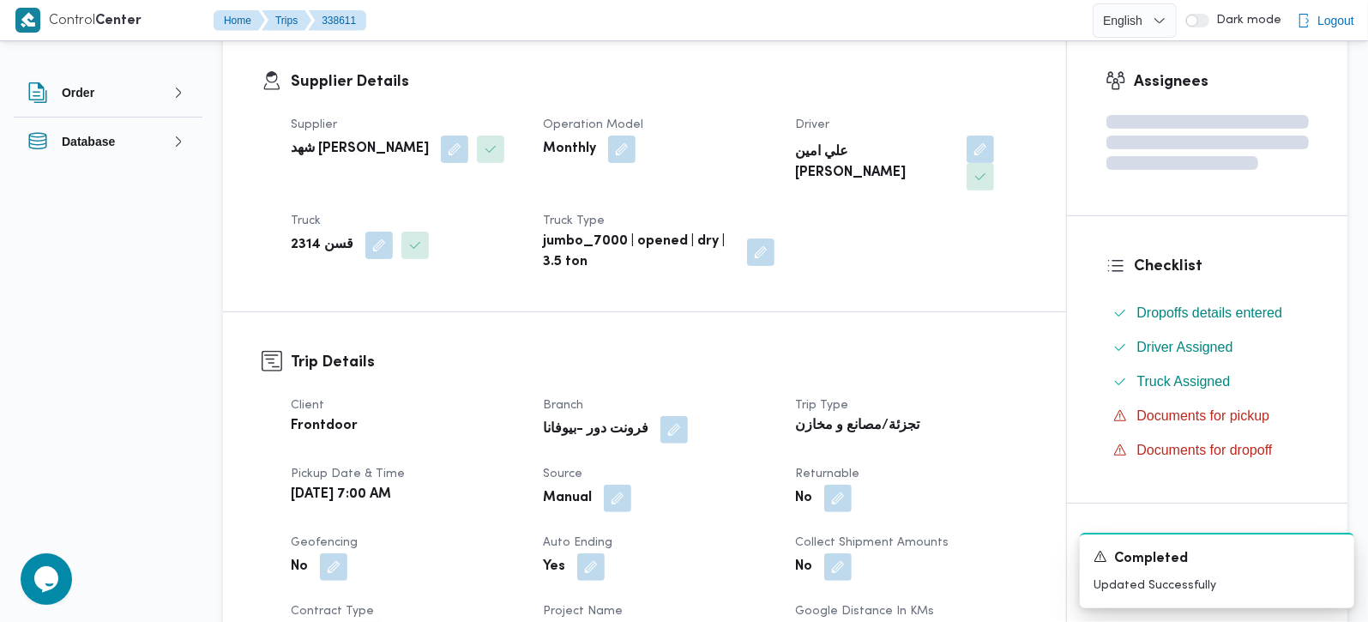
scroll to position [0, 0]
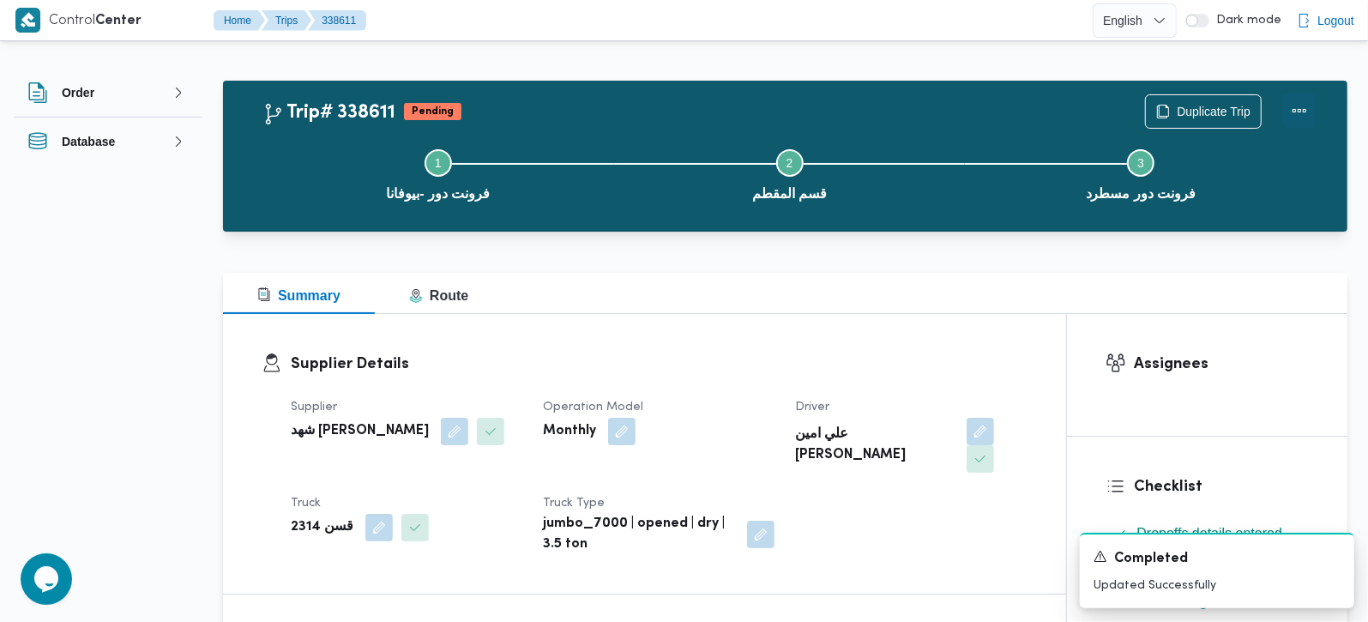
click at [1303, 117] on button "Actions" at bounding box center [1299, 110] width 34 height 34
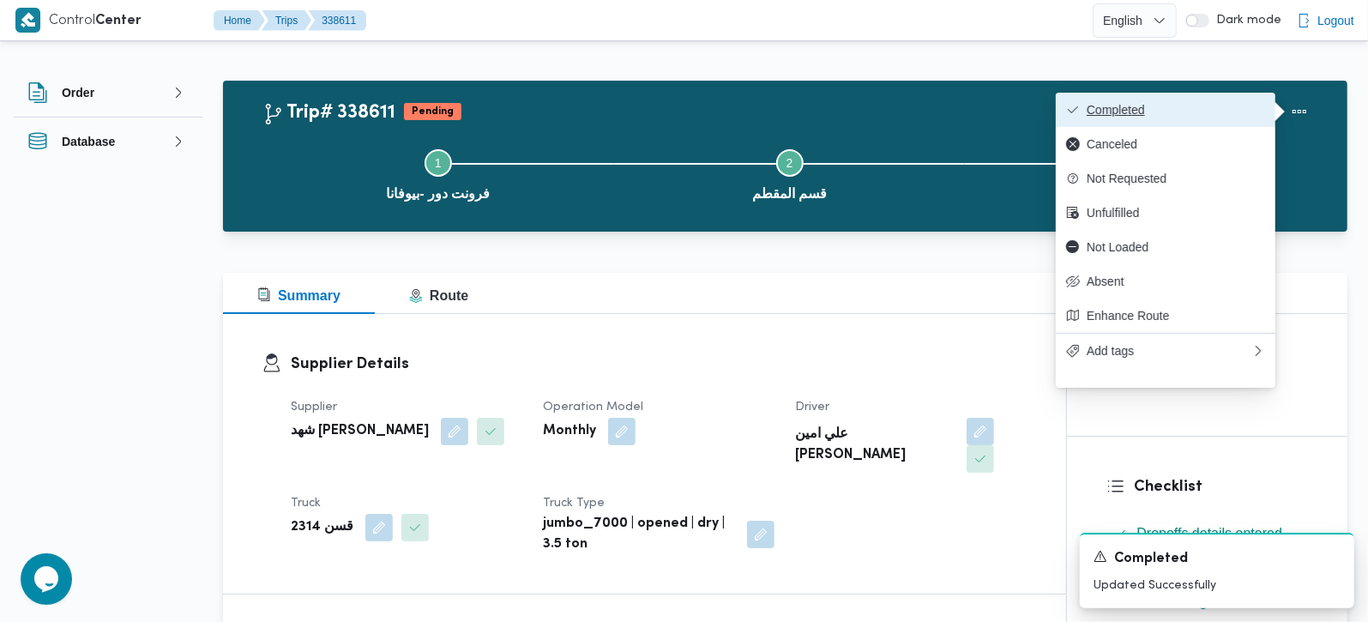
click at [1210, 107] on span "Completed" at bounding box center [1176, 110] width 178 height 14
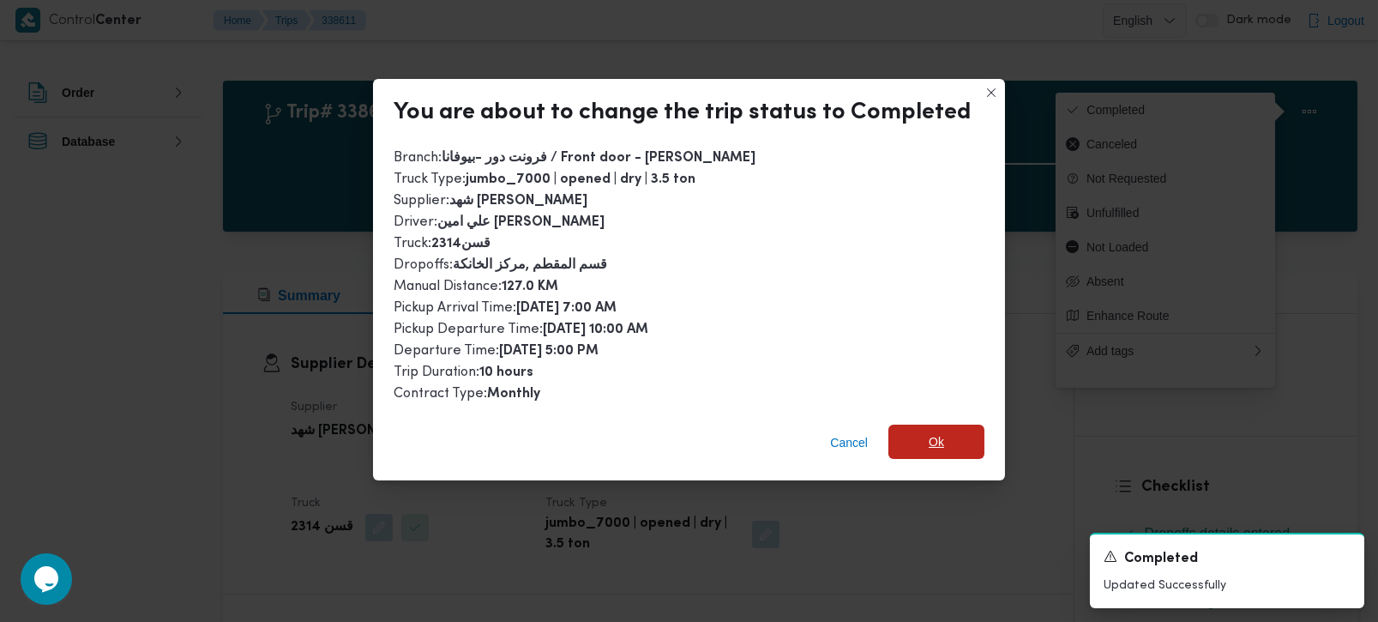
click at [950, 437] on span "Ok" at bounding box center [937, 442] width 96 height 34
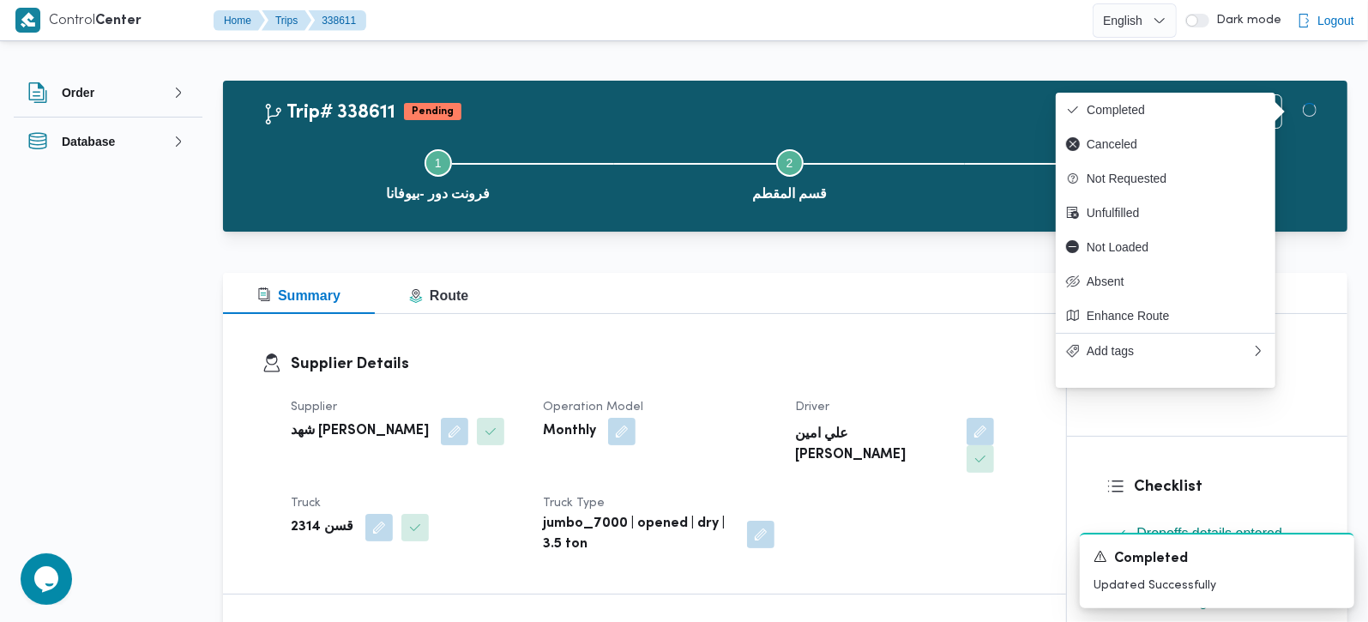
click at [918, 329] on div "Supplier Details Supplier شهد مصطفي احمد عبدة عباس حمودة Operation Model Monthl…" at bounding box center [644, 454] width 843 height 280
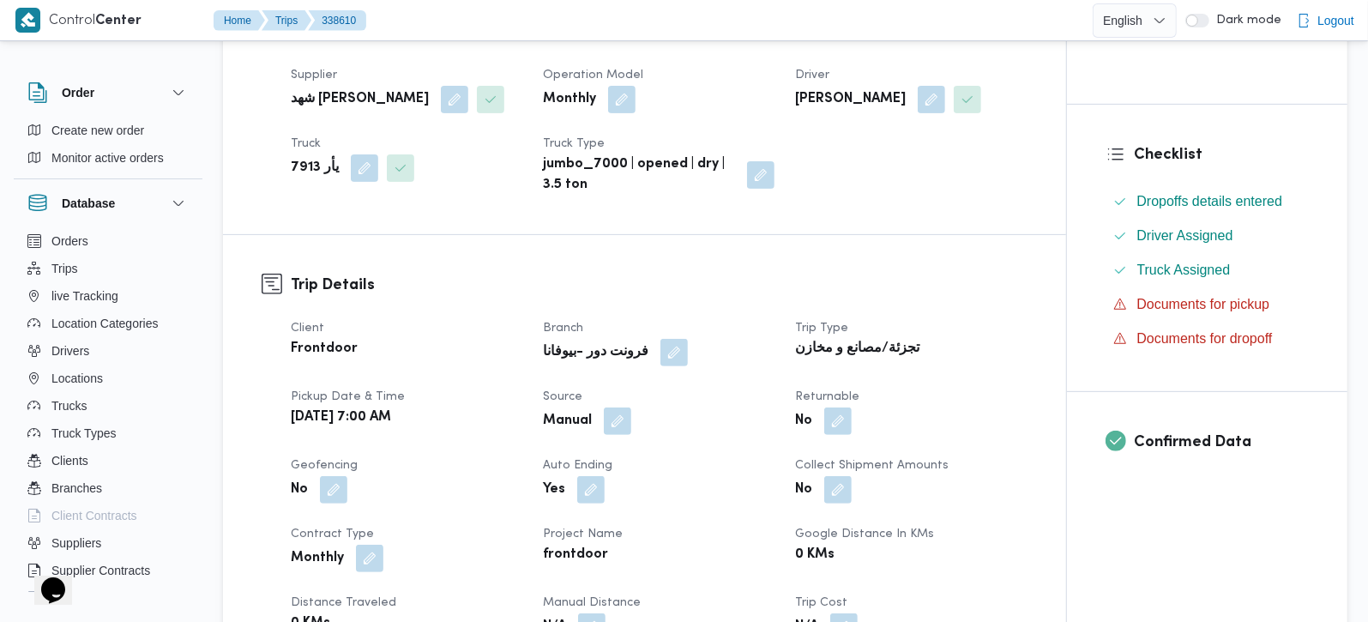
scroll to position [605, 0]
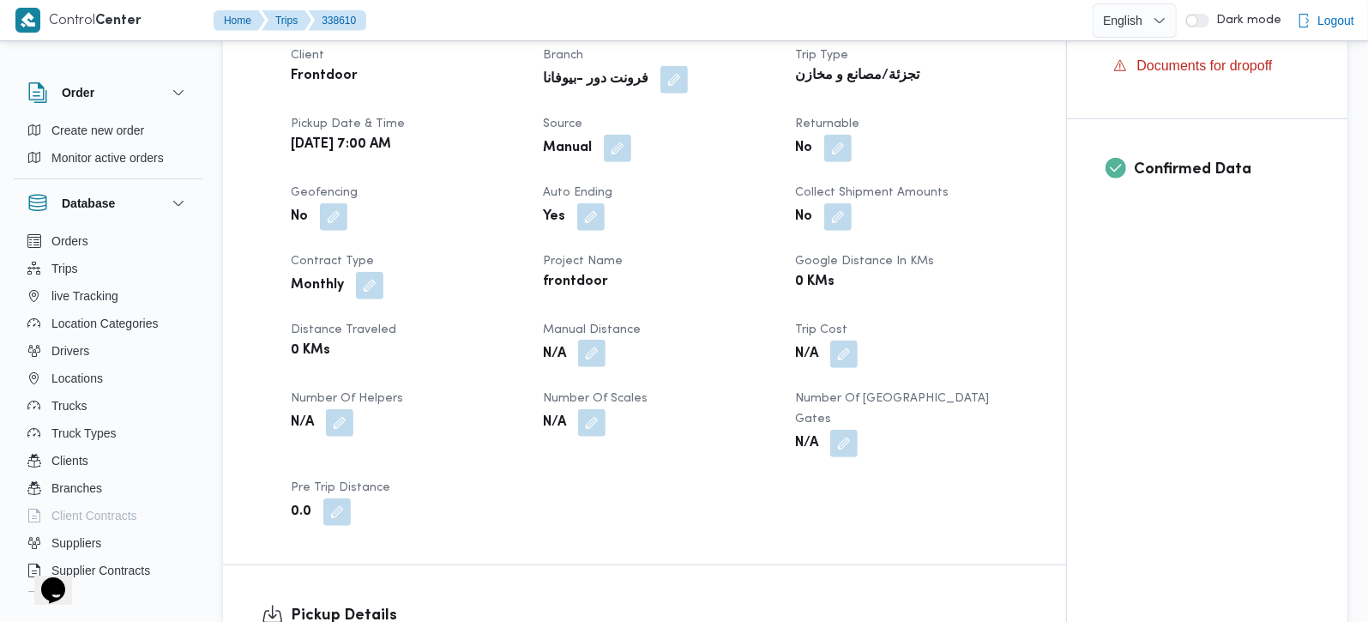
click at [593, 367] on button "button" at bounding box center [591, 353] width 27 height 27
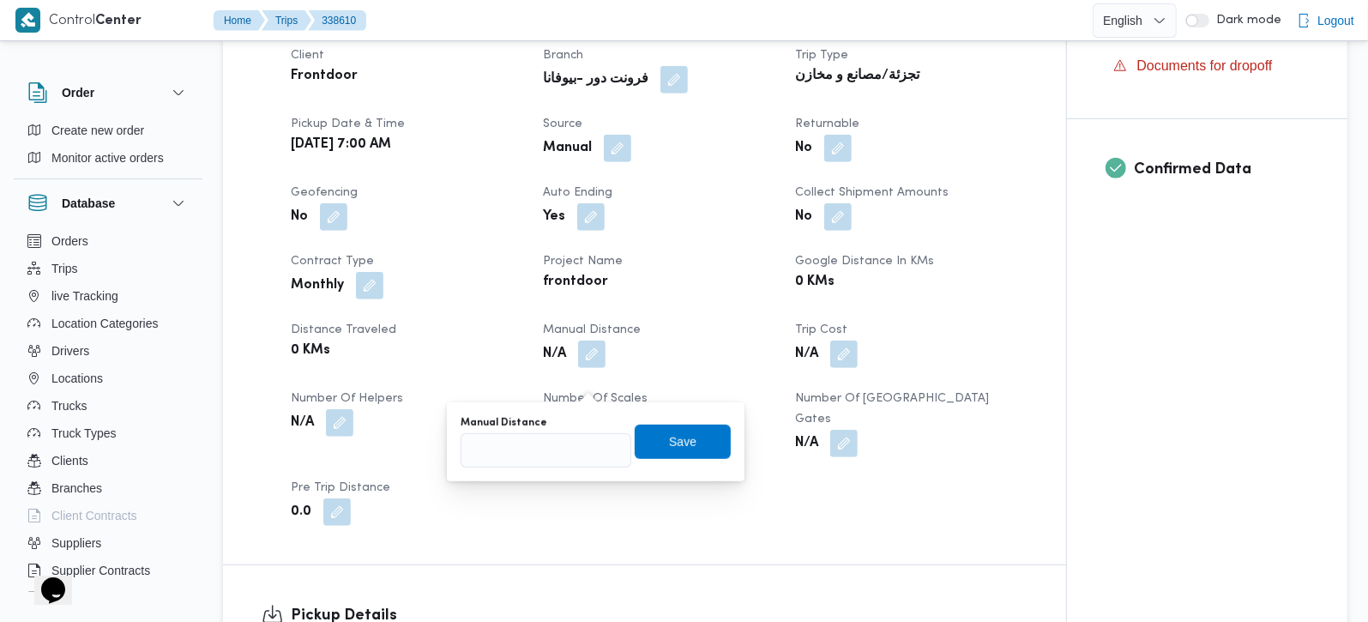
click at [545, 467] on div "You are in a dialog. To close this dialog, hit escape. Manual Distance Save" at bounding box center [596, 441] width 298 height 79
click at [533, 456] on input "Manual Distance" at bounding box center [546, 450] width 171 height 34
type input "105"
click at [669, 435] on span "Save" at bounding box center [682, 441] width 27 height 21
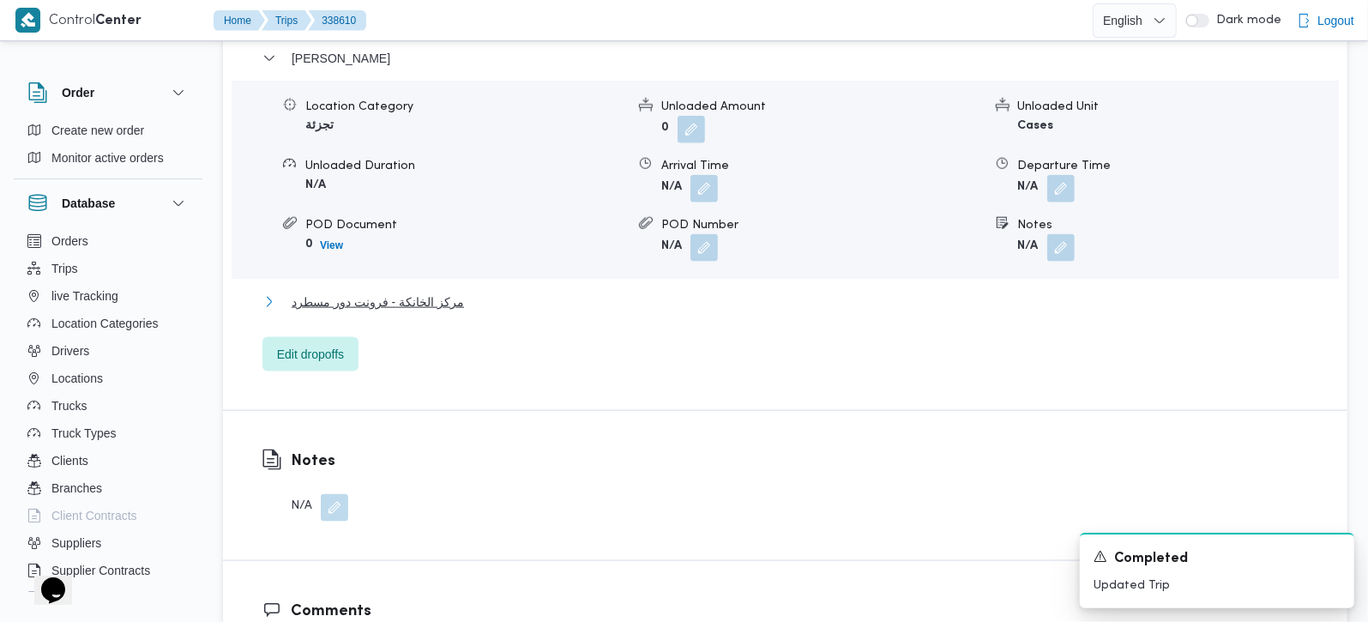
click at [352, 304] on span "مركز الخانكة - فرونت دور مسطرد" at bounding box center [378, 302] width 172 height 21
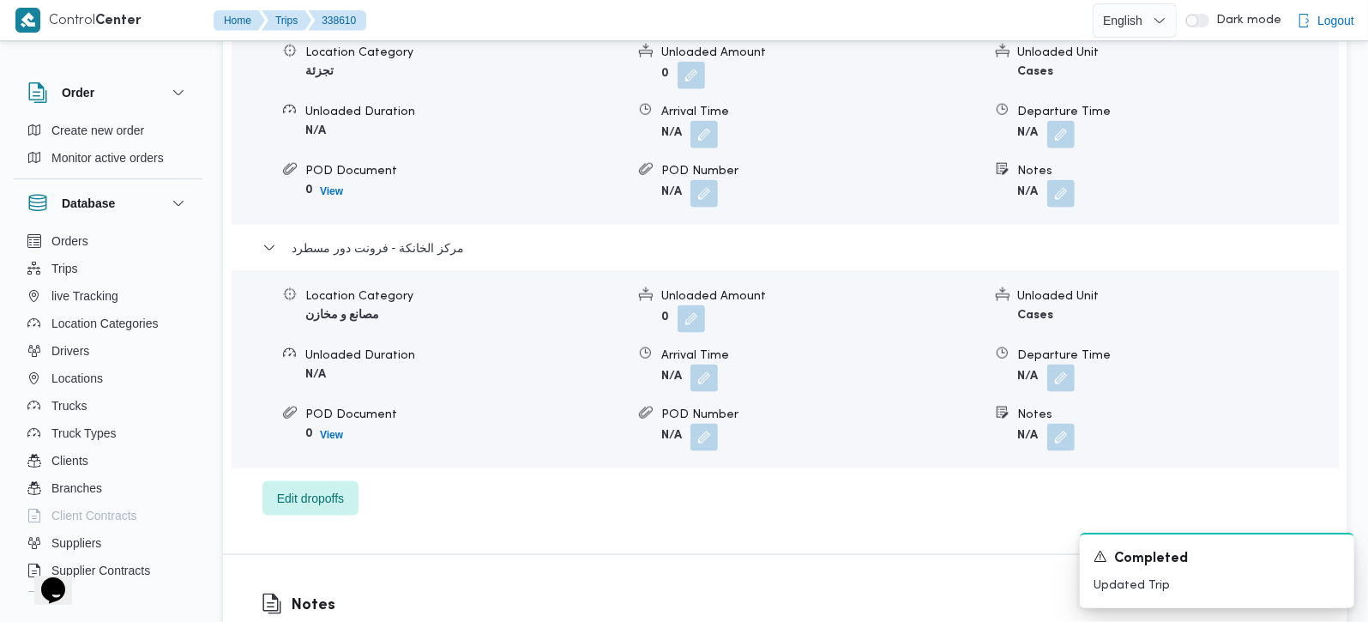
scroll to position [1614, 0]
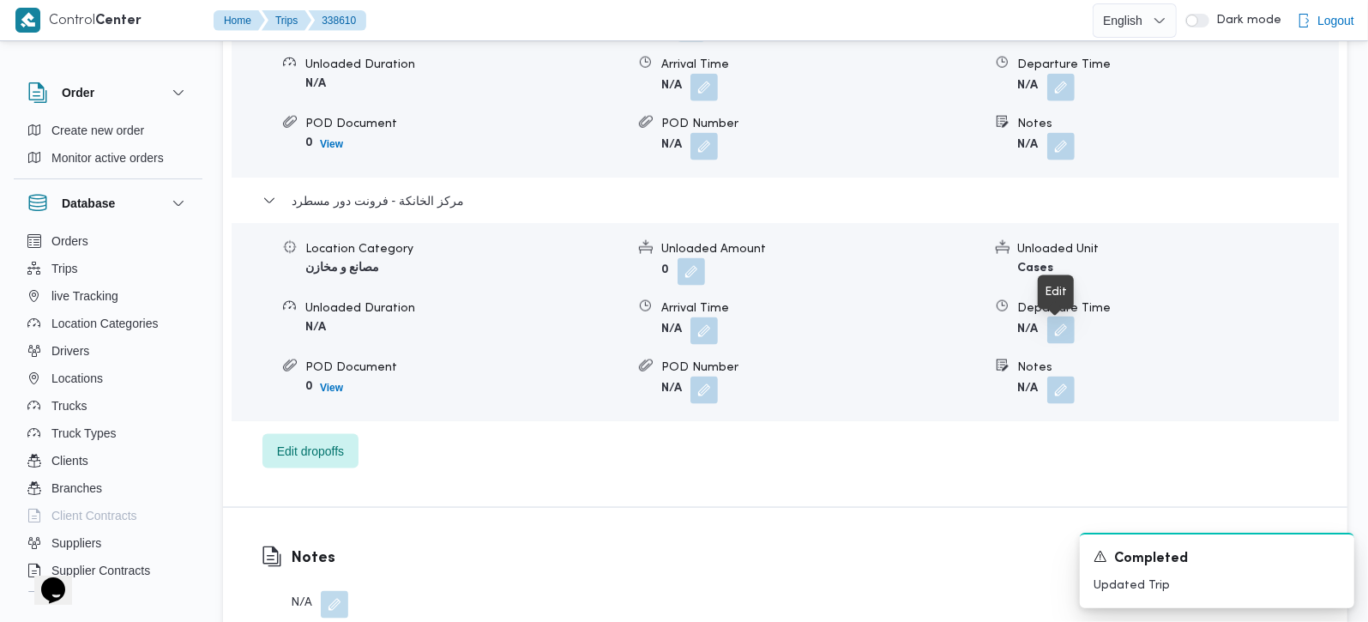
click at [1058, 335] on button "button" at bounding box center [1060, 329] width 27 height 27
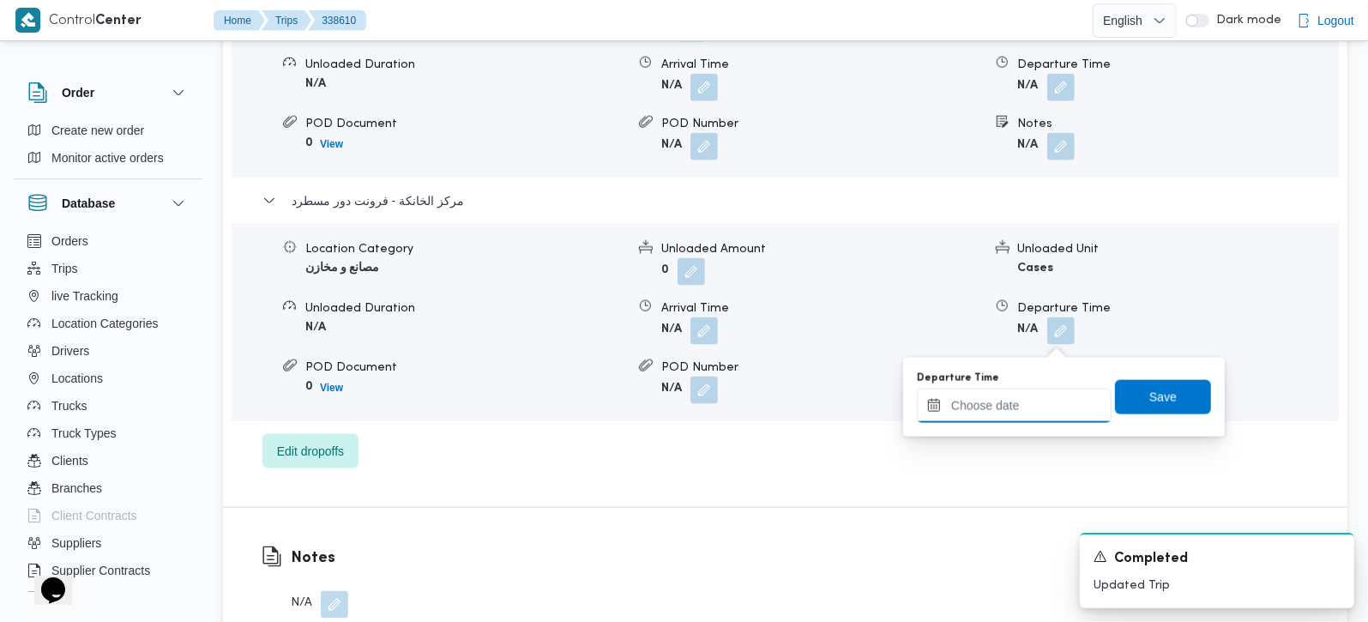
click at [1021, 414] on input "Departure Time" at bounding box center [1014, 406] width 195 height 34
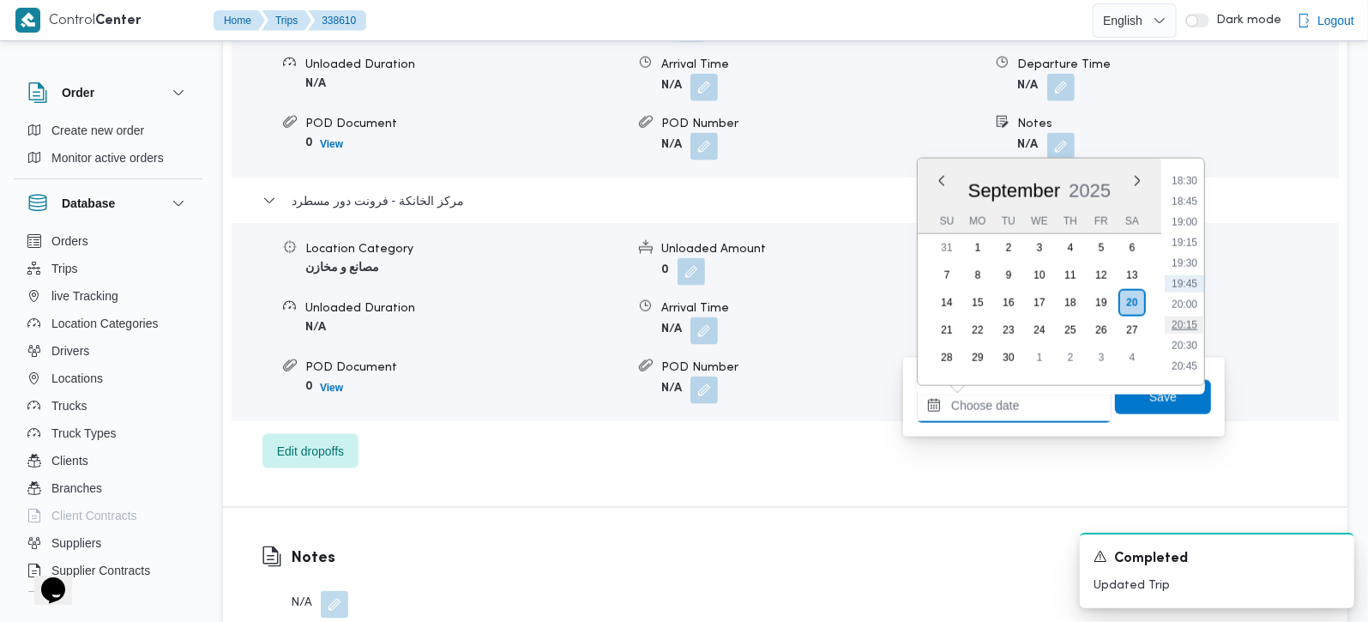
scroll to position [1422, 0]
click at [1194, 175] on li "17:15" at bounding box center [1184, 179] width 39 height 17
type input "[DATE] 17:15"
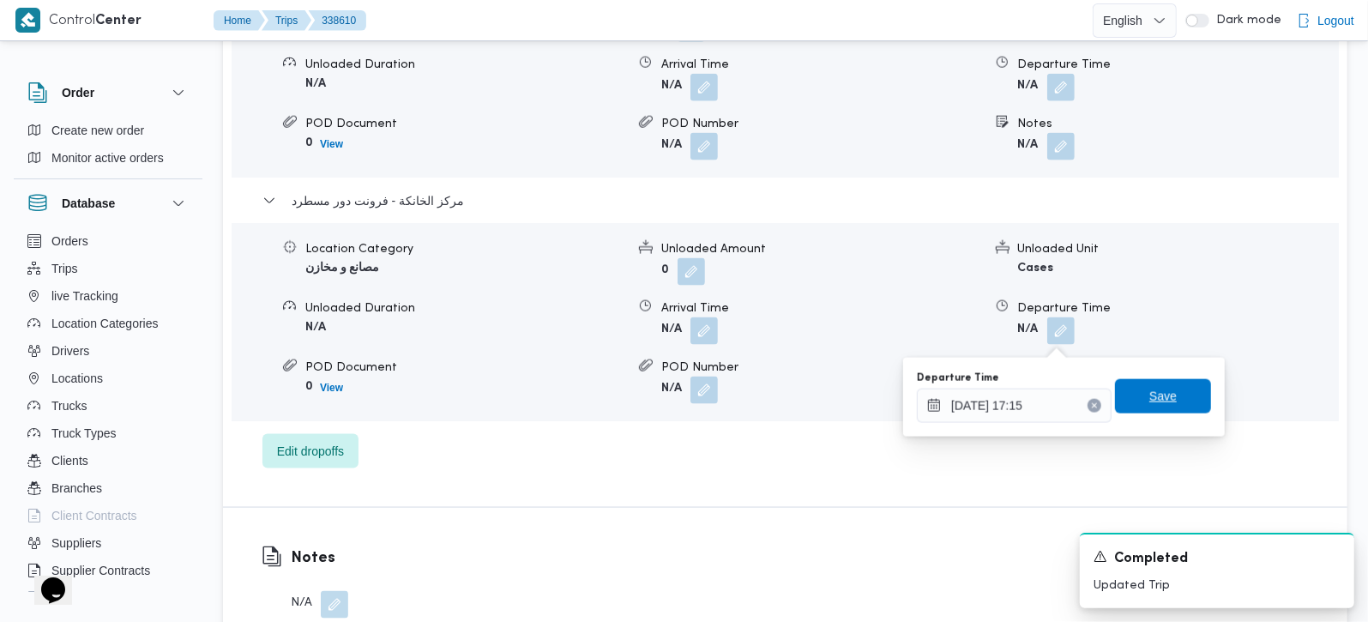
click at [1163, 381] on span "Save" at bounding box center [1163, 396] width 96 height 34
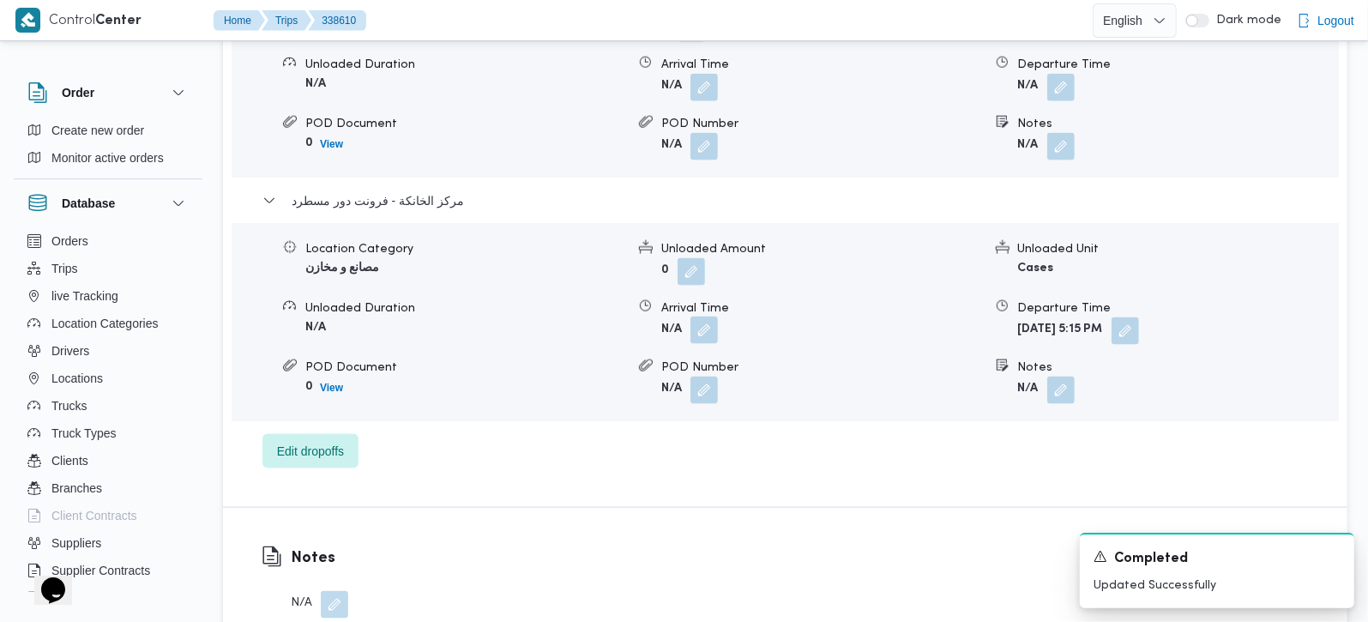
click at [702, 335] on button "button" at bounding box center [703, 329] width 27 height 27
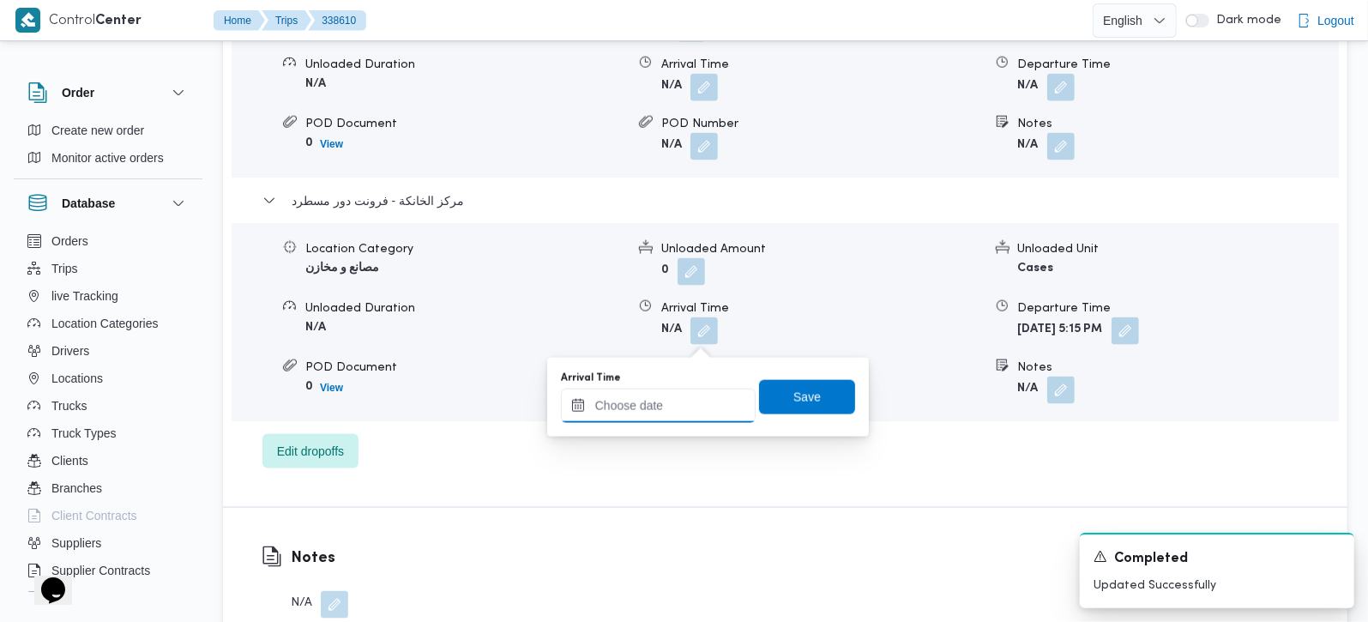
drag, startPoint x: 690, startPoint y: 408, endPoint x: 720, endPoint y: 391, distance: 34.6
click at [690, 408] on input "Arrival Time" at bounding box center [658, 406] width 195 height 34
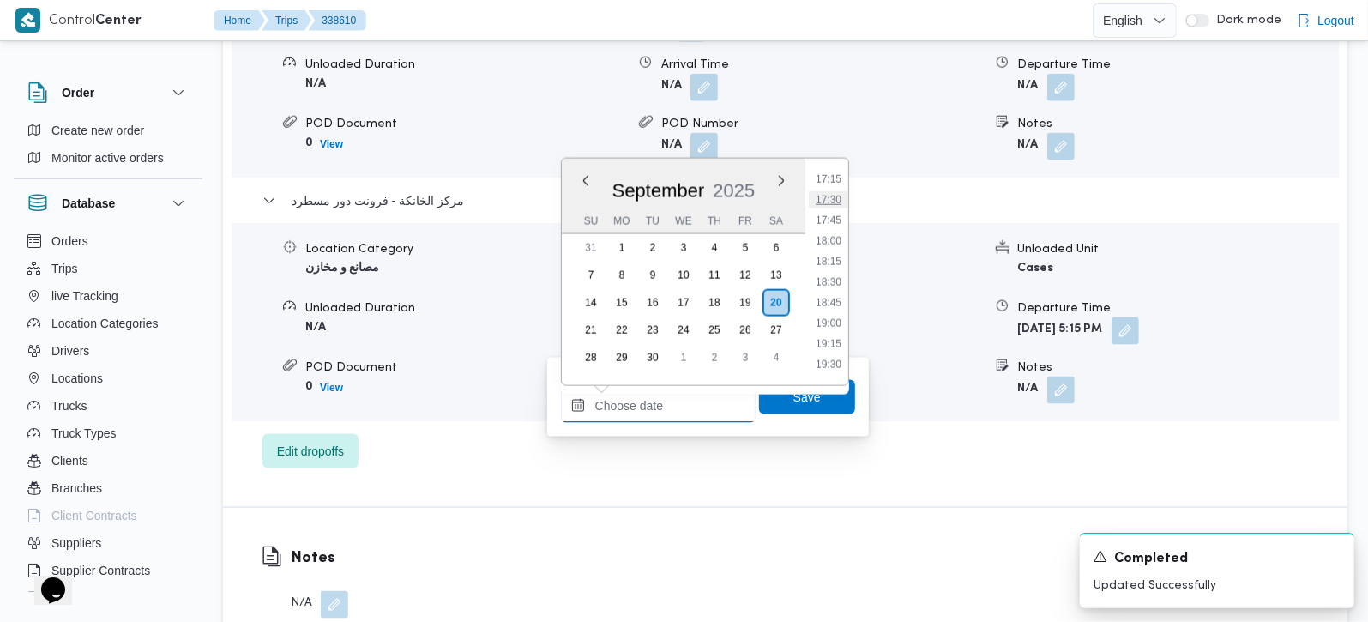
scroll to position [1322, 0]
click at [827, 258] on li "17:00" at bounding box center [828, 258] width 39 height 17
type input "[DATE] 17:00"
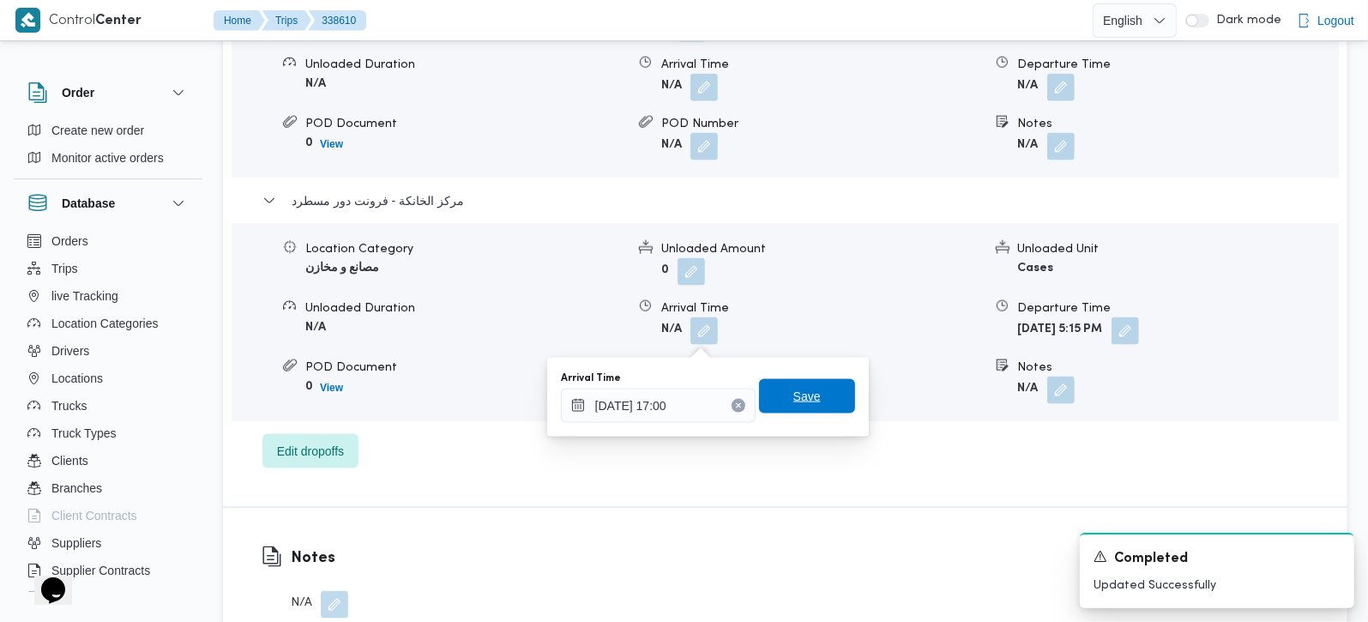
click at [812, 387] on span "Save" at bounding box center [807, 396] width 96 height 34
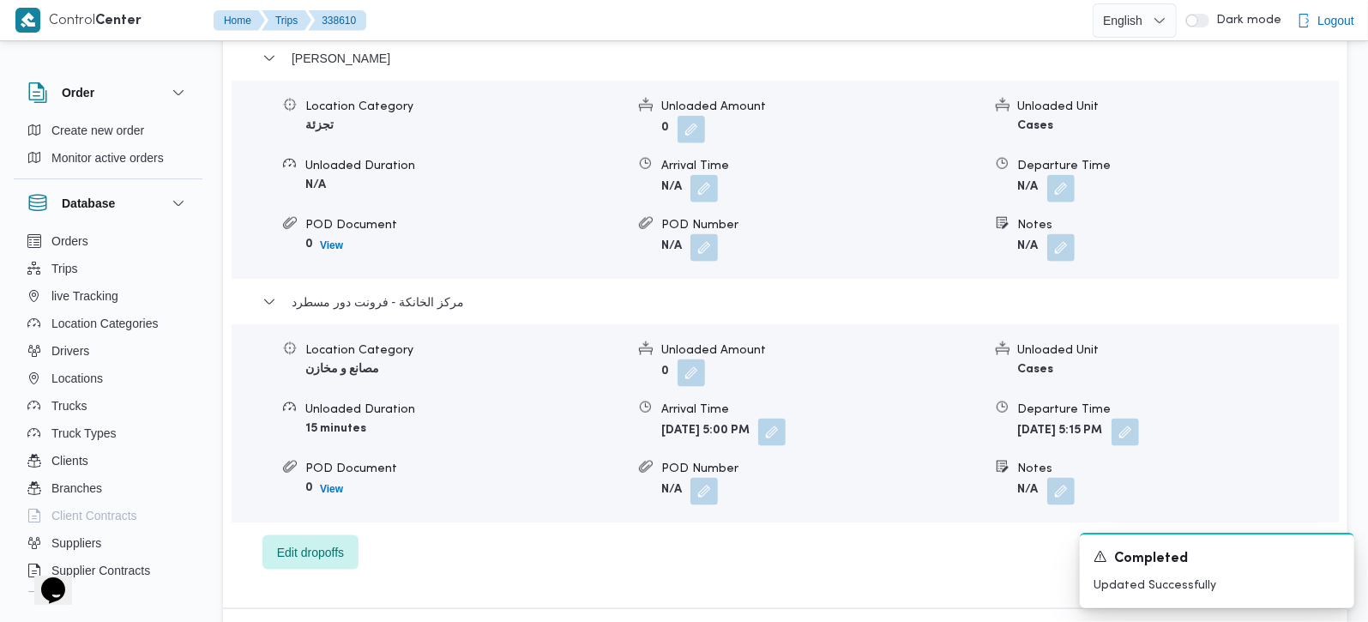
scroll to position [1413, 0]
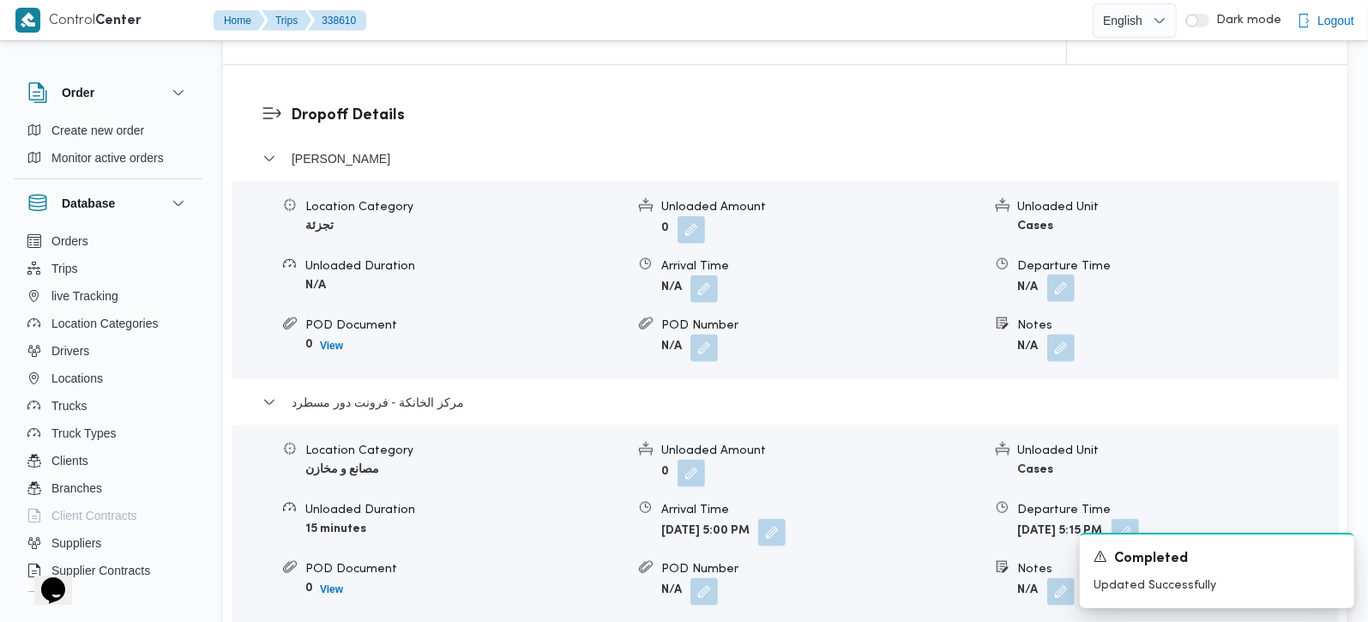
click at [1062, 287] on button "button" at bounding box center [1060, 287] width 27 height 27
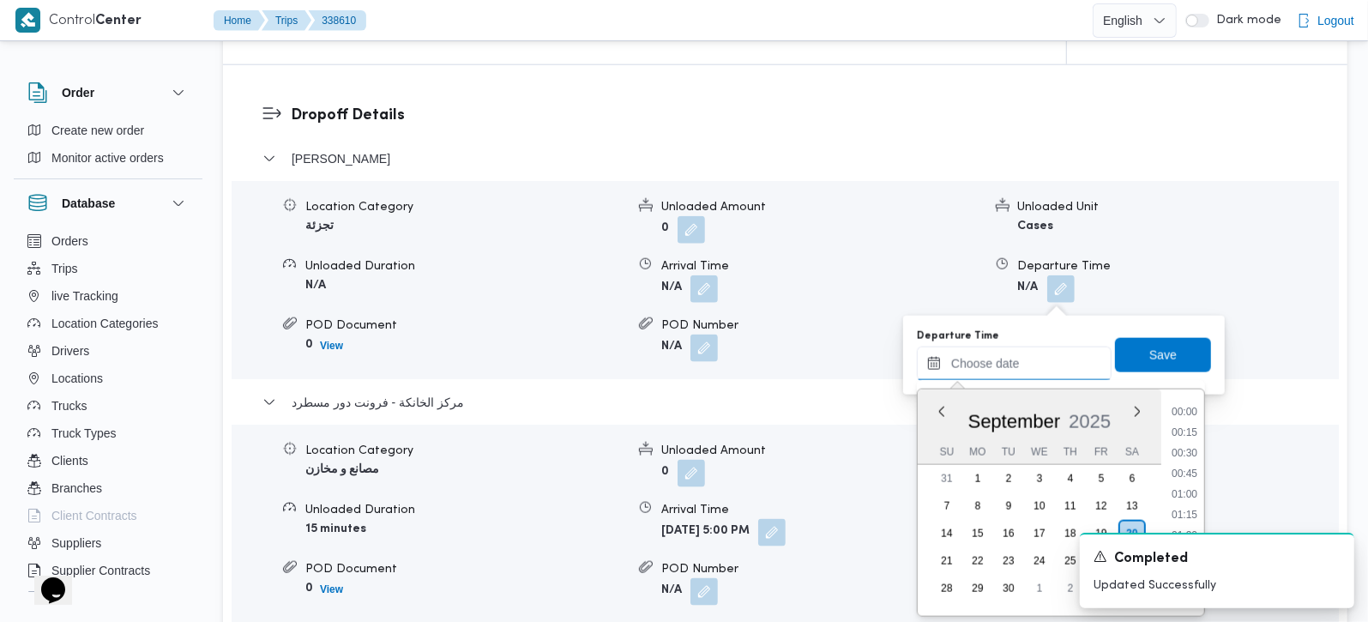
click at [1020, 376] on input "Departure Time" at bounding box center [1014, 363] width 195 height 34
drag, startPoint x: 1185, startPoint y: 503, endPoint x: 1172, endPoint y: 420, distance: 84.2
click at [1185, 503] on li "16:00" at bounding box center [1184, 508] width 39 height 17
type input "20/09/2025 16:00"
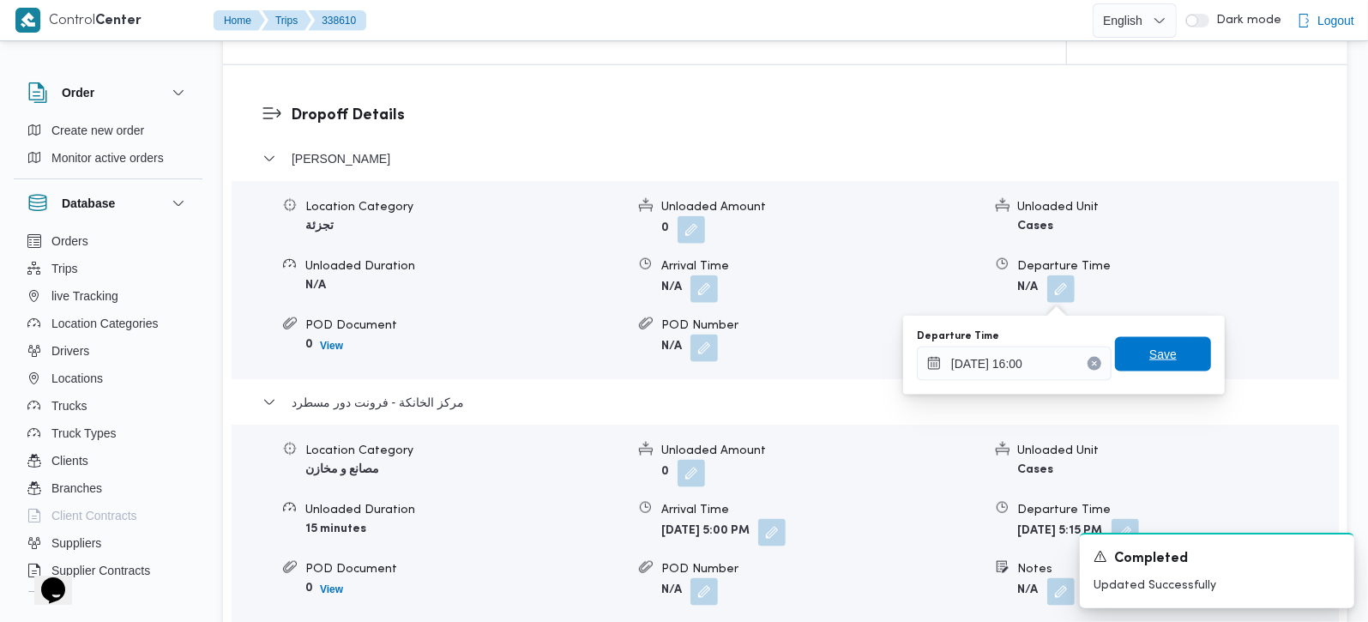
click at [1158, 361] on span "Save" at bounding box center [1162, 354] width 27 height 21
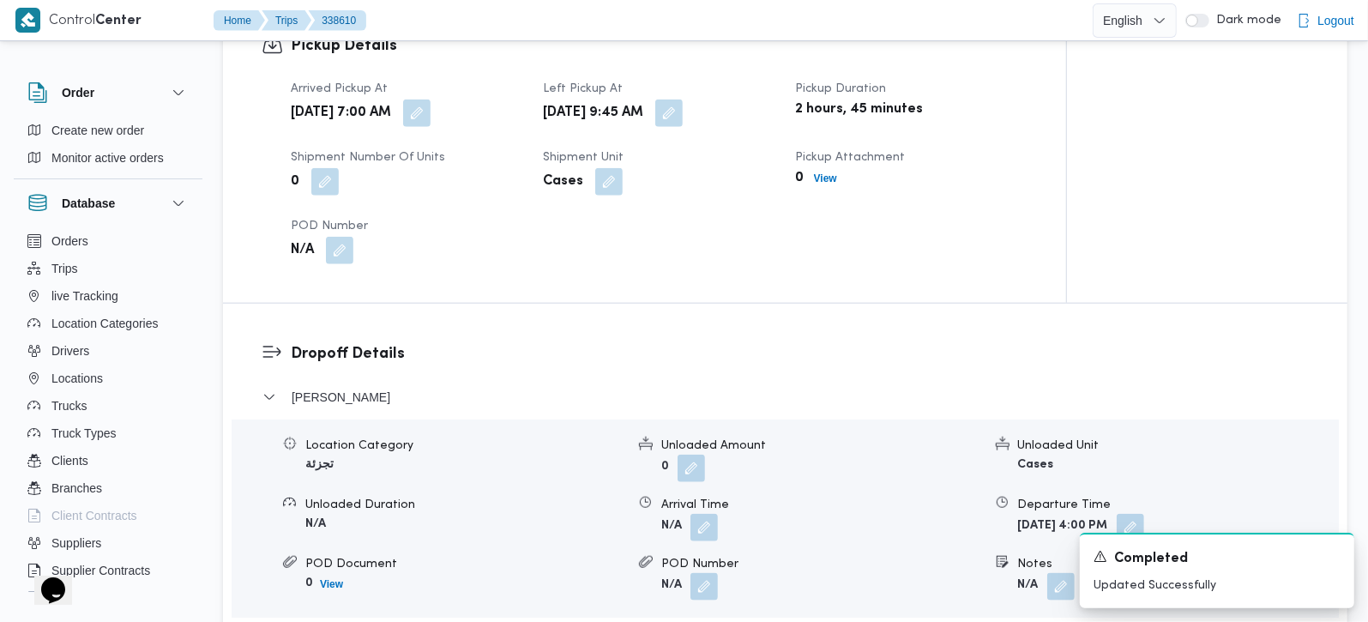
scroll to position [1210, 0]
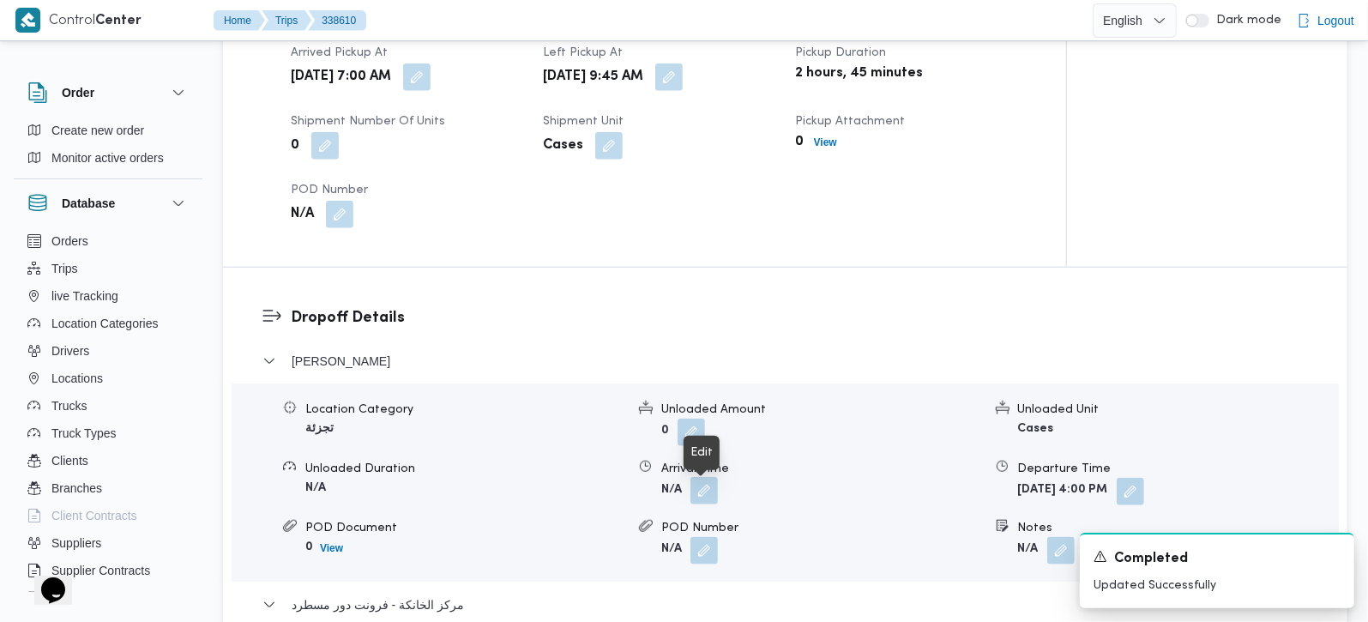
click at [699, 496] on button "button" at bounding box center [703, 490] width 27 height 27
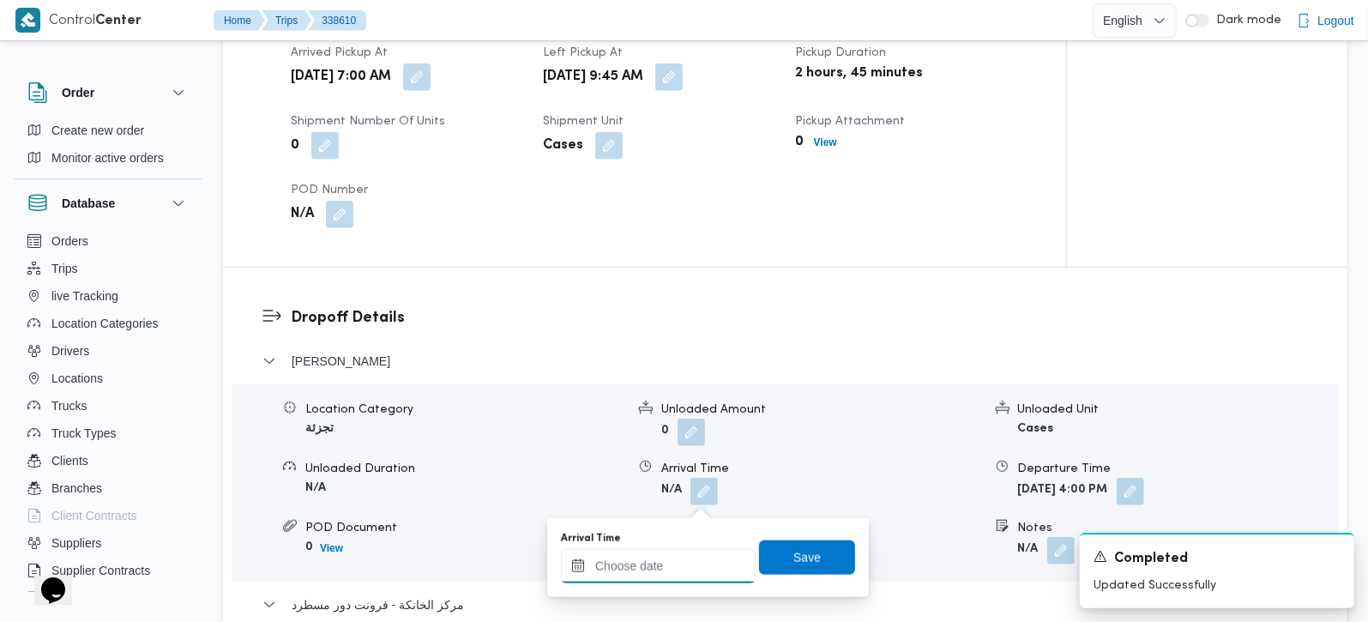
click at [682, 567] on input "Arrival Time" at bounding box center [658, 566] width 195 height 34
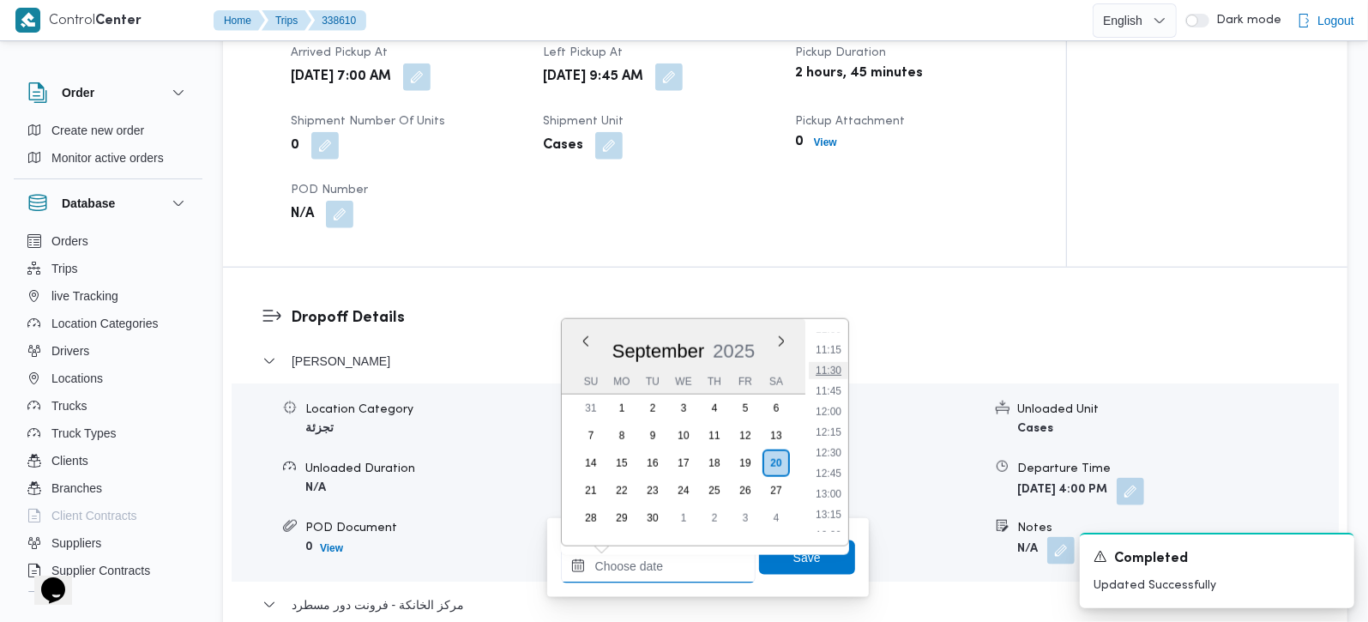
scroll to position [816, 0]
drag, startPoint x: 825, startPoint y: 410, endPoint x: 815, endPoint y: 467, distance: 57.5
click at [825, 410] on li "10:45" at bounding box center [828, 409] width 39 height 17
type input "20/09/2025 10:45"
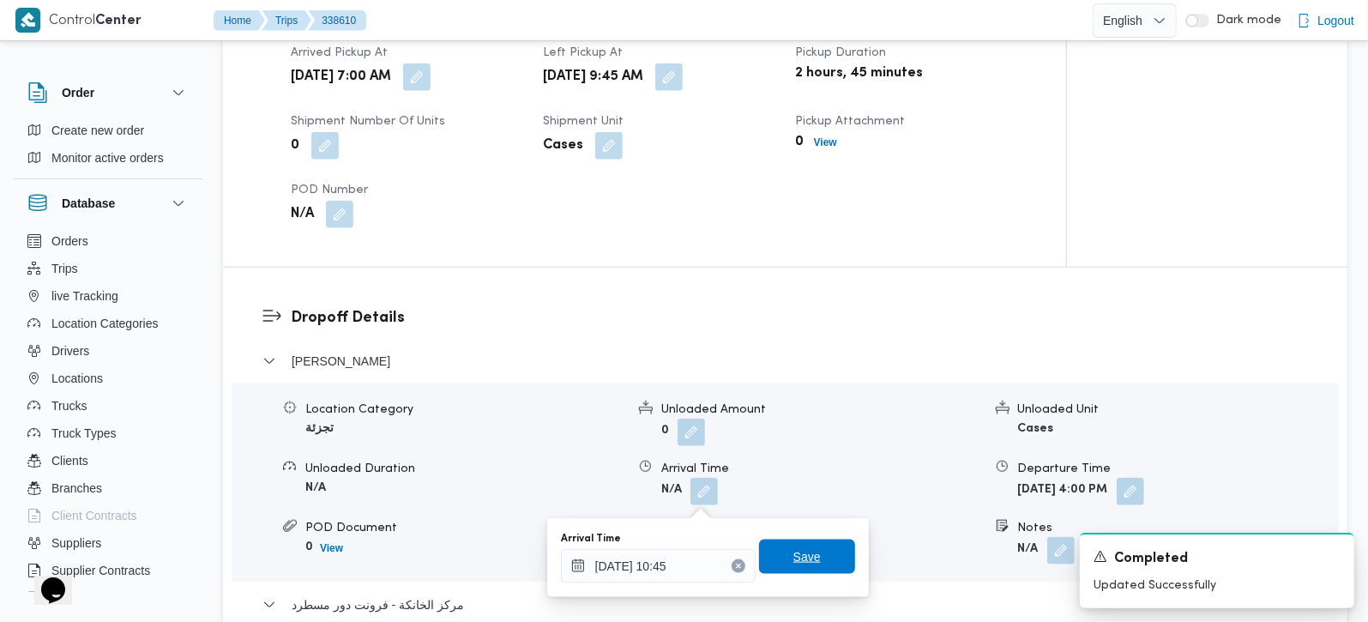
click at [803, 545] on span "Save" at bounding box center [807, 556] width 96 height 34
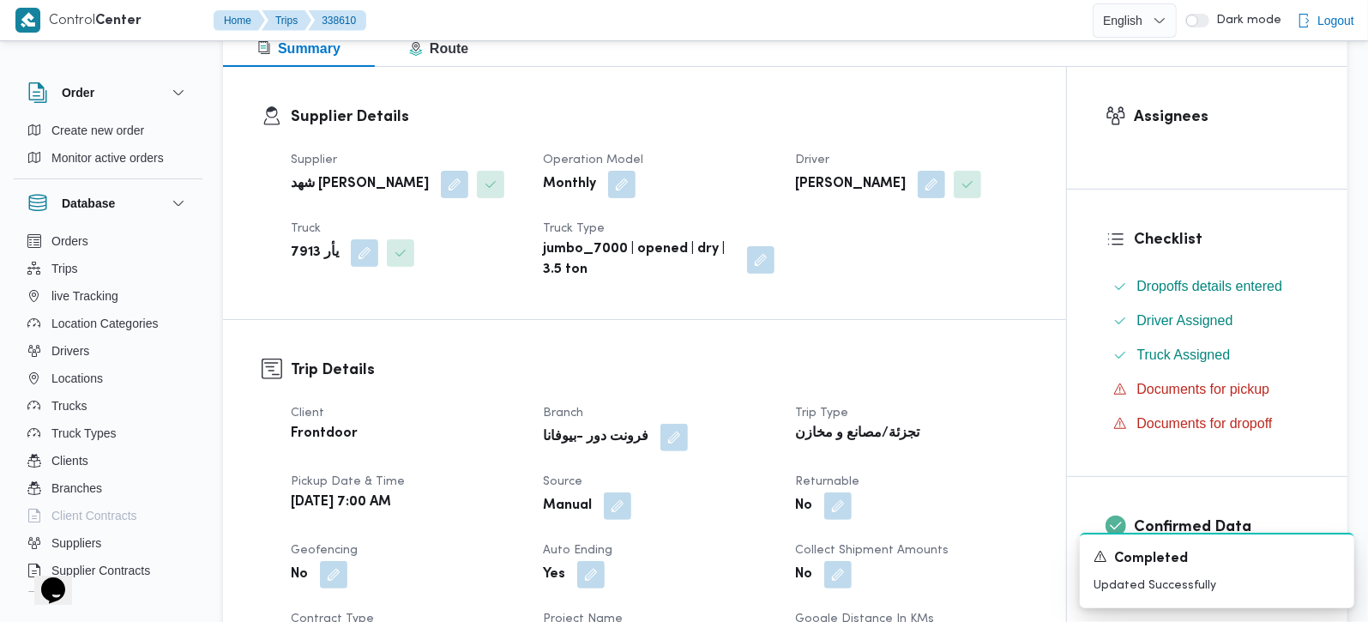
scroll to position [0, 0]
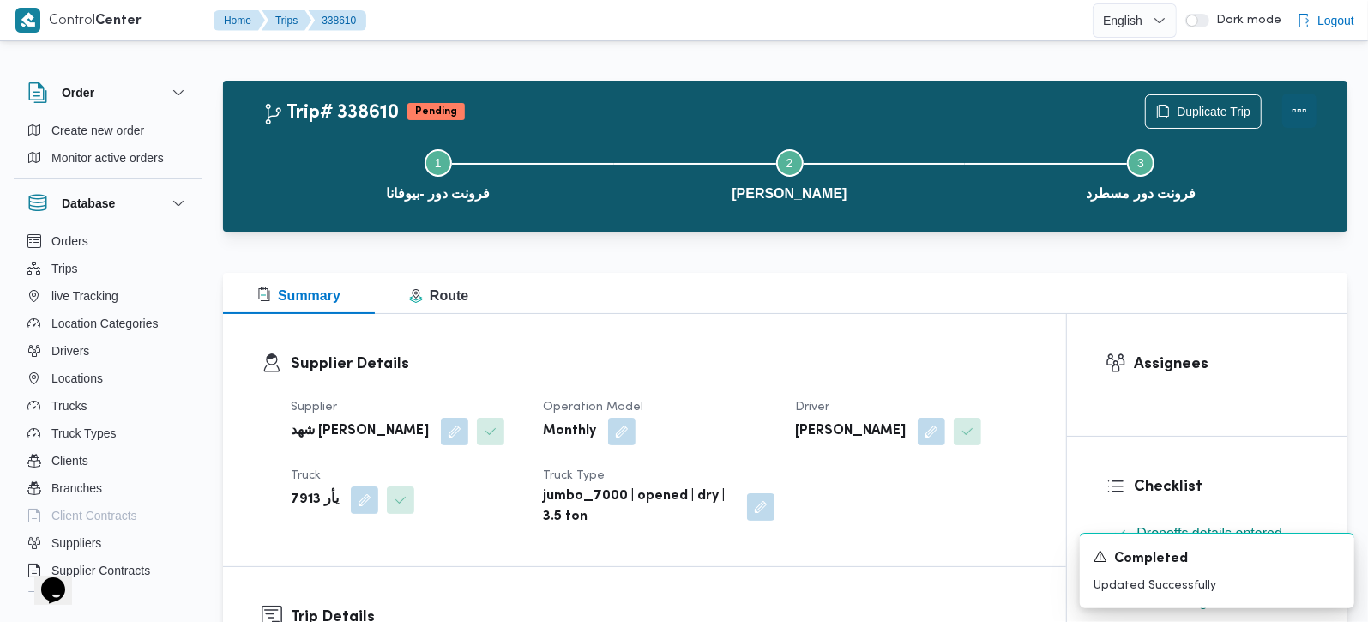
click at [1308, 98] on button "Actions" at bounding box center [1299, 110] width 34 height 34
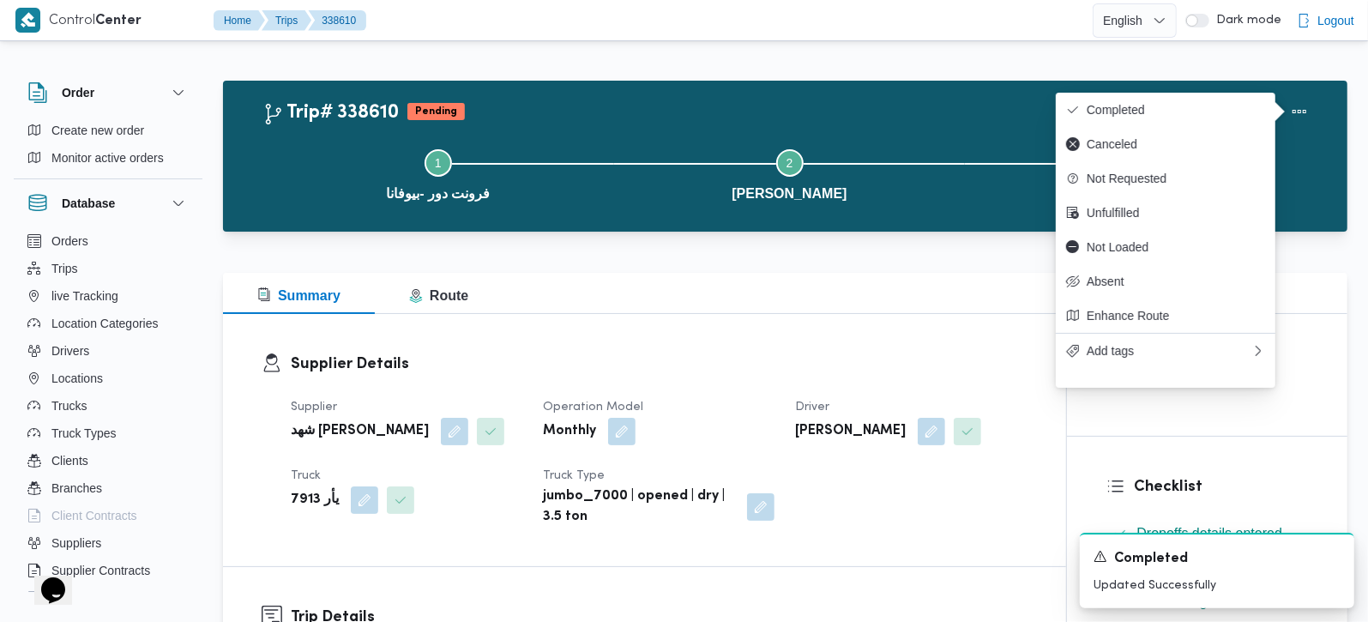
click at [1203, 88] on div "Duplicate Trip" at bounding box center [1231, 111] width 192 height 55
click at [1110, 105] on span "Completed" at bounding box center [1176, 110] width 178 height 14
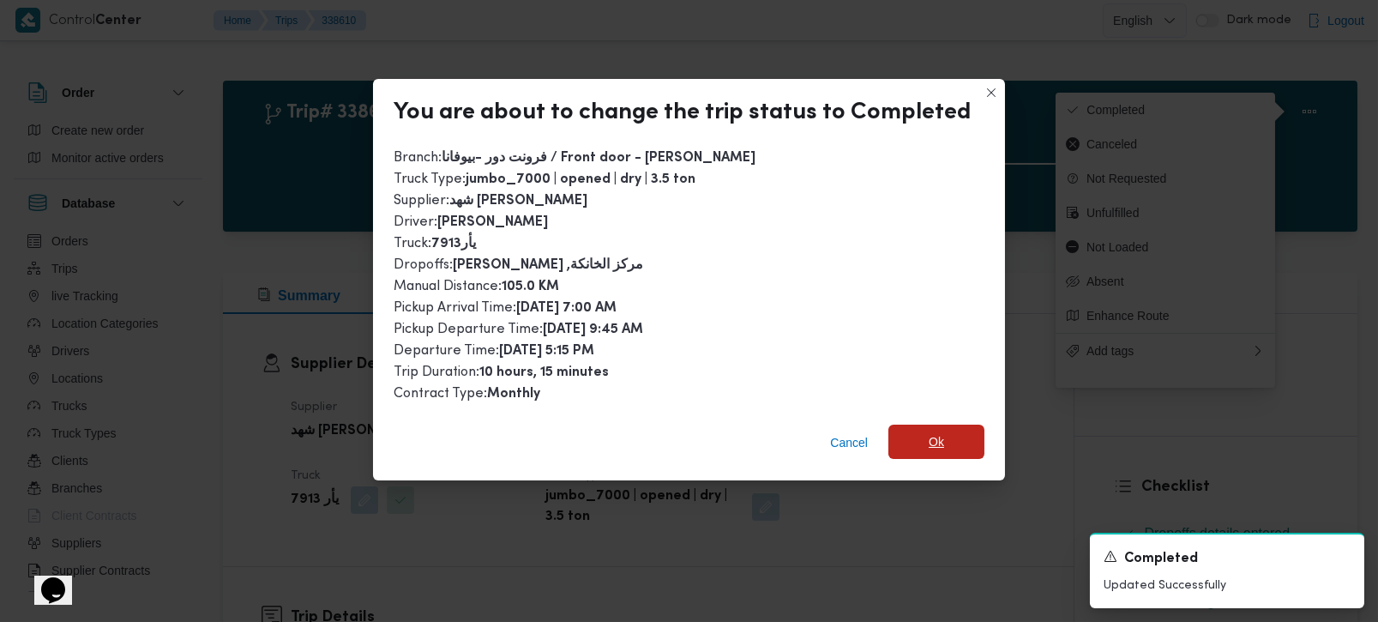
click at [910, 449] on span "Ok" at bounding box center [937, 442] width 96 height 34
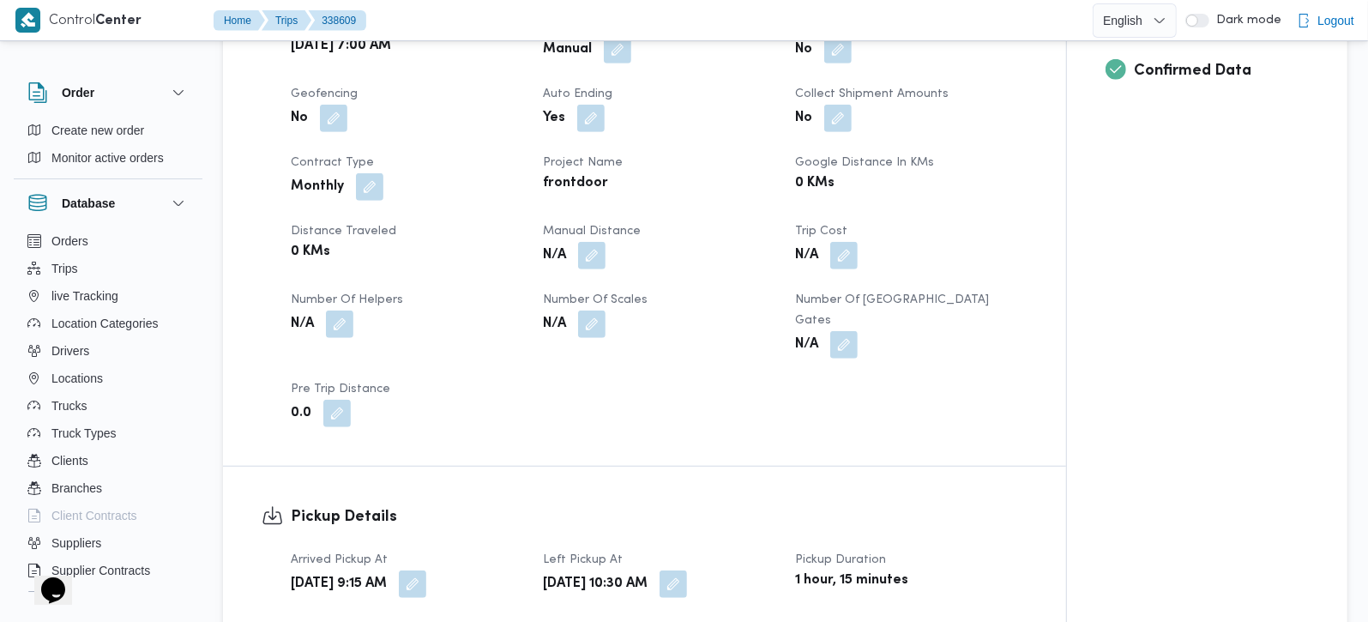
scroll to position [706, 0]
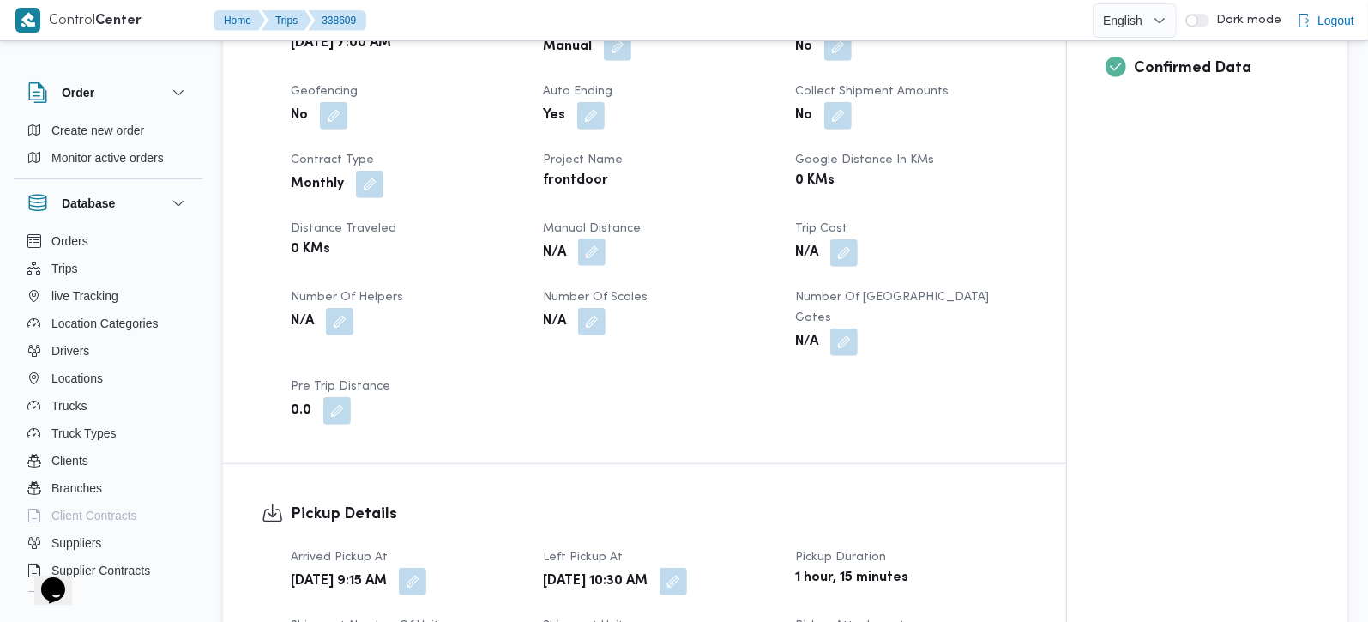
click at [589, 250] on button "button" at bounding box center [591, 251] width 27 height 27
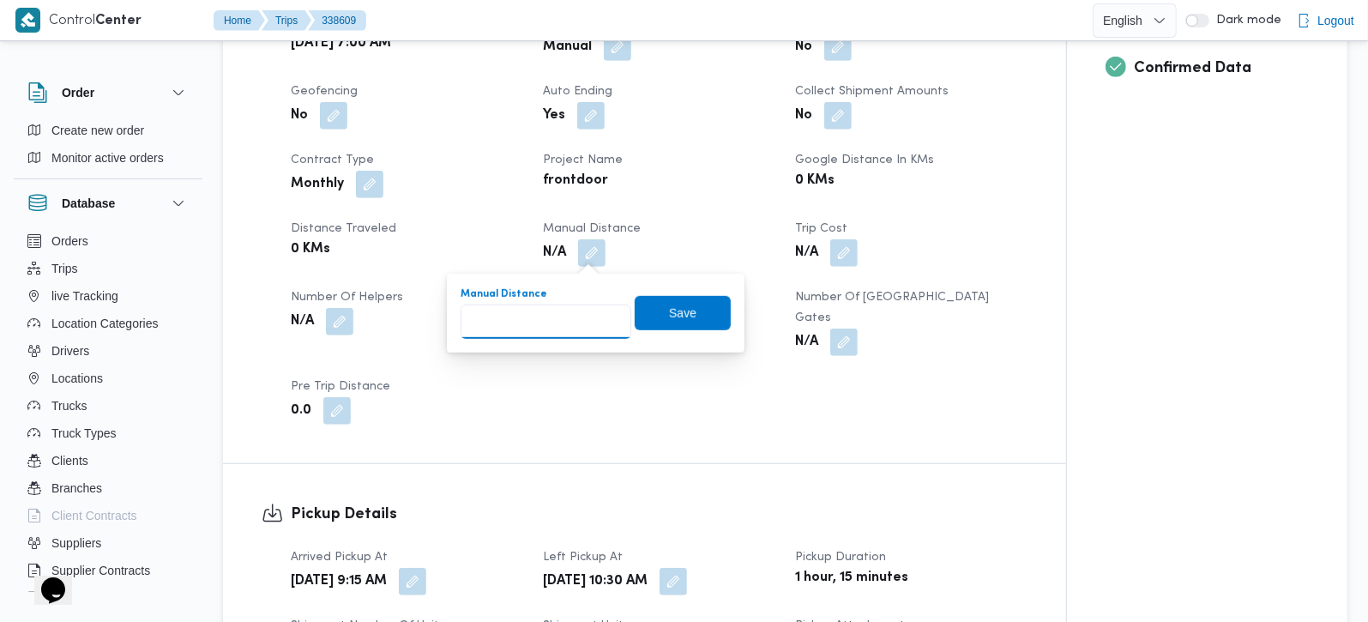
click at [545, 322] on input "Manual Distance" at bounding box center [546, 321] width 171 height 34
type input "135"
click at [669, 316] on span "Save" at bounding box center [682, 312] width 27 height 21
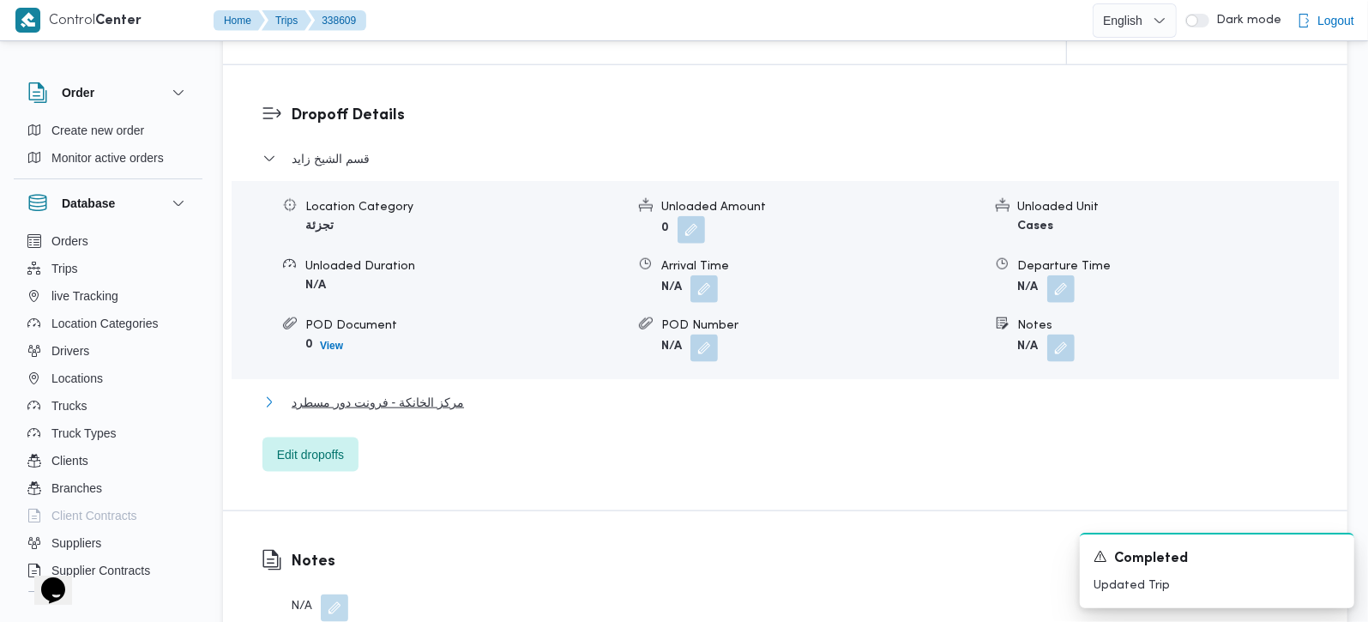
click at [378, 392] on span "مركز الخانكة - فرونت دور مسطرد" at bounding box center [378, 402] width 172 height 21
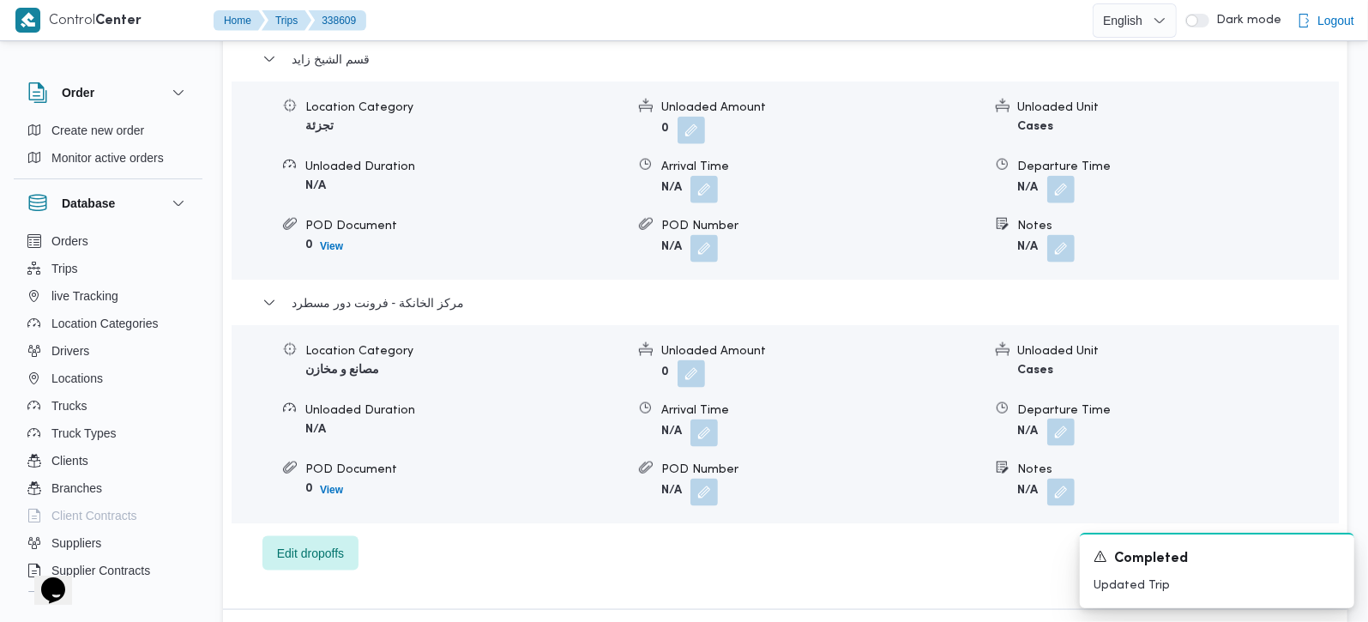
scroll to position [1513, 0]
click at [1068, 418] on button "button" at bounding box center [1060, 431] width 27 height 27
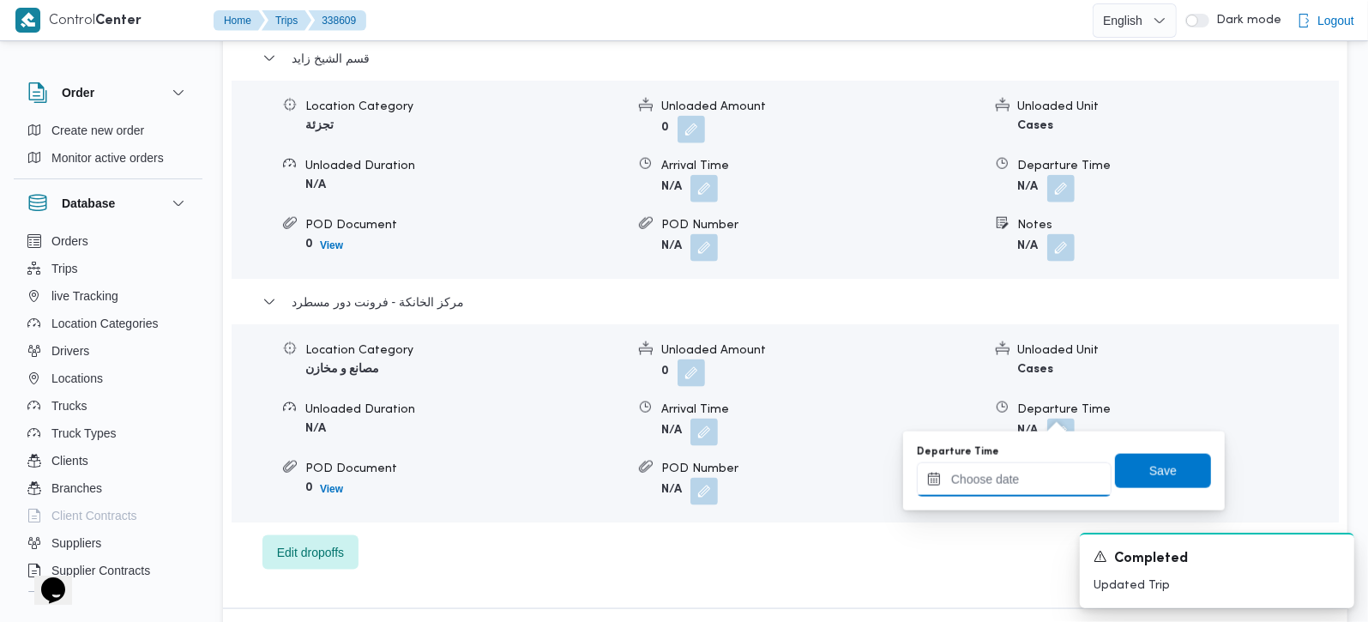
click at [1027, 473] on input "Departure Time" at bounding box center [1014, 479] width 195 height 34
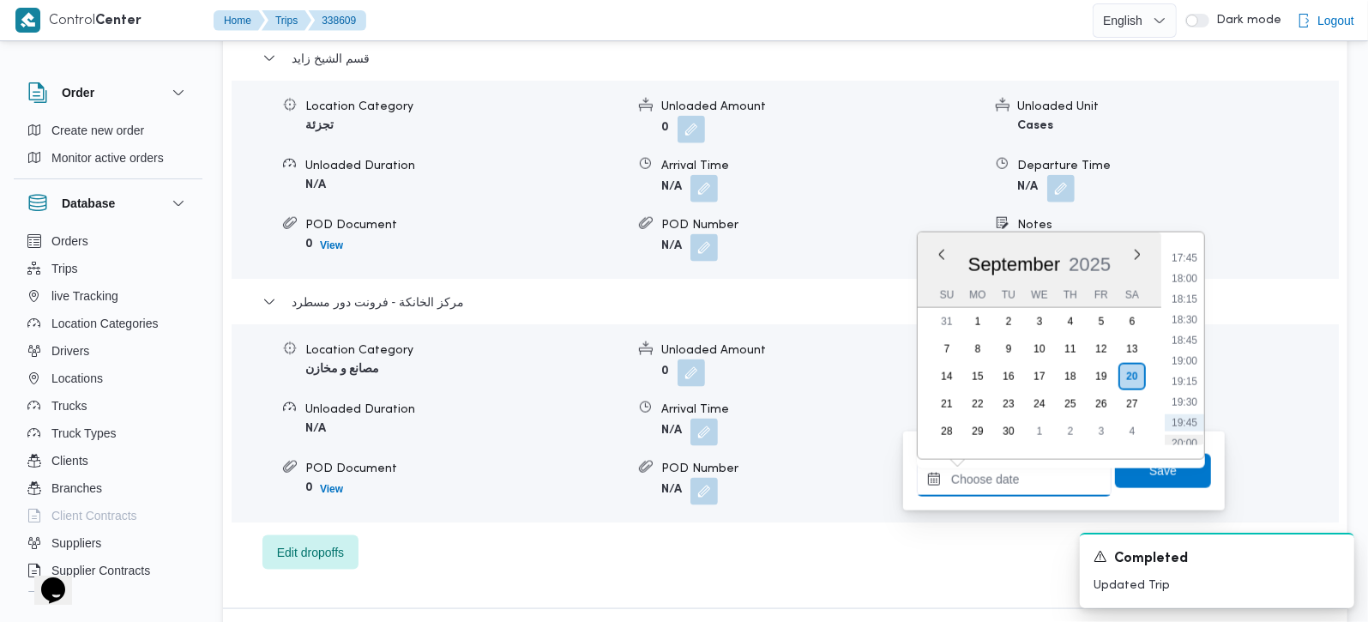
scroll to position [1422, 0]
click at [1188, 265] on li "17:30" at bounding box center [1184, 273] width 39 height 17
type input "20/09/2025 17:30"
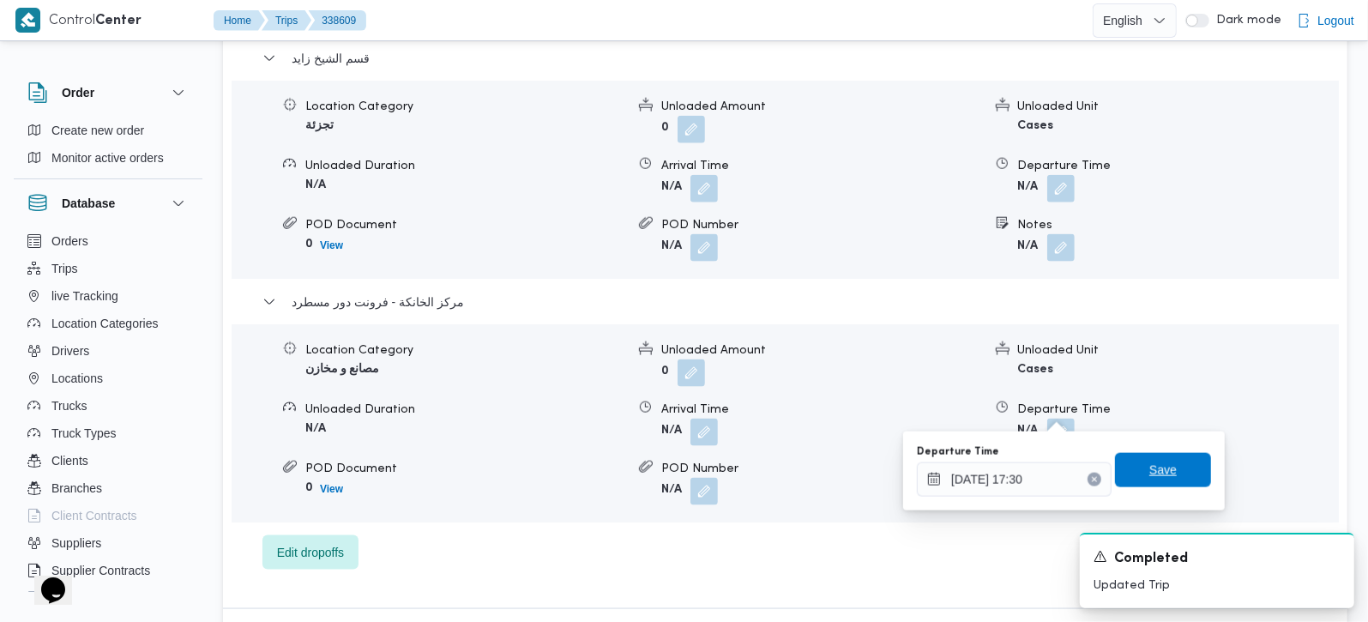
click at [1180, 471] on span "Save" at bounding box center [1163, 470] width 96 height 34
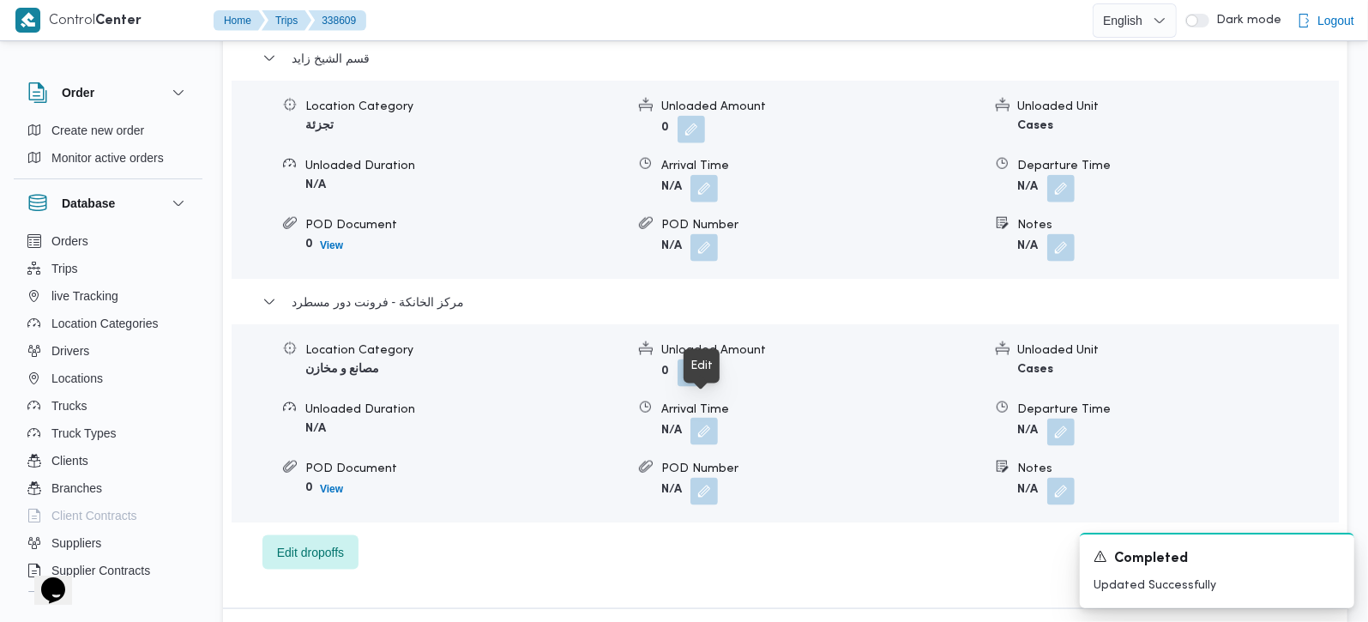
click at [716, 418] on button "button" at bounding box center [703, 431] width 27 height 27
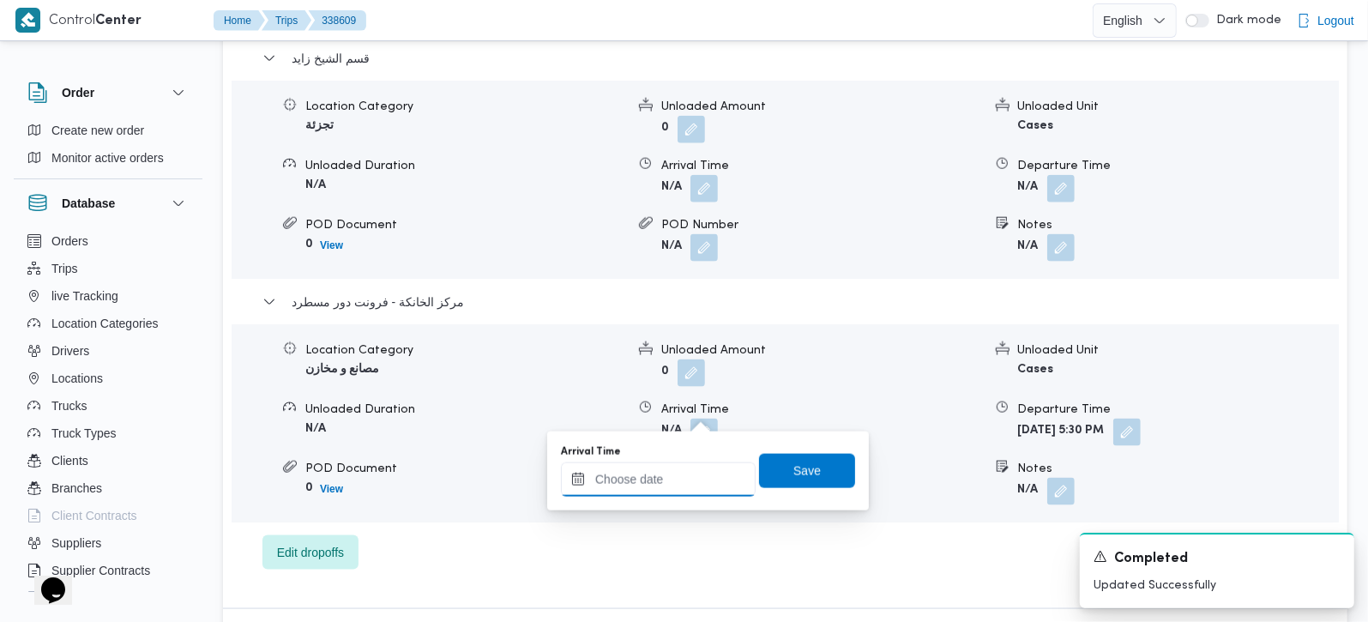
drag, startPoint x: 698, startPoint y: 455, endPoint x: 690, endPoint y: 472, distance: 19.2
click at [690, 472] on input "Arrival Time" at bounding box center [658, 479] width 195 height 34
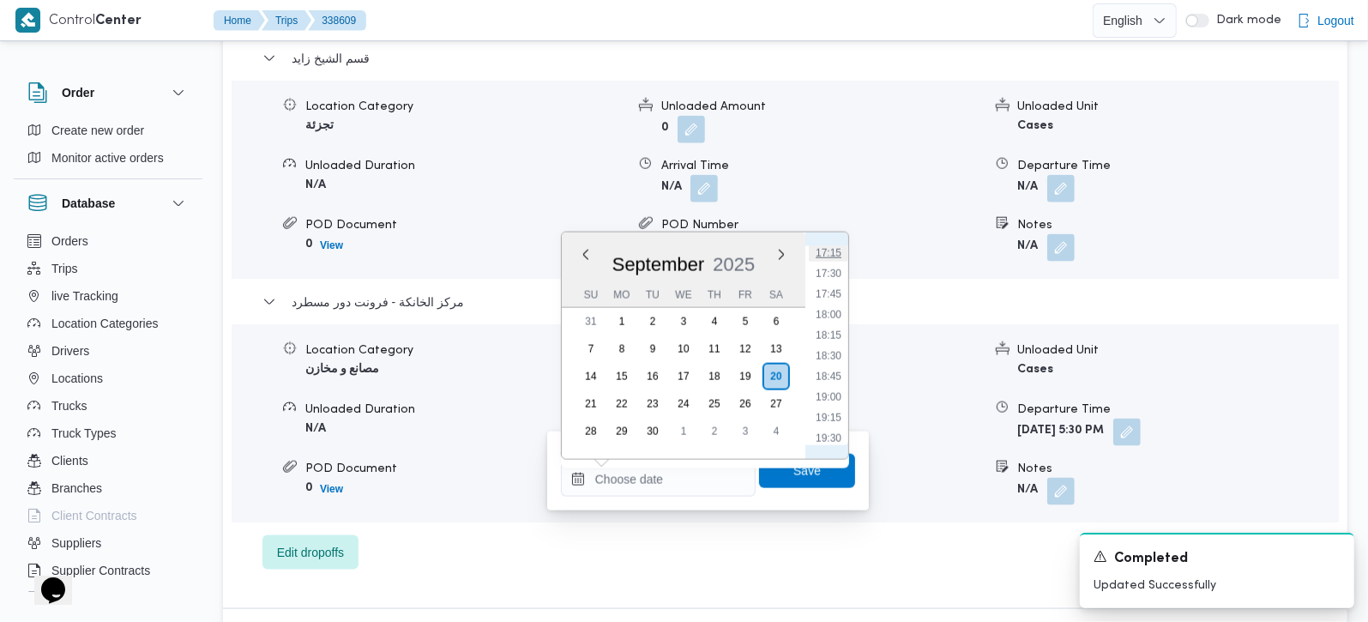
click at [825, 250] on li "17:15" at bounding box center [828, 252] width 39 height 17
type input "20/09/2025 17:15"
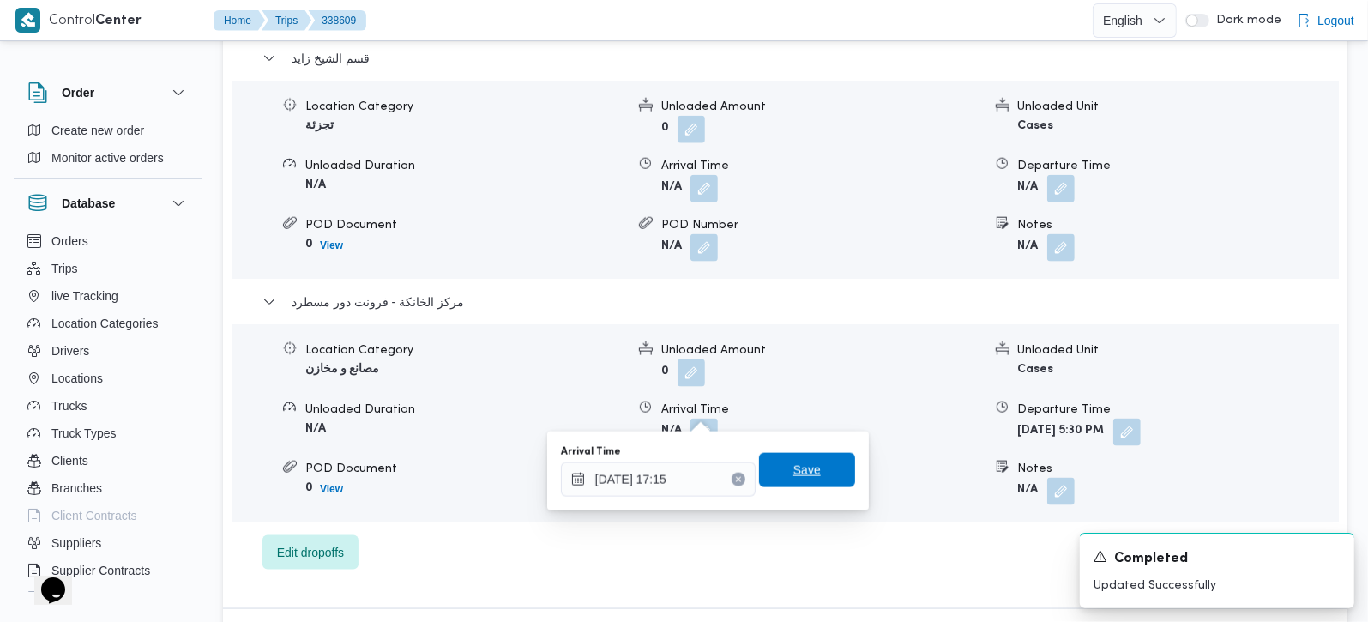
click at [795, 475] on span "Save" at bounding box center [806, 470] width 27 height 21
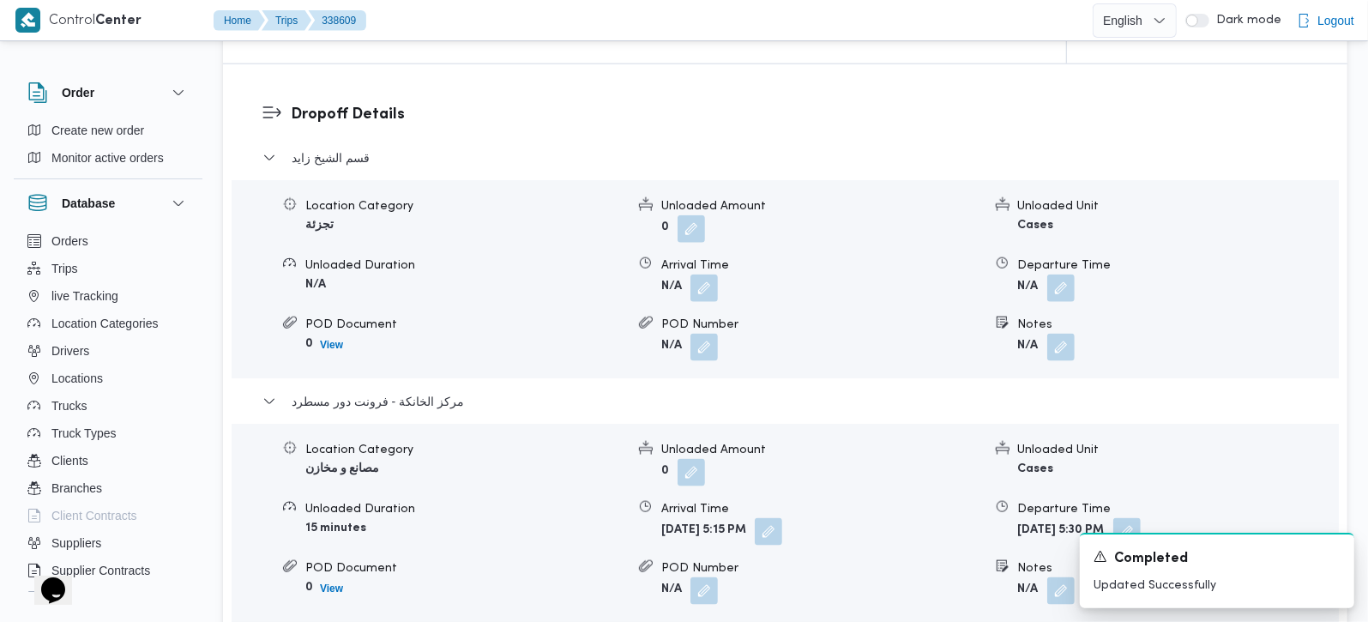
scroll to position [1413, 0]
click at [1063, 274] on button "button" at bounding box center [1060, 287] width 27 height 27
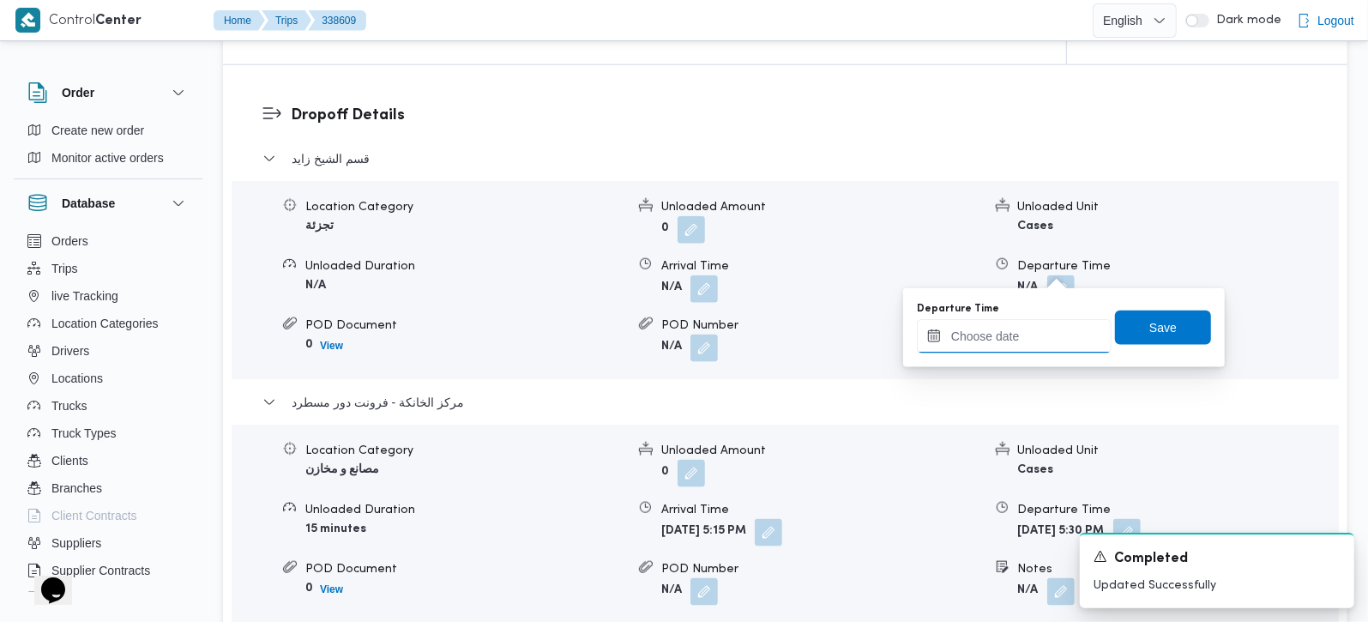
click at [1008, 338] on input "Departure Time" at bounding box center [1014, 336] width 195 height 34
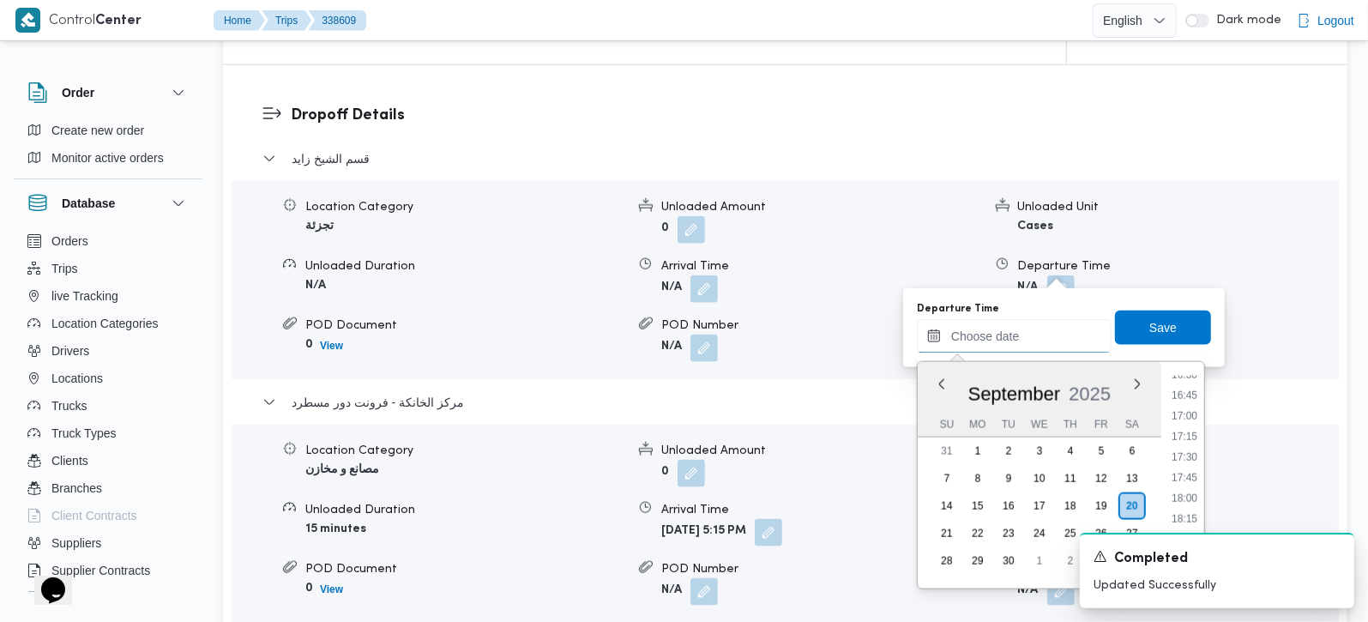
scroll to position [1322, 0]
drag, startPoint x: 1192, startPoint y: 397, endPoint x: 1180, endPoint y: 372, distance: 27.6
click at [1192, 397] on li "16:15" at bounding box center [1184, 400] width 39 height 17
type input "20/09/2025 16:15"
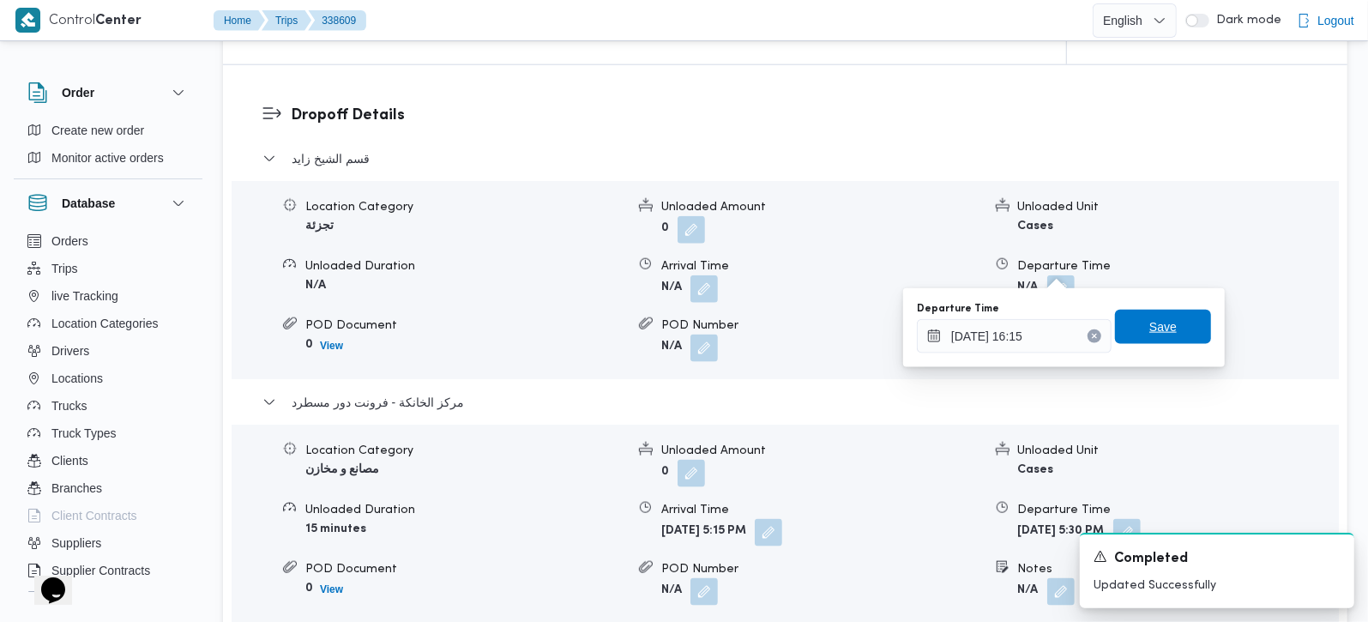
click at [1160, 334] on span "Save" at bounding box center [1162, 326] width 27 height 21
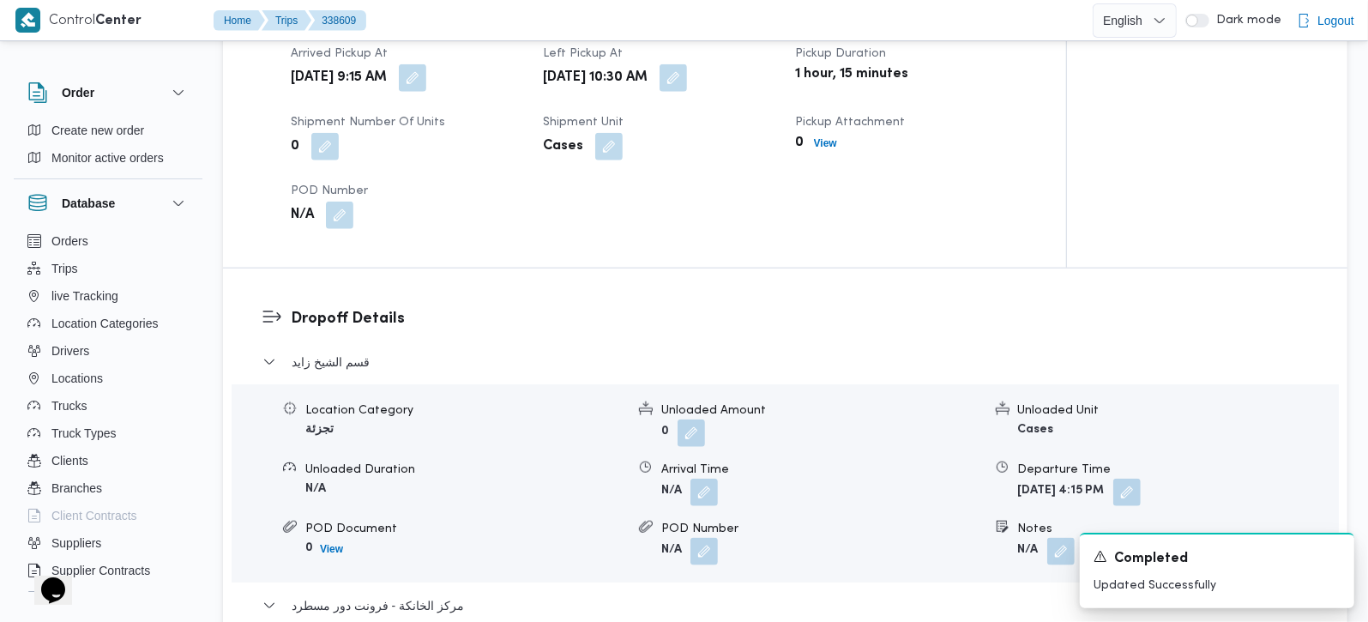
scroll to position [1210, 0]
click at [702, 486] on div "Location Category تجزئة Unloaded Amount 0 Unloaded Unit Cases Unloaded Duration…" at bounding box center [785, 482] width 1121 height 195
click at [698, 477] on button "button" at bounding box center [703, 490] width 27 height 27
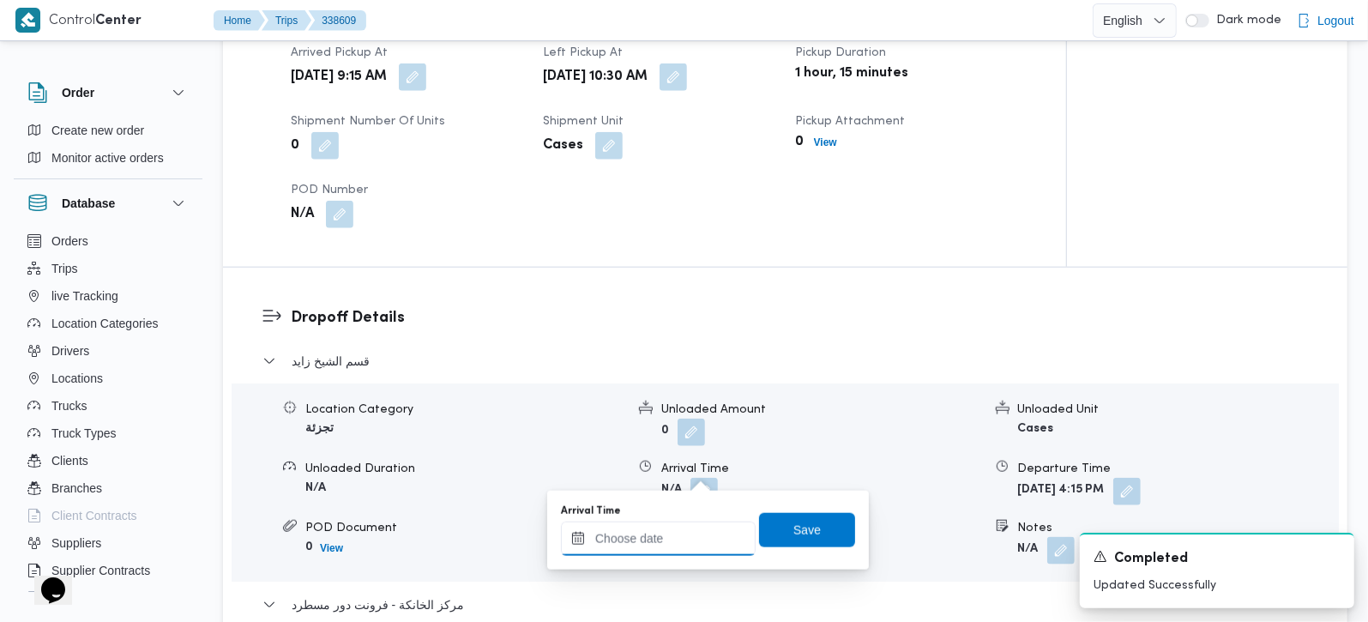
click at [689, 533] on input "Arrival Time" at bounding box center [658, 538] width 195 height 34
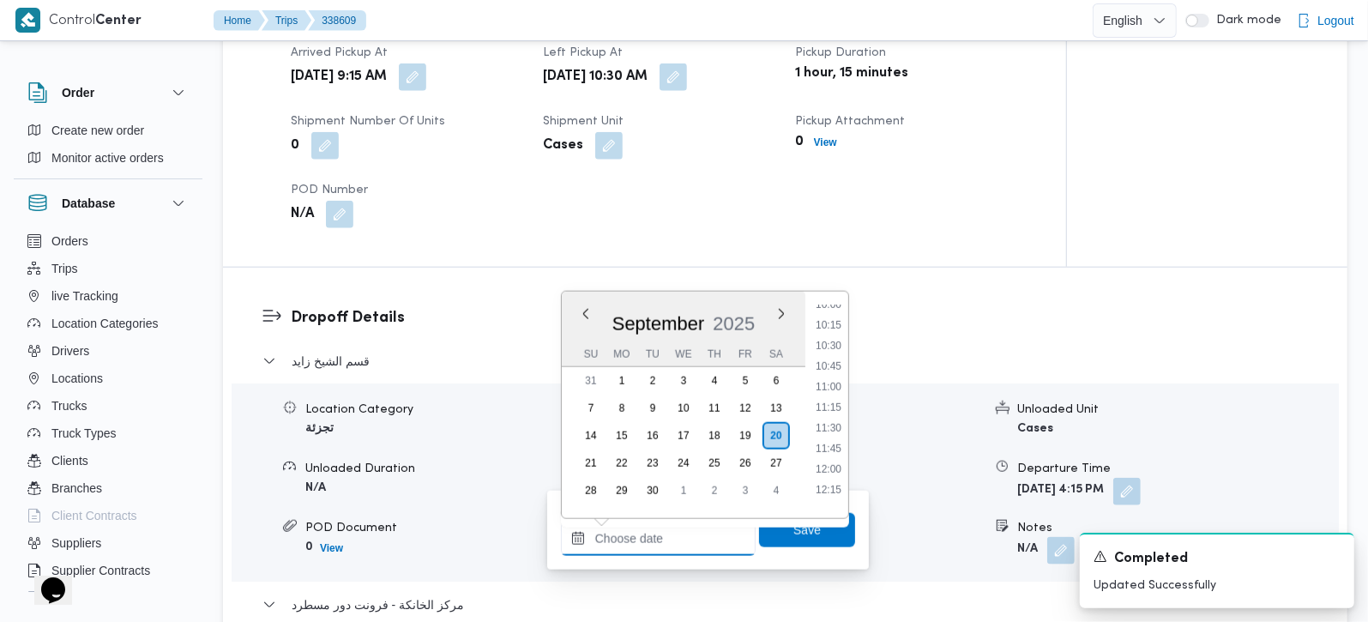
scroll to position [816, 0]
click at [825, 456] on li "11:45" at bounding box center [828, 464] width 39 height 17
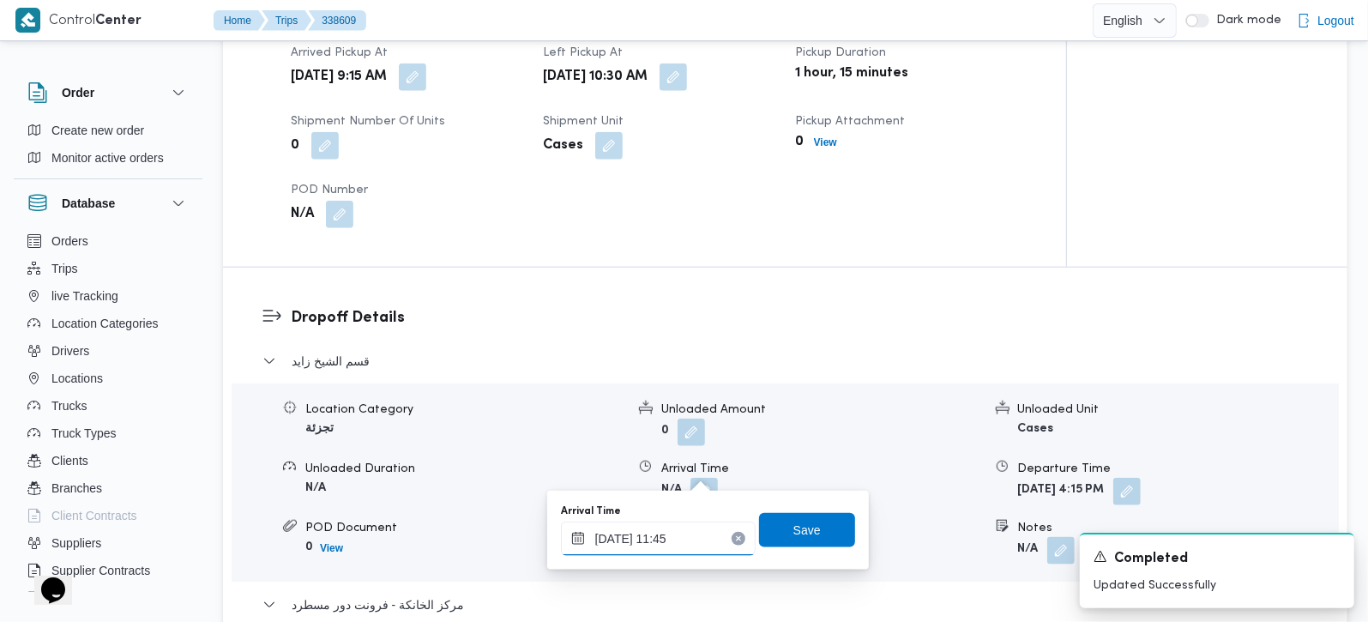
click at [665, 551] on input "20/09/2025 11:45" at bounding box center [658, 538] width 195 height 34
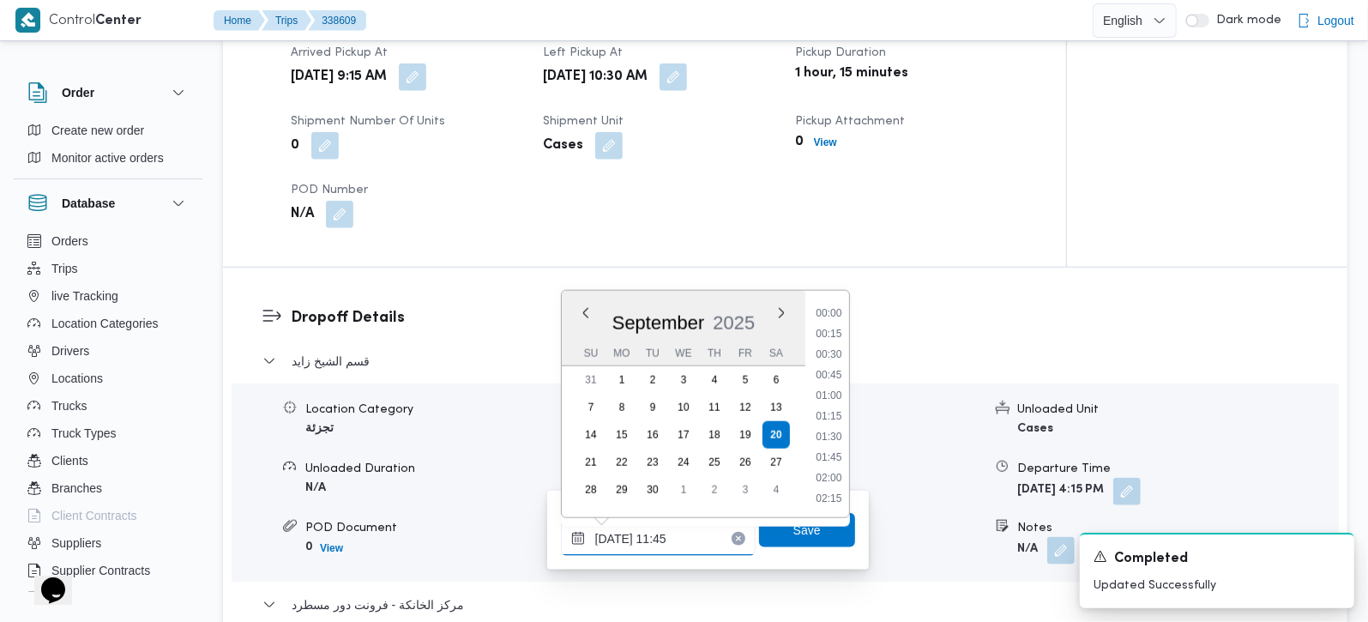
scroll to position [865, 0]
click at [825, 387] on li "11:30" at bounding box center [828, 395] width 39 height 17
type input "20/09/2025 11:30"
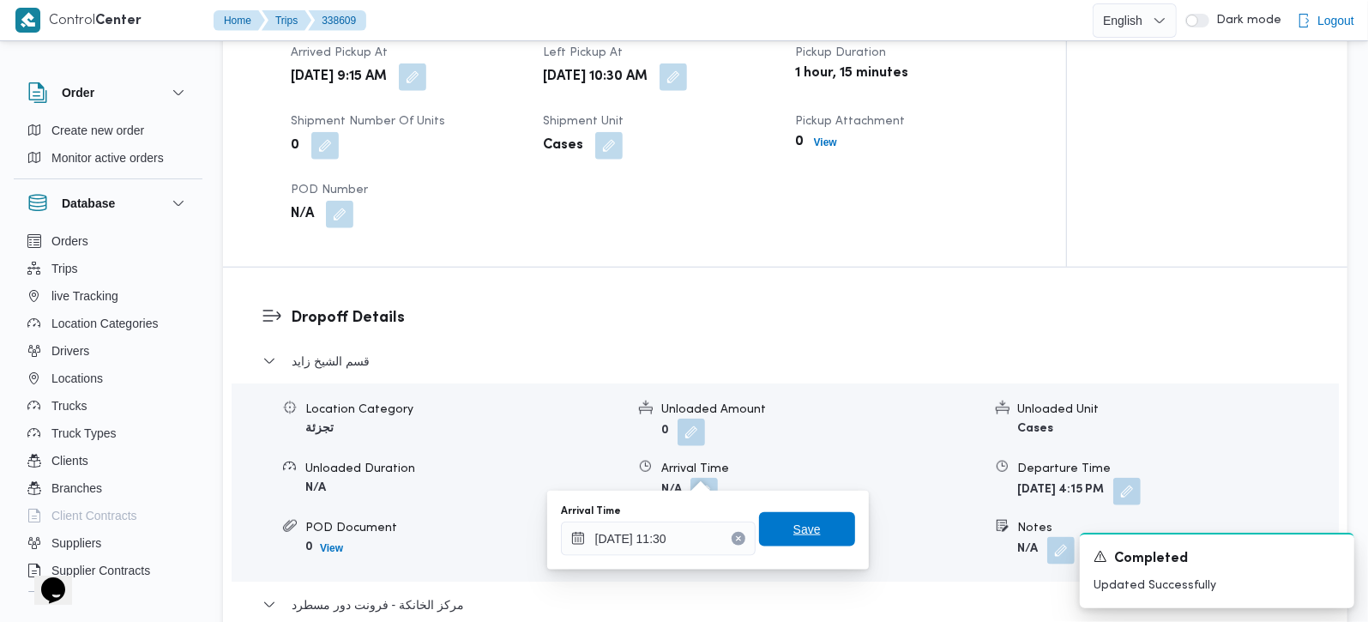
click at [804, 525] on span "Save" at bounding box center [806, 529] width 27 height 21
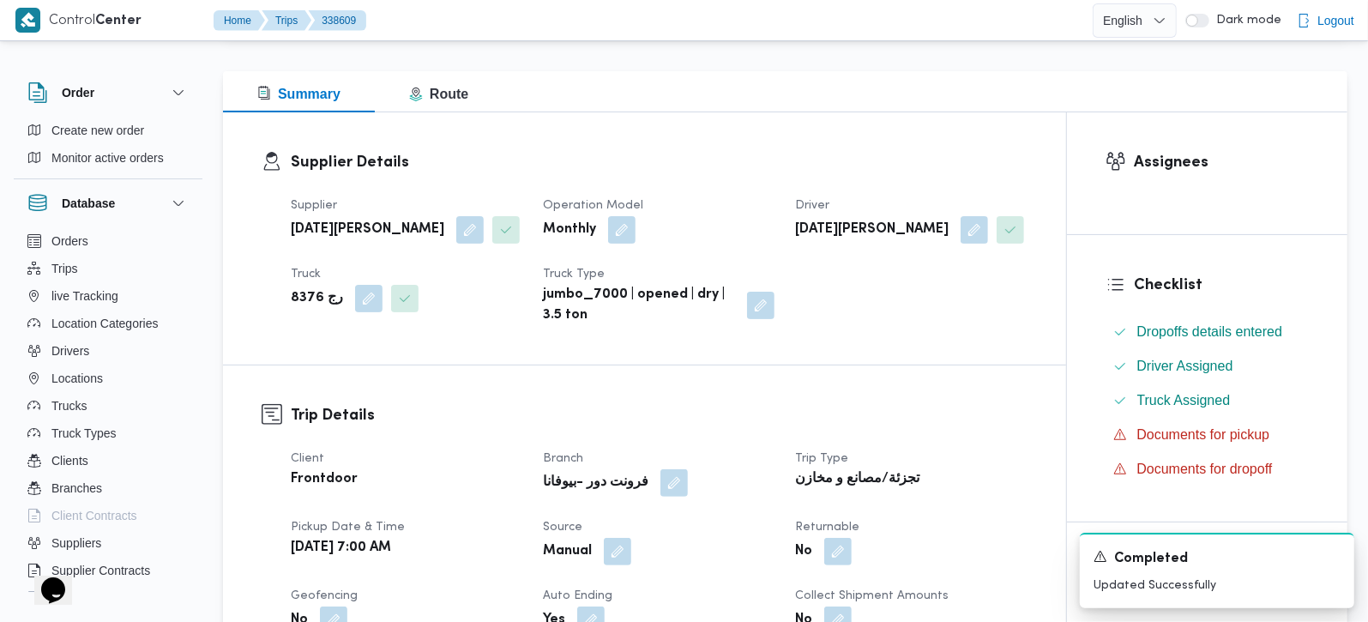
scroll to position [0, 0]
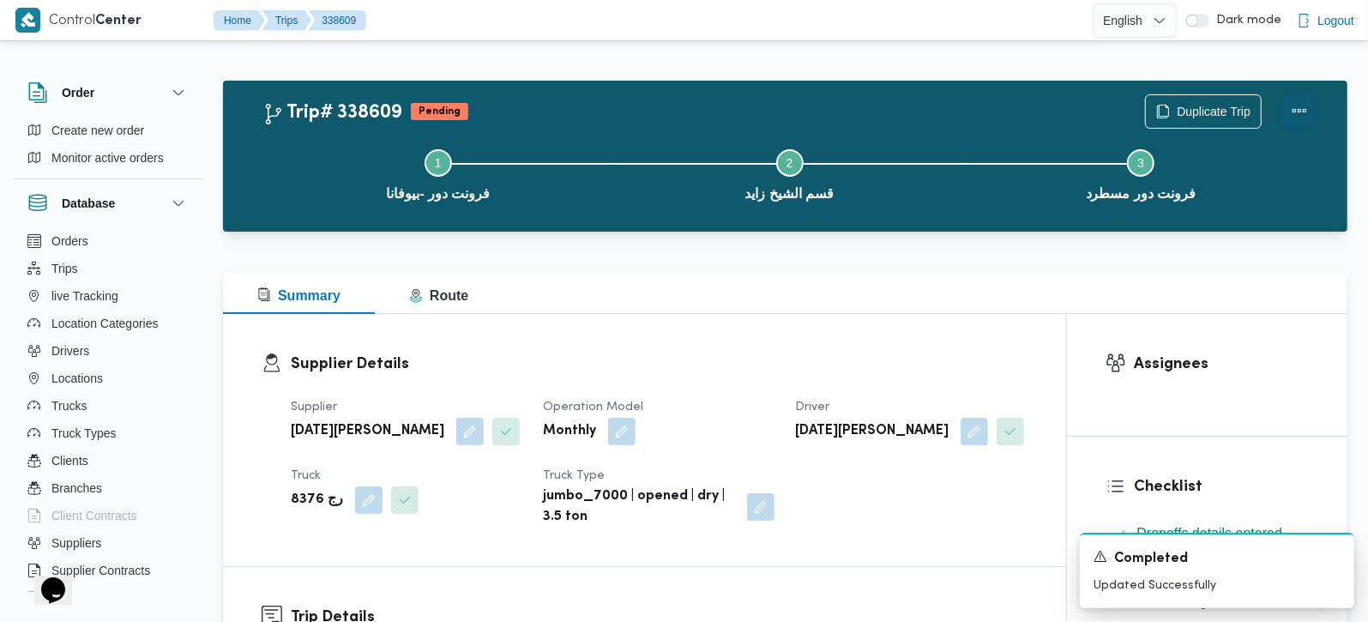
click at [1297, 109] on button "Actions" at bounding box center [1299, 110] width 34 height 34
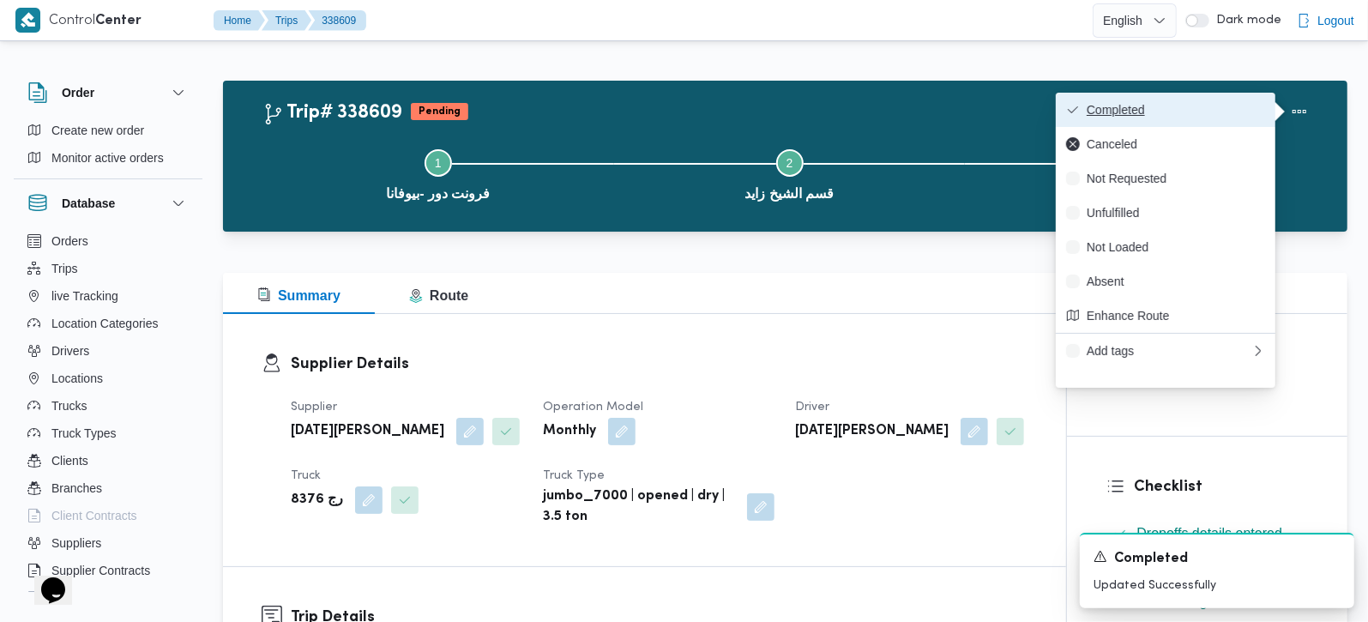
click at [1208, 110] on span "Completed" at bounding box center [1176, 110] width 178 height 14
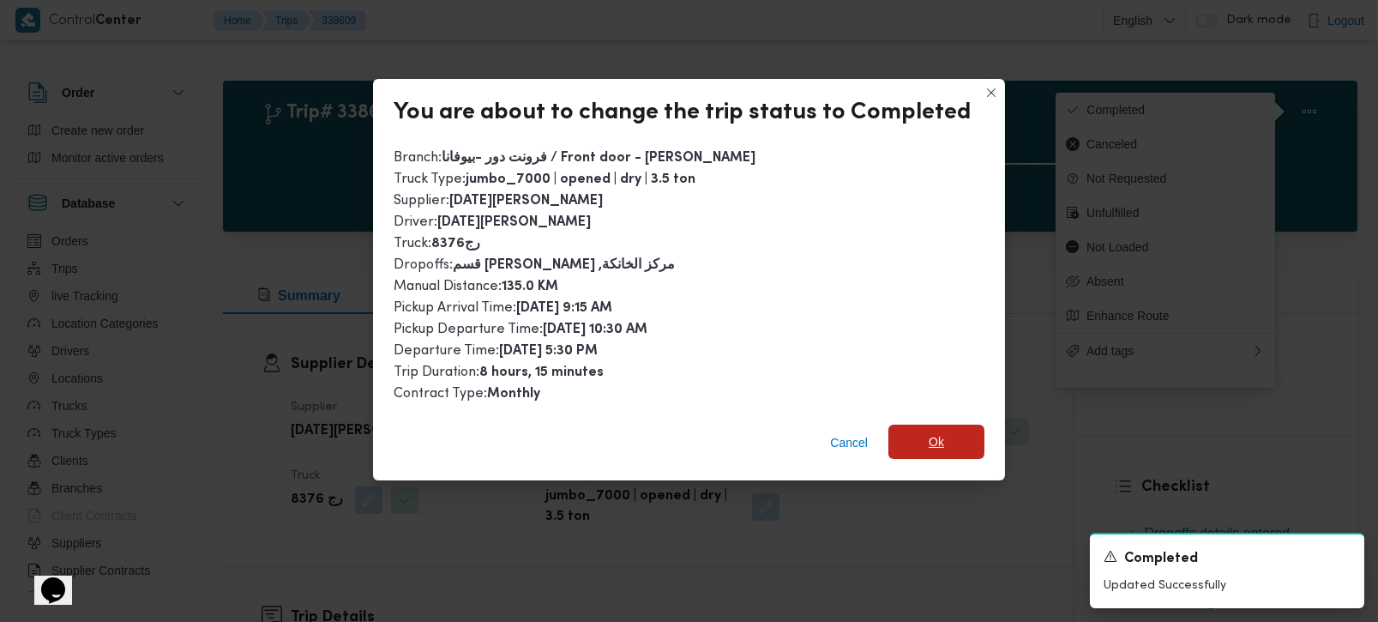
click at [965, 433] on span "Ok" at bounding box center [937, 442] width 96 height 34
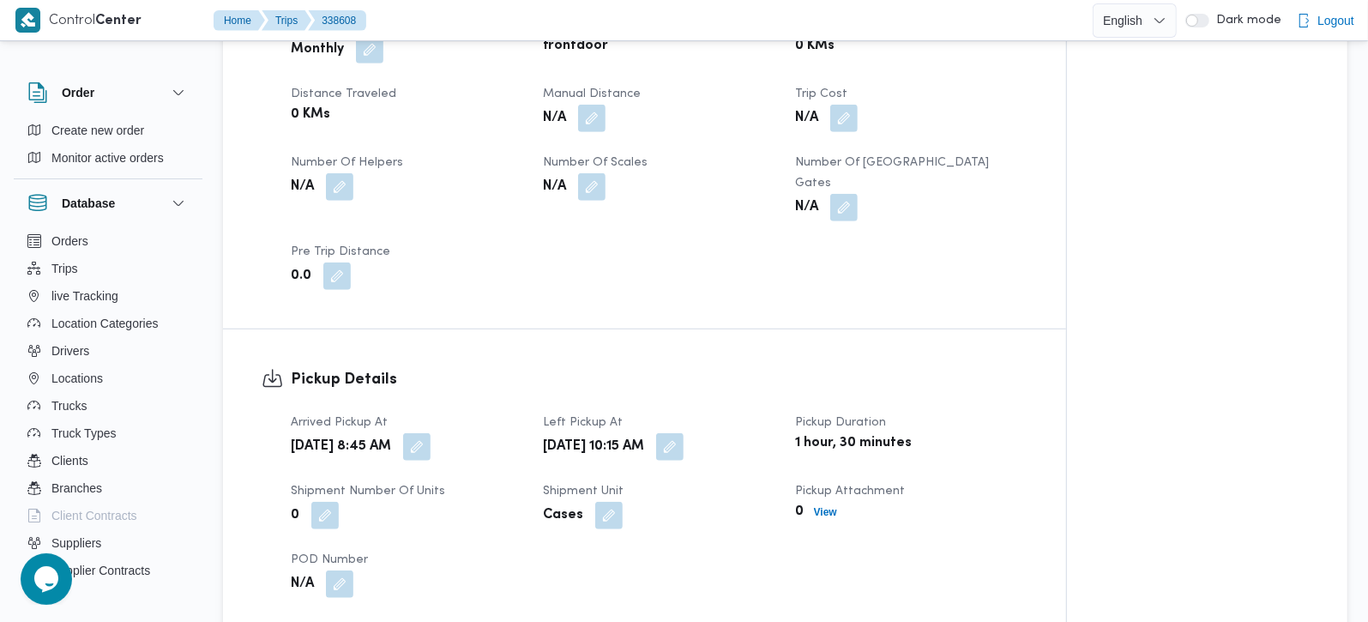
scroll to position [605, 0]
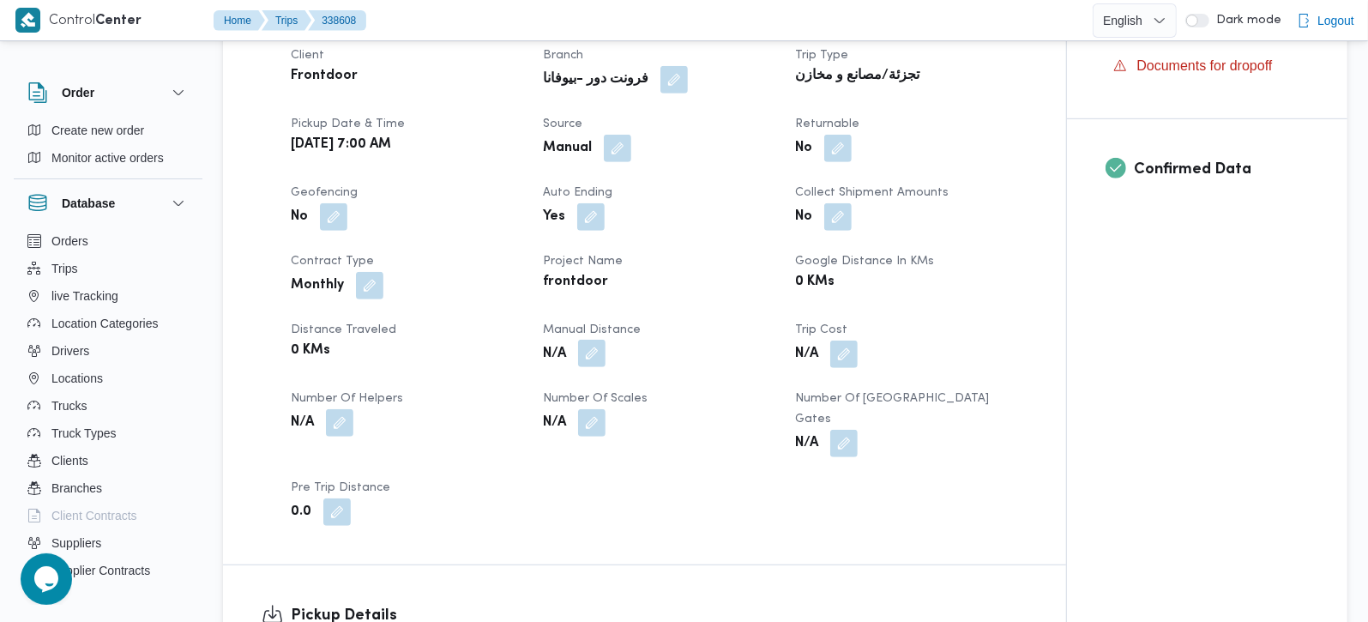
click at [587, 355] on button "button" at bounding box center [591, 353] width 27 height 27
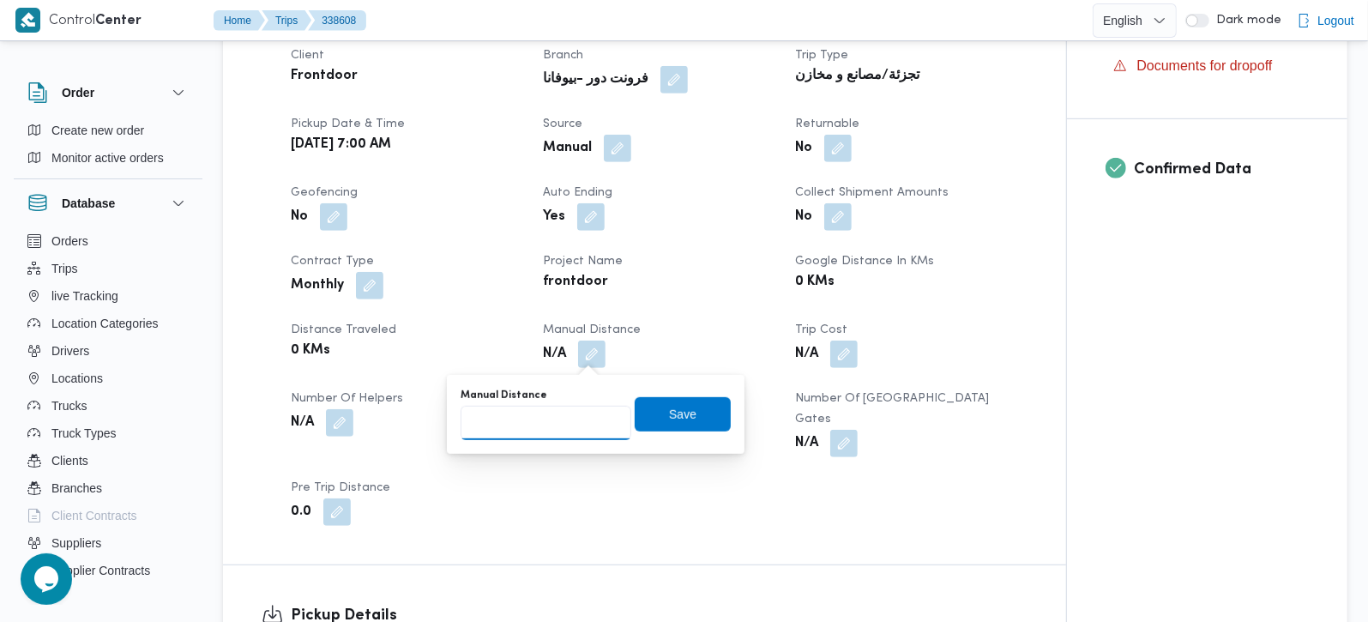
click at [562, 431] on input "Manual Distance" at bounding box center [546, 423] width 171 height 34
type input "114"
click at [643, 418] on span "Save" at bounding box center [683, 413] width 96 height 34
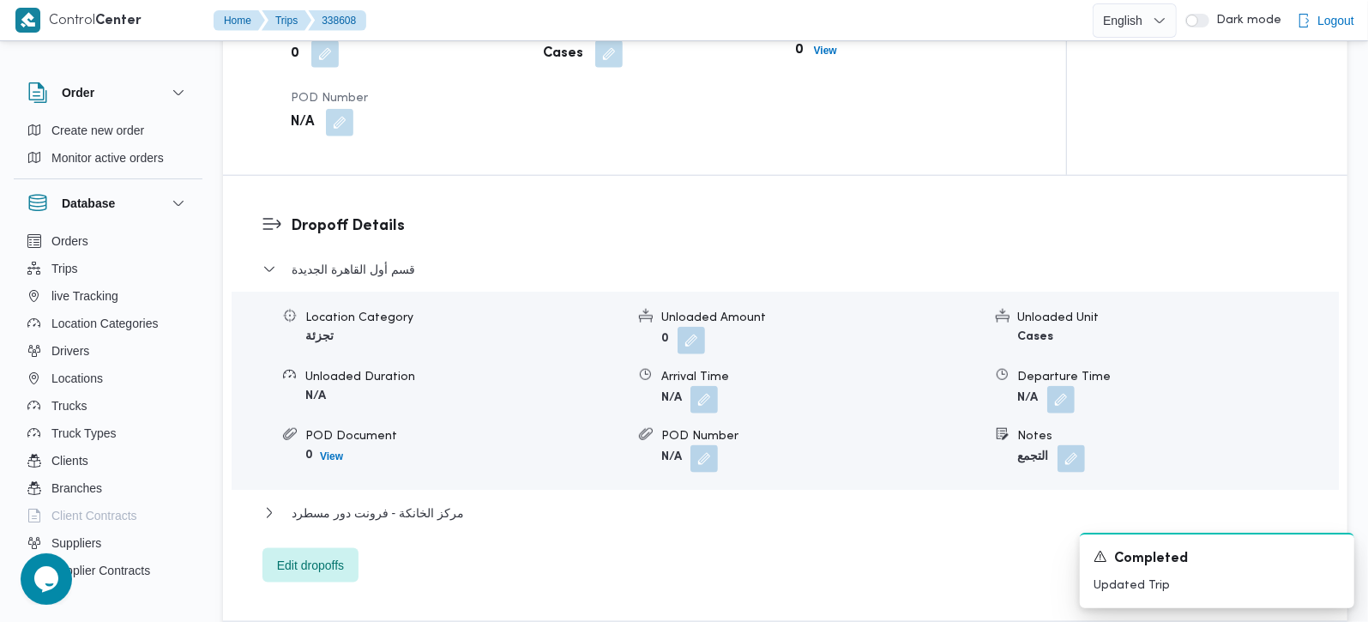
scroll to position [1311, 0]
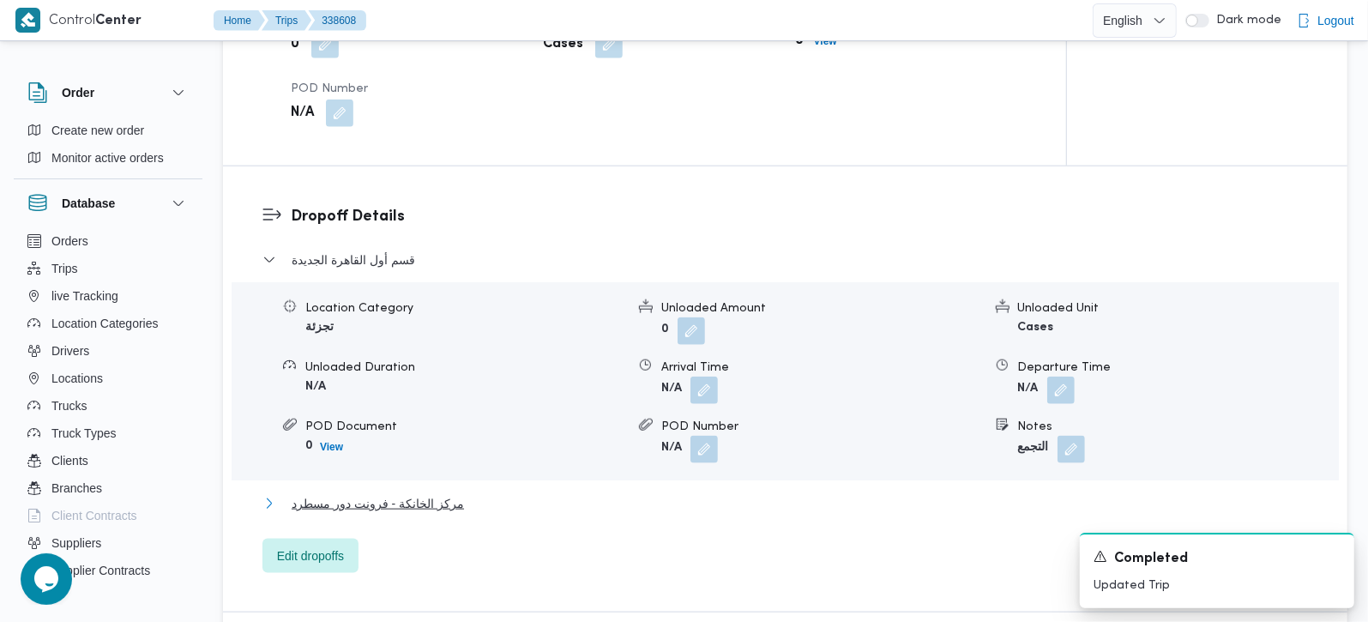
click at [377, 493] on span "مركز الخانكة - فرونت دور مسطرد" at bounding box center [378, 503] width 172 height 21
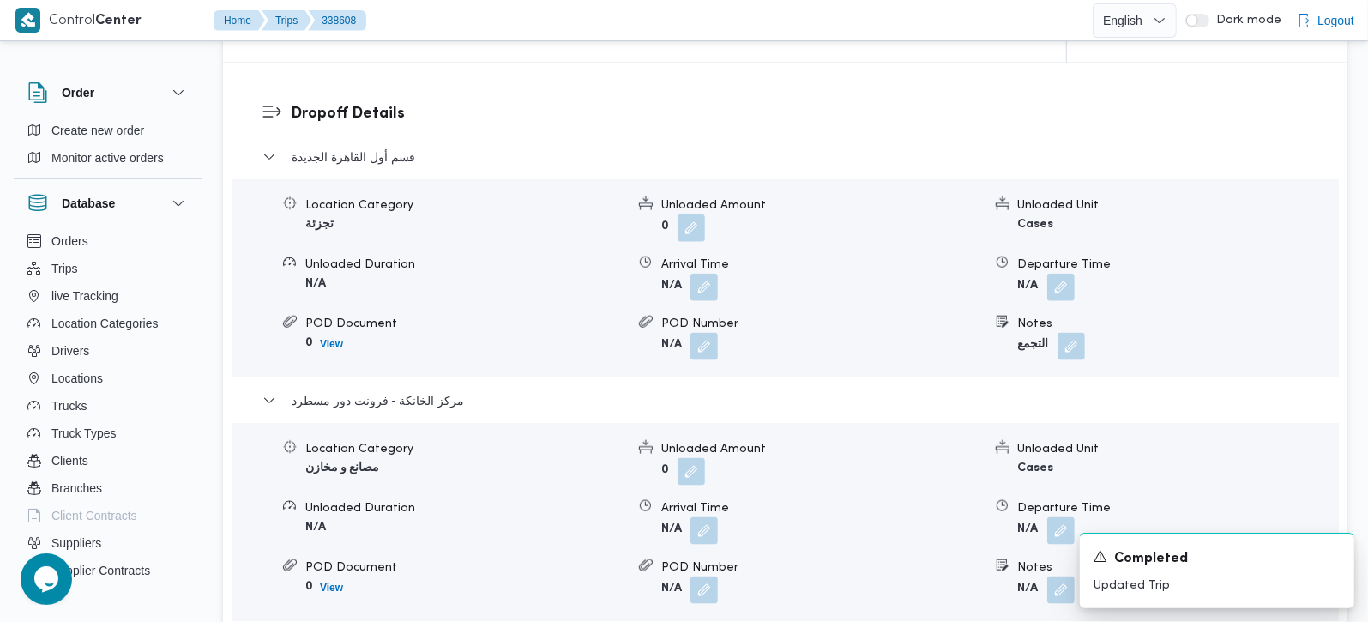
scroll to position [1513, 0]
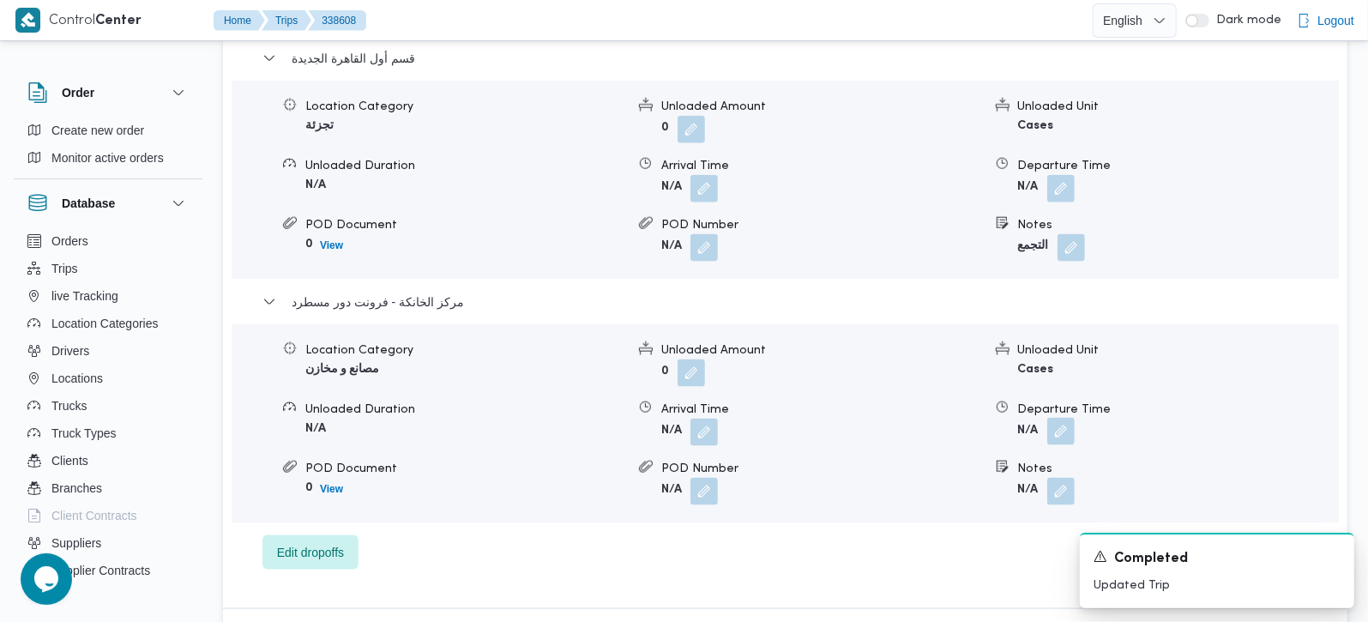
click at [1072, 418] on button "button" at bounding box center [1060, 431] width 27 height 27
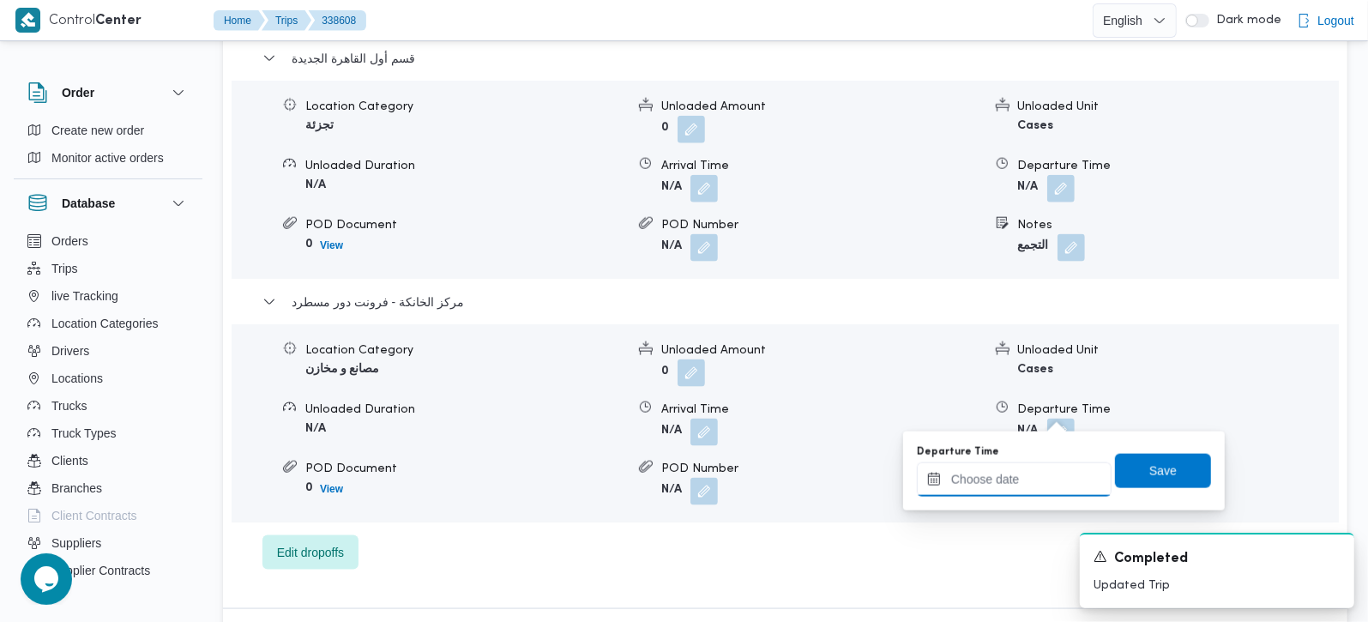
click at [1027, 476] on input "Departure Time" at bounding box center [1014, 479] width 195 height 34
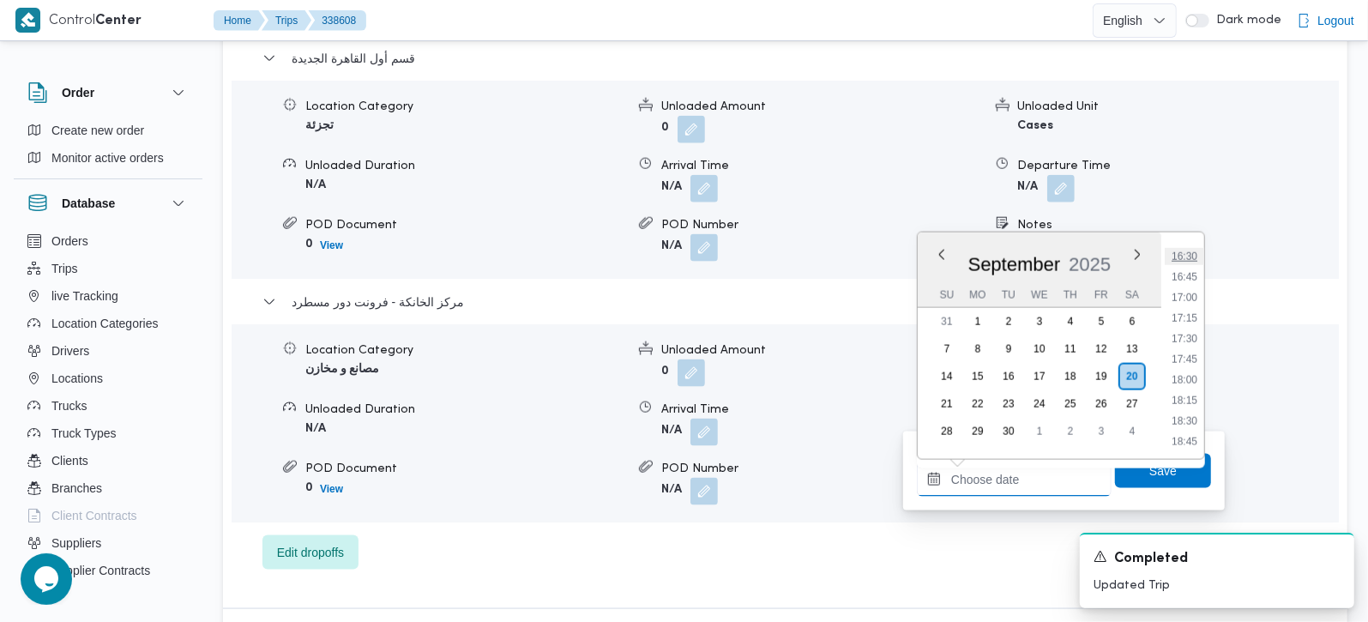
scroll to position [1322, 0]
click at [1194, 332] on li "17:00" at bounding box center [1184, 332] width 39 height 17
type input "20/09/2025 17:00"
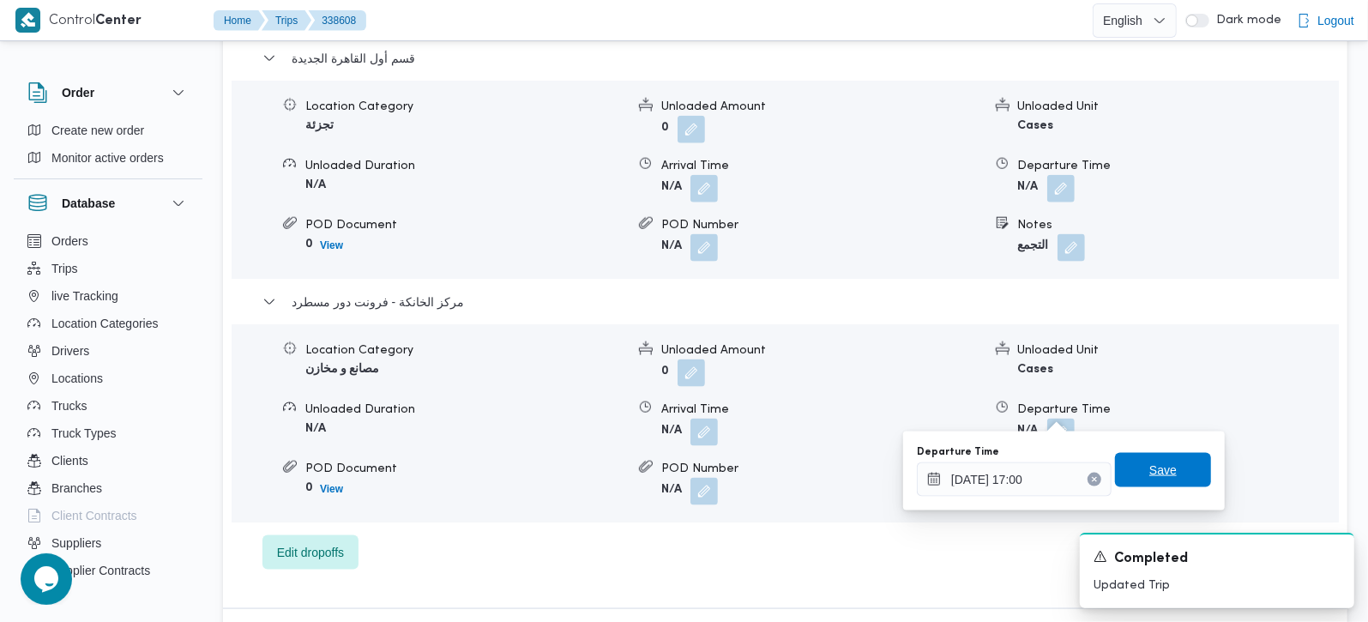
click at [1160, 455] on span "Save" at bounding box center [1163, 470] width 96 height 34
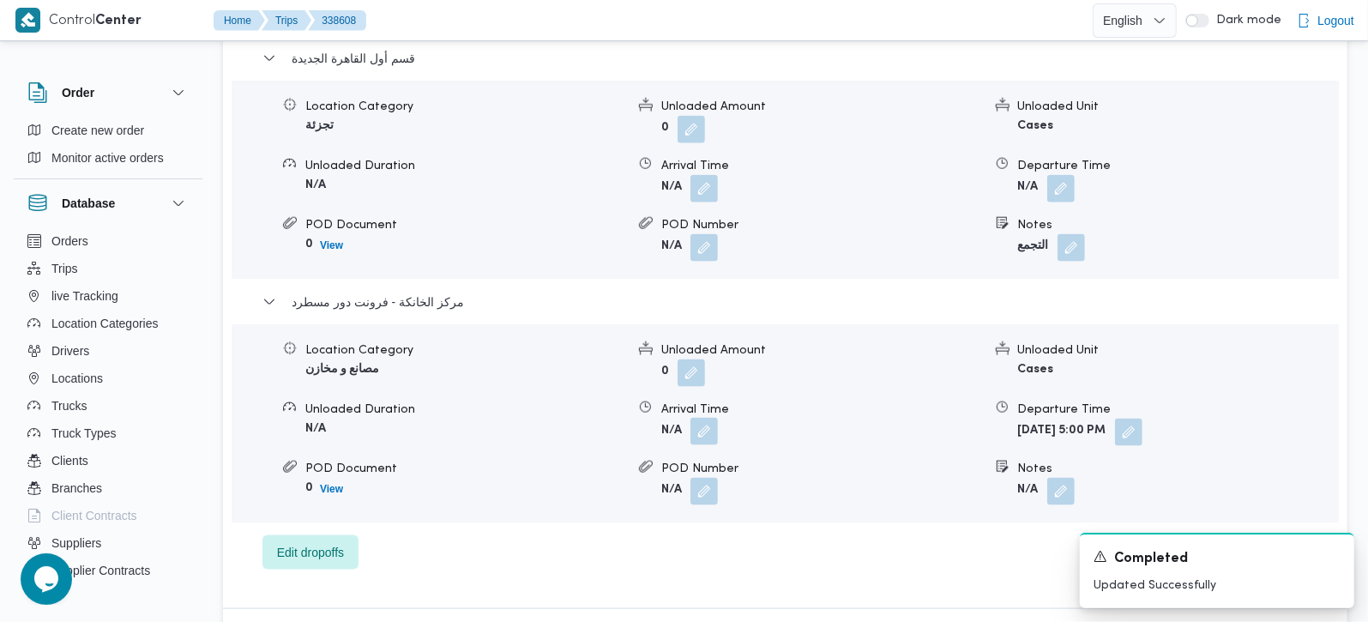
click at [706, 418] on button "button" at bounding box center [703, 431] width 27 height 27
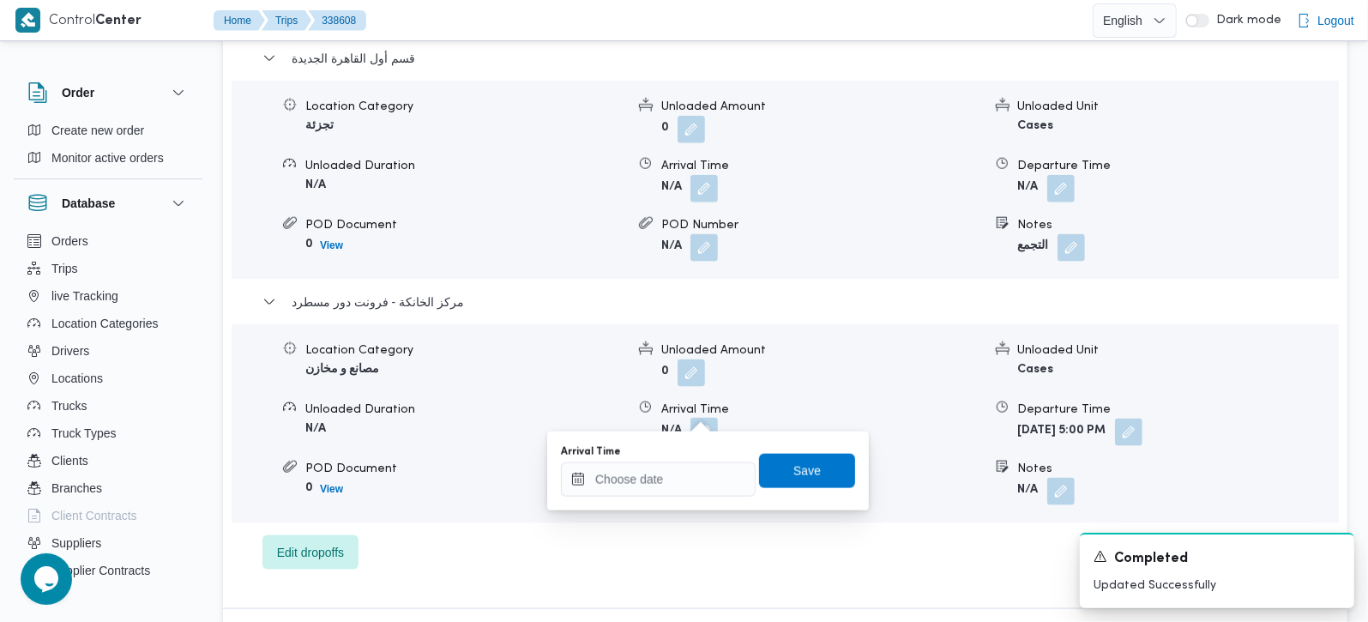
click at [702, 509] on div "قسم أول القاهرة الجديدة Location Category تجزئة Unloaded Amount 0 Unloaded Unit…" at bounding box center [785, 308] width 1046 height 521
click at [684, 482] on input "Arrival Time" at bounding box center [658, 479] width 195 height 34
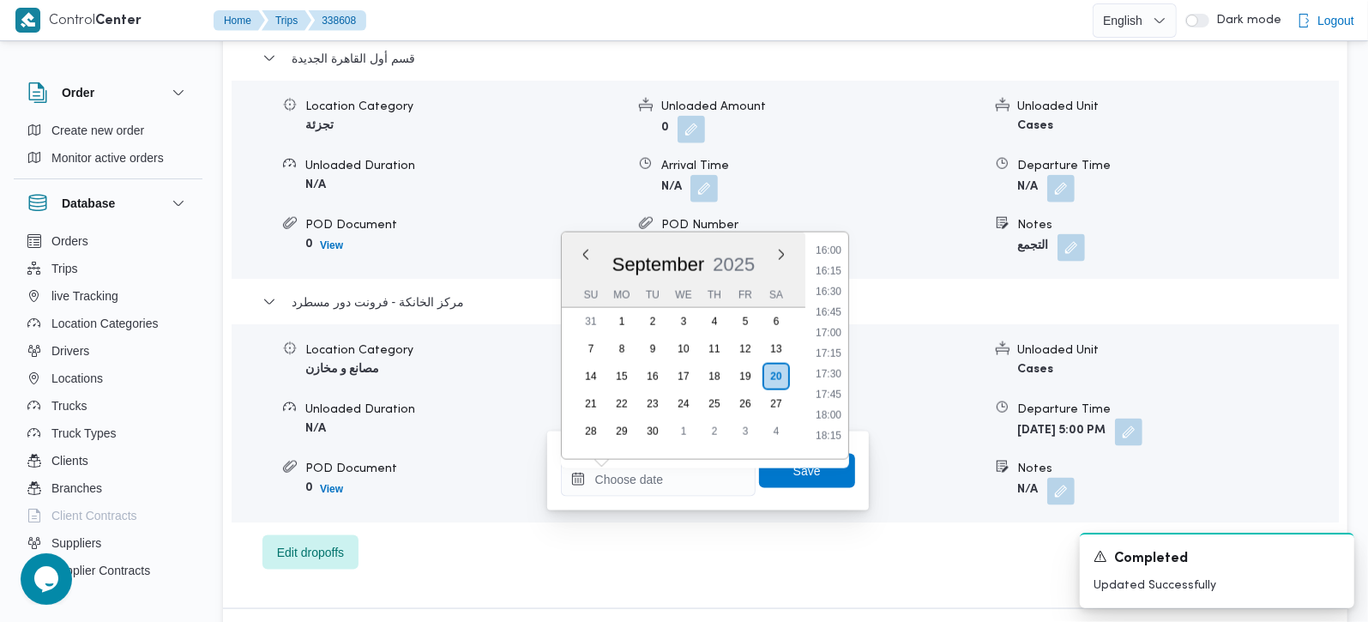
drag, startPoint x: 831, startPoint y: 304, endPoint x: 831, endPoint y: 334, distance: 30.9
click at [831, 304] on li "16:45" at bounding box center [828, 312] width 39 height 17
type input "[DATE] 16:45"
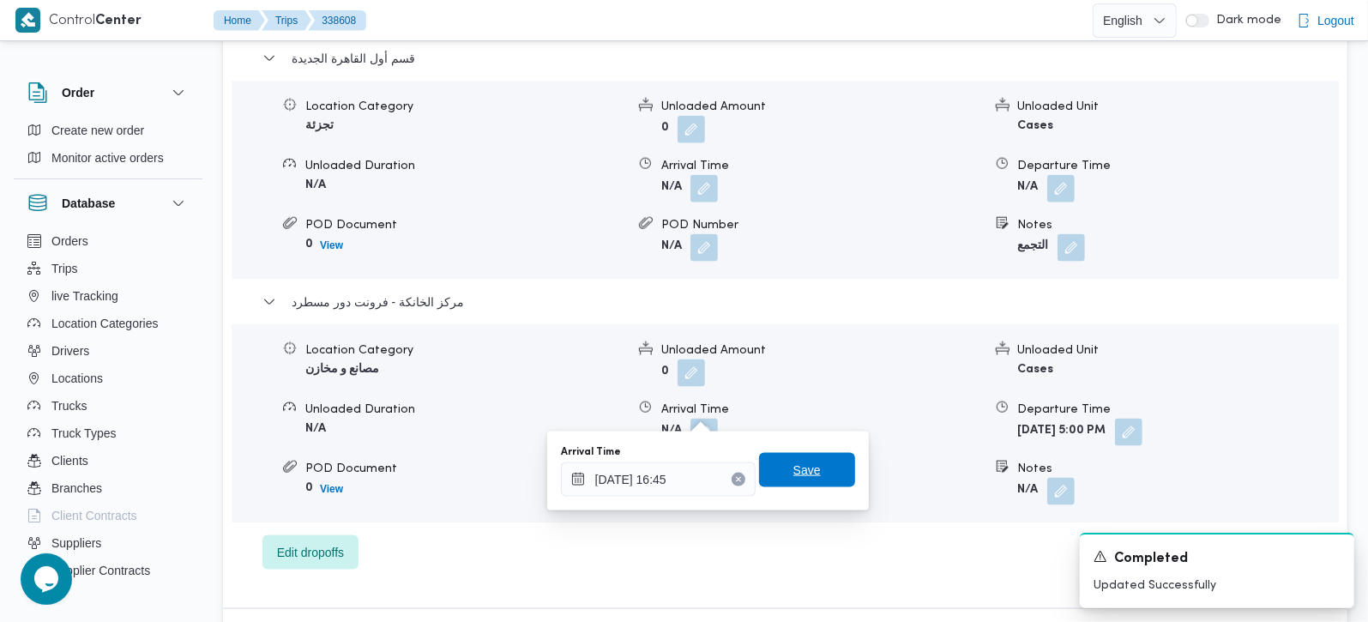
click at [810, 467] on span "Save" at bounding box center [807, 470] width 96 height 34
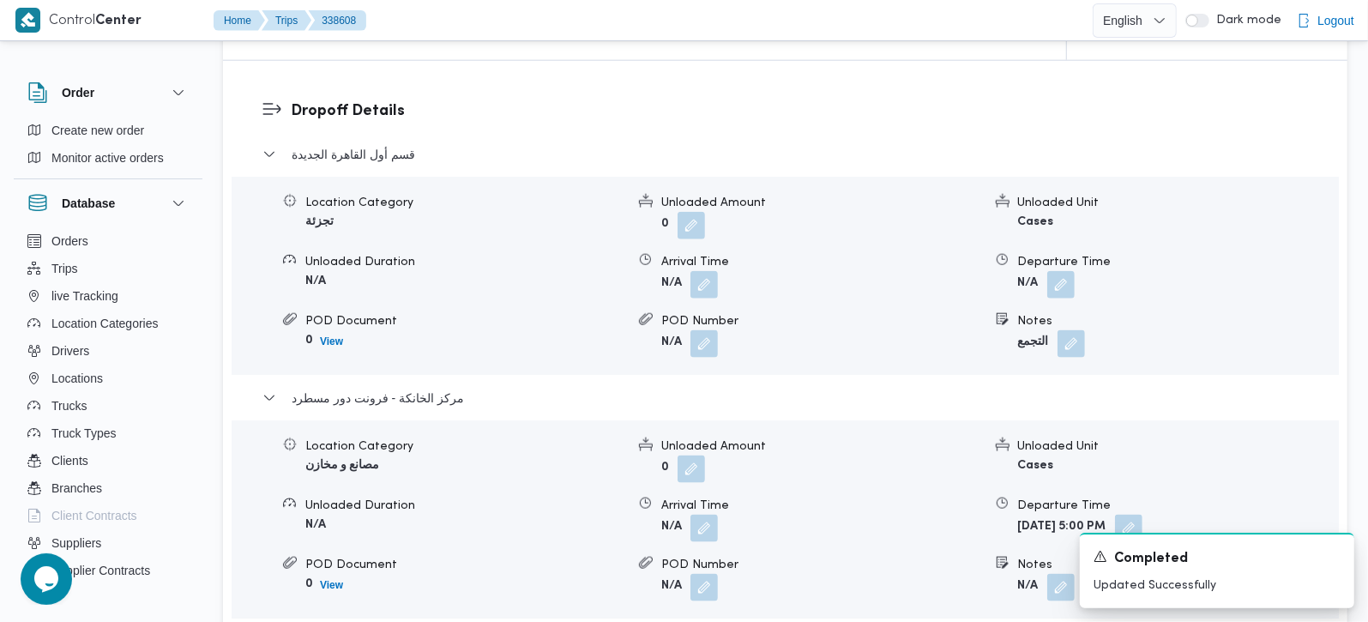
scroll to position [1413, 0]
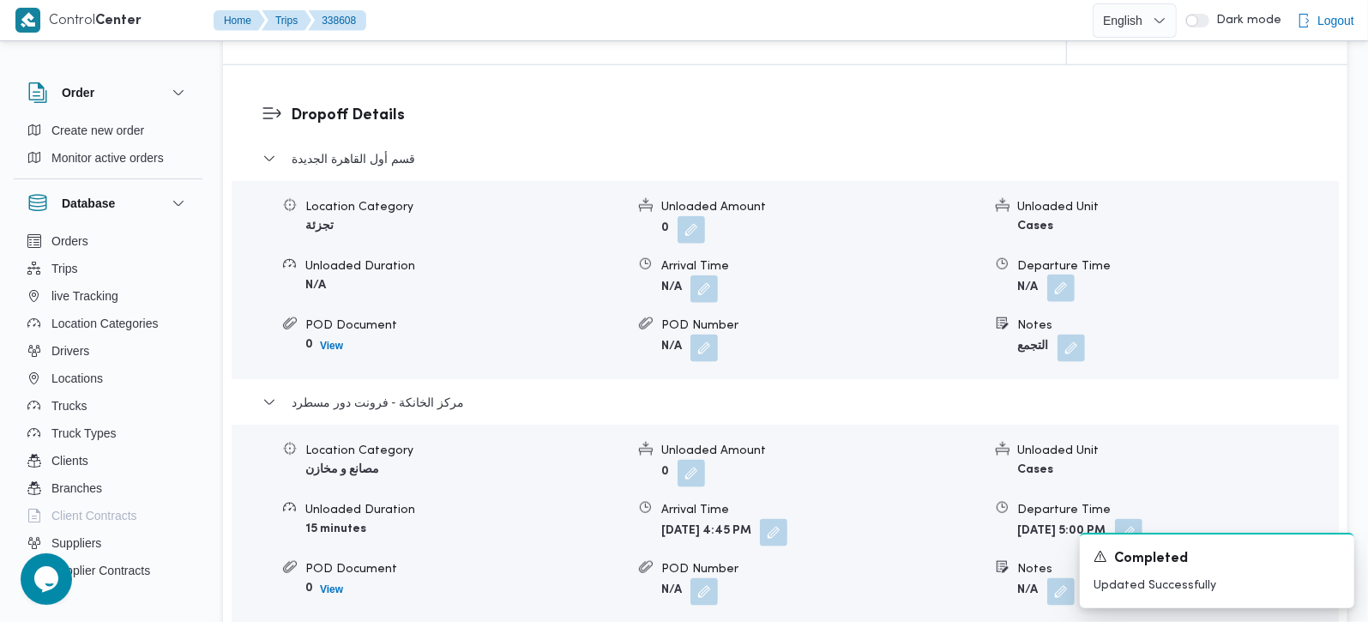
click at [1066, 274] on button "button" at bounding box center [1060, 287] width 27 height 27
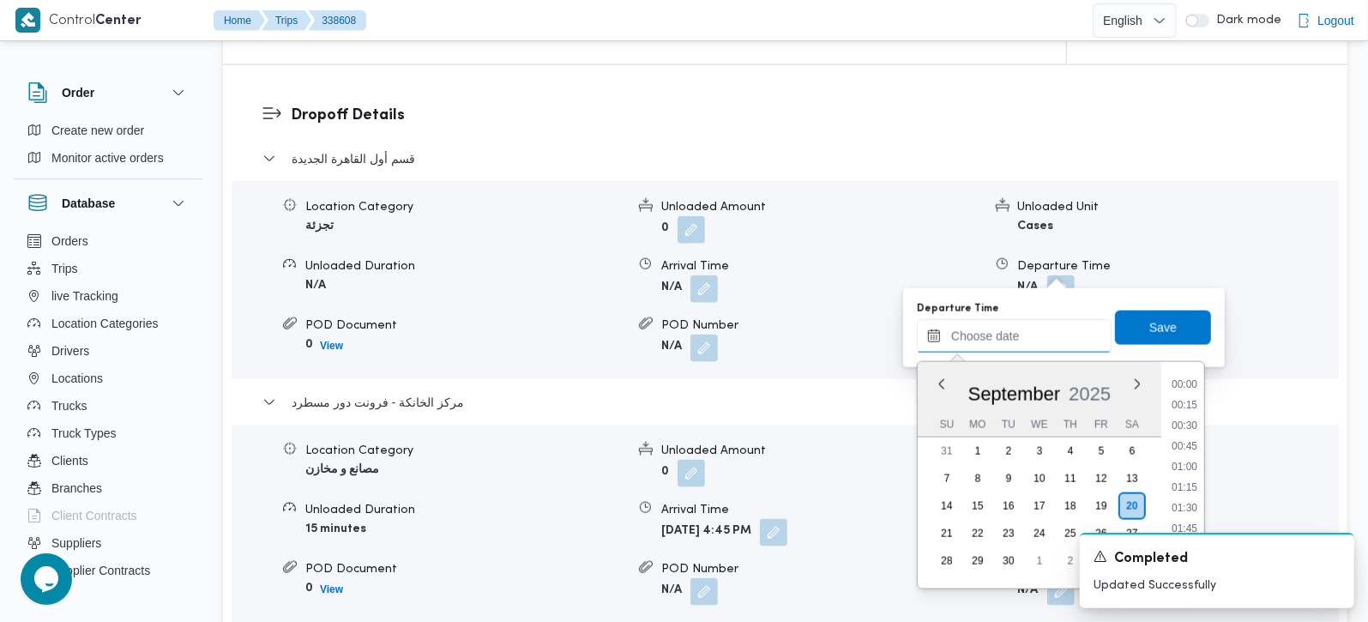
click at [1022, 352] on div "Previous Month Next month September 2025 September 2025 Su Mo Tu We Th Fr Sa 31…" at bounding box center [1014, 336] width 195 height 34
click at [1188, 460] on li "15:45" at bounding box center [1184, 460] width 39 height 17
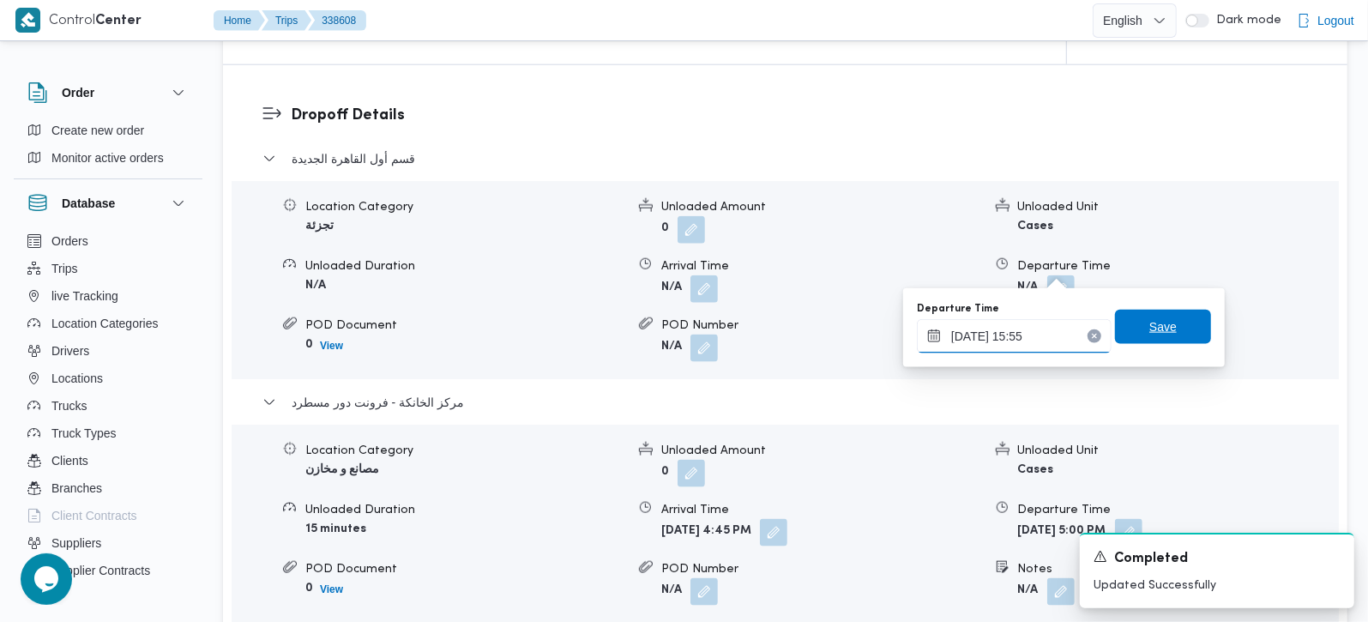
type input "20/09/2025 15:55"
click at [1149, 319] on span "Save" at bounding box center [1162, 326] width 27 height 21
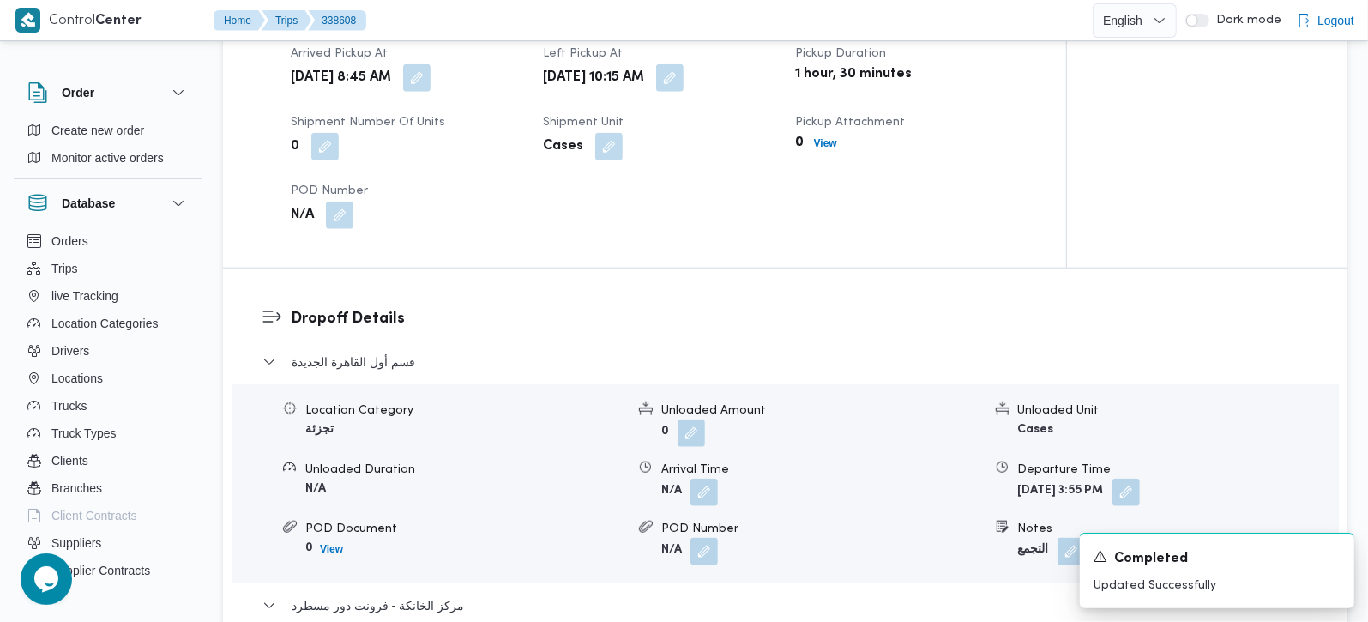
scroll to position [1210, 0]
click at [704, 477] on button "button" at bounding box center [703, 490] width 27 height 27
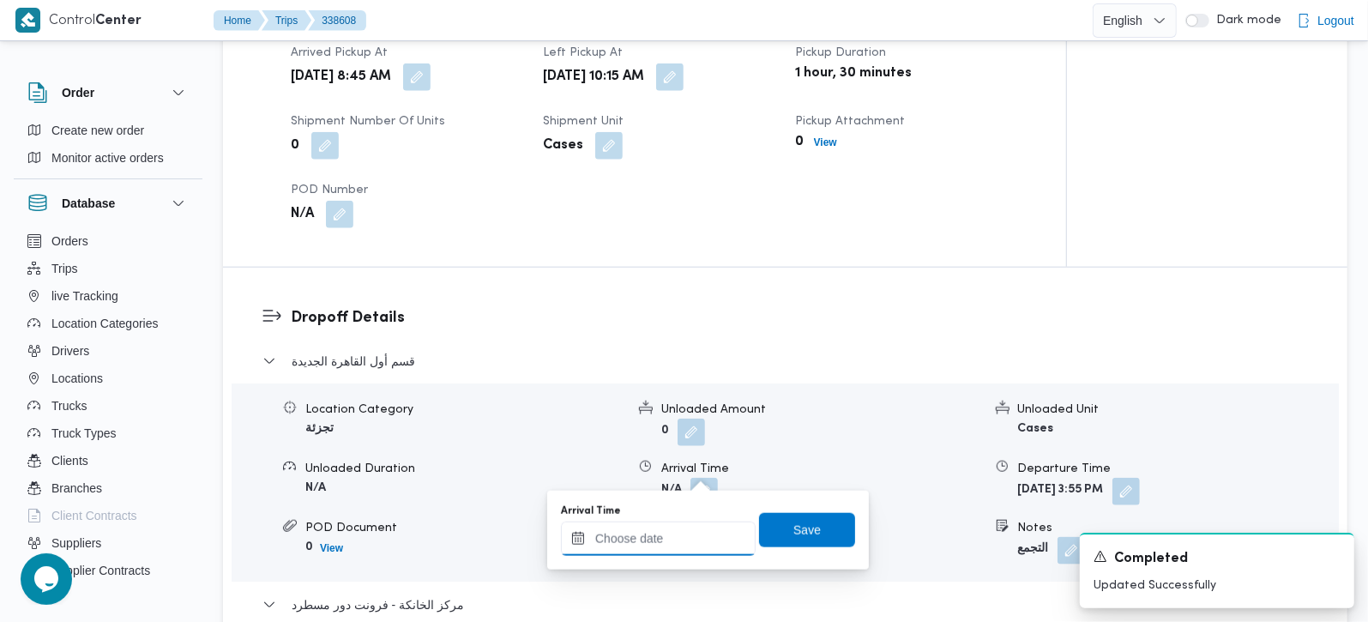
drag, startPoint x: 682, startPoint y: 536, endPoint x: 702, endPoint y: 527, distance: 22.6
click at [682, 536] on input "Arrival Time" at bounding box center [658, 538] width 195 height 34
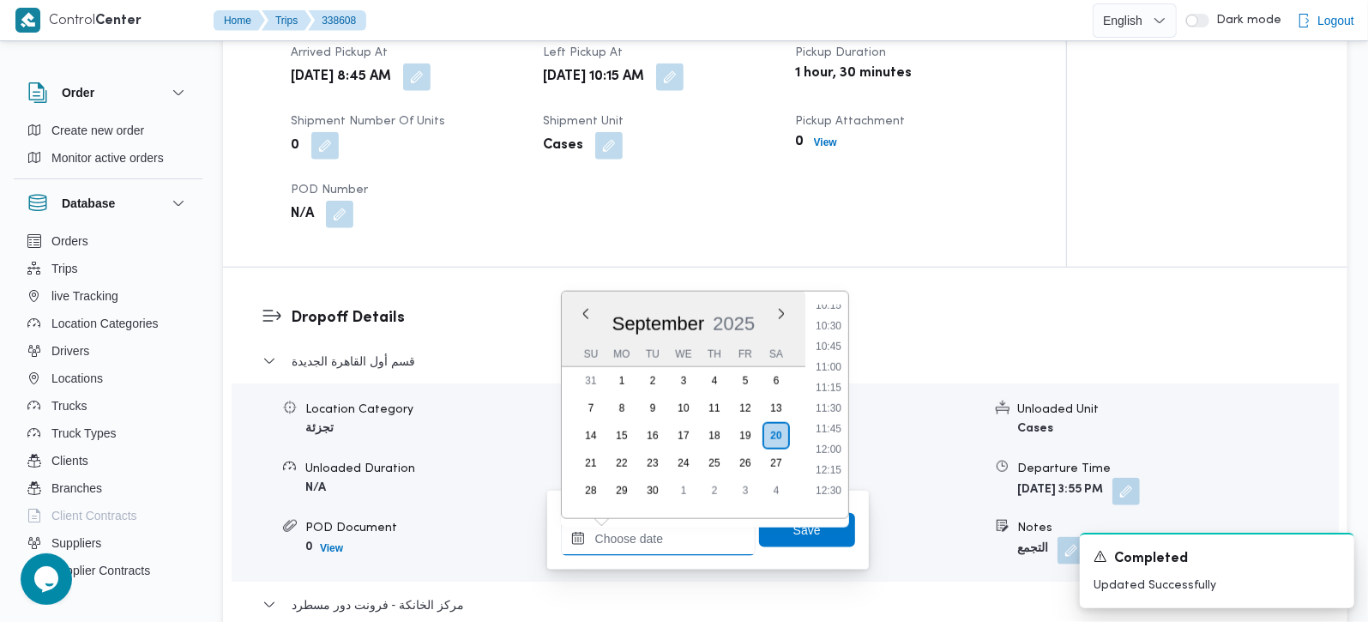
scroll to position [816, 0]
click at [816, 395] on li "11:00" at bounding box center [828, 403] width 39 height 17
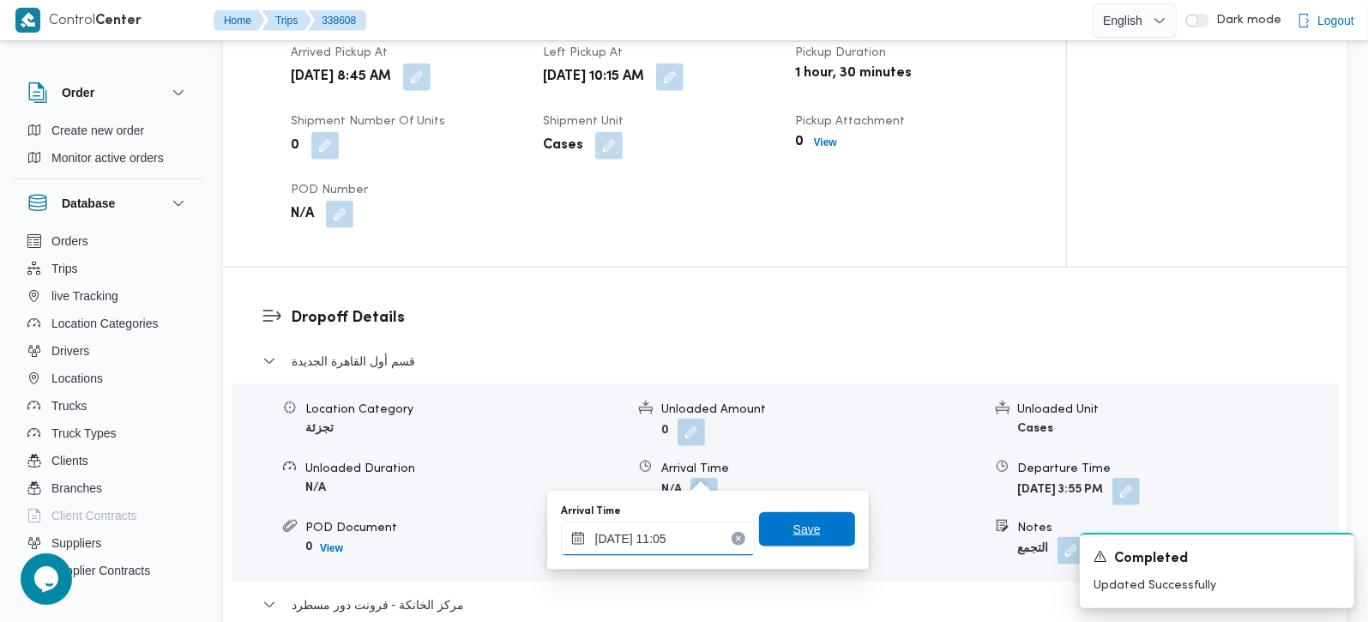
type input "20/09/2025 11:05"
click at [793, 521] on span "Save" at bounding box center [806, 529] width 27 height 21
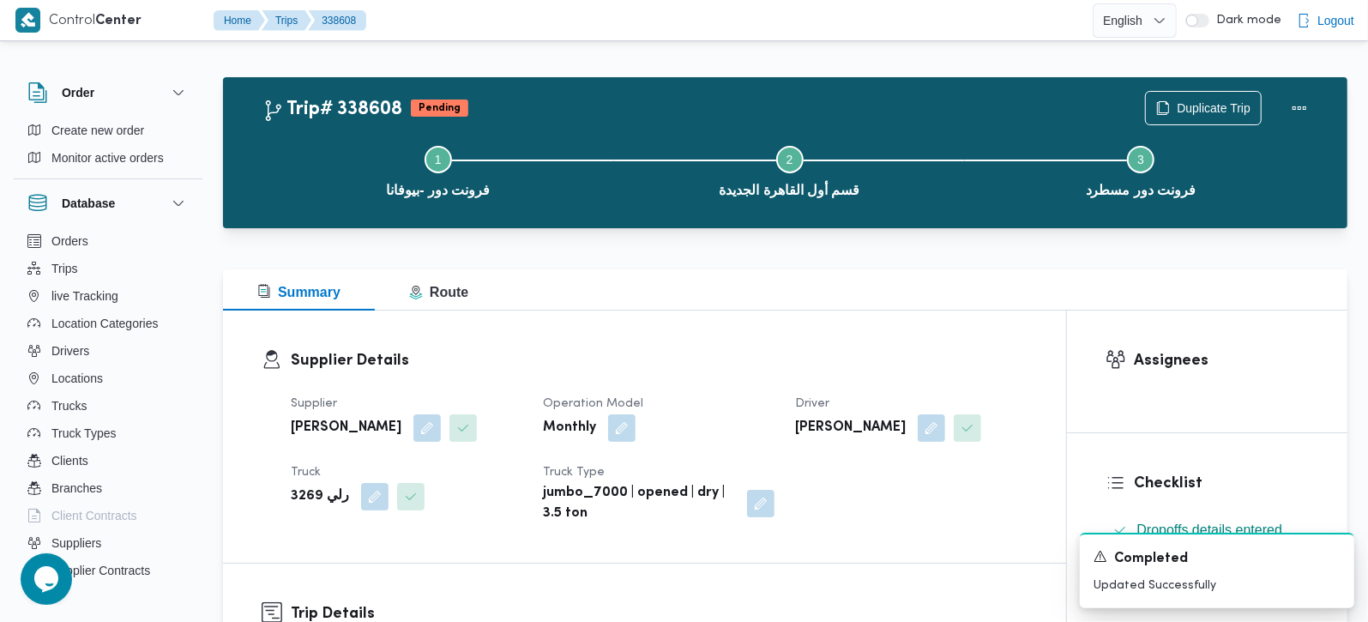
scroll to position [0, 0]
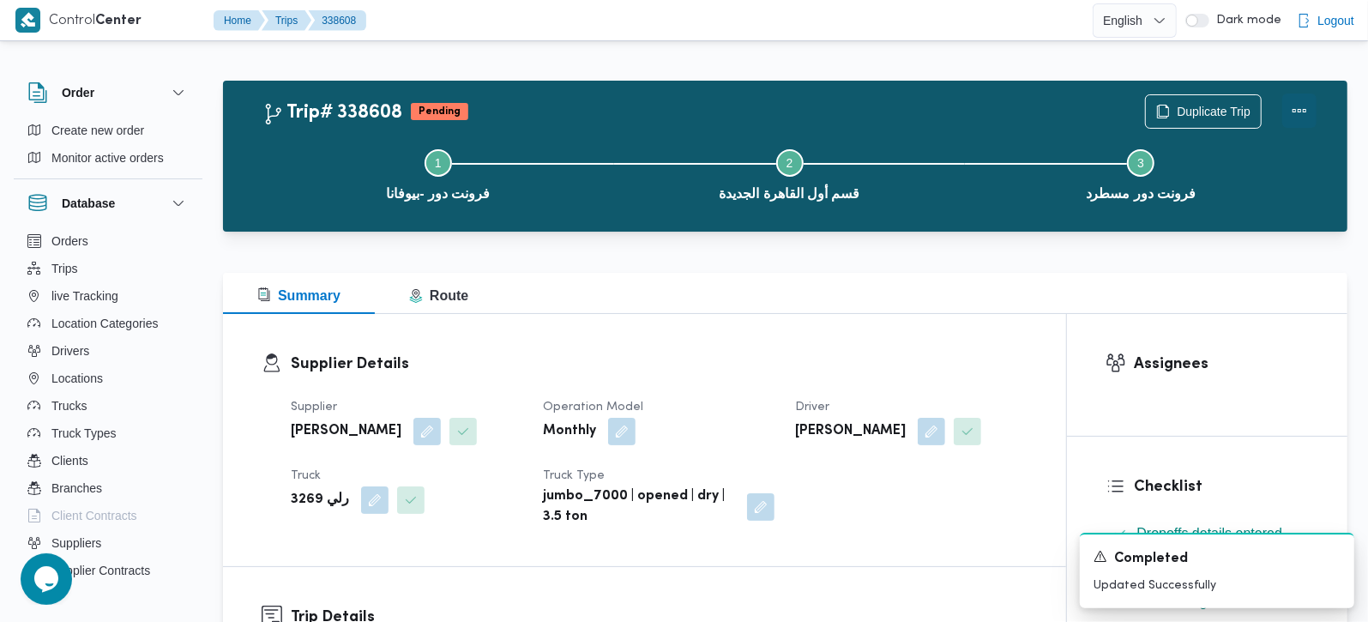
click at [1304, 110] on button "Actions" at bounding box center [1299, 110] width 34 height 34
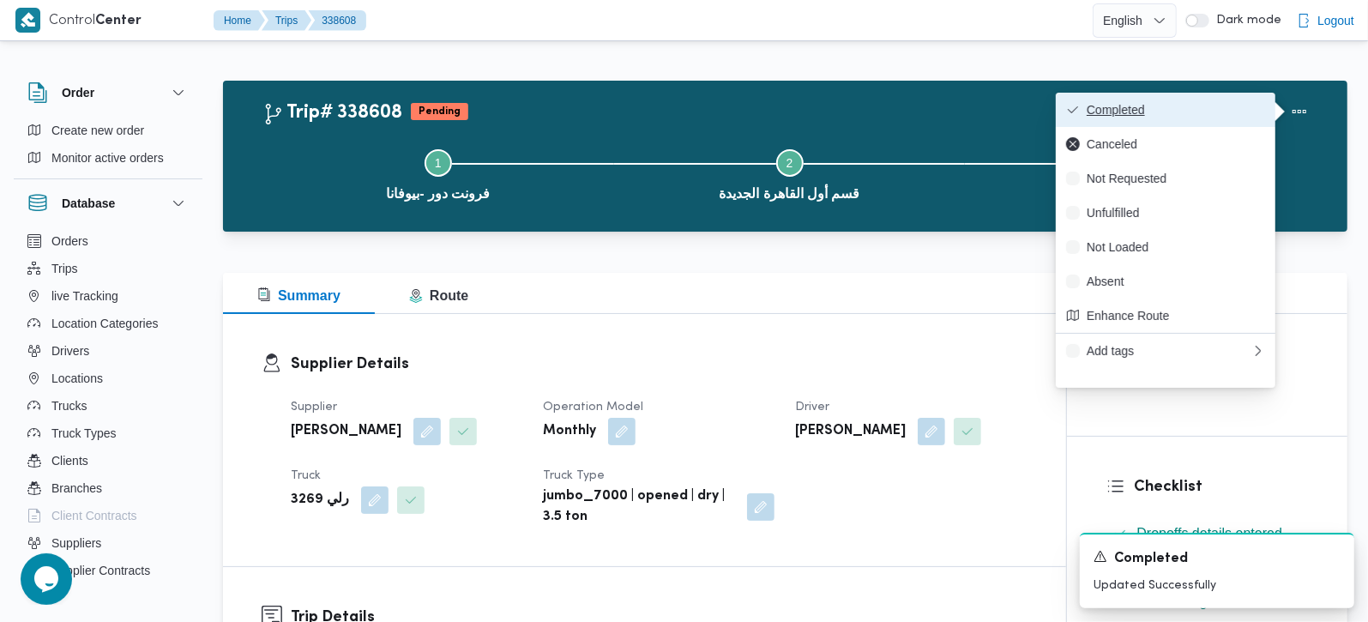
click at [1226, 100] on button "Completed" at bounding box center [1166, 110] width 220 height 34
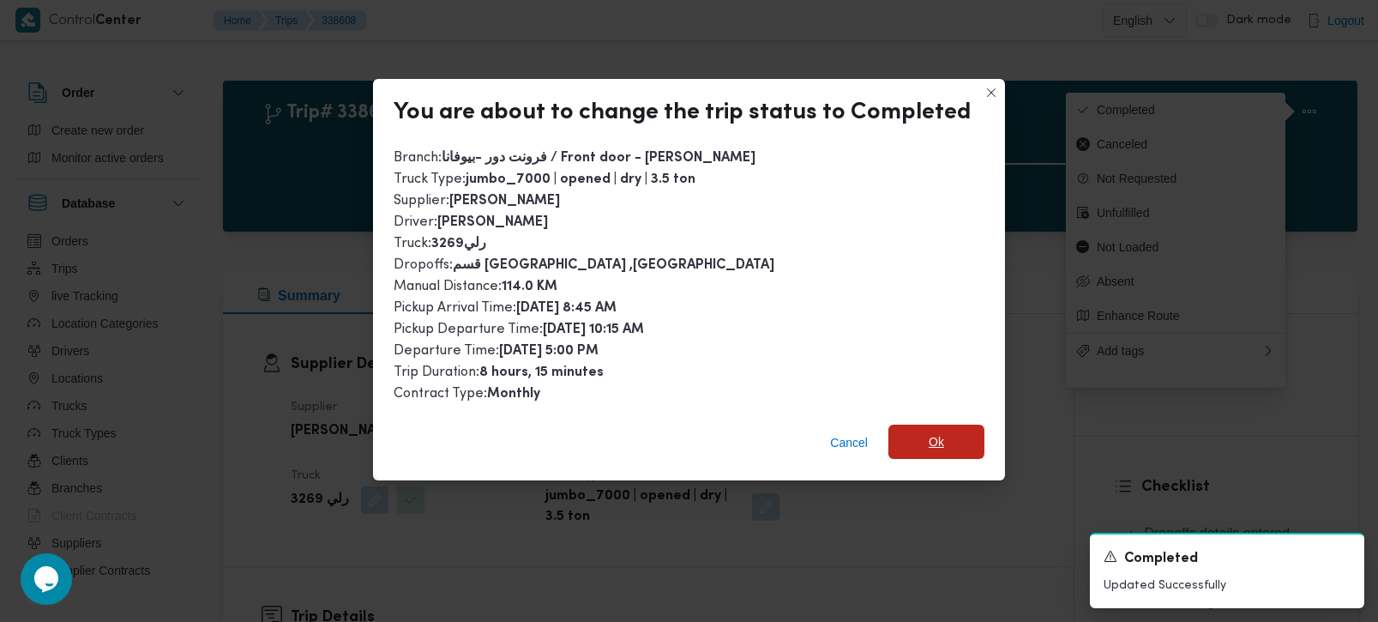
click at [954, 443] on span "Ok" at bounding box center [937, 442] width 96 height 34
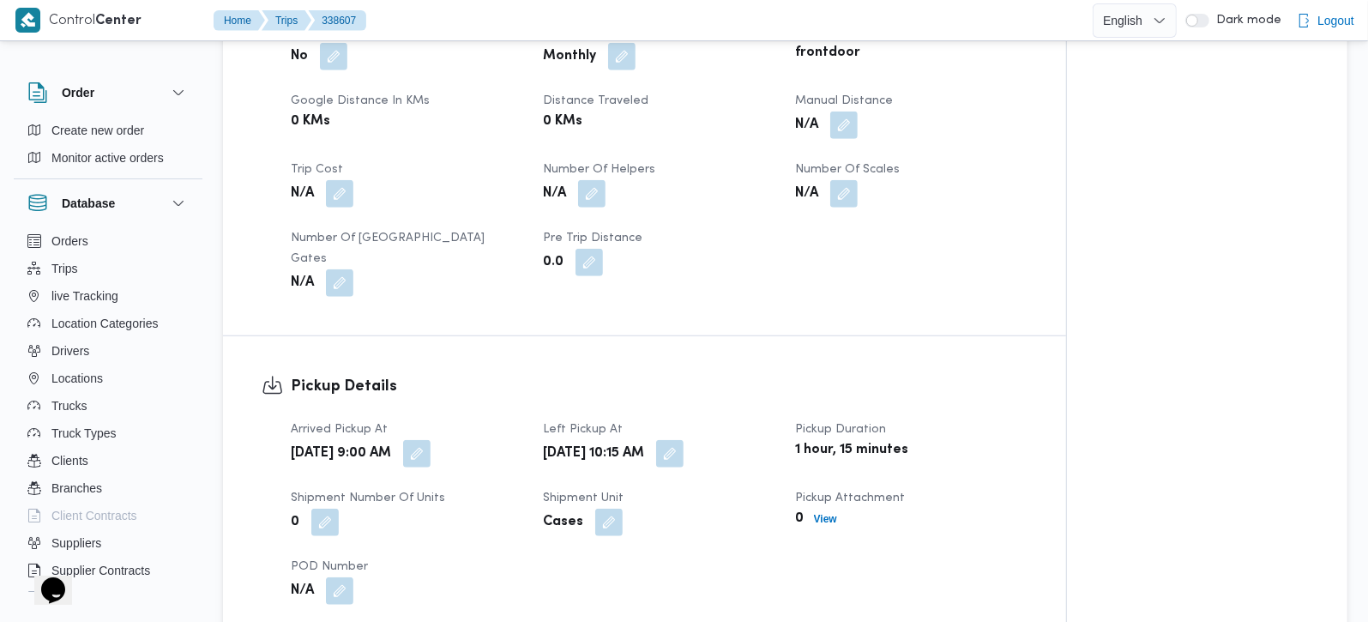
scroll to position [706, 0]
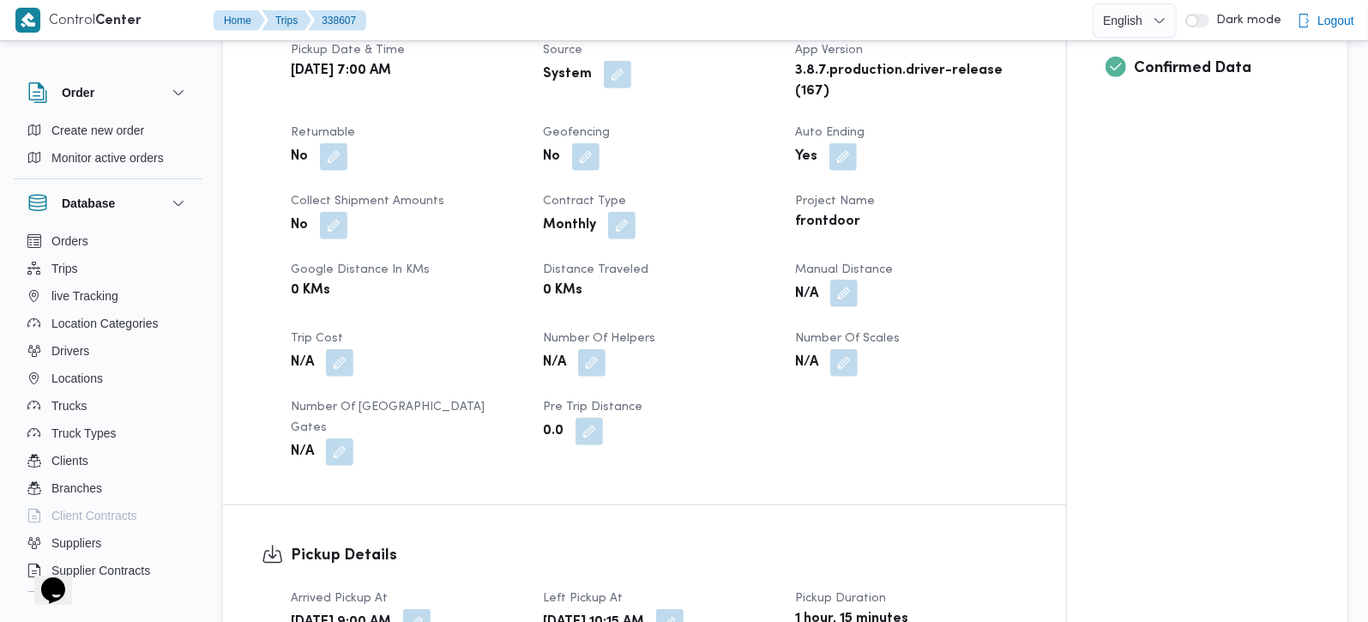
click at [841, 280] on button "button" at bounding box center [843, 293] width 27 height 27
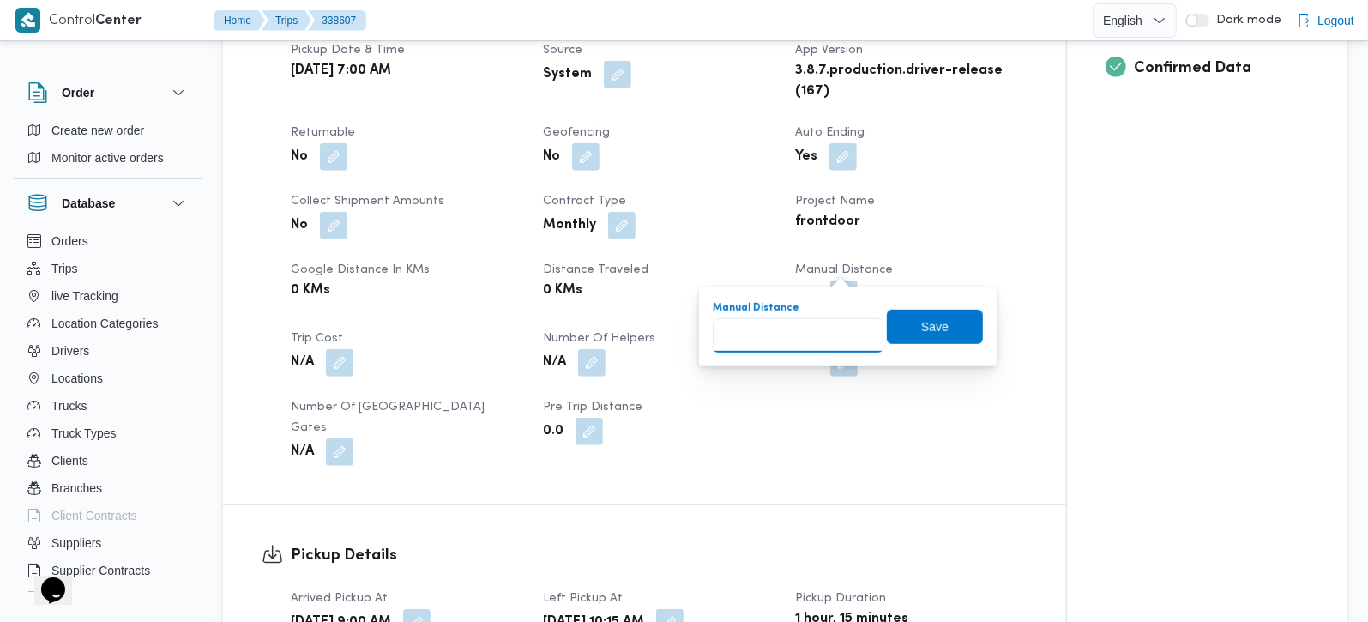
click at [807, 336] on input "Manual Distance" at bounding box center [798, 335] width 171 height 34
type input "131"
click at [898, 328] on span "Save" at bounding box center [935, 326] width 96 height 34
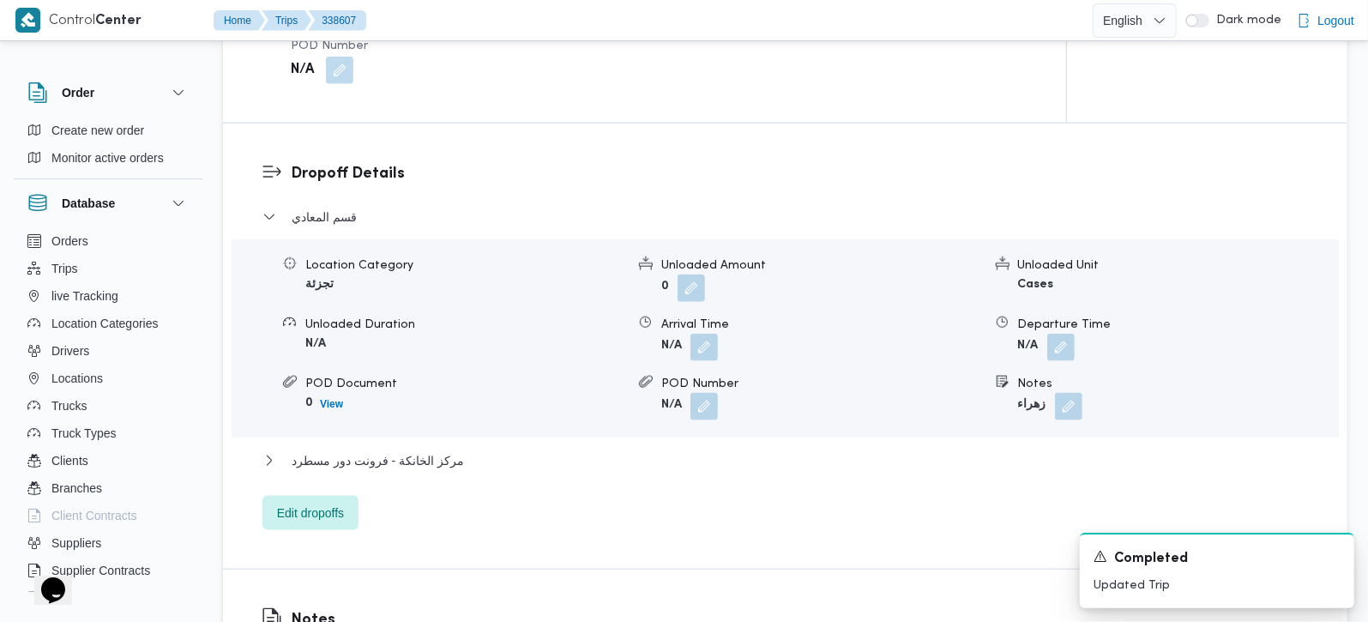
scroll to position [1413, 0]
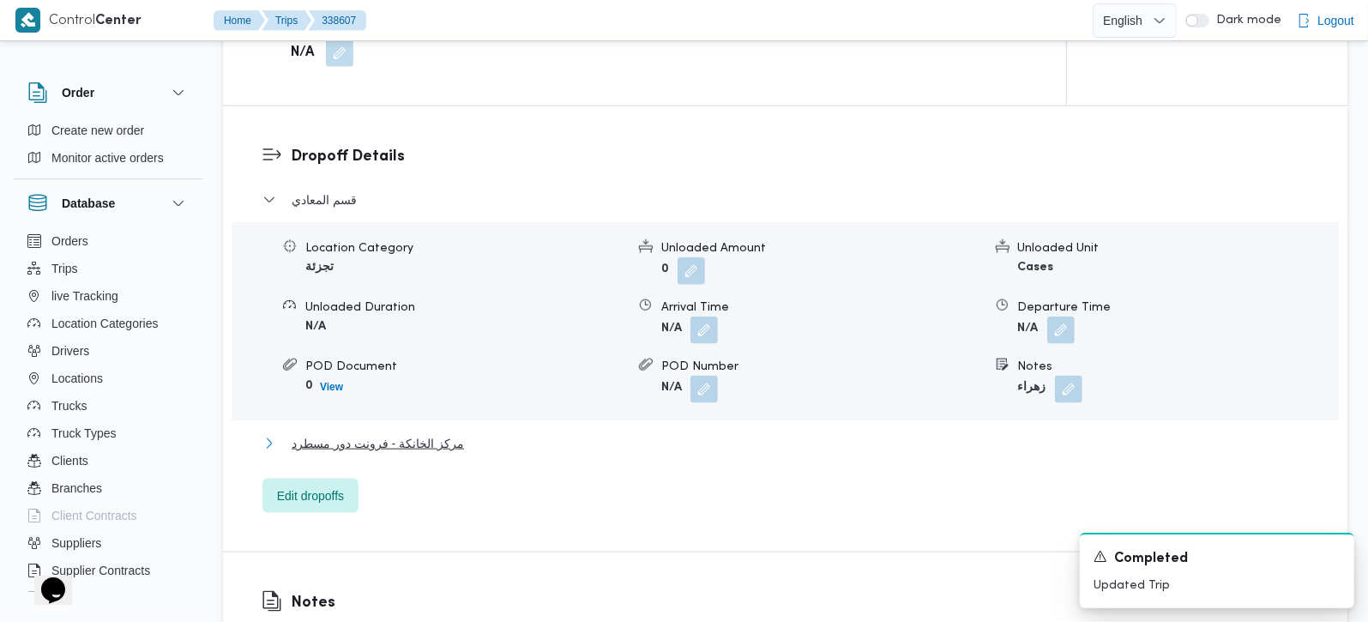
click at [384, 433] on span "مركز الخانكة - فرونت دور مسطرد" at bounding box center [378, 443] width 172 height 21
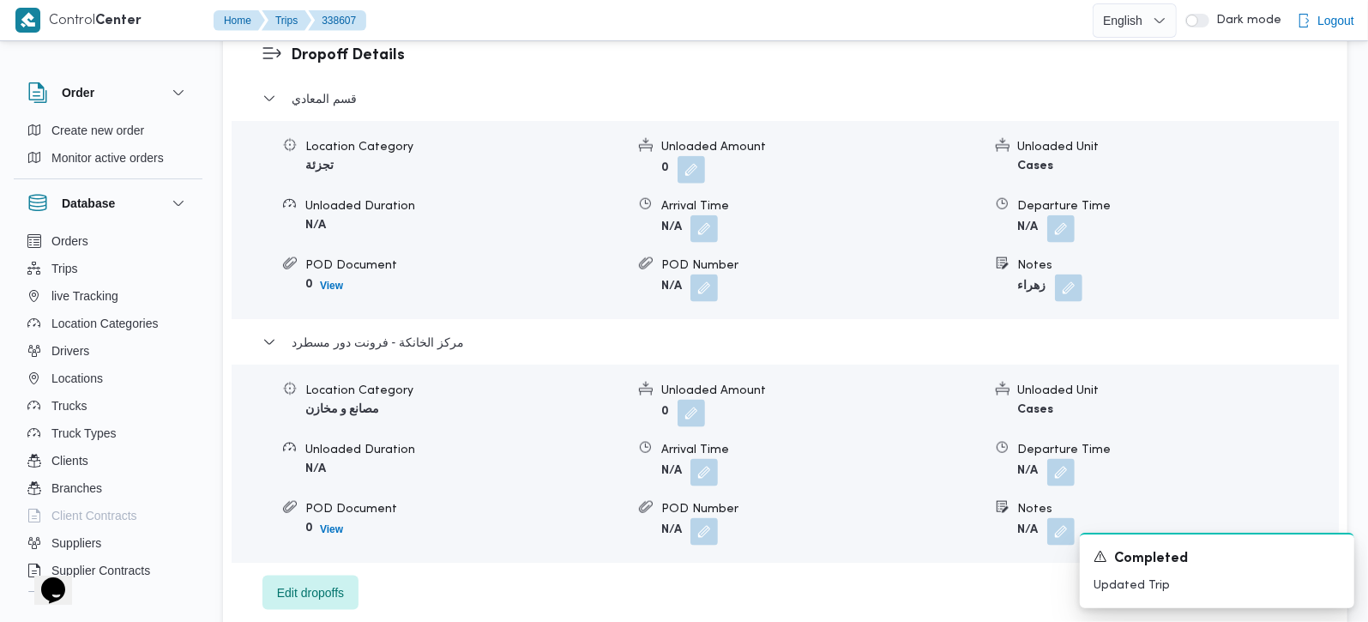
scroll to position [1513, 0]
click at [1055, 459] on button "button" at bounding box center [1060, 472] width 27 height 27
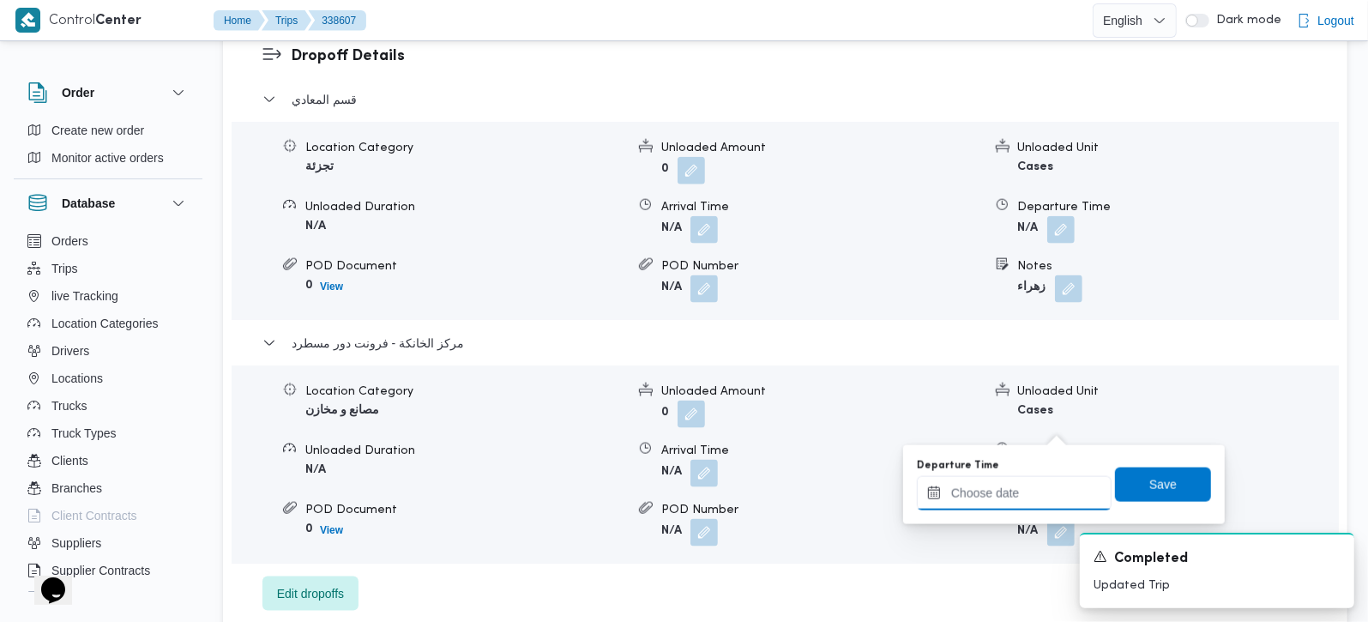
click at [1025, 486] on input "Departure Time" at bounding box center [1014, 493] width 195 height 34
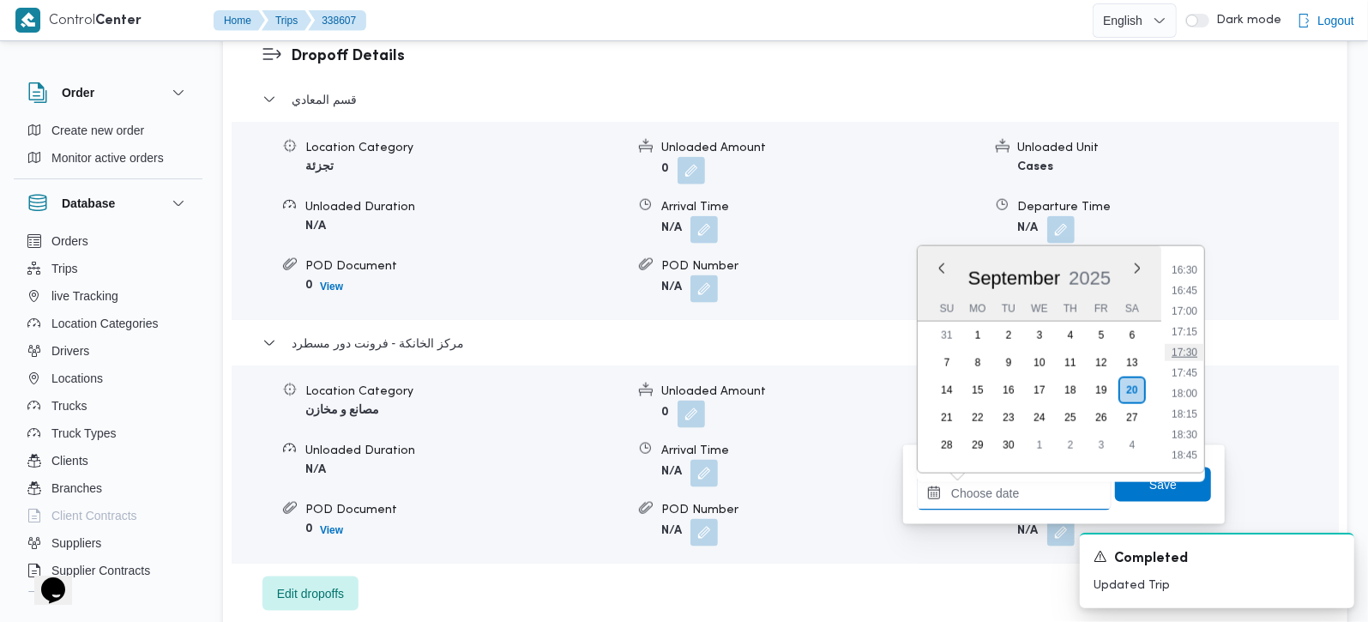
scroll to position [1322, 0]
click at [1192, 327] on li "16:45" at bounding box center [1184, 325] width 39 height 17
type input "[DATE] 16:45"
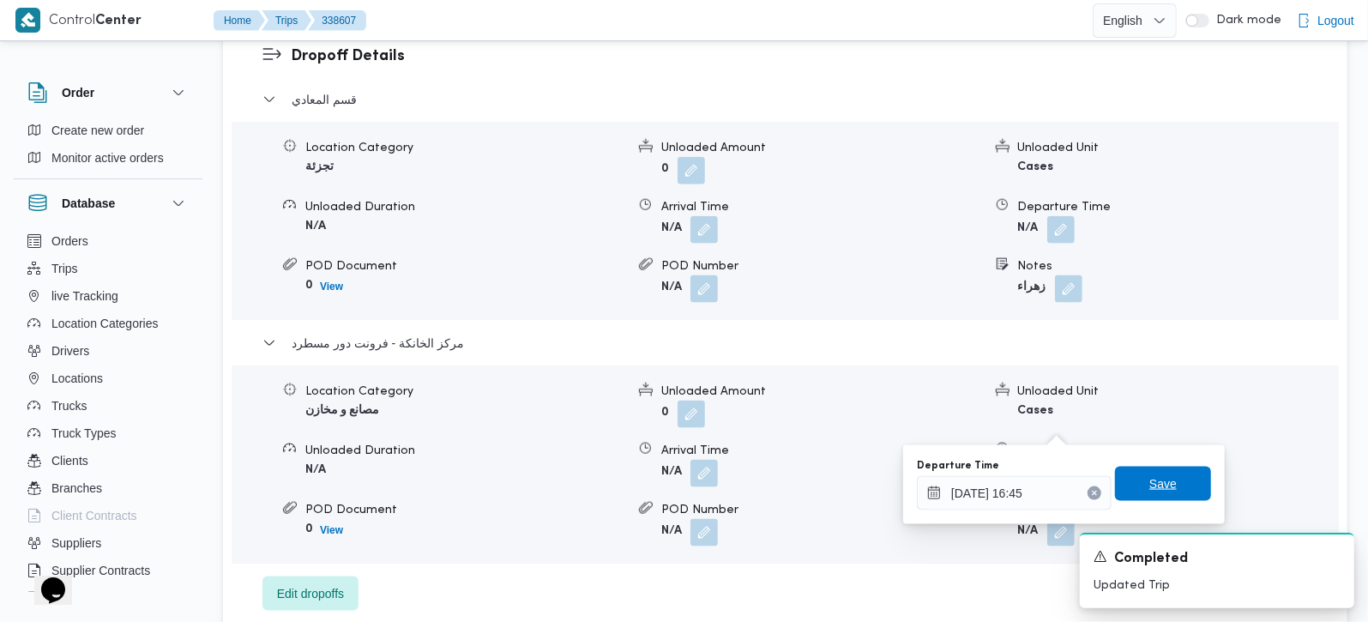
click at [1149, 479] on span "Save" at bounding box center [1162, 483] width 27 height 21
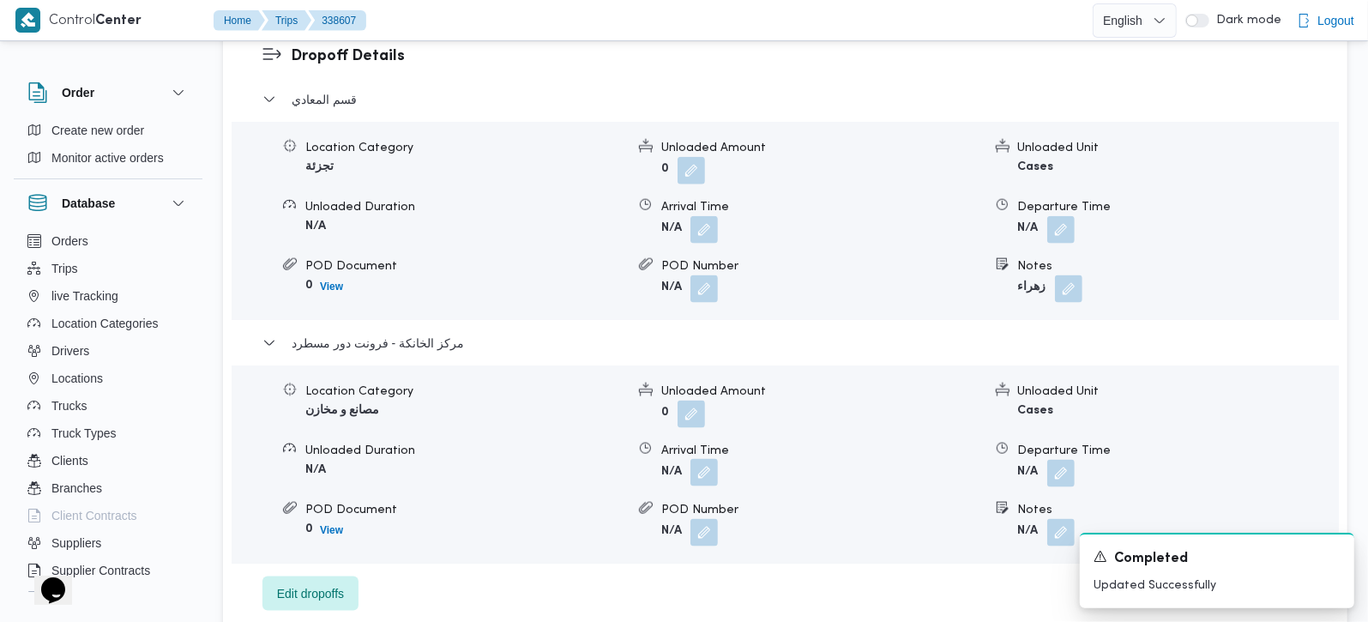
click at [709, 459] on button "button" at bounding box center [703, 472] width 27 height 27
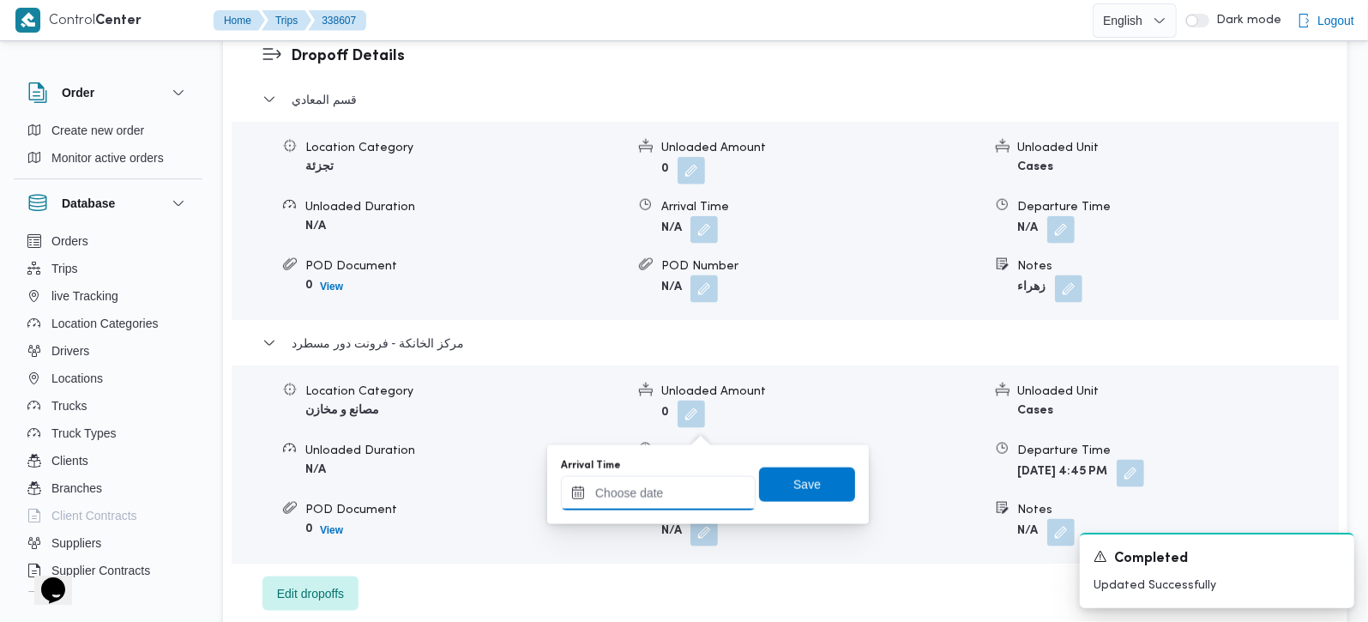
click at [684, 506] on input "Arrival Time" at bounding box center [658, 493] width 195 height 34
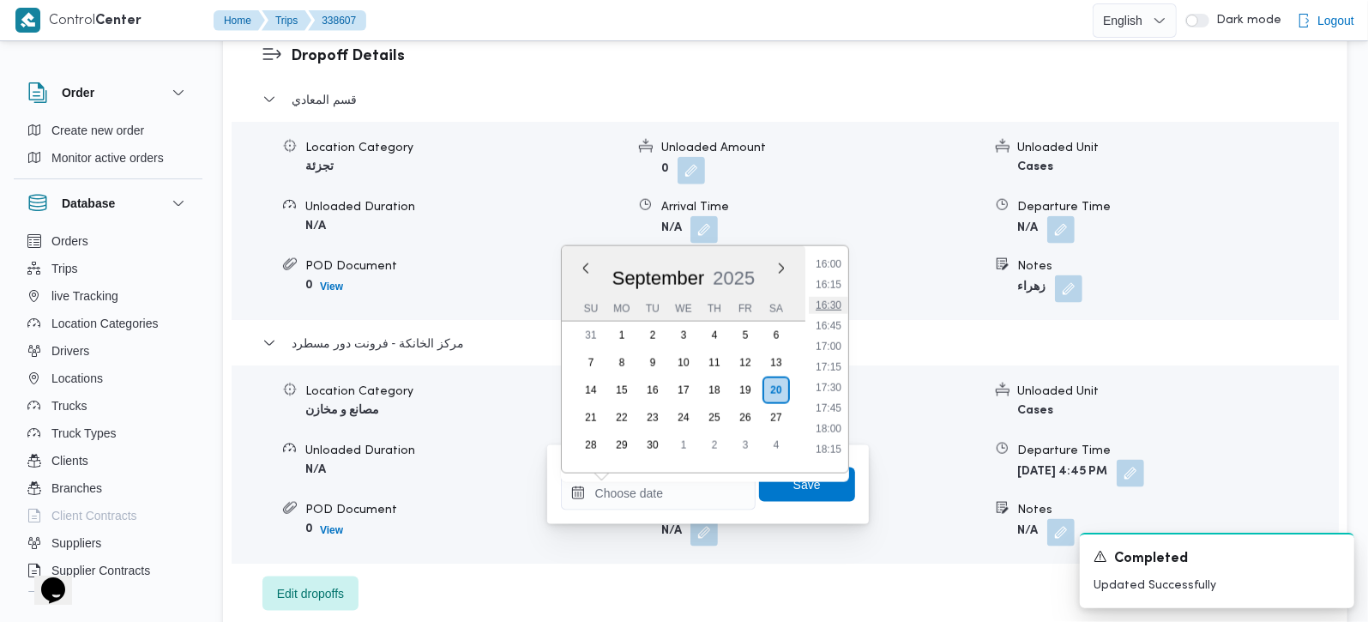
click at [827, 310] on li "16:30" at bounding box center [828, 305] width 39 height 17
type input "[DATE] 16:30"
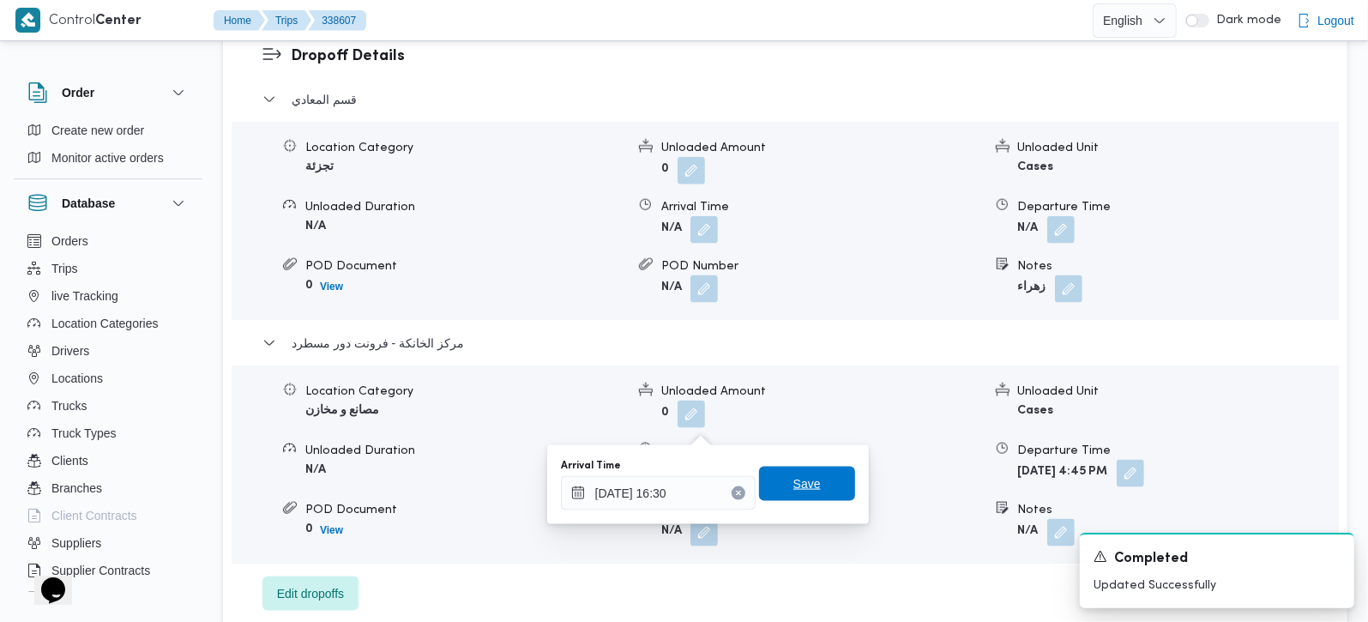
click at [795, 481] on span "Save" at bounding box center [806, 483] width 27 height 21
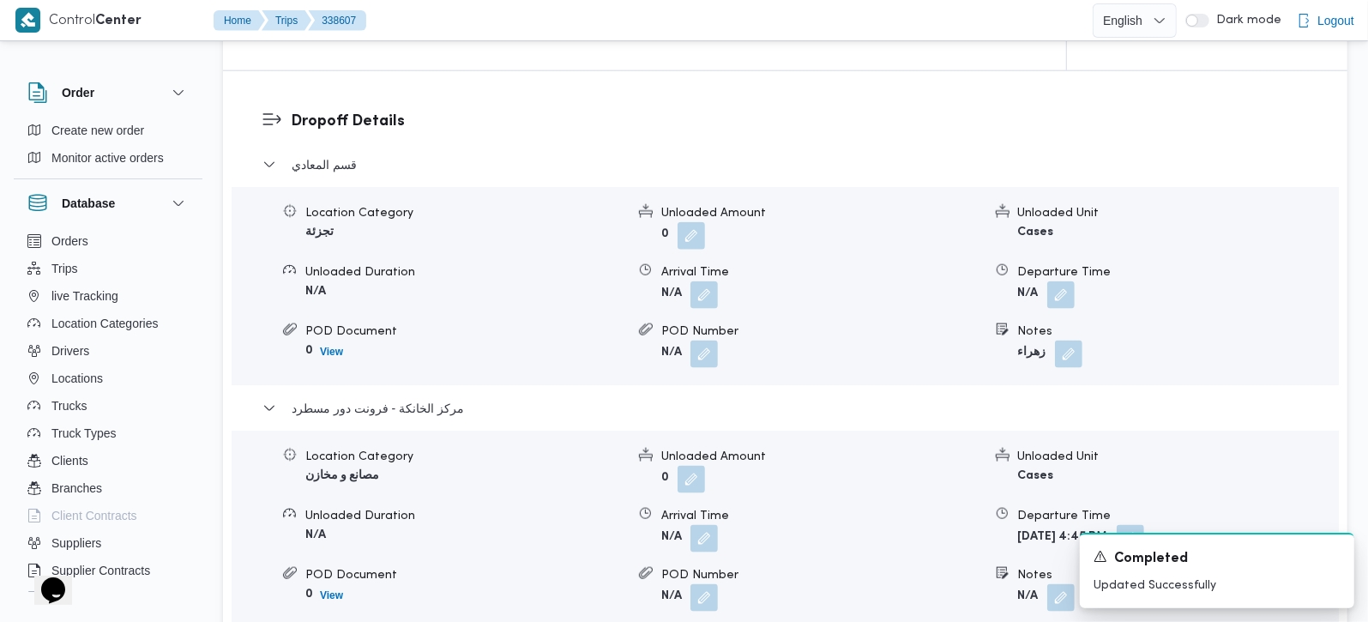
scroll to position [1413, 0]
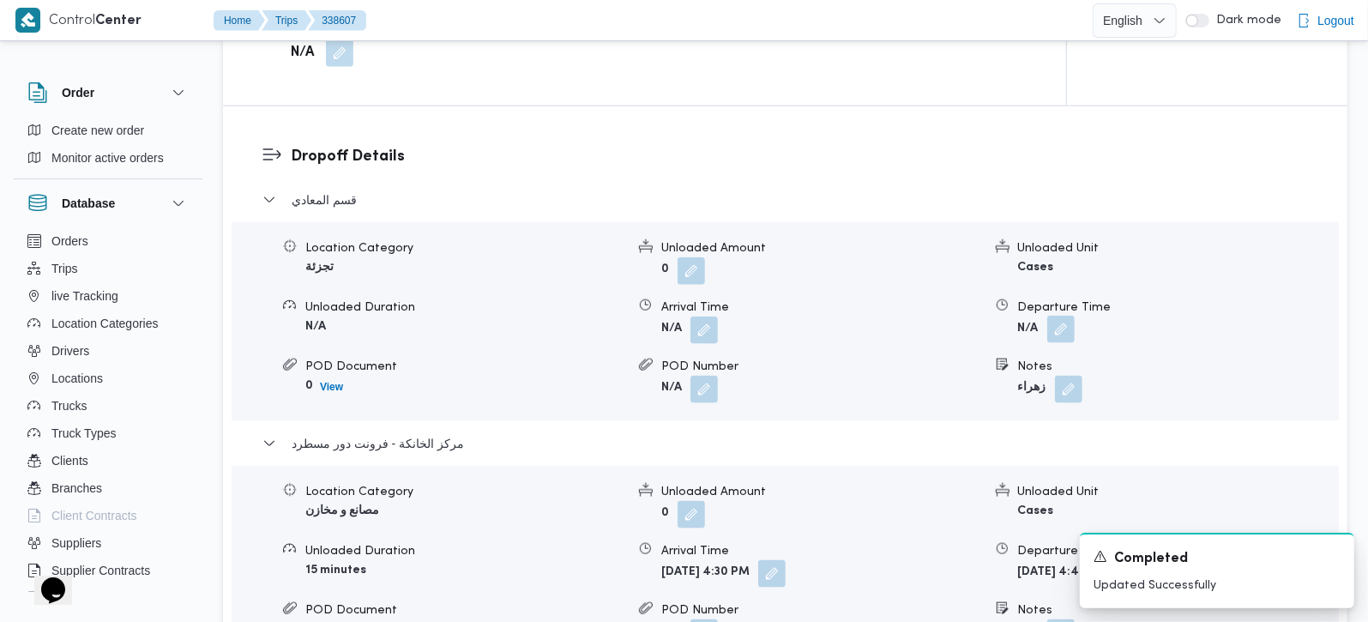
click at [1057, 316] on button "button" at bounding box center [1060, 329] width 27 height 27
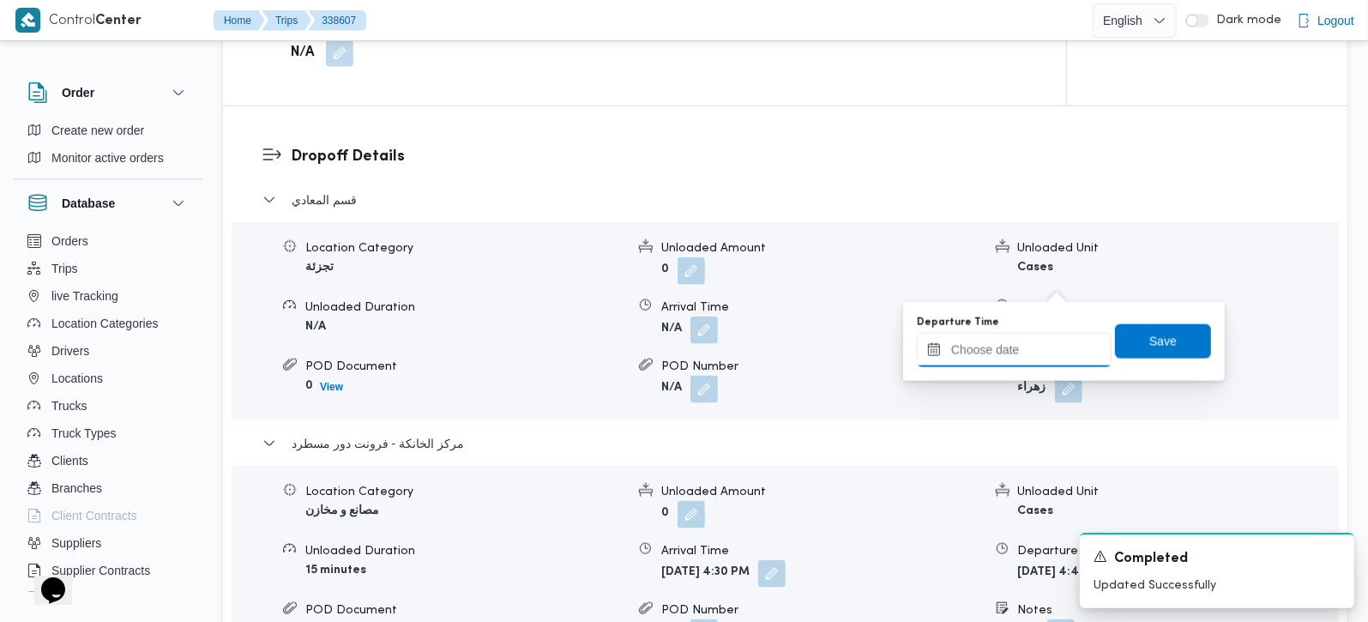
click at [1010, 358] on input "Departure Time" at bounding box center [1014, 350] width 195 height 34
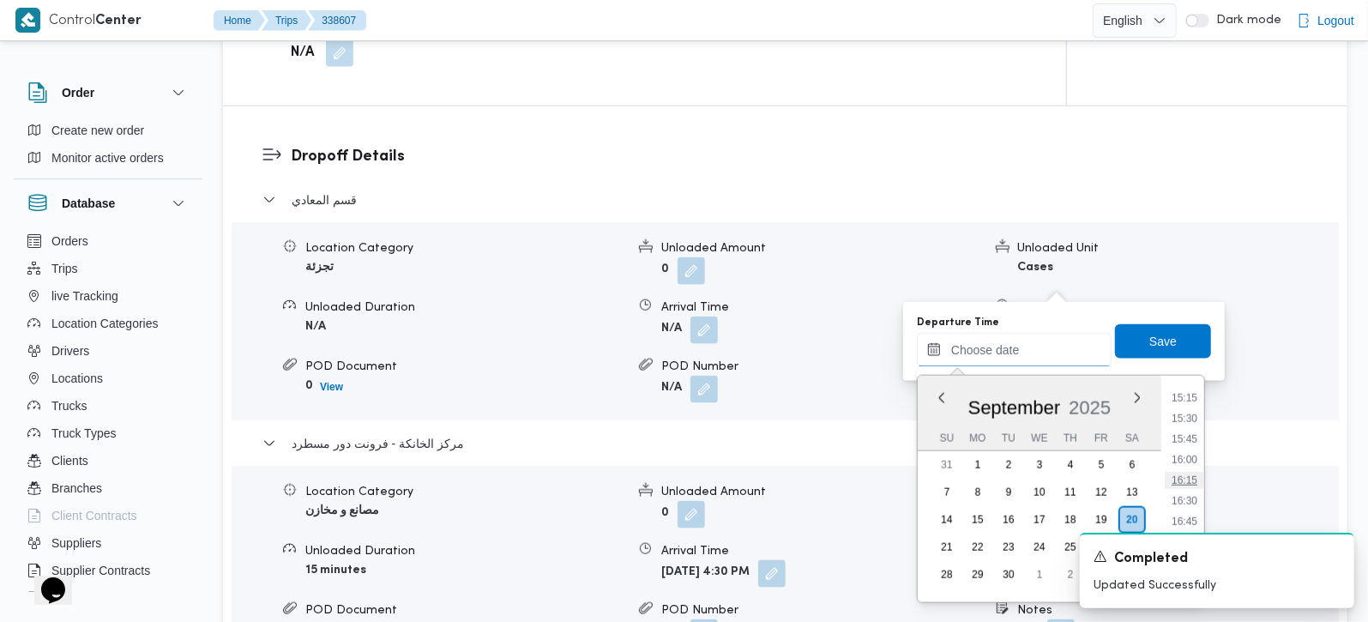
scroll to position [1220, 0]
drag, startPoint x: 1183, startPoint y: 450, endPoint x: 1172, endPoint y: 407, distance: 44.9
click at [1183, 450] on li "15:30" at bounding box center [1184, 453] width 39 height 17
type input "[DATE] 15:30"
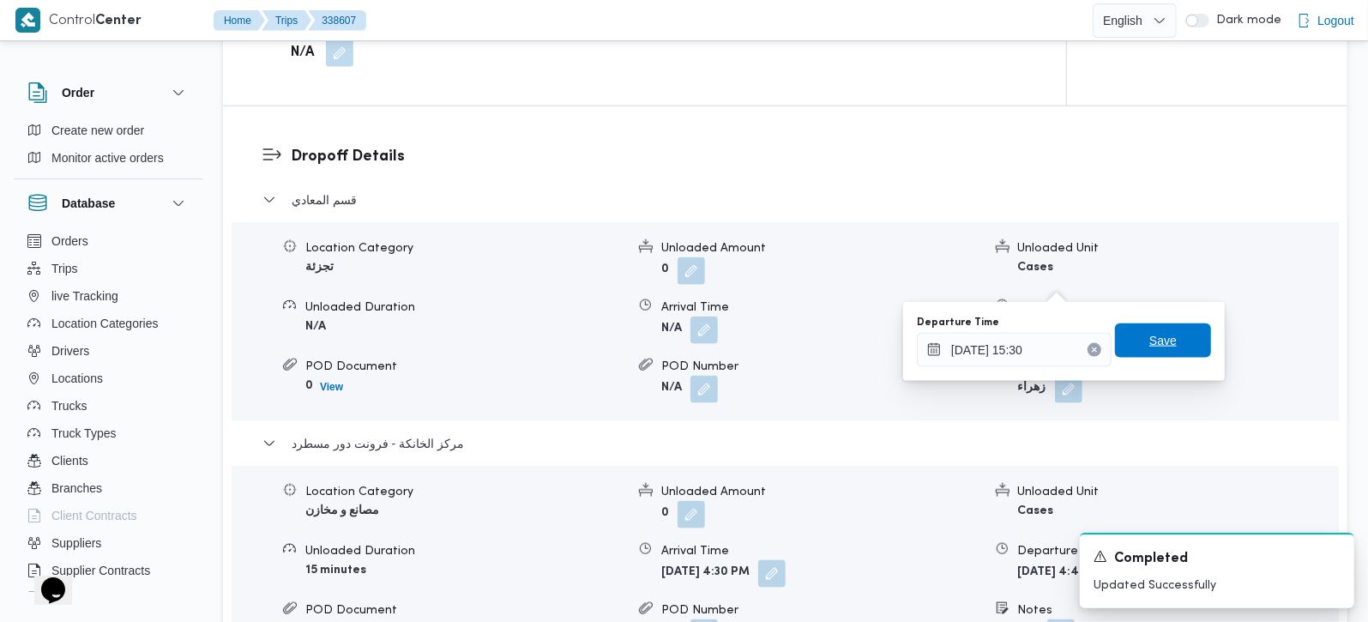
click at [1151, 334] on span "Save" at bounding box center [1162, 340] width 27 height 21
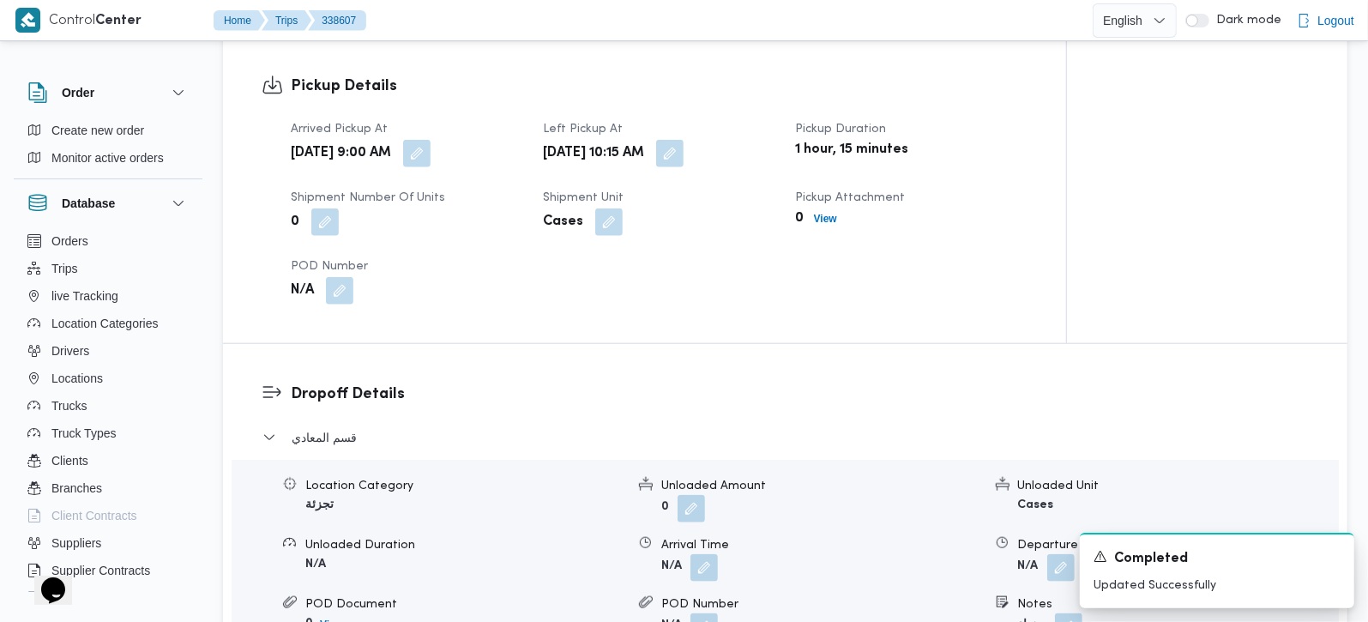
scroll to position [1210, 0]
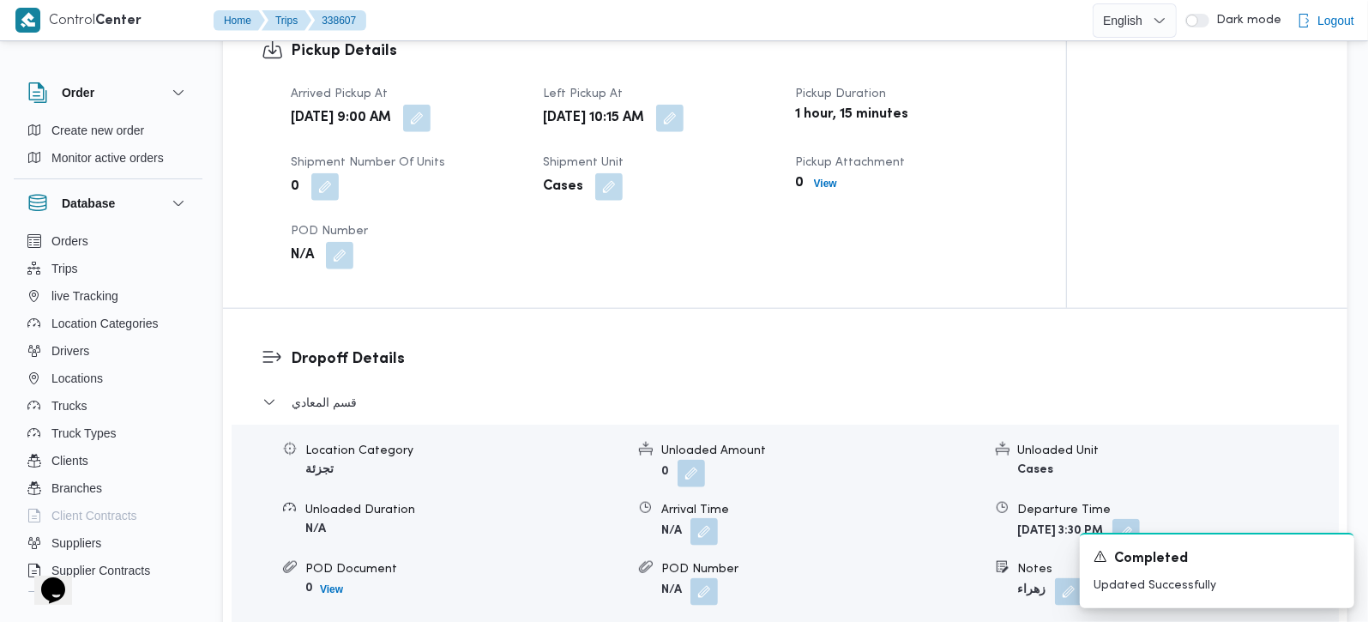
click at [706, 518] on button "button" at bounding box center [703, 531] width 27 height 27
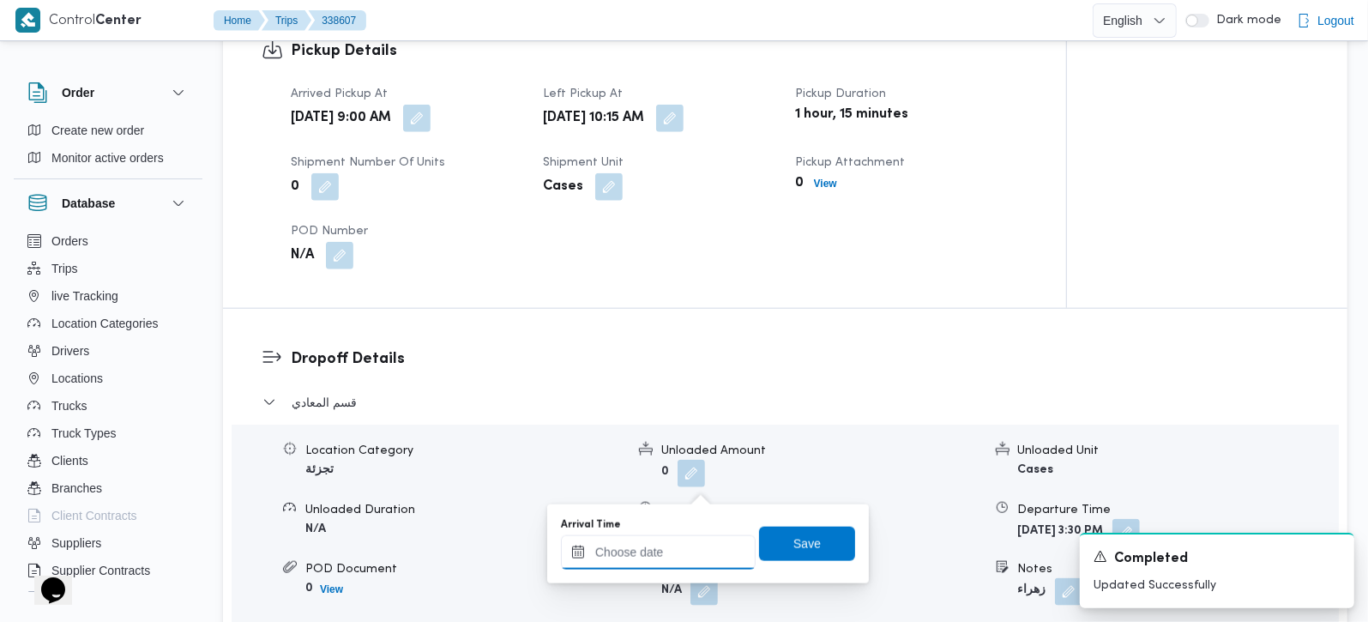
click at [684, 553] on input "Arrival Time" at bounding box center [658, 552] width 195 height 34
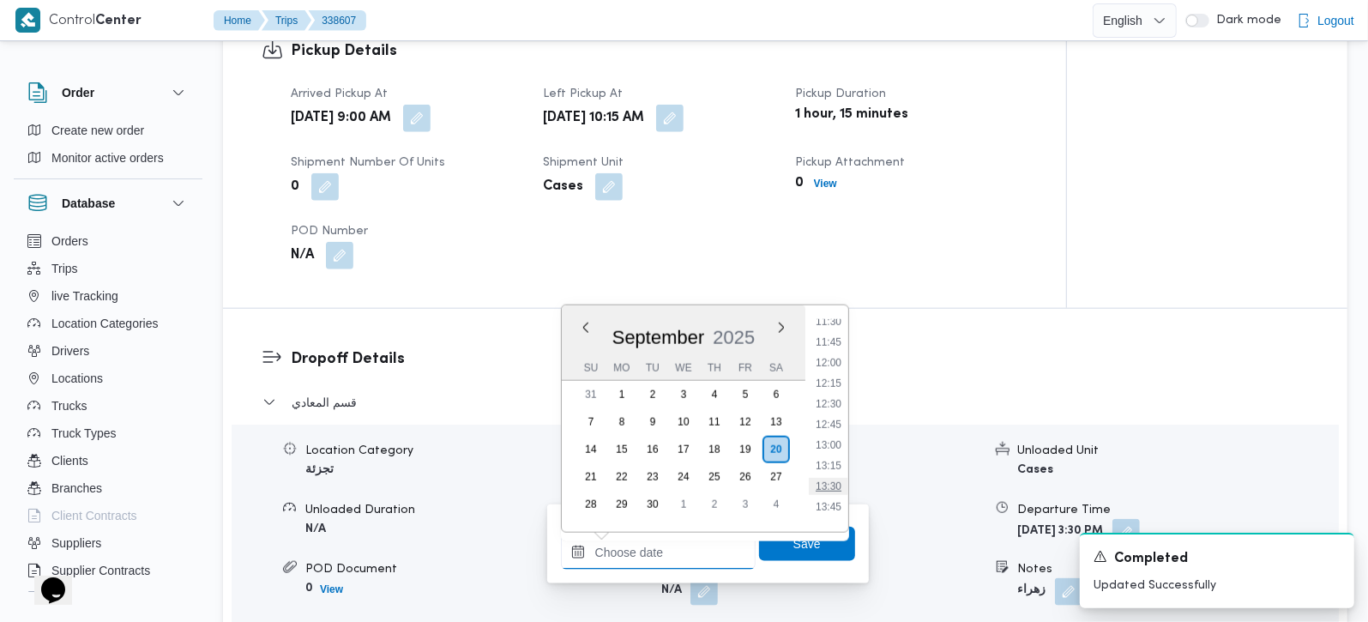
scroll to position [918, 0]
click at [829, 339] on li "11:15" at bounding box center [828, 336] width 39 height 17
type input "[DATE] 11:15"
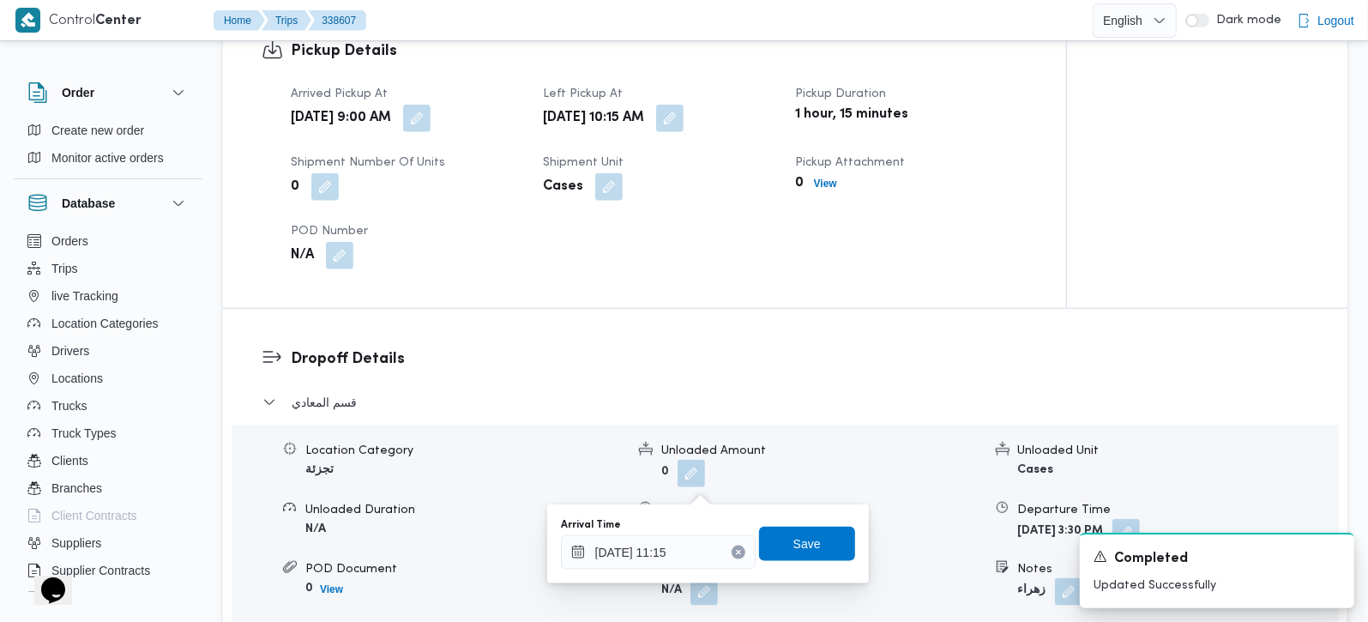
click at [795, 522] on div "Arrival Time [DATE] 11:15 Save" at bounding box center [708, 543] width 298 height 55
click at [796, 533] on span "Save" at bounding box center [806, 543] width 27 height 21
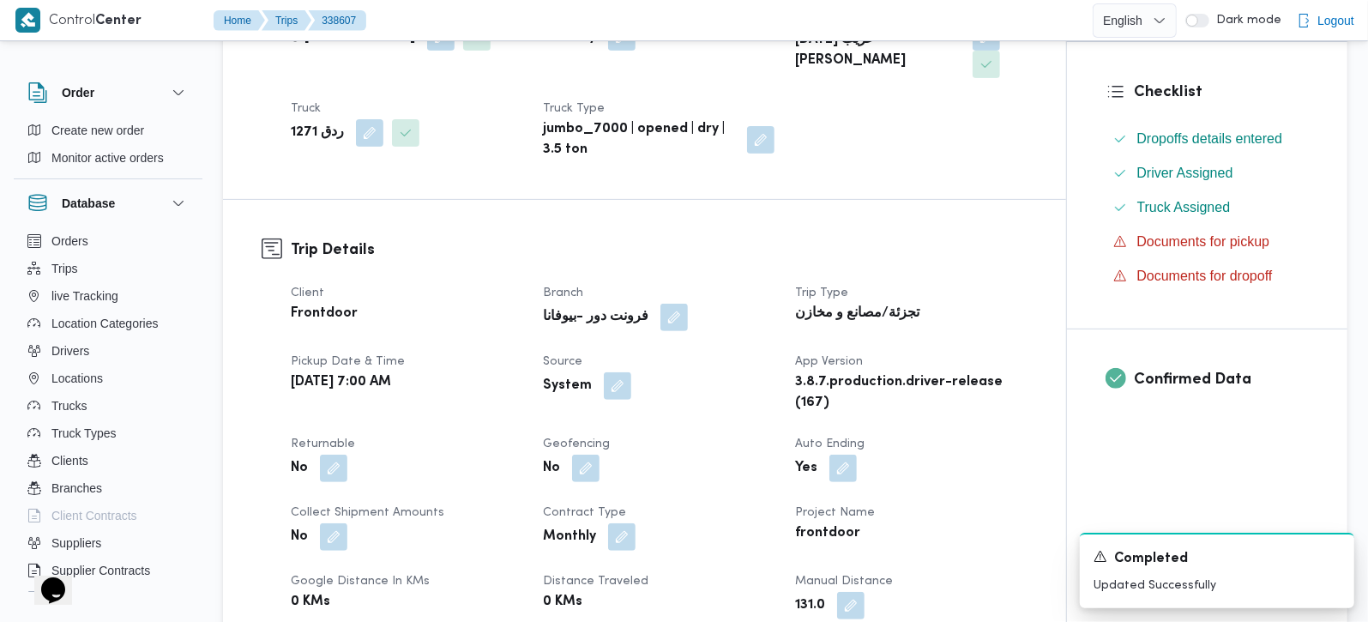
scroll to position [403, 0]
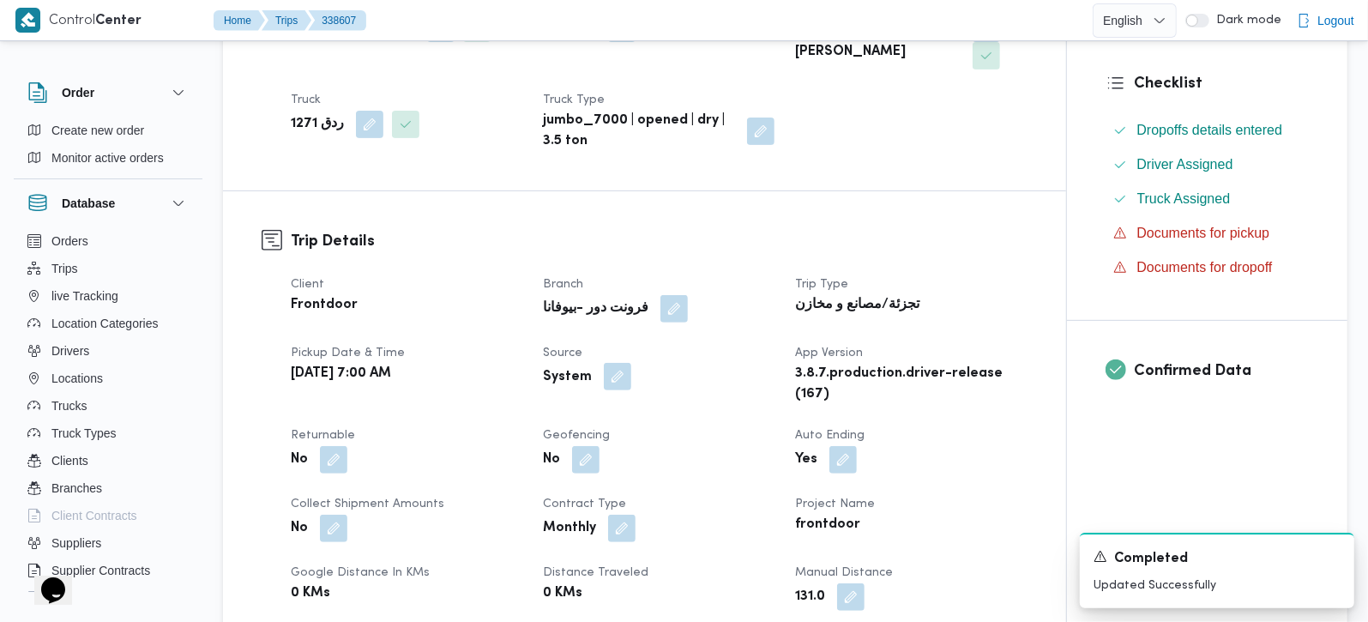
click at [619, 363] on button "button" at bounding box center [617, 376] width 27 height 27
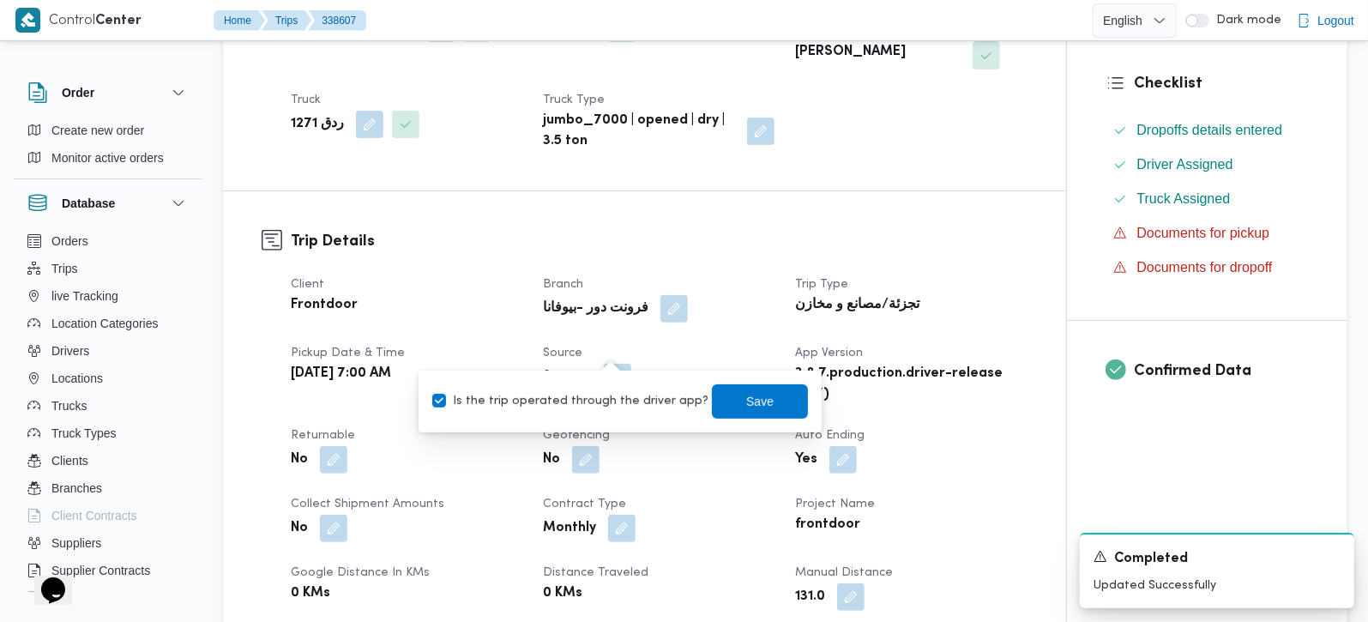
click at [619, 401] on label "Is the trip operated through the driver app?" at bounding box center [570, 401] width 276 height 21
checkbox input "false"
click at [724, 403] on span "Save" at bounding box center [760, 400] width 96 height 34
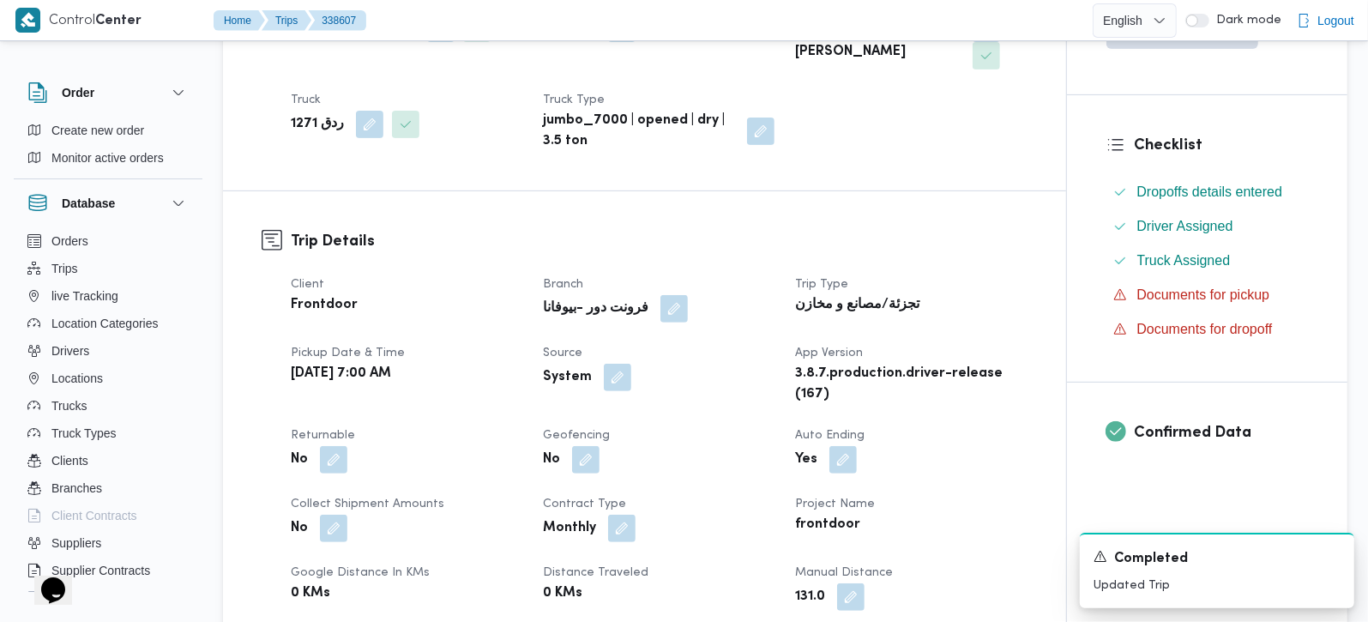
scroll to position [0, 0]
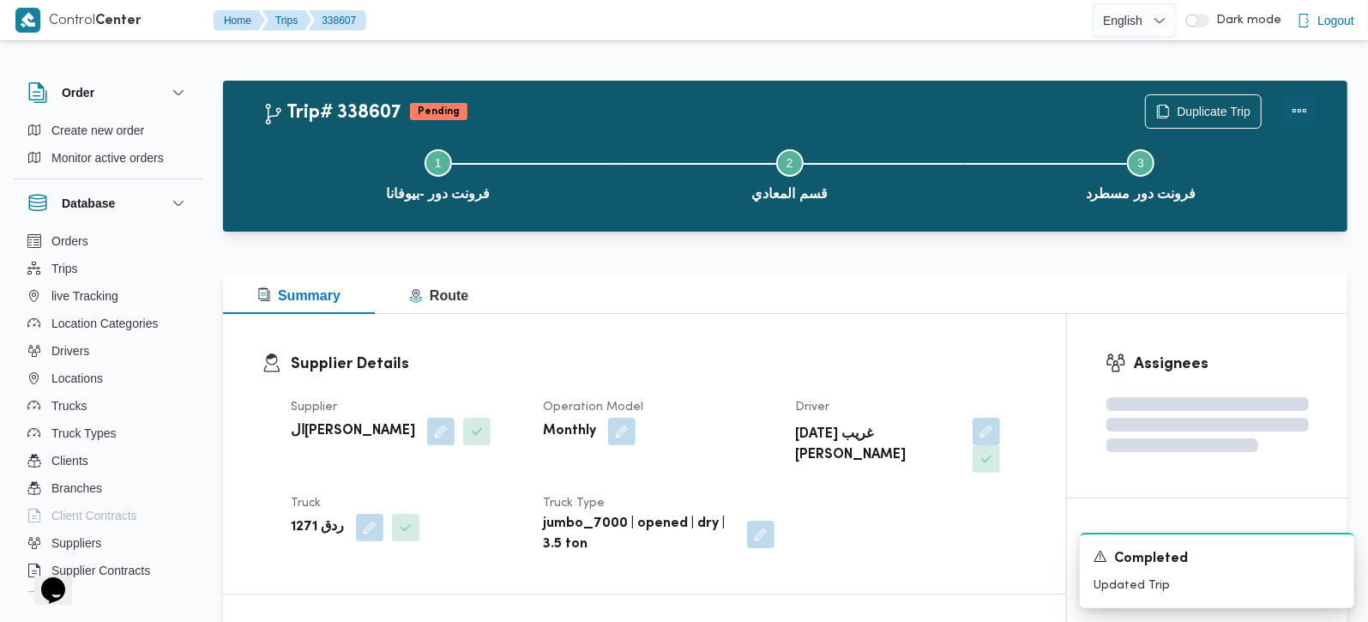
click at [1297, 110] on button "Actions" at bounding box center [1299, 110] width 34 height 34
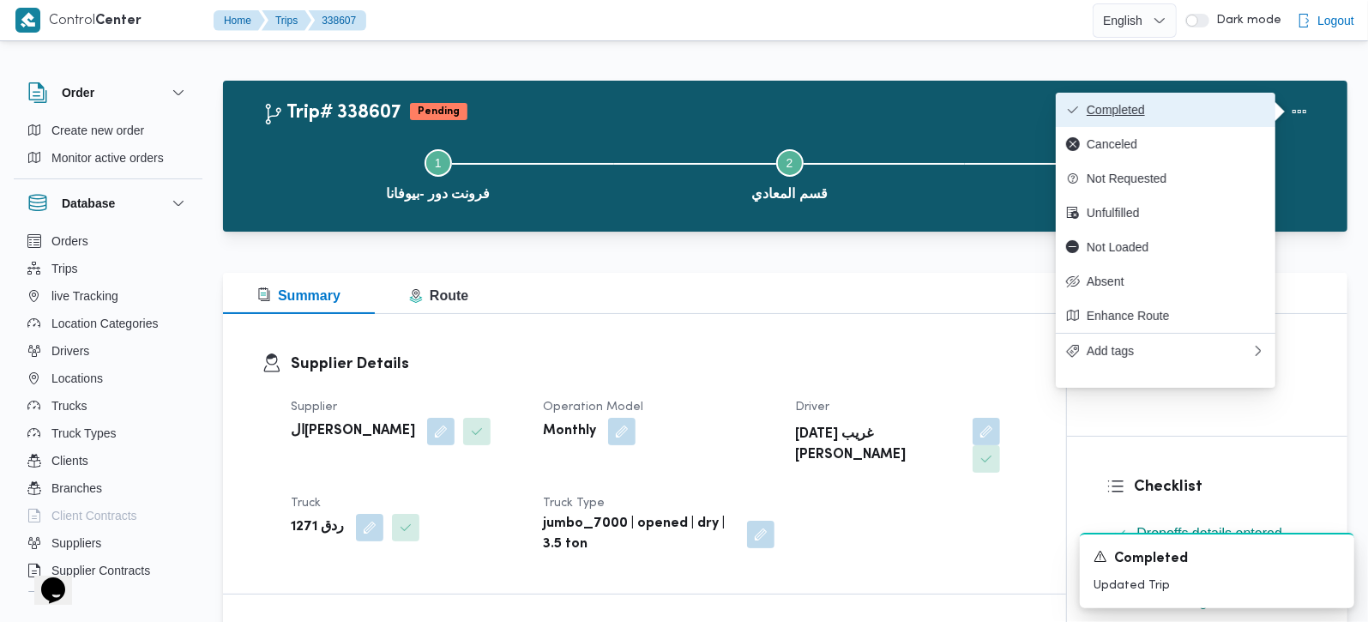
click at [1175, 110] on span "Completed" at bounding box center [1176, 110] width 178 height 14
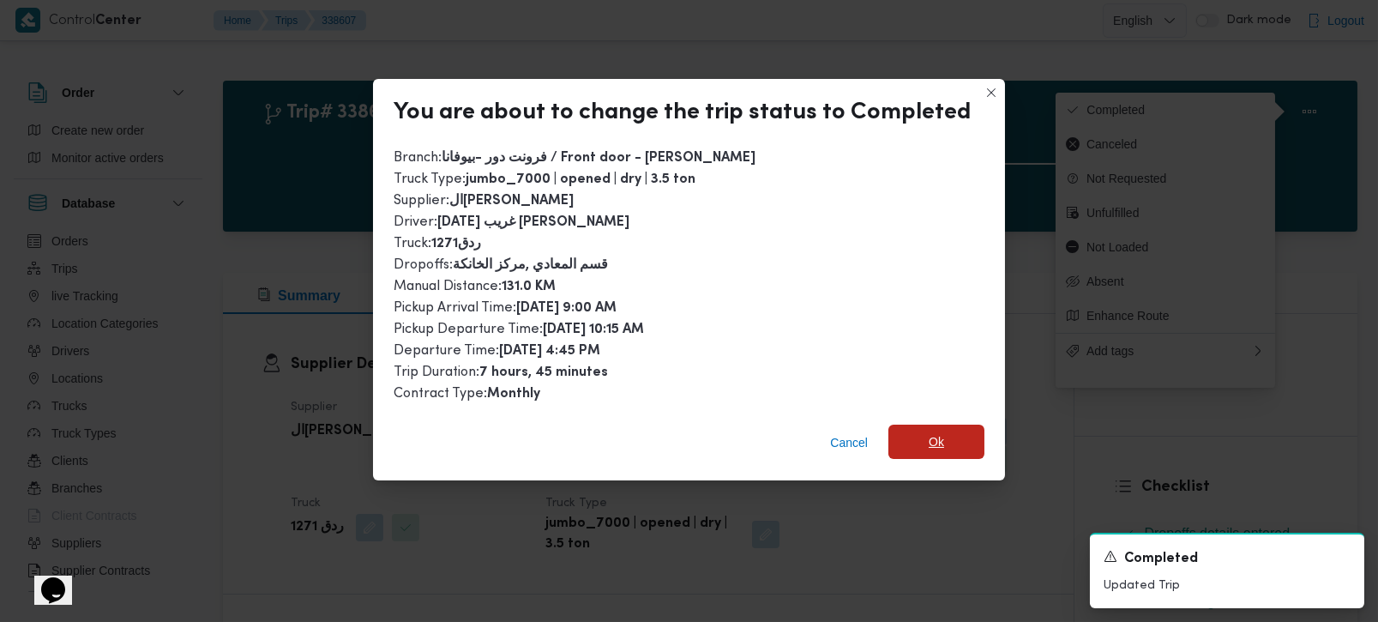
click at [915, 436] on span "Ok" at bounding box center [937, 442] width 96 height 34
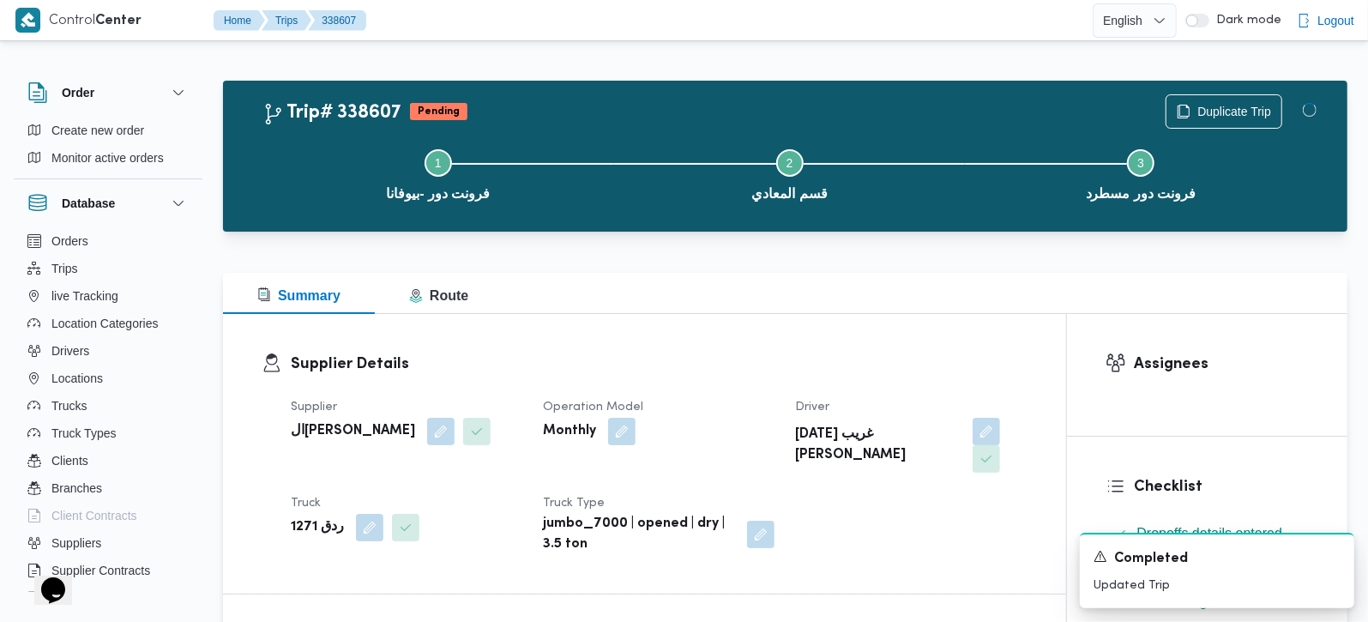
click at [865, 316] on div "Supplier Details Supplier السيد احمد السيد ابراهيم Operation Model Monthly Driv…" at bounding box center [644, 454] width 843 height 280
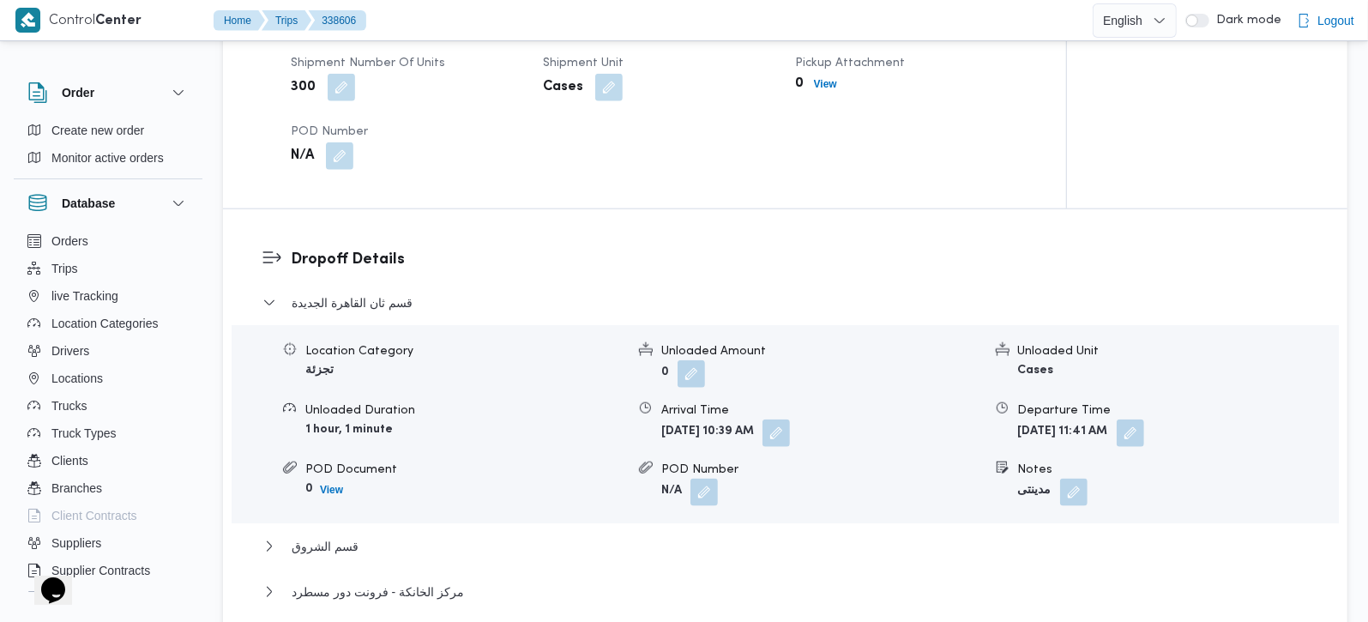
scroll to position [1311, 0]
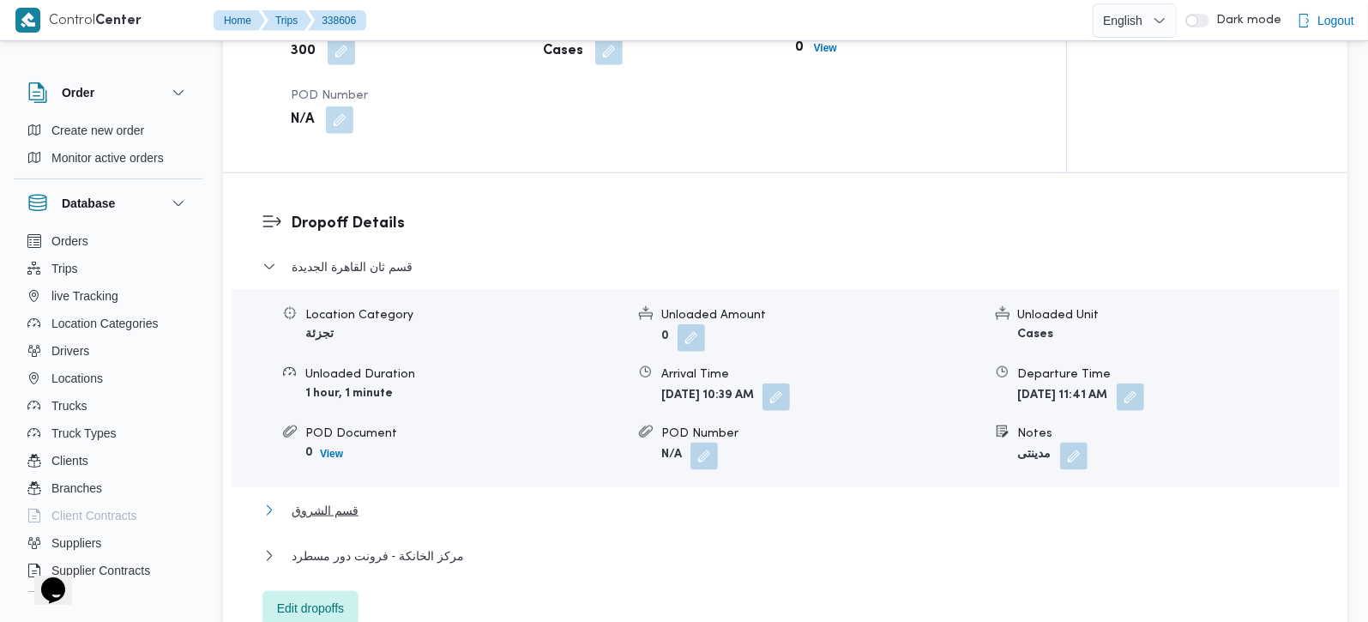
click at [335, 500] on span "قسم الشروق" at bounding box center [325, 510] width 67 height 21
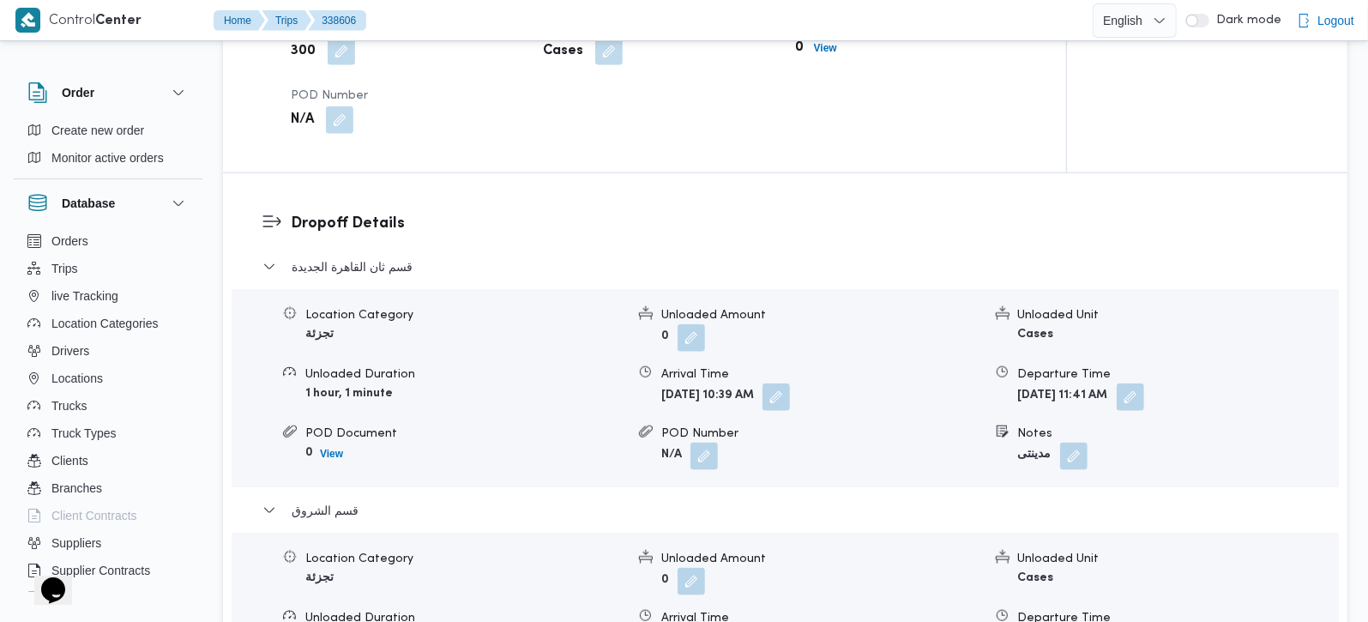
scroll to position [907, 0]
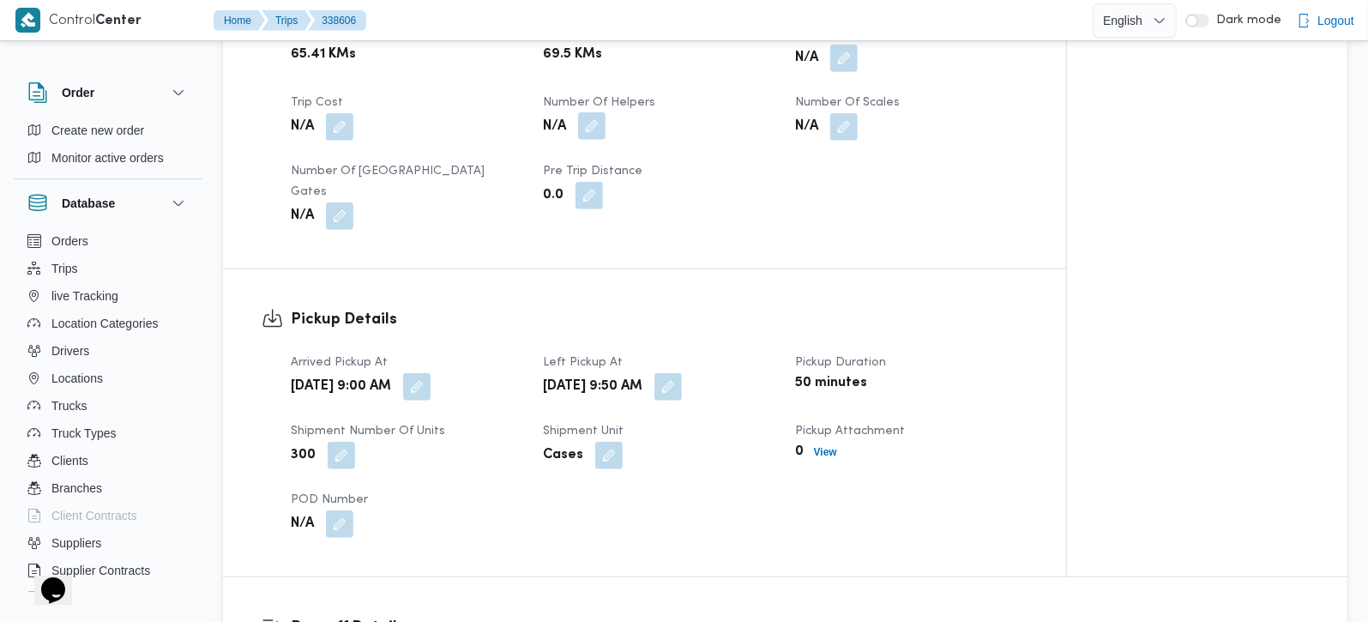
click at [601, 118] on button "button" at bounding box center [591, 125] width 27 height 27
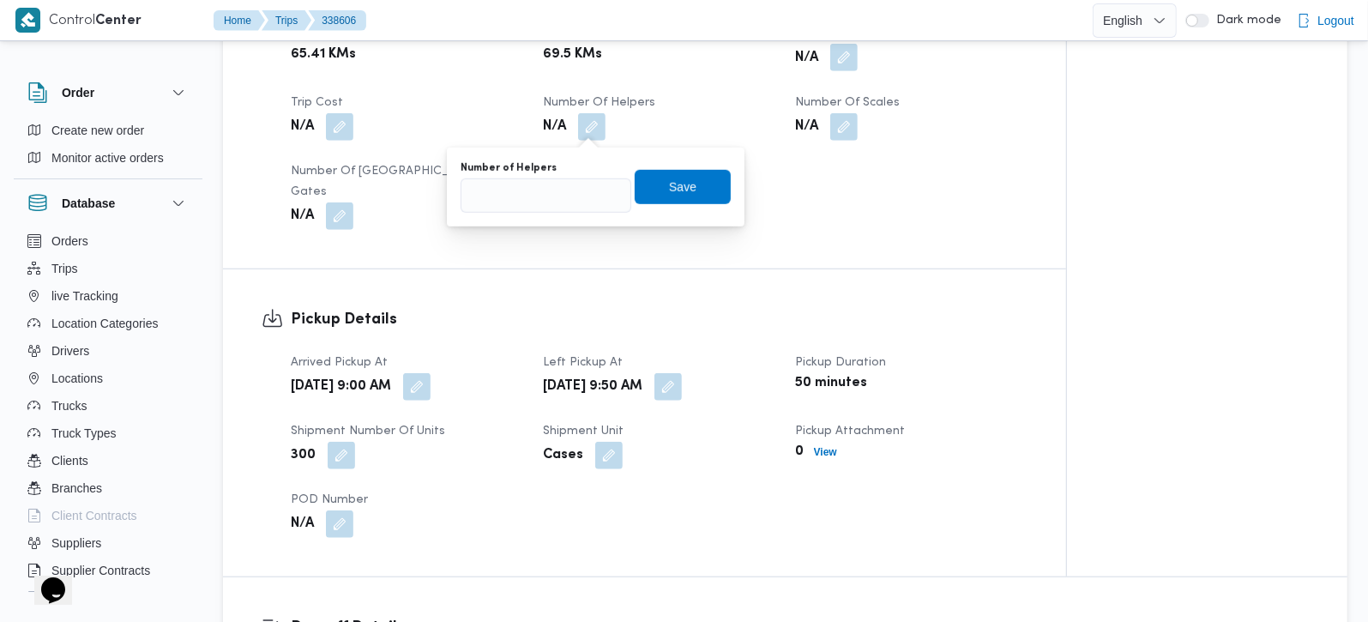
click at [856, 68] on button "button" at bounding box center [843, 57] width 27 height 27
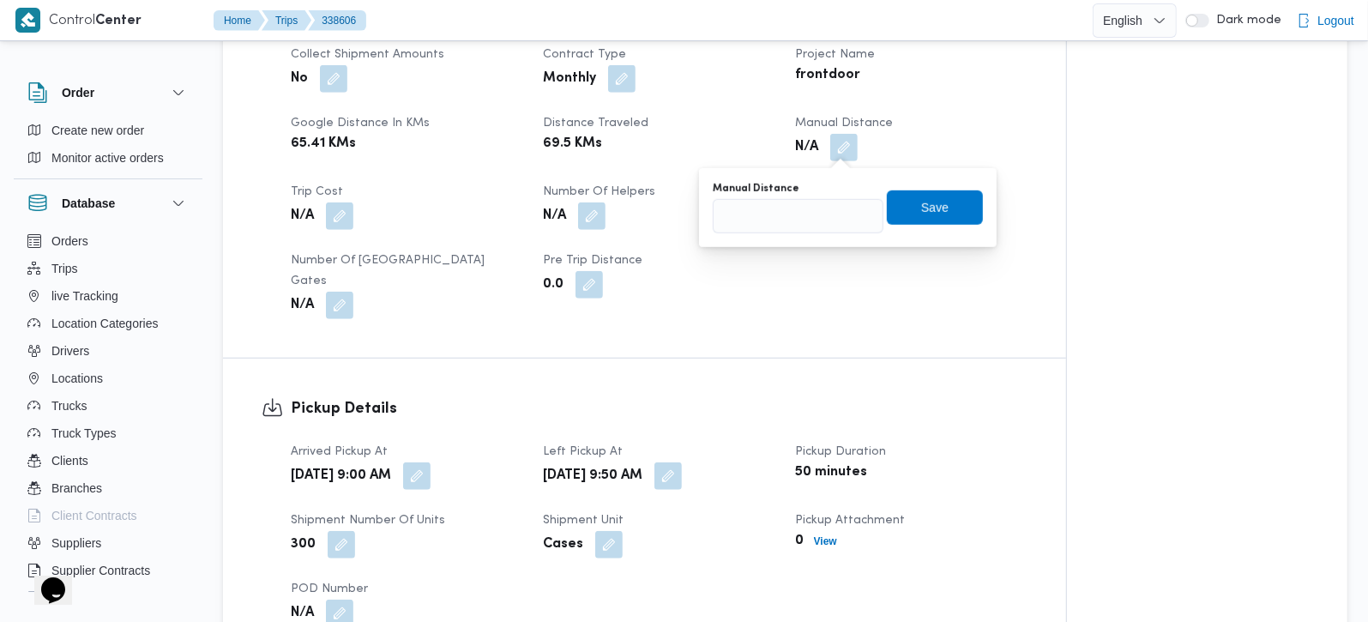
scroll to position [706, 0]
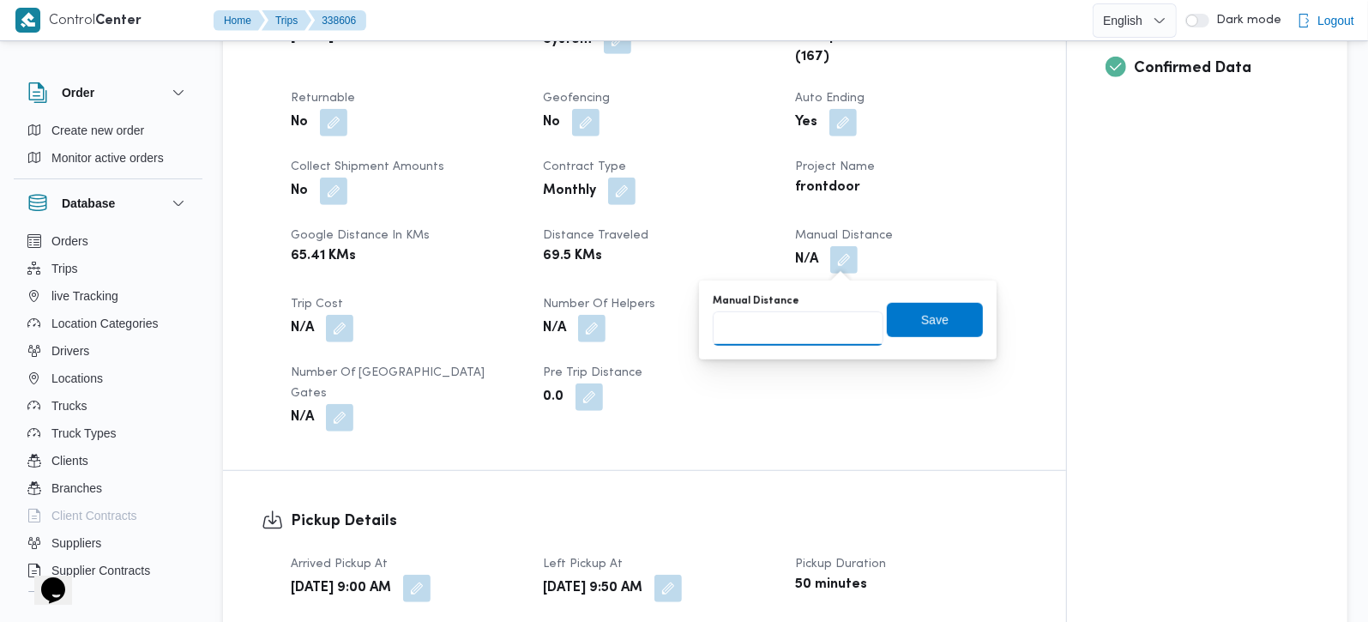
click at [750, 327] on input "Manual Distance" at bounding box center [798, 328] width 171 height 34
type input "126"
click at [895, 323] on span "Save" at bounding box center [935, 319] width 96 height 34
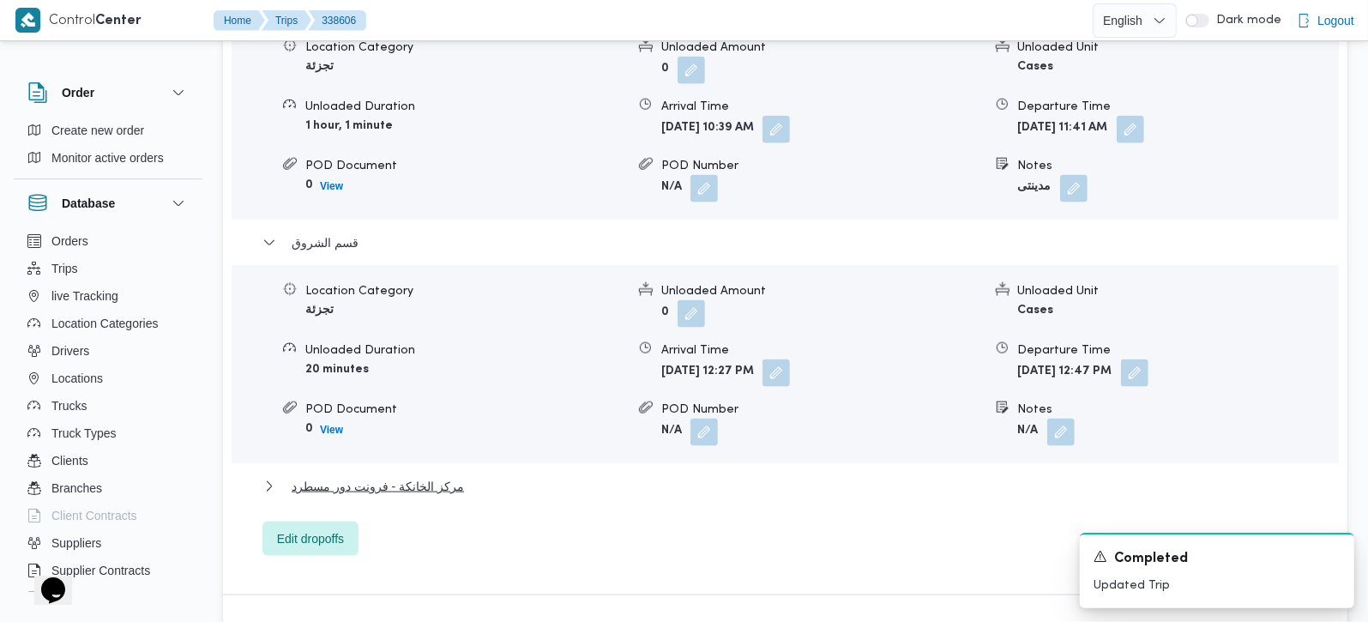
scroll to position [1614, 0]
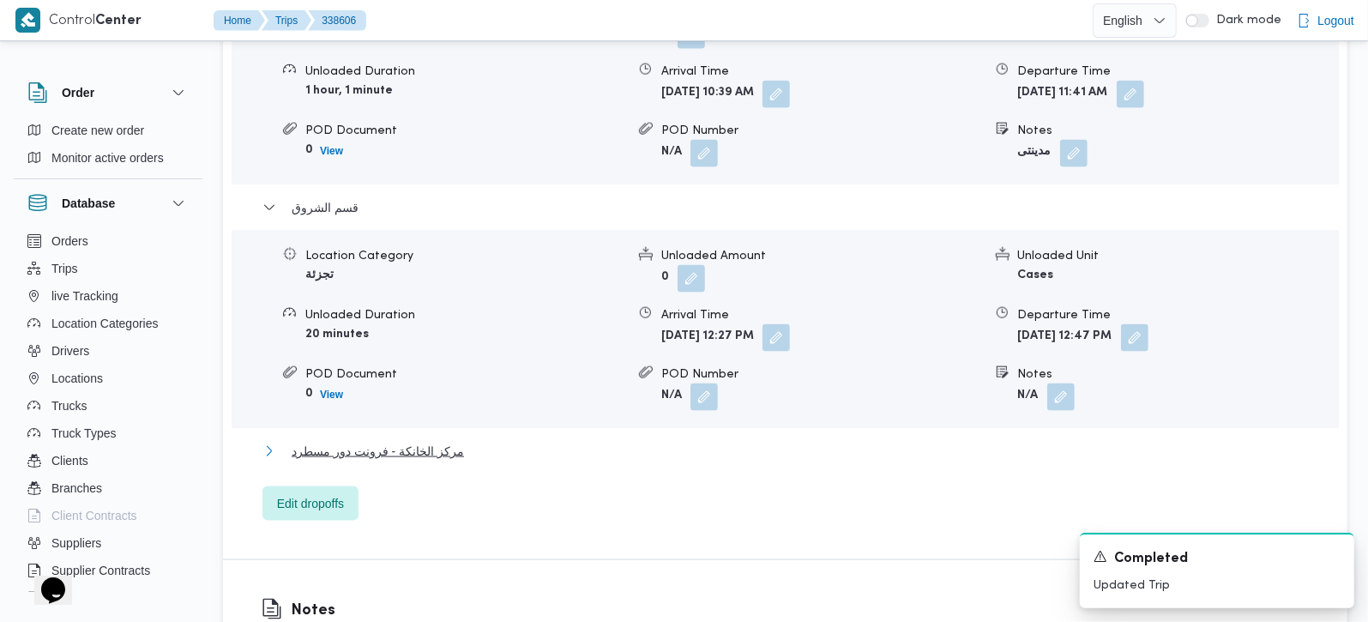
click at [405, 441] on span "مركز الخانكة - فرونت دور مسطرد" at bounding box center [378, 451] width 172 height 21
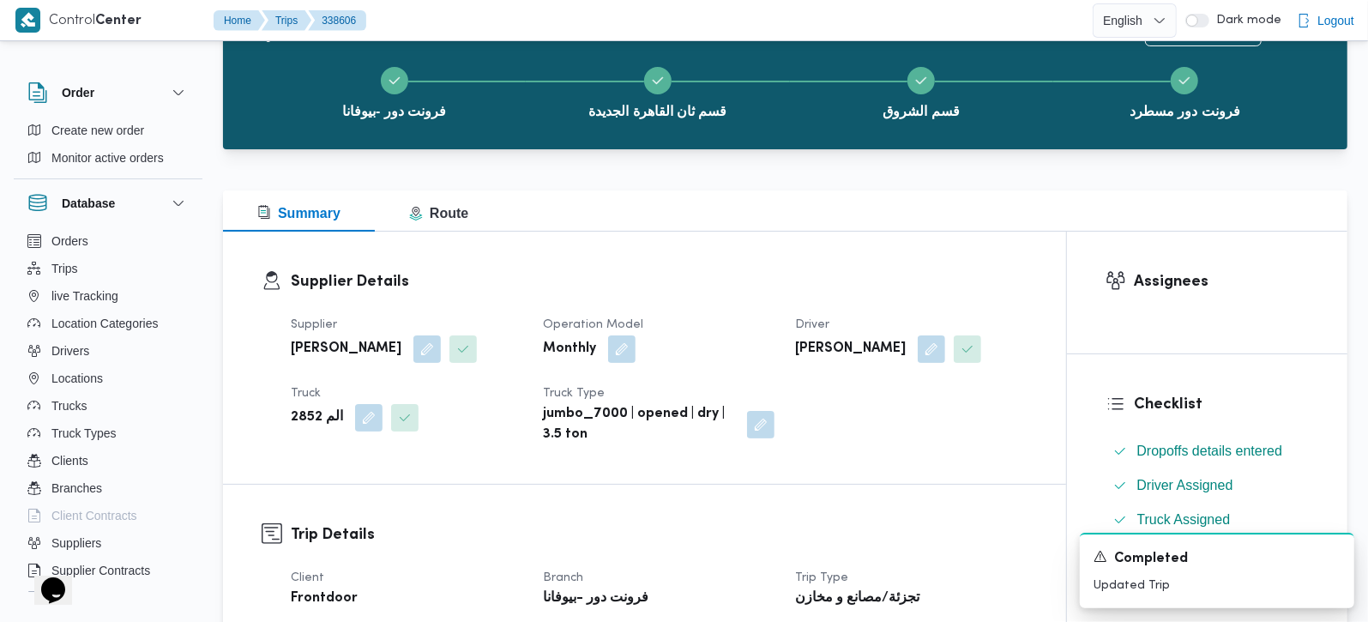
scroll to position [0, 0]
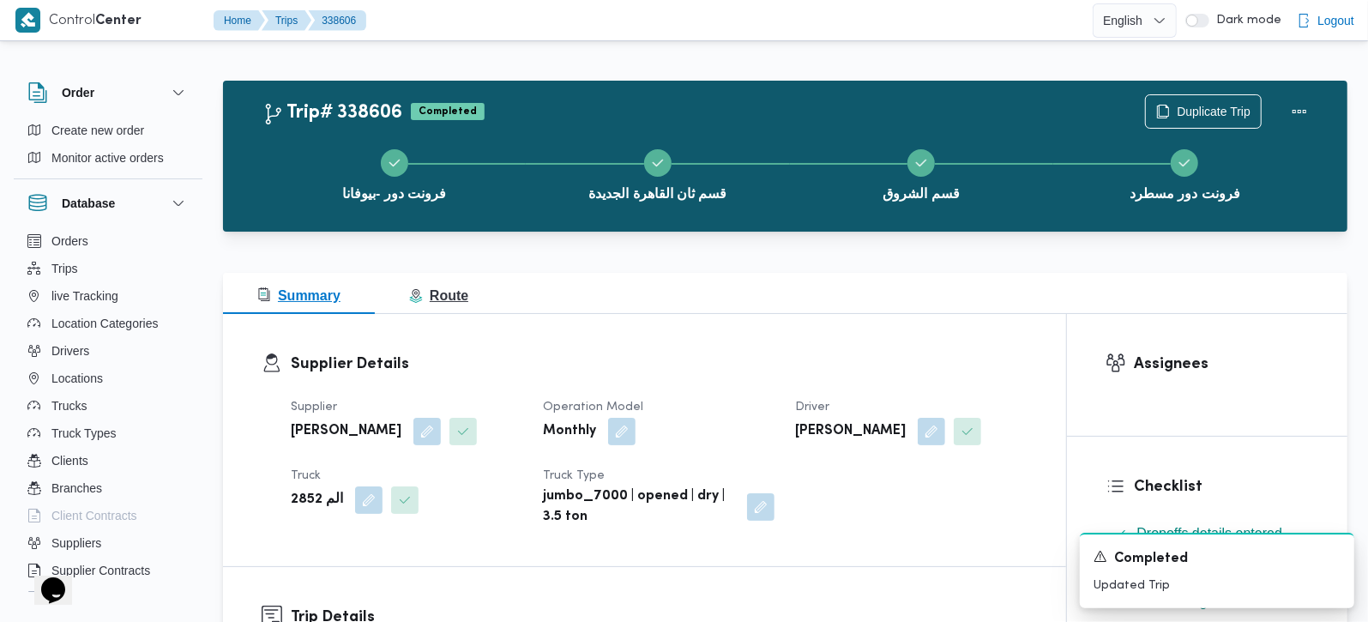
click at [442, 289] on span "Route" at bounding box center [438, 295] width 59 height 15
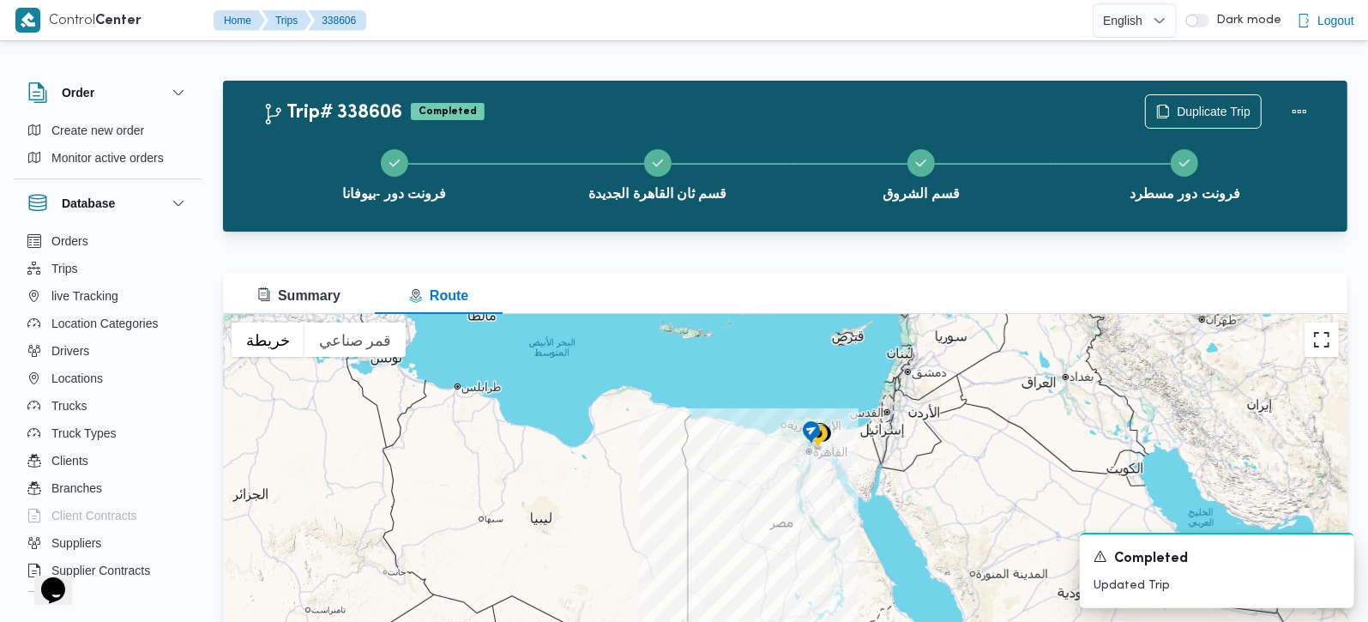
click at [1323, 347] on button "تبديل إلى العرض ملء الشاشة" at bounding box center [1321, 339] width 34 height 34
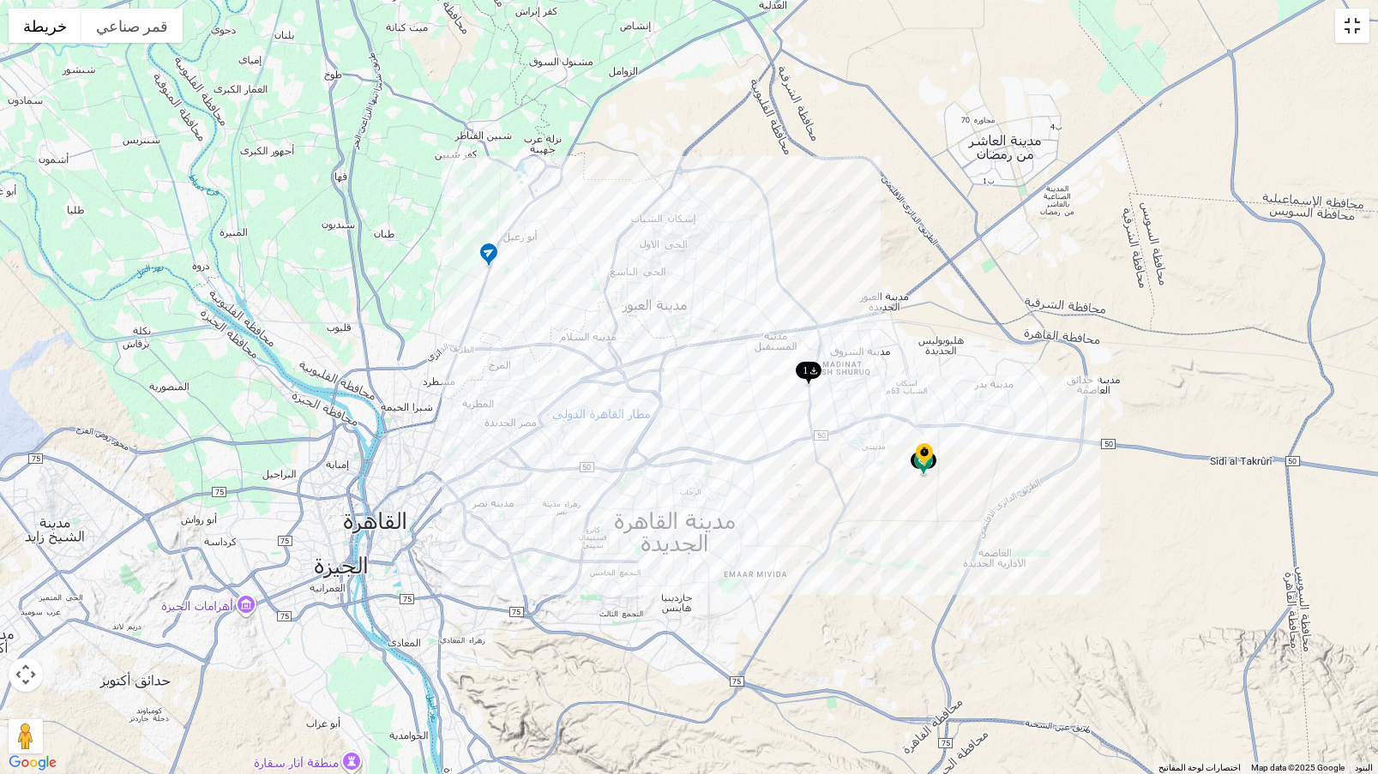
click at [1365, 26] on button "تبديل إلى العرض ملء الشاشة" at bounding box center [1352, 26] width 34 height 34
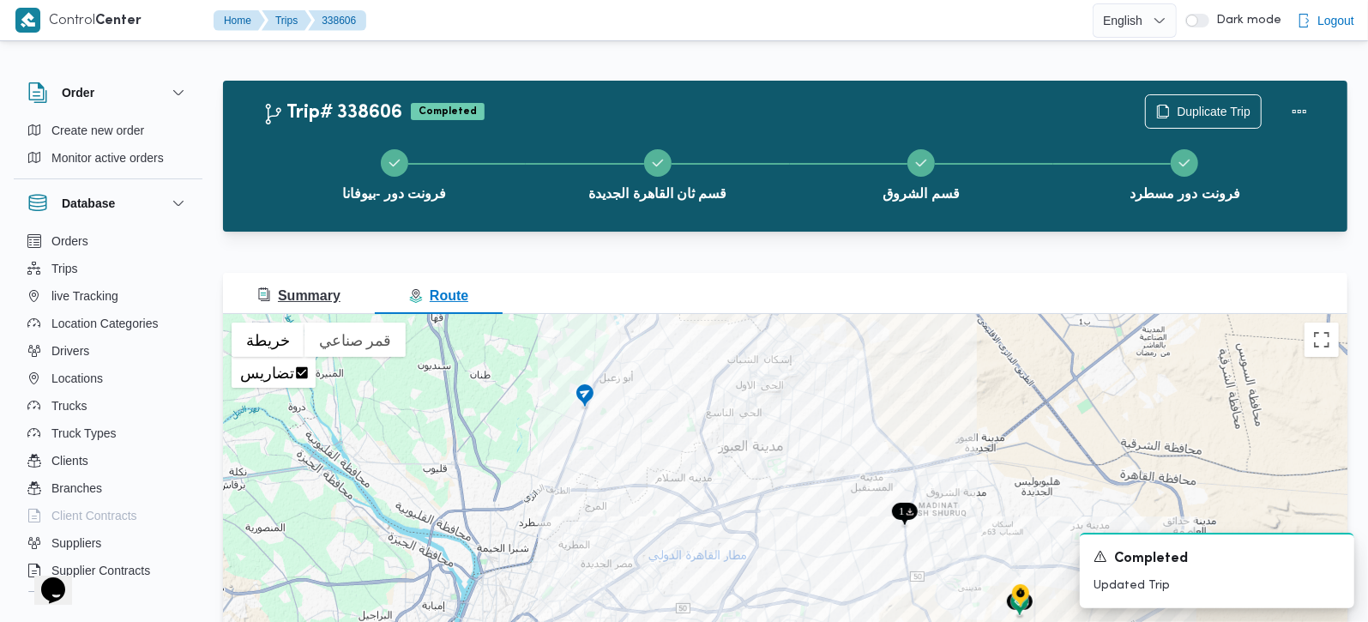
click at [283, 312] on button "Summary" at bounding box center [299, 293] width 152 height 41
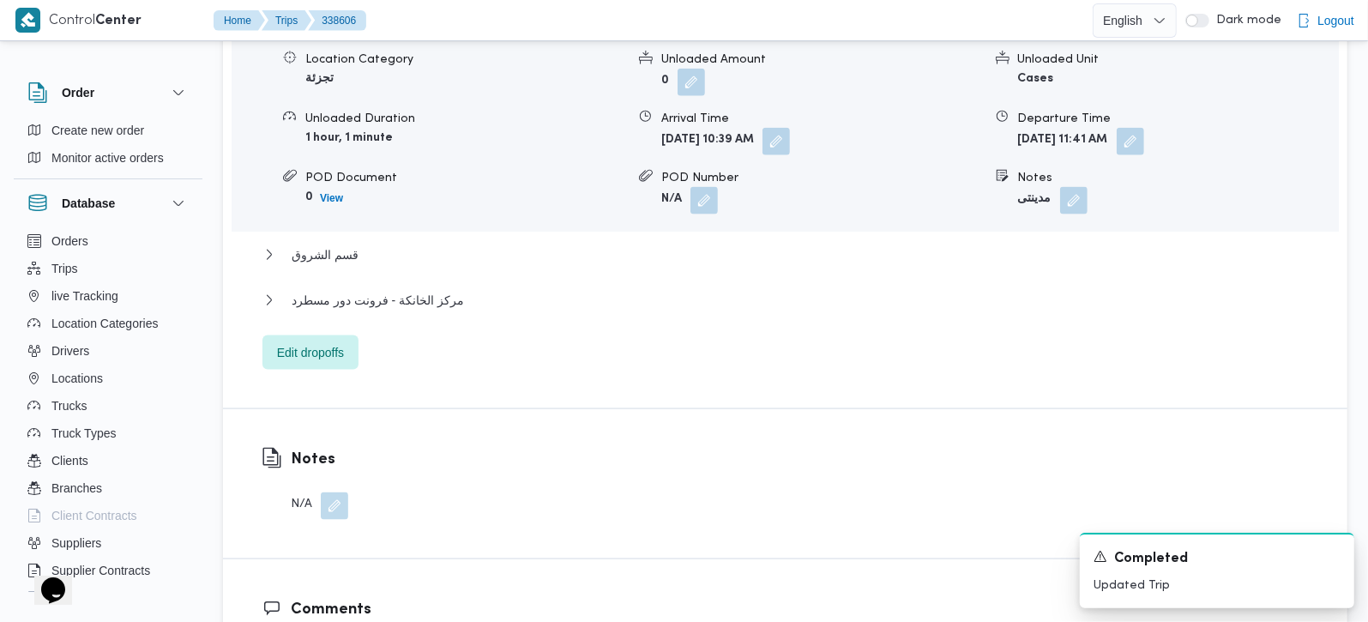
scroll to position [1614, 0]
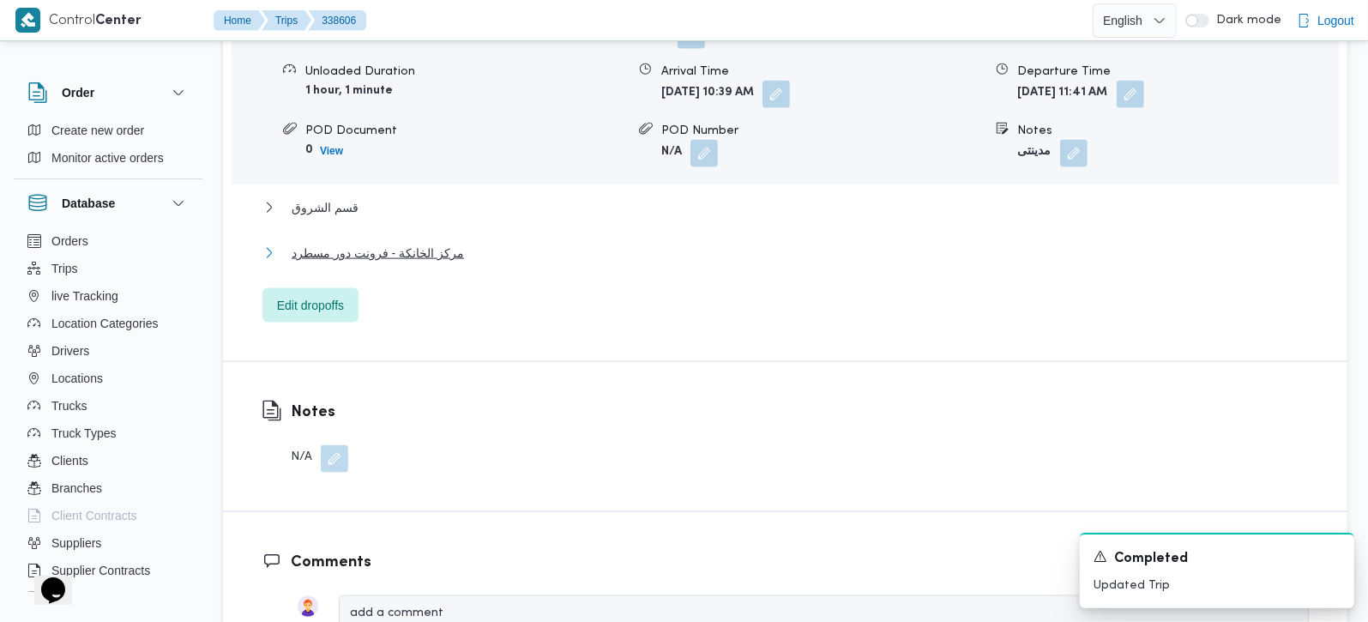
click at [357, 243] on span "مركز الخانكة - فرونت دور مسطرد" at bounding box center [378, 253] width 172 height 21
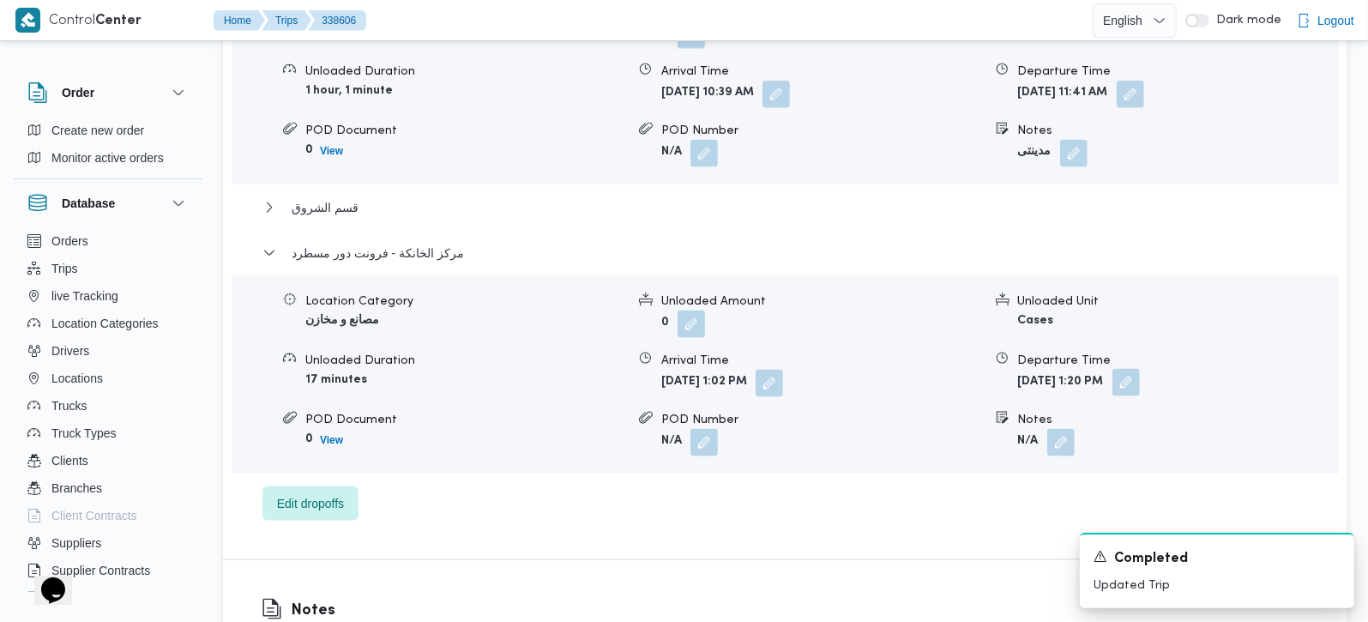
click at [1140, 369] on button "button" at bounding box center [1125, 382] width 27 height 27
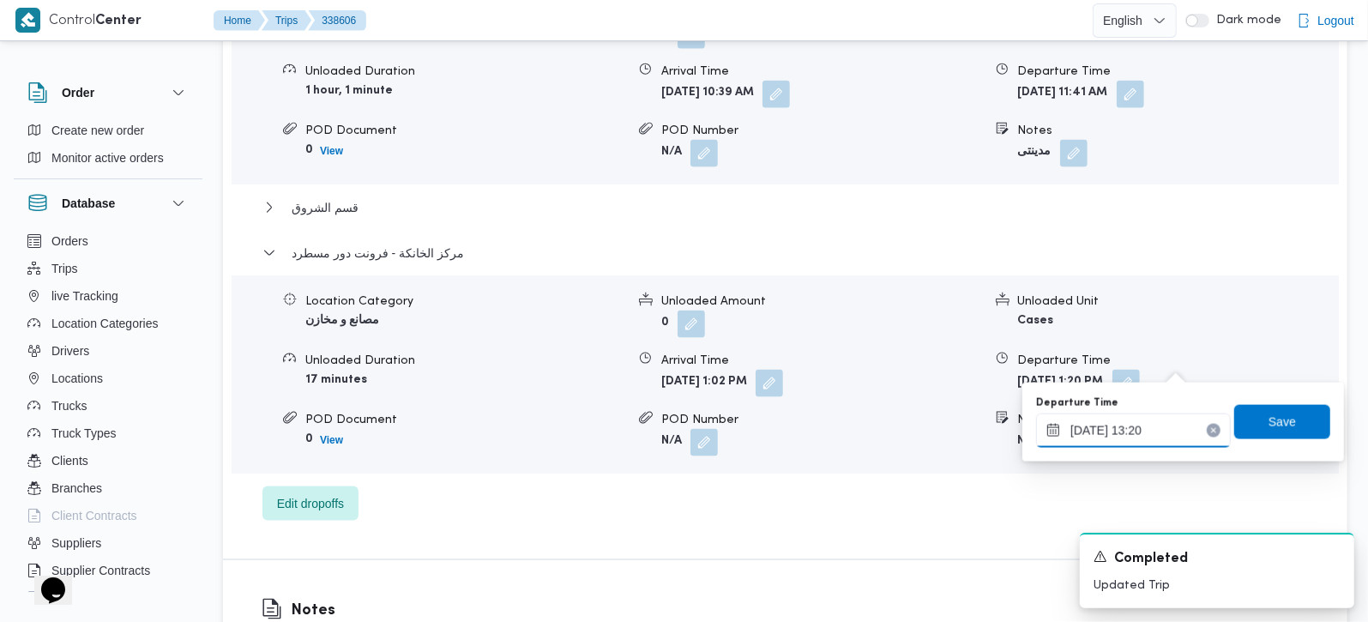
click at [1140, 441] on input "20/09/2025 13:20" at bounding box center [1133, 430] width 195 height 34
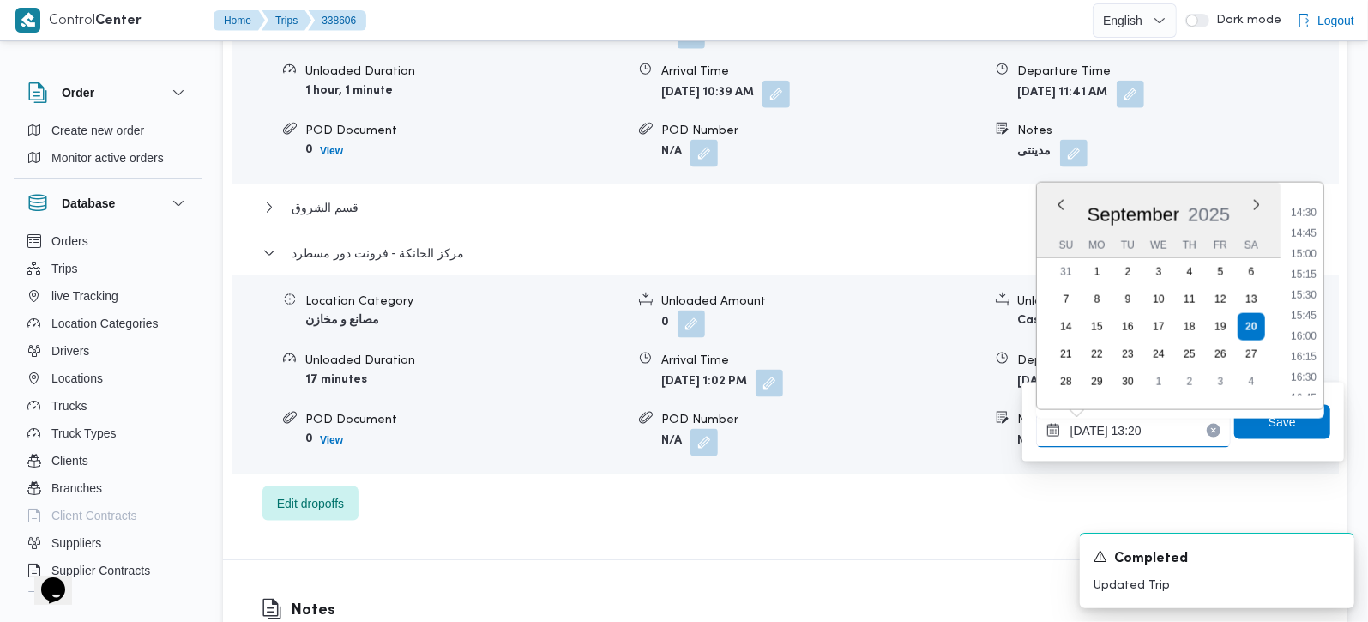
scroll to position [1188, 0]
click at [1305, 374] on li "16:30" at bounding box center [1303, 375] width 39 height 17
type input "[DATE] 16:30"
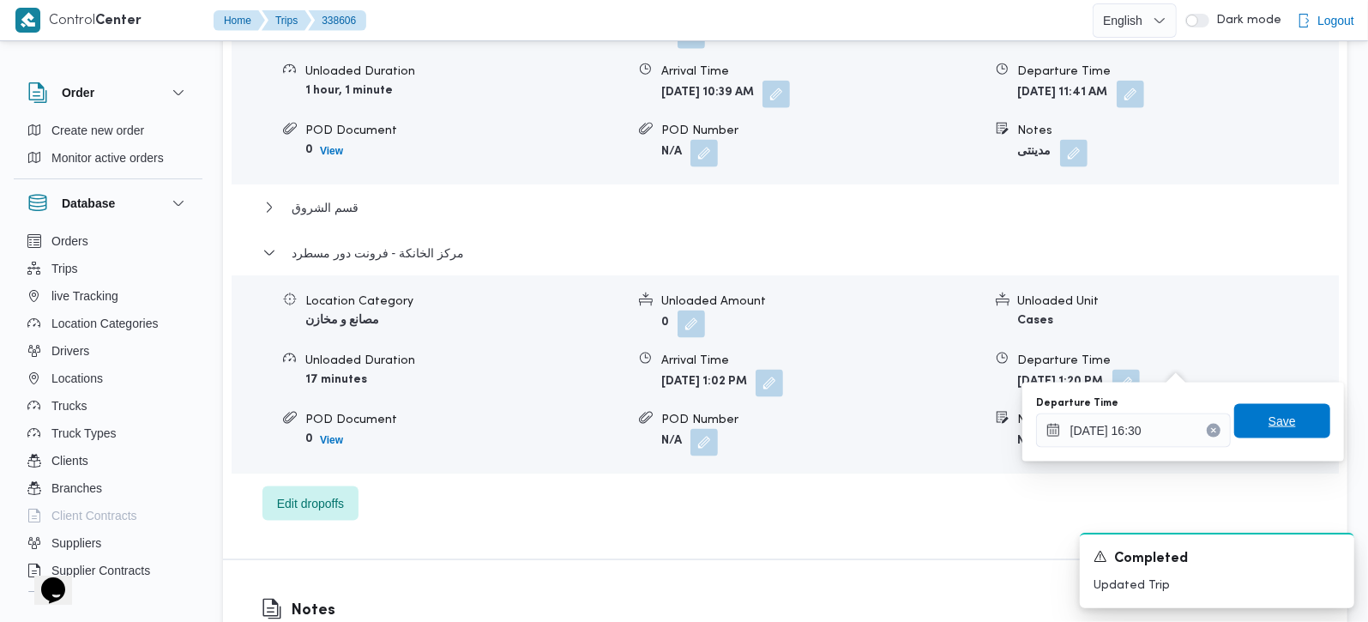
click at [1268, 421] on span "Save" at bounding box center [1281, 421] width 27 height 21
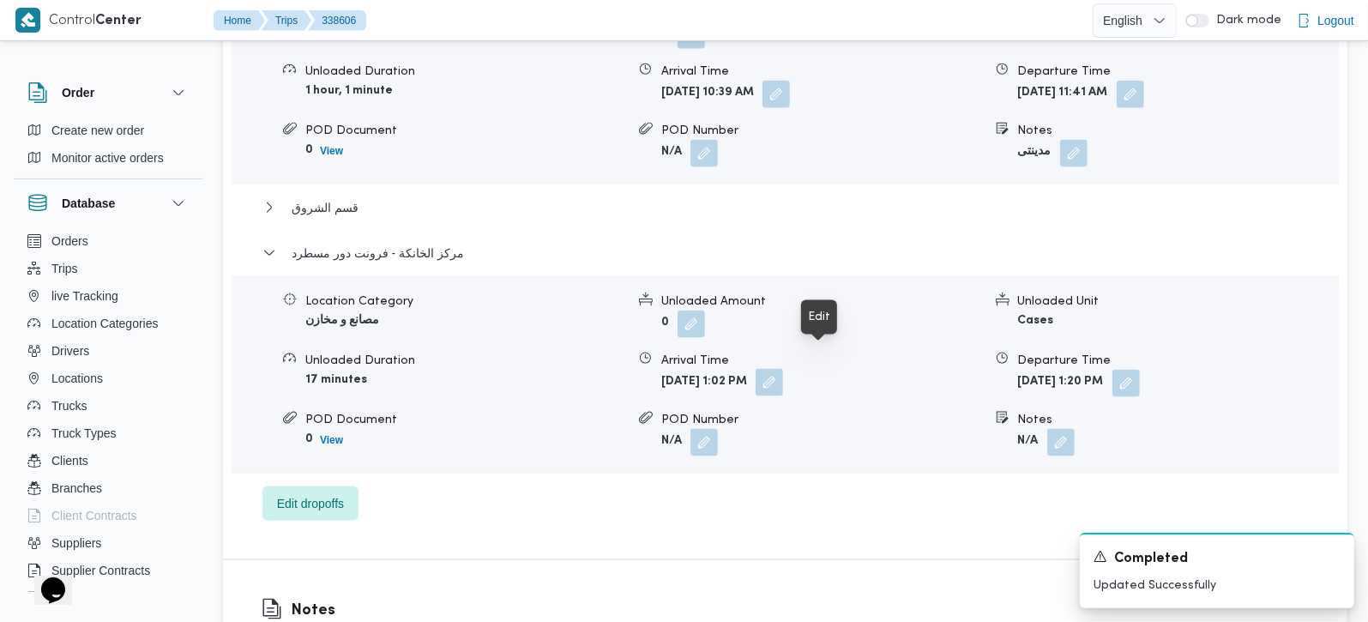
click at [783, 369] on button "button" at bounding box center [769, 382] width 27 height 27
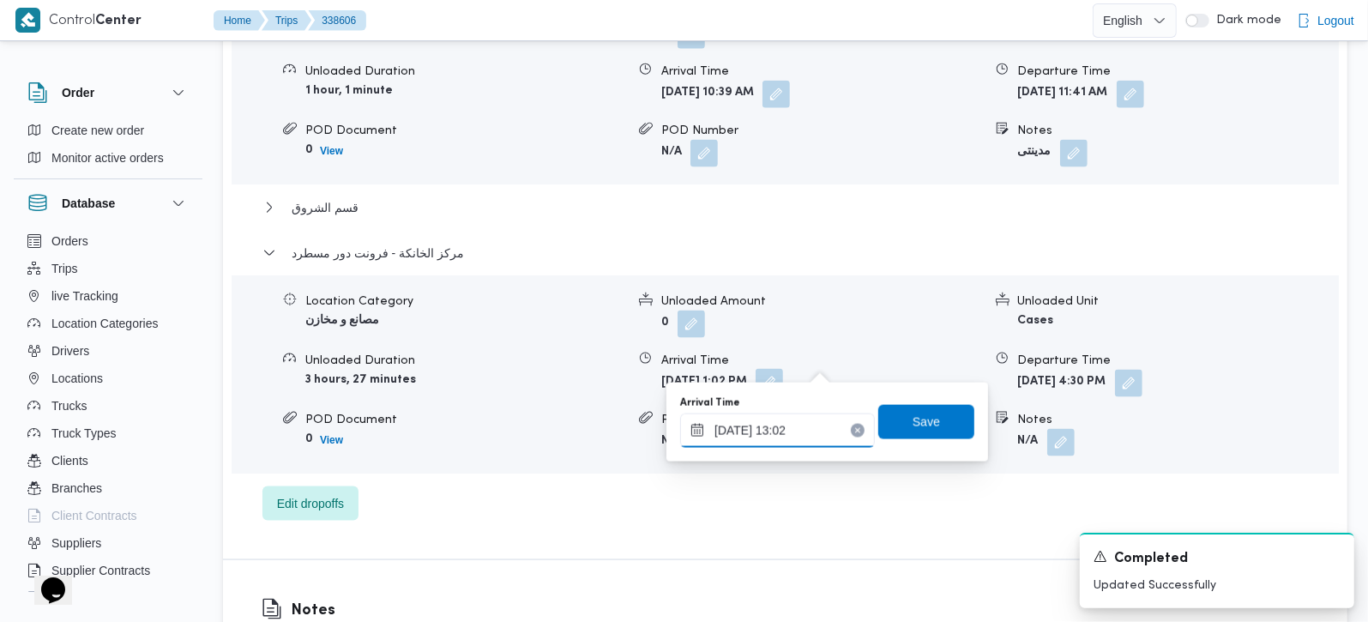
click at [795, 436] on input "20/09/2025 13:02" at bounding box center [777, 430] width 195 height 34
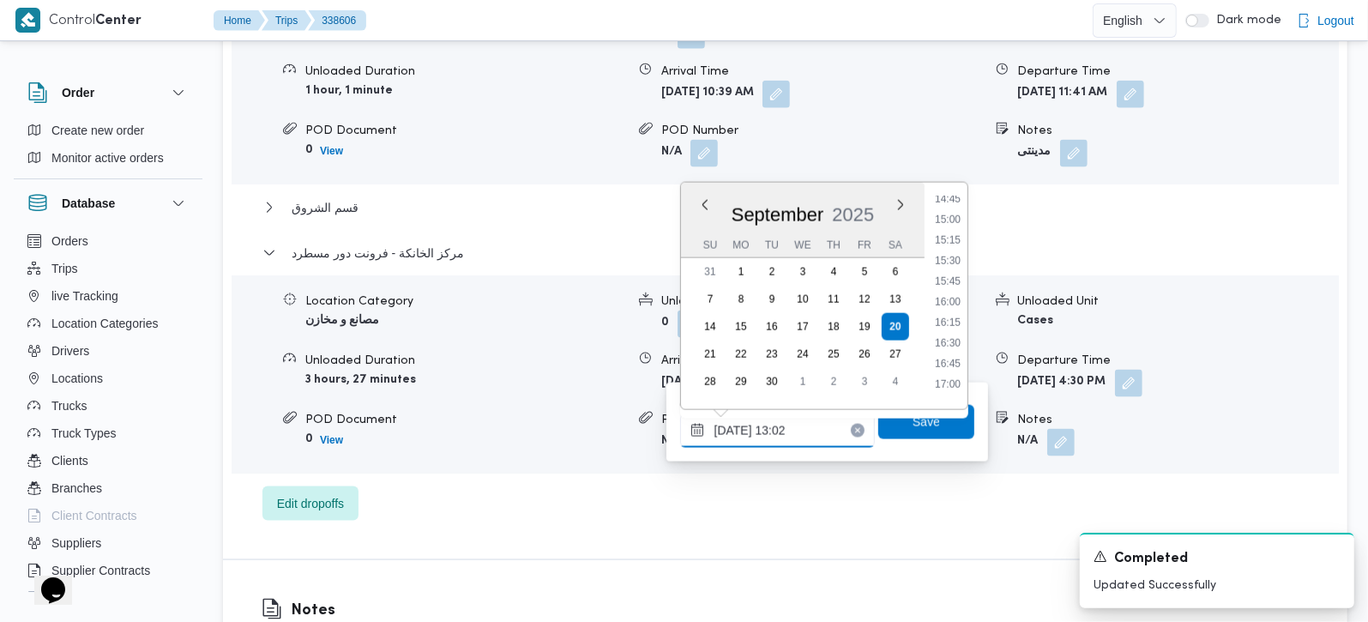
scroll to position [1269, 0]
click at [957, 275] on li "16:15" at bounding box center [947, 273] width 39 height 17
type input "20/09/2025 16:15"
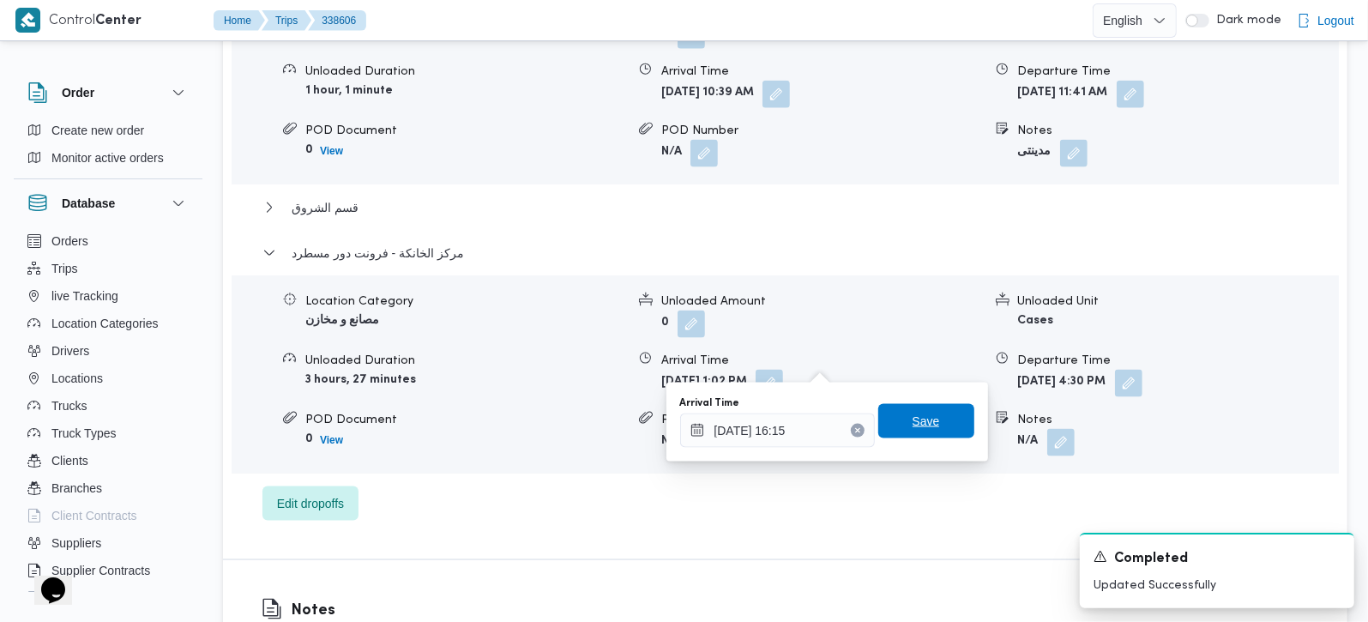
click at [913, 419] on span "Save" at bounding box center [926, 421] width 27 height 21
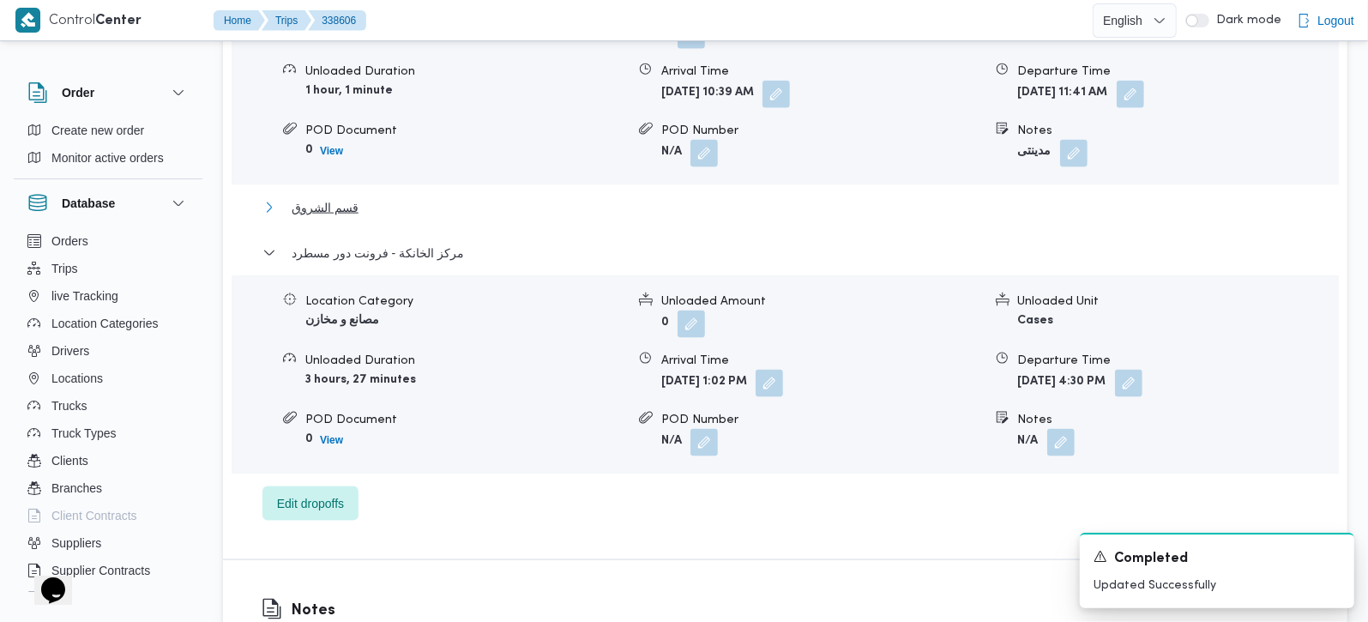
click at [341, 197] on span "قسم الشروق" at bounding box center [325, 207] width 67 height 21
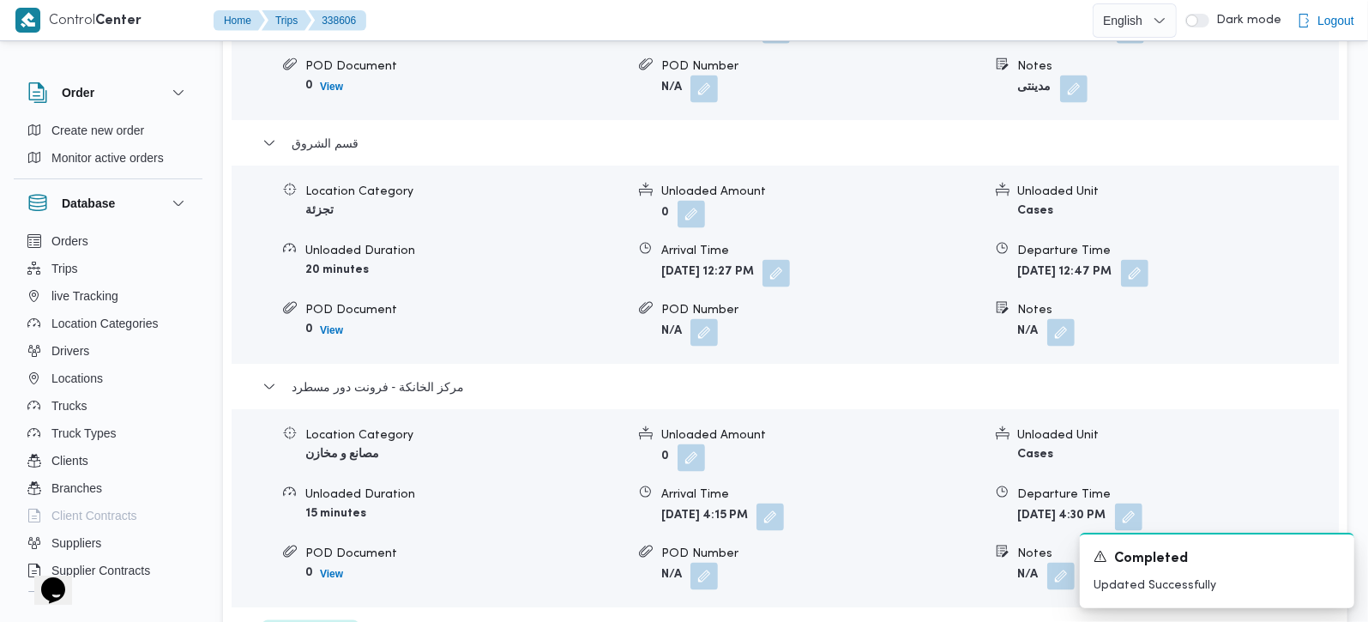
scroll to position [1715, 0]
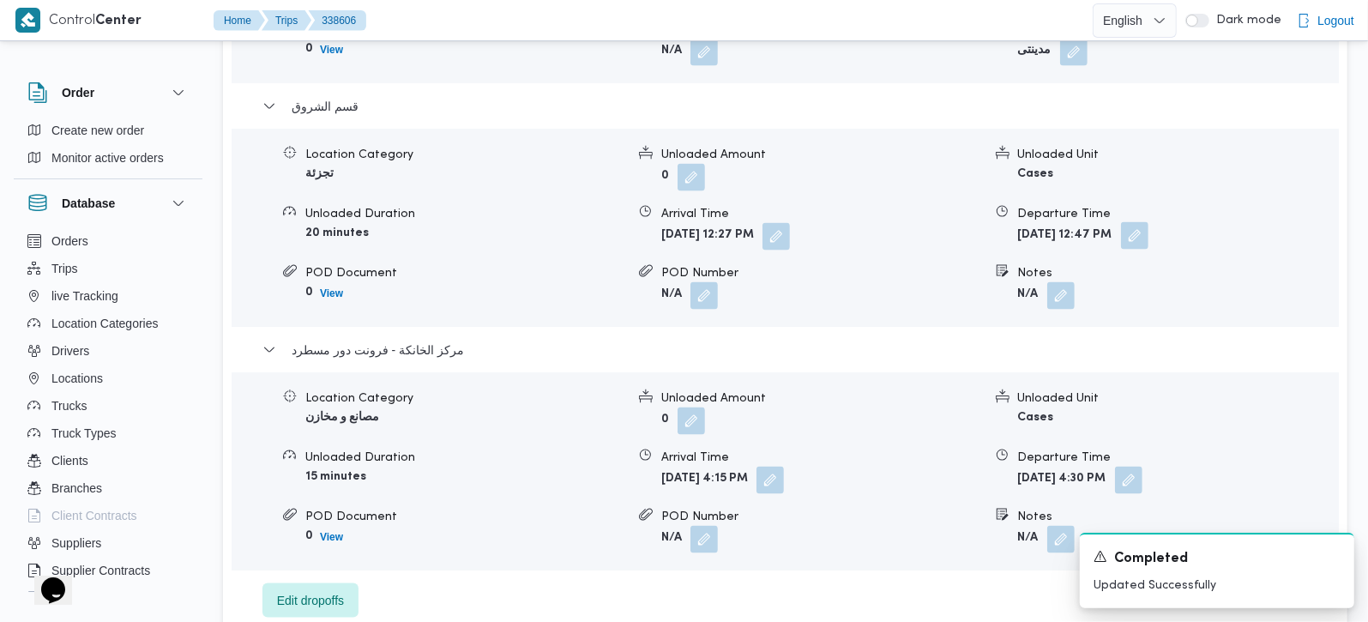
click at [1148, 222] on button "button" at bounding box center [1134, 235] width 27 height 27
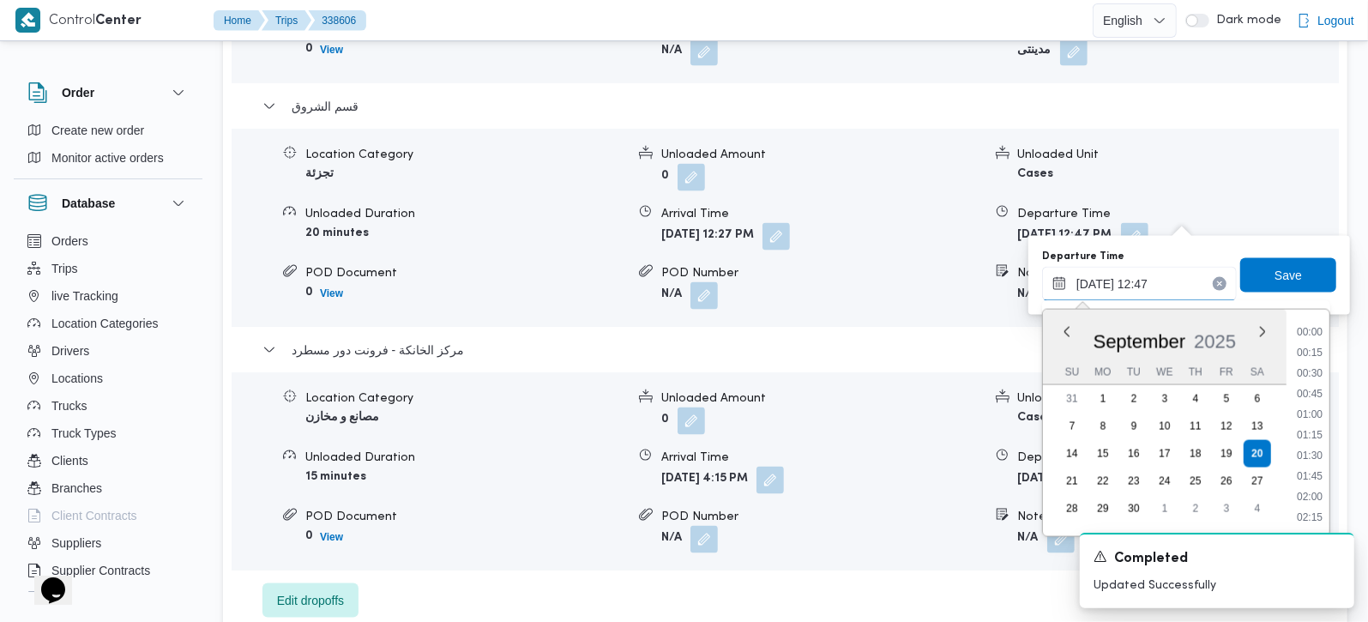
click at [1108, 293] on input "20/09/2025 12:47" at bounding box center [1139, 284] width 195 height 34
click at [1317, 452] on li "15:30" at bounding box center [1309, 460] width 39 height 17
type input "20/09/2025 15:30"
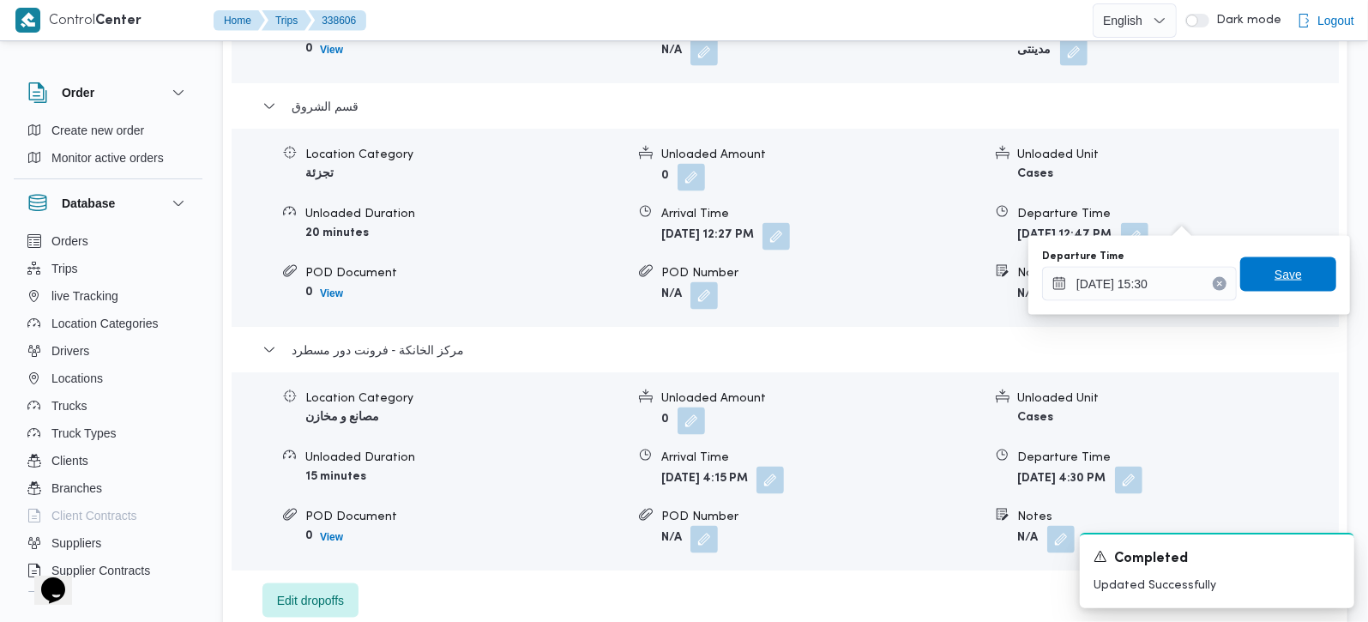
click at [1274, 279] on span "Save" at bounding box center [1287, 274] width 27 height 21
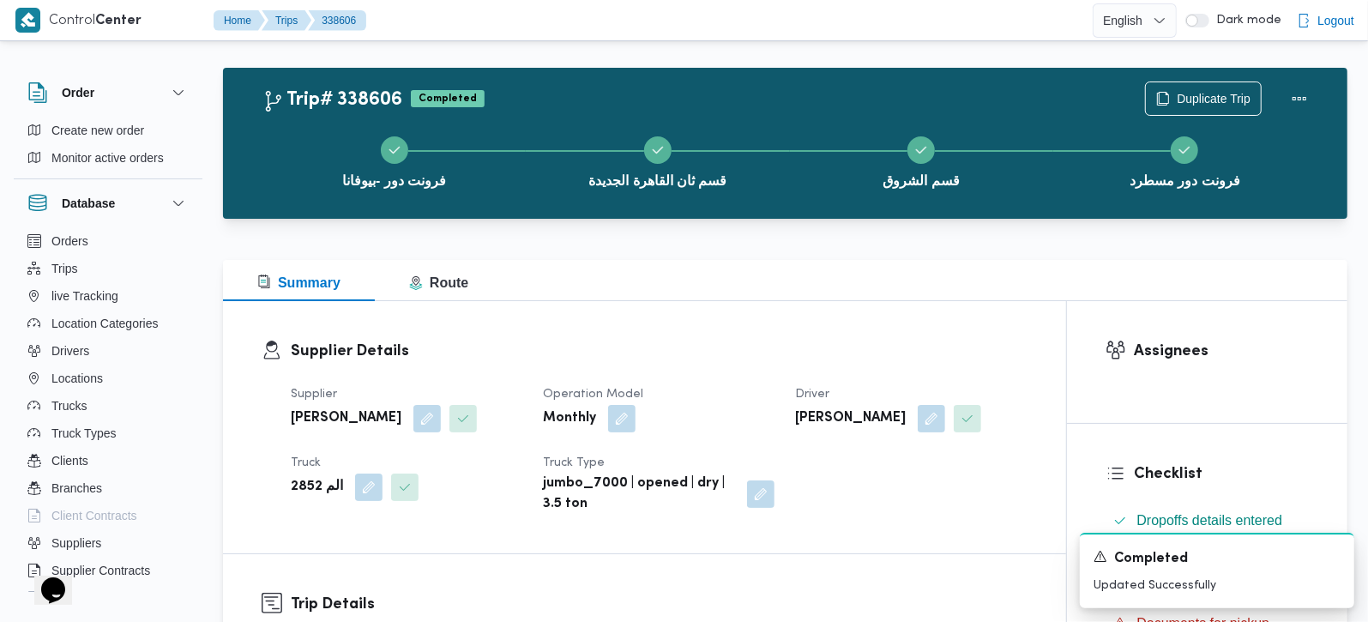
scroll to position [0, 0]
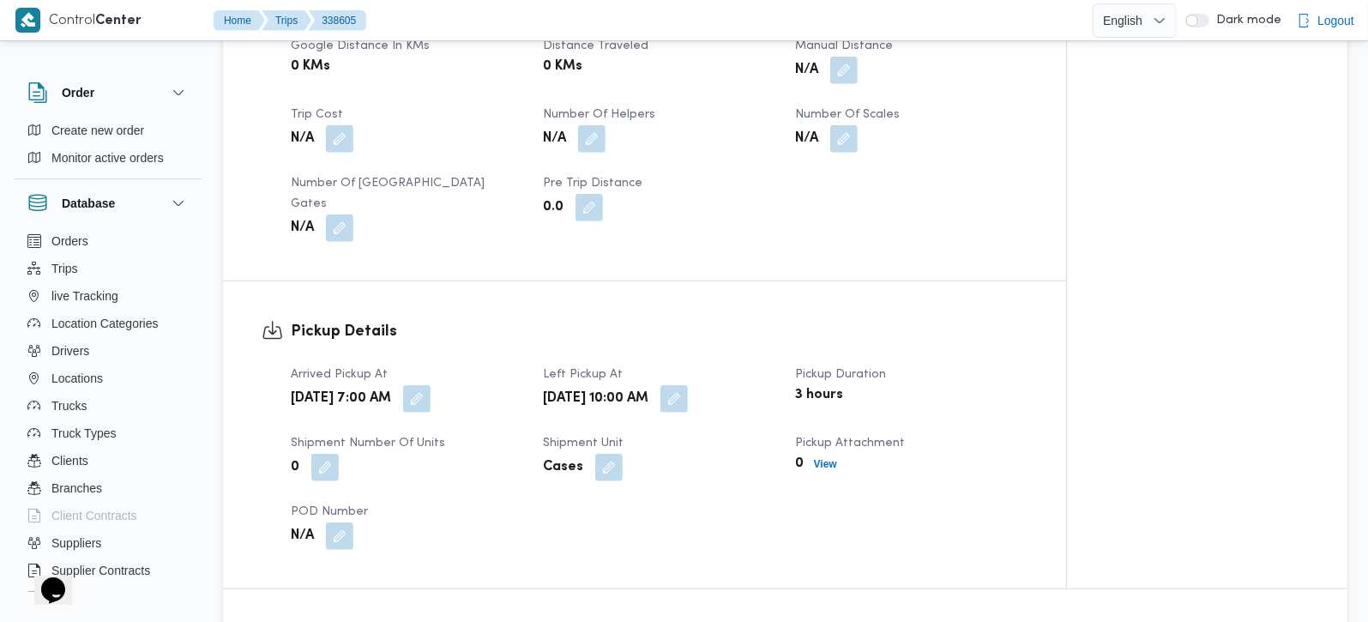
scroll to position [807, 0]
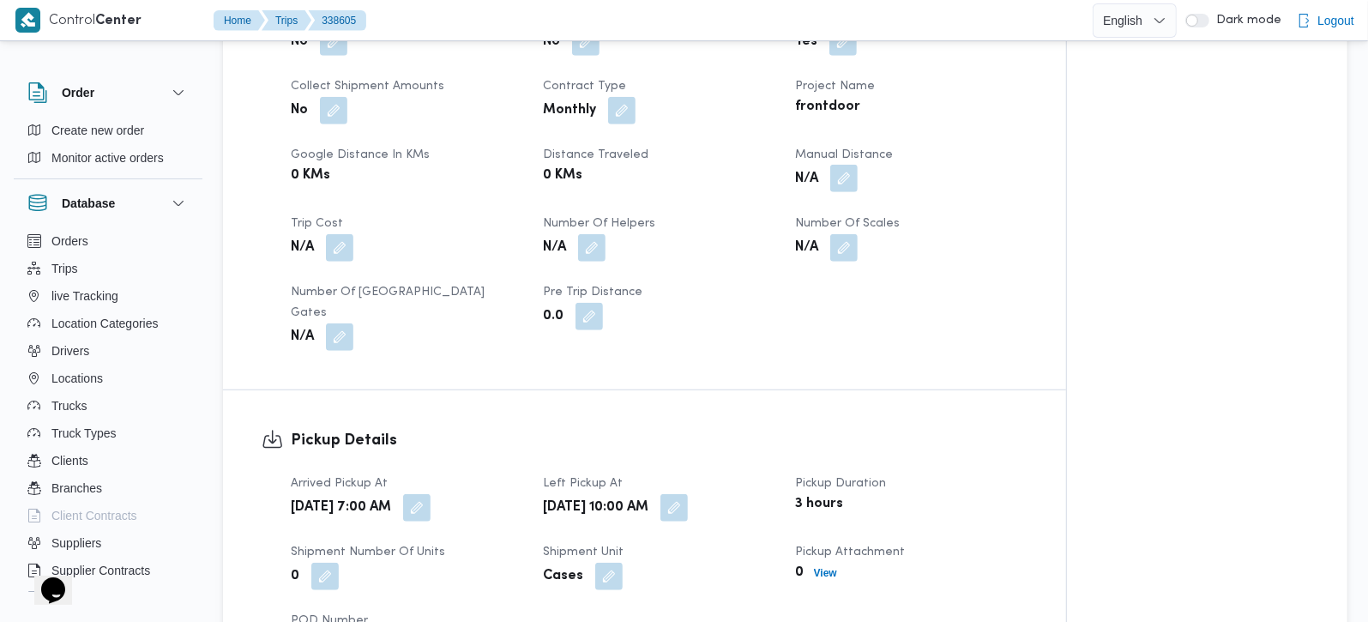
click at [835, 176] on button "button" at bounding box center [843, 178] width 27 height 27
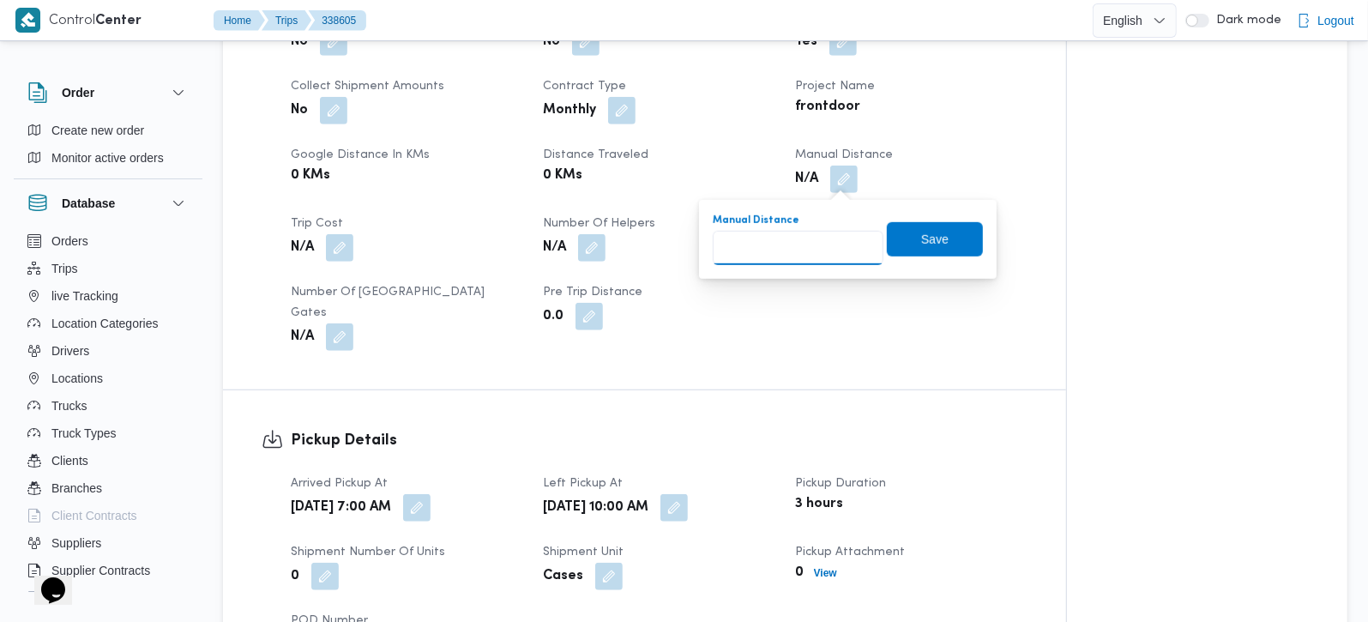
click at [788, 242] on input "Manual Distance" at bounding box center [798, 248] width 171 height 34
type input "99"
click at [948, 248] on span "Save" at bounding box center [935, 238] width 96 height 34
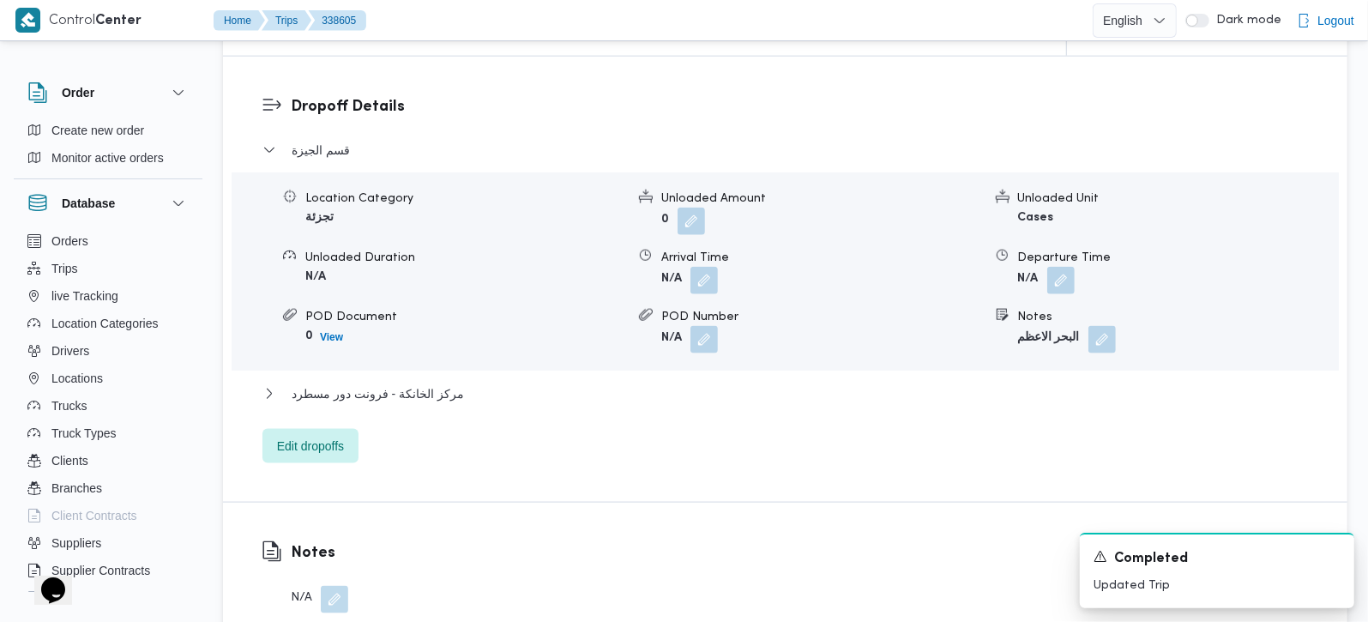
scroll to position [1614, 0]
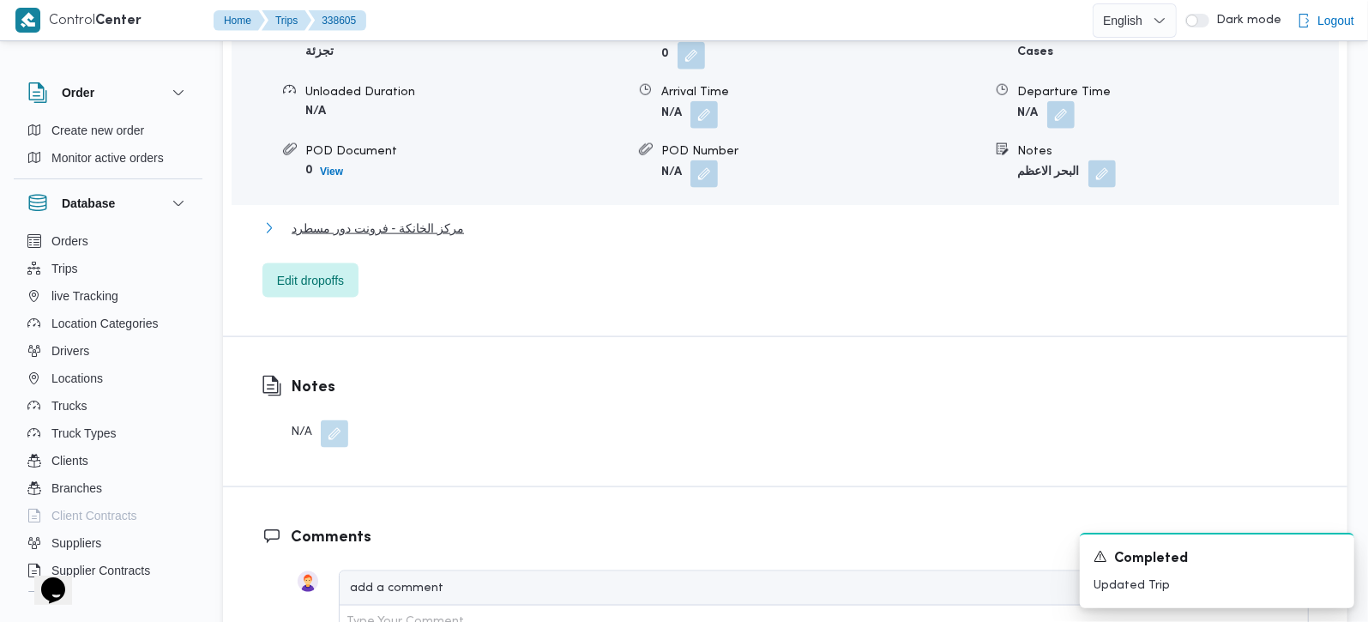
click at [403, 218] on span "مركز الخانكة - فرونت دور مسطرد" at bounding box center [378, 228] width 172 height 21
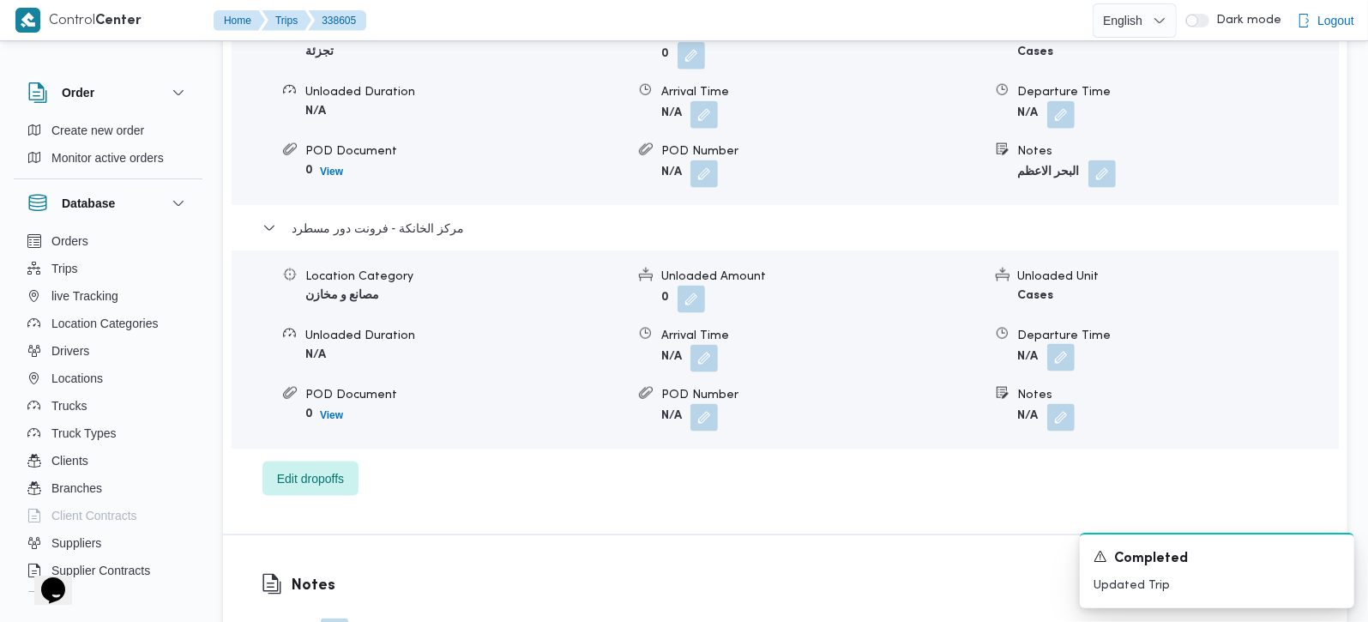
click at [1062, 344] on button "button" at bounding box center [1060, 357] width 27 height 27
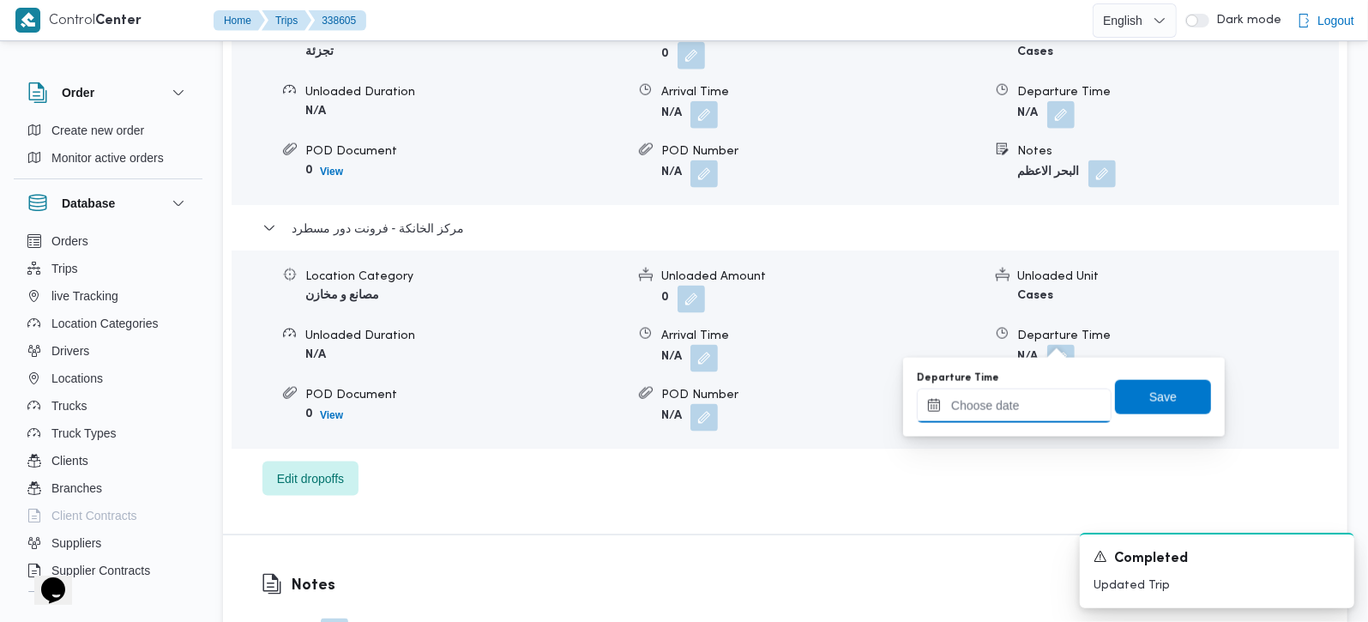
click at [1031, 410] on input "Departure Time" at bounding box center [1014, 406] width 195 height 34
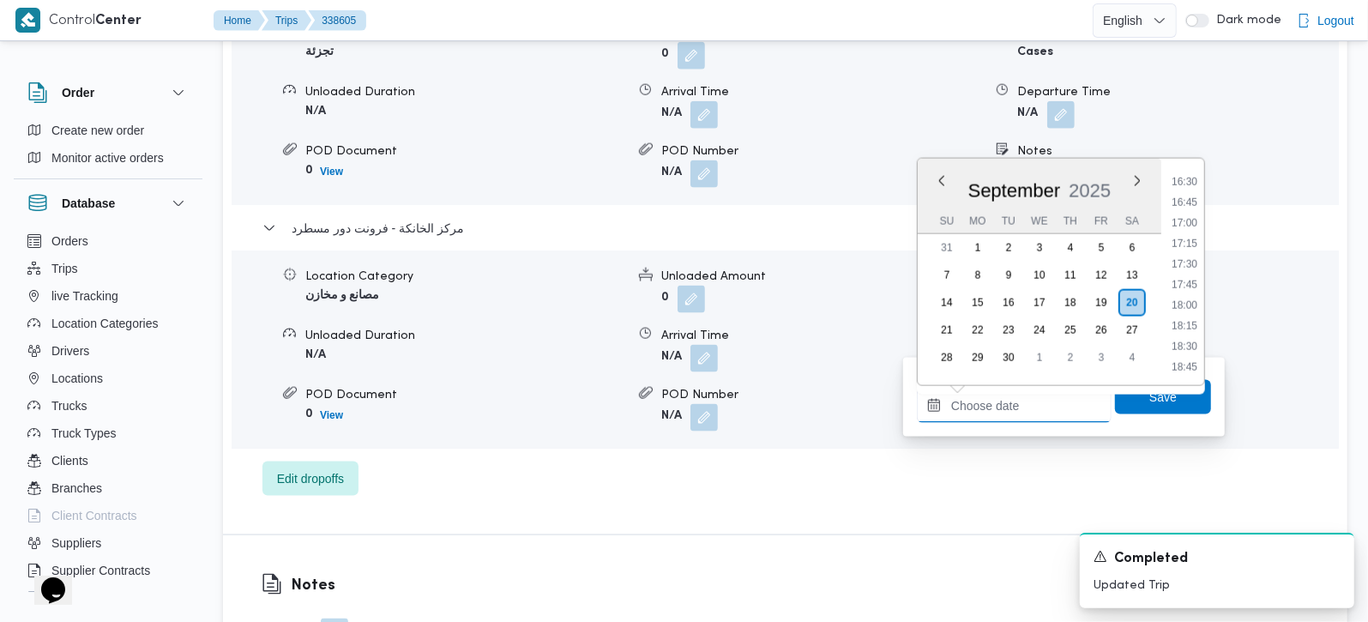
scroll to position [1322, 0]
click at [1187, 235] on li "16:45" at bounding box center [1184, 238] width 39 height 17
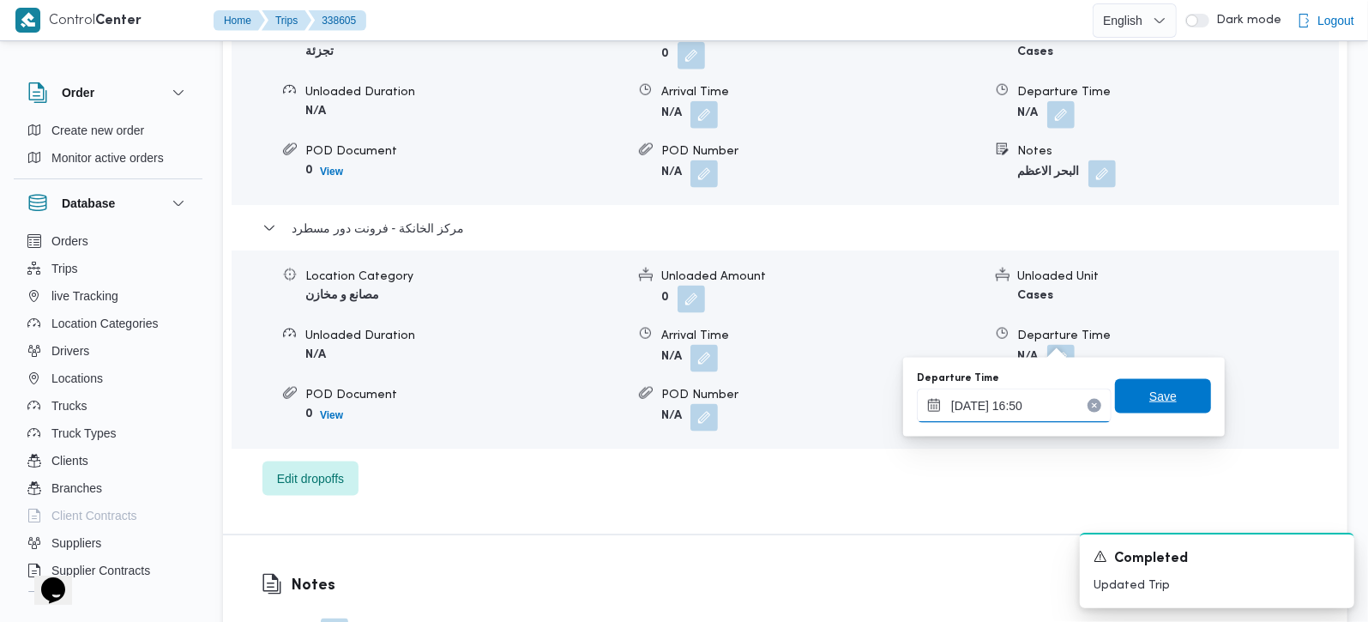
type input "[DATE] 16:50"
click at [1166, 386] on span "Save" at bounding box center [1163, 396] width 96 height 34
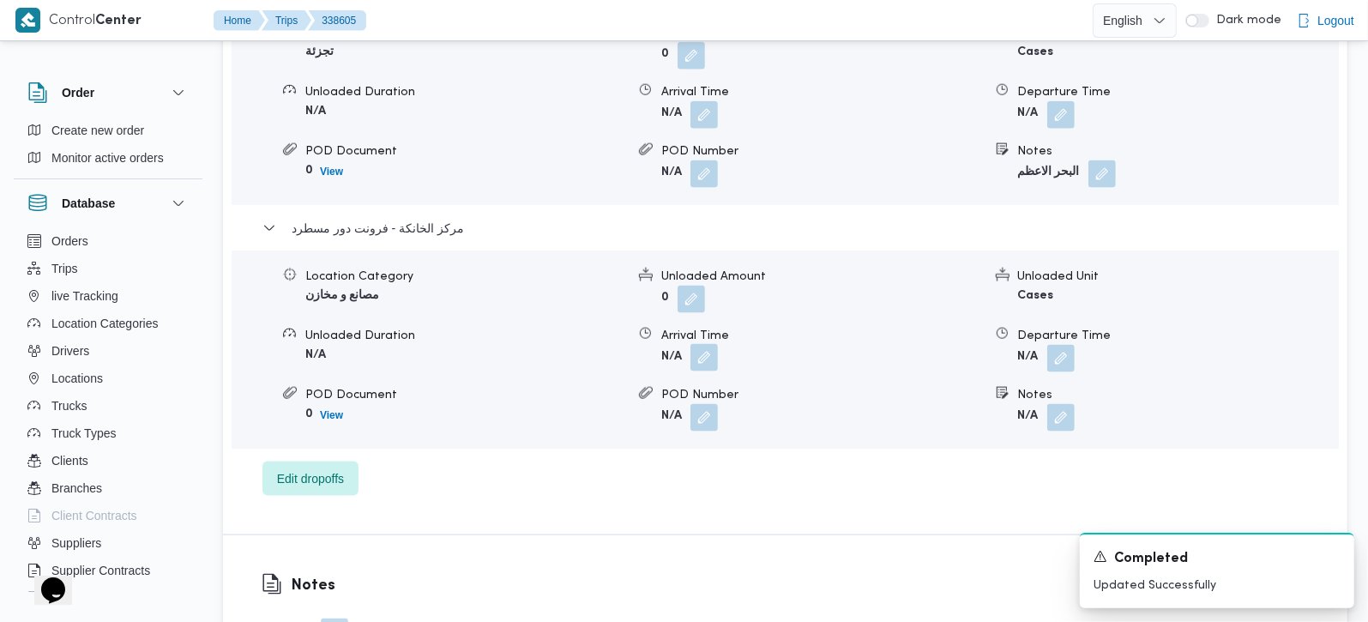
click at [706, 344] on button "button" at bounding box center [703, 357] width 27 height 27
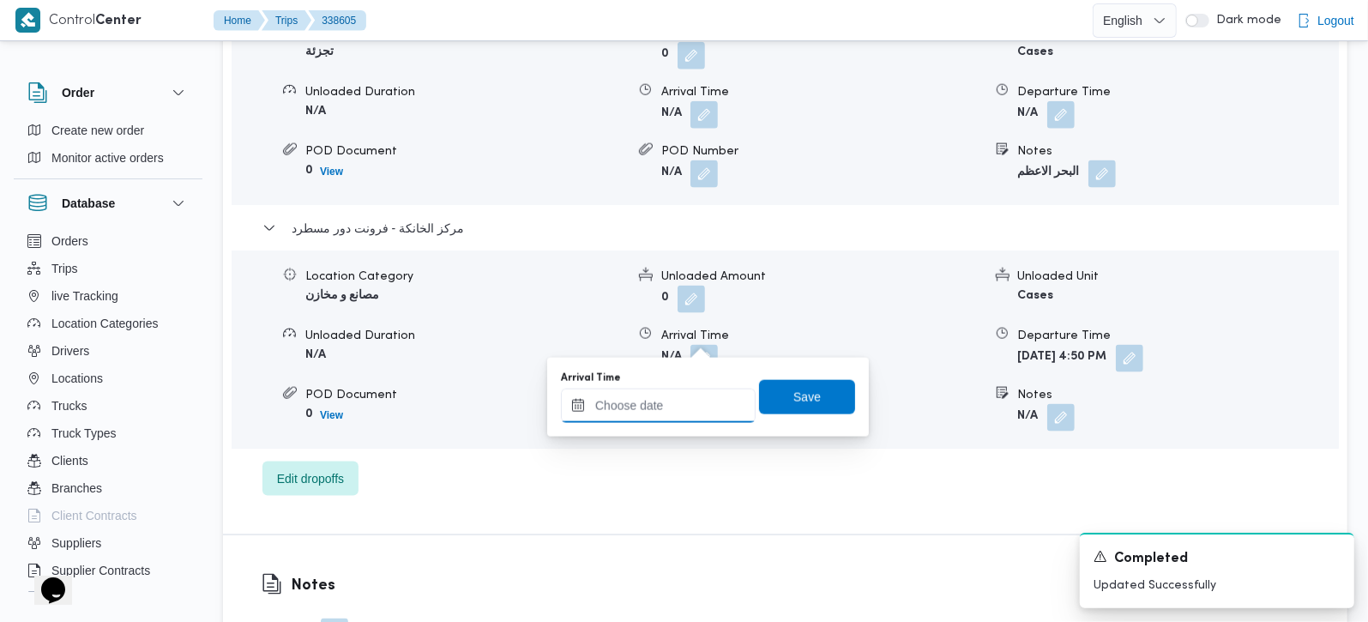
click at [694, 405] on input "Arrival Time" at bounding box center [658, 406] width 195 height 34
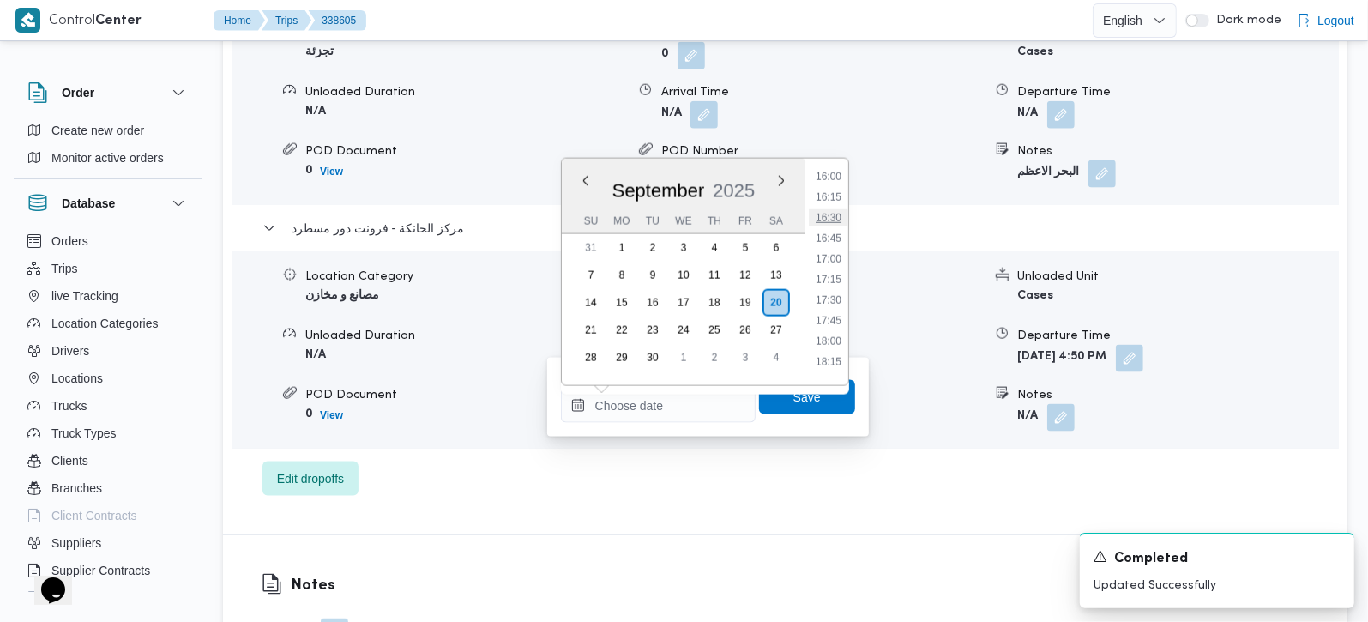
click at [834, 221] on li "16:30" at bounding box center [828, 217] width 39 height 17
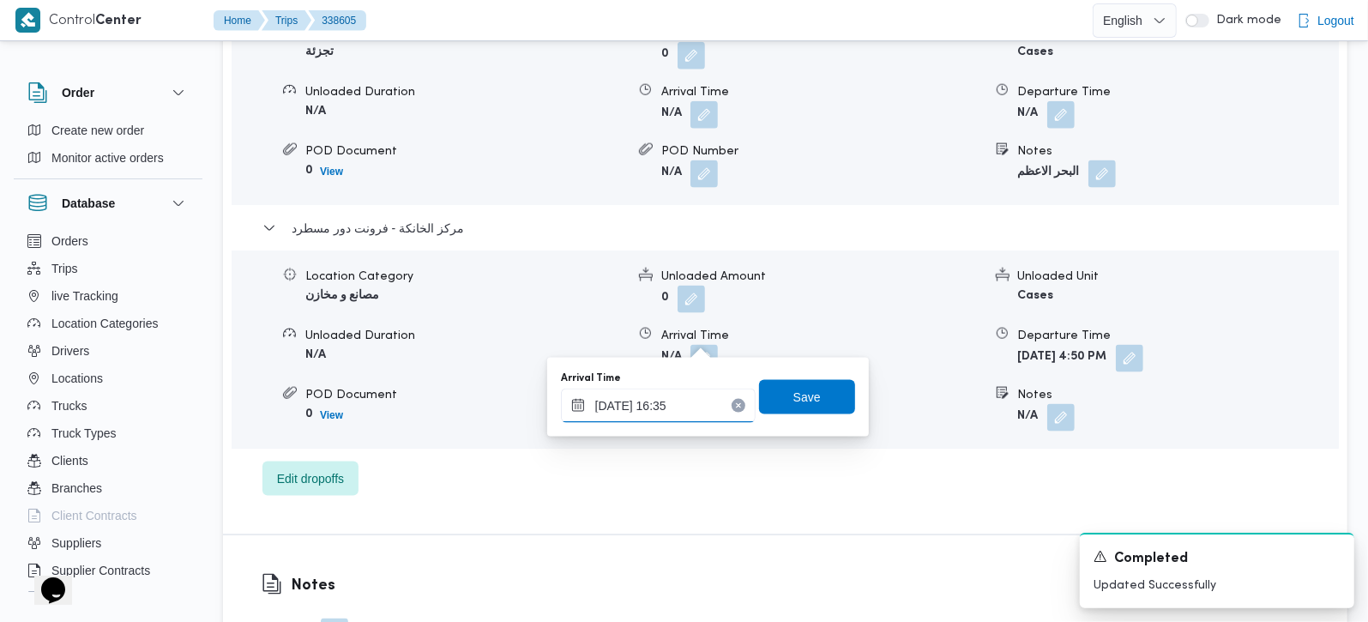
type input "[DATE] 16:35"
click at [795, 375] on div "Arrival Time [DATE] 16:35 Save" at bounding box center [708, 397] width 298 height 55
click at [793, 396] on span "Save" at bounding box center [806, 396] width 27 height 21
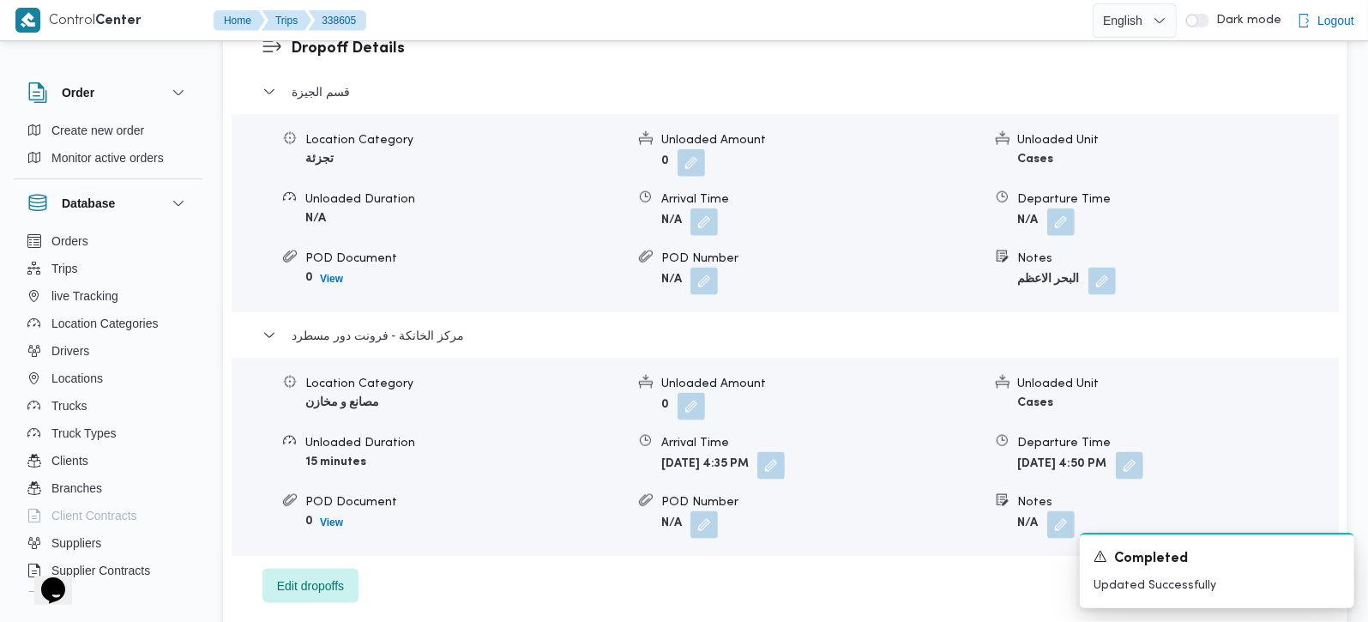
scroll to position [1513, 0]
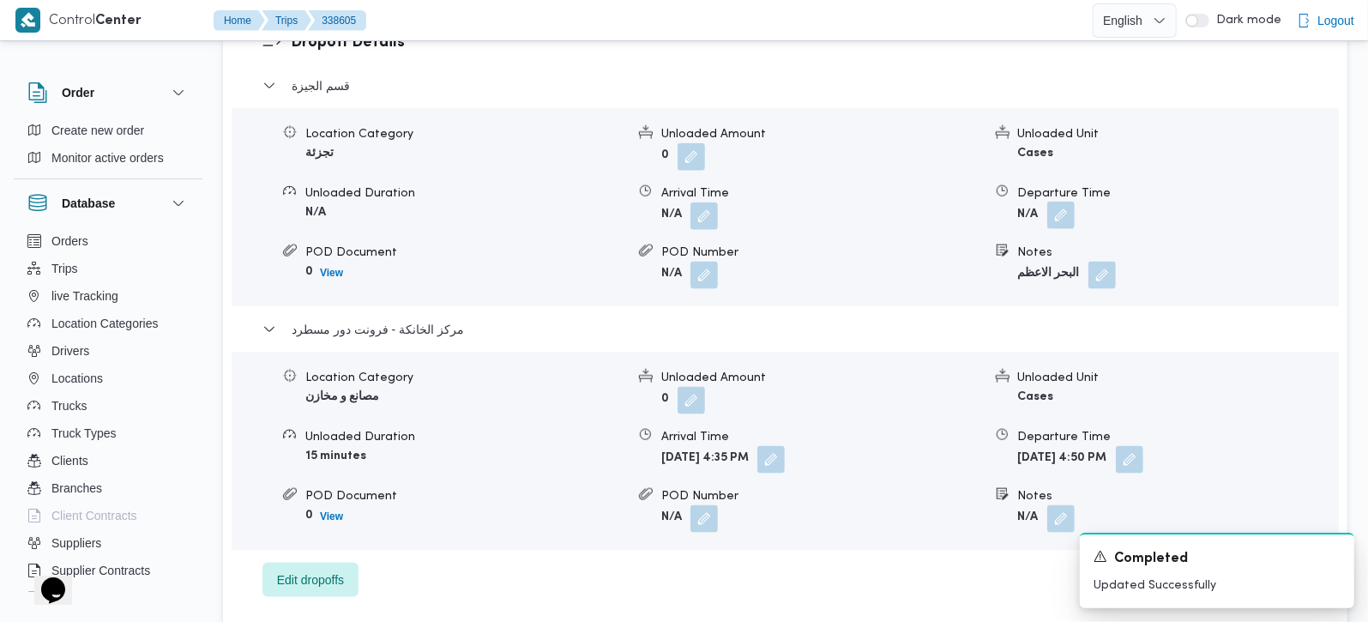
click at [1058, 202] on button "button" at bounding box center [1060, 215] width 27 height 27
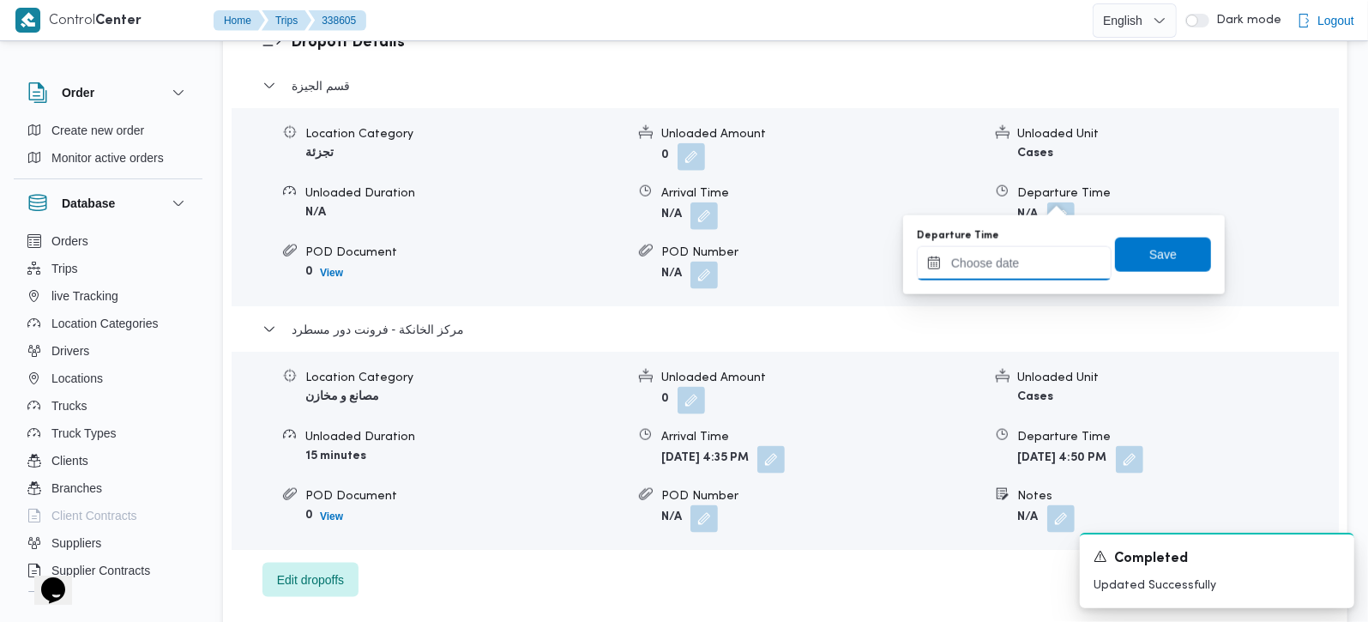
click at [1047, 250] on input "Departure Time" at bounding box center [1014, 263] width 195 height 34
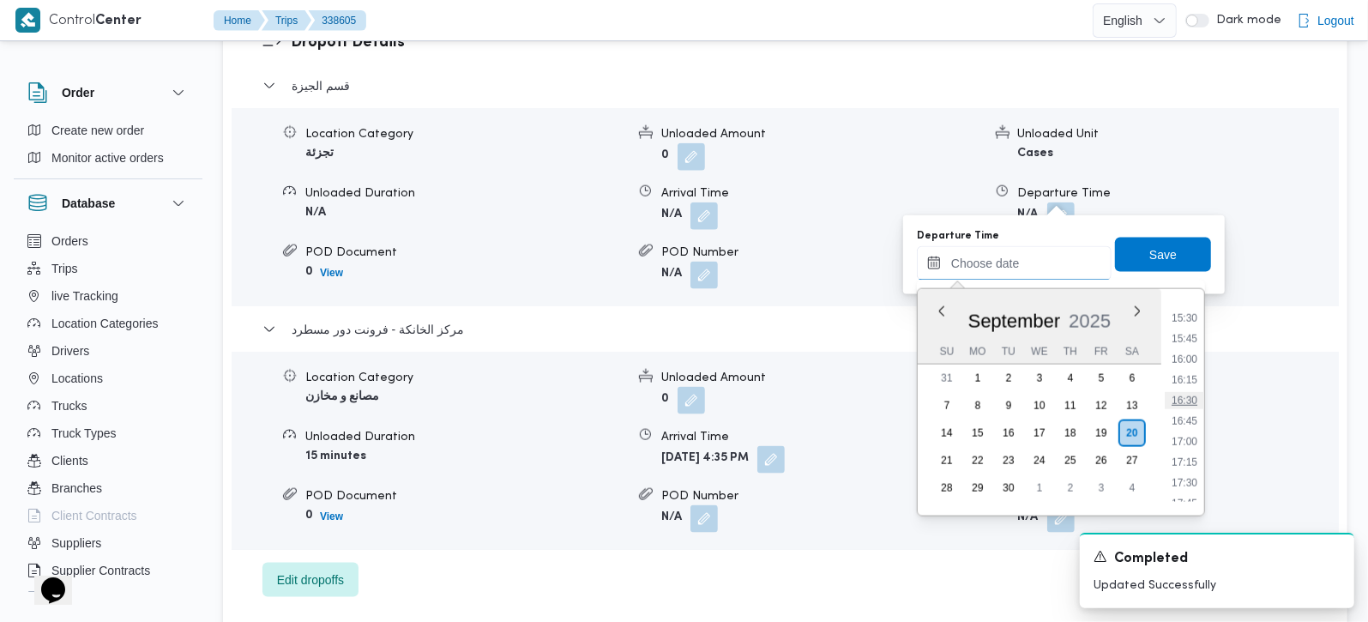
scroll to position [1220, 0]
click at [1190, 364] on li "15:30" at bounding box center [1184, 366] width 39 height 17
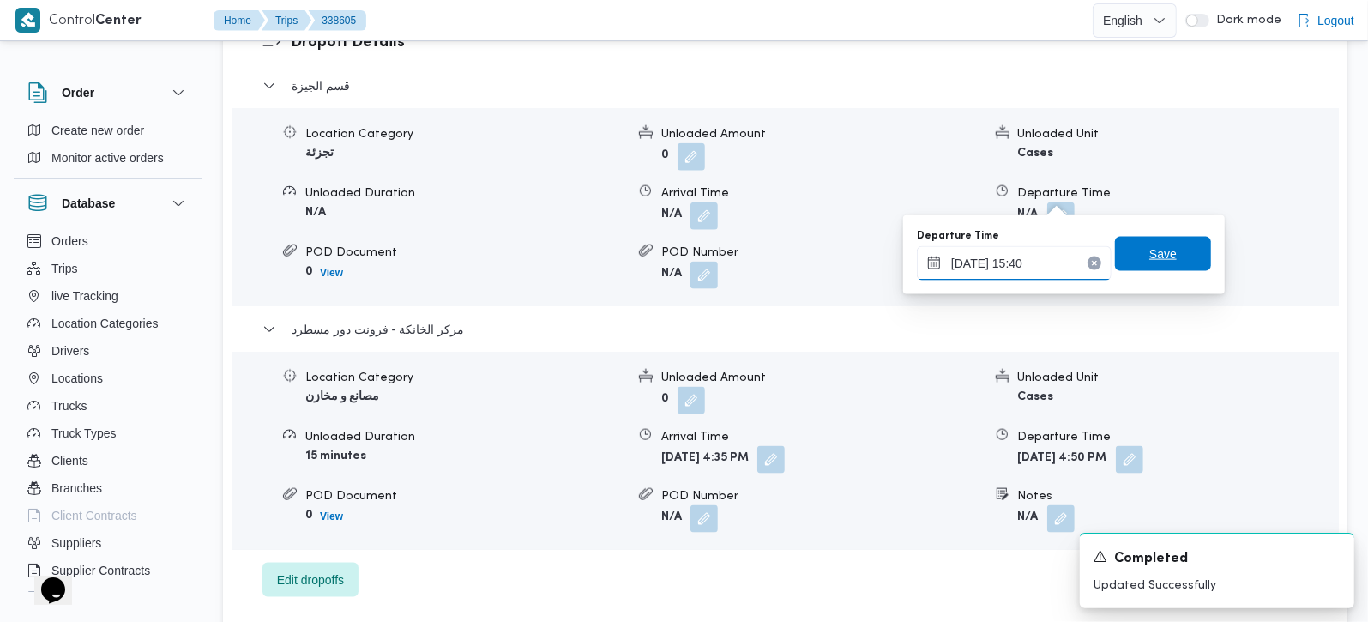
type input "[DATE] 15:40"
click at [1152, 248] on span "Save" at bounding box center [1162, 254] width 27 height 21
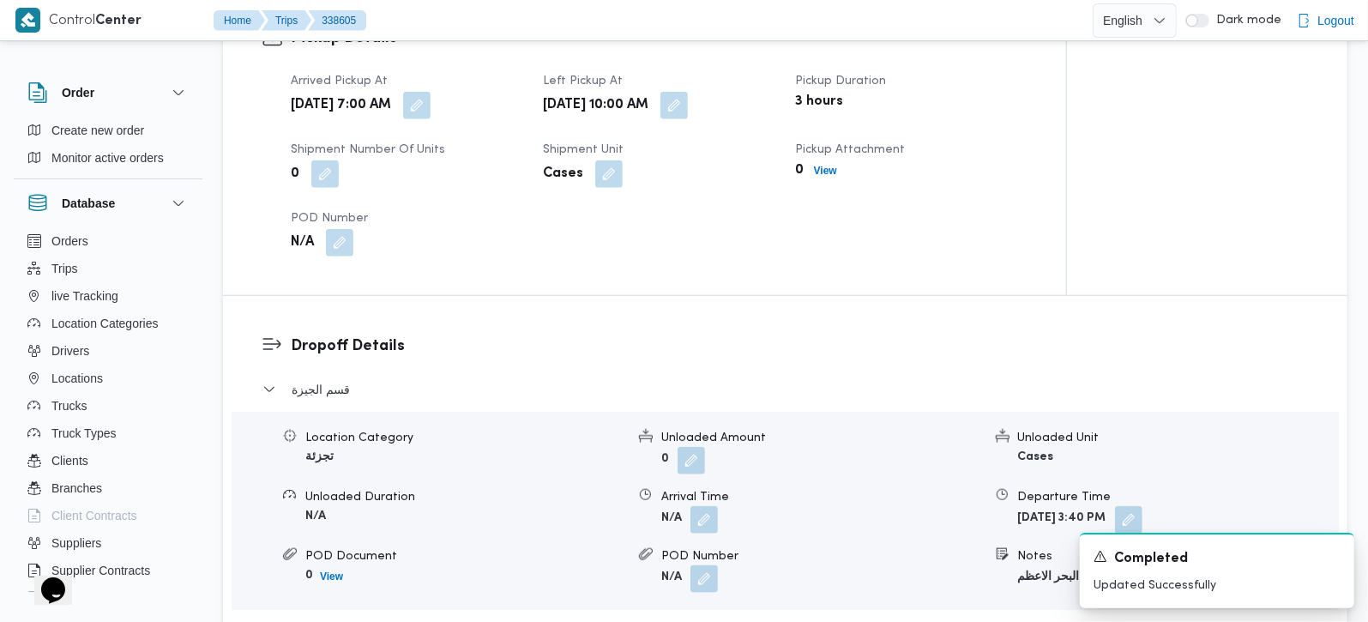
scroll to position [1210, 0]
click at [705, 504] on button "button" at bounding box center [703, 517] width 27 height 27
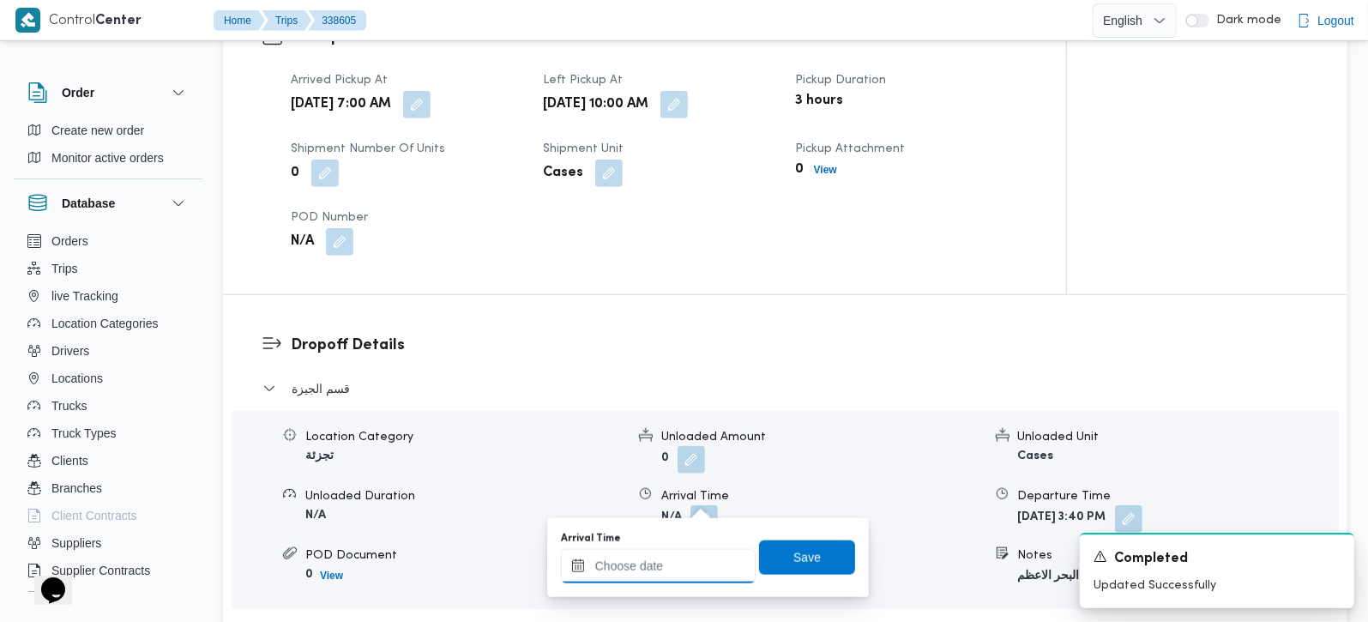
drag, startPoint x: 692, startPoint y: 564, endPoint x: 717, endPoint y: 547, distance: 30.2
click at [692, 564] on input "Arrival Time" at bounding box center [658, 566] width 195 height 34
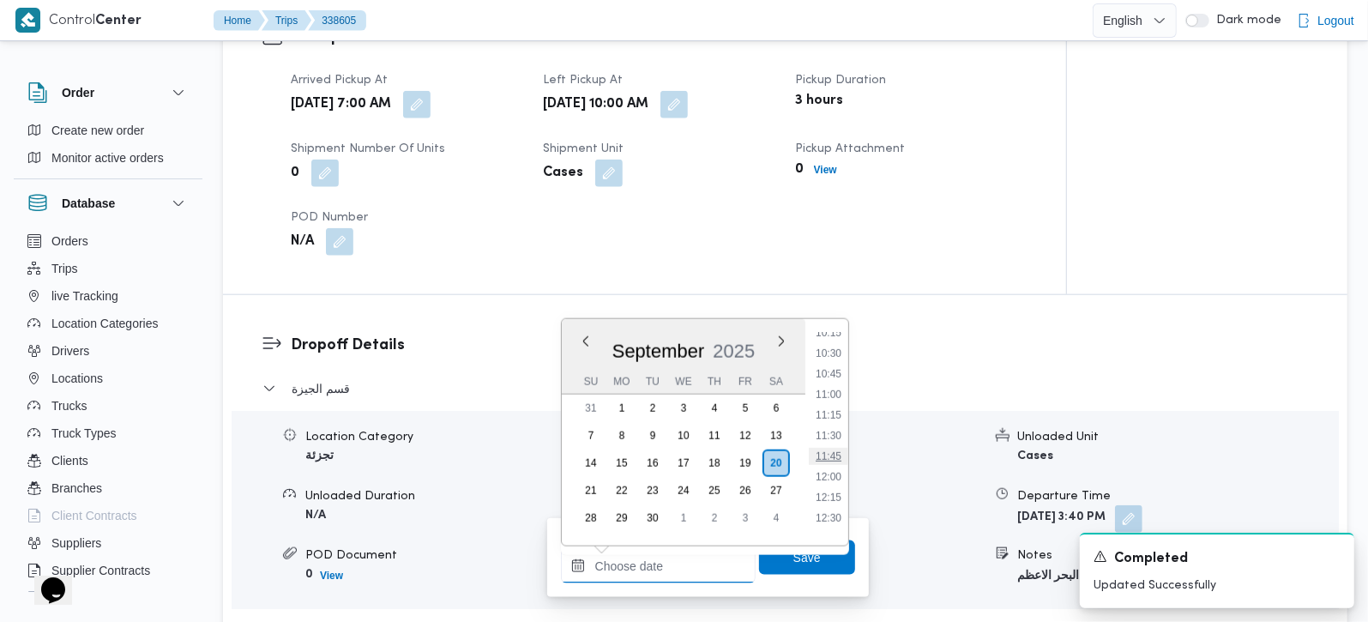
scroll to position [816, 0]
click at [839, 426] on li "11:00" at bounding box center [828, 430] width 39 height 17
type input "[DATE] 11:00"
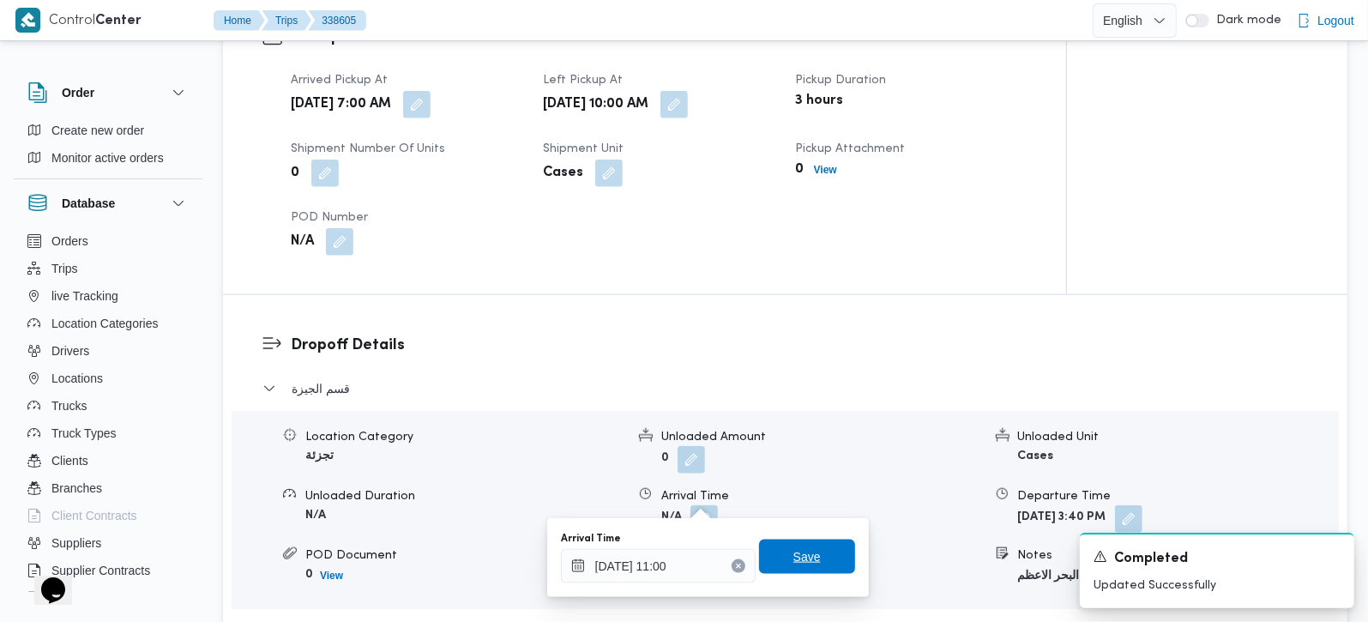
click at [795, 555] on span "Save" at bounding box center [806, 556] width 27 height 21
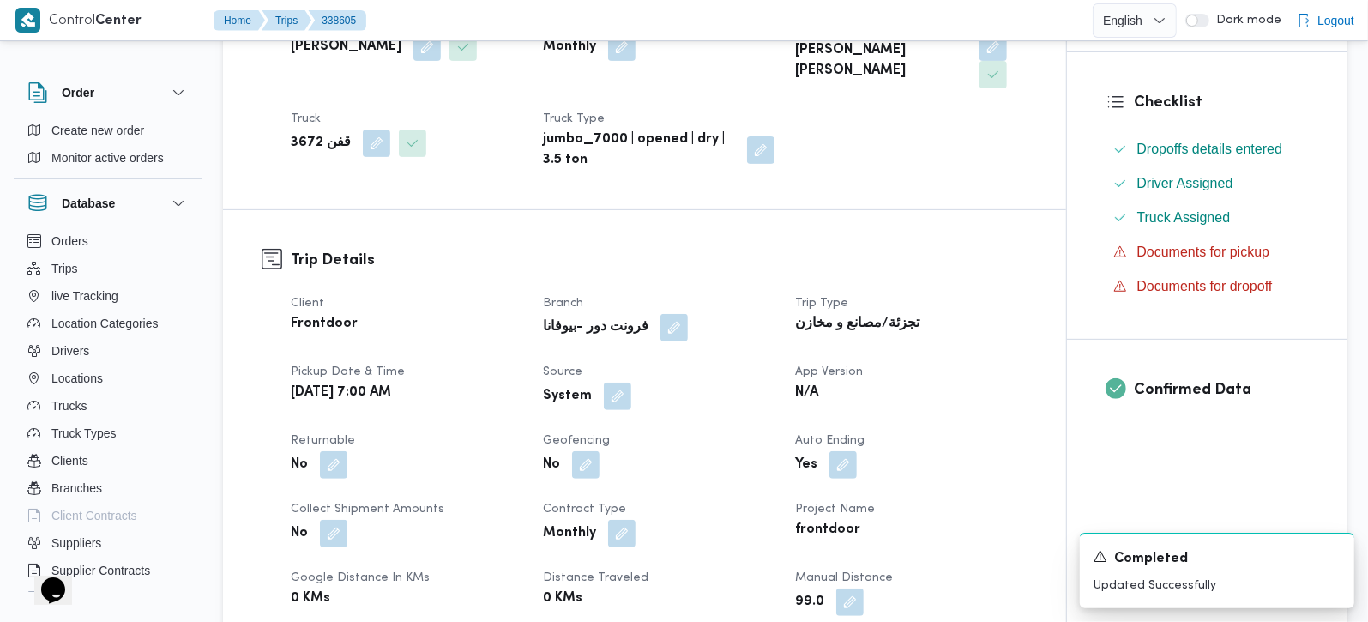
scroll to position [403, 0]
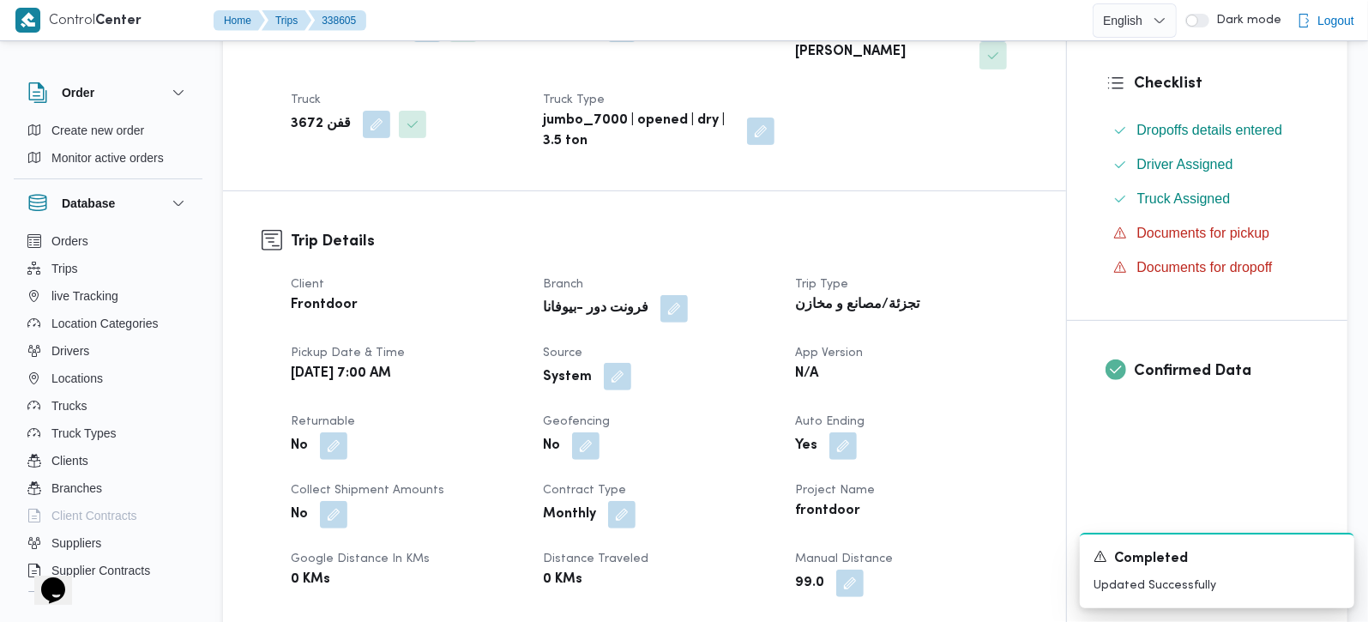
click at [616, 386] on button "button" at bounding box center [617, 376] width 27 height 27
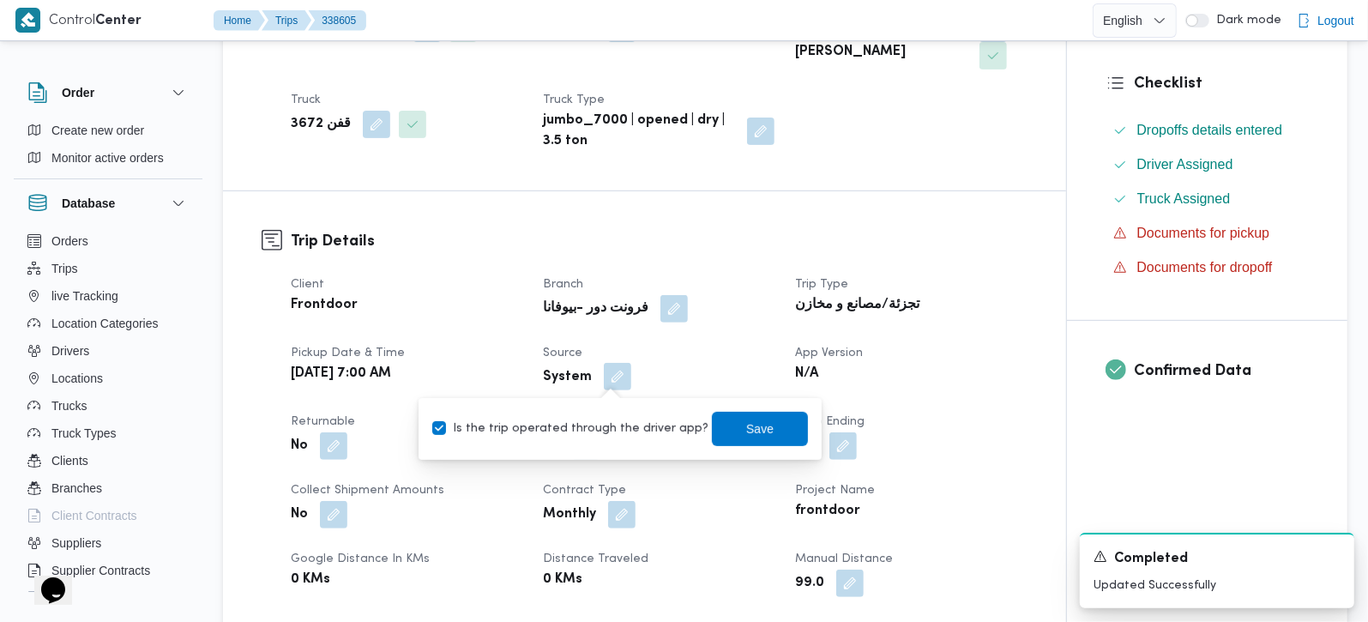
click at [593, 422] on label "Is the trip operated through the driver app?" at bounding box center [570, 429] width 276 height 21
checkbox input "false"
click at [746, 419] on span "Save" at bounding box center [759, 428] width 27 height 21
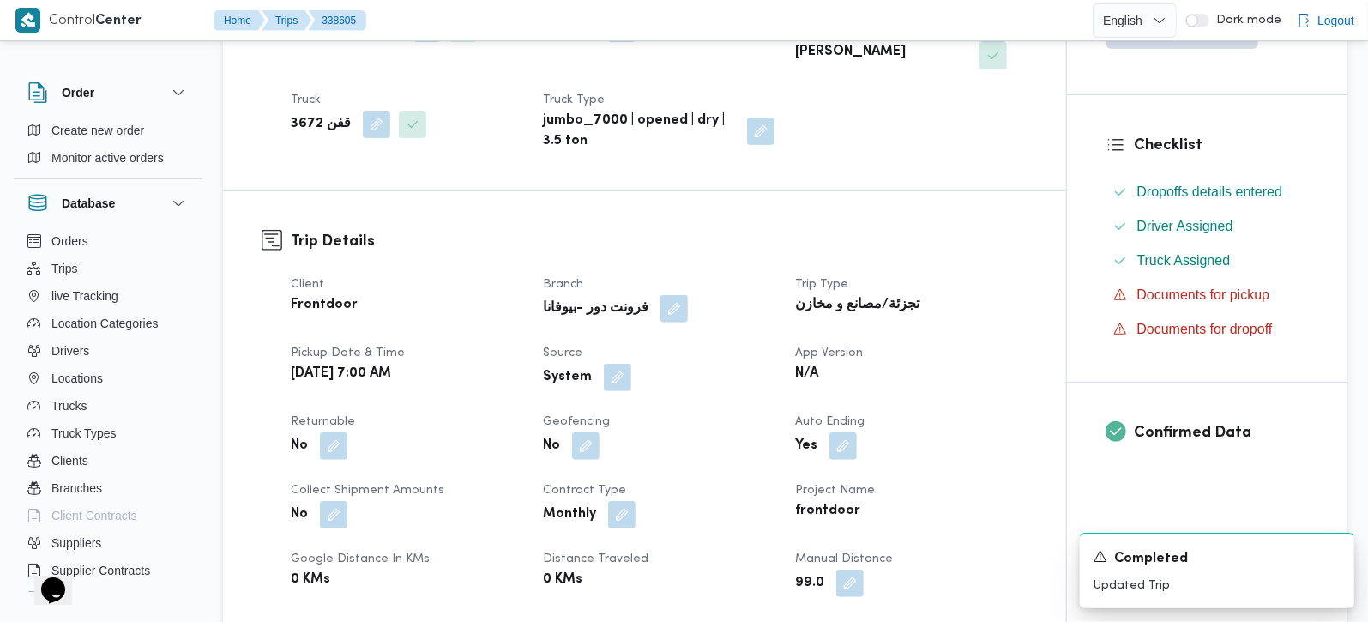
scroll to position [0, 0]
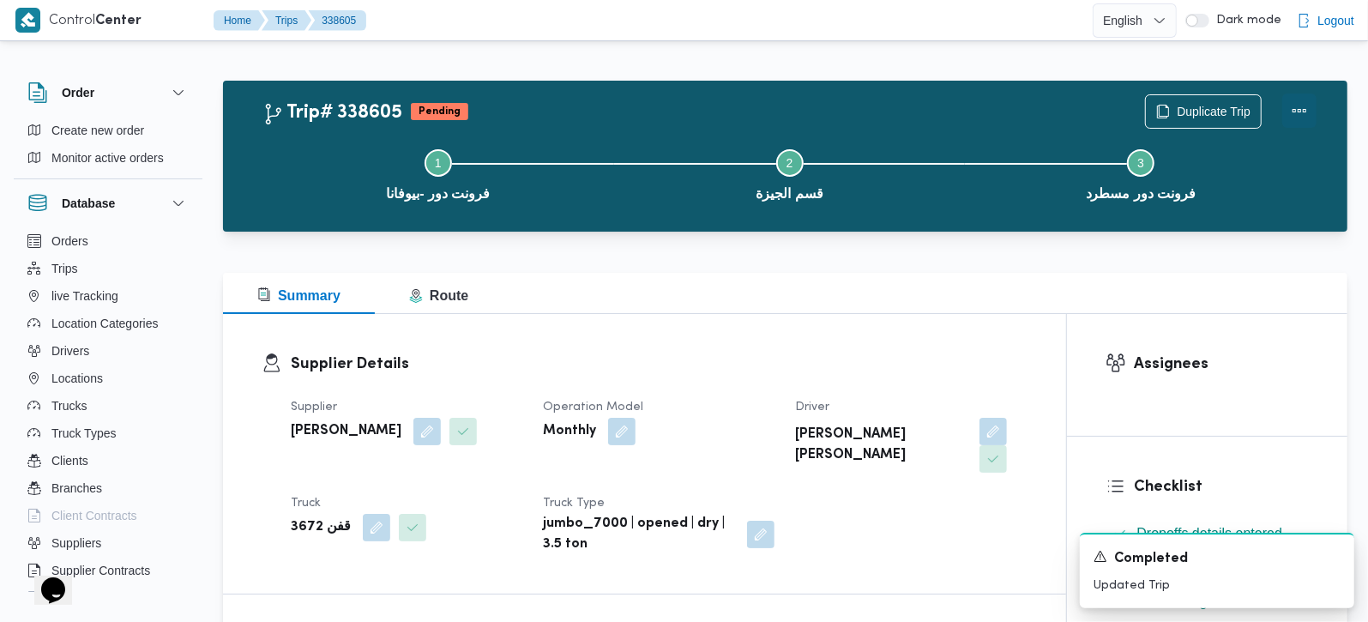
click at [1299, 101] on button "Actions" at bounding box center [1299, 110] width 34 height 34
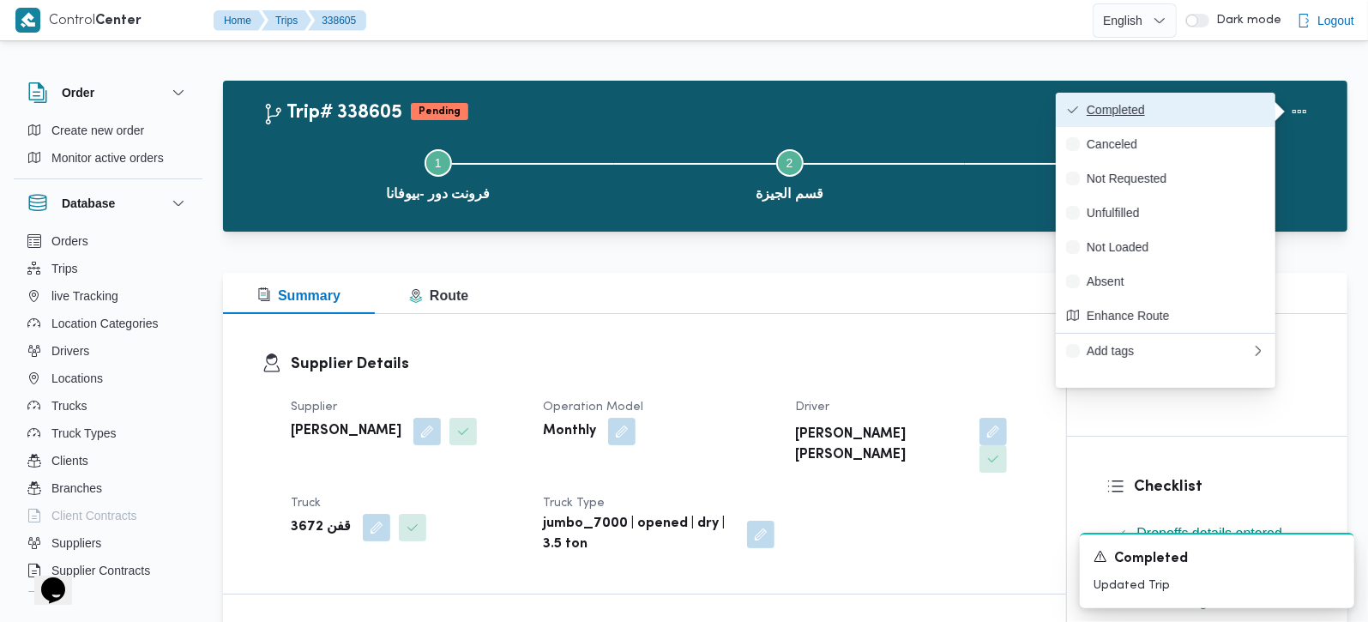
click at [1202, 113] on span "Completed" at bounding box center [1176, 110] width 178 height 14
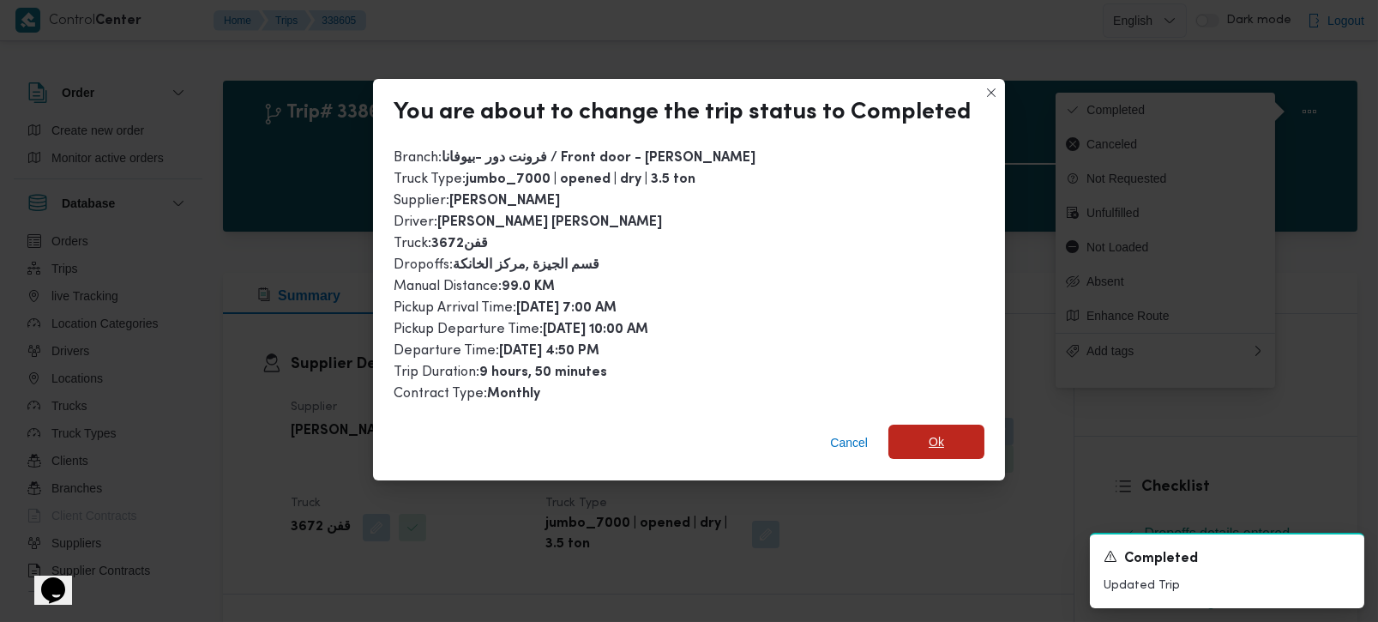
click at [967, 441] on span "Ok" at bounding box center [937, 442] width 96 height 34
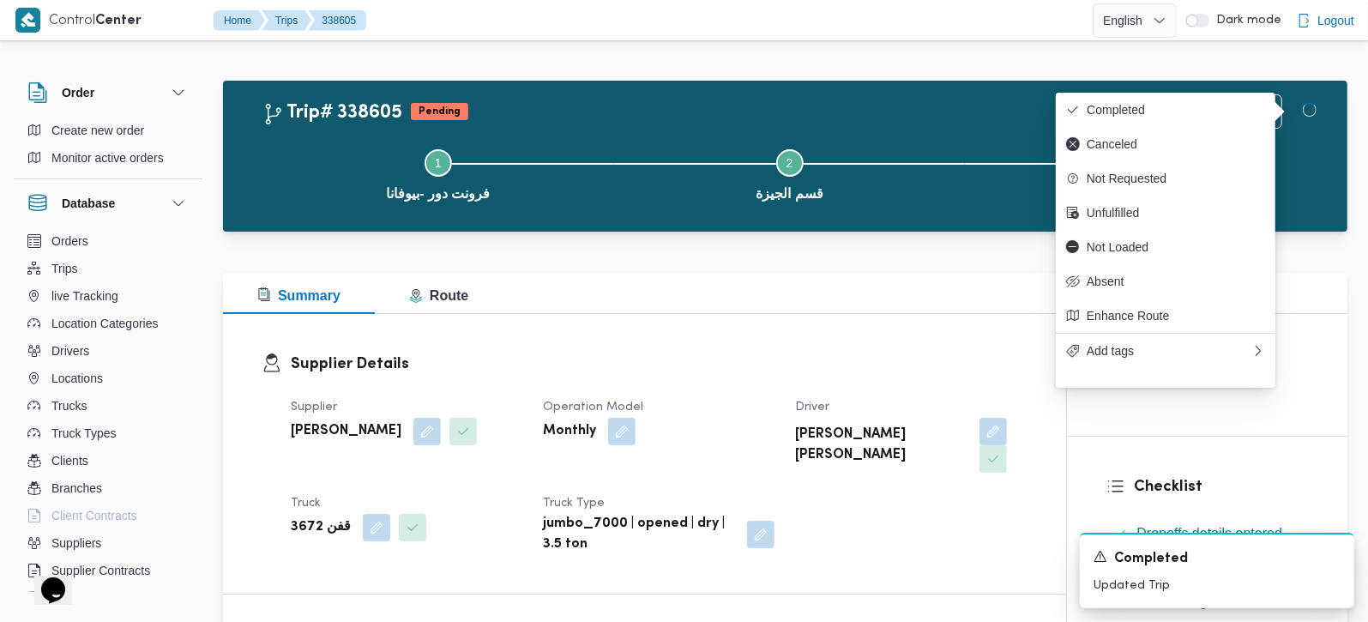
click at [925, 328] on div "Supplier Details Supplier [PERSON_NAME] Operation Model Monthly Driver [PERSON_…" at bounding box center [644, 454] width 843 height 280
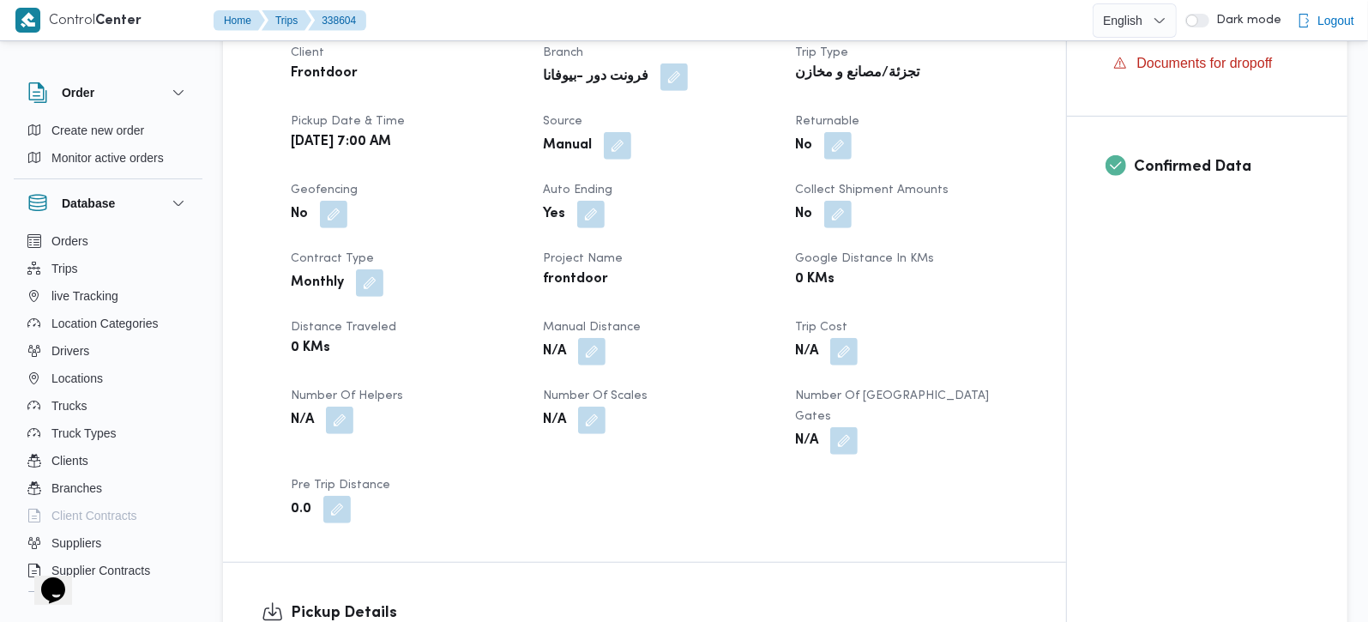
scroll to position [706, 0]
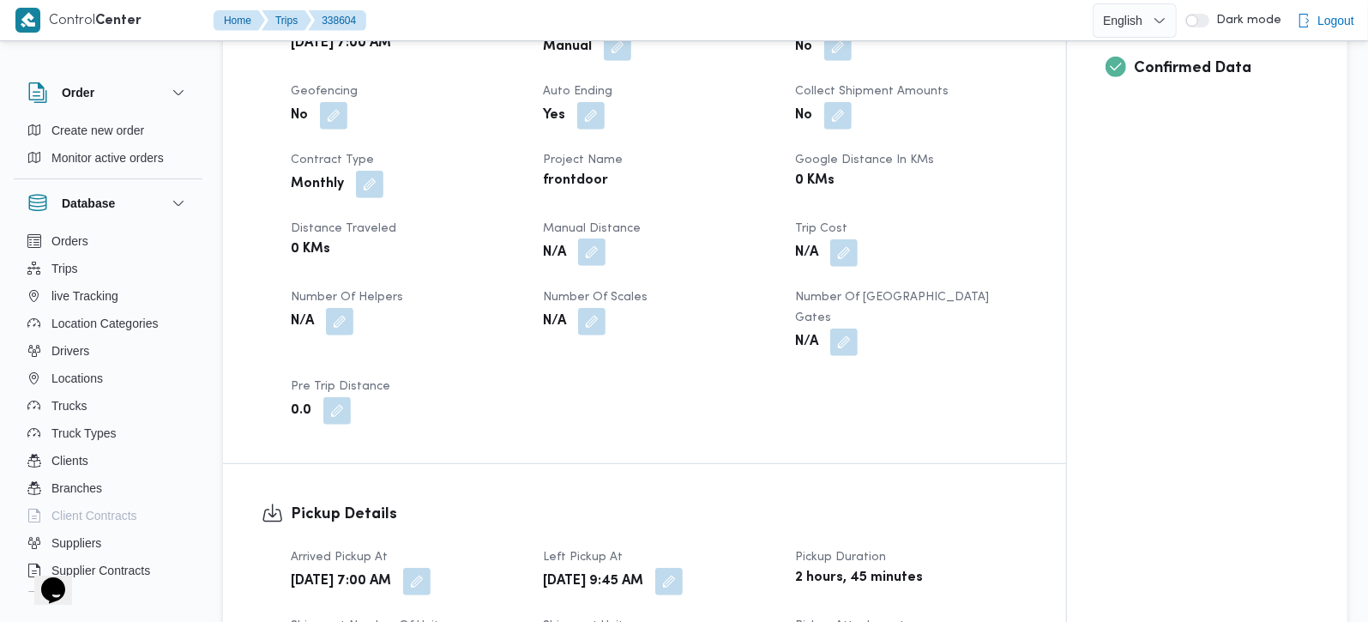
click at [590, 250] on button "button" at bounding box center [591, 251] width 27 height 27
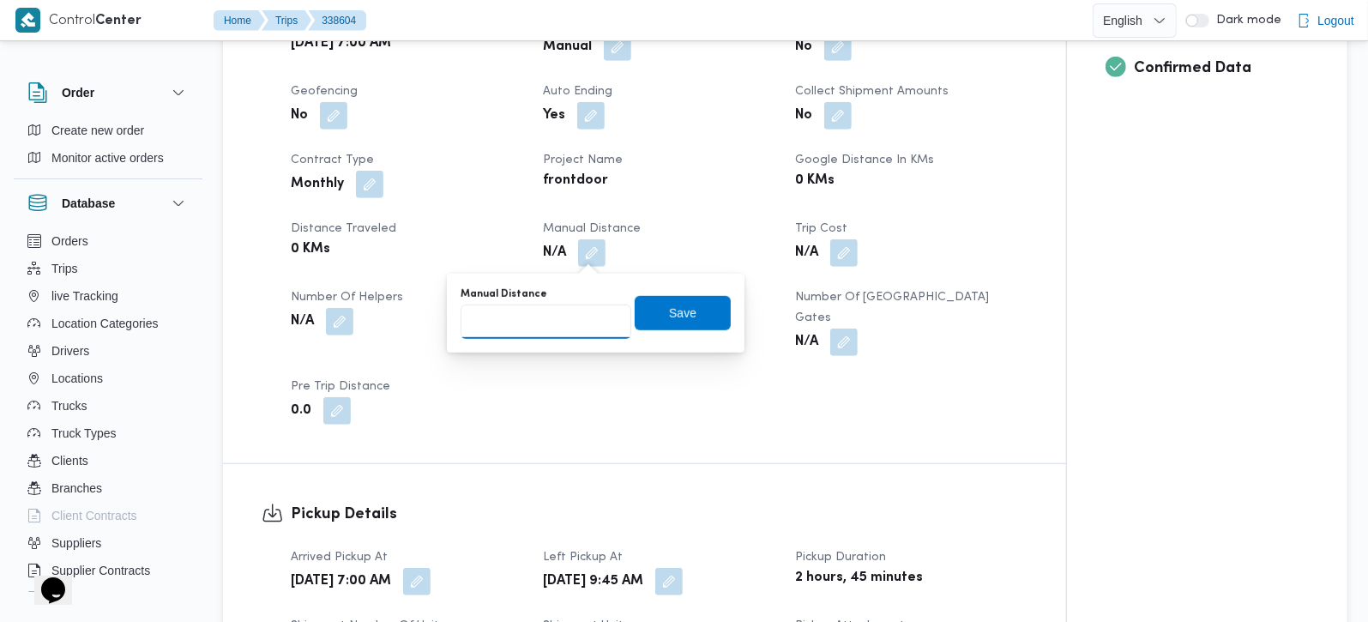
click at [551, 319] on input "Manual Distance" at bounding box center [546, 321] width 171 height 34
type input "132"
click at [643, 301] on span "Save" at bounding box center [683, 312] width 96 height 34
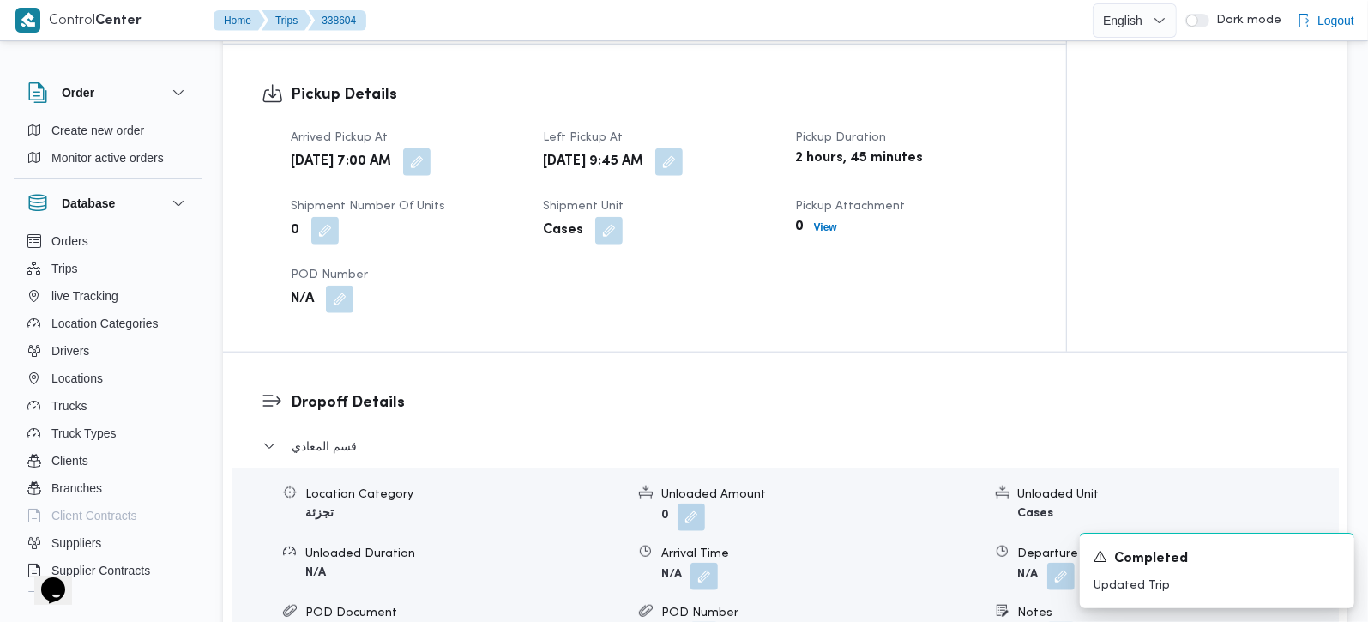
scroll to position [1210, 0]
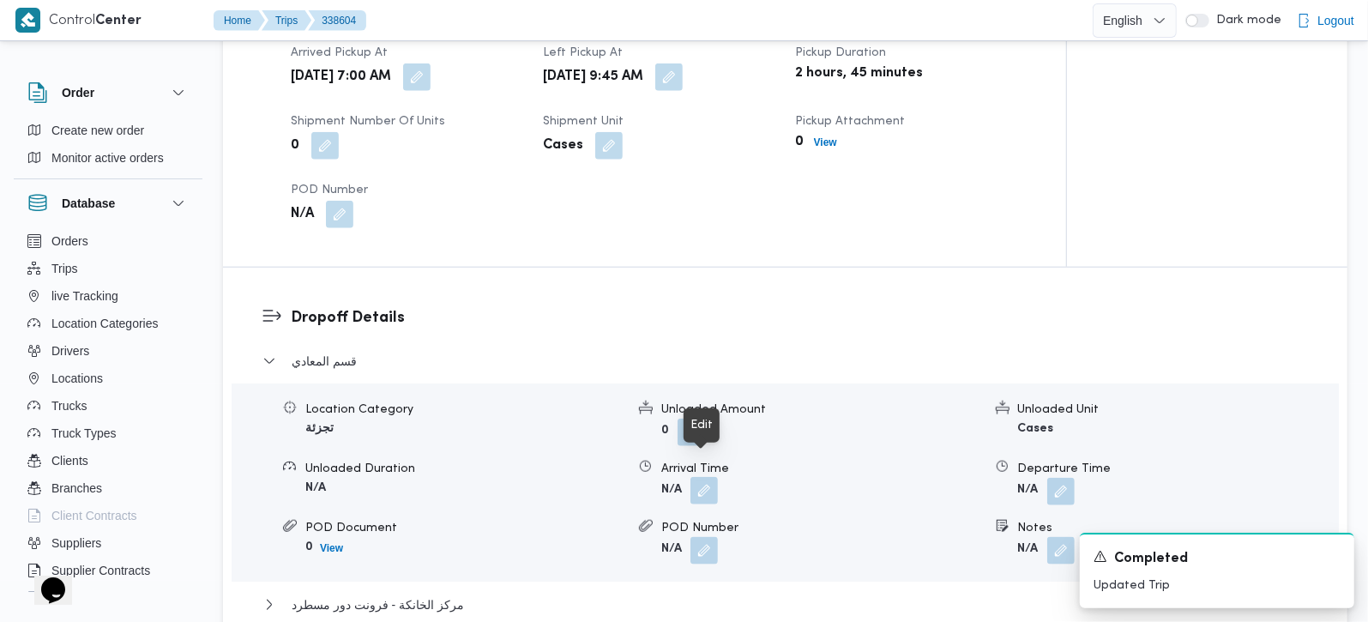
click at [708, 477] on button "button" at bounding box center [703, 490] width 27 height 27
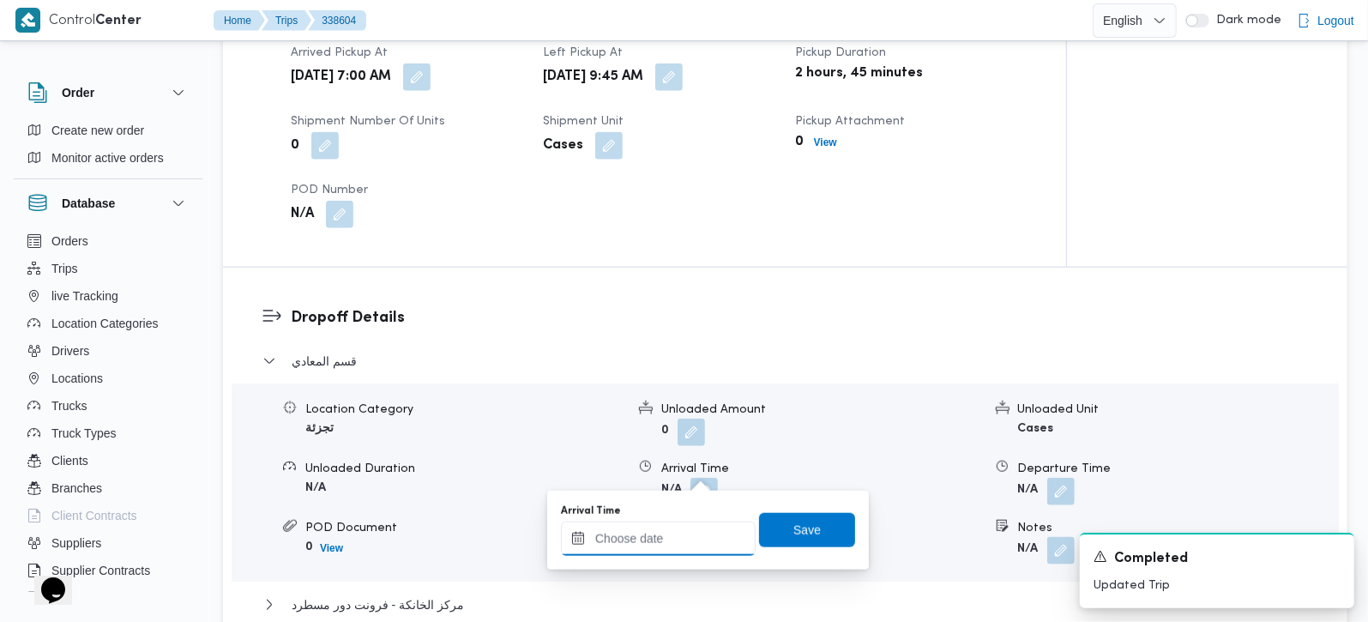
click at [709, 538] on input "Arrival Time" at bounding box center [658, 538] width 195 height 34
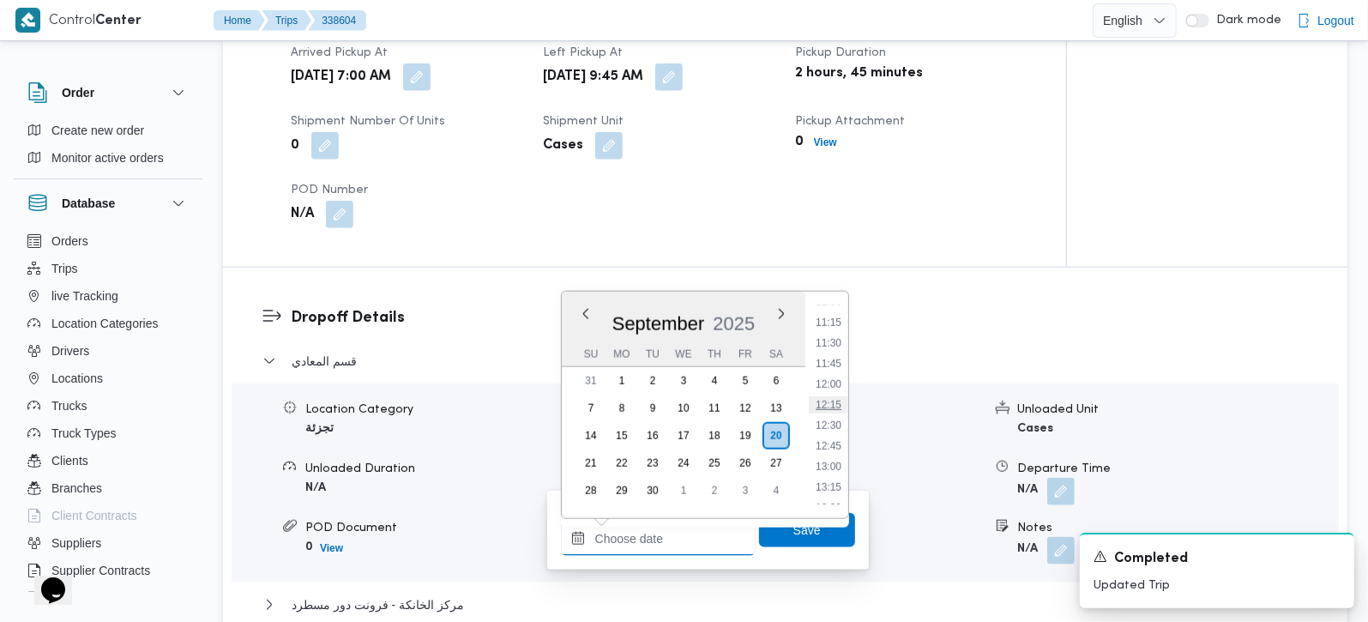
scroll to position [816, 0]
drag, startPoint x: 834, startPoint y: 379, endPoint x: 830, endPoint y: 418, distance: 38.7
click at [834, 379] on li "10:45" at bounding box center [828, 382] width 39 height 17
type input "20/09/2025 10:45"
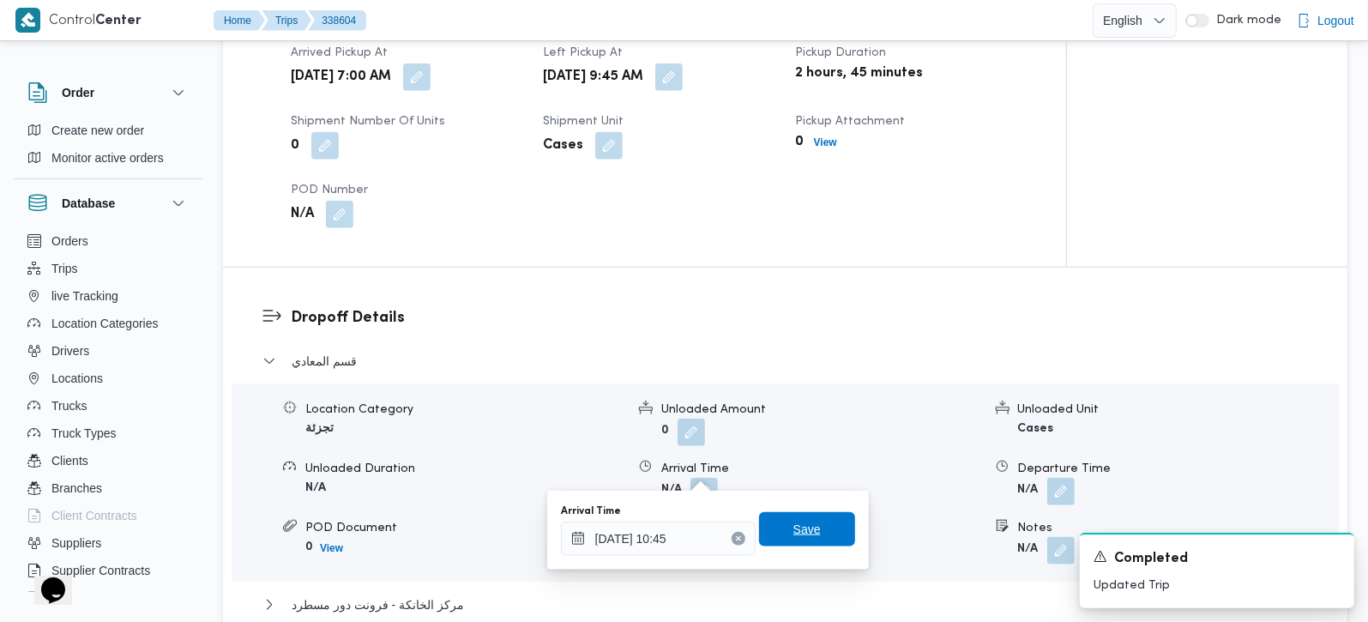
click at [801, 521] on span "Save" at bounding box center [806, 529] width 27 height 21
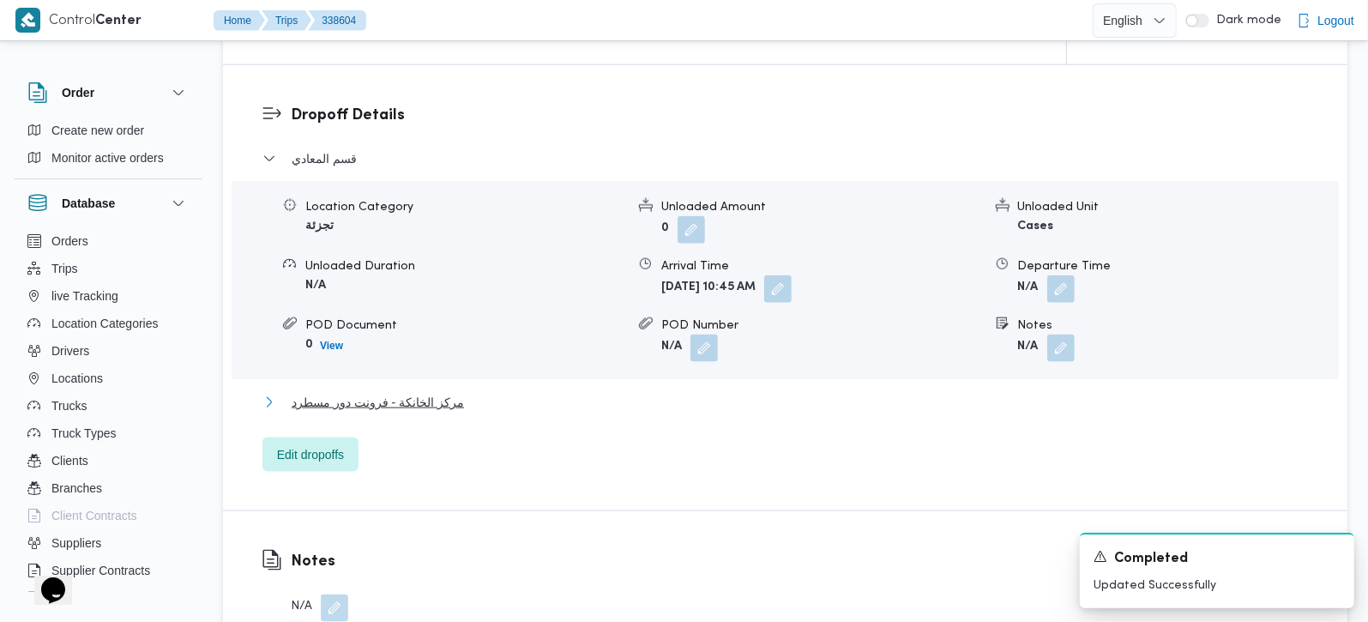
click at [414, 392] on span "مركز الخانكة - فرونت دور مسطرد" at bounding box center [378, 402] width 172 height 21
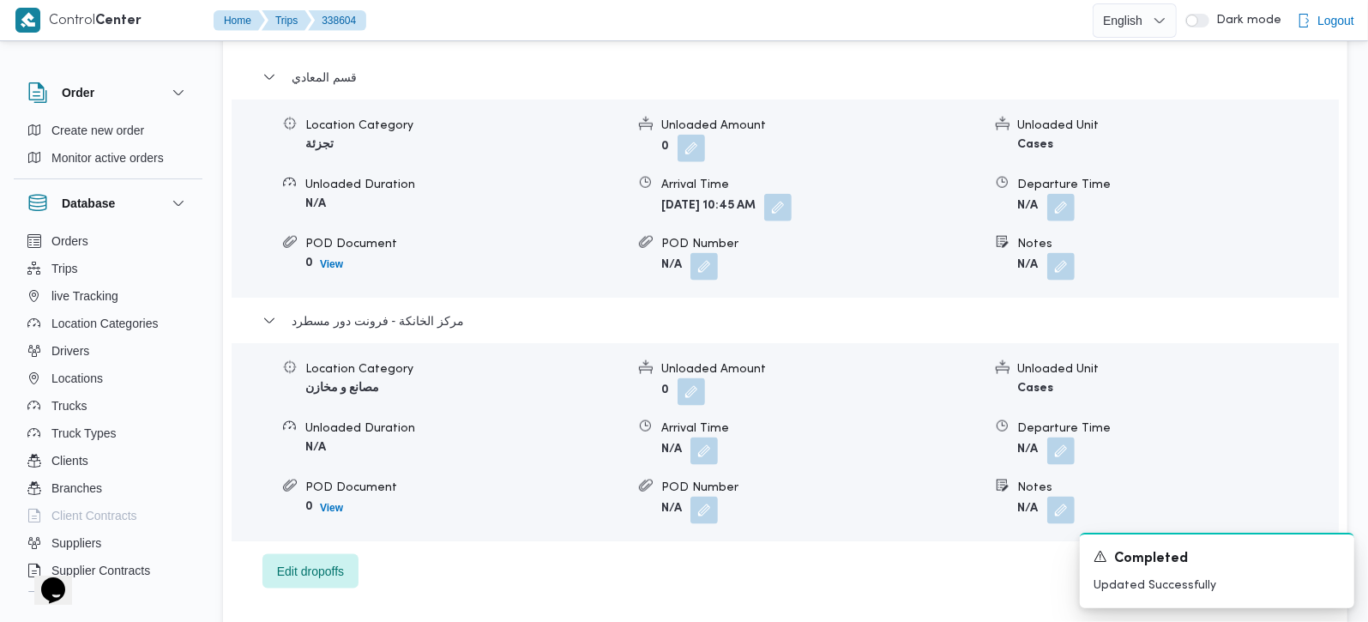
scroll to position [1614, 0]
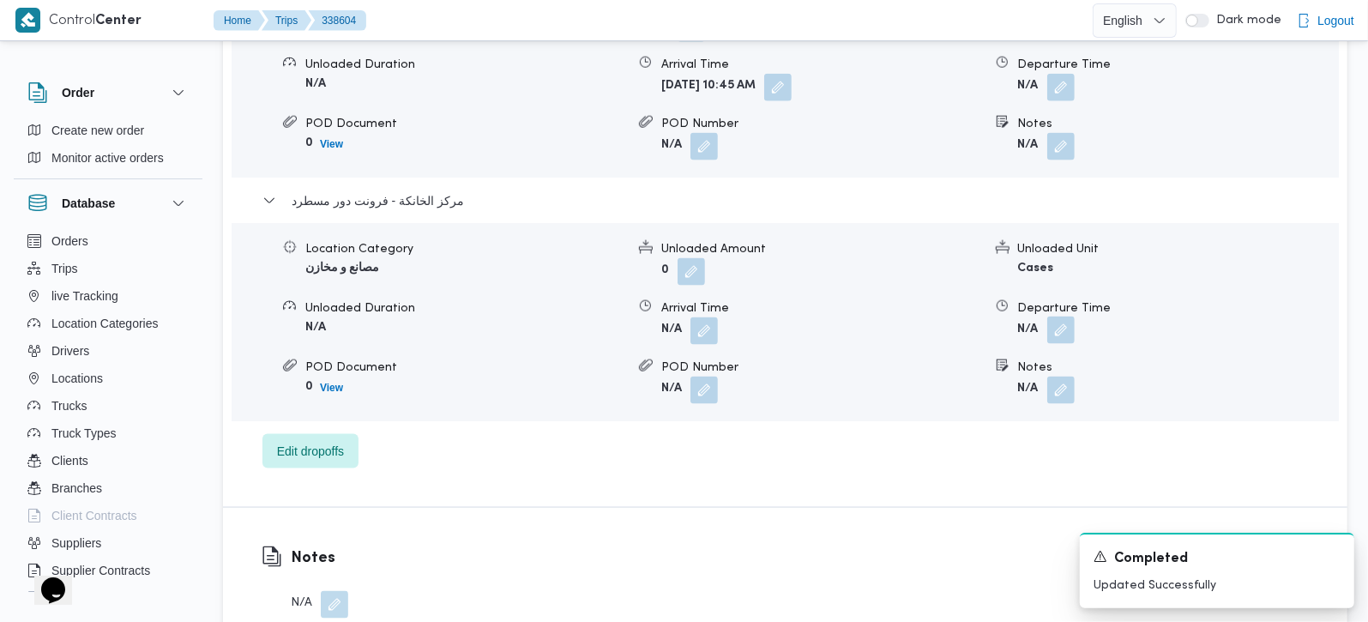
click at [1054, 316] on button "button" at bounding box center [1060, 329] width 27 height 27
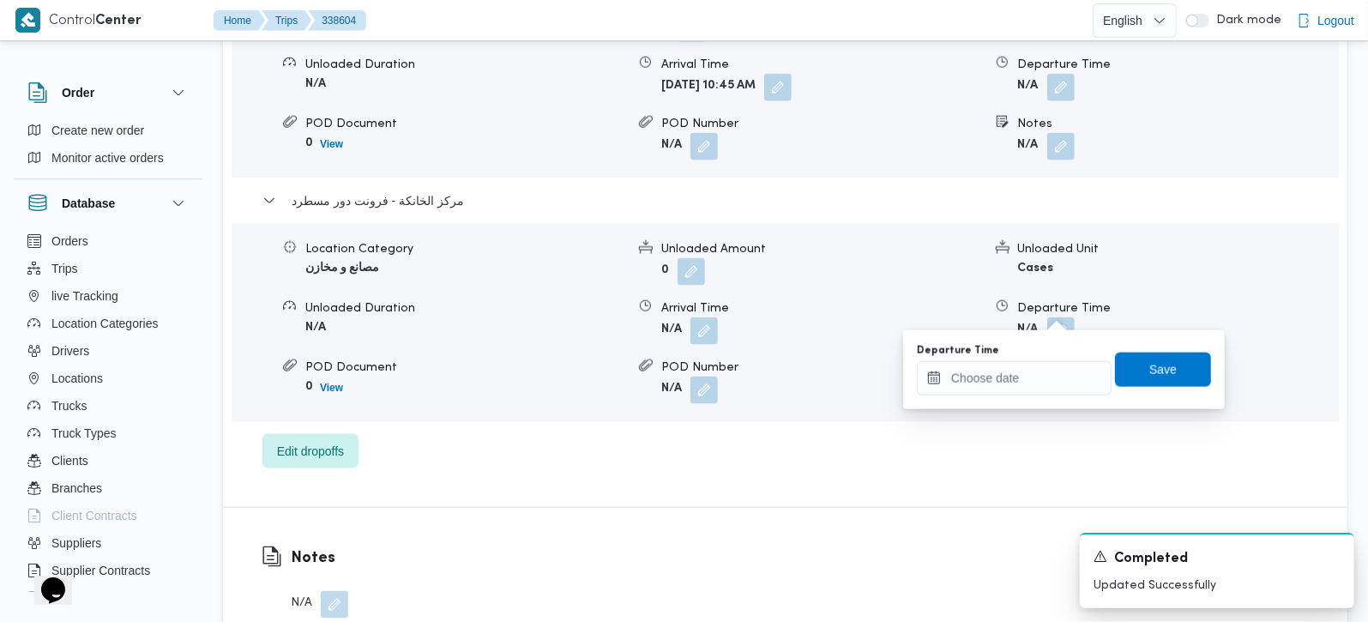
click at [1010, 401] on div "You are in a dialog. To close this dialog, hit escape. Departure Time Save" at bounding box center [1064, 369] width 322 height 79
click at [1003, 383] on input "Departure Time" at bounding box center [1014, 378] width 195 height 34
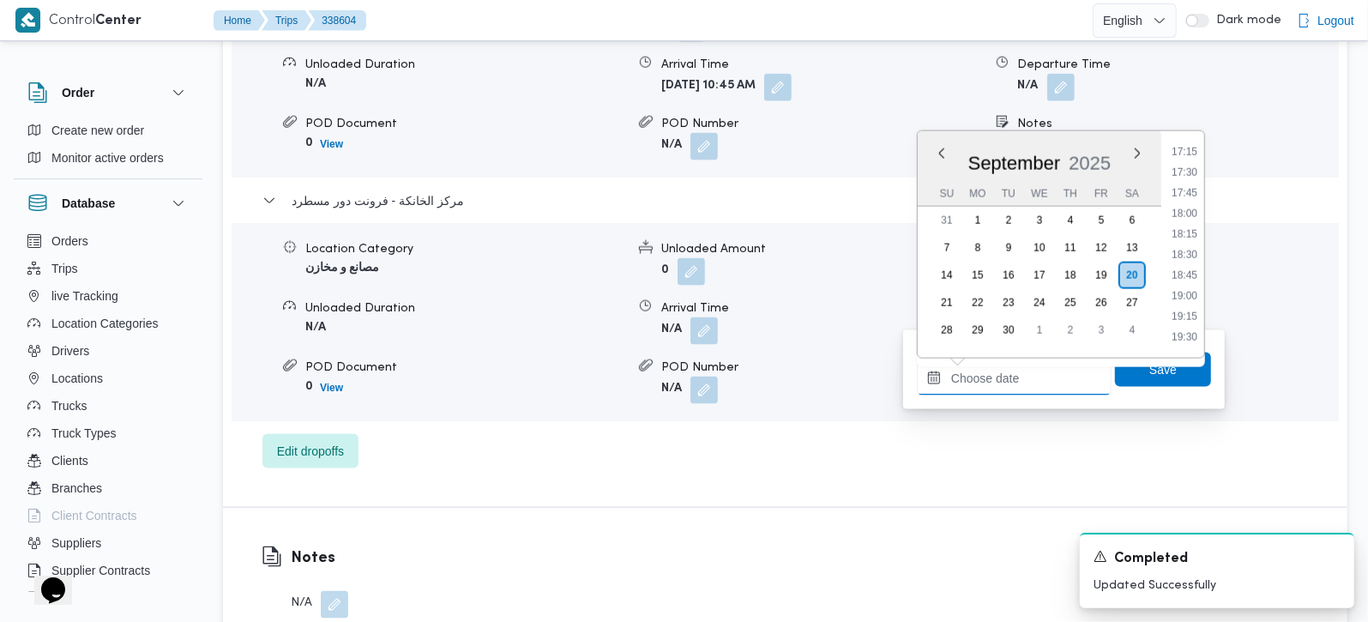
scroll to position [1322, 0]
click at [1183, 246] on li "17:15" at bounding box center [1184, 252] width 39 height 17
type input "20/09/2025 17:15"
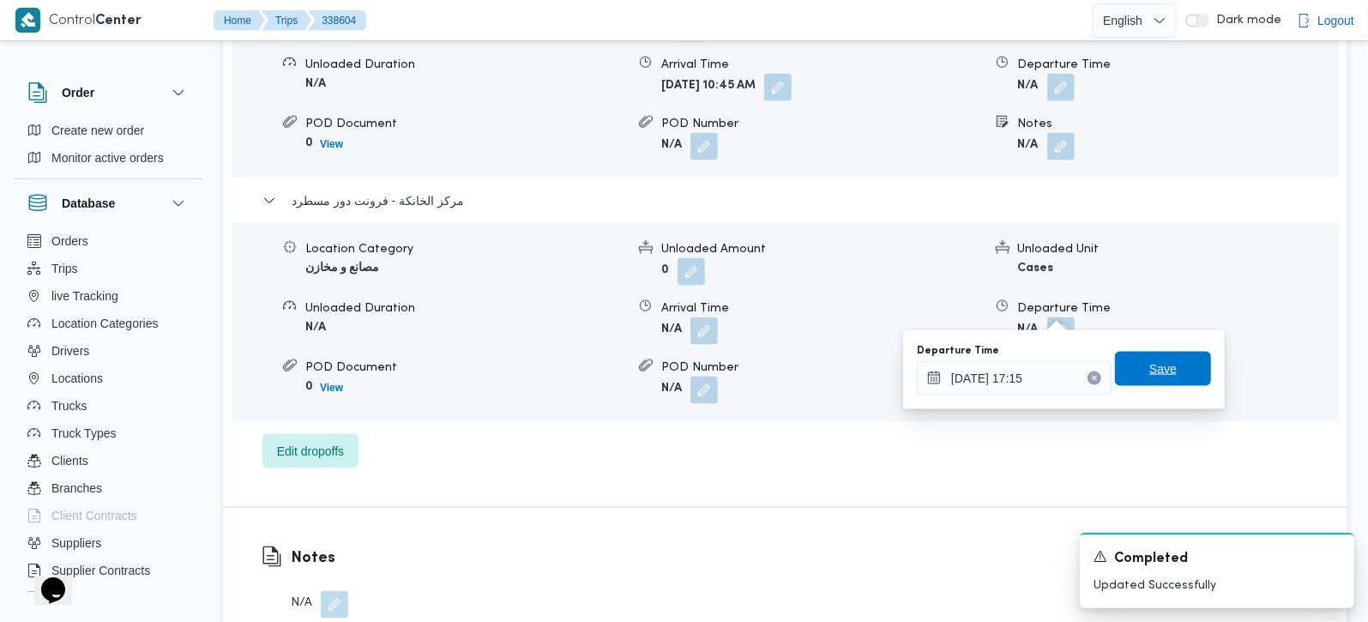
click at [1165, 363] on span "Save" at bounding box center [1163, 369] width 96 height 34
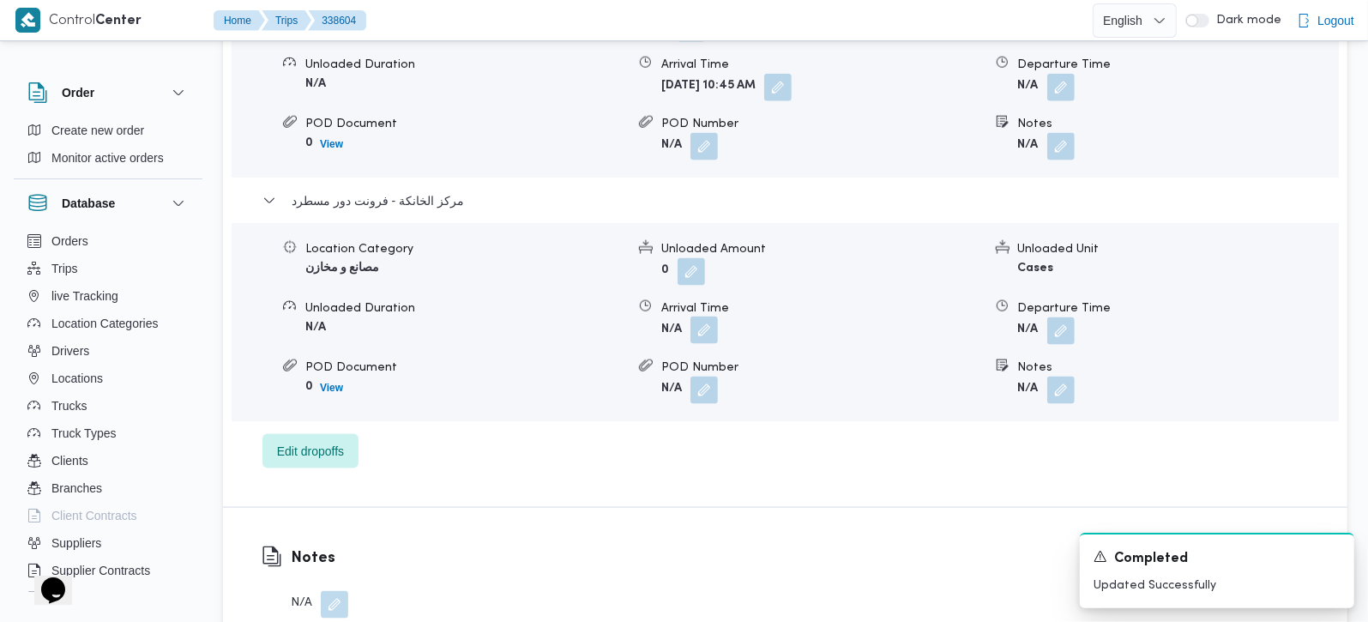
click at [711, 316] on button "button" at bounding box center [703, 329] width 27 height 27
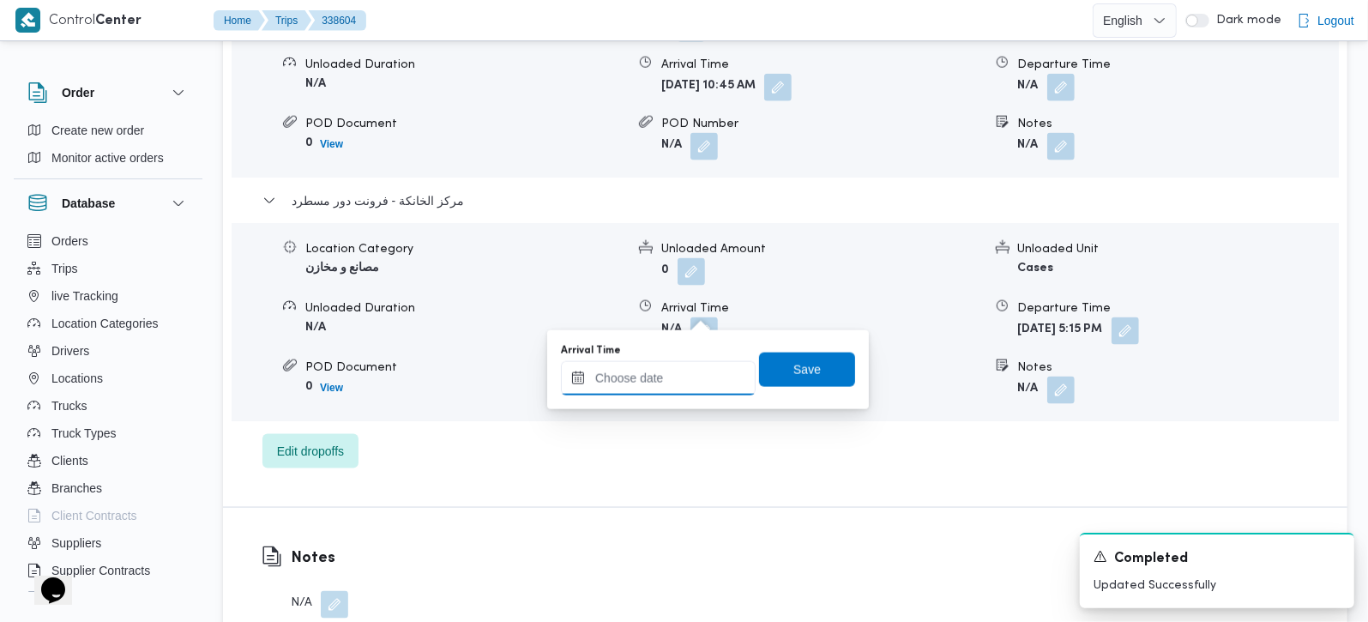
drag, startPoint x: 711, startPoint y: 311, endPoint x: 716, endPoint y: 365, distance: 53.4
click at [688, 373] on input "Arrival Time" at bounding box center [658, 378] width 195 height 34
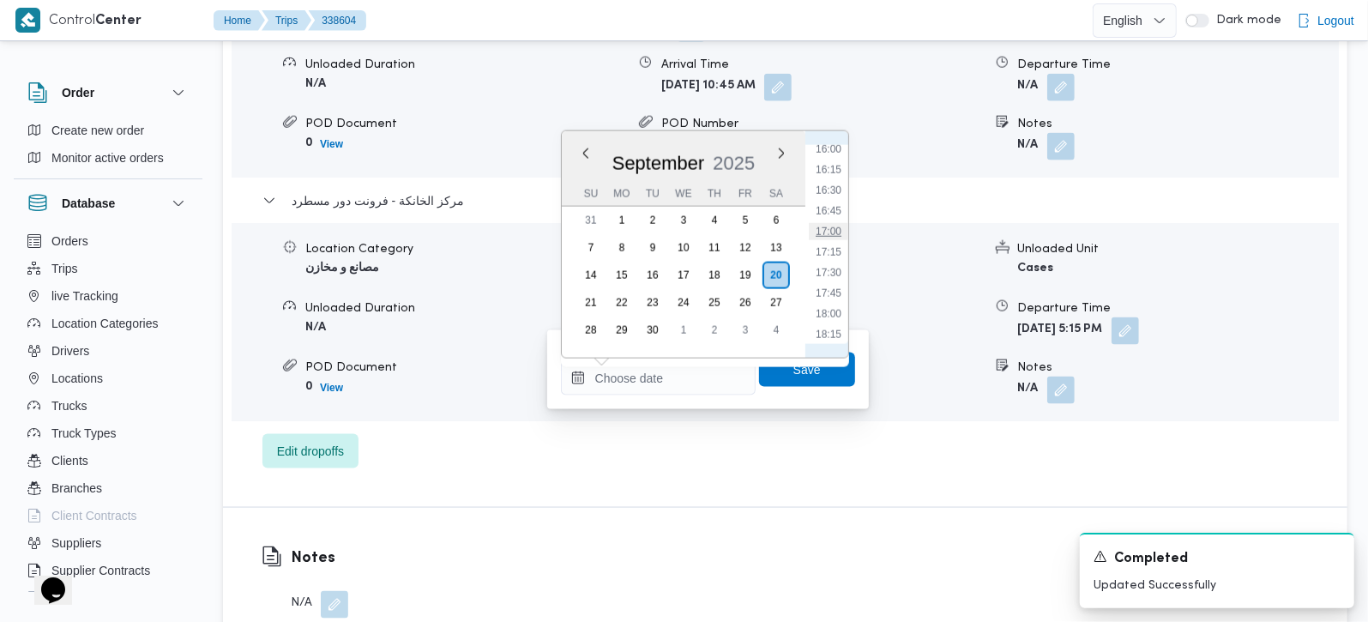
click at [833, 236] on li "17:00" at bounding box center [828, 231] width 39 height 17
type input "20/09/2025 17:00"
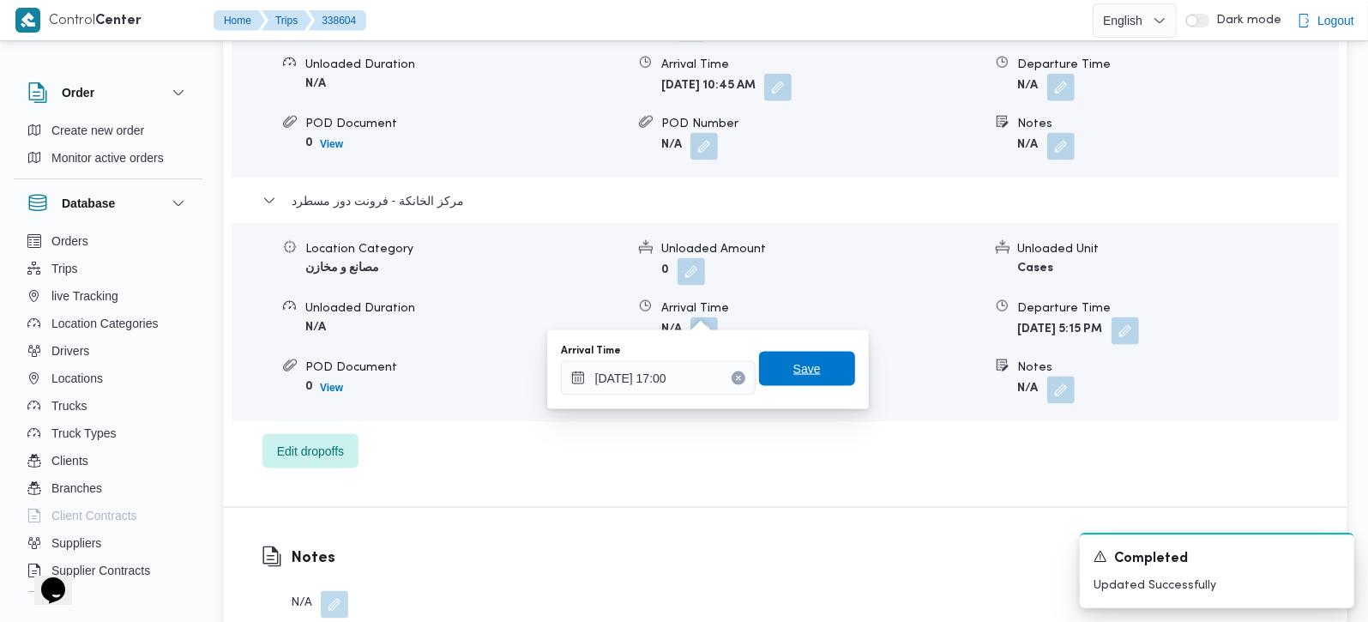
click at [816, 367] on span "Save" at bounding box center [807, 369] width 96 height 34
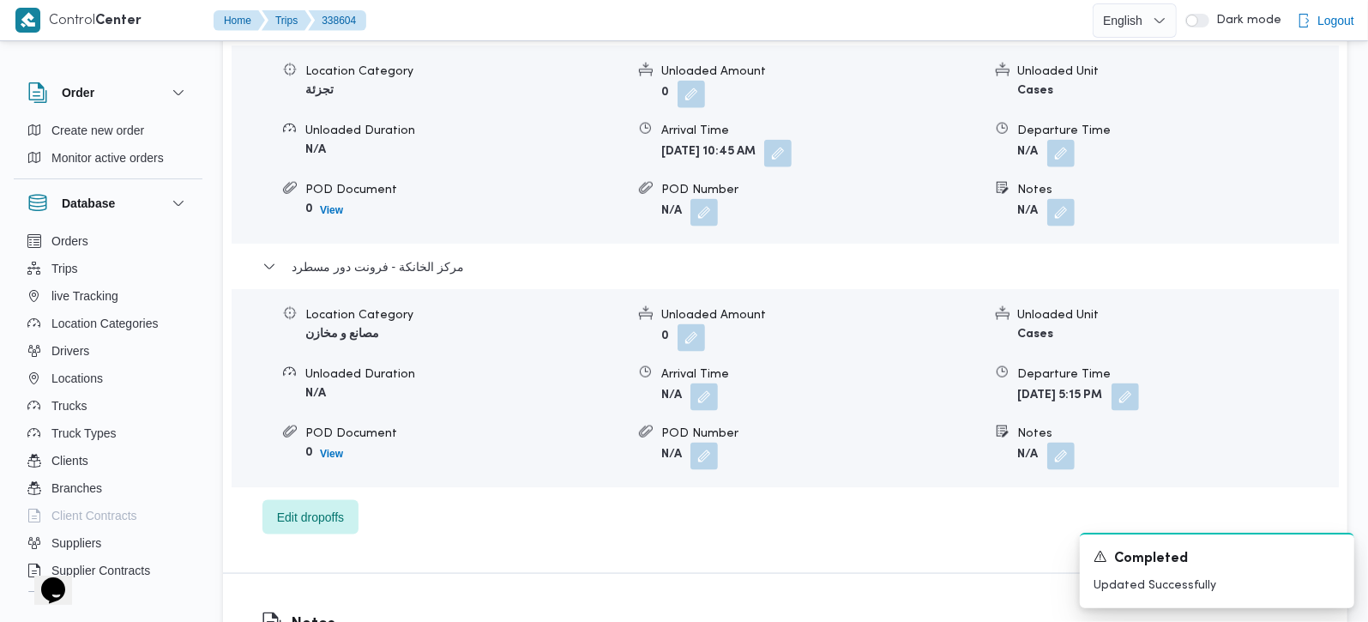
scroll to position [1513, 0]
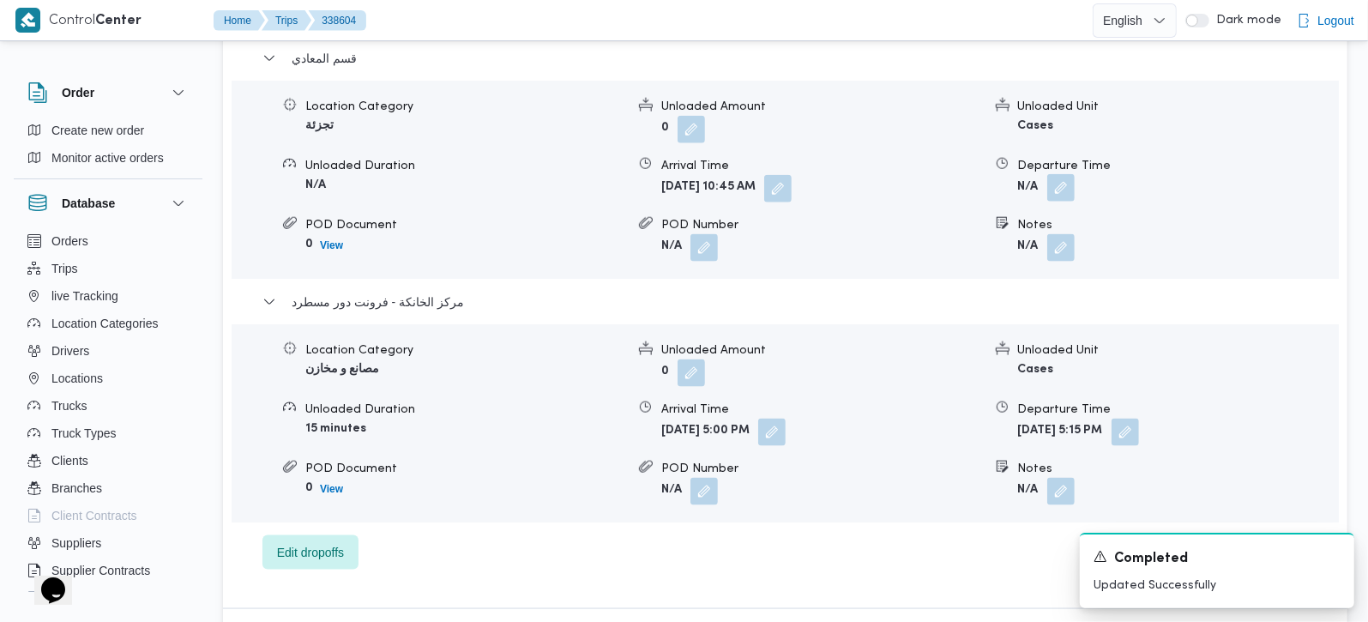
click at [1066, 174] on button "button" at bounding box center [1060, 187] width 27 height 27
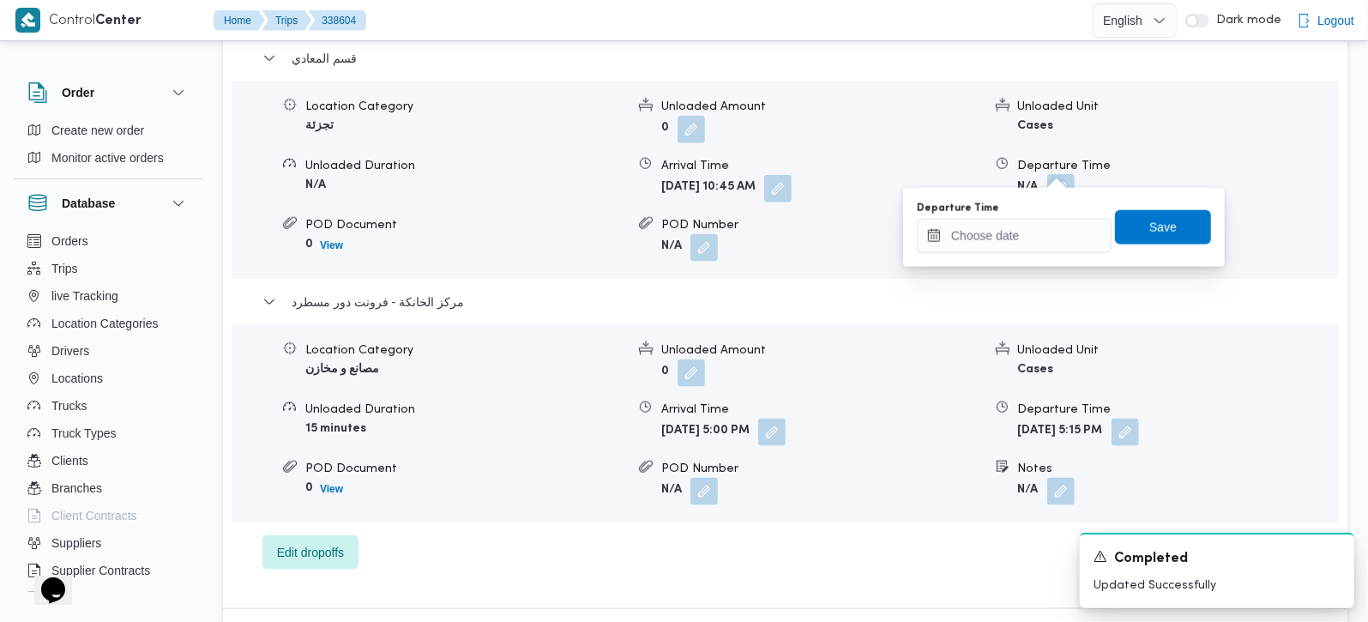
click at [1047, 213] on div "Departure Time" at bounding box center [1014, 209] width 195 height 14
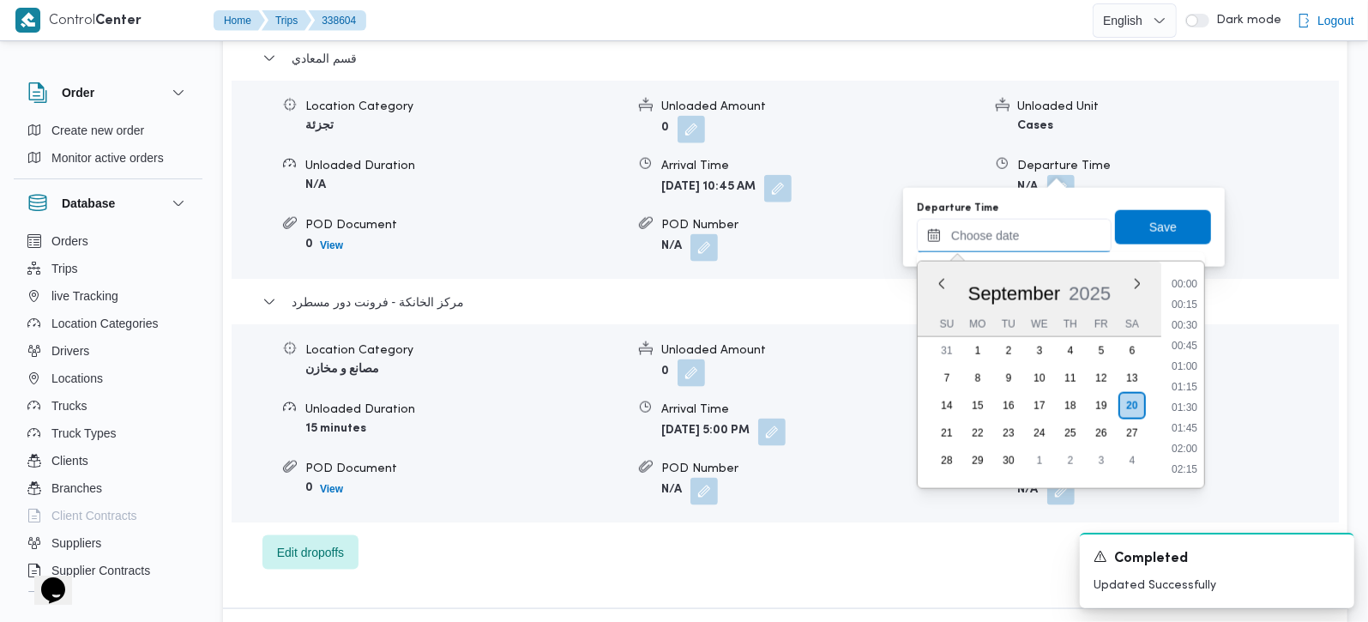
drag, startPoint x: 1052, startPoint y: 243, endPoint x: 1161, endPoint y: 318, distance: 132.5
click at [1052, 243] on input "Departure Time" at bounding box center [1014, 236] width 195 height 34
drag, startPoint x: 1193, startPoint y: 280, endPoint x: 1178, endPoint y: 252, distance: 31.8
click at [1193, 280] on li "16:00" at bounding box center [1184, 279] width 39 height 17
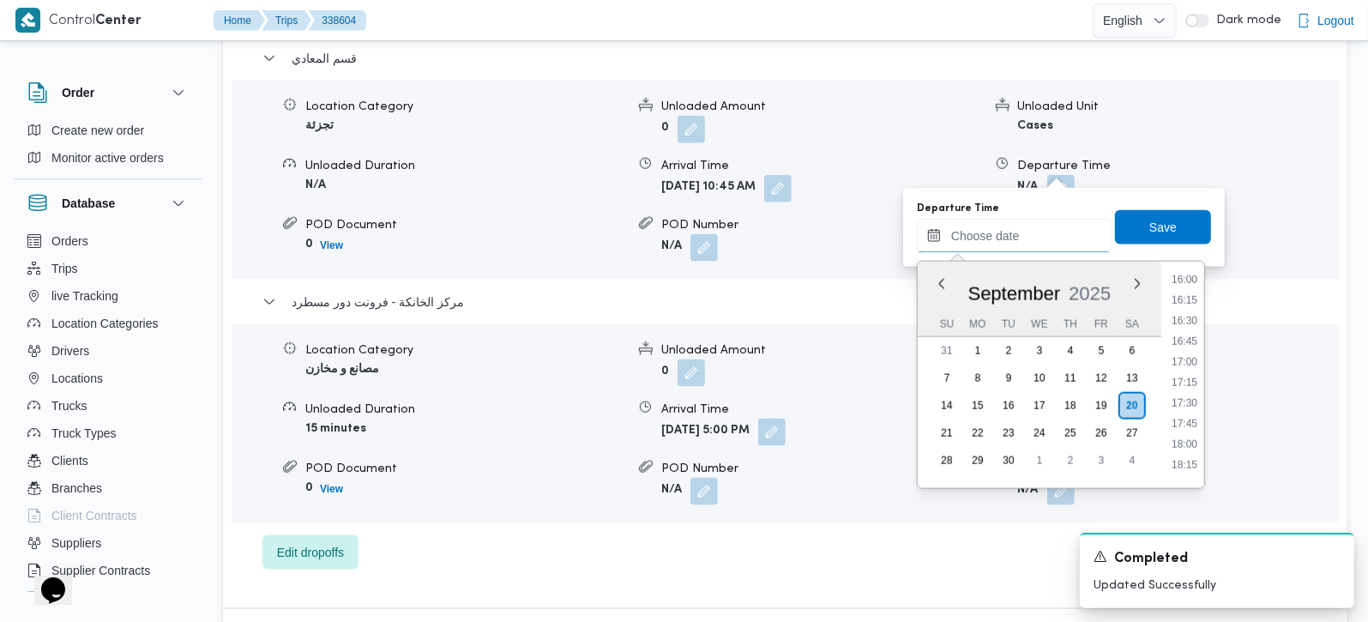
type input "20/09/2025 16:00"
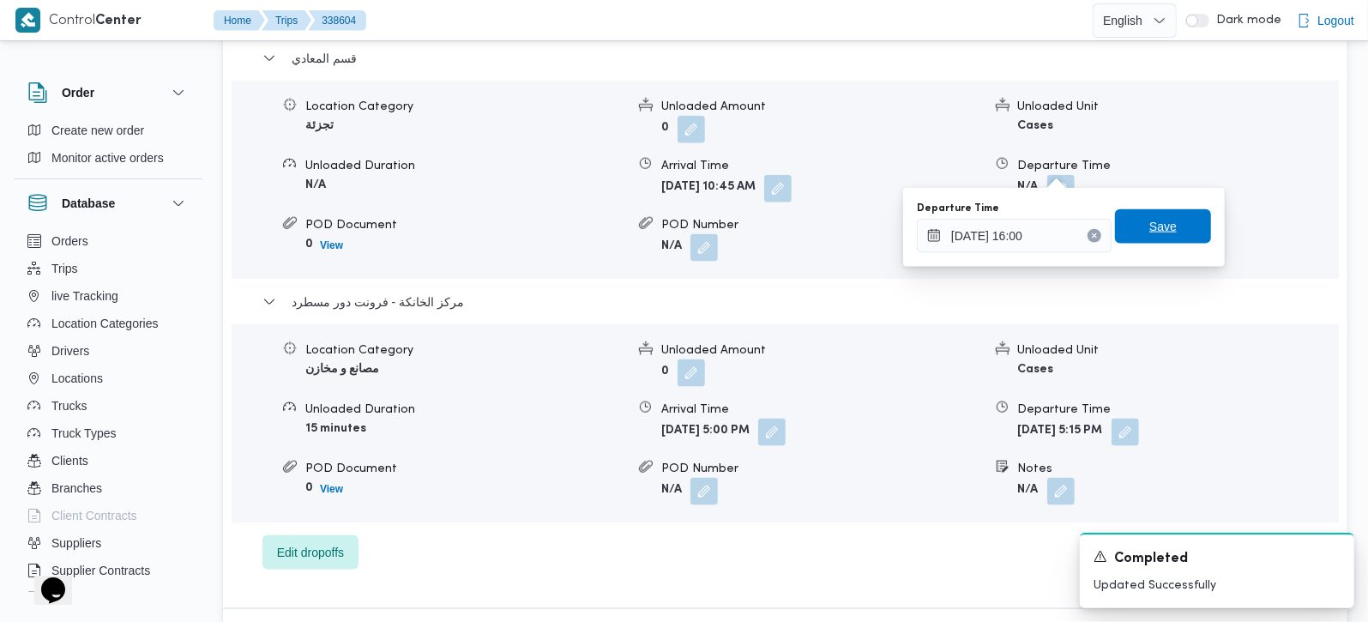
click at [1157, 220] on span "Save" at bounding box center [1162, 226] width 27 height 21
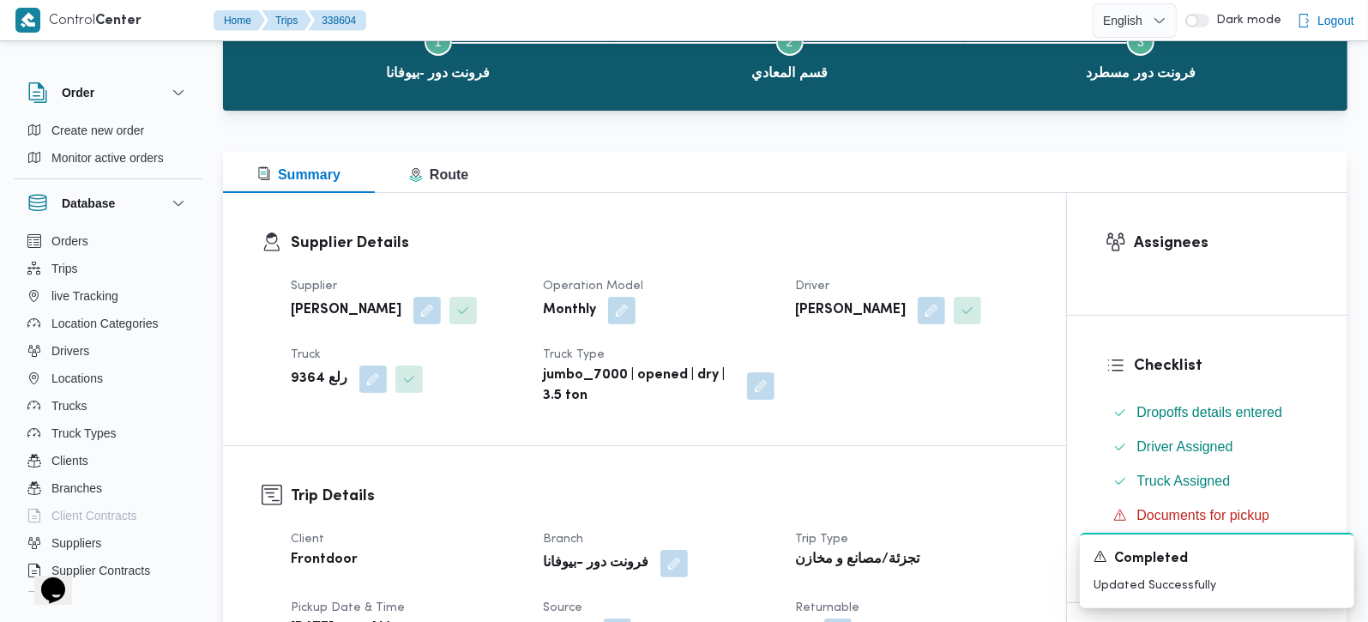
scroll to position [0, 0]
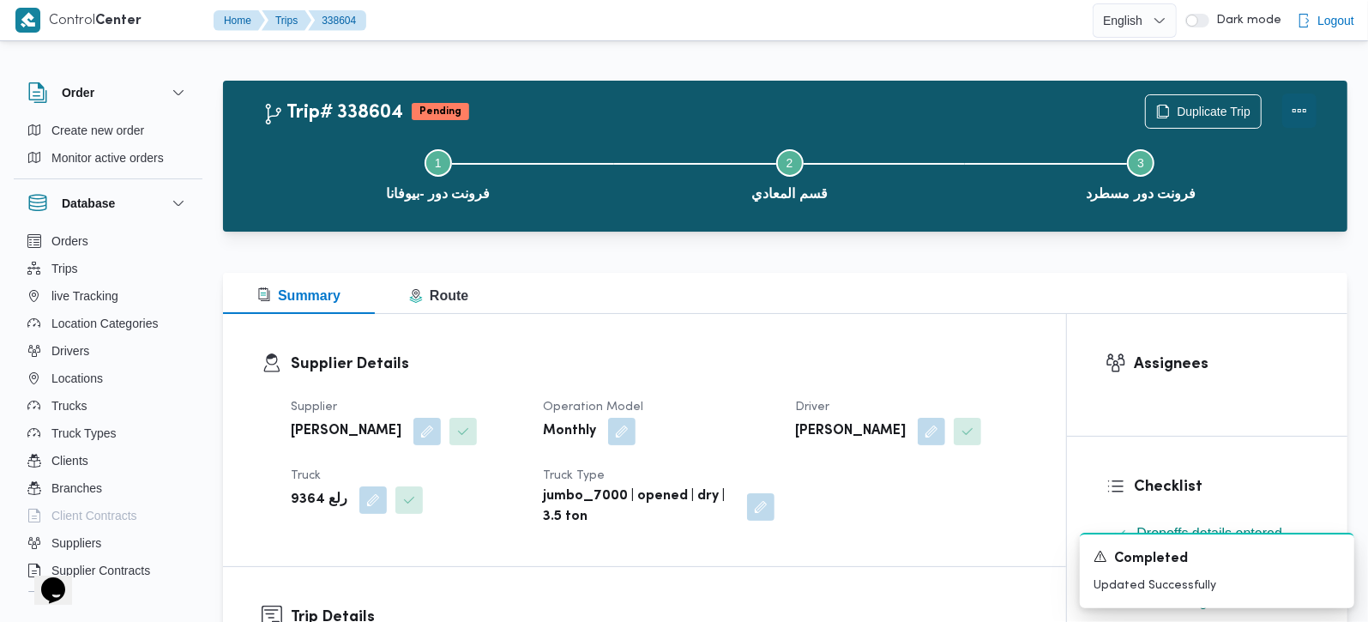
click at [1299, 117] on button "Actions" at bounding box center [1299, 110] width 34 height 34
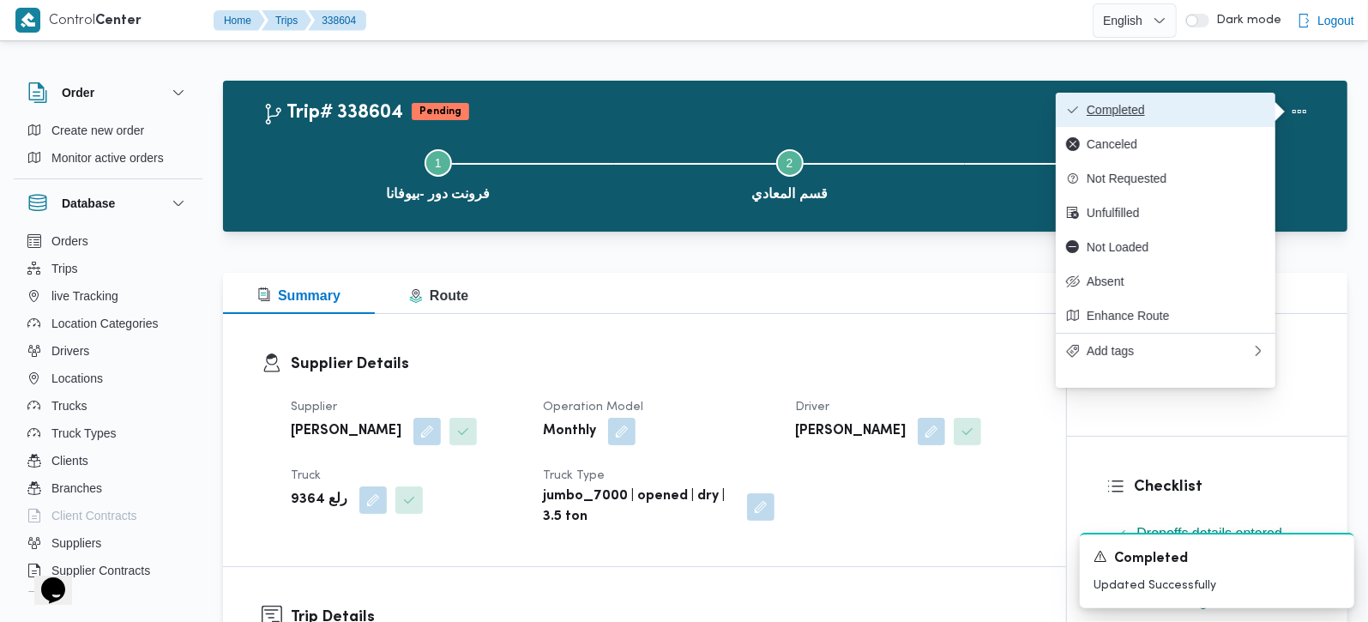
click at [1238, 117] on span "Completed" at bounding box center [1176, 110] width 178 height 14
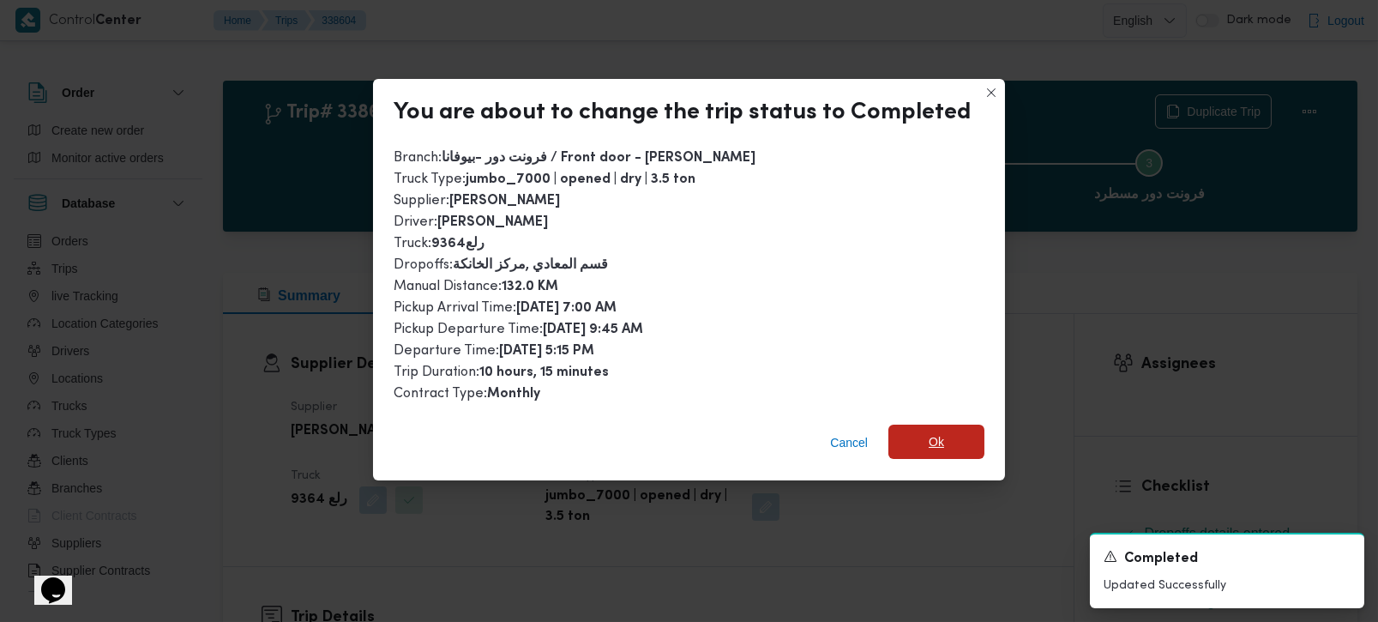
click at [967, 438] on span "Ok" at bounding box center [937, 442] width 96 height 34
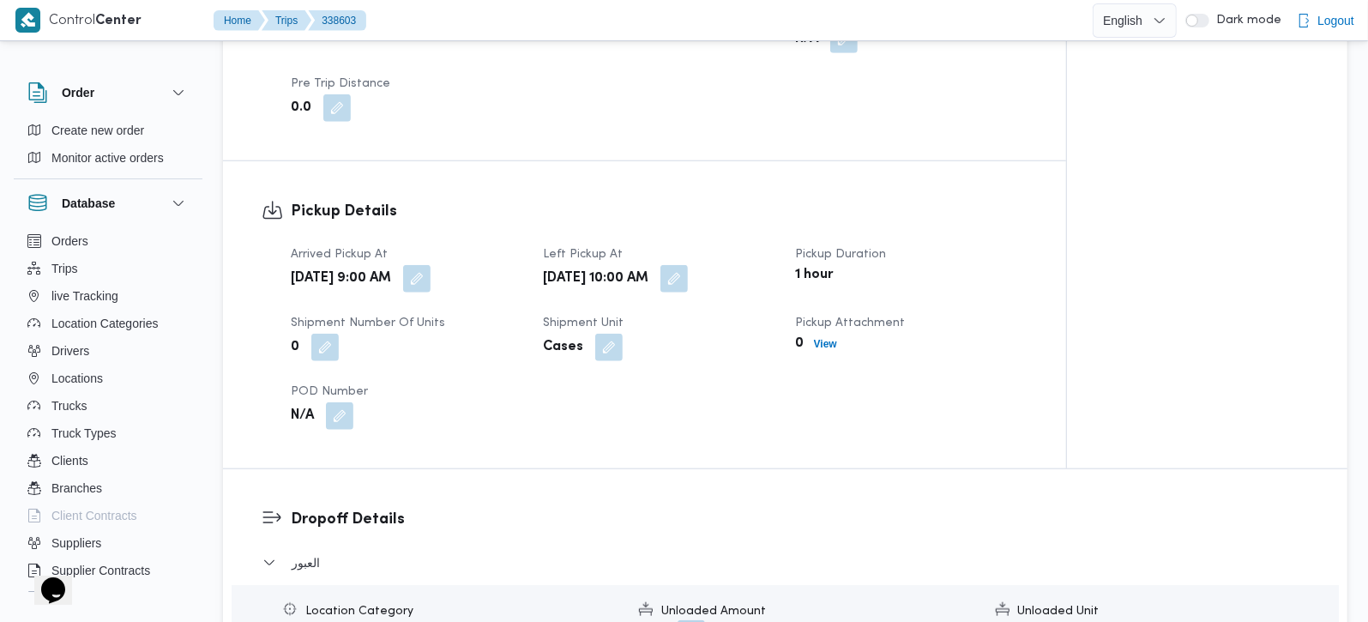
scroll to position [504, 0]
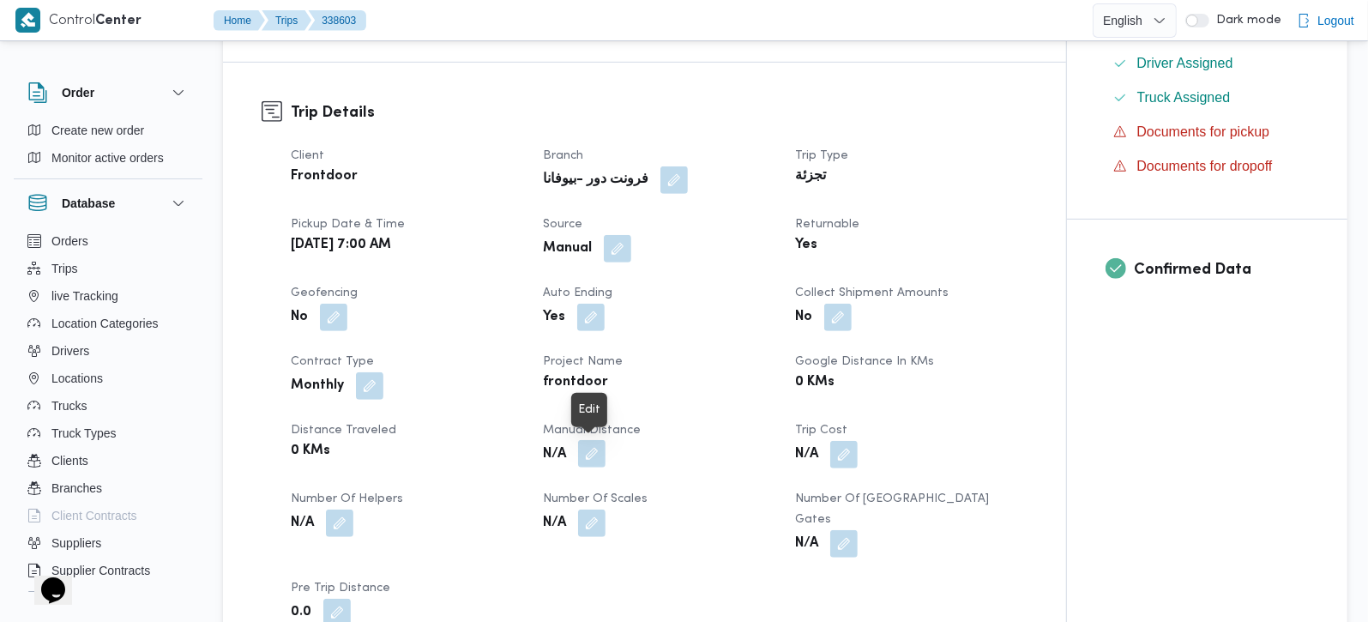
click at [591, 461] on button "button" at bounding box center [591, 453] width 27 height 27
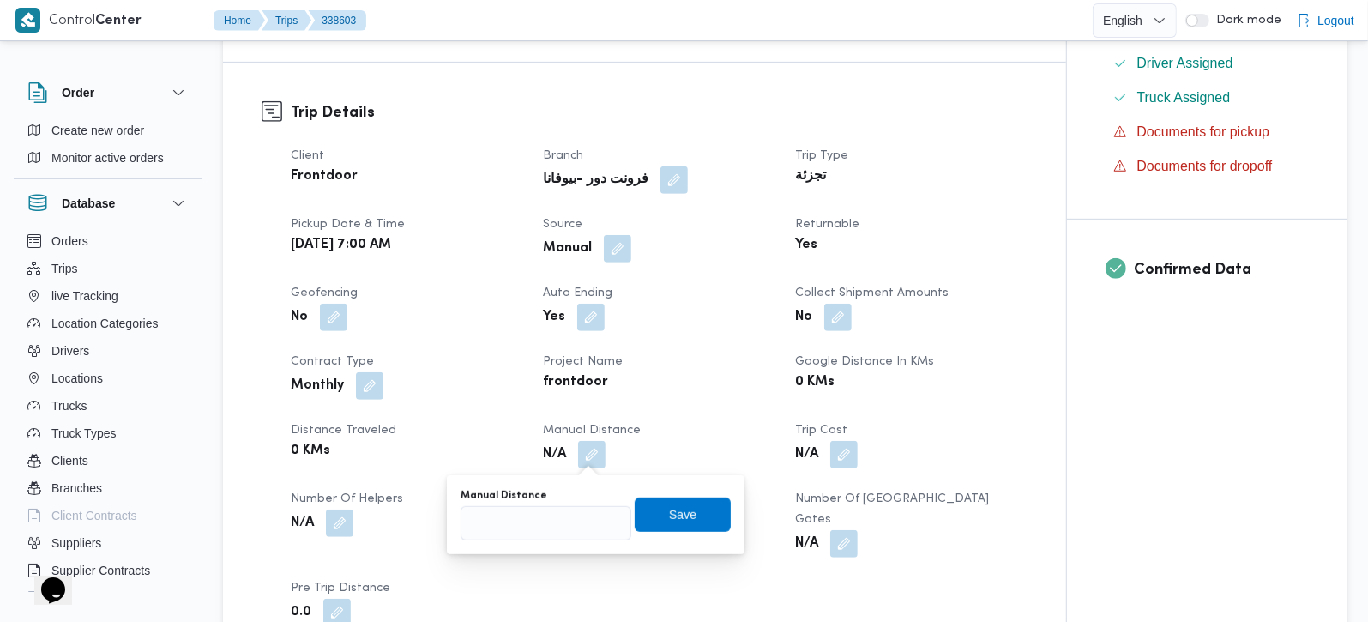
click at [540, 556] on div "Client Frontdoor Branch فرونت دور -بيوفانا Trip Type تجزئة Pickup date & time […" at bounding box center [658, 386] width 757 height 501
click at [527, 539] on input "Manual Distance" at bounding box center [546, 523] width 171 height 34
type input "130"
click at [677, 504] on span "Save" at bounding box center [682, 514] width 27 height 21
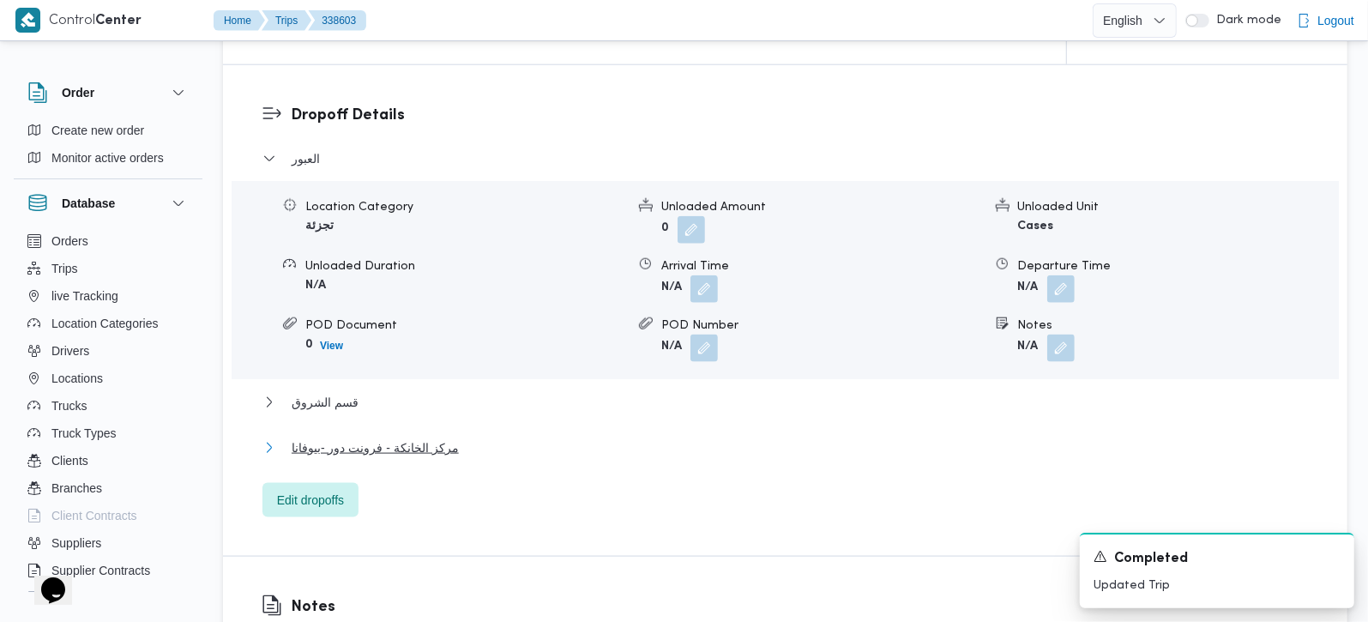
click at [344, 437] on span "مركز الخانكة - فرونت دور -بيوفانا" at bounding box center [375, 447] width 167 height 21
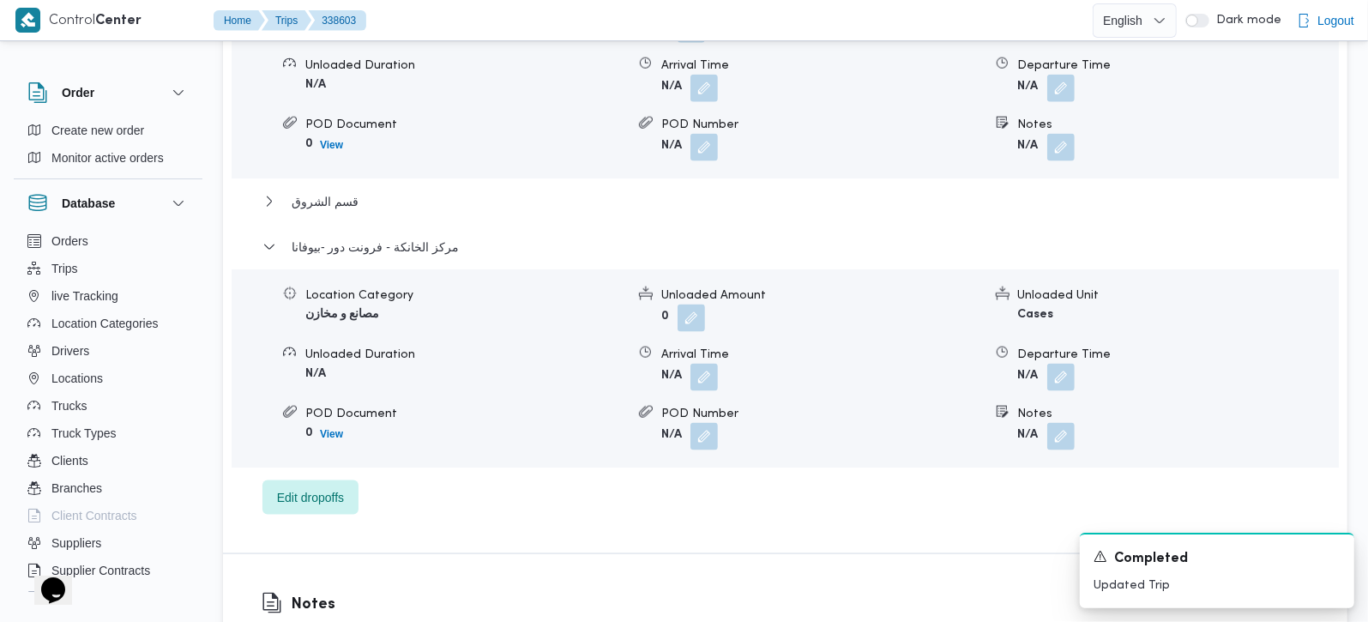
scroll to position [1614, 0]
click at [1054, 362] on button "button" at bounding box center [1060, 375] width 27 height 27
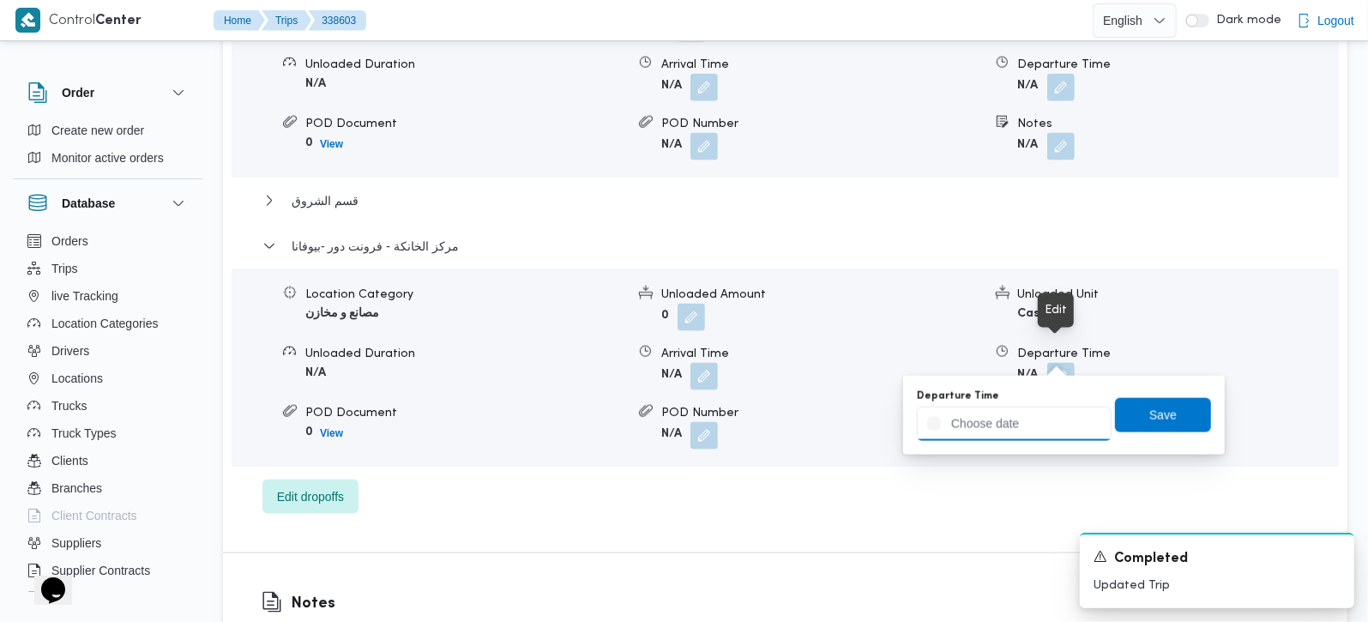
click at [1036, 424] on input "Departure Time" at bounding box center [1014, 424] width 195 height 34
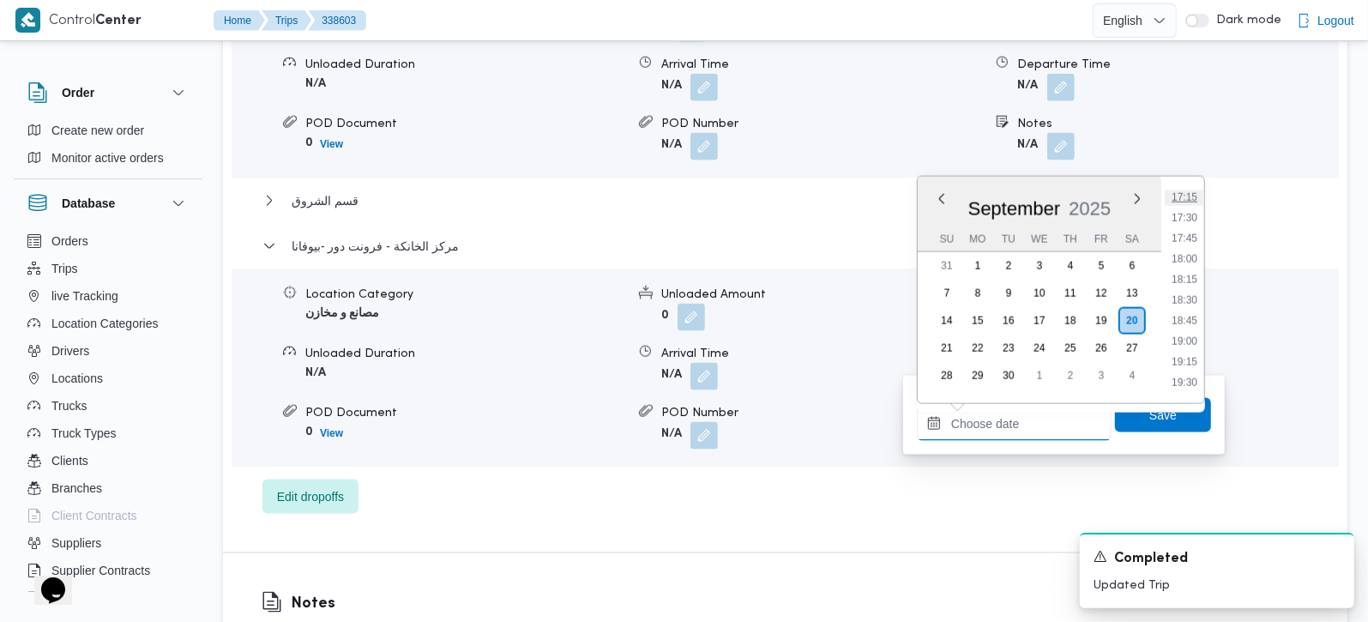
scroll to position [1322, 0]
click at [1196, 260] on li "16:45" at bounding box center [1184, 256] width 39 height 17
type input "[DATE] 16:45"
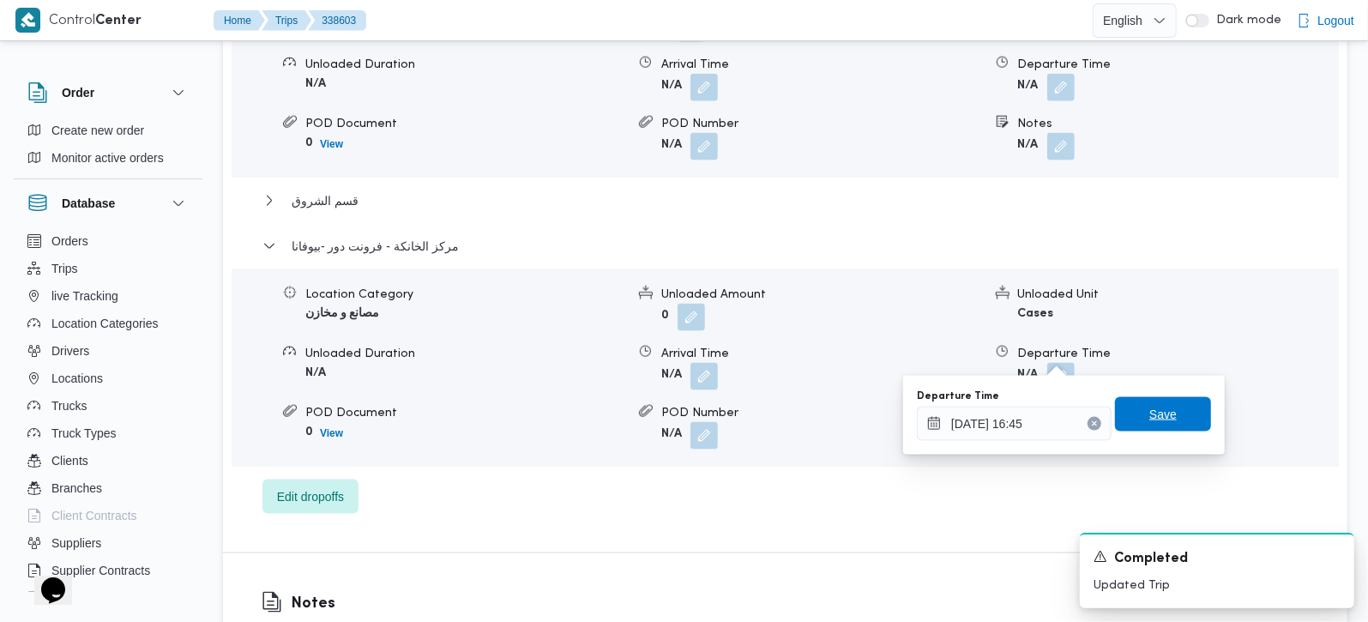
click at [1149, 420] on span "Save" at bounding box center [1162, 414] width 27 height 21
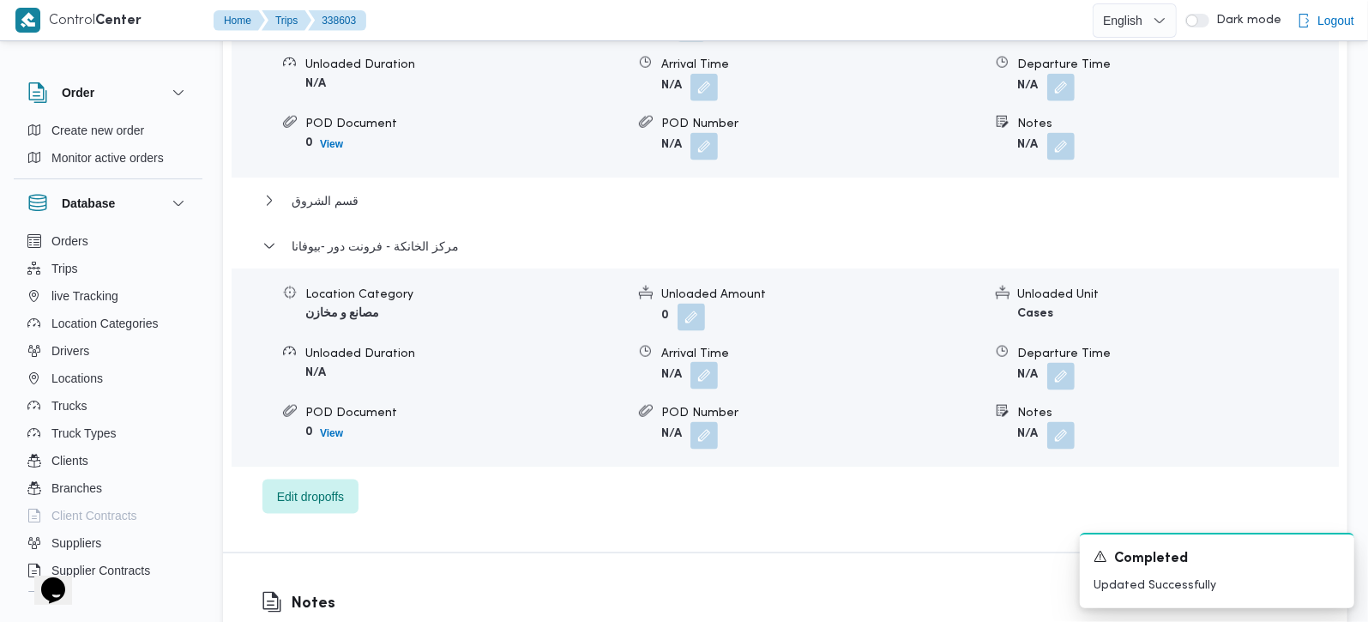
click at [705, 362] on button "button" at bounding box center [703, 375] width 27 height 27
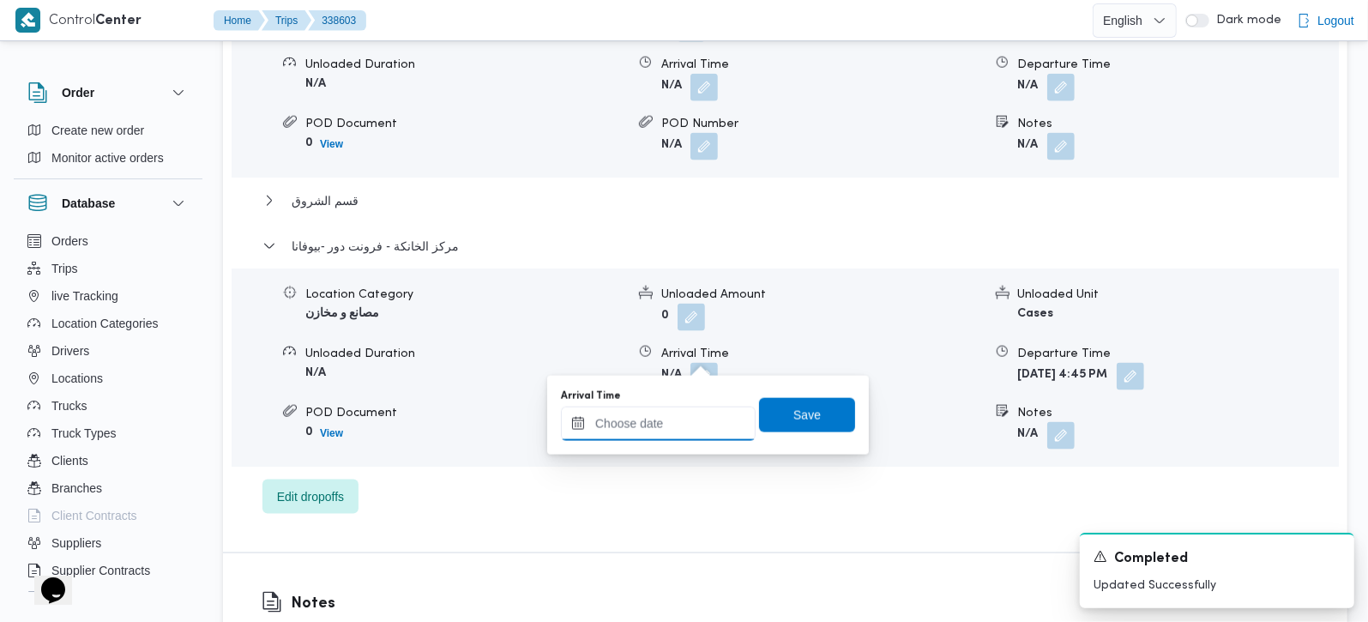
drag, startPoint x: 681, startPoint y: 430, endPoint x: 699, endPoint y: 407, distance: 28.7
click at [681, 430] on input "Arrival Time" at bounding box center [658, 424] width 195 height 34
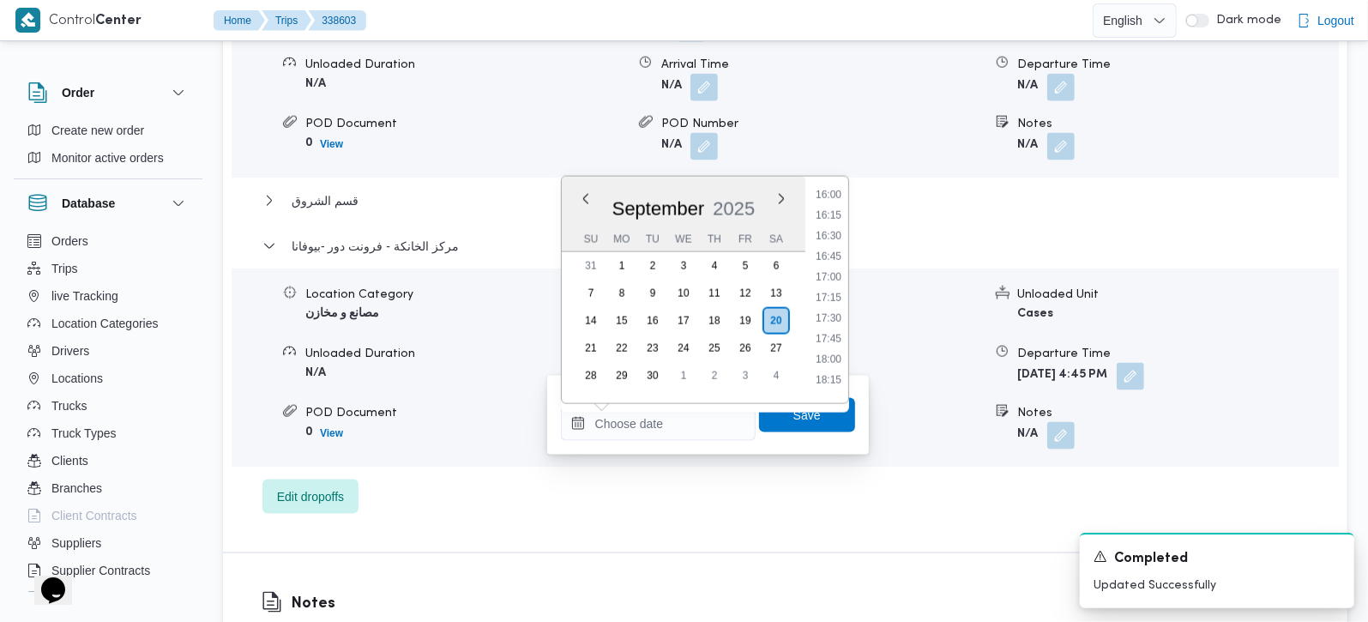
drag, startPoint x: 836, startPoint y: 231, endPoint x: 825, endPoint y: 327, distance: 96.7
click at [836, 231] on li "16:30" at bounding box center [828, 235] width 39 height 17
type input "[DATE] 16:30"
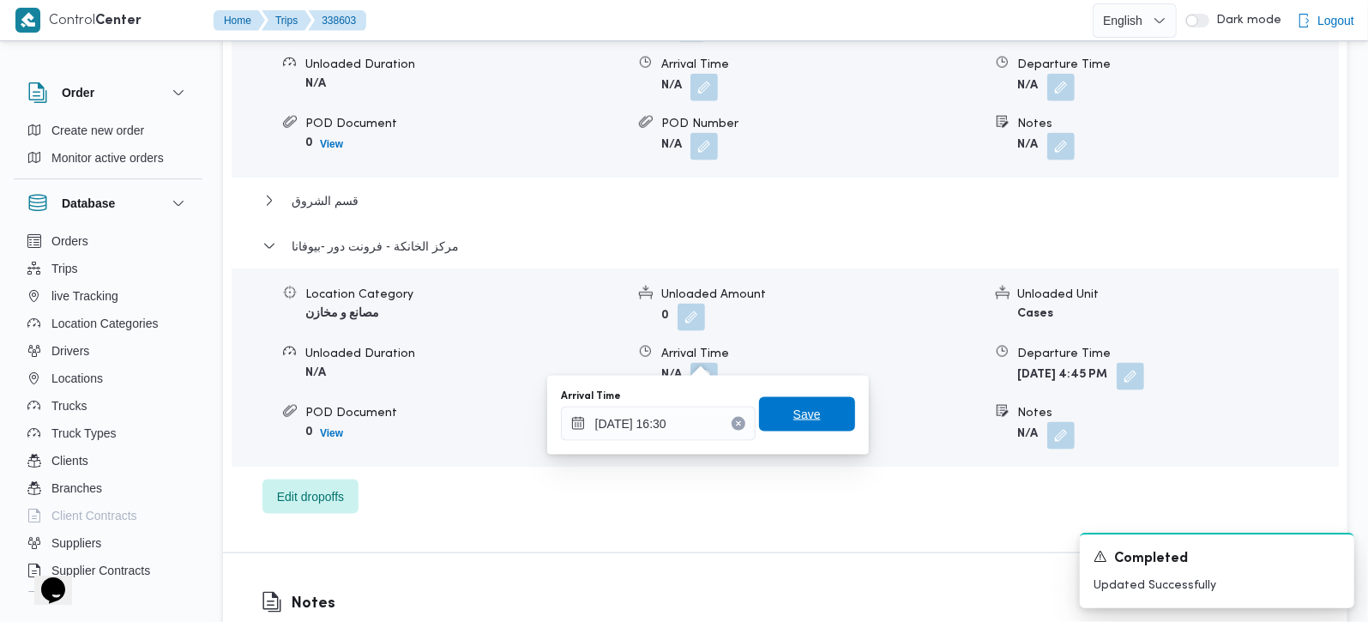
click at [805, 419] on span "Save" at bounding box center [807, 414] width 96 height 34
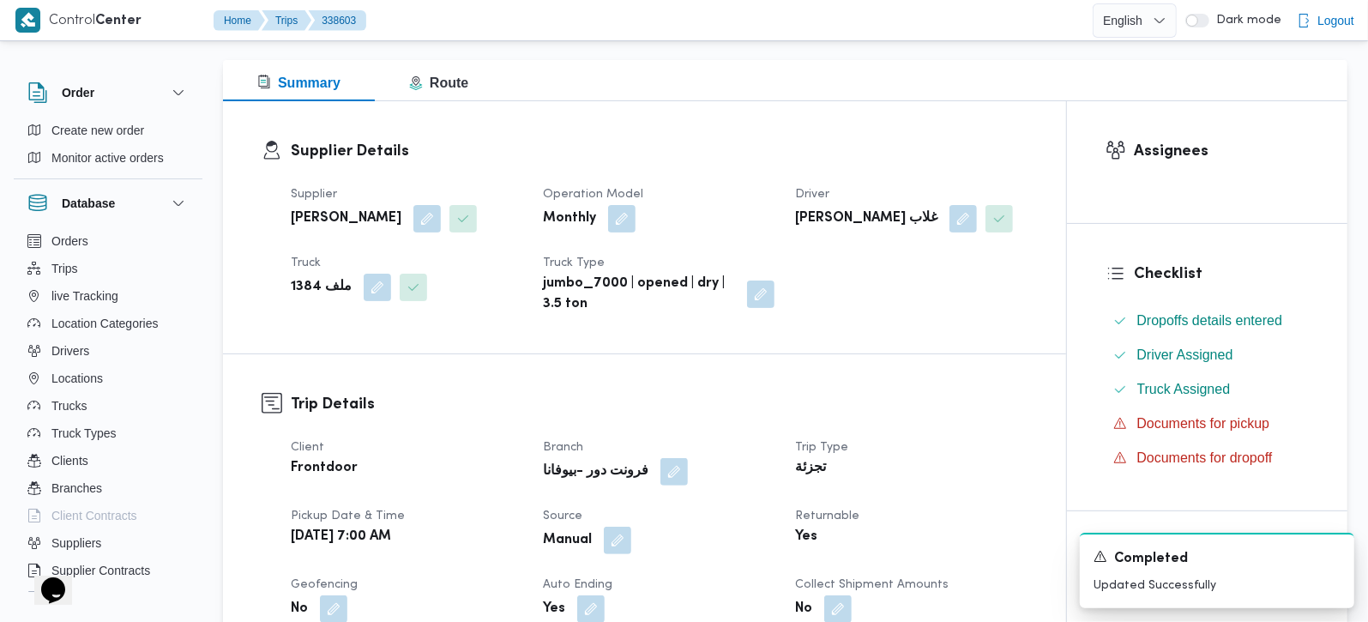
scroll to position [0, 0]
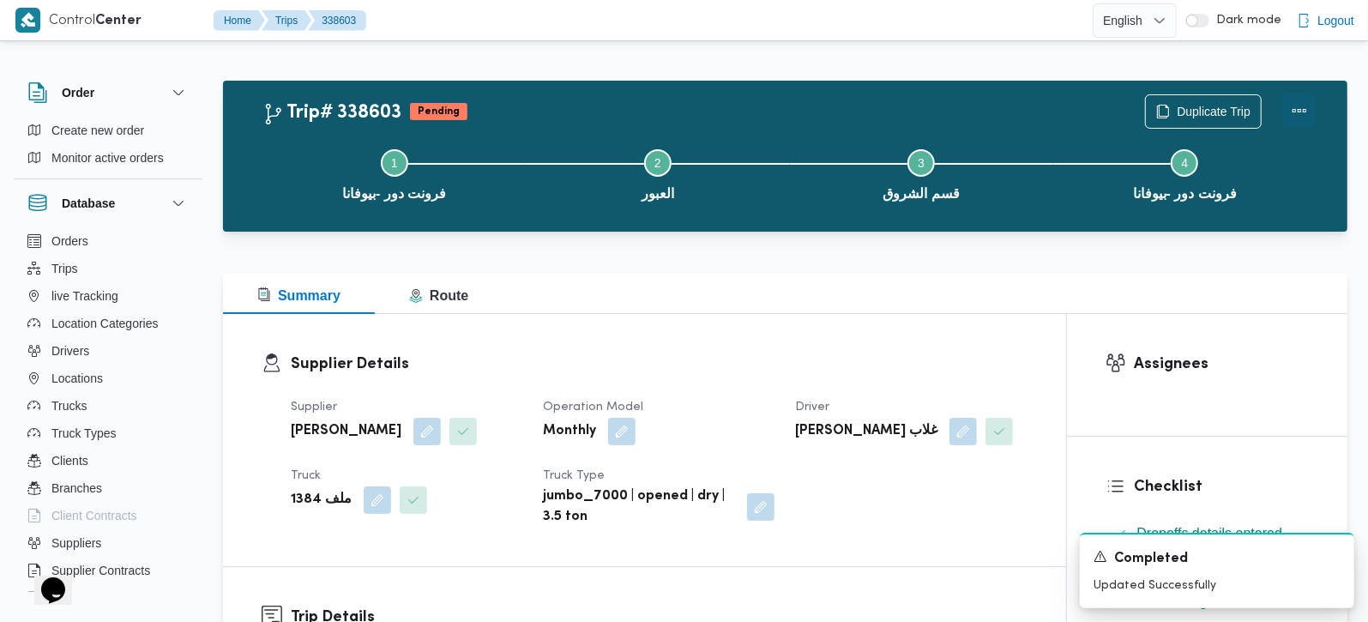
click at [1301, 105] on button "Actions" at bounding box center [1299, 110] width 34 height 34
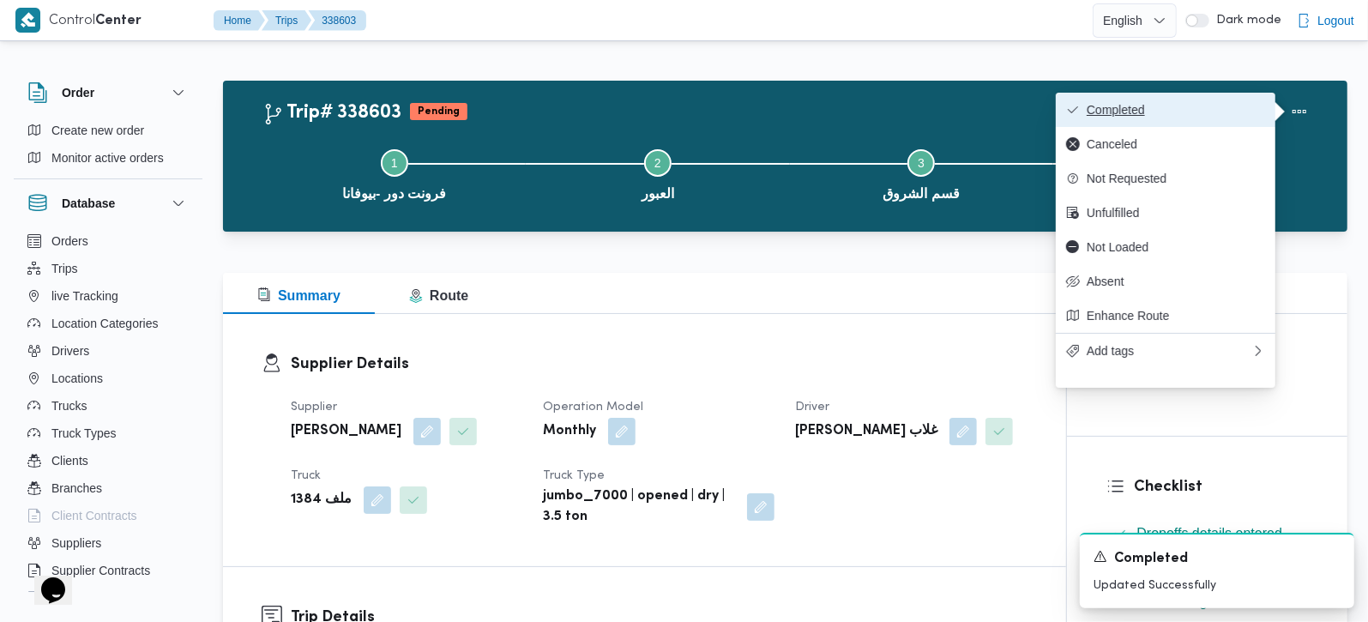
click at [1192, 105] on span "Completed" at bounding box center [1176, 110] width 178 height 14
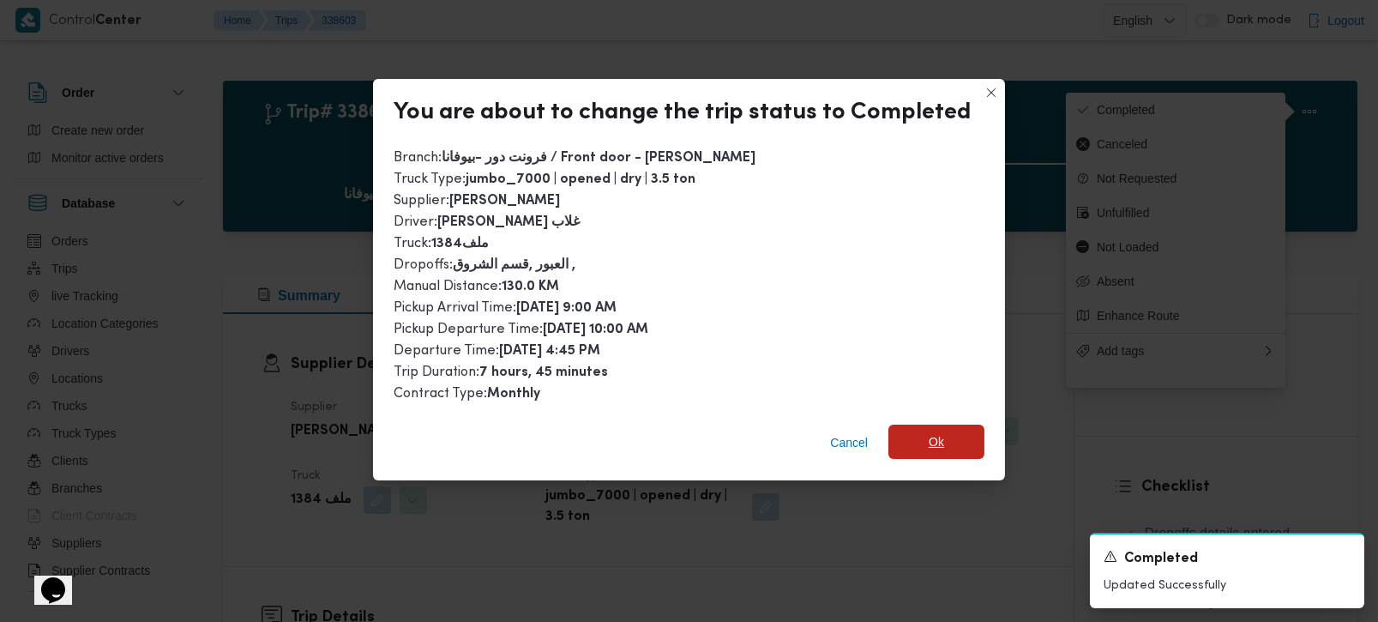
click at [941, 444] on span "Ok" at bounding box center [937, 442] width 96 height 34
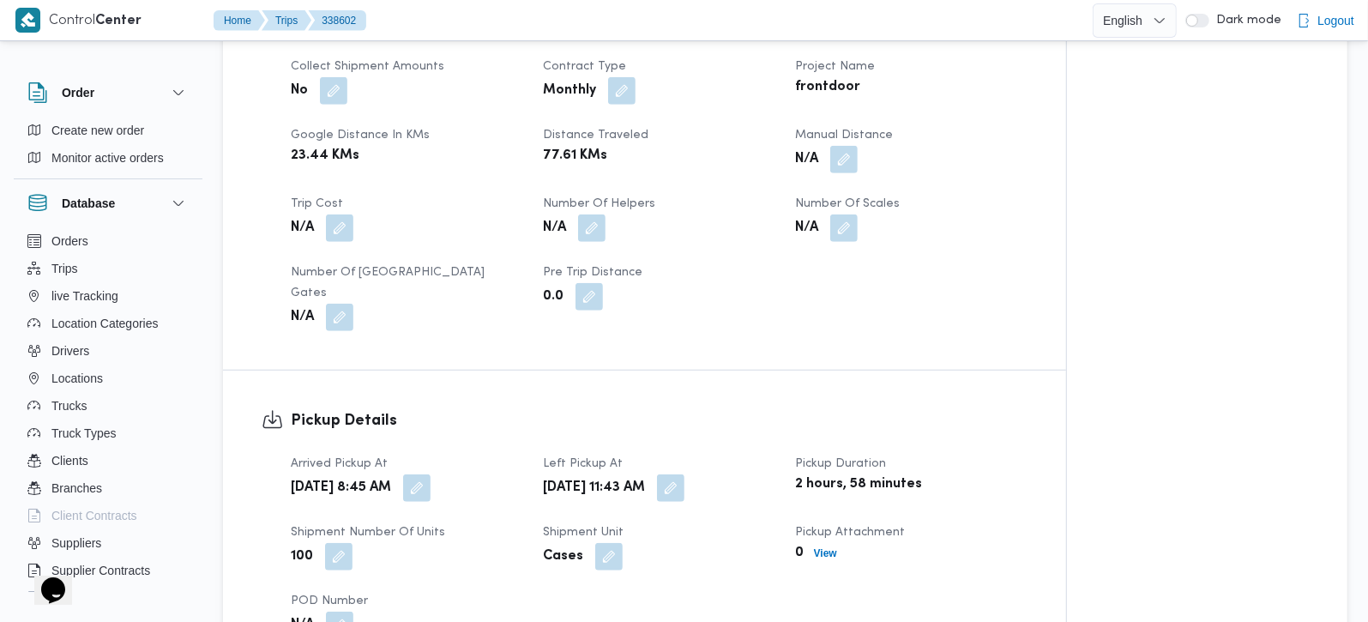
scroll to position [807, 0]
click at [845, 153] on button "button" at bounding box center [843, 157] width 27 height 27
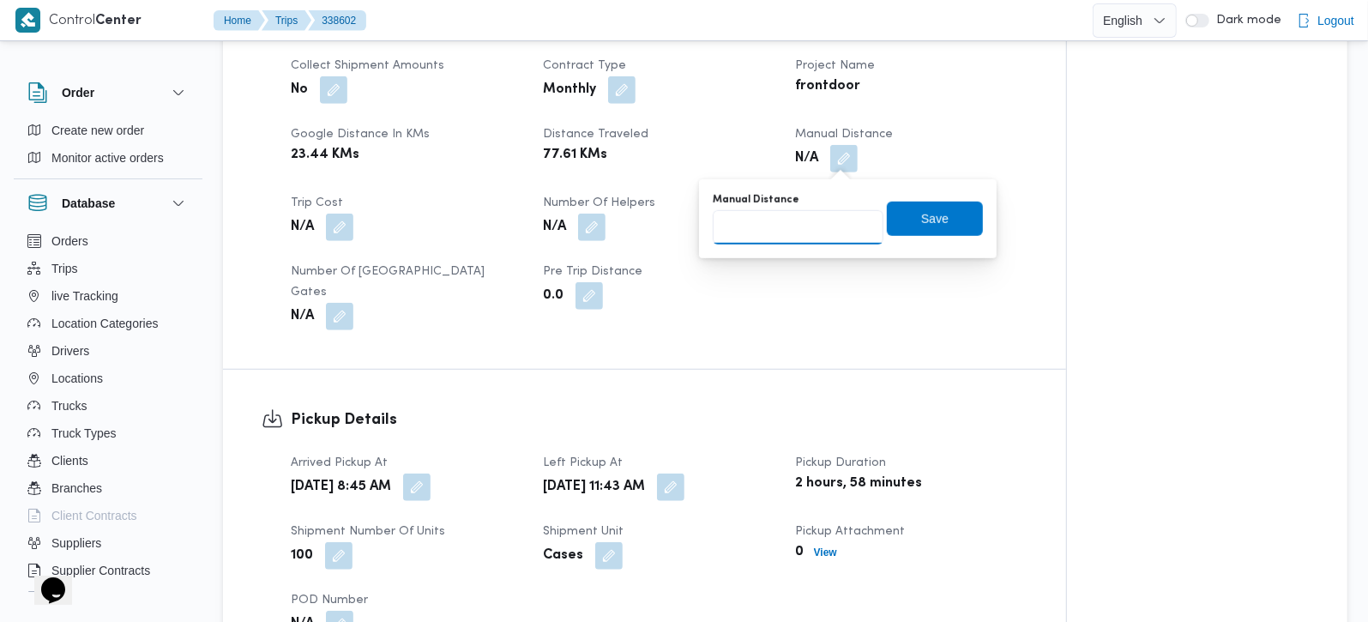
click at [796, 215] on input "Manual Distance" at bounding box center [798, 227] width 171 height 34
type input "141"
click at [927, 231] on span "Save" at bounding box center [935, 218] width 96 height 34
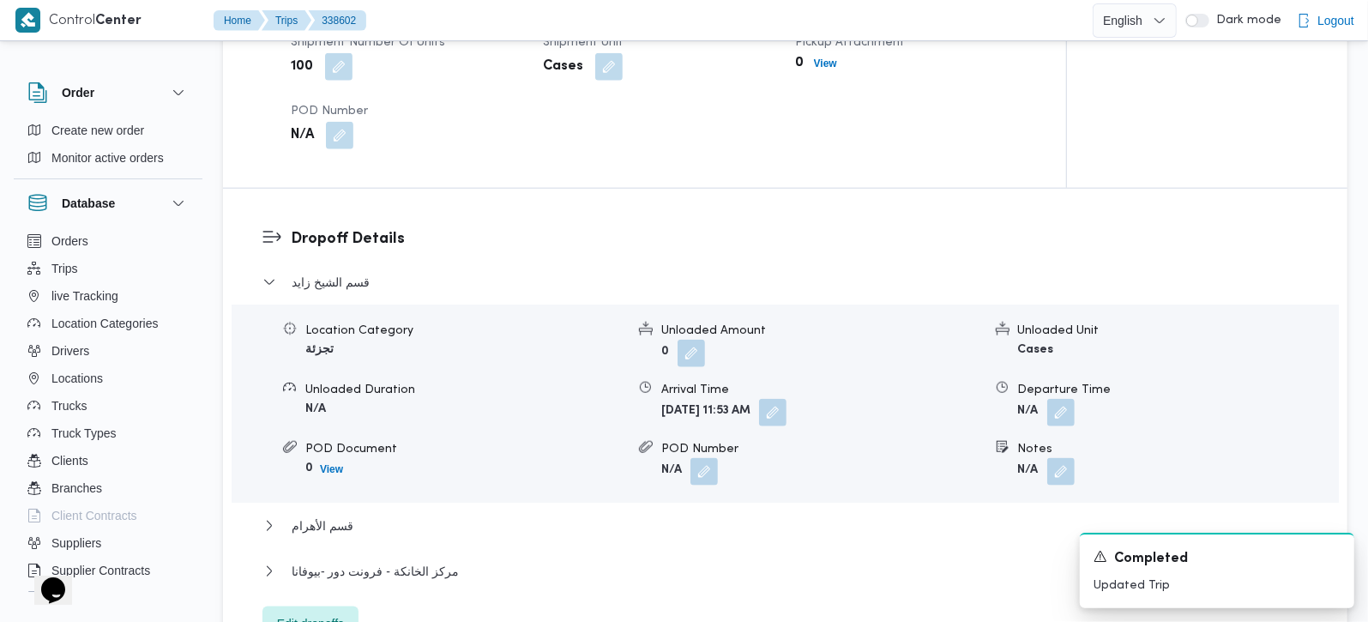
scroll to position [1621, 0]
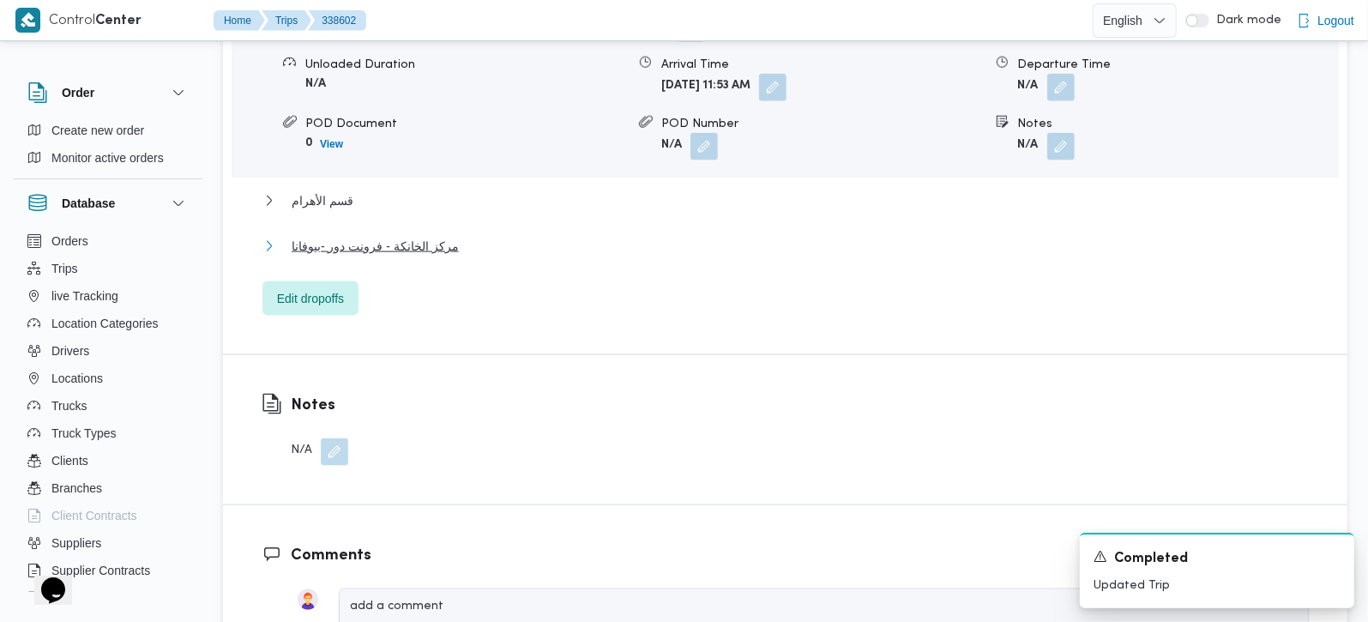
click at [442, 236] on span "مركز الخانكة - فرونت دور -بيوفانا" at bounding box center [375, 246] width 167 height 21
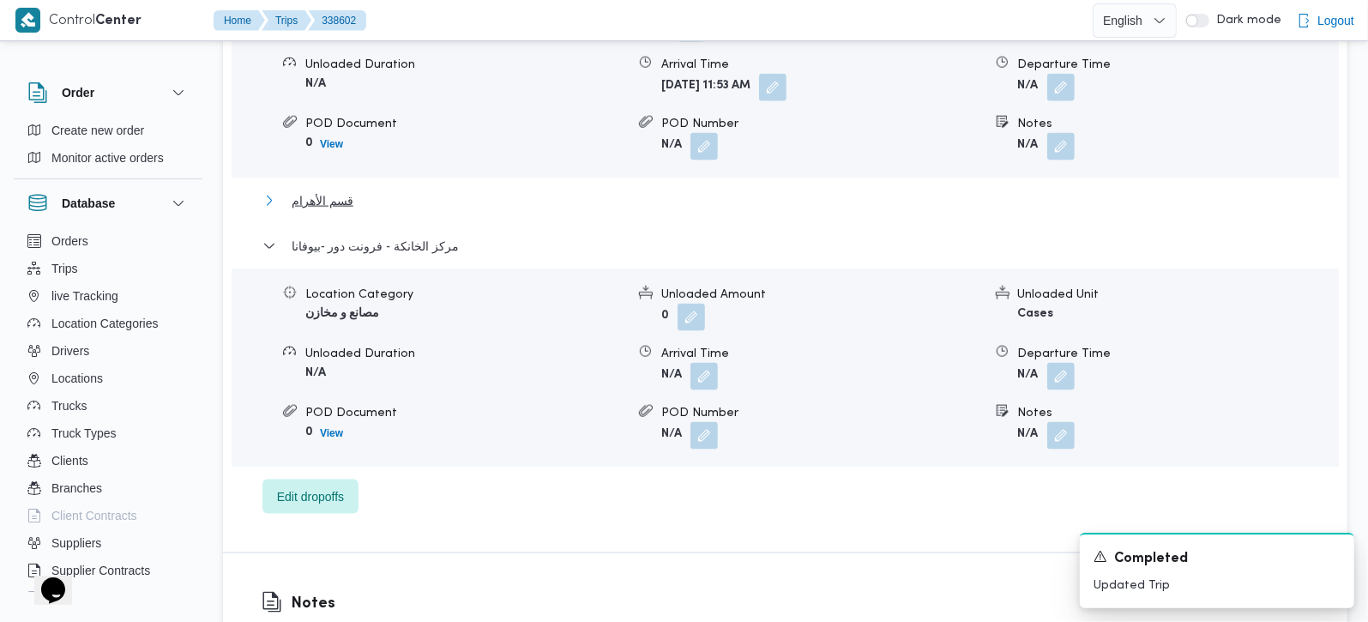
click at [339, 190] on span "قسم الأهرام" at bounding box center [323, 200] width 62 height 21
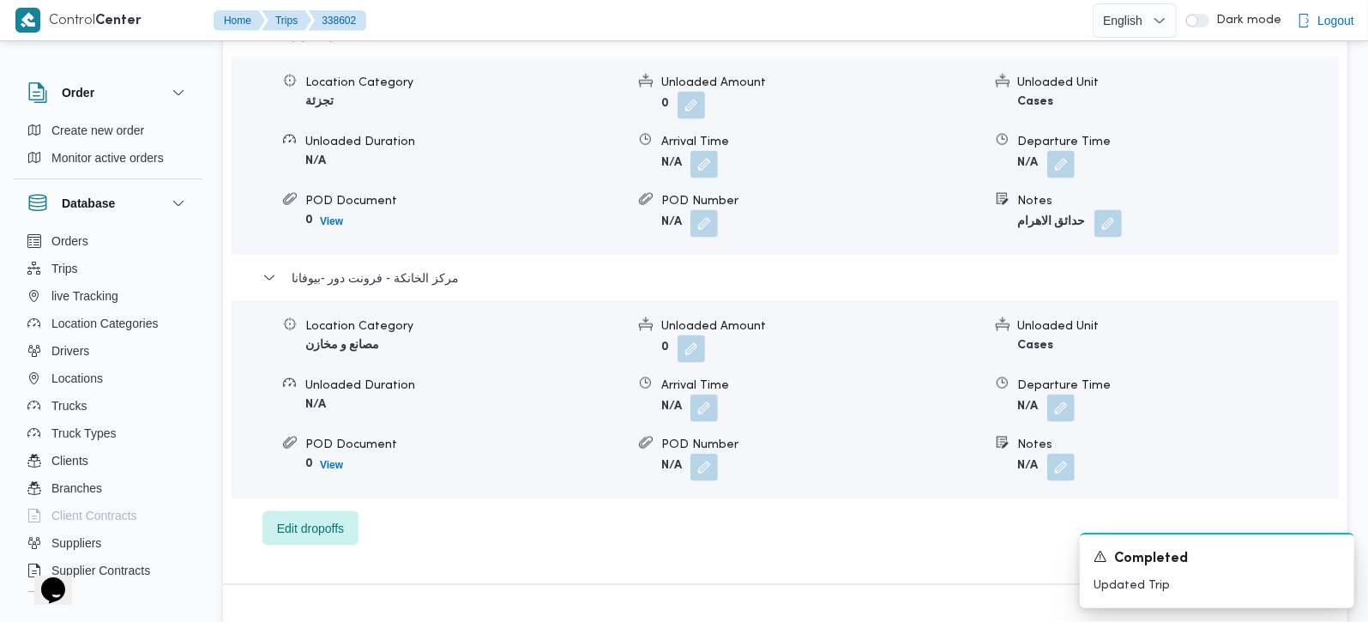
scroll to position [1823, 0]
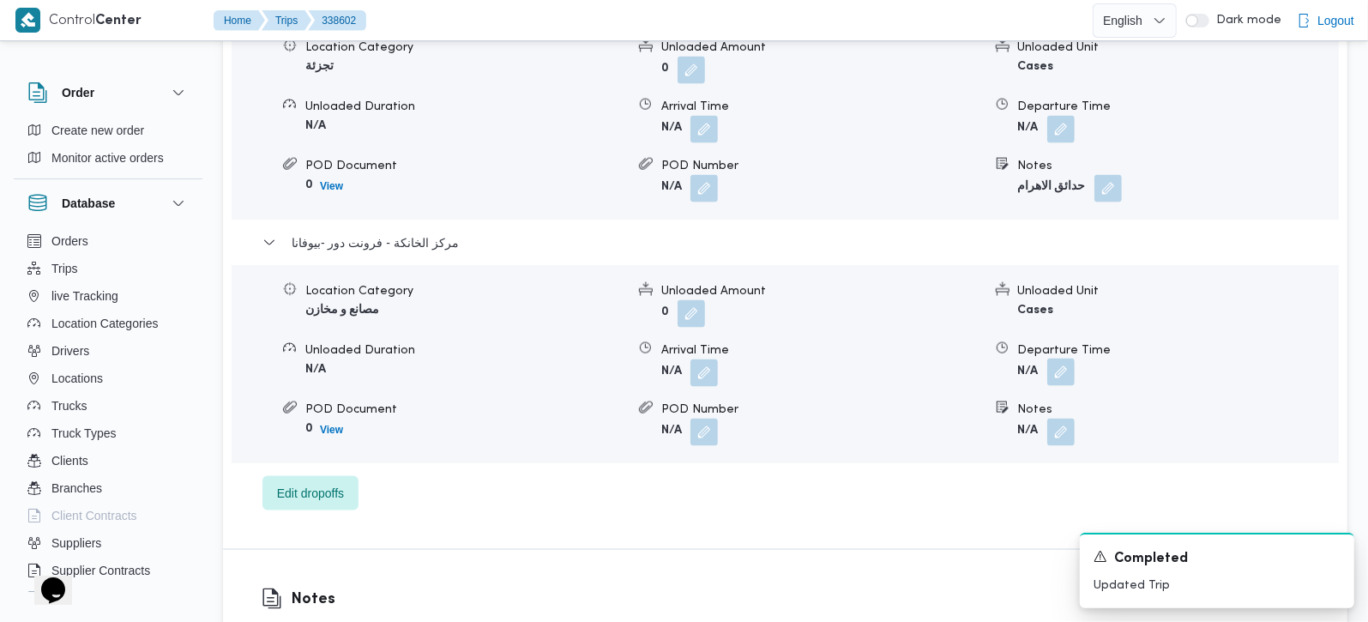
click at [1058, 358] on button "button" at bounding box center [1060, 371] width 27 height 27
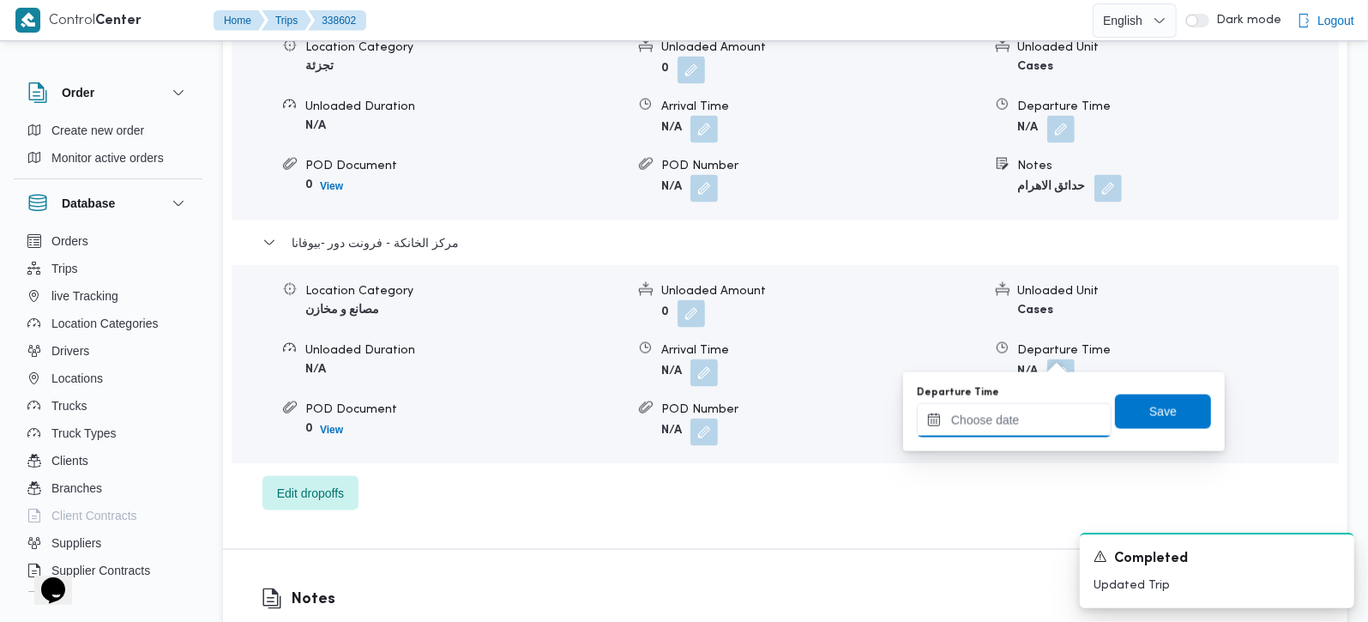
click at [1028, 431] on input "Departure Time" at bounding box center [1014, 420] width 195 height 34
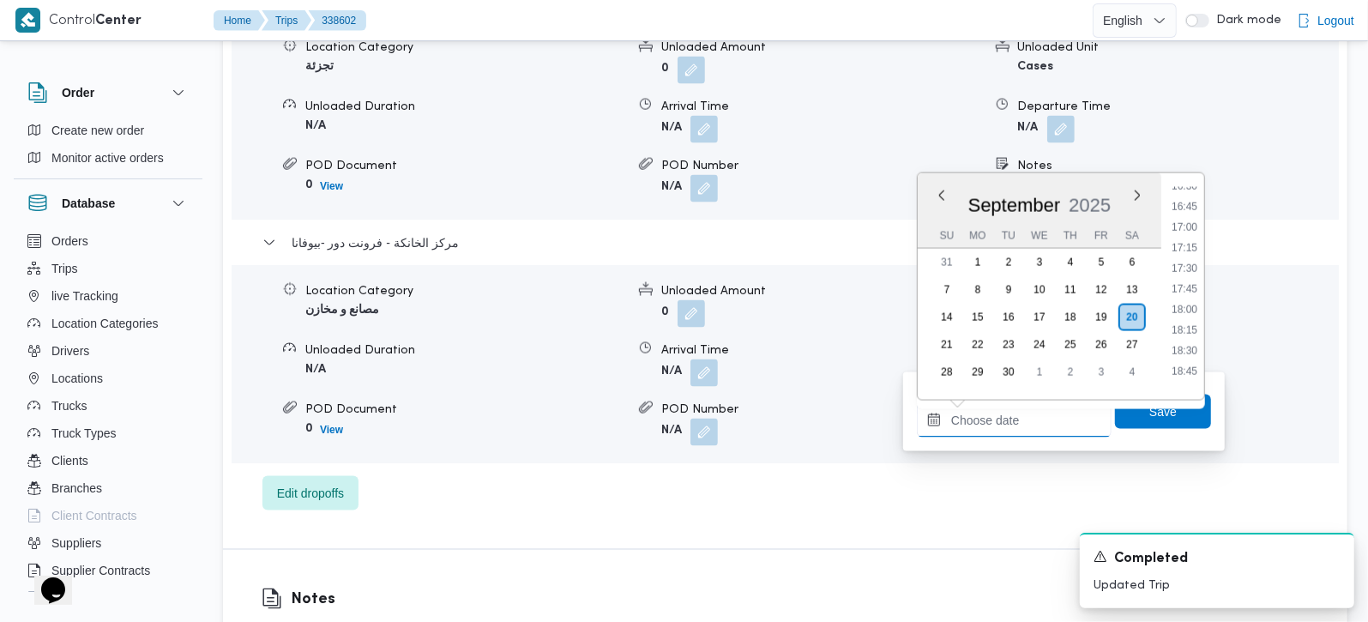
scroll to position [1322, 0]
click at [1190, 220] on ul "00:00 00:15 00:30 00:45 01:00 01:15 01:30 01:45 02:00 02:15 02:30 02:45 03:00 0…" at bounding box center [1184, 286] width 39 height 199
click at [1190, 227] on li "16:30" at bounding box center [1184, 232] width 39 height 17
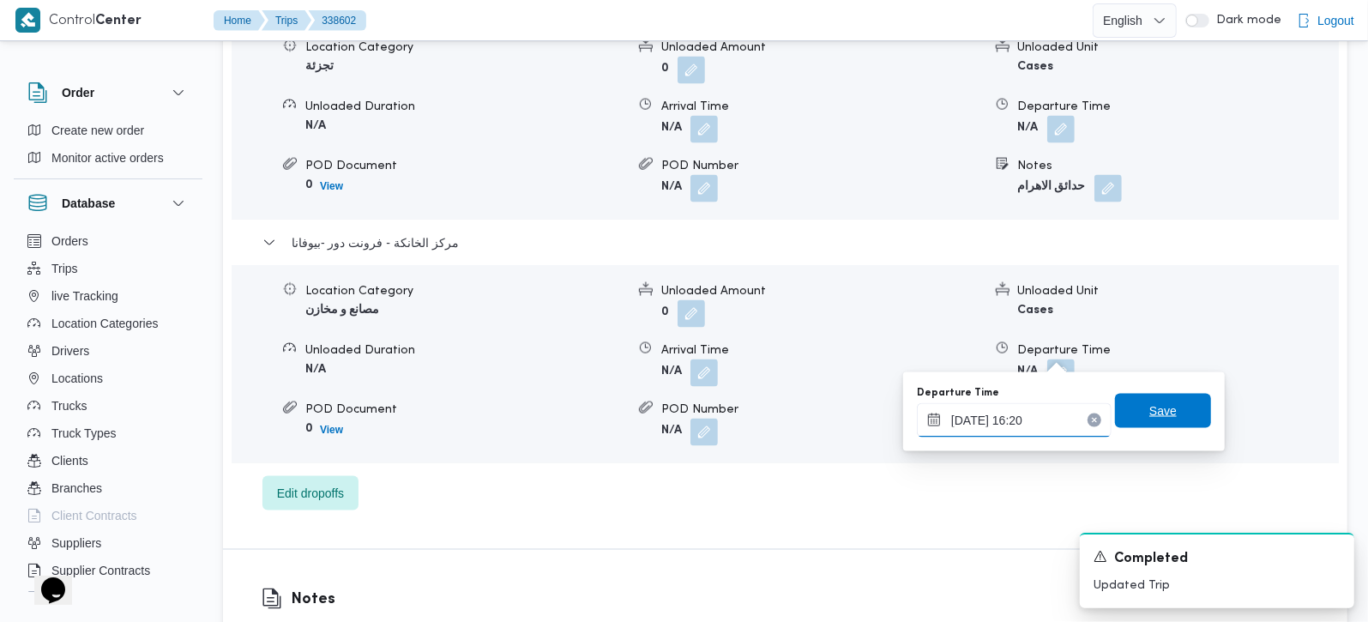
type input "20/09/2025 16:20"
click at [1153, 401] on span "Save" at bounding box center [1163, 411] width 96 height 34
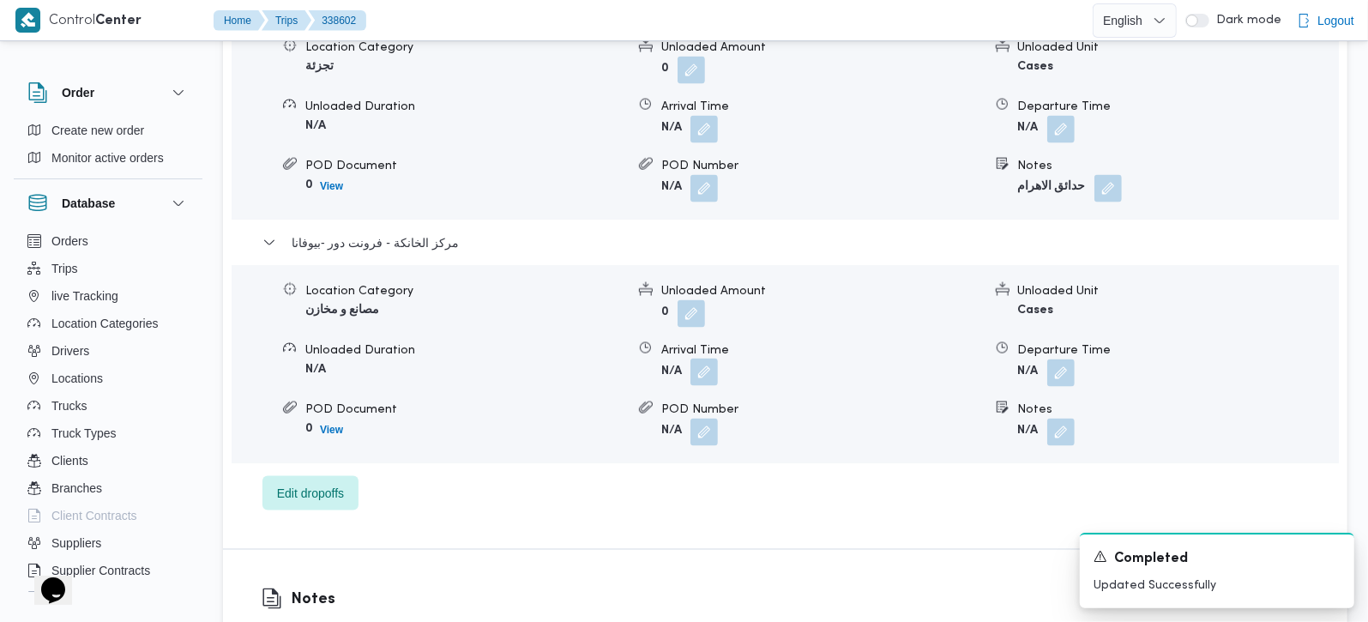
click at [702, 358] on button "button" at bounding box center [703, 371] width 27 height 27
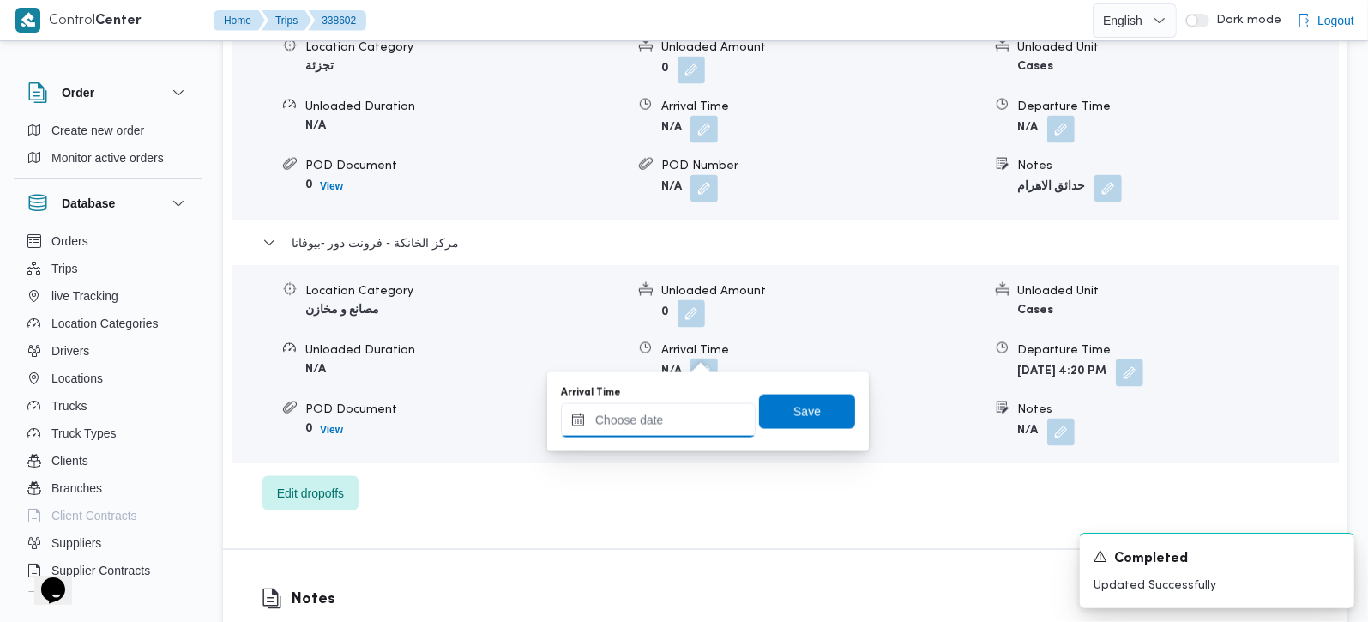
drag, startPoint x: 700, startPoint y: 356, endPoint x: 684, endPoint y: 418, distance: 63.7
click at [684, 418] on input "Arrival Time" at bounding box center [658, 420] width 195 height 34
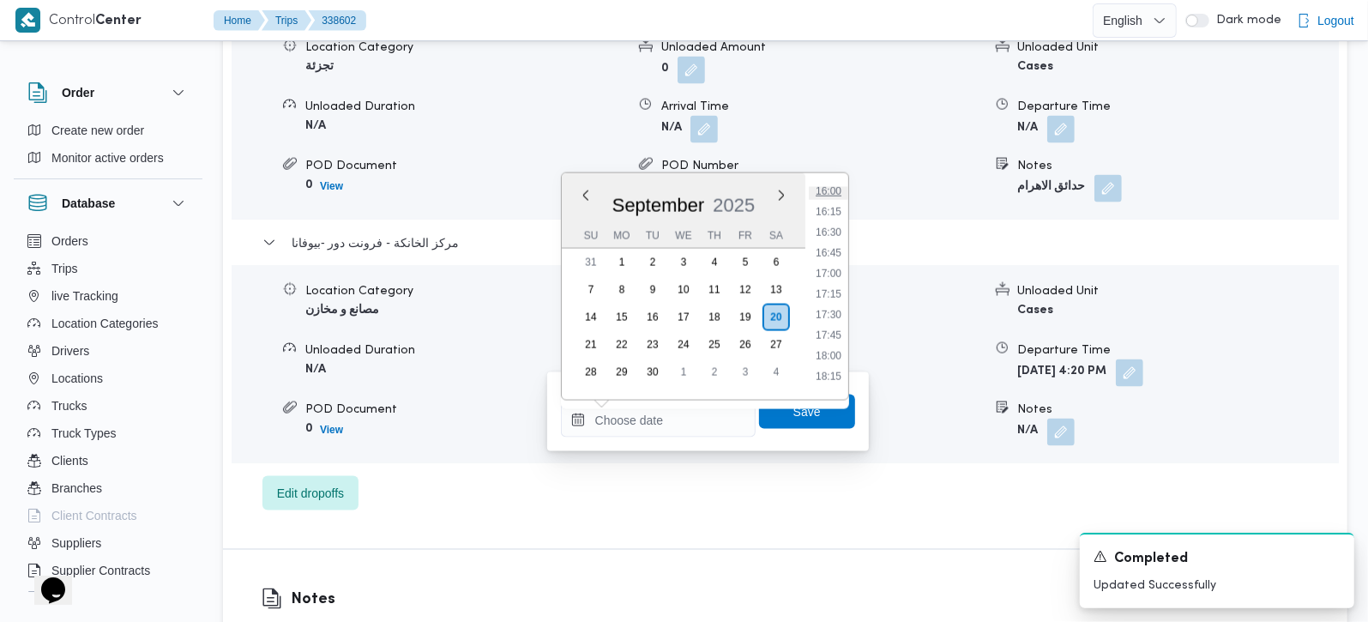
click at [828, 191] on li "16:00" at bounding box center [828, 191] width 39 height 17
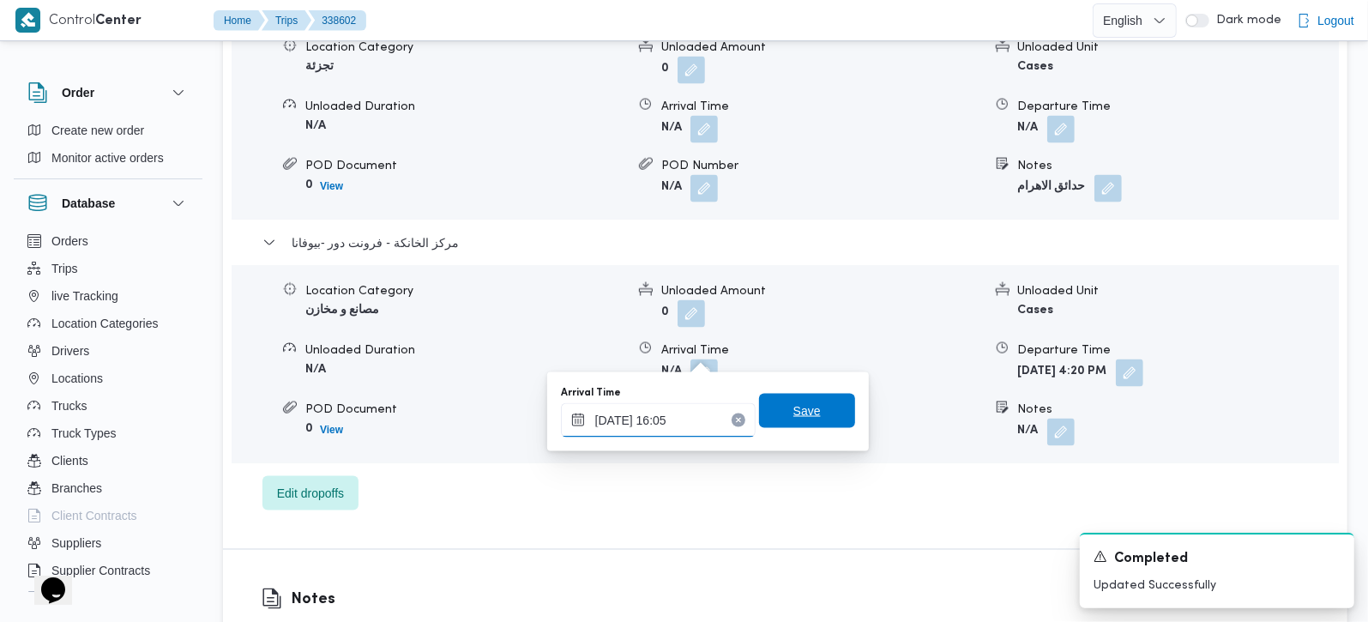
type input "20/09/2025 16:05"
click at [793, 407] on span "Save" at bounding box center [806, 411] width 27 height 21
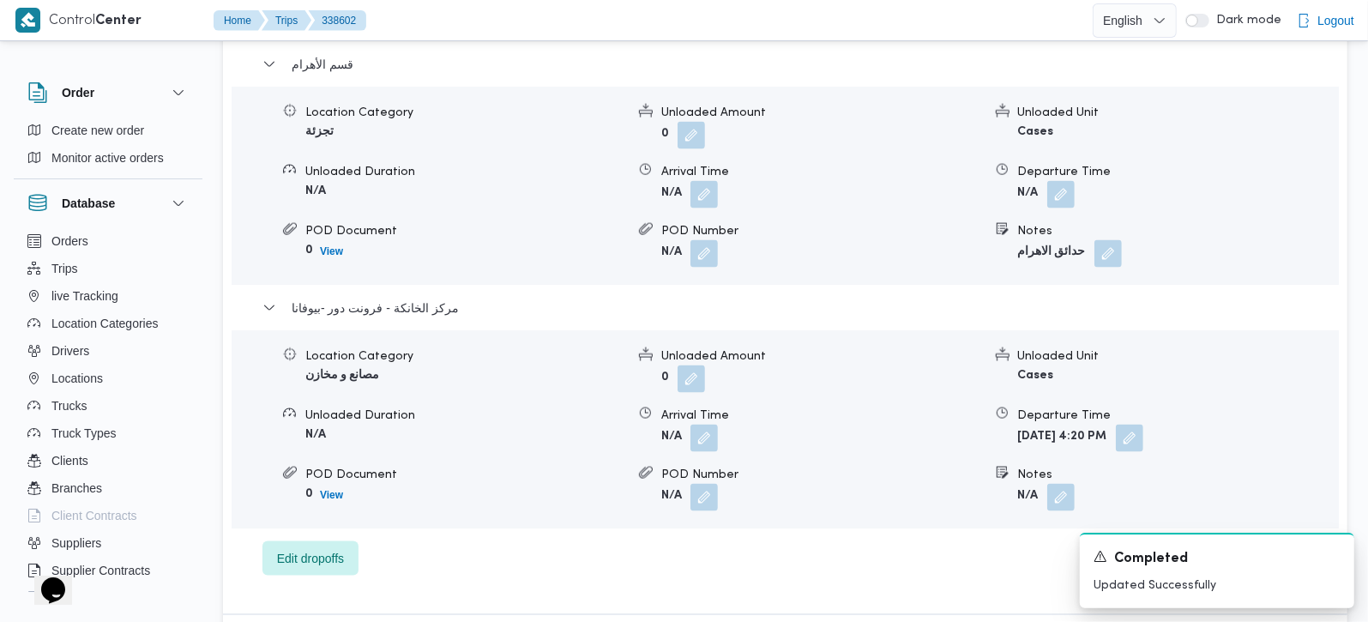
scroll to position [1722, 0]
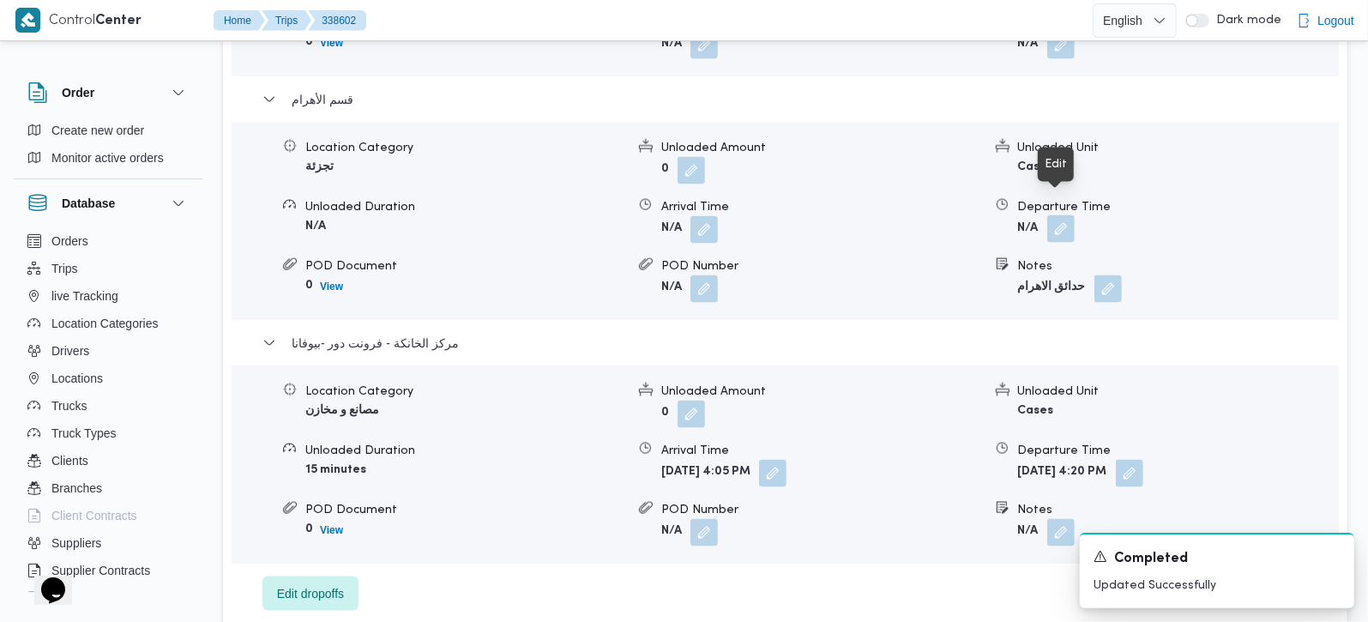
click at [1072, 215] on button "button" at bounding box center [1060, 228] width 27 height 27
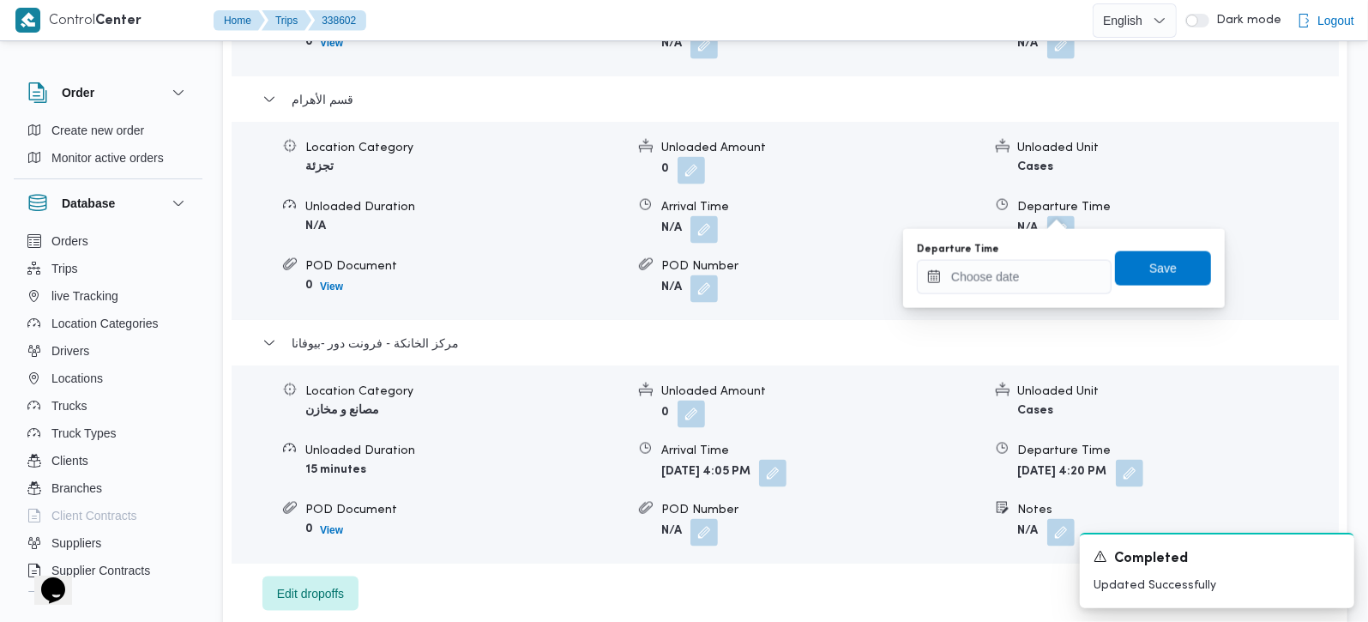
click at [930, 582] on div "قسم الشيخ زايد Location Category تجزئة Unloaded Amount 0 Unloaded Unit Cases Un…" at bounding box center [785, 228] width 1046 height 765
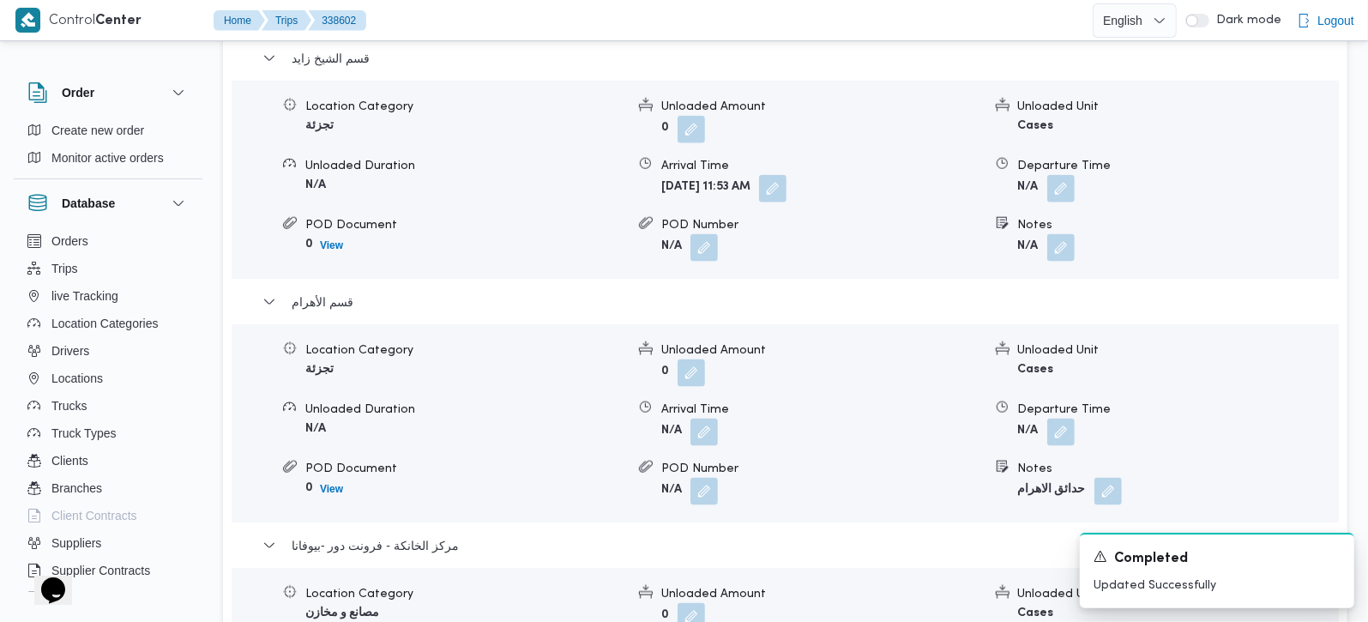
scroll to position [1621, 0]
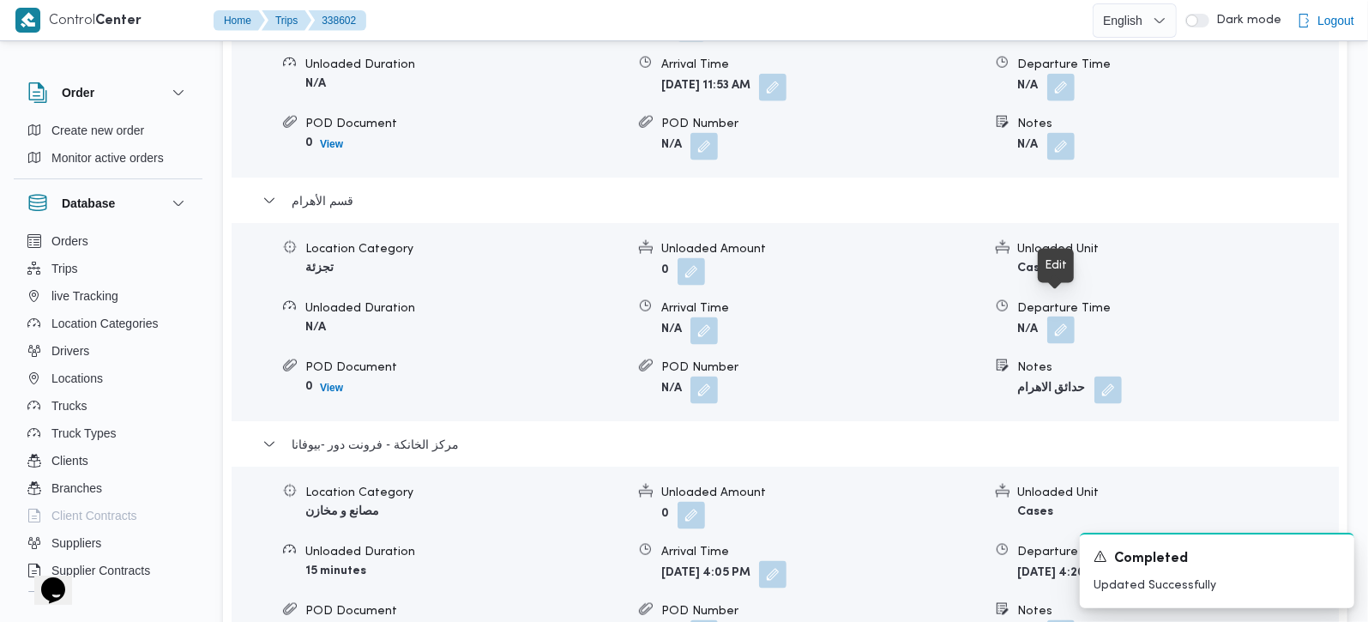
click at [1055, 316] on button "button" at bounding box center [1060, 329] width 27 height 27
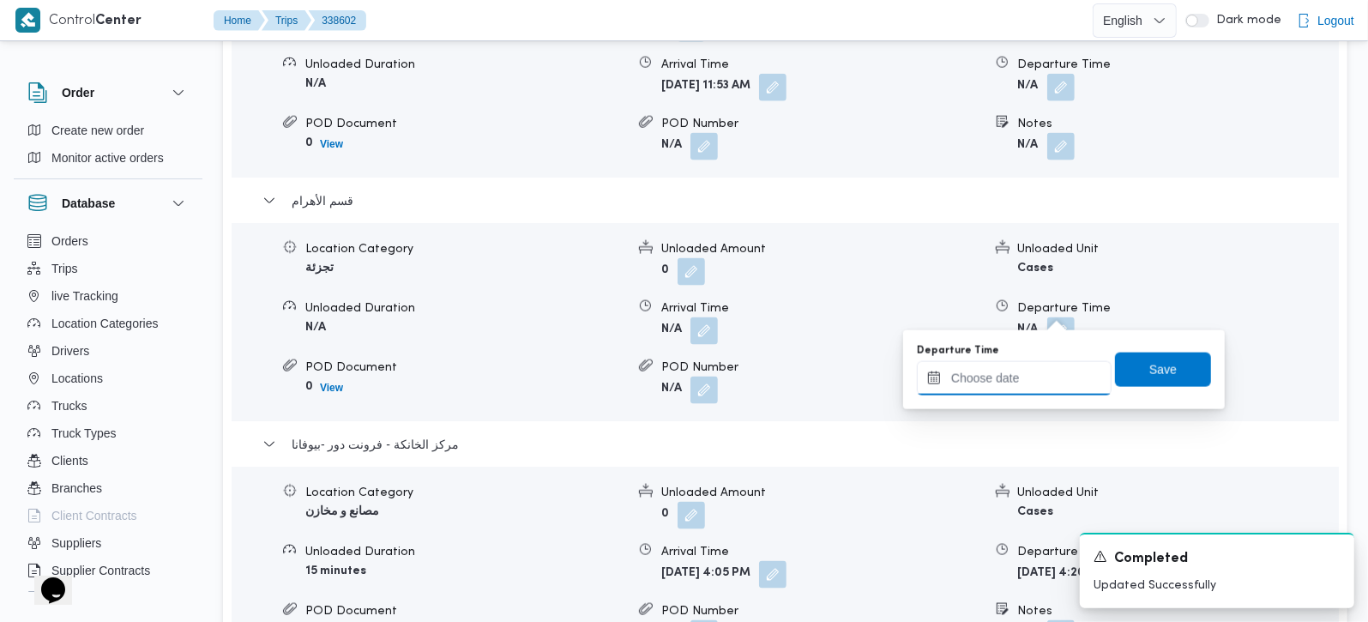
click at [1041, 380] on input "Departure Time" at bounding box center [1014, 378] width 195 height 34
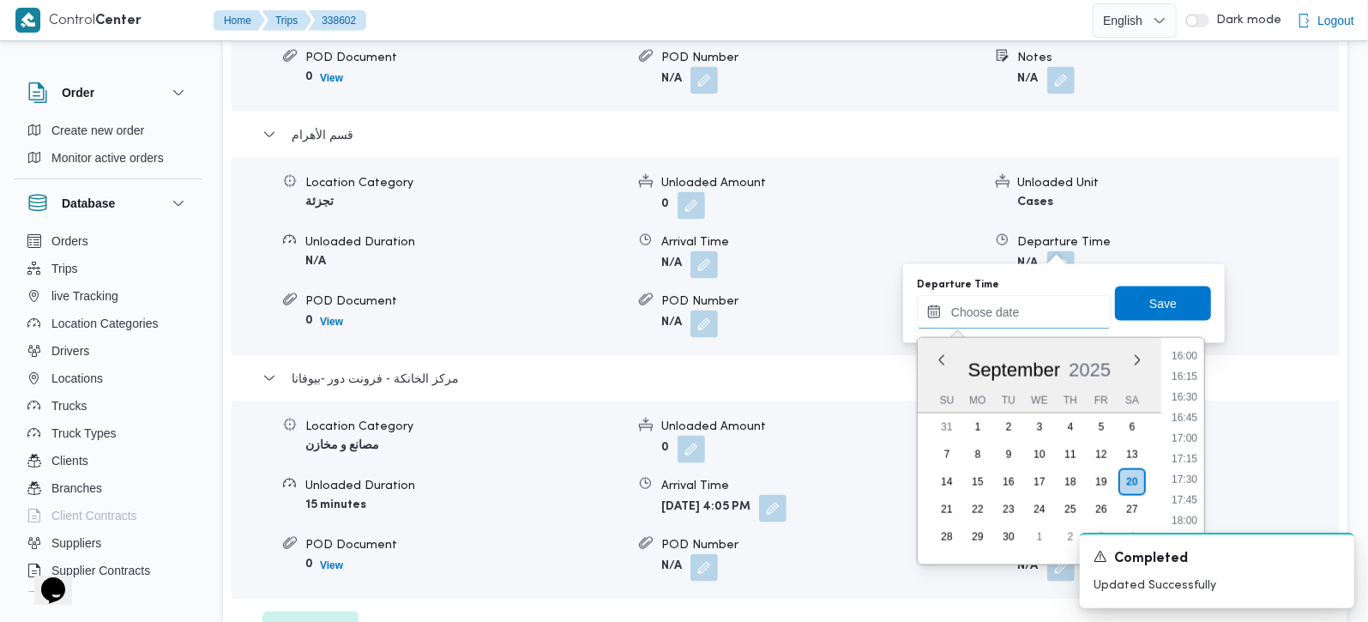
scroll to position [1722, 0]
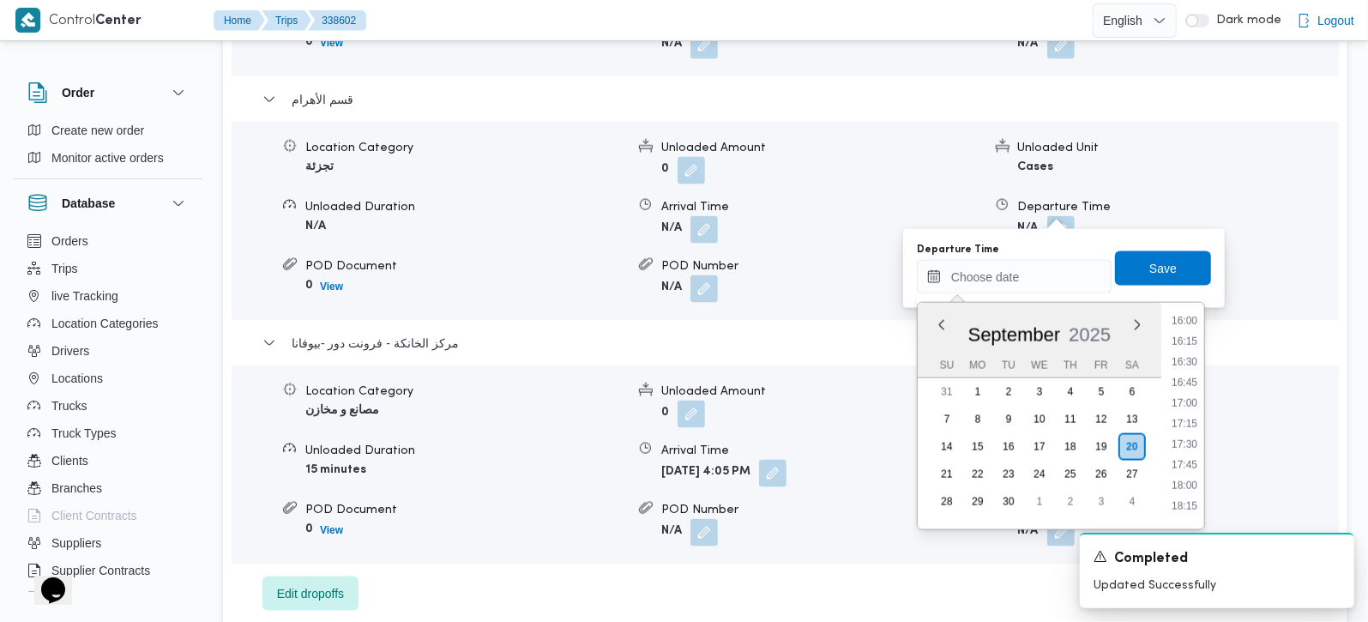
click at [1365, 244] on div "Order Create new order Monitor active orders Database Orders Trips live Trackin…" at bounding box center [684, 140] width 1368 height 3615
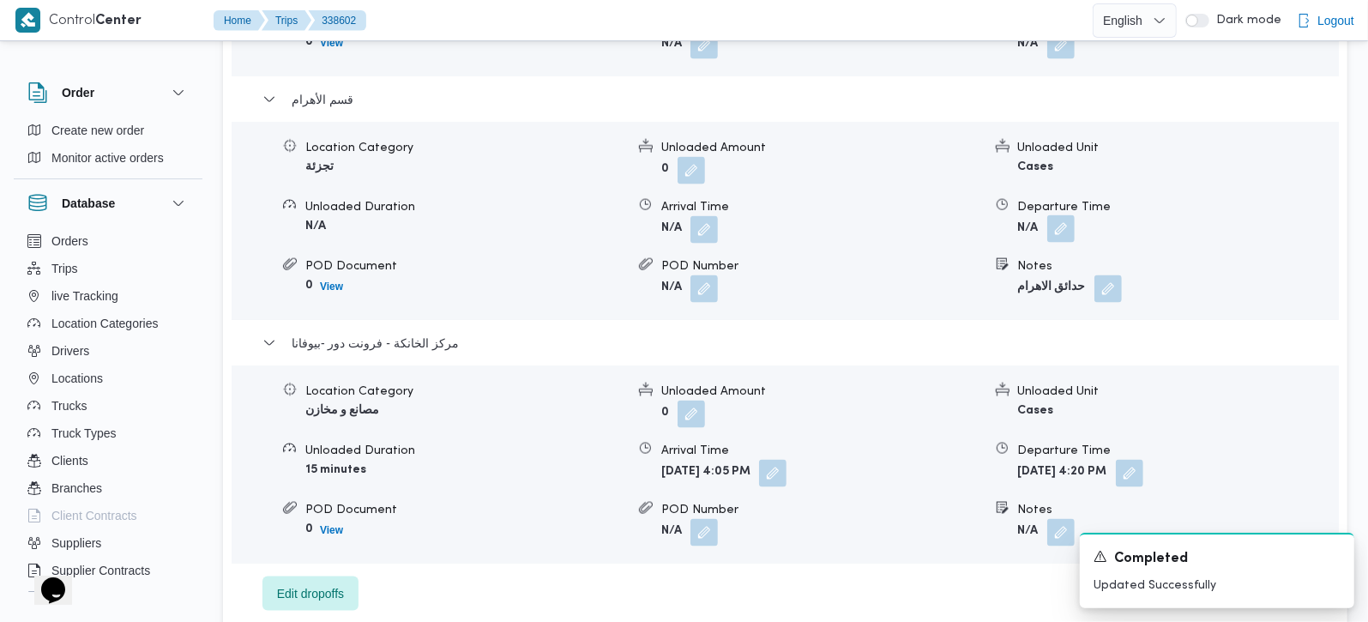
click at [1063, 215] on button "button" at bounding box center [1060, 228] width 27 height 27
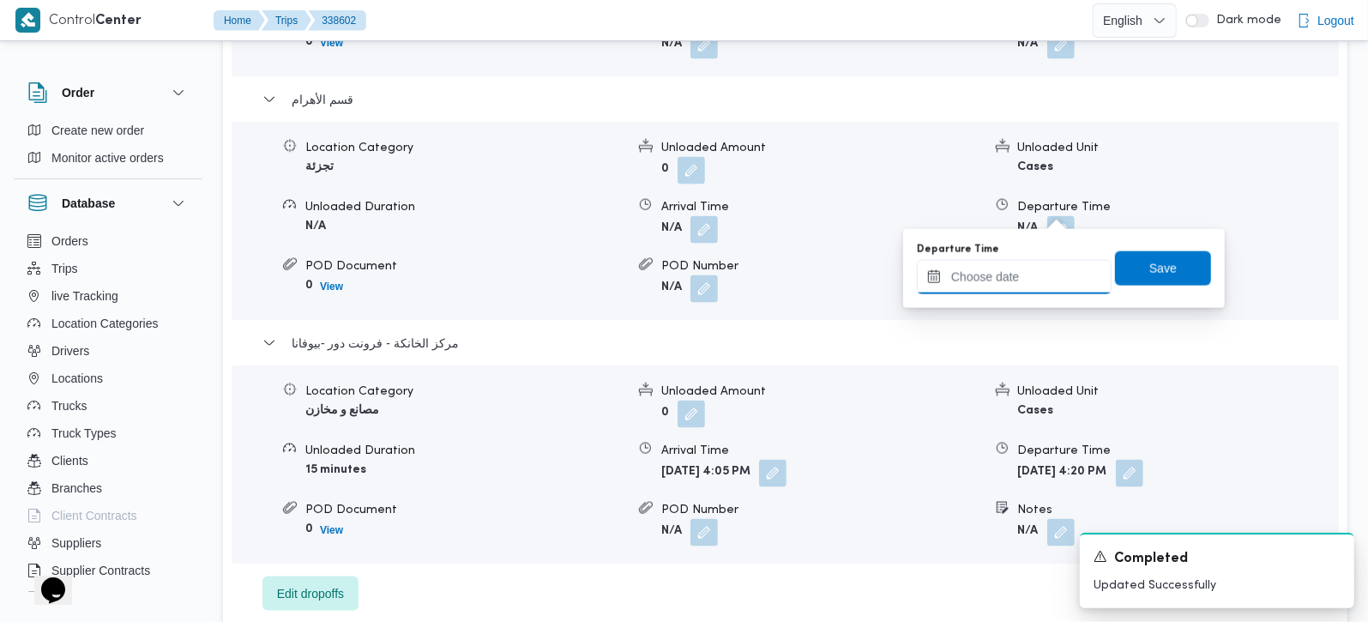
click at [1032, 274] on input "Departure Time" at bounding box center [1014, 277] width 195 height 34
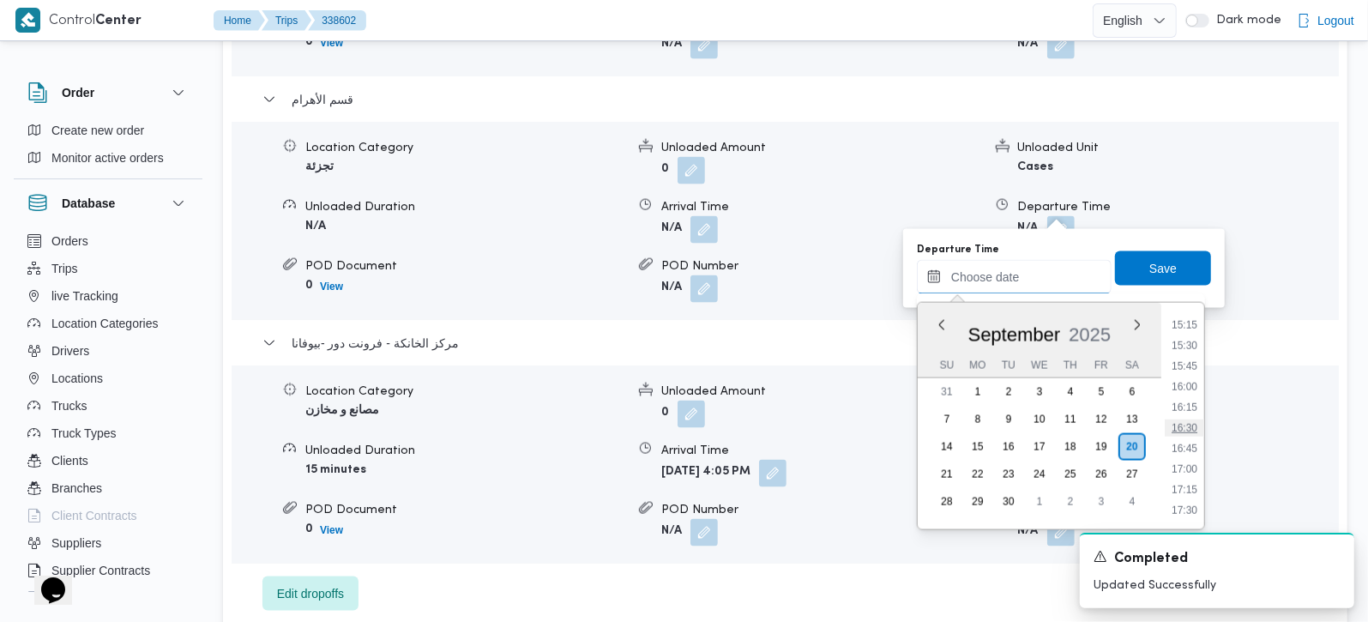
scroll to position [1220, 0]
click at [1182, 346] on li "15:00" at bounding box center [1184, 339] width 39 height 17
type input "20/09/2025 15:00"
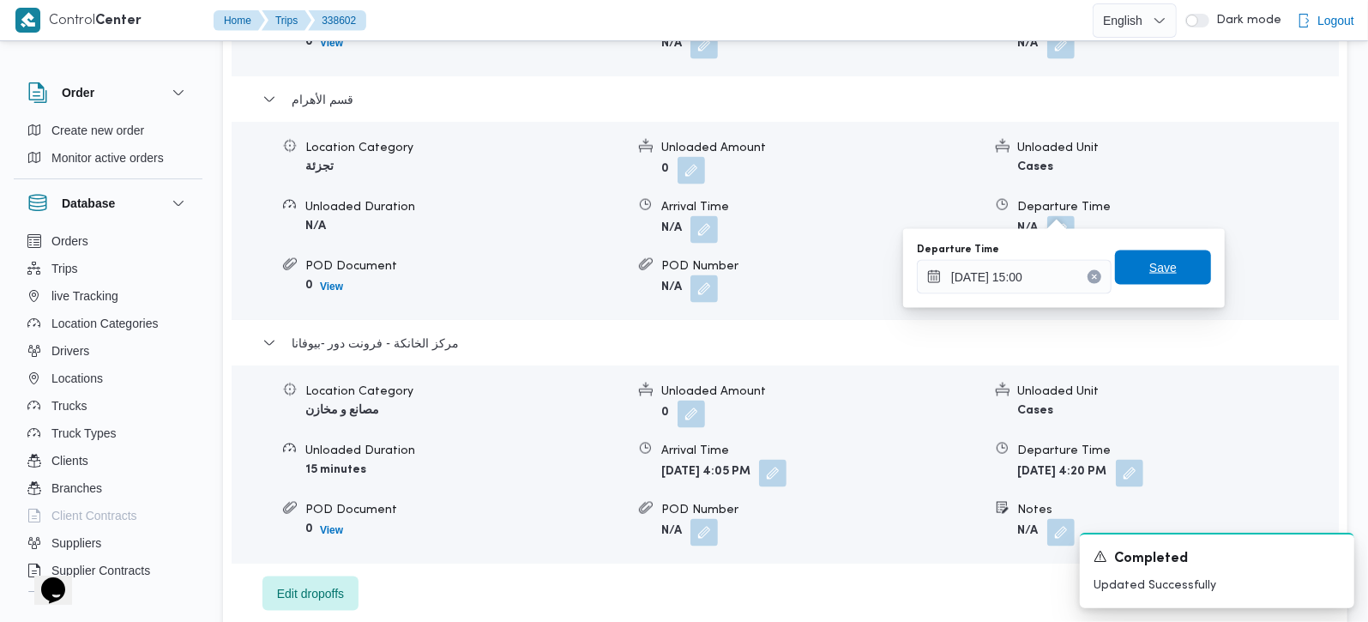
click at [1171, 276] on span "Save" at bounding box center [1163, 267] width 96 height 34
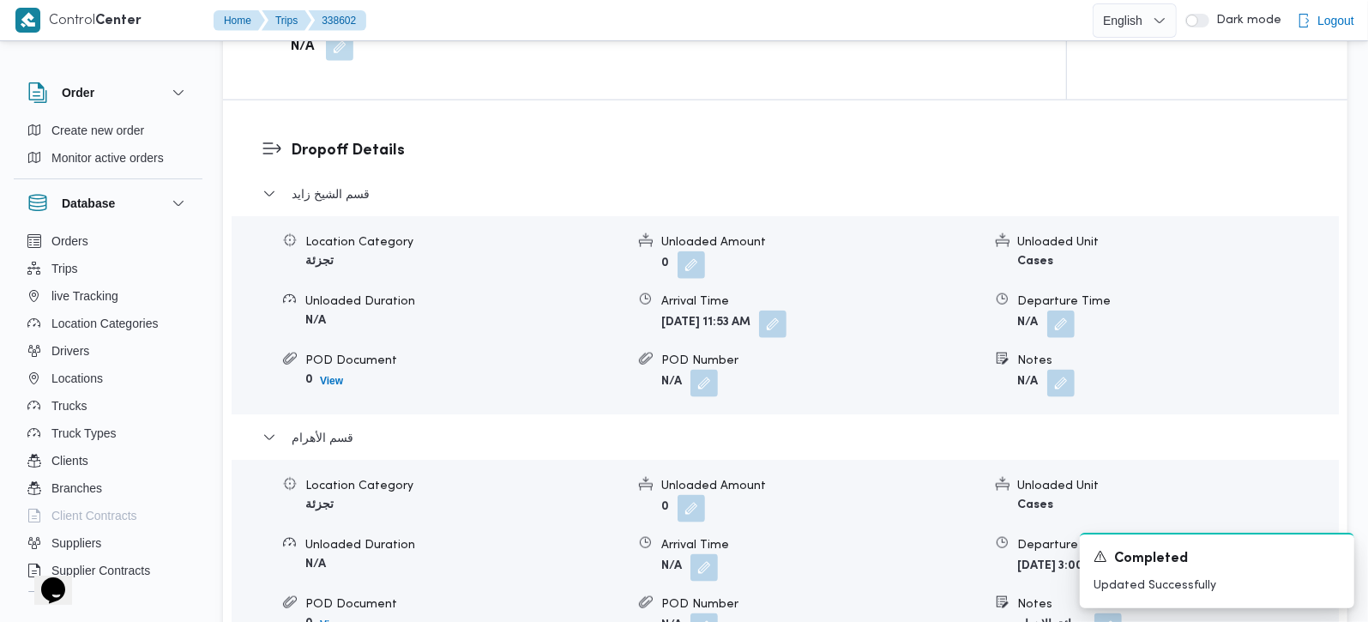
scroll to position [1419, 0]
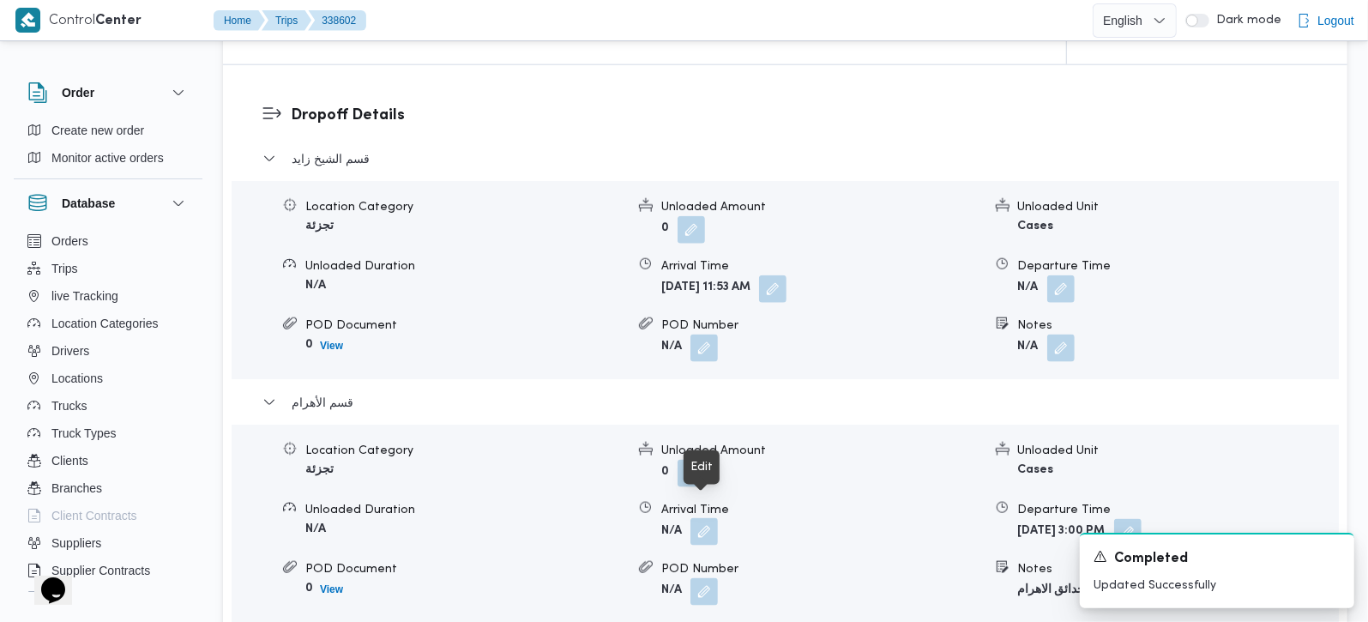
click at [706, 518] on button "button" at bounding box center [703, 531] width 27 height 27
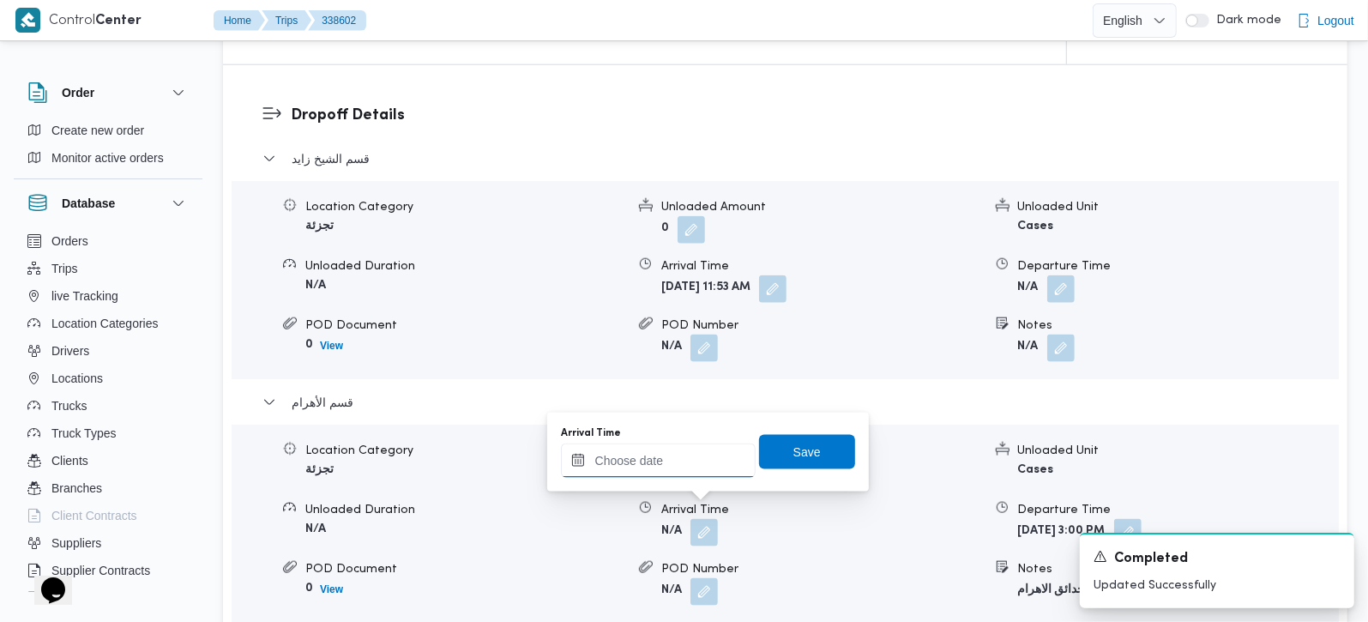
click at [671, 456] on input "Arrival Time" at bounding box center [658, 460] width 195 height 34
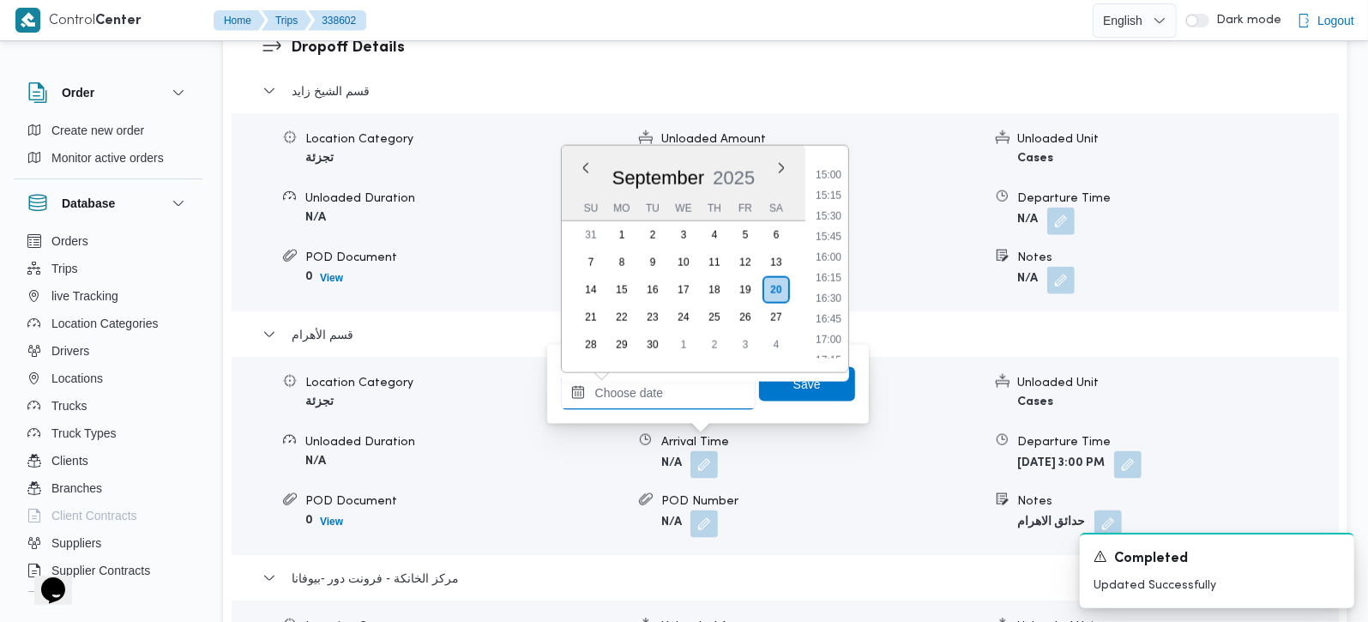
scroll to position [1220, 0]
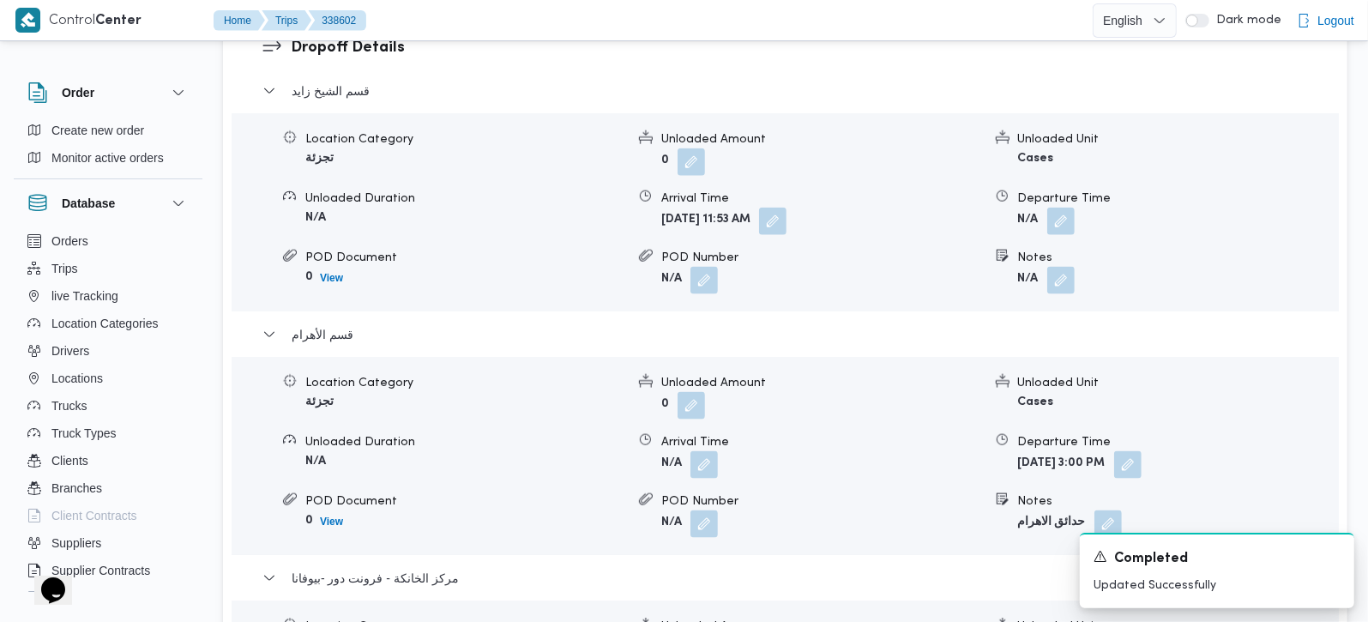
click at [1015, 51] on dl "Dropoff Details قسم الشيخ زايد Location Category تجزئة Unloaded Amount 0 Unload…" at bounding box center [800, 441] width 1018 height 810
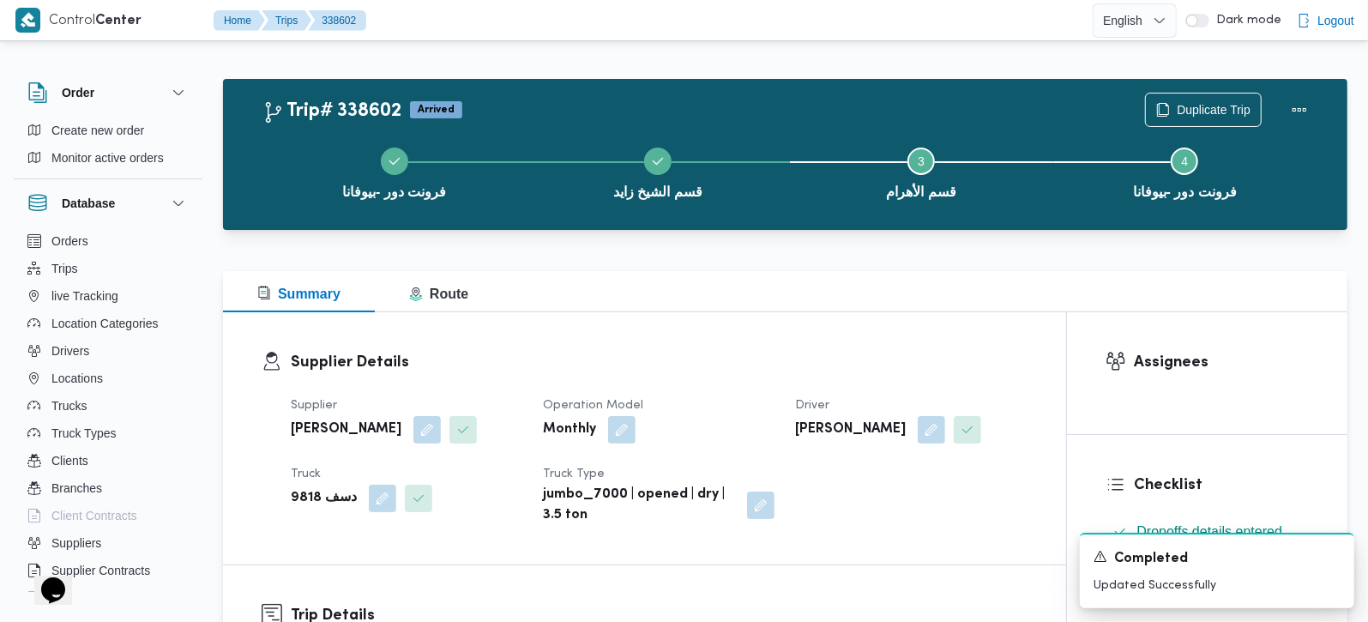
scroll to position [0, 0]
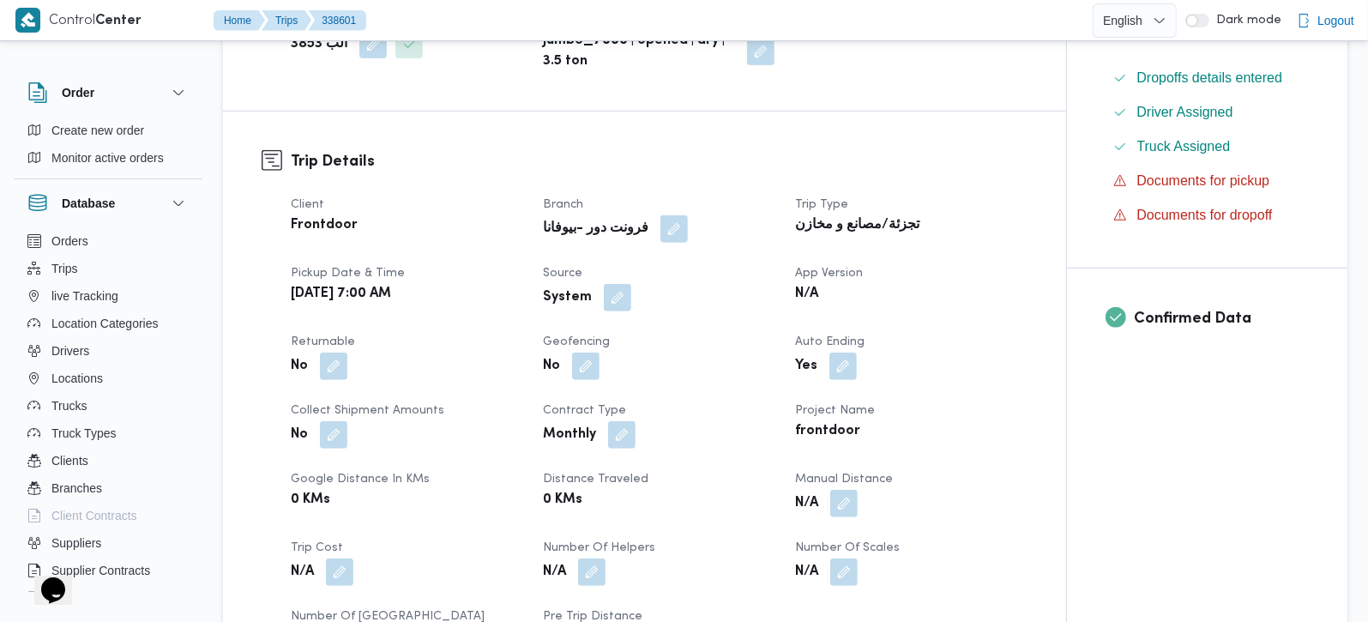
scroll to position [504, 0]
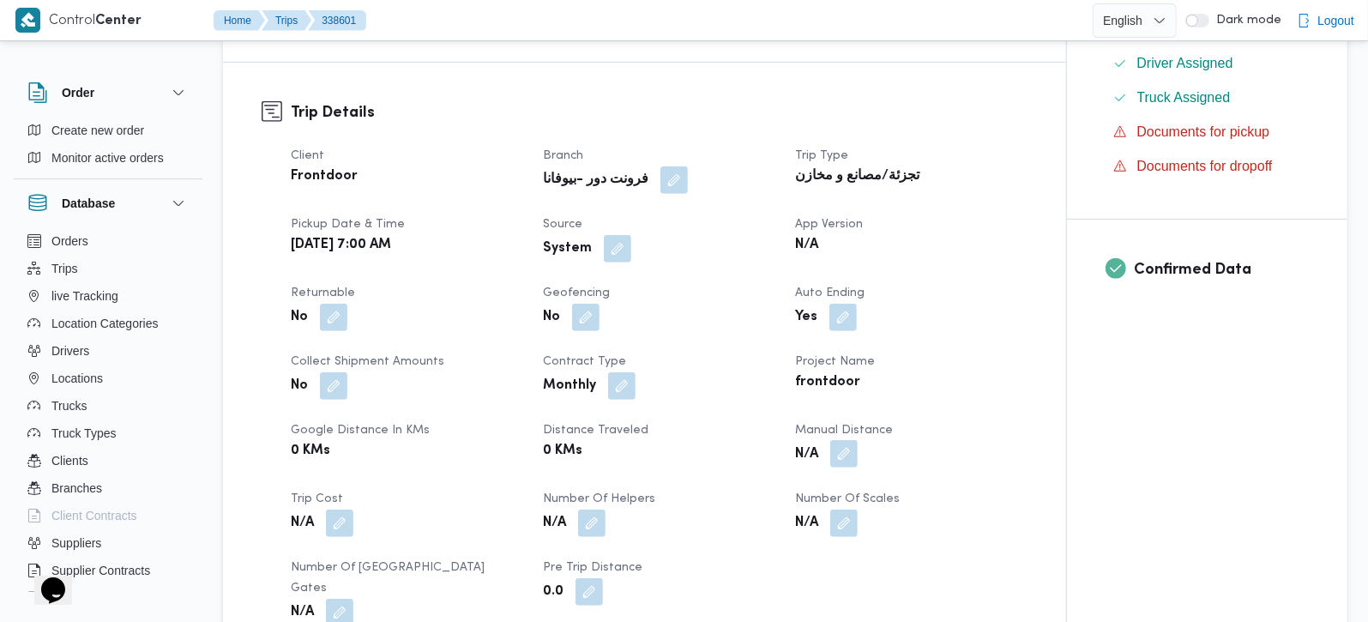
click at [836, 449] on button "button" at bounding box center [843, 453] width 27 height 27
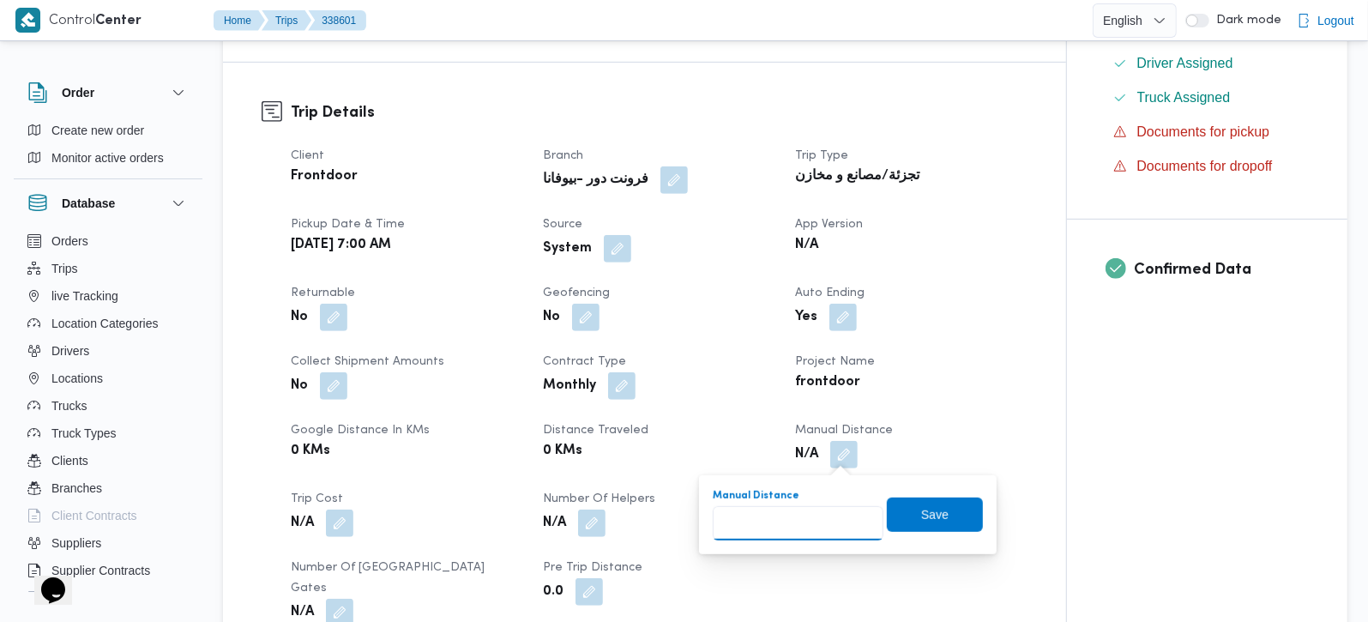
click at [764, 527] on input "Manual Distance" at bounding box center [798, 523] width 171 height 34
type input "140"
click at [896, 509] on span "Save" at bounding box center [935, 514] width 96 height 34
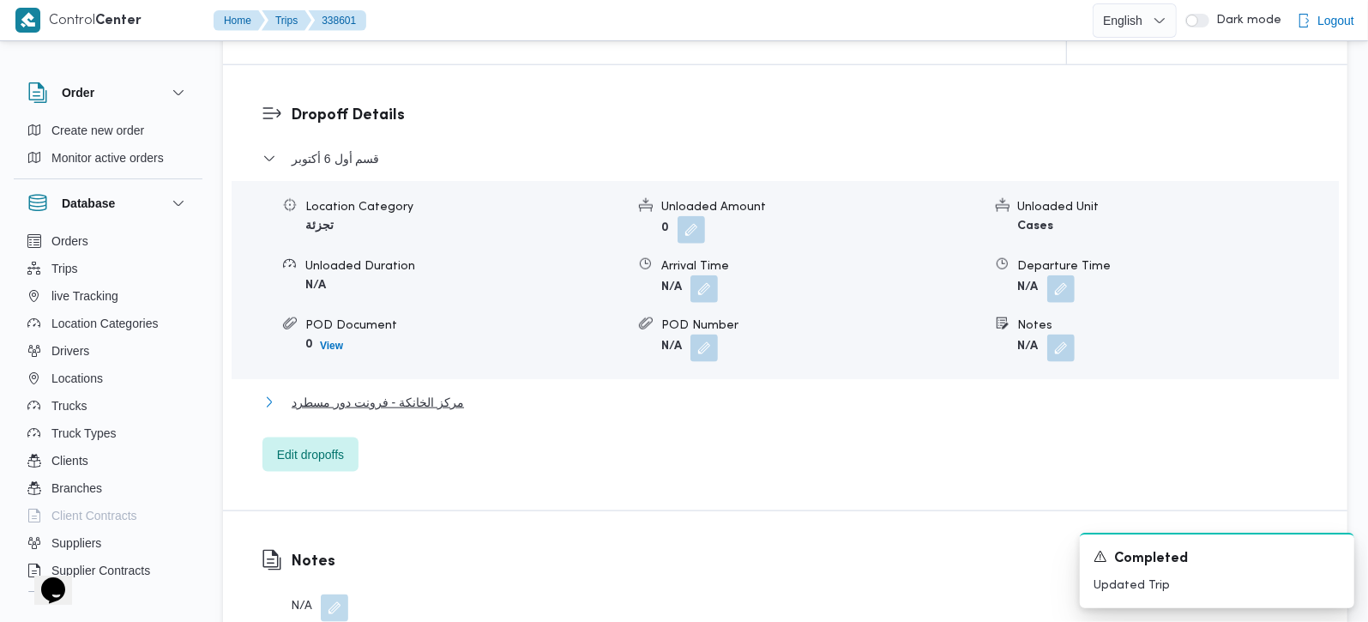
click at [381, 392] on span "مركز الخانكة - فرونت دور مسطرد" at bounding box center [378, 402] width 172 height 21
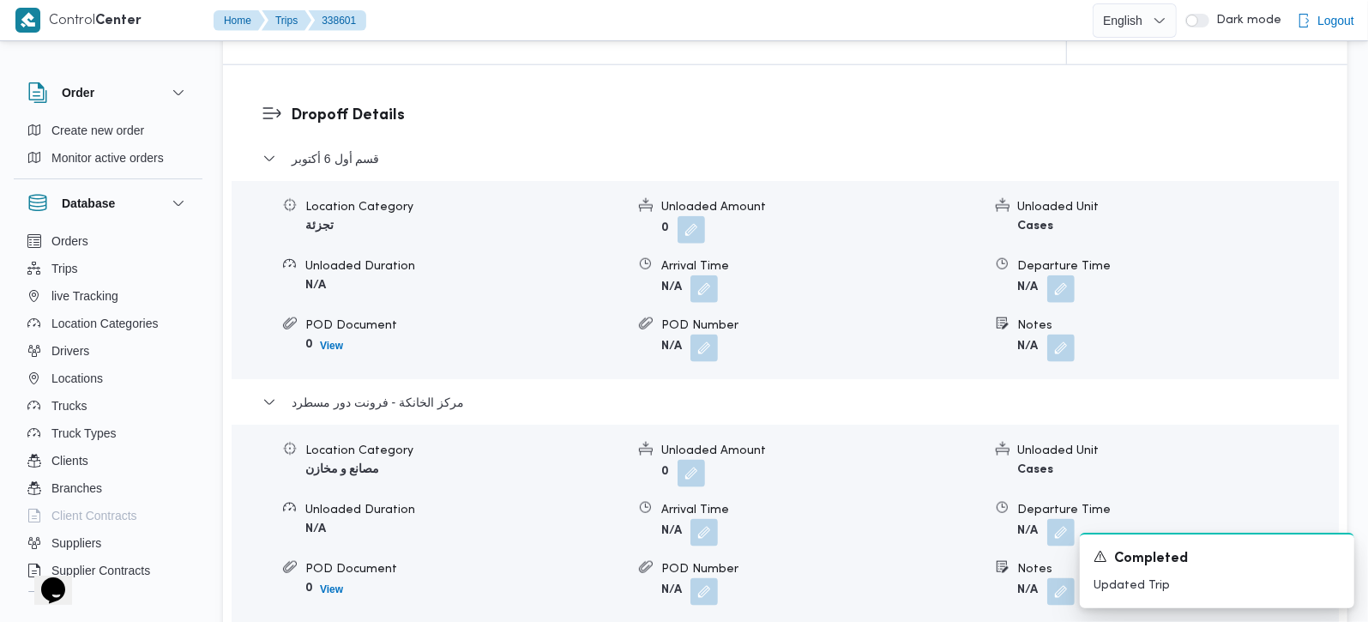
scroll to position [1513, 0]
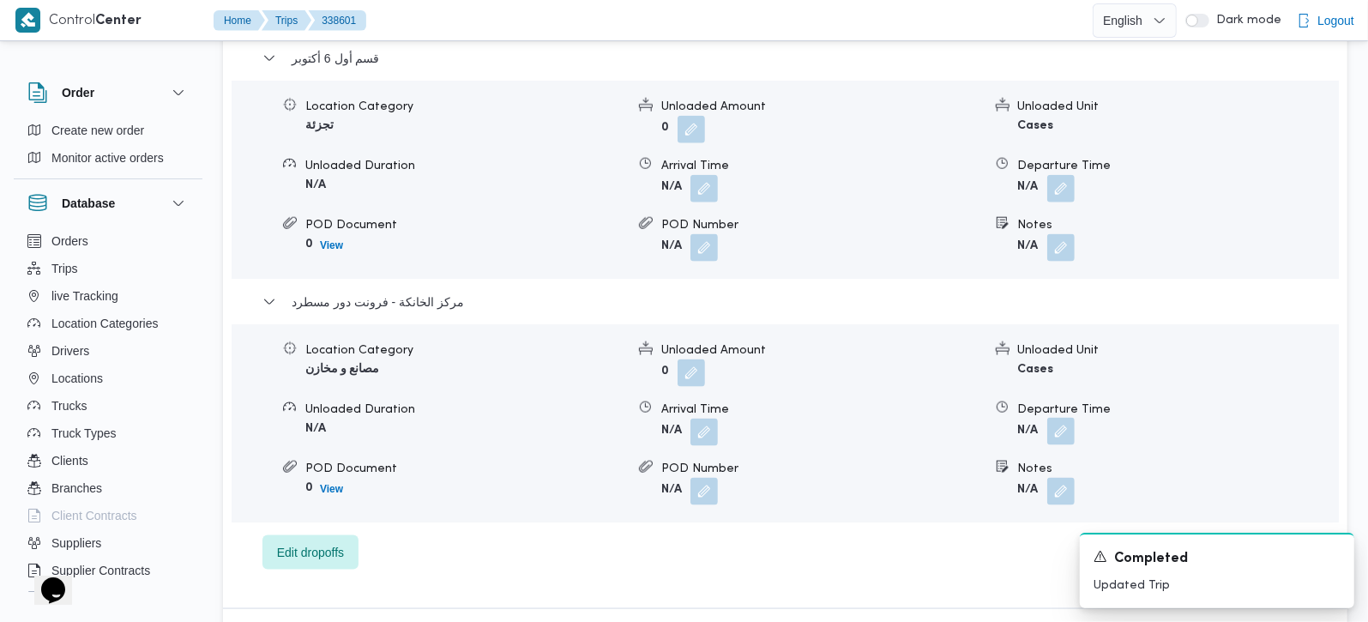
click at [1064, 418] on button "button" at bounding box center [1060, 431] width 27 height 27
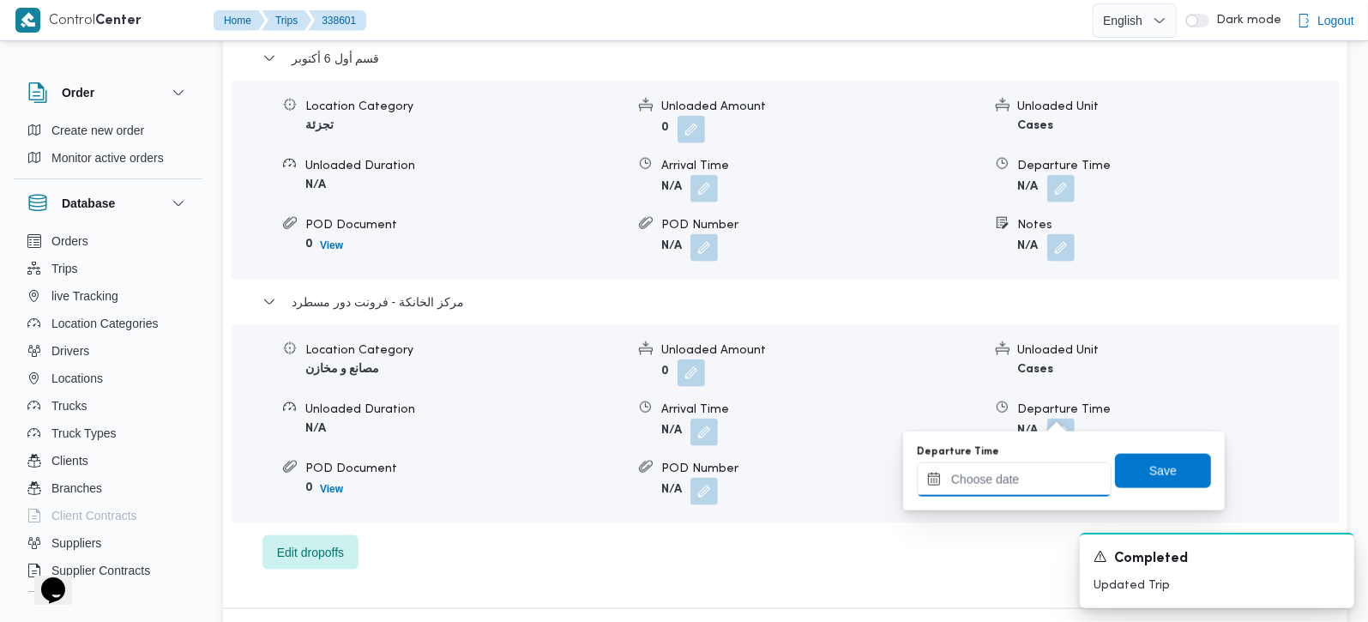
click at [1036, 479] on input "Departure Time" at bounding box center [1014, 479] width 195 height 34
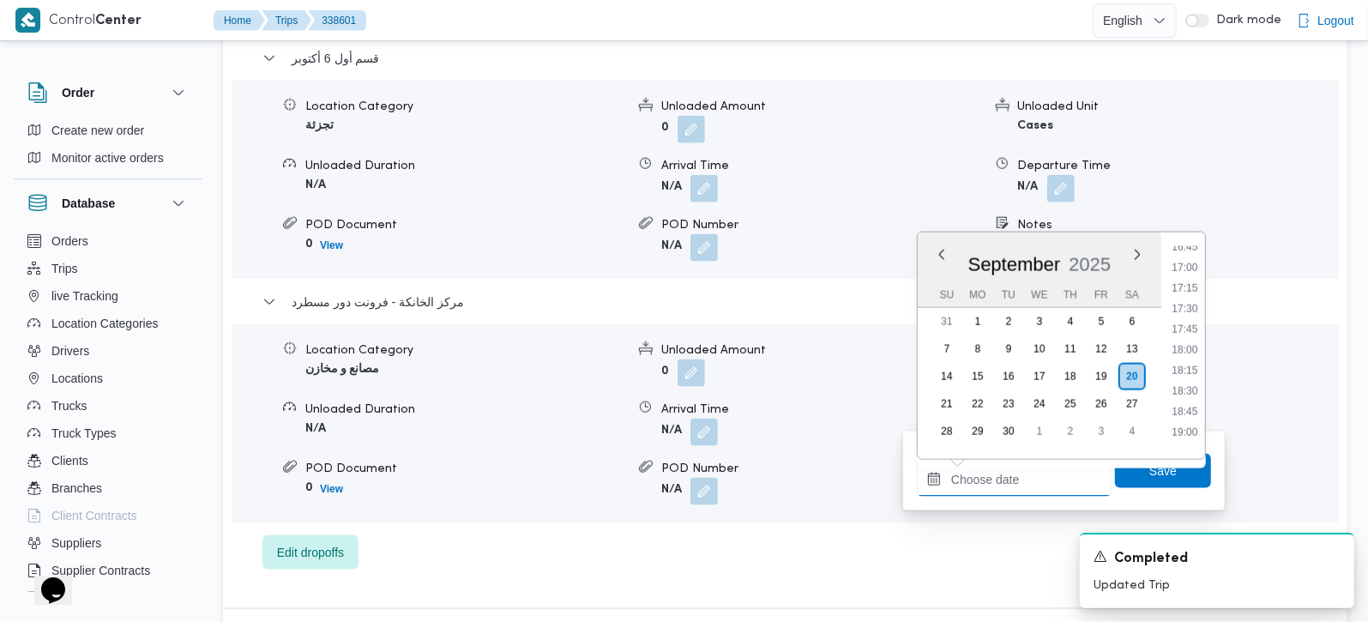
scroll to position [1341, 0]
click at [1184, 289] on li "16:45" at bounding box center [1184, 292] width 39 height 17
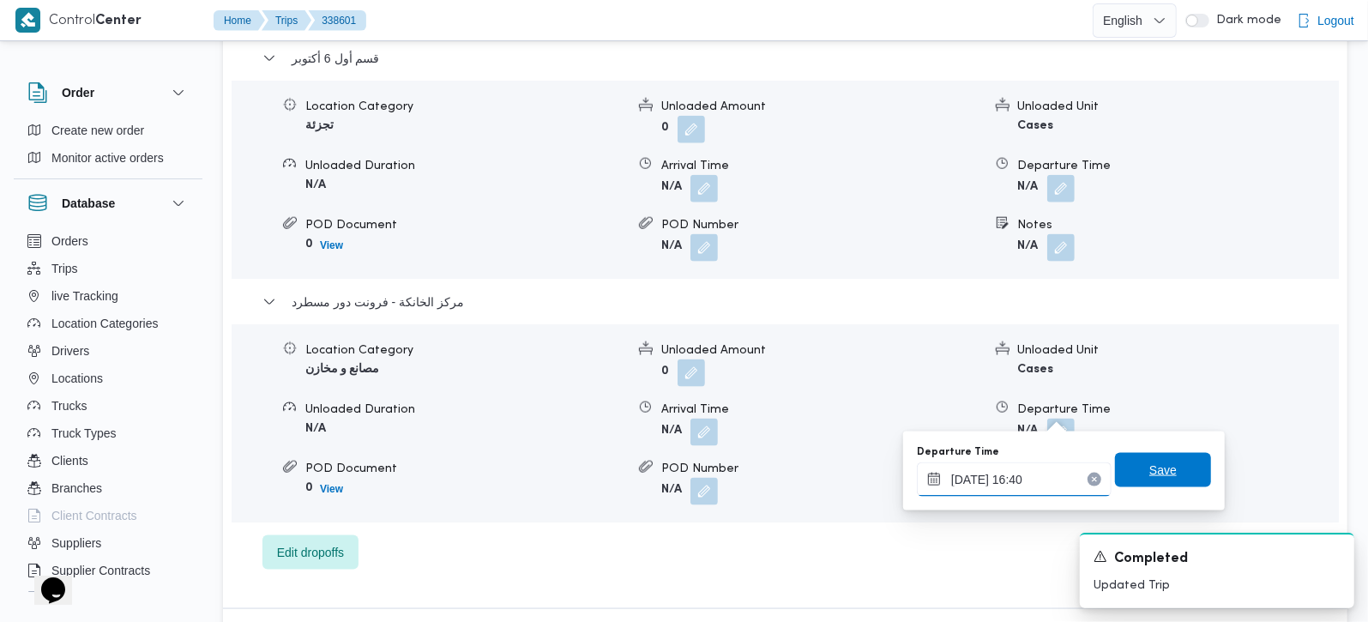
type input "20/09/2025 16:40"
click at [1151, 461] on span "Save" at bounding box center [1162, 470] width 27 height 21
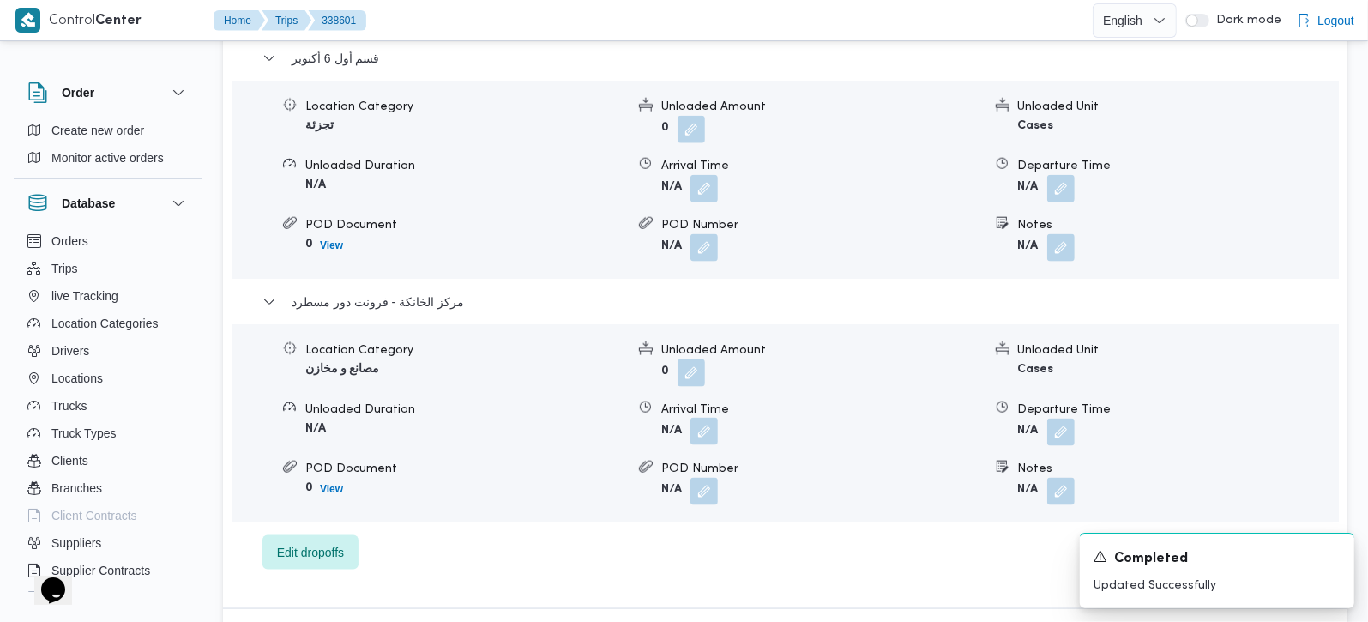
click at [708, 418] on button "button" at bounding box center [703, 431] width 27 height 27
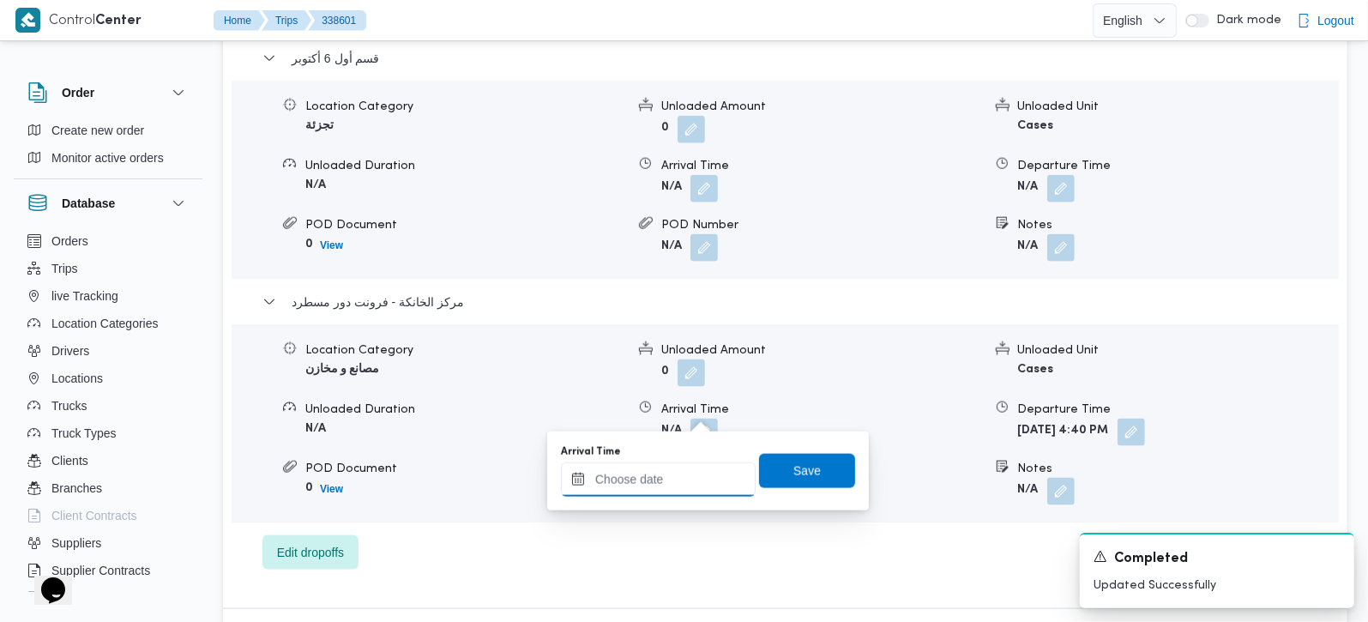
click at [677, 473] on input "Arrival Time" at bounding box center [658, 479] width 195 height 34
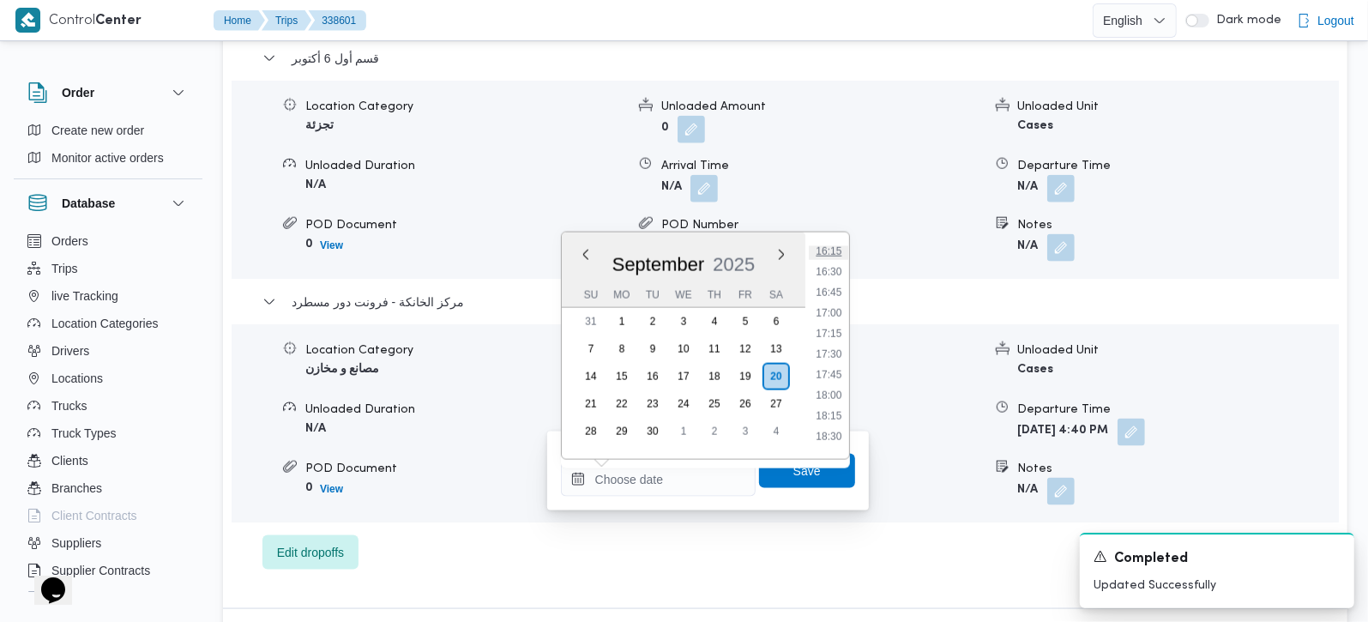
click at [831, 254] on li "16:15" at bounding box center [828, 251] width 39 height 17
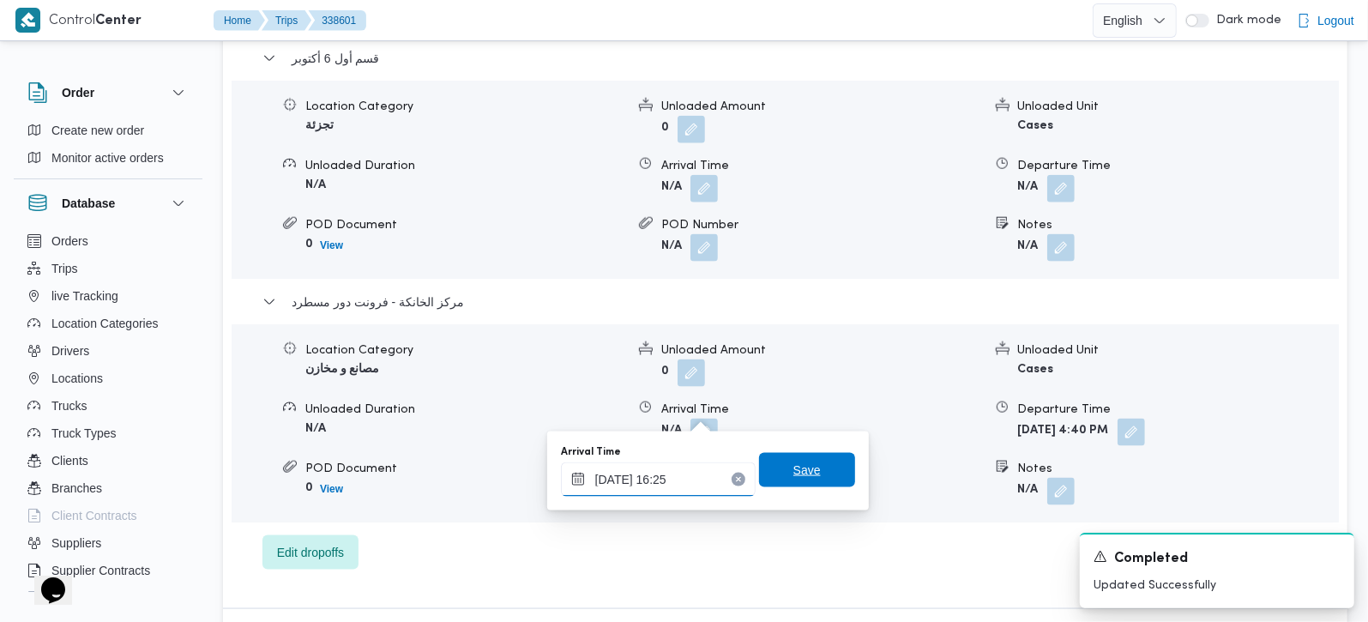
type input "20/09/2025 16:25"
click at [796, 473] on span "Save" at bounding box center [806, 470] width 27 height 21
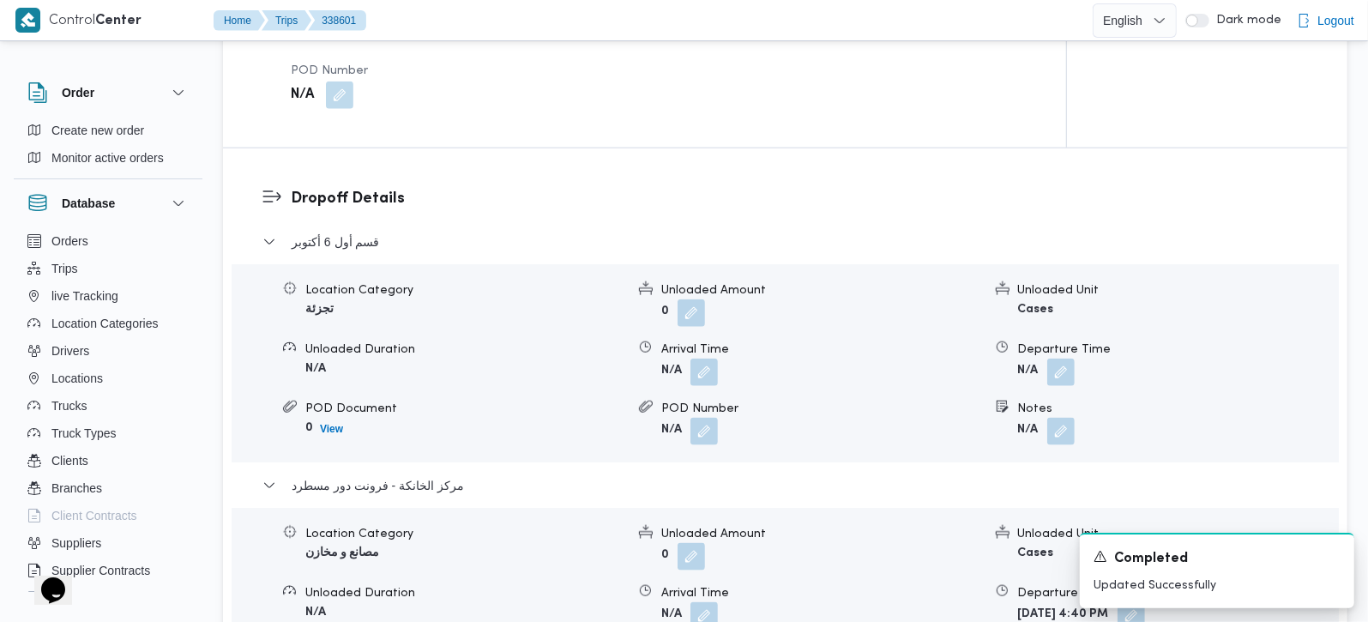
scroll to position [1311, 0]
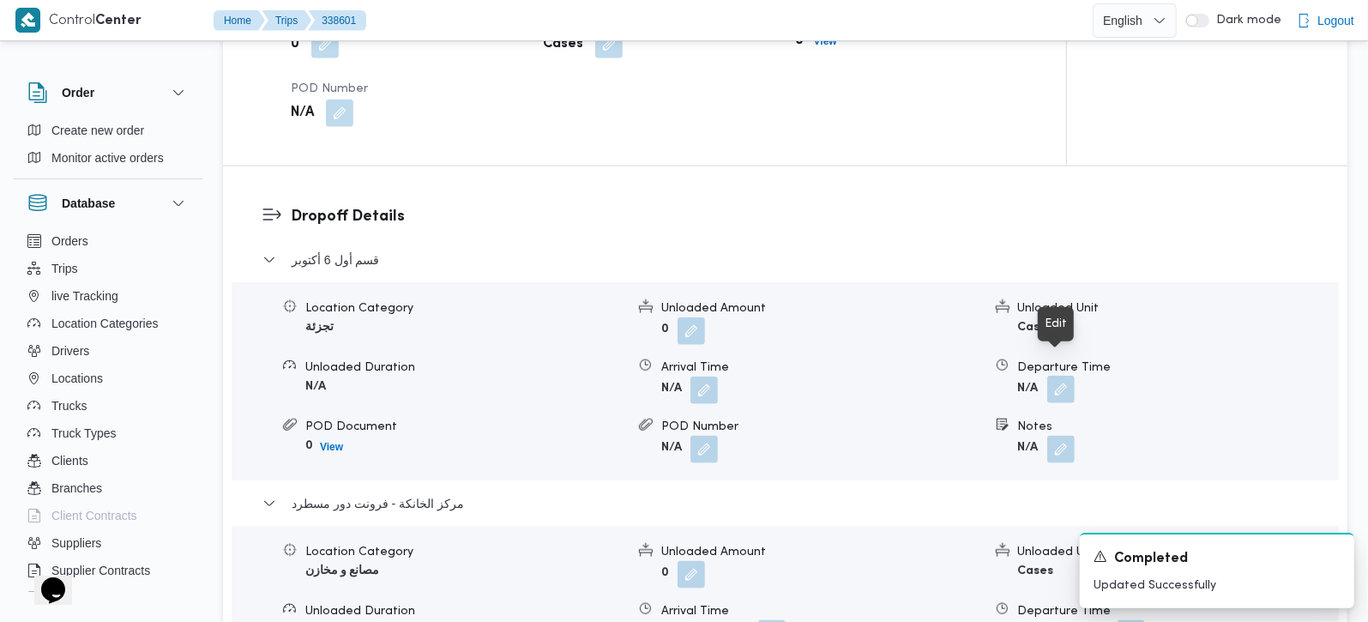
click at [1062, 376] on button "button" at bounding box center [1060, 389] width 27 height 27
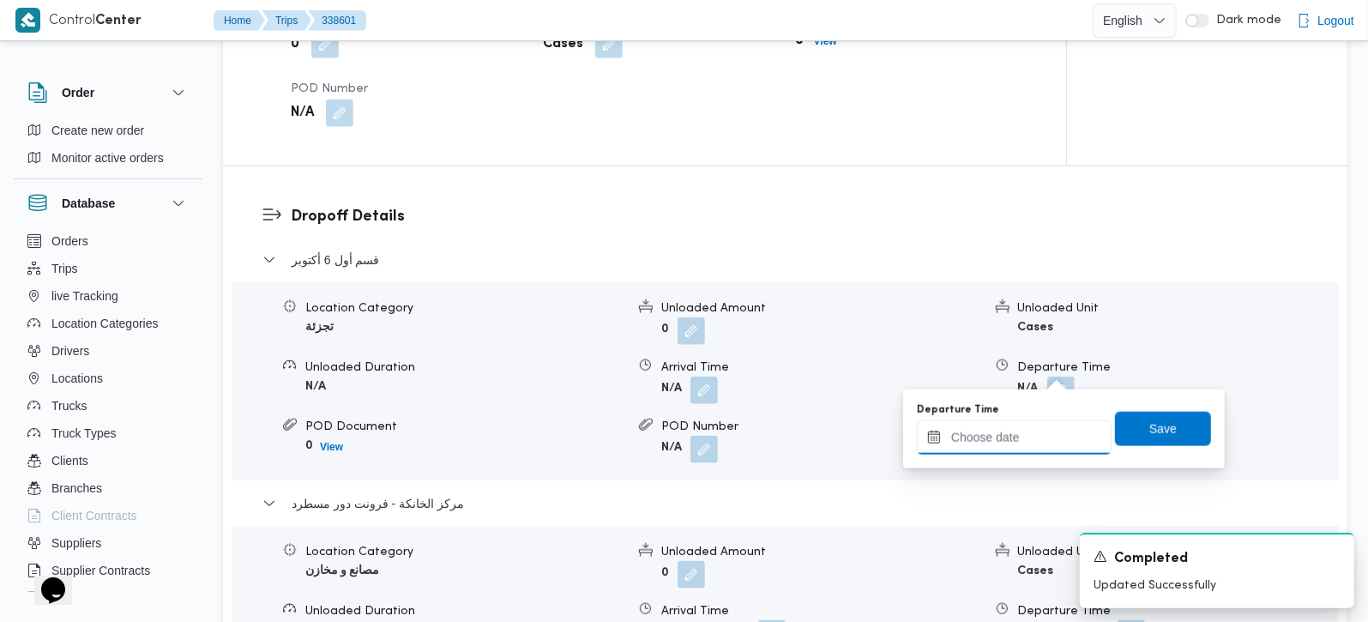
drag, startPoint x: 1033, startPoint y: 427, endPoint x: 1041, endPoint y: 425, distance: 9.0
click at [1033, 427] on input "Departure Time" at bounding box center [1014, 437] width 195 height 34
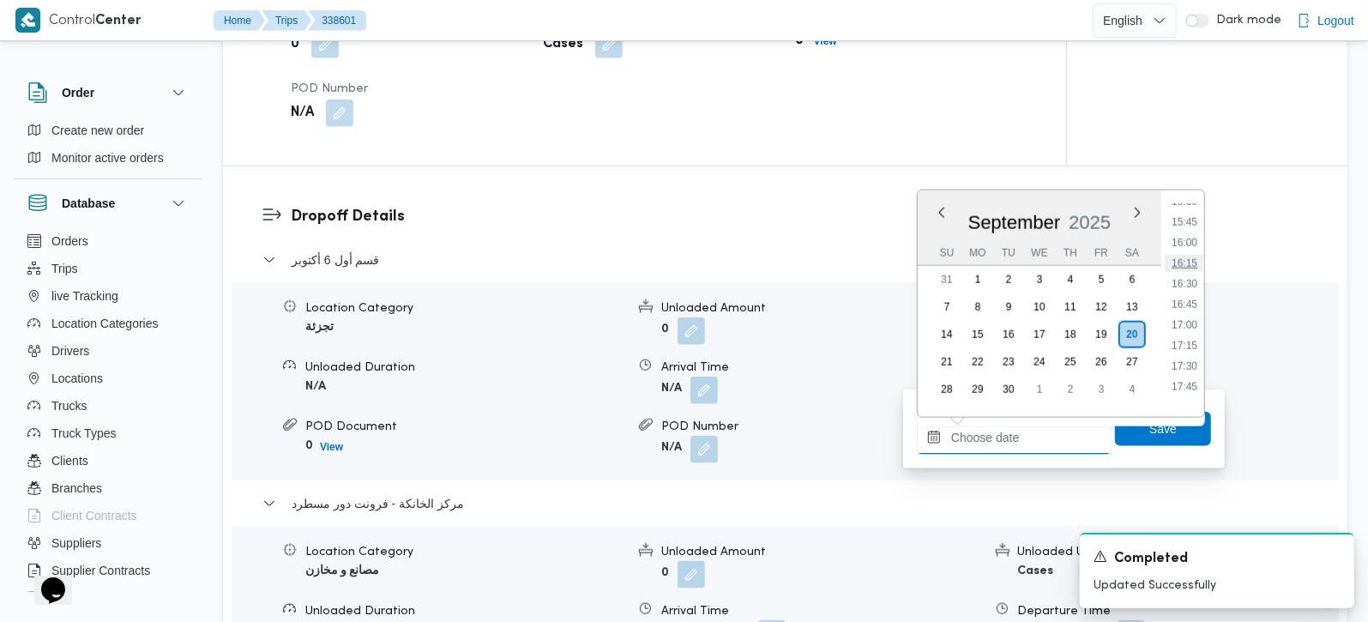
scroll to position [1241, 0]
click at [1185, 231] on li "15:15" at bounding box center [1184, 227] width 39 height 17
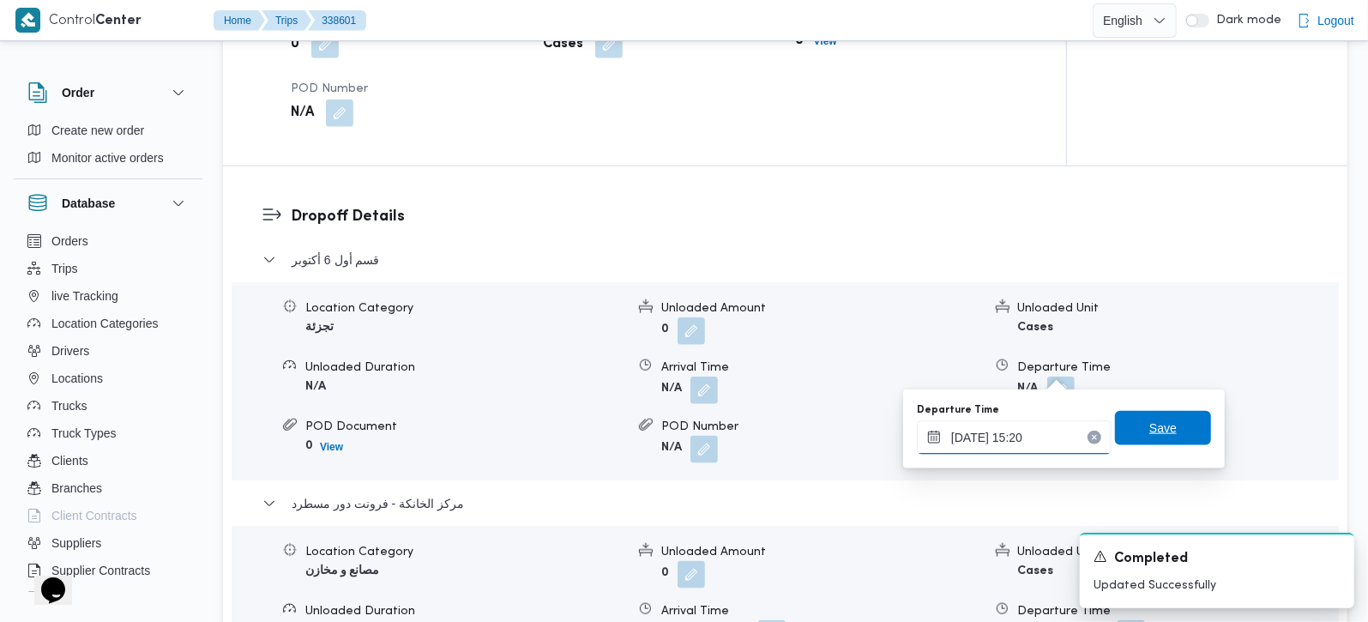
type input "20/09/2025 15:20"
click at [1190, 427] on span "Save" at bounding box center [1163, 428] width 96 height 34
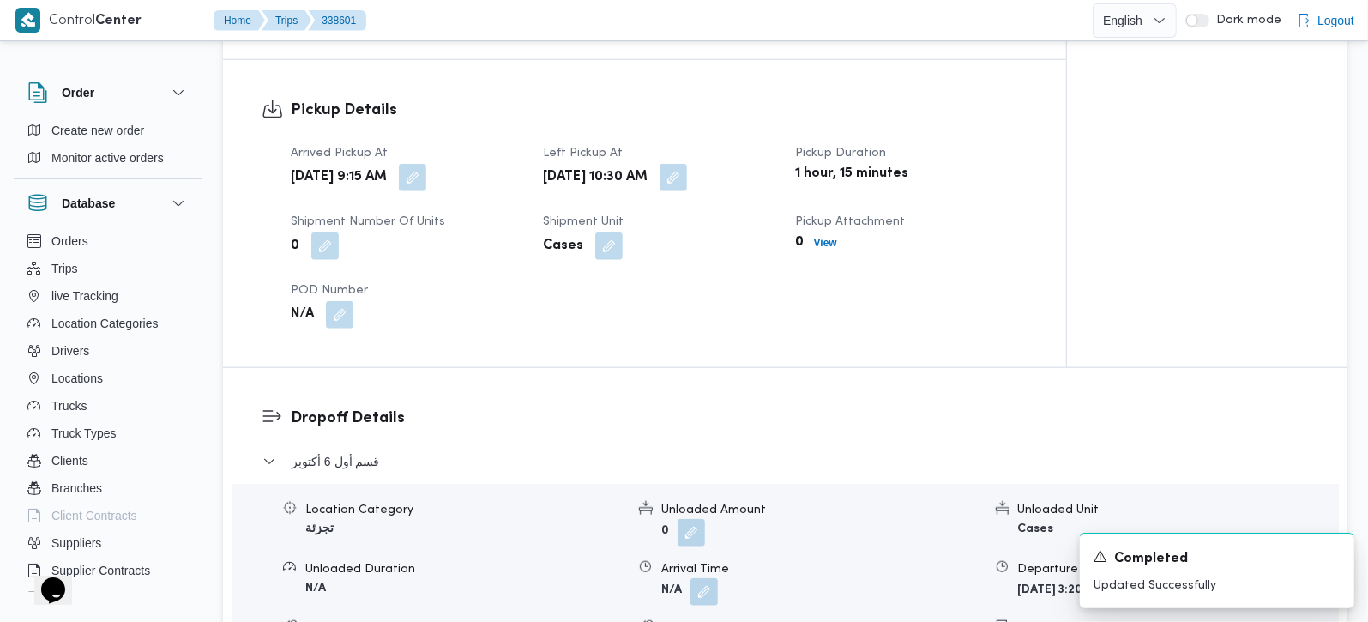
scroll to position [1210, 0]
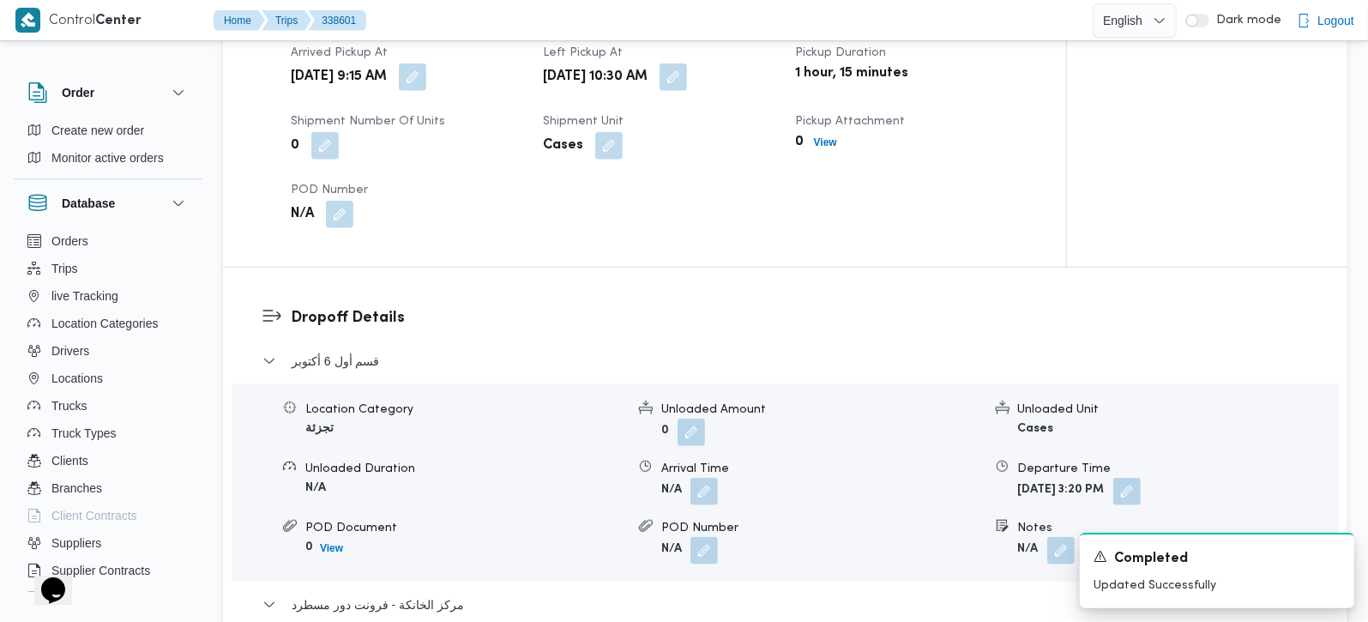
click at [700, 488] on div "Location Category تجزئة Unloaded Amount 0 Unloaded Unit Cases Unloaded Duration…" at bounding box center [785, 482] width 1121 height 195
click at [698, 482] on button "button" at bounding box center [703, 490] width 27 height 27
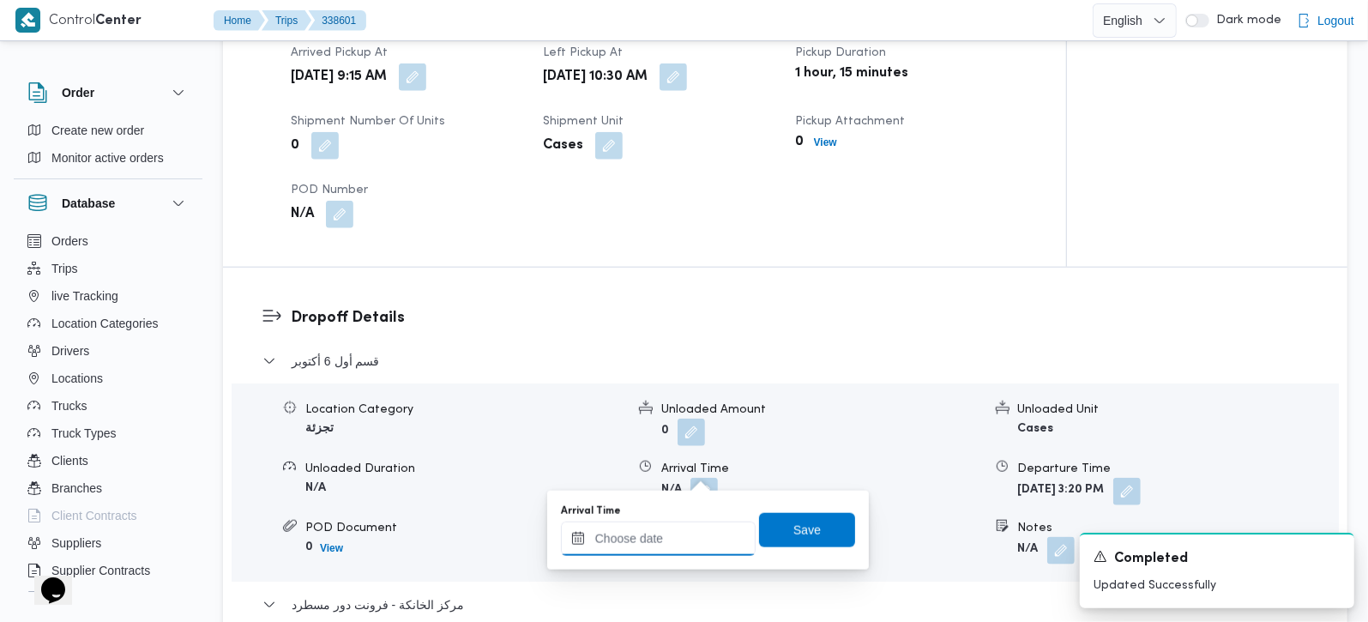
click at [692, 534] on input "Arrival Time" at bounding box center [658, 538] width 195 height 34
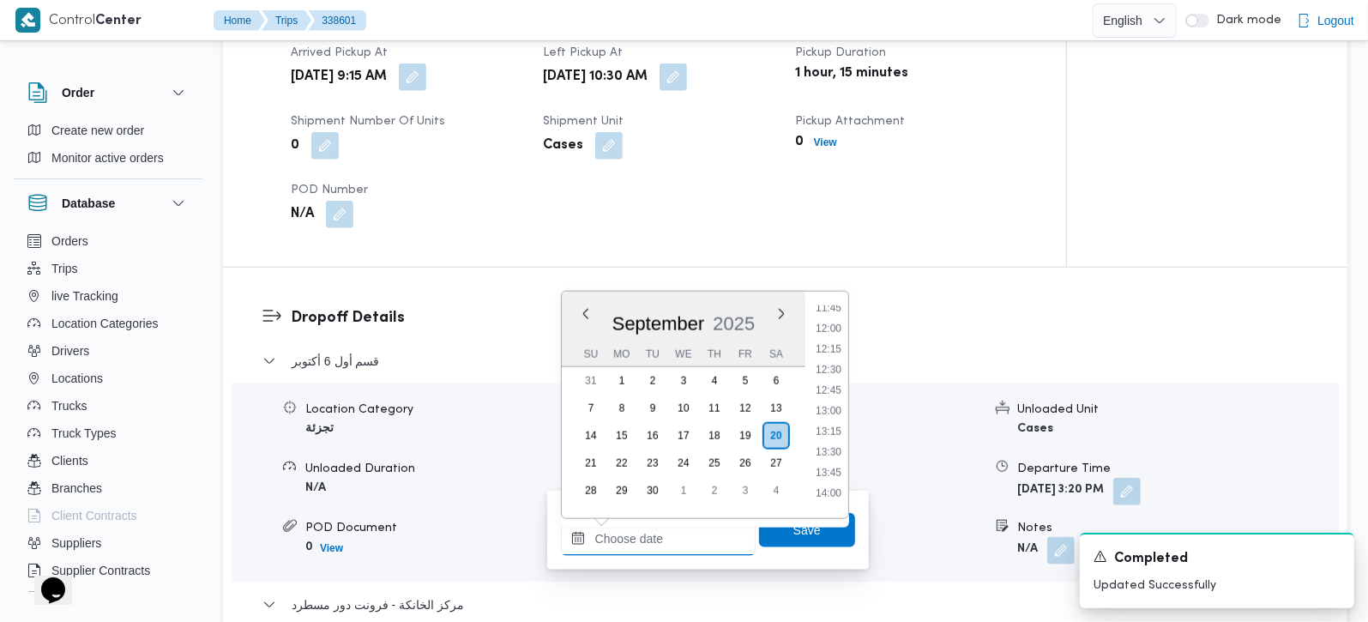
scroll to position [938, 0]
drag, startPoint x: 830, startPoint y: 323, endPoint x: 844, endPoint y: 425, distance: 103.0
click at [830, 323] on li "11:30" at bounding box center [828, 322] width 39 height 17
type input "20/09/2025 11:30"
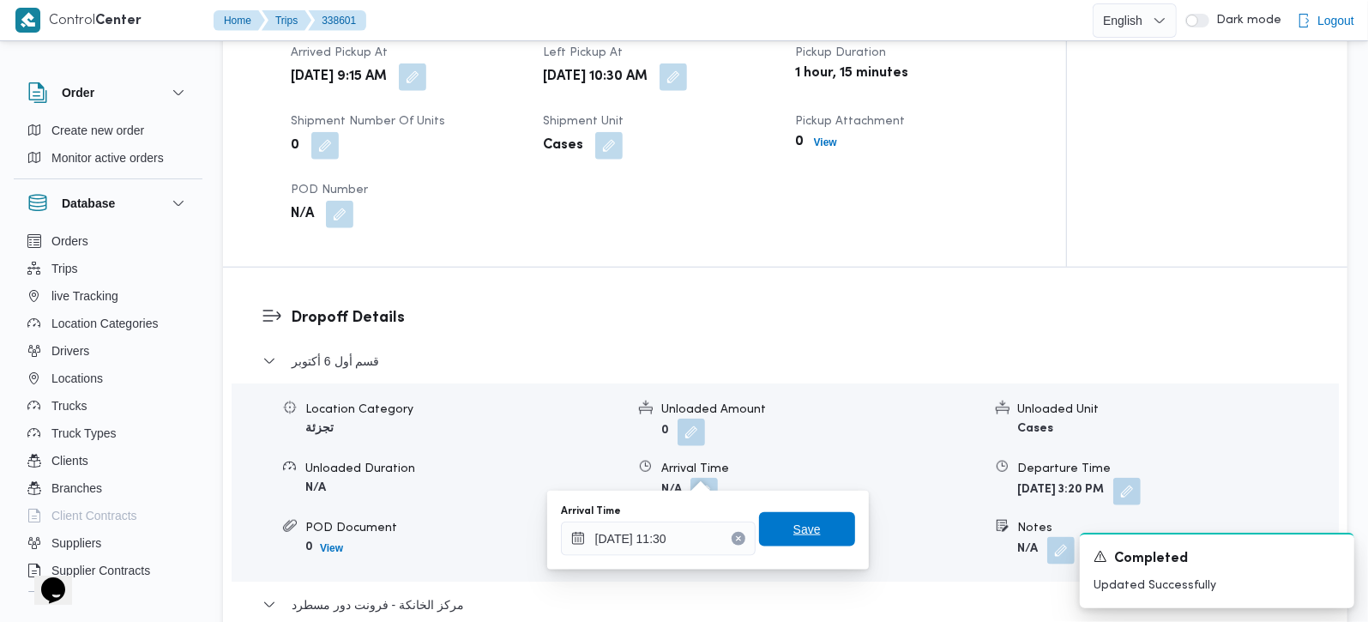
click at [822, 530] on span "Save" at bounding box center [807, 529] width 96 height 34
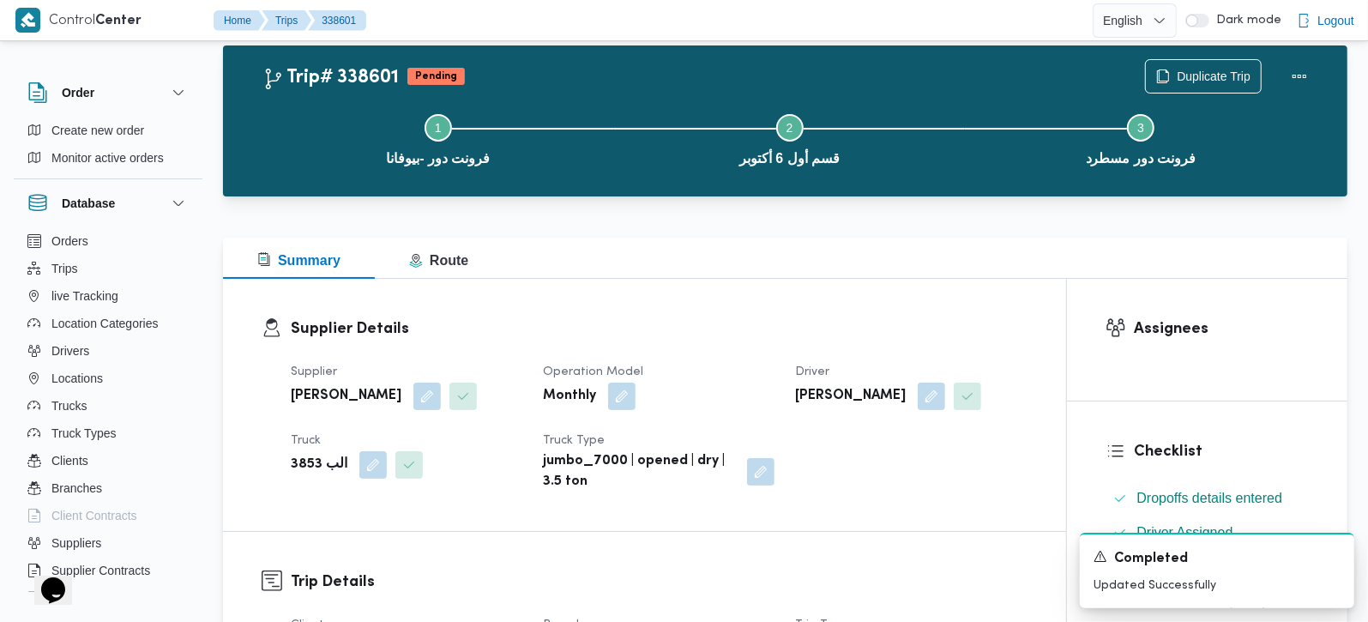
scroll to position [0, 0]
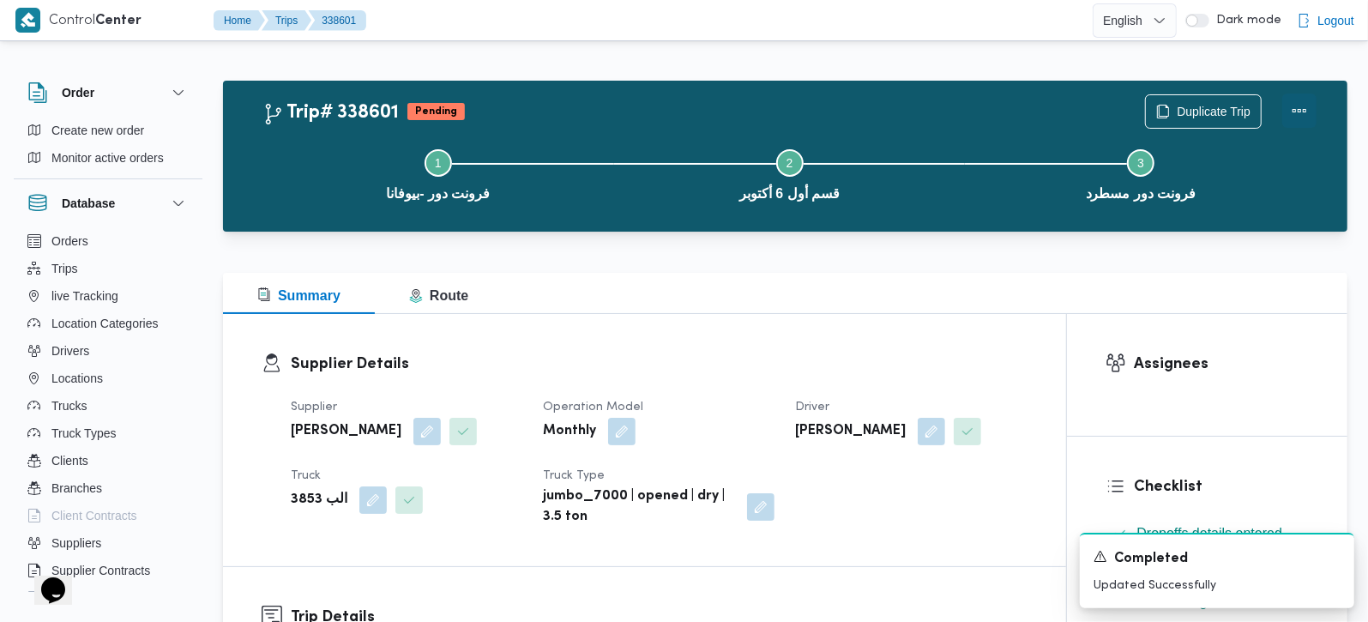
click at [1294, 109] on button "Actions" at bounding box center [1299, 110] width 34 height 34
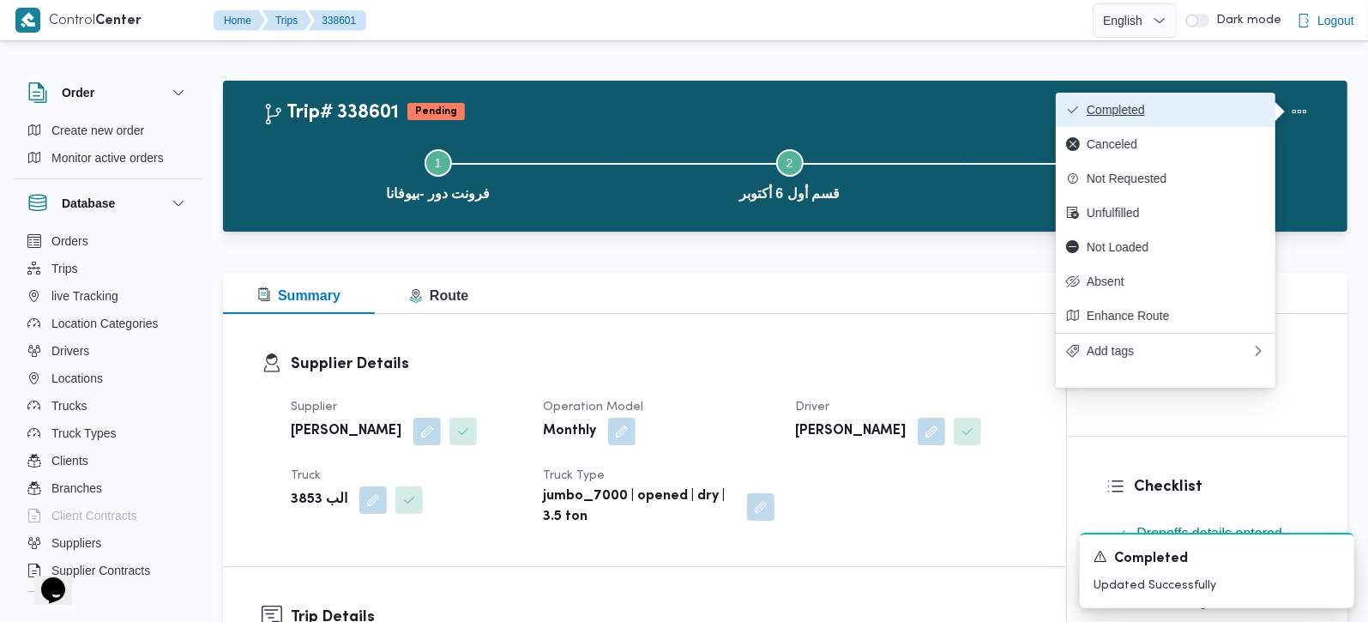
click at [1196, 109] on span "Completed" at bounding box center [1176, 110] width 178 height 14
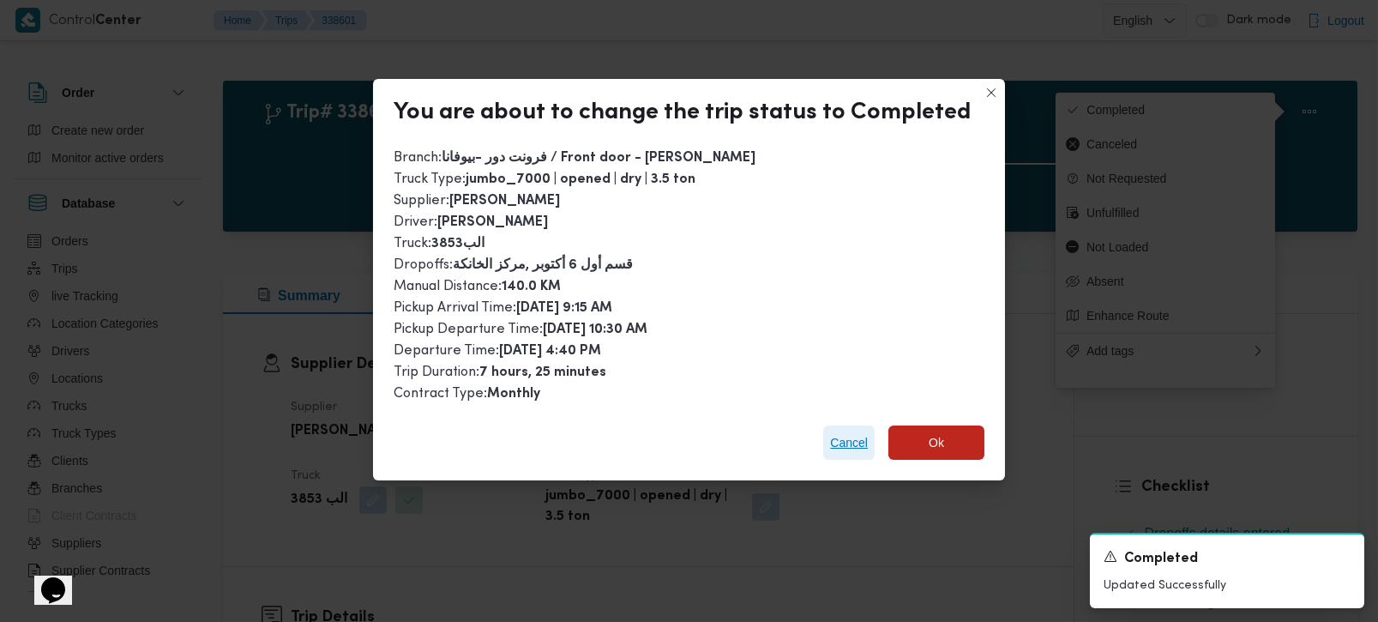
click at [845, 432] on span "Cancel" at bounding box center [849, 442] width 38 height 21
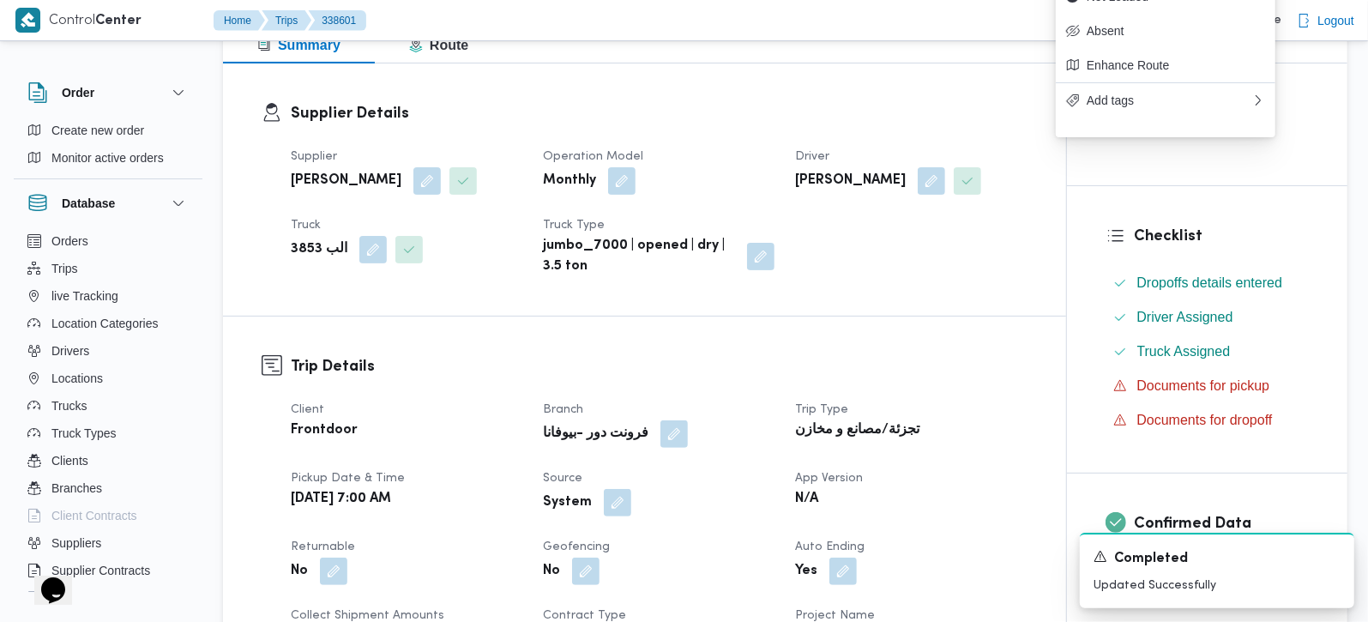
scroll to position [302, 0]
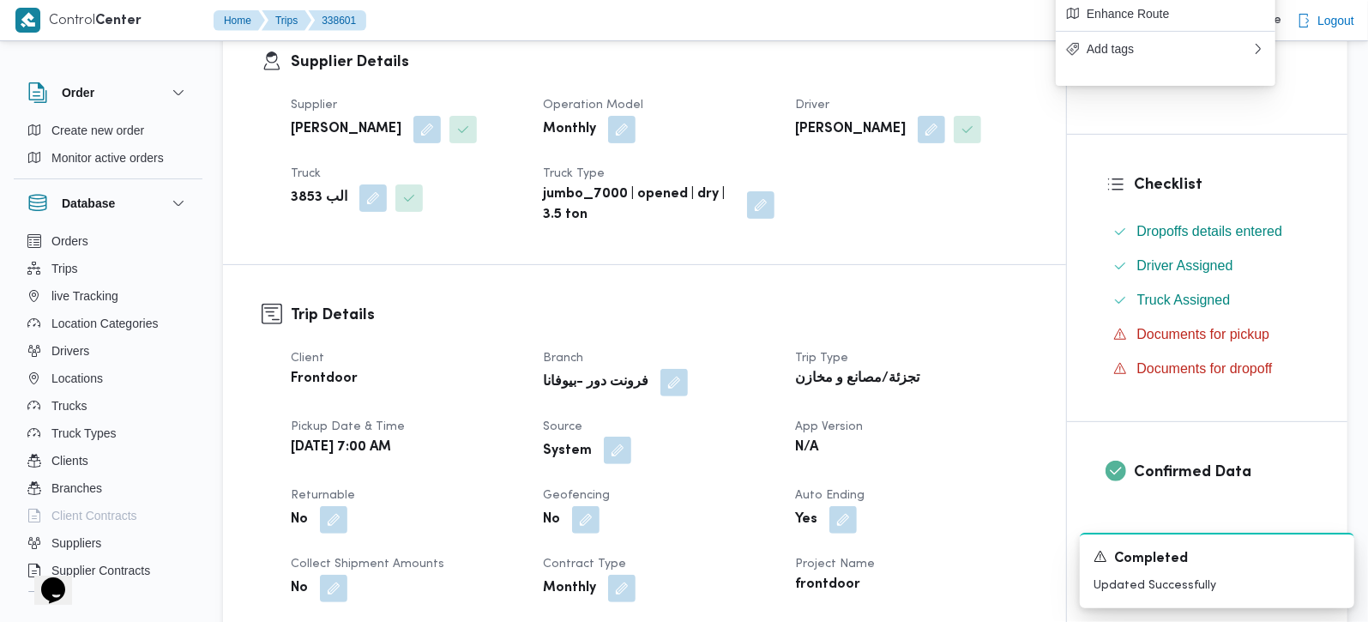
click at [619, 461] on button "button" at bounding box center [617, 450] width 27 height 27
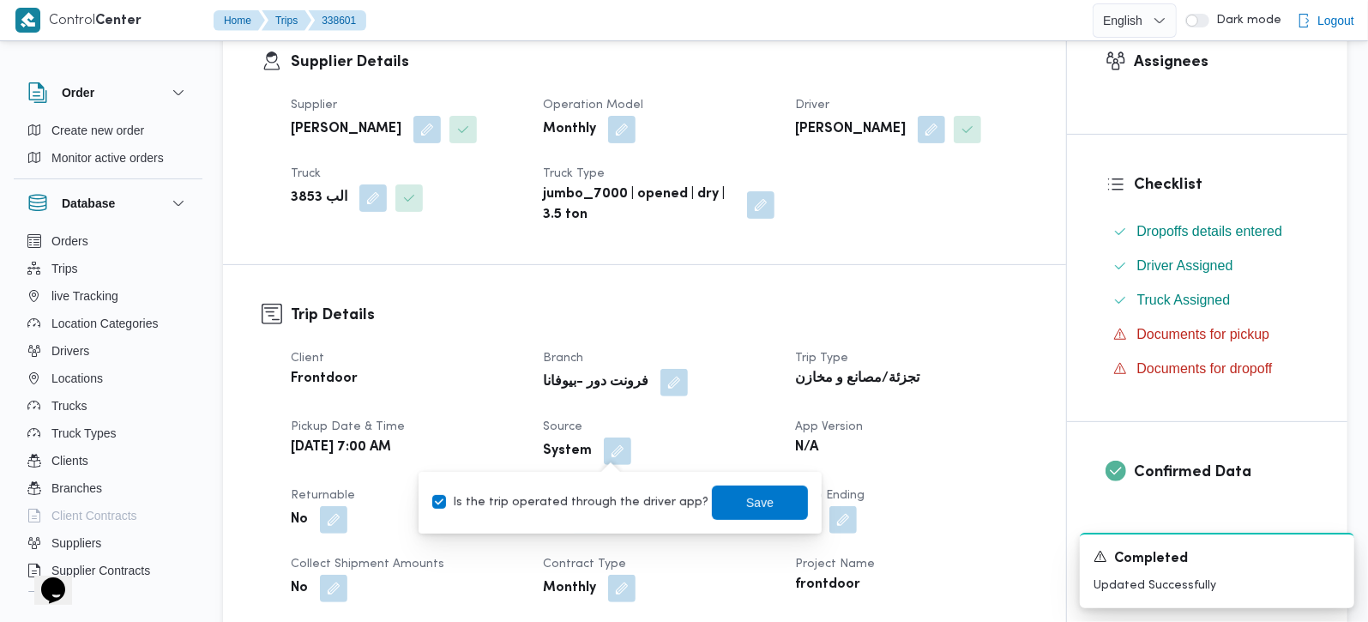
click at [613, 506] on label "Is the trip operated through the driver app?" at bounding box center [570, 502] width 276 height 21
checkbox input "false"
click at [762, 504] on span "Save" at bounding box center [760, 502] width 96 height 34
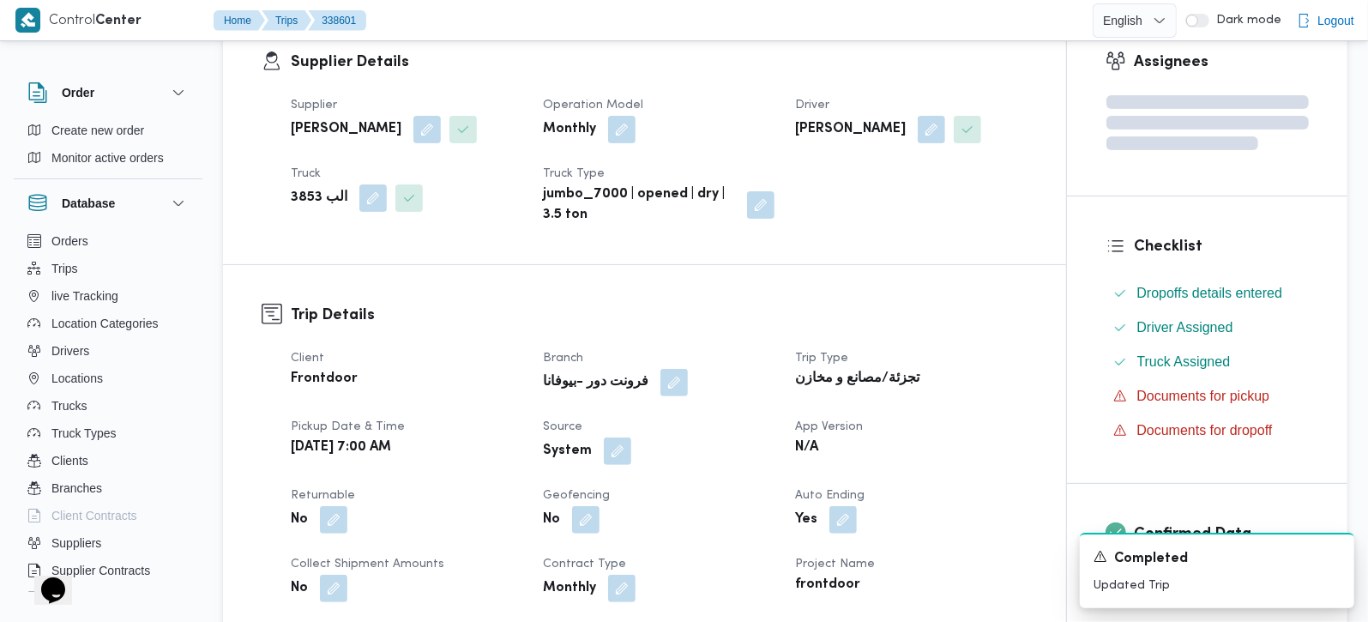
scroll to position [0, 0]
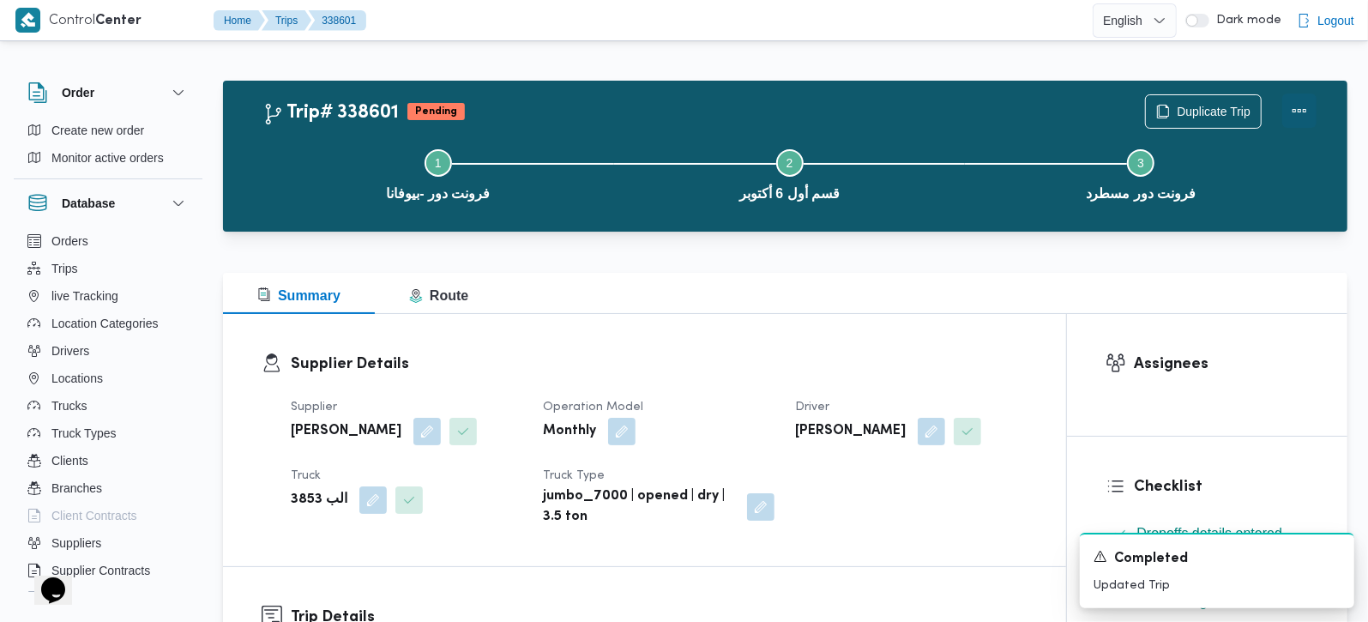
click at [1305, 102] on button "Actions" at bounding box center [1299, 110] width 34 height 34
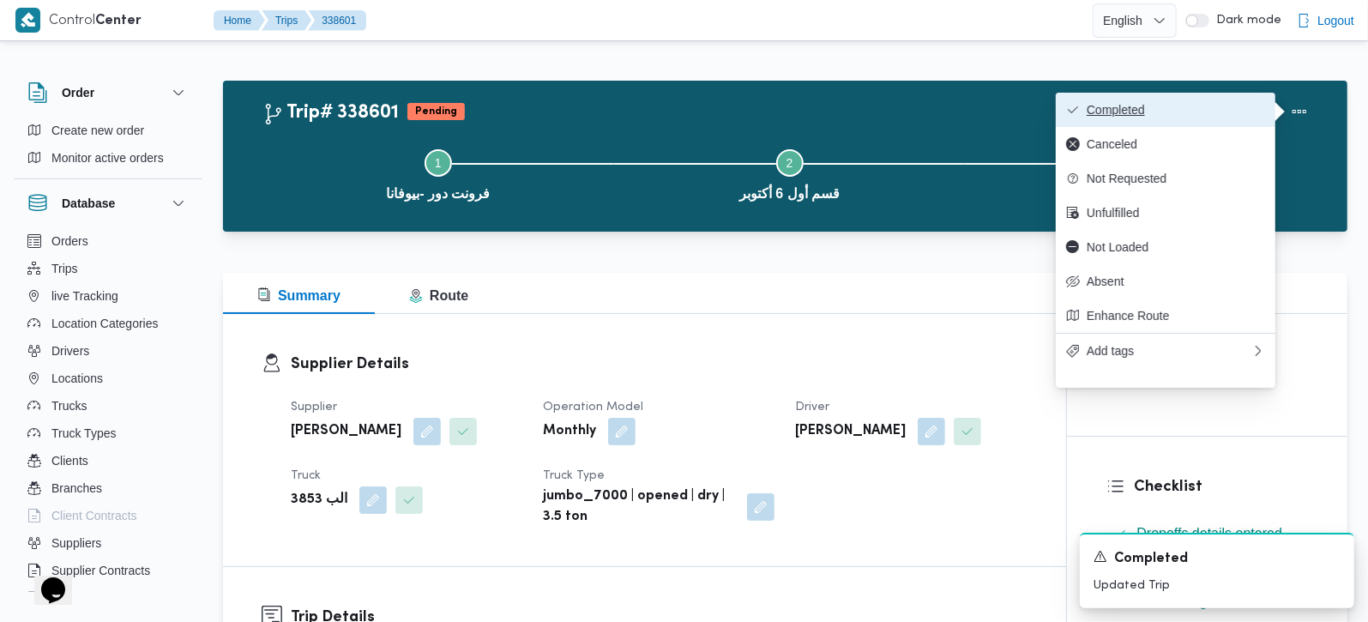
click at [1210, 105] on span "Completed" at bounding box center [1176, 110] width 178 height 14
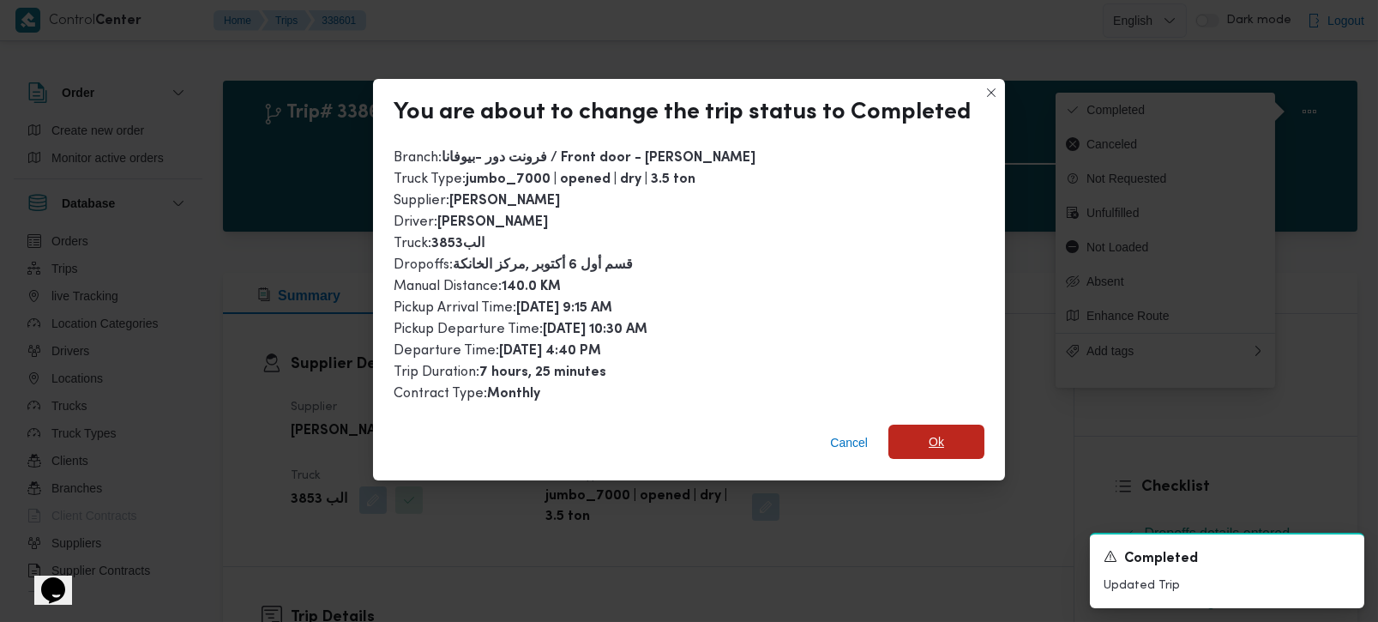
click at [938, 431] on span "Ok" at bounding box center [936, 441] width 15 height 21
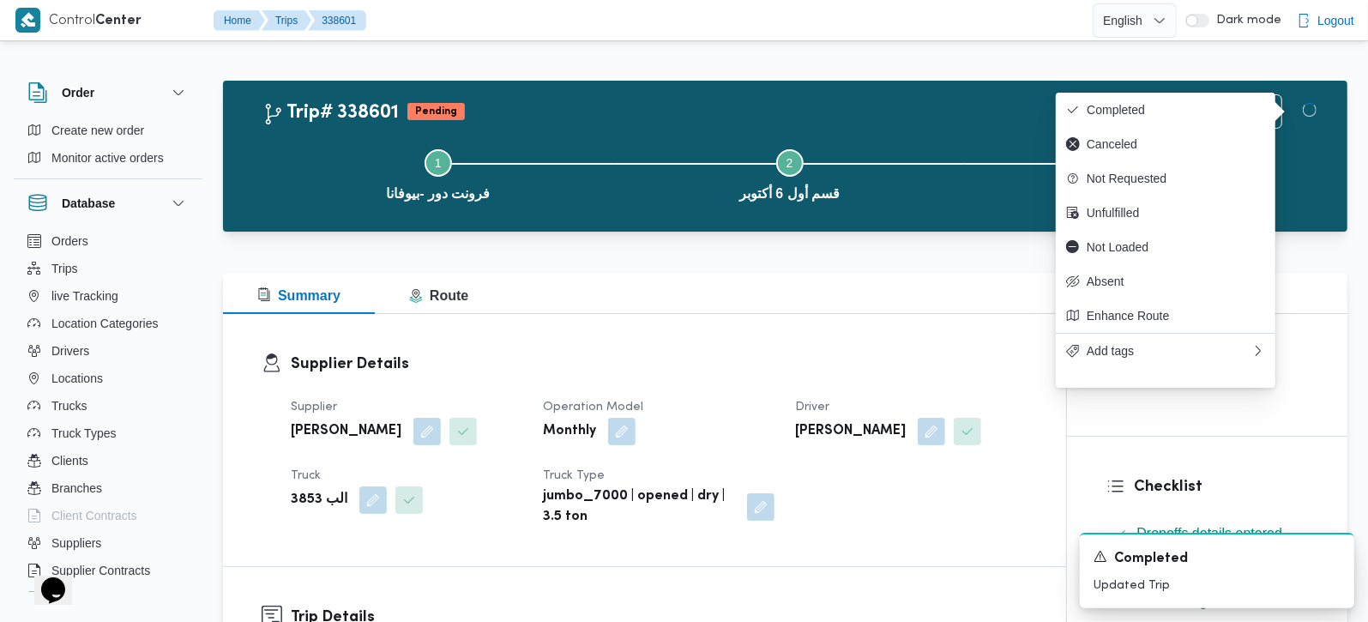
click at [804, 290] on div "Summary Route" at bounding box center [785, 293] width 1124 height 41
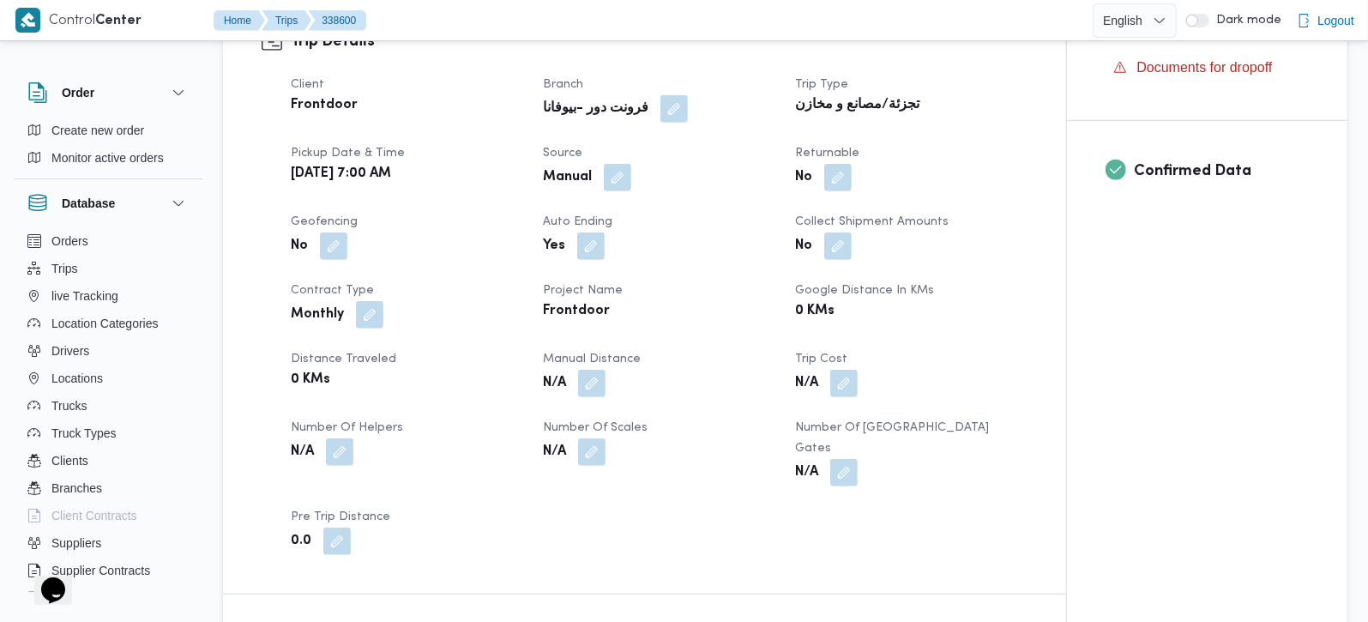
scroll to position [605, 0]
click at [595, 367] on button "button" at bounding box center [591, 380] width 27 height 27
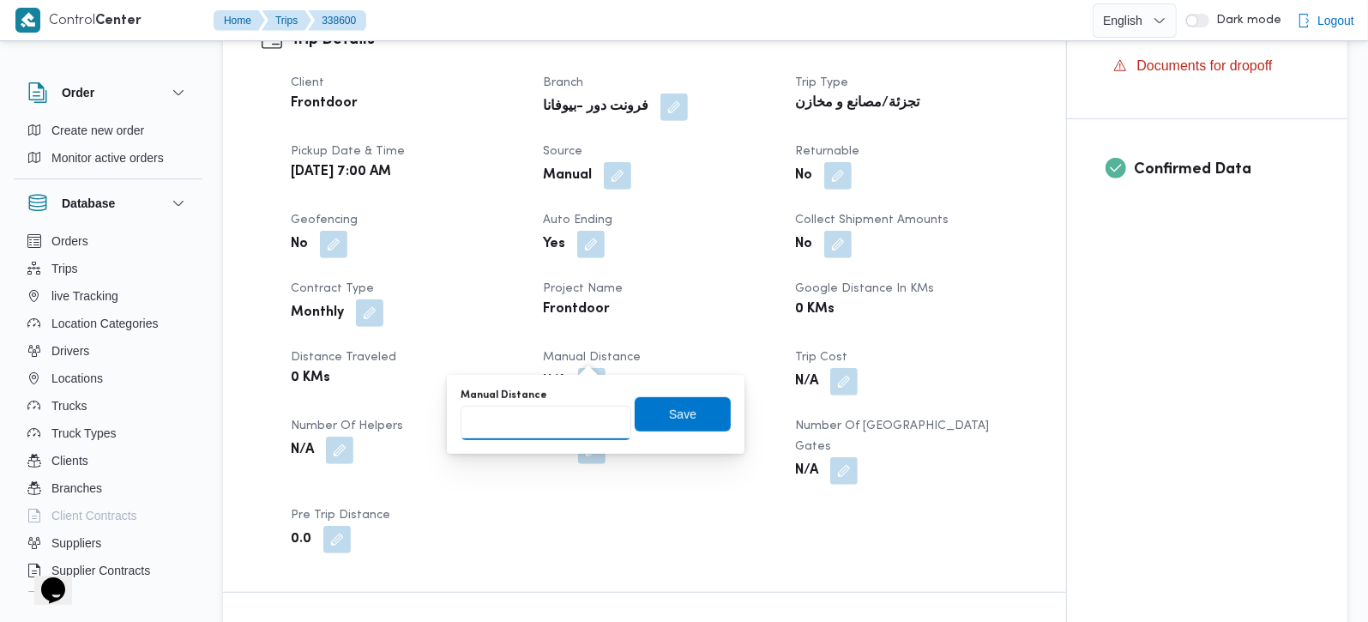
click at [556, 406] on input "Manual Distance" at bounding box center [546, 423] width 171 height 34
type input "95"
click at [694, 396] on span "Save" at bounding box center [683, 413] width 96 height 34
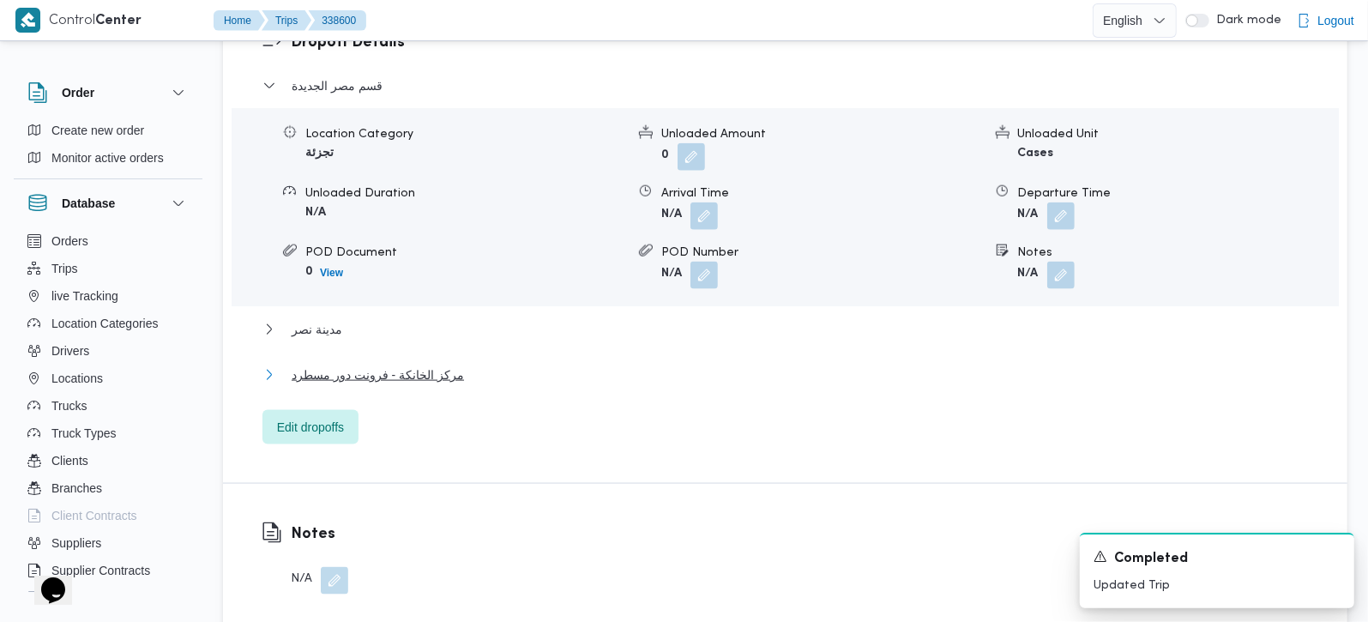
click at [399, 365] on span "مركز الخانكة - فرونت دور مسطرد" at bounding box center [378, 375] width 172 height 21
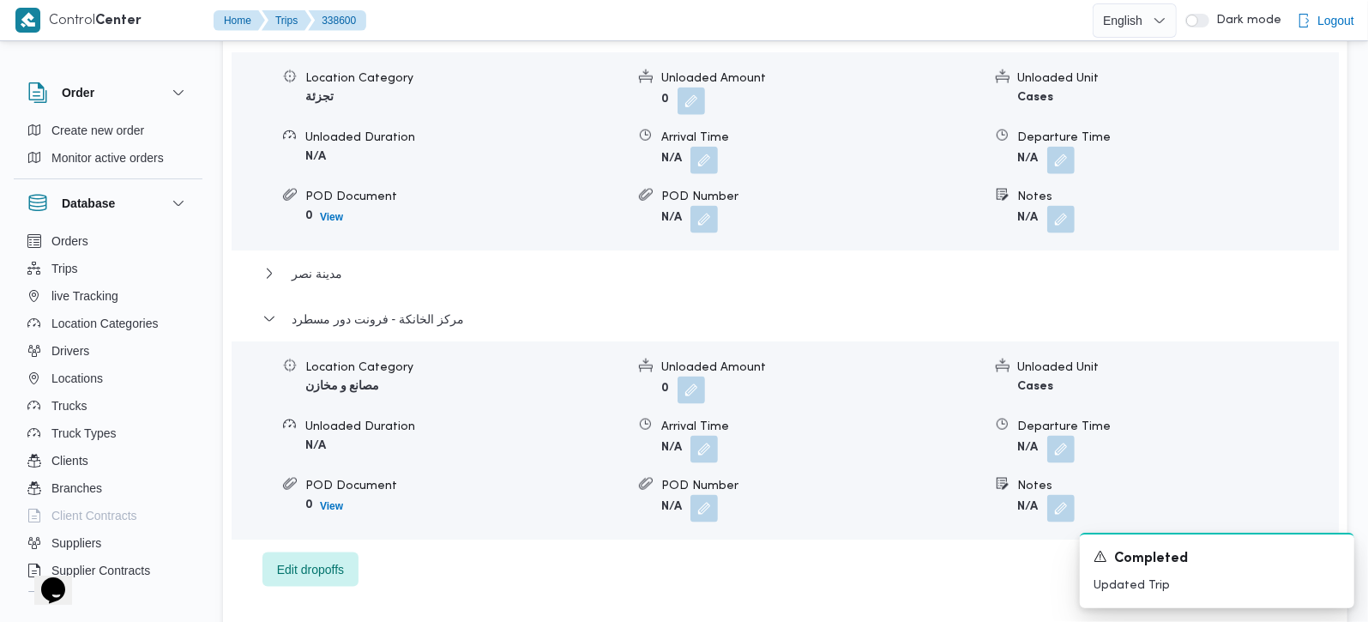
scroll to position [1614, 0]
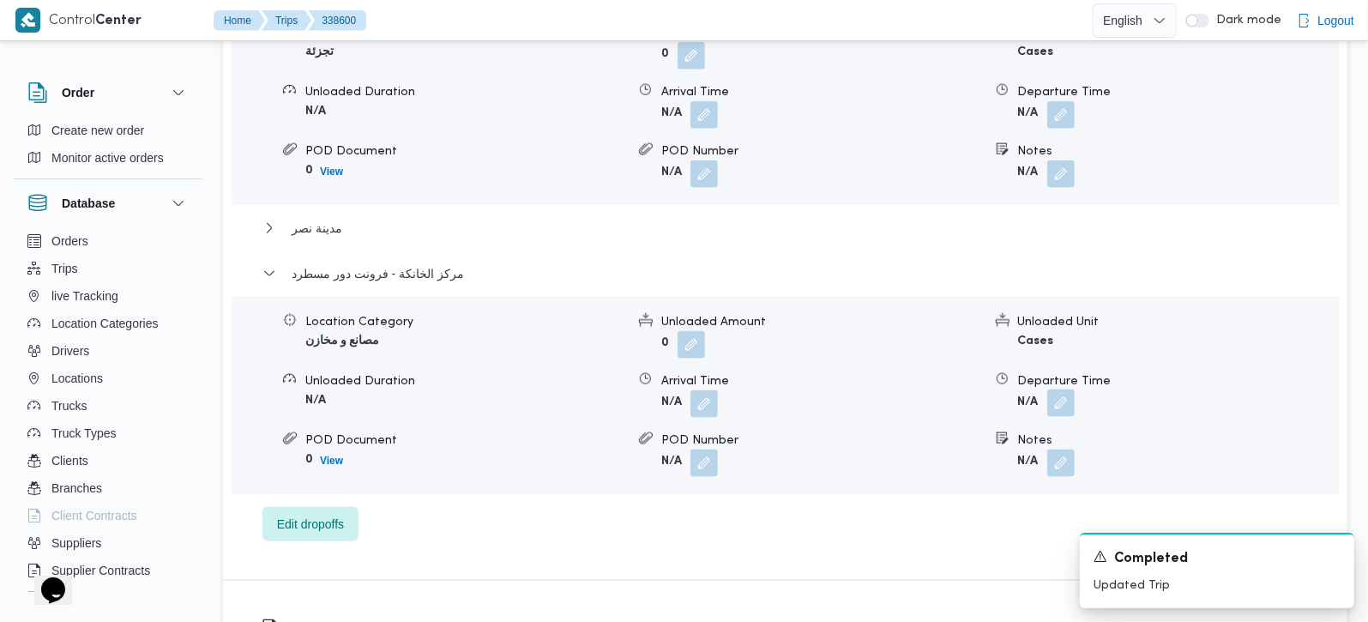
click at [1052, 389] on button "button" at bounding box center [1060, 402] width 27 height 27
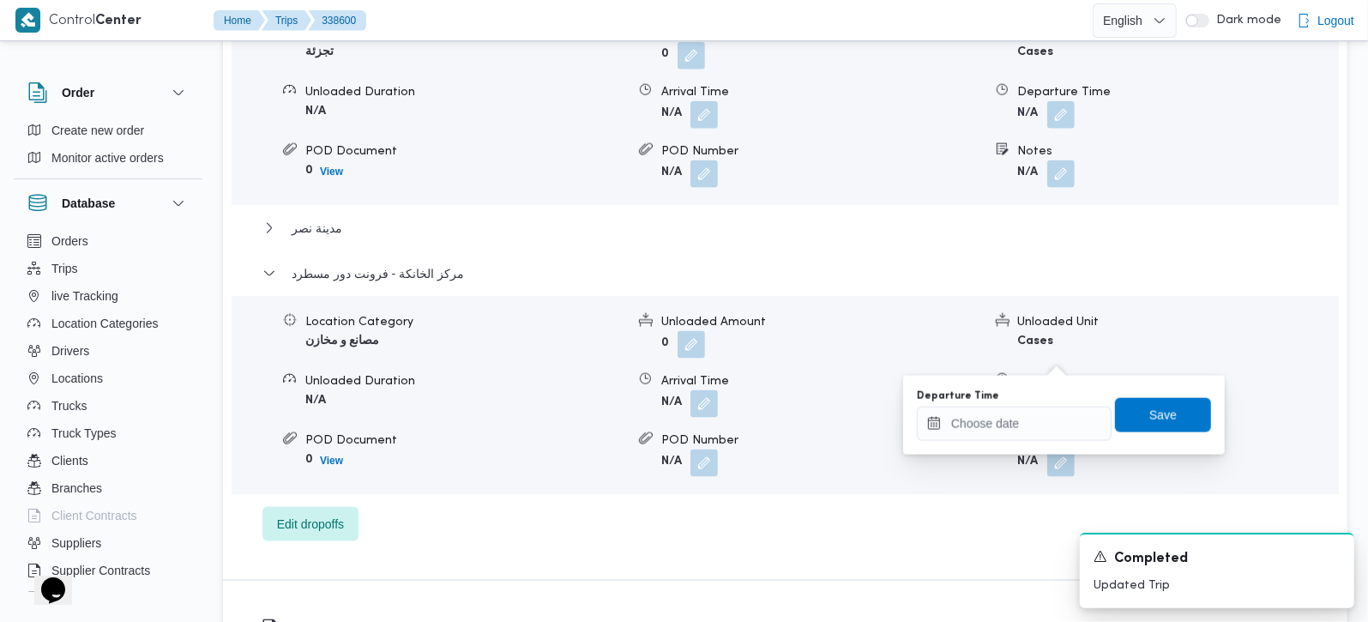
click at [1044, 404] on div "Departure Time" at bounding box center [1014, 414] width 195 height 51
click at [1064, 413] on input "Departure Time" at bounding box center [1014, 424] width 195 height 34
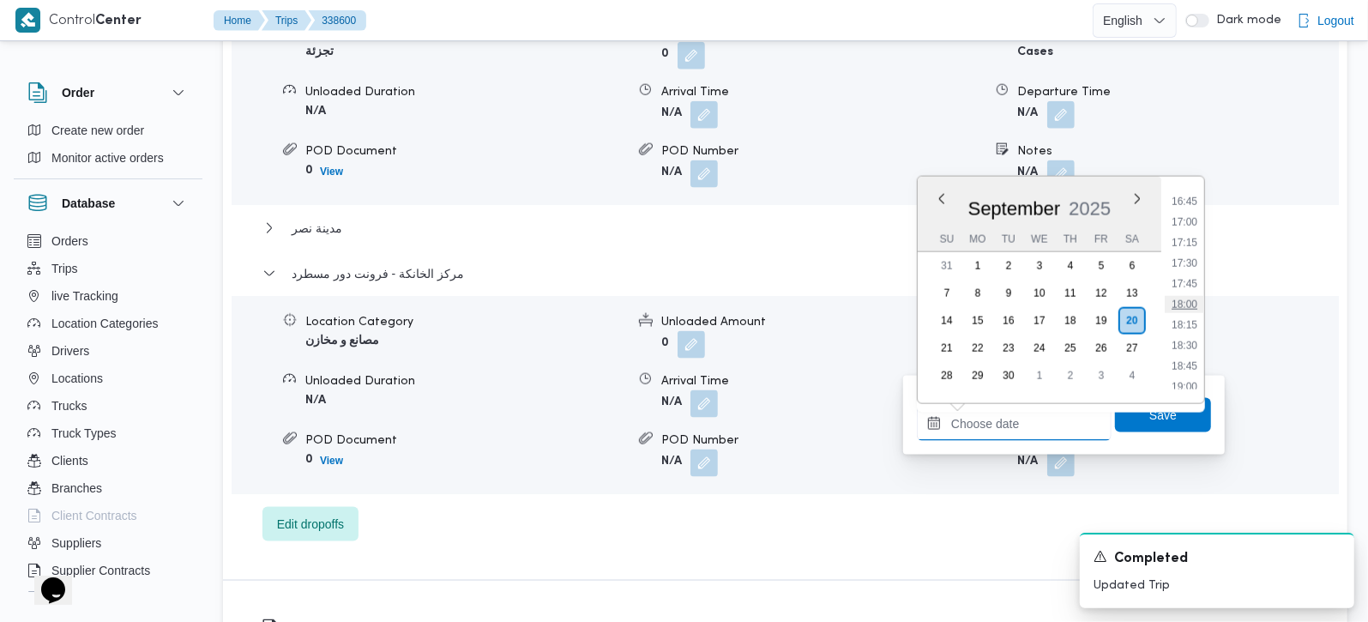
scroll to position [1341, 0]
click at [1187, 193] on li "16:15" at bounding box center [1184, 195] width 39 height 17
type input "[DATE] 16:15"
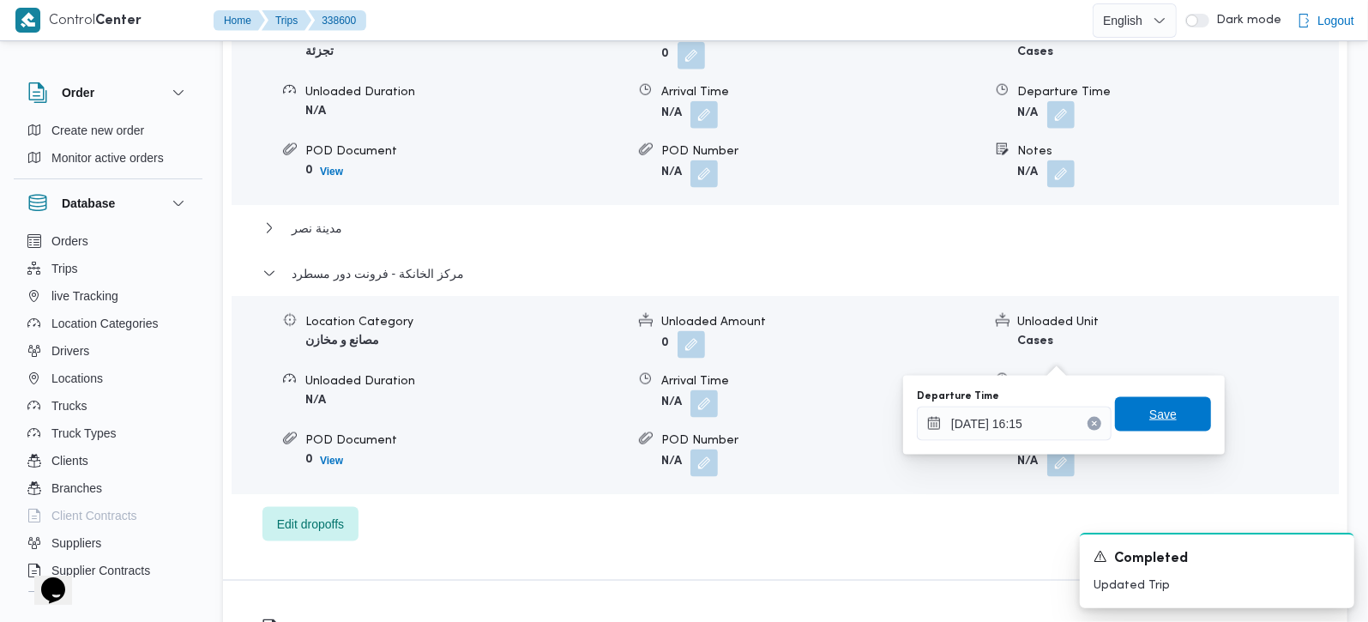
click at [1147, 402] on span "Save" at bounding box center [1163, 414] width 96 height 34
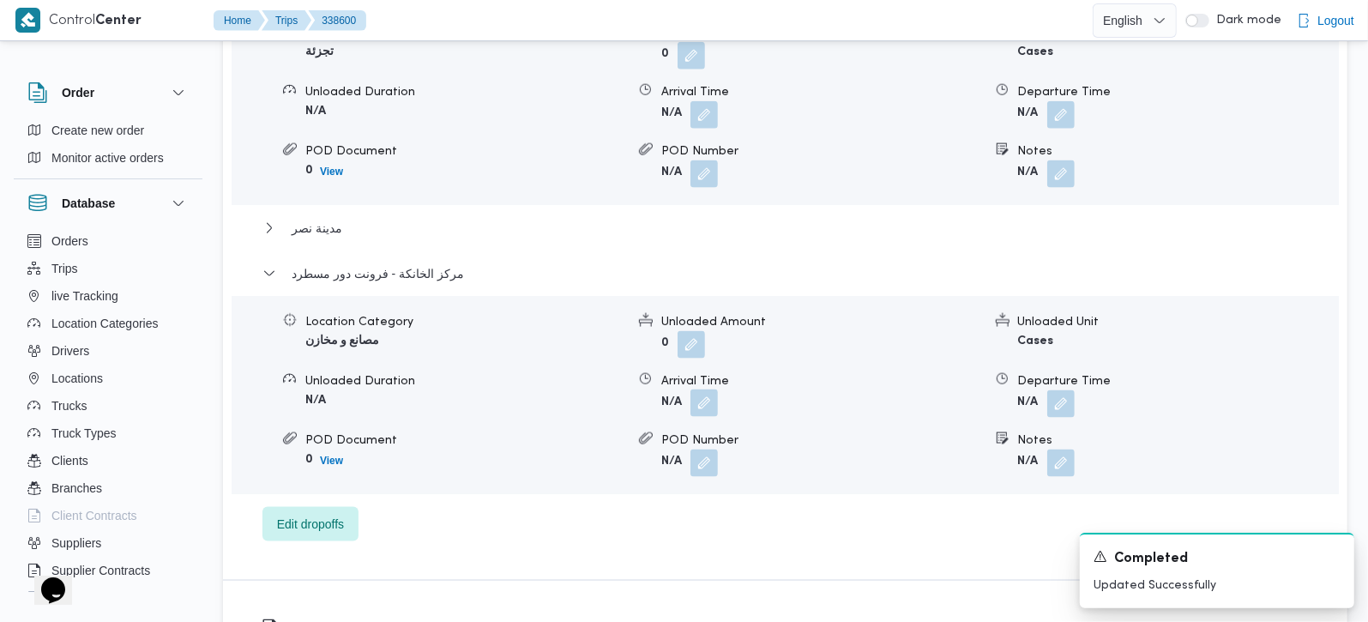
click at [696, 389] on button "button" at bounding box center [703, 402] width 27 height 27
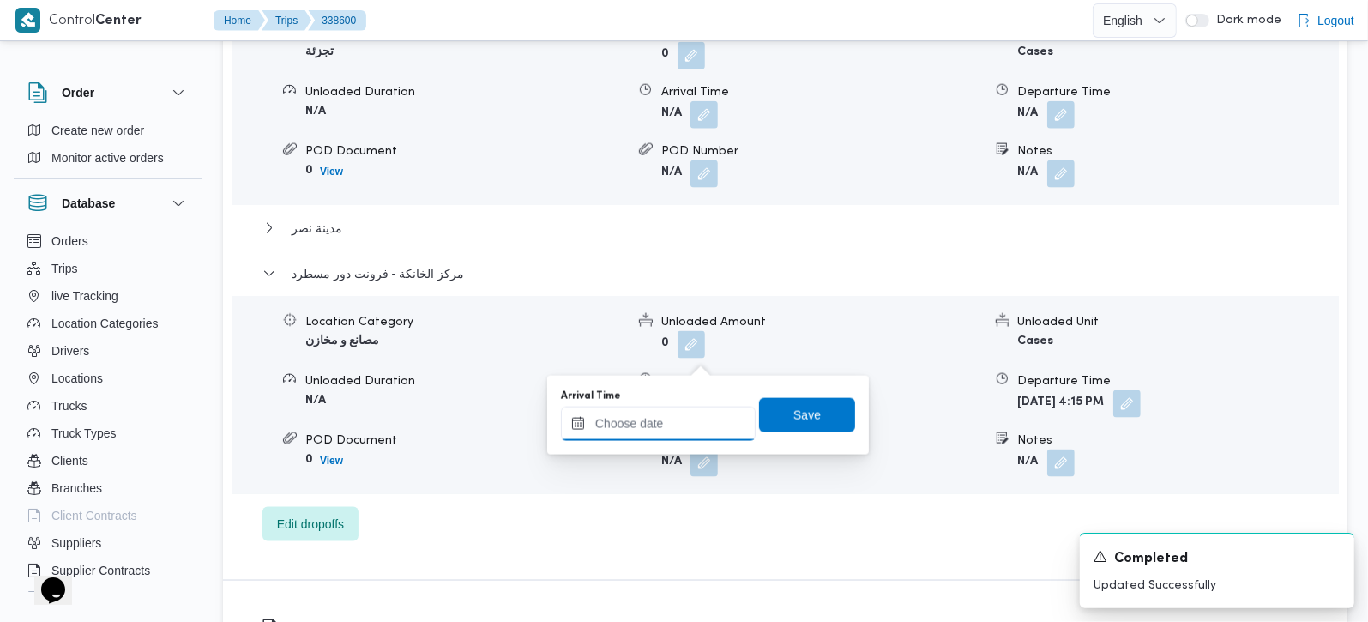
click at [681, 425] on input "Arrival Time" at bounding box center [658, 424] width 195 height 34
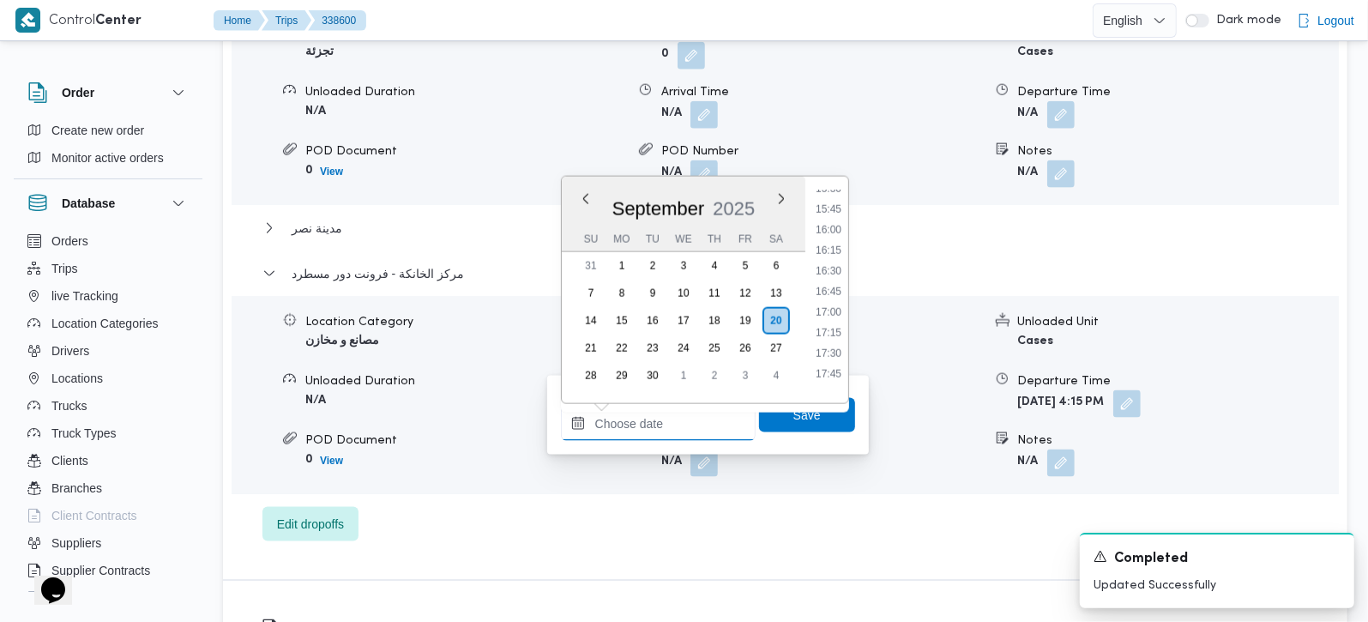
scroll to position [1241, 0]
click at [833, 273] on li "16:00" at bounding box center [828, 275] width 39 height 17
type input "20/09/2025 16:00"
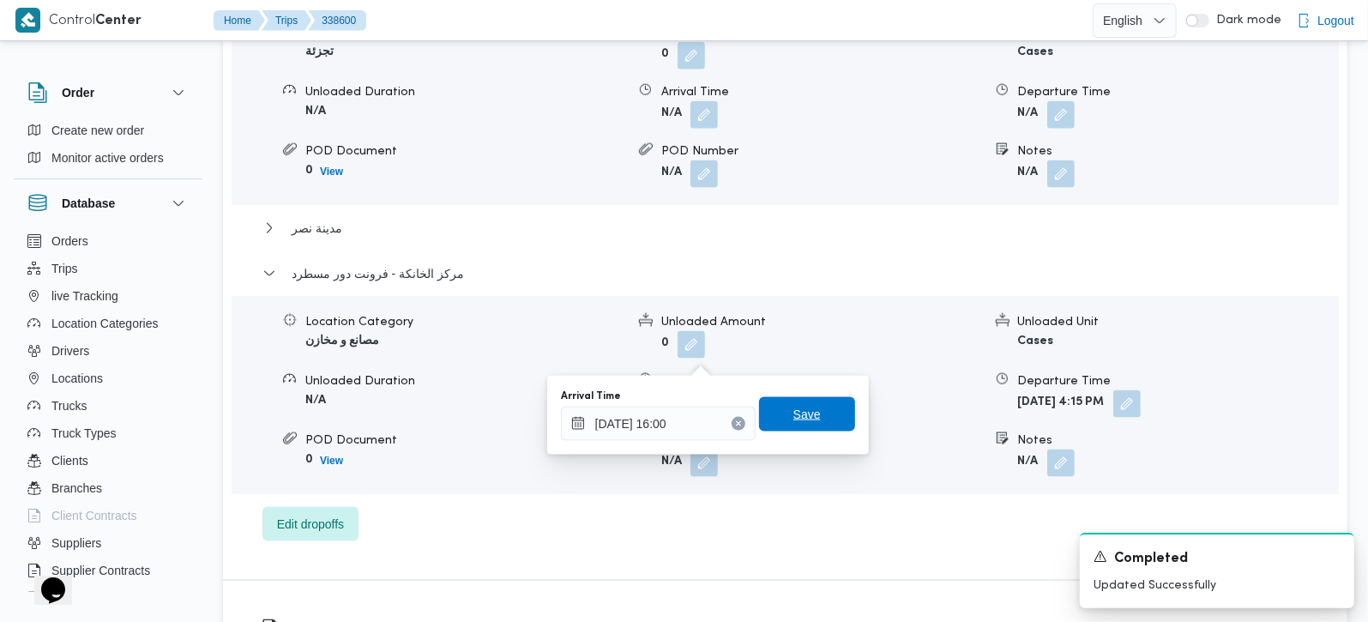
click at [793, 409] on span "Save" at bounding box center [806, 414] width 27 height 21
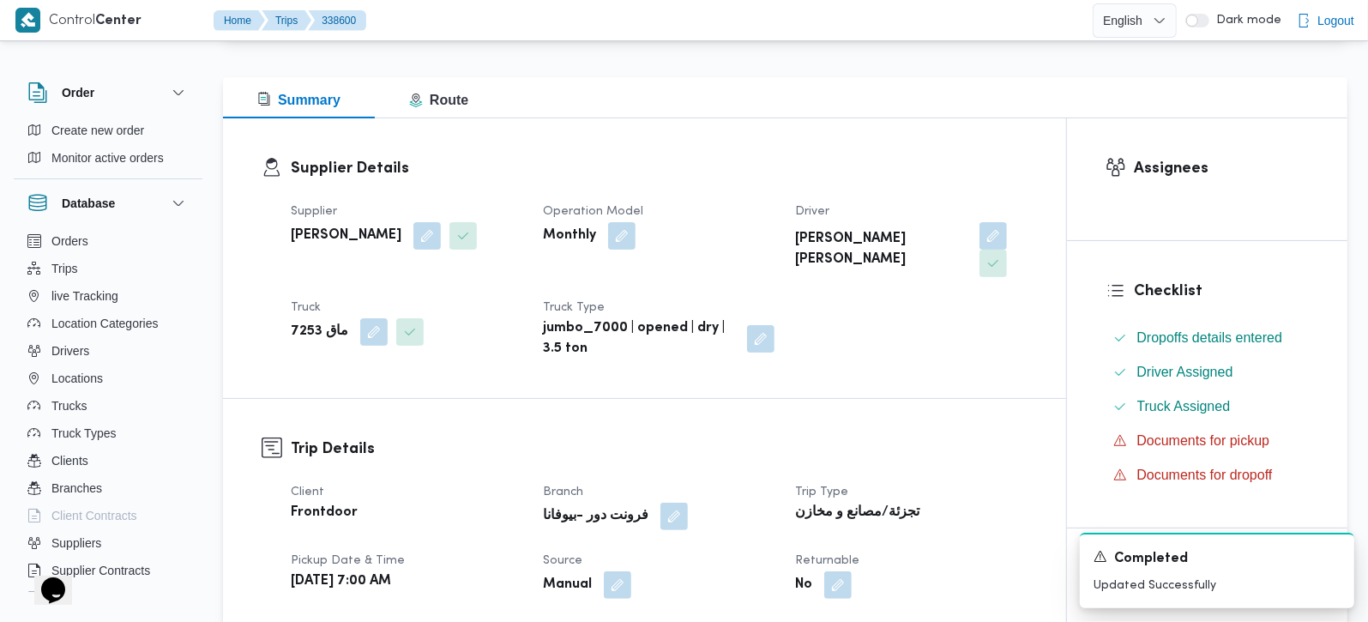
scroll to position [0, 0]
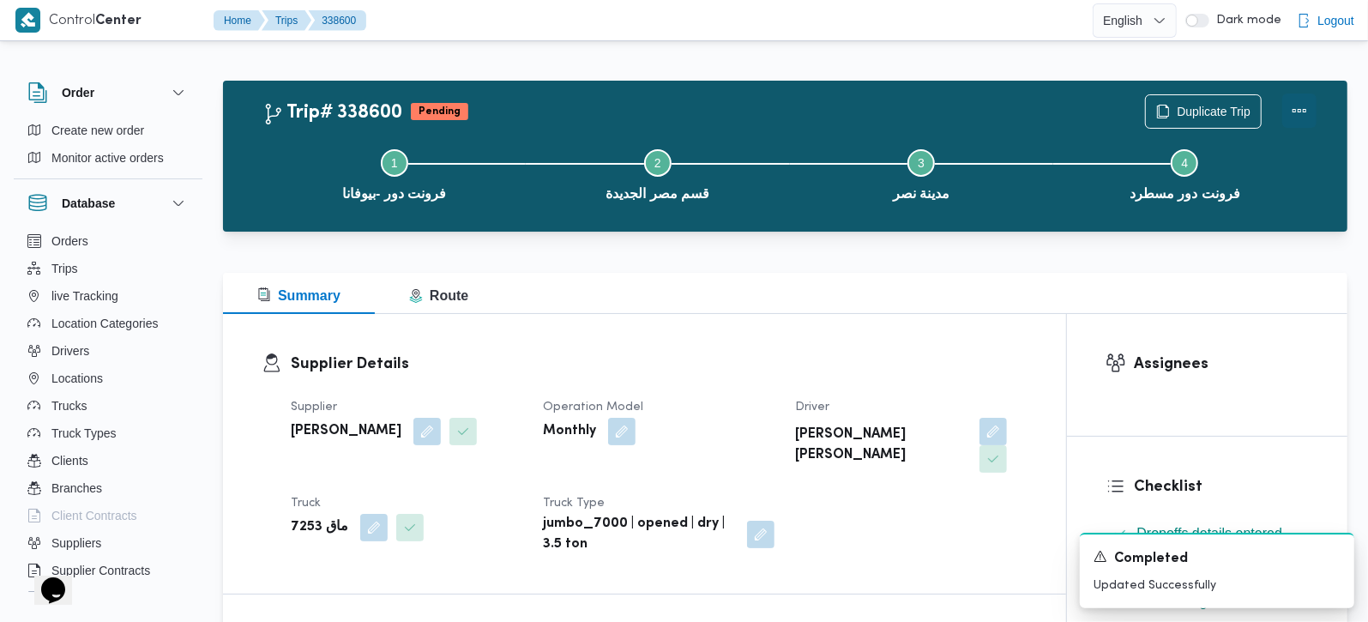
click at [1307, 110] on button "Actions" at bounding box center [1299, 110] width 34 height 34
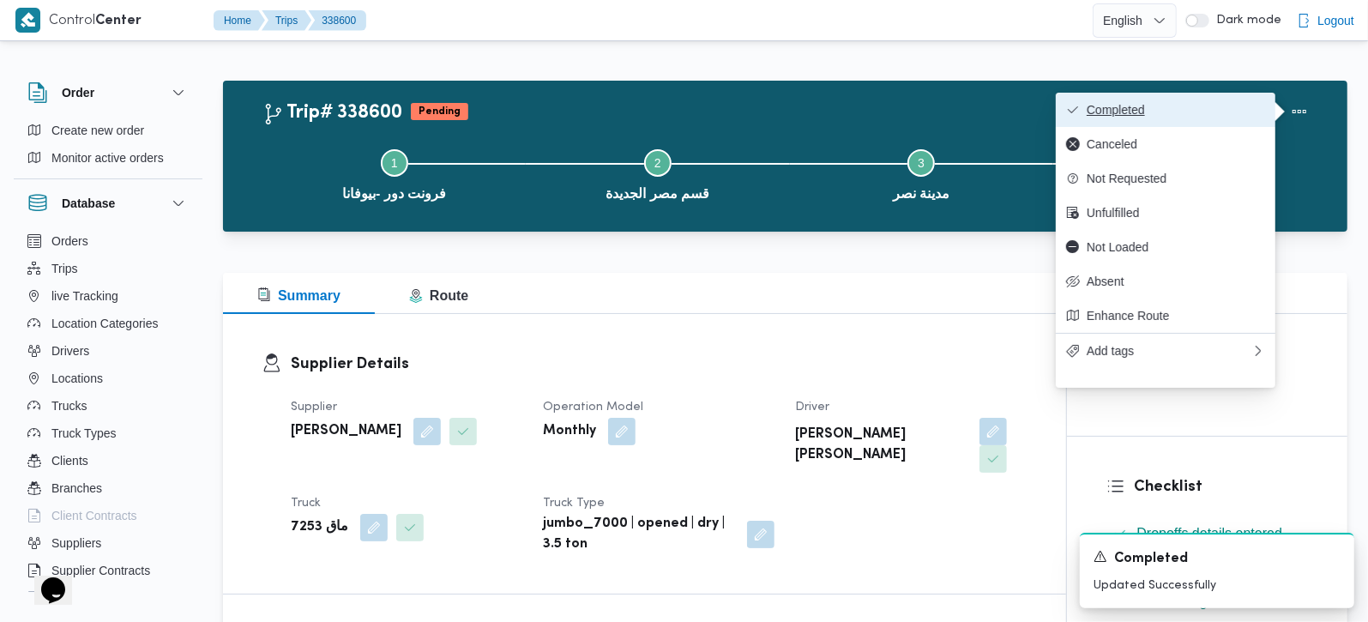
click at [1242, 116] on span "Completed" at bounding box center [1176, 110] width 178 height 14
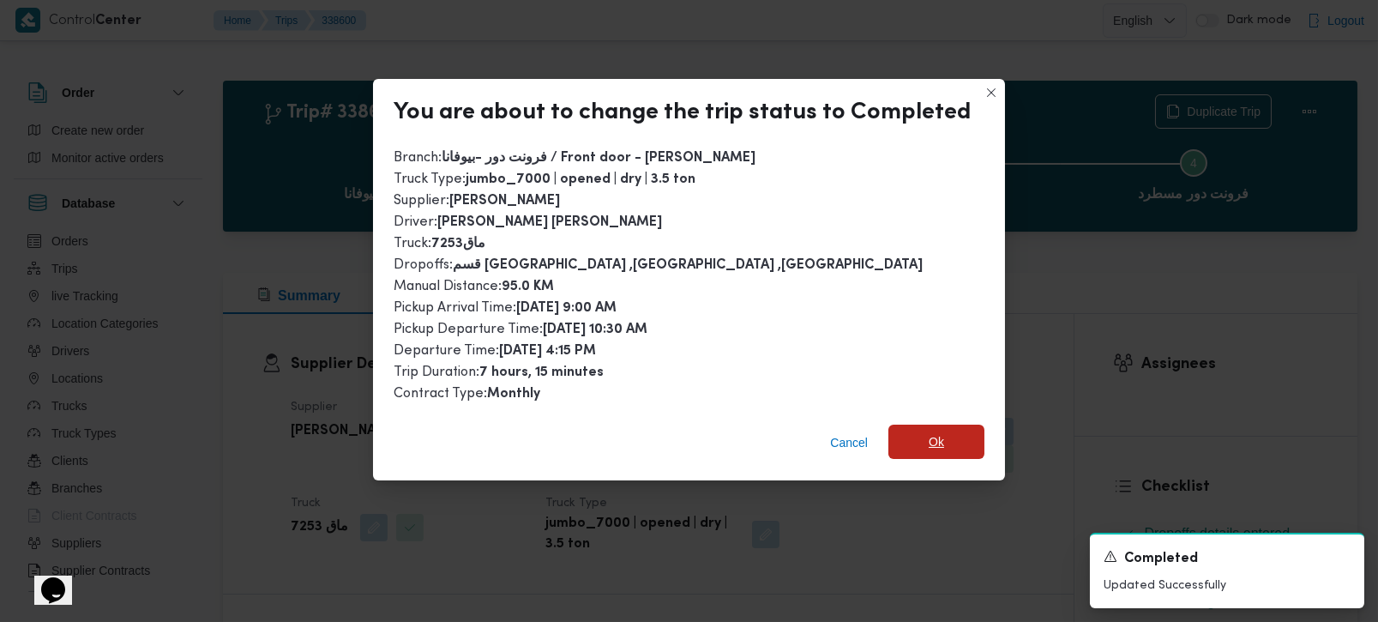
click at [946, 435] on span "Ok" at bounding box center [937, 442] width 96 height 34
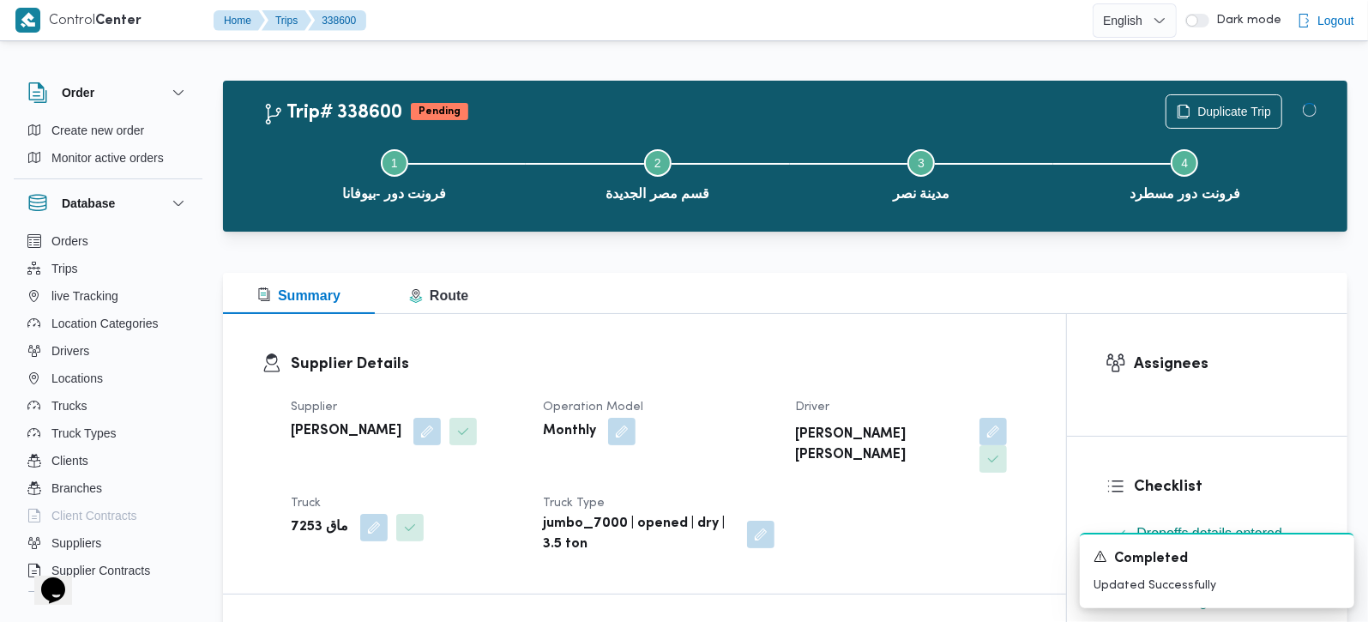
click at [878, 333] on div "Supplier Details Supplier محمد صلاح عبداللطيف الشريف Operation Model Monthly Dr…" at bounding box center [644, 454] width 843 height 280
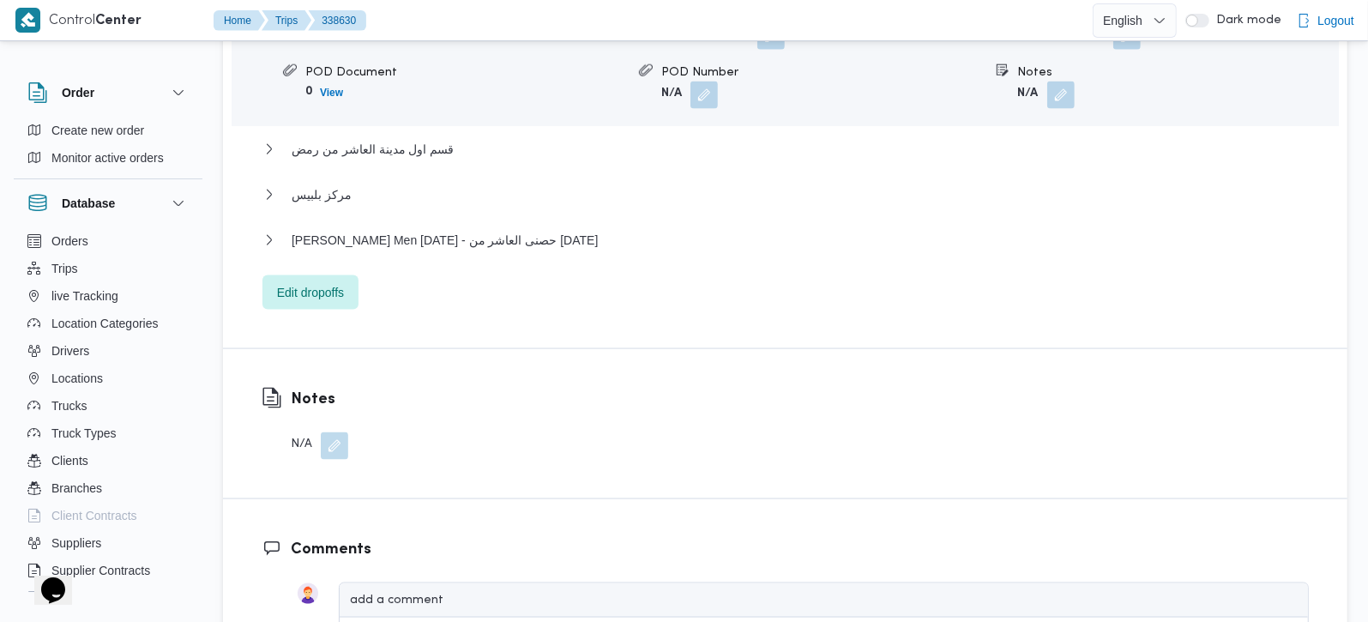
scroll to position [1715, 0]
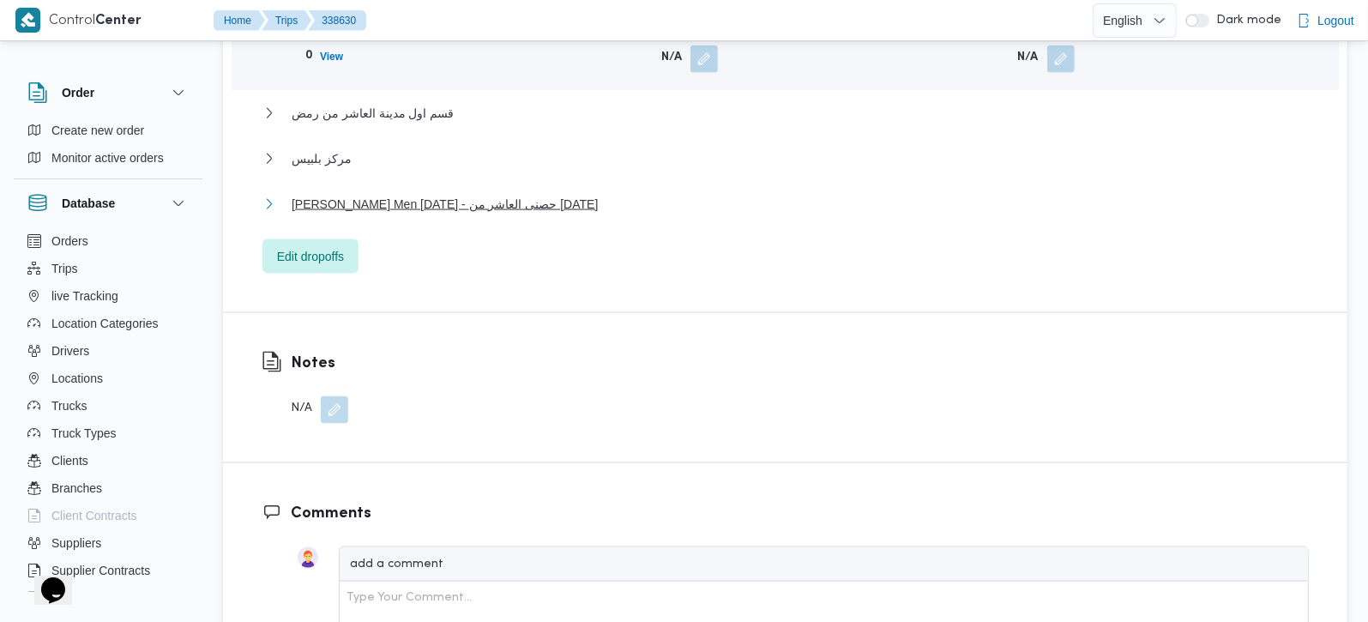
click at [454, 194] on span "[PERSON_NAME] Men [DATE] - حصنى العاشر من [DATE]" at bounding box center [445, 204] width 306 height 21
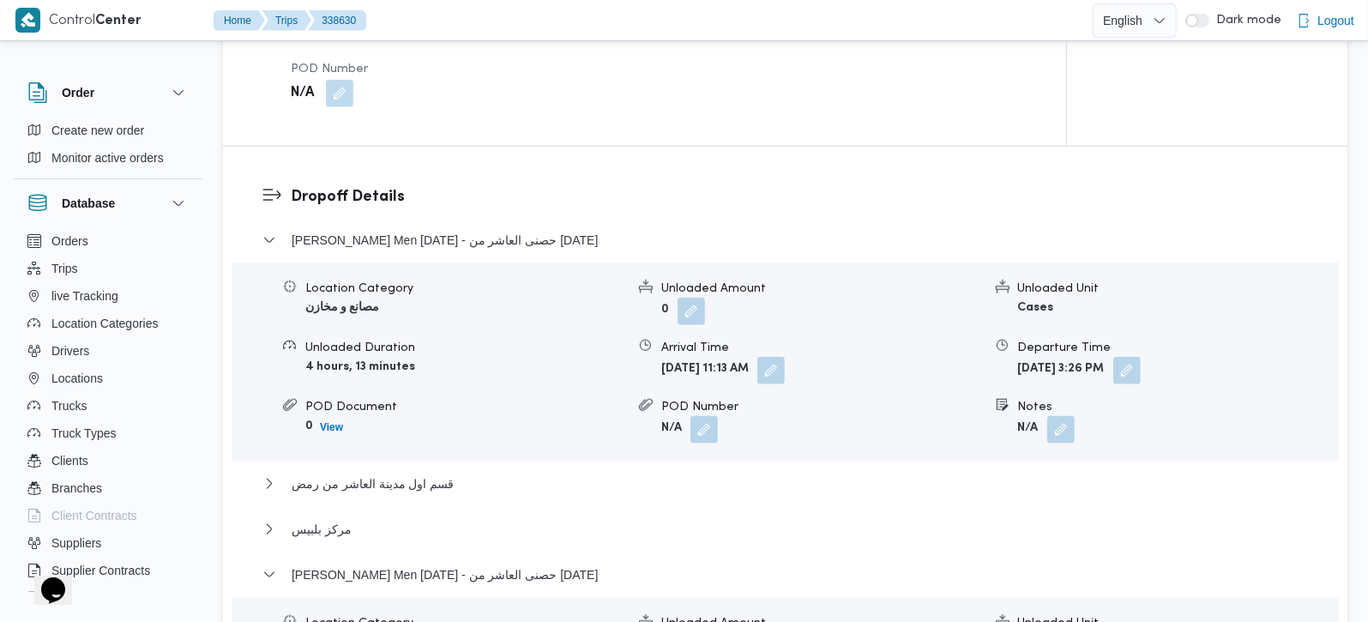
scroll to position [1413, 0]
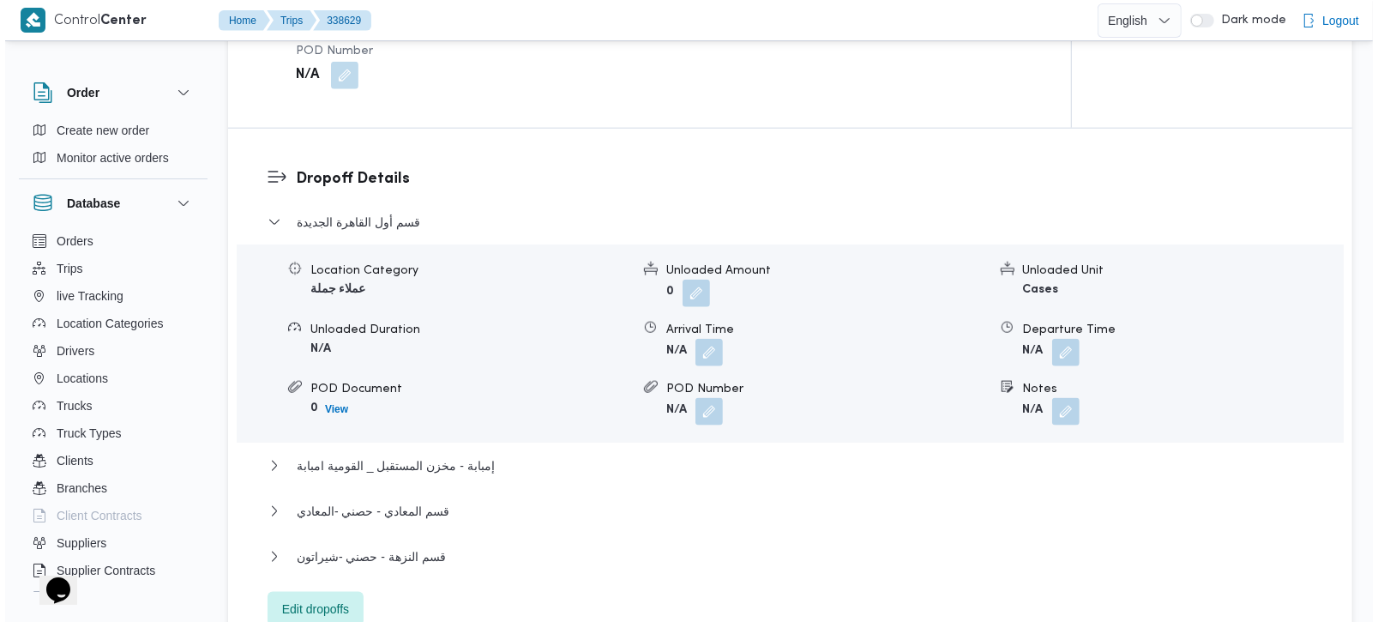
scroll to position [1413, 0]
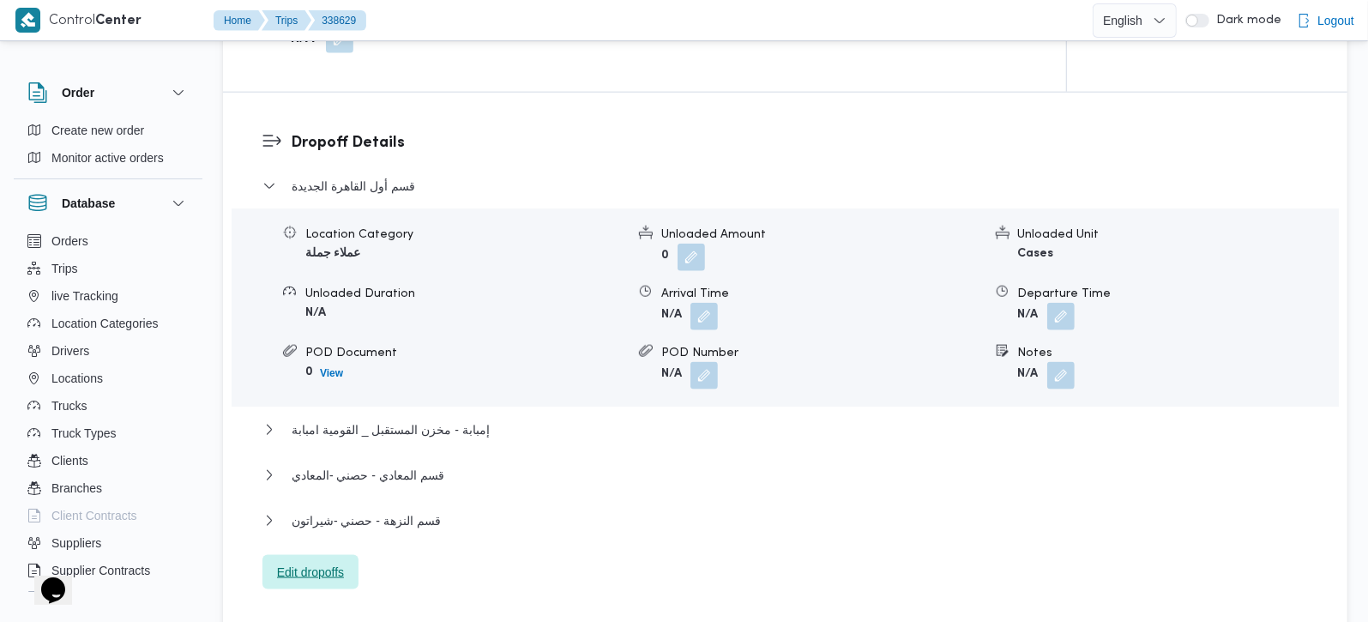
click at [321, 562] on span "Edit dropoffs" at bounding box center [310, 572] width 67 height 21
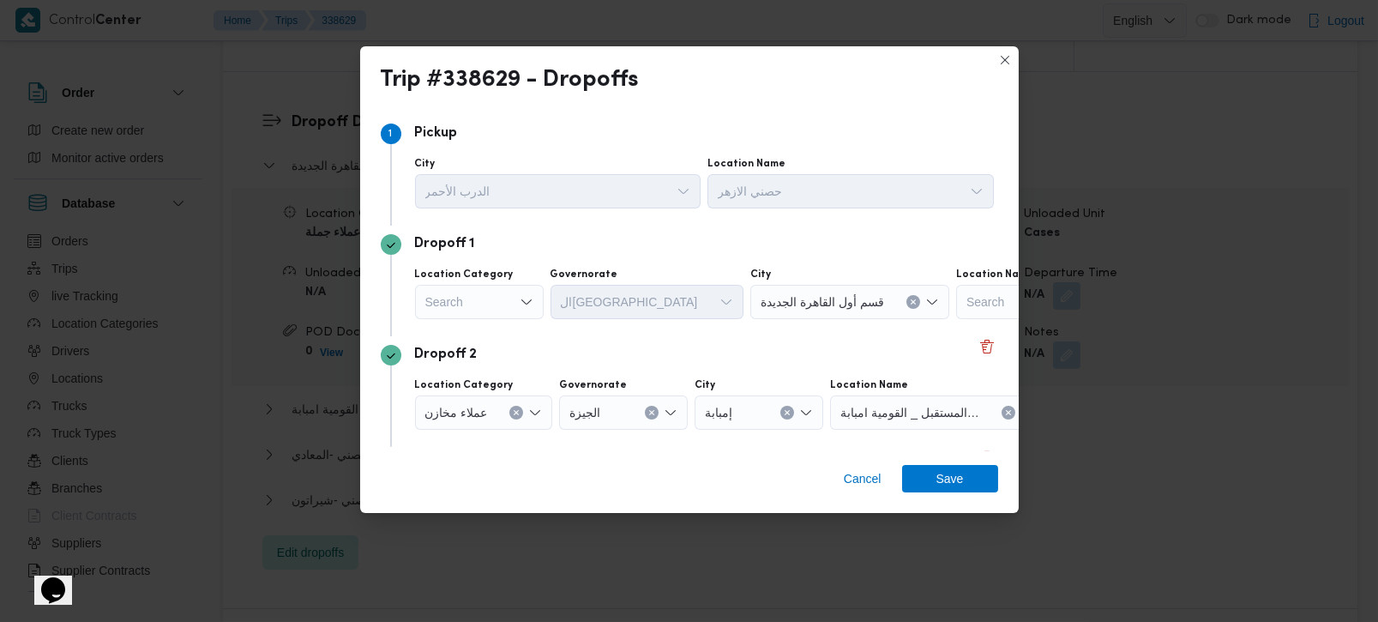
click at [524, 300] on icon "Open list of options" at bounding box center [527, 302] width 14 height 14
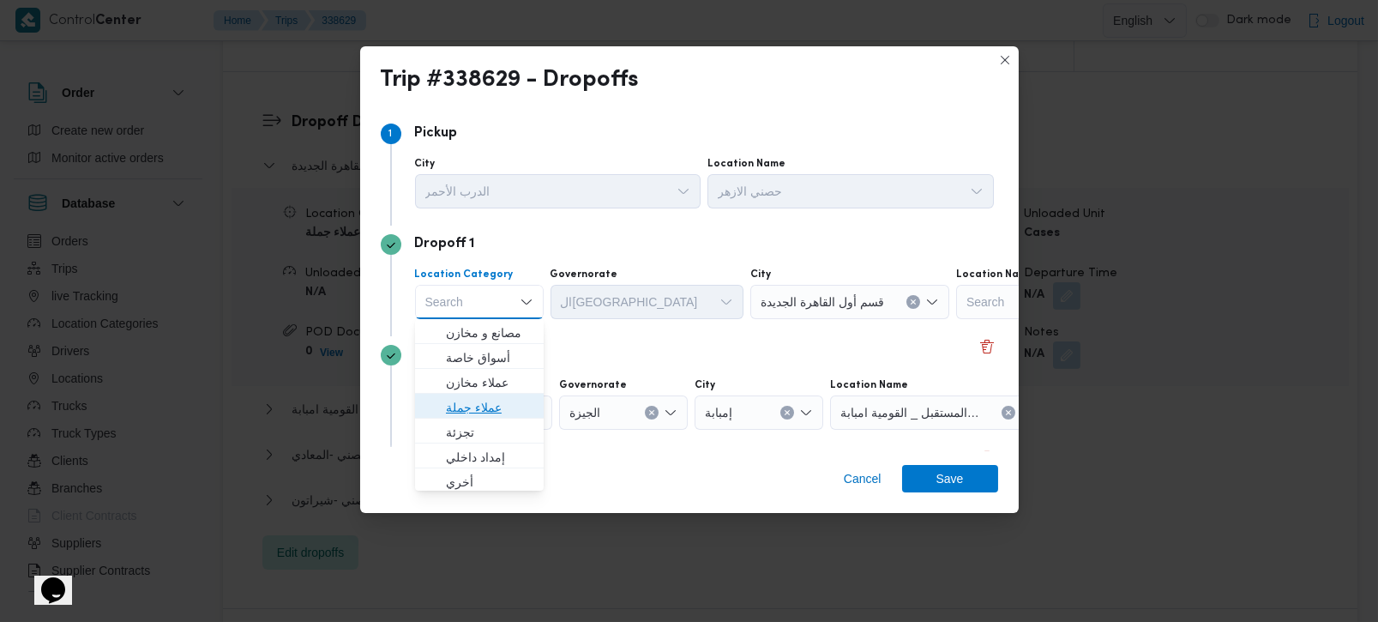
click at [473, 409] on span "عملاء جملة" at bounding box center [489, 407] width 87 height 21
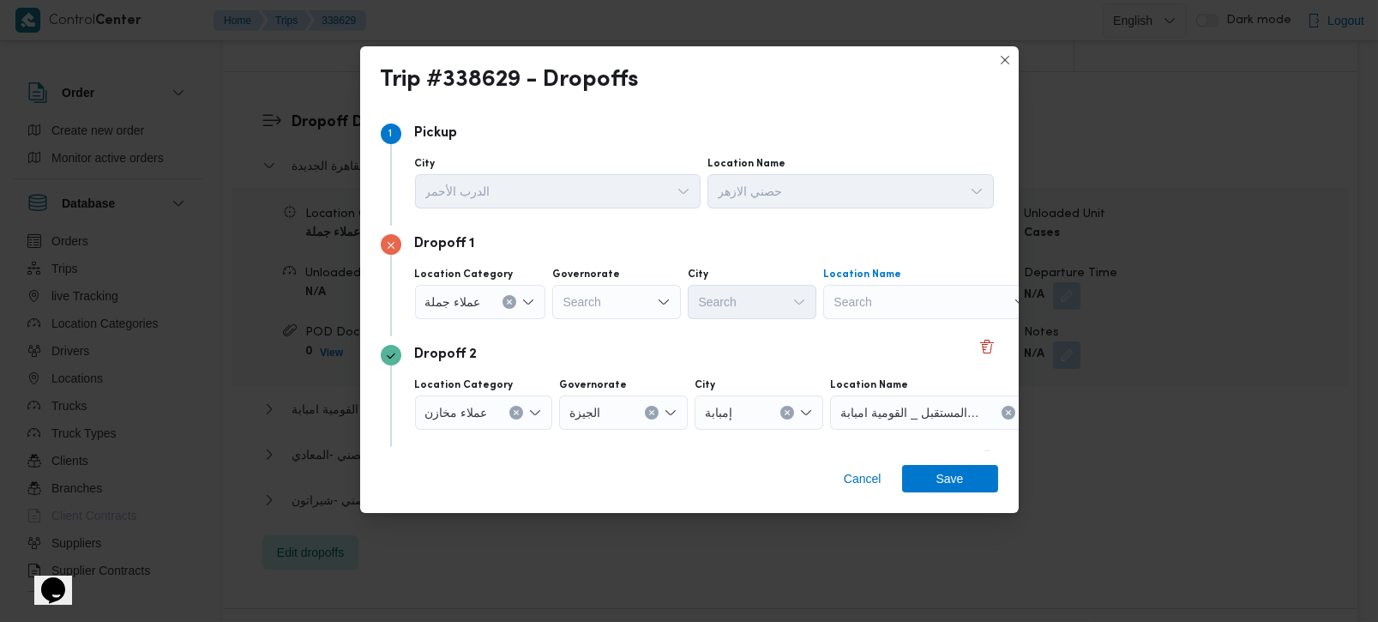
click at [862, 305] on div "Search" at bounding box center [930, 302] width 214 height 34
type input "لام"
click at [839, 305] on input "لام" at bounding box center [843, 302] width 19 height 21
click at [612, 313] on div "Search" at bounding box center [616, 302] width 129 height 34
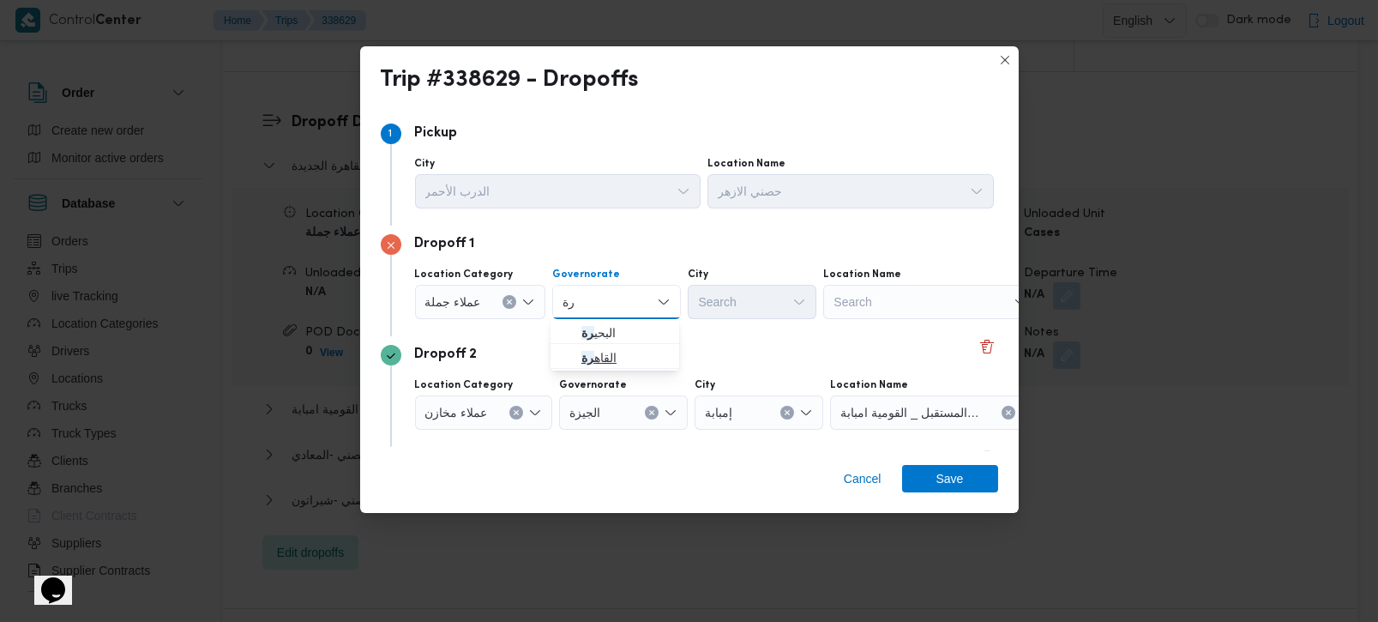
type input "رة"
click at [593, 357] on span "القاه رة" at bounding box center [624, 357] width 87 height 21
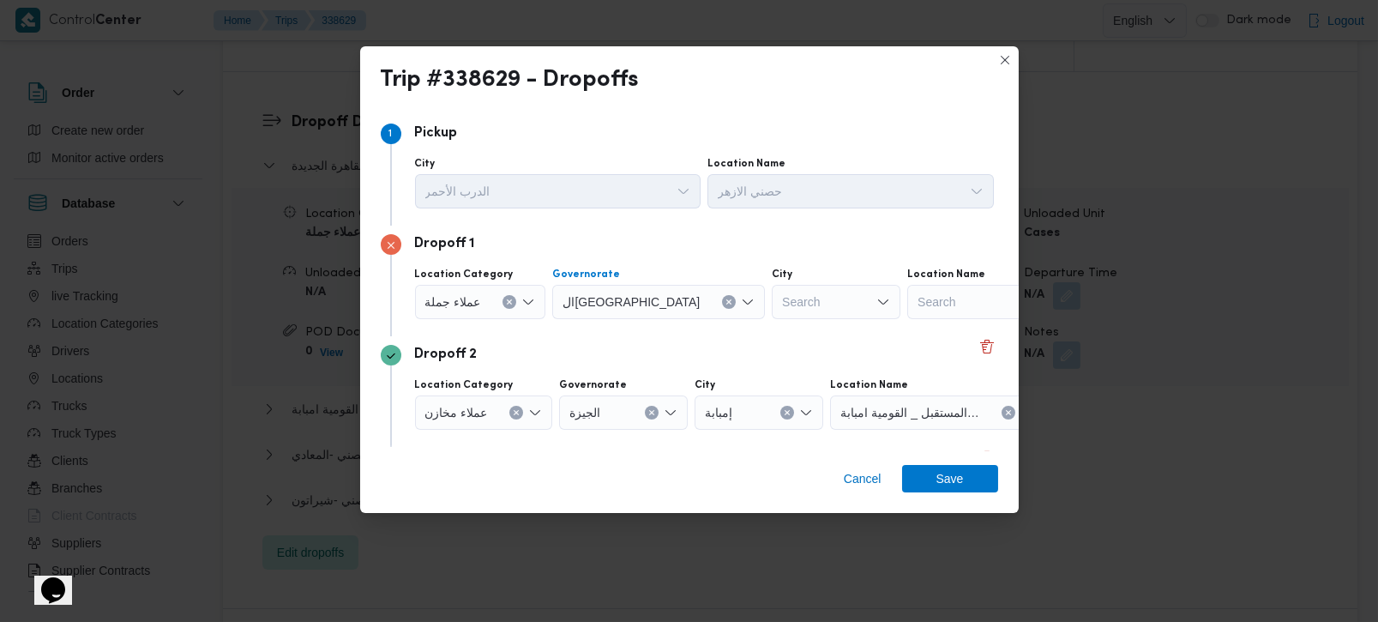
click at [772, 290] on div "Search" at bounding box center [836, 302] width 129 height 34
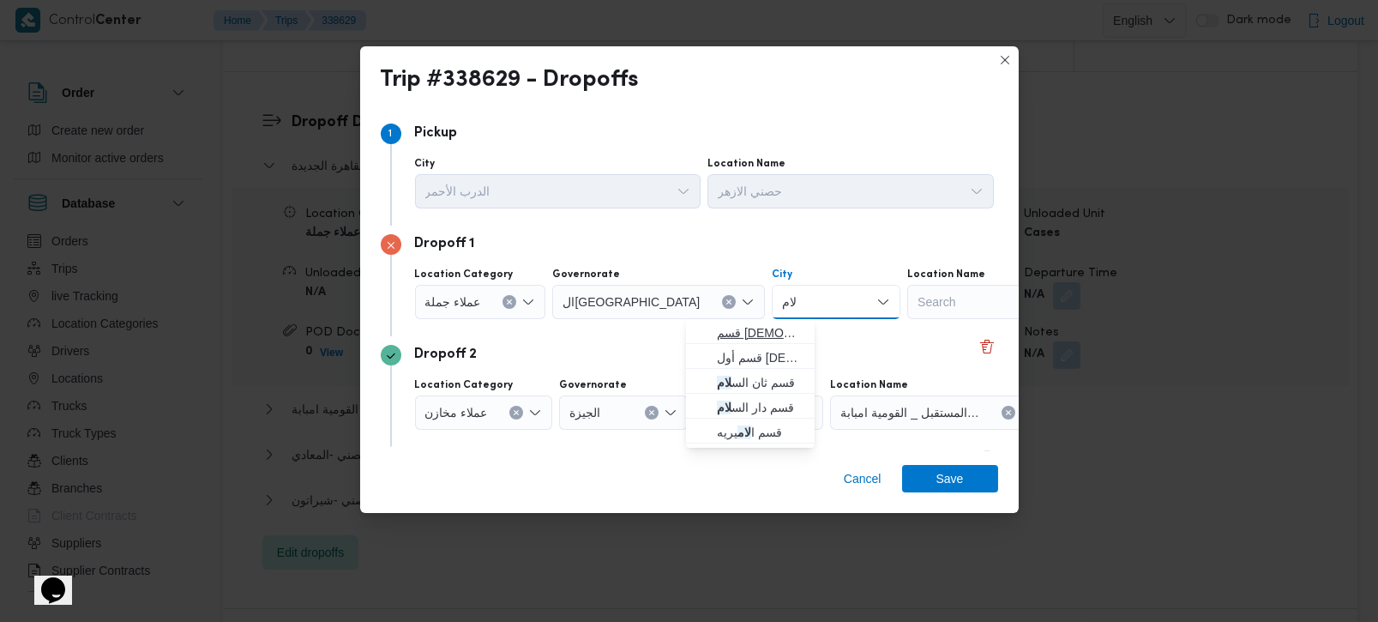
type input "لام"
click at [753, 328] on span "قسم الس لام" at bounding box center [760, 332] width 87 height 21
click at [656, 355] on div "Dropoff 2" at bounding box center [690, 355] width 618 height 21
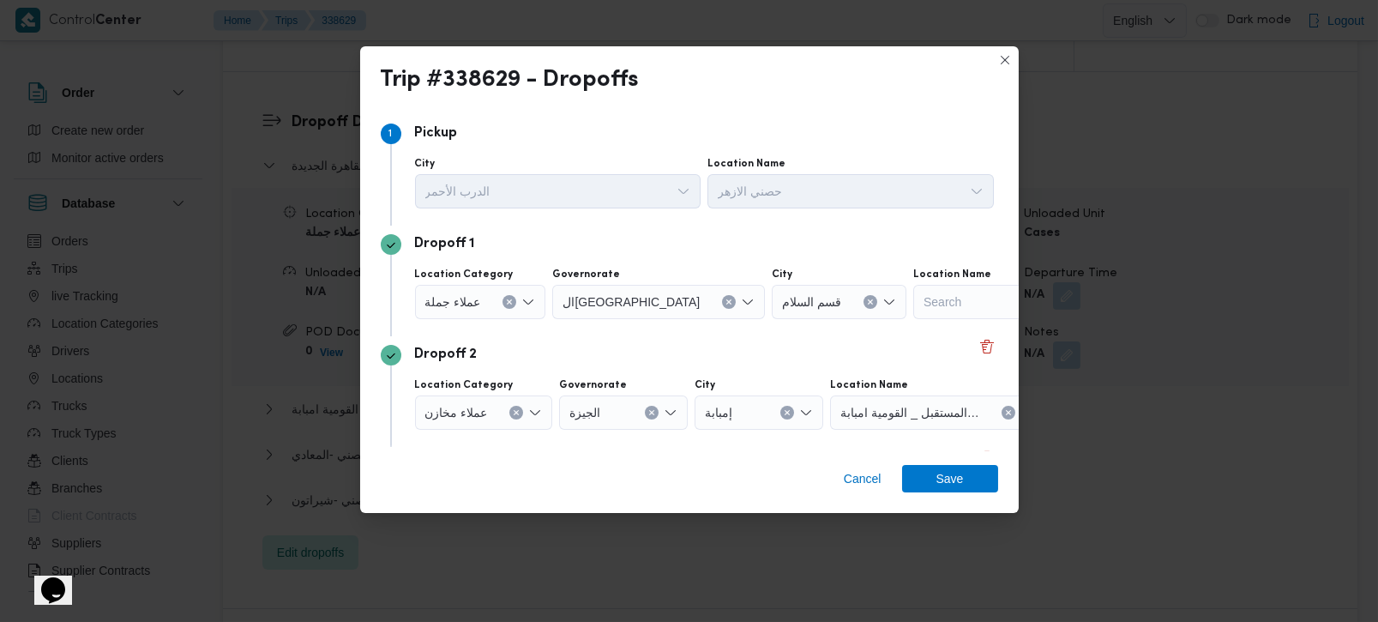
click at [516, 413] on icon "Clear input" at bounding box center [516, 412] width 7 height 7
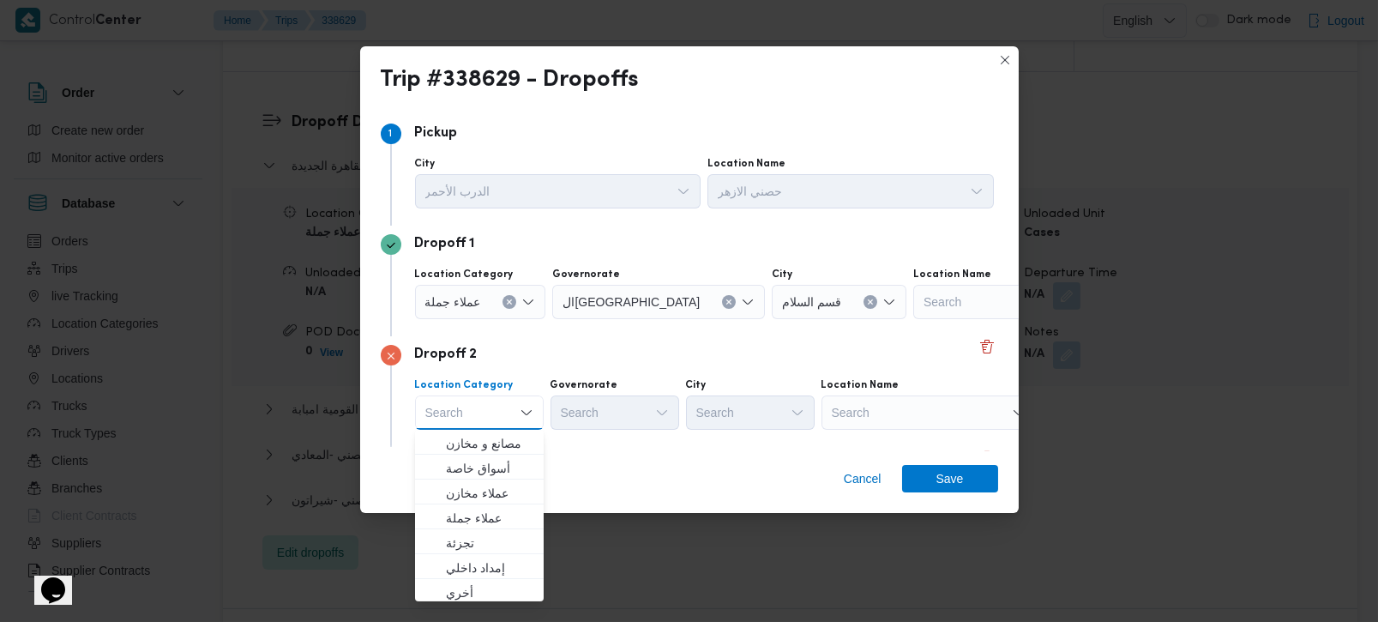
click at [871, 414] on div "Search" at bounding box center [929, 412] width 214 height 34
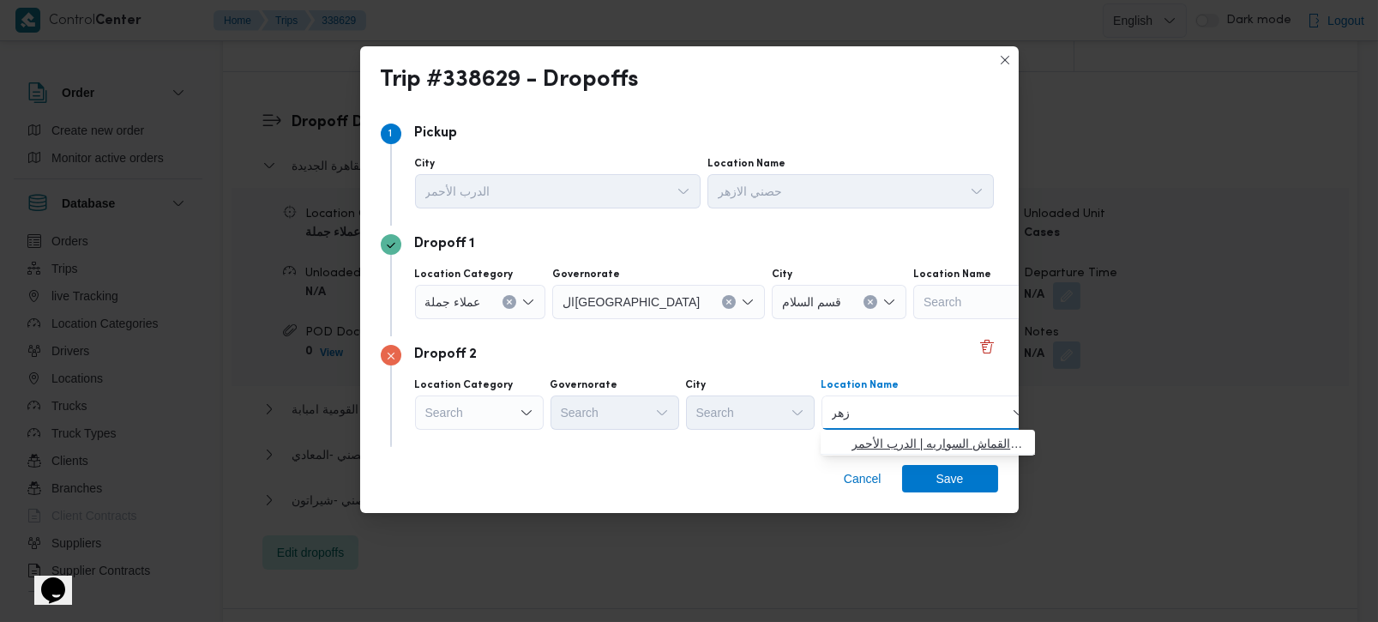
type input "زهر"
click at [883, 437] on span "حصني الا زهر | سوق الازهر كل انواع القماش السواريه | الدرب الأحمر" at bounding box center [938, 443] width 173 height 21
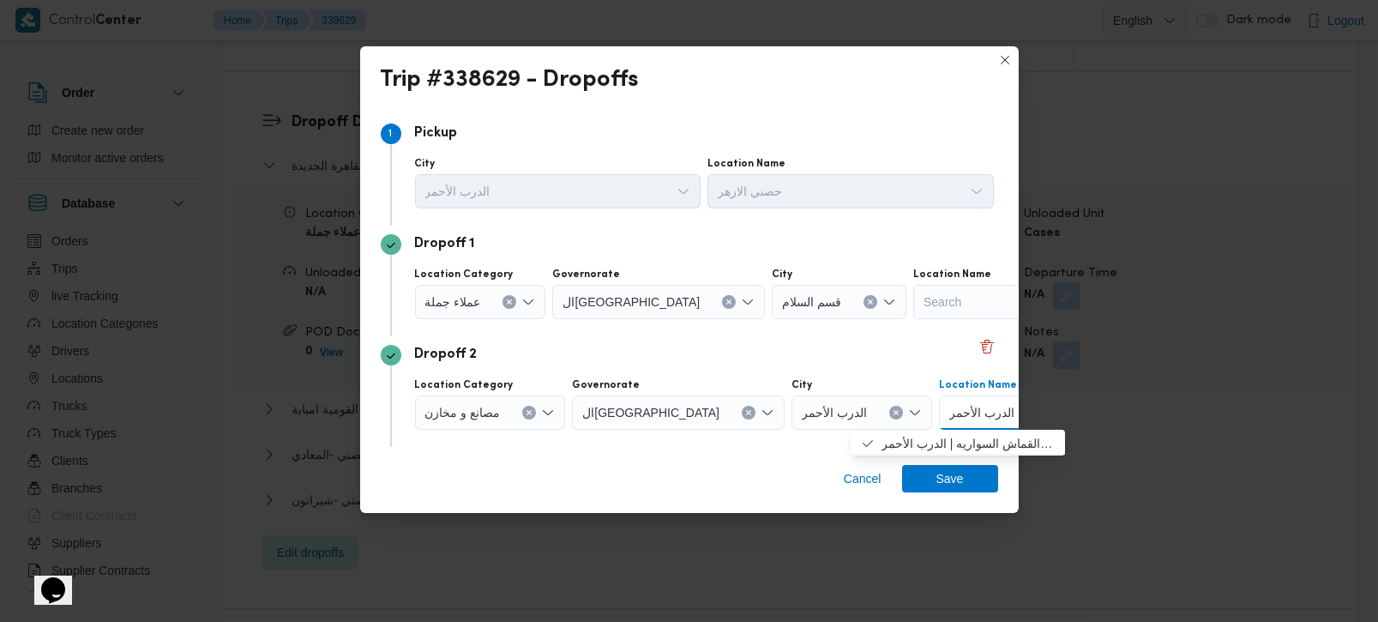
click at [624, 355] on div "Dropoff 2" at bounding box center [690, 355] width 618 height 21
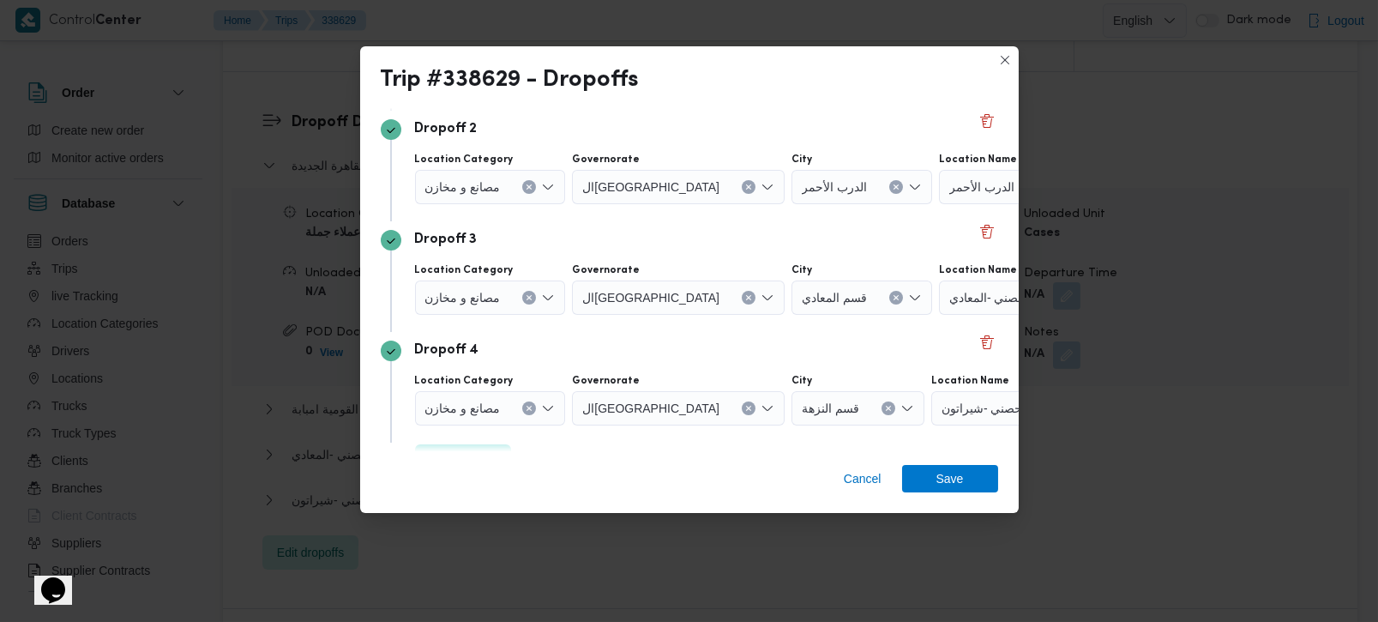
scroll to position [267, 0]
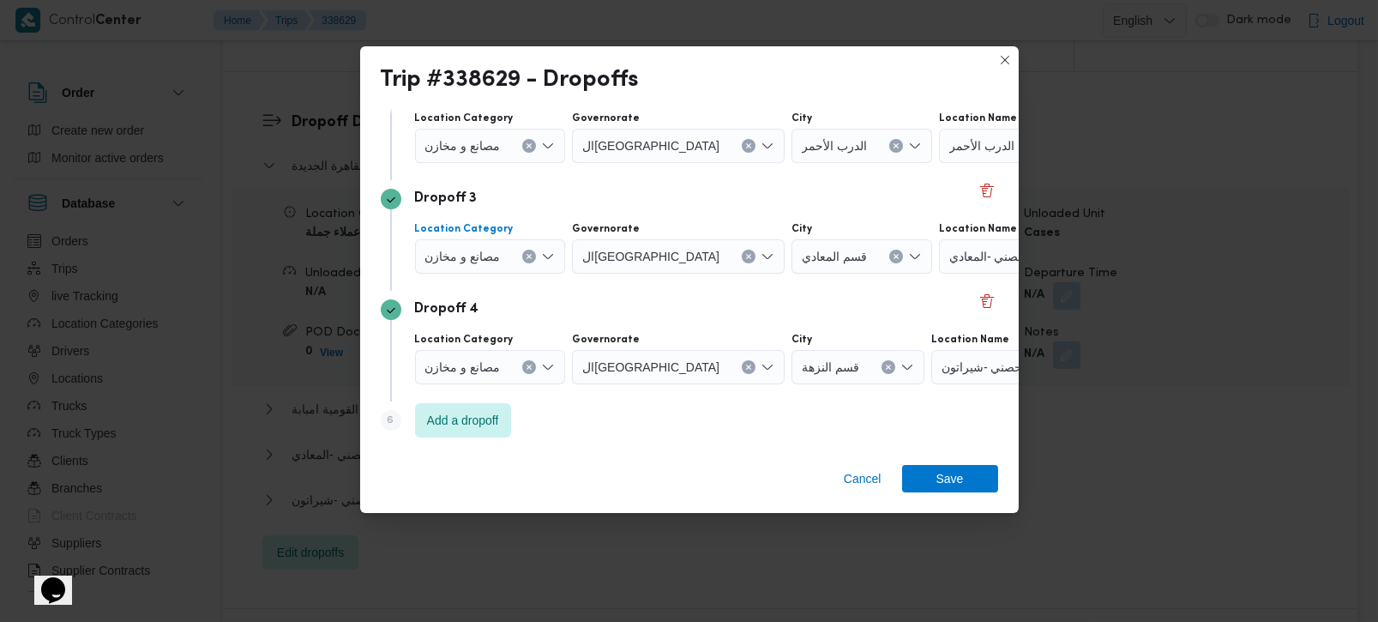
click at [531, 260] on button "Clear input" at bounding box center [529, 257] width 14 height 14
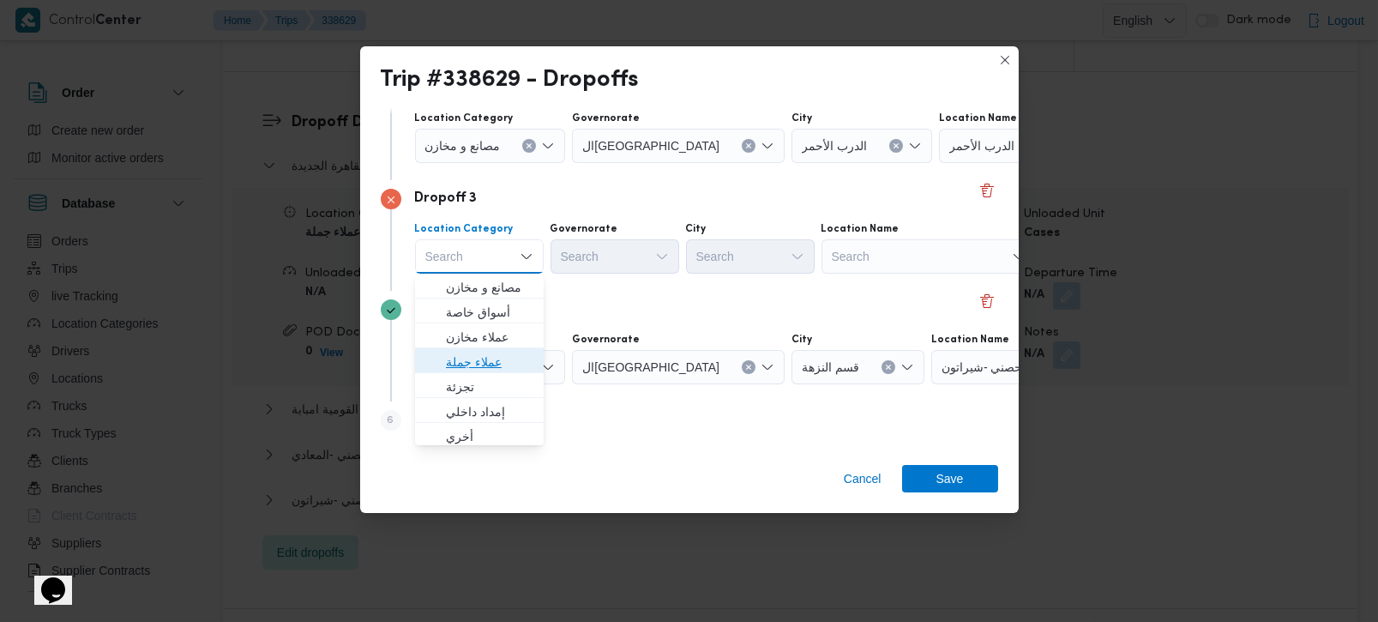
click at [479, 366] on span "عملاء جملة" at bounding box center [489, 362] width 87 height 21
click at [624, 263] on div "Search" at bounding box center [616, 256] width 129 height 34
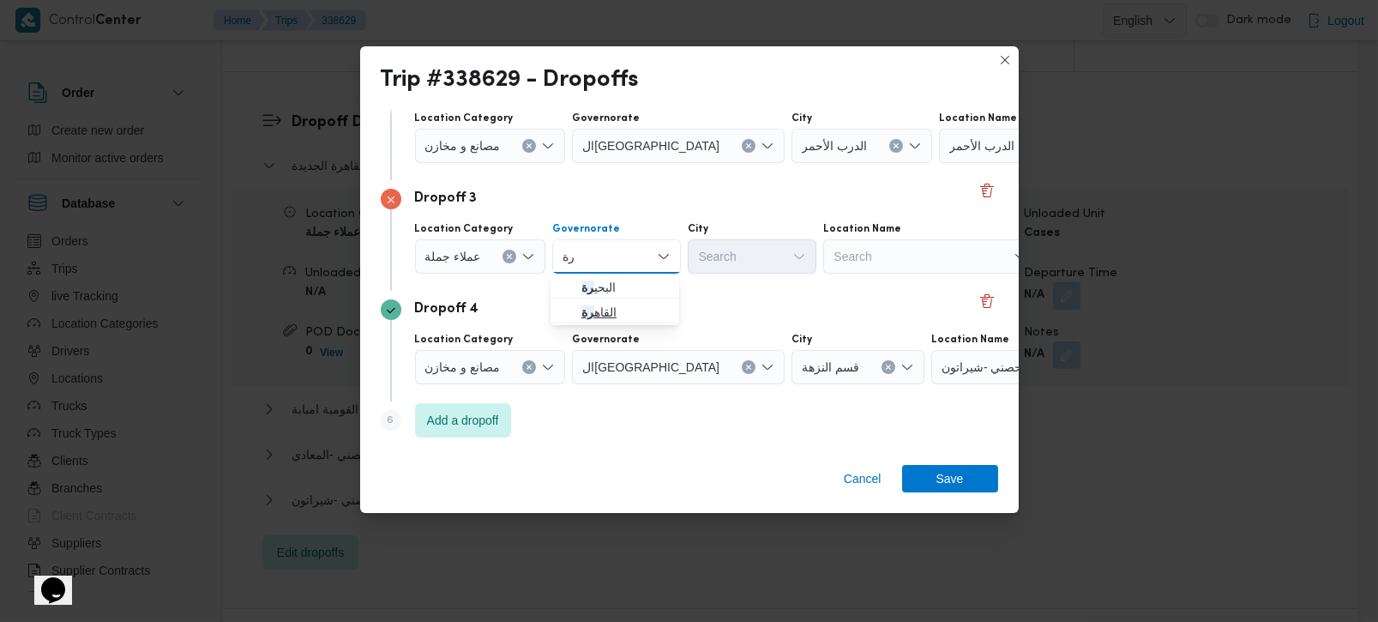
type input "رة"
click at [619, 310] on span "القاه رة" at bounding box center [624, 312] width 87 height 21
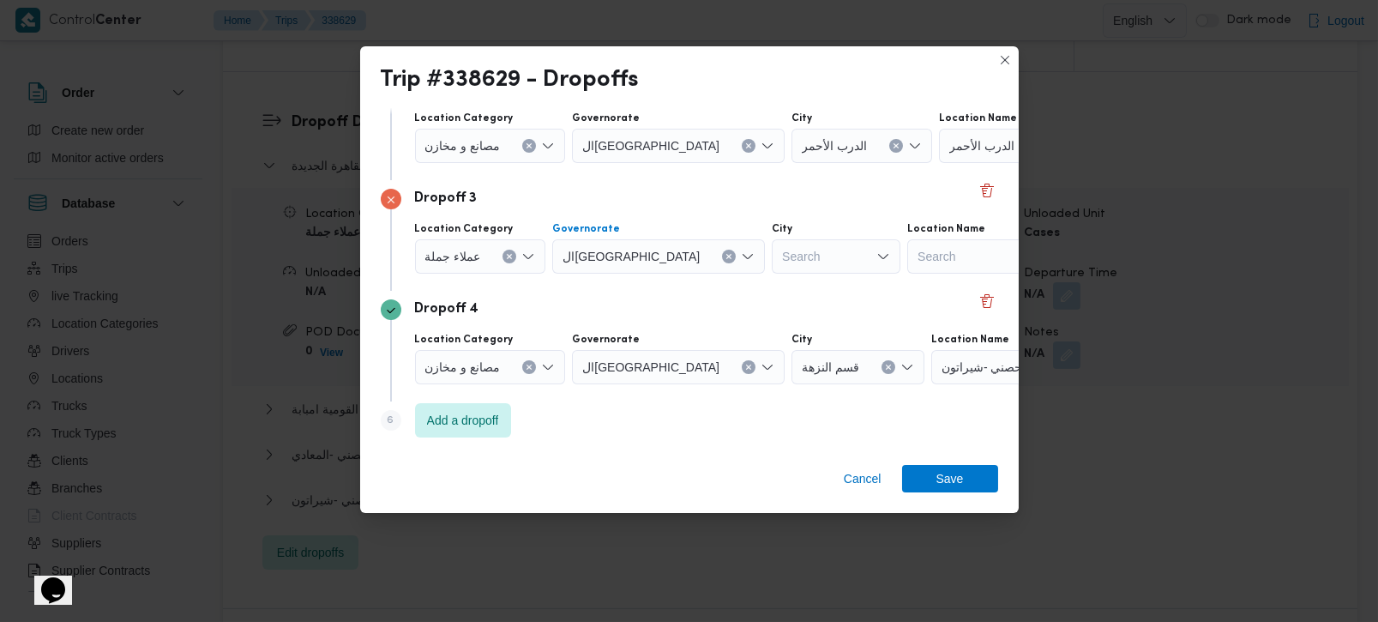
click at [772, 265] on div "Search" at bounding box center [836, 256] width 129 height 34
type input "زب"
click at [731, 279] on span "قسم الأ زب كية" at bounding box center [760, 287] width 87 height 21
click at [736, 292] on div "Dropoff 4 Location Category مصانع و مخازن Governorate القاهرة City قسم النزهة L…" at bounding box center [690, 346] width 618 height 111
click at [556, 299] on div "Dropoff 4" at bounding box center [690, 309] width 618 height 21
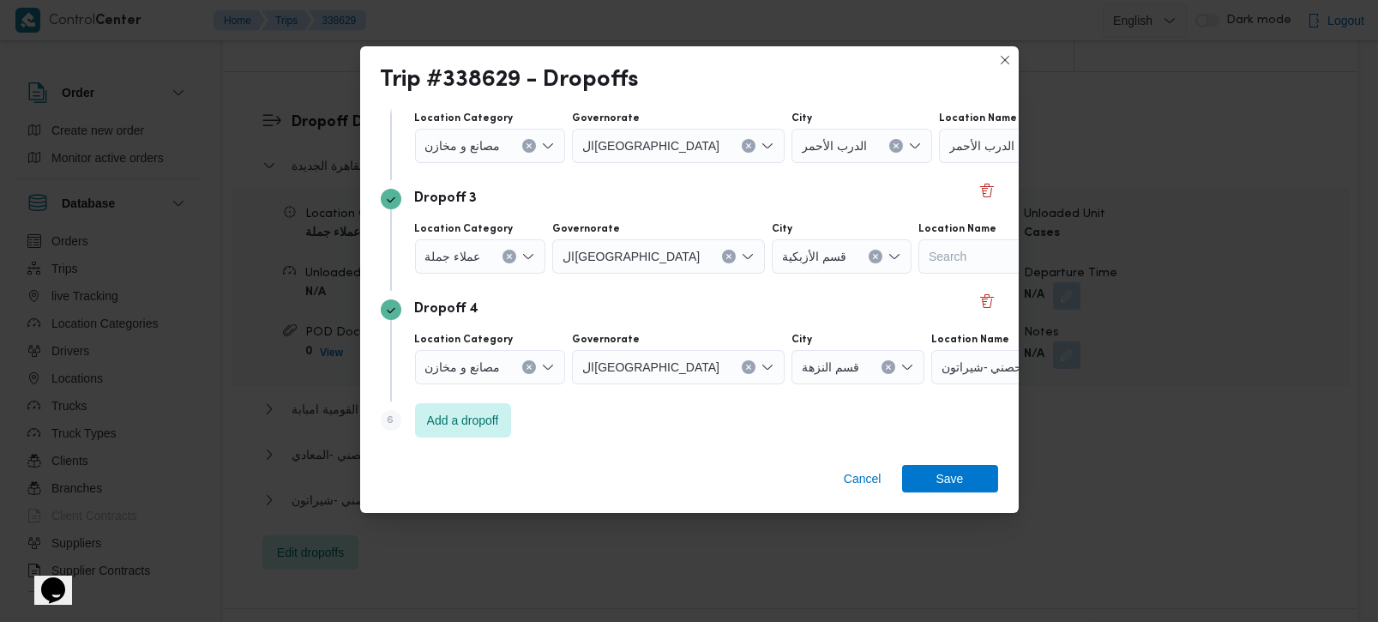
click at [530, 366] on icon "Clear input" at bounding box center [529, 367] width 4 height 4
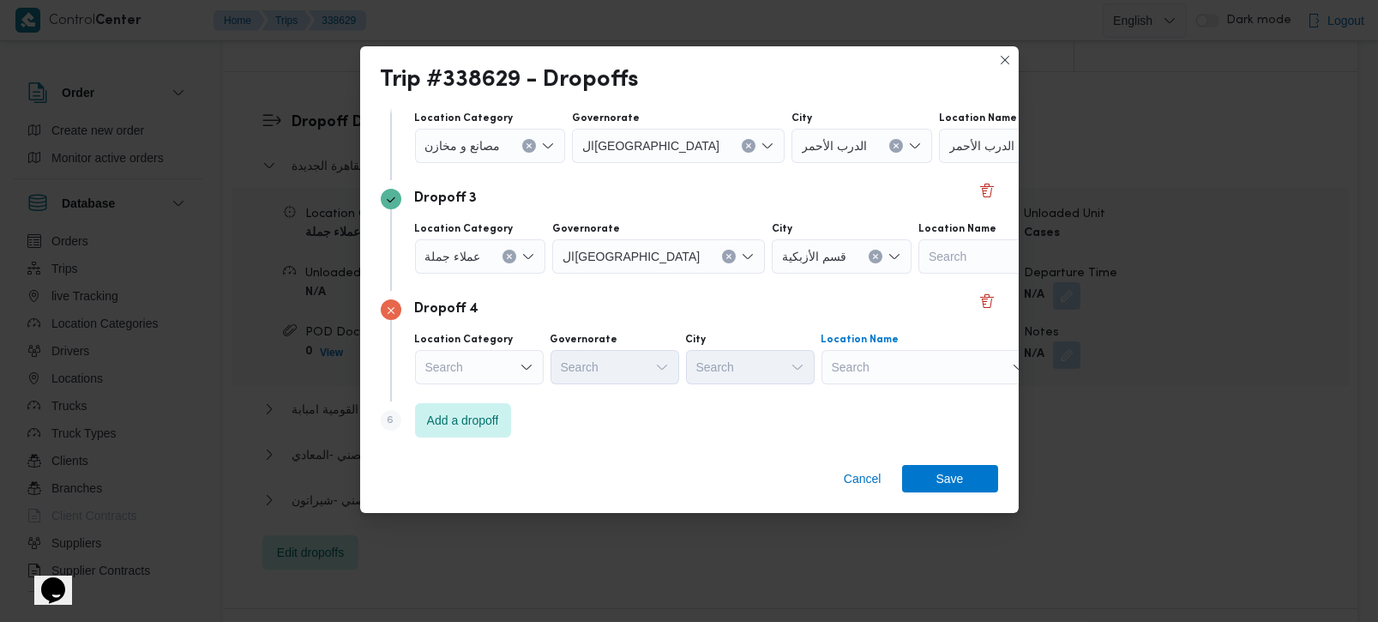
click at [928, 382] on div "Search" at bounding box center [929, 367] width 214 height 34
type input "رجا"
click at [918, 398] on mark "رجا" at bounding box center [909, 397] width 18 height 14
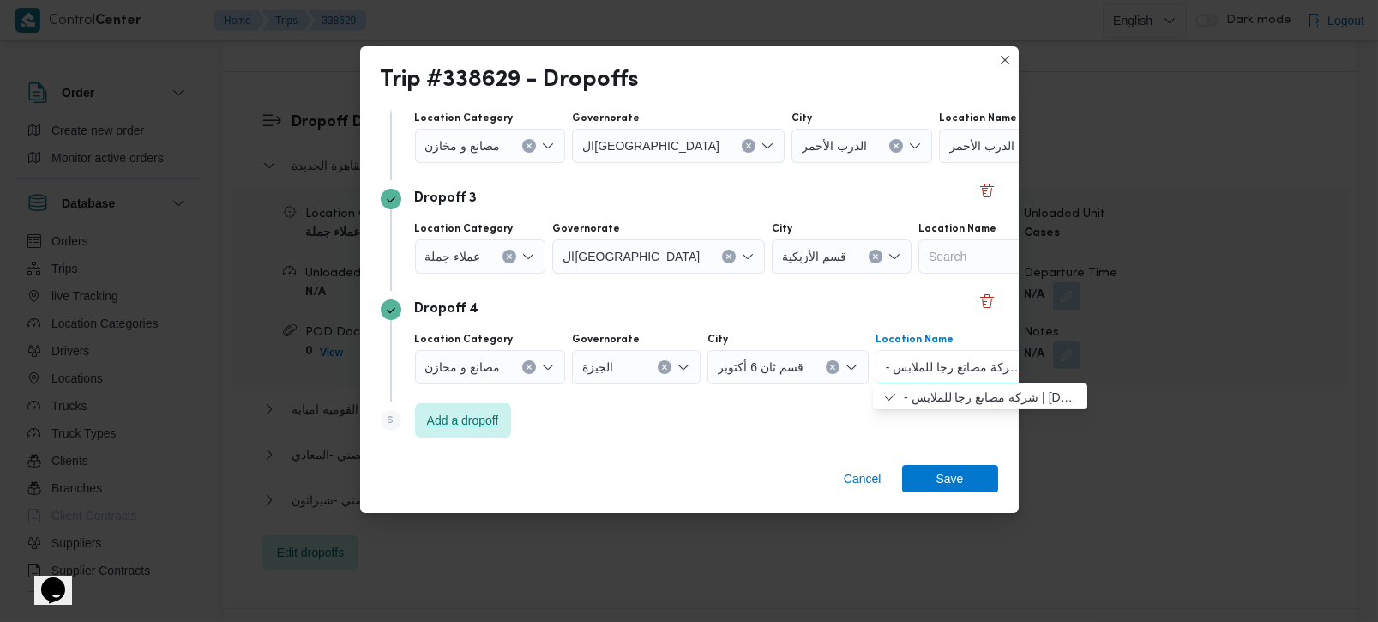
click at [485, 425] on span "Add a dropoff" at bounding box center [463, 420] width 72 height 21
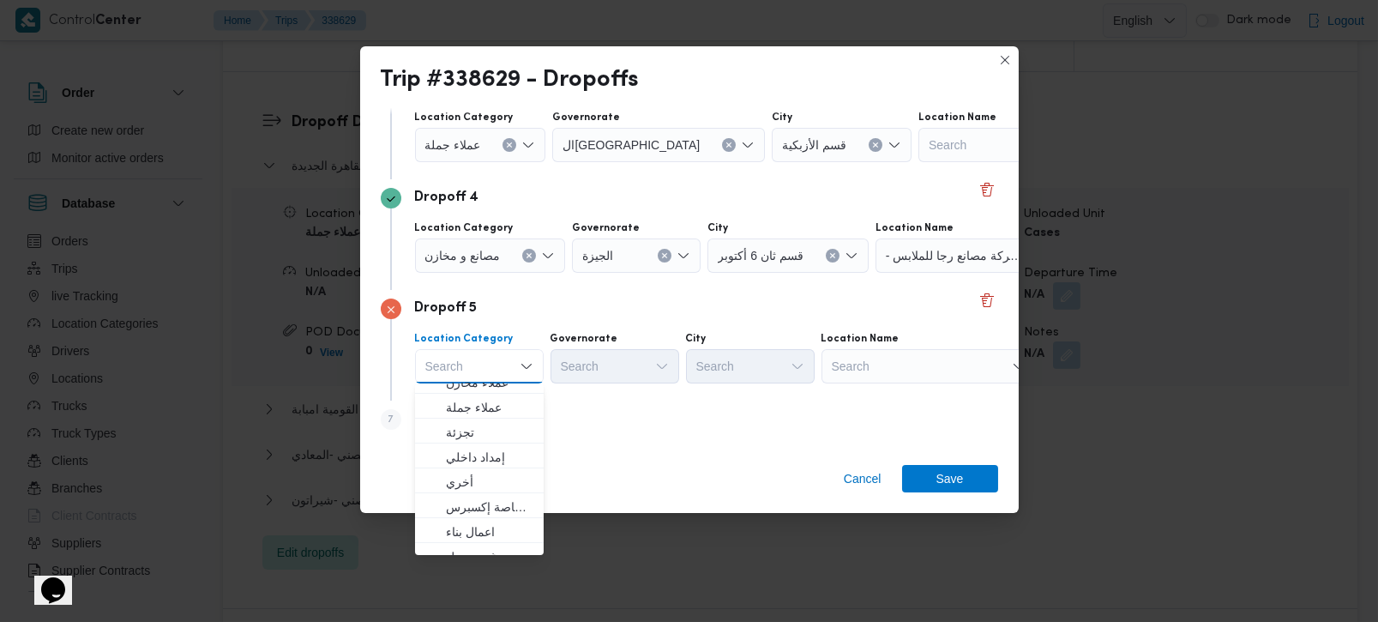
scroll to position [100, 0]
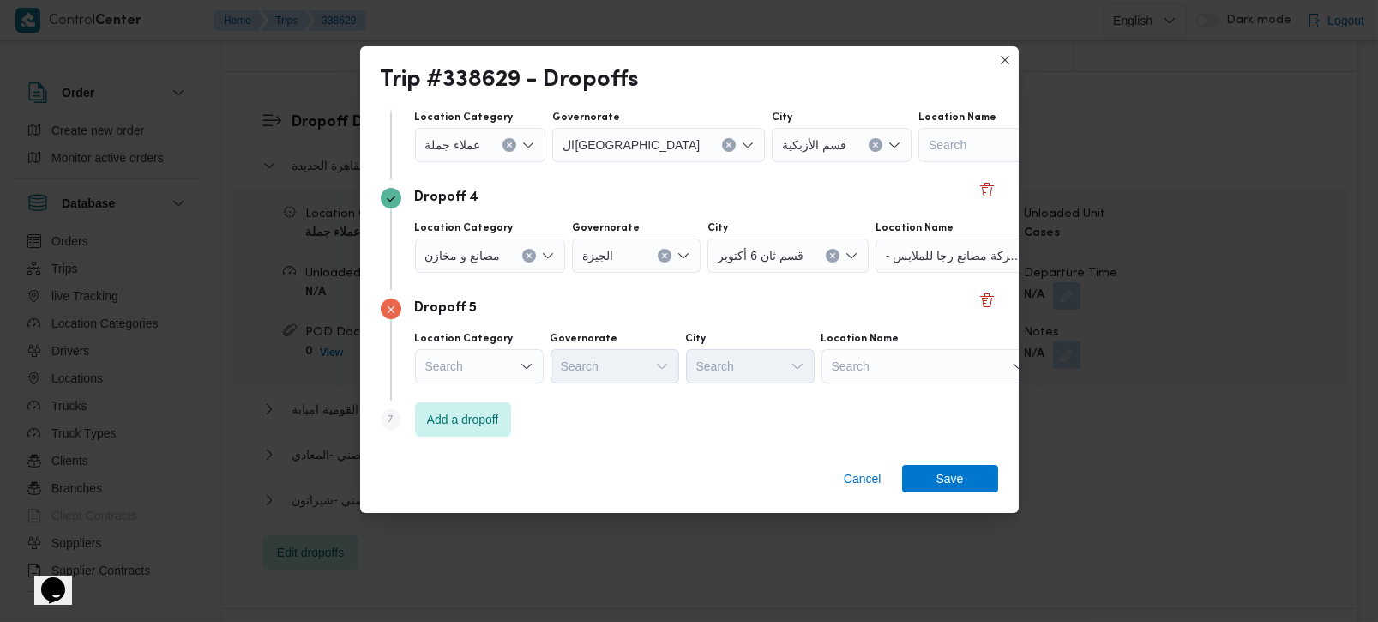
click at [902, 372] on div "Search" at bounding box center [929, 366] width 214 height 34
type input "ابن"
click at [902, 387] on span "جمعية ابن تى لرعاية الفتيات اليتيمات | | الشياخة الثانية" at bounding box center [938, 397] width 173 height 21
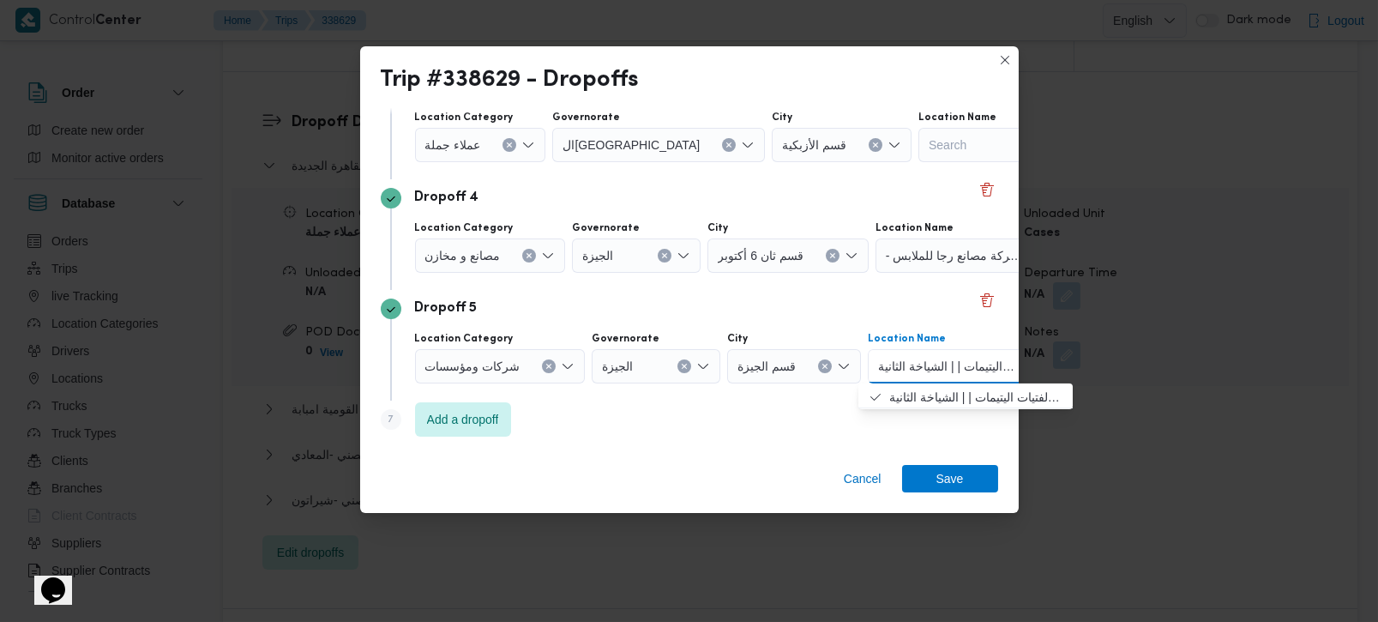
click at [545, 369] on icon "Clear input" at bounding box center [548, 366] width 7 height 7
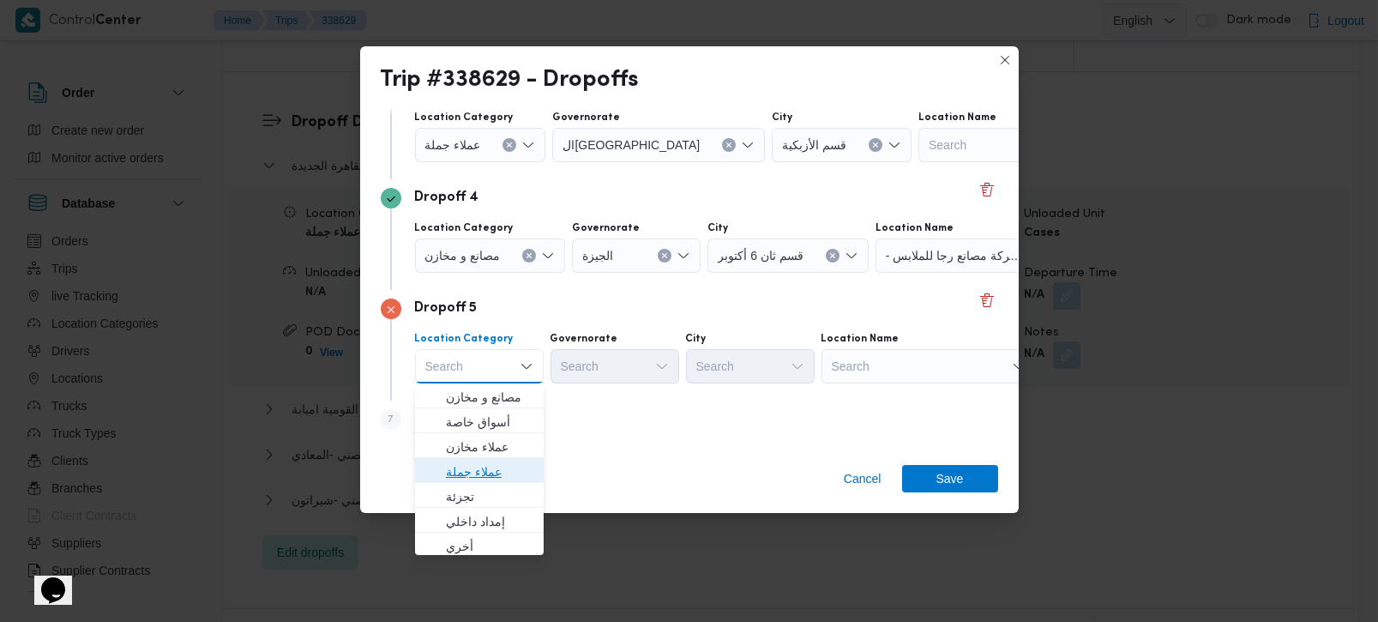
click at [477, 479] on span "عملاء جملة" at bounding box center [489, 471] width 87 height 21
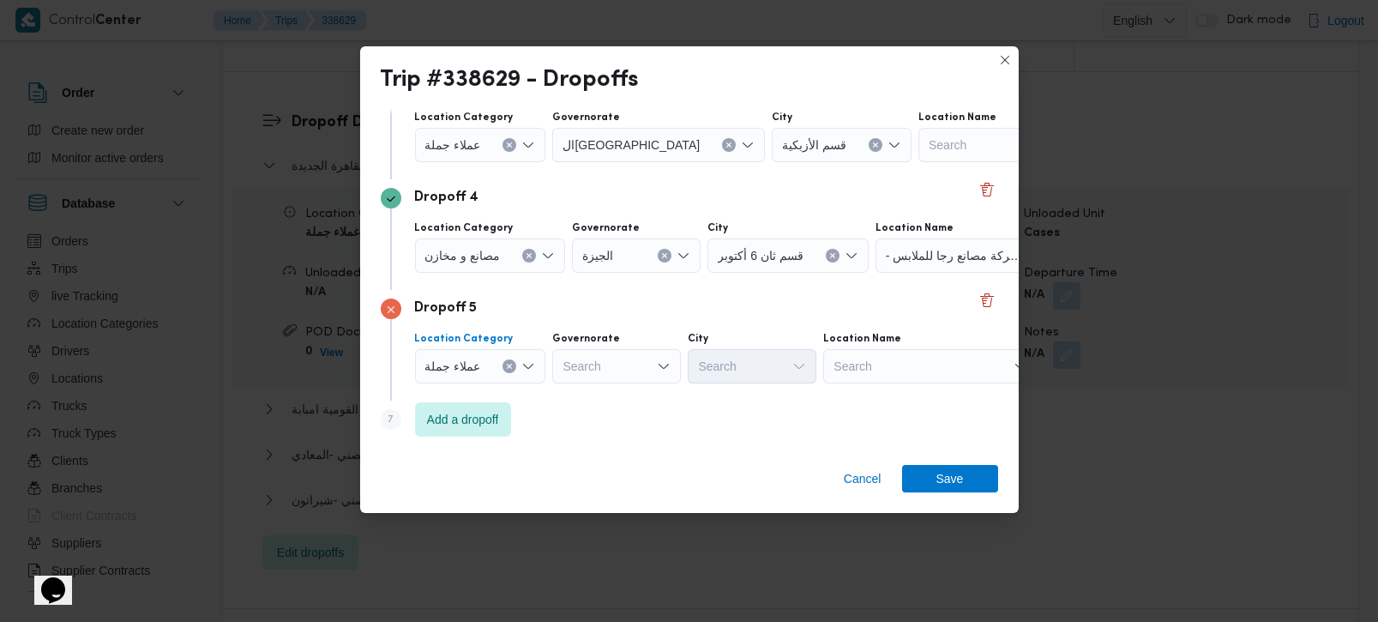
click at [620, 376] on div "Search" at bounding box center [616, 366] width 129 height 34
type input "زة"
click at [601, 403] on span "الجي زة" at bounding box center [624, 397] width 87 height 21
click at [716, 383] on div "Location Category عملاء جملة Governorate الجيزة Combo box. Selected. الجيزة. Pr…" at bounding box center [705, 357] width 586 height 58
click at [717, 373] on div "Search" at bounding box center [752, 366] width 129 height 34
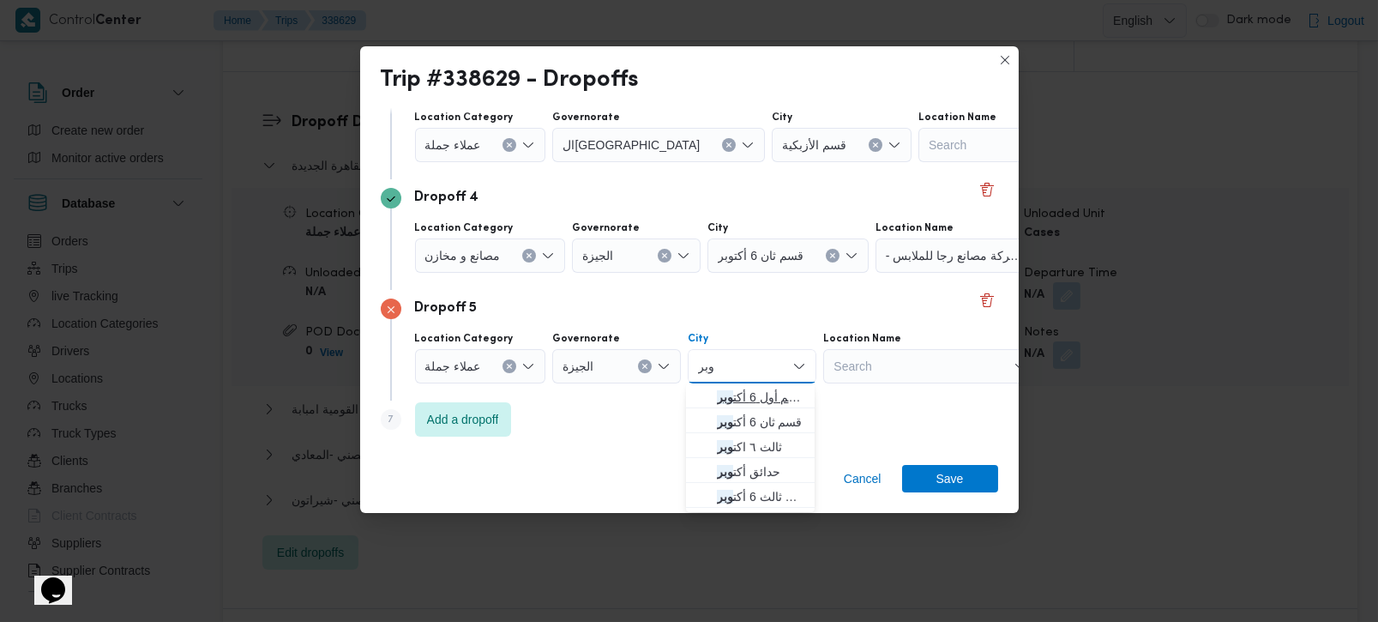
type input "وبر"
click at [737, 393] on span "قسم أول 6 أكت وبر" at bounding box center [760, 397] width 87 height 21
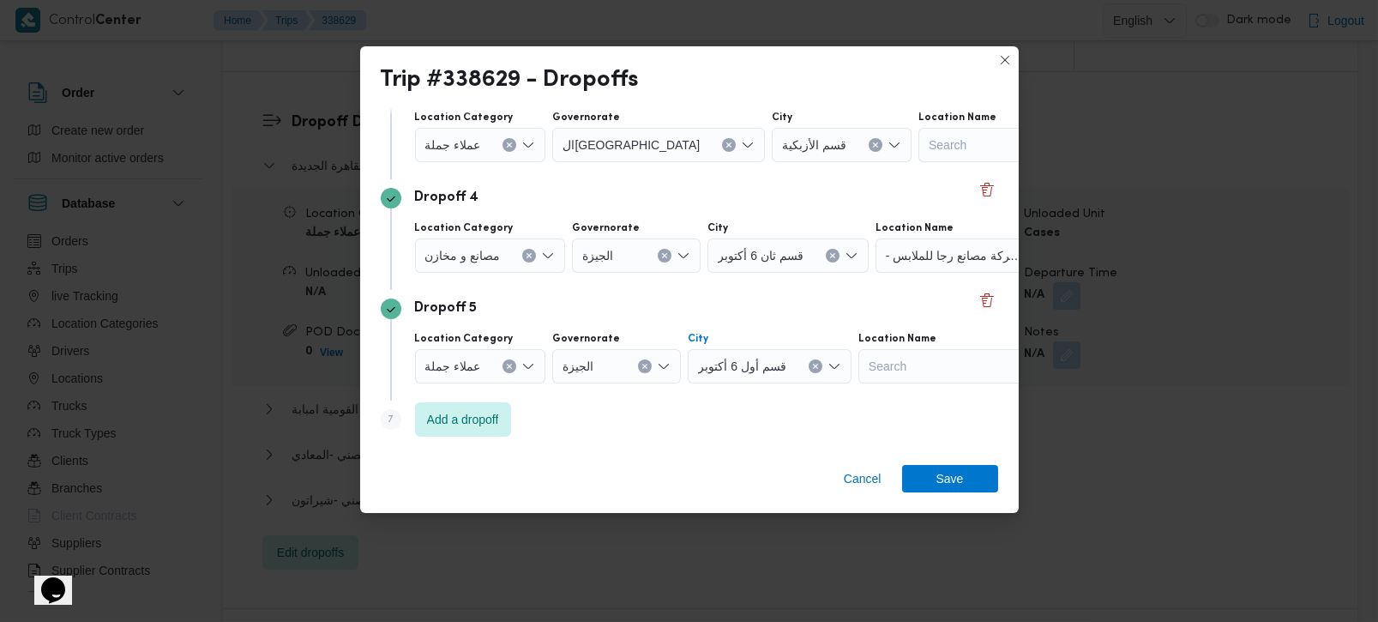
click at [741, 416] on div "Step 7 is disabled 7 Add a dropoff" at bounding box center [690, 423] width 618 height 45
click at [479, 424] on span "Add a dropoff" at bounding box center [463, 418] width 72 height 21
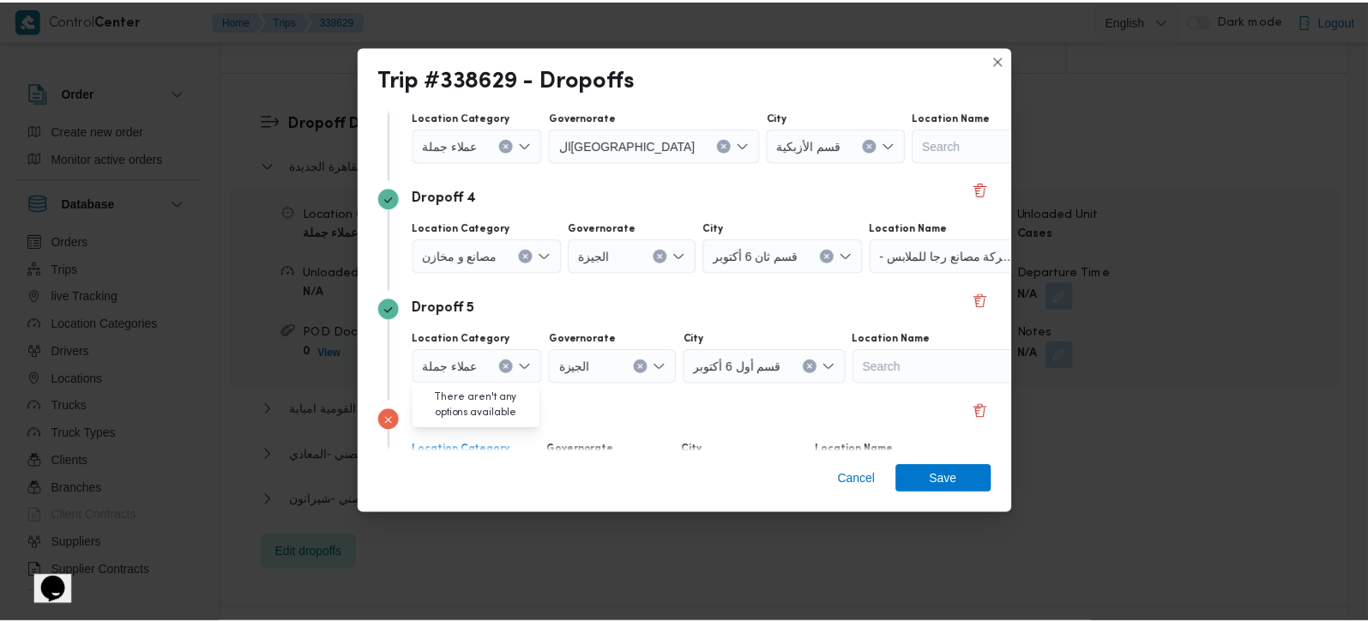
scroll to position [489, 0]
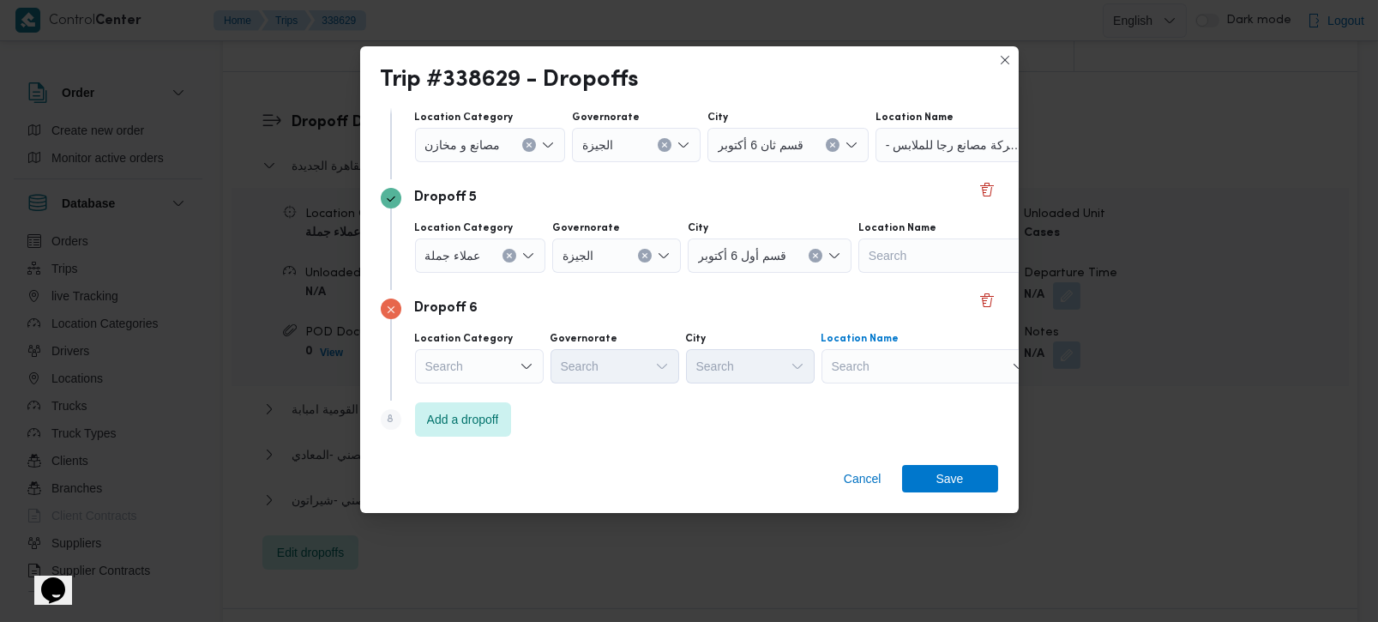
click at [864, 368] on div "Search" at bounding box center [929, 366] width 214 height 34
type input "شيرات"
click at [883, 407] on span "حصني - شيرات ون | 7 الخليلي | شيراتون المطار" at bounding box center [928, 396] width 201 height 27
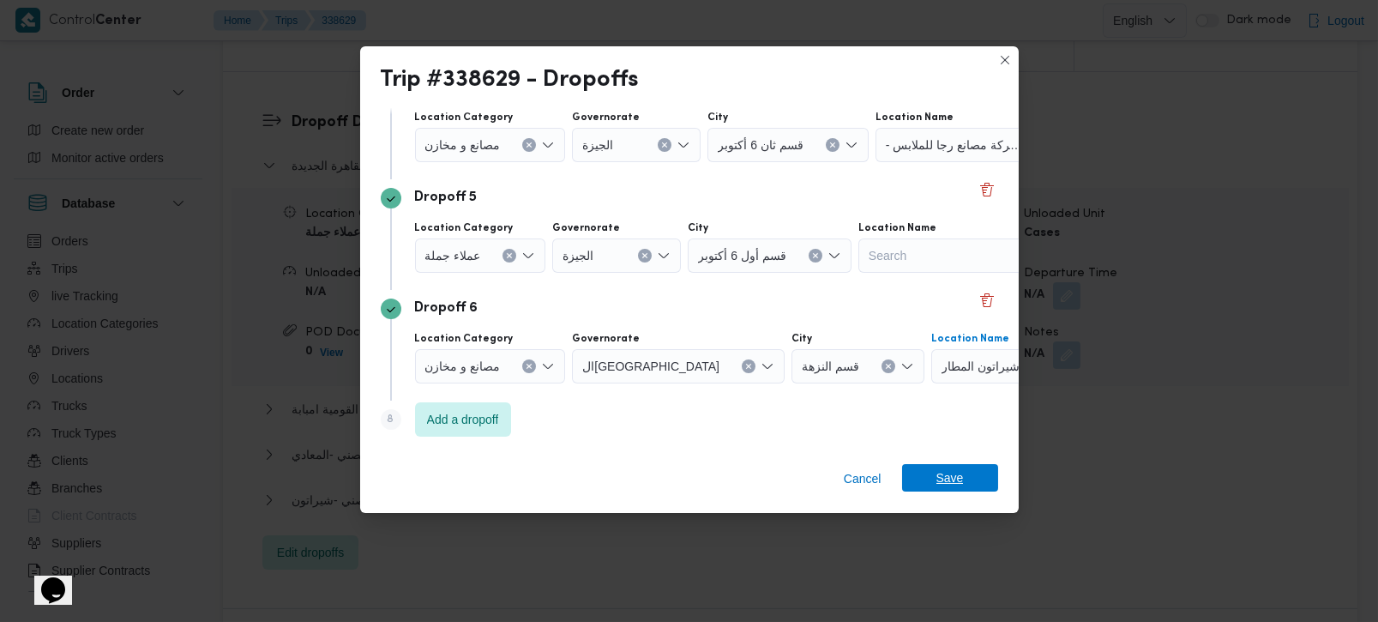
click at [937, 467] on span "Save" at bounding box center [950, 477] width 27 height 27
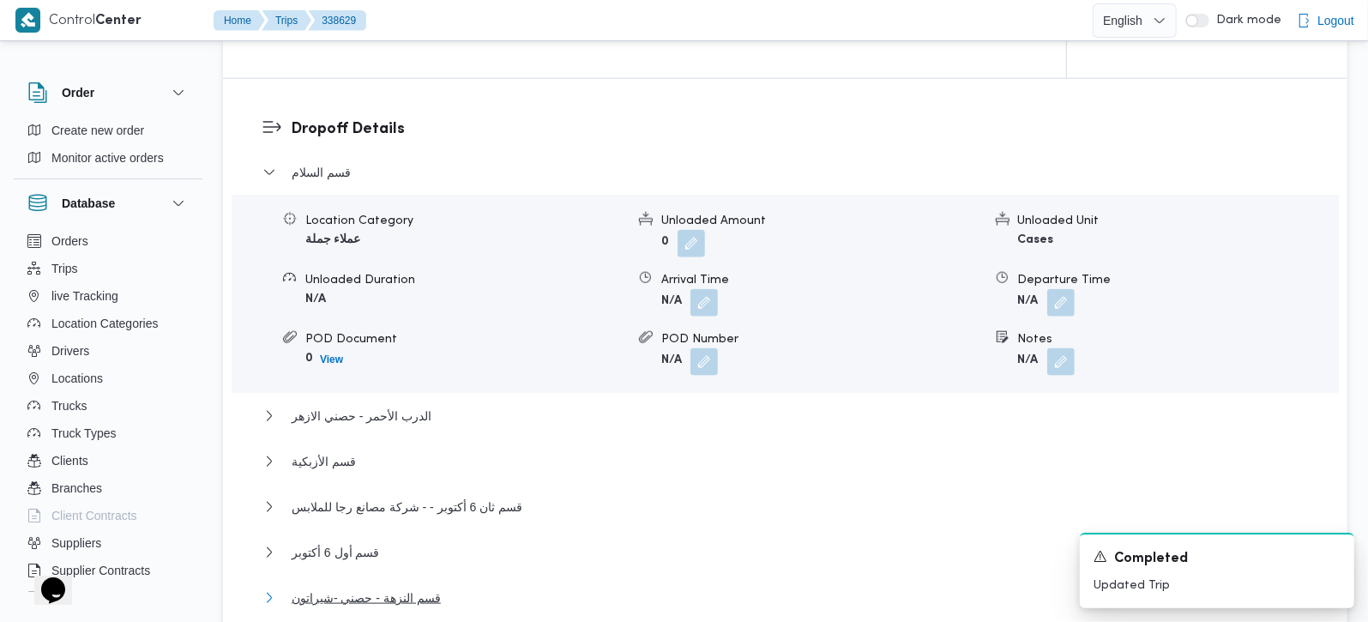
click at [413, 587] on span "قسم النزهة - حصني -شيراتون" at bounding box center [366, 597] width 149 height 21
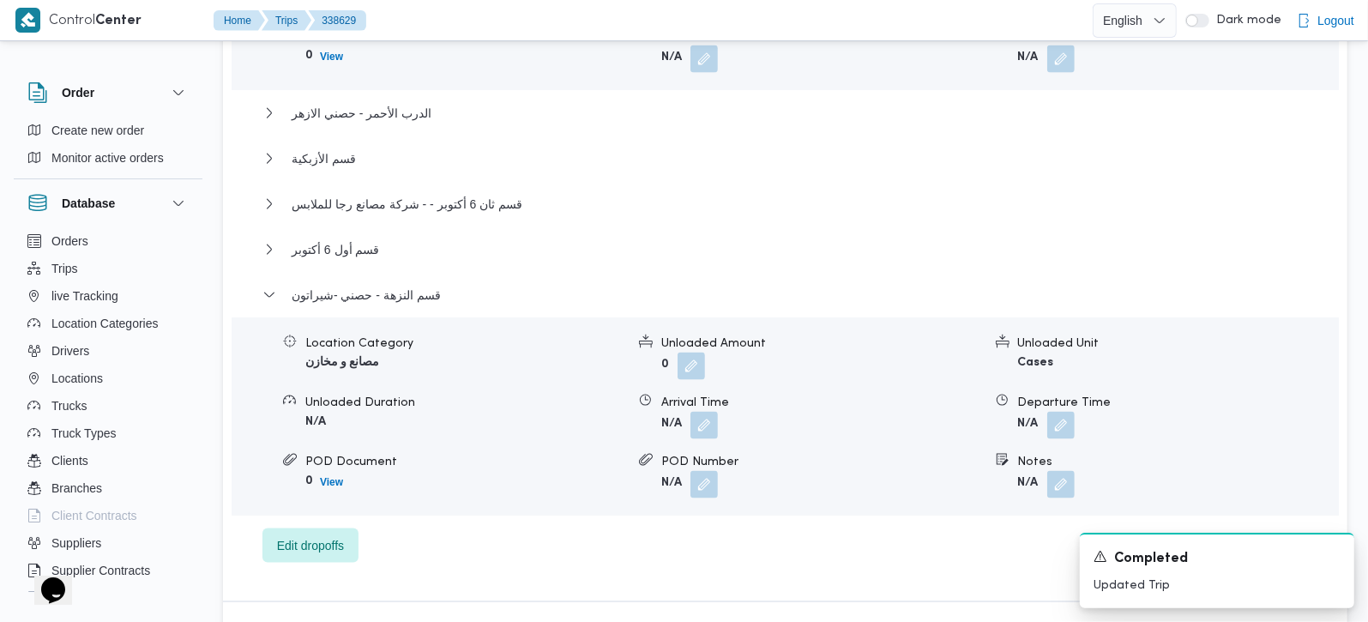
scroll to position [1816, 0]
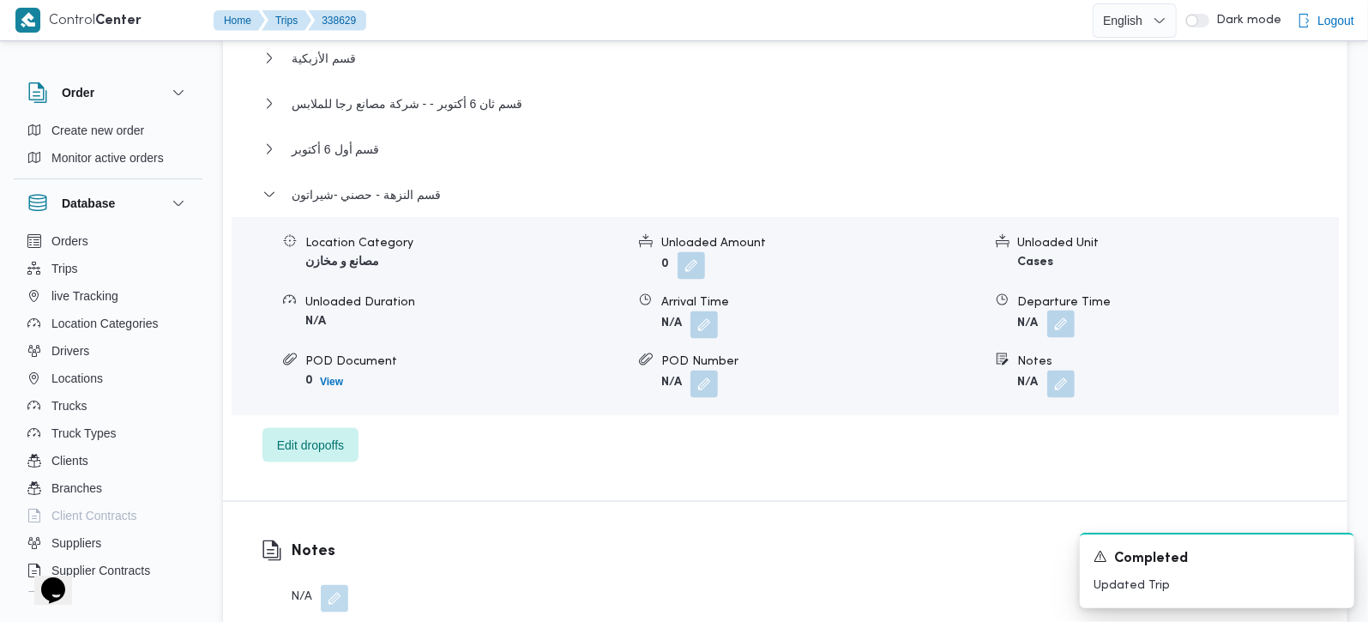
click at [1052, 310] on button "button" at bounding box center [1060, 323] width 27 height 27
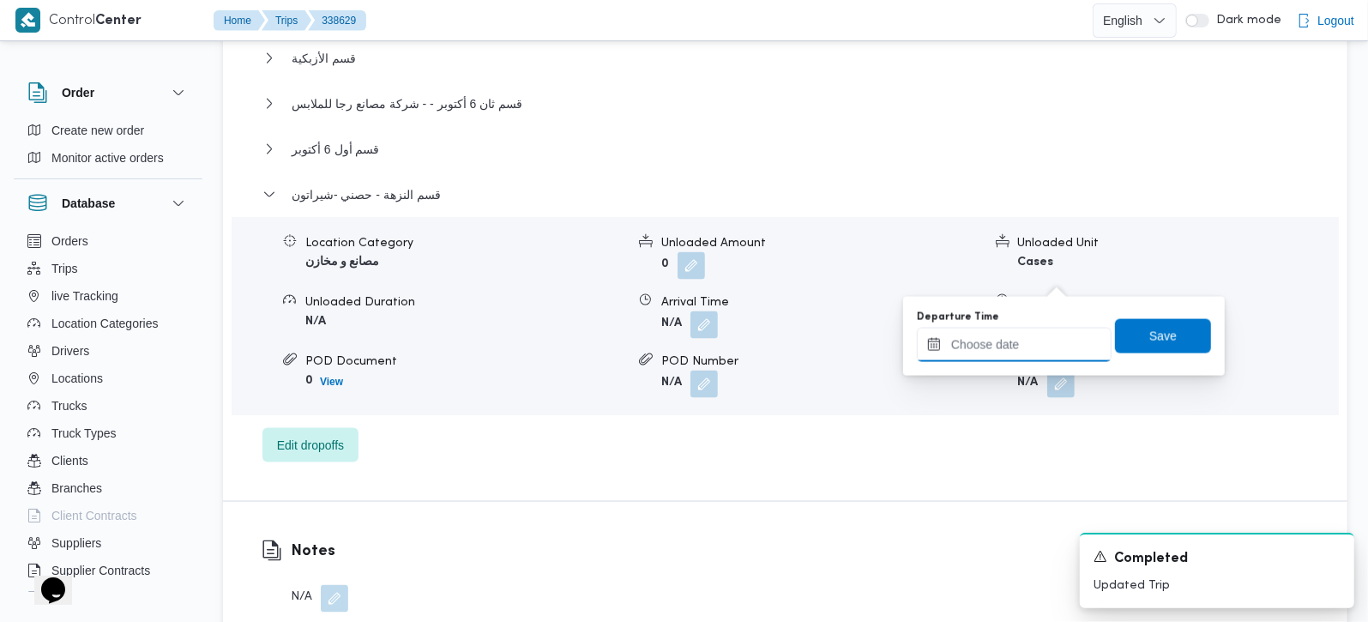
click at [1031, 339] on input "Departure Time" at bounding box center [1014, 345] width 195 height 34
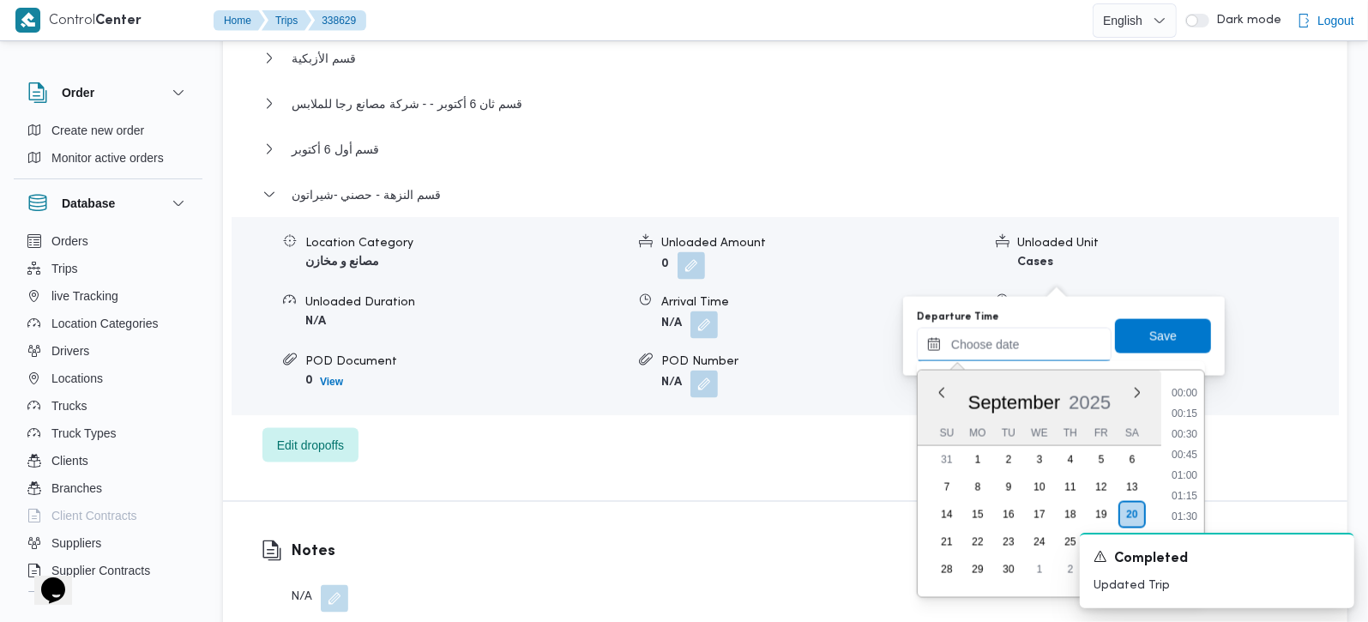
scroll to position [1544, 0]
click at [1190, 386] on li "18:45" at bounding box center [1184, 392] width 39 height 17
type input "20/09/2025 18:45"
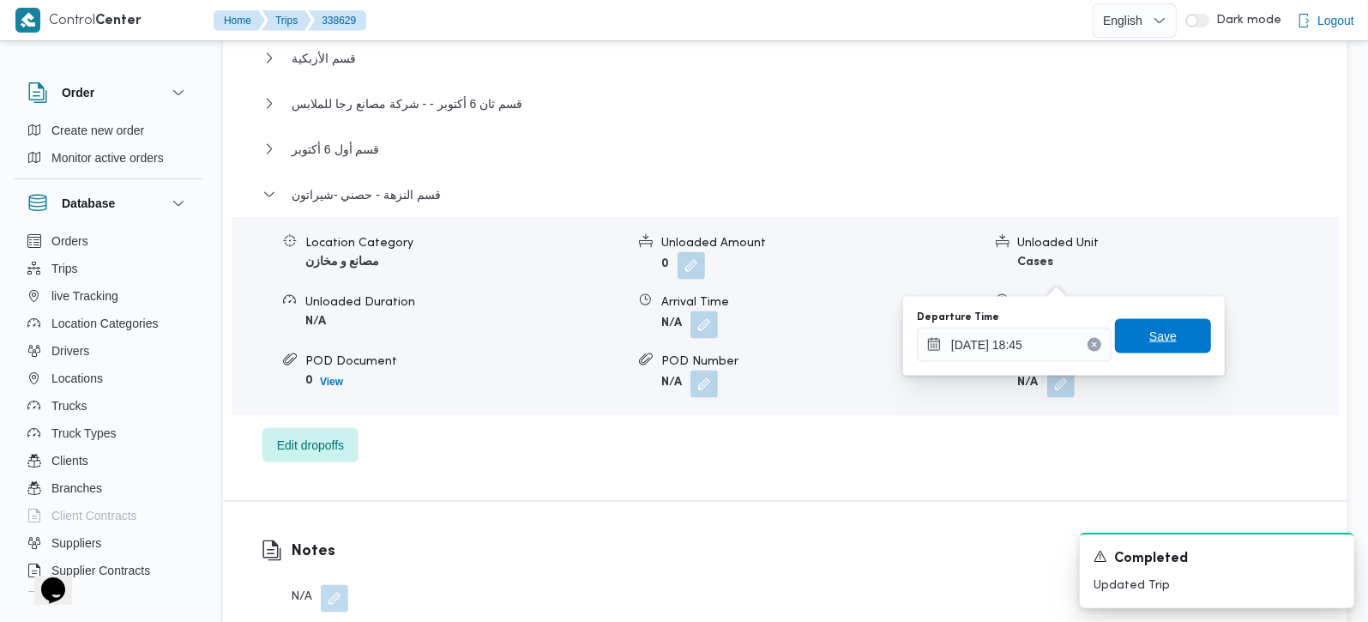
click at [1171, 351] on span "Save" at bounding box center [1163, 336] width 96 height 34
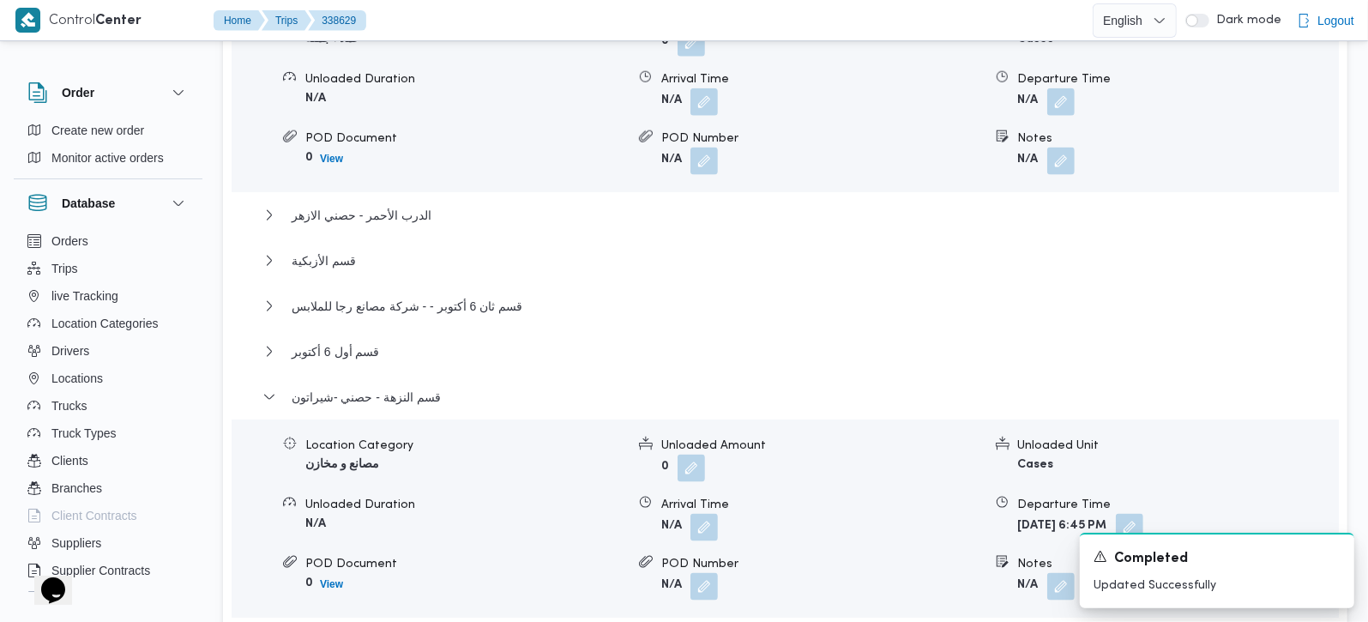
scroll to position [1614, 0]
click at [346, 340] on span "قسم أول 6 أكتوبر" at bounding box center [335, 350] width 87 height 21
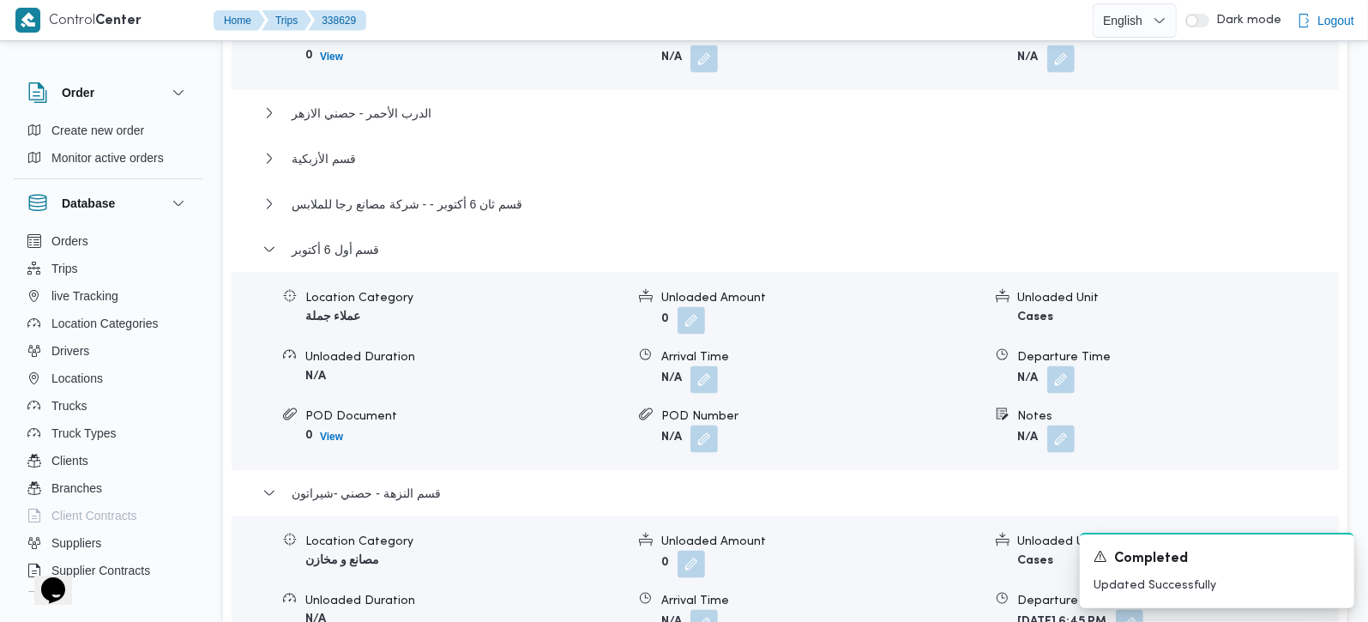
scroll to position [1816, 0]
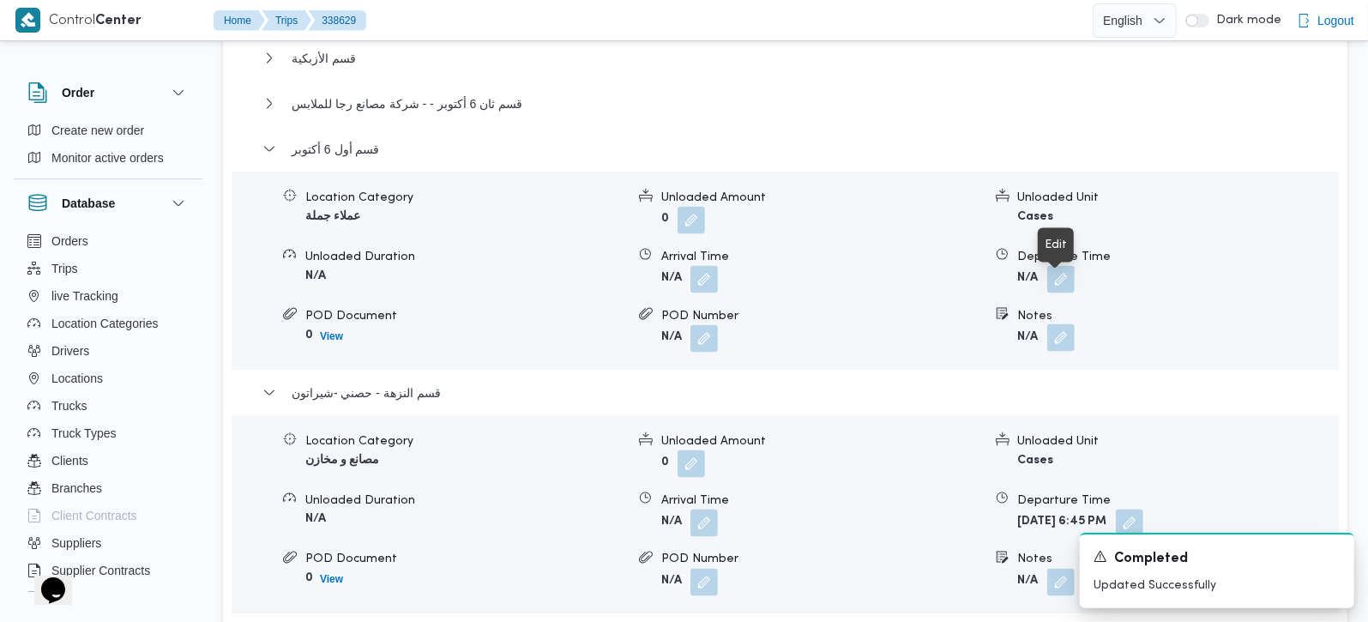
click at [1057, 324] on button "button" at bounding box center [1060, 337] width 27 height 27
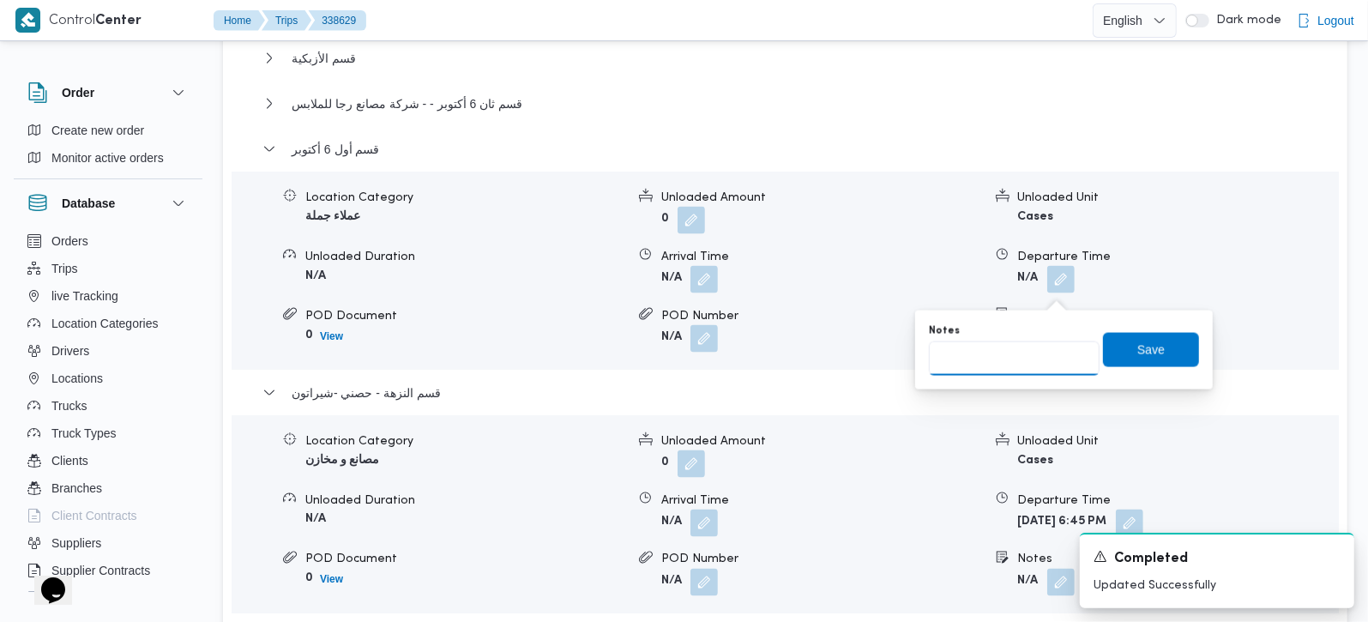
click at [1010, 356] on input "Notes" at bounding box center [1014, 358] width 171 height 34
paste input "ابنتي اكتوبر"
type input "ابنتي اكتوبر"
click at [1137, 352] on span "Save" at bounding box center [1150, 349] width 27 height 21
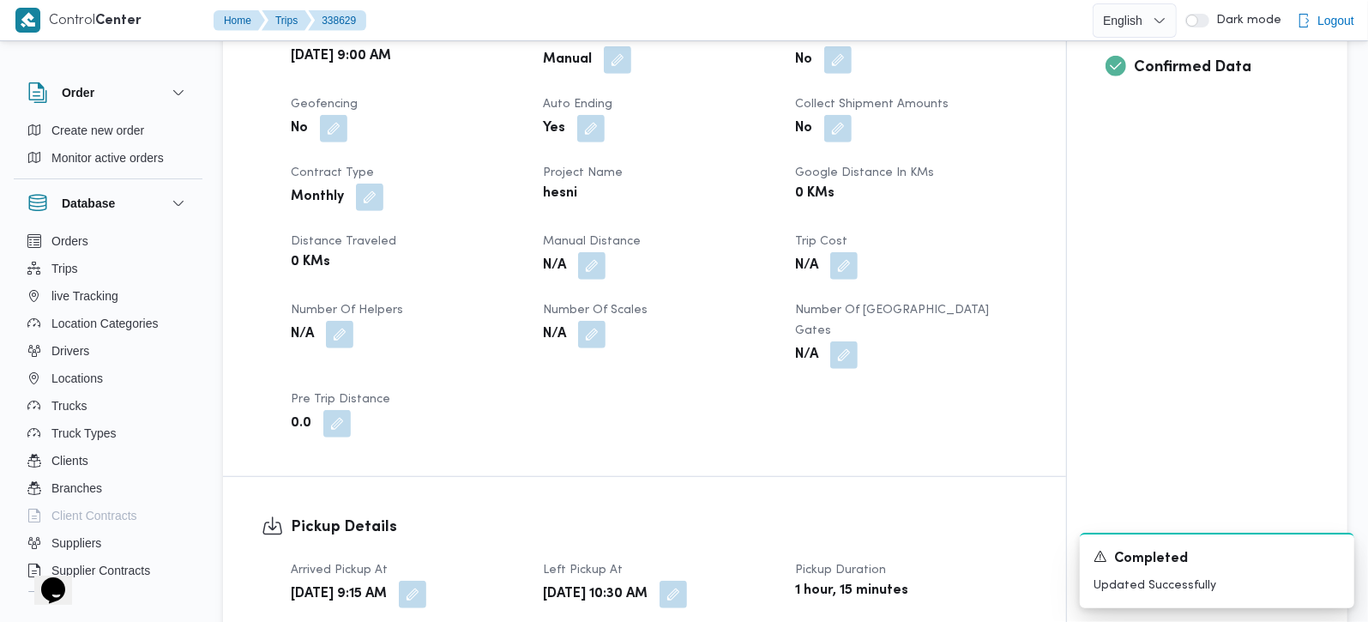
scroll to position [706, 0]
click at [593, 252] on button "button" at bounding box center [591, 265] width 27 height 27
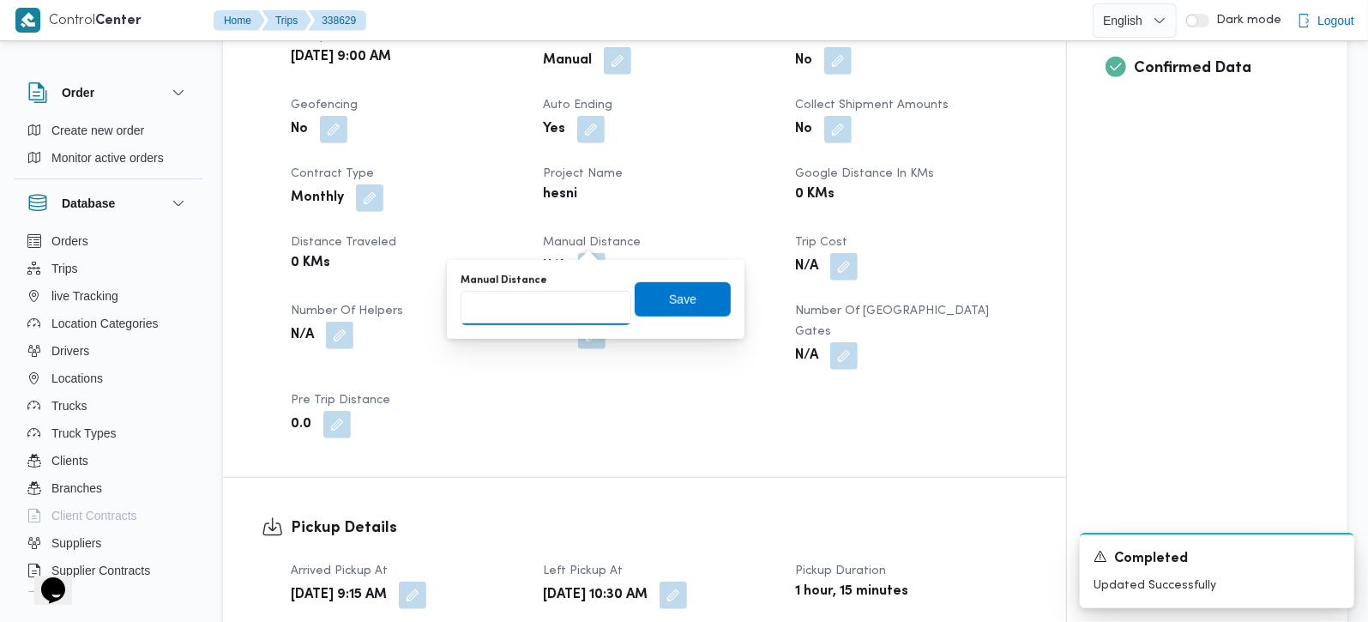
click at [551, 298] on input "Manual Distance" at bounding box center [546, 308] width 171 height 34
type input "239"
click at [696, 295] on span "Save" at bounding box center [683, 298] width 96 height 34
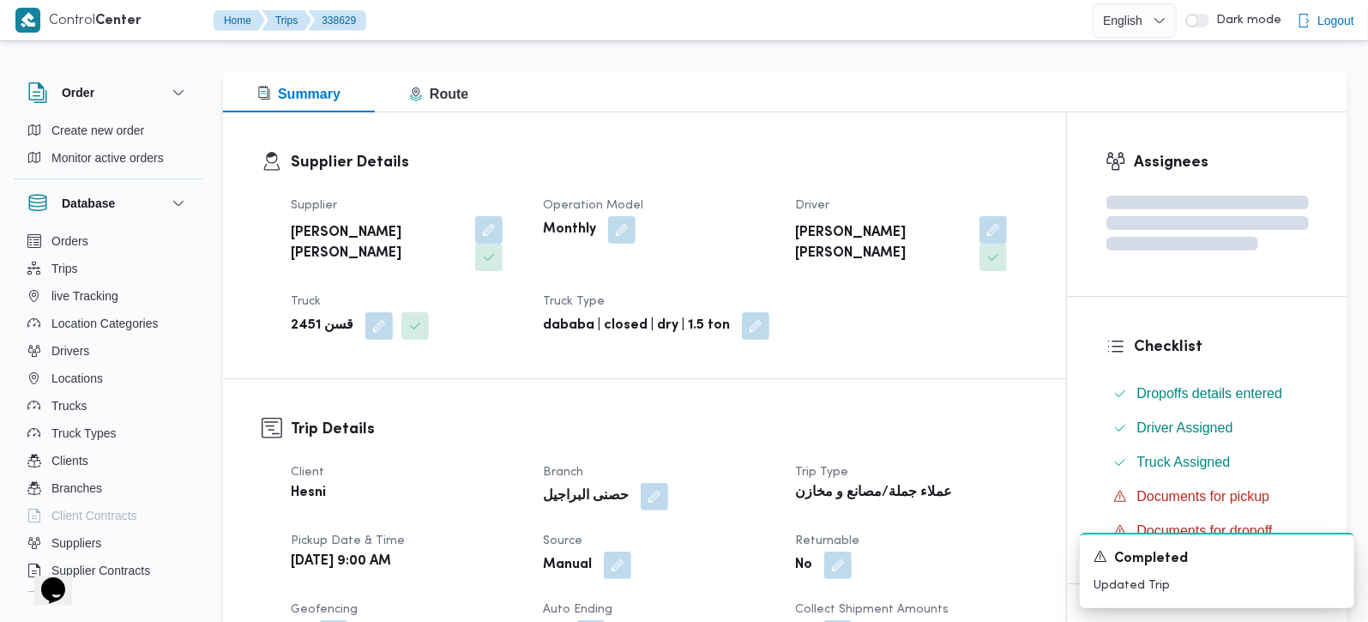
scroll to position [0, 0]
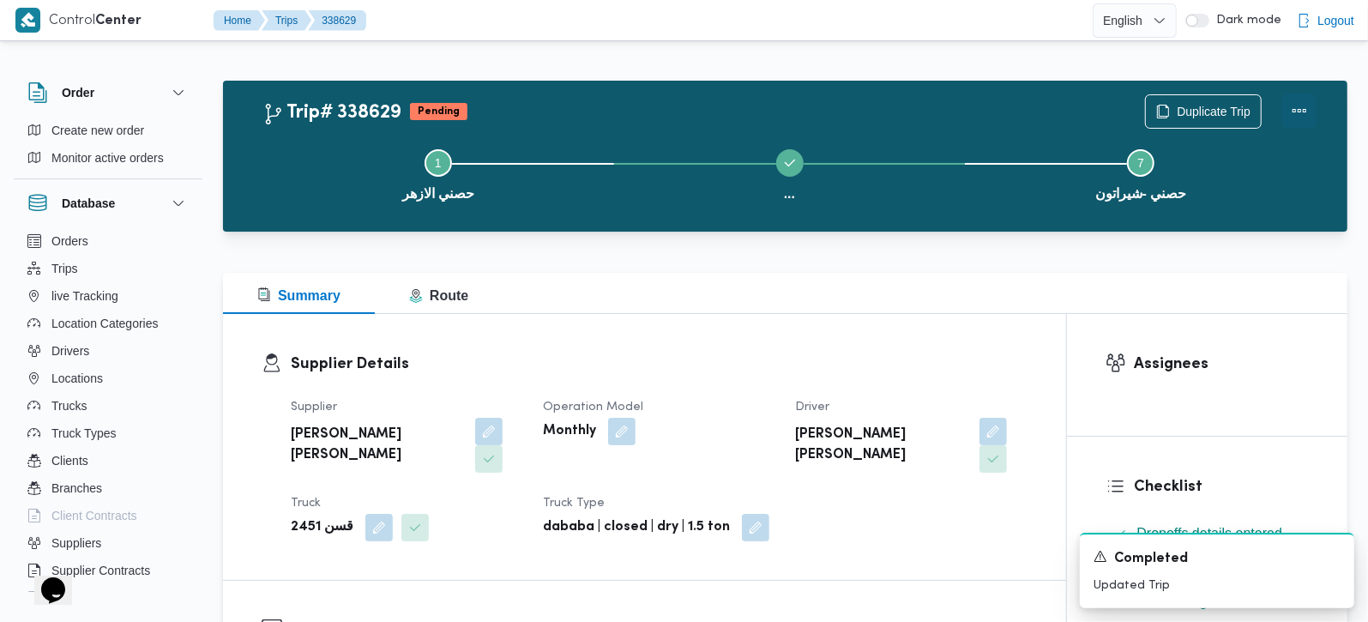
click at [1300, 105] on button "Actions" at bounding box center [1299, 110] width 34 height 34
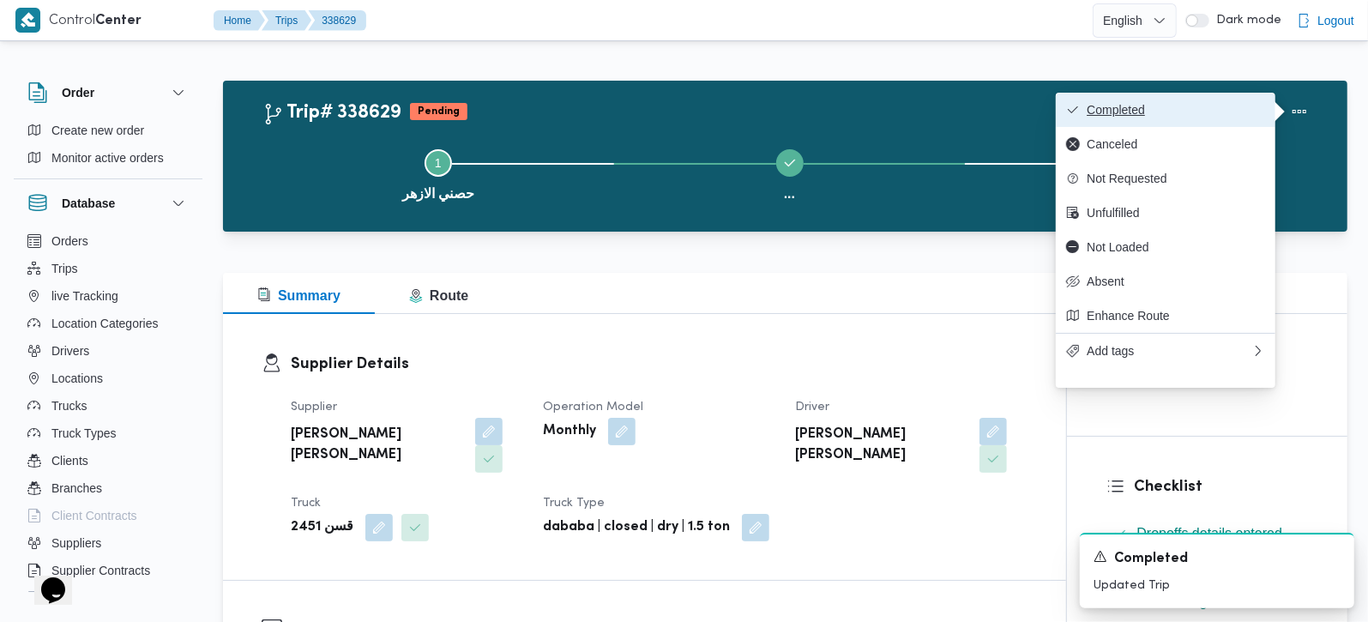
click at [1130, 104] on span "Completed" at bounding box center [1176, 110] width 178 height 14
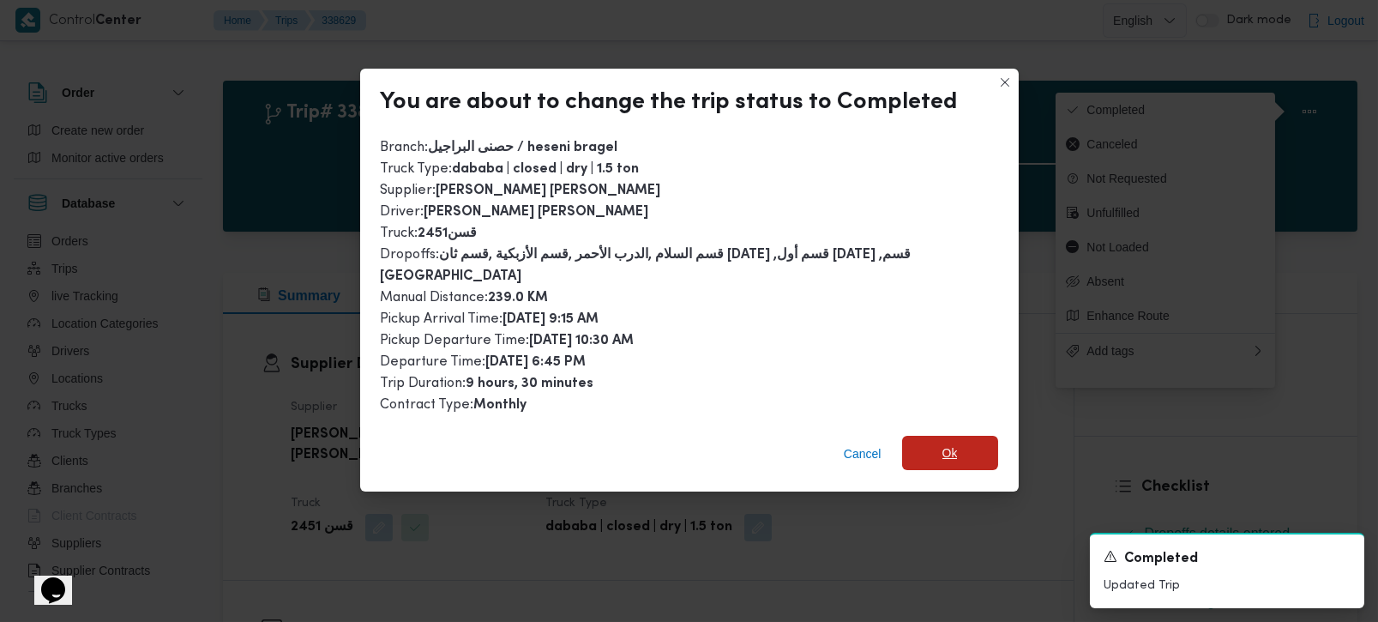
click at [912, 442] on span "Ok" at bounding box center [950, 453] width 96 height 34
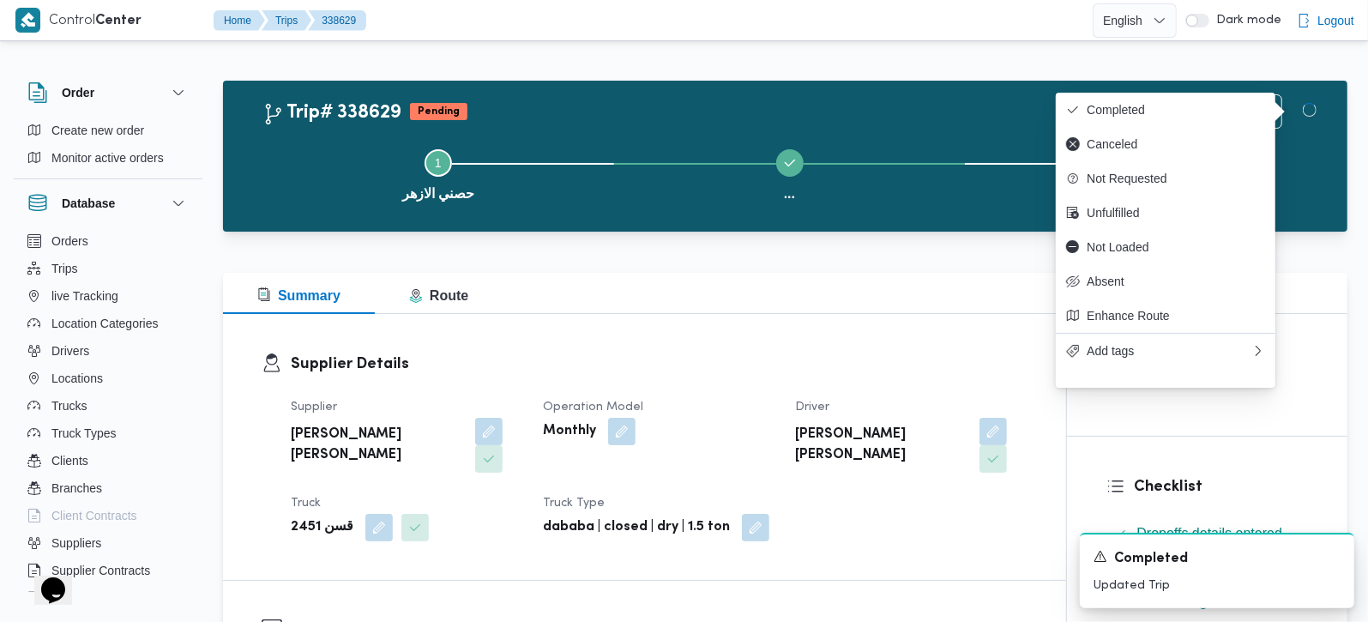
click at [728, 299] on div "Summary Route" at bounding box center [785, 293] width 1124 height 41
